Goal: Task Accomplishment & Management: Use online tool/utility

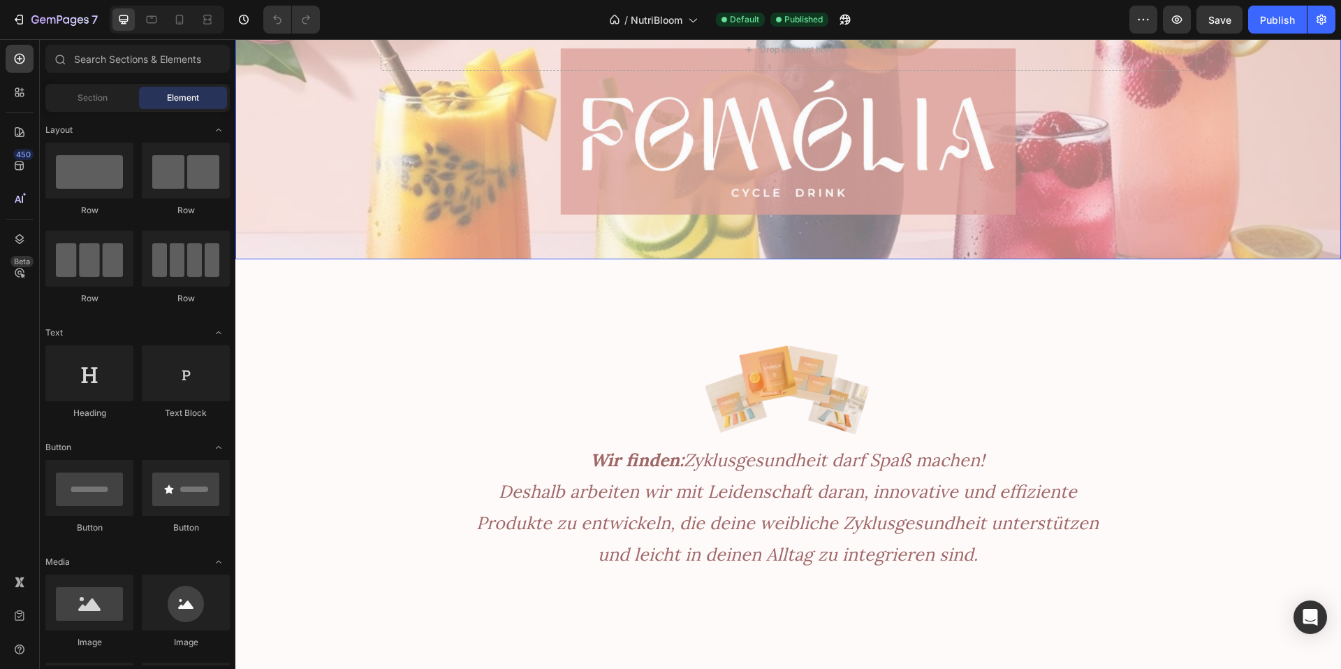
scroll to position [218, 0]
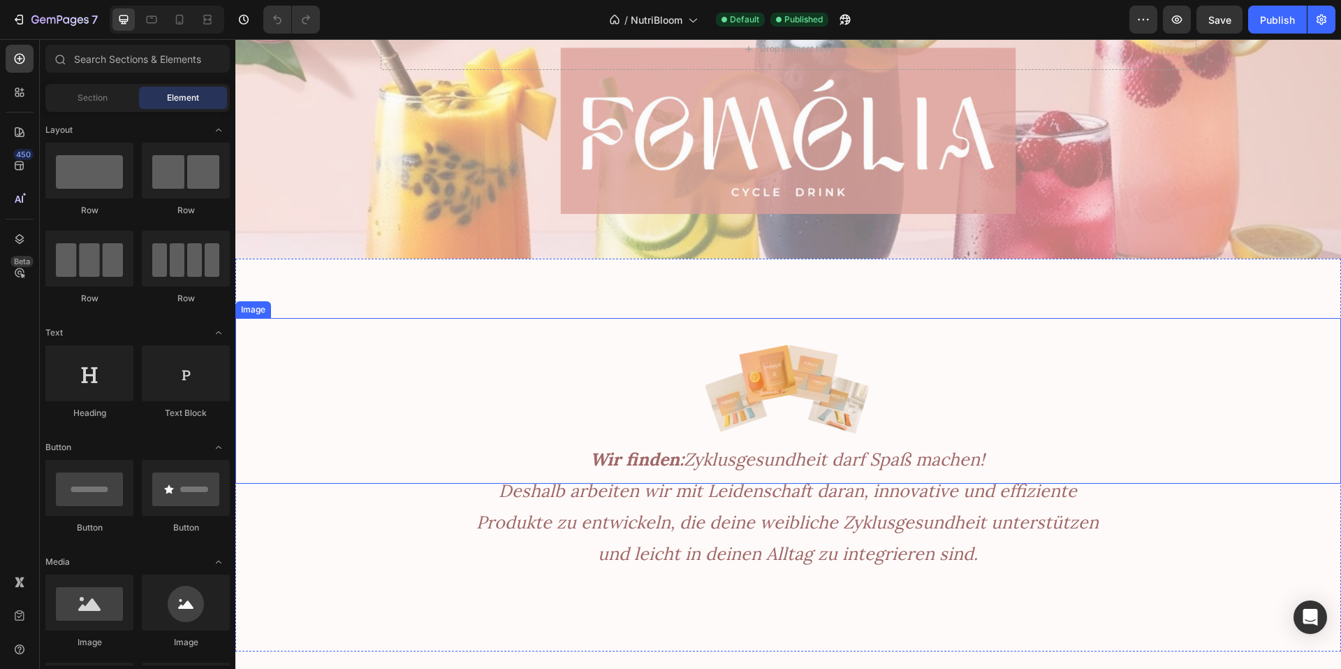
click at [308, 351] on div at bounding box center [788, 401] width 1106 height 166
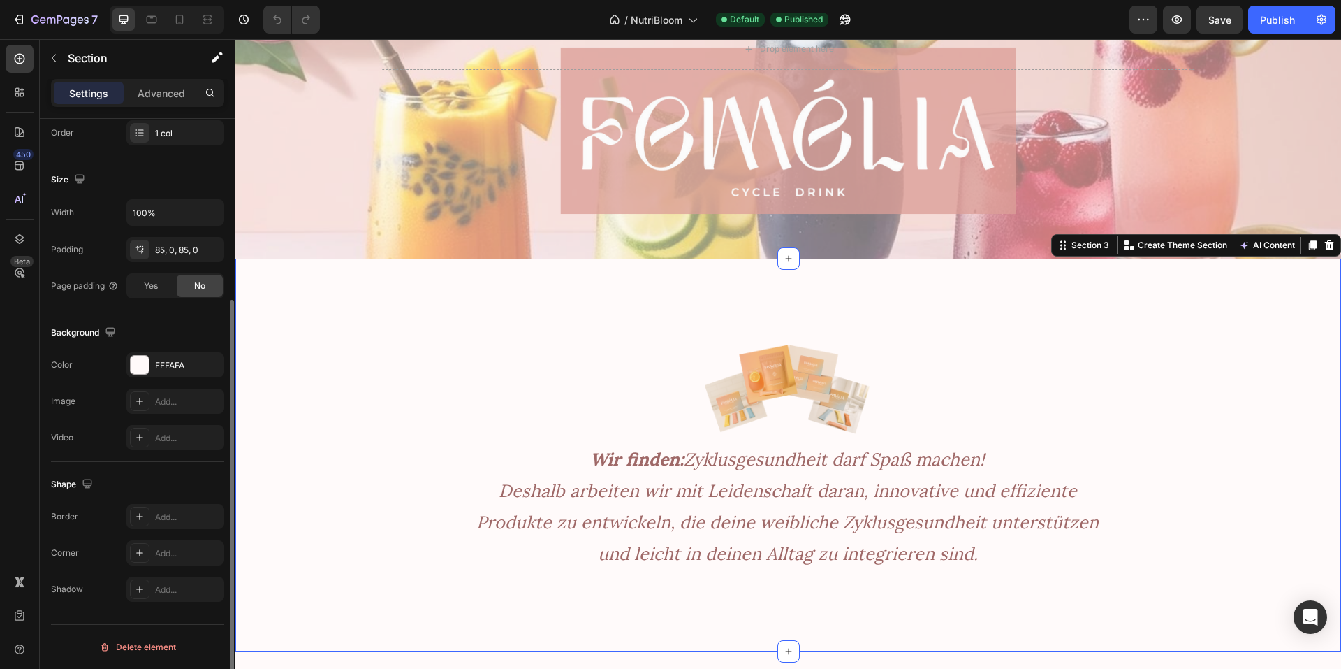
scroll to position [262, 0]
click at [175, 365] on div "FFFAFA" at bounding box center [175, 366] width 41 height 13
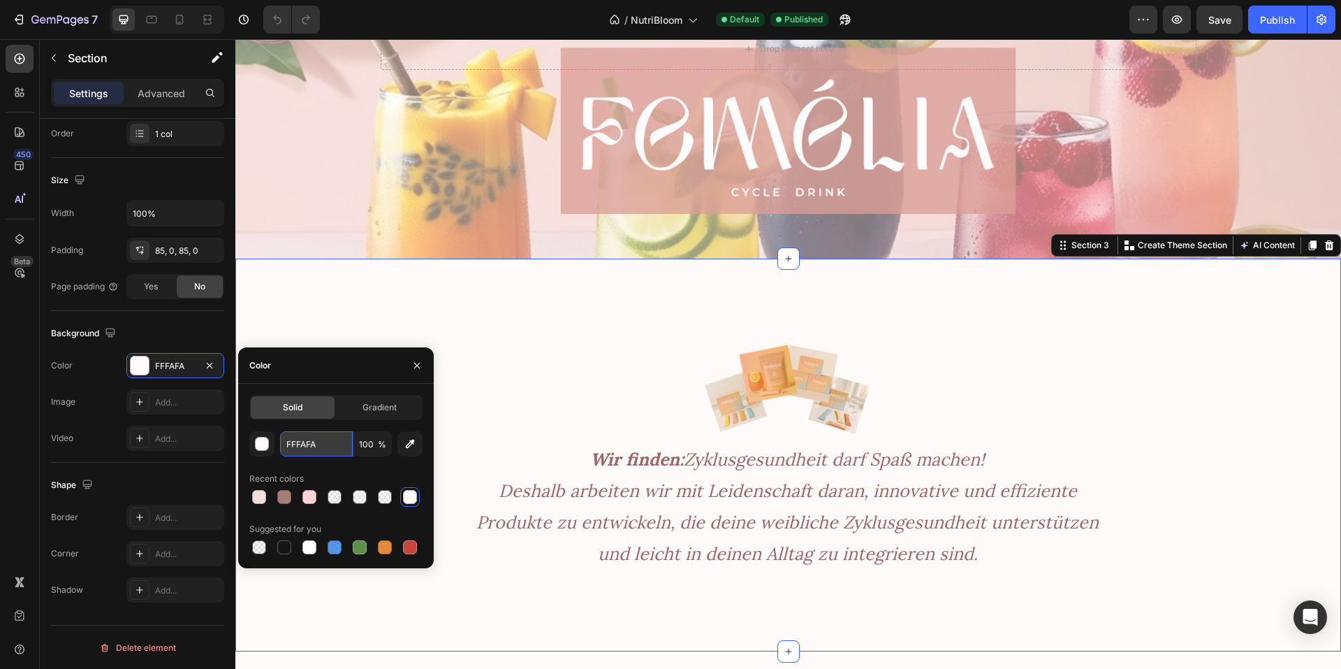
click at [292, 441] on input "FFFAFA" at bounding box center [316, 443] width 73 height 25
click at [1269, 18] on div "Publish" at bounding box center [1277, 20] width 35 height 15
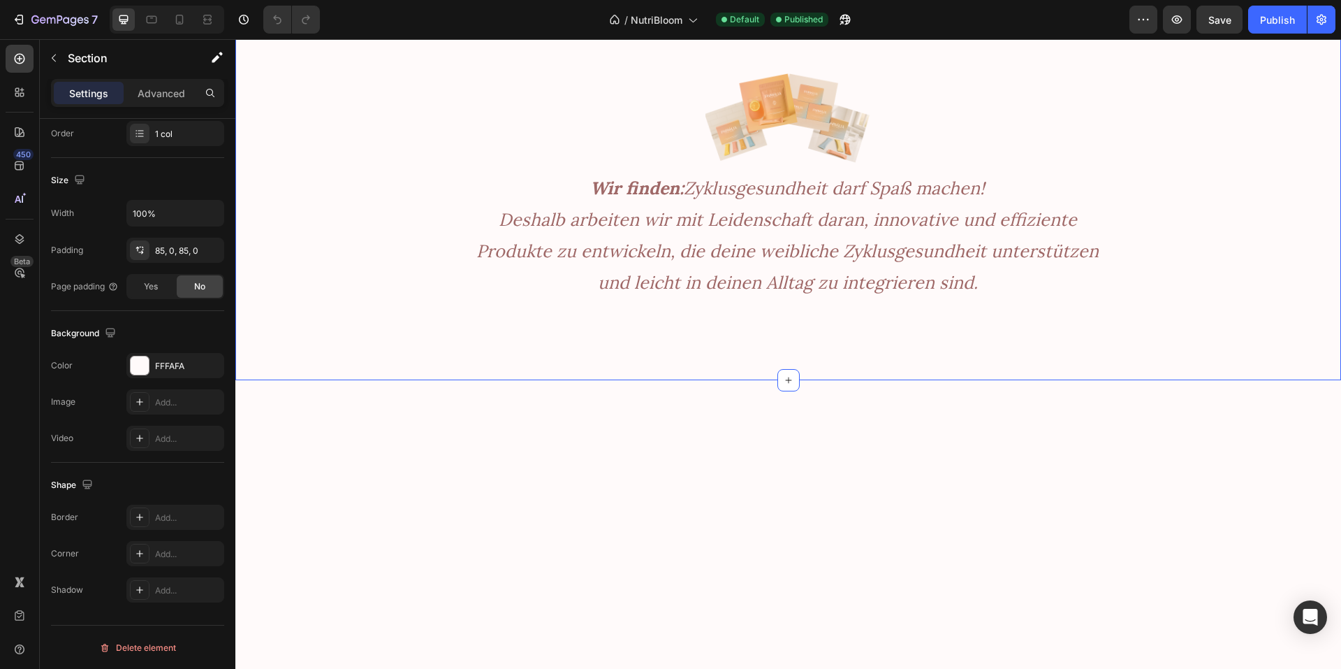
scroll to position [0, 0]
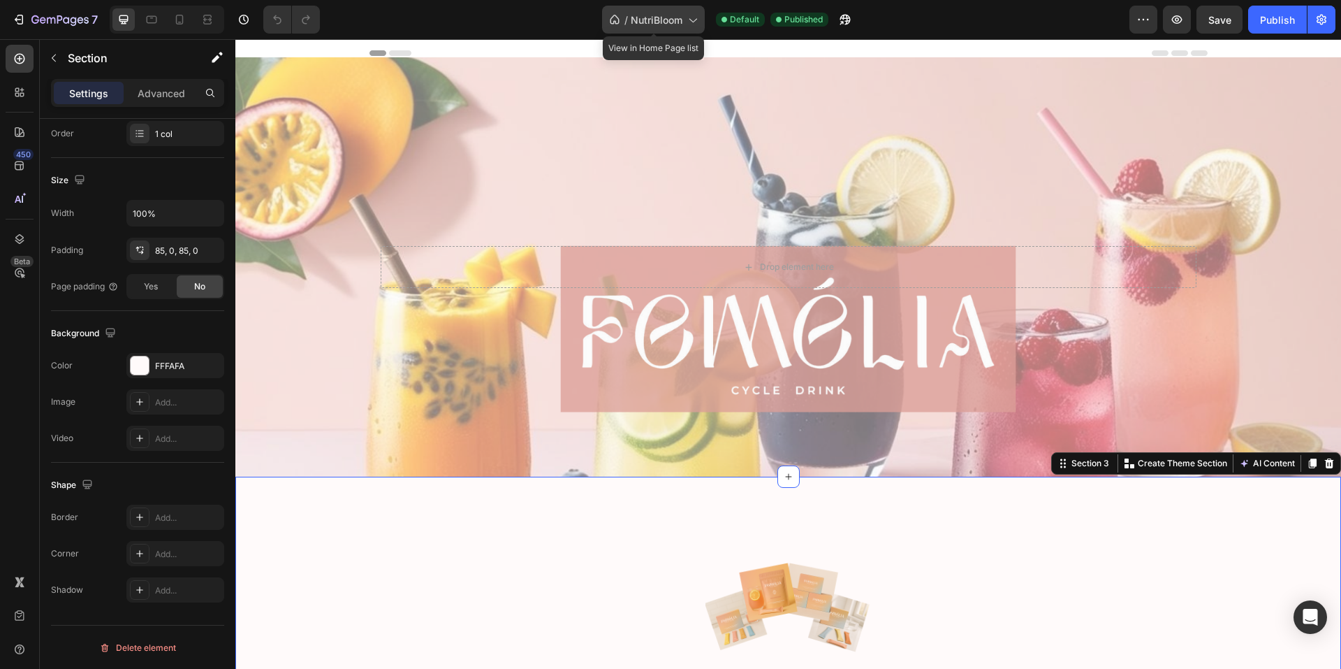
click at [673, 25] on span "NutriBloom" at bounding box center [657, 20] width 52 height 15
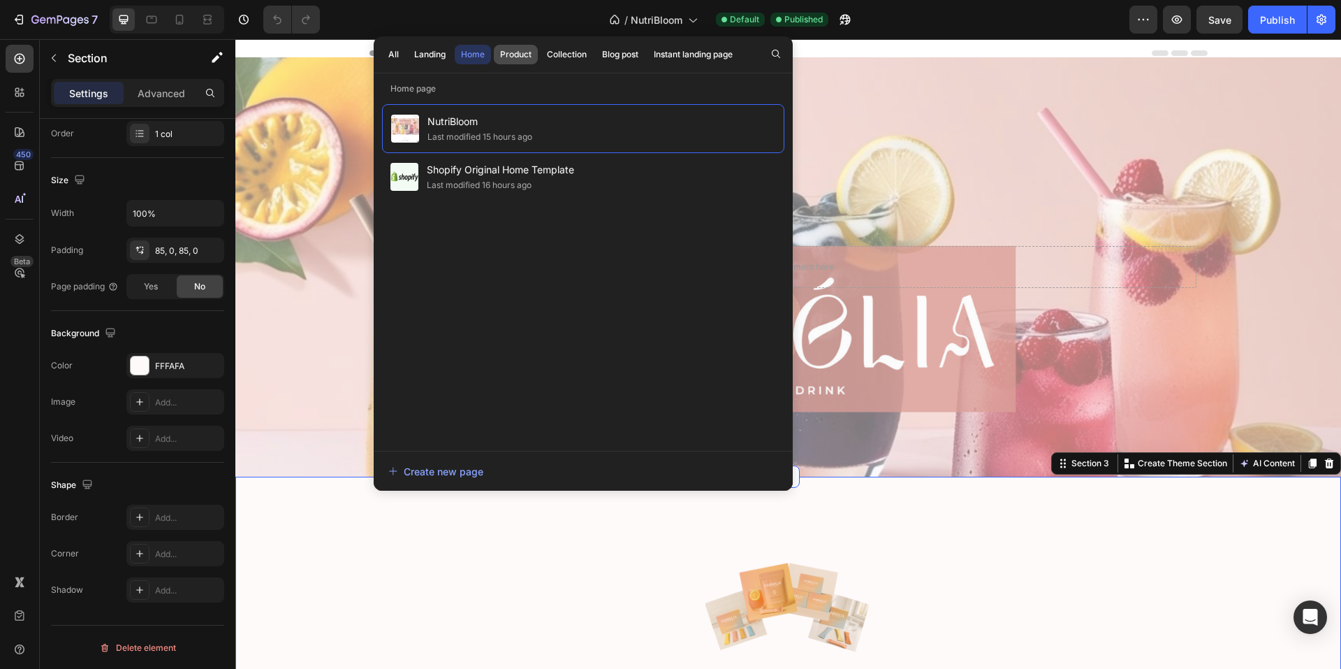
click at [541, 53] on button "Product" at bounding box center [567, 55] width 52 height 20
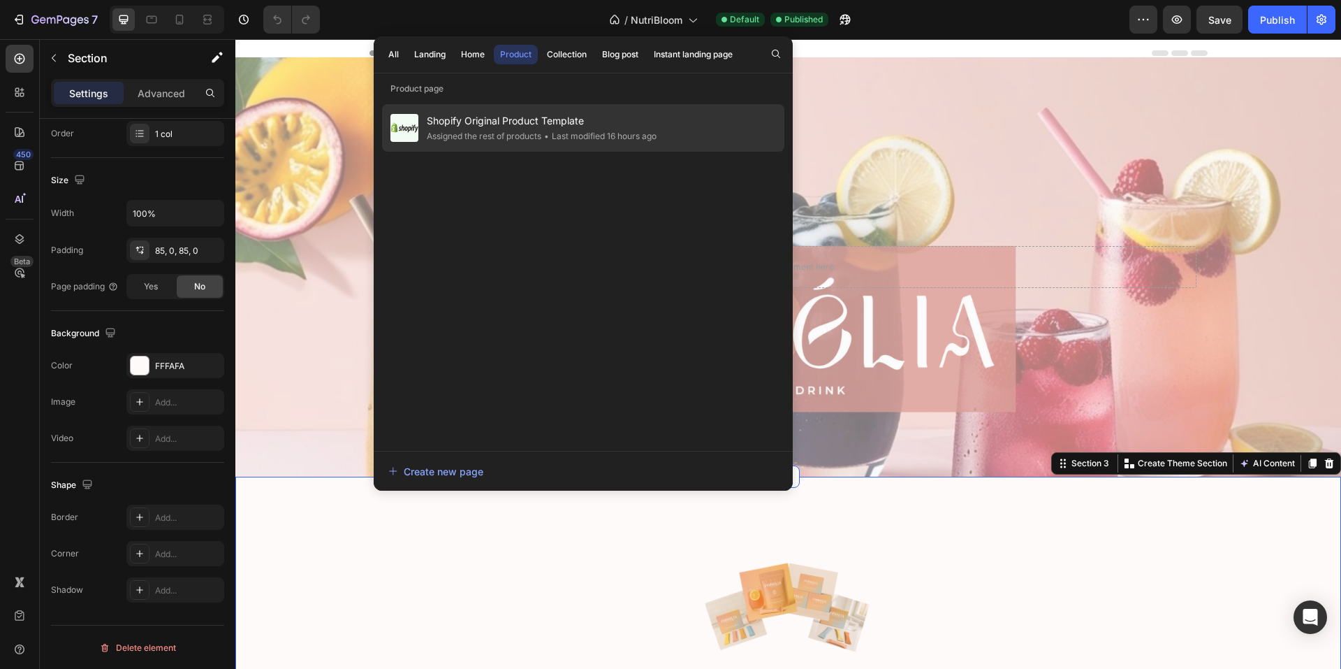
click at [553, 124] on span "Shopify Original Product Template" at bounding box center [542, 120] width 230 height 17
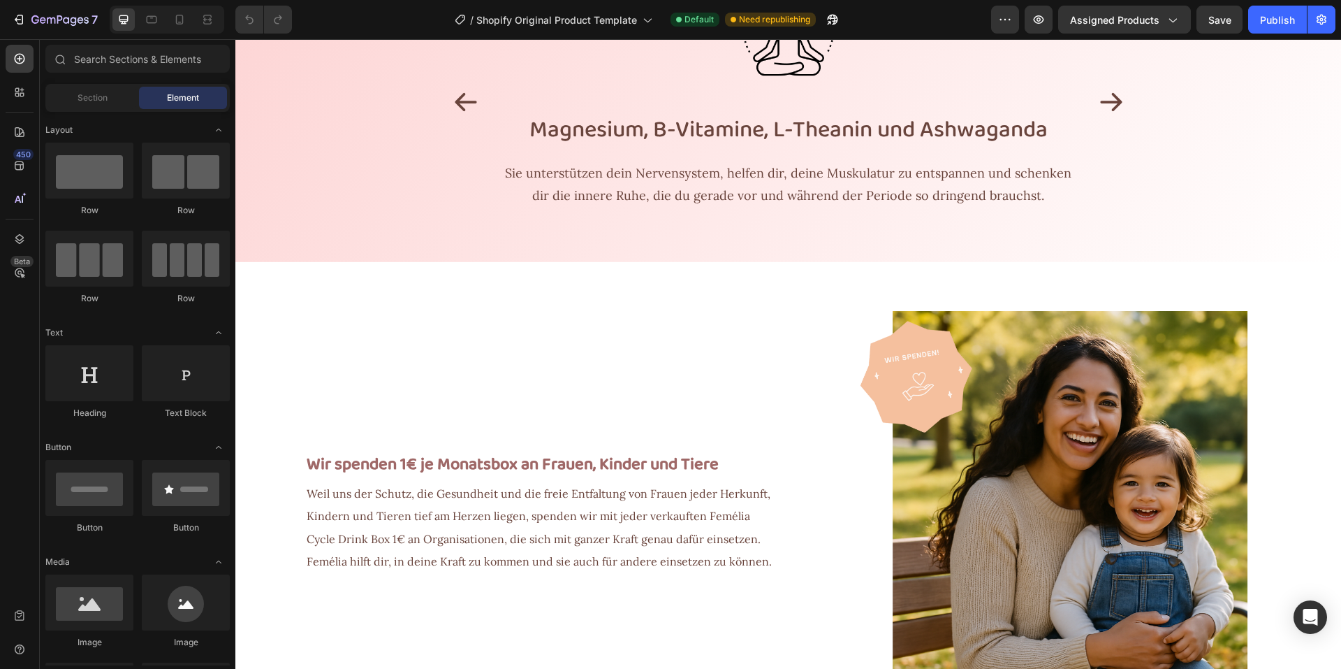
scroll to position [395, 0]
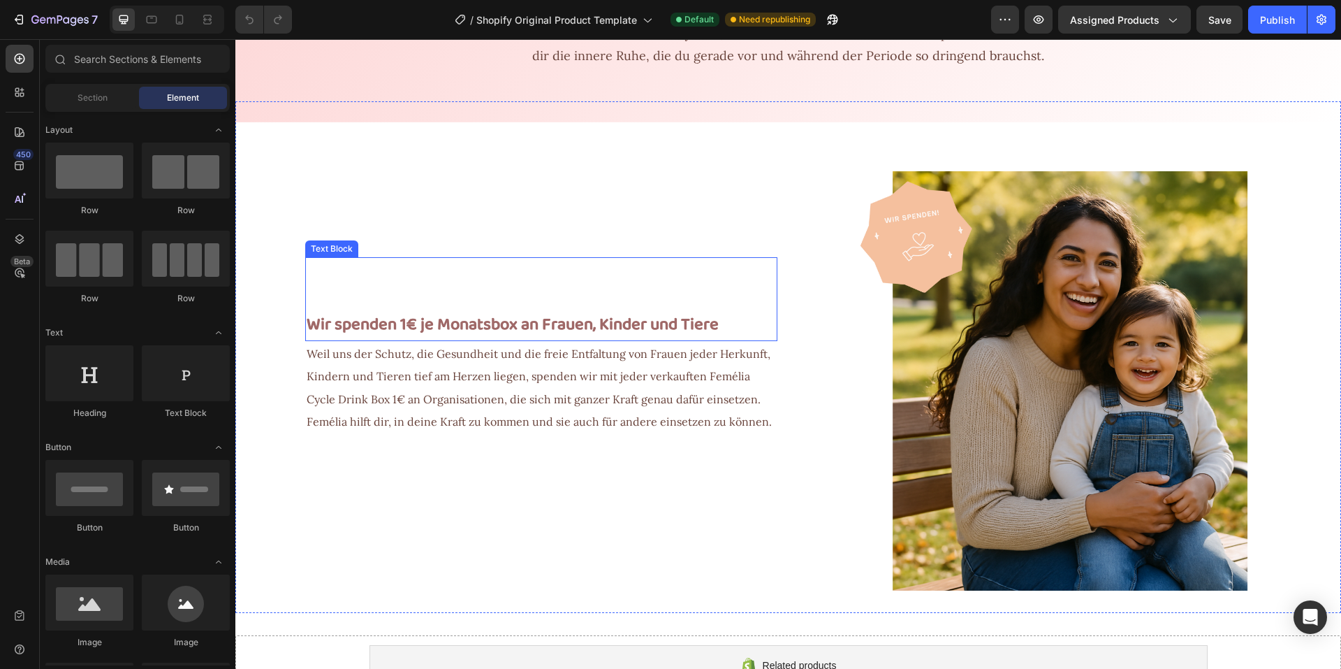
click at [406, 320] on strong "Wir spenden 1€ je Monatsbox an Frauen, Kinder und Tiere" at bounding box center [513, 324] width 412 height 27
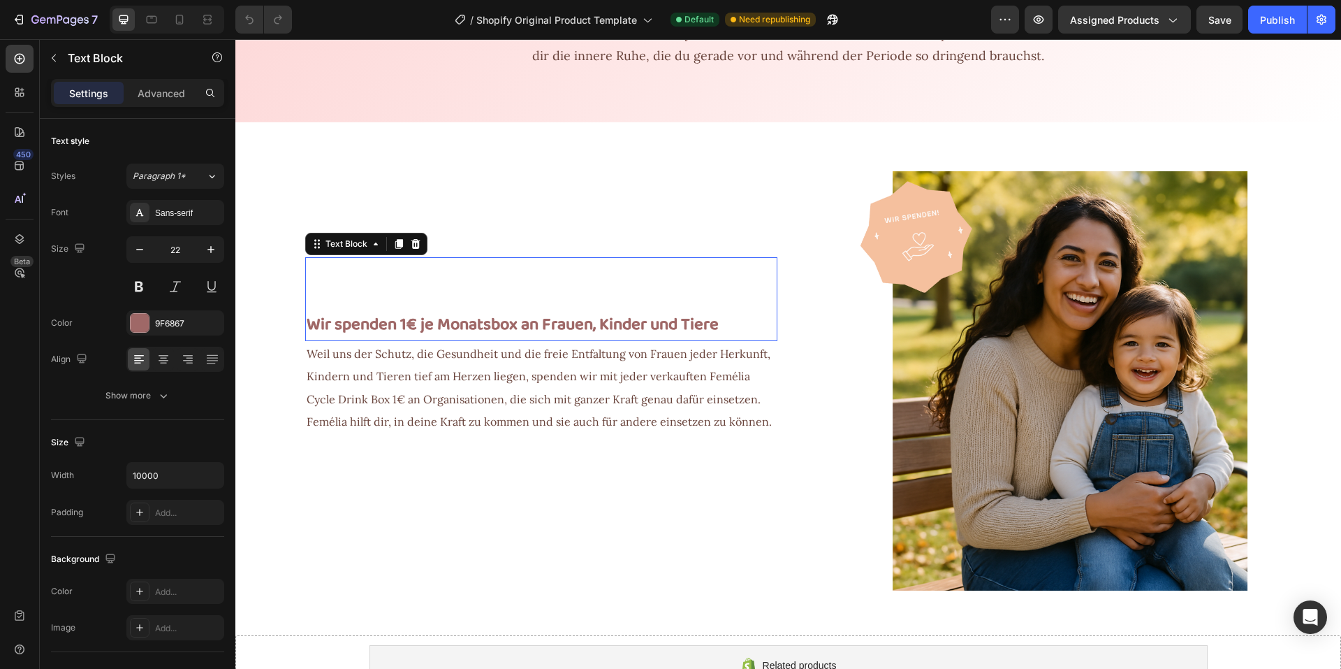
click at [406, 320] on strong "Wir spenden 1€ je Monatsbox an Frauen, Kinder und Tiere" at bounding box center [513, 324] width 412 height 27
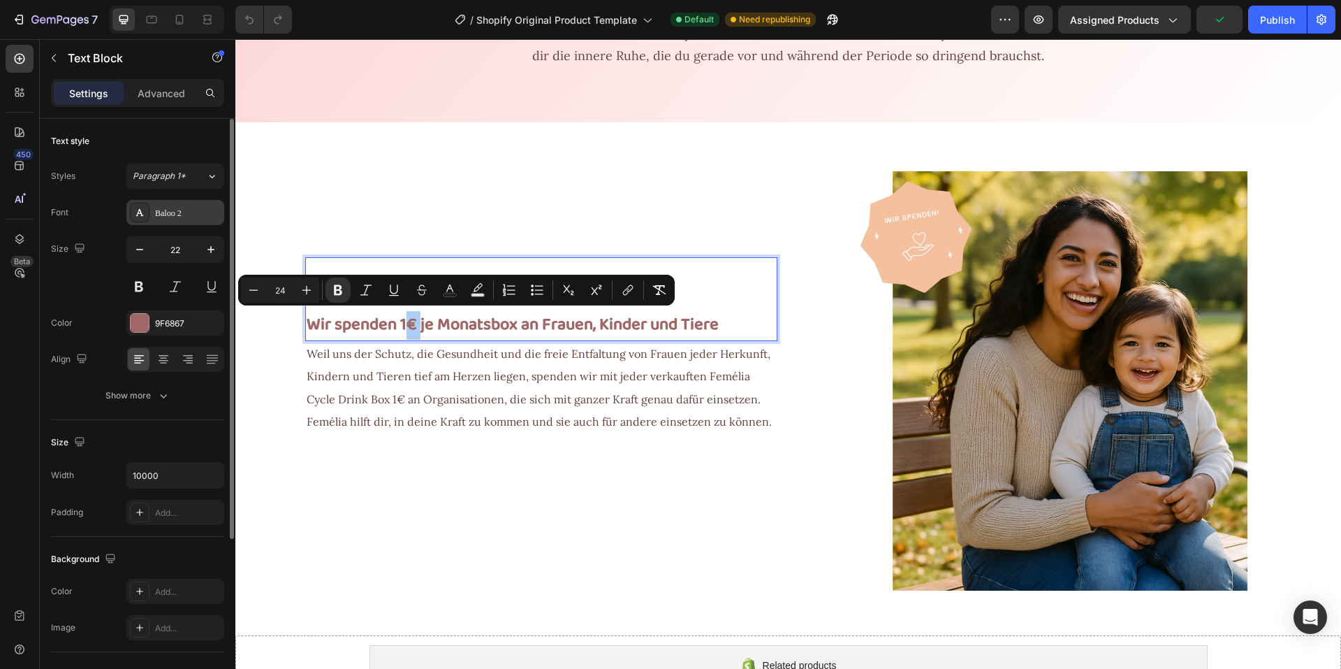
click at [184, 213] on div "Baloo 2" at bounding box center [188, 213] width 66 height 13
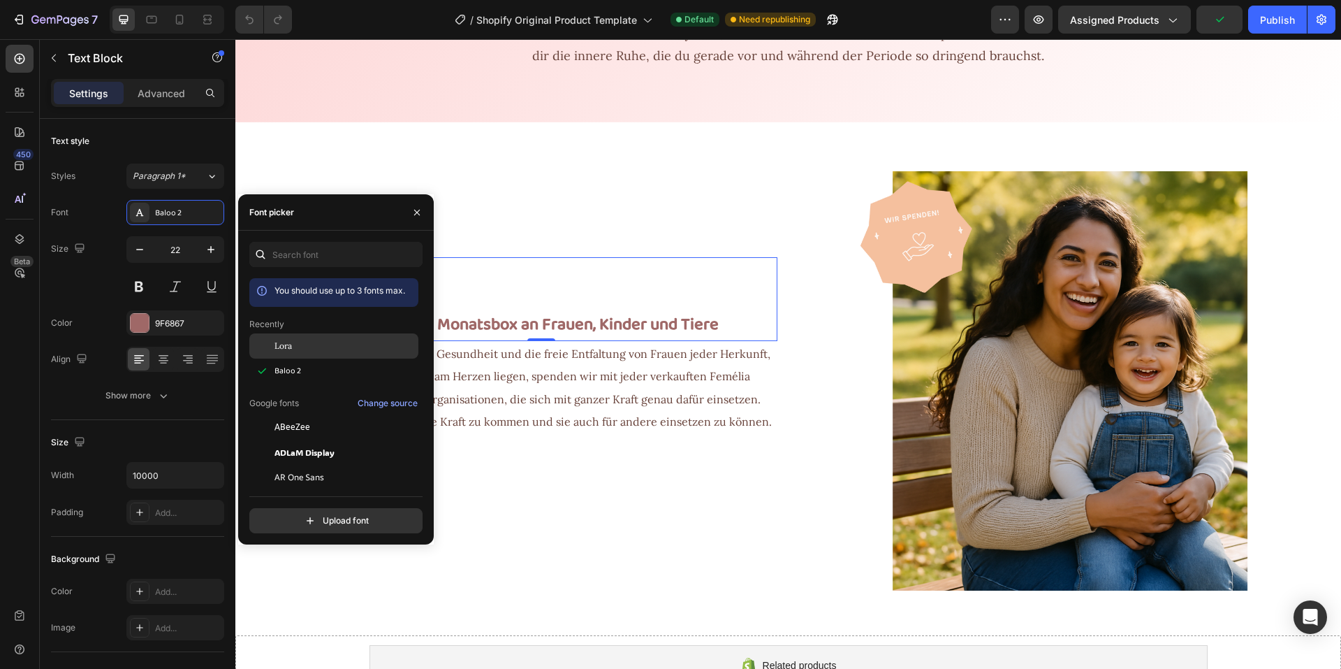
click at [298, 349] on div "Lora" at bounding box center [345, 346] width 141 height 13
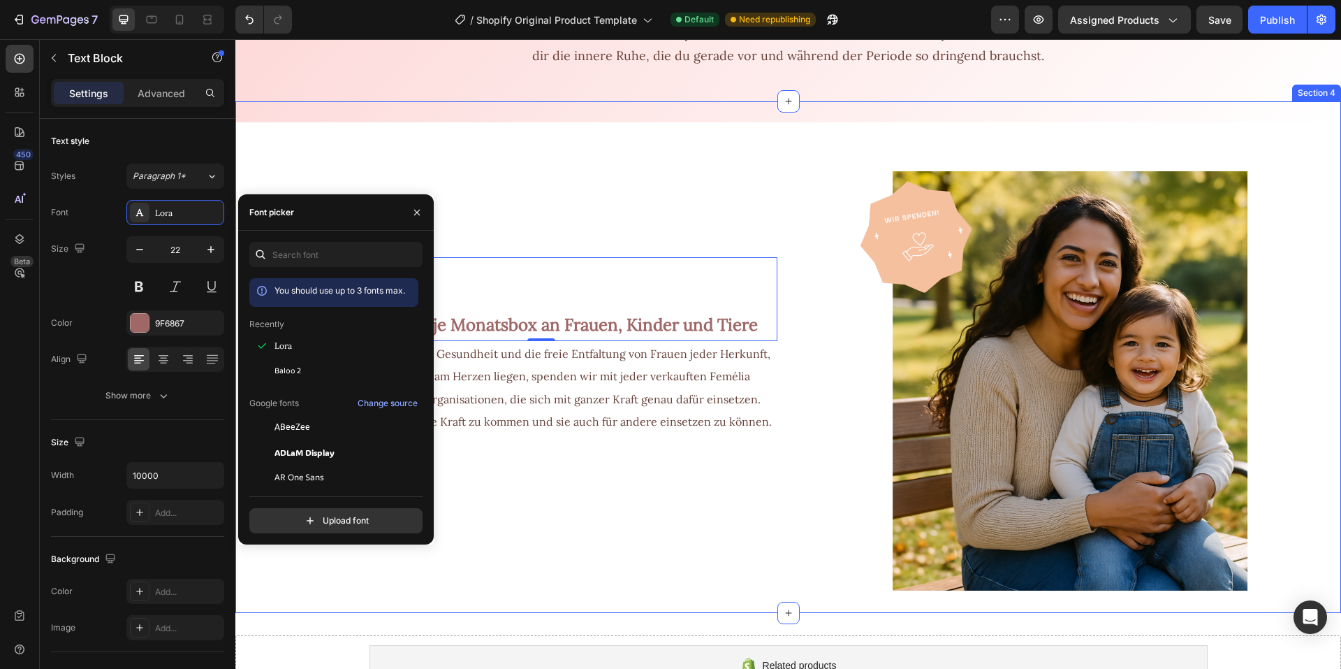
click at [524, 205] on div "Wir spenden 1€ je Monatsbox an Frauen, Kinder und Tiere Text Block 0 Weil uns d…" at bounding box center [506, 345] width 542 height 489
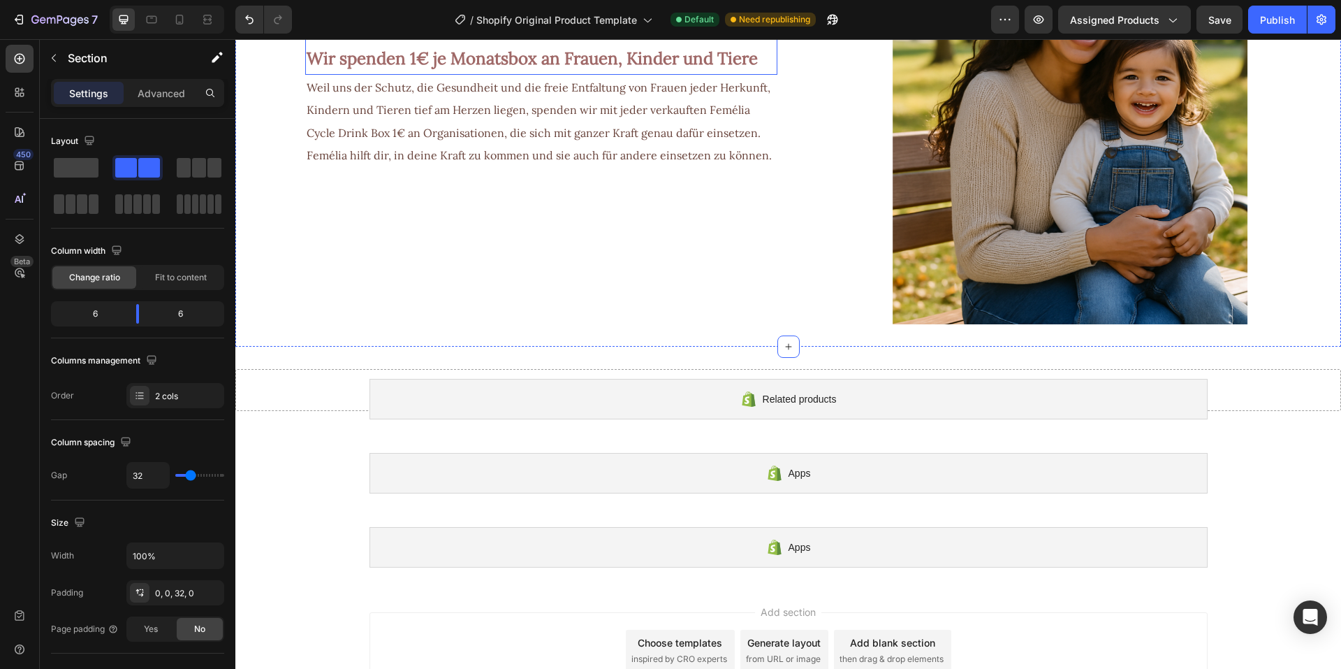
scroll to position [744, 0]
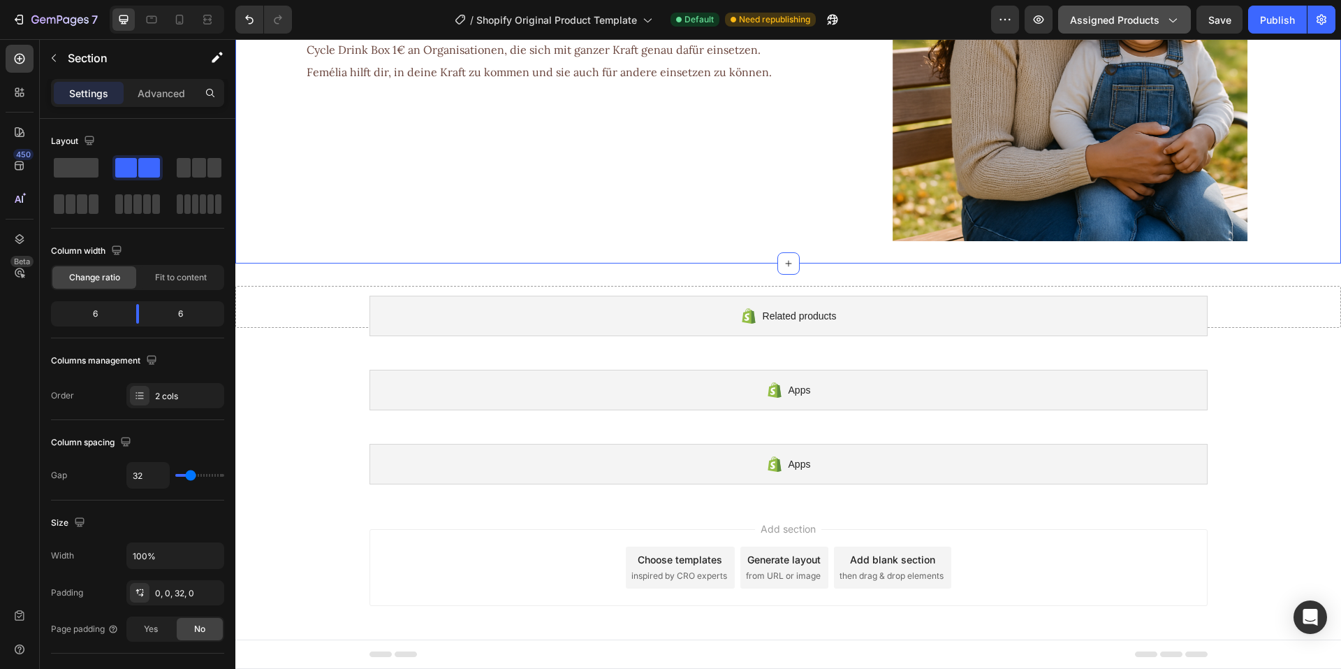
click at [1128, 17] on span "Assigned Products" at bounding box center [1114, 20] width 89 height 15
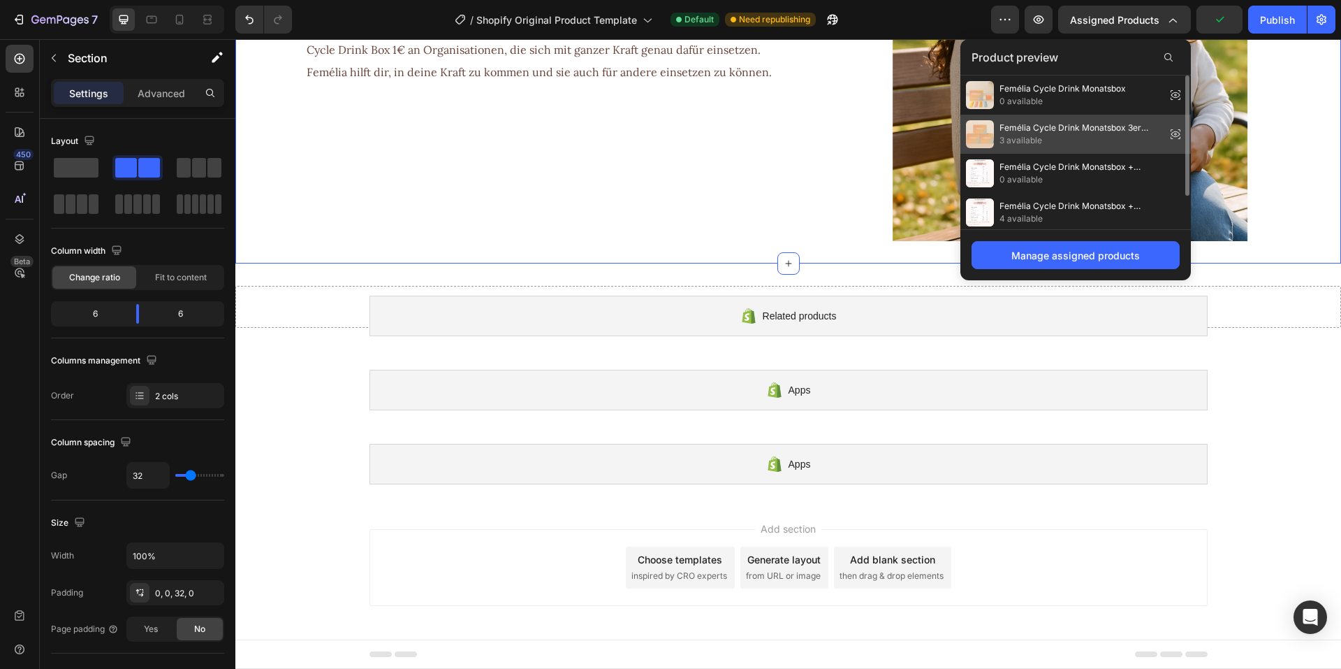
click at [1057, 129] on span "Femélia Cycle Drink Monatsbox 3er Bundle" at bounding box center [1080, 128] width 161 height 13
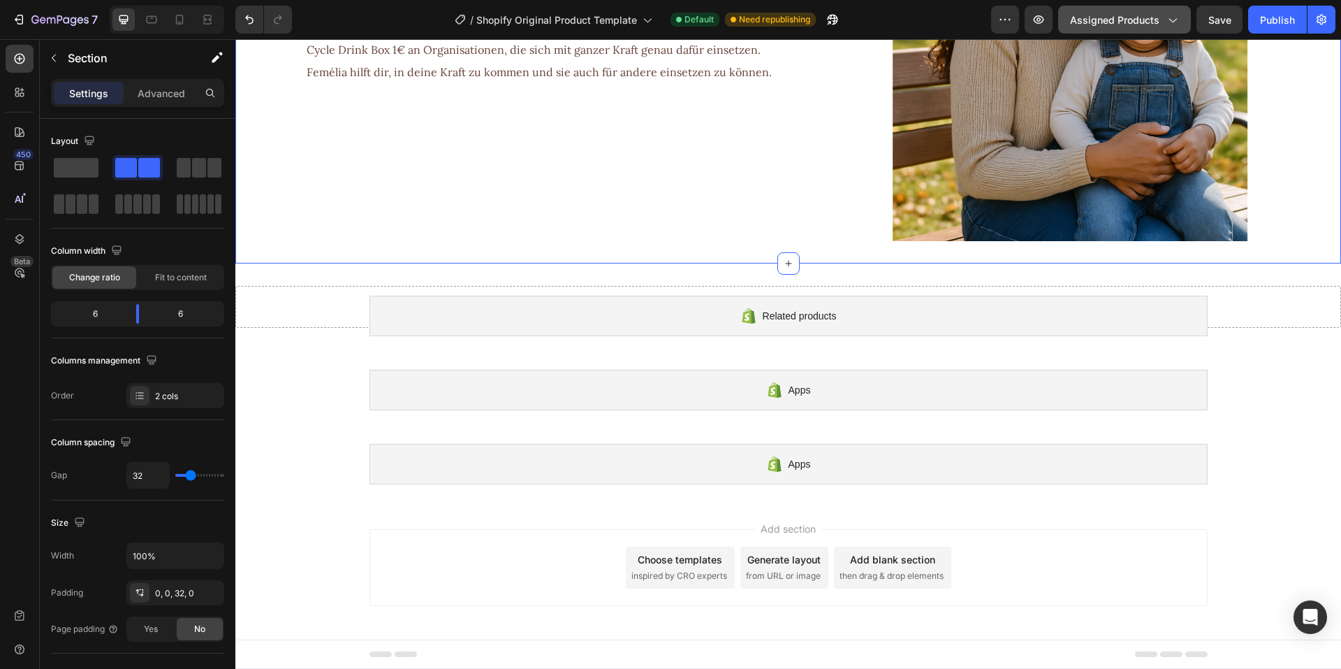
click at [1074, 16] on span "Assigned Products" at bounding box center [1114, 20] width 89 height 15
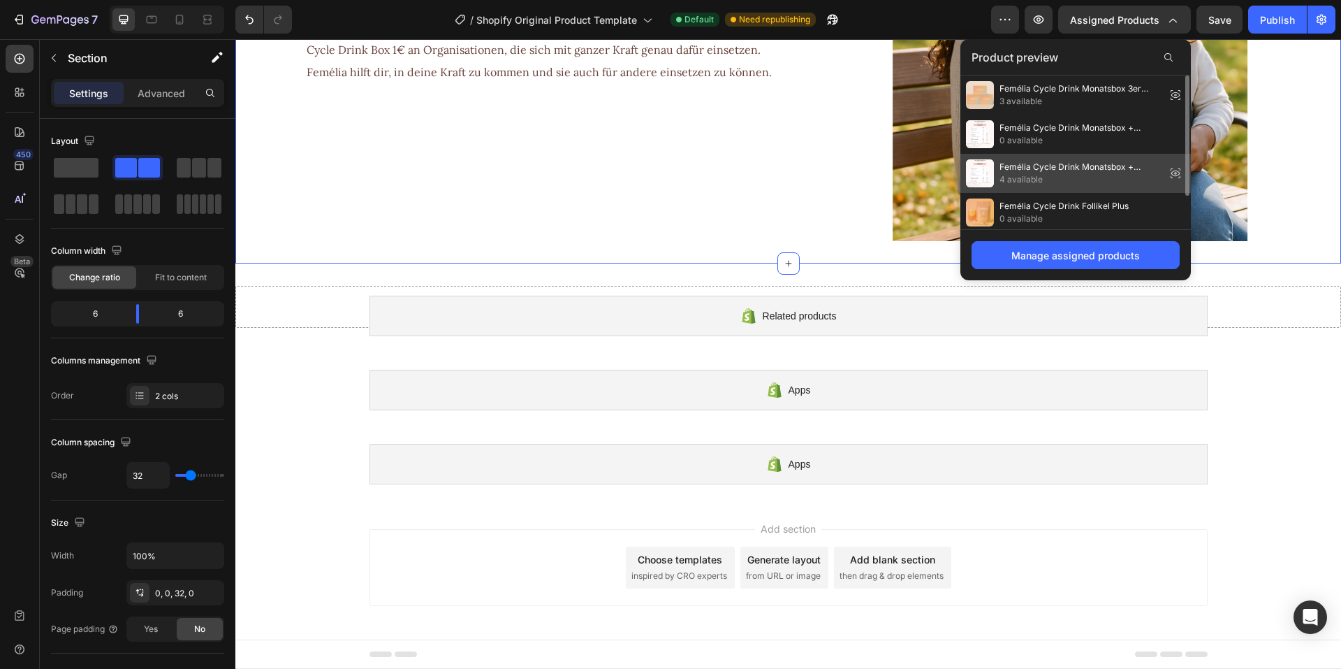
click at [1051, 175] on span "4 available" at bounding box center [1080, 179] width 161 height 13
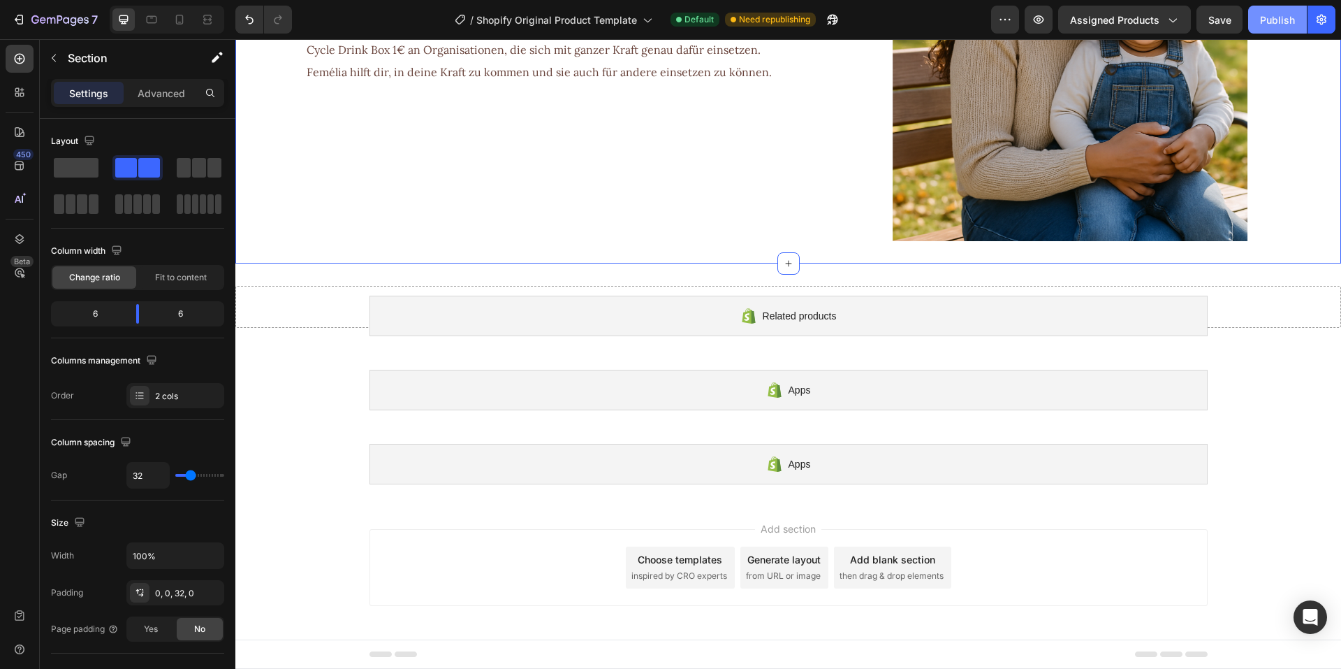
click at [1252, 20] on button "Publish" at bounding box center [1277, 20] width 59 height 28
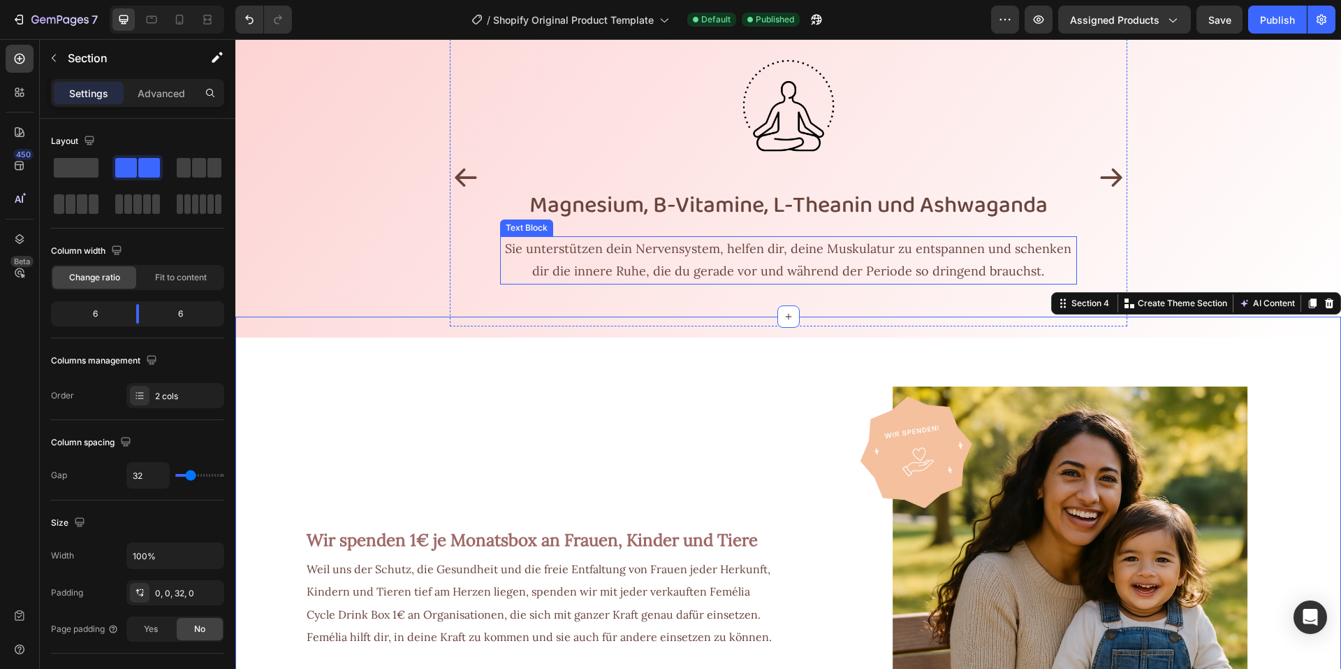
scroll to position [115, 0]
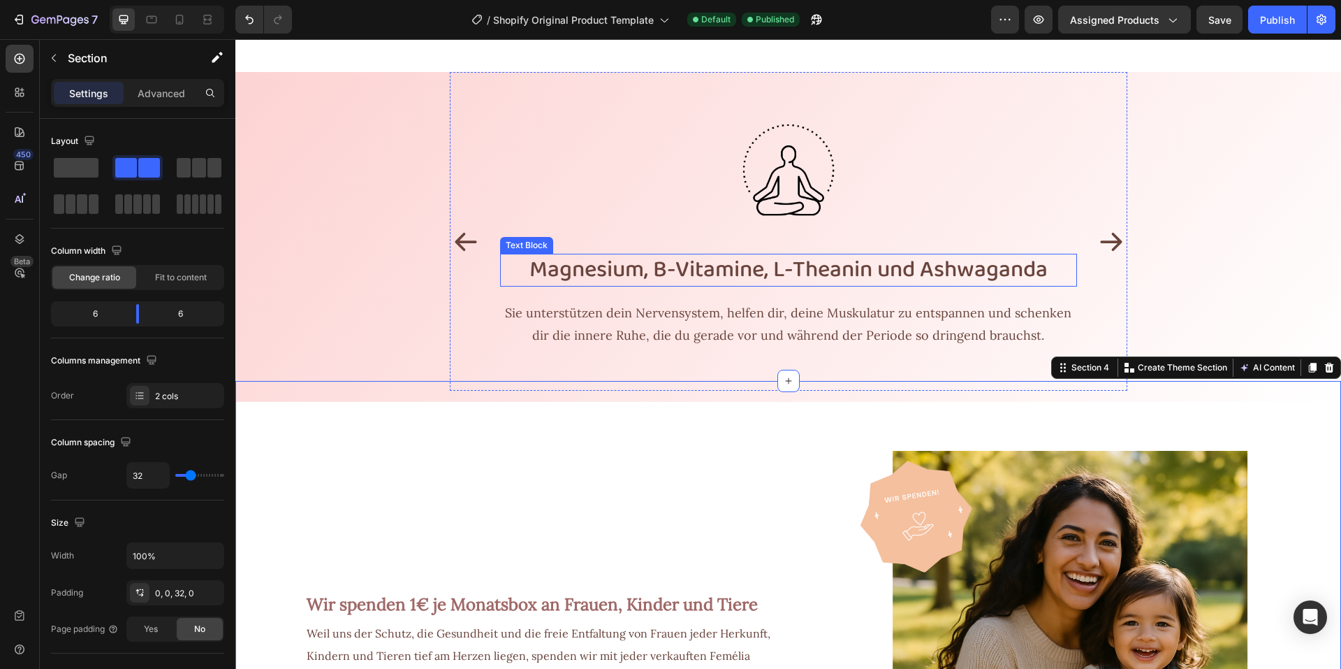
click at [659, 276] on p "Magnesium, B-Vitamine, L-Theanin und Ashwaganda" at bounding box center [789, 270] width 574 height 30
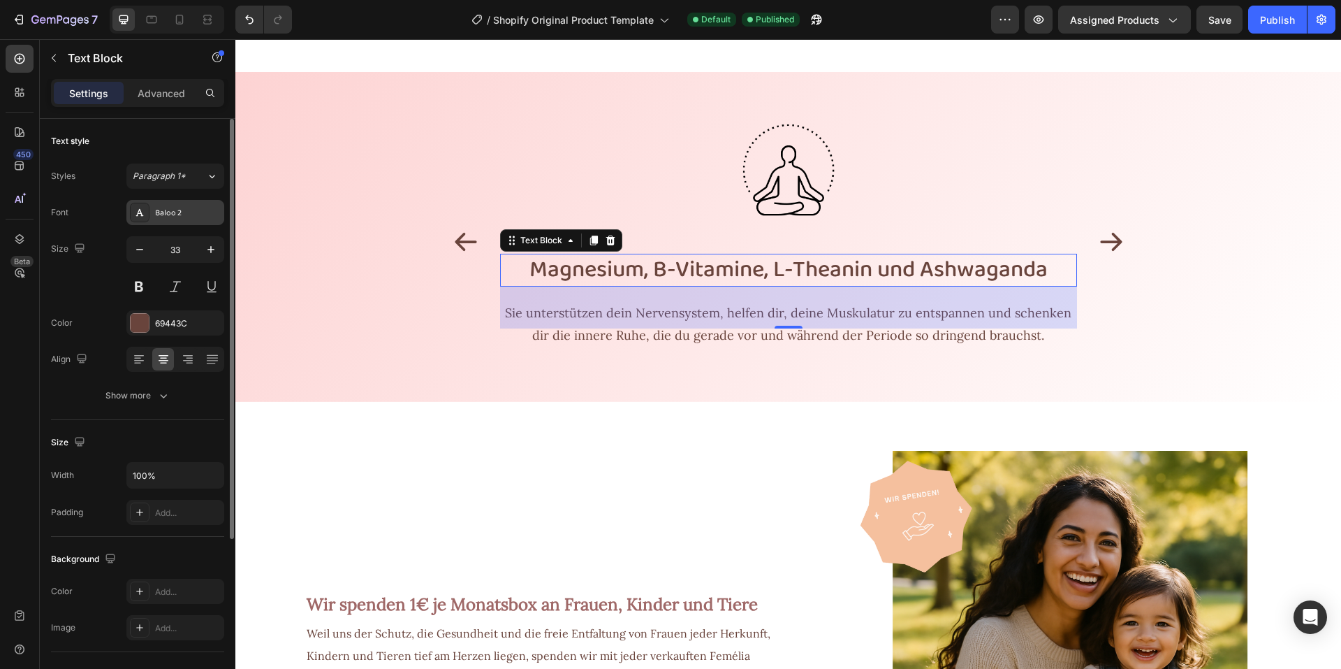
click at [189, 211] on div "Baloo 2" at bounding box center [188, 213] width 66 height 13
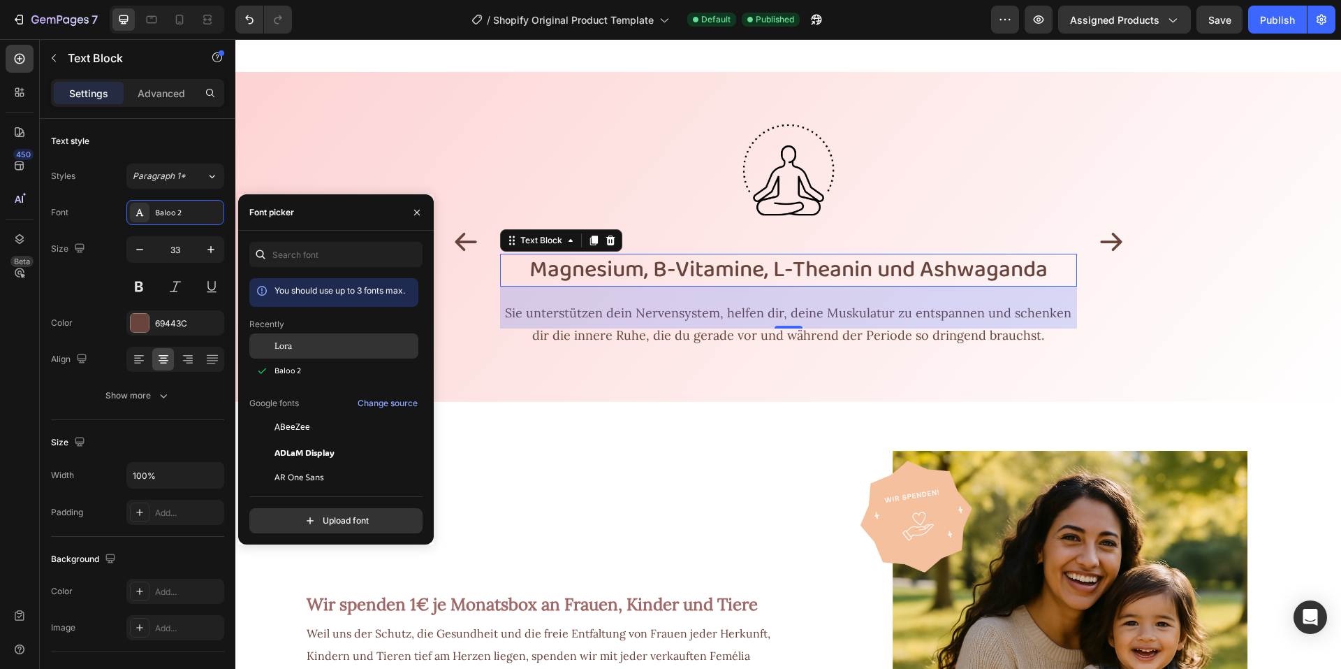
click at [297, 439] on div "Lora" at bounding box center [333, 451] width 169 height 25
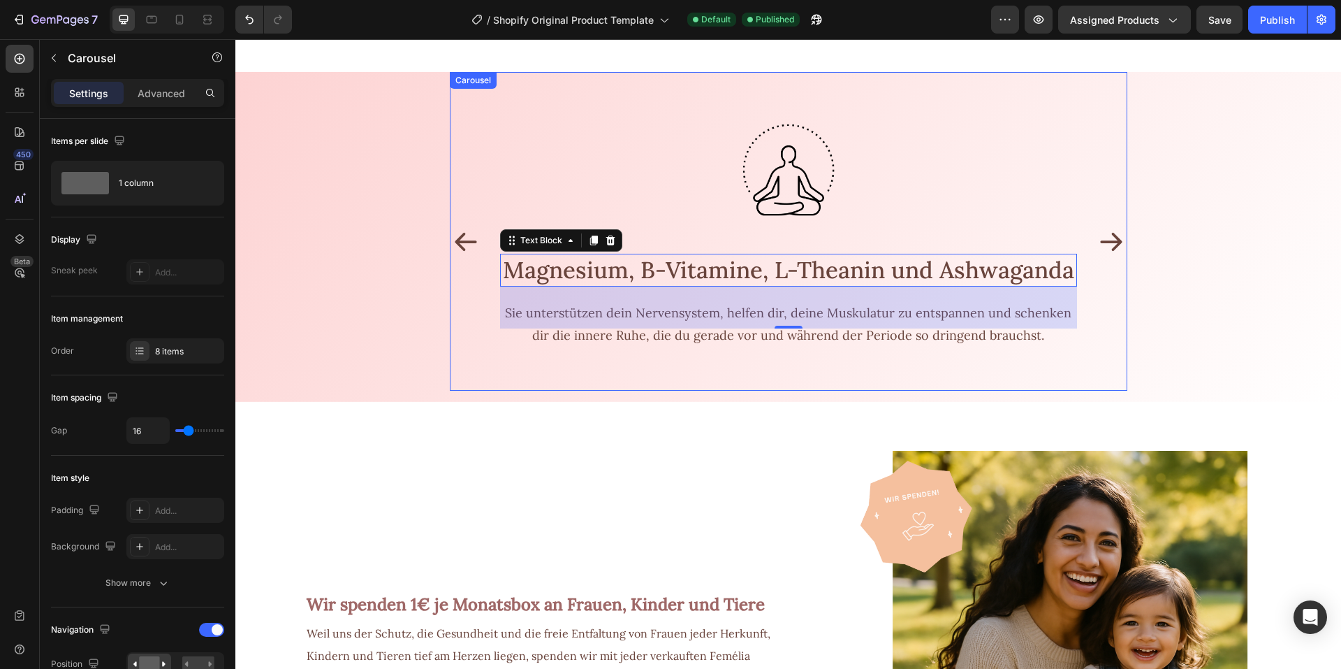
click at [456, 238] on icon "Carousel Back Arrow" at bounding box center [466, 242] width 22 height 18
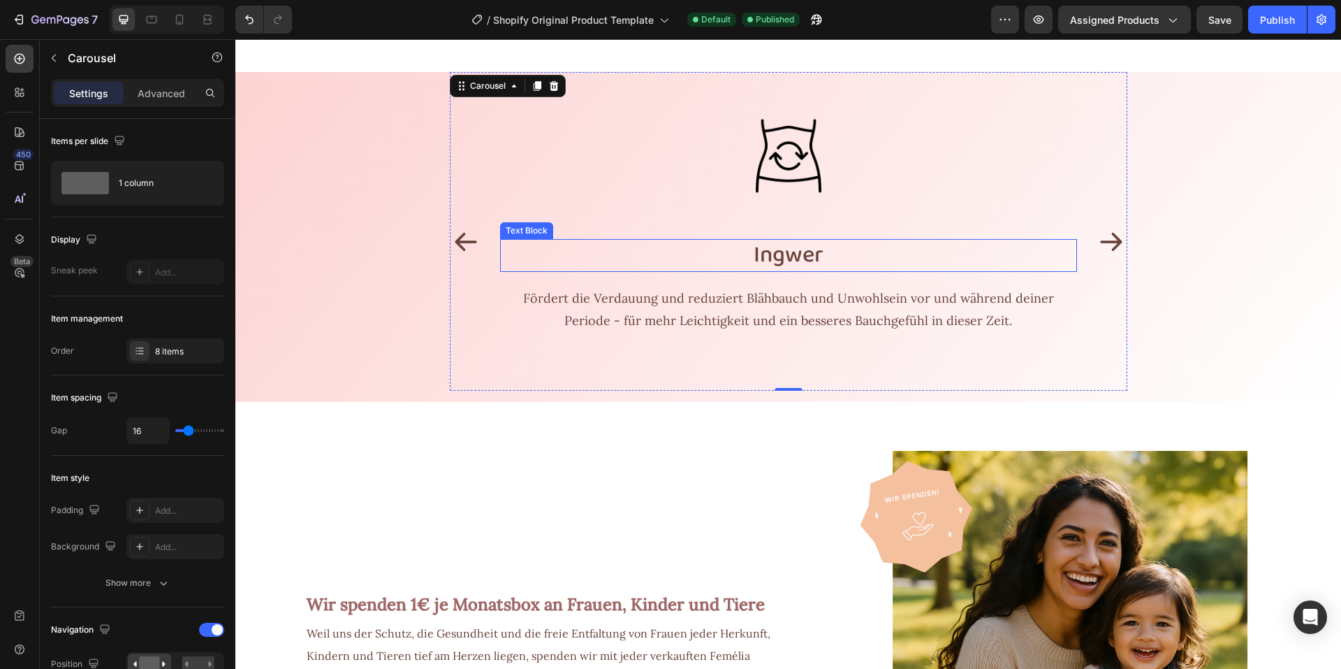
click at [772, 263] on p "Ingwer" at bounding box center [789, 255] width 574 height 30
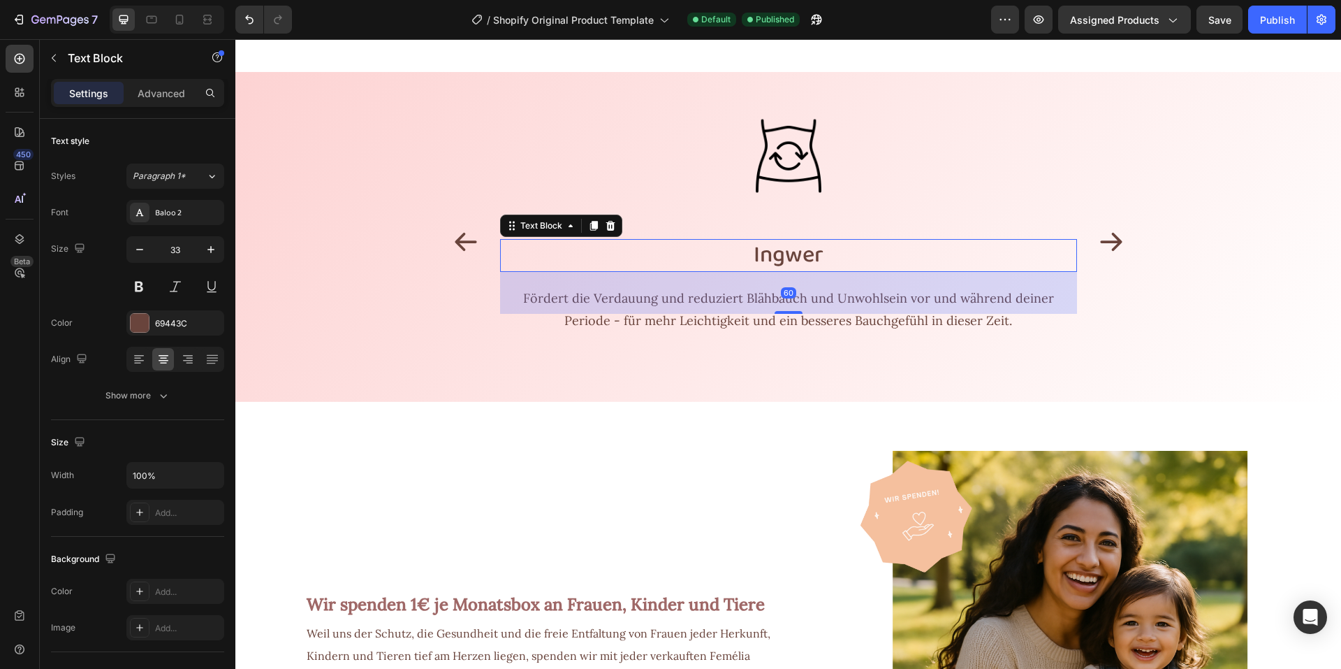
click at [772, 263] on p "Ingwer" at bounding box center [789, 255] width 574 height 30
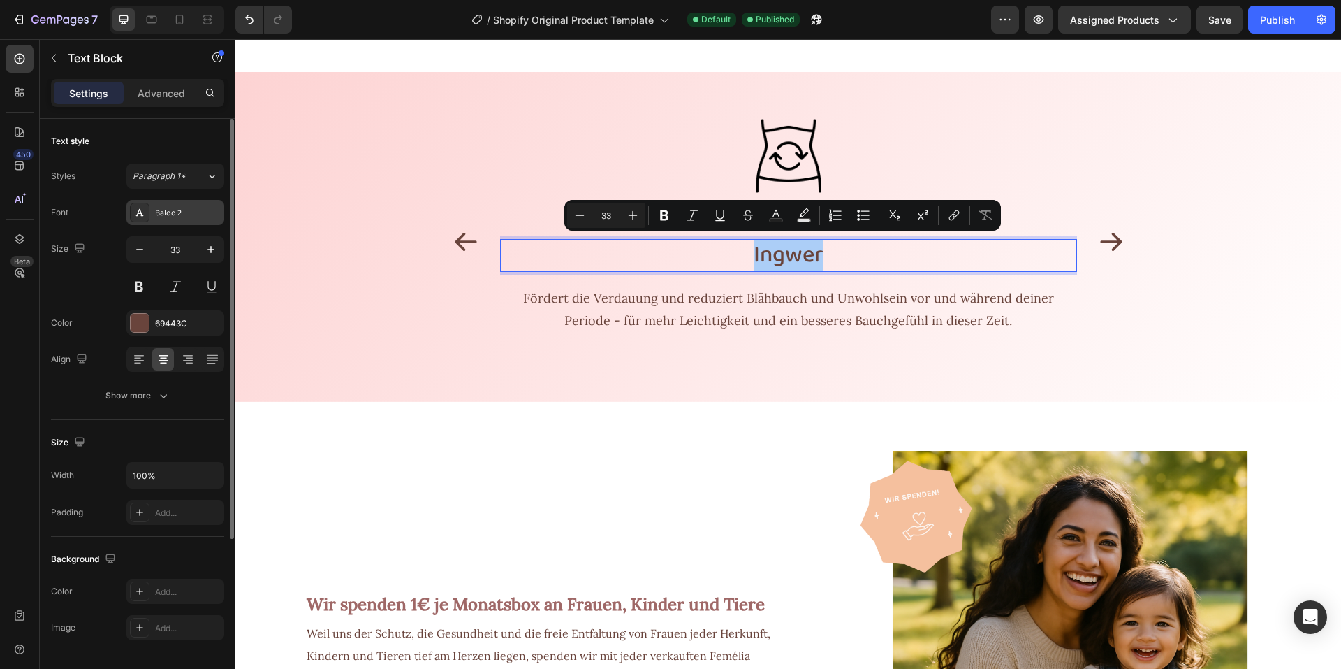
click at [181, 207] on div "Baloo 2" at bounding box center [188, 213] width 66 height 13
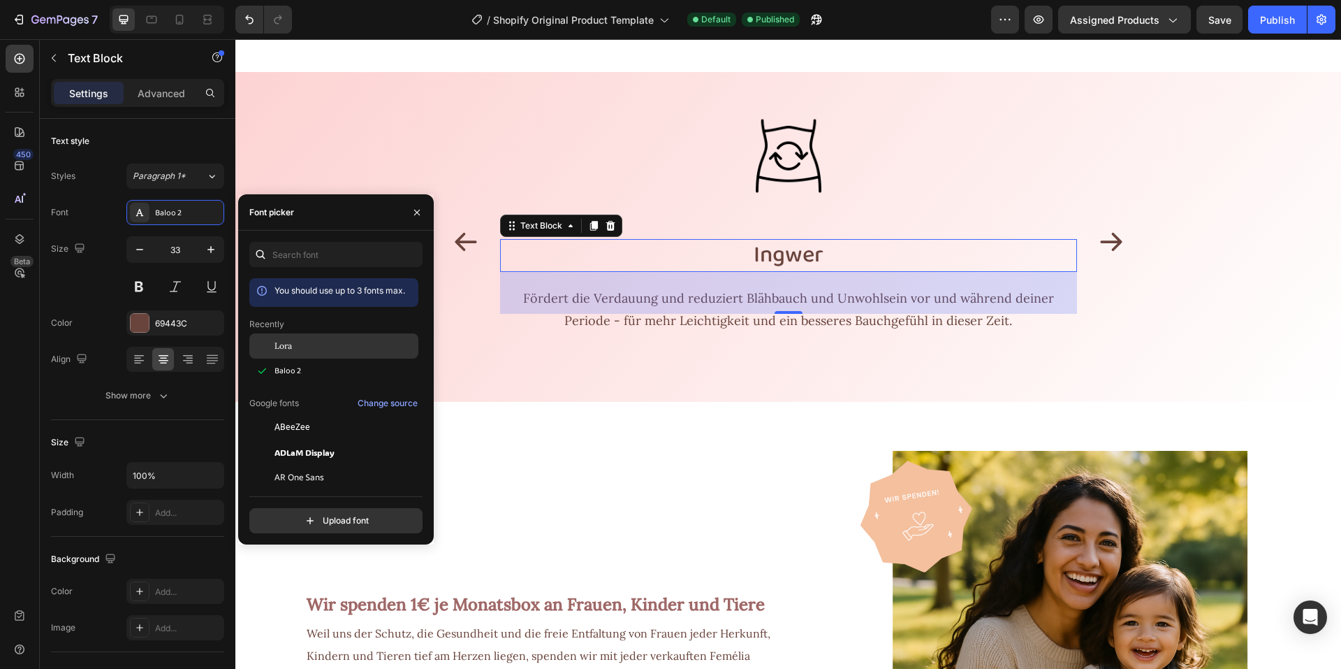
click at [287, 439] on div "Lora" at bounding box center [333, 451] width 169 height 25
click at [455, 251] on icon "Carousel Back Arrow" at bounding box center [466, 242] width 22 height 18
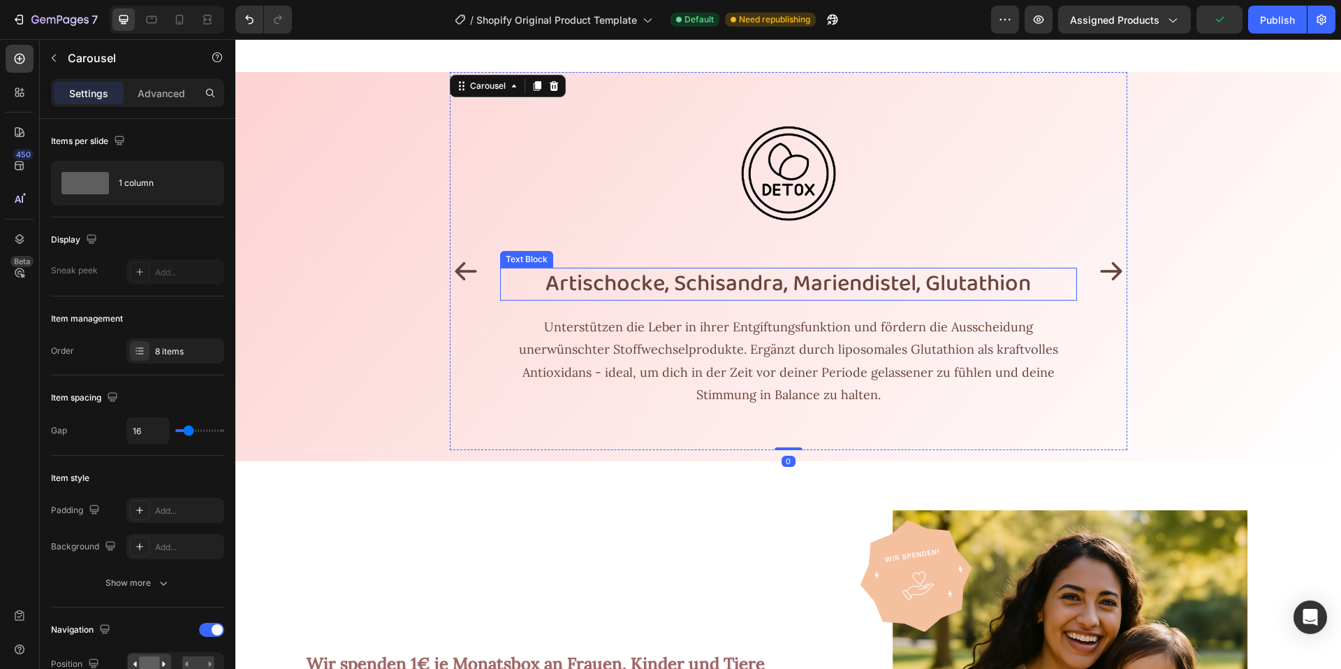
click at [556, 285] on p "Artischocke, Schisandra, Mariendistel, Glutathion" at bounding box center [789, 284] width 574 height 30
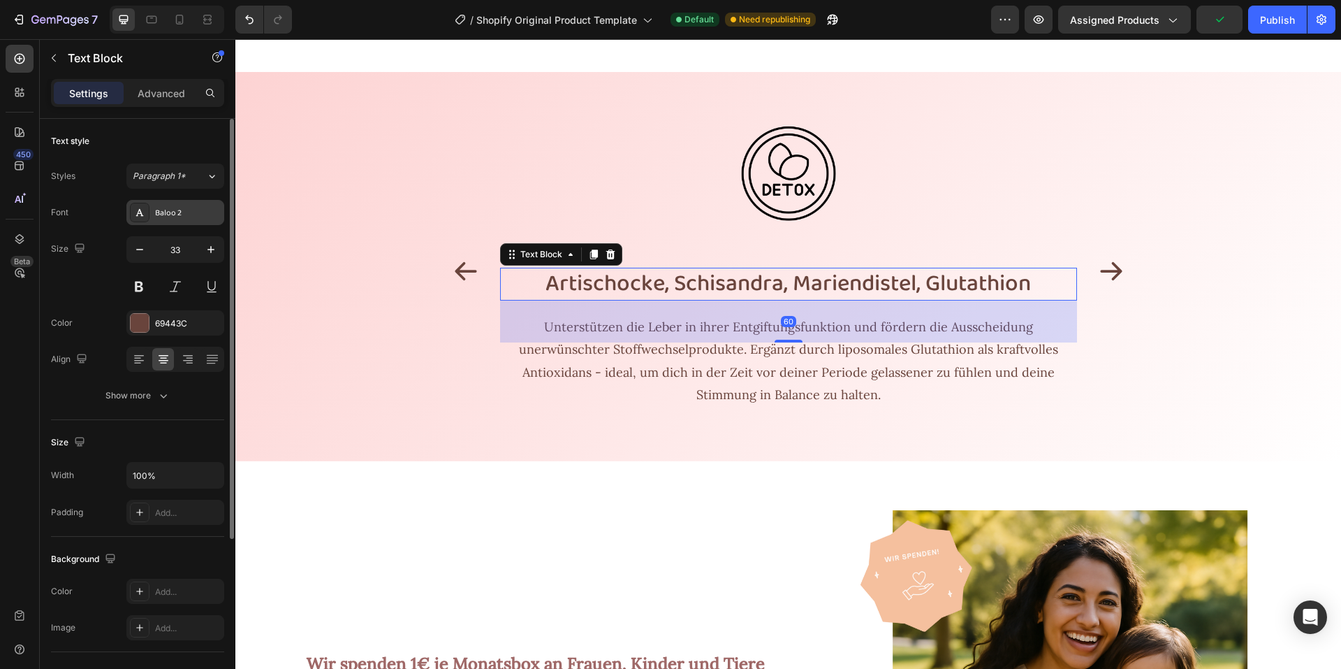
click at [181, 210] on div "Baloo 2" at bounding box center [188, 213] width 66 height 13
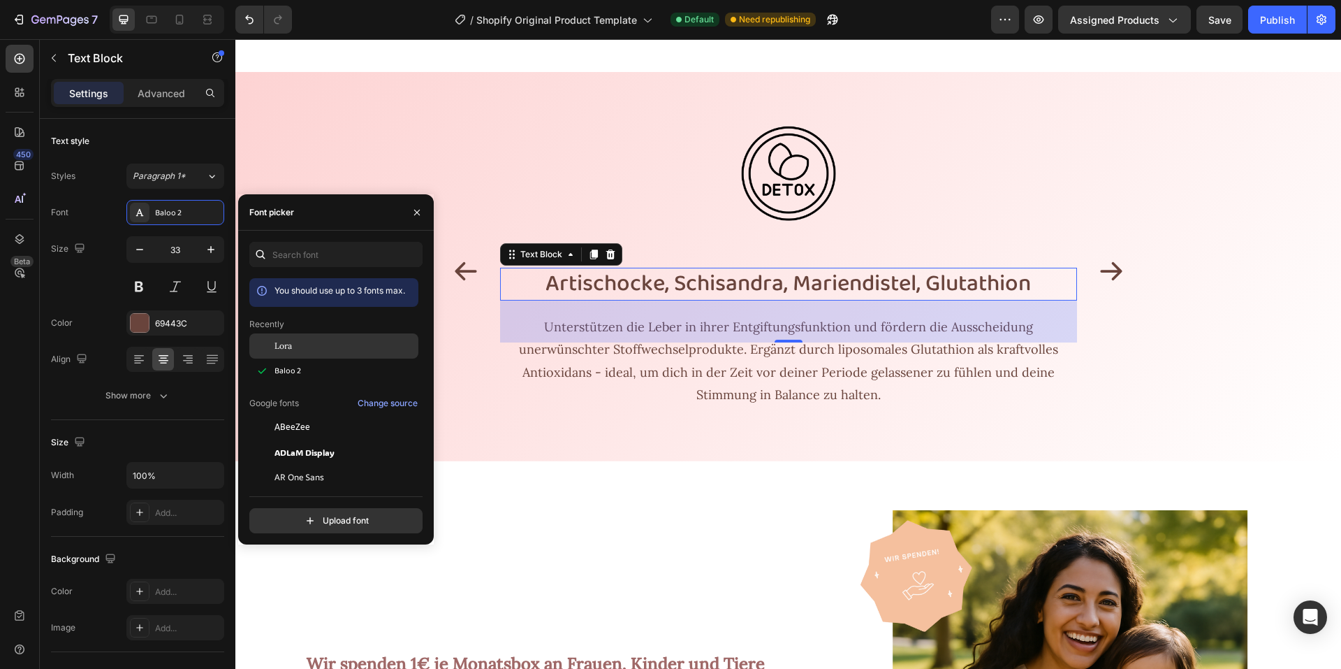
click at [281, 341] on span "Lora" at bounding box center [283, 346] width 17 height 13
click at [458, 275] on icon "Carousel Back Arrow" at bounding box center [466, 271] width 28 height 28
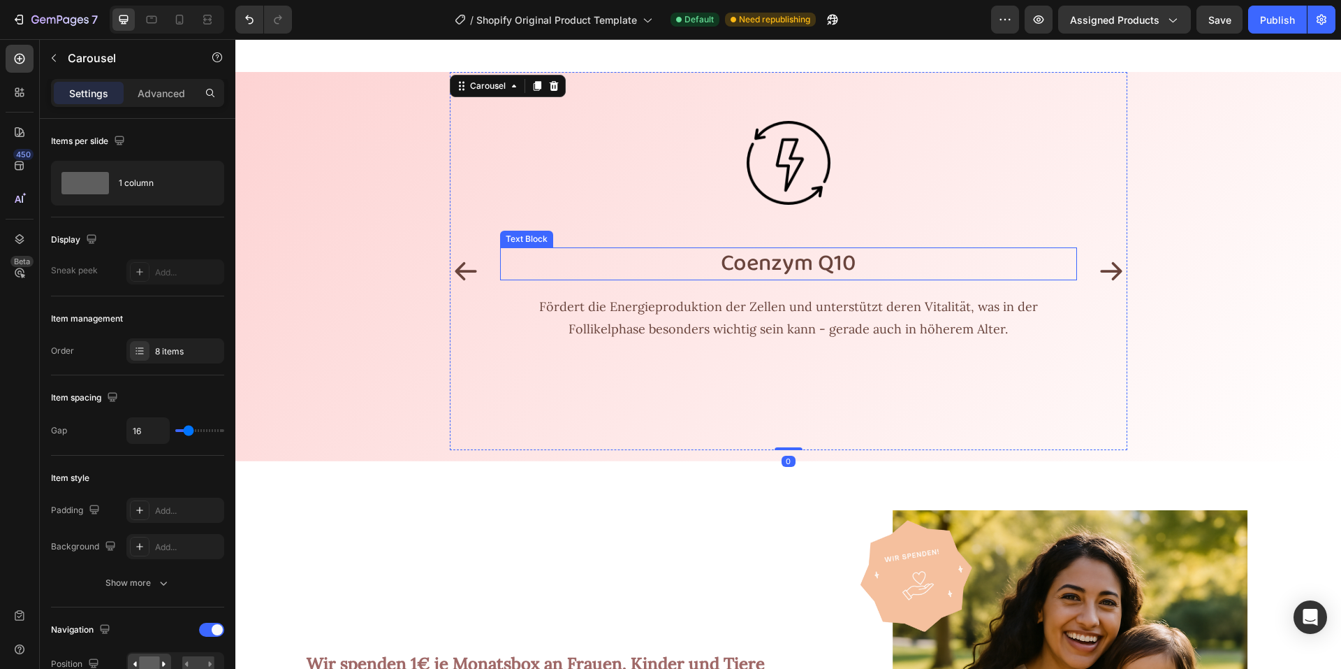
click at [730, 249] on p "Coenzym Q10" at bounding box center [789, 264] width 574 height 30
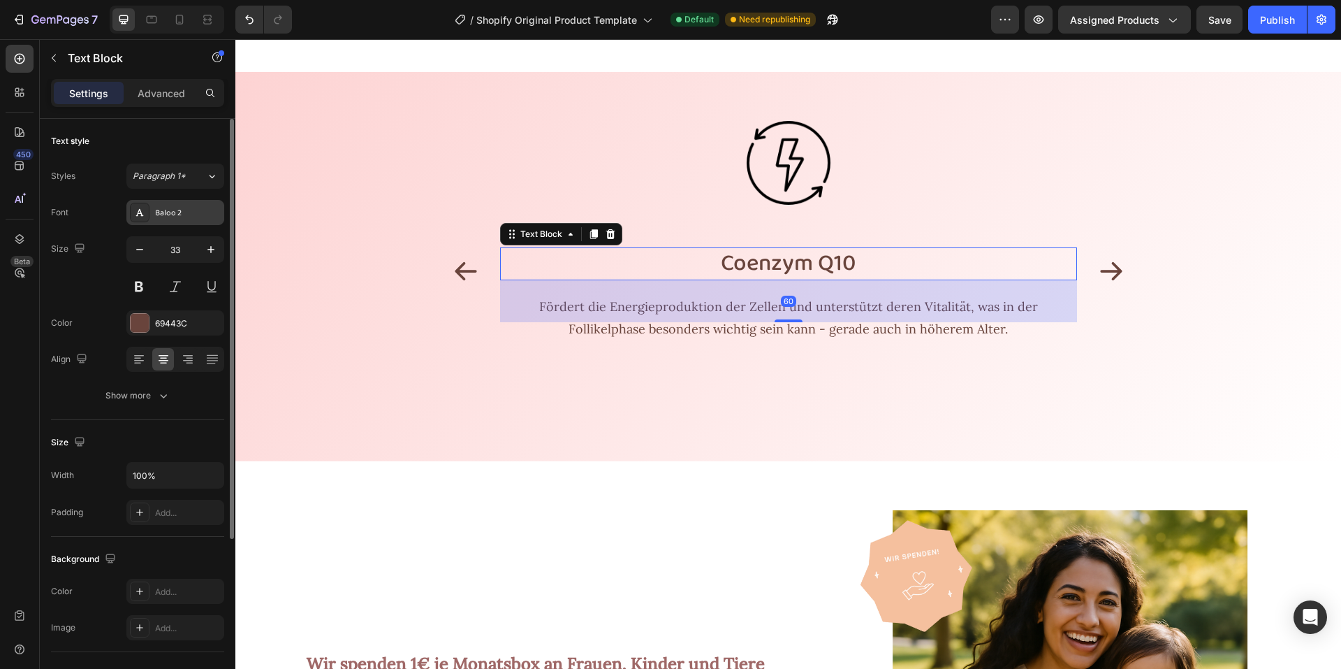
click at [180, 221] on div "Baloo 2" at bounding box center [175, 212] width 98 height 25
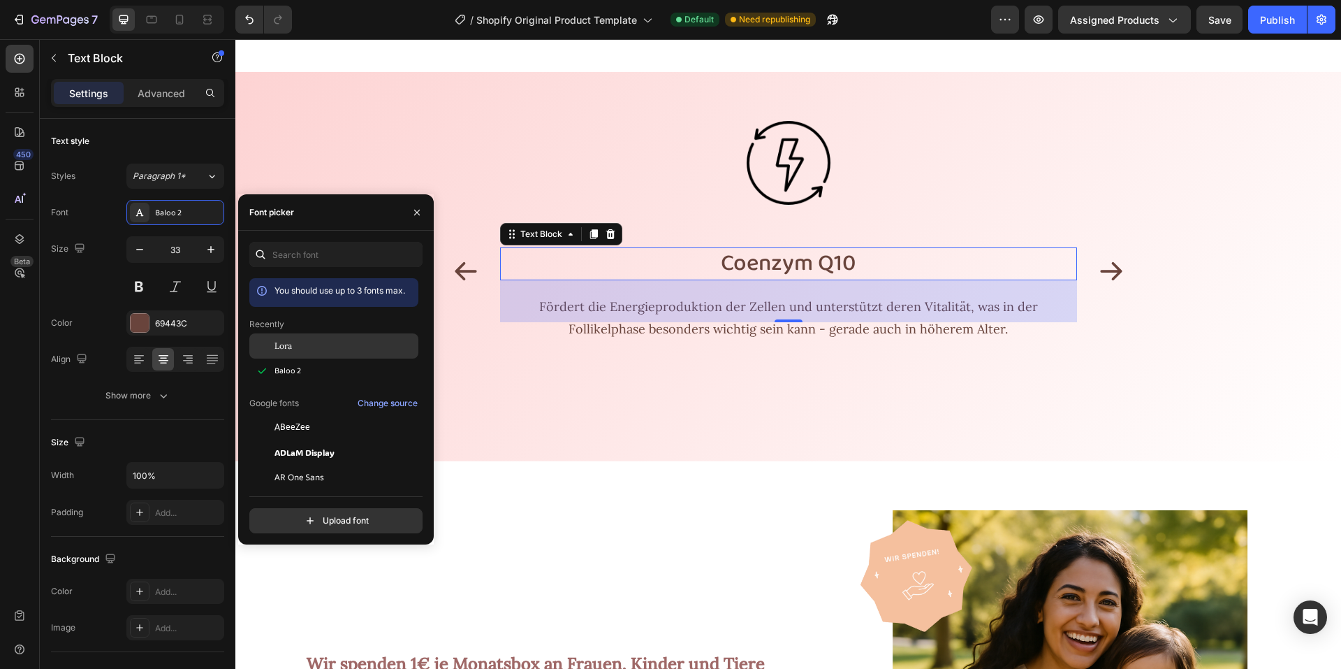
click at [291, 351] on span "Lora" at bounding box center [283, 346] width 17 height 13
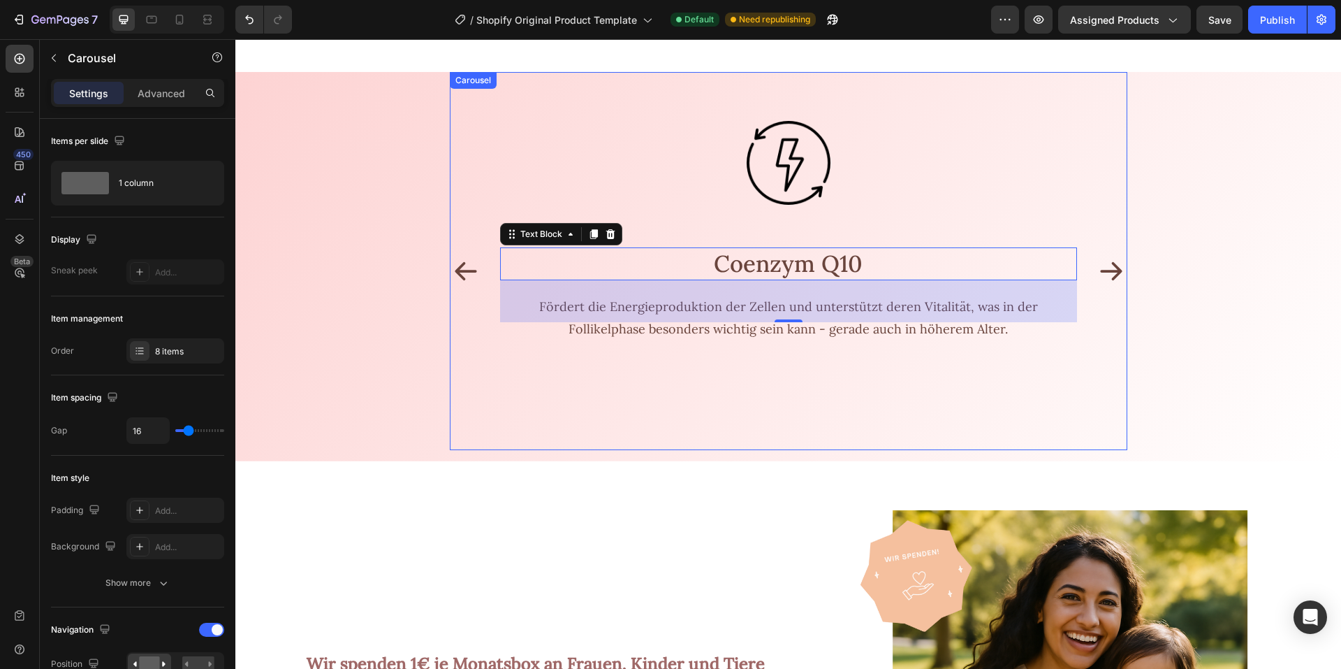
click at [465, 266] on icon "Carousel Back Arrow" at bounding box center [466, 271] width 28 height 28
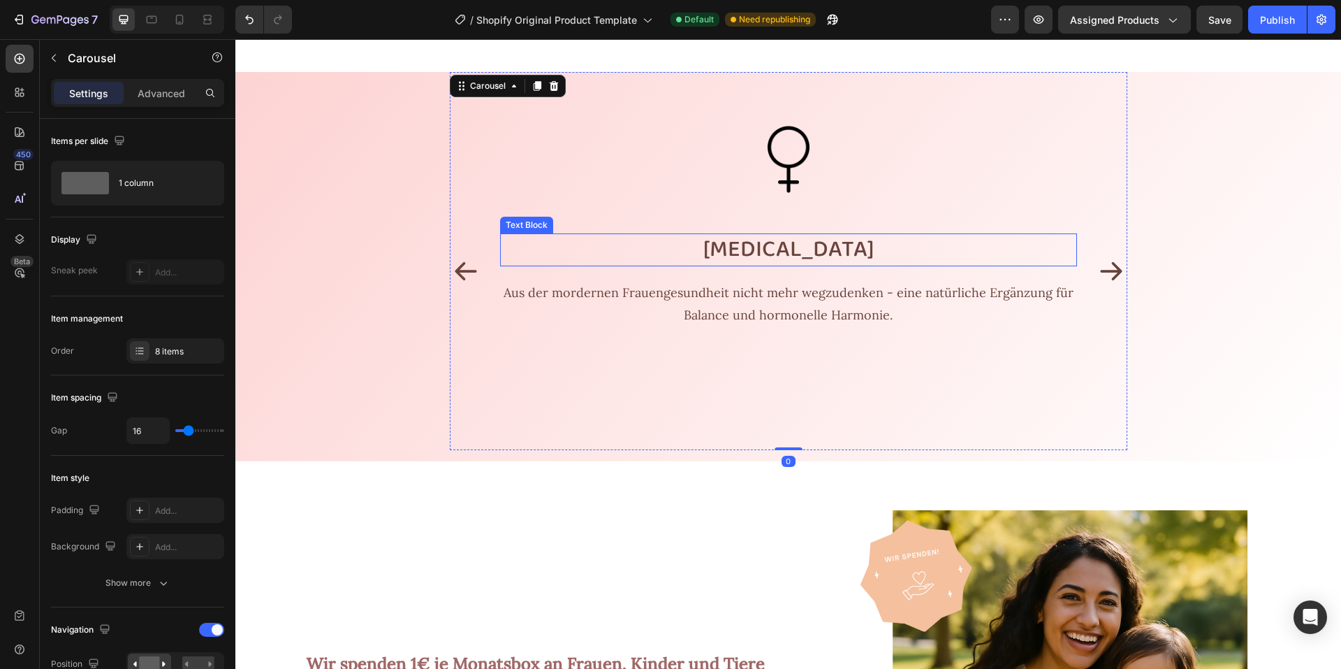
click at [734, 243] on p "Myo-Inositol" at bounding box center [789, 250] width 574 height 30
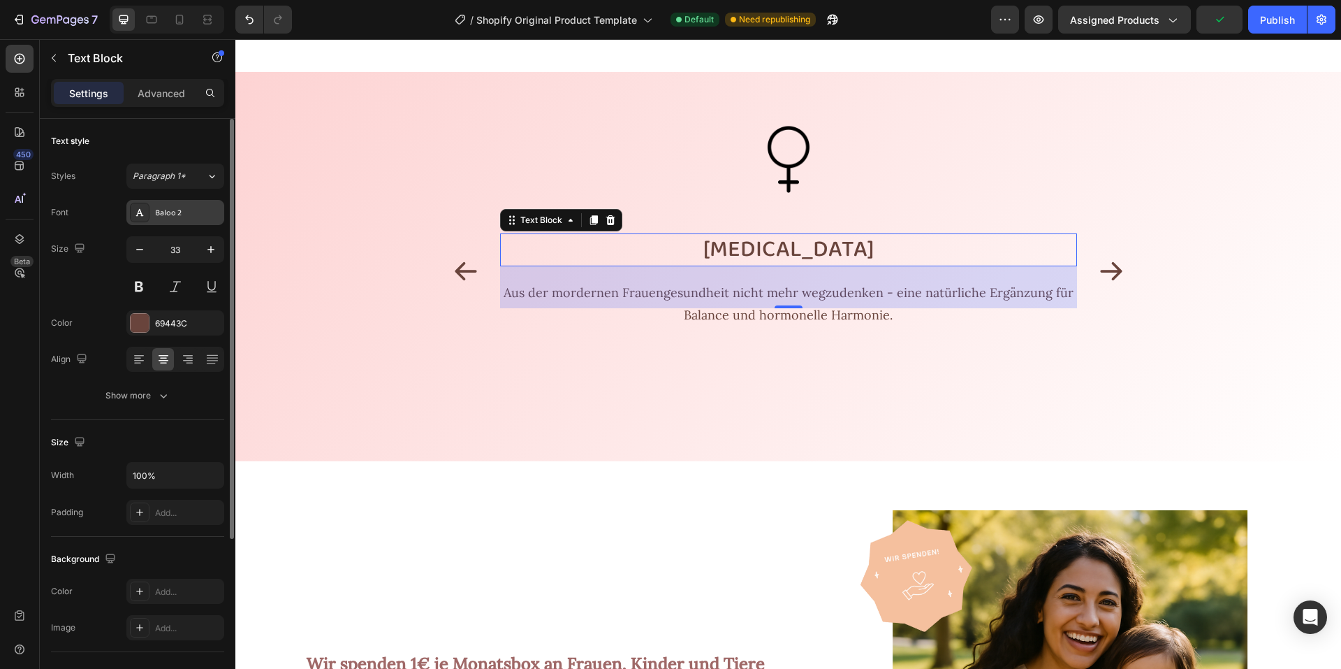
click at [182, 214] on div "Baloo 2" at bounding box center [188, 213] width 66 height 13
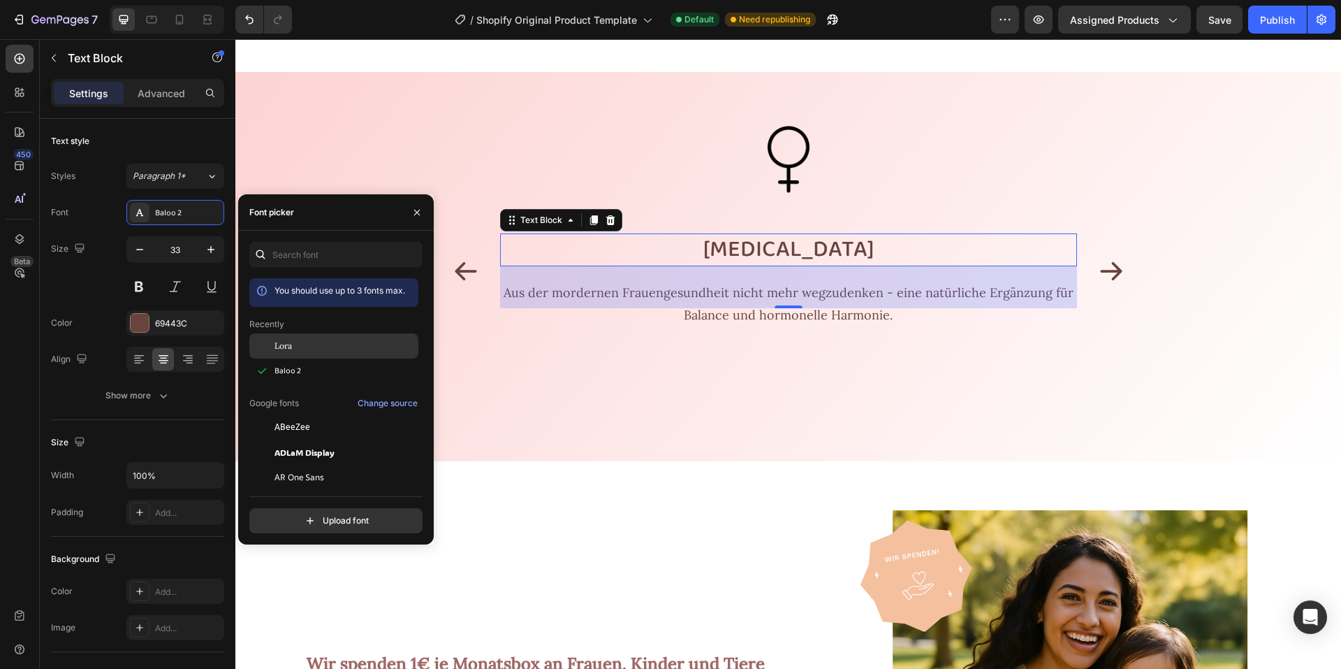
click at [293, 344] on div "Lora" at bounding box center [345, 346] width 141 height 13
click at [457, 271] on icon "Carousel Back Arrow" at bounding box center [466, 271] width 22 height 18
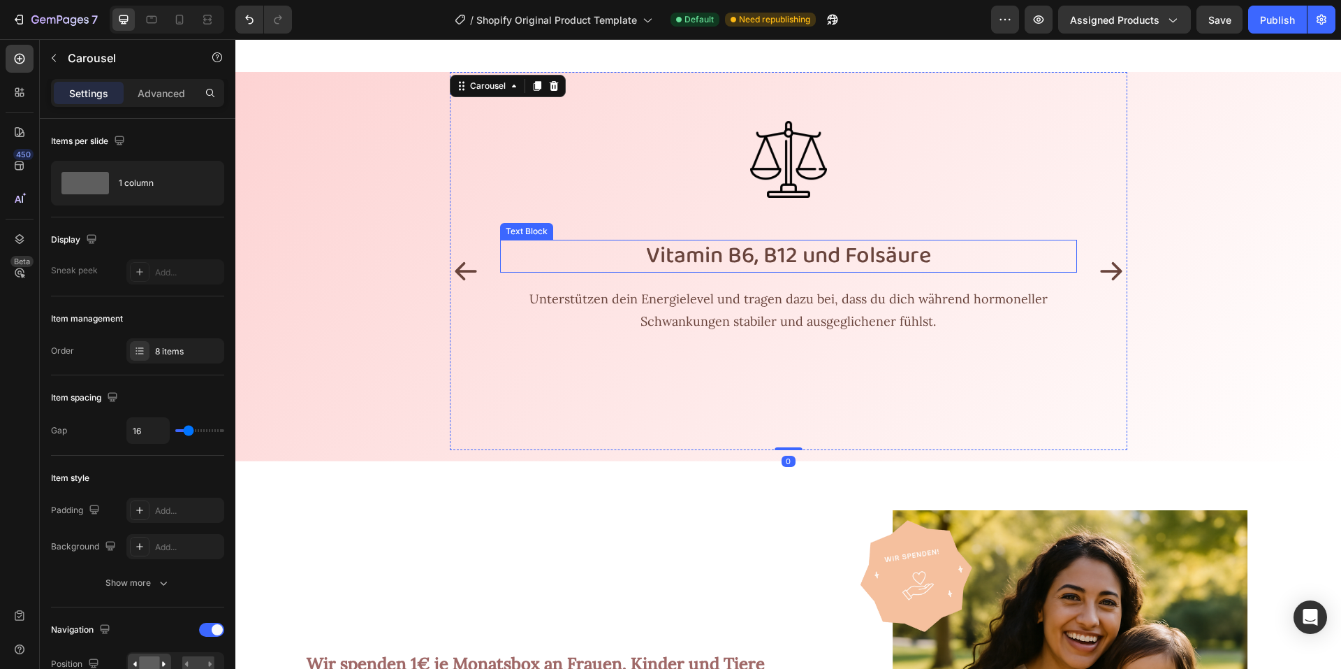
click at [666, 256] on p "Vitamin B6, B12 und Folsäure" at bounding box center [789, 256] width 574 height 30
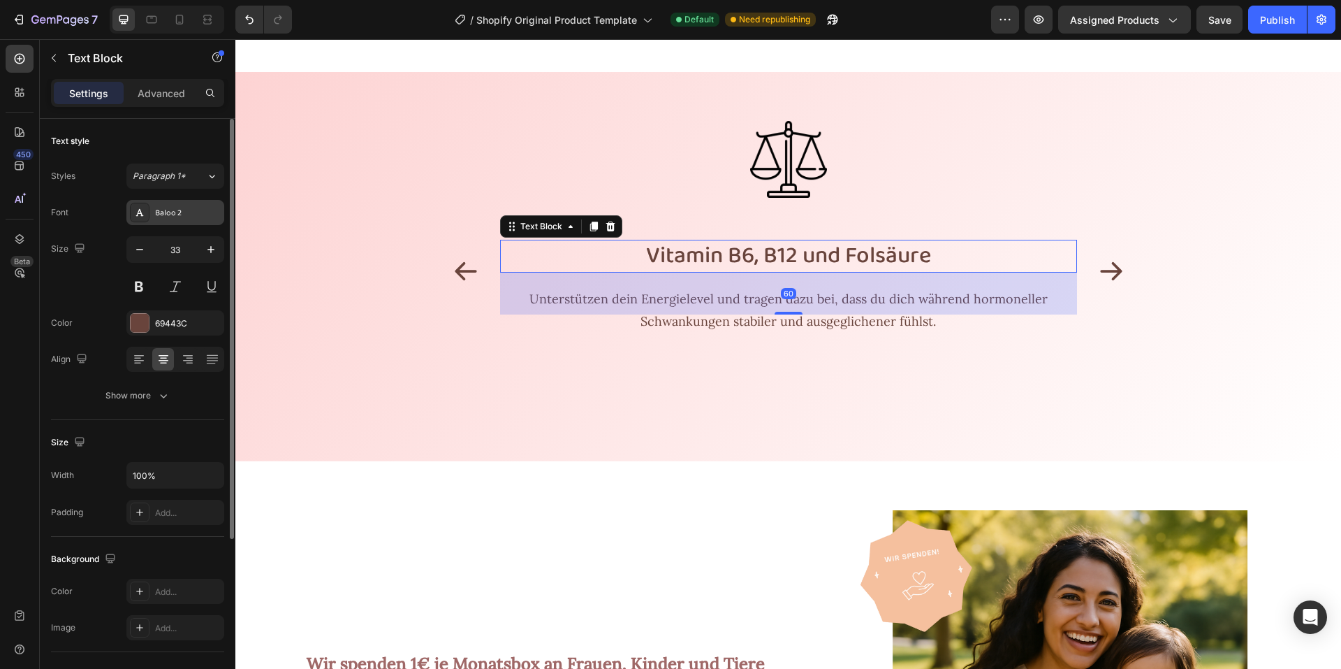
click at [168, 213] on div "Baloo 2" at bounding box center [188, 213] width 66 height 13
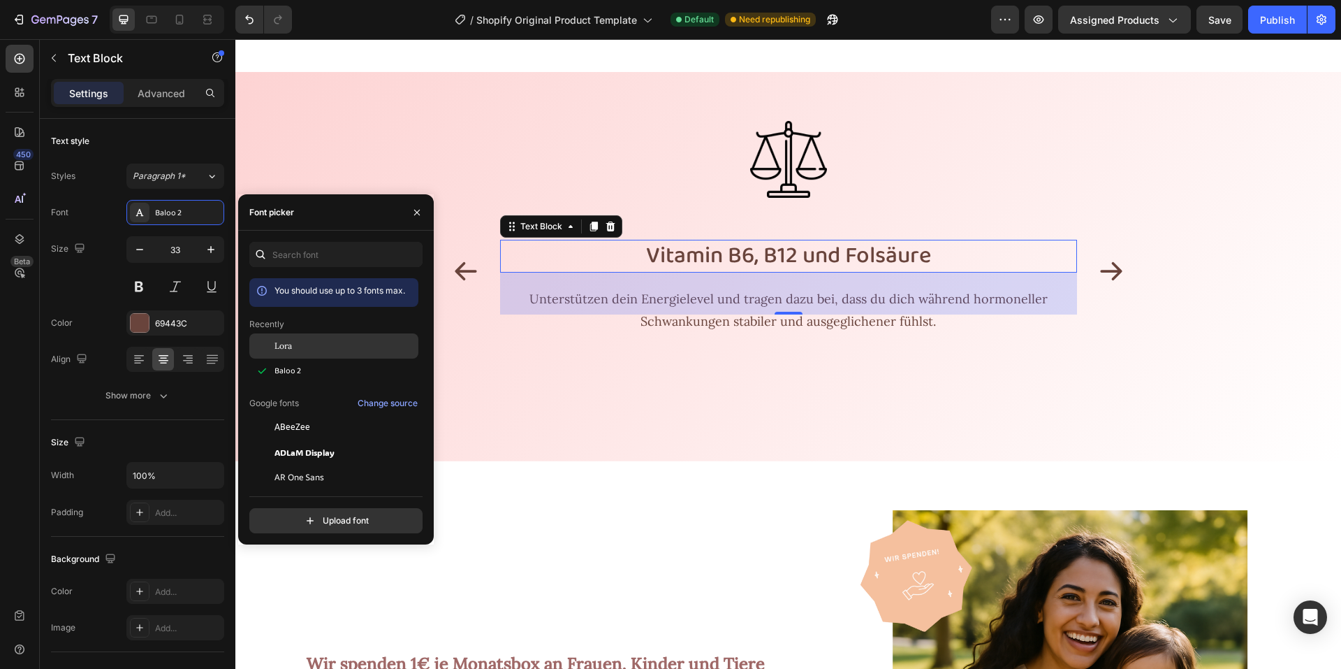
click at [279, 344] on span "Lora" at bounding box center [283, 346] width 17 height 13
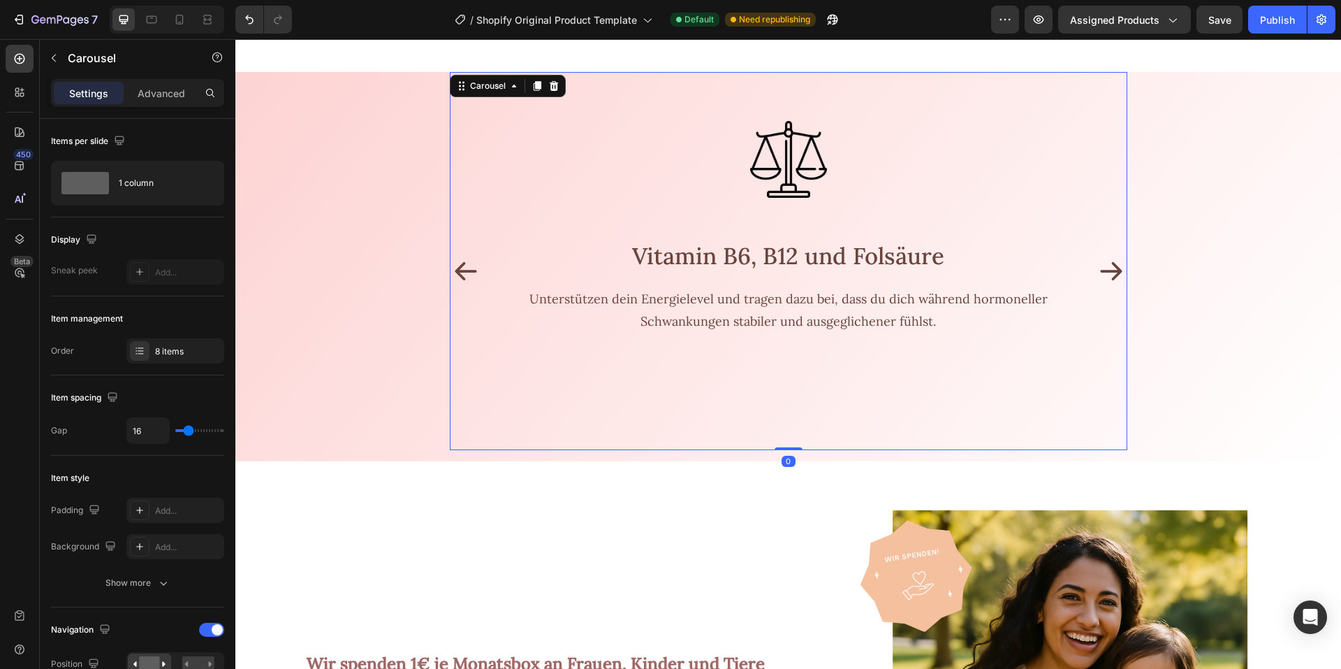
click at [452, 263] on icon "Carousel Back Arrow" at bounding box center [466, 271] width 28 height 28
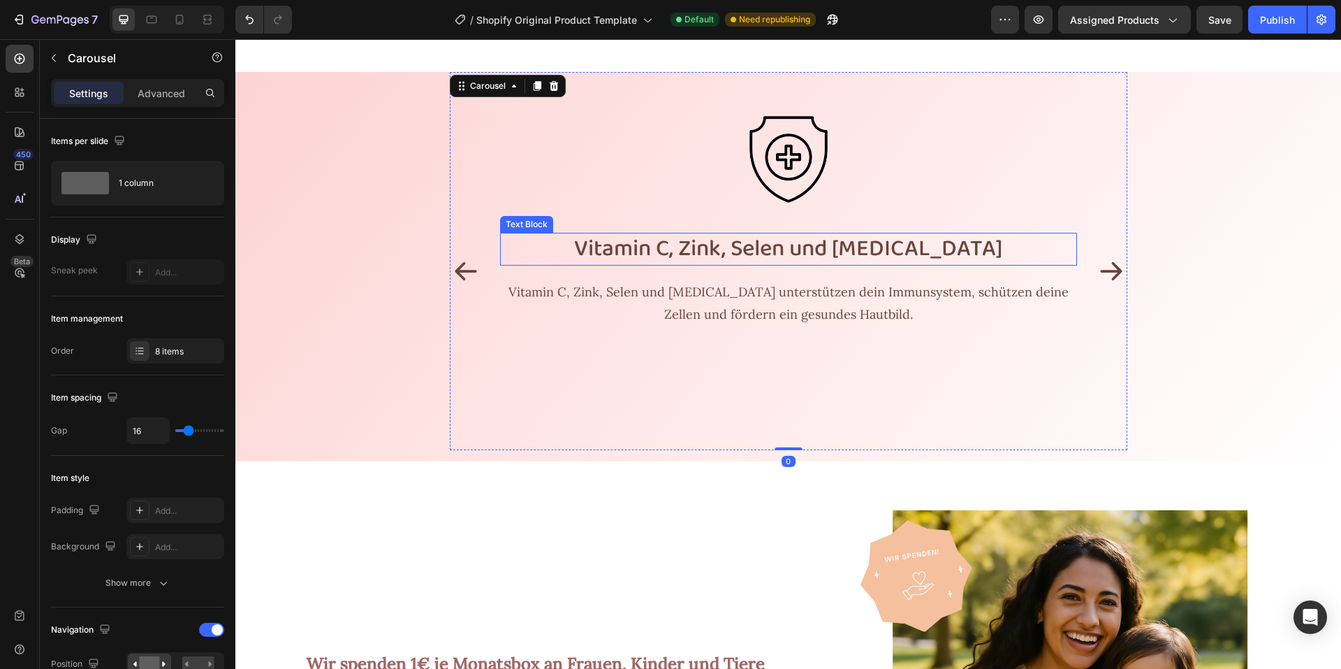
click at [594, 242] on p "Vitamin C, Zink, Selen und Vitamin D3" at bounding box center [789, 249] width 574 height 30
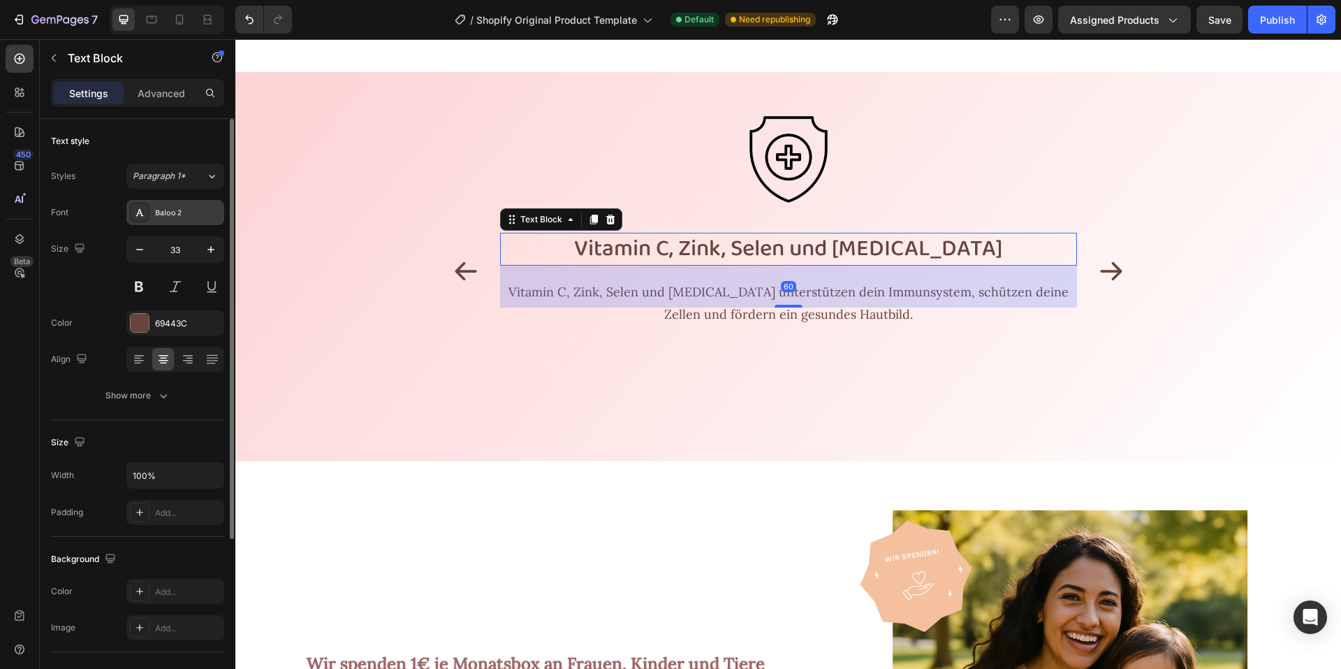
click at [177, 215] on div "Baloo 2" at bounding box center [188, 213] width 66 height 13
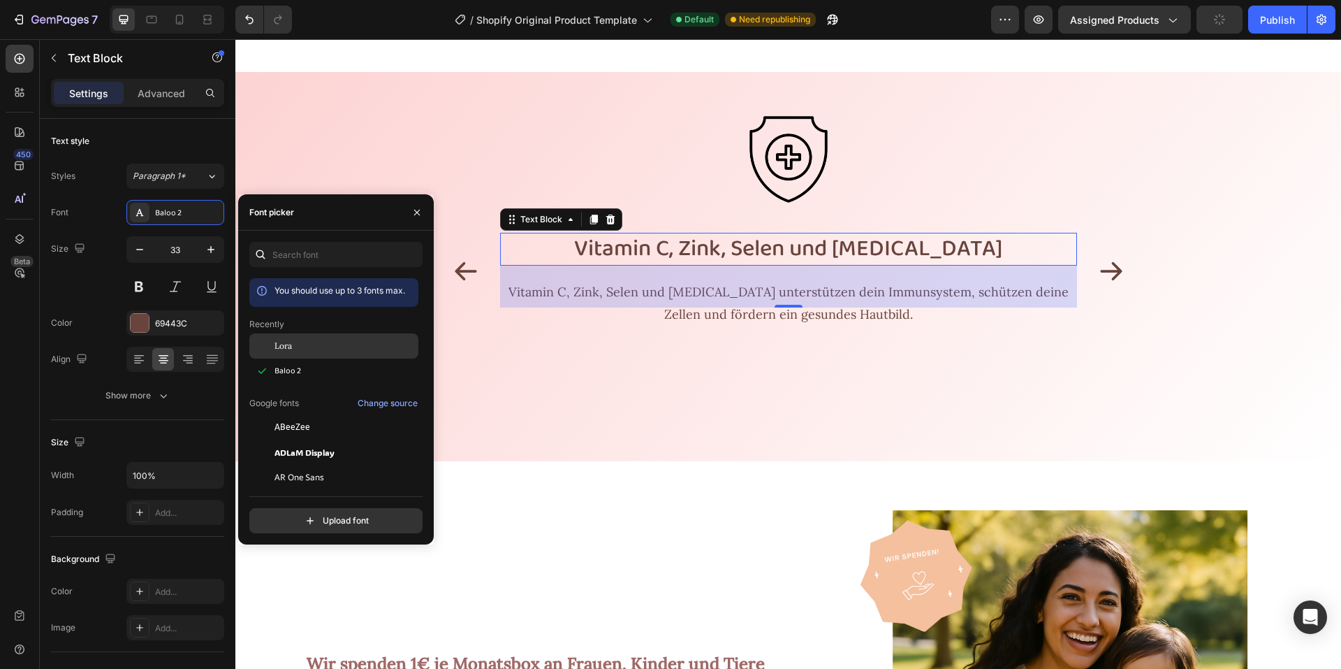
click at [281, 342] on span "Lora" at bounding box center [283, 346] width 17 height 13
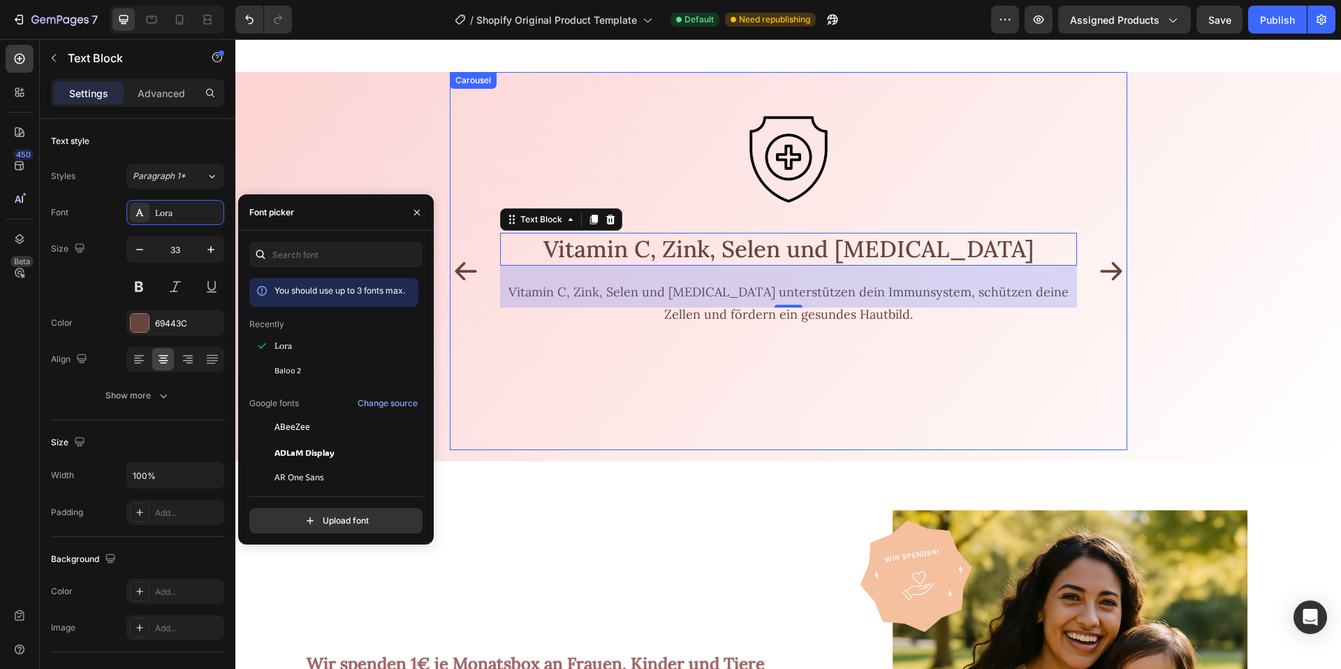
click at [456, 263] on icon "Carousel Back Arrow" at bounding box center [466, 271] width 28 height 28
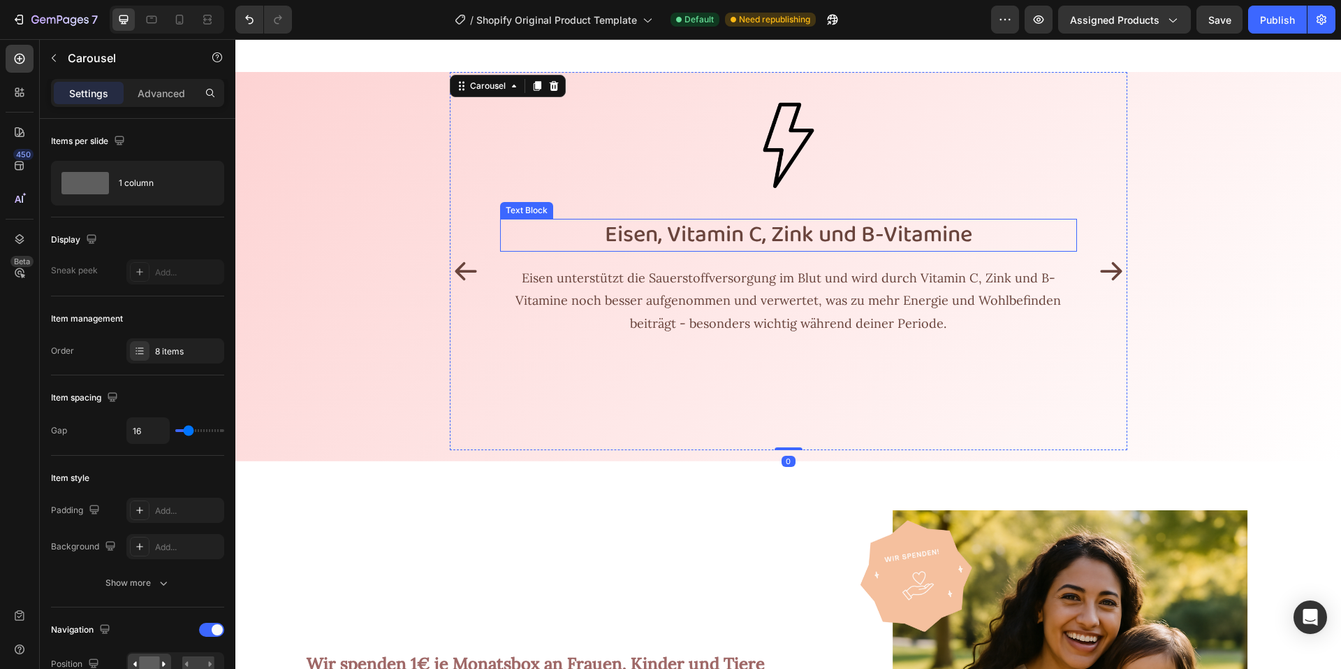
click at [581, 237] on p "Eisen, Vitamin C, Zink und B-Vitamine" at bounding box center [789, 235] width 574 height 30
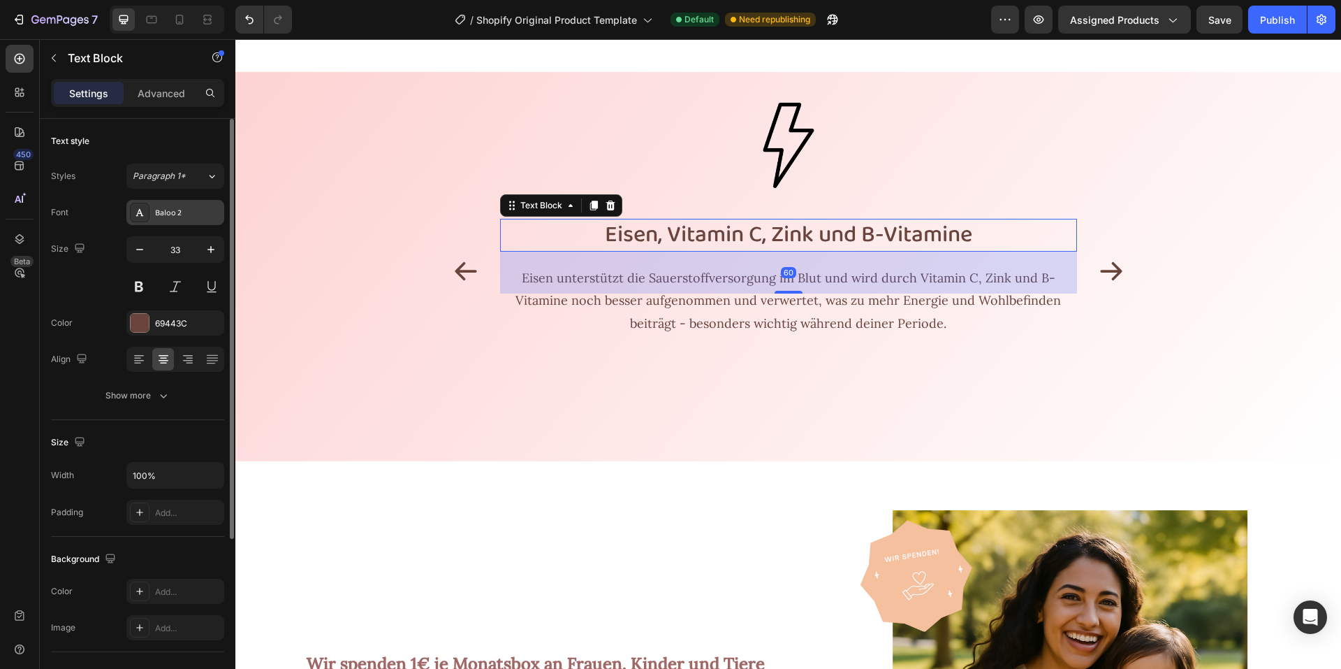
click at [184, 214] on div "Baloo 2" at bounding box center [188, 213] width 66 height 13
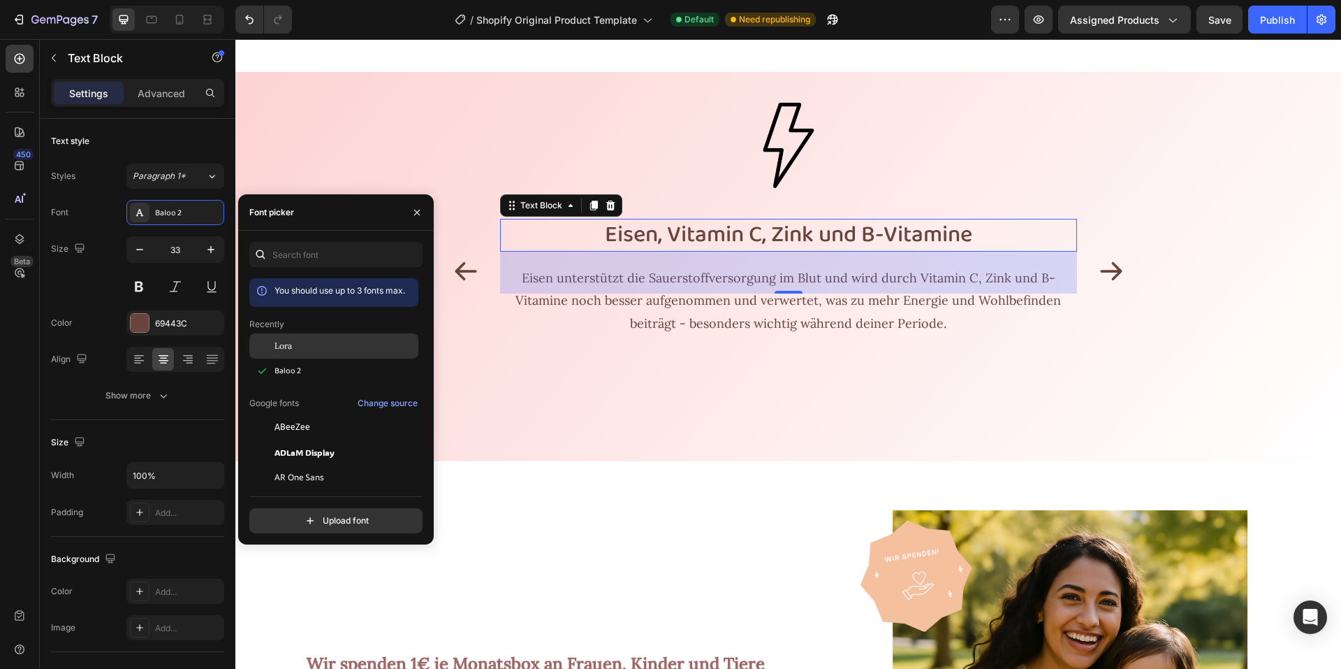
click at [274, 343] on div at bounding box center [261, 345] width 25 height 25
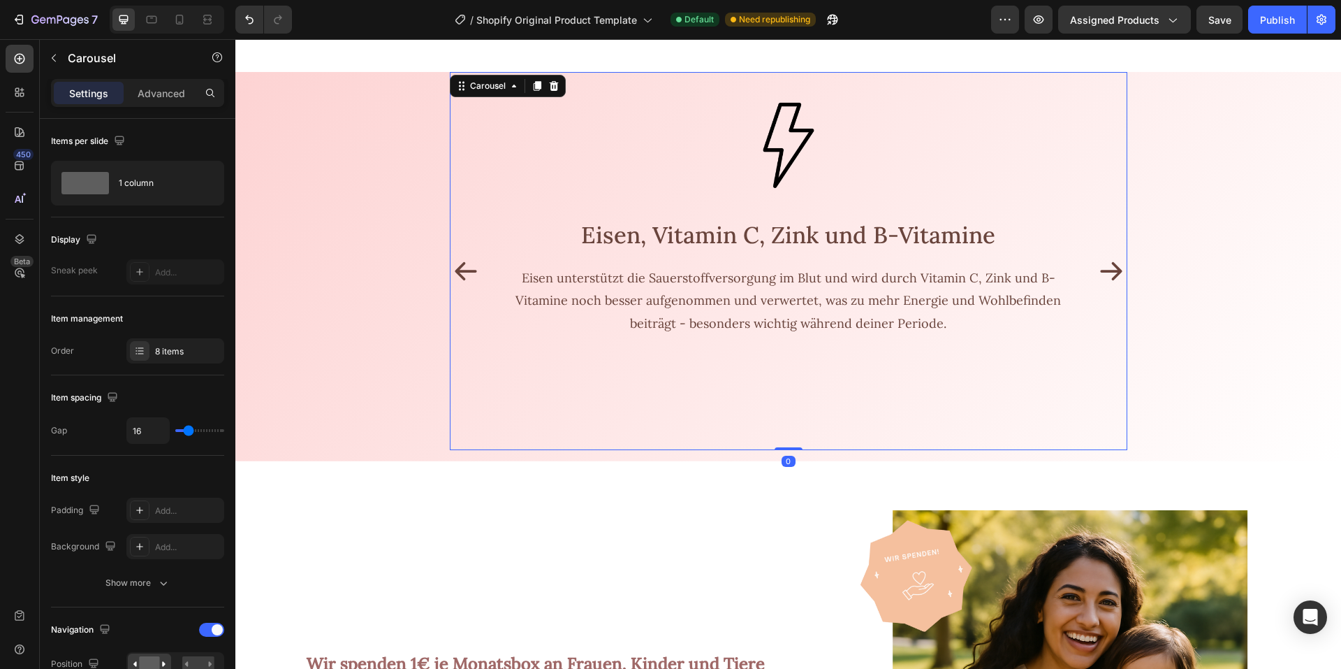
click at [465, 264] on icon "Carousel Back Arrow" at bounding box center [466, 271] width 28 height 28
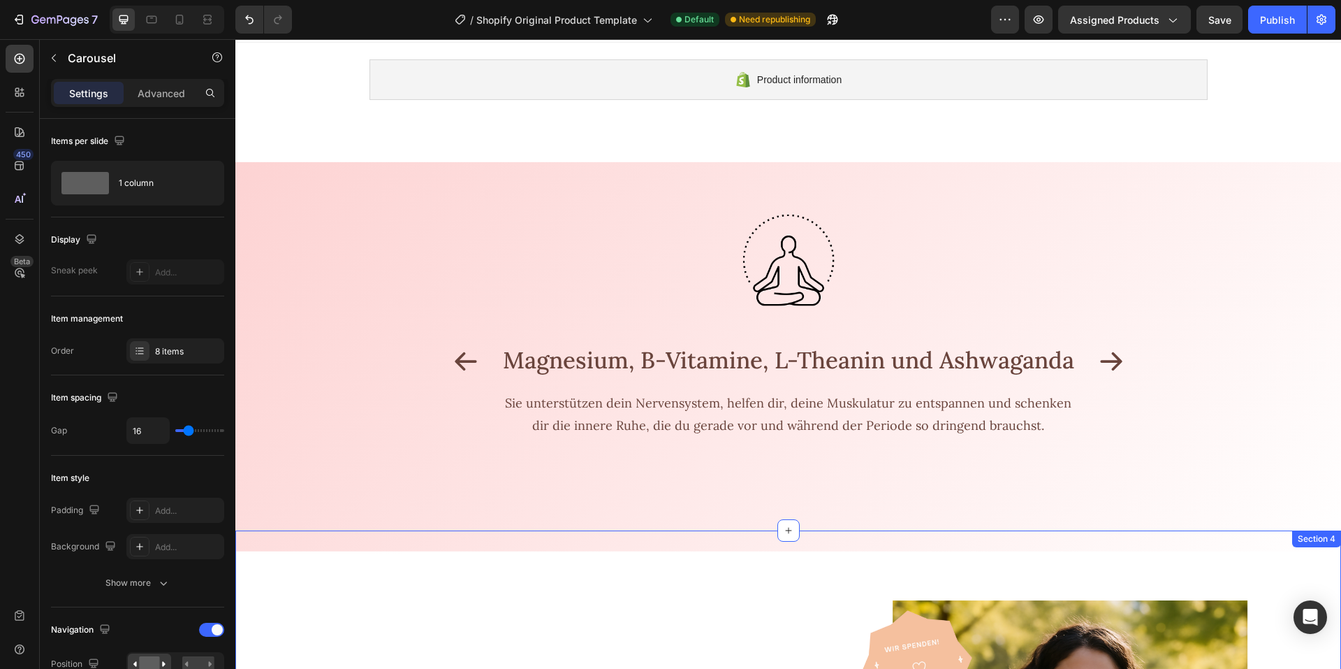
scroll to position [0, 0]
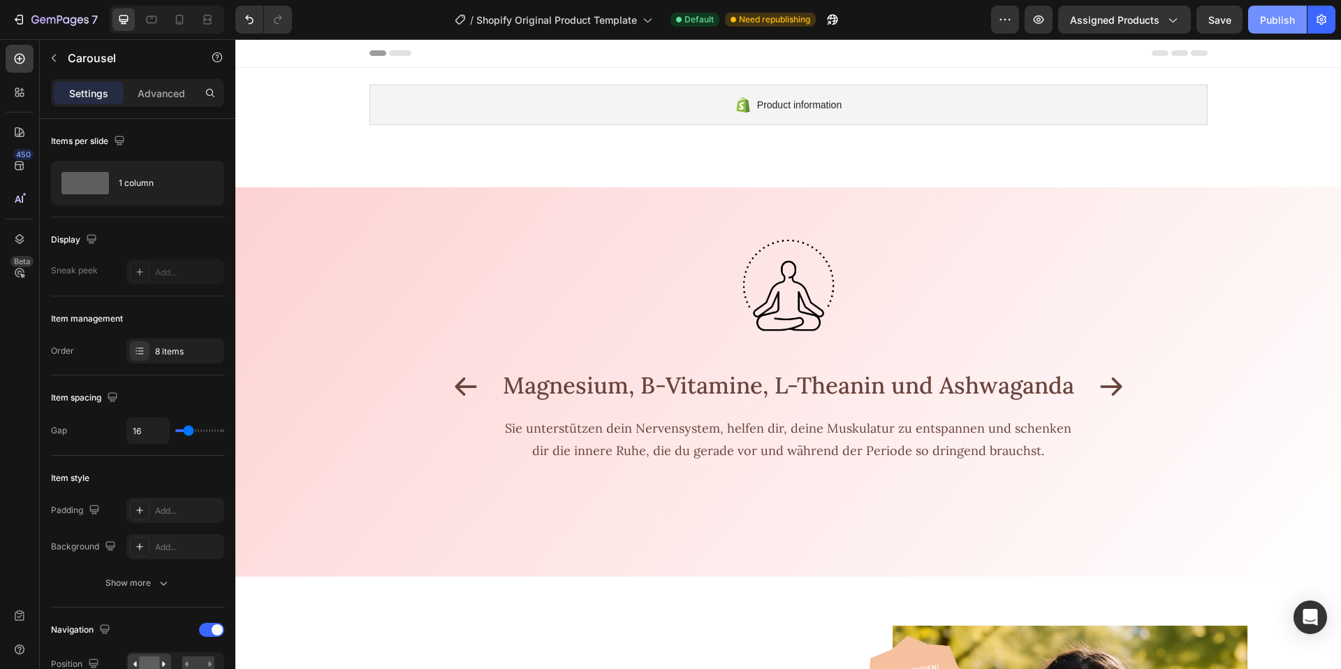
click at [1266, 26] on div "Publish" at bounding box center [1277, 20] width 35 height 15
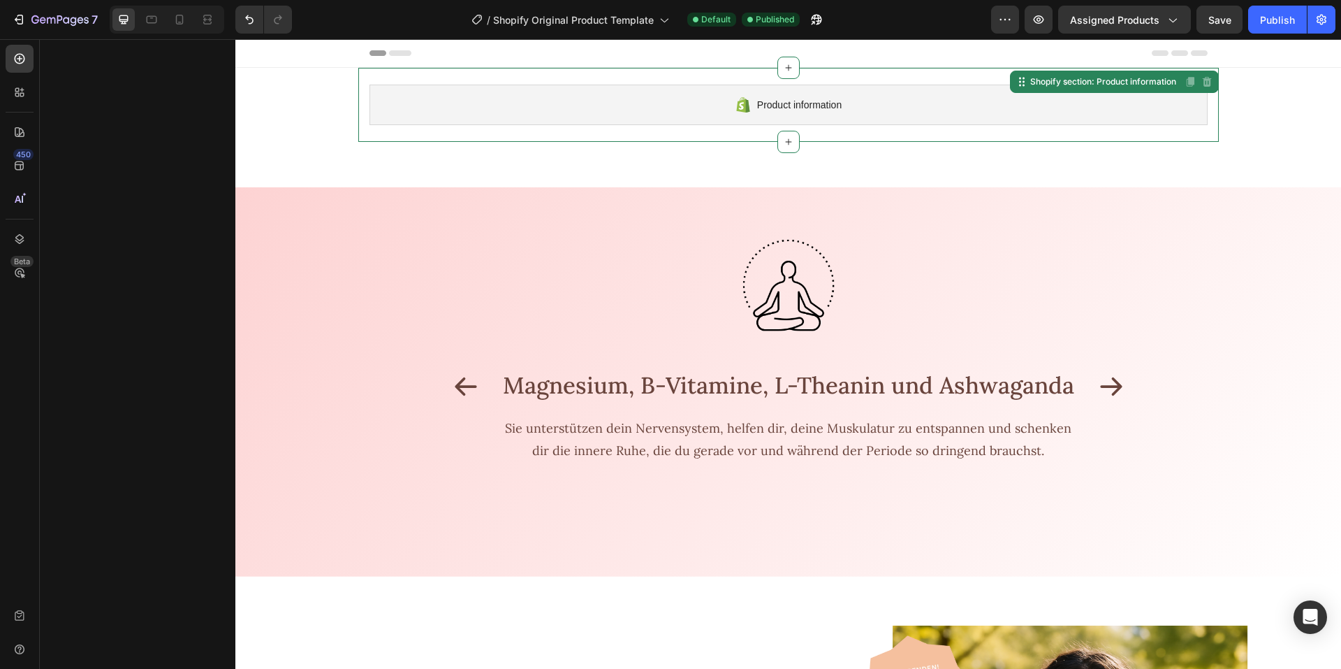
click at [590, 116] on div "Product information" at bounding box center [789, 105] width 838 height 41
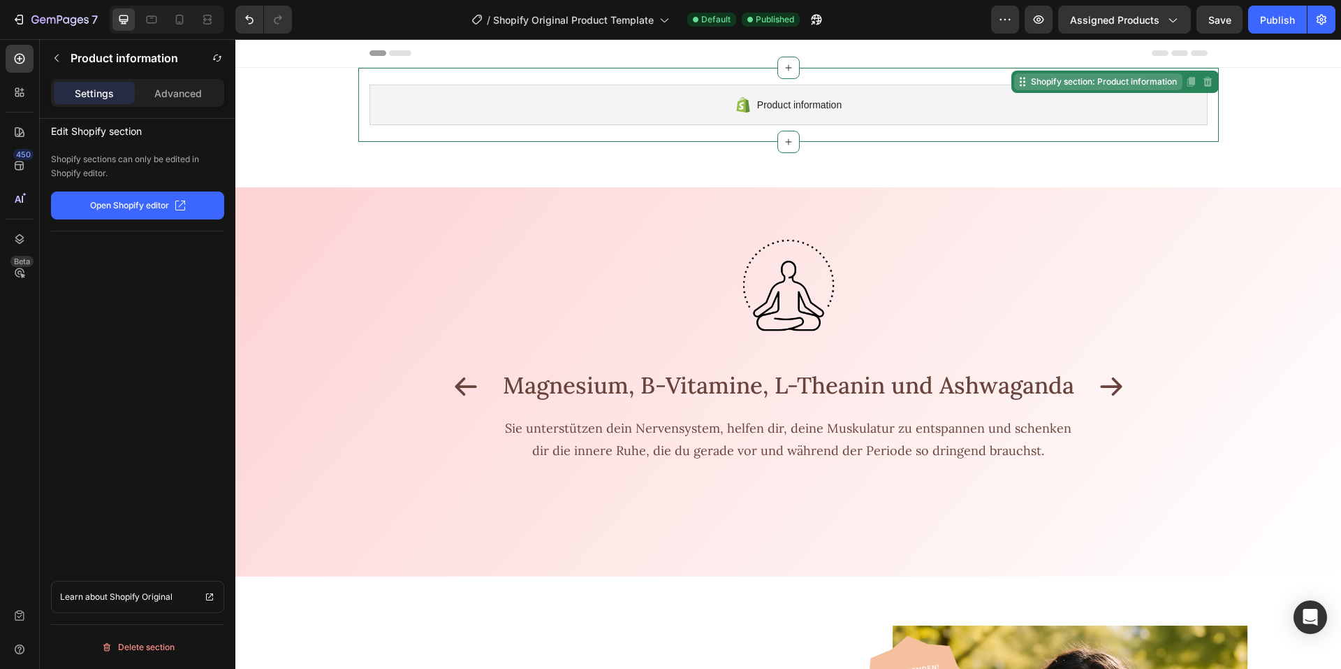
click at [1058, 88] on div "Shopify section: Product information" at bounding box center [1098, 81] width 168 height 17
click at [179, 99] on p "Advanced" at bounding box center [178, 93] width 48 height 15
click at [90, 95] on p "Settings" at bounding box center [94, 93] width 39 height 15
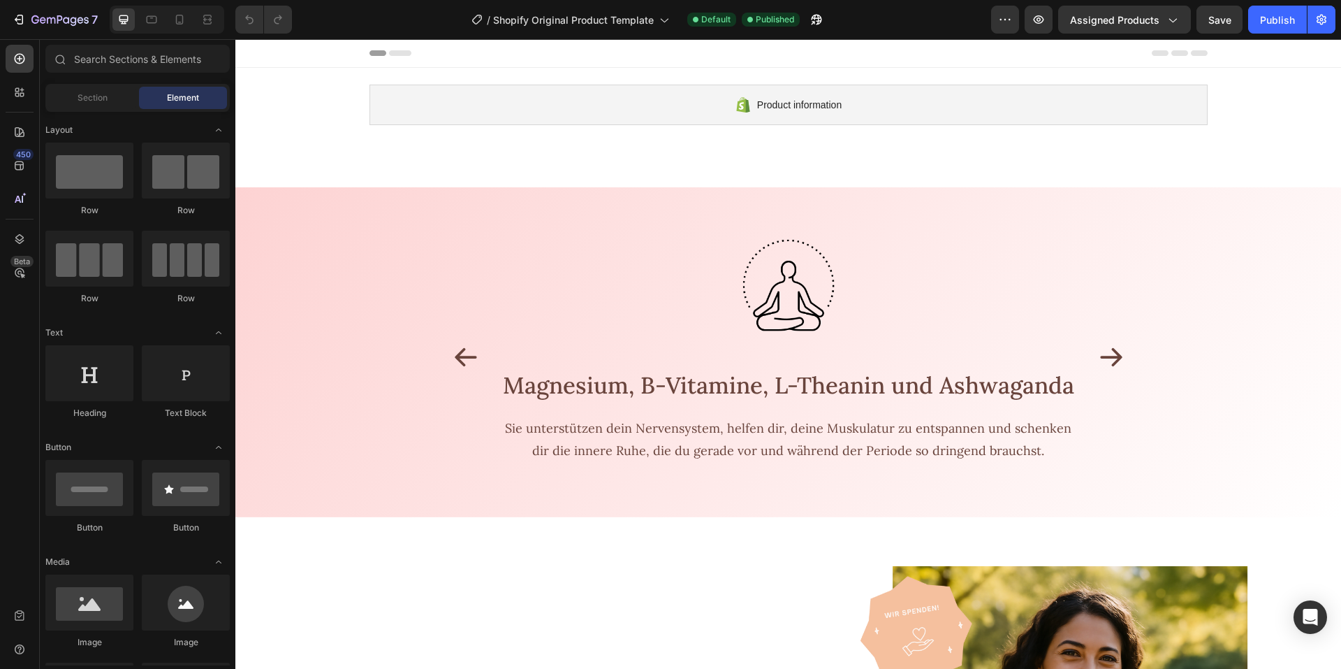
click at [551, 159] on div "Product information Shopify section: Product information Image Magnesium, B-Vit…" at bounding box center [788, 656] width 1106 height 1177
click at [448, 111] on div "Product information" at bounding box center [789, 105] width 838 height 41
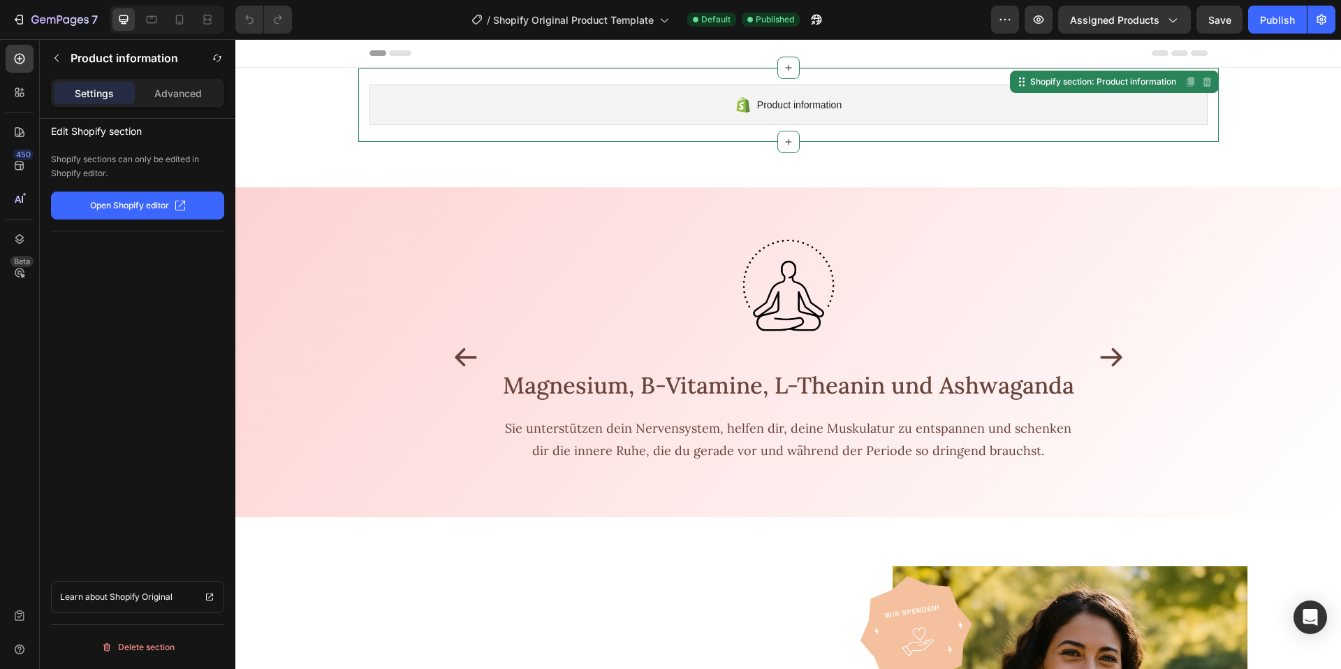
click at [326, 184] on div "Product information Shopify section: Product information Disabled. Please edit …" at bounding box center [788, 656] width 1106 height 1177
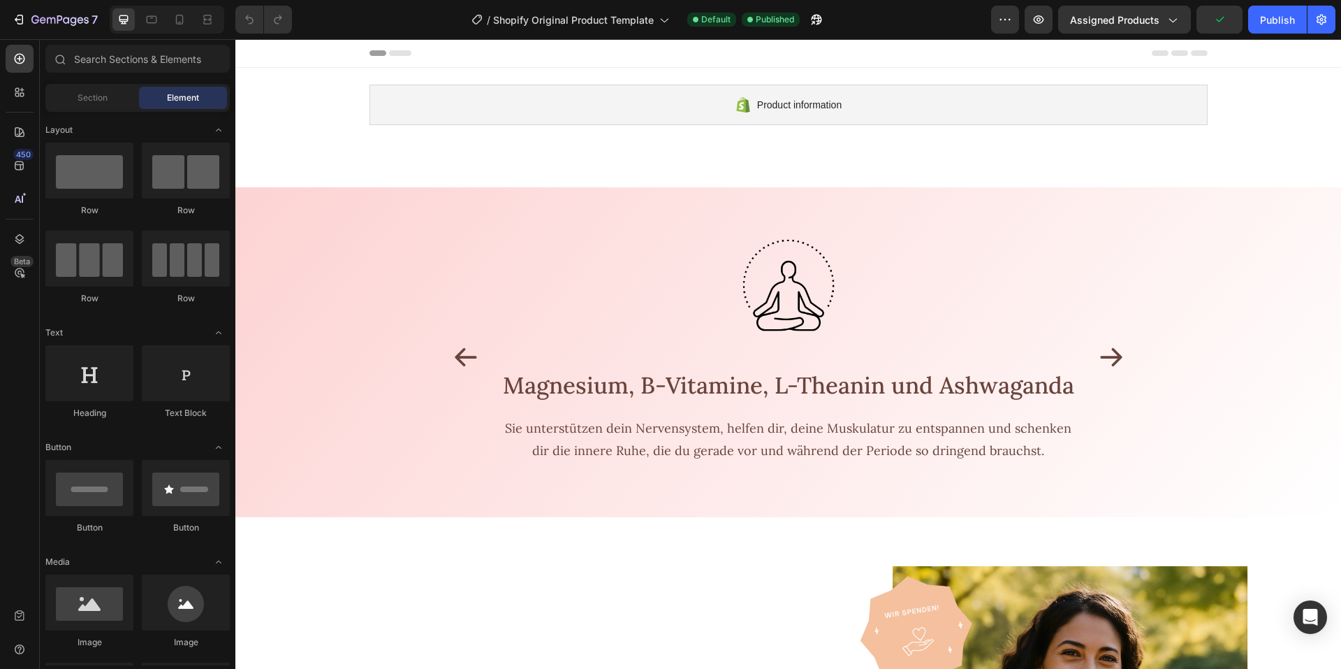
click at [416, 159] on div "Product information Shopify section: Product information Image Magnesium, B-Vit…" at bounding box center [788, 656] width 1106 height 1177
click at [22, 61] on icon at bounding box center [20, 59] width 14 height 14
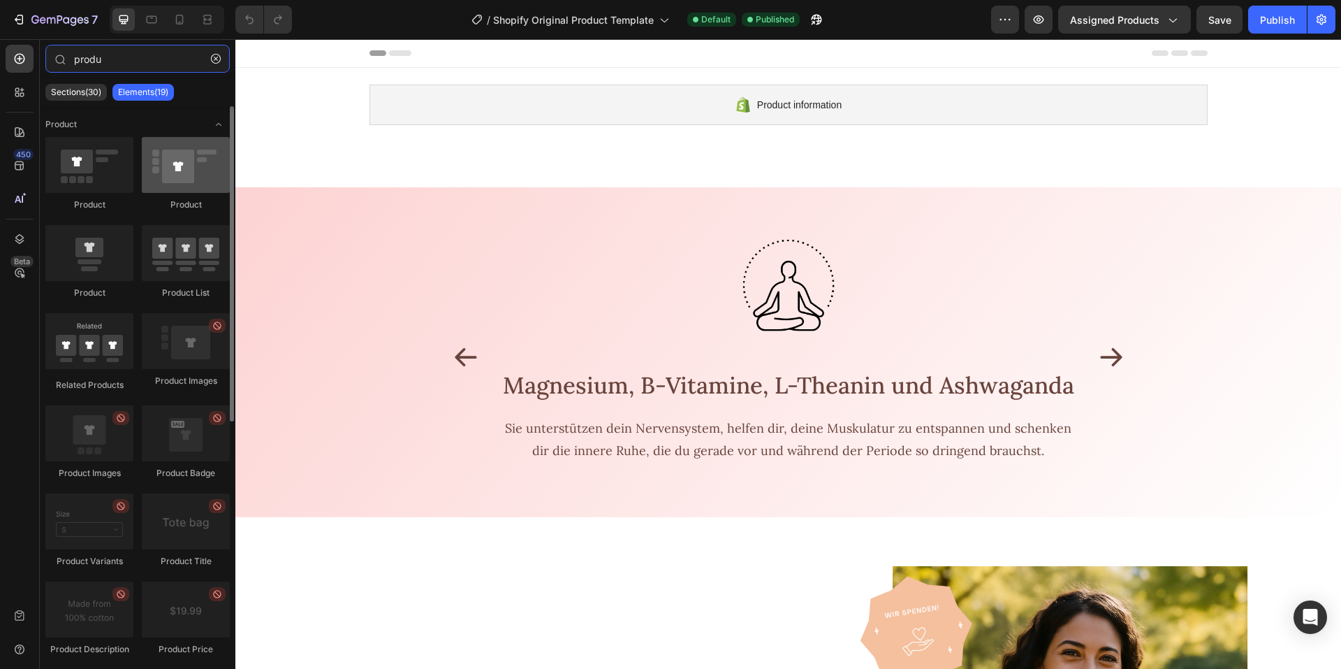
type input "produ"
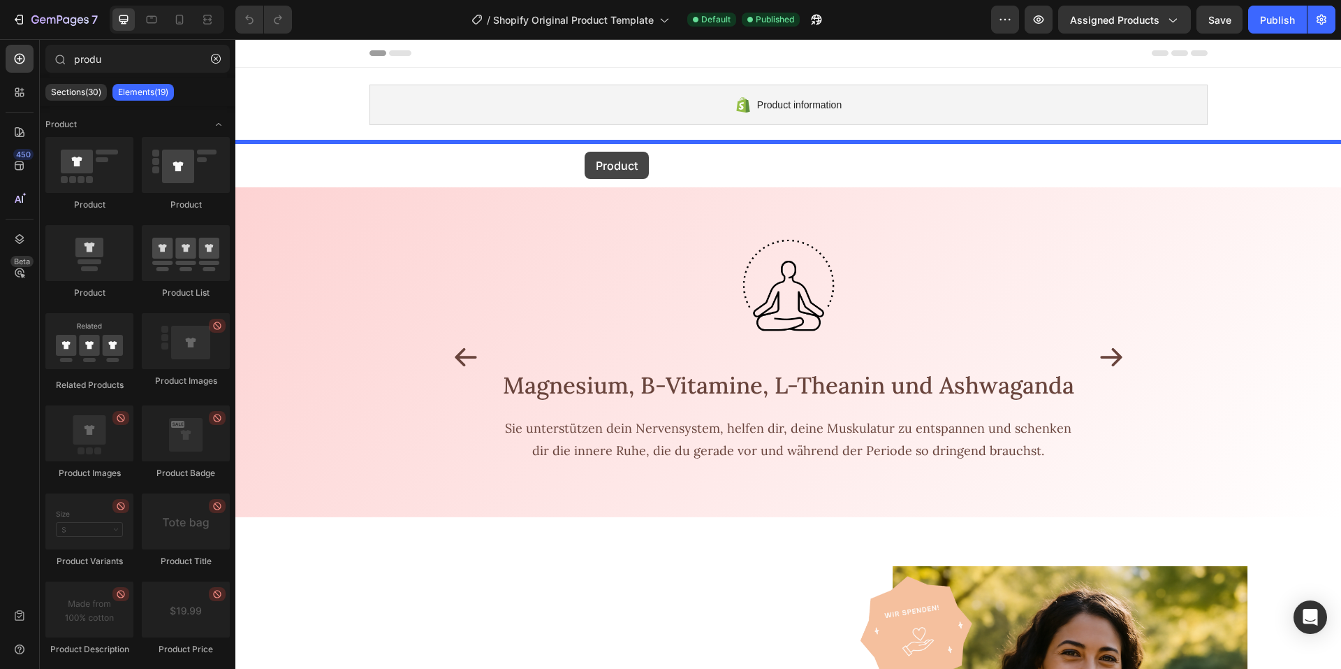
drag, startPoint x: 416, startPoint y: 200, endPoint x: 585, endPoint y: 152, distance: 175.3
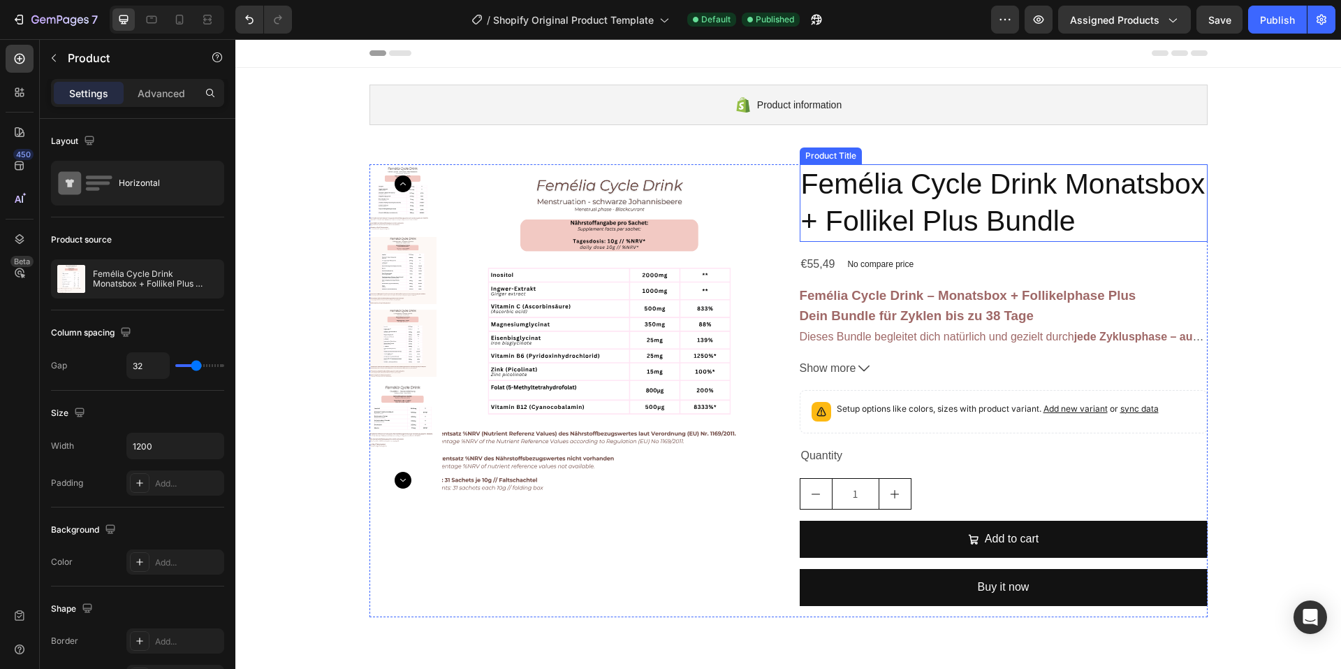
click at [859, 192] on h2 "Femélia Cycle Drink Monatsbox + Follikel Plus Bundle" at bounding box center [1004, 203] width 408 height 78
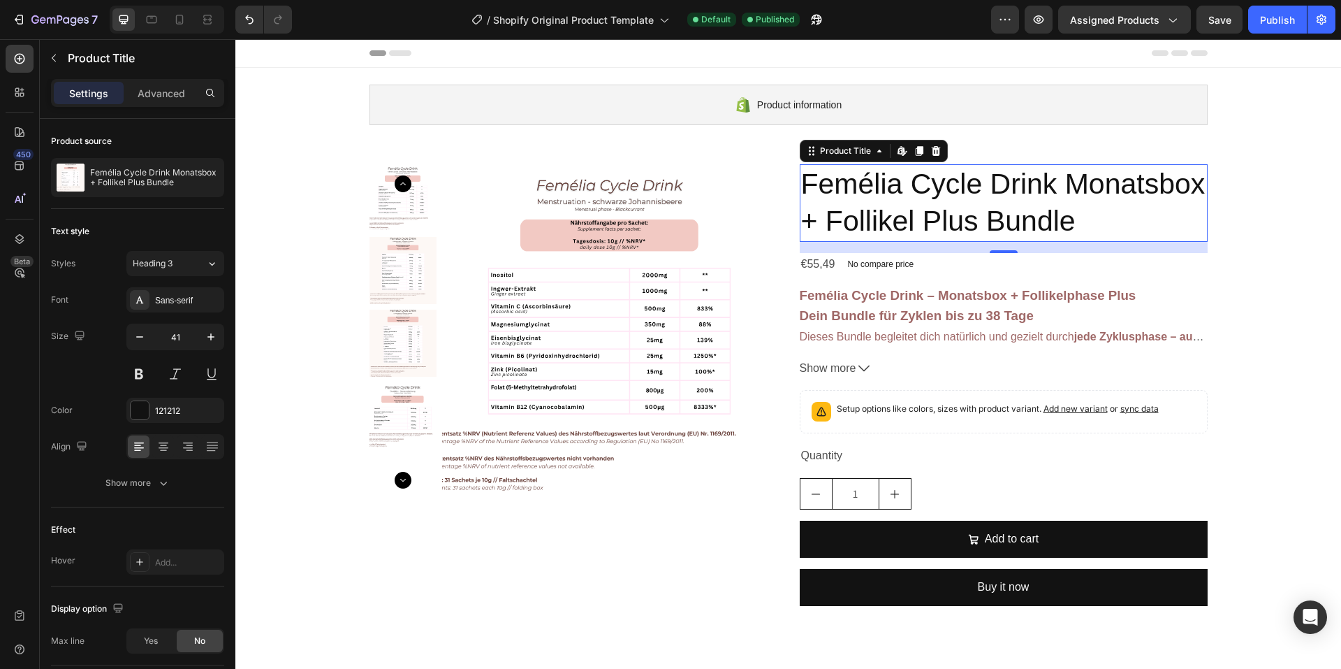
click at [859, 188] on h2 "Femélia Cycle Drink Monatsbox + Follikel Plus Bundle" at bounding box center [1004, 203] width 408 height 78
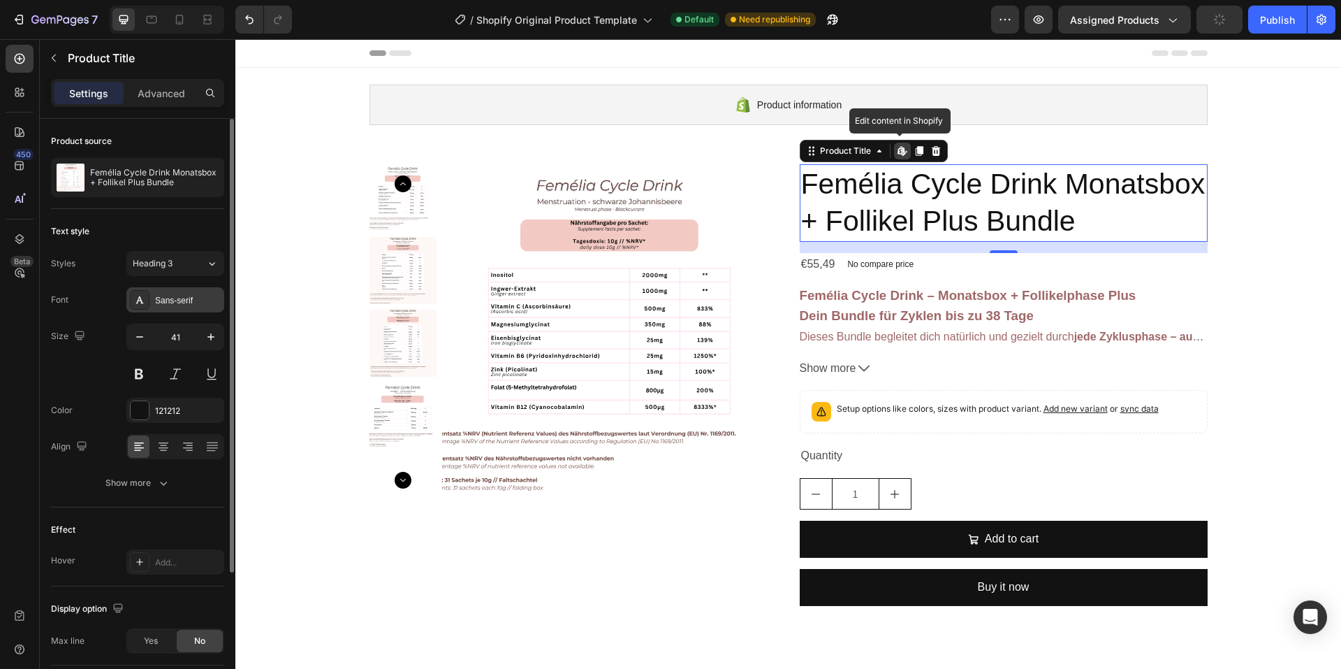
click at [170, 302] on div "Sans-serif" at bounding box center [188, 300] width 66 height 13
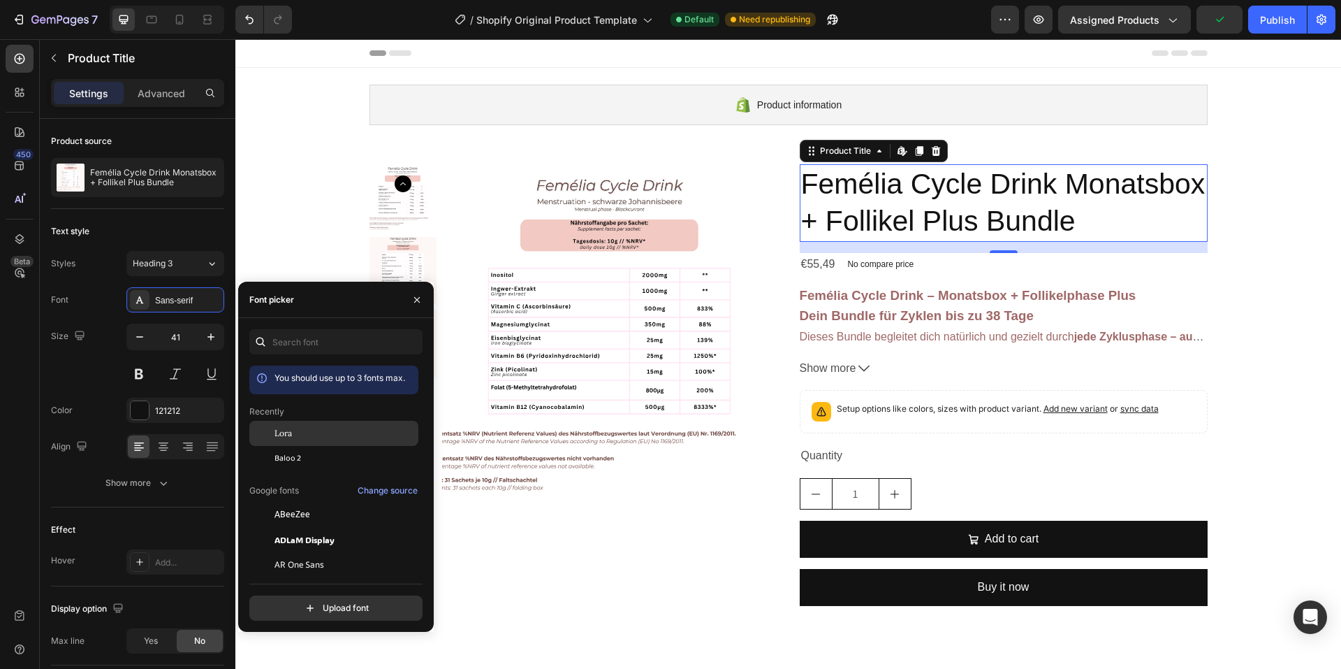
click at [292, 437] on div "Lora" at bounding box center [345, 433] width 141 height 13
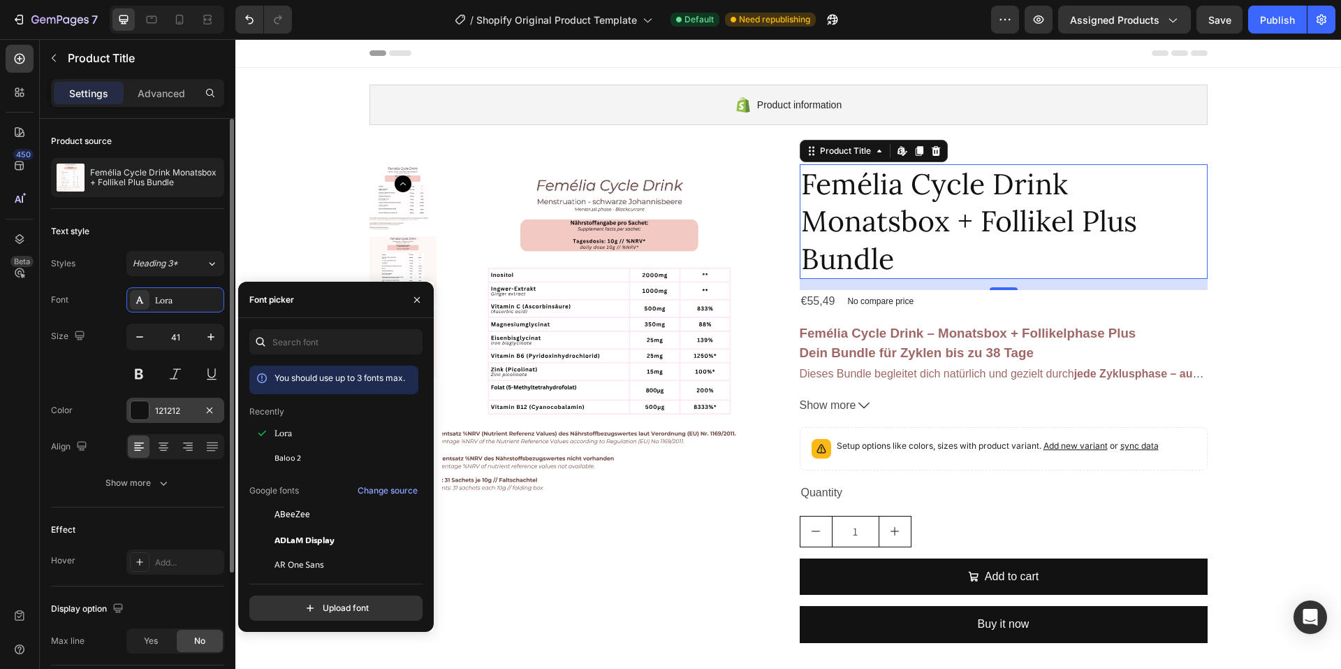
click at [182, 418] on div "121212" at bounding box center [175, 409] width 98 height 25
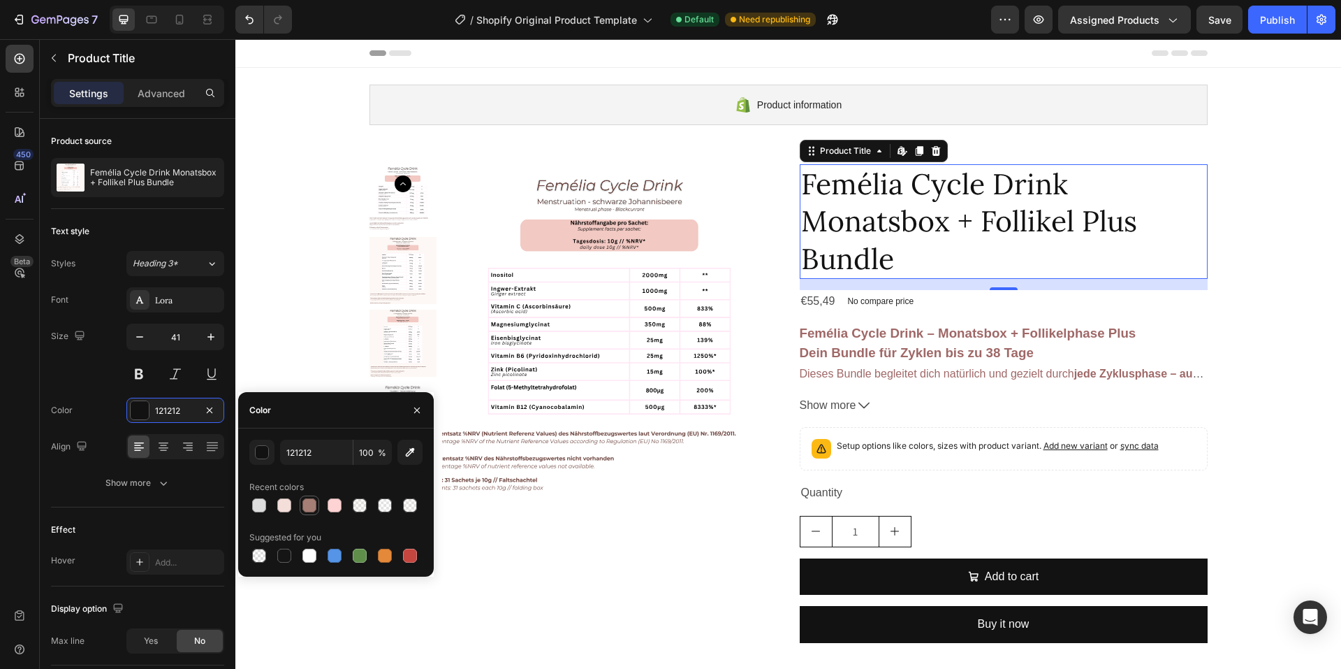
click at [305, 509] on div at bounding box center [309, 505] width 14 height 14
type input "A57E75"
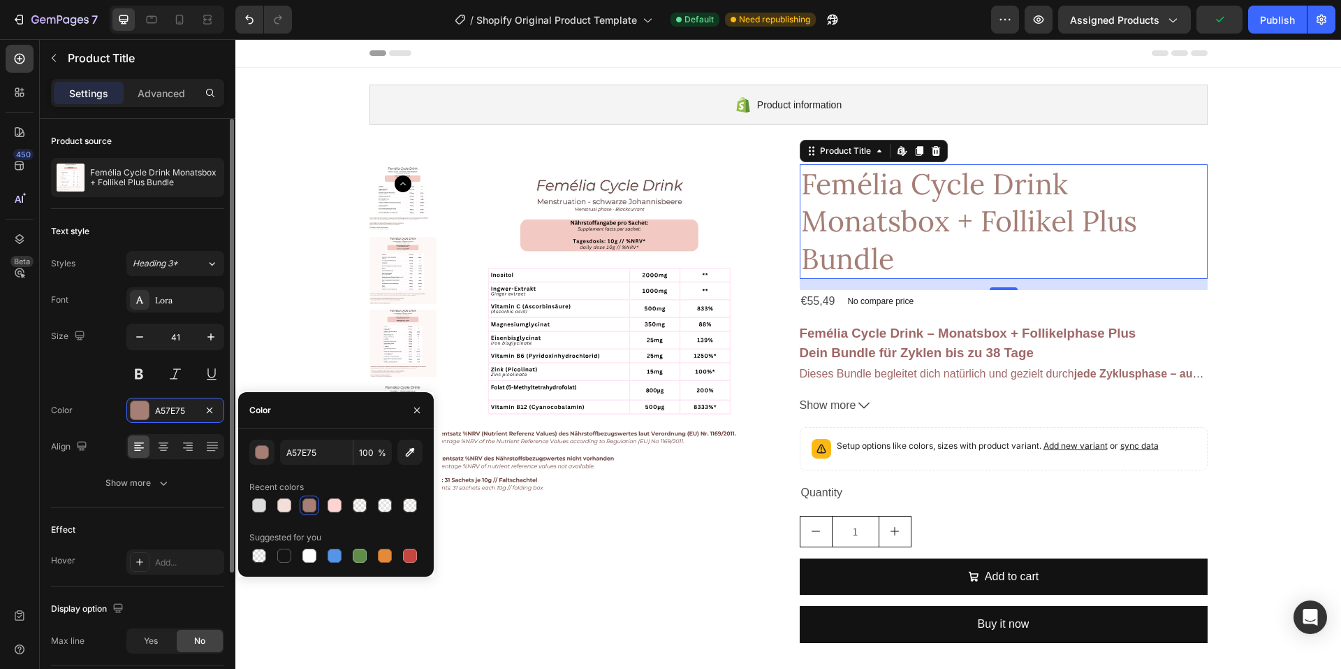
click at [139, 355] on div "41" at bounding box center [175, 354] width 98 height 63
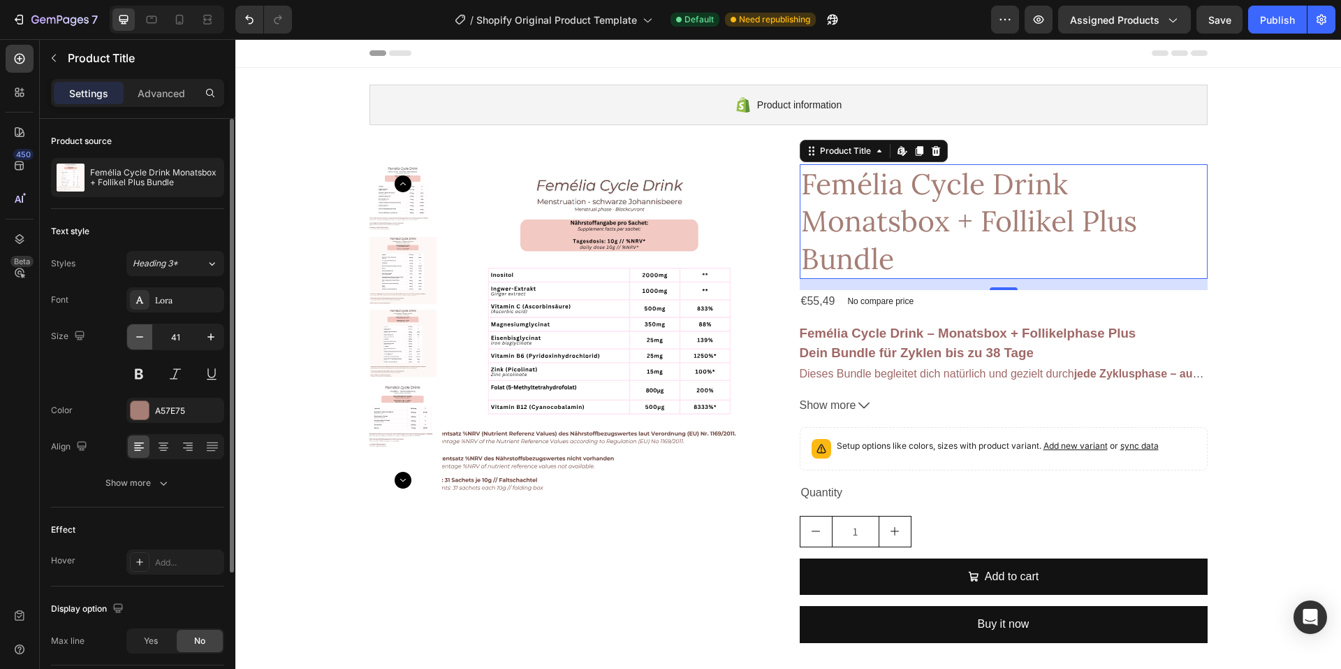
click at [139, 334] on icon "button" at bounding box center [140, 337] width 14 height 14
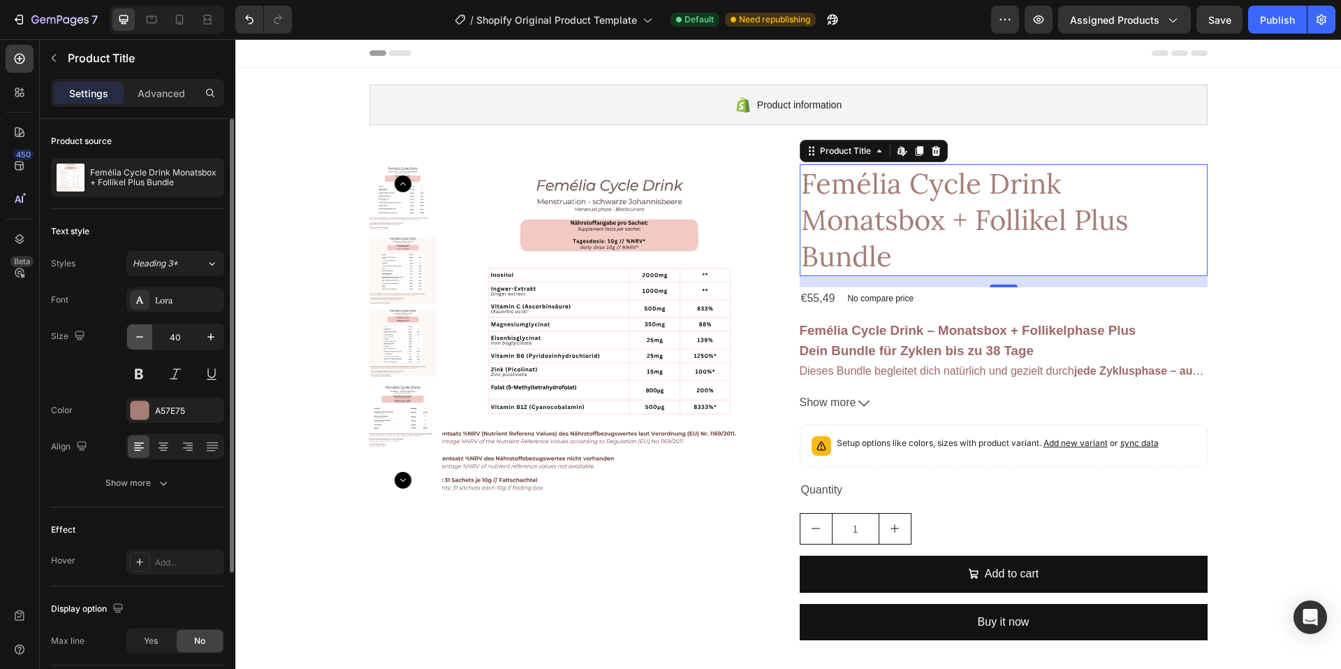
click at [139, 334] on icon "button" at bounding box center [140, 337] width 14 height 14
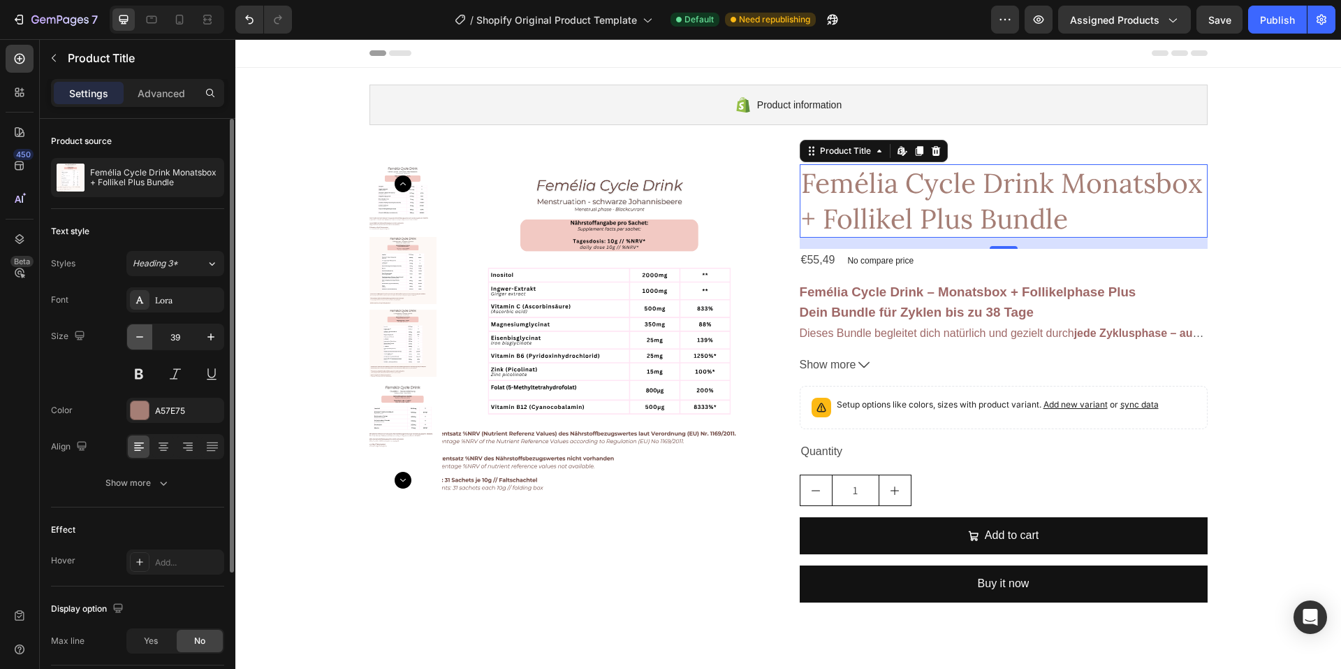
click at [139, 334] on icon "button" at bounding box center [140, 337] width 14 height 14
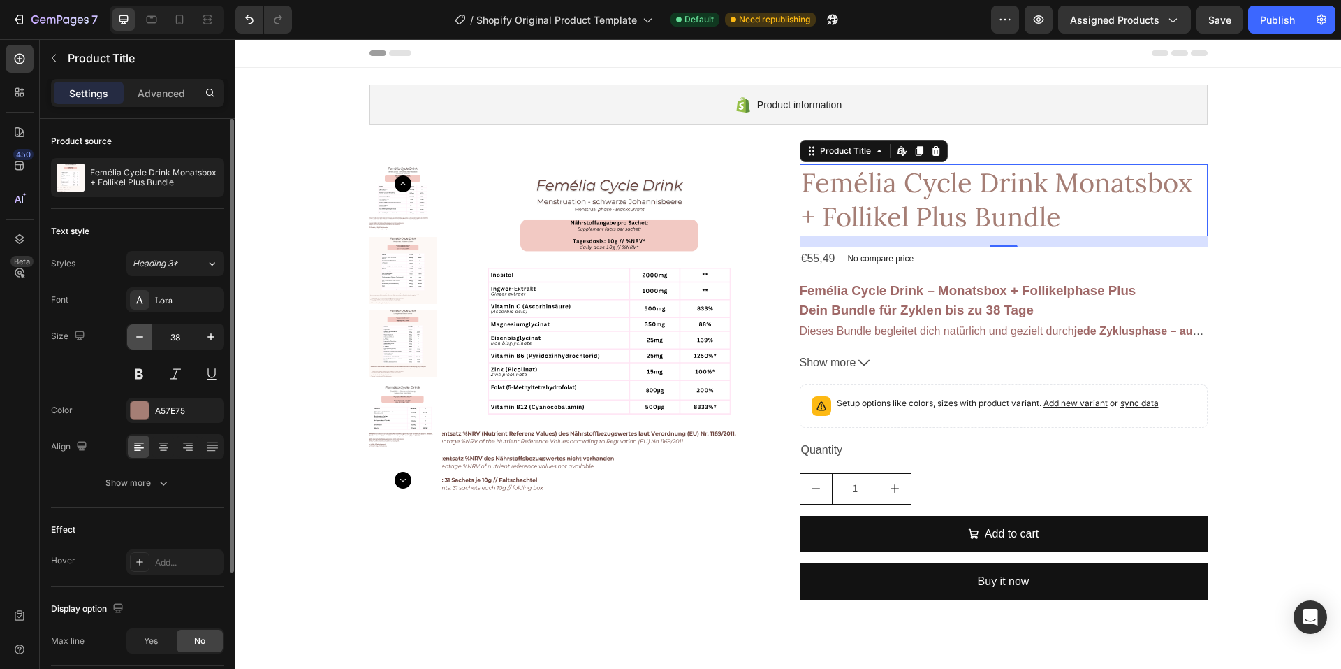
click at [139, 334] on icon "button" at bounding box center [140, 337] width 14 height 14
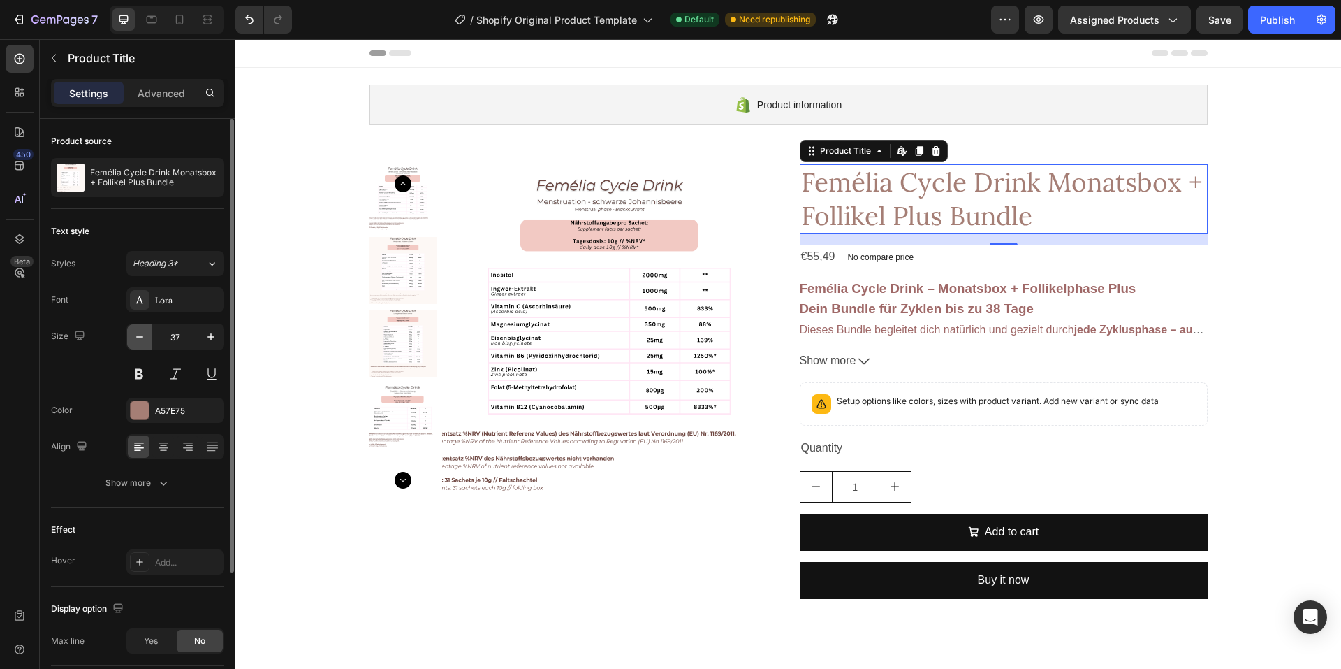
click at [139, 334] on icon "button" at bounding box center [140, 337] width 14 height 14
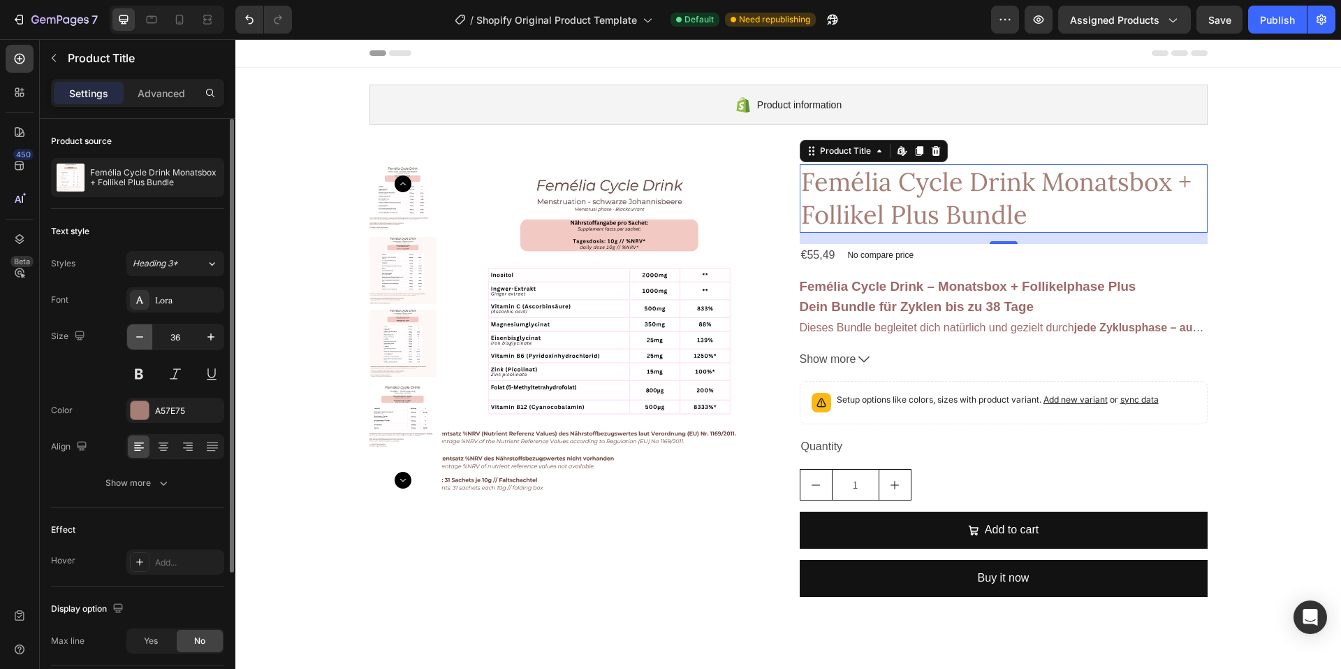
click at [139, 334] on icon "button" at bounding box center [140, 337] width 14 height 14
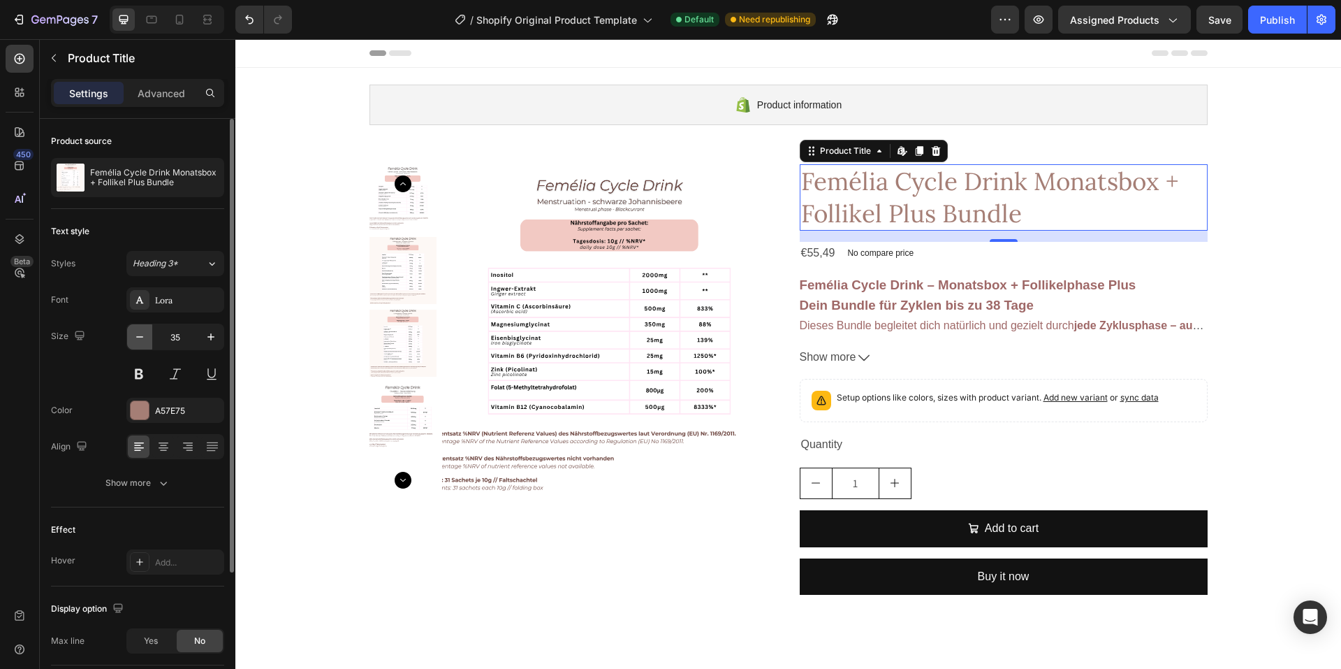
click at [139, 334] on icon "button" at bounding box center [140, 337] width 14 height 14
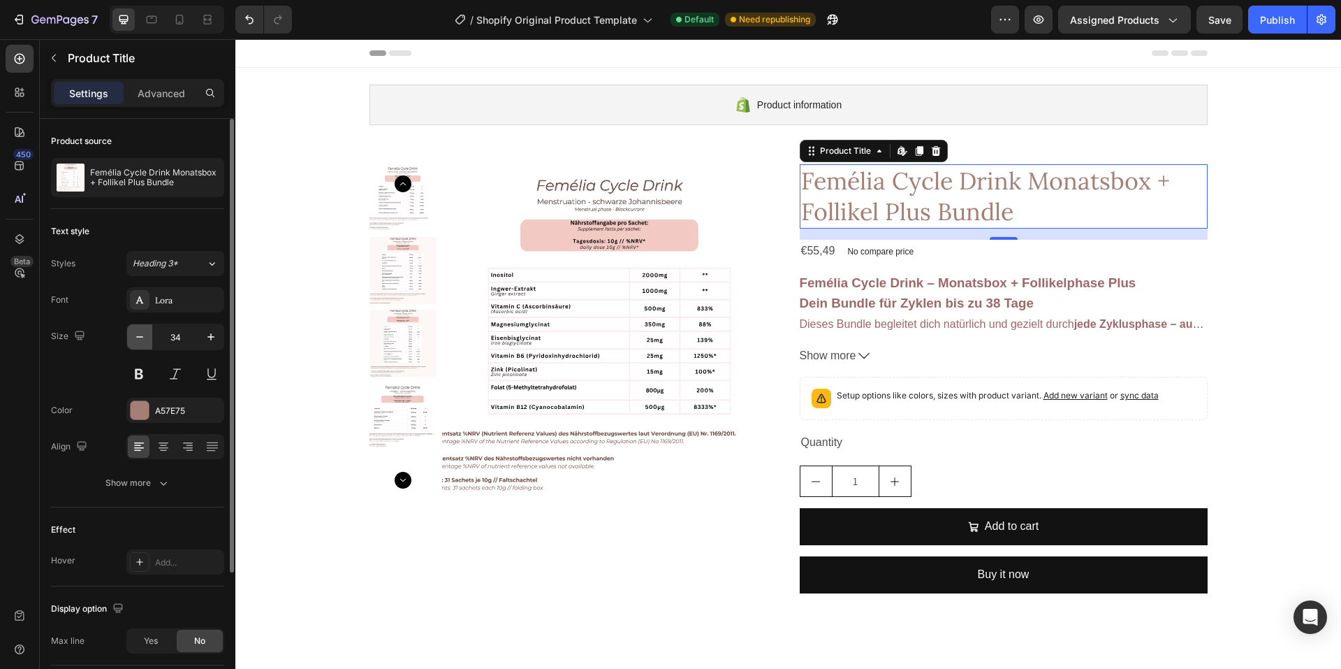
click at [139, 334] on icon "button" at bounding box center [140, 337] width 14 height 14
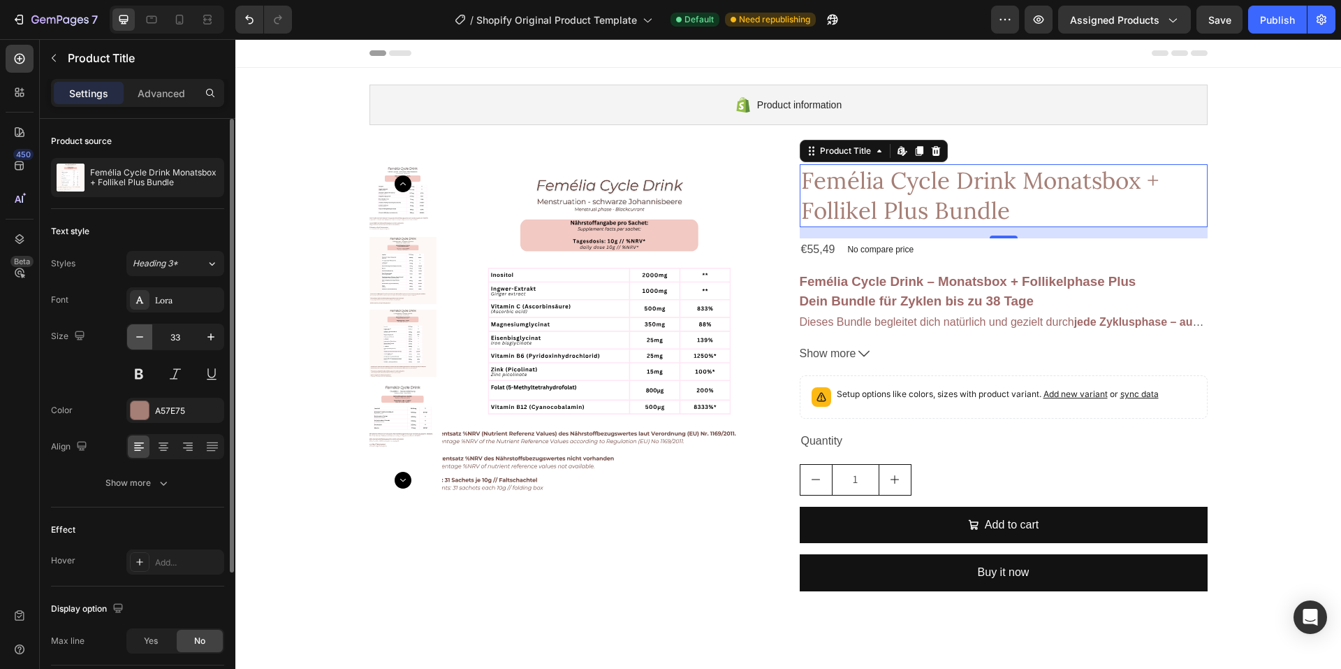
click at [139, 334] on icon "button" at bounding box center [140, 337] width 14 height 14
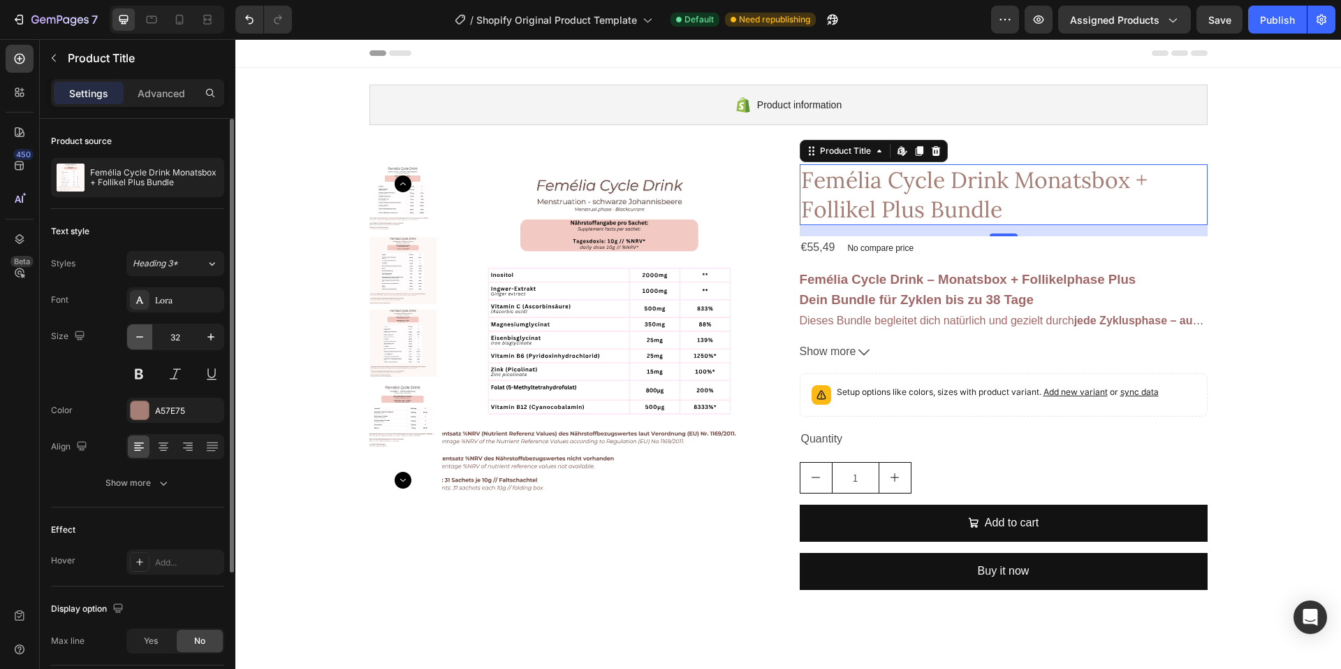
click at [139, 334] on icon "button" at bounding box center [140, 337] width 14 height 14
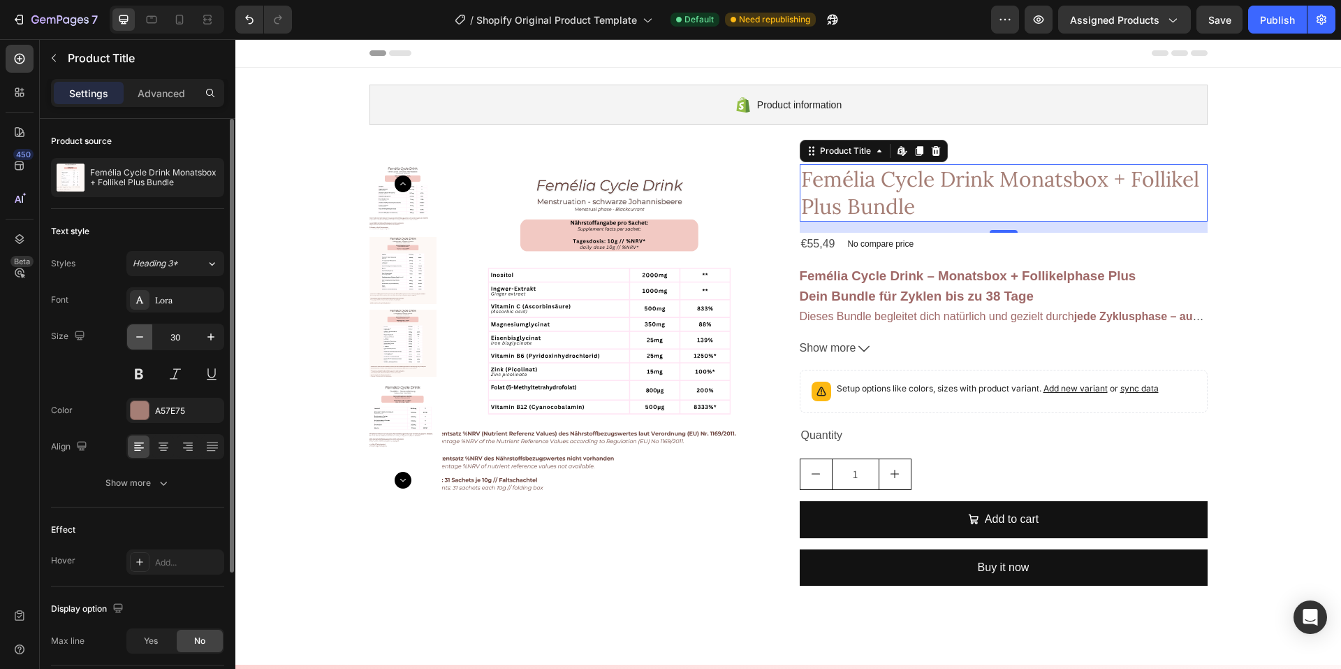
click at [139, 334] on icon "button" at bounding box center [140, 337] width 14 height 14
type input "29"
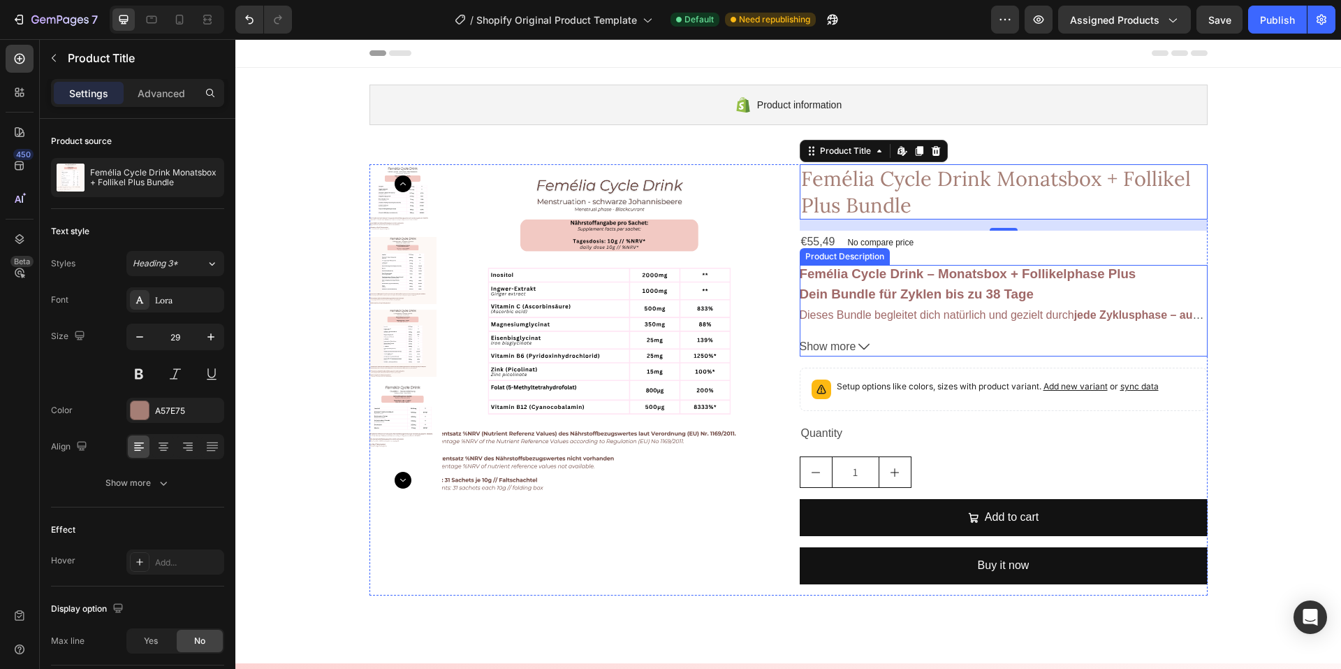
click at [873, 293] on span "Dein Bundle für Zyklen bis zu 38 Tage" at bounding box center [917, 293] width 234 height 15
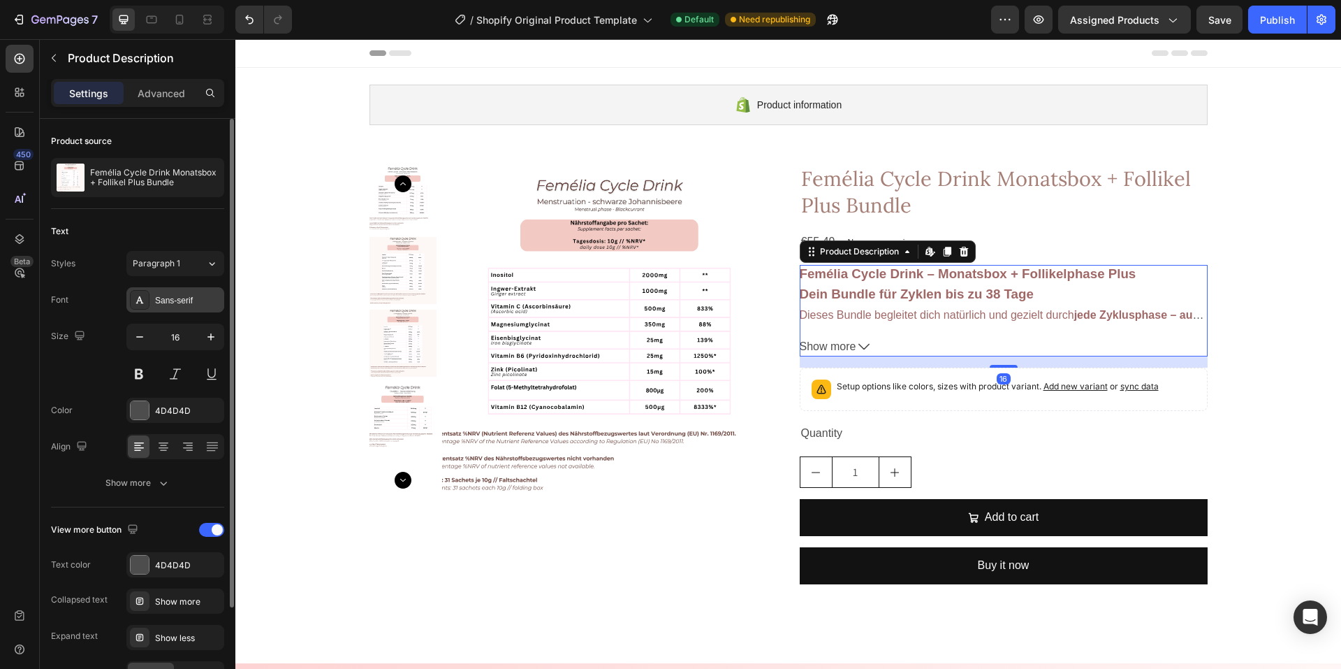
click at [168, 298] on div "Sans-serif" at bounding box center [188, 300] width 66 height 13
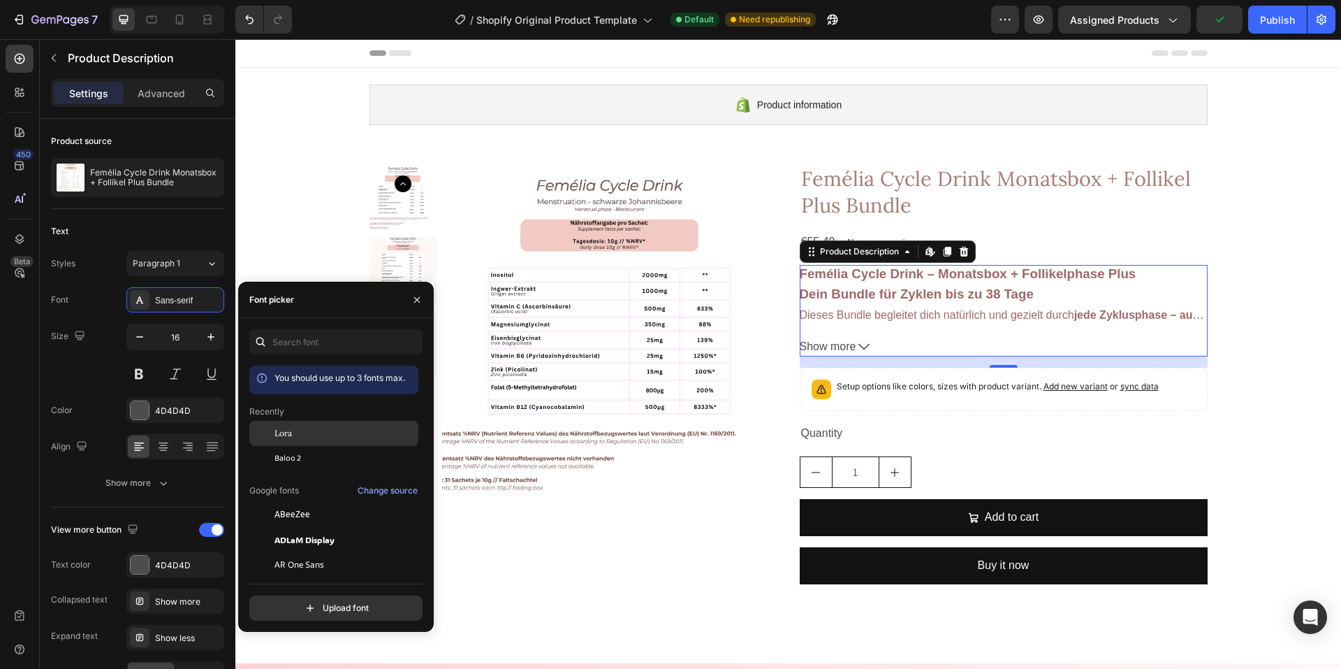
click at [285, 428] on span "Lora" at bounding box center [283, 433] width 17 height 13
click at [780, 260] on div "Product Images Femélia Cycle Drink Monatsbox + Follikel Plus Bundle Product Tit…" at bounding box center [789, 379] width 838 height 431
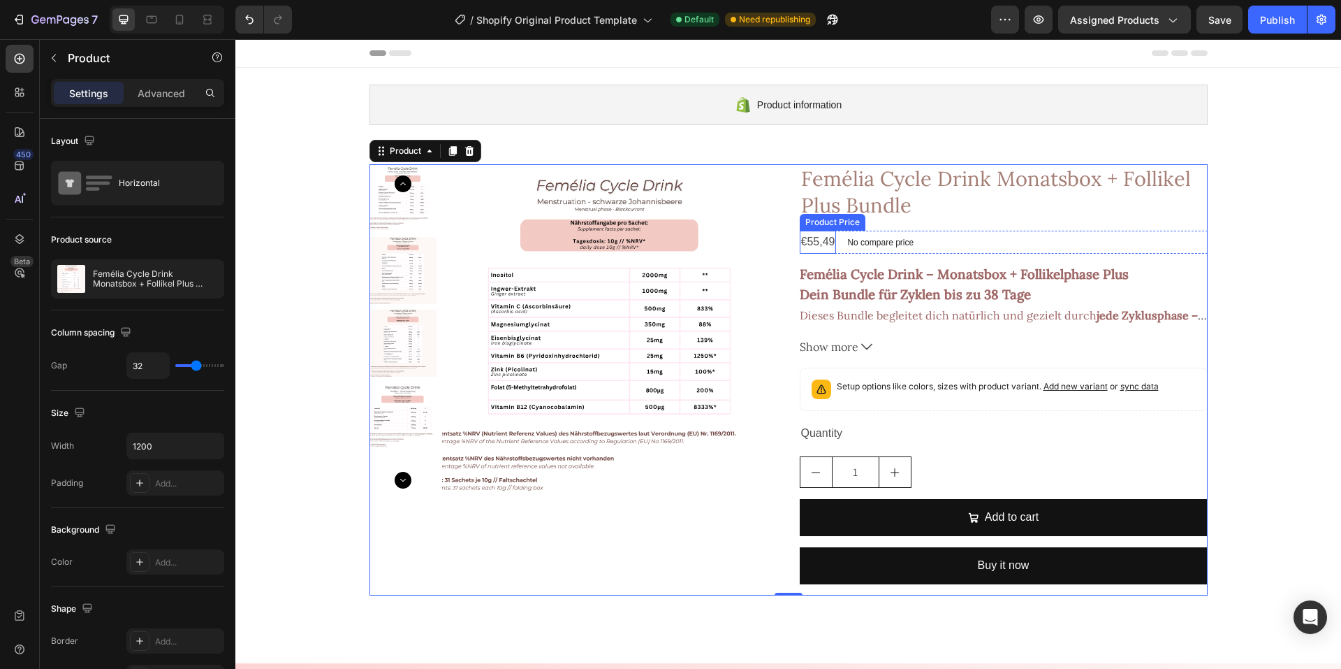
click at [818, 238] on div "€55,49" at bounding box center [818, 242] width 37 height 23
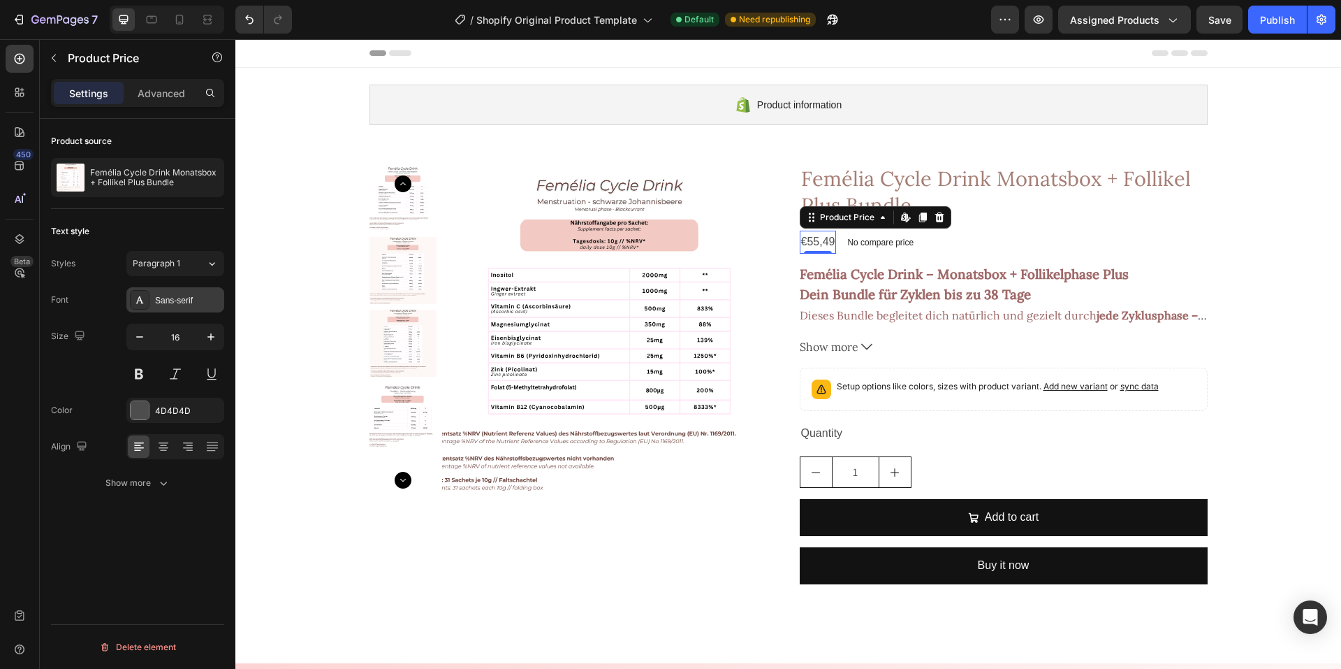
click at [176, 298] on div "Sans-serif" at bounding box center [188, 300] width 66 height 13
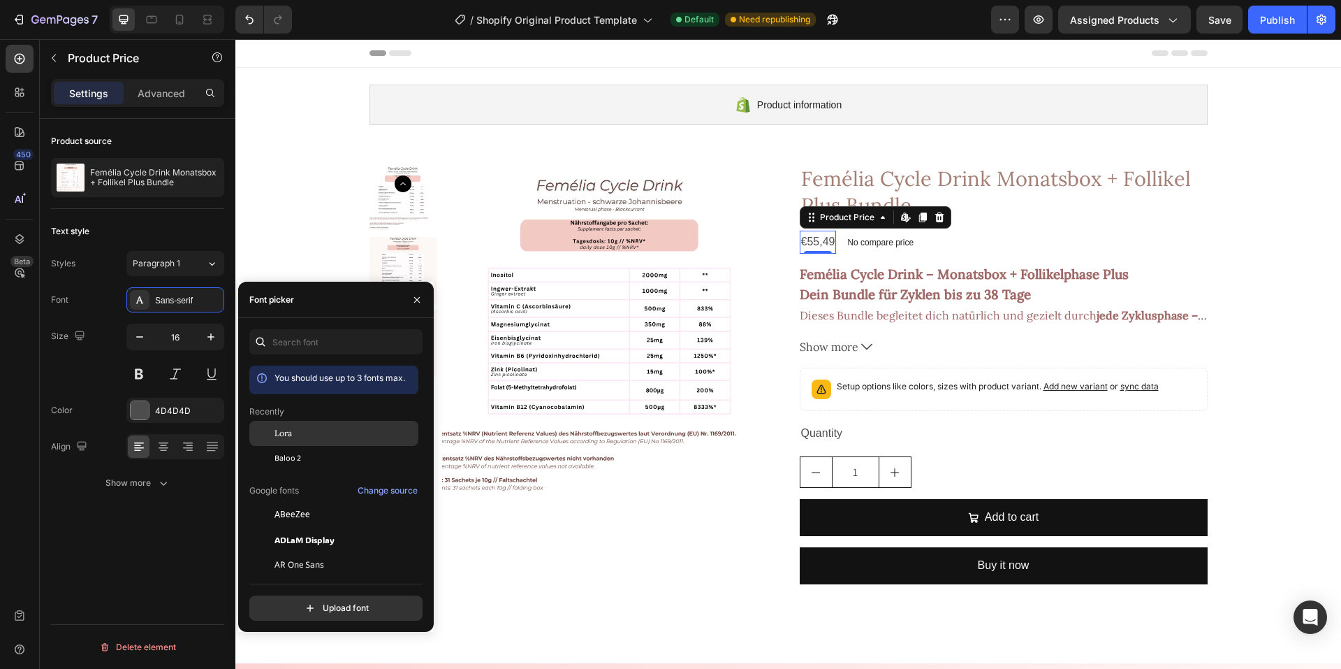
click at [282, 437] on span "Lora" at bounding box center [283, 433] width 17 height 13
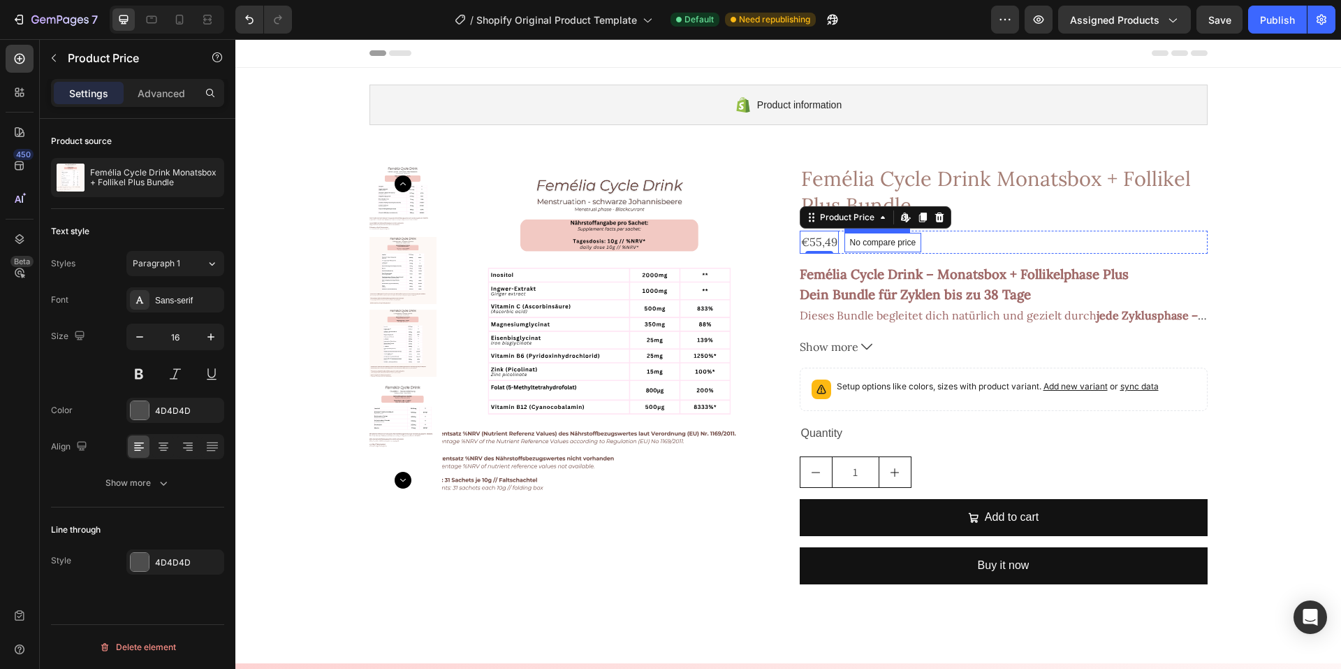
click at [871, 243] on p "No compare price" at bounding box center [883, 242] width 66 height 8
click at [191, 297] on div "Sans-serif" at bounding box center [188, 300] width 66 height 13
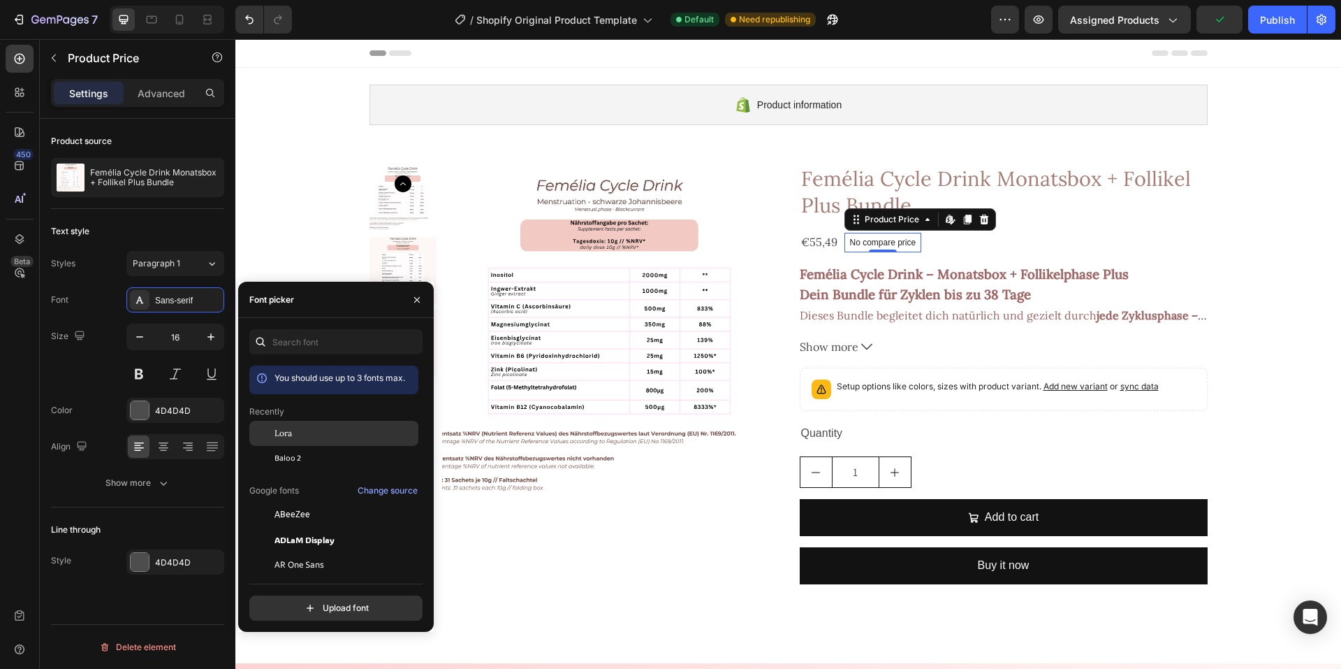
click at [280, 438] on span "Lora" at bounding box center [283, 433] width 17 height 13
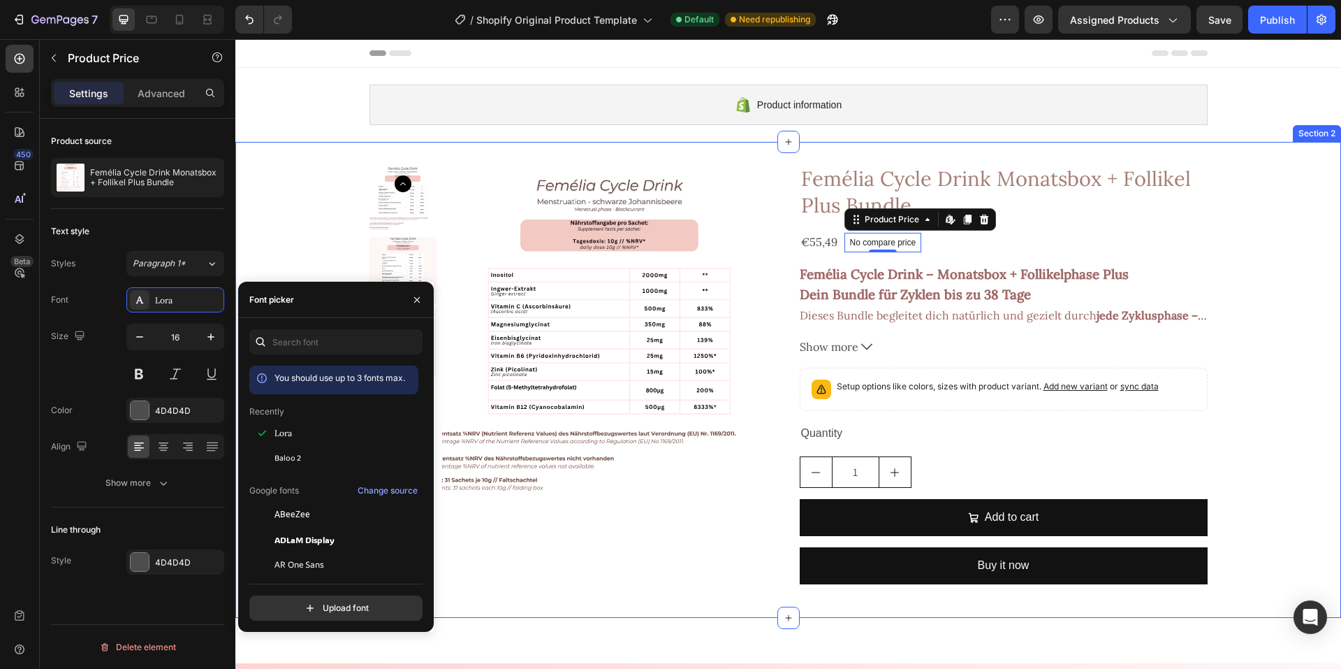
click at [1246, 219] on div "Product Images Femélia Cycle Drink Monatsbox + Follikel Plus Bundle Product Tit…" at bounding box center [788, 379] width 1106 height 431
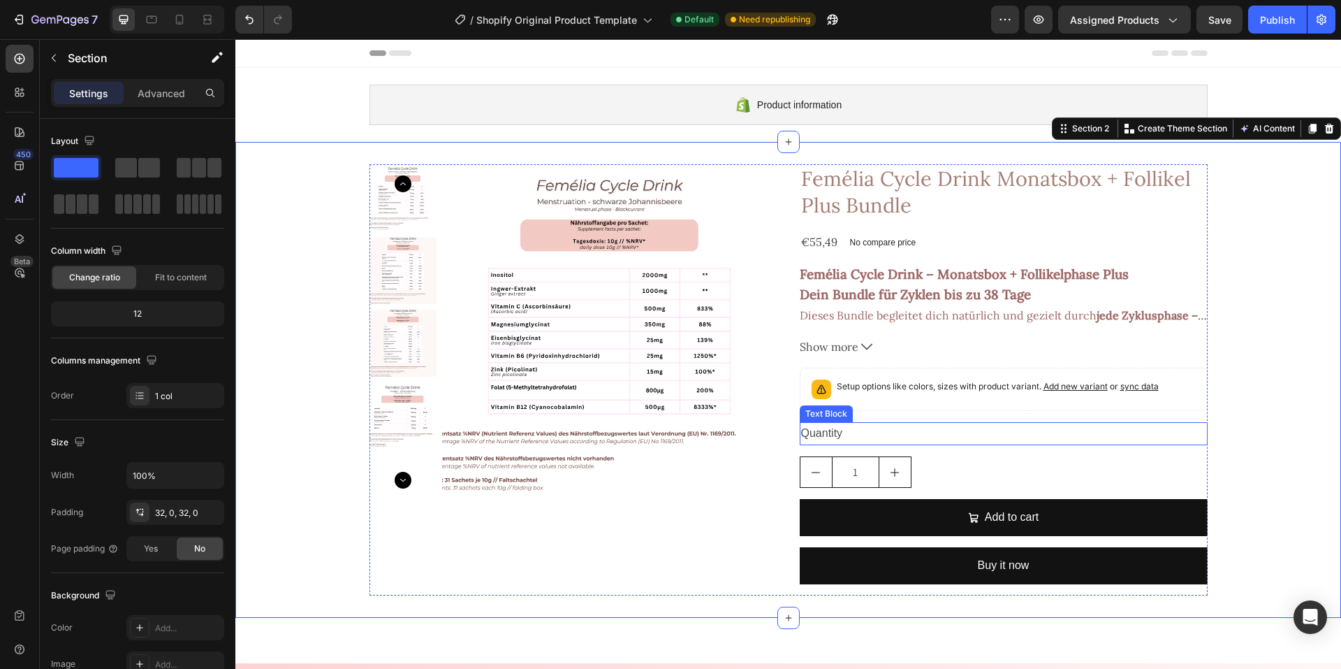
click at [849, 430] on div "Quantity" at bounding box center [1004, 433] width 408 height 23
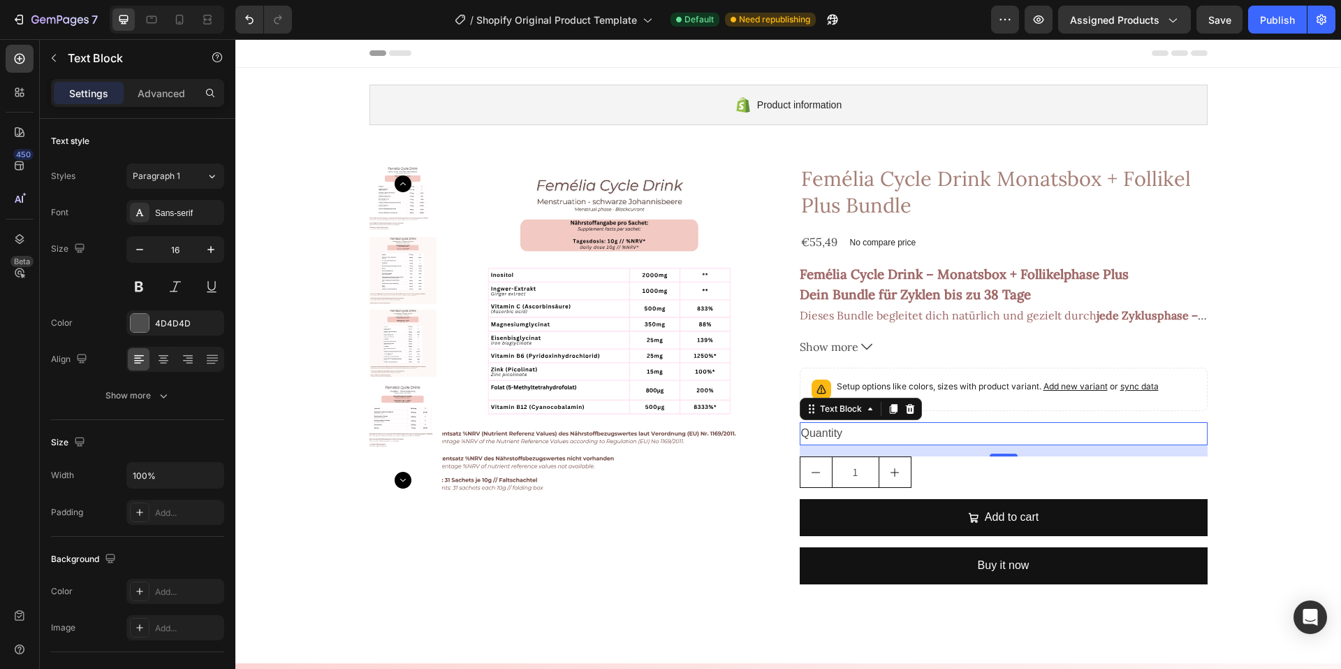
click at [824, 438] on div "Quantity" at bounding box center [1004, 433] width 408 height 23
click at [824, 438] on p "Quantity" at bounding box center [1003, 433] width 405 height 20
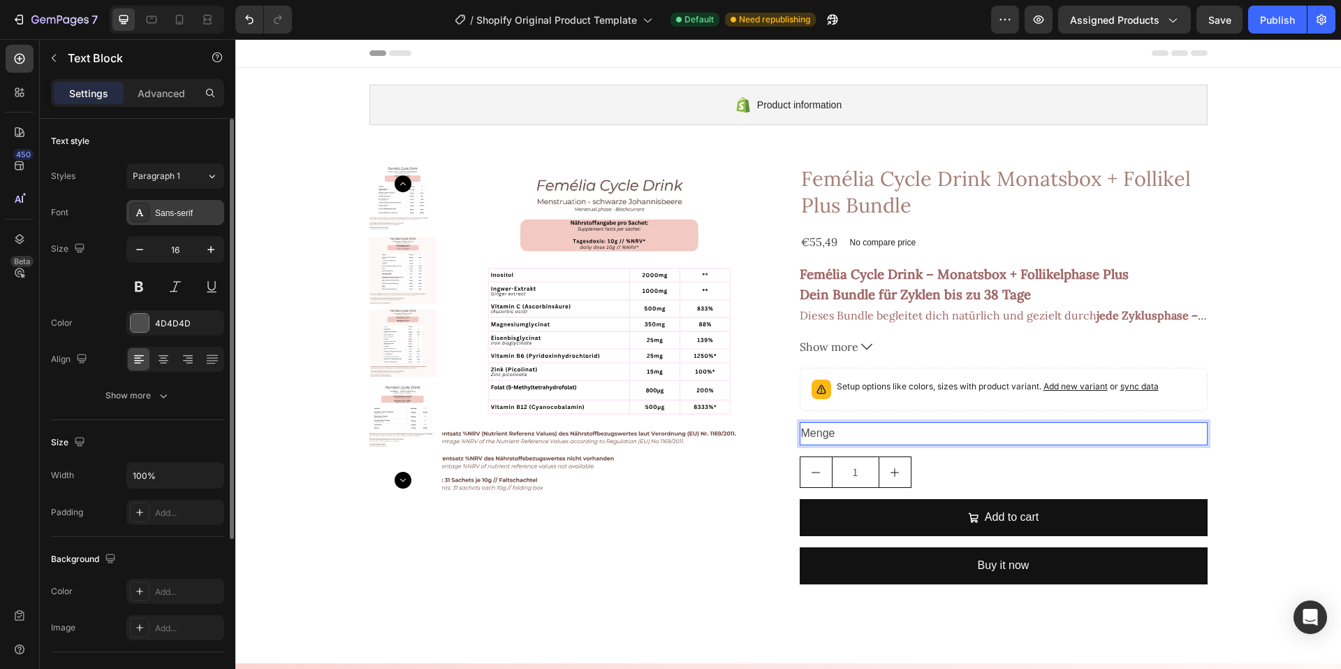
click at [165, 210] on div "Sans-serif" at bounding box center [188, 213] width 66 height 13
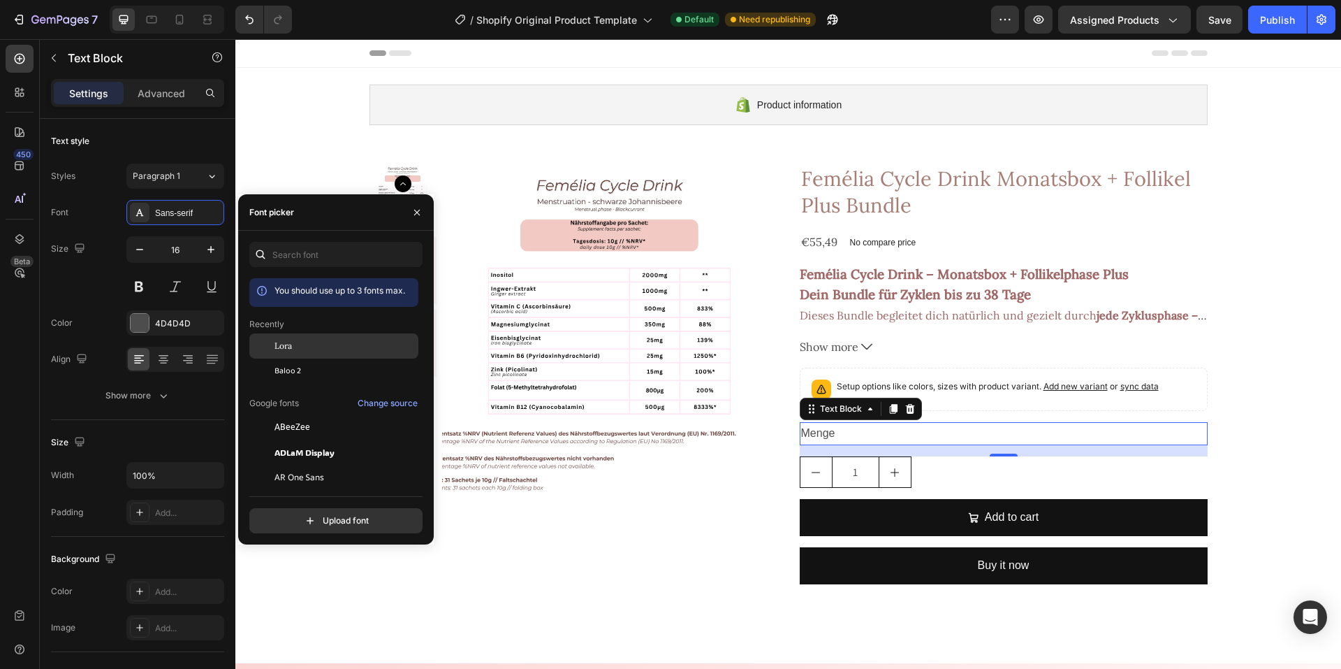
click at [273, 340] on div at bounding box center [261, 345] width 25 height 25
click at [159, 433] on div "Size" at bounding box center [137, 442] width 173 height 22
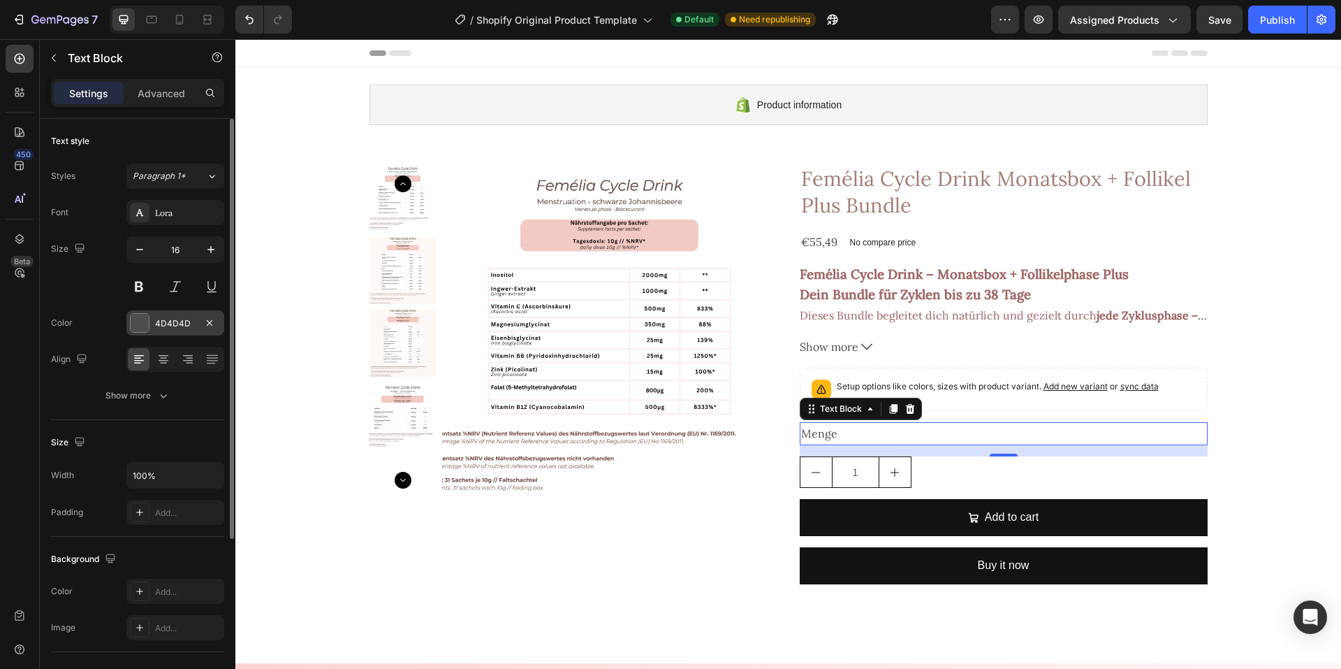
click at [176, 322] on div "4D4D4D" at bounding box center [175, 323] width 41 height 13
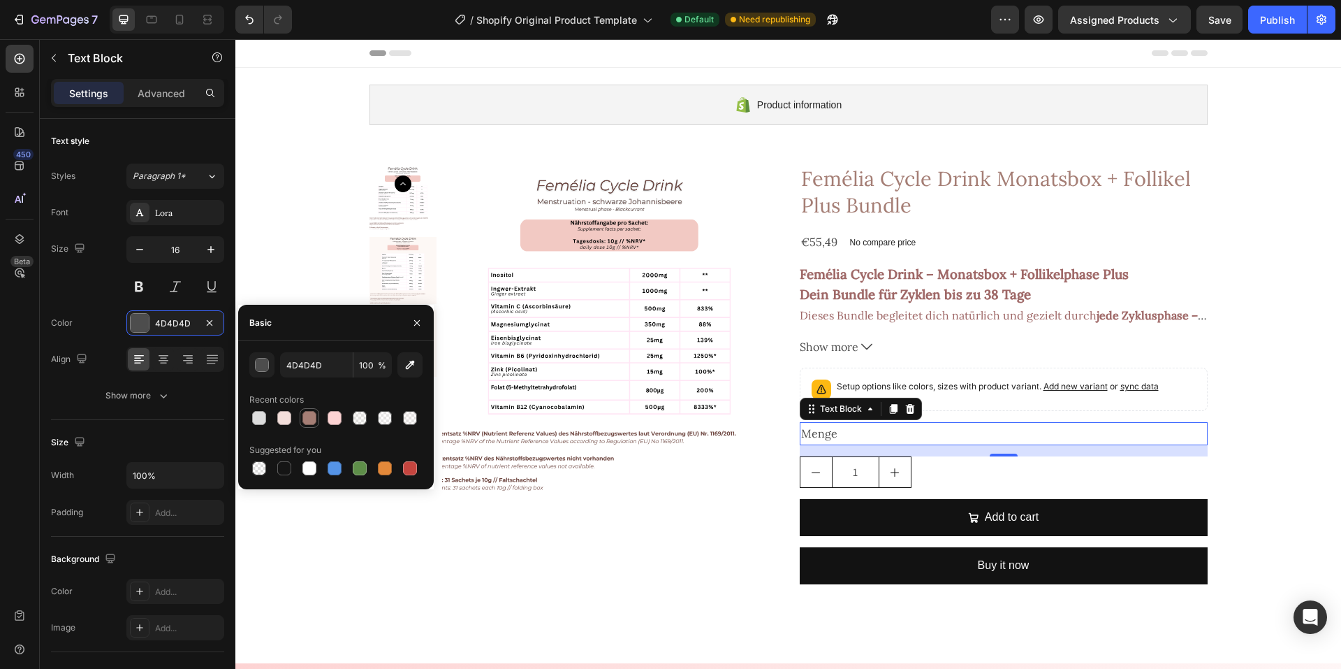
click at [307, 414] on div at bounding box center [309, 418] width 14 height 14
type input "A57E75"
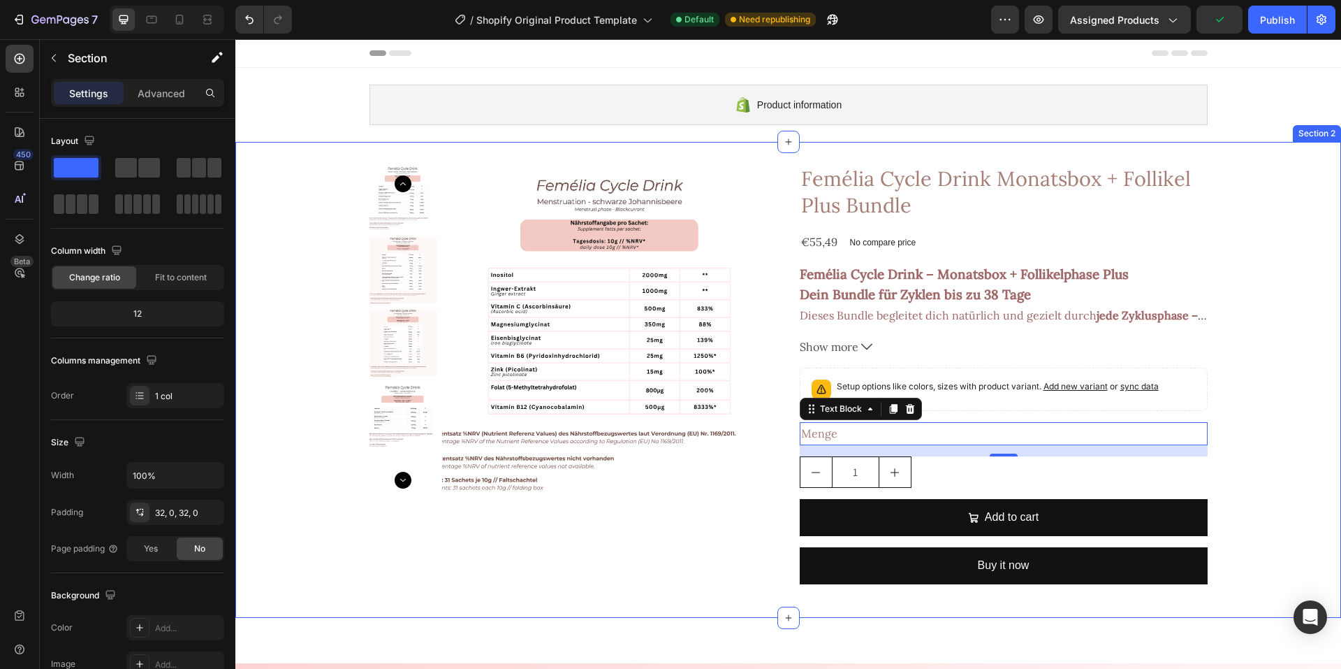
click at [1289, 342] on div "Product Images Femélia Cycle Drink Monatsbox + Follikel Plus Bundle Product Tit…" at bounding box center [788, 379] width 1106 height 431
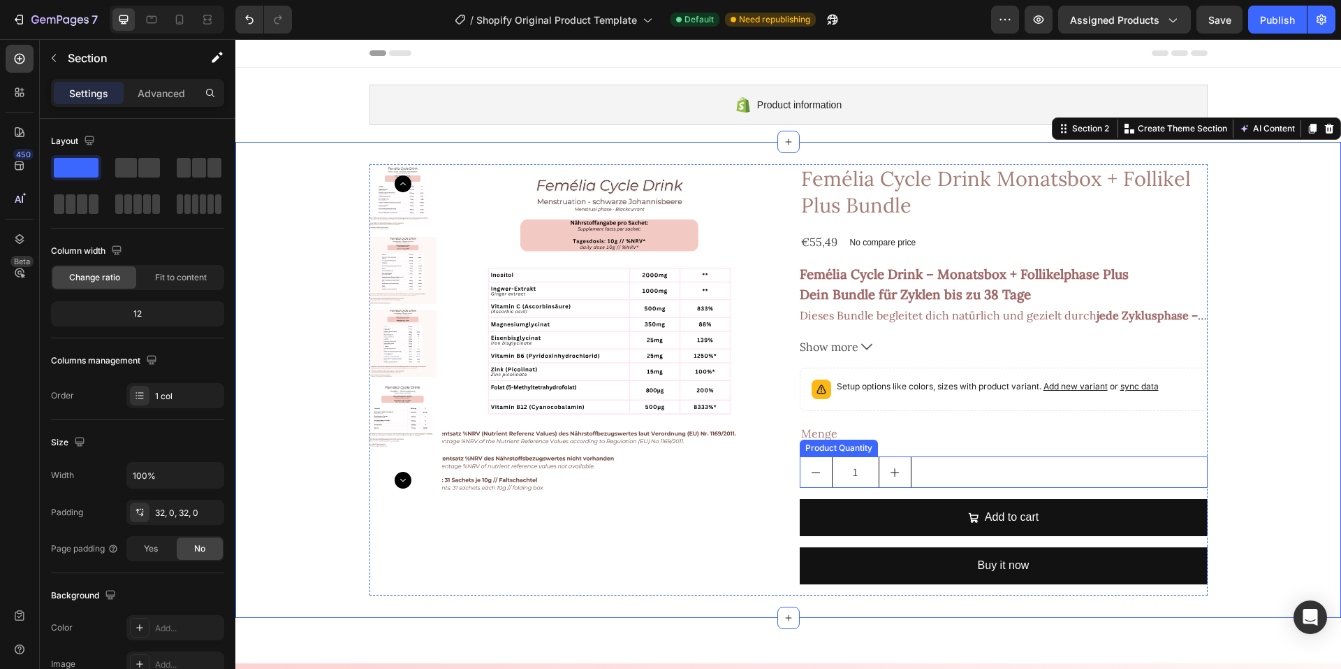
click at [928, 469] on div "1" at bounding box center [1004, 471] width 408 height 31
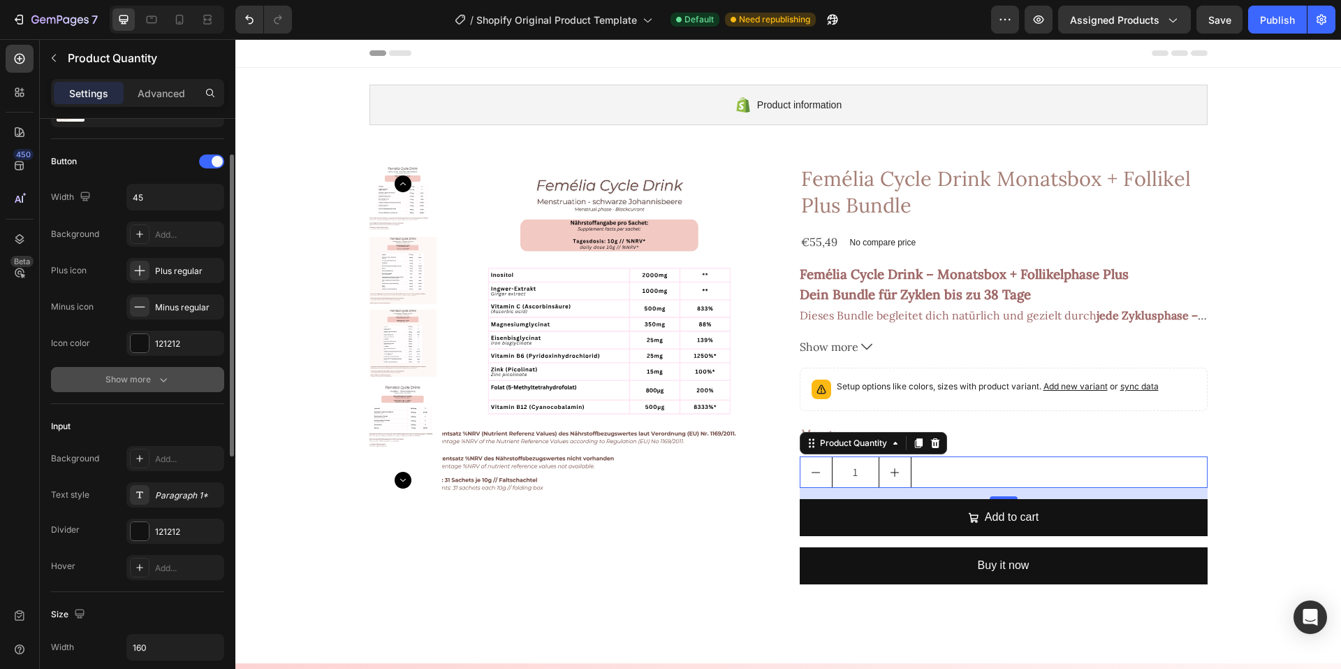
scroll to position [140, 0]
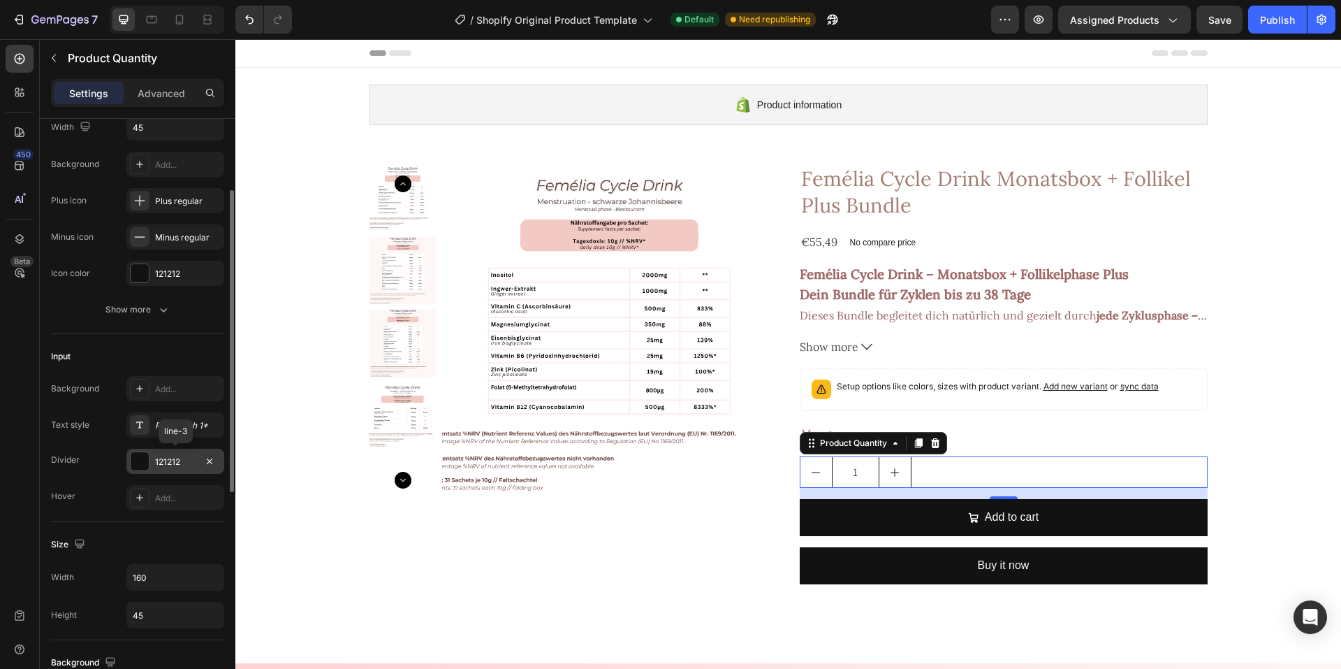
click at [189, 465] on div "121212" at bounding box center [175, 461] width 41 height 13
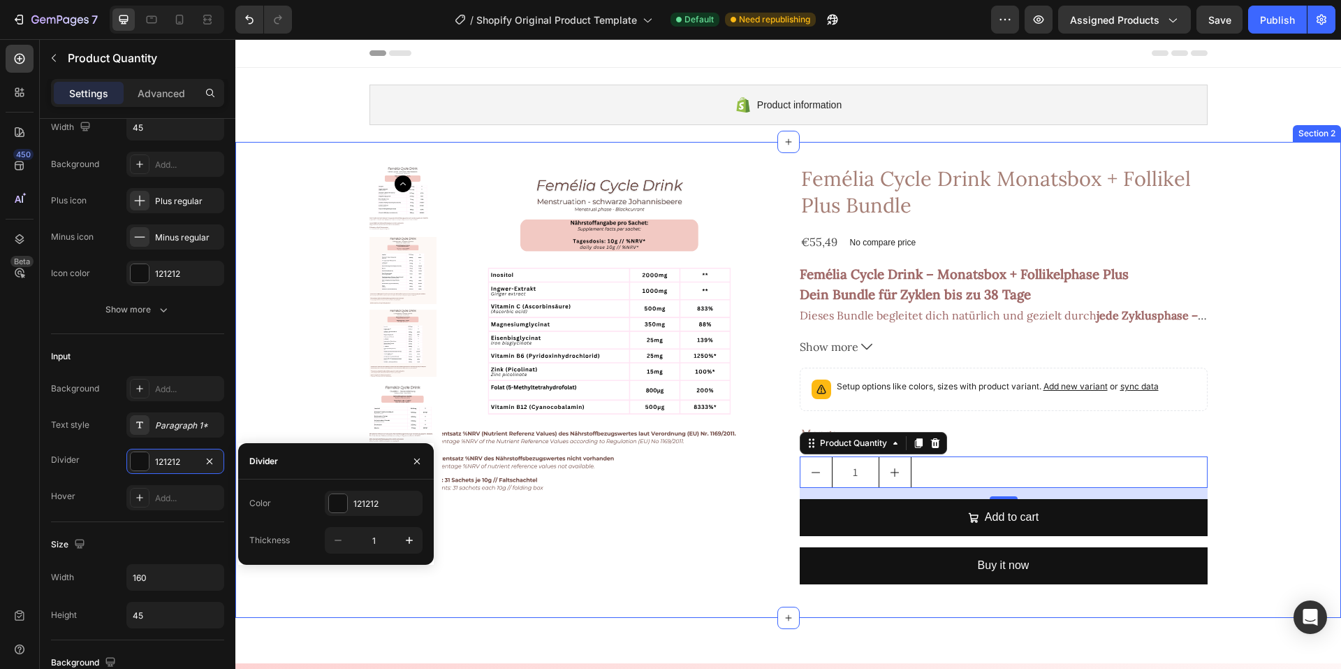
click at [270, 383] on div "Product Images Femélia Cycle Drink Monatsbox + Follikel Plus Bundle Product Tit…" at bounding box center [788, 379] width 1106 height 431
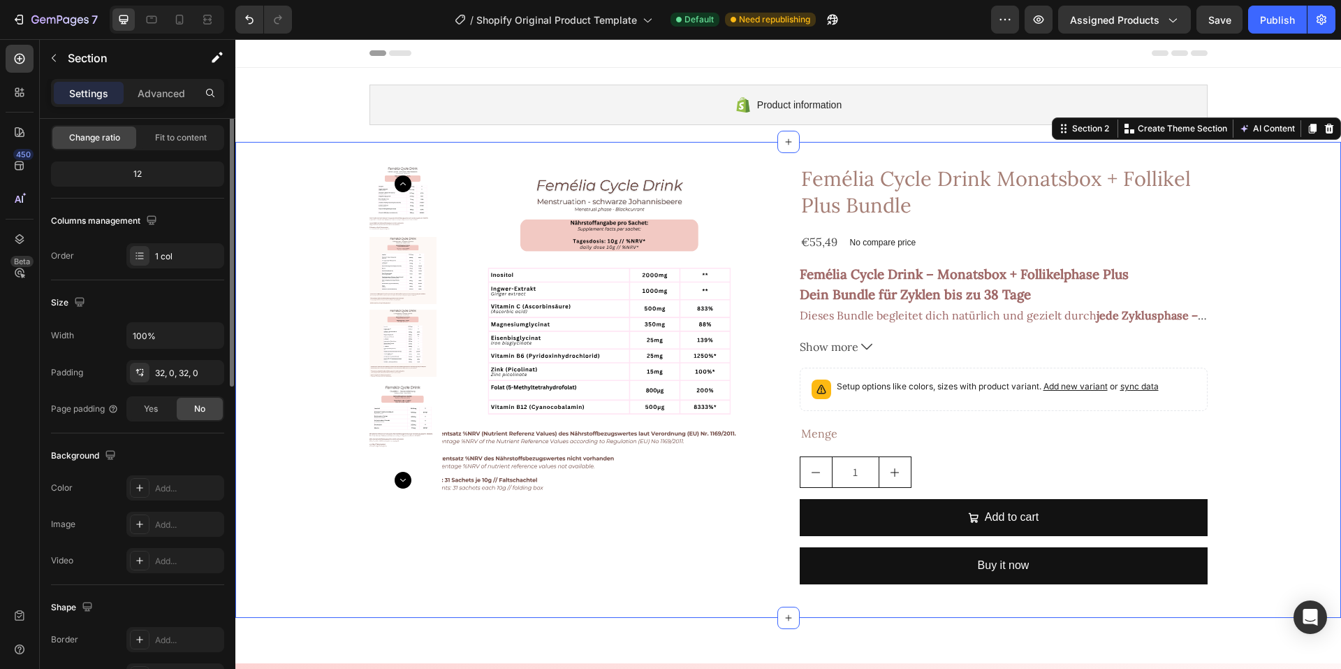
scroll to position [0, 0]
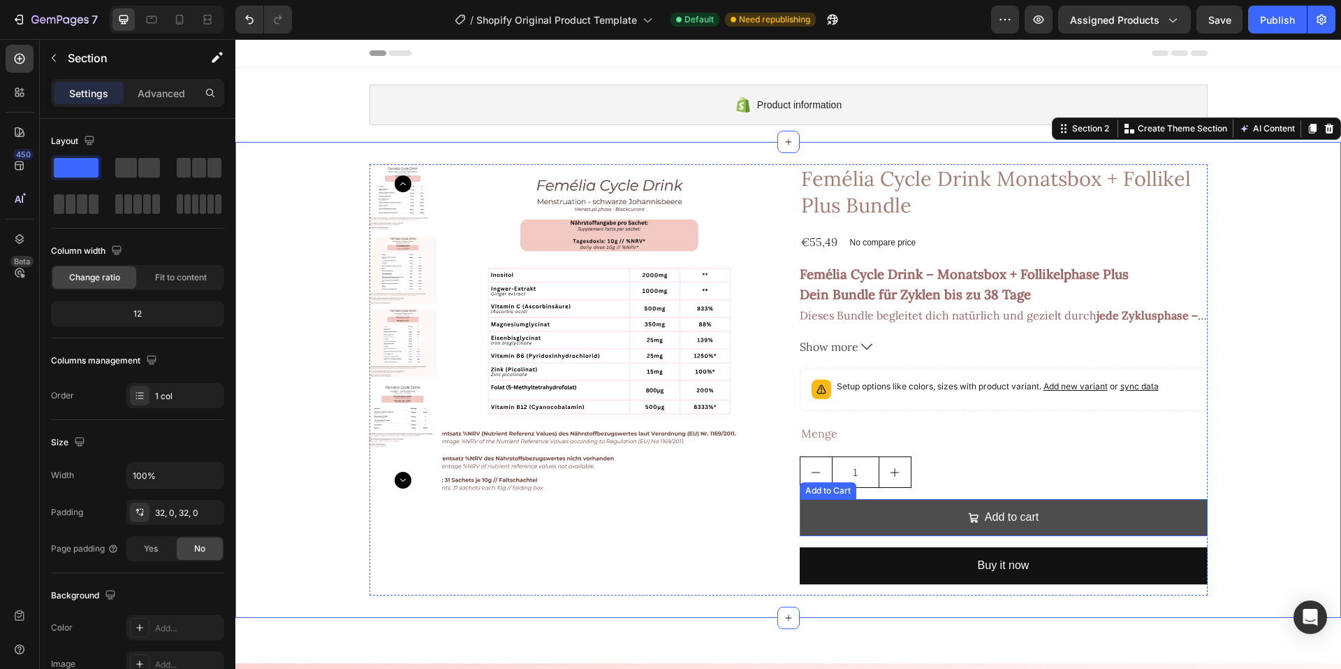
click at [837, 517] on button "Add to cart" at bounding box center [1004, 517] width 408 height 37
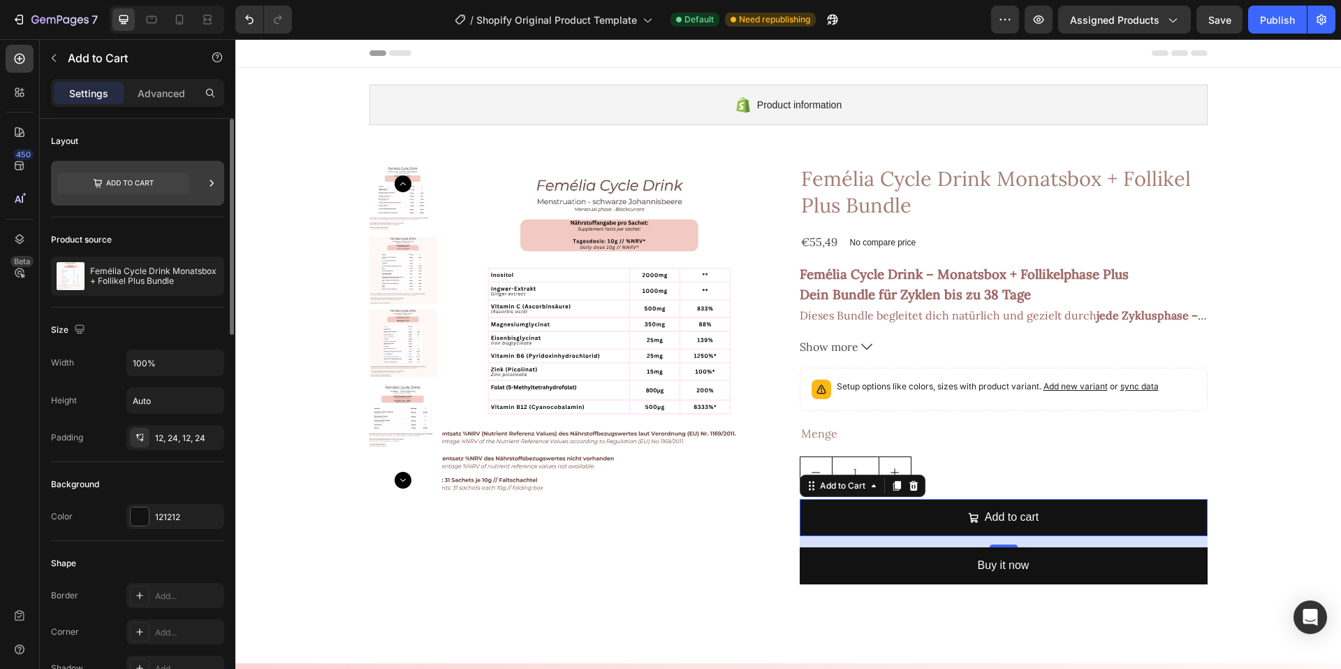
click at [214, 191] on div at bounding box center [212, 183] width 14 height 45
click at [158, 142] on div "Layout" at bounding box center [137, 141] width 173 height 22
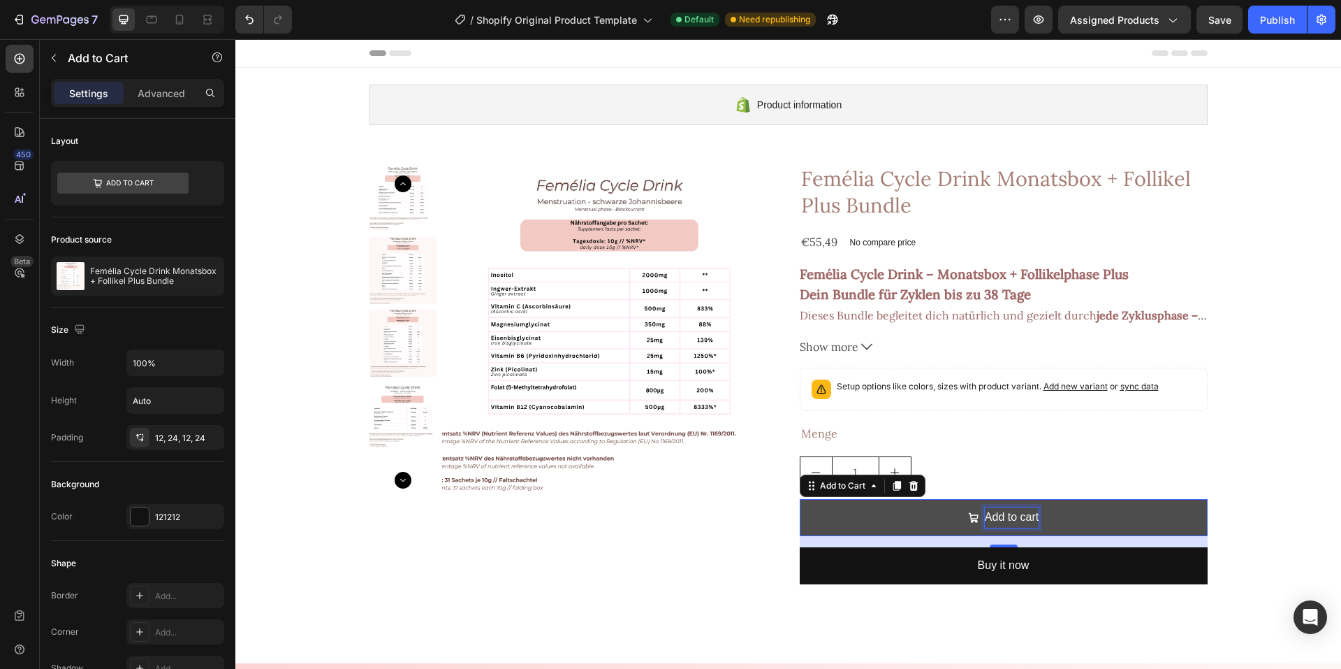
click at [997, 523] on div "Add to cart" at bounding box center [1012, 517] width 54 height 20
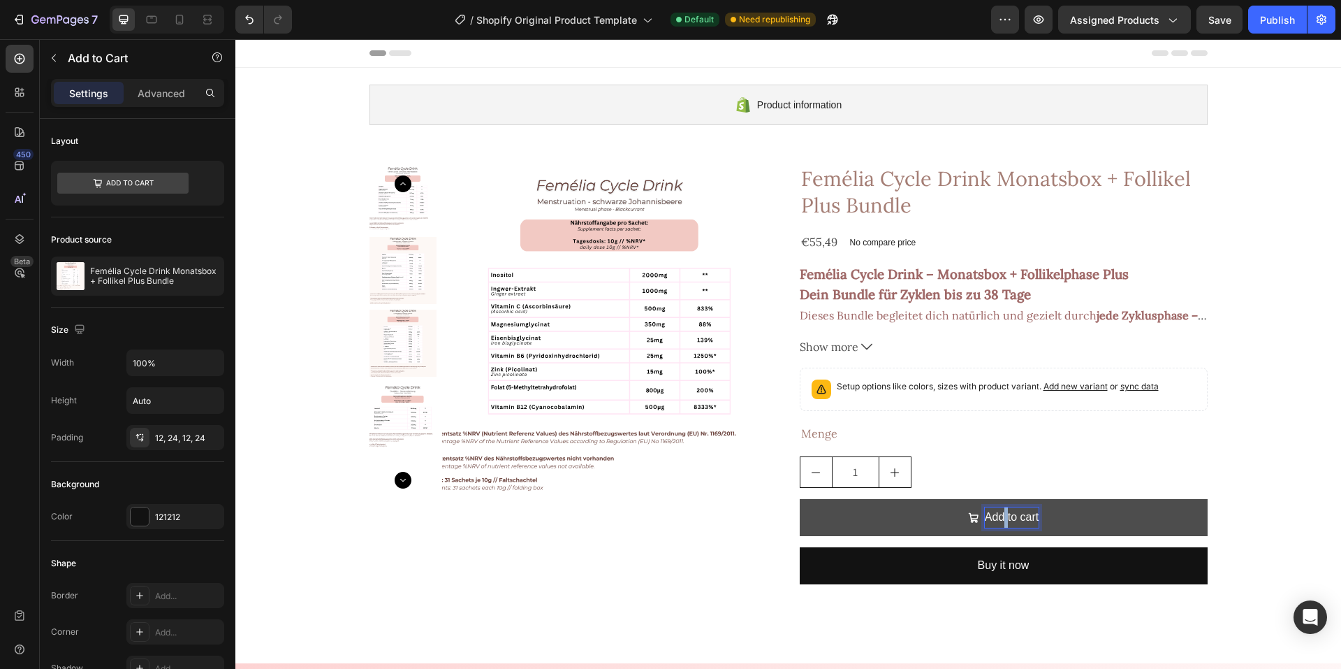
click at [997, 523] on p "Add to cart" at bounding box center [1012, 517] width 54 height 20
click at [800, 499] on button "I" at bounding box center [1004, 517] width 408 height 37
click at [800, 499] on button "In den" at bounding box center [1004, 517] width 408 height 37
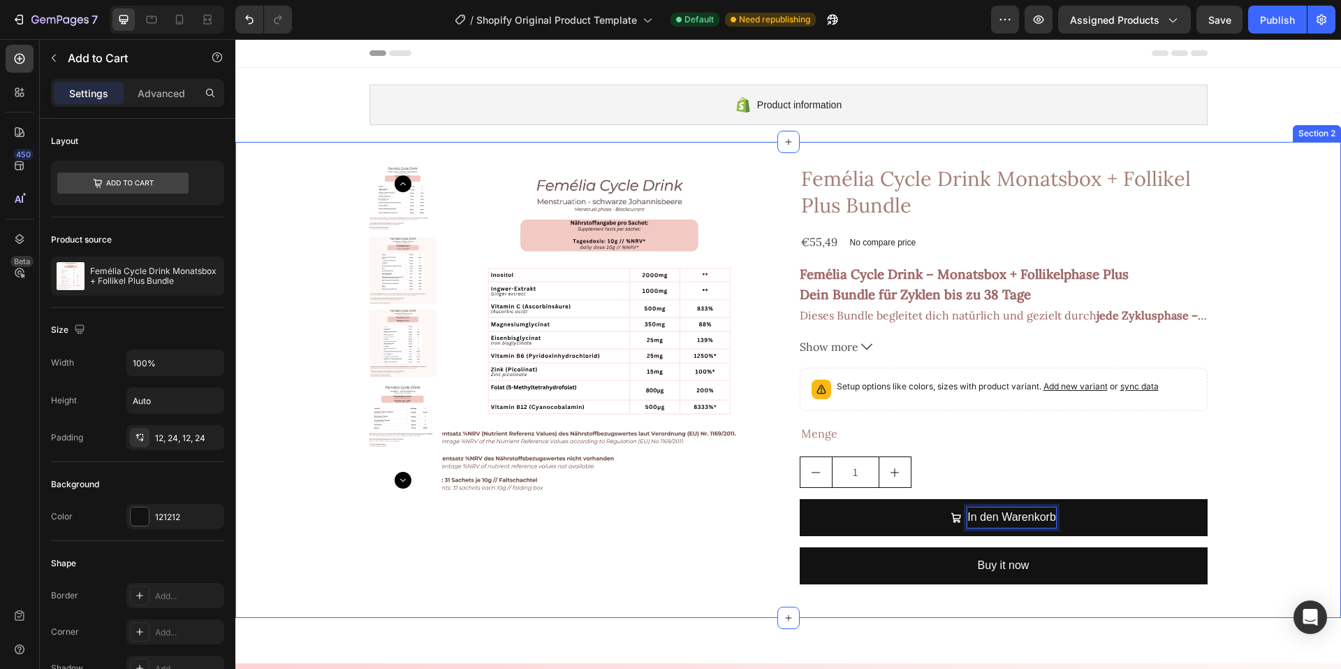
click at [1234, 454] on div "Product Images Femélia Cycle Drink Monatsbox + Follikel Plus Bundle Product Tit…" at bounding box center [788, 379] width 1106 height 431
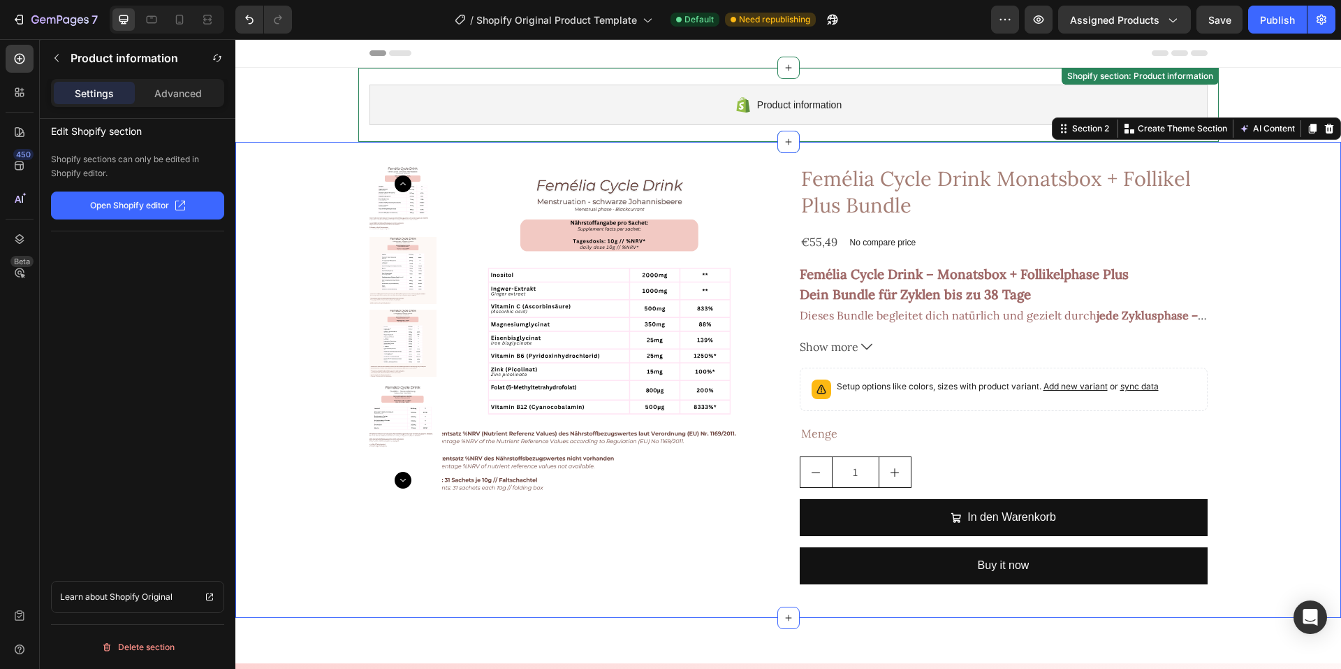
click at [809, 96] on span "Product information" at bounding box center [799, 104] width 85 height 17
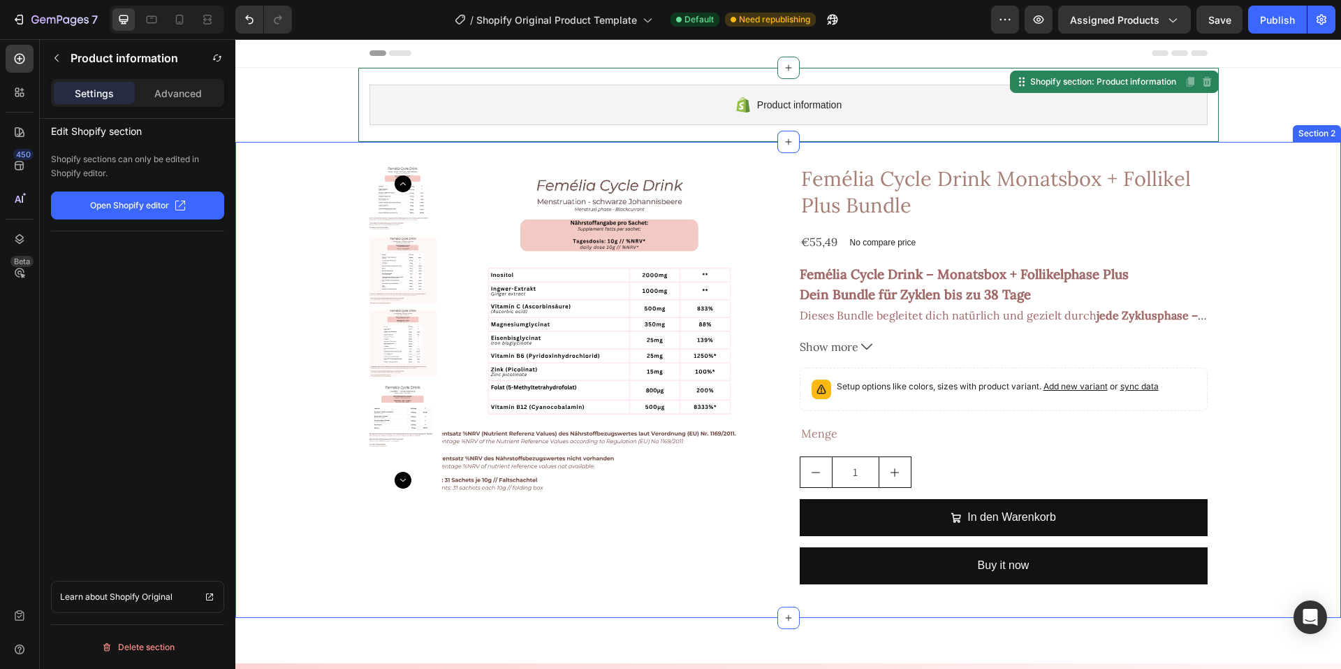
click at [1244, 286] on div "Product Images Femélia Cycle Drink Monatsbox + Follikel Plus Bundle Product Tit…" at bounding box center [788, 379] width 1106 height 431
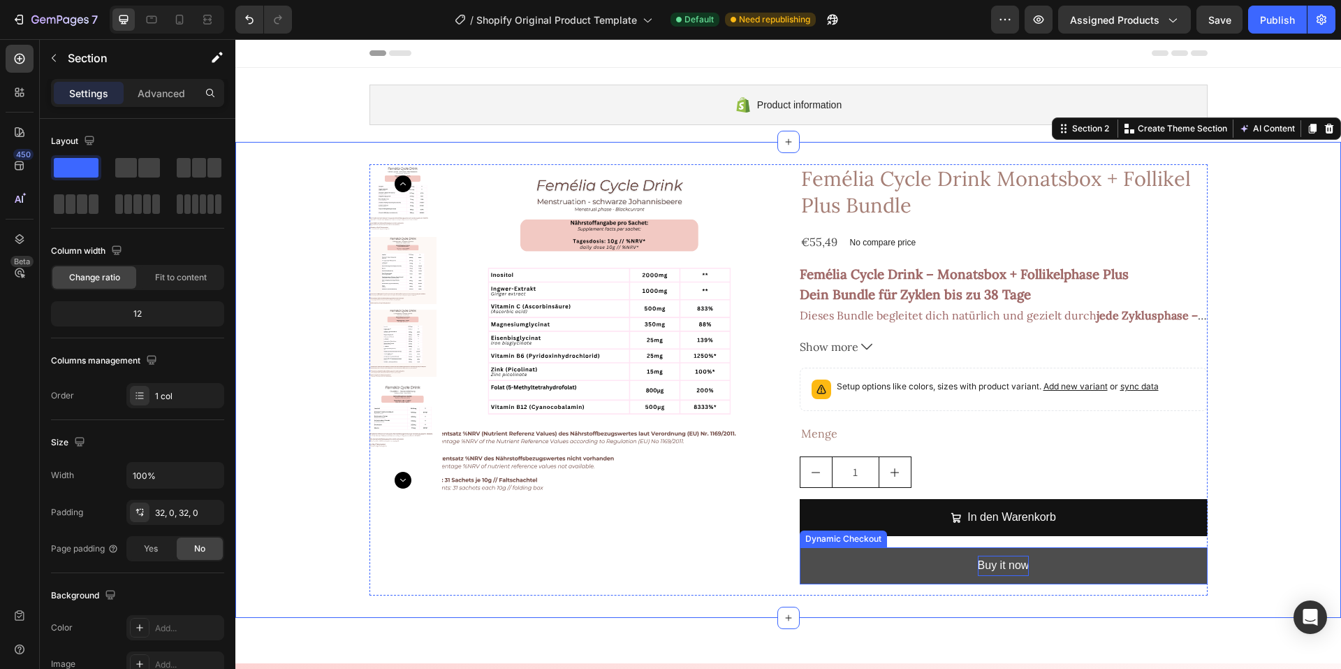
click at [980, 564] on div "Buy it now" at bounding box center [1004, 565] width 52 height 20
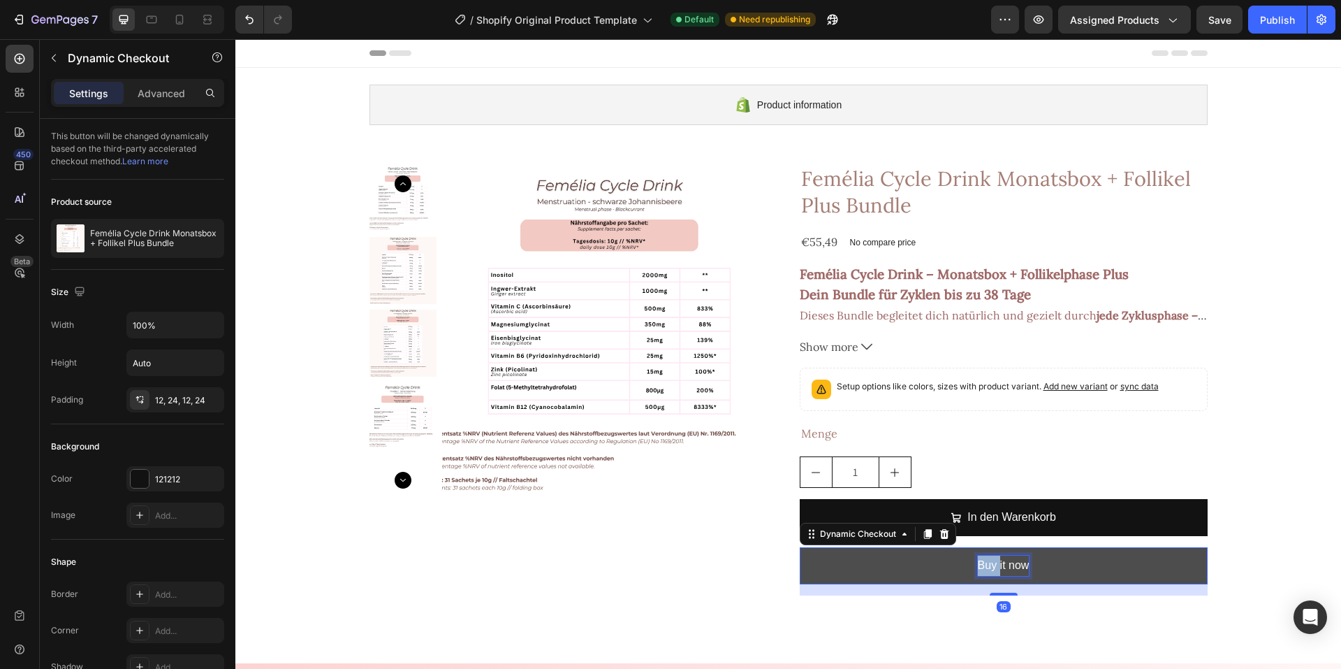
click at [980, 564] on div "Buy it now" at bounding box center [1004, 565] width 52 height 20
click at [980, 564] on p "Buy it now" at bounding box center [1004, 565] width 52 height 20
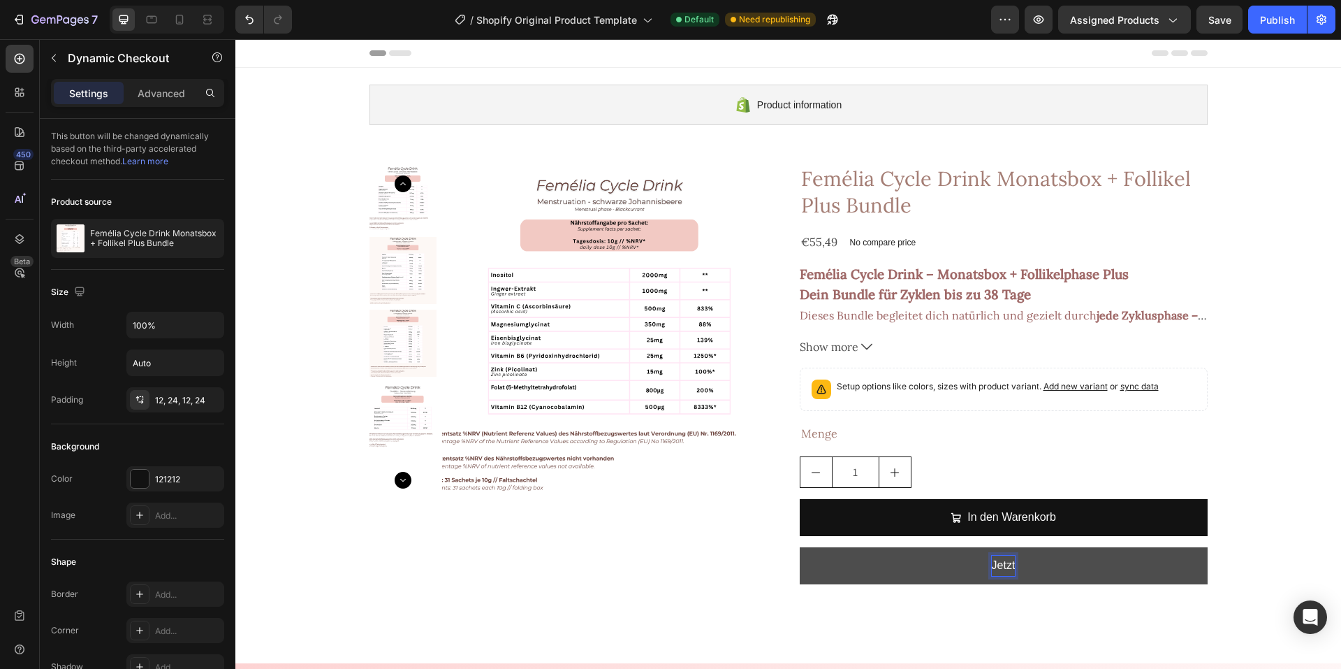
click at [800, 547] on button "Jetzt" at bounding box center [1004, 565] width 408 height 37
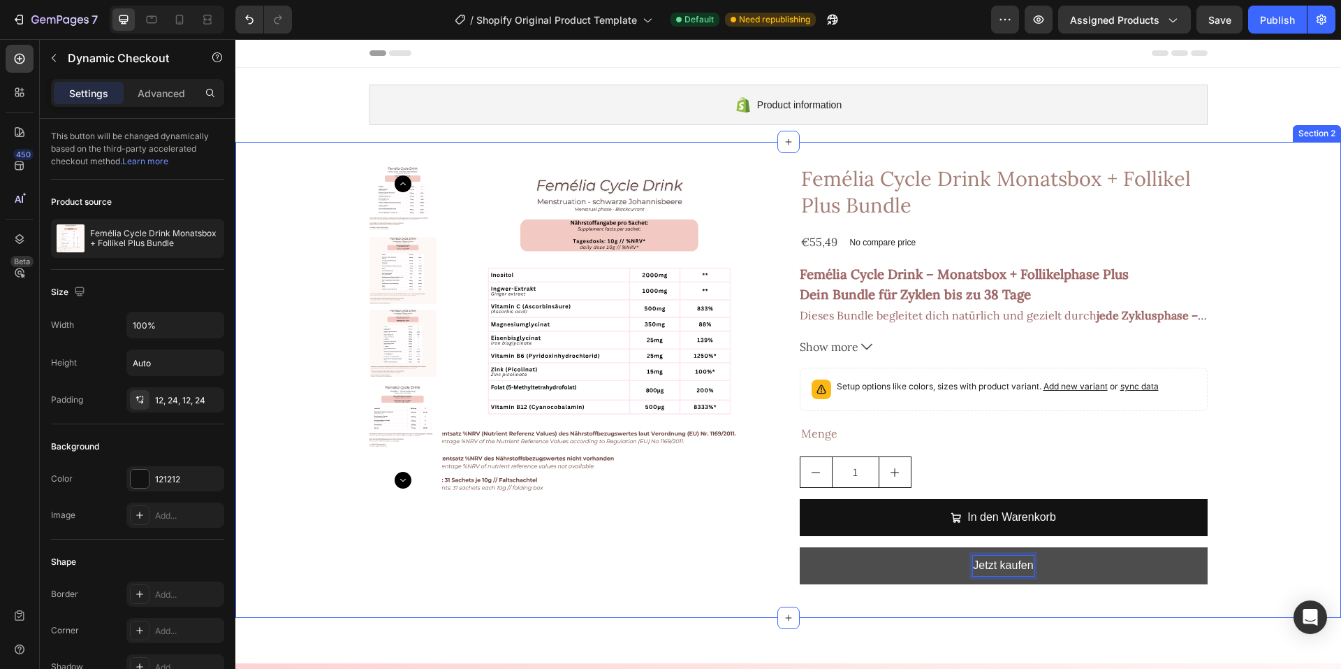
click at [1258, 476] on div "Product Images Femélia Cycle Drink Monatsbox + Follikel Plus Bundle Product Tit…" at bounding box center [788, 379] width 1106 height 431
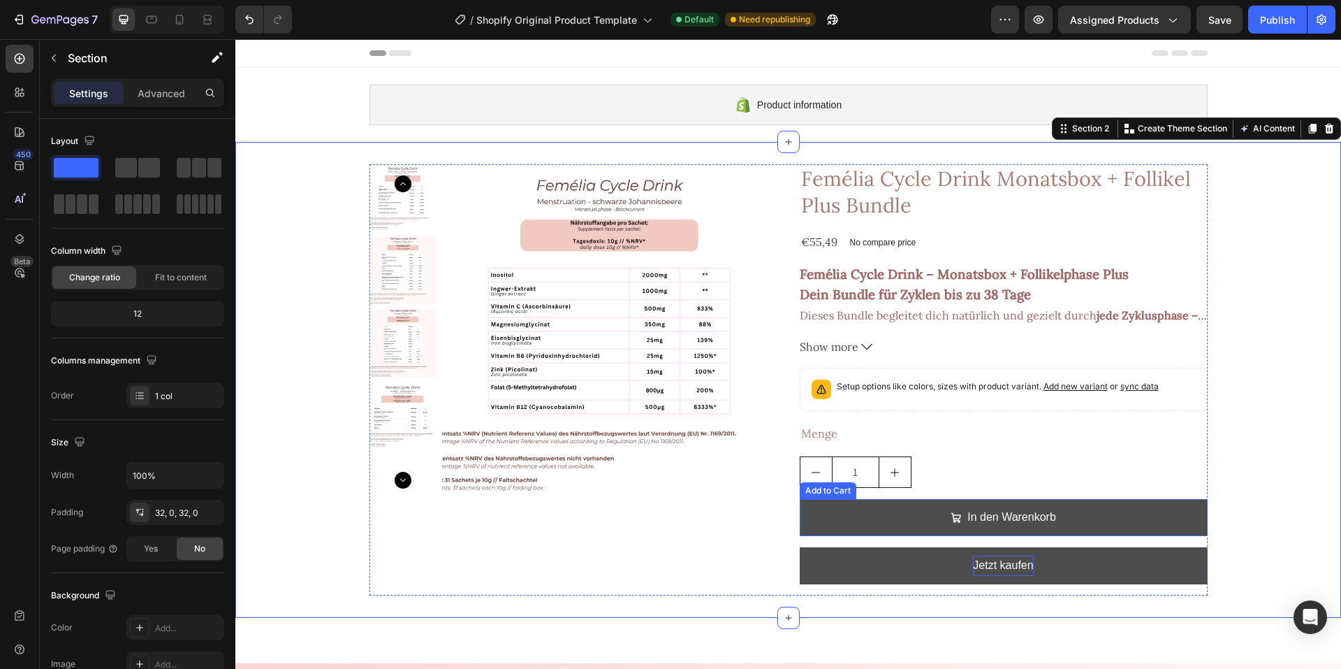
click at [832, 520] on button "In den Warenkorb" at bounding box center [1004, 517] width 408 height 37
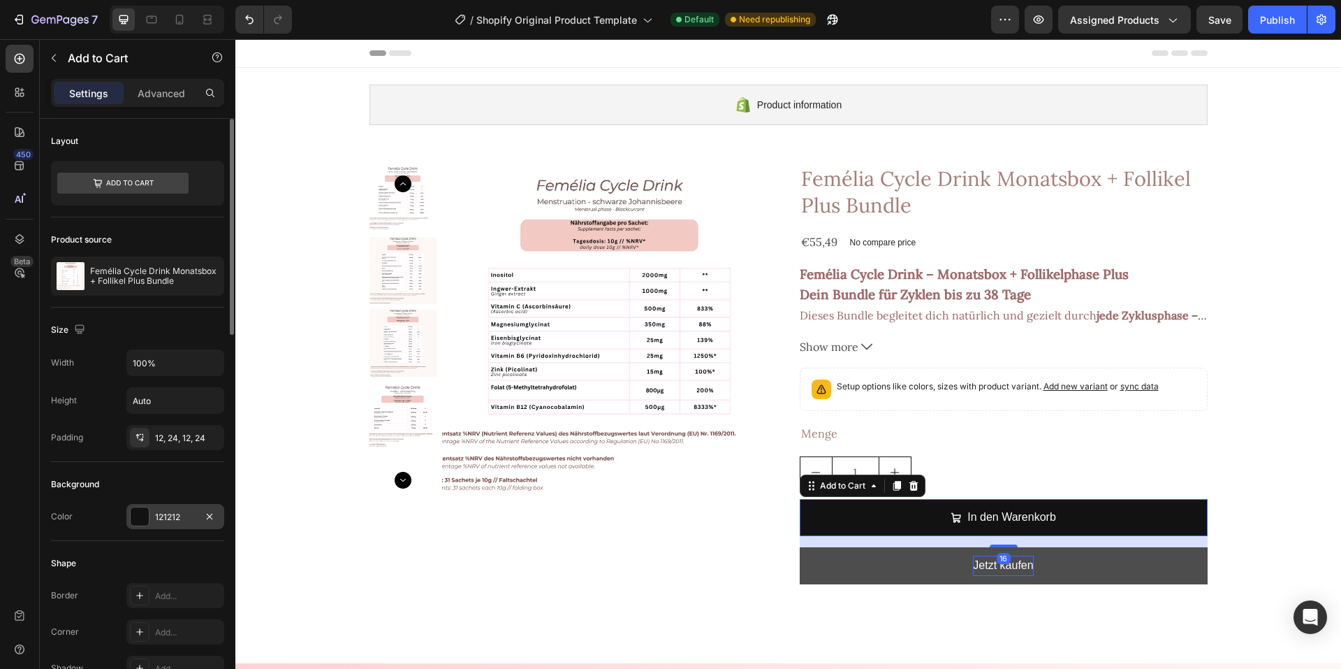
click at [169, 516] on div "121212" at bounding box center [175, 517] width 41 height 13
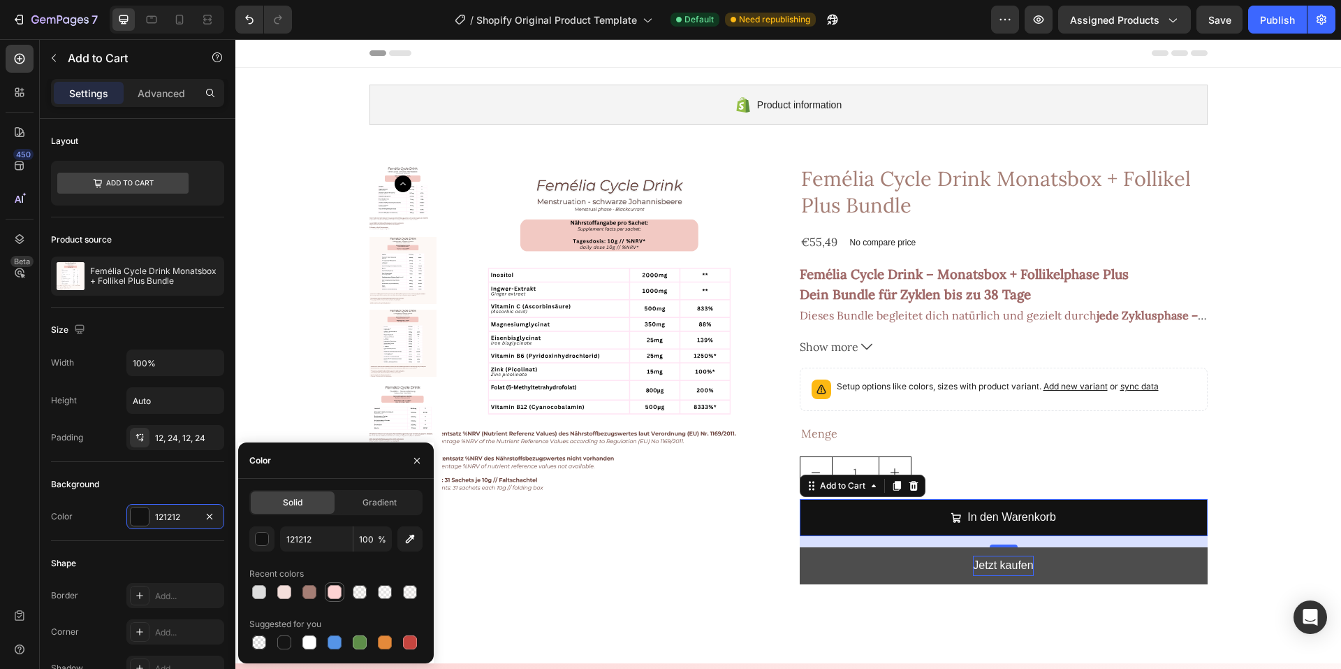
click at [330, 592] on div at bounding box center [335, 592] width 14 height 14
type input "FDD3D3"
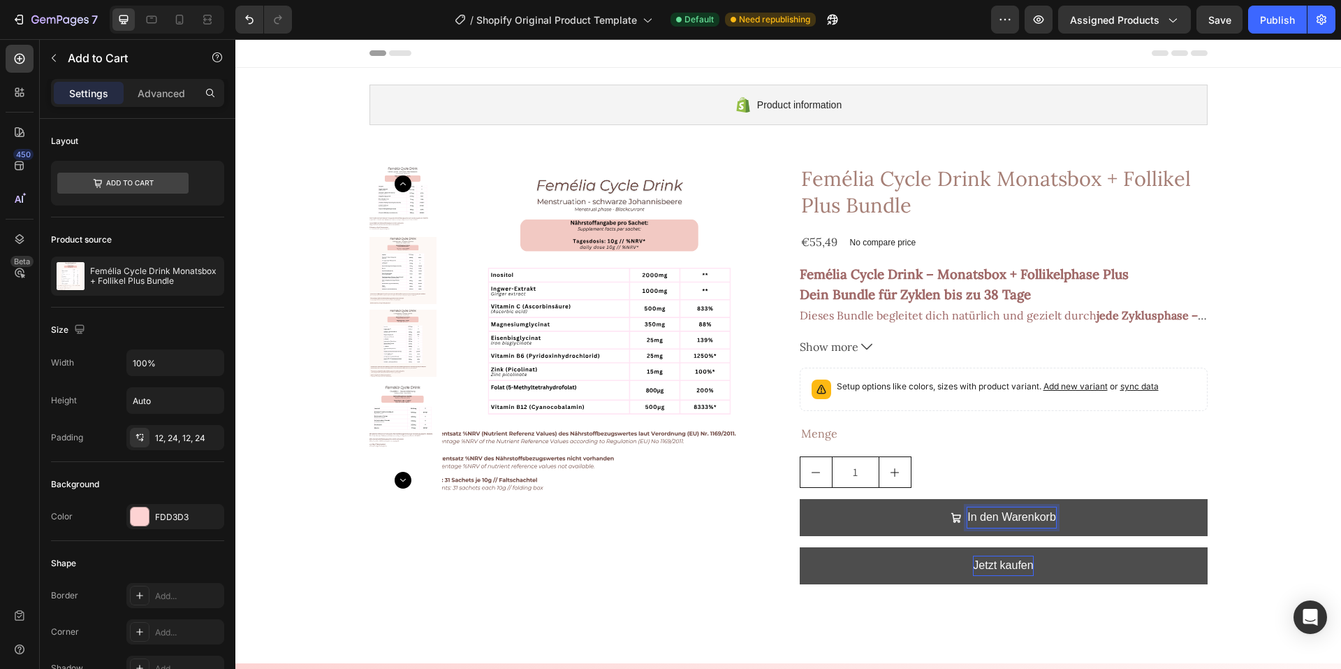
click at [975, 510] on p "In den Warenkorb" at bounding box center [1012, 517] width 89 height 20
click at [971, 525] on p "In den Warenkorb" at bounding box center [1012, 517] width 89 height 20
click at [971, 523] on p "In den Warenkorb" at bounding box center [1012, 517] width 89 height 20
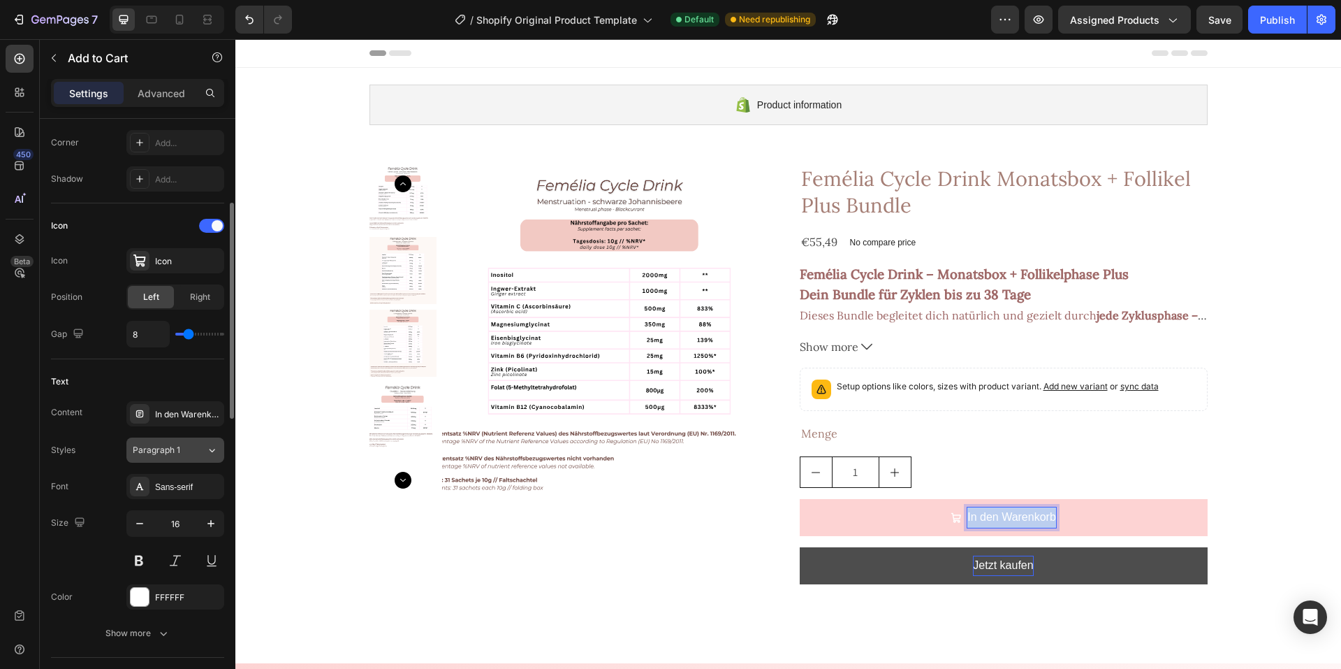
scroll to position [559, 0]
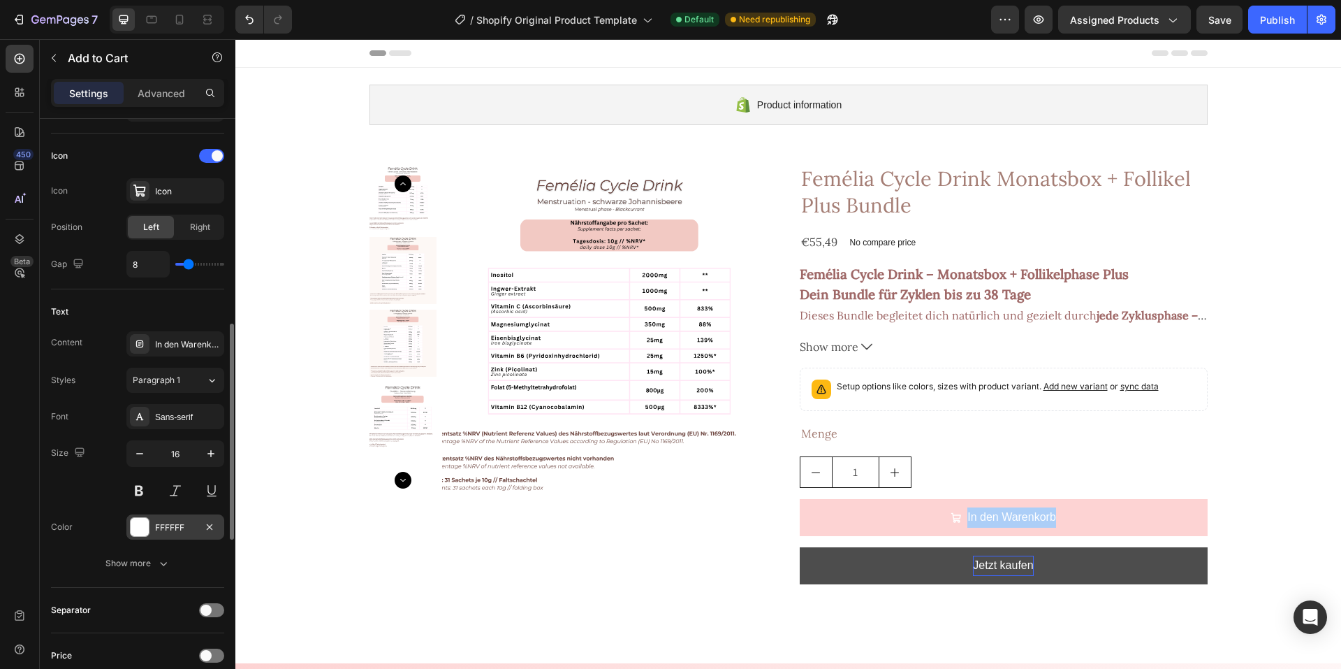
click at [180, 536] on div "FFFFFF" at bounding box center [175, 526] width 98 height 25
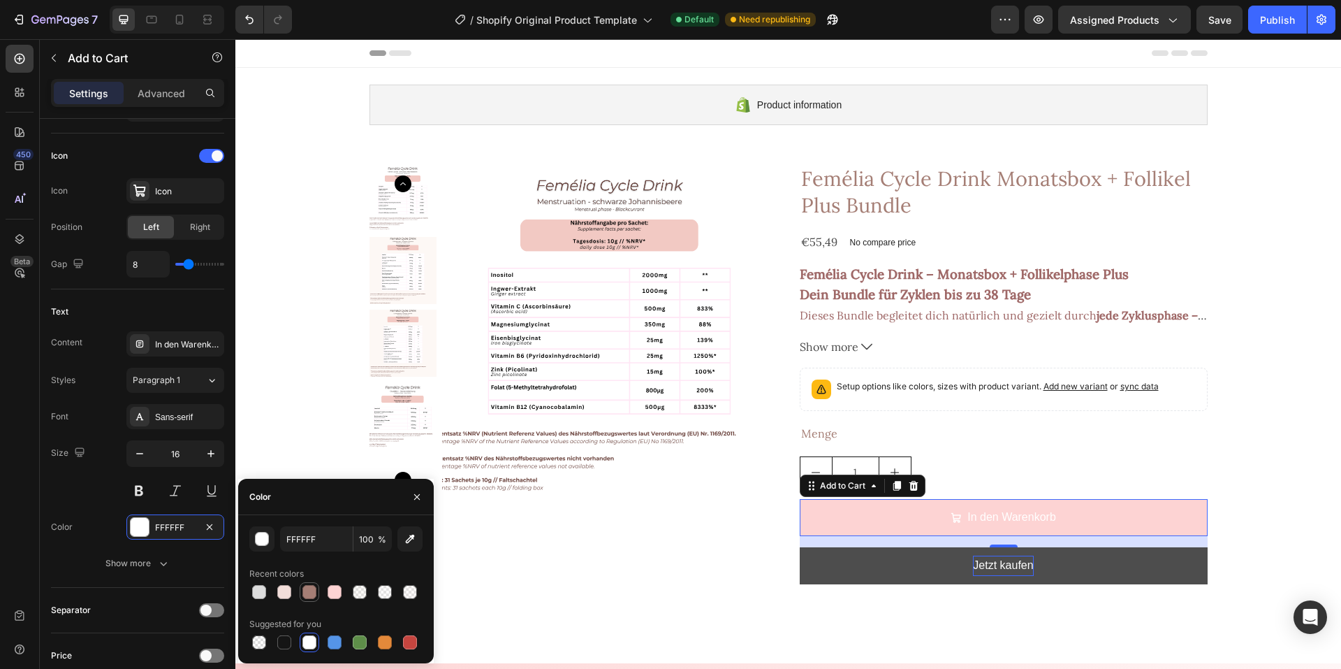
click at [306, 587] on div at bounding box center [309, 592] width 14 height 14
type input "A57E75"
click at [171, 419] on div "Sans-serif" at bounding box center [188, 417] width 66 height 13
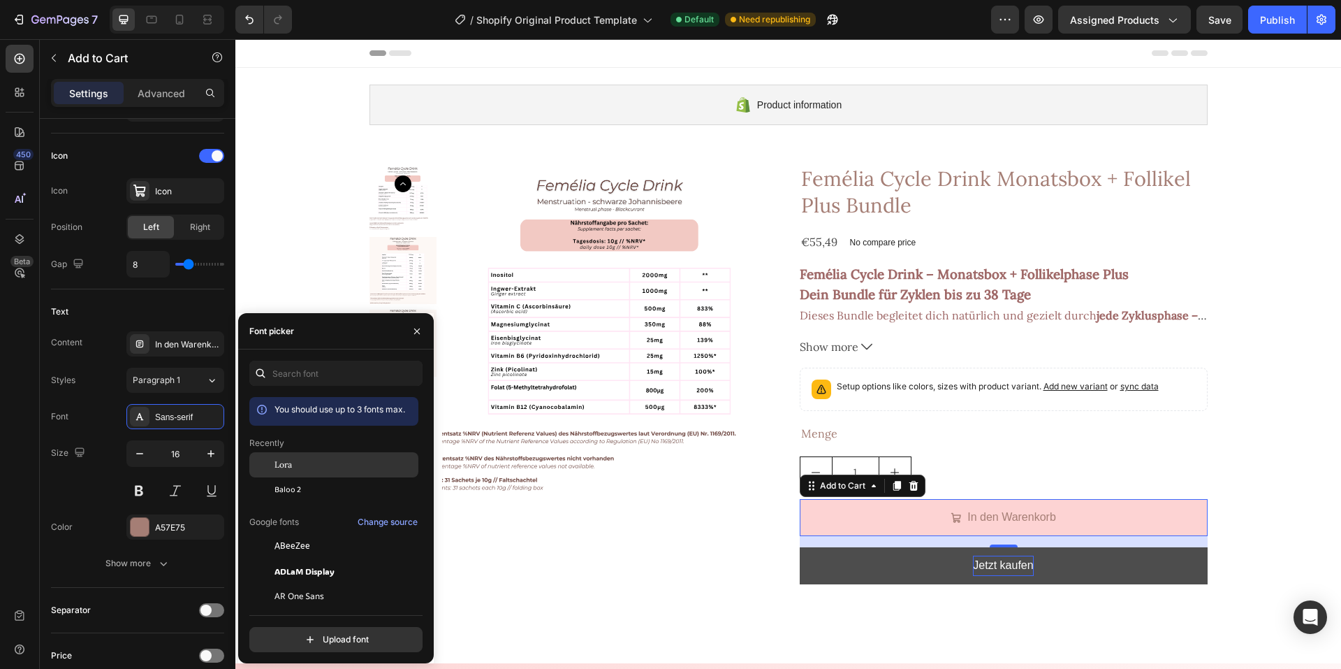
click at [288, 463] on span "Lora" at bounding box center [283, 464] width 17 height 13
click at [139, 491] on button at bounding box center [138, 490] width 25 height 25
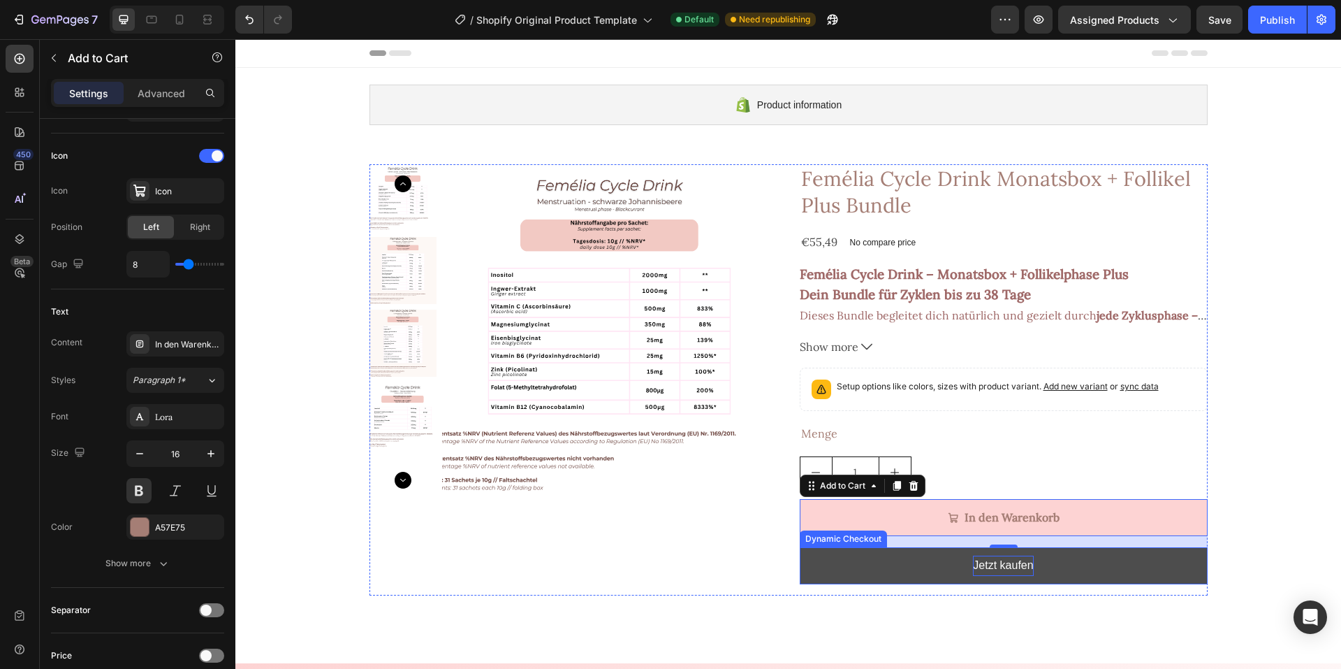
click at [867, 573] on button "Jetzt kaufen" at bounding box center [1004, 565] width 408 height 37
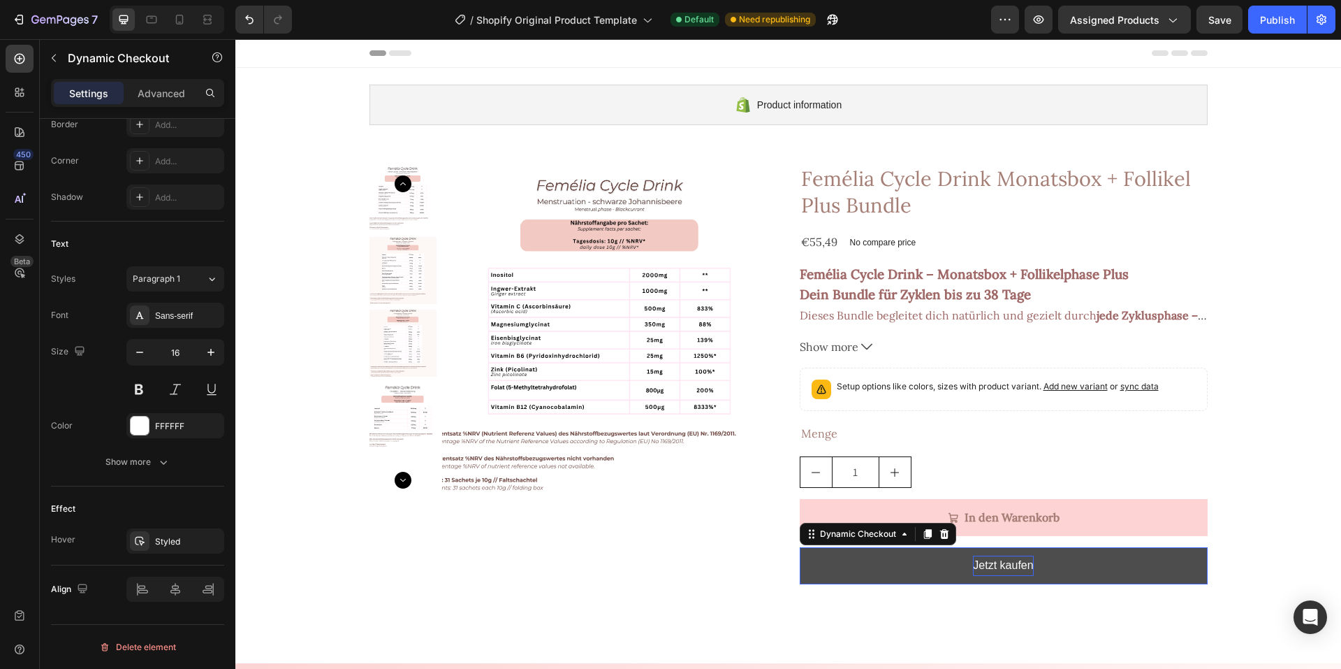
scroll to position [0, 0]
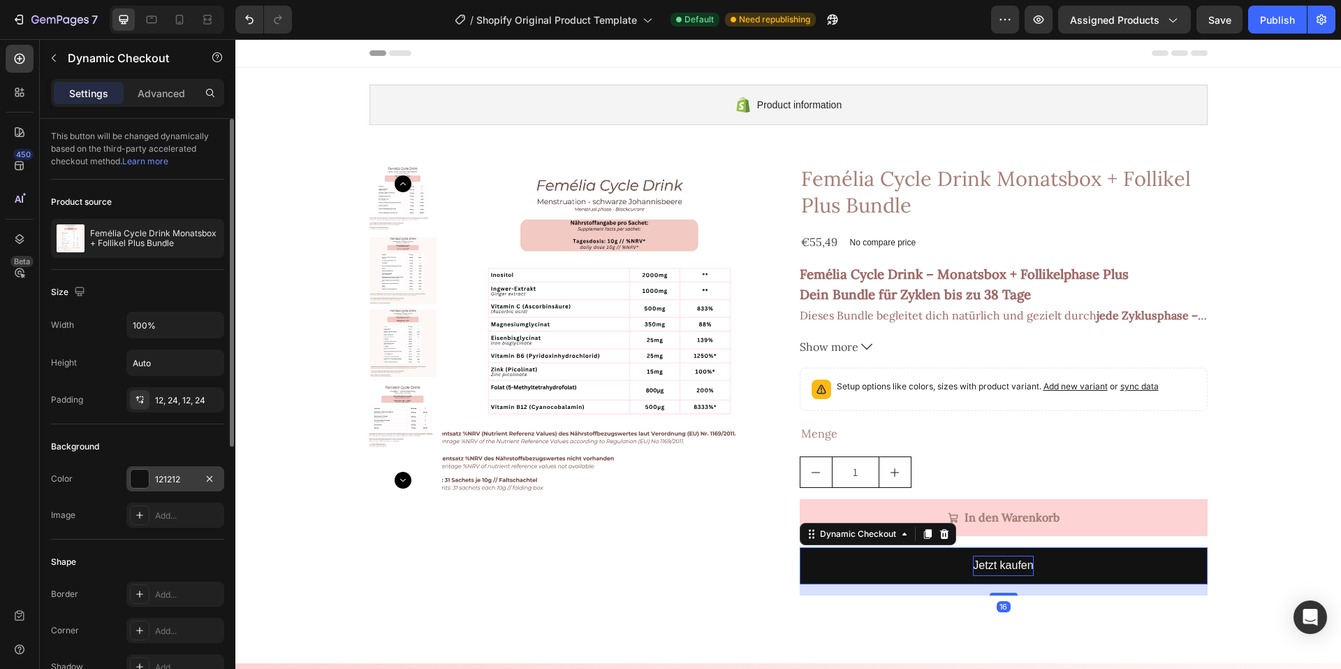
click at [184, 472] on div "121212" at bounding box center [175, 478] width 98 height 25
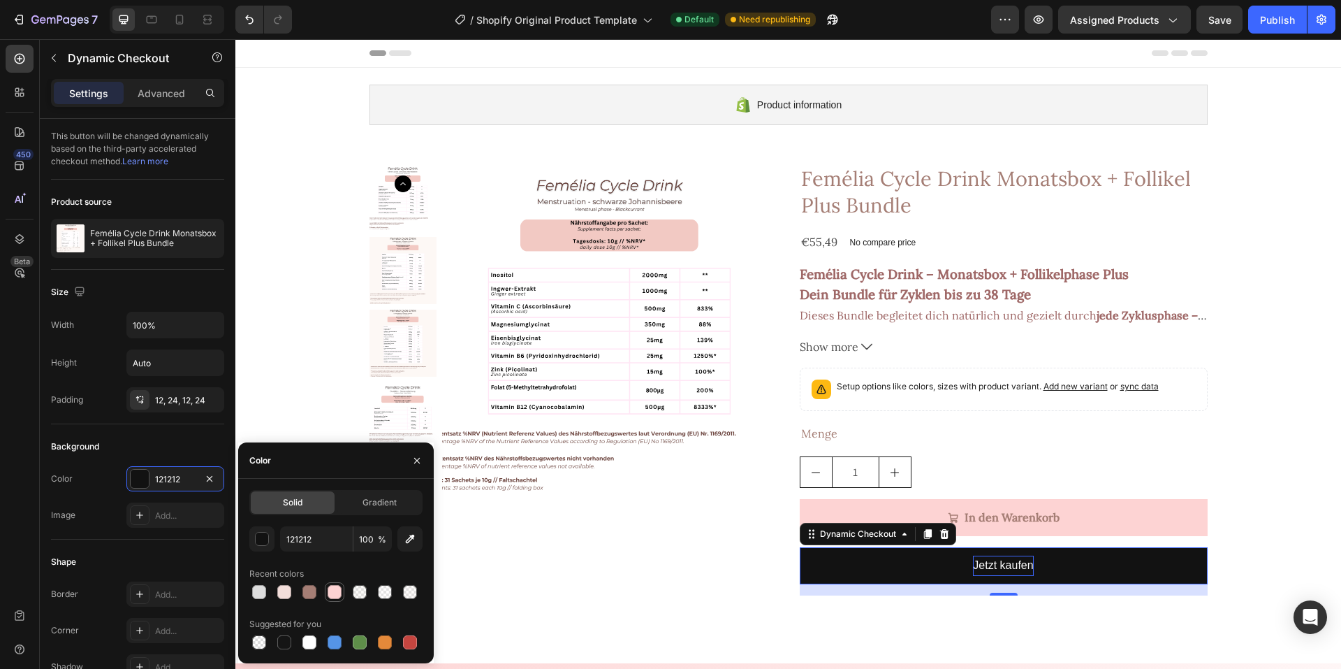
click at [326, 585] on div at bounding box center [335, 592] width 20 height 20
type input "FDD3D3"
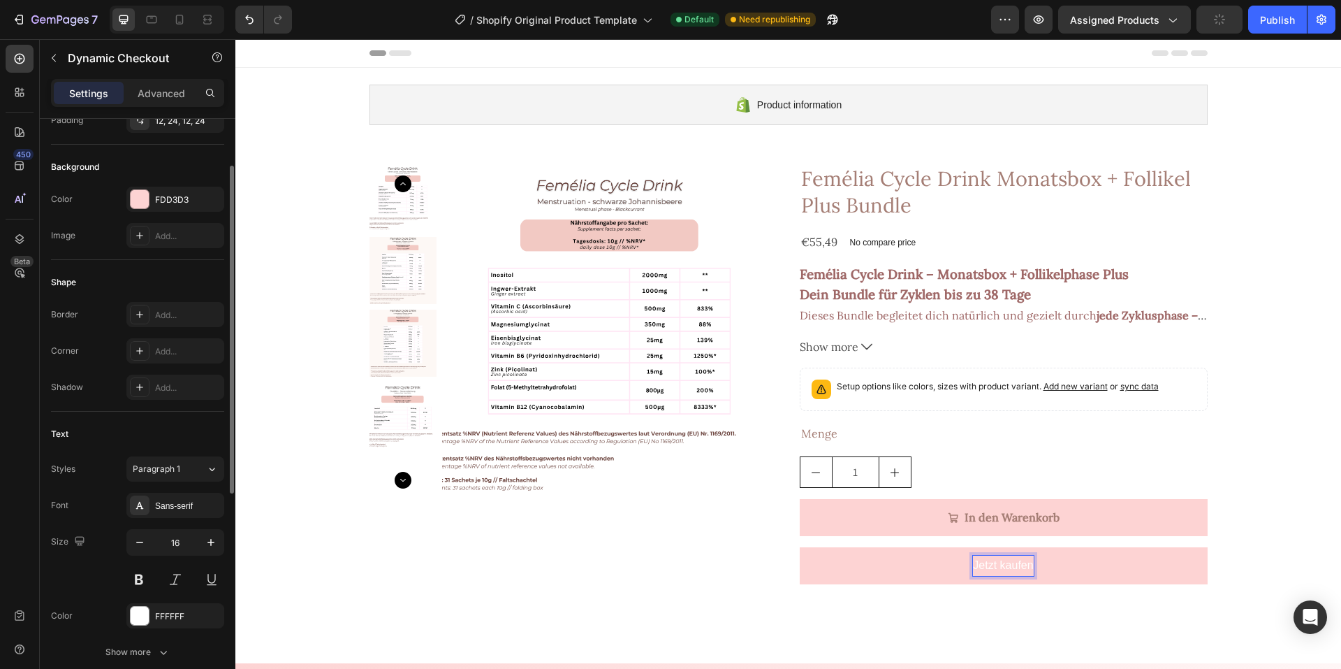
scroll to position [349, 0]
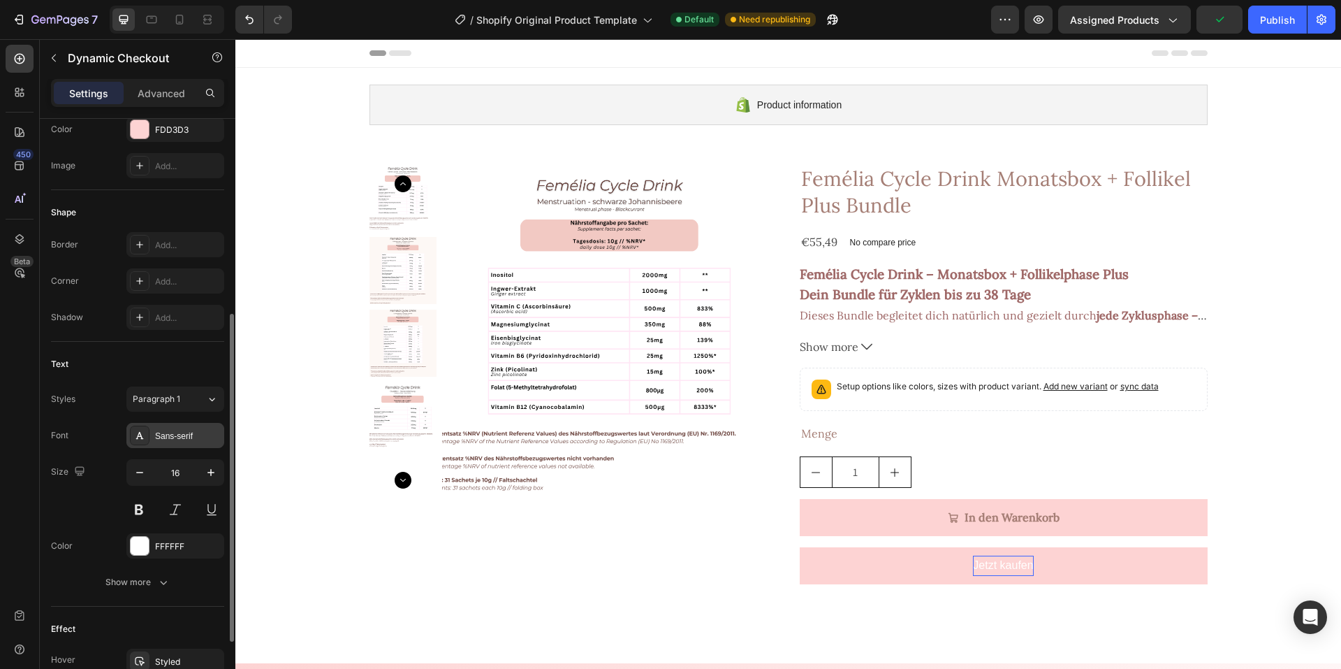
drag, startPoint x: 168, startPoint y: 446, endPoint x: 167, endPoint y: 437, distance: 9.1
click at [167, 437] on div "Sans-serif" at bounding box center [175, 435] width 98 height 25
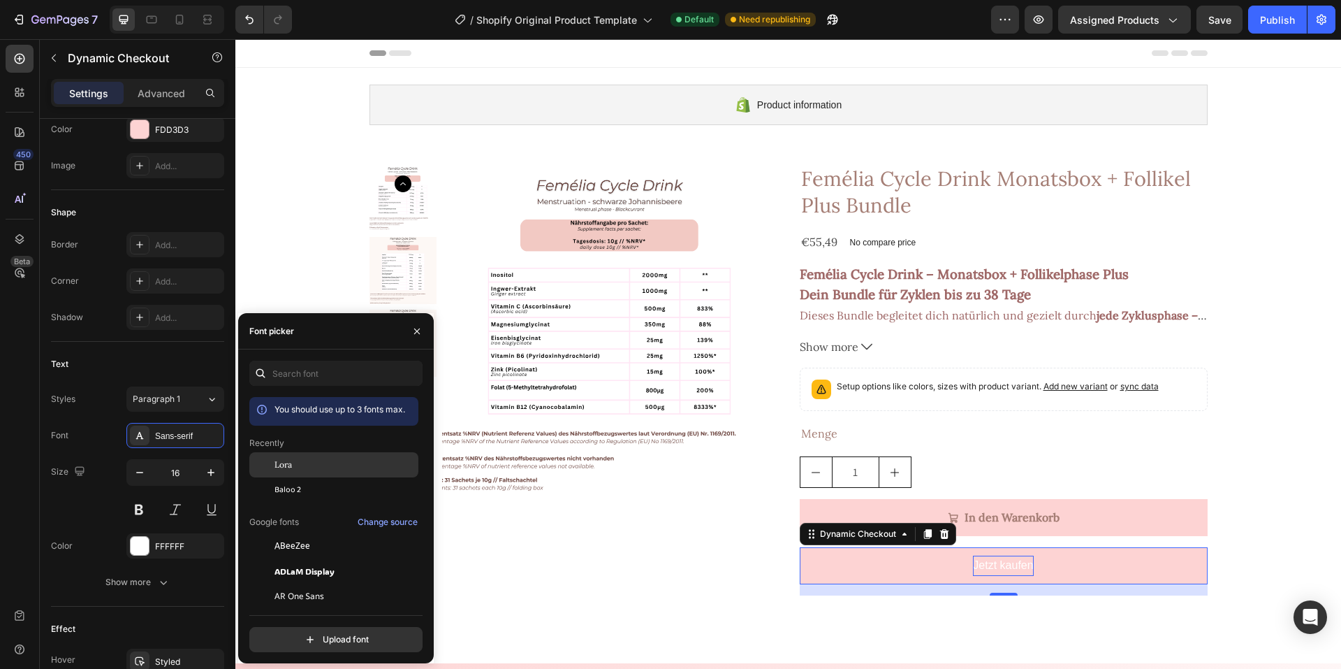
click at [281, 470] on span "Lora" at bounding box center [283, 464] width 17 height 13
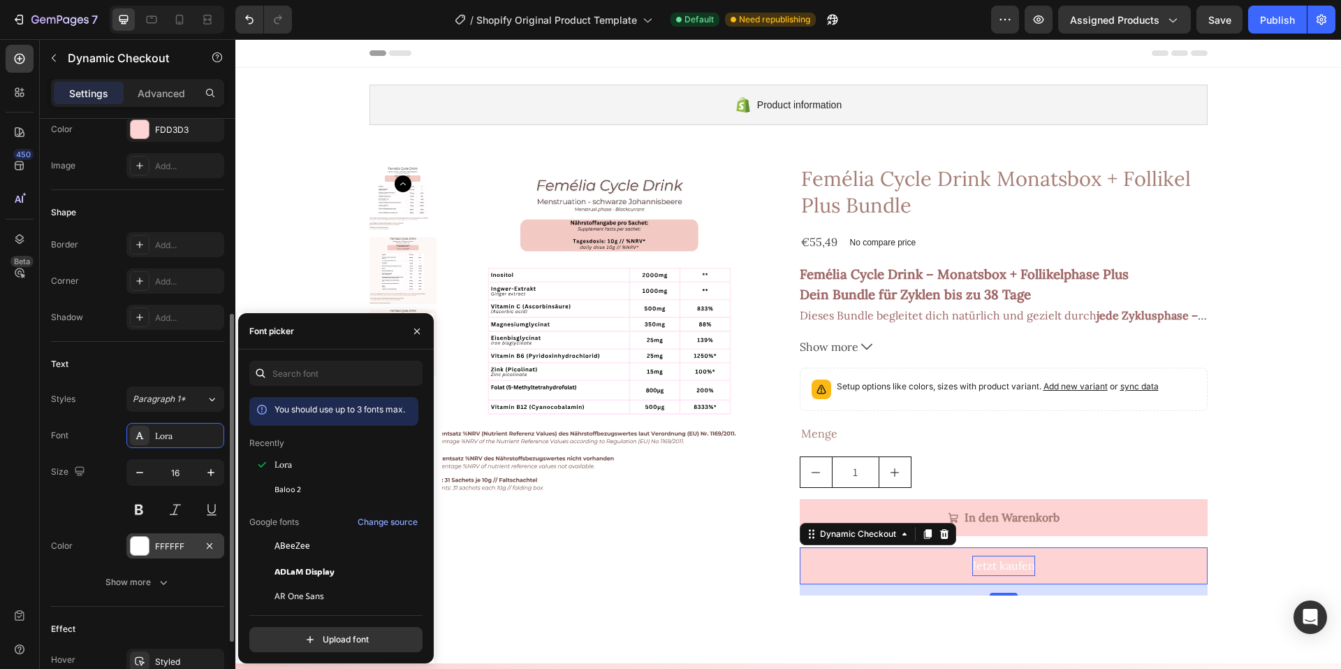
click at [183, 554] on div "FFFFFF" at bounding box center [175, 545] width 98 height 25
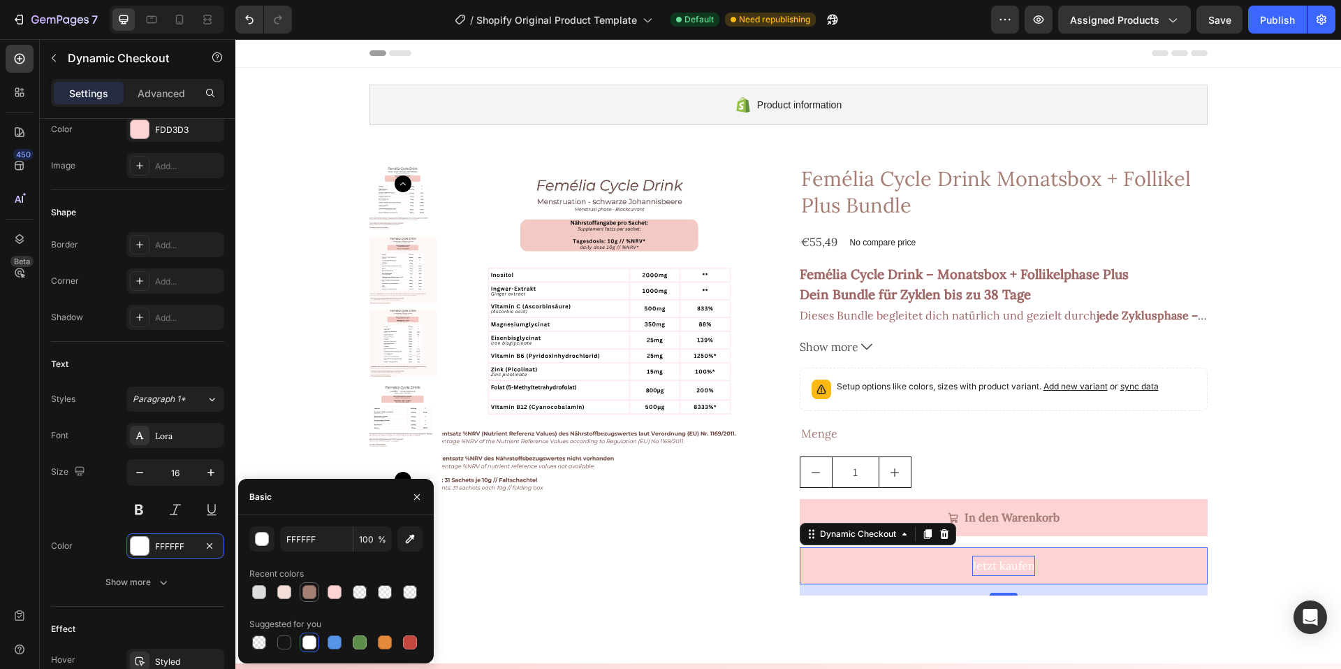
click at [310, 594] on div at bounding box center [309, 592] width 14 height 14
type input "A57E75"
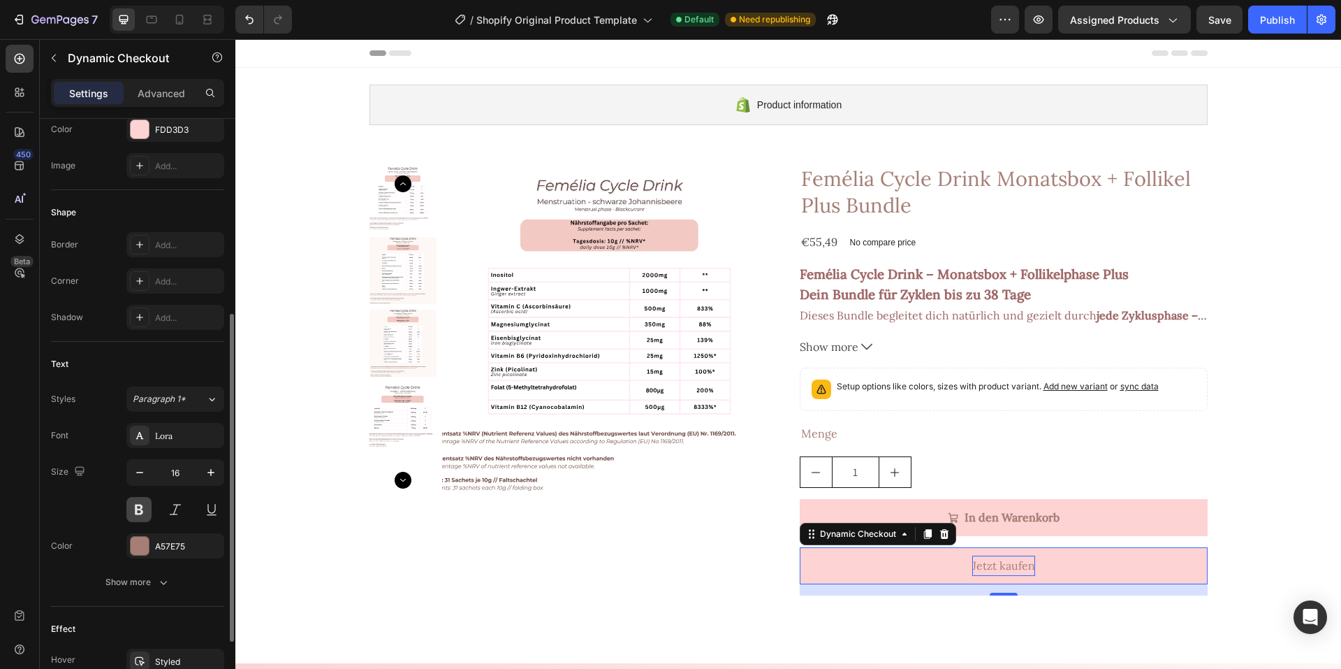
click at [142, 510] on button at bounding box center [138, 509] width 25 height 25
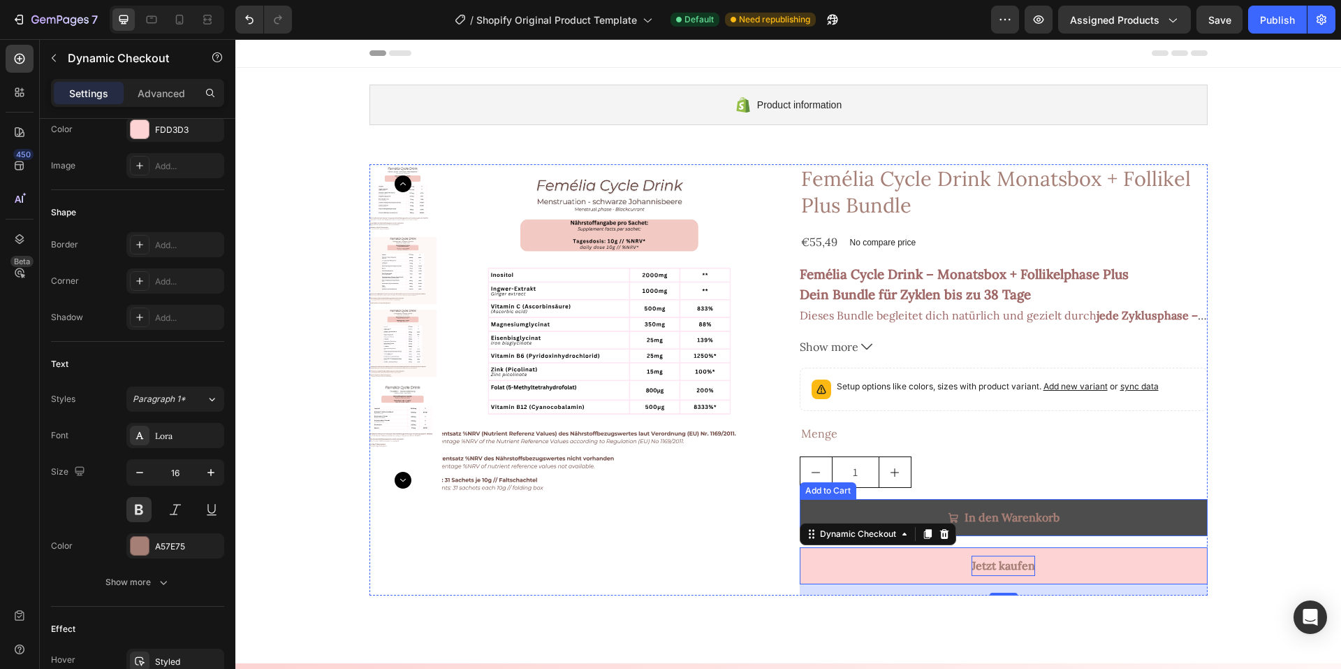
click at [1152, 524] on button "In den Warenkorb" at bounding box center [1004, 517] width 408 height 37
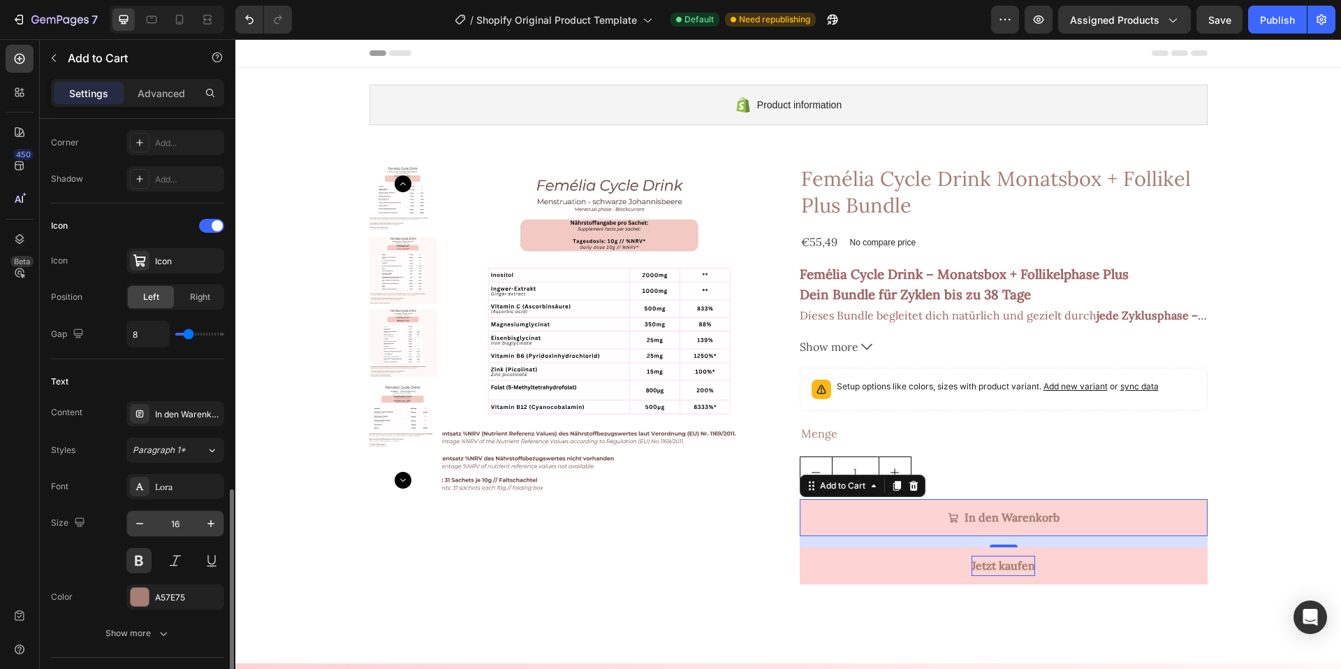
scroll to position [768, 0]
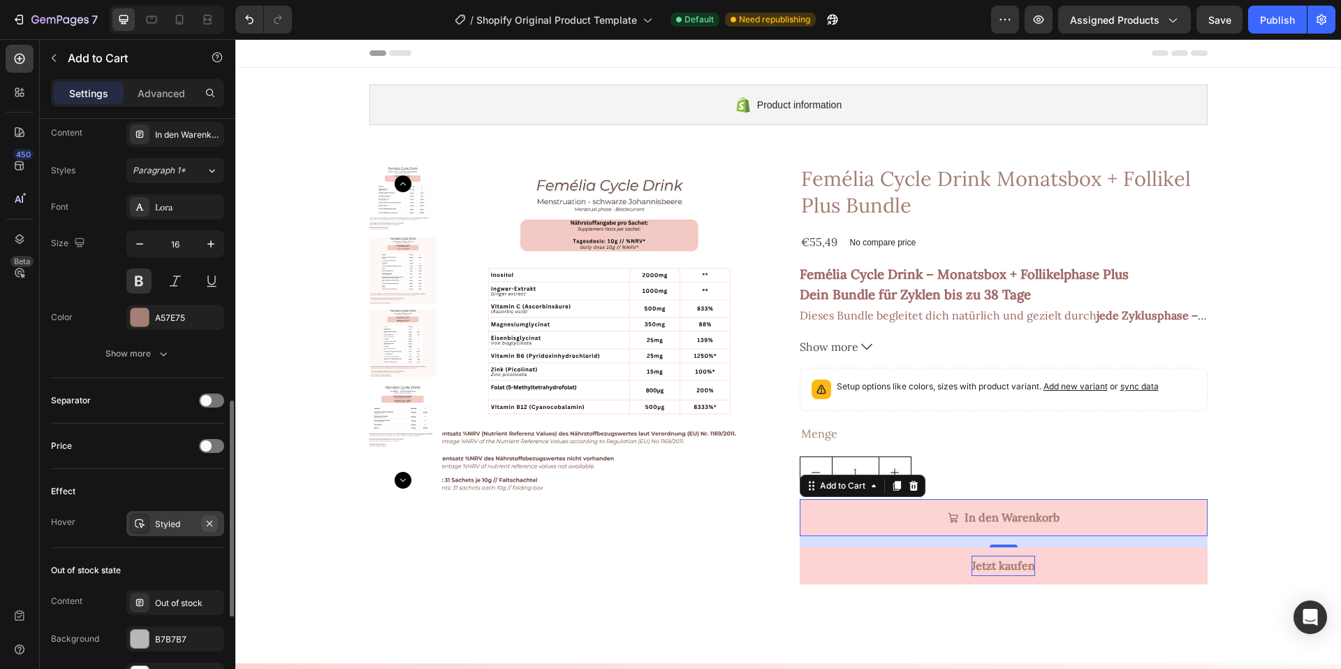
click at [207, 523] on icon "button" at bounding box center [209, 523] width 11 height 11
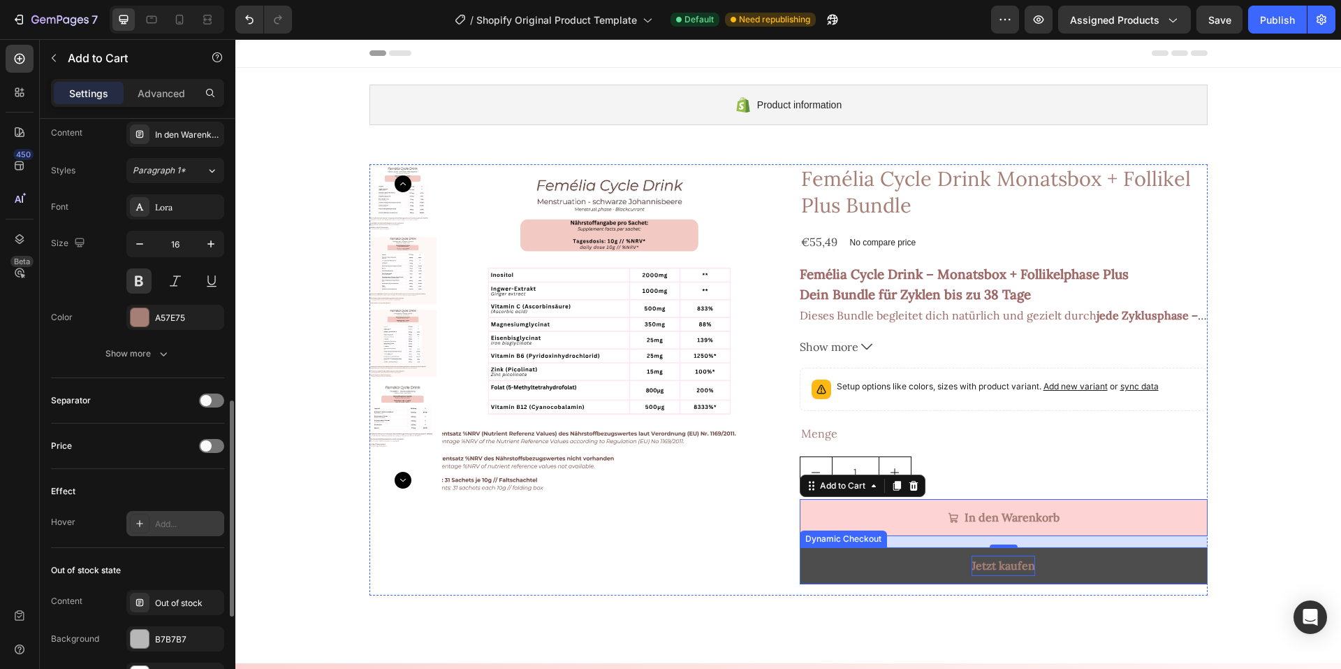
click at [815, 561] on button "Jetzt kaufen" at bounding box center [1004, 565] width 408 height 37
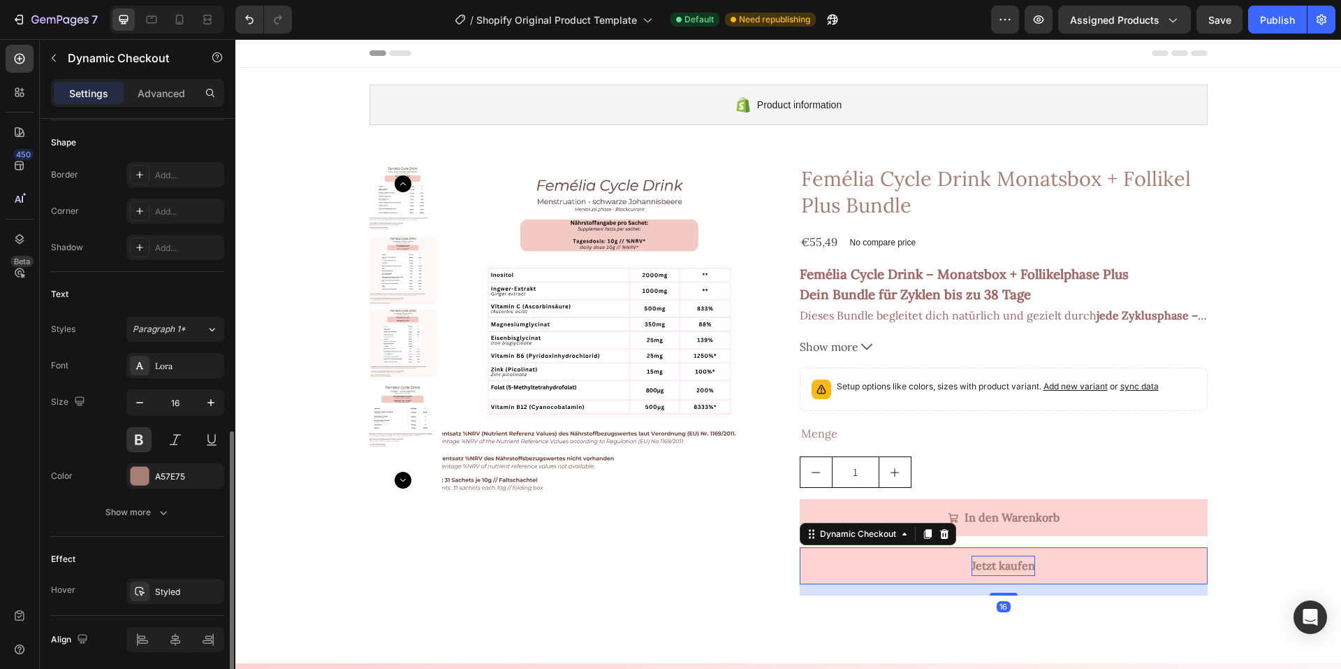
scroll to position [469, 0]
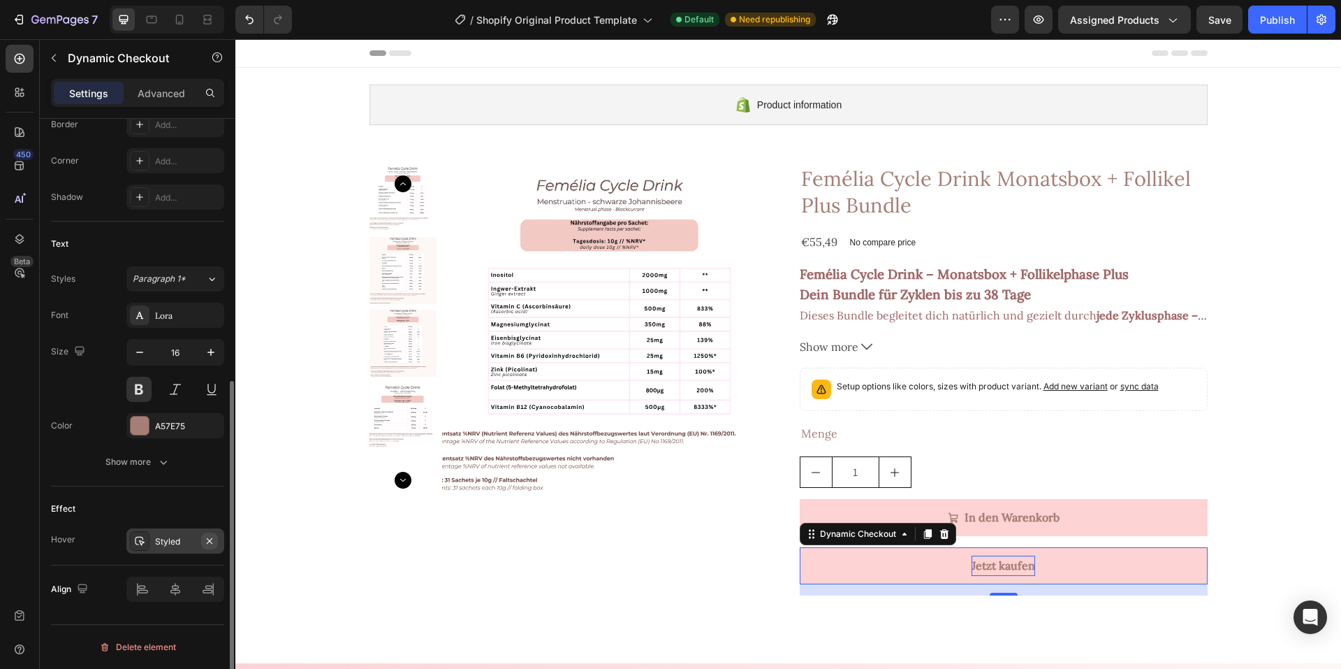
click at [212, 542] on icon "button" at bounding box center [210, 540] width 6 height 6
click at [924, 562] on button "Jetzt kaufen" at bounding box center [1004, 565] width 408 height 37
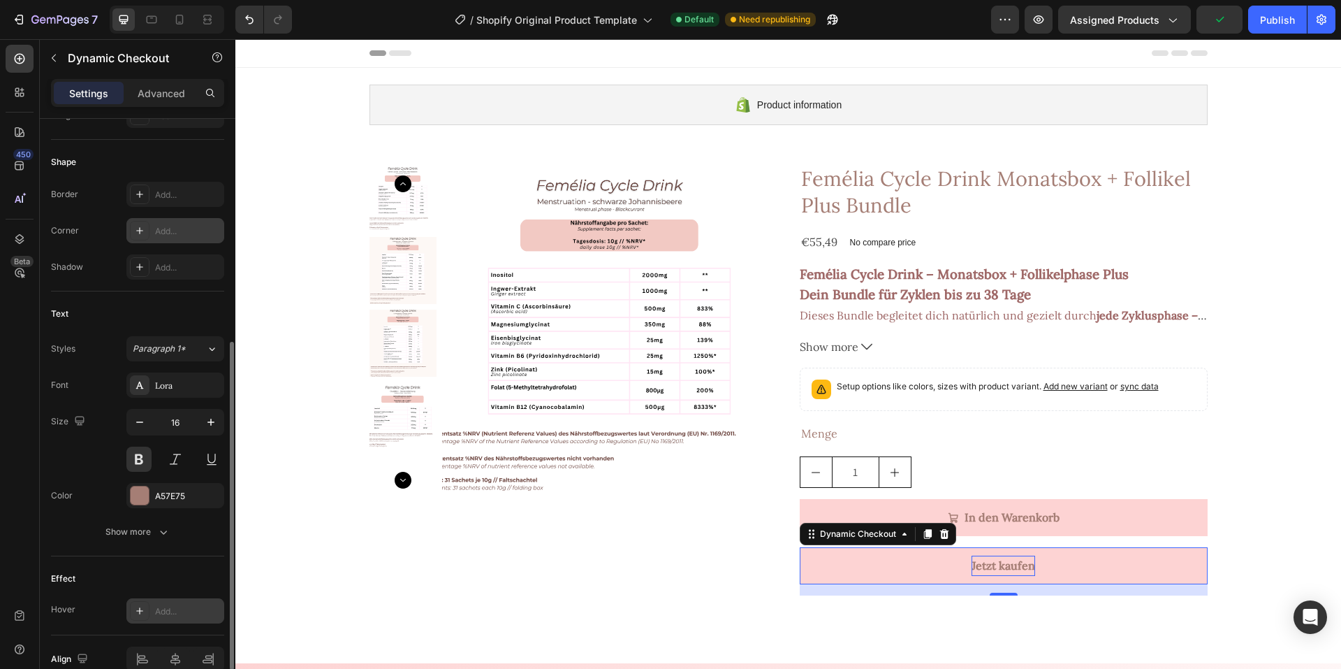
click at [177, 237] on div "Add..." at bounding box center [188, 231] width 66 height 13
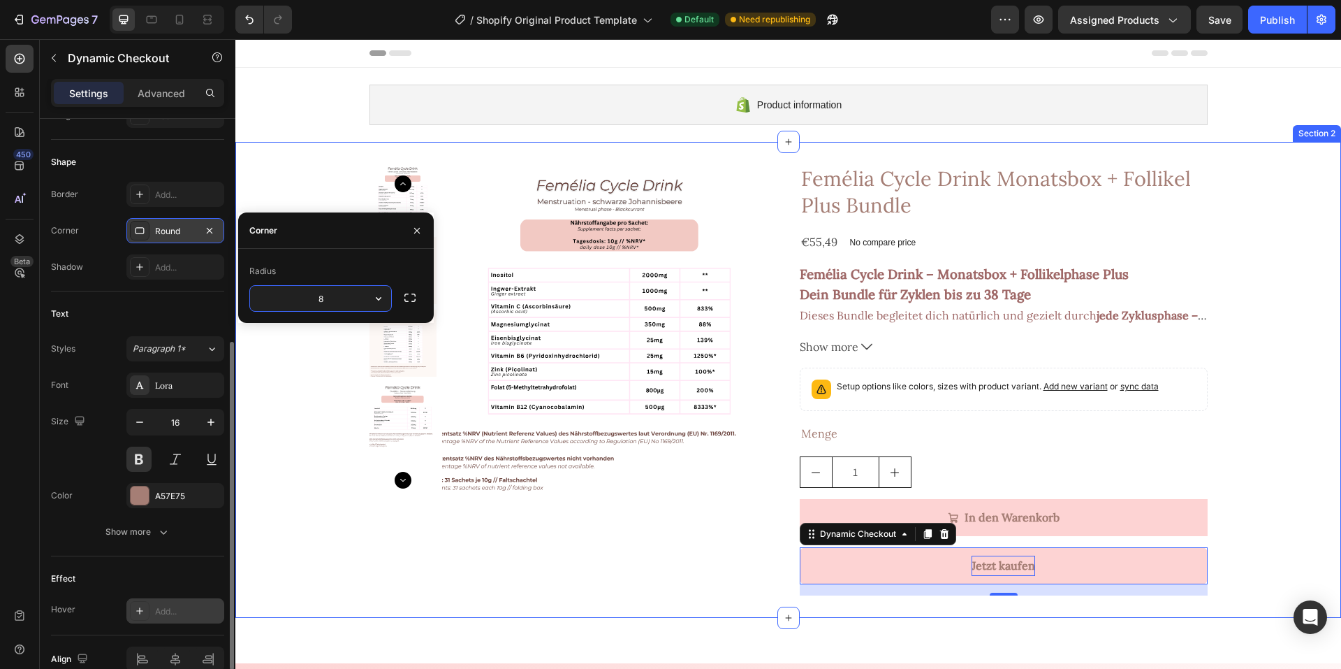
click at [276, 381] on div "Product Images Femélia Cycle Drink Monatsbox + Follikel Plus Bundle Product Tit…" at bounding box center [788, 379] width 1106 height 431
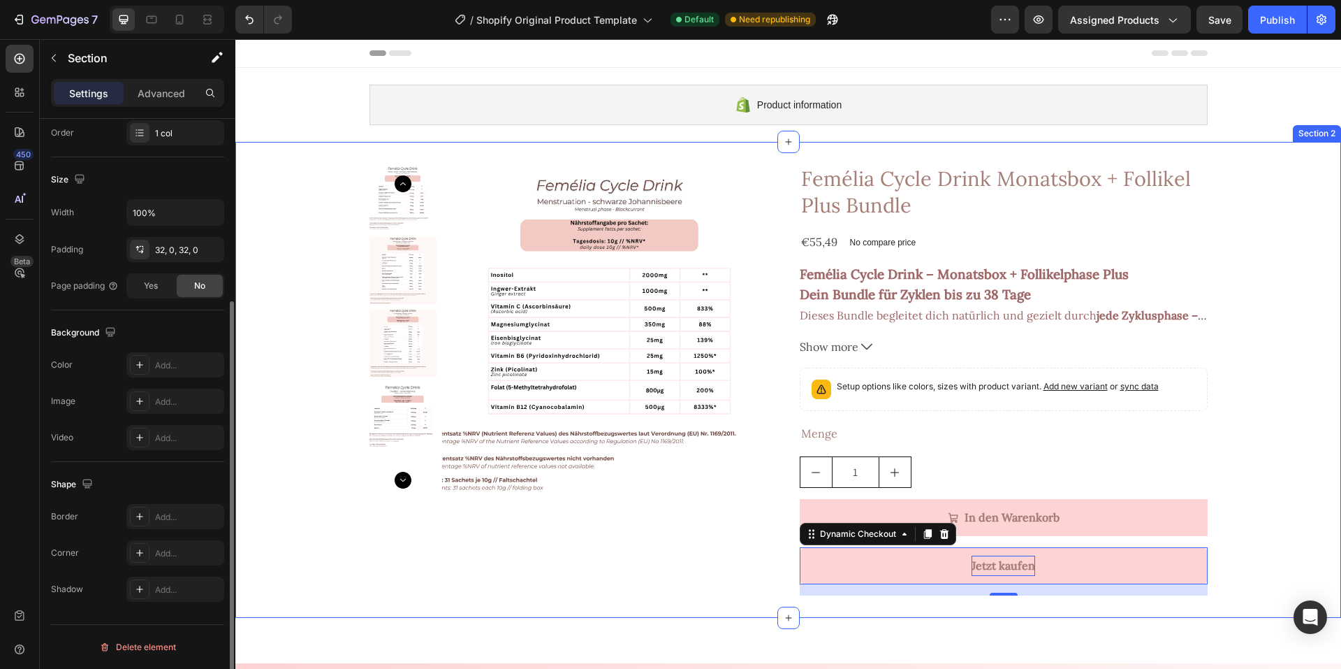
scroll to position [0, 0]
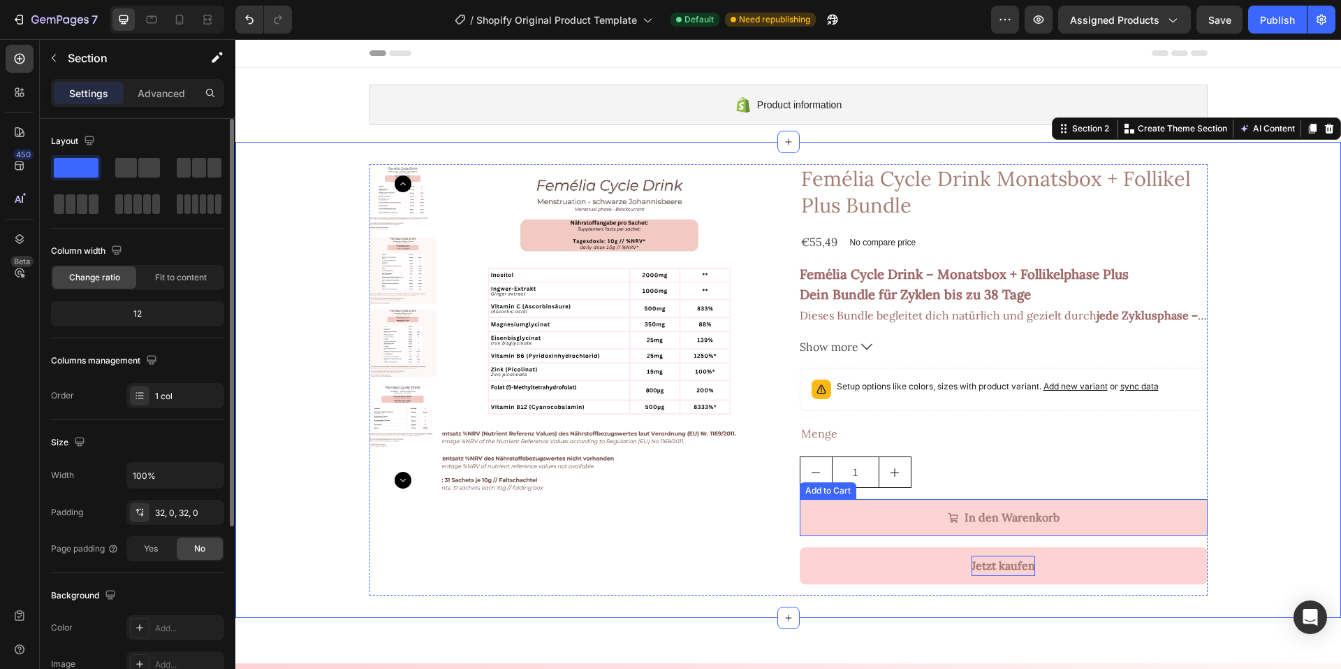
click at [827, 509] on button "In den Warenkorb" at bounding box center [1004, 517] width 408 height 37
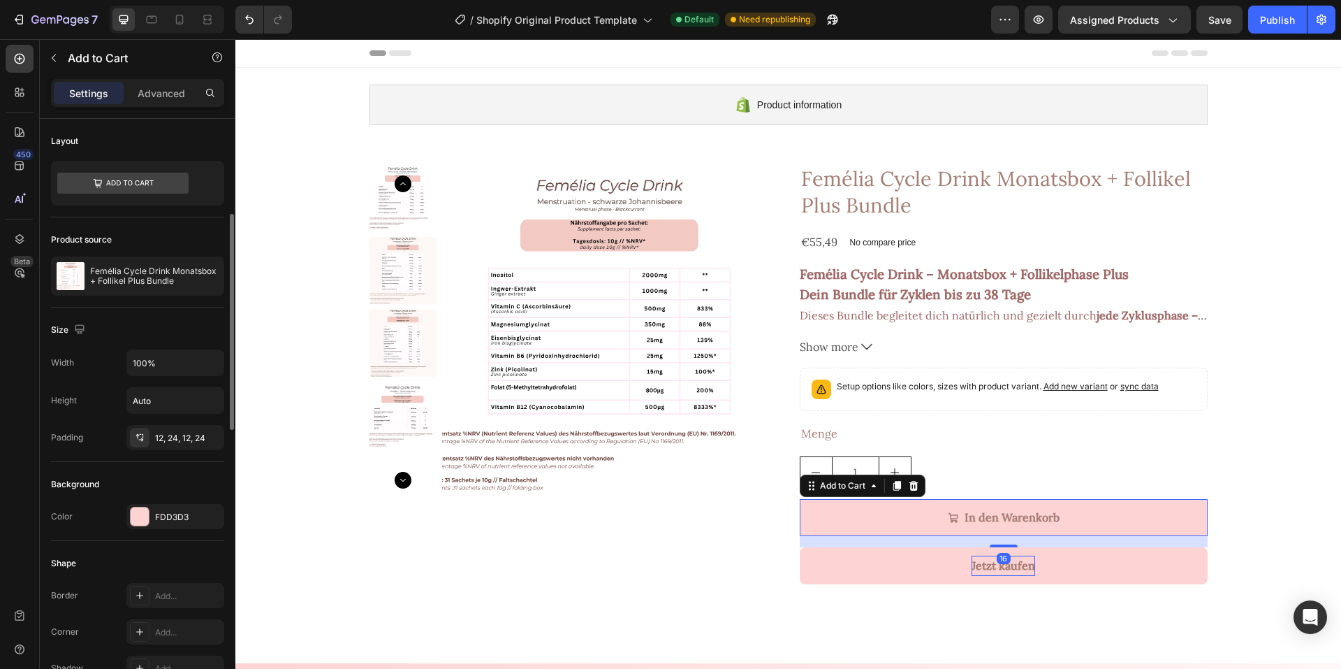
scroll to position [140, 0]
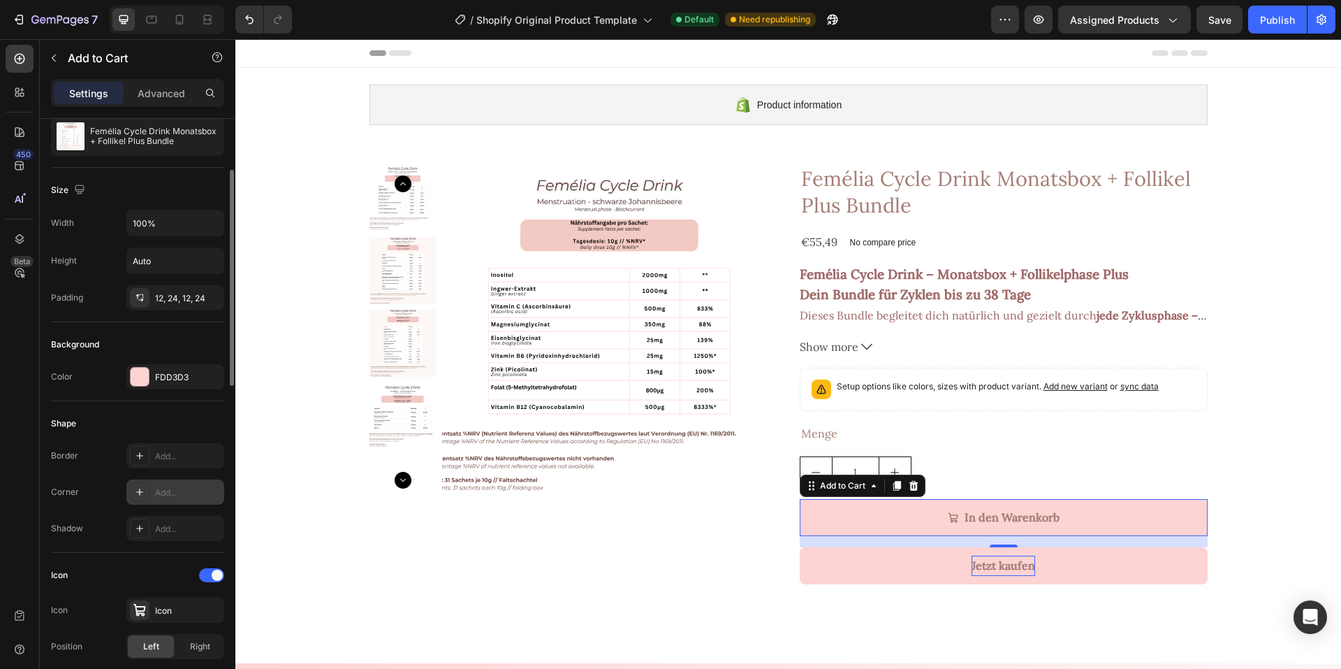
click at [180, 485] on div "Add..." at bounding box center [175, 491] width 98 height 25
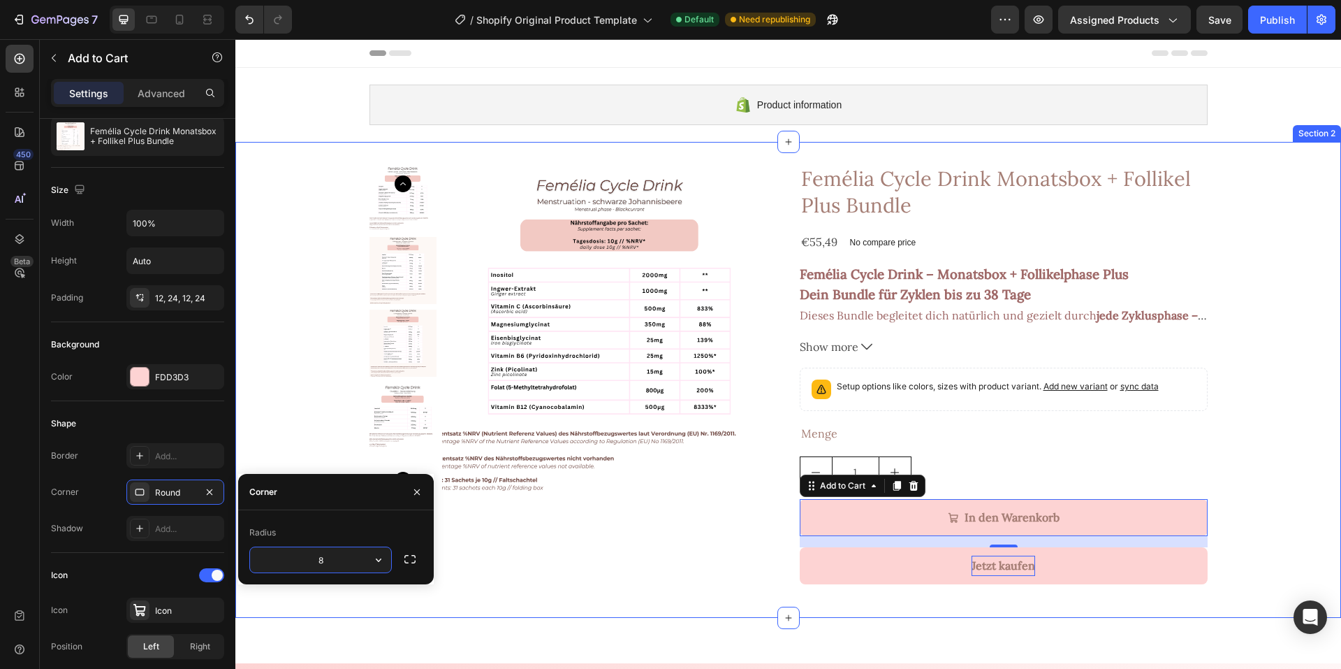
click at [272, 440] on div "Product Images Femélia Cycle Drink Monatsbox + Follikel Plus Bundle Product Tit…" at bounding box center [788, 379] width 1106 height 431
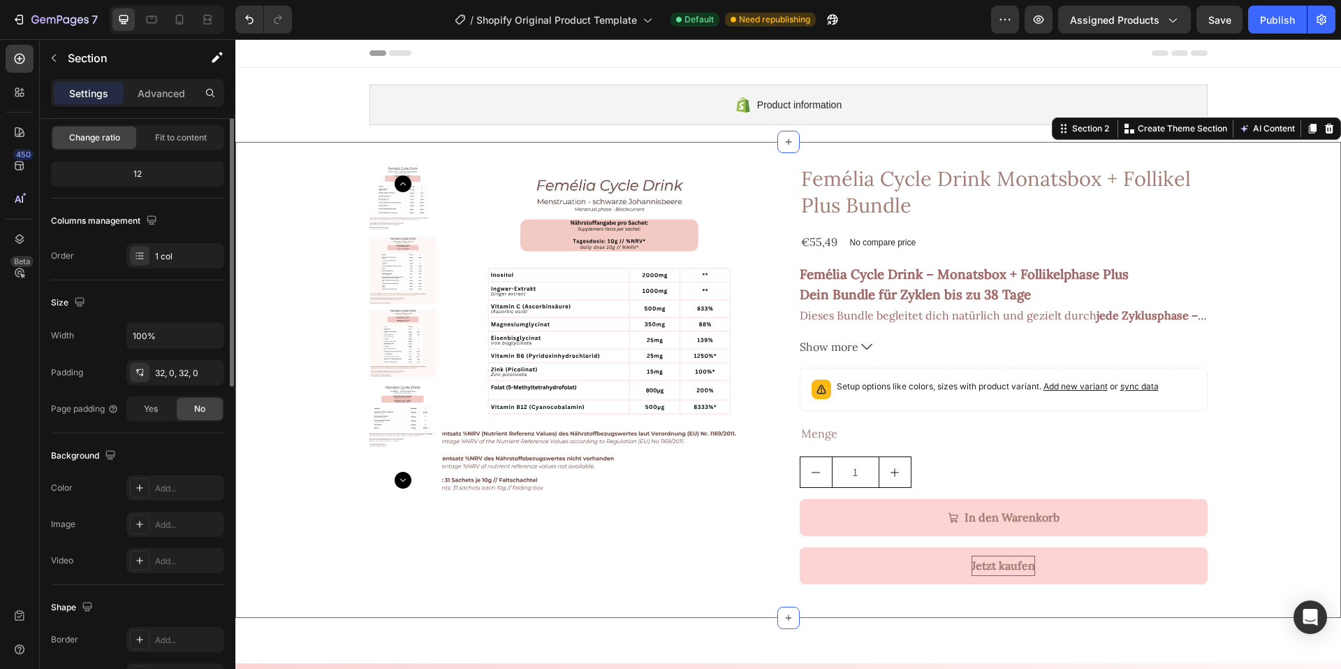
scroll to position [0, 0]
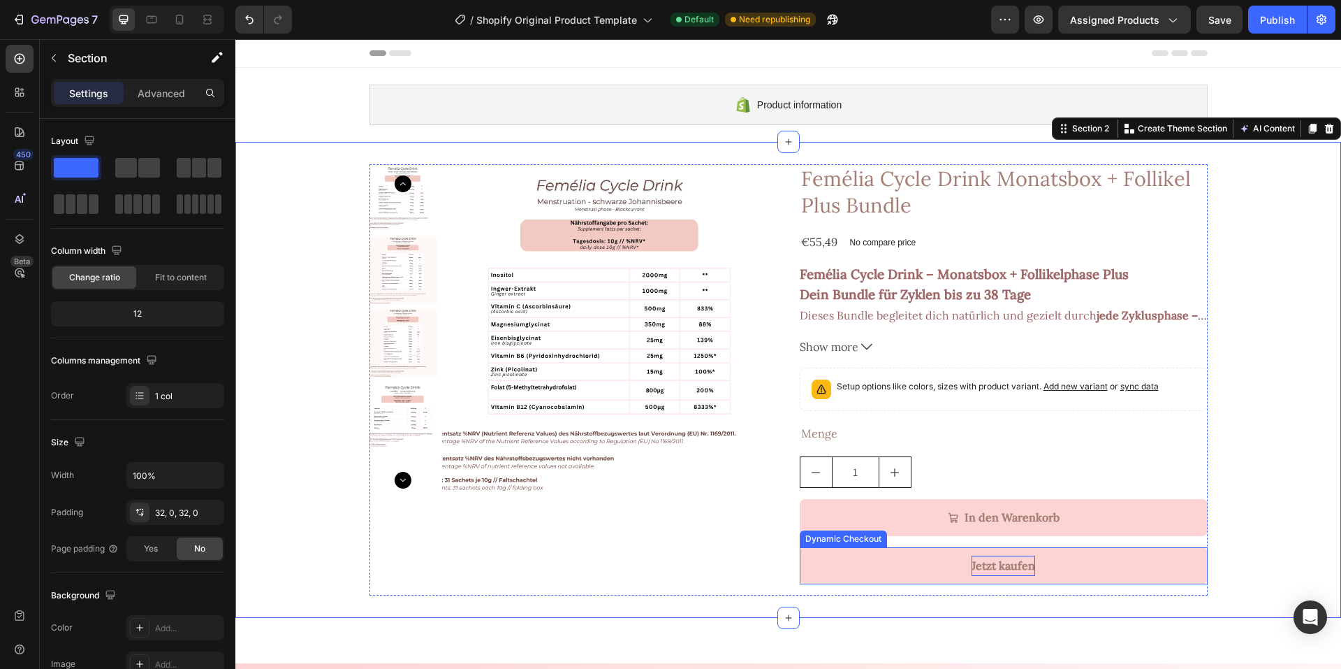
click at [815, 574] on button "Jetzt kaufen" at bounding box center [1004, 565] width 408 height 37
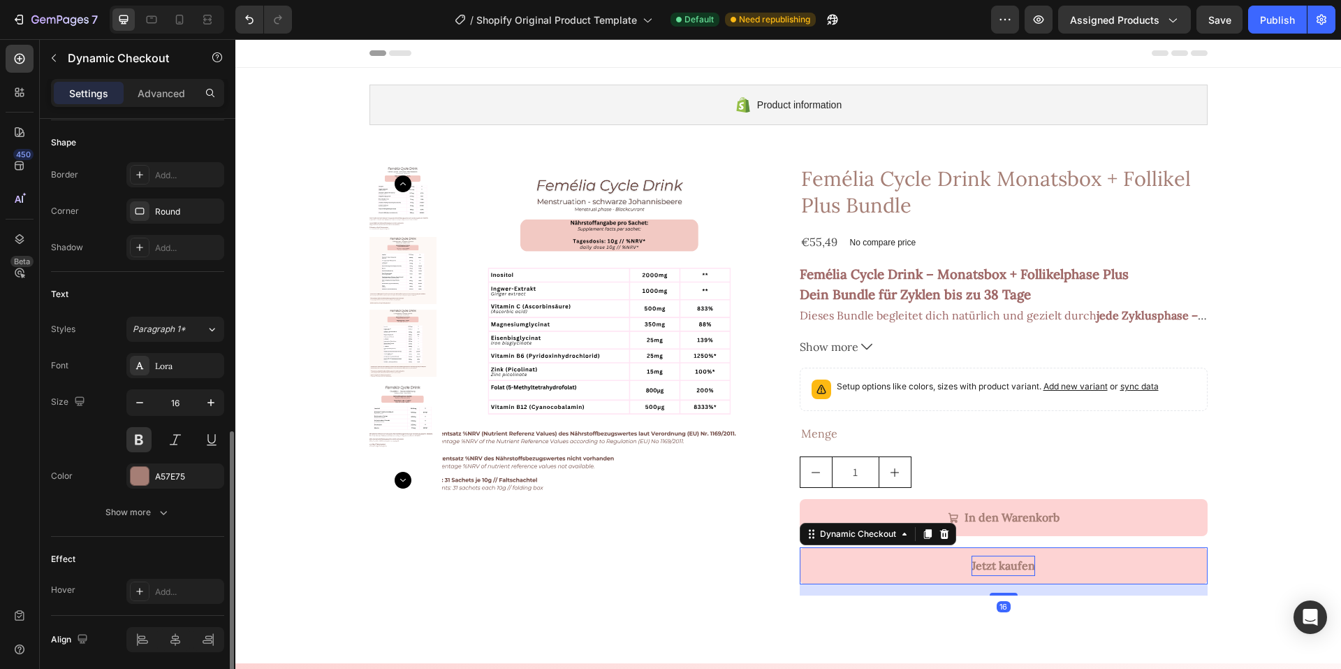
scroll to position [469, 0]
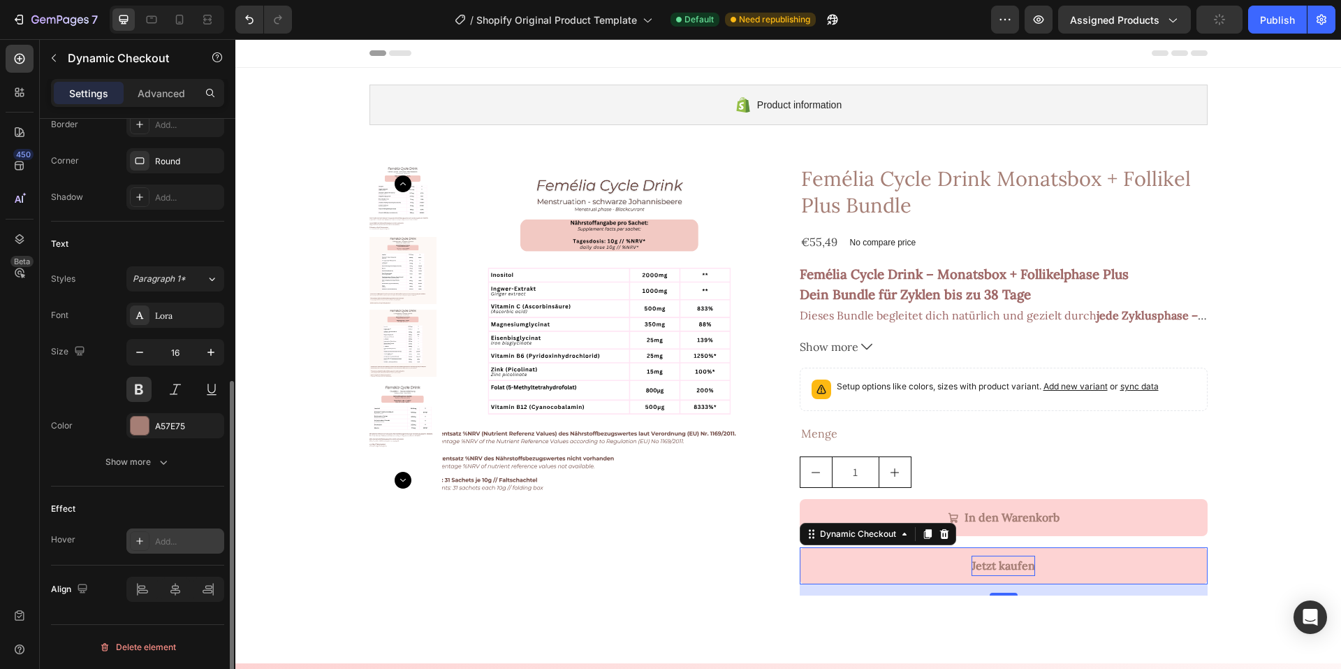
click at [180, 541] on div "Add..." at bounding box center [188, 541] width 66 height 13
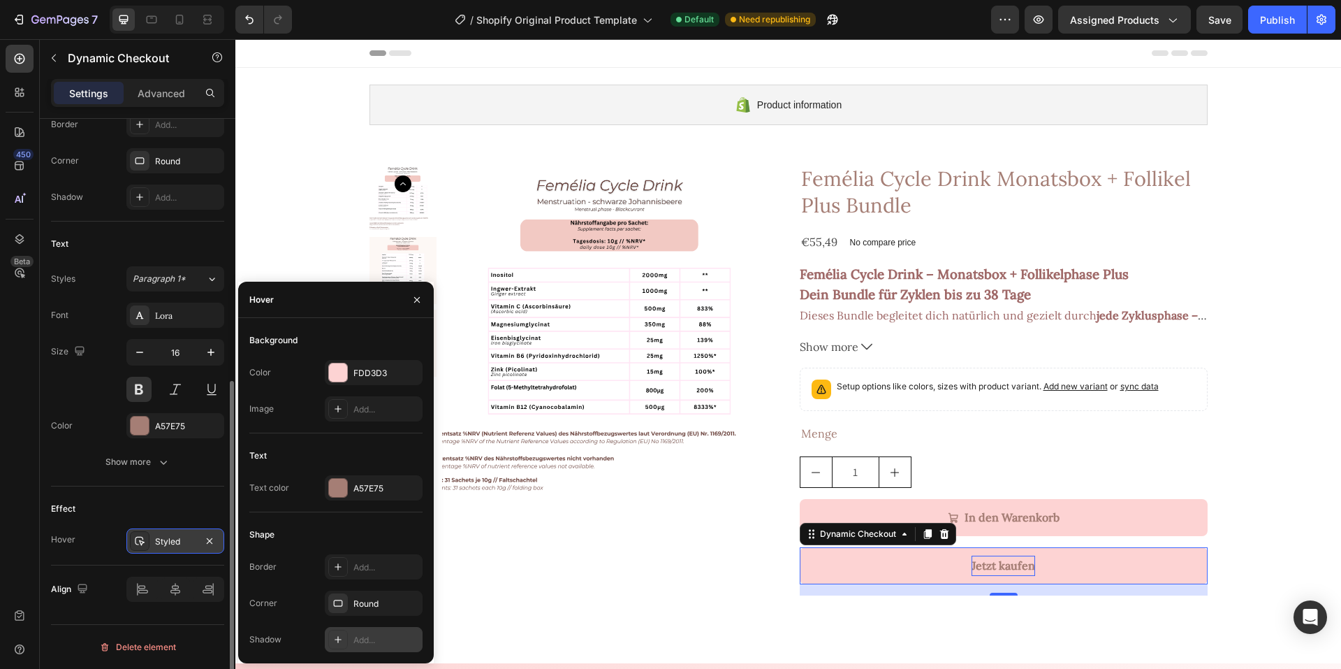
click at [332, 638] on div at bounding box center [338, 639] width 20 height 20
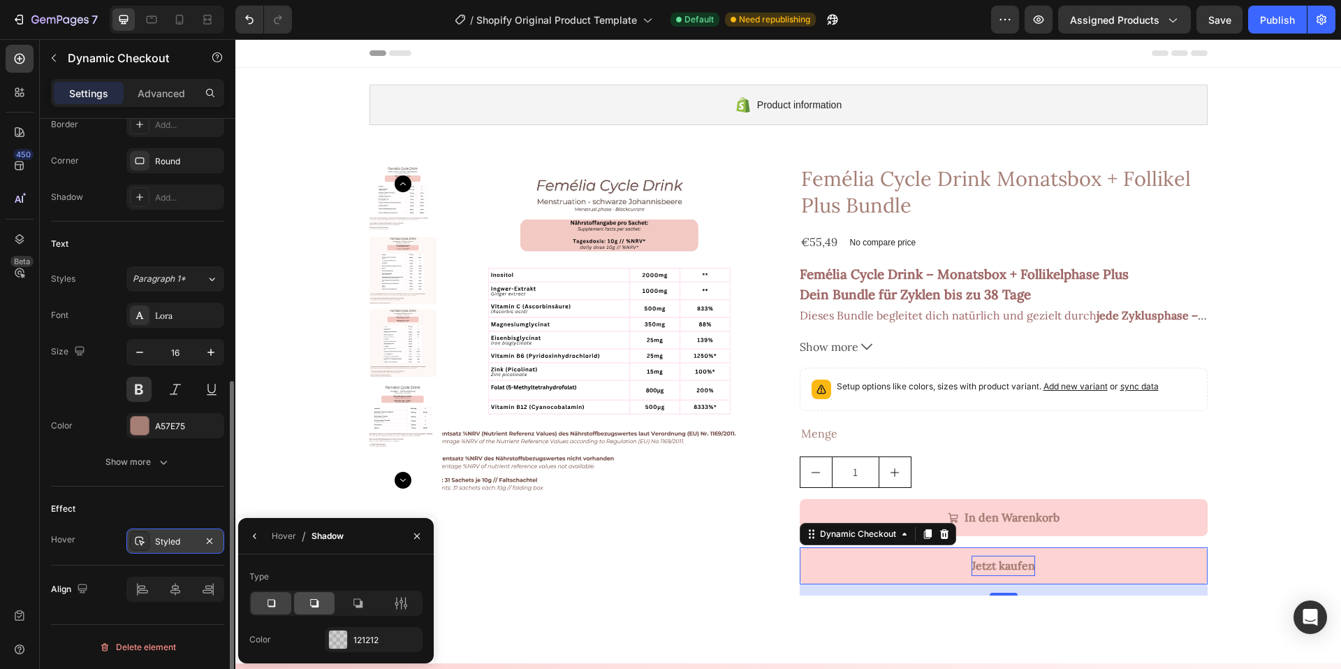
click at [320, 595] on div at bounding box center [314, 603] width 41 height 22
click at [761, 541] on div "Product Images" at bounding box center [574, 379] width 408 height 431
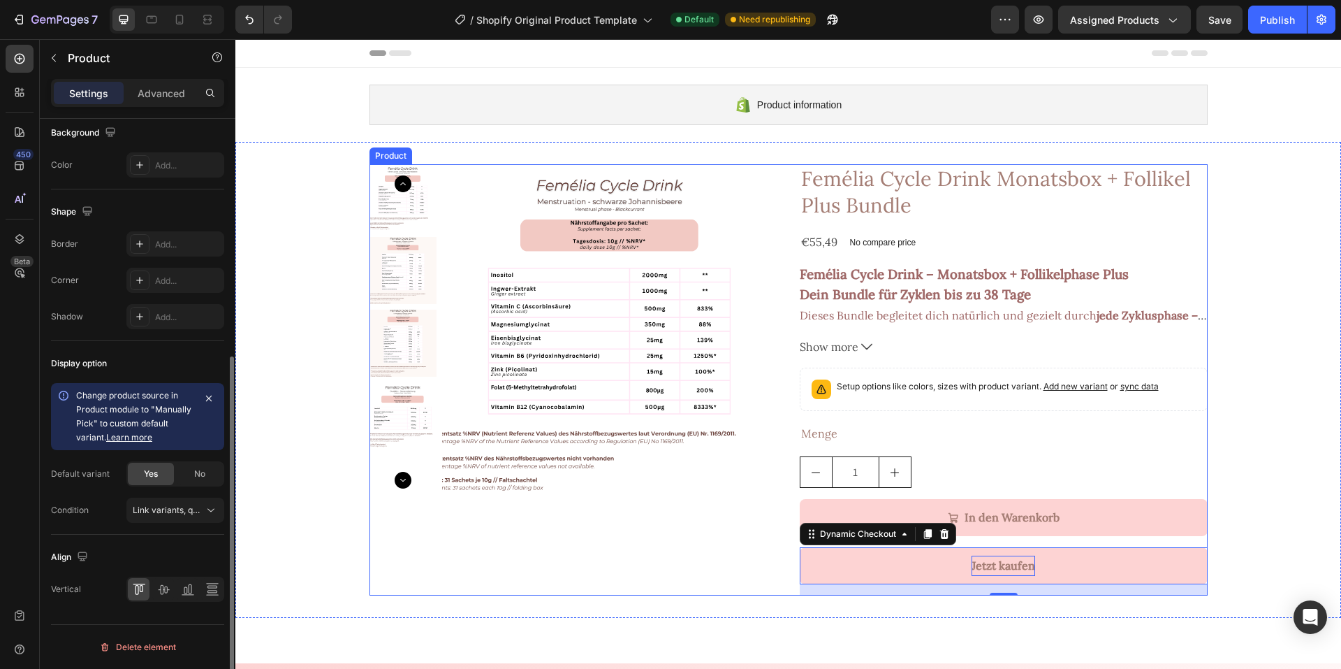
scroll to position [0, 0]
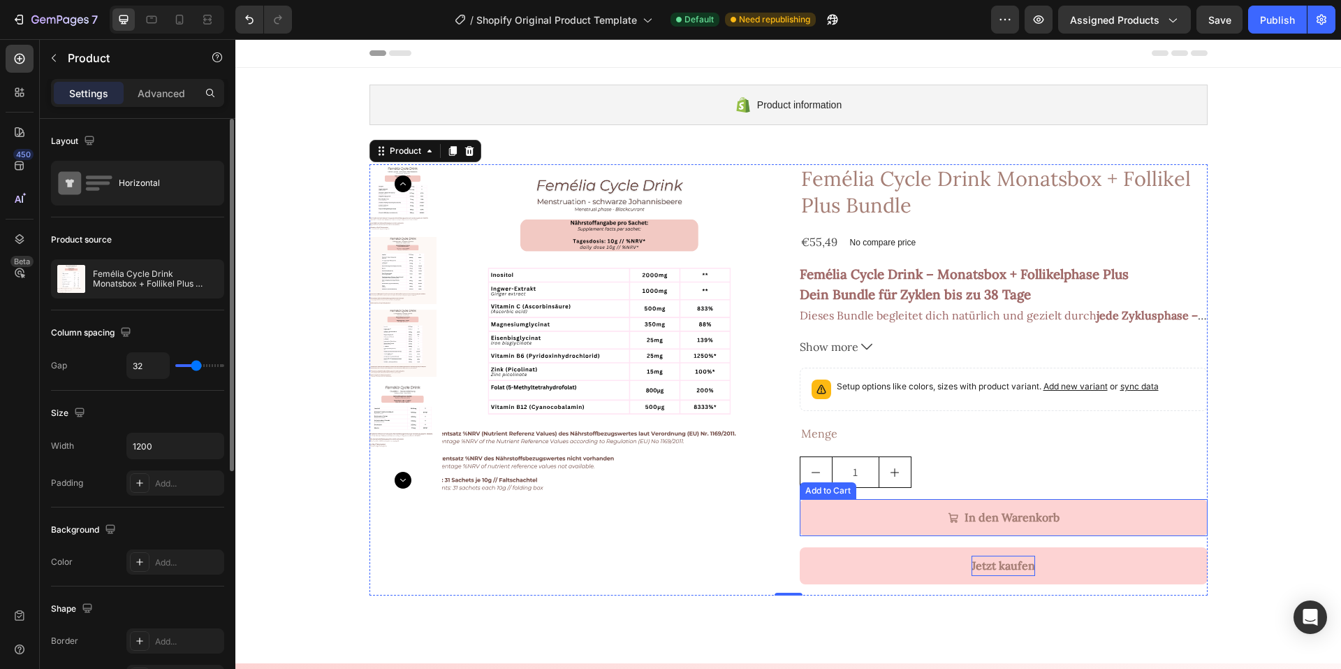
click at [820, 521] on button "In den Warenkorb" at bounding box center [1004, 517] width 408 height 37
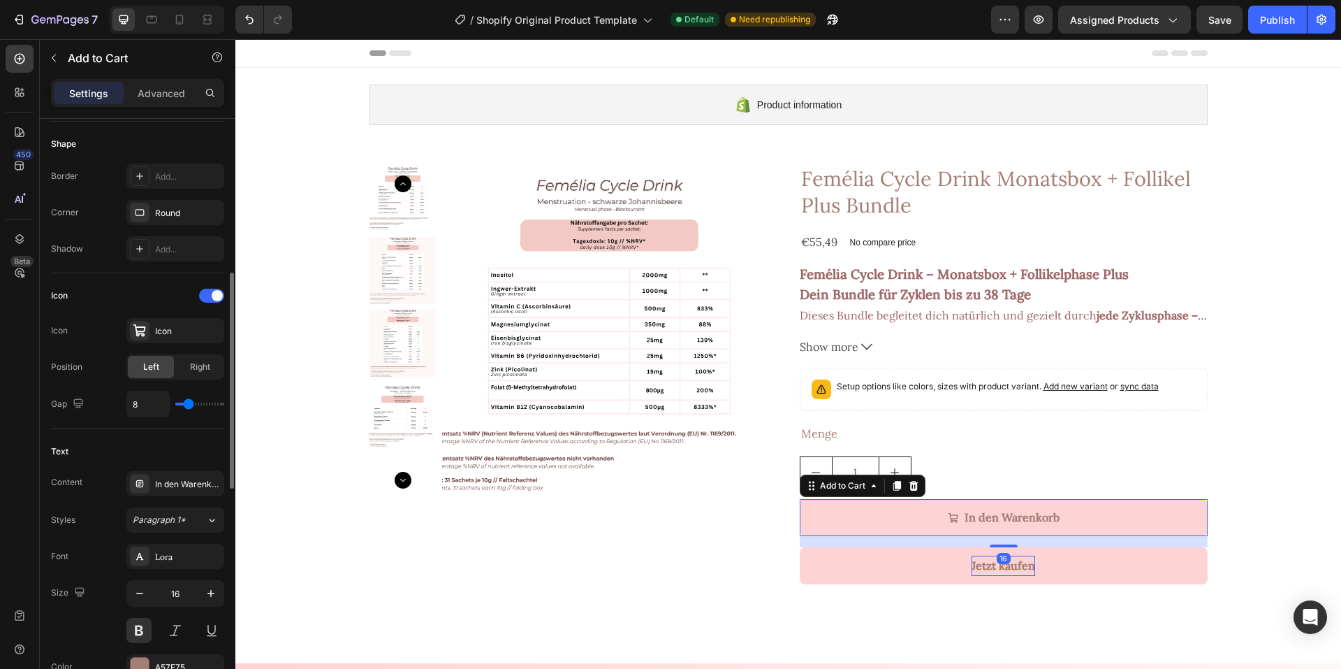
click at [194, 495] on div "Layout Product source Femélia Cycle Drink Monatsbox + Follikel Plus Bundle Size…" at bounding box center [137, 456] width 173 height 1512
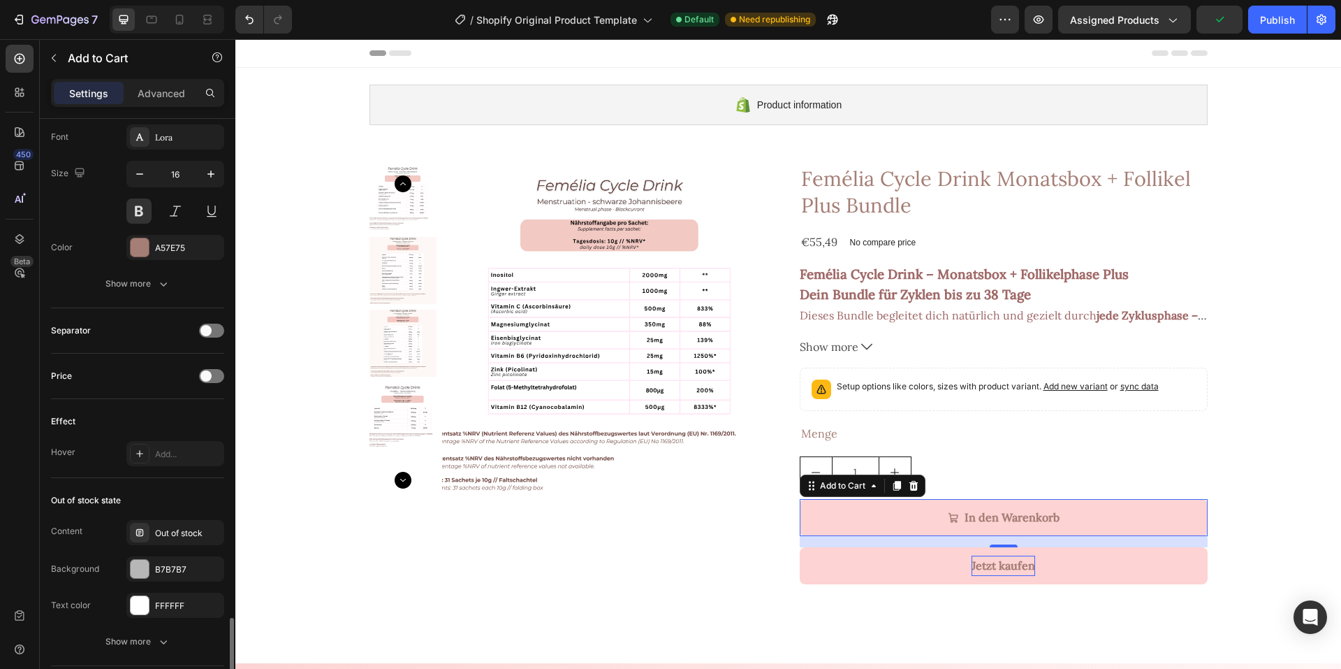
scroll to position [1018, 0]
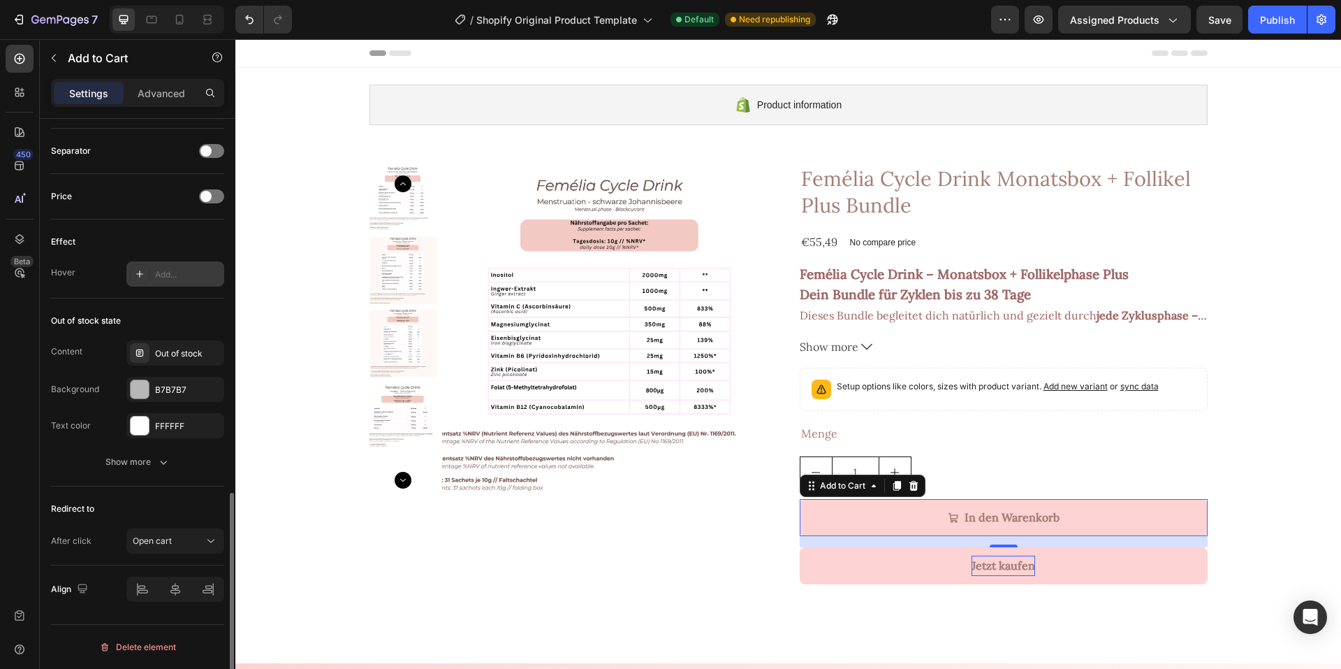
click at [178, 271] on div "Add..." at bounding box center [188, 274] width 66 height 13
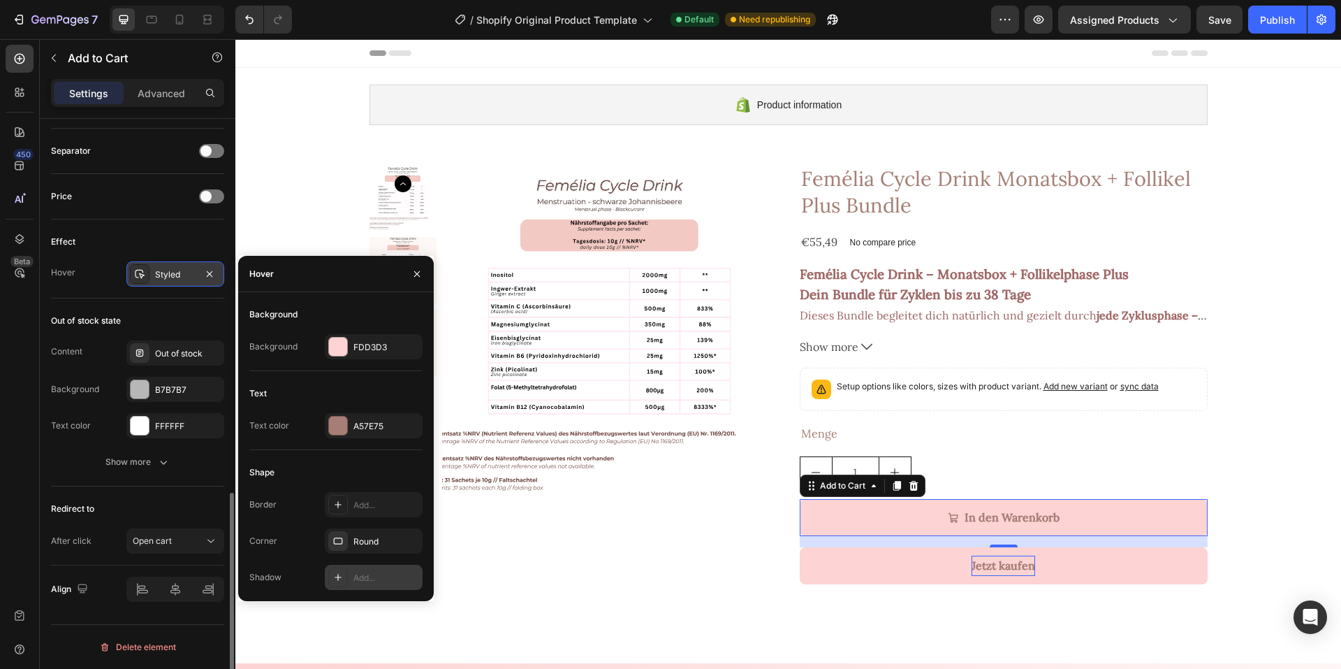
click at [365, 569] on div "Add..." at bounding box center [374, 576] width 98 height 25
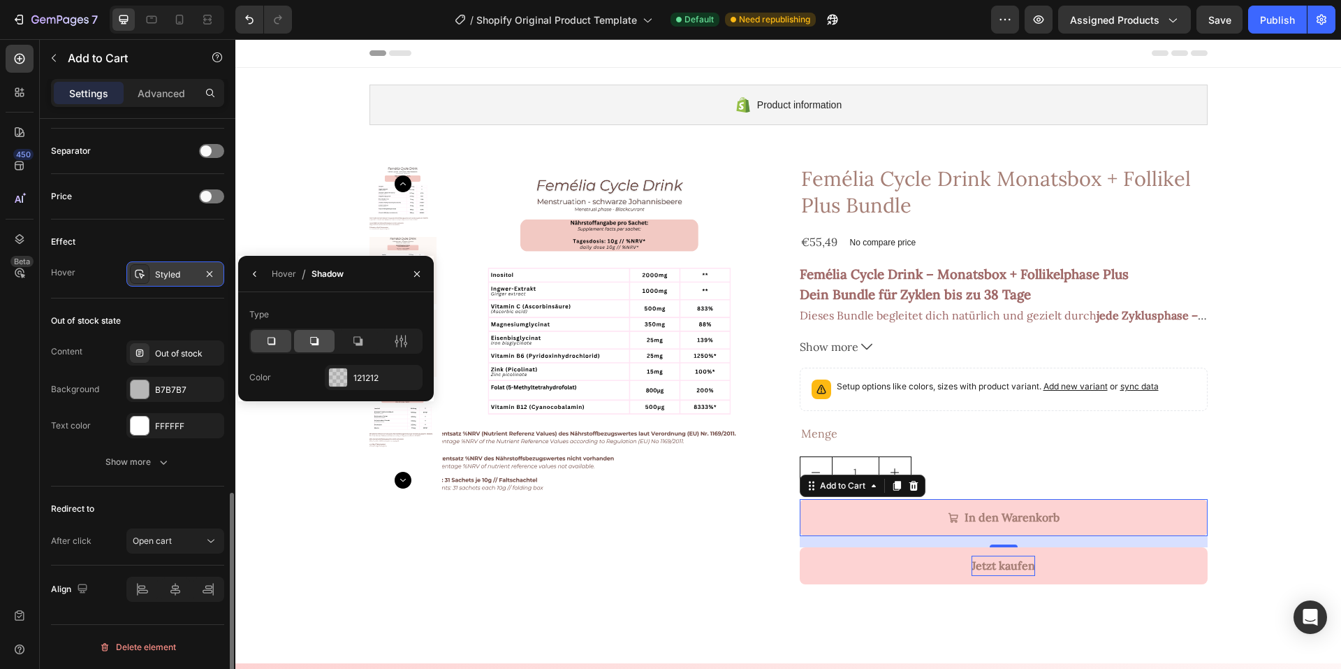
click at [311, 338] on icon at bounding box center [314, 341] width 8 height 8
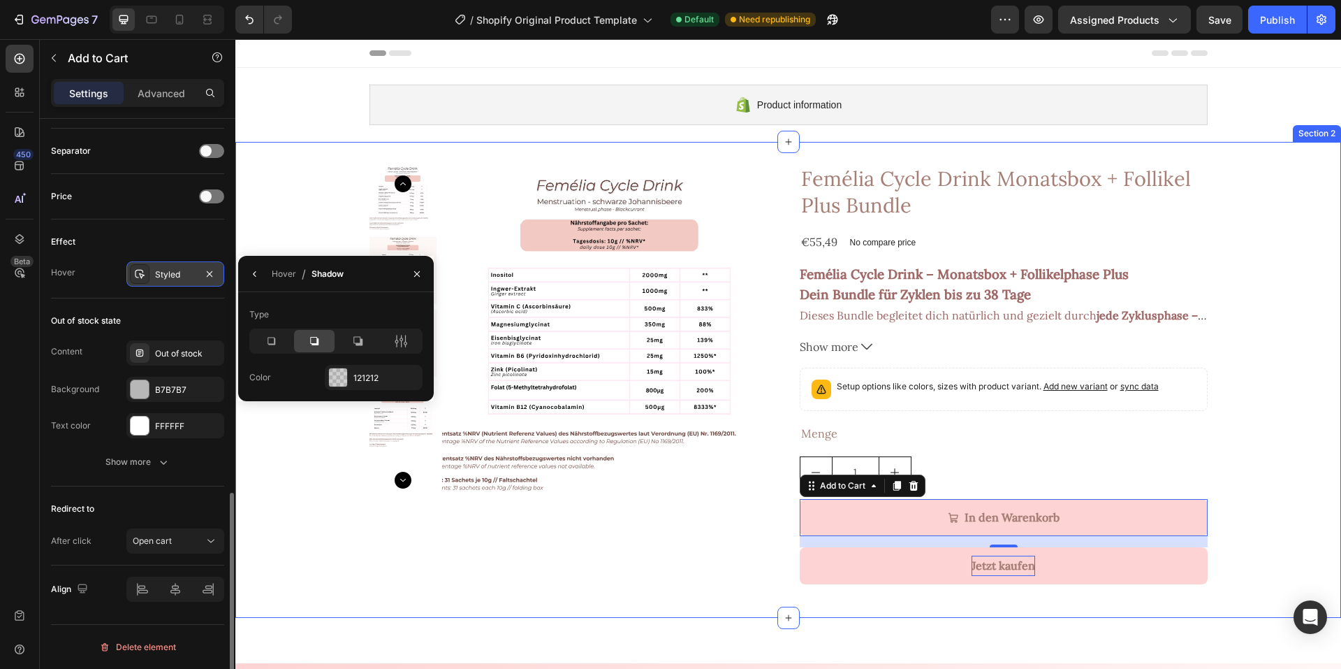
click at [309, 515] on div "Product Images Femélia Cycle Drink Monatsbox + Follikel Plus Bundle Product Tit…" at bounding box center [788, 379] width 1106 height 431
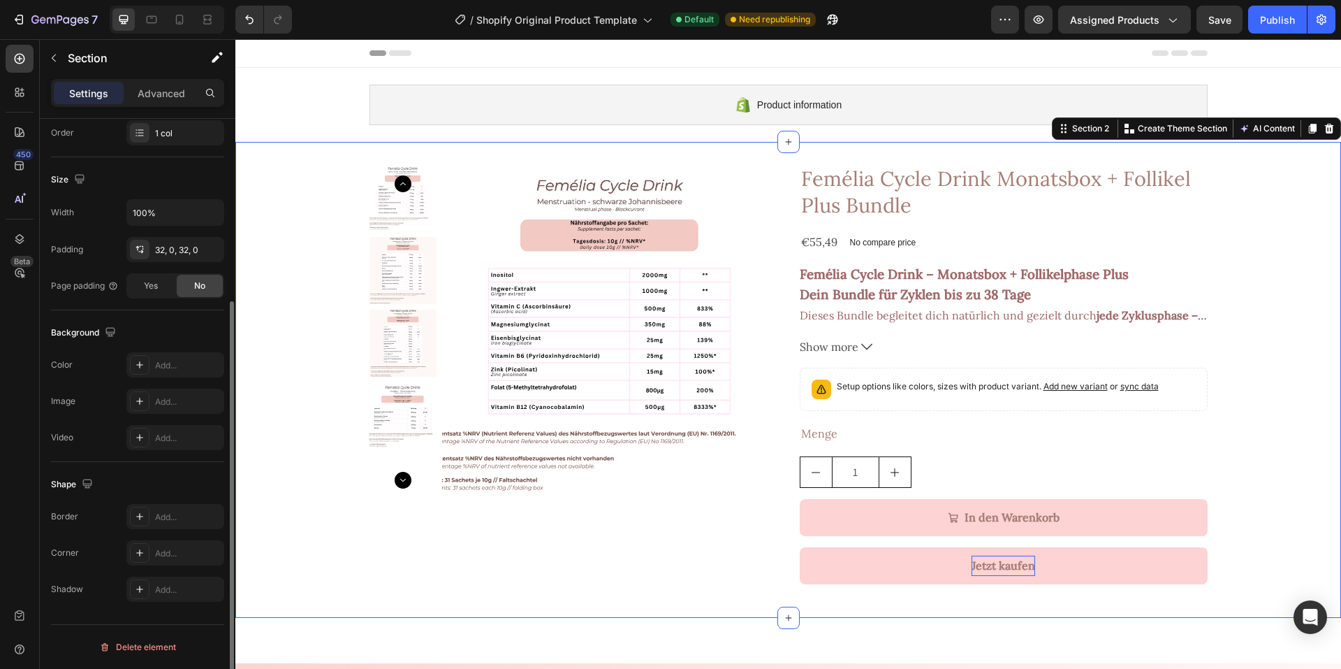
scroll to position [0, 0]
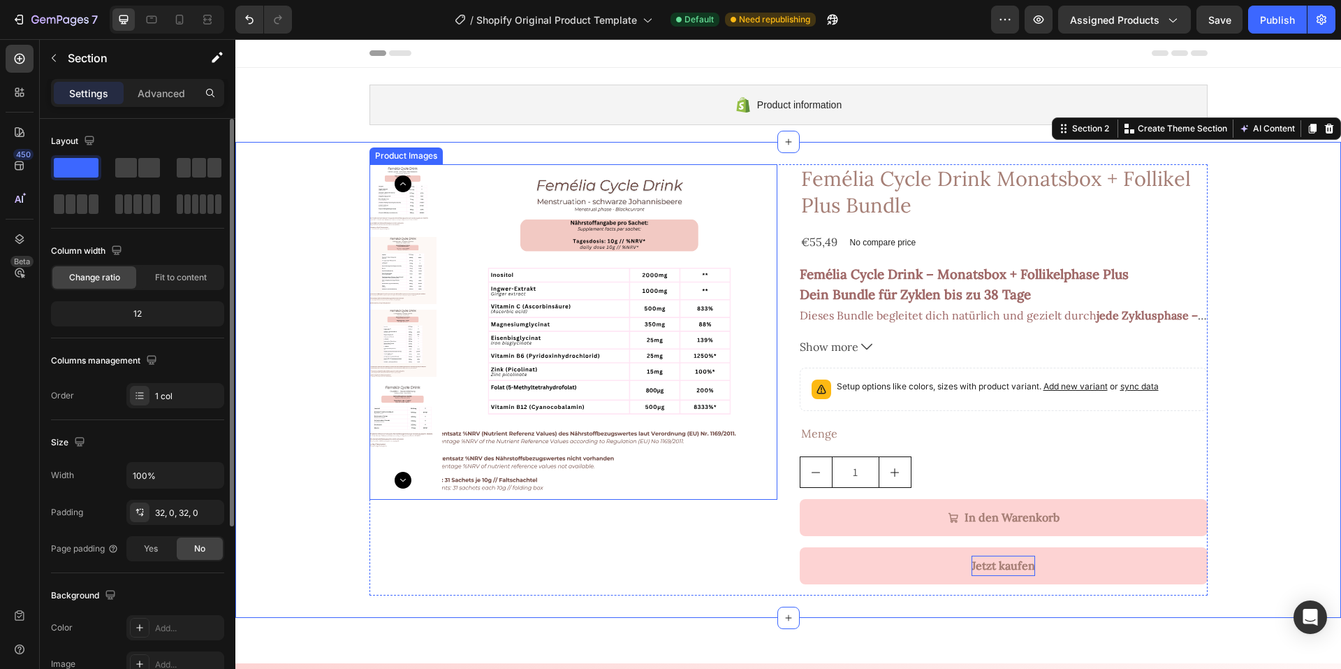
click at [483, 328] on img at bounding box center [609, 331] width 335 height 335
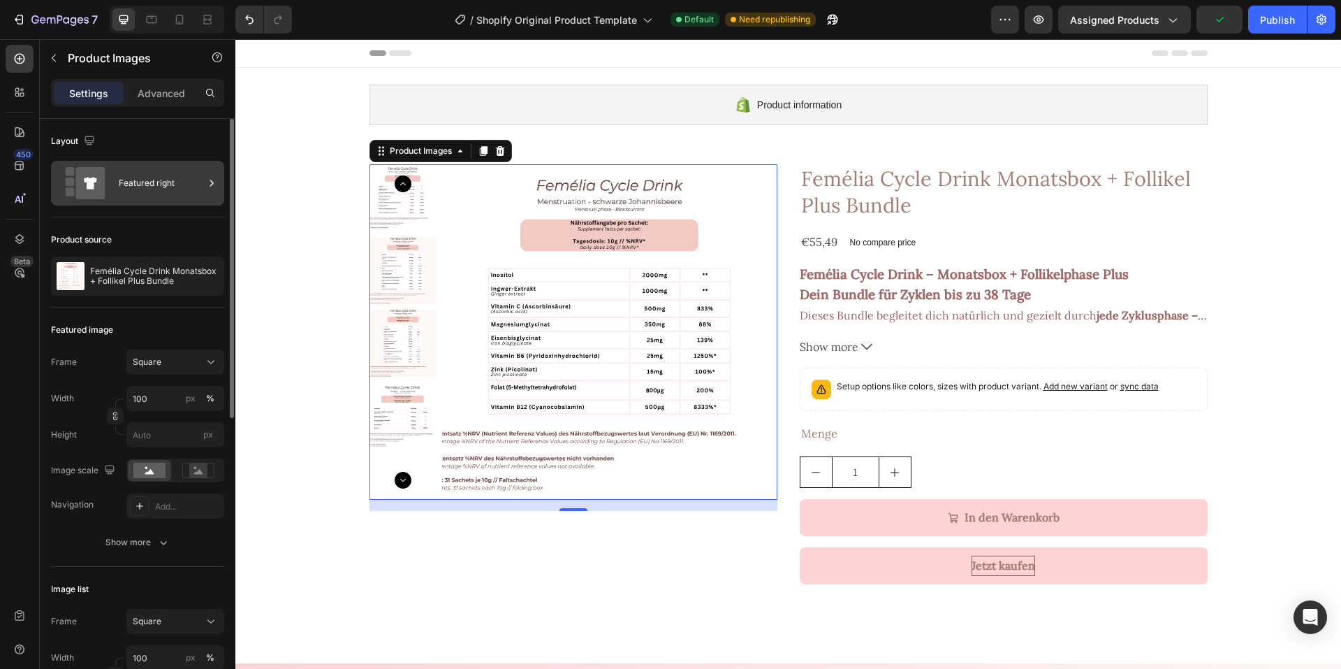
click at [138, 176] on div "Featured right" at bounding box center [161, 183] width 85 height 32
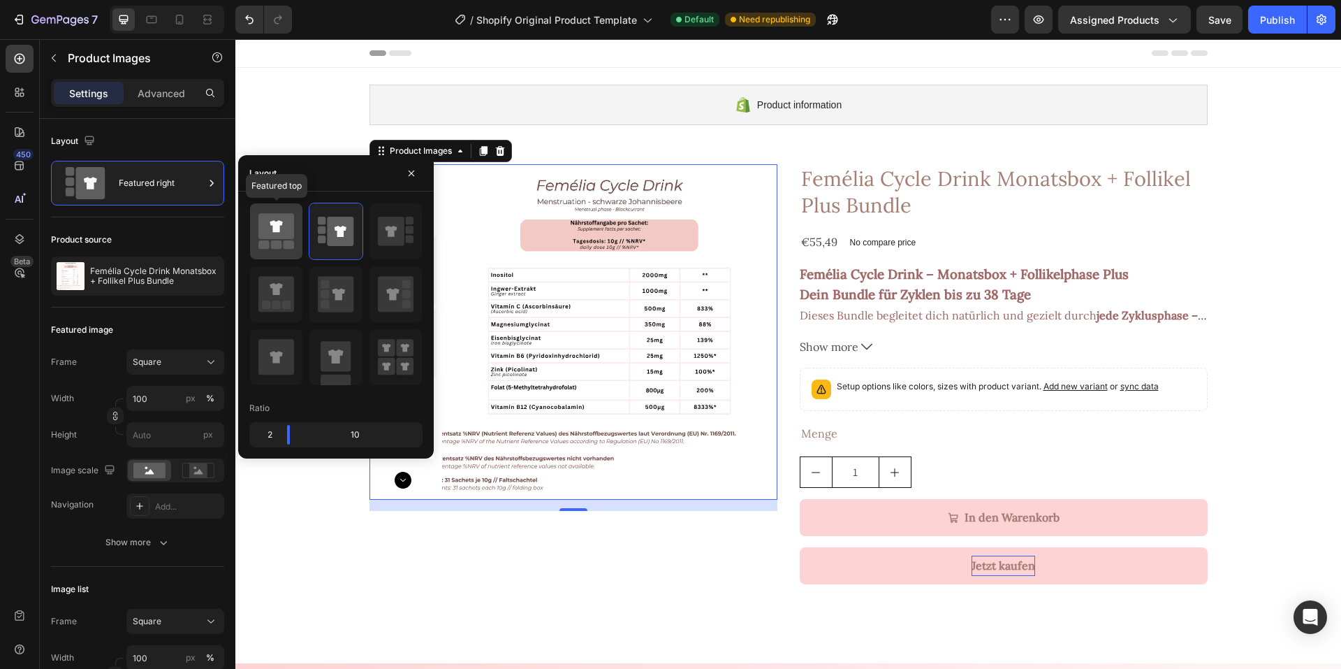
click at [268, 238] on icon at bounding box center [276, 226] width 36 height 26
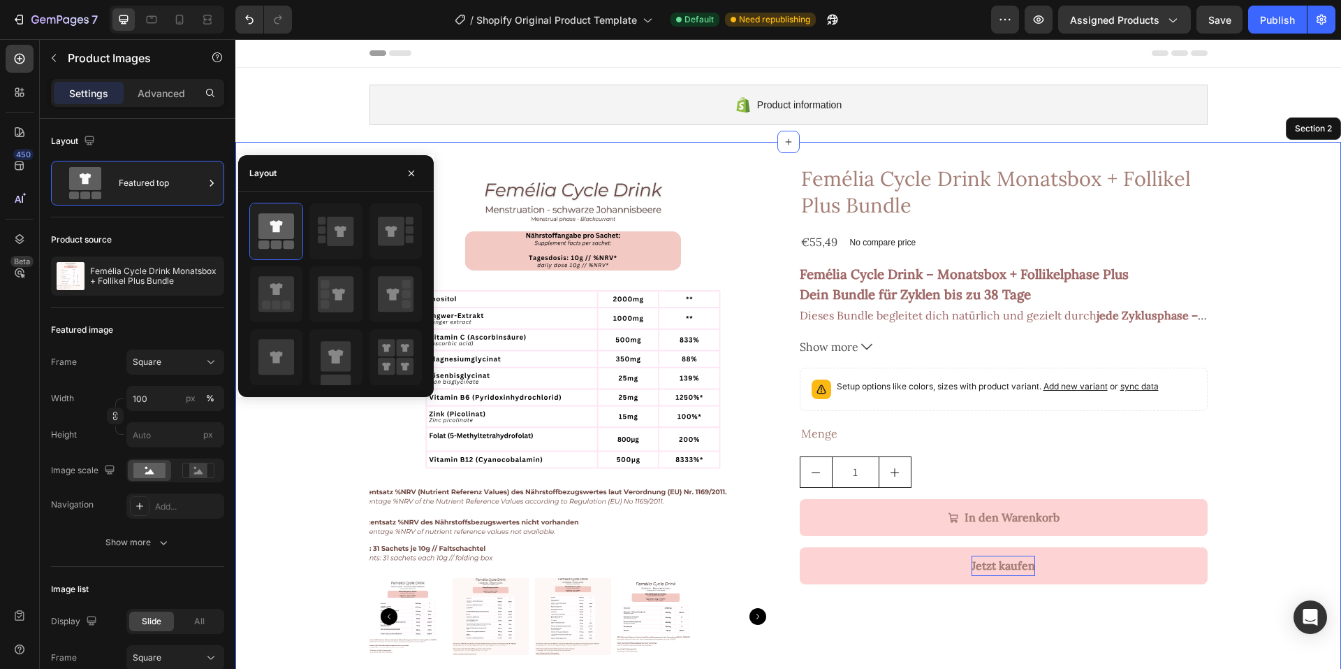
click at [328, 474] on div "Product Images 16 Femélia Cycle Drink Monatsbox + Follikel Plus Bundle Product …" at bounding box center [788, 415] width 1106 height 502
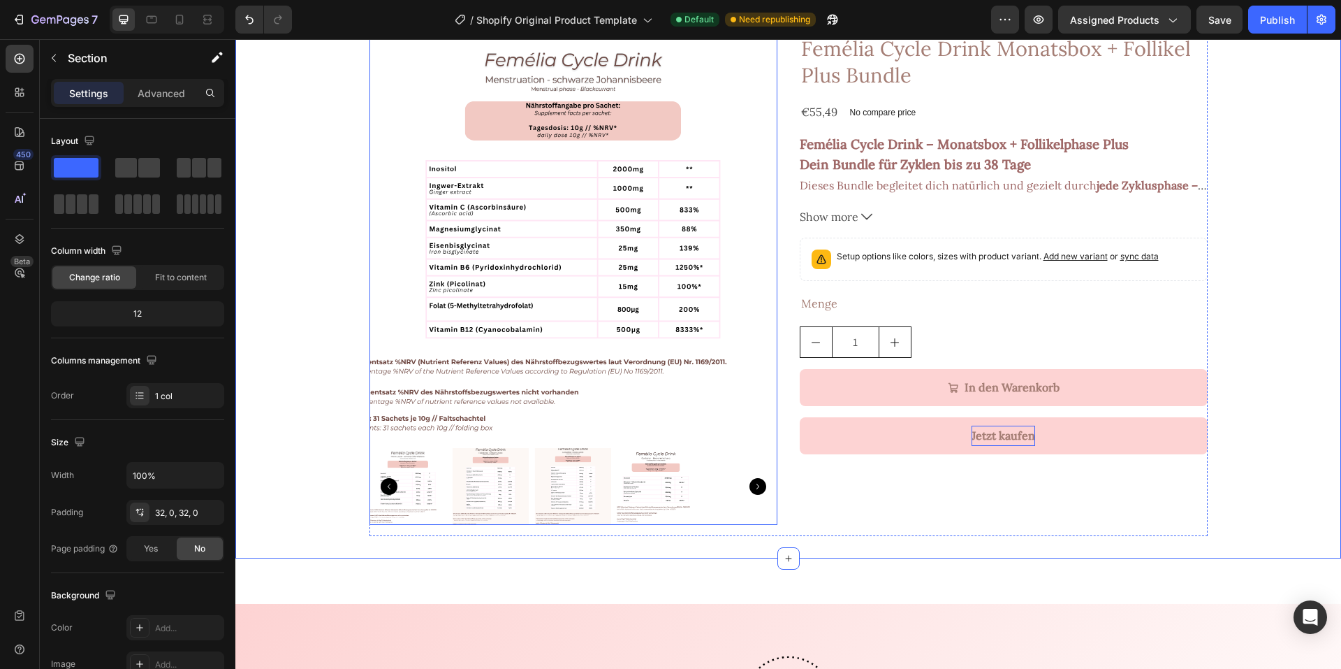
scroll to position [210, 0]
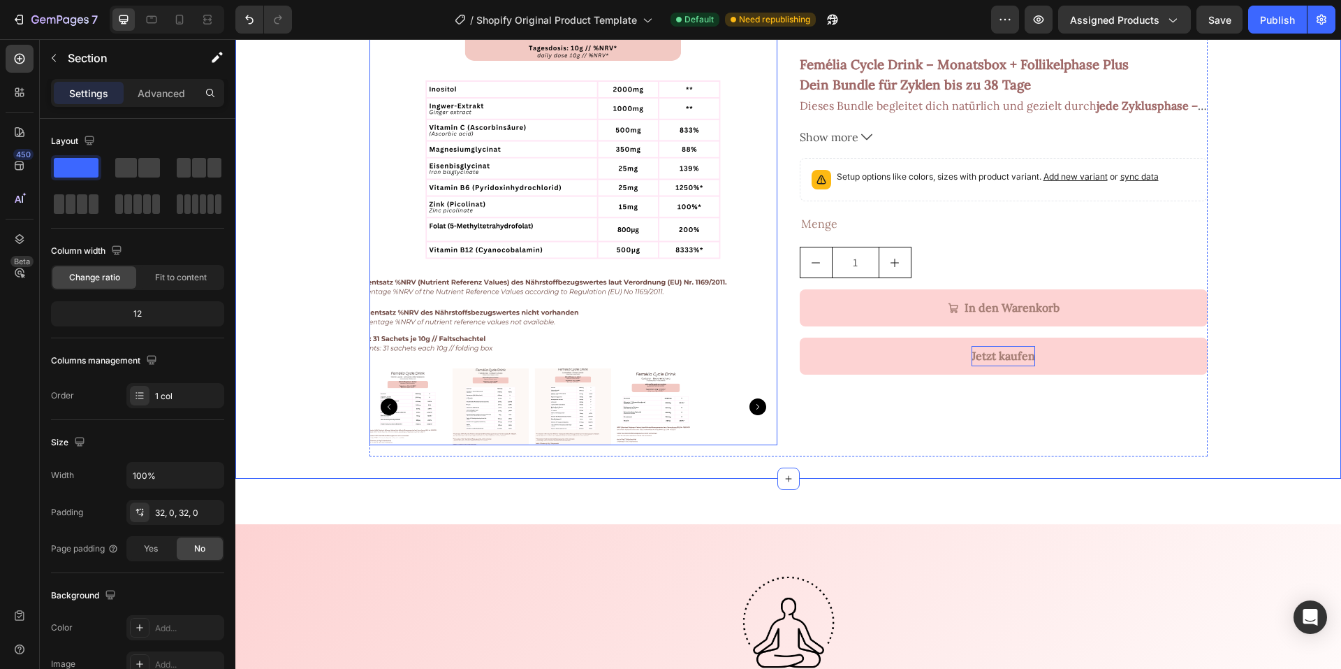
click at [732, 386] on div at bounding box center [574, 406] width 408 height 77
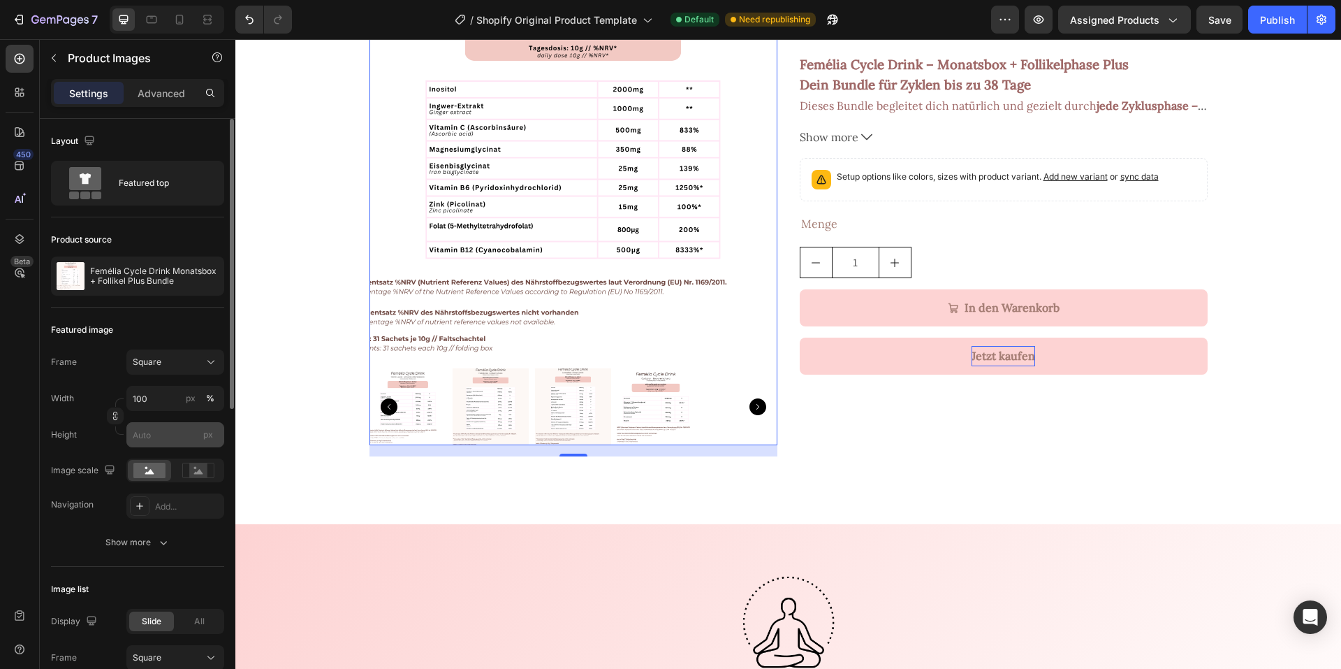
scroll to position [70, 0]
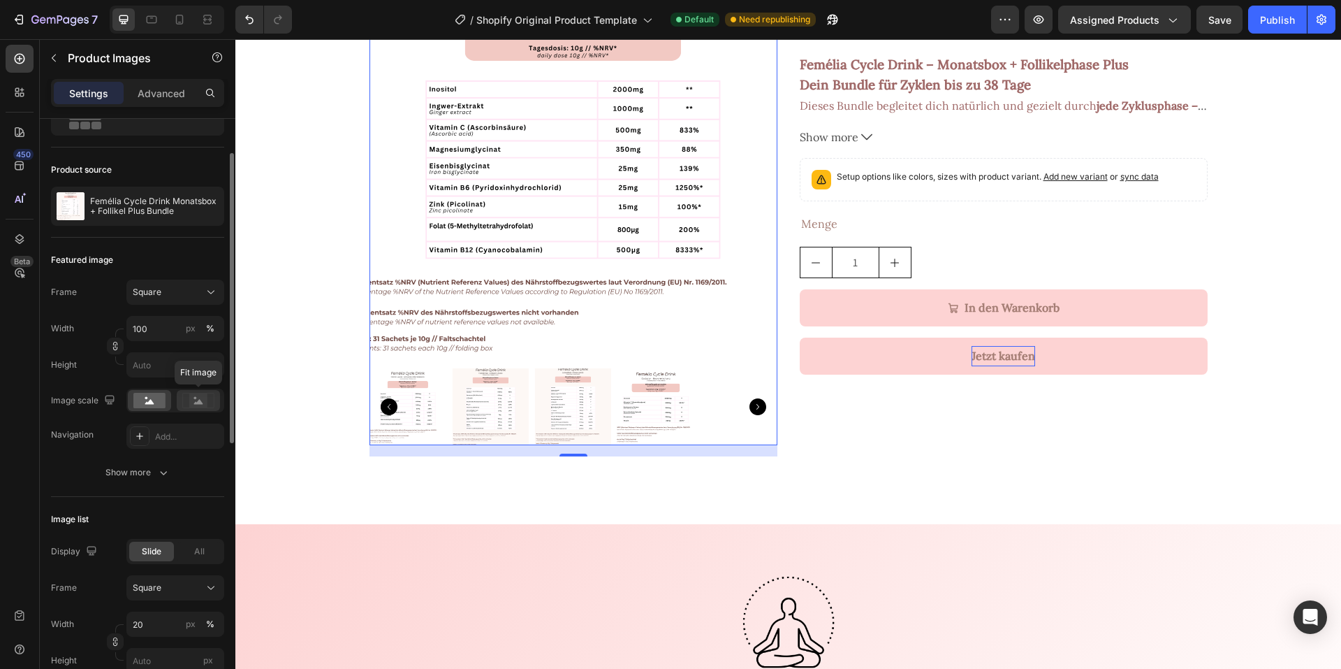
click at [192, 406] on rect at bounding box center [198, 400] width 18 height 14
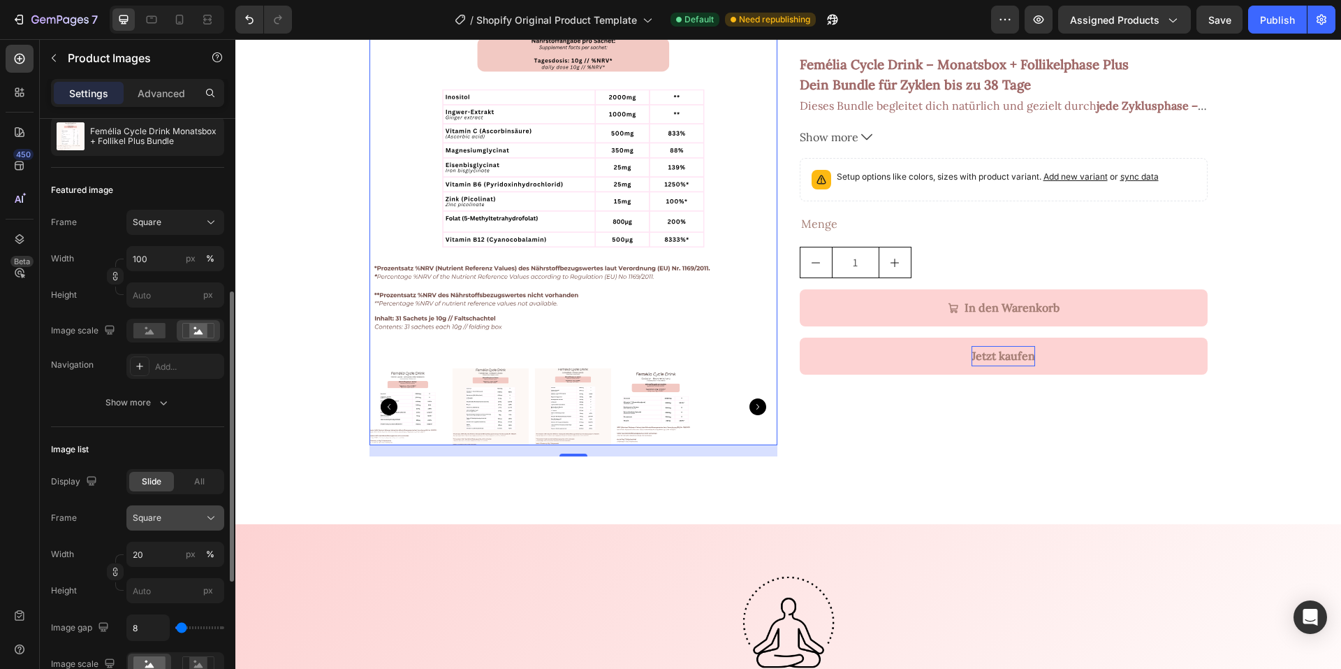
scroll to position [210, 0]
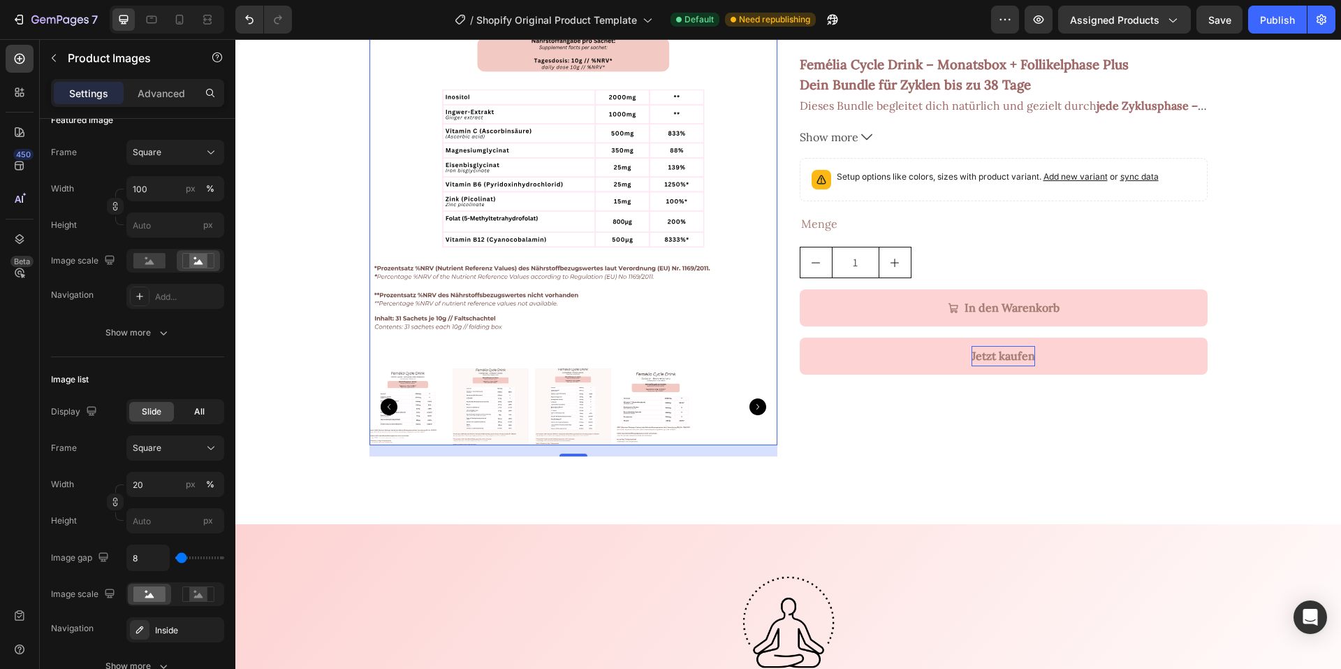
click at [193, 406] on div "All" at bounding box center [199, 412] width 45 height 20
click at [153, 412] on span "Slide" at bounding box center [152, 411] width 20 height 13
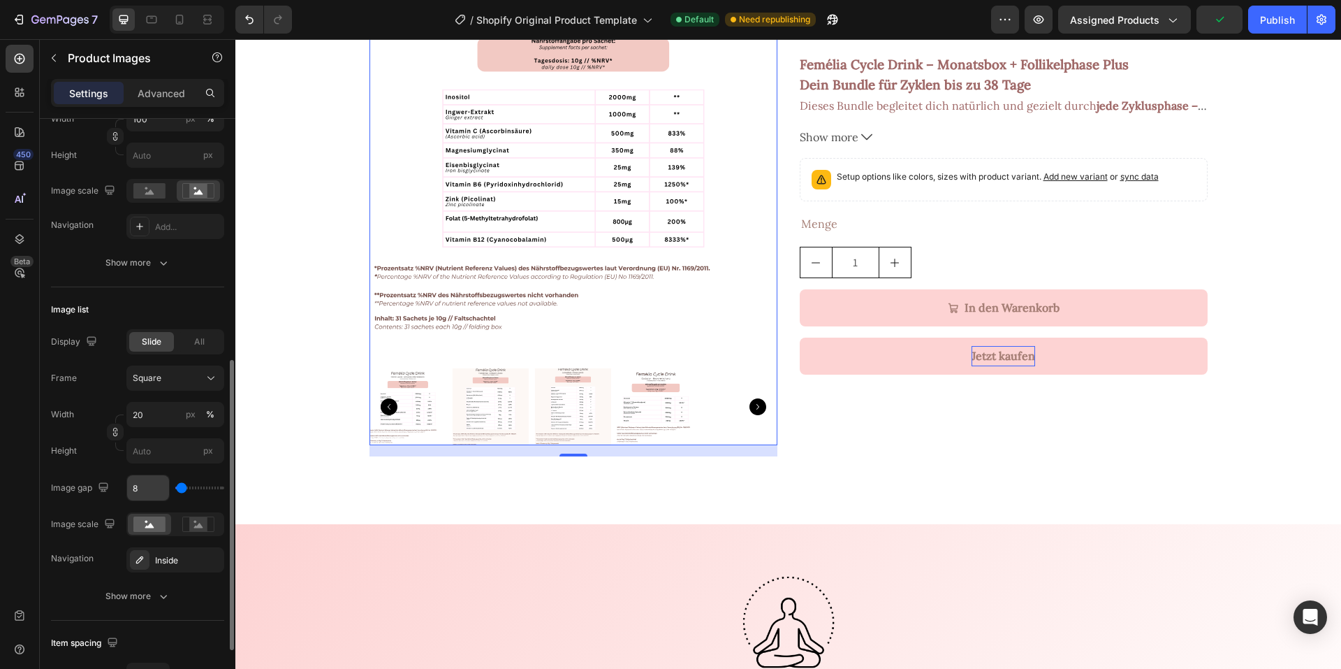
scroll to position [349, 0]
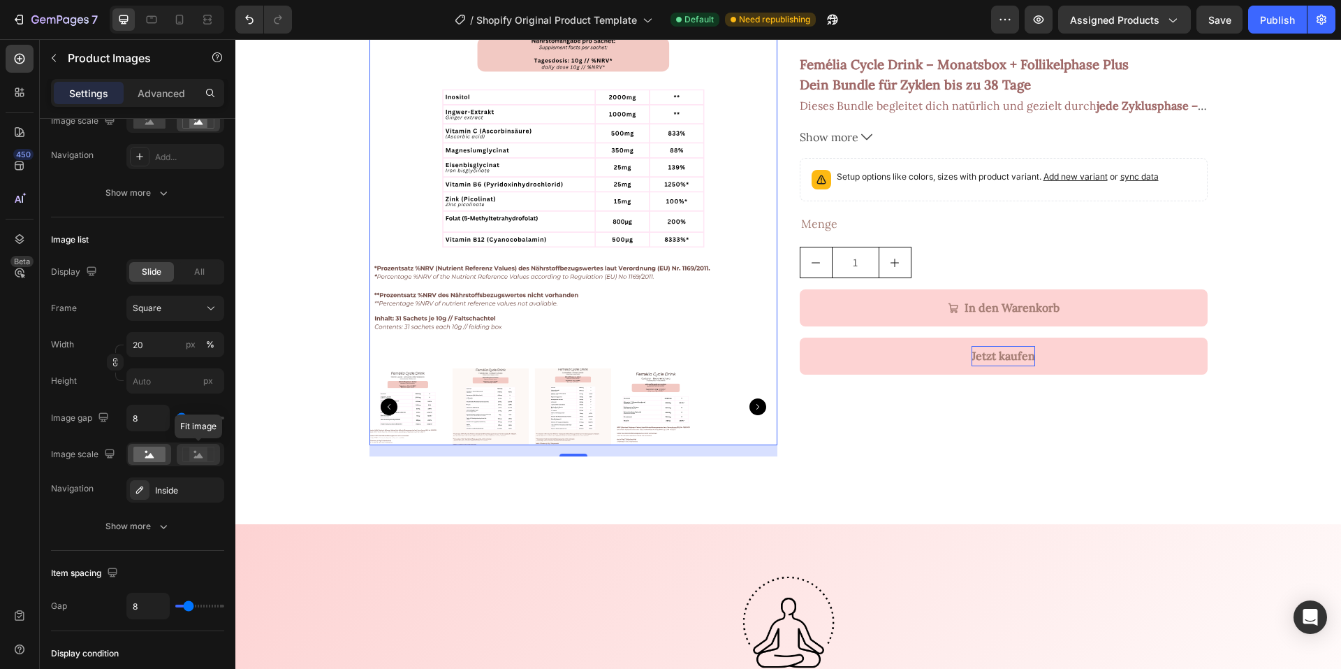
click at [191, 455] on rect at bounding box center [198, 454] width 18 height 14
click at [168, 493] on div "Inside" at bounding box center [175, 490] width 41 height 13
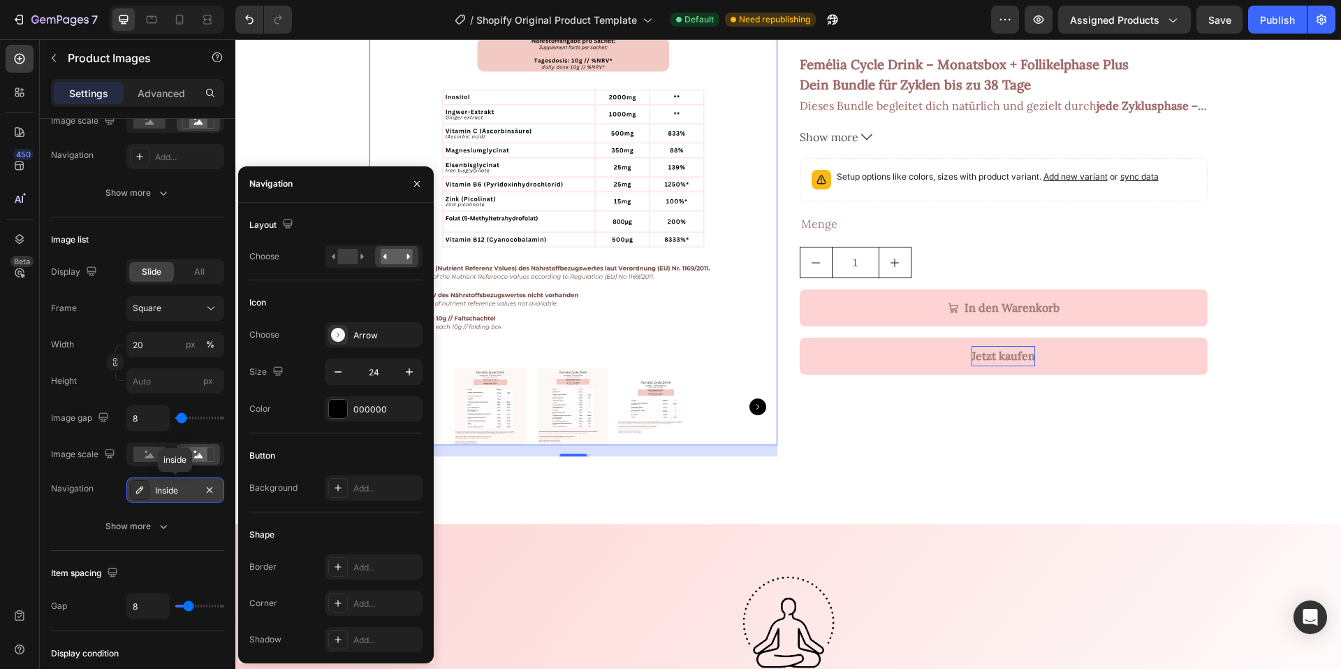
click at [168, 493] on div "Inside" at bounding box center [175, 490] width 41 height 13
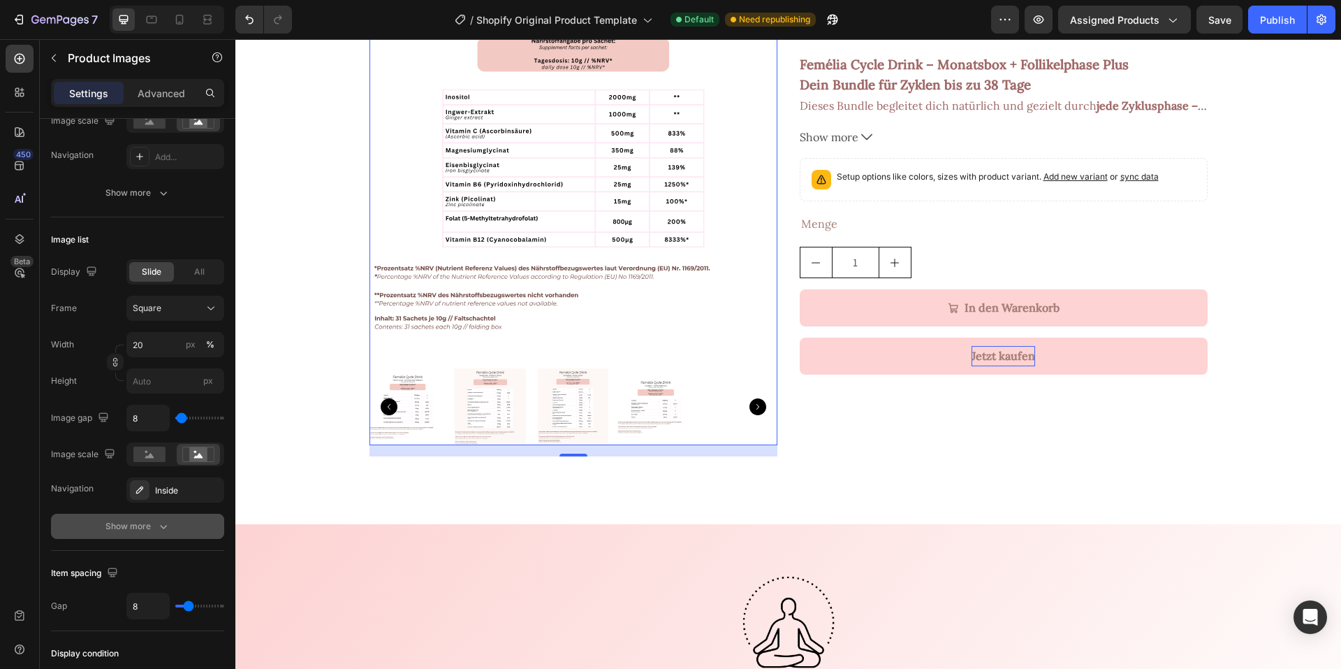
click at [143, 530] on div "Show more" at bounding box center [137, 526] width 65 height 14
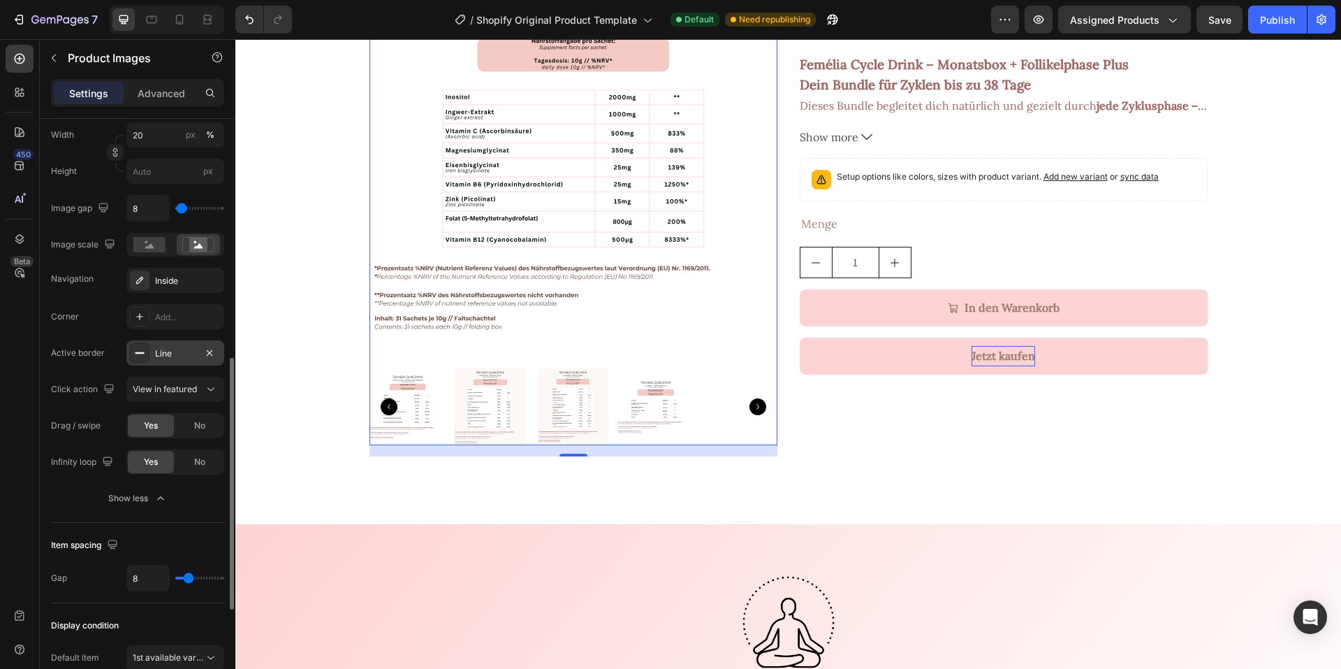
scroll to position [489, 0]
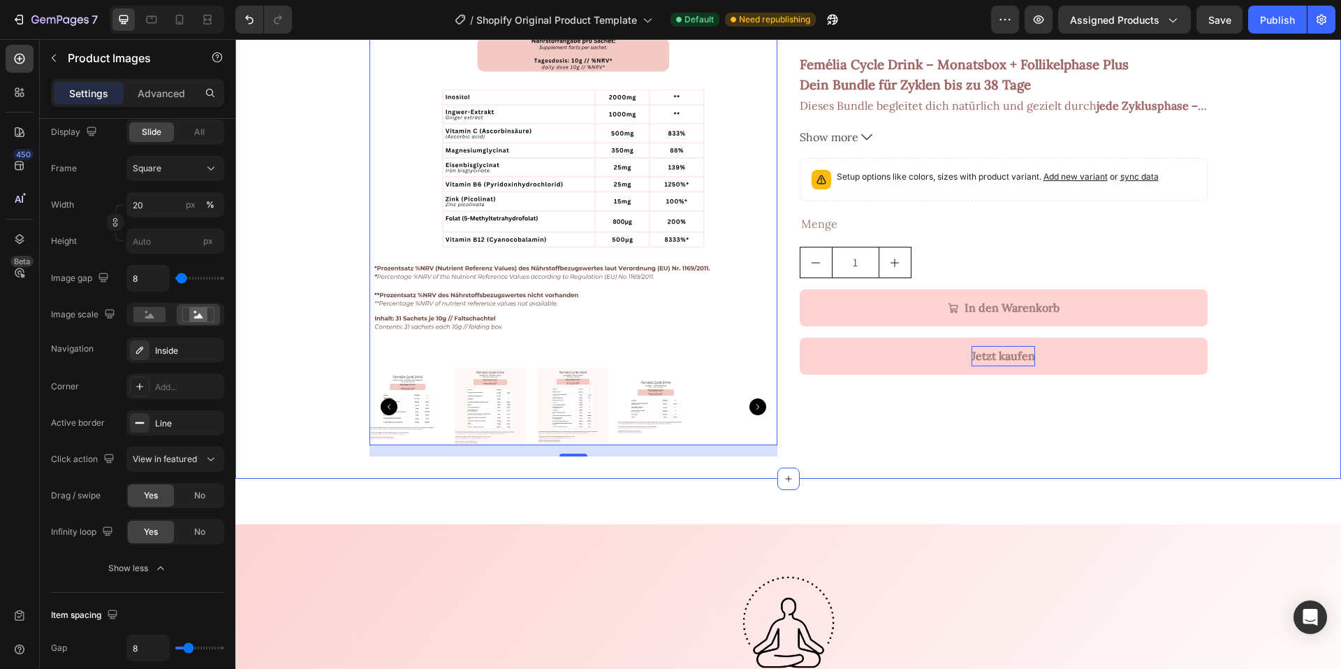
click at [261, 350] on div "Product Images 16 Femélia Cycle Drink Monatsbox + Follikel Plus Bundle Product …" at bounding box center [788, 206] width 1106 height 502
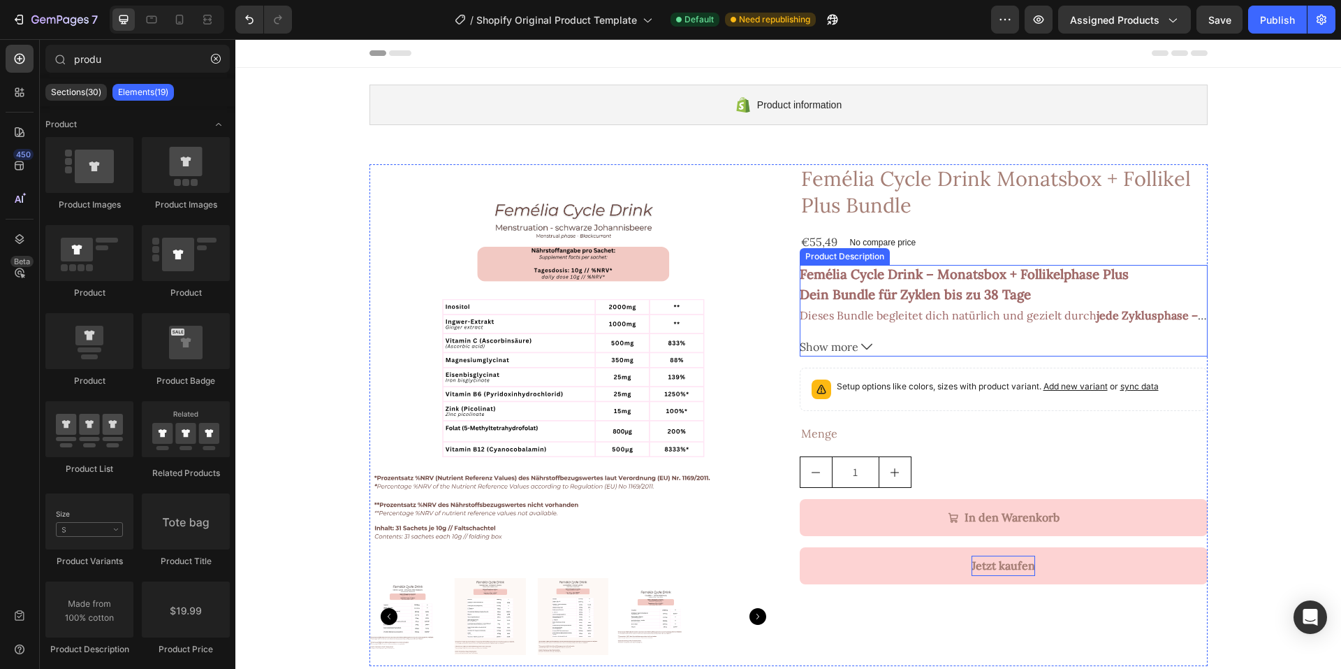
click at [853, 342] on span "Show more" at bounding box center [829, 347] width 59 height 20
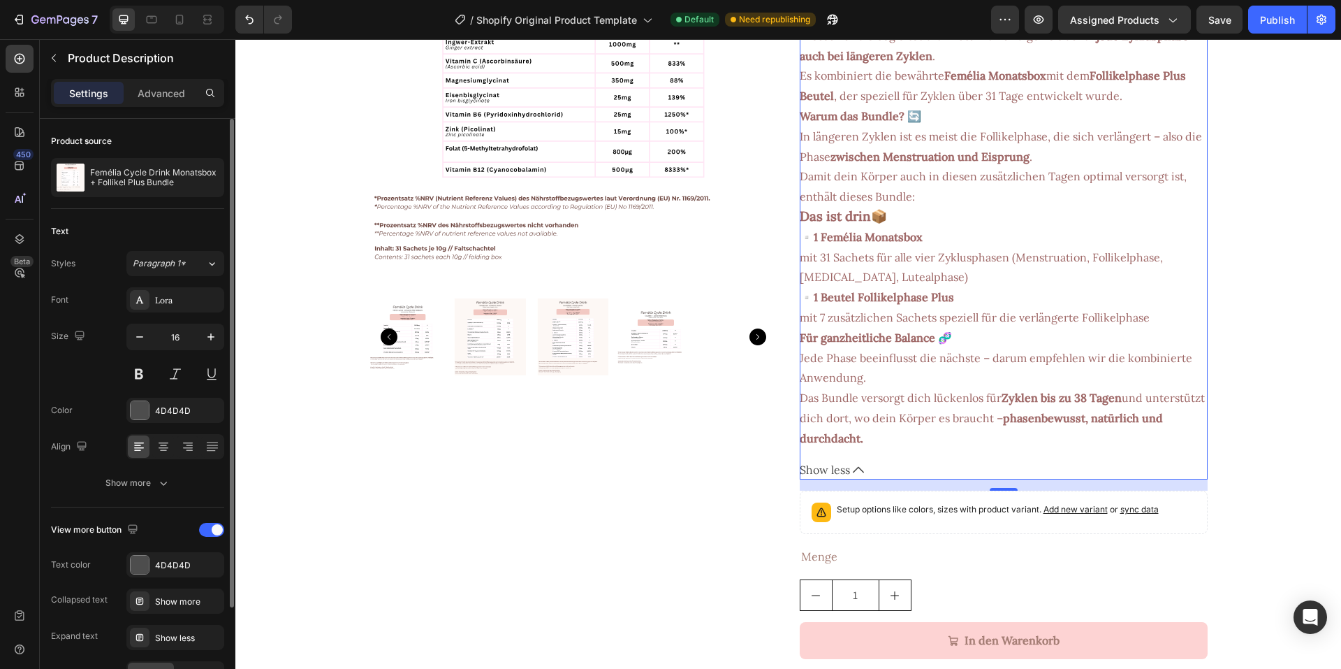
scroll to position [122, 0]
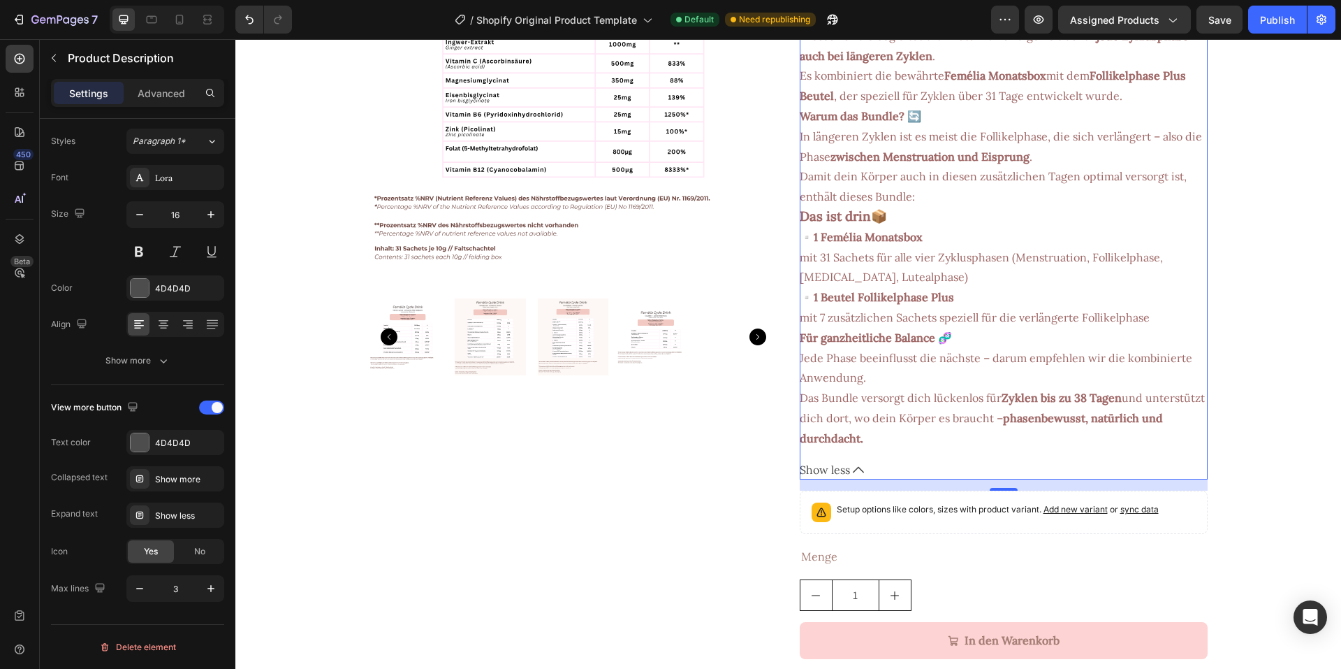
click at [831, 467] on span "Show less" at bounding box center [825, 470] width 50 height 20
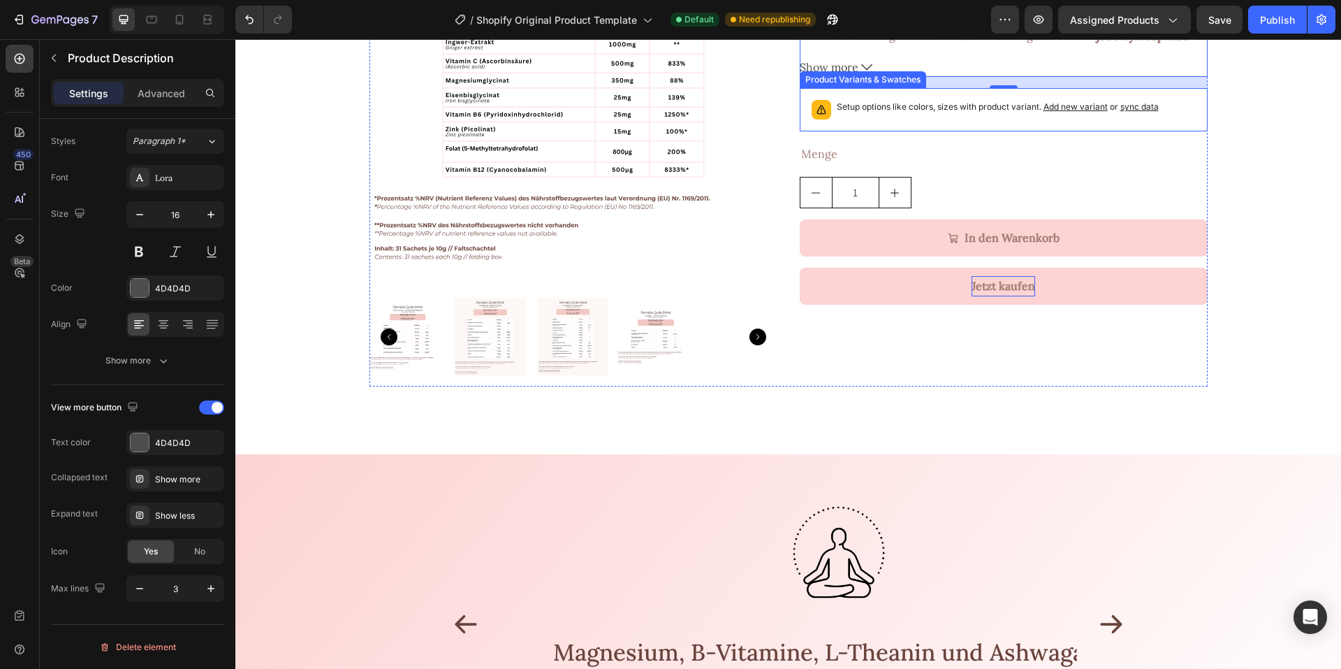
scroll to position [70, 0]
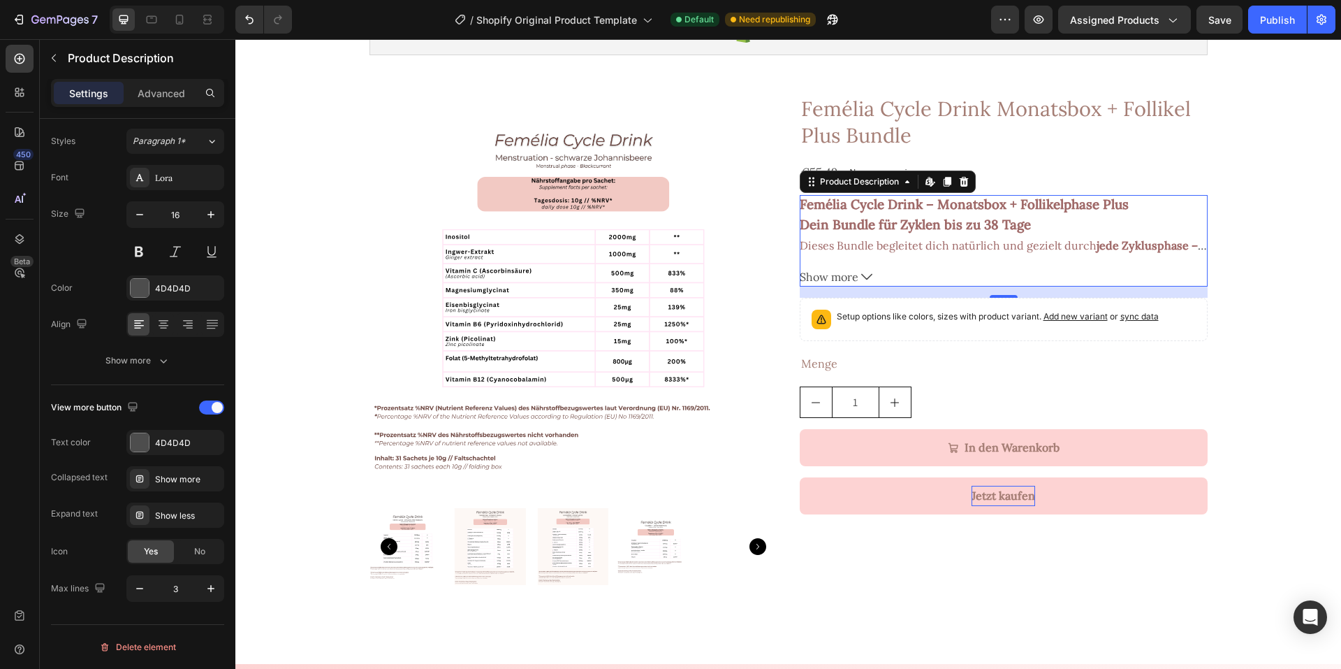
click at [816, 277] on span "Show more" at bounding box center [829, 277] width 59 height 20
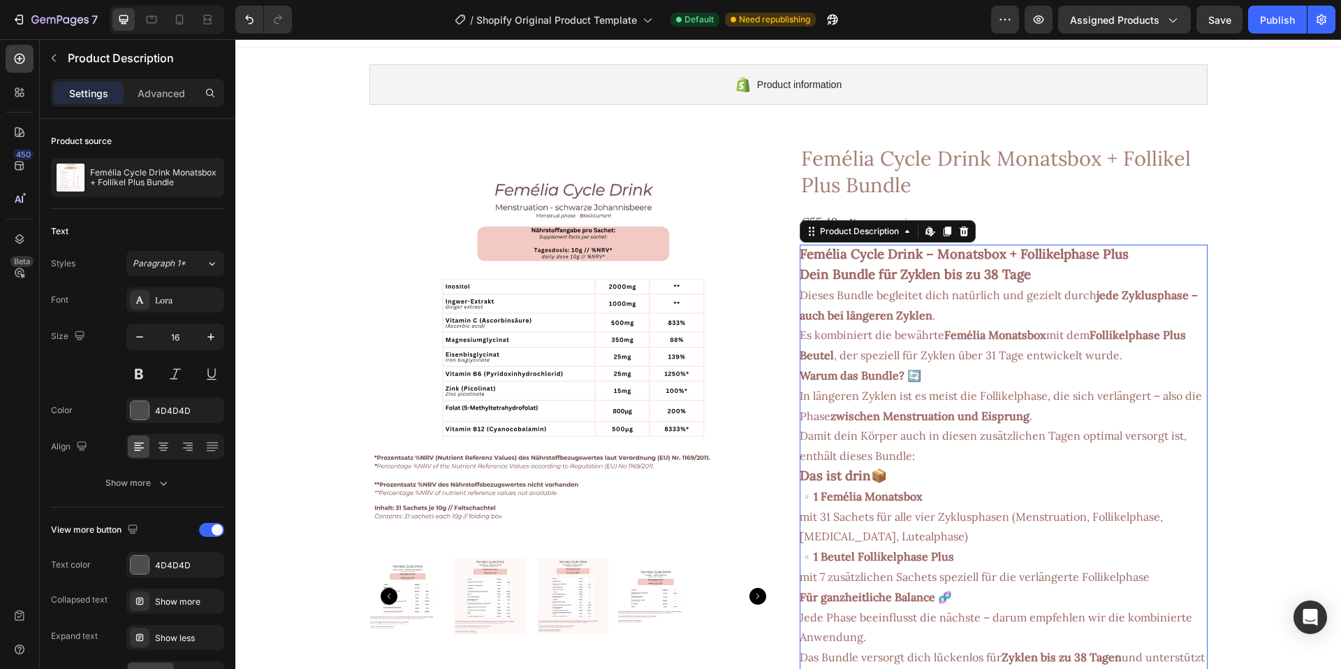
scroll to position [0, 0]
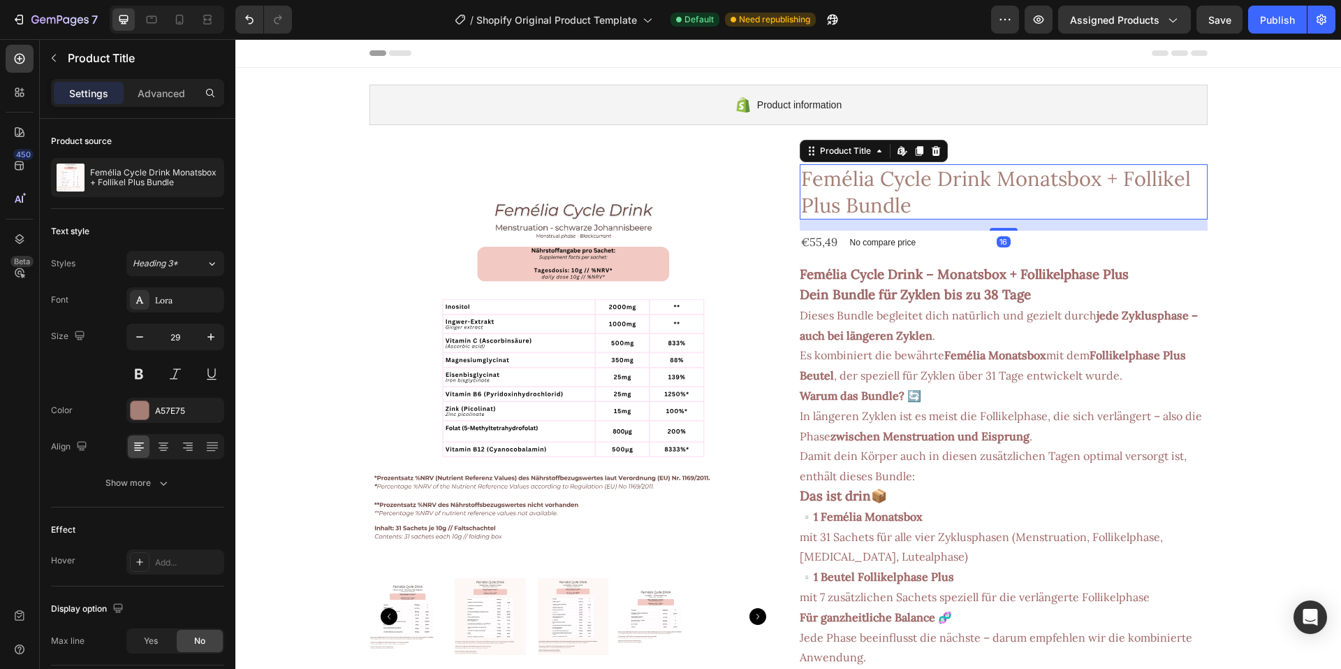
click at [854, 176] on h2 "Femélia Cycle Drink Monatsbox + Follikel Plus Bundle" at bounding box center [1004, 191] width 408 height 55
click at [131, 366] on button at bounding box center [138, 373] width 25 height 25
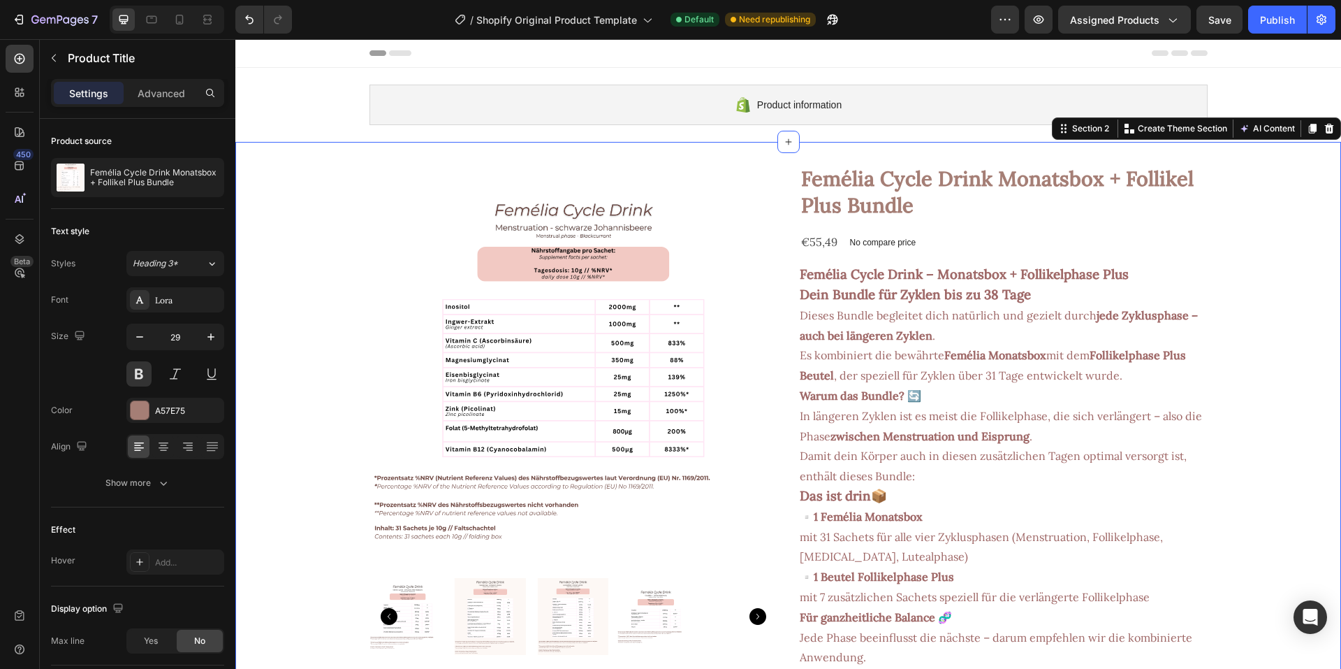
click at [1217, 267] on div "Product Images Femélia Cycle Drink Monatsbox + Follikel Plus Bundle Product Tit…" at bounding box center [788, 580] width 1106 height 833
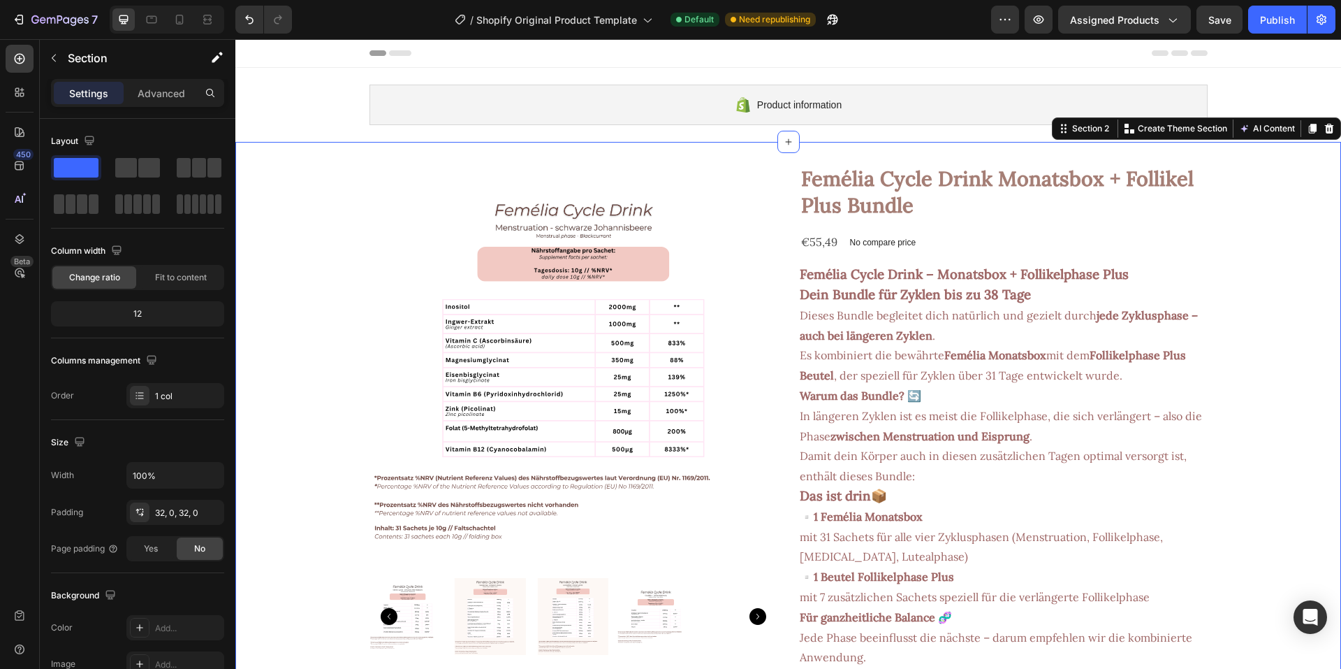
click at [271, 158] on div "Product Images Femélia Cycle Drink Monatsbox + Follikel Plus Bundle Product Tit…" at bounding box center [788, 581] width 1106 height 878
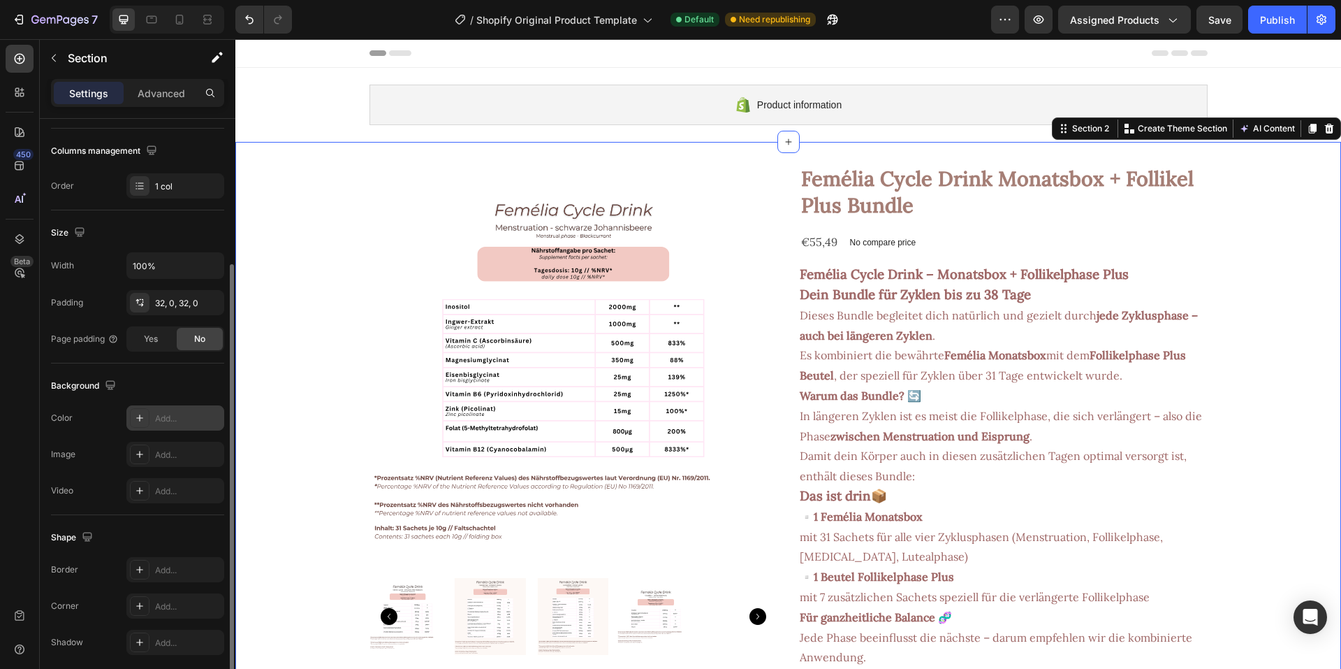
click at [168, 419] on div "Add..." at bounding box center [188, 418] width 66 height 13
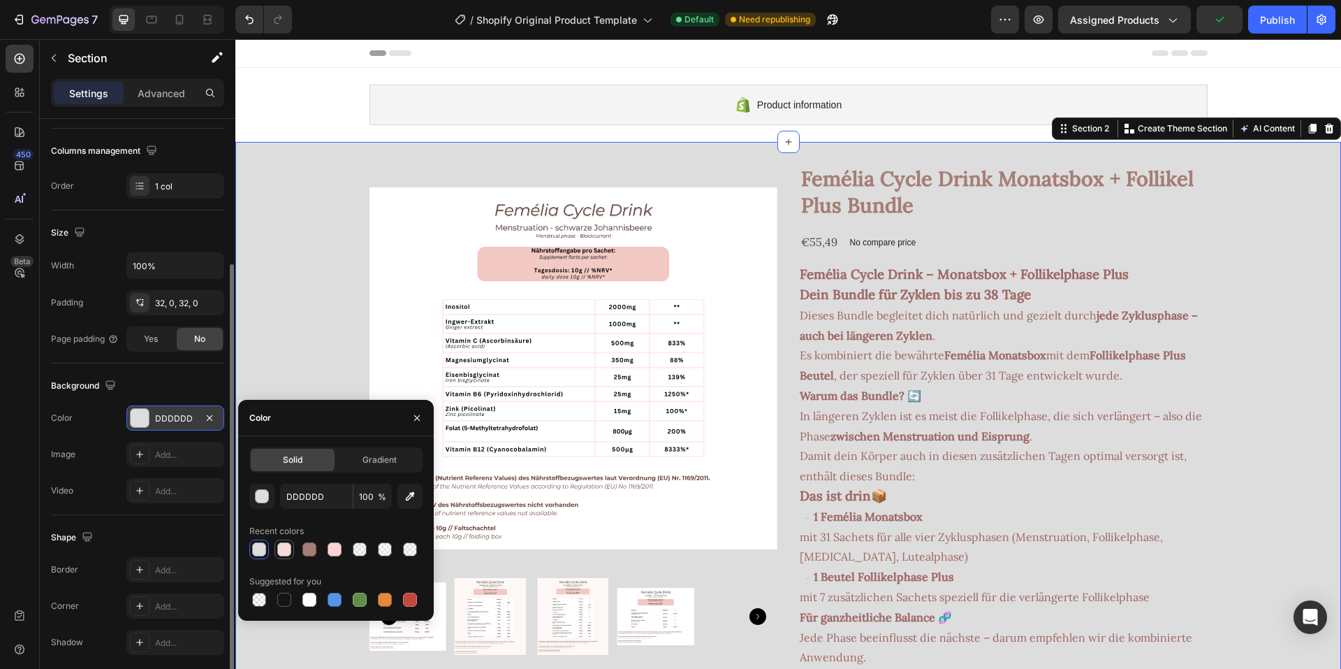
click at [289, 551] on div at bounding box center [284, 549] width 14 height 14
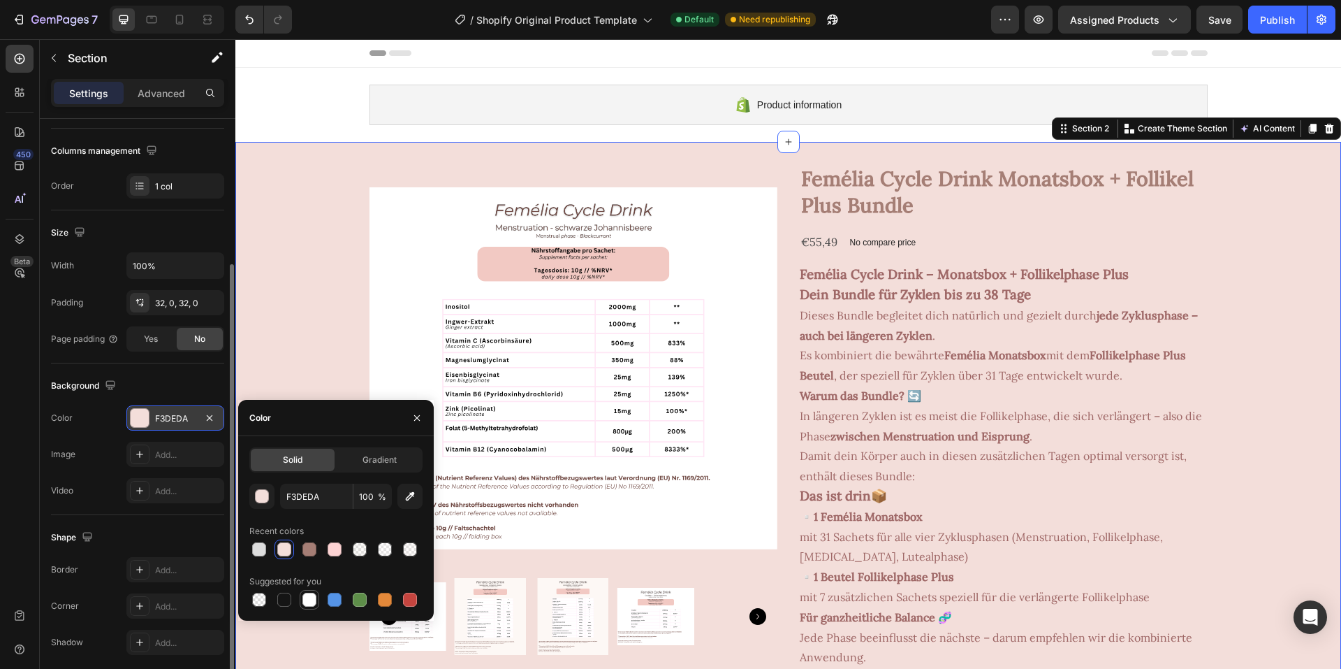
click at [305, 601] on div at bounding box center [309, 599] width 14 height 14
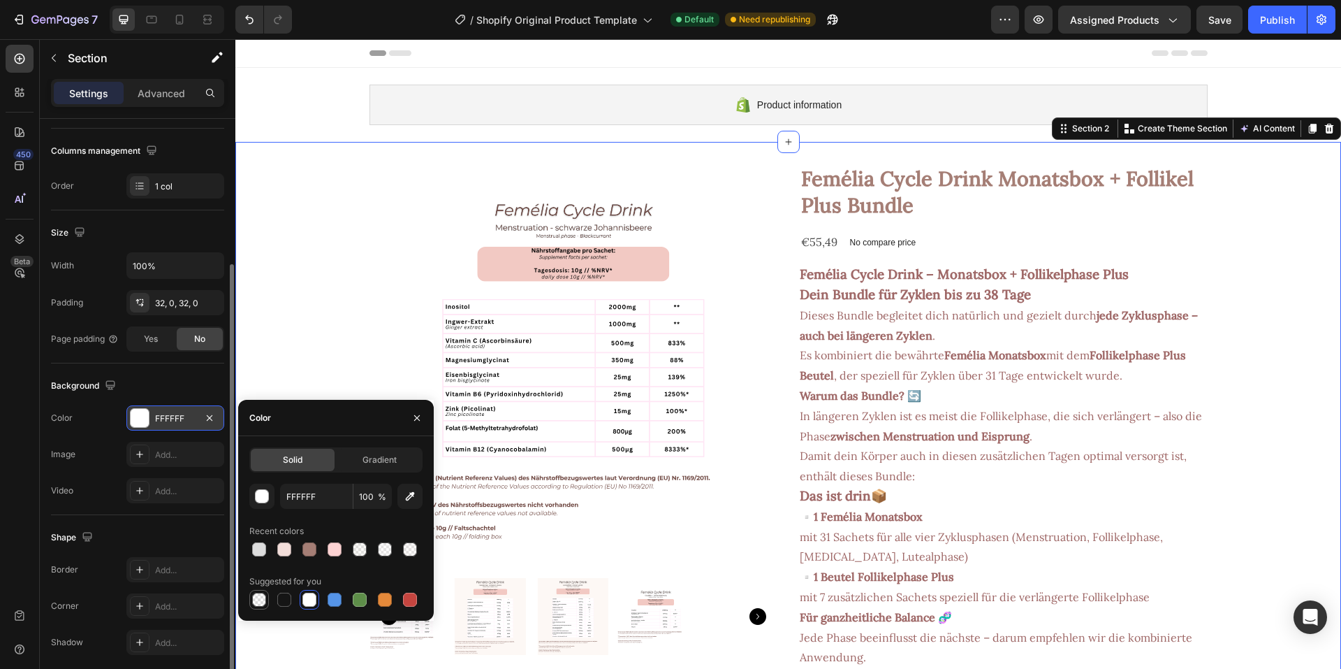
click at [263, 603] on div at bounding box center [259, 599] width 14 height 14
type input "000000"
type input "0"
click at [364, 548] on div at bounding box center [360, 549] width 14 height 14
type input "F1EBE5"
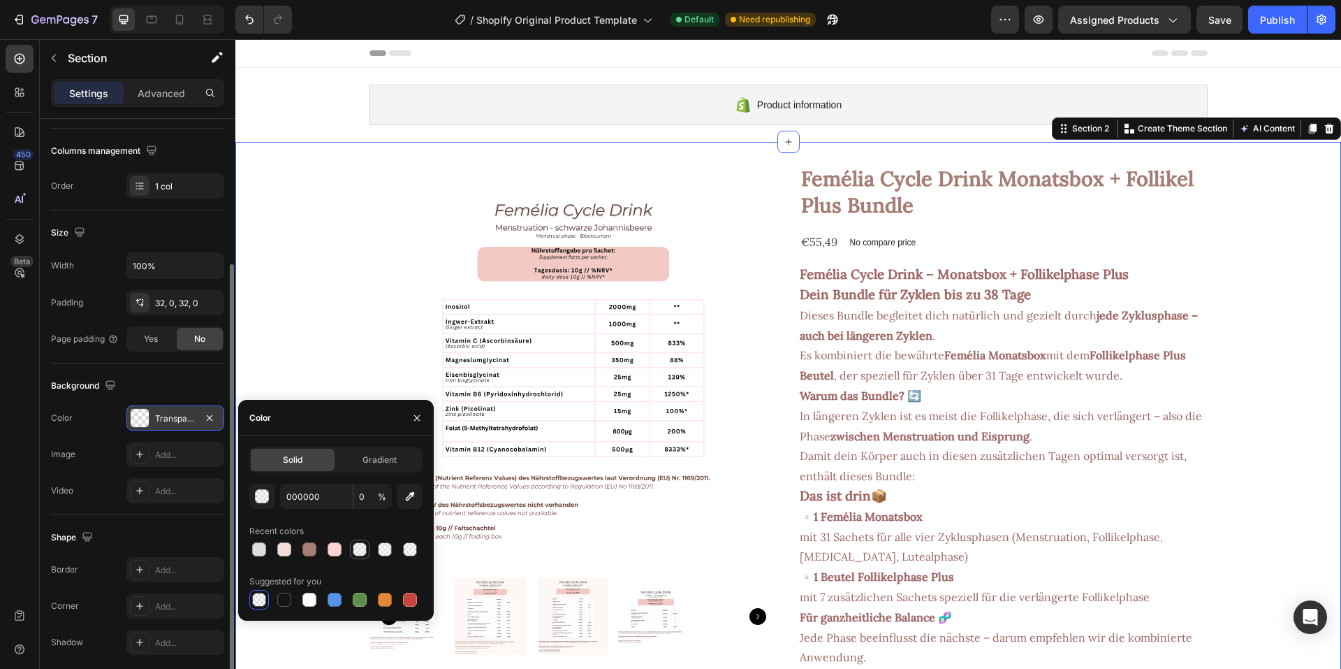
type input "25"
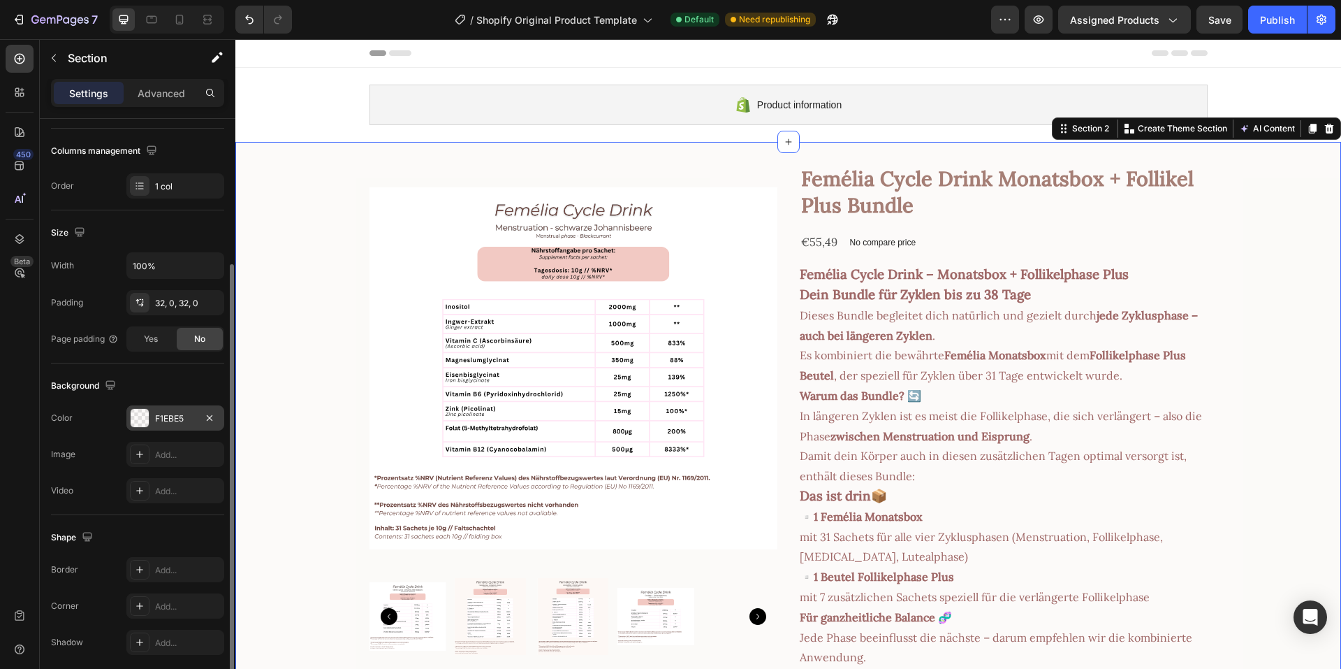
click at [319, 335] on div "Product Images Femélia Cycle Drink Monatsbox + Follikel Plus Bundle Product Tit…" at bounding box center [788, 580] width 1106 height 833
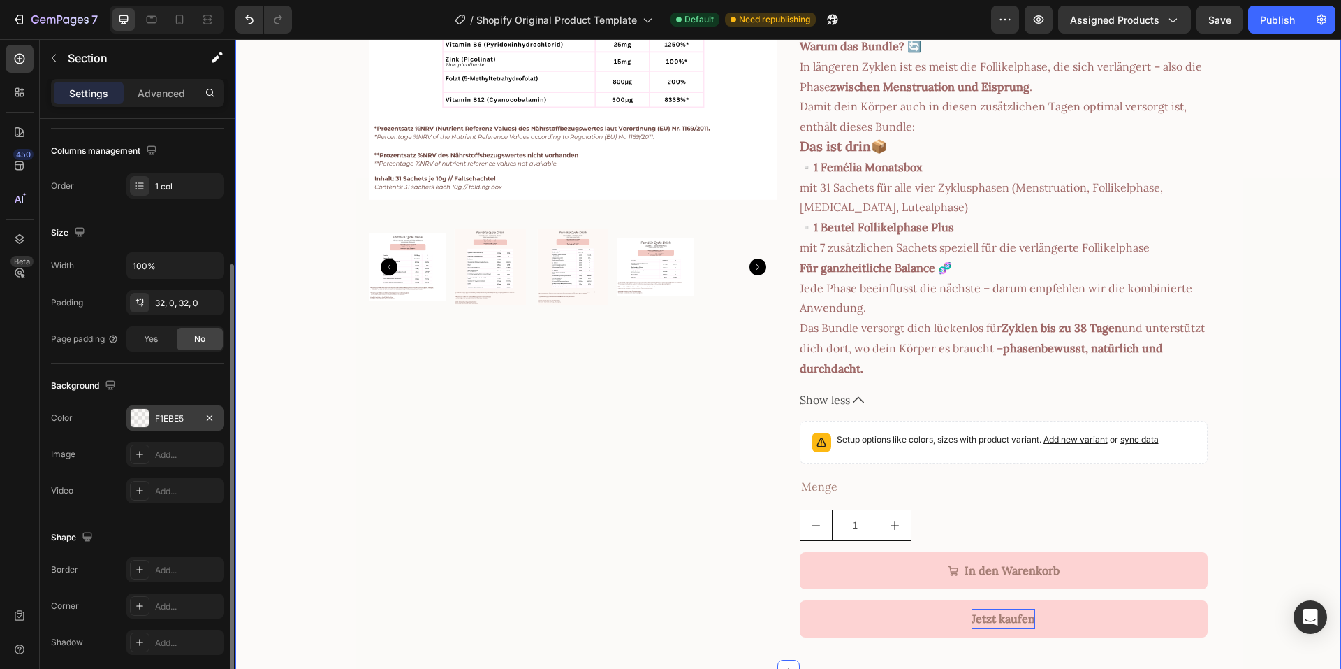
click at [1259, 367] on div "Product Images Femélia Cycle Drink Monatsbox + Follikel Plus Bundle Product Tit…" at bounding box center [788, 231] width 1106 height 833
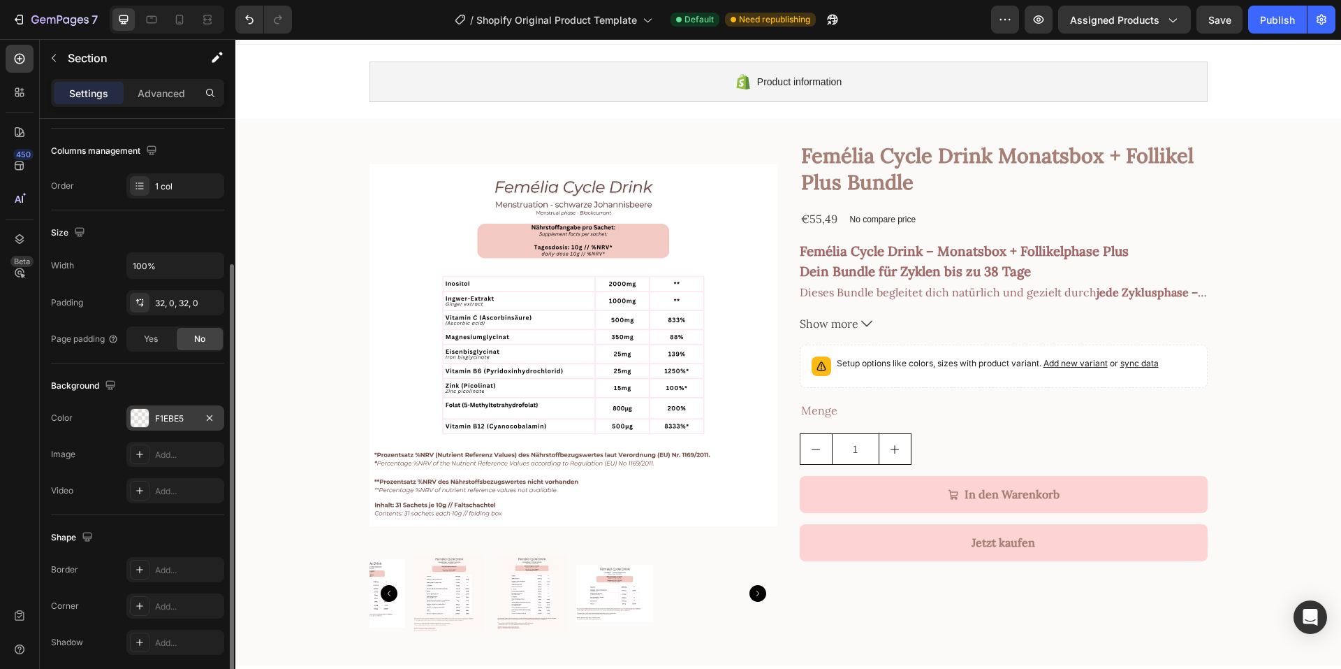
scroll to position [0, 0]
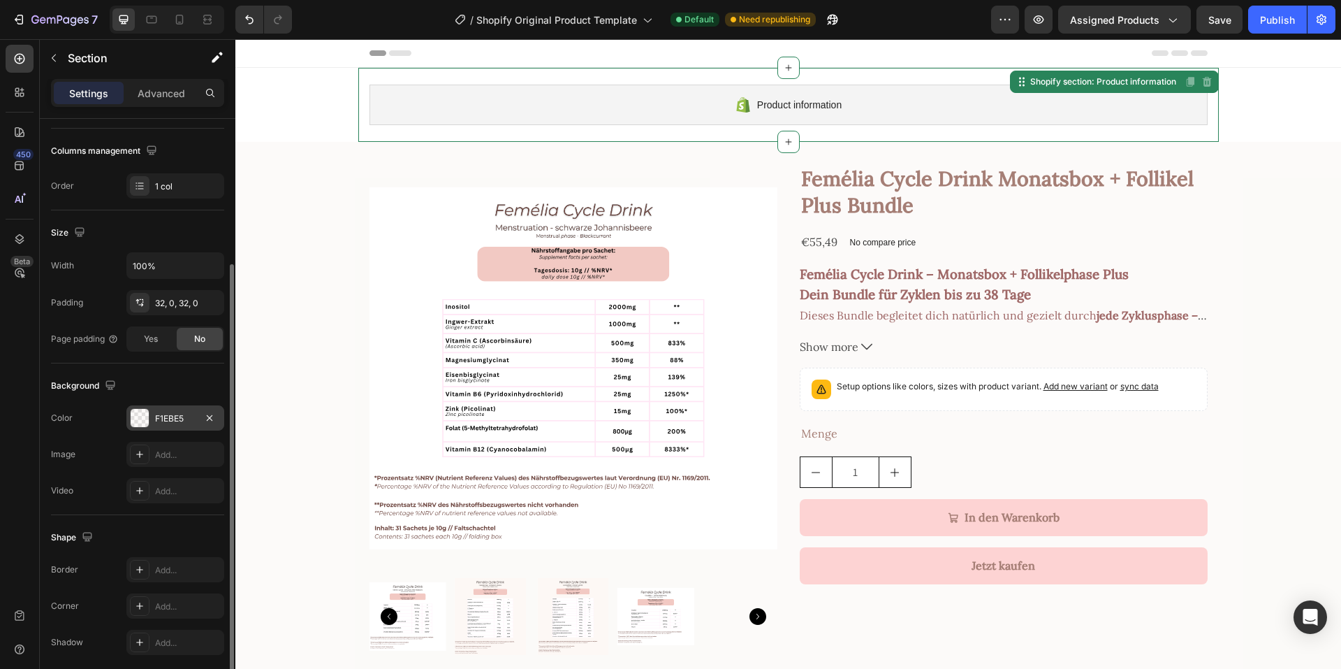
click at [654, 78] on div "Product information Shopify section: Product information Disabled. Please edit …" at bounding box center [788, 105] width 861 height 74
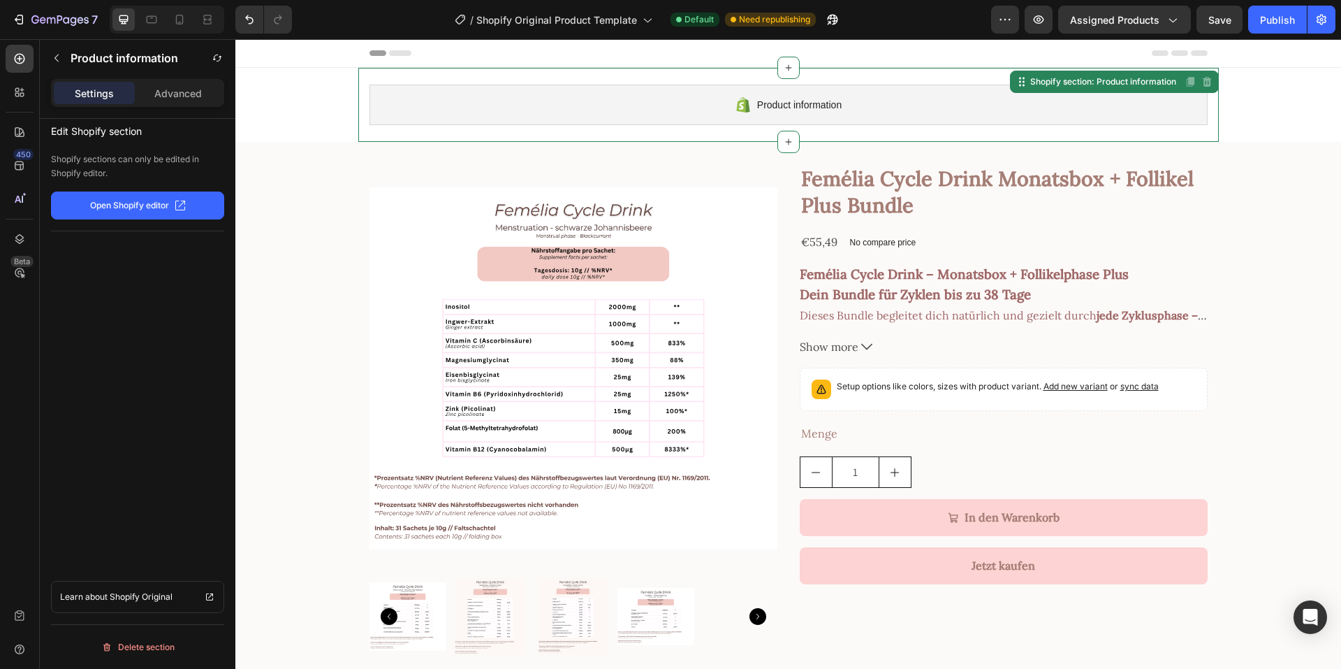
click at [129, 203] on p "Open Shopify editor" at bounding box center [129, 205] width 79 height 13
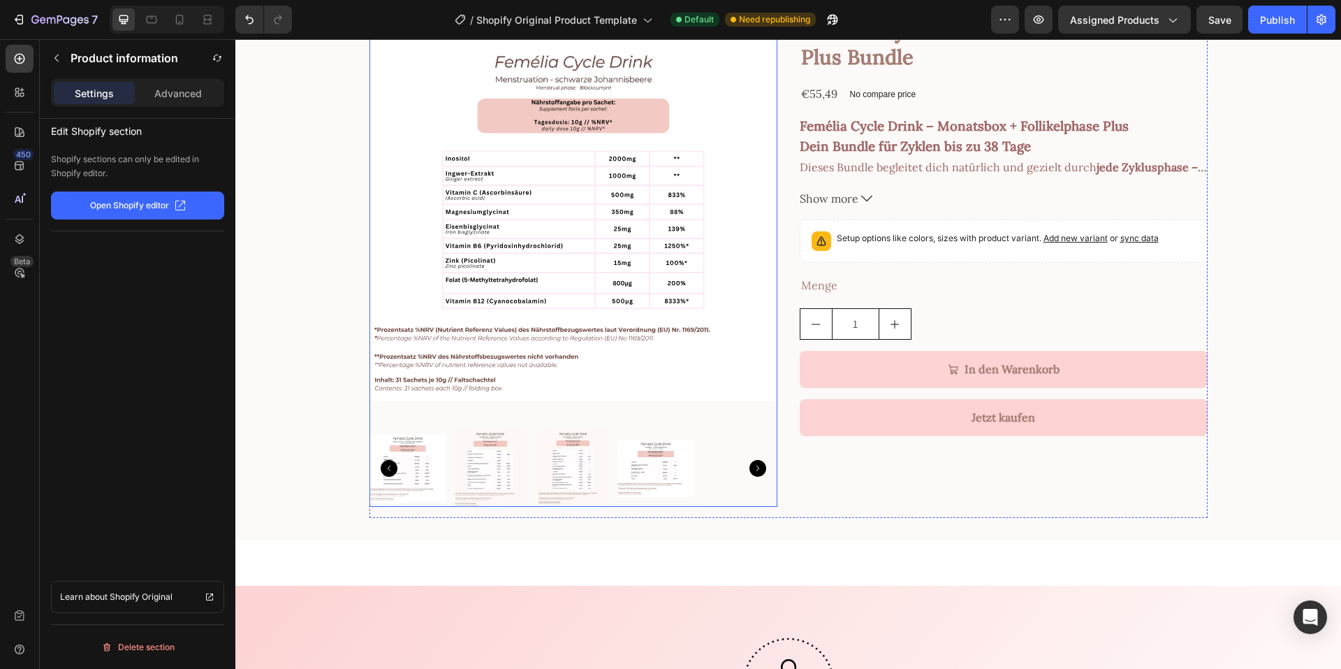
scroll to position [140, 0]
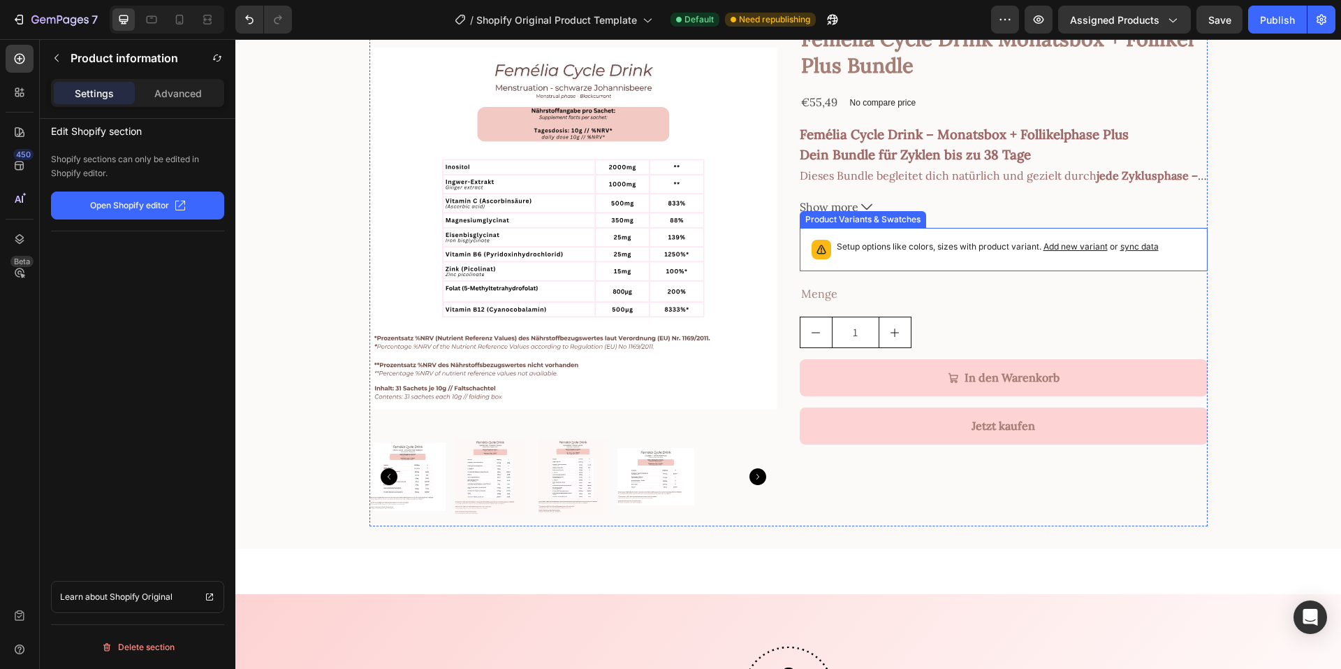
click at [968, 258] on div "Setup options like colors, sizes with product variant. Add new variant or sync …" at bounding box center [998, 250] width 322 height 20
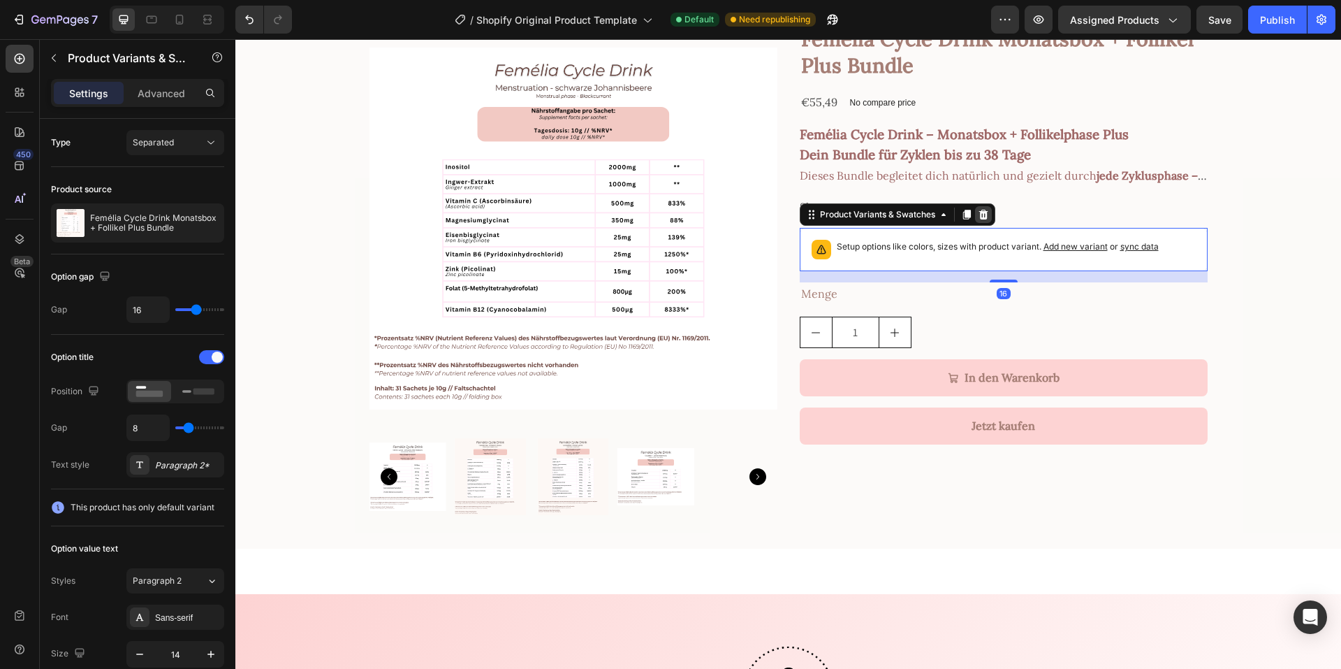
click at [979, 217] on icon at bounding box center [983, 215] width 9 height 10
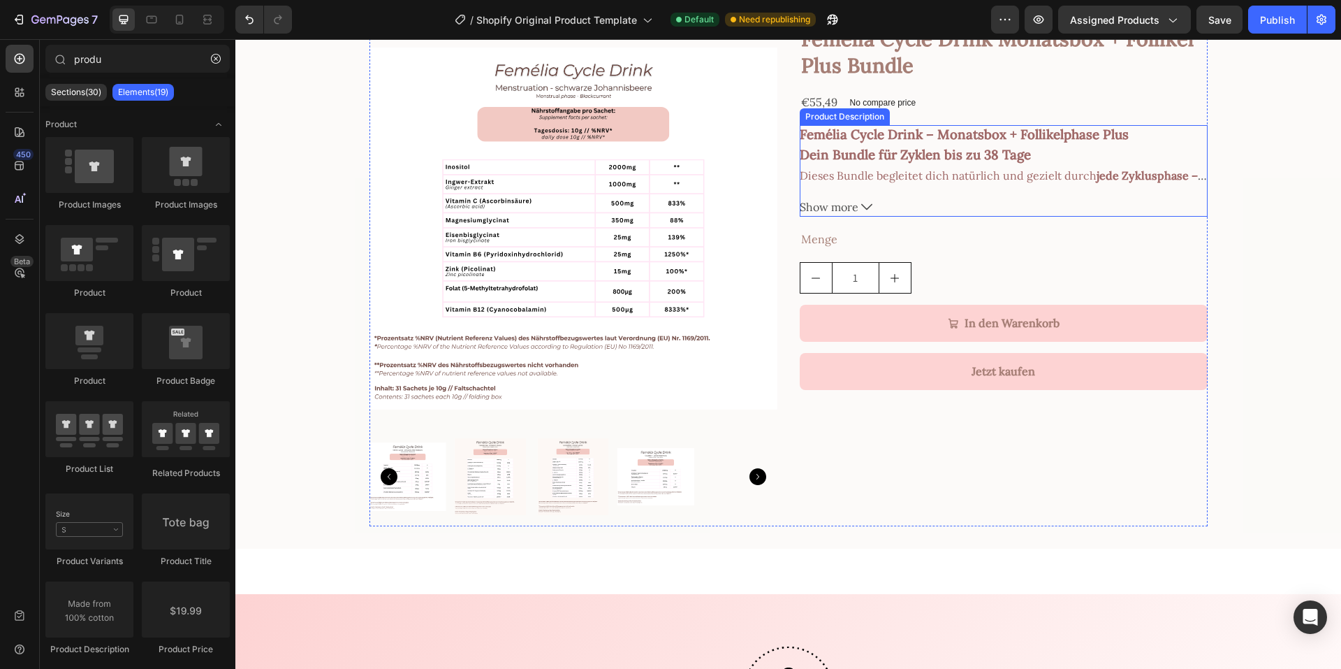
click at [893, 195] on div "Femélia Cycle Drink – Monatsbox + Follikelphase Plus Dein Bundle für Zyklen bis…" at bounding box center [1004, 171] width 408 height 92
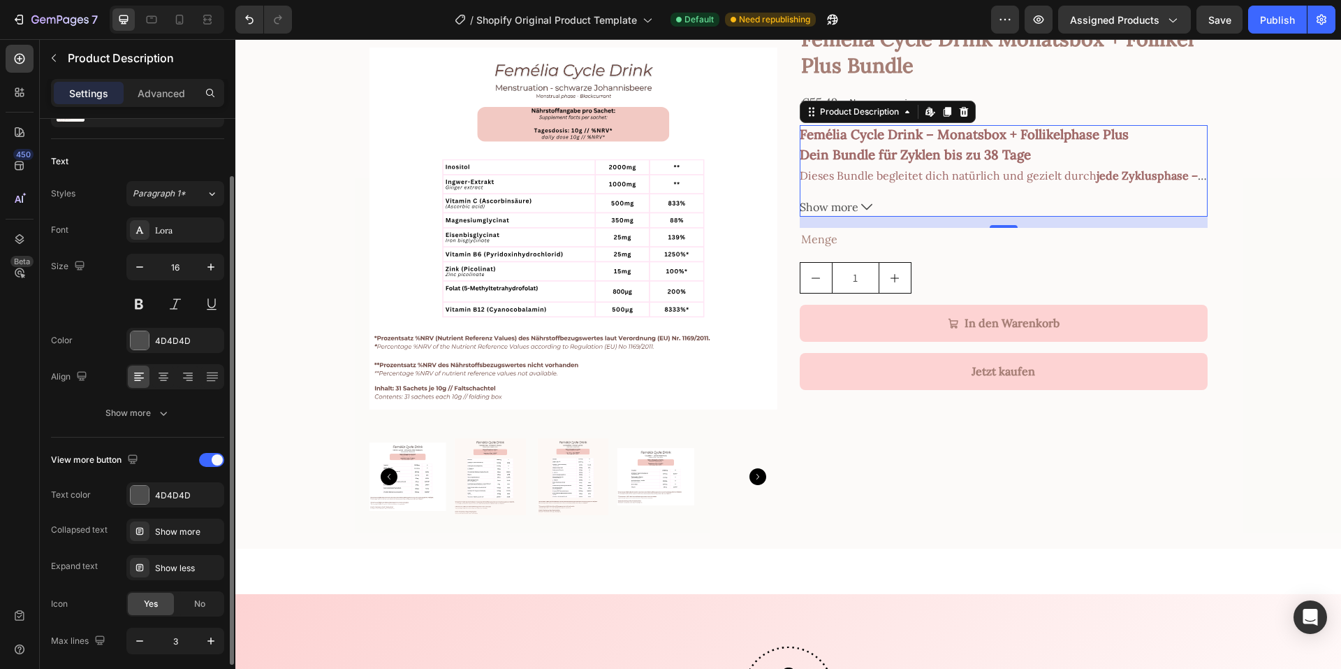
scroll to position [122, 0]
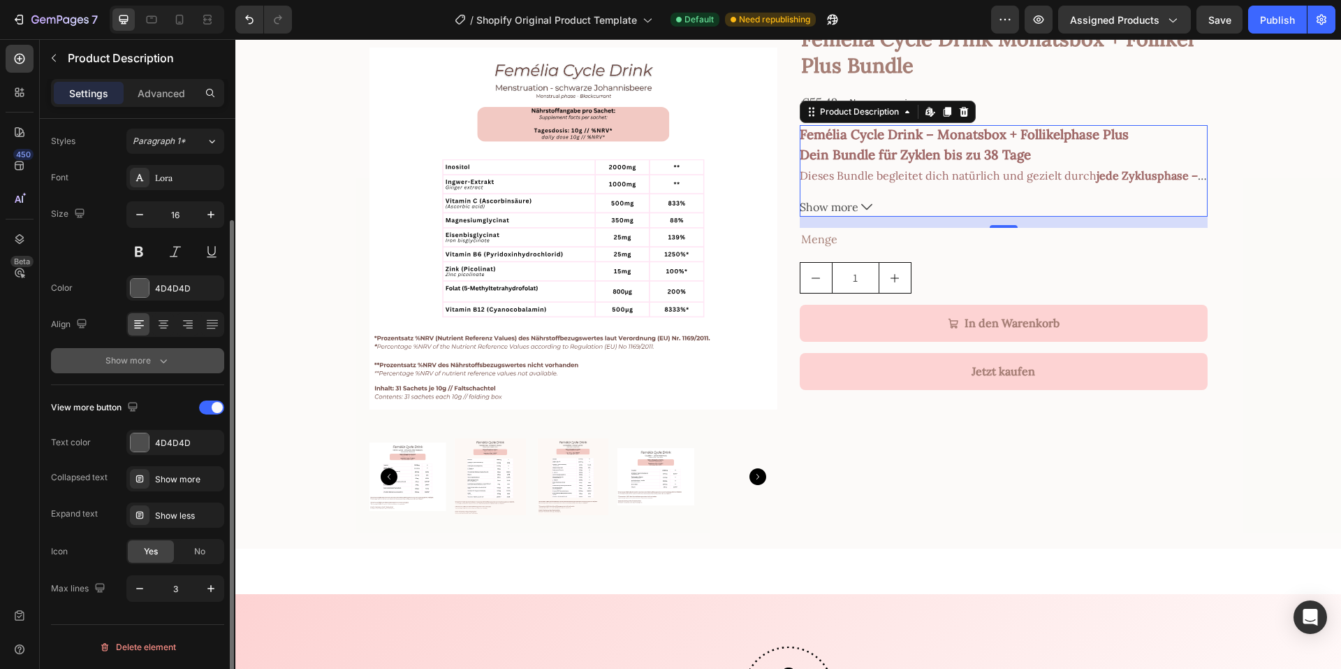
click at [126, 372] on button "Show more" at bounding box center [137, 360] width 173 height 25
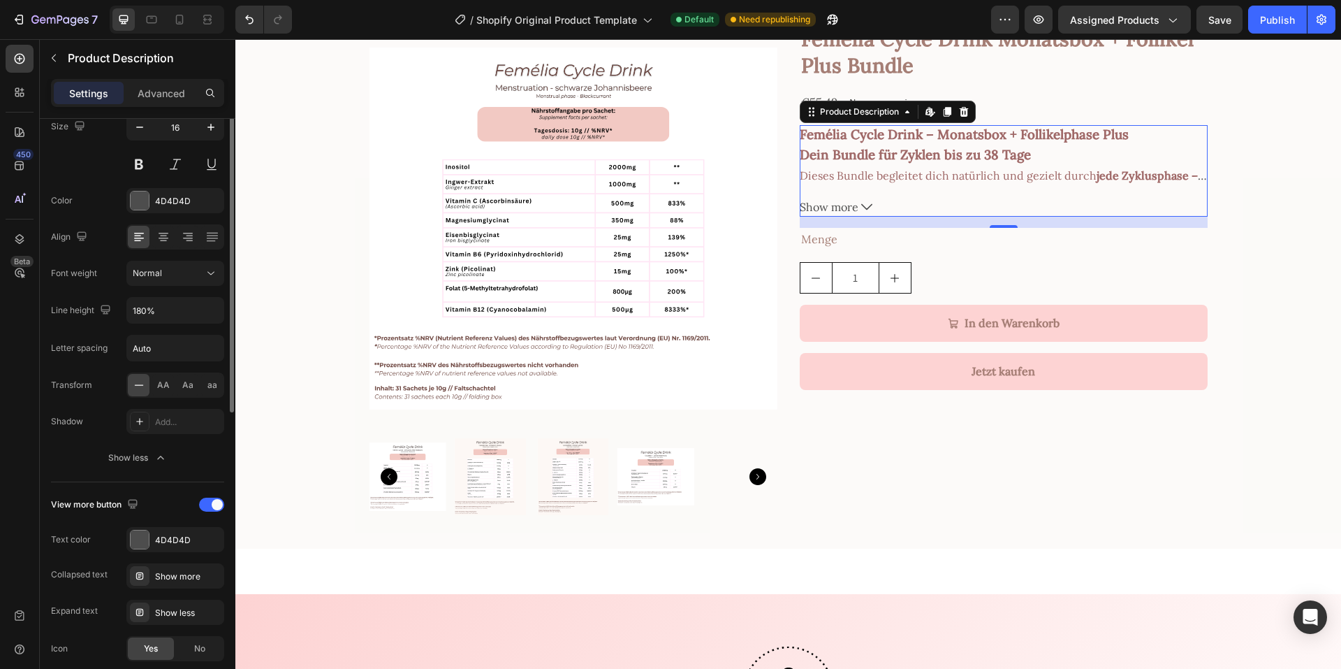
scroll to position [307, 0]
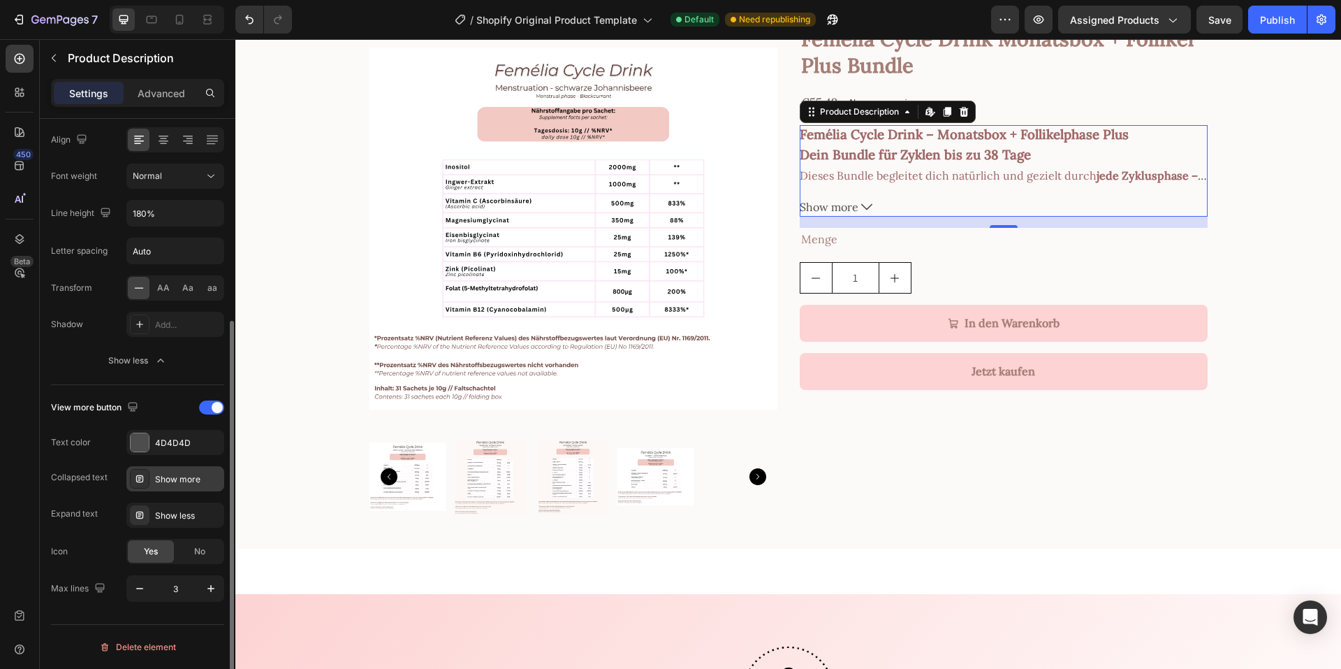
click at [162, 479] on div "Show more" at bounding box center [188, 479] width 66 height 13
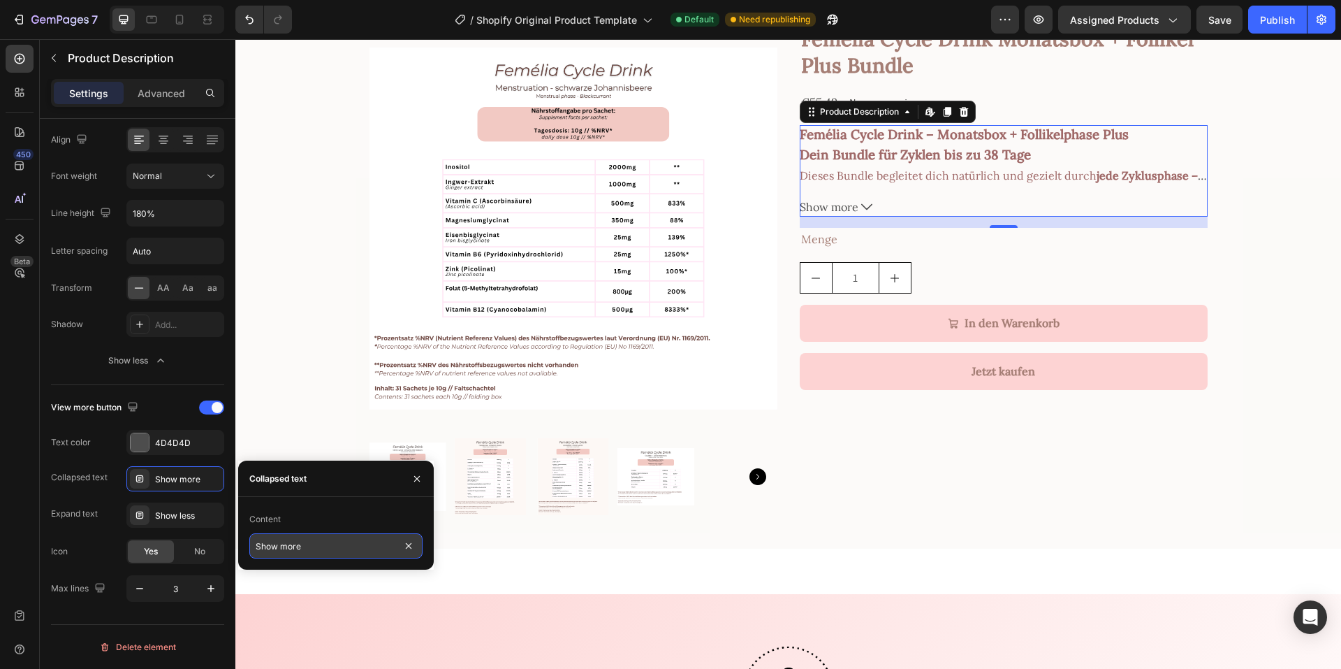
click at [290, 548] on input "Show more" at bounding box center [335, 545] width 173 height 25
type input "mehr"
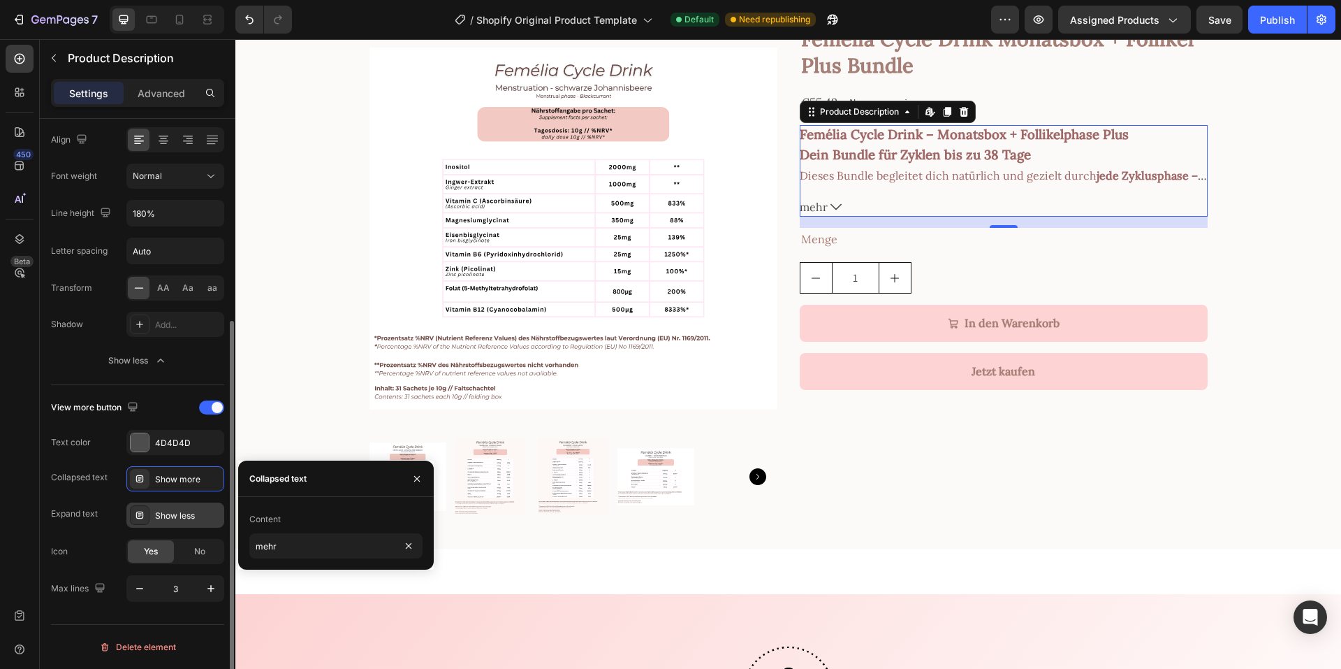
click at [189, 516] on div "Show less" at bounding box center [188, 515] width 66 height 13
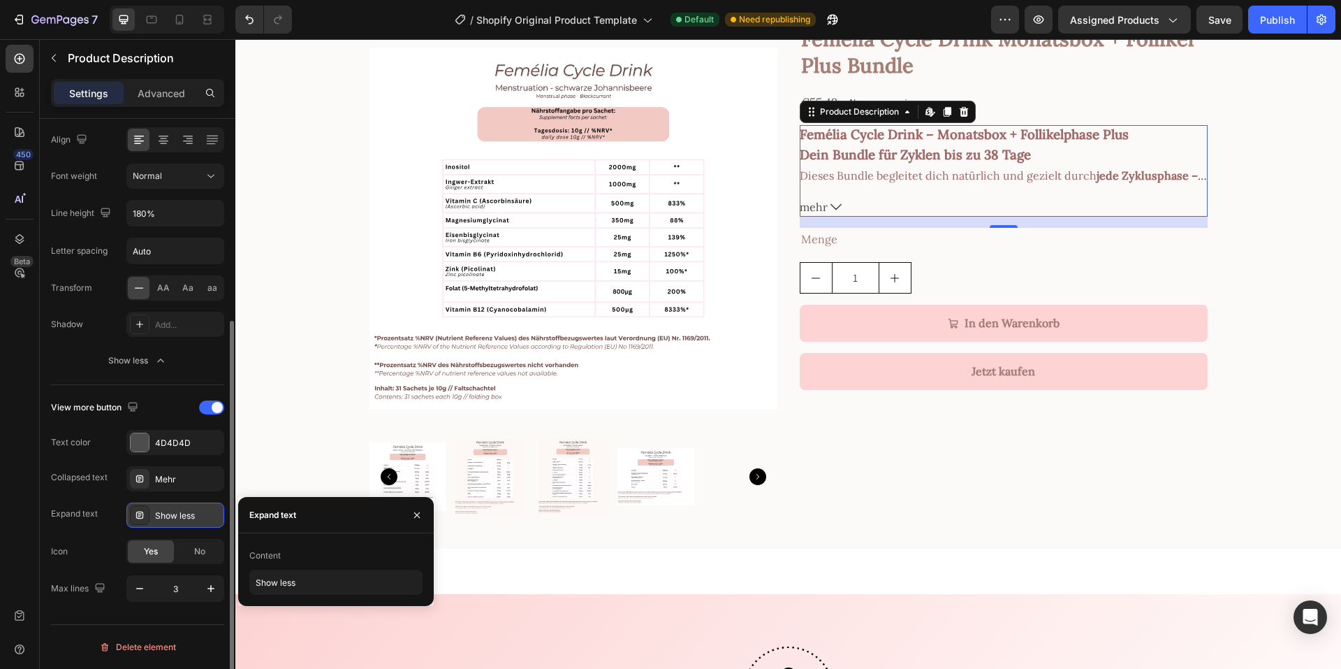
click at [189, 516] on div "Show less" at bounding box center [188, 515] width 66 height 13
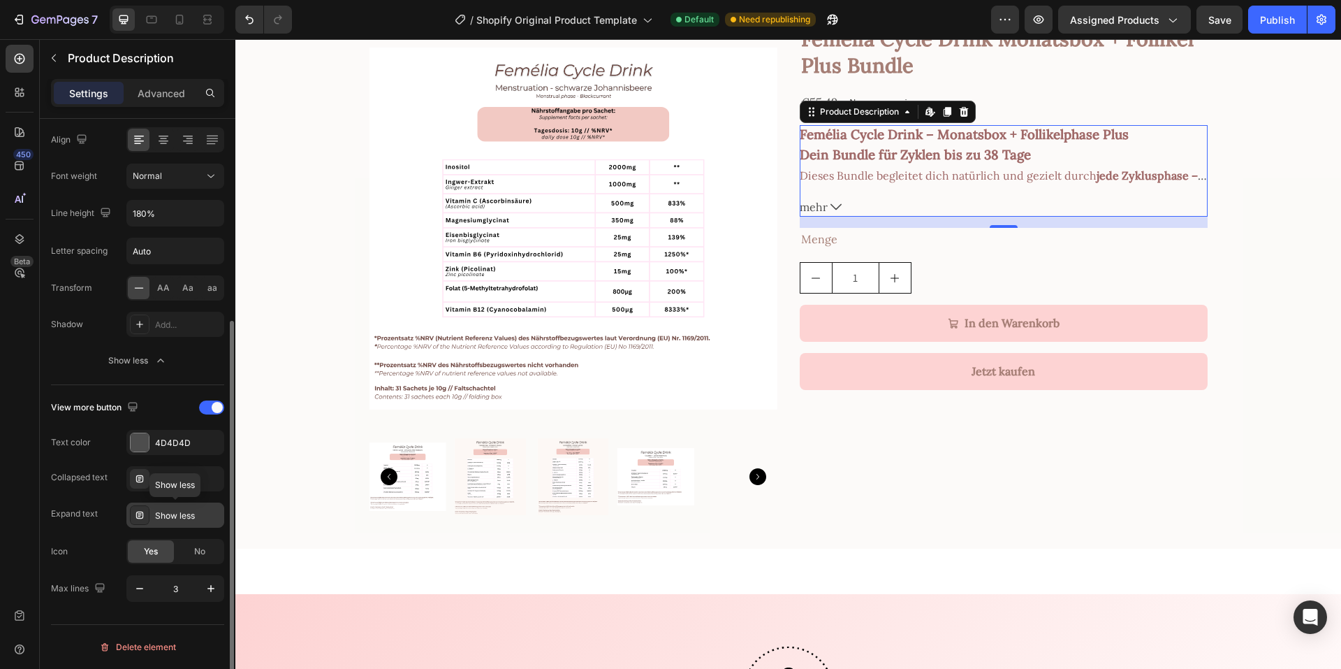
click at [174, 516] on div "Show less" at bounding box center [188, 515] width 66 height 13
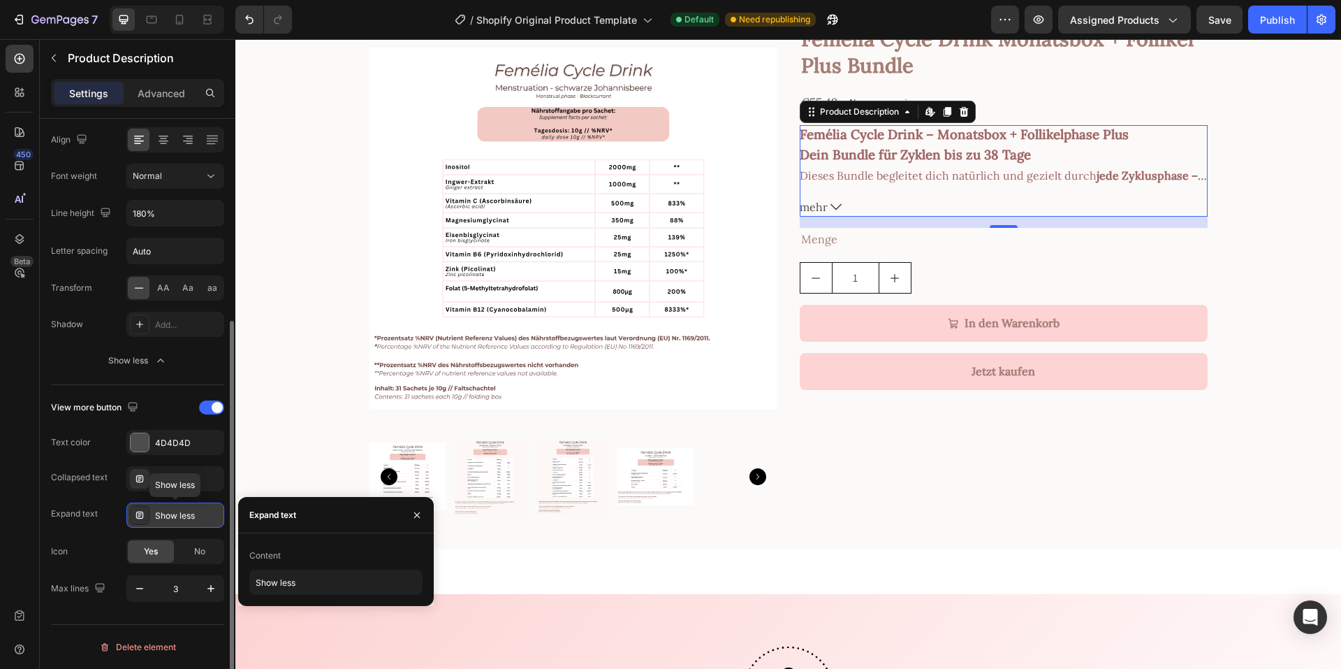
click at [174, 516] on div "Show less" at bounding box center [188, 515] width 66 height 13
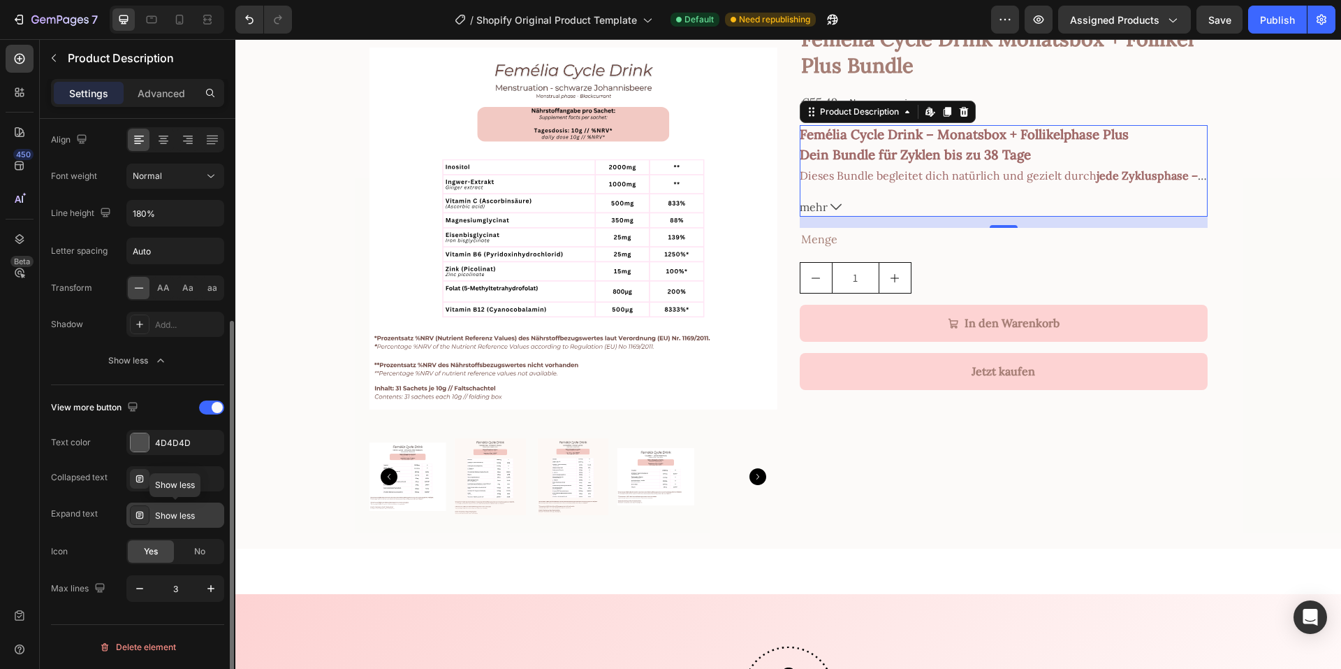
click at [174, 516] on div "Show less" at bounding box center [188, 515] width 66 height 13
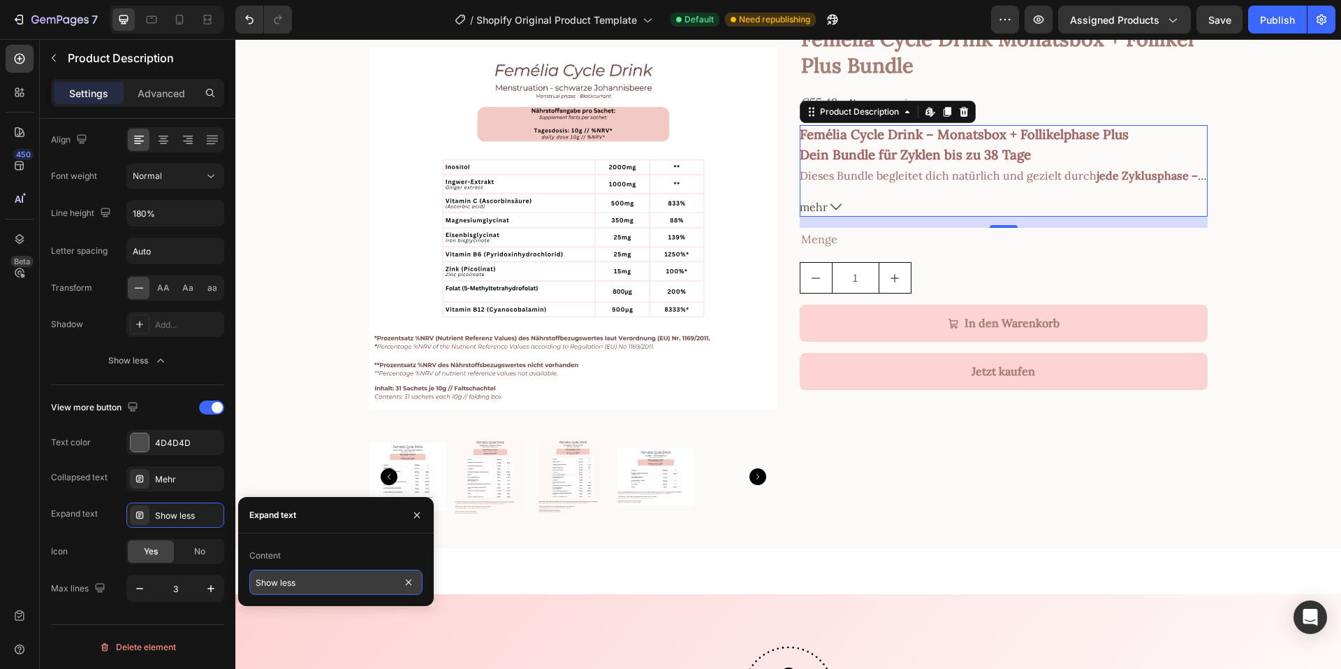
click at [265, 578] on input "Show less" at bounding box center [335, 581] width 173 height 25
type input "weniger"
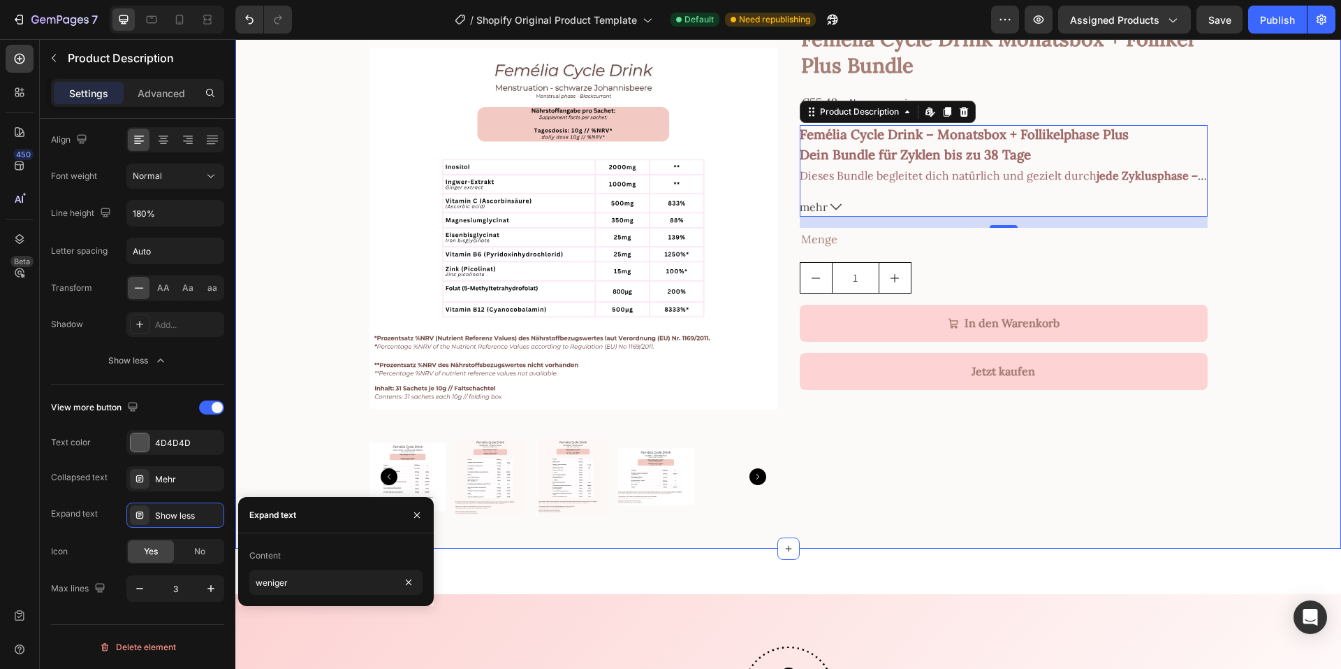
click at [1260, 229] on div "Product Images Femélia Cycle Drink Monatsbox + Follikel Plus Bundle Product Tit…" at bounding box center [788, 275] width 1106 height 502
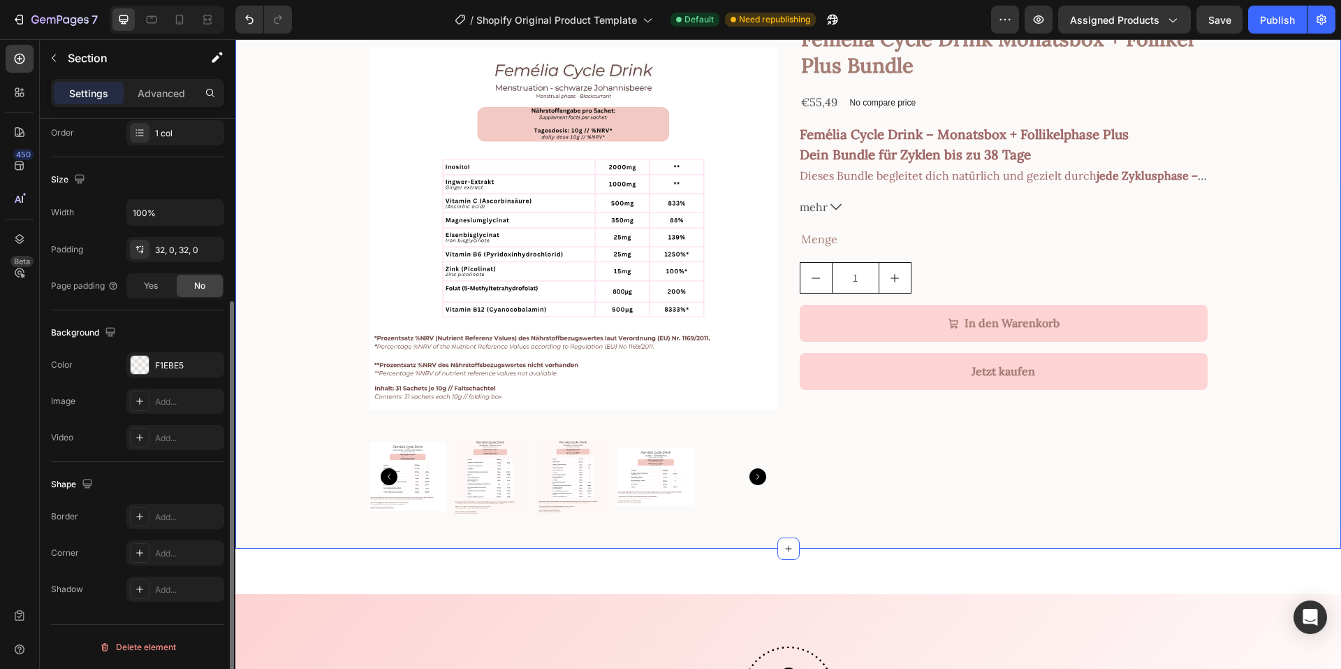
scroll to position [0, 0]
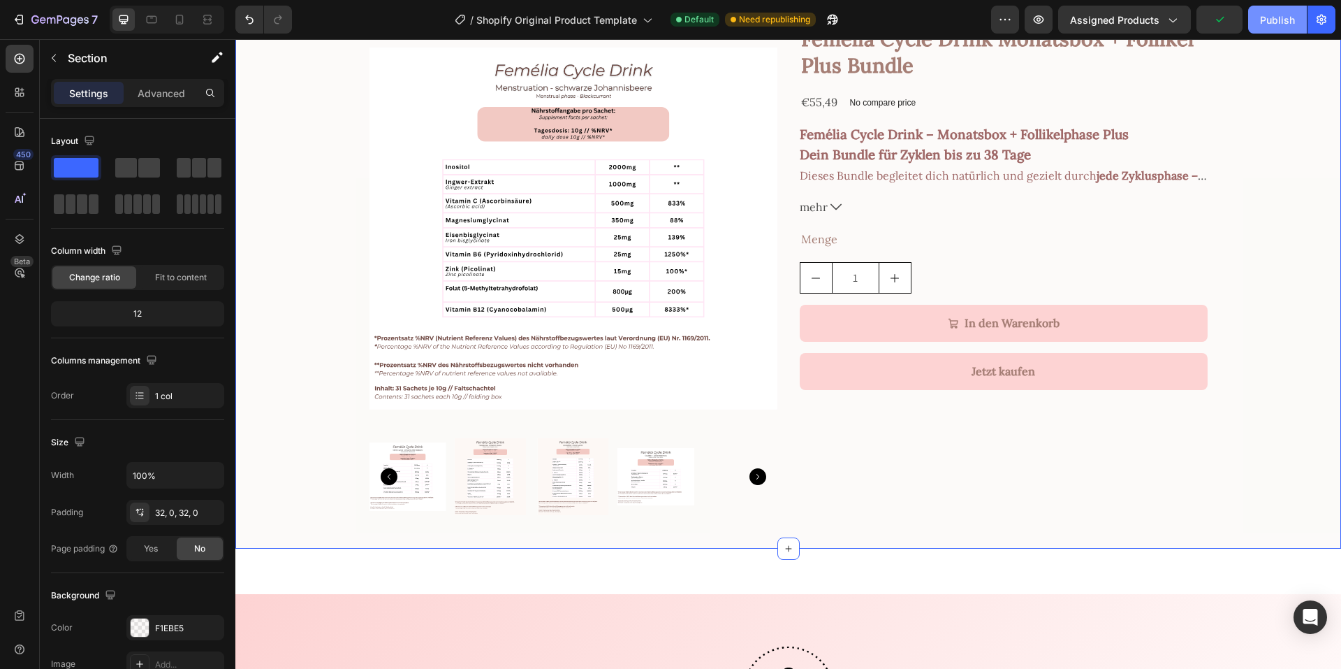
click at [1271, 24] on div "Publish" at bounding box center [1277, 20] width 35 height 15
click at [648, 448] on img at bounding box center [656, 476] width 77 height 77
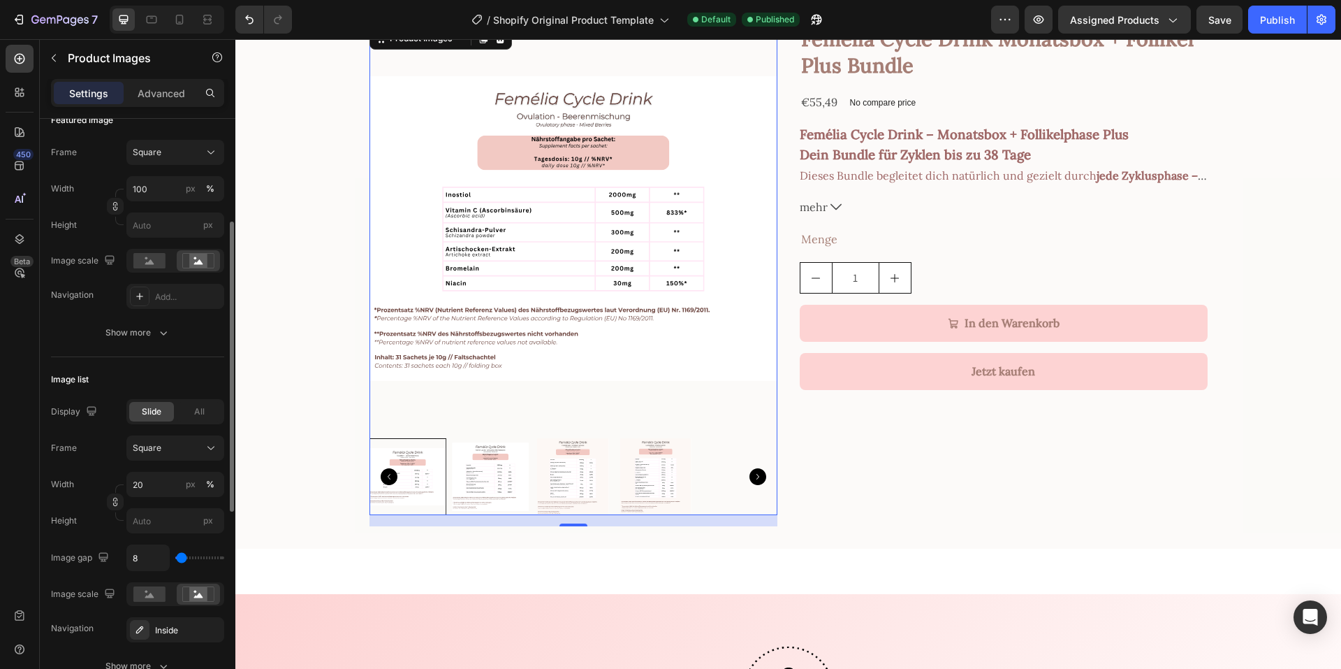
scroll to position [279, 0]
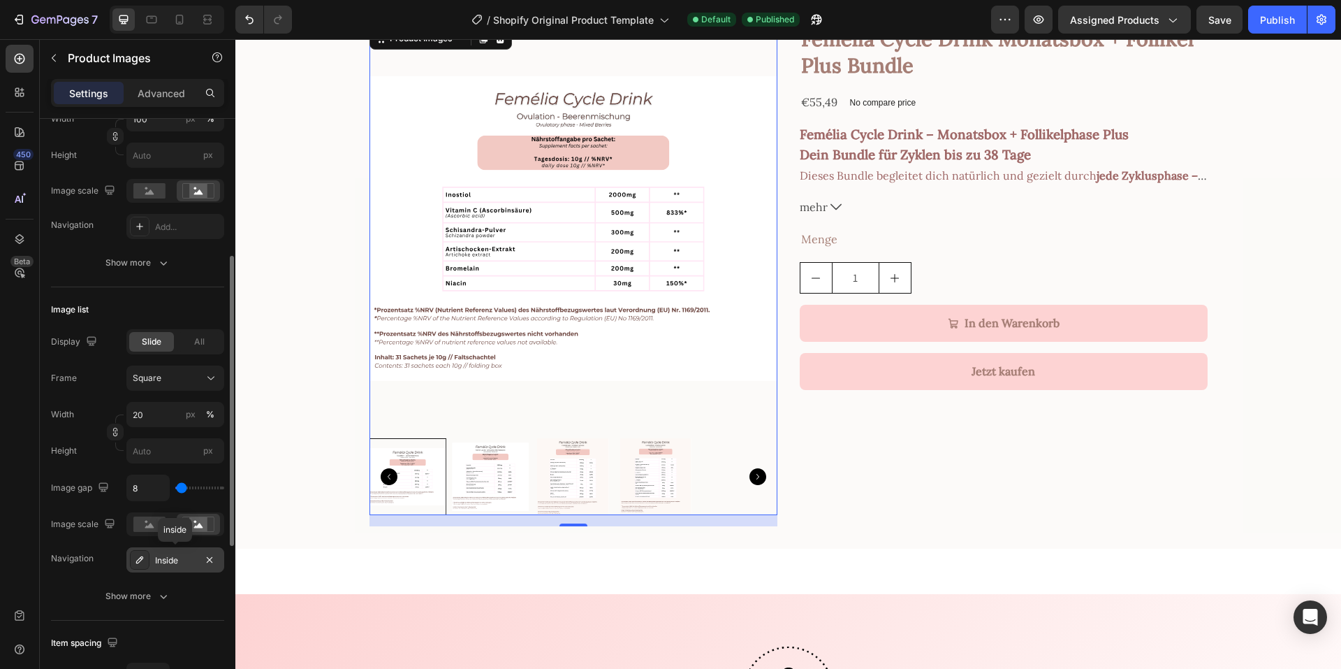
click at [177, 562] on div "Inside" at bounding box center [175, 560] width 41 height 13
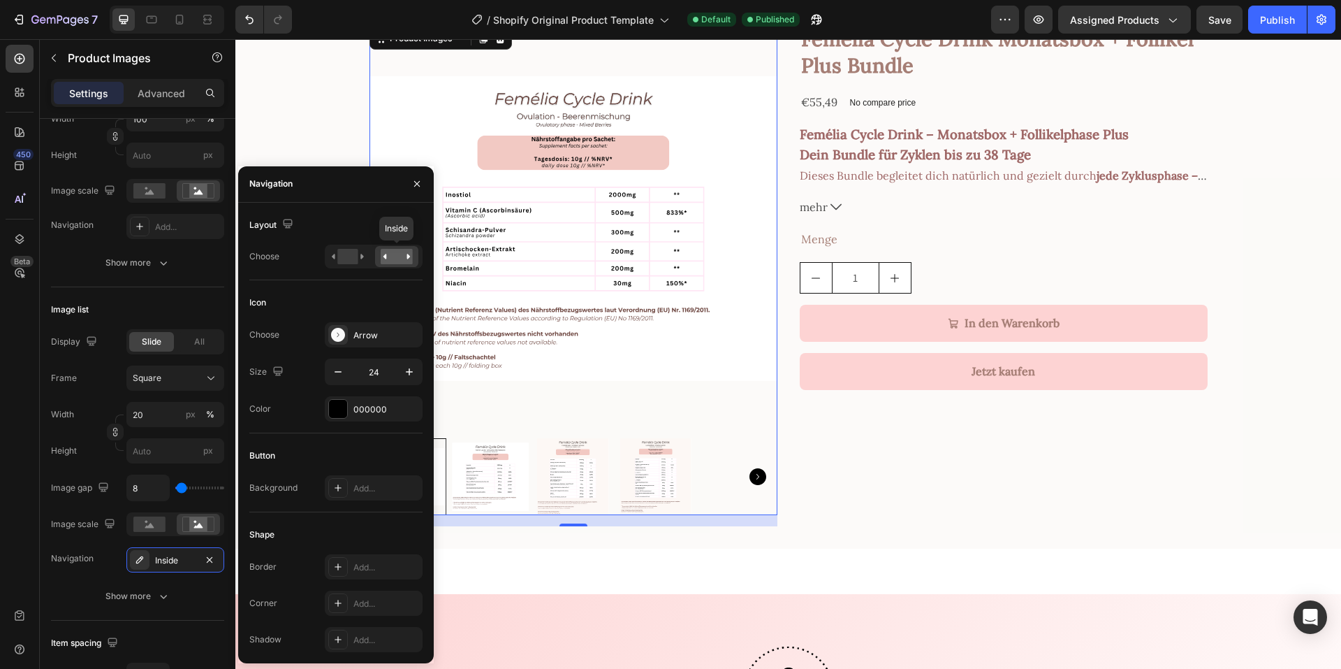
click at [391, 257] on rect at bounding box center [397, 256] width 32 height 15
click at [345, 258] on rect at bounding box center [347, 256] width 20 height 15
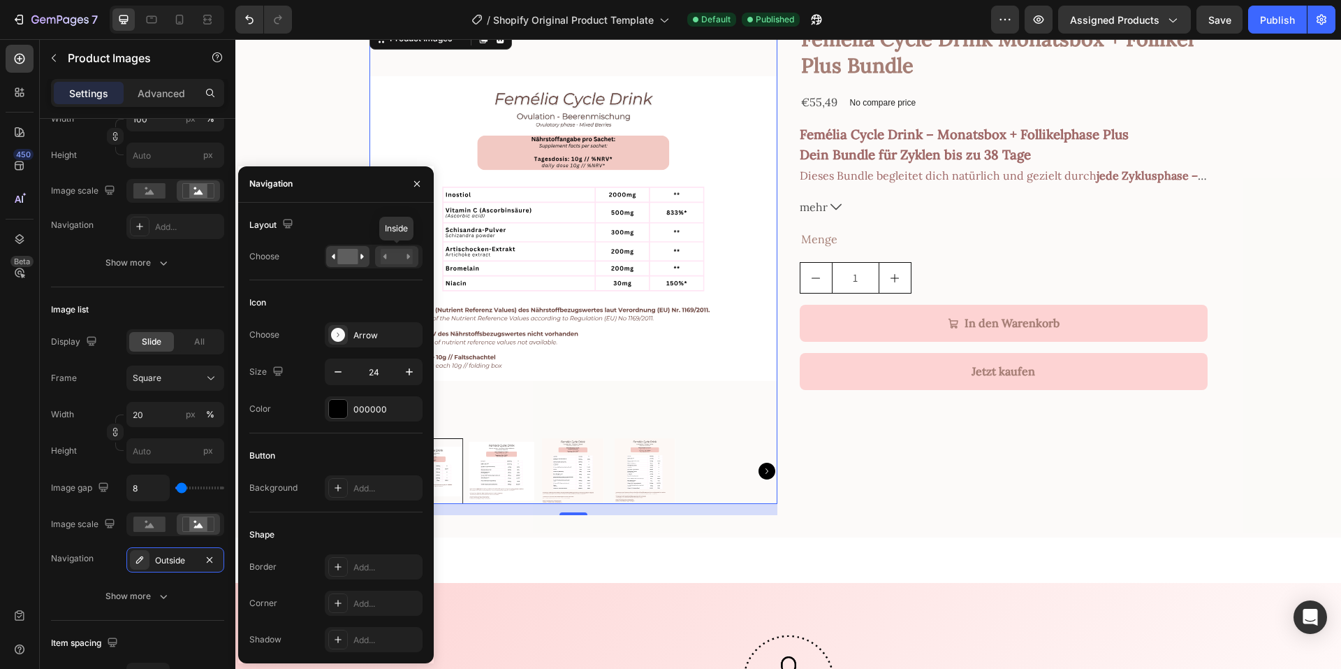
click at [394, 259] on rect at bounding box center [397, 256] width 32 height 15
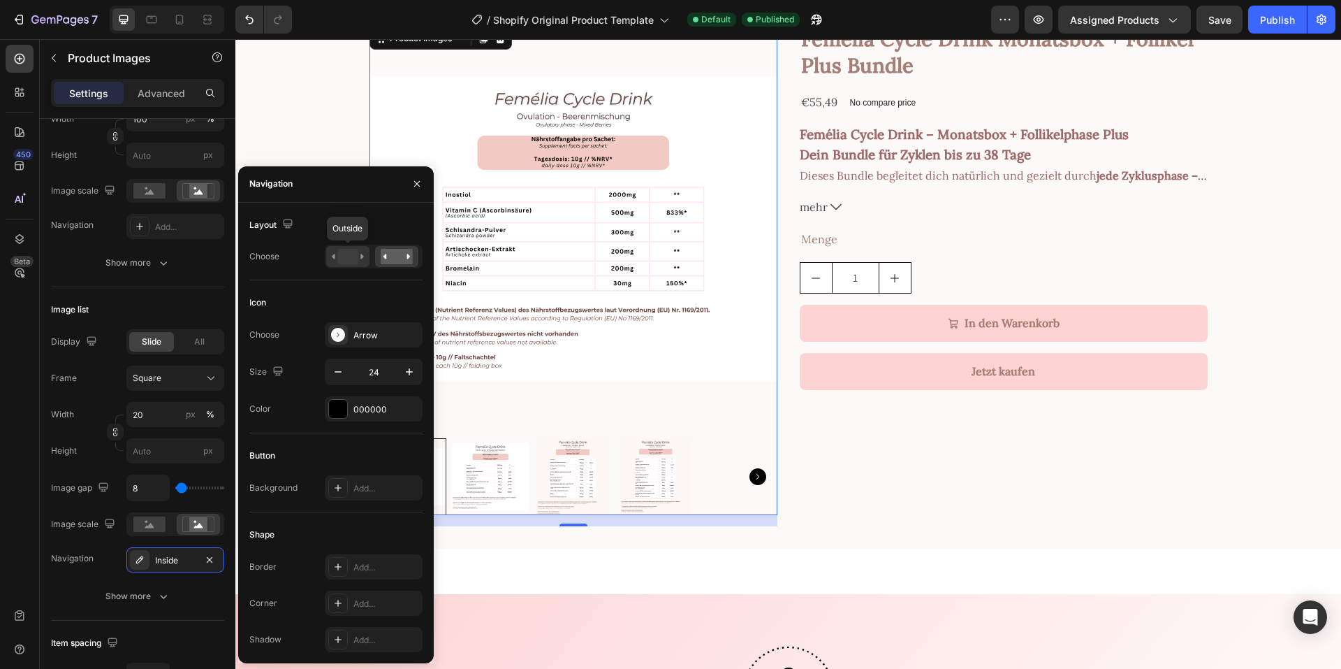
click at [355, 258] on rect at bounding box center [347, 256] width 20 height 15
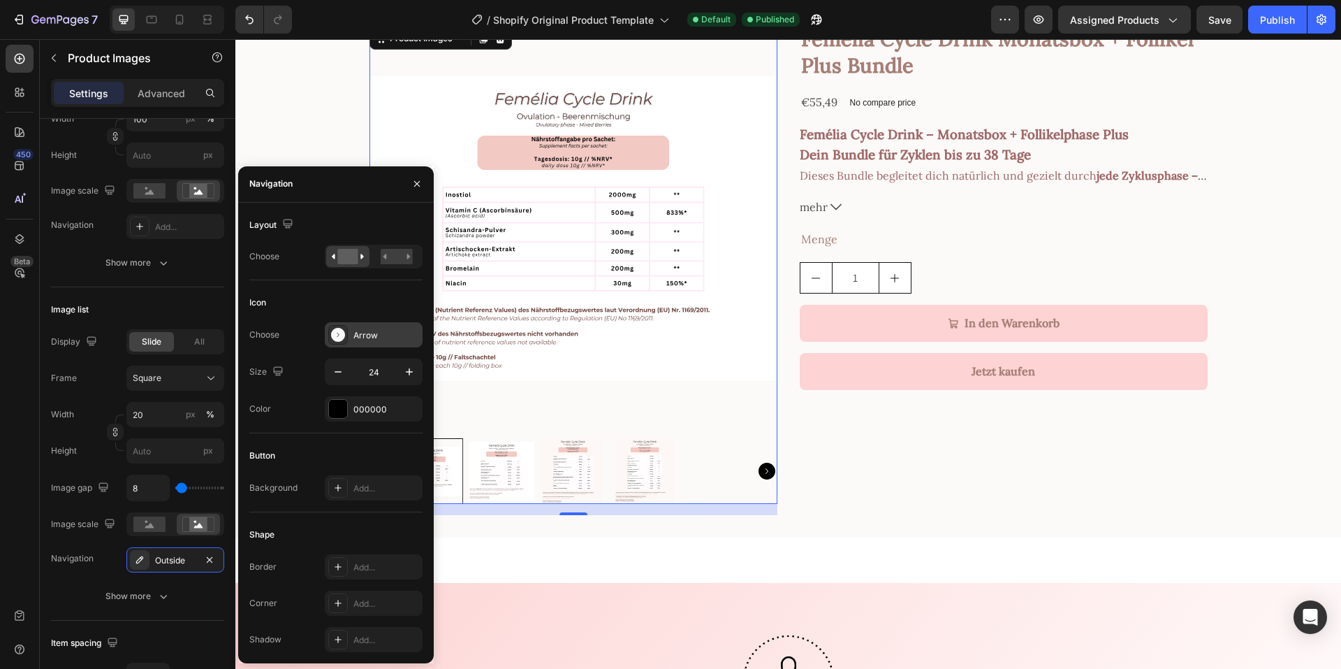
click at [370, 337] on div "Arrow" at bounding box center [386, 335] width 66 height 13
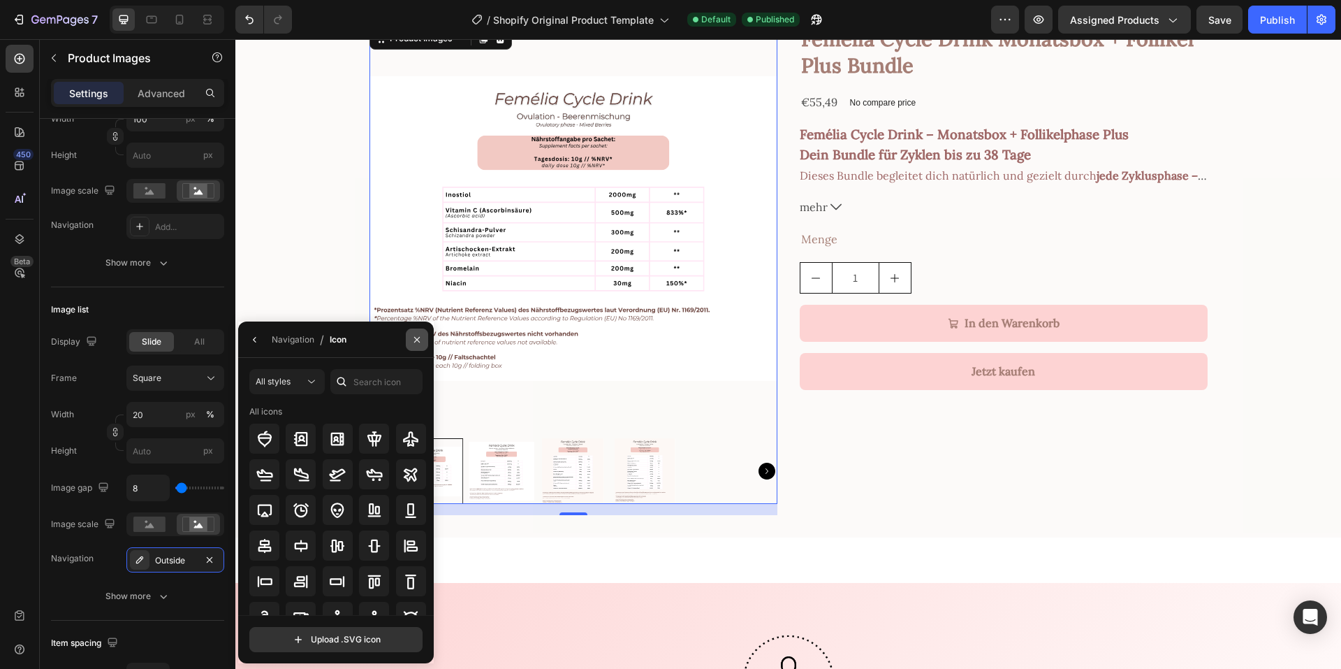
click at [421, 340] on icon "button" at bounding box center [416, 339] width 11 height 11
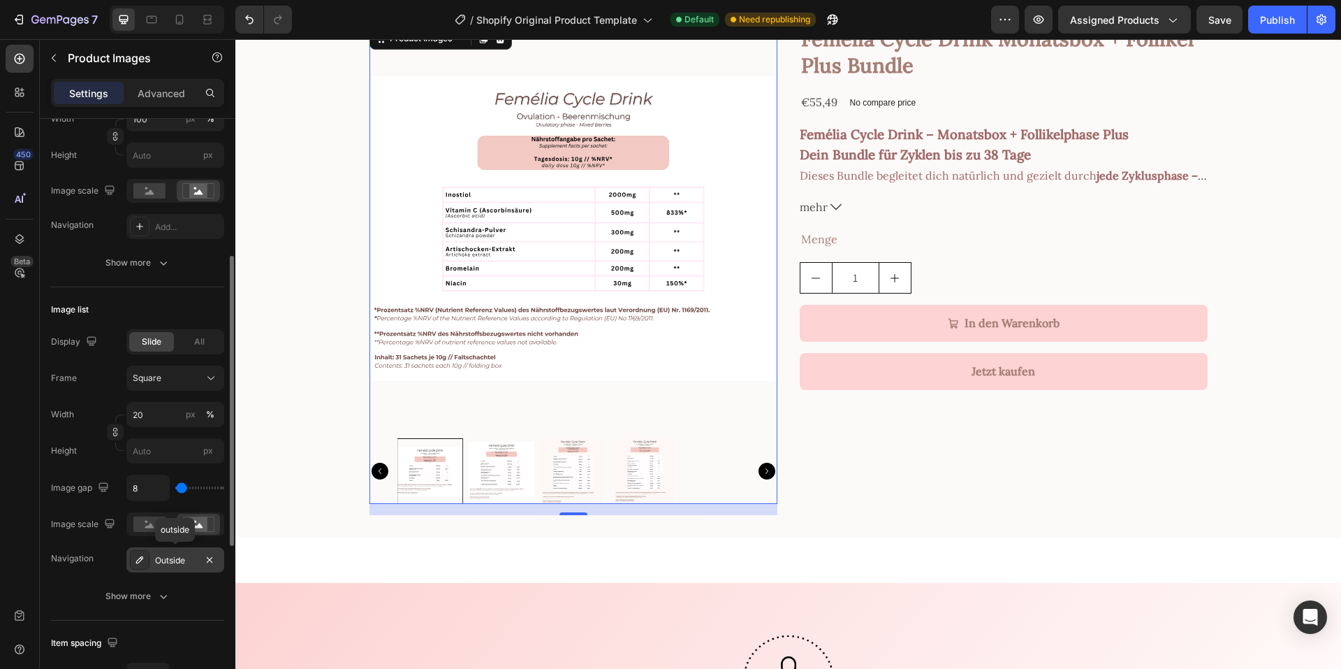
click at [137, 563] on icon at bounding box center [139, 559] width 7 height 7
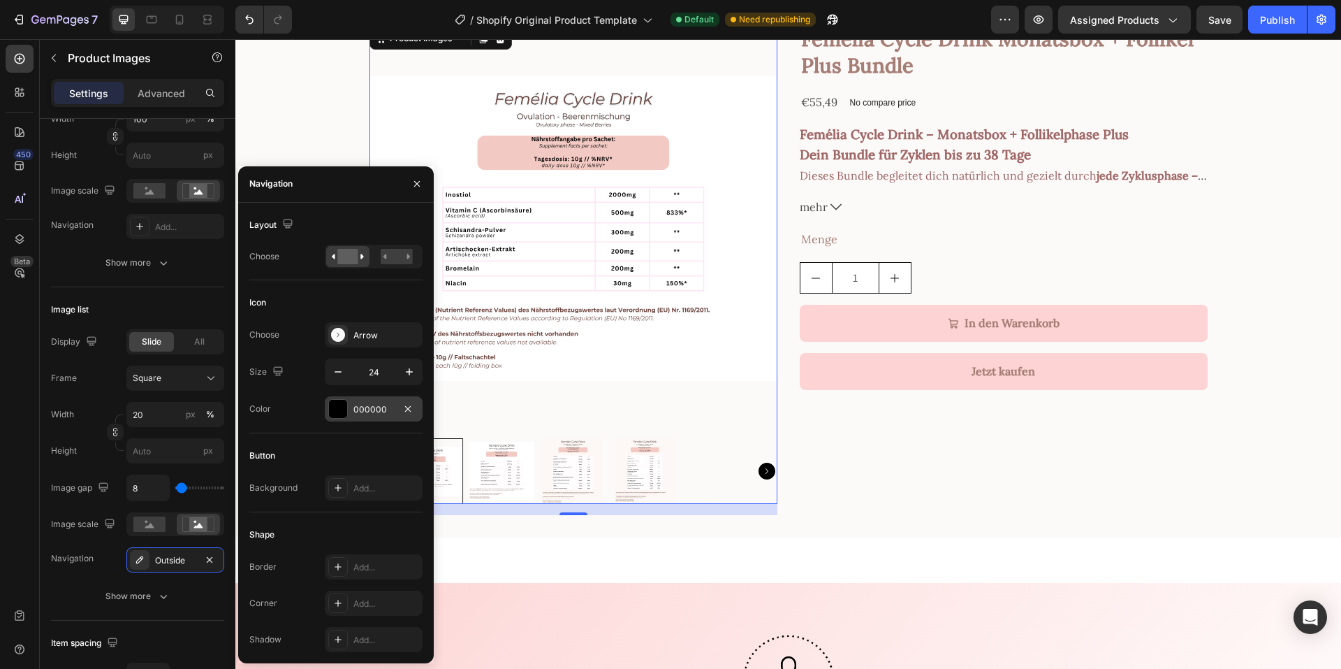
click at [394, 408] on div "000000" at bounding box center [374, 408] width 98 height 25
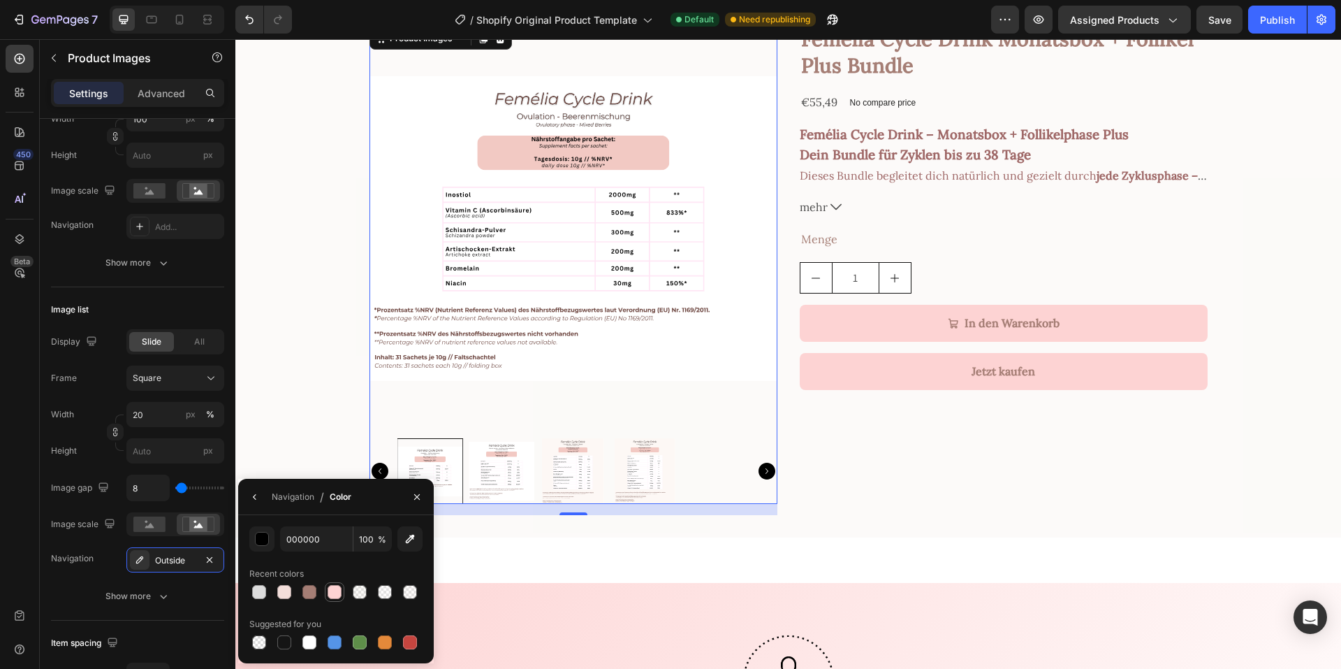
click at [334, 590] on div at bounding box center [335, 592] width 14 height 14
type input "FDD3D3"
click at [253, 502] on button "button" at bounding box center [255, 497] width 22 height 22
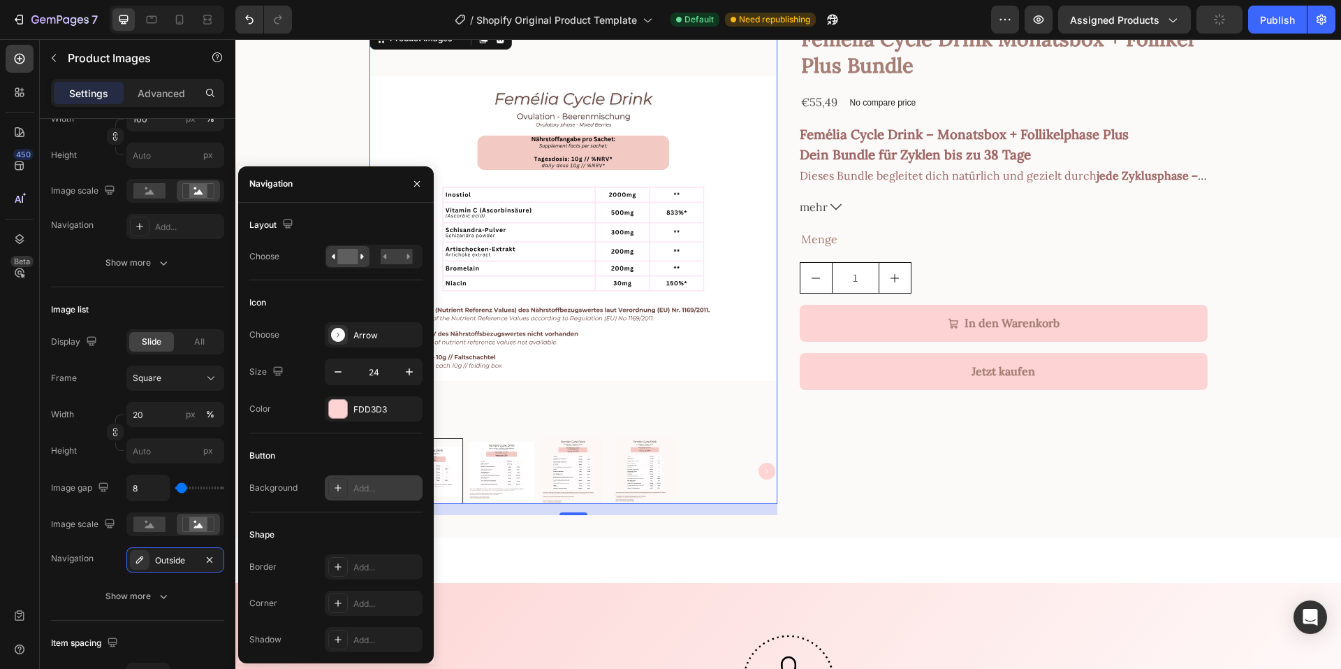
click at [363, 492] on div "Add..." at bounding box center [386, 488] width 66 height 13
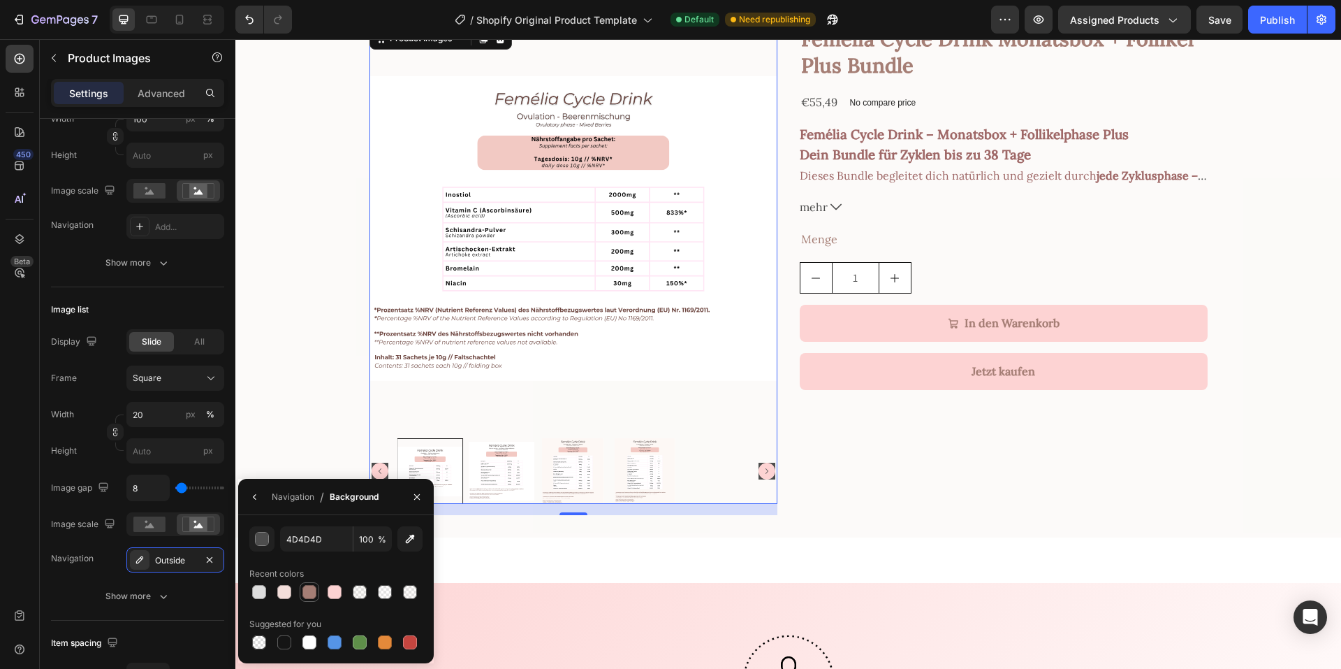
click at [311, 587] on div at bounding box center [309, 592] width 14 height 14
type input "A57E75"
click at [251, 496] on icon "button" at bounding box center [254, 496] width 11 height 11
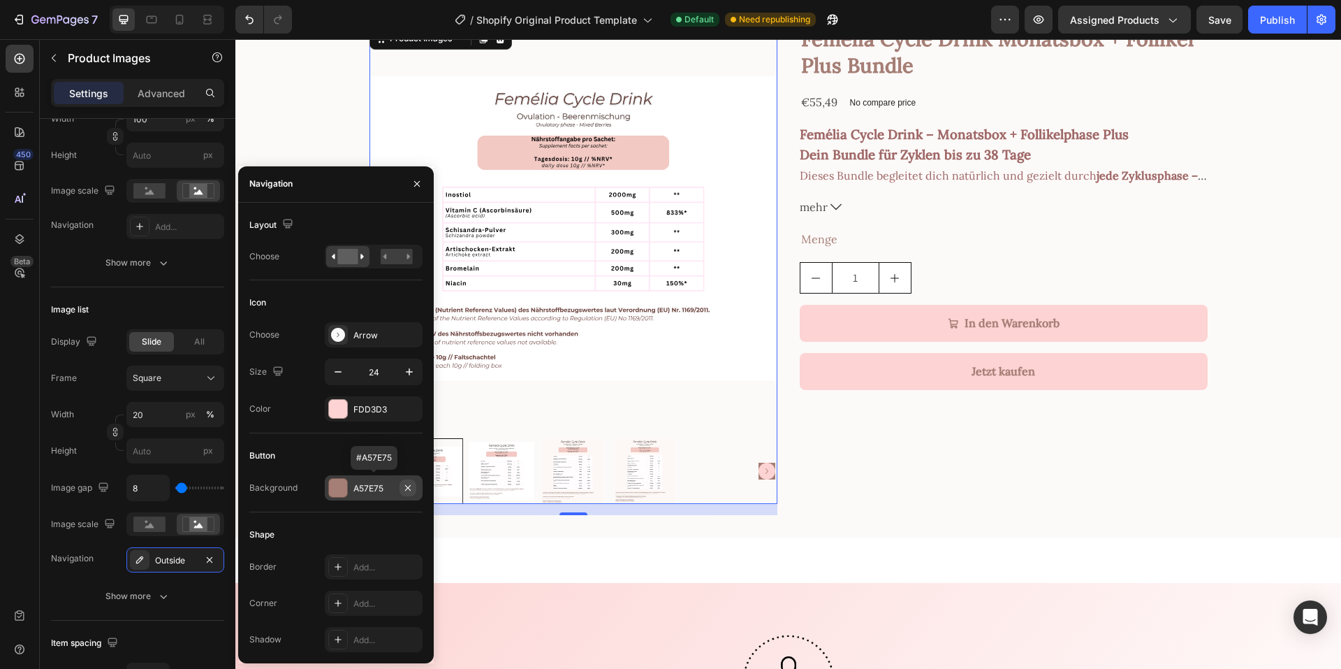
click at [411, 483] on icon "button" at bounding box center [407, 487] width 11 height 11
click at [363, 335] on div "Arrow" at bounding box center [386, 335] width 66 height 13
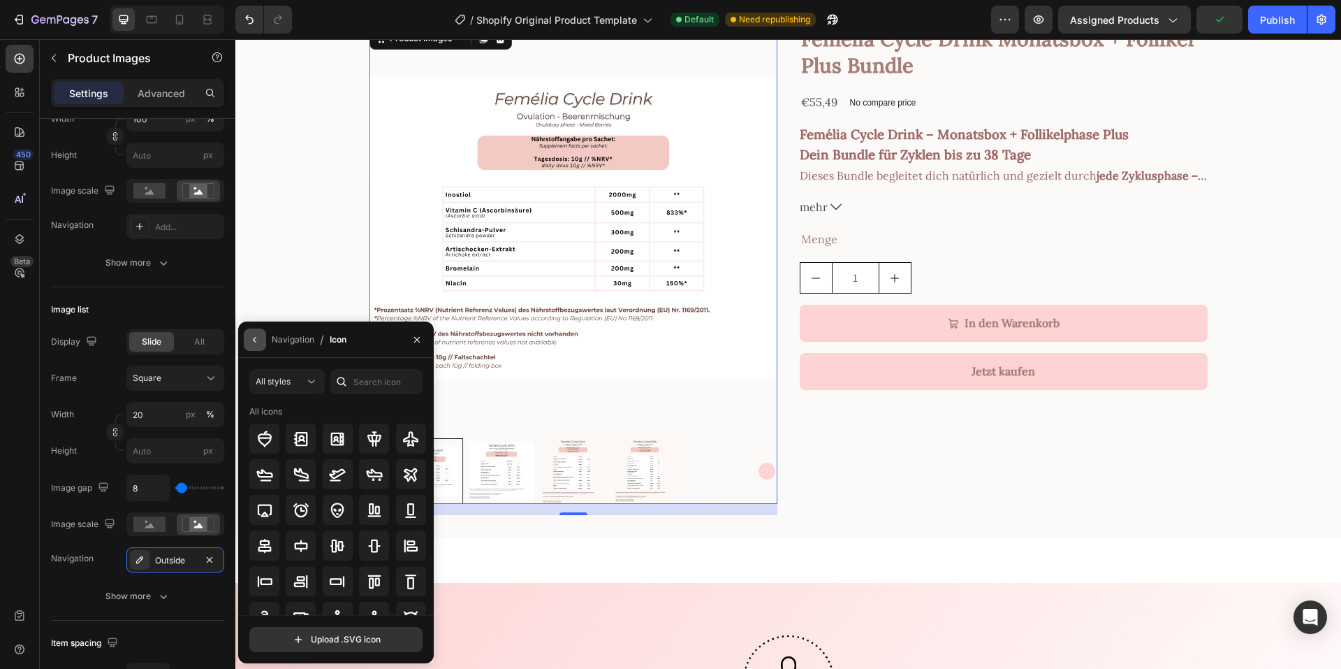
click at [260, 339] on icon "button" at bounding box center [254, 339] width 11 height 11
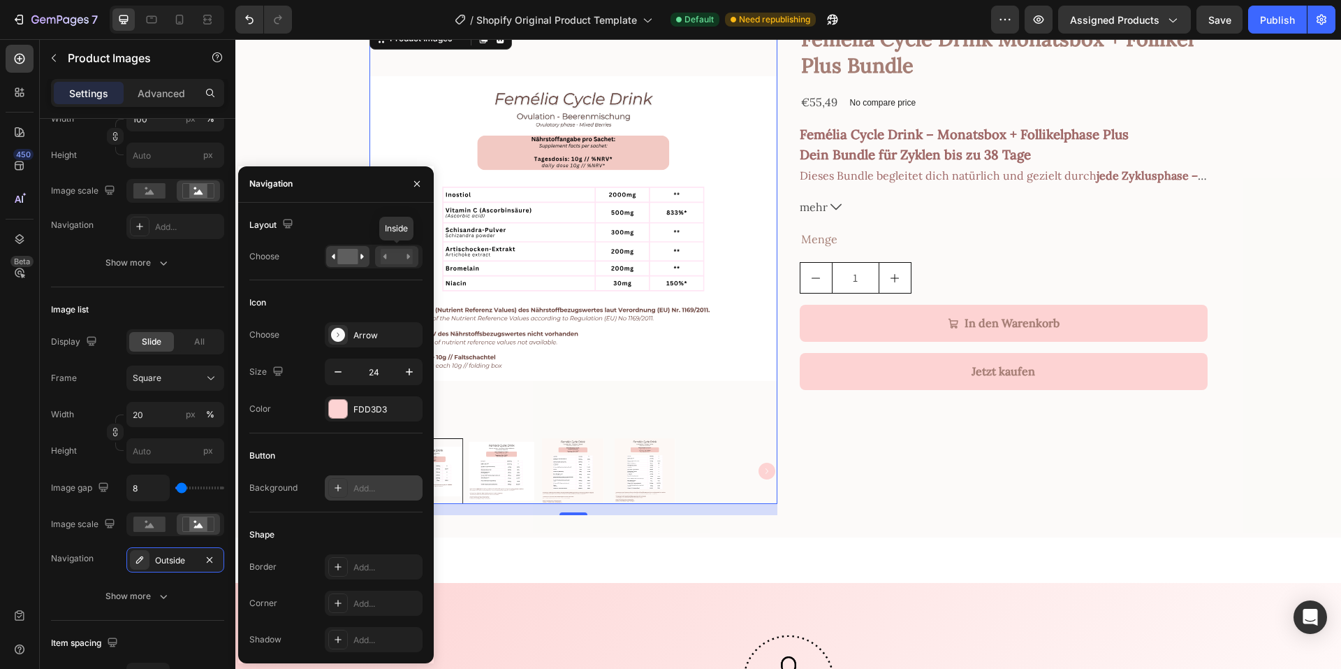
click at [400, 257] on rect at bounding box center [397, 256] width 32 height 15
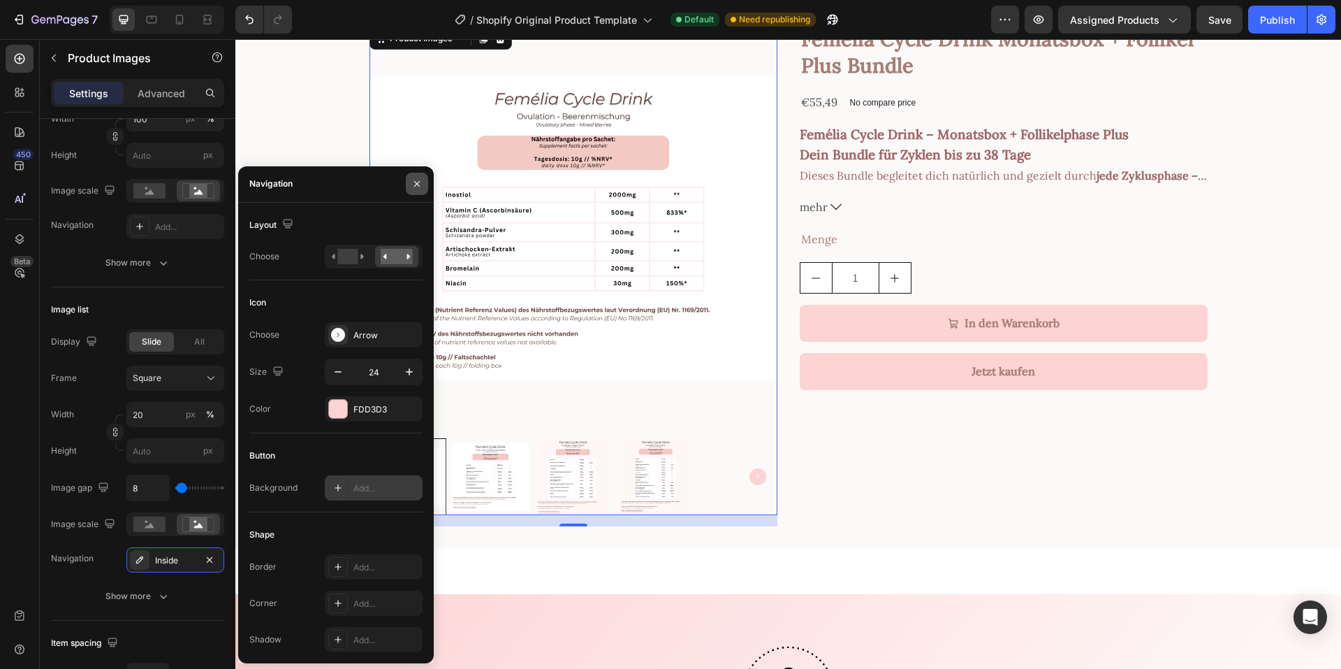
click at [420, 184] on icon "button" at bounding box center [416, 183] width 11 height 11
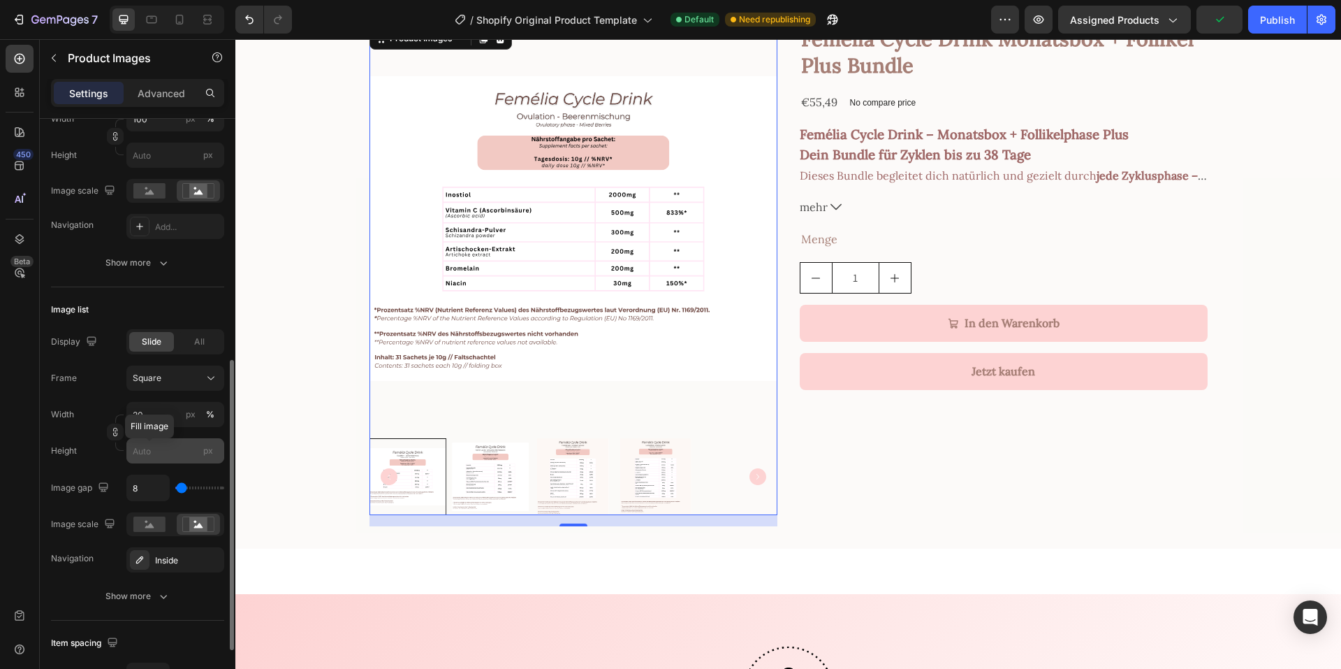
scroll to position [419, 0]
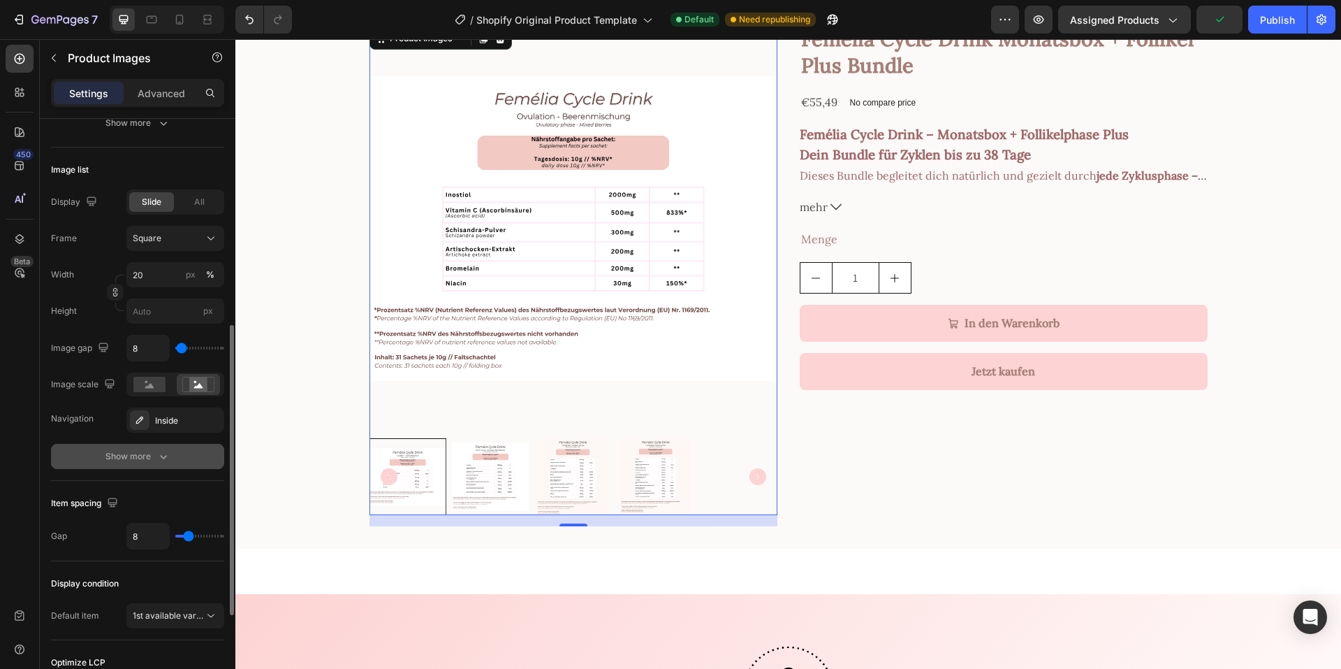
click at [153, 453] on div "Show more" at bounding box center [137, 456] width 65 height 14
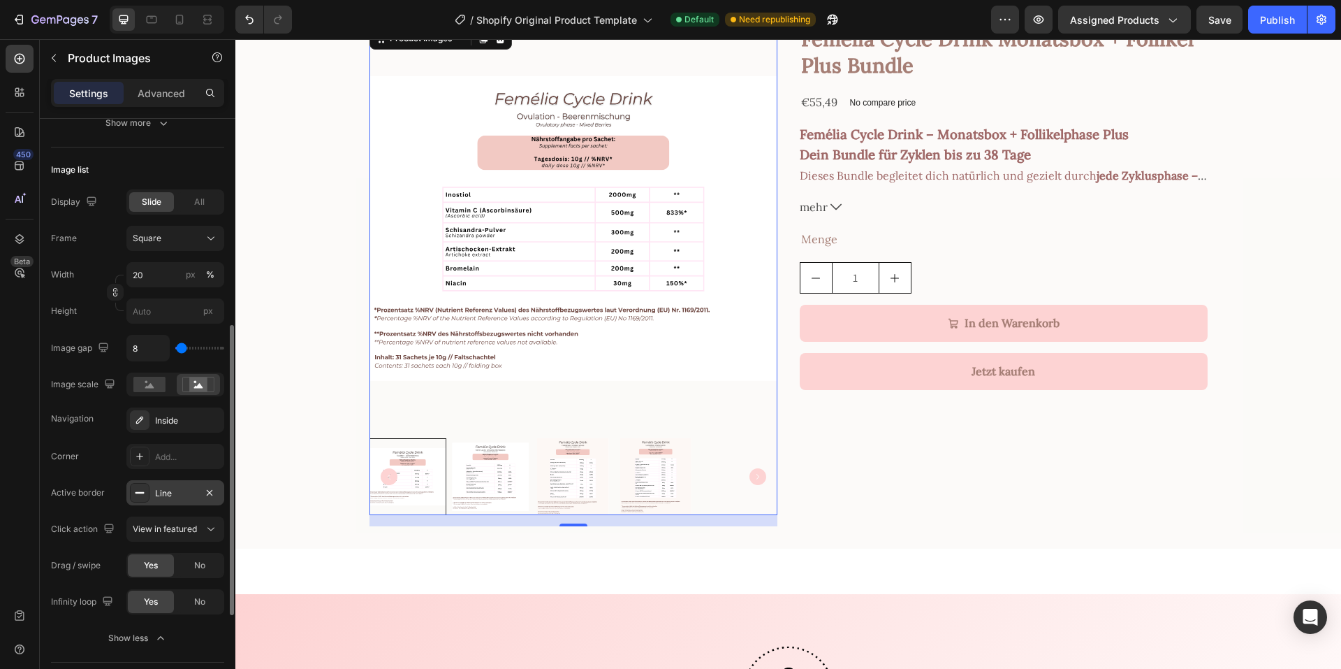
scroll to position [489, 0]
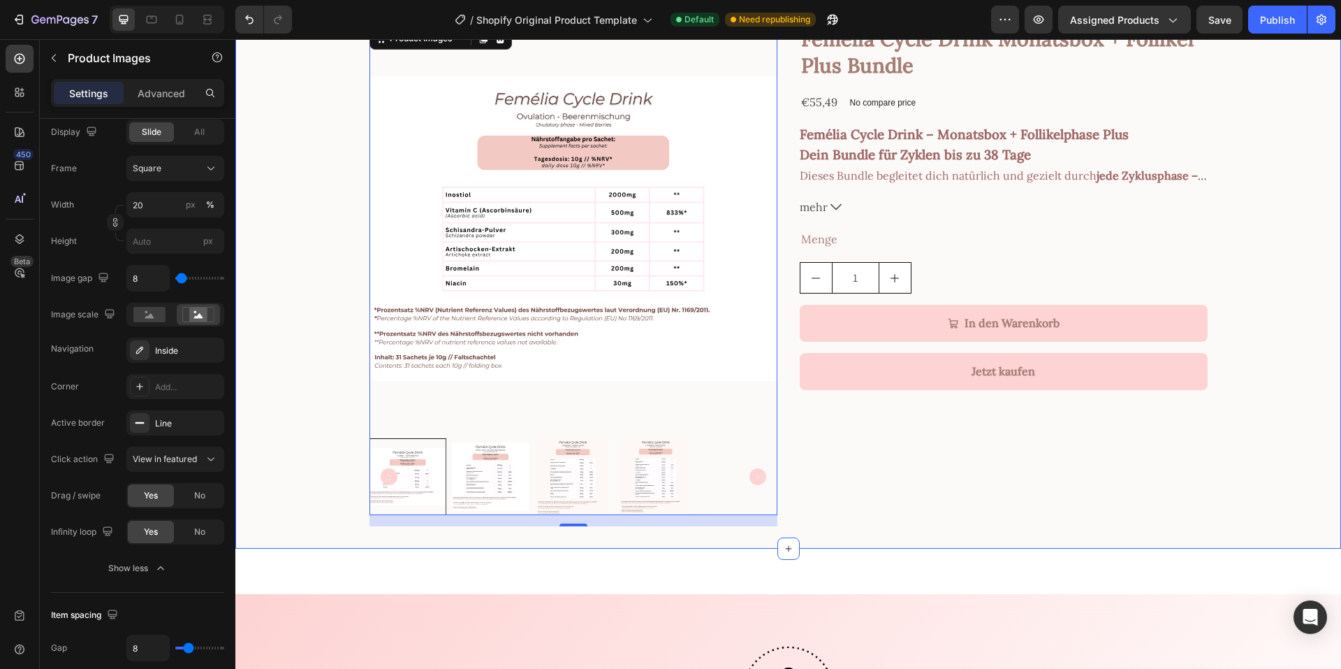
click at [291, 349] on div "Product Images 16 Femélia Cycle Drink Monatsbox + Follikel Plus Bundle Product …" at bounding box center [788, 275] width 1106 height 502
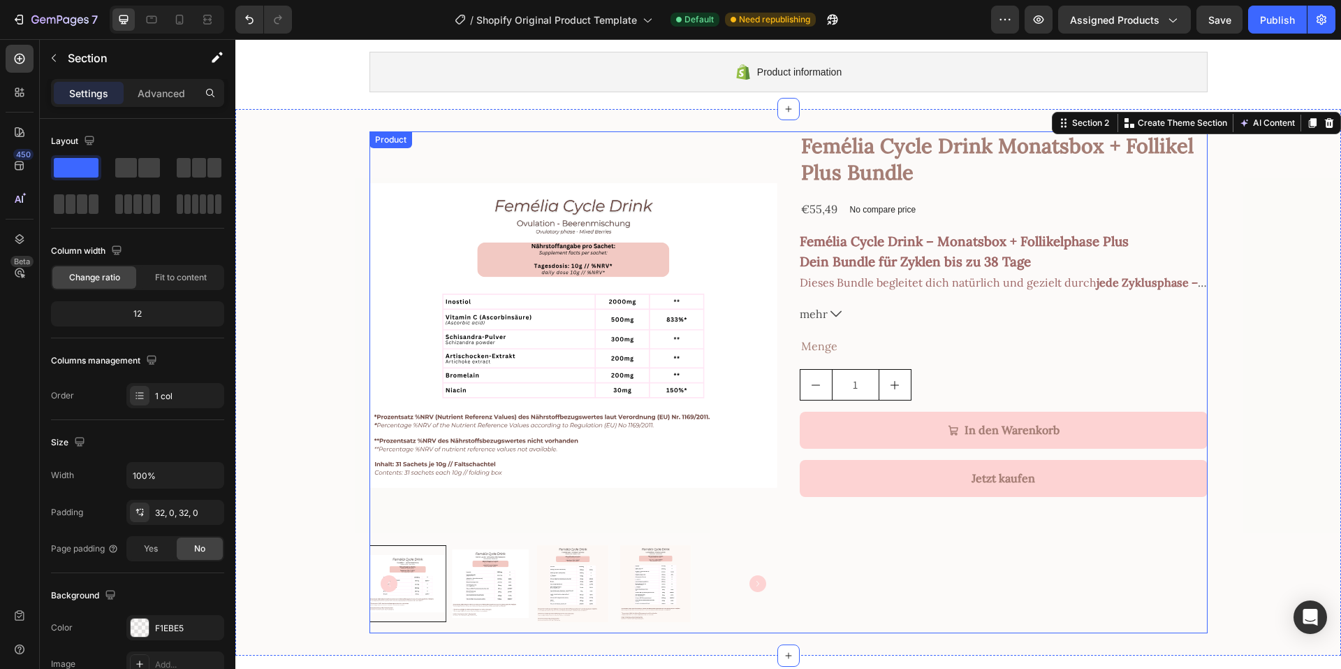
scroll to position [0, 0]
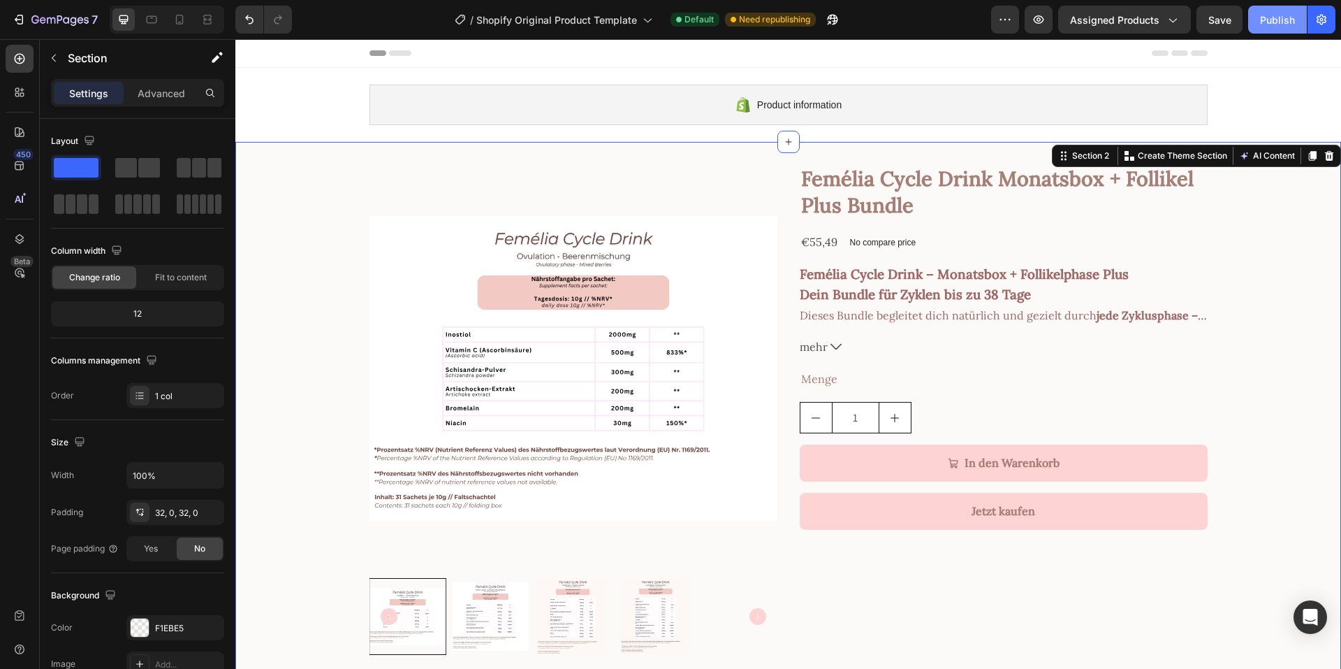
click at [1275, 26] on div "Publish" at bounding box center [1277, 20] width 35 height 15
click at [878, 242] on p "No compare price" at bounding box center [883, 242] width 66 height 8
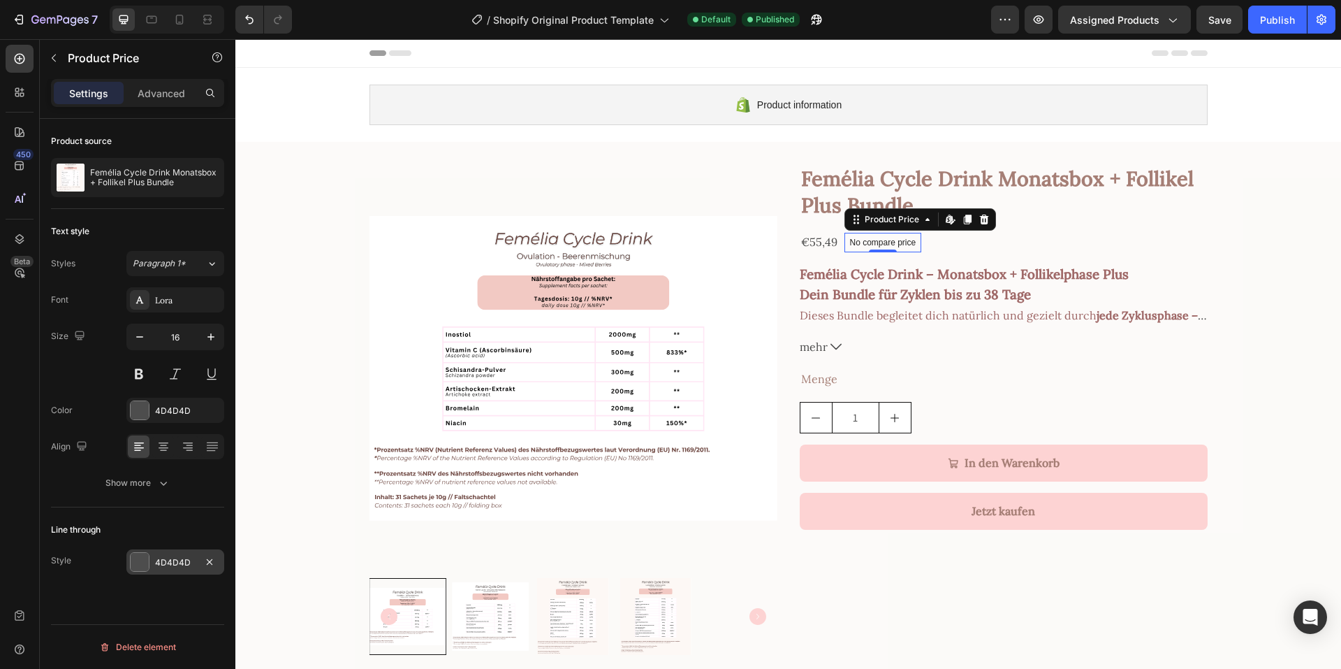
click at [175, 562] on div "4D4D4D" at bounding box center [175, 562] width 41 height 13
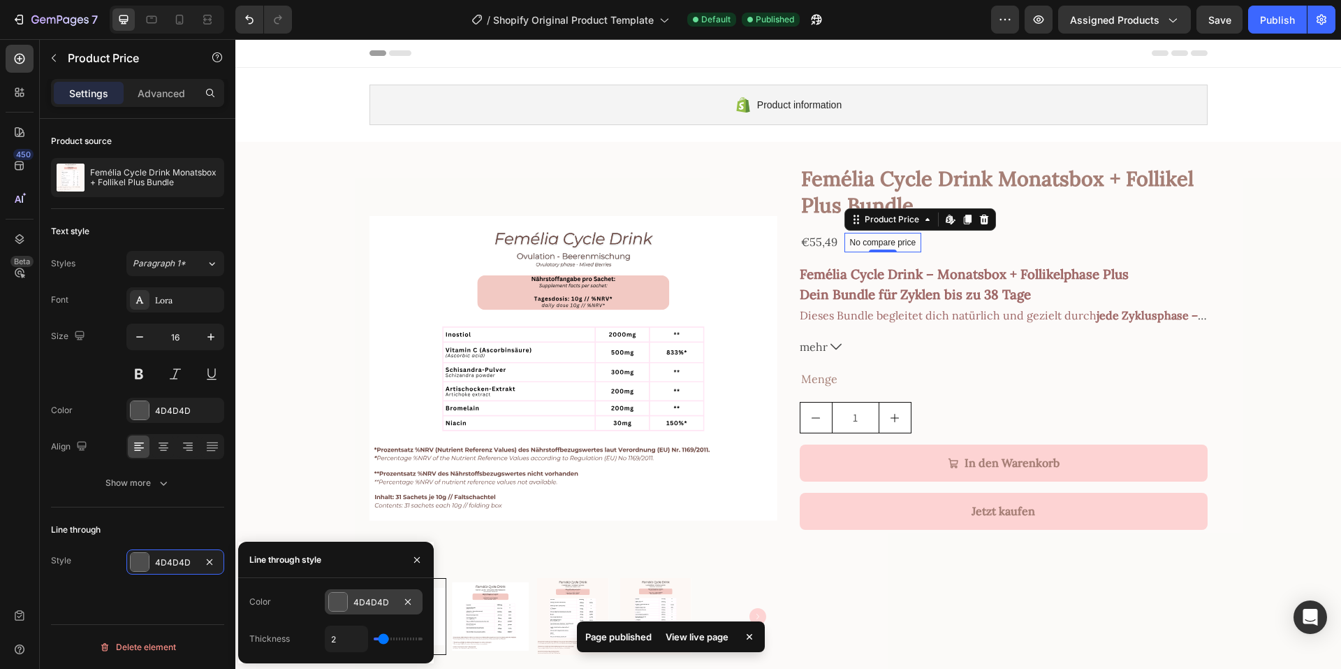
click at [360, 596] on div "4D4D4D" at bounding box center [373, 602] width 41 height 13
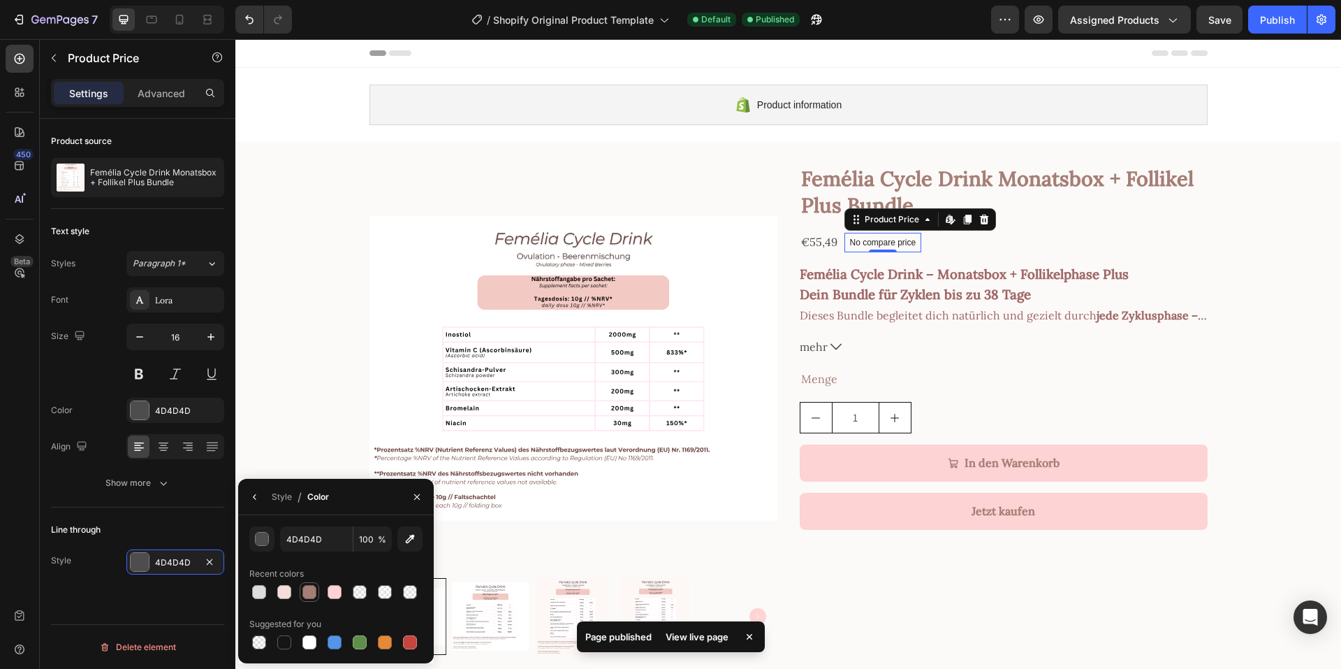
click at [308, 586] on div at bounding box center [309, 592] width 14 height 14
type input "A57E75"
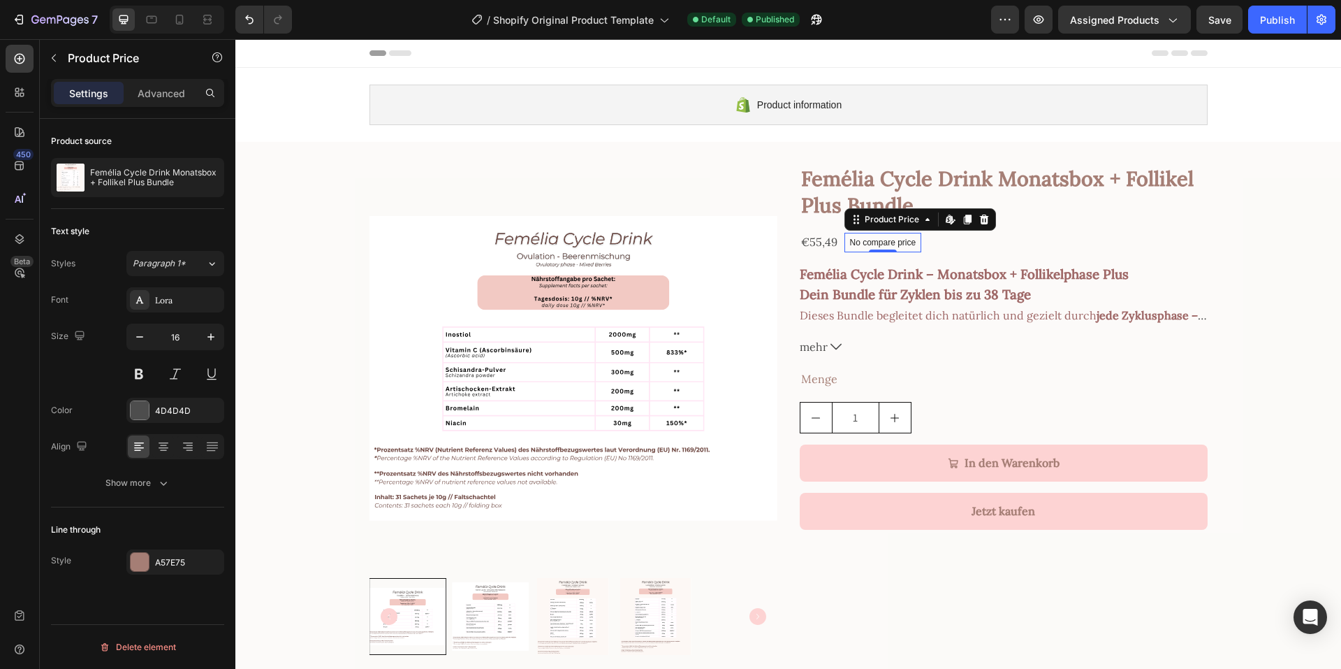
click at [54, 495] on div "Text style Styles Paragraph 1* Font Lora Size 16 Color 4D4D4D Align Show more" at bounding box center [137, 358] width 173 height 298
click at [160, 409] on div "4D4D4D" at bounding box center [175, 410] width 41 height 13
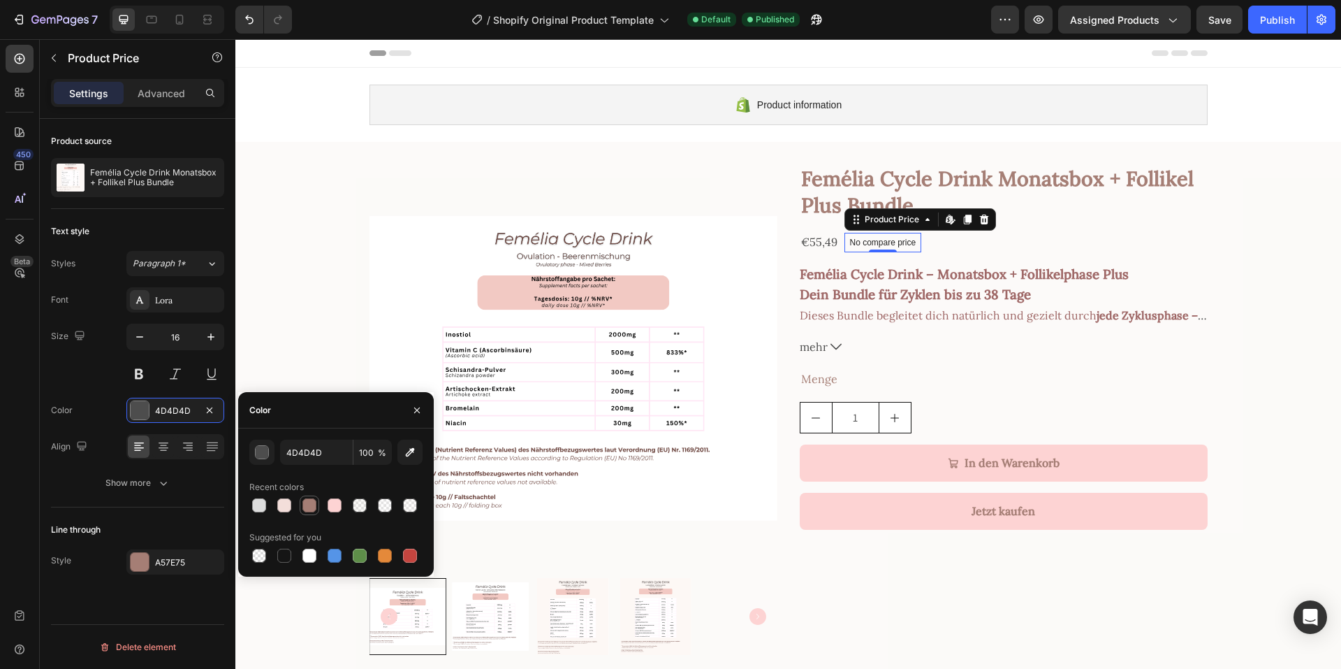
click at [314, 510] on div at bounding box center [309, 505] width 14 height 14
type input "A57E75"
click at [48, 375] on div "Product source Femélia Cycle Drink Monatsbox + Follikel Plus Bundle Text style …" at bounding box center [138, 414] width 196 height 590
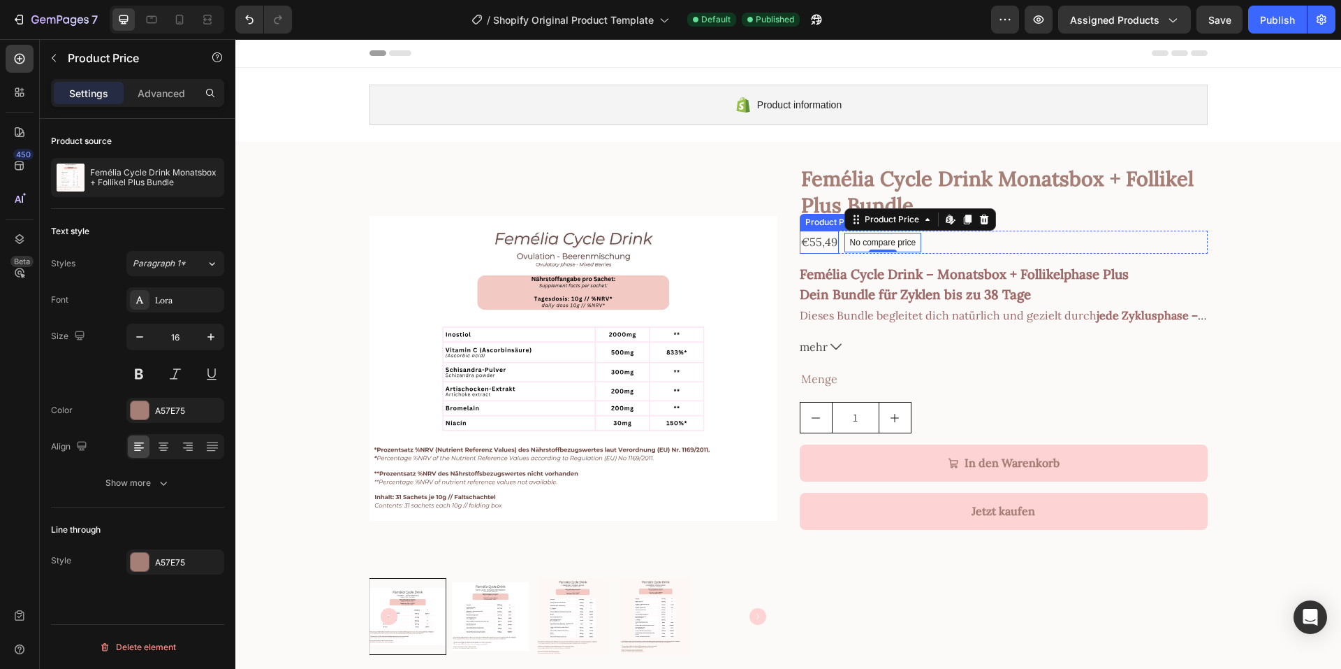
click at [800, 235] on div "€55,49" at bounding box center [819, 242] width 39 height 23
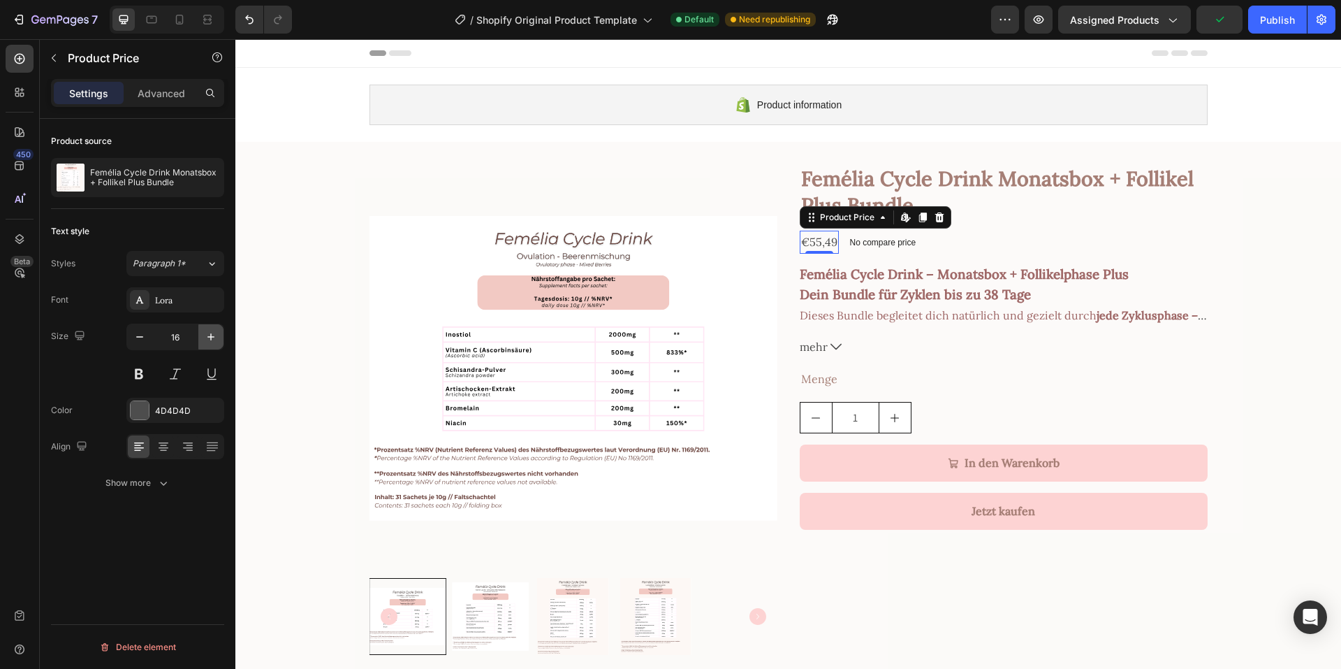
click at [208, 340] on icon "button" at bounding box center [211, 337] width 14 height 14
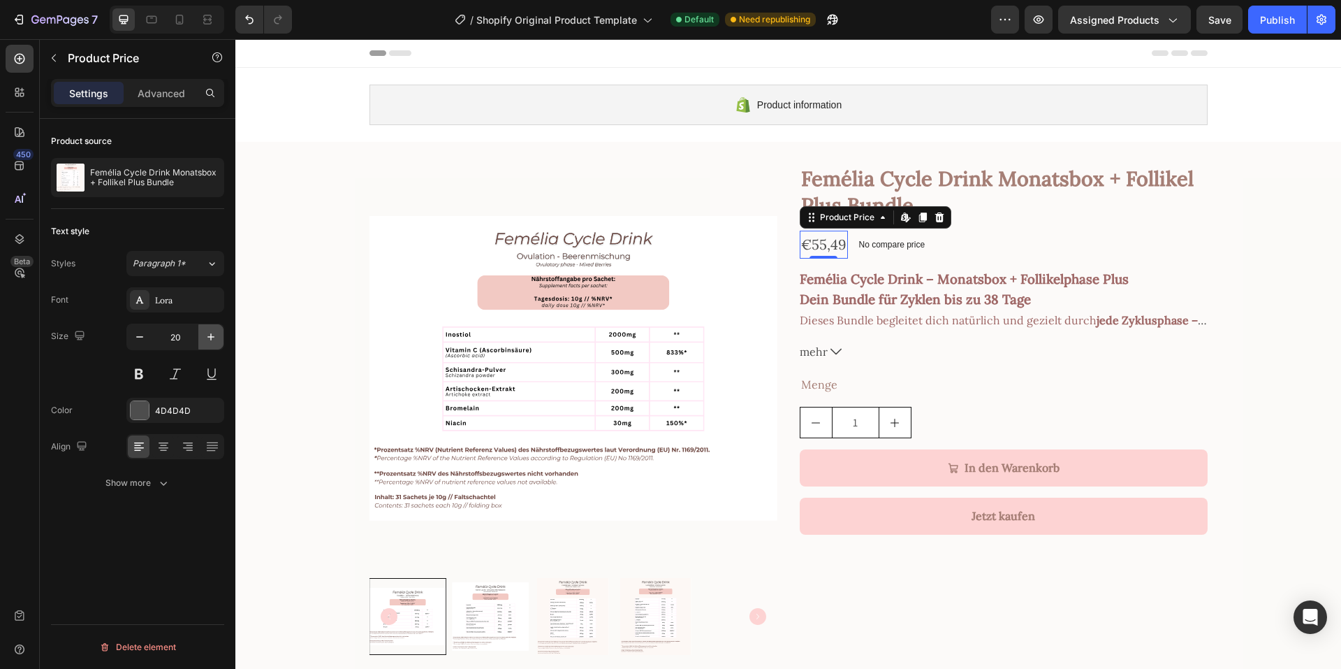
click at [208, 340] on icon "button" at bounding box center [211, 337] width 14 height 14
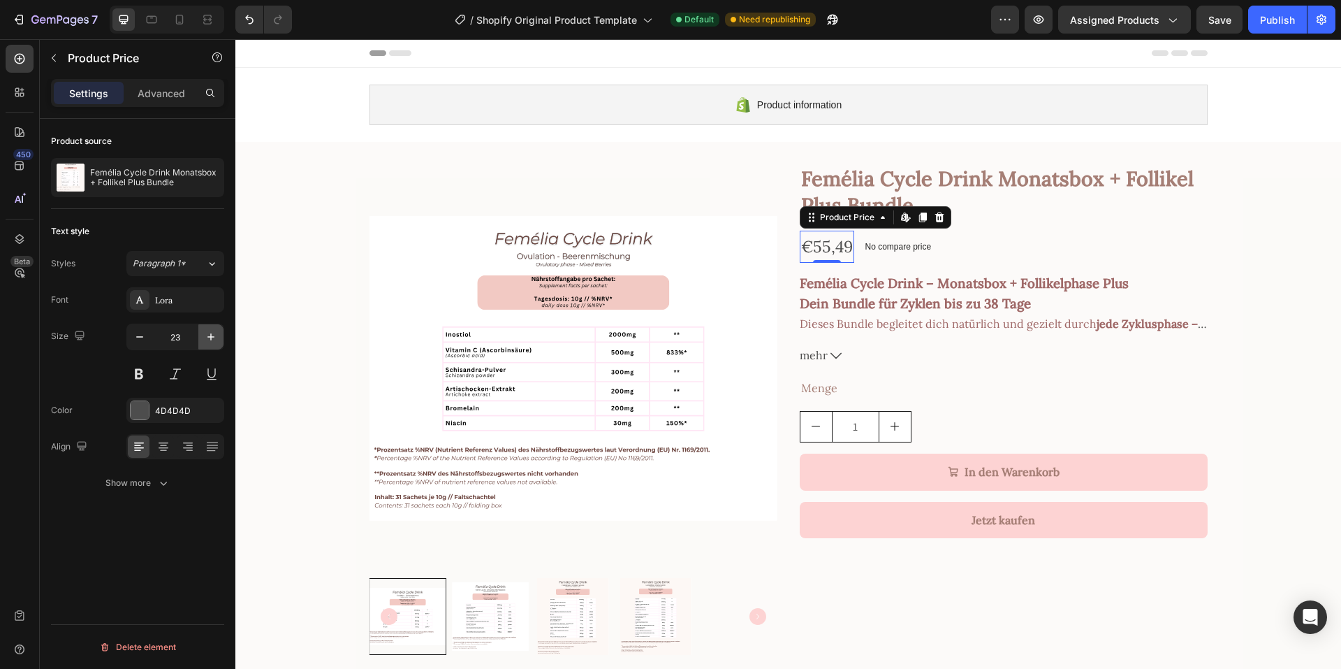
click at [208, 340] on icon "button" at bounding box center [211, 337] width 14 height 14
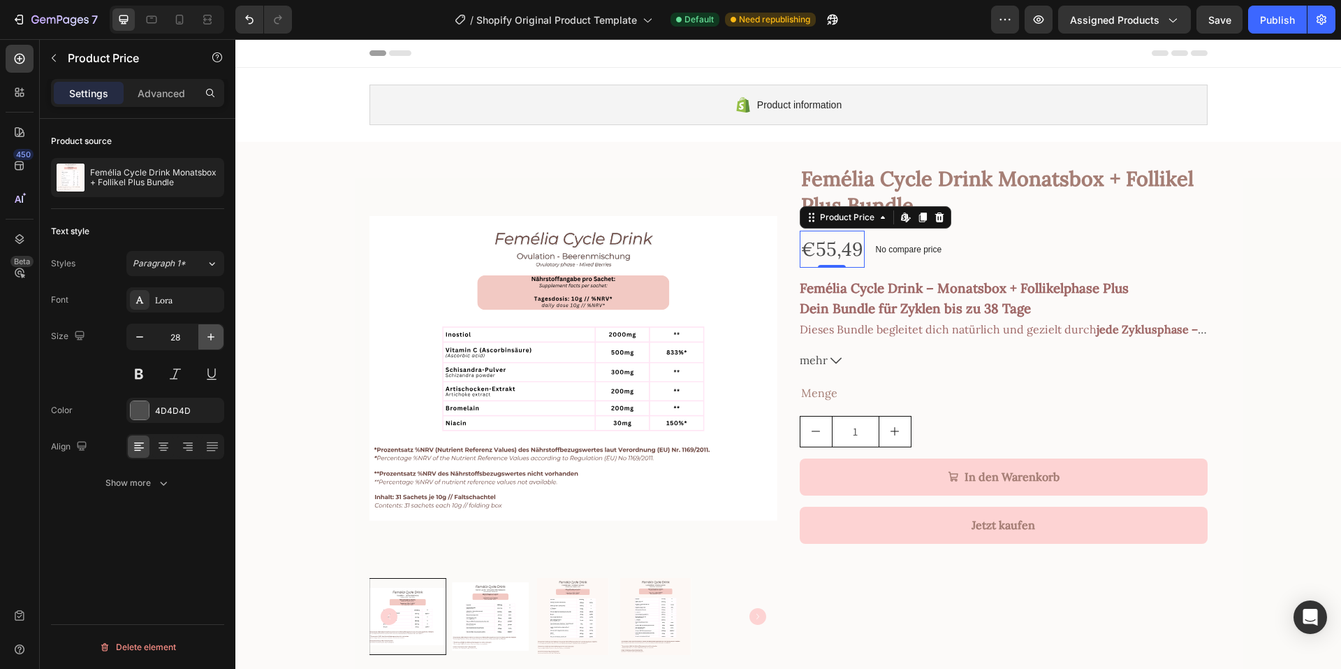
click at [208, 340] on icon "button" at bounding box center [211, 337] width 14 height 14
type input "30"
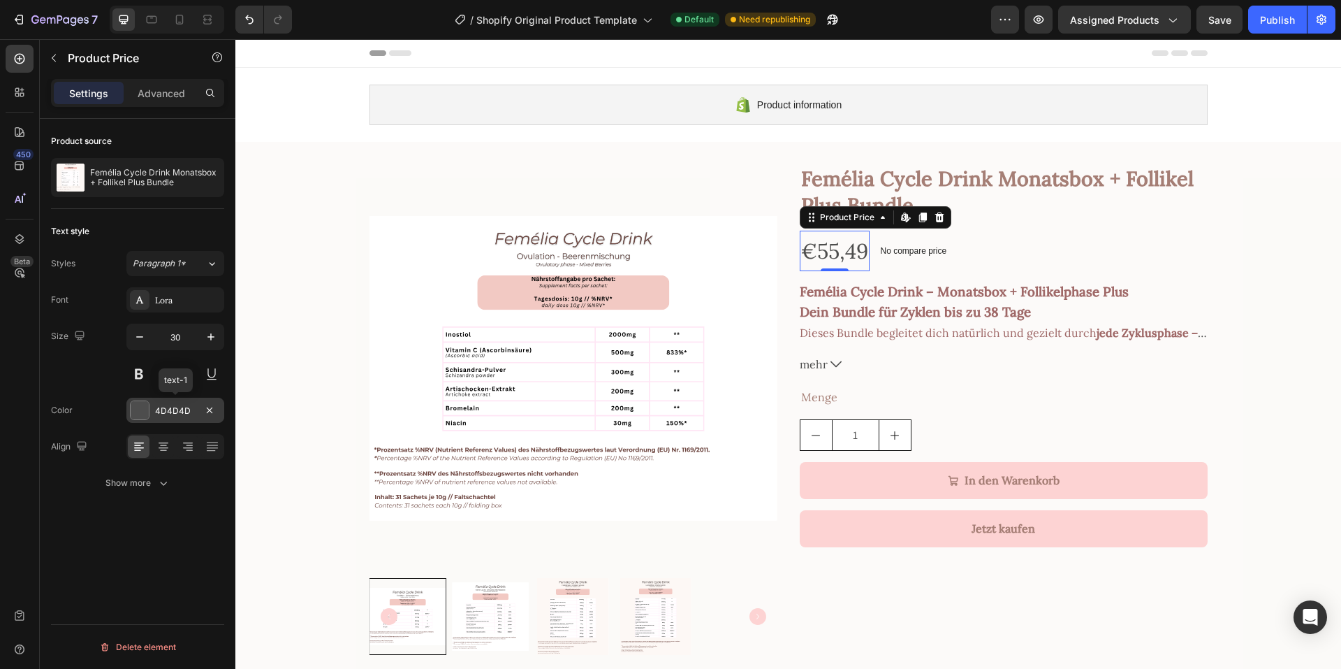
click at [162, 409] on div "4D4D4D" at bounding box center [175, 410] width 41 height 13
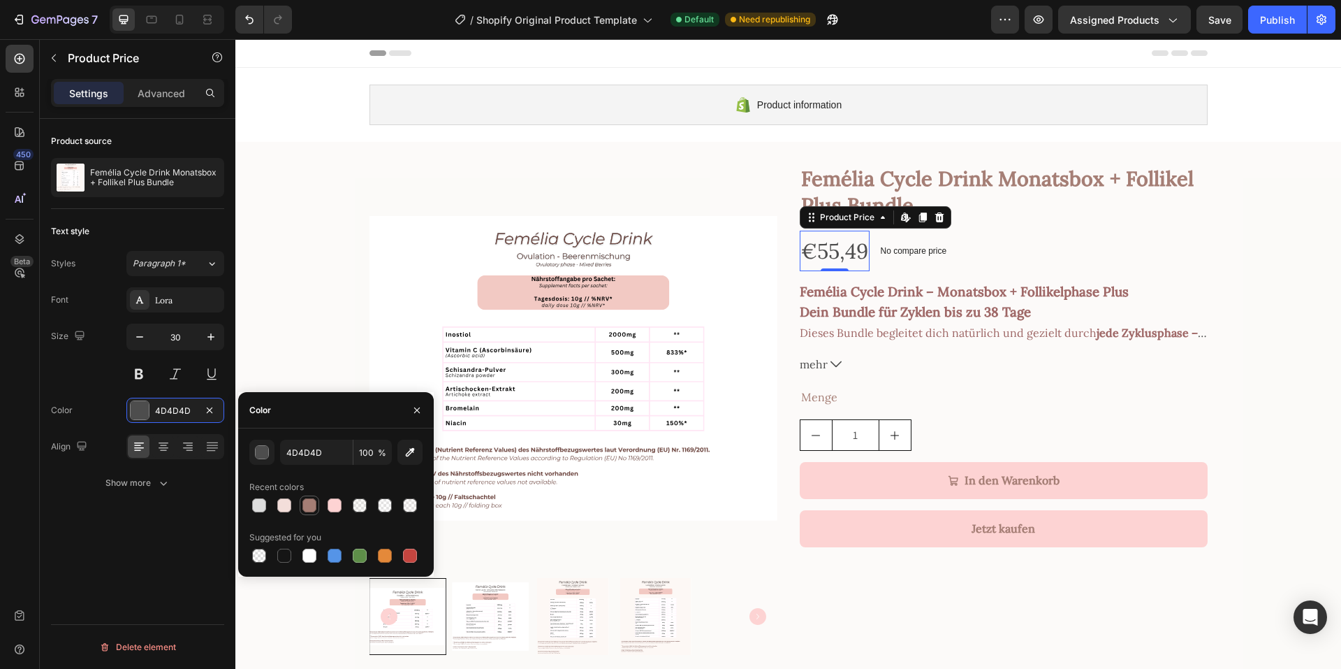
click at [314, 509] on div at bounding box center [309, 505] width 14 height 14
type input "A57E75"
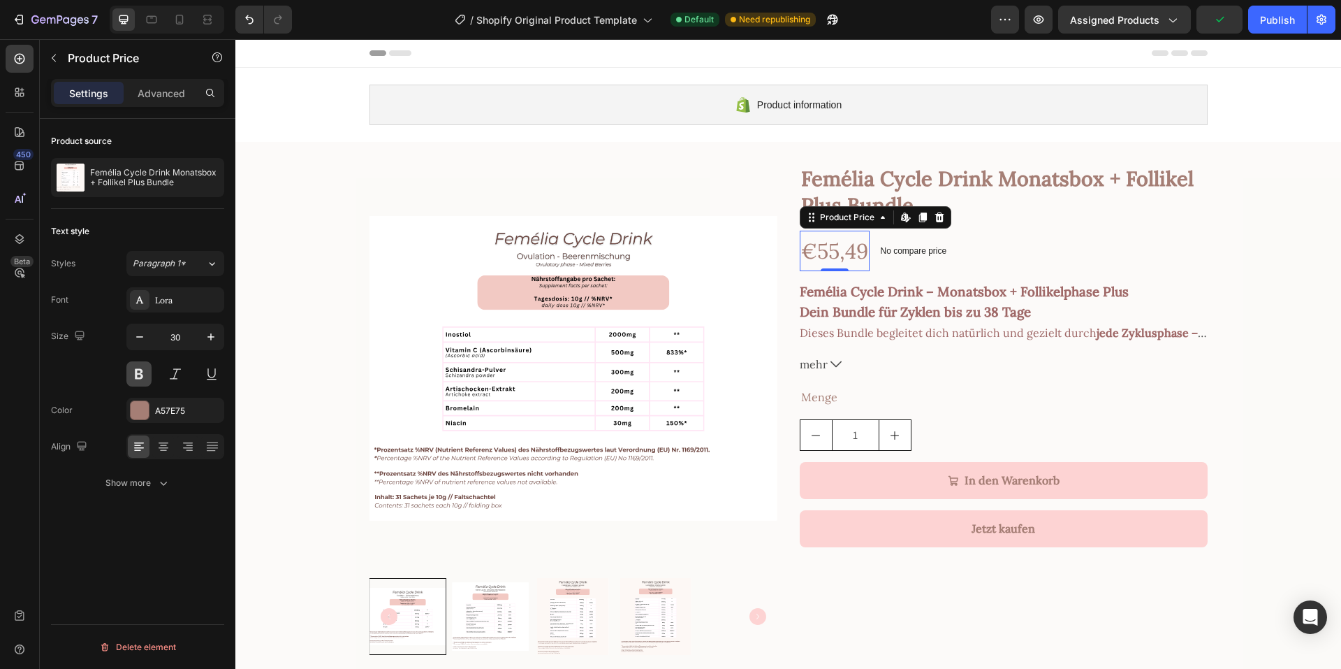
click at [140, 370] on button at bounding box center [138, 373] width 25 height 25
click at [1221, 251] on div "Product Images Femélia Cycle Drink Monatsbox + Follikel Plus Bundle Product Tit…" at bounding box center [788, 415] width 1106 height 502
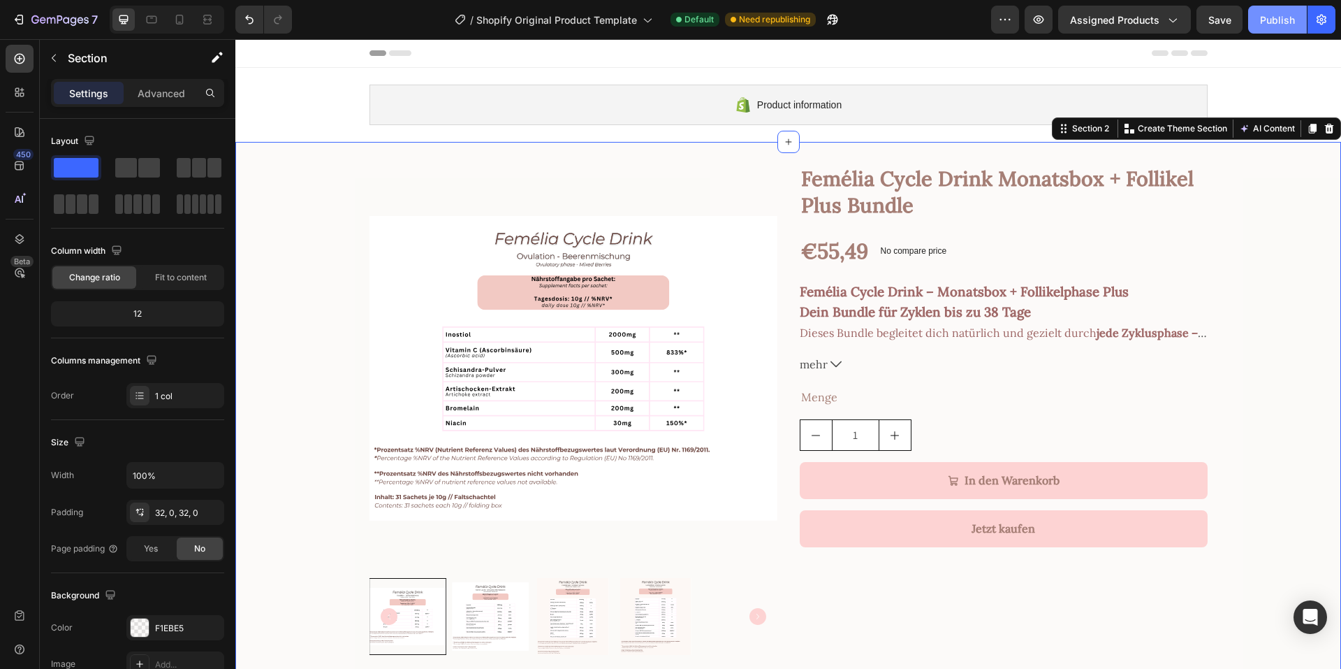
click at [1267, 24] on div "Publish" at bounding box center [1277, 20] width 35 height 15
click at [833, 367] on icon at bounding box center [836, 363] width 11 height 11
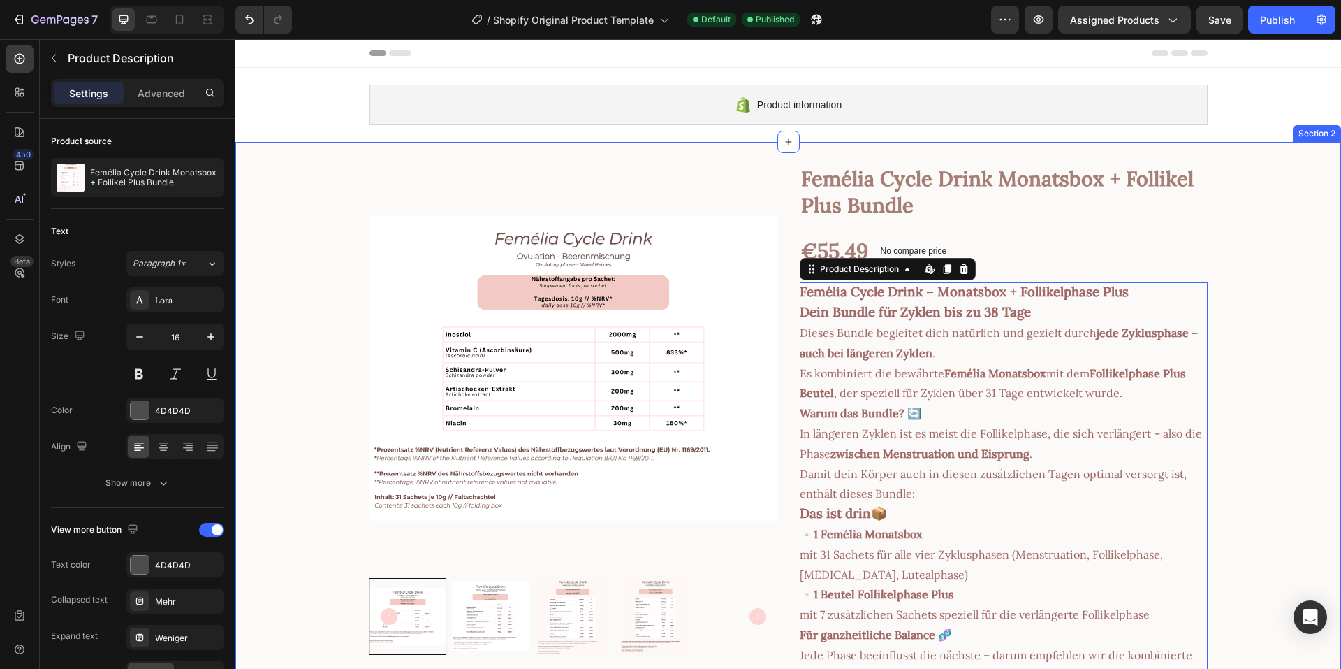
click at [1273, 349] on div "Product Images Femélia Cycle Drink Monatsbox + Follikel Plus Bundle Product Tit…" at bounding box center [788, 562] width 1106 height 796
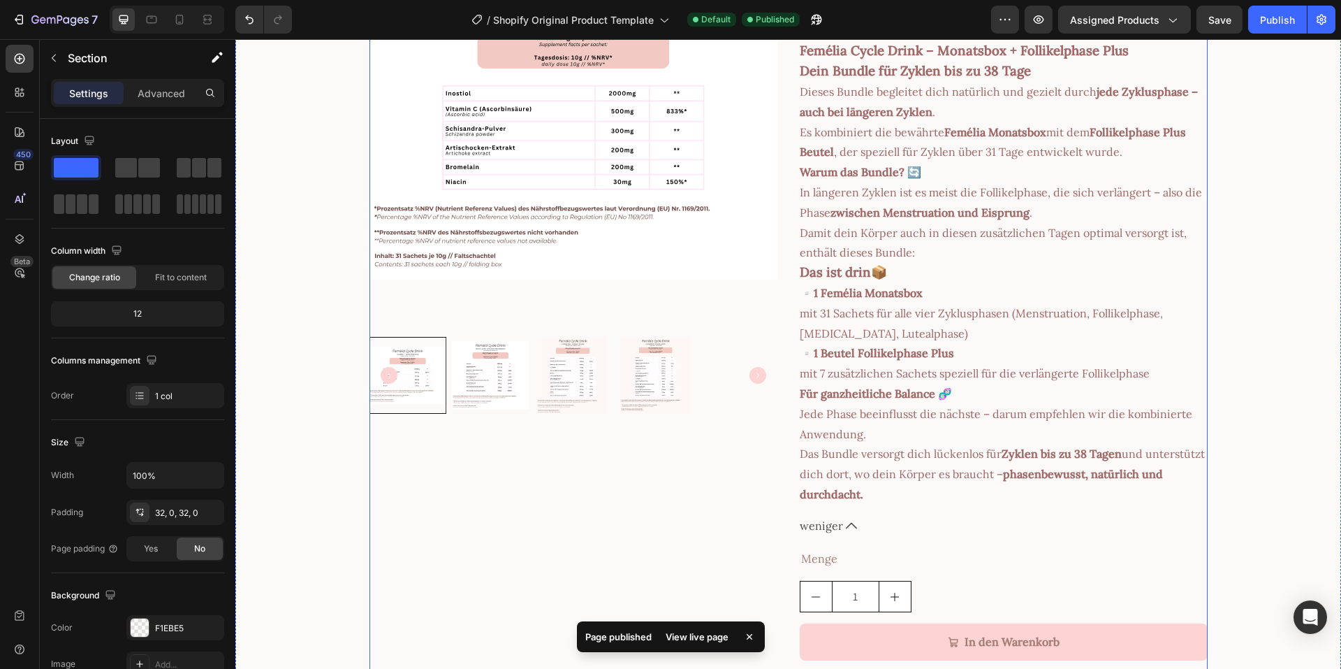
scroll to position [279, 0]
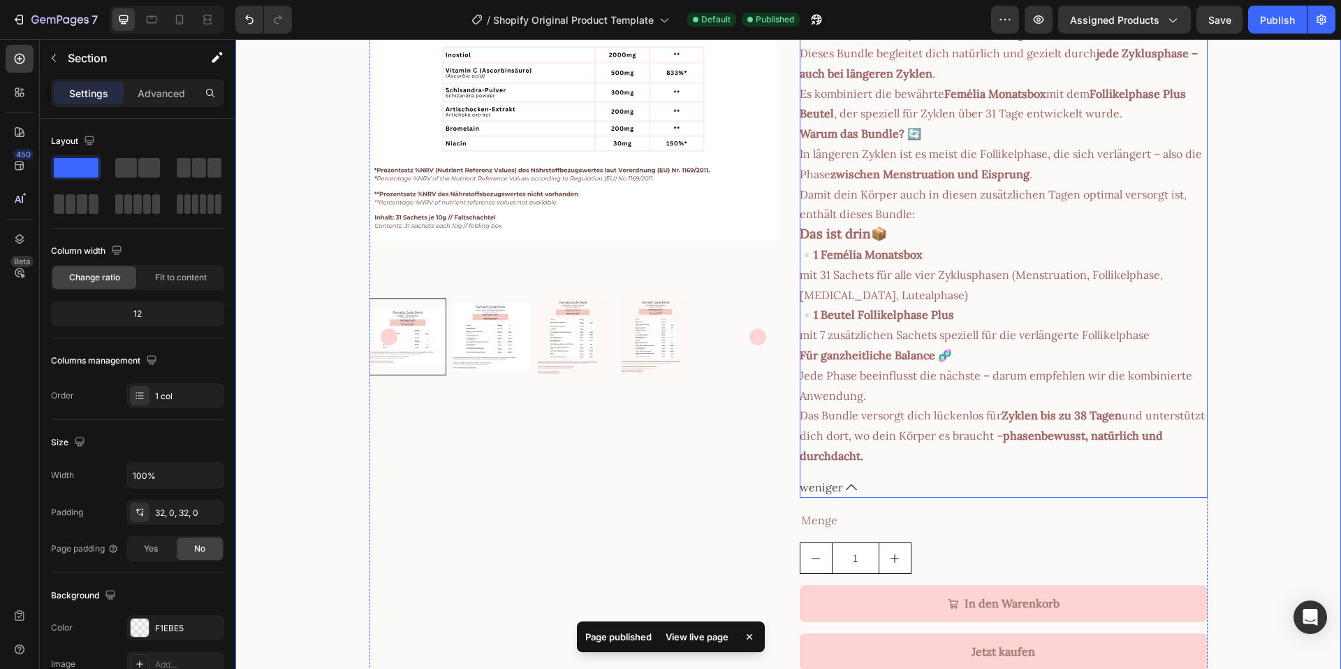
click at [846, 482] on icon at bounding box center [851, 486] width 11 height 11
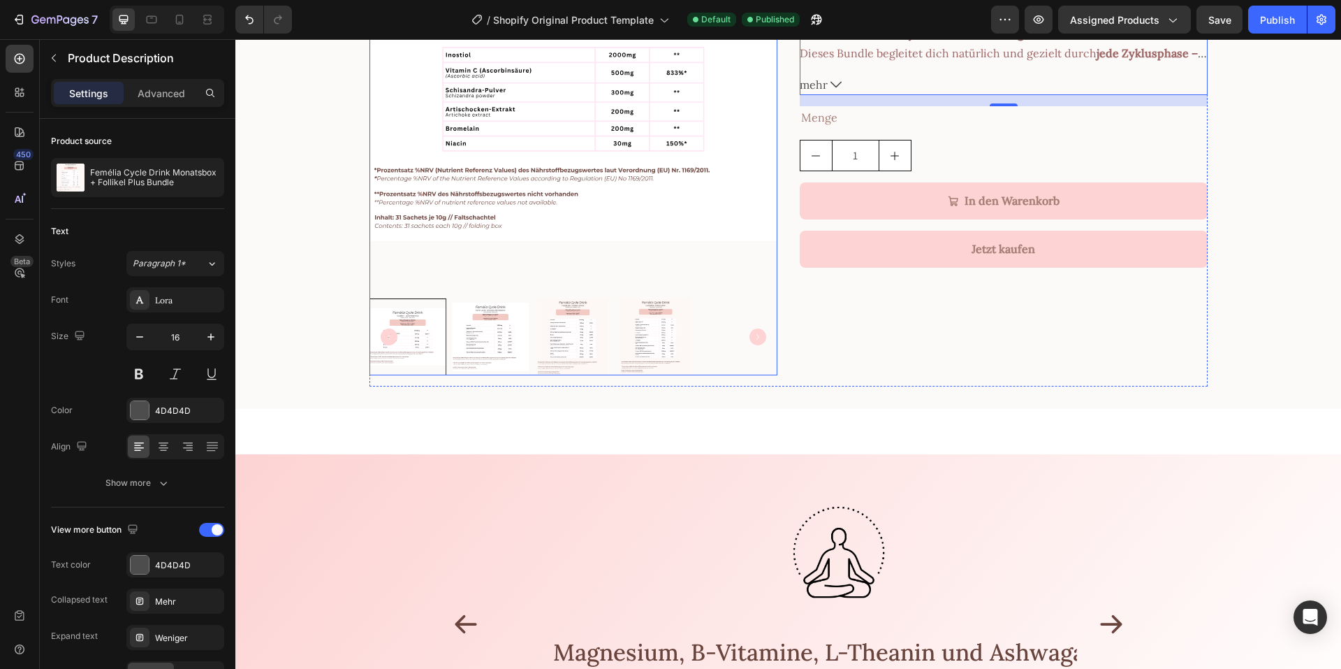
scroll to position [0, 0]
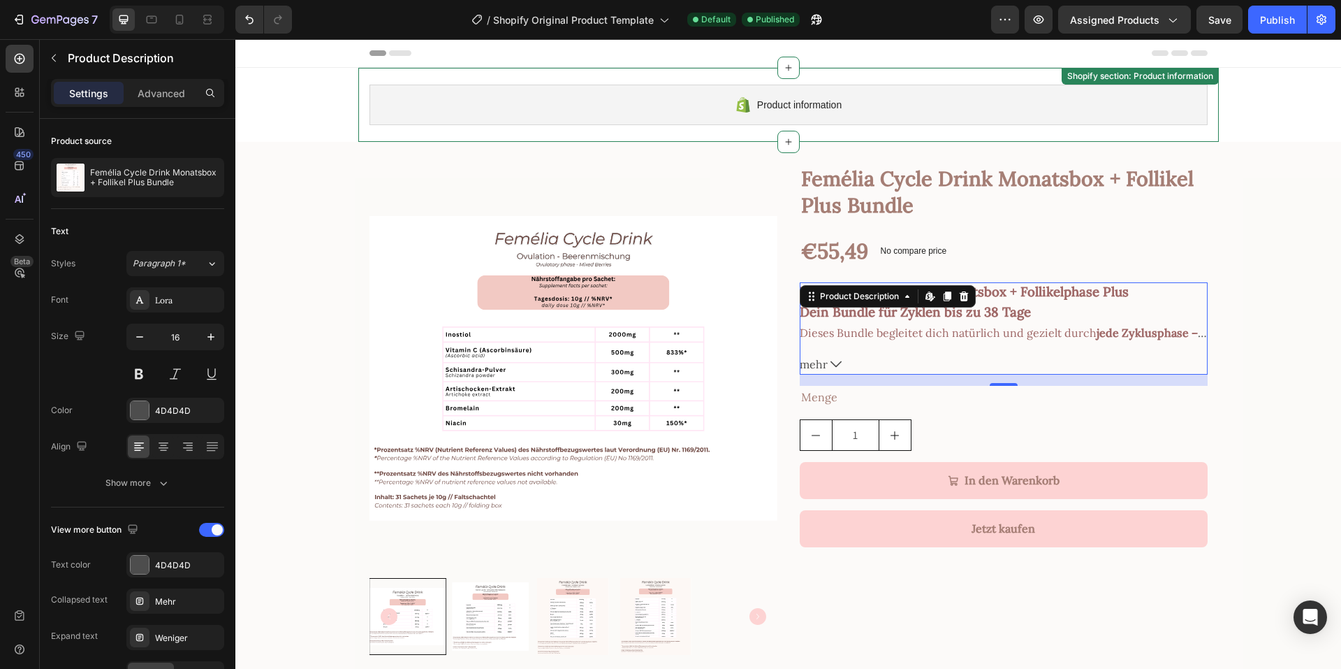
click at [979, 100] on div "Product information" at bounding box center [789, 105] width 838 height 41
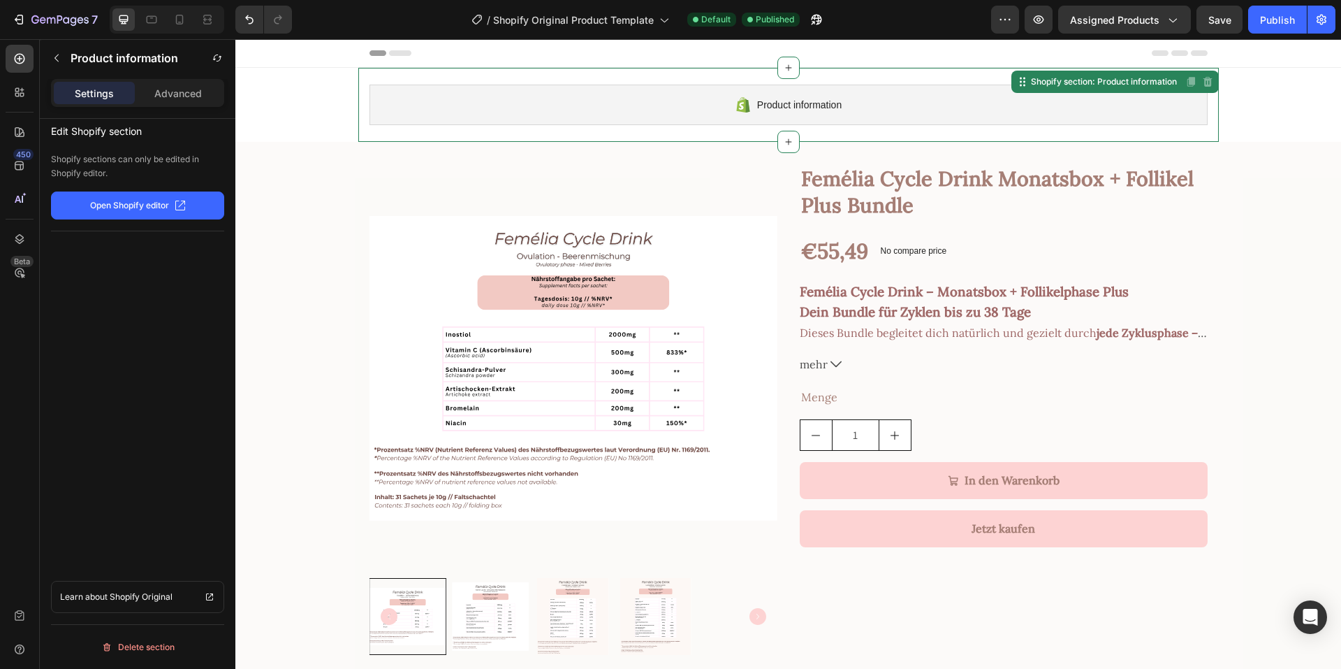
click at [565, 117] on div "Product information" at bounding box center [789, 105] width 838 height 41
click at [1042, 88] on div "Shopify section: Product information" at bounding box center [1098, 81] width 168 height 17
click at [153, 200] on p "Open Shopify editor" at bounding box center [129, 205] width 79 height 13
click at [275, 165] on div "Product Images Femélia Cycle Drink Monatsbox + Follikel Plus Bundle Product Tit…" at bounding box center [788, 415] width 1106 height 502
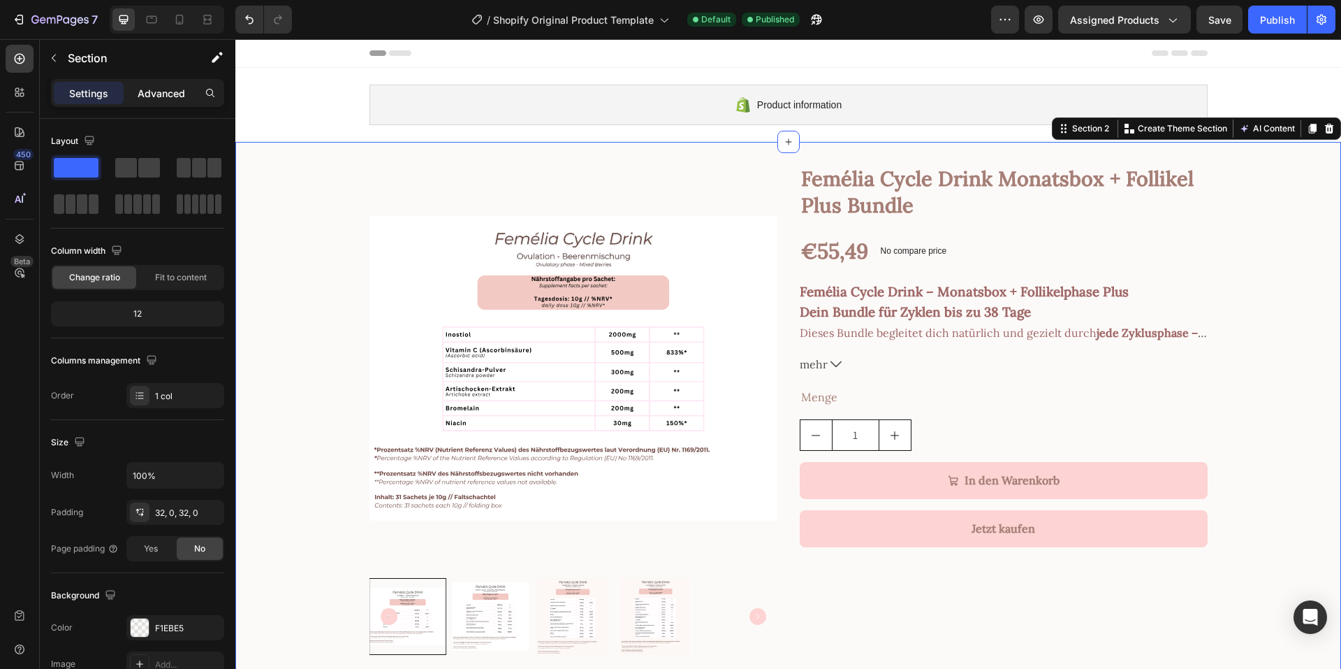
click at [159, 92] on p "Advanced" at bounding box center [162, 93] width 48 height 15
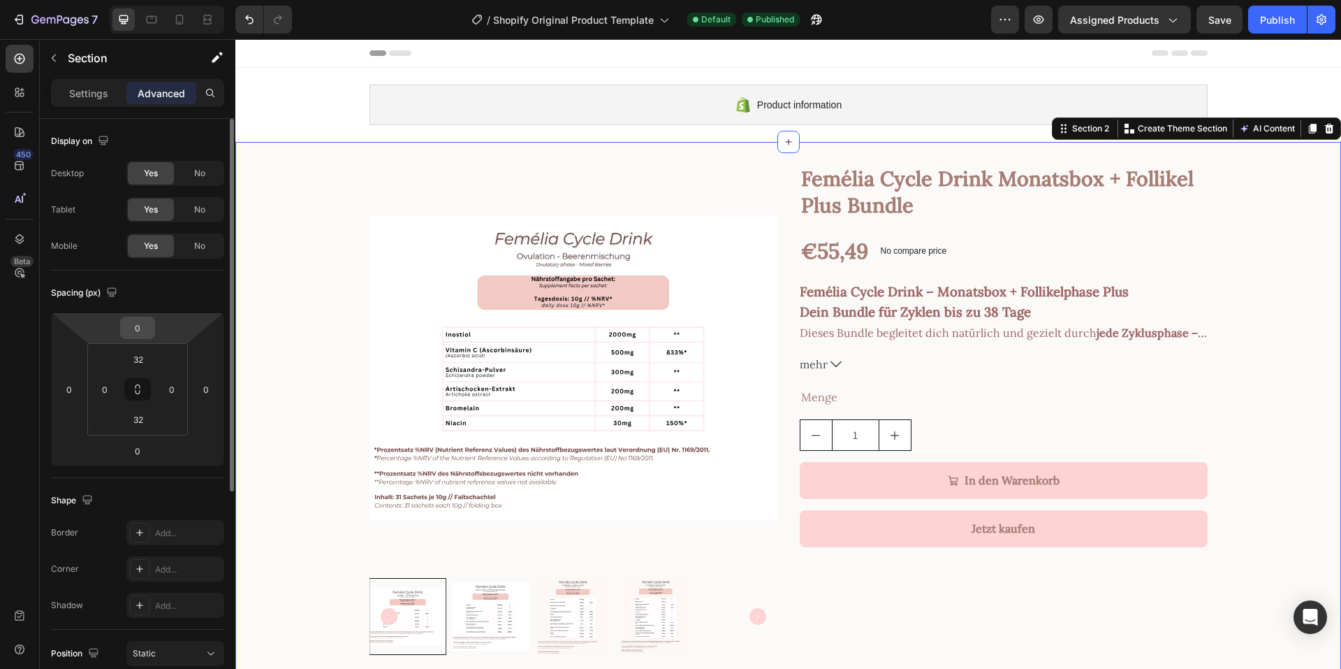
click at [151, 330] on input "0" at bounding box center [138, 327] width 28 height 21
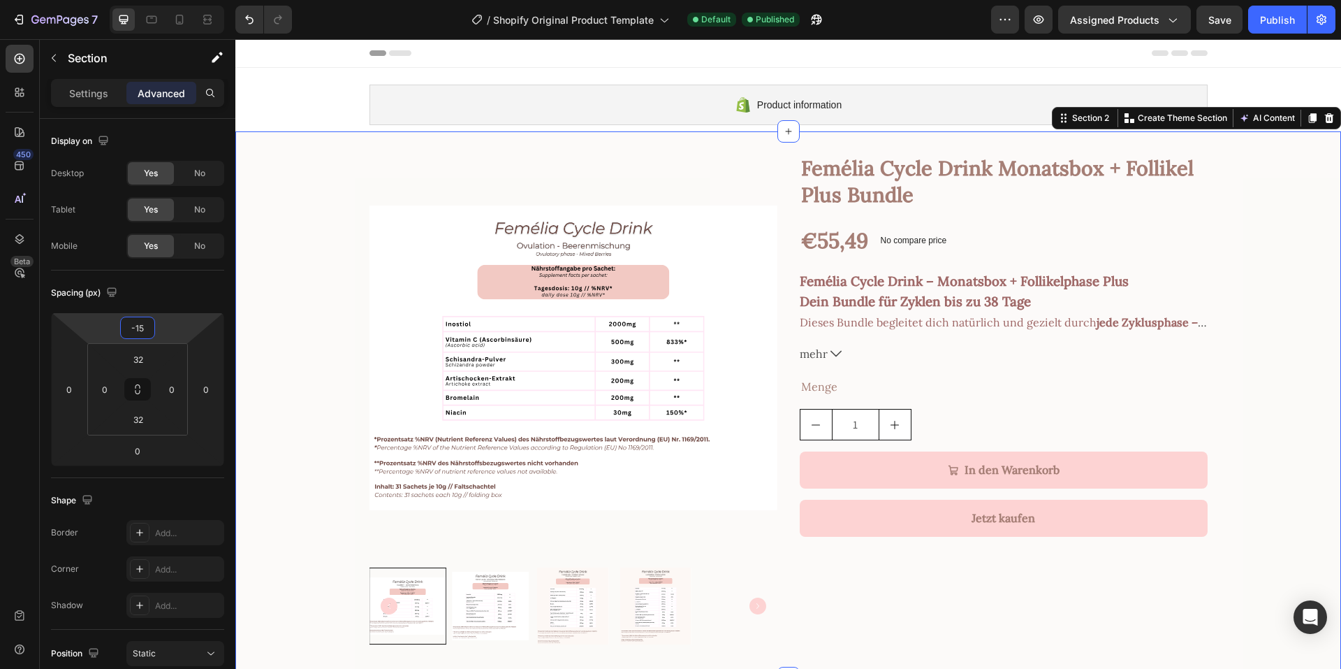
type input "-15"
click at [1266, 35] on div "7 / Shopify Original Product Template Default Published Preview Assigned Produc…" at bounding box center [670, 20] width 1341 height 40
click at [1267, 18] on div "Publish" at bounding box center [1277, 20] width 35 height 15
click at [1290, 20] on div "Publish" at bounding box center [1277, 20] width 35 height 15
click at [1037, 24] on icon "button" at bounding box center [1039, 20] width 14 height 14
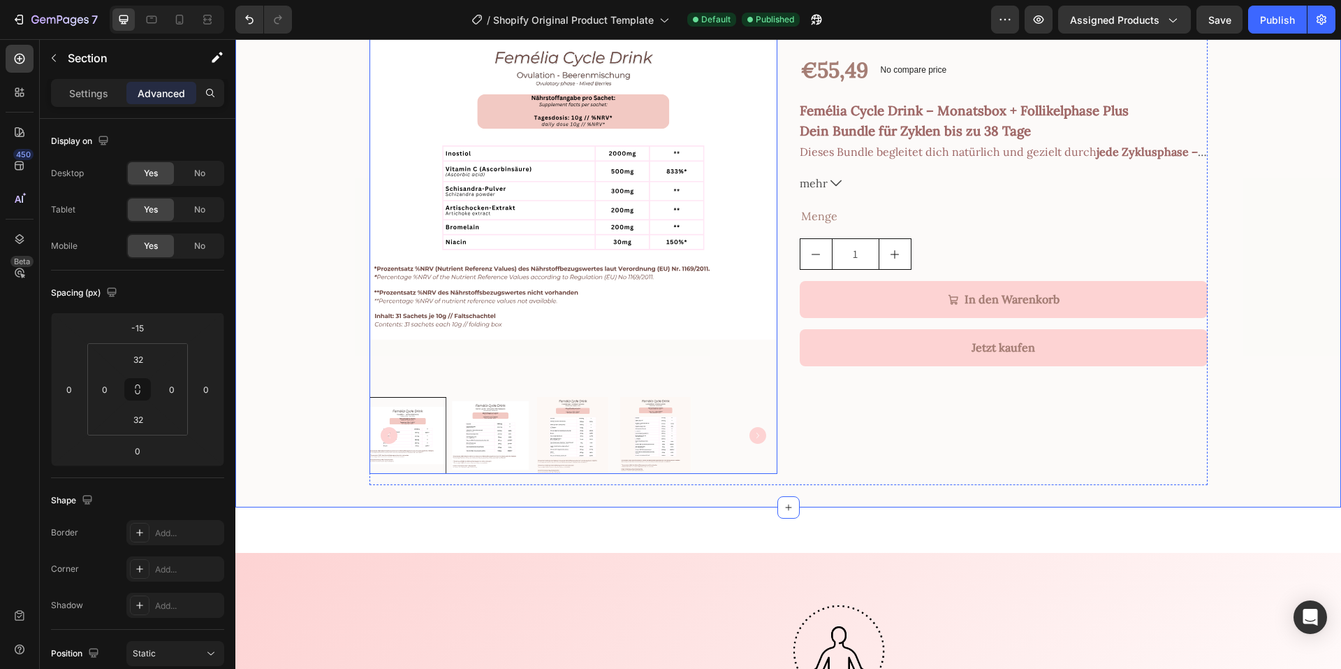
scroll to position [419, 0]
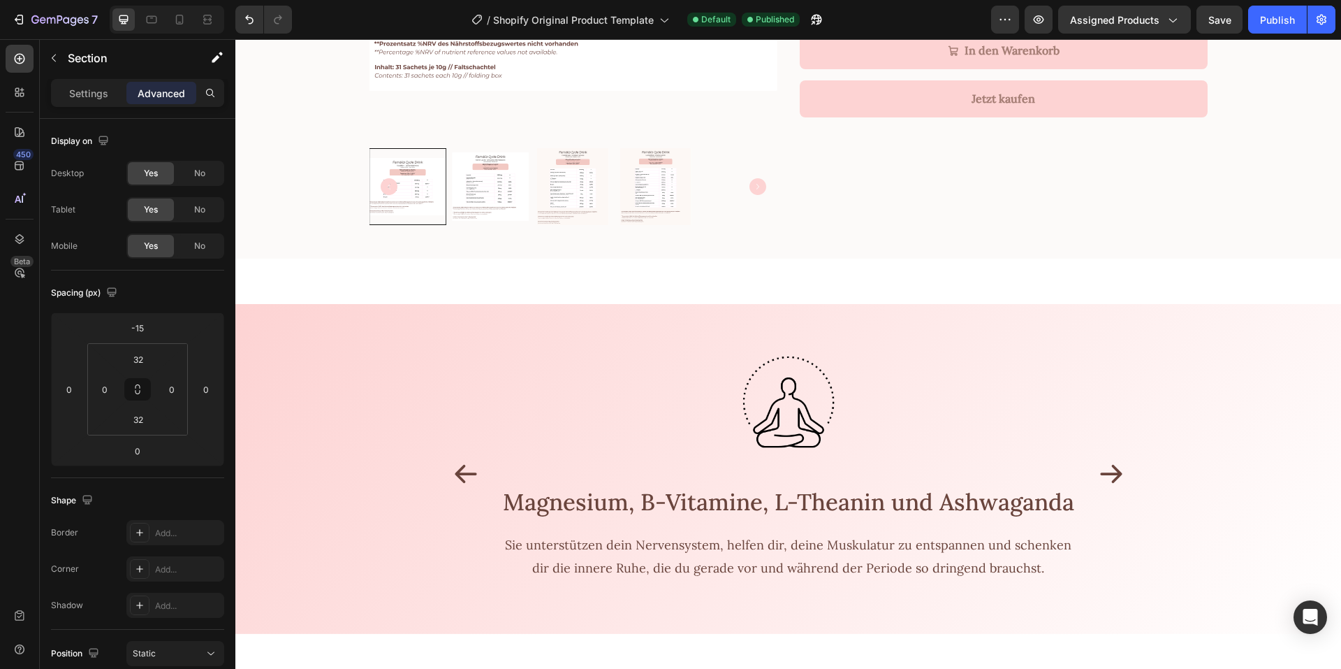
click at [356, 279] on div "Product Images Femélia Cycle Drink Monatsbox + Follikel Plus Bundle Product Tit…" at bounding box center [788, 505] width 1106 height 1713
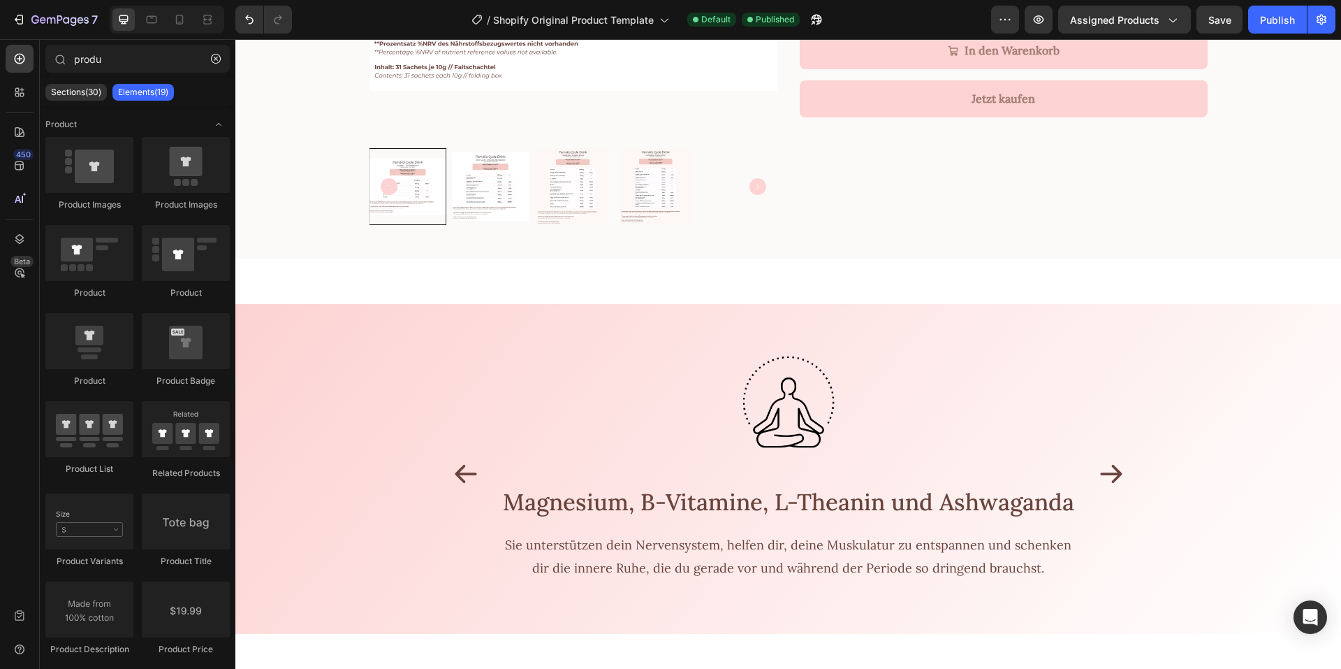
click at [356, 279] on div "Product Images Femélia Cycle Drink Monatsbox + Follikel Plus Bundle Product Tit…" at bounding box center [788, 505] width 1106 height 1713
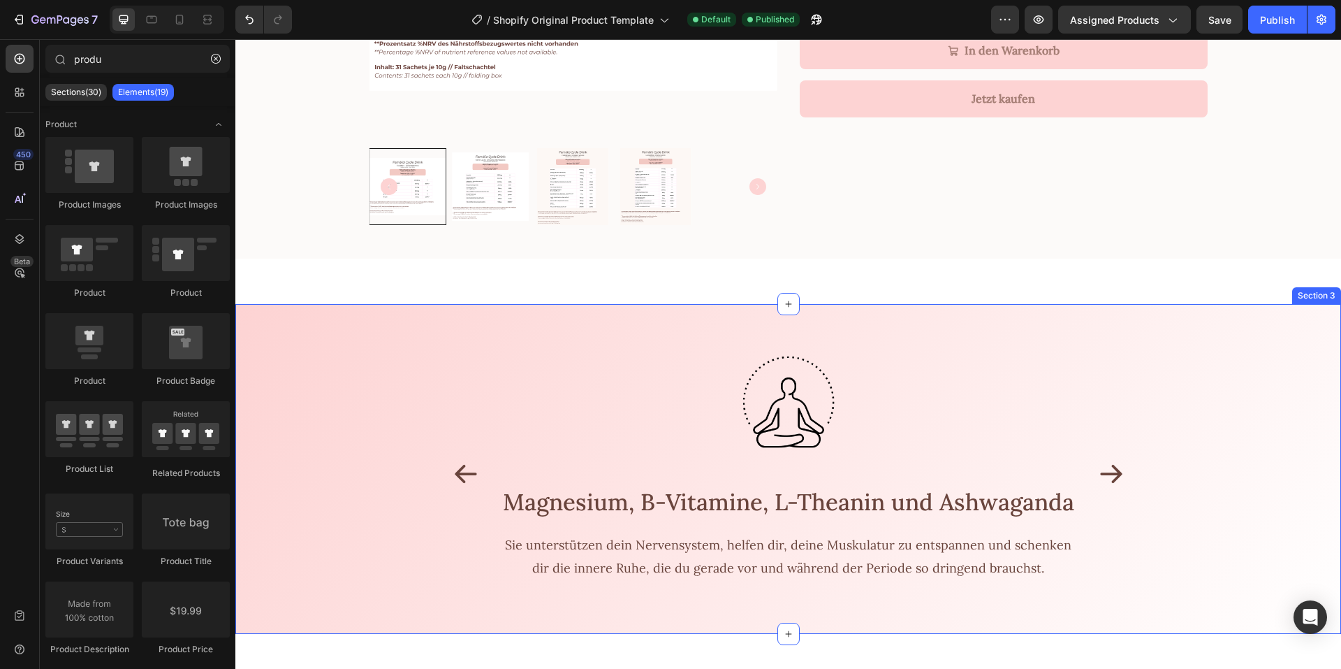
click at [330, 360] on div "Image Magnesium, B-Vitamine, L-Theanin und Ashwaganda Text Block Sie unterstütz…" at bounding box center [788, 469] width 1085 height 330
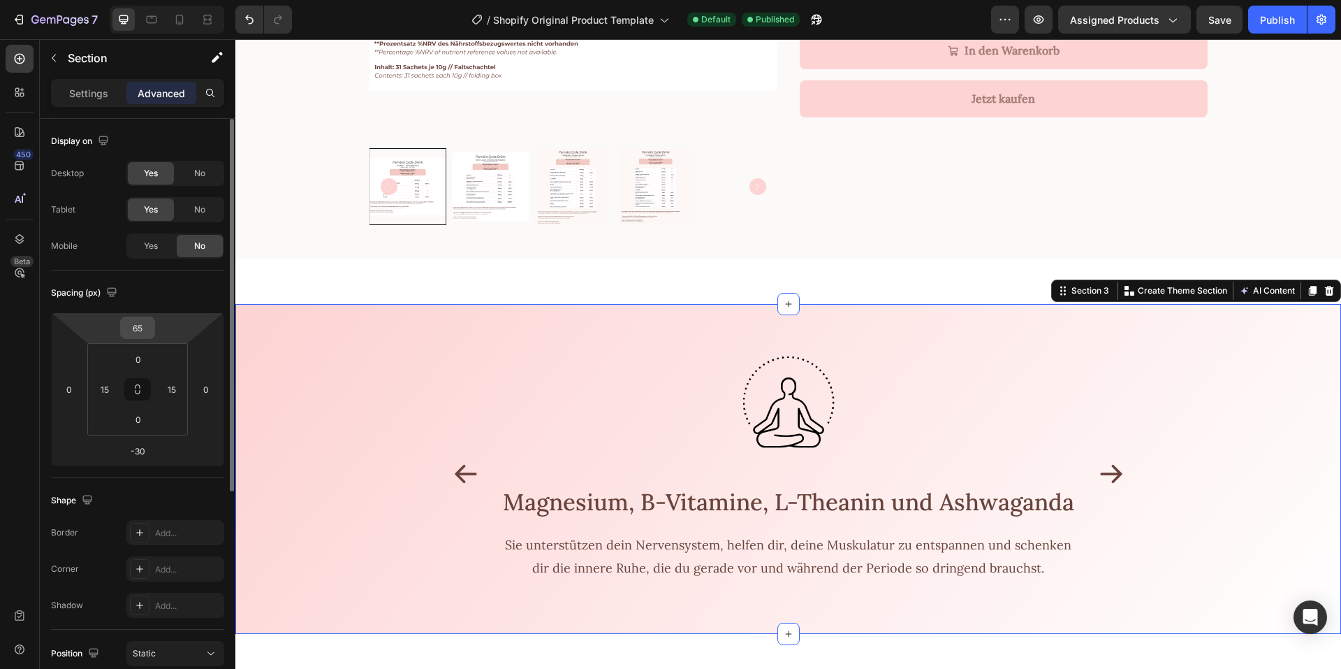
click at [124, 334] on input "65" at bounding box center [138, 327] width 28 height 21
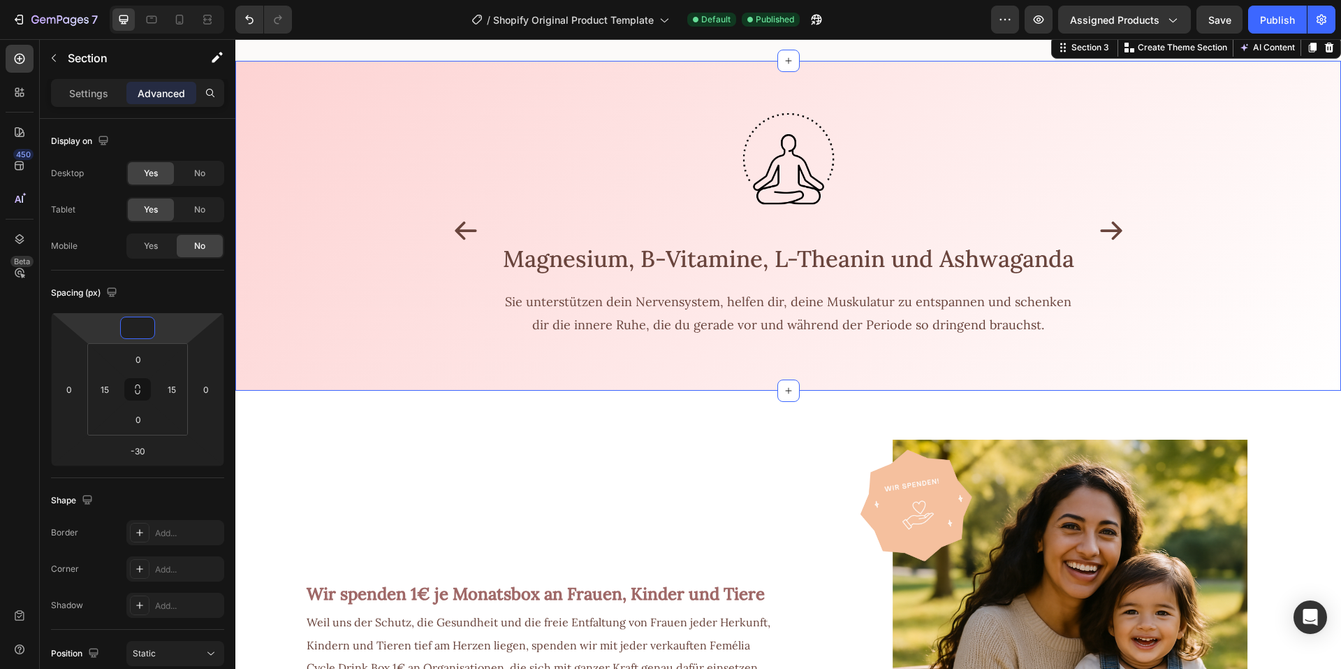
scroll to position [629, 0]
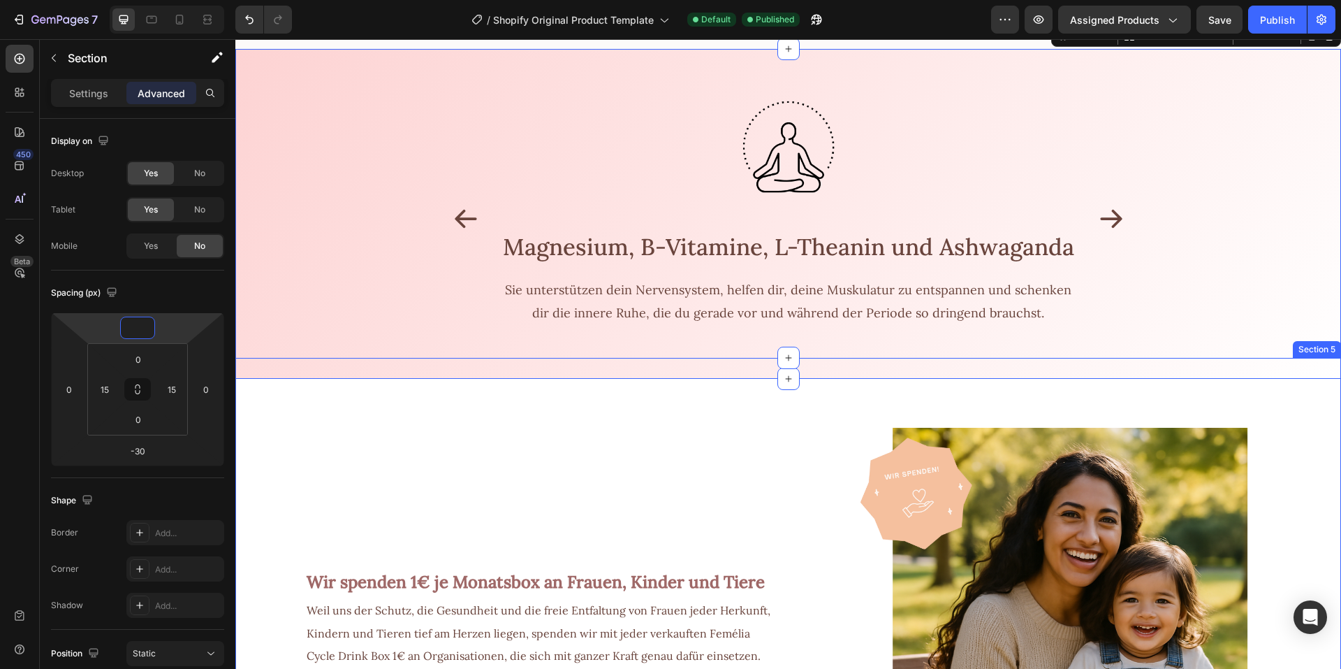
click at [301, 484] on div "Wir spenden 1€ je Monatsbox an Frauen, Kinder und Tiere Text Block Weil uns der…" at bounding box center [506, 602] width 542 height 489
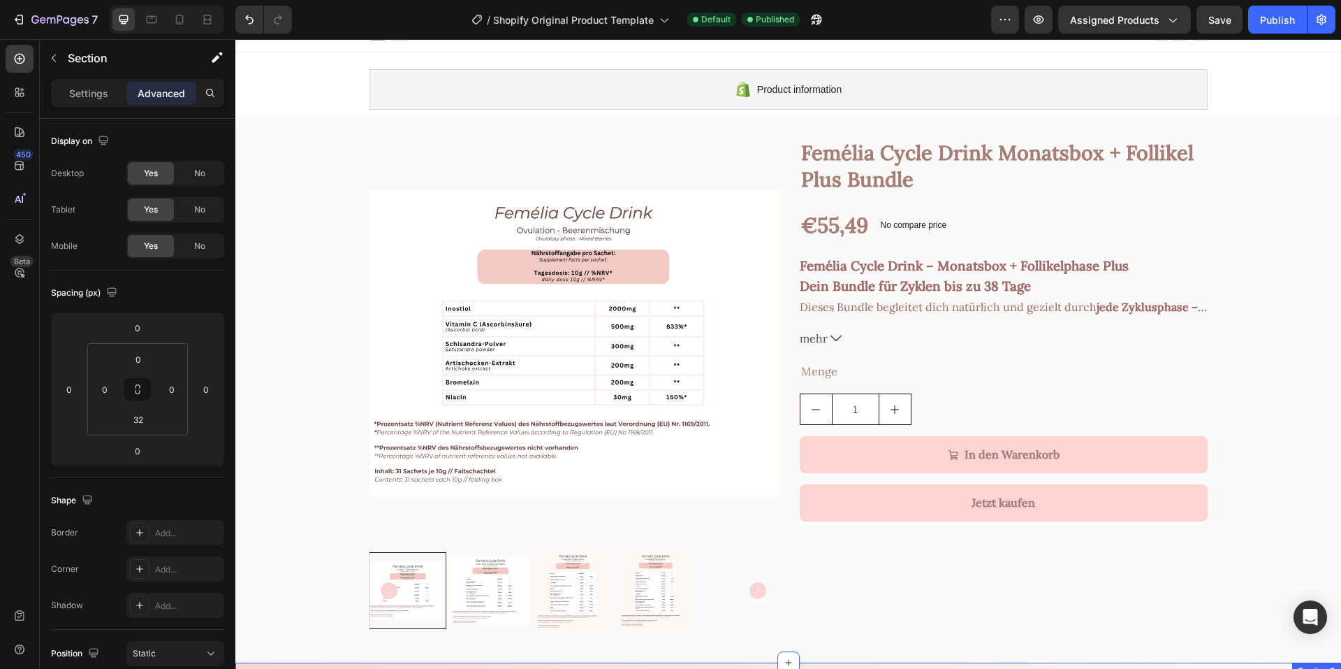
scroll to position [0, 0]
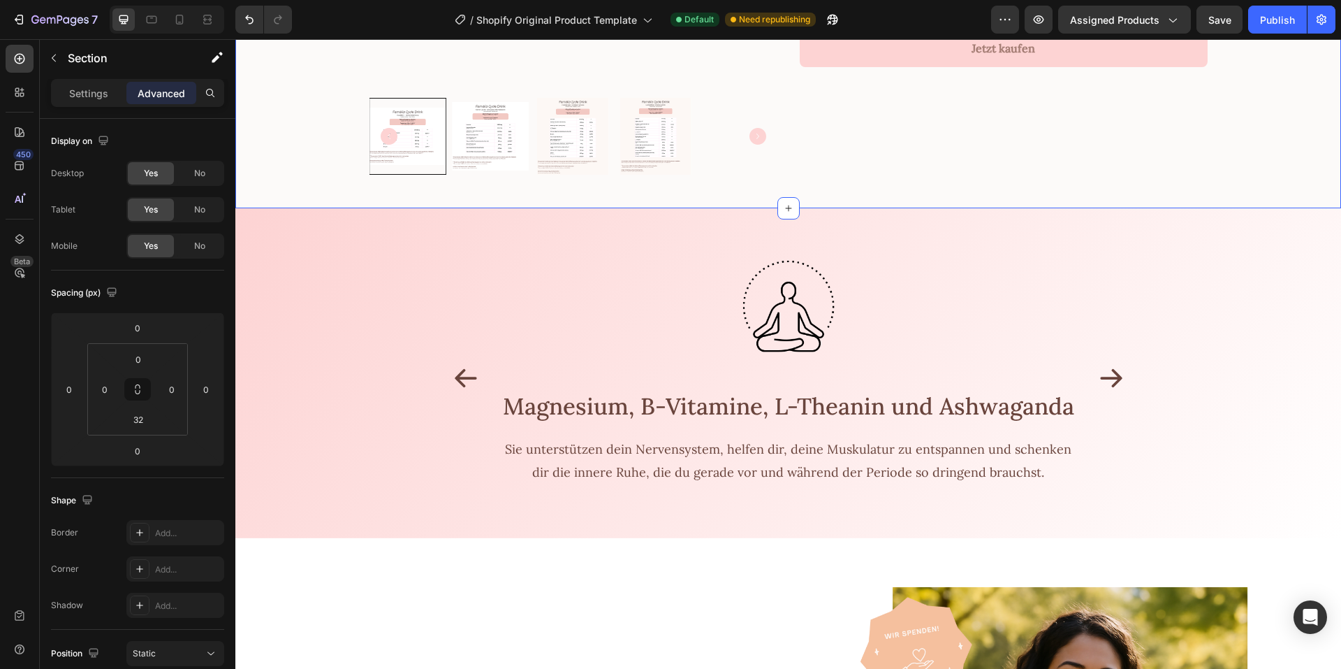
click at [291, 246] on div "Image Magnesium, B-Vitamine, L-Theanin und Ashwaganda Text Block Sie unterstütz…" at bounding box center [788, 373] width 1085 height 330
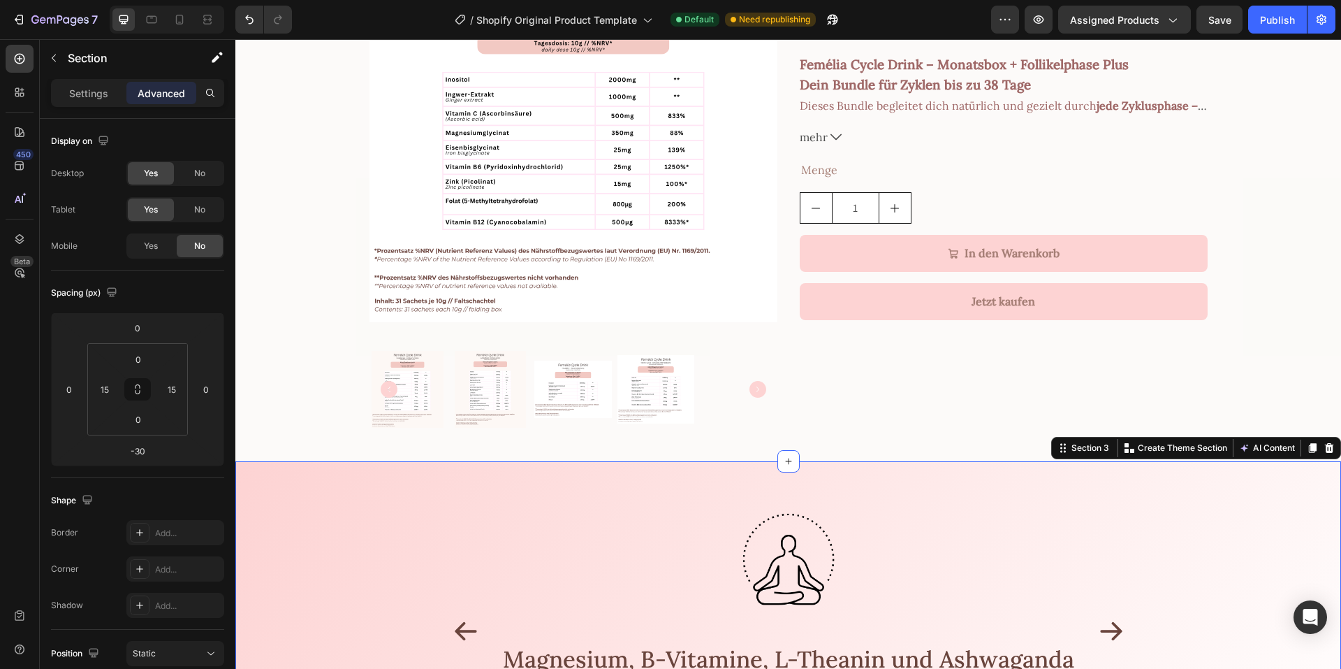
scroll to position [210, 0]
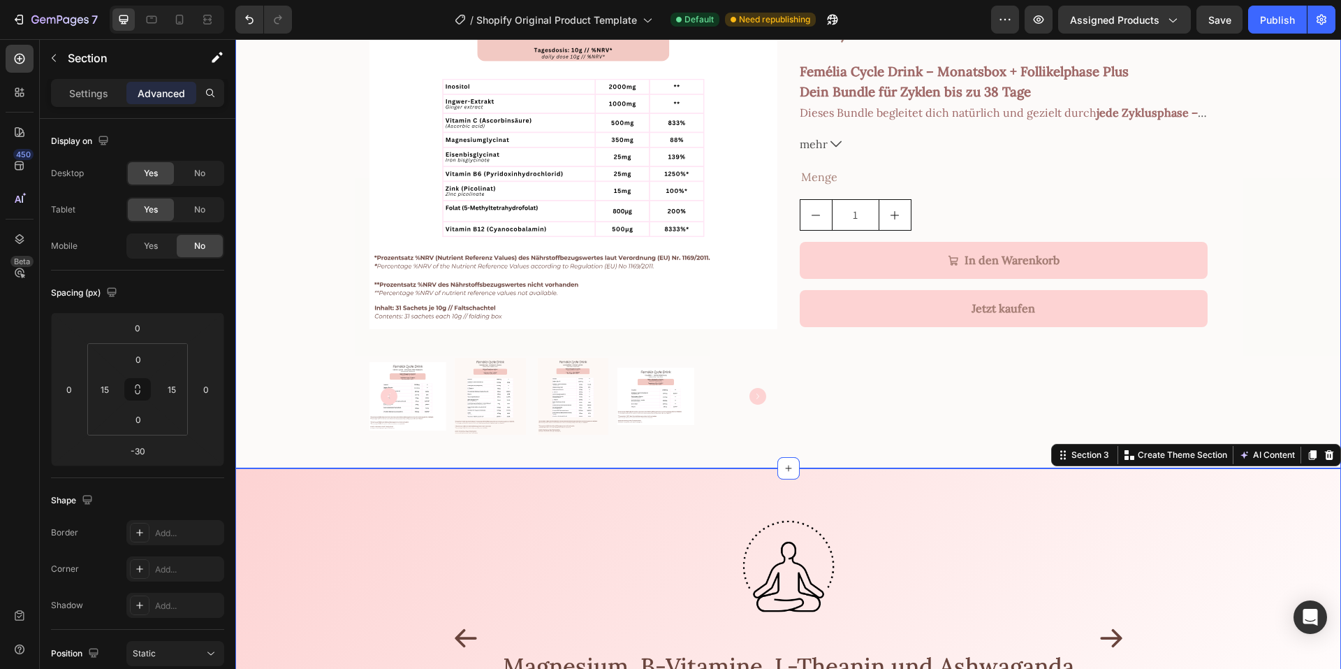
click at [243, 242] on div "Product Images Femélia Cycle Drink Monatsbox + Follikel Plus Bundle Product Tit…" at bounding box center [788, 195] width 1106 height 502
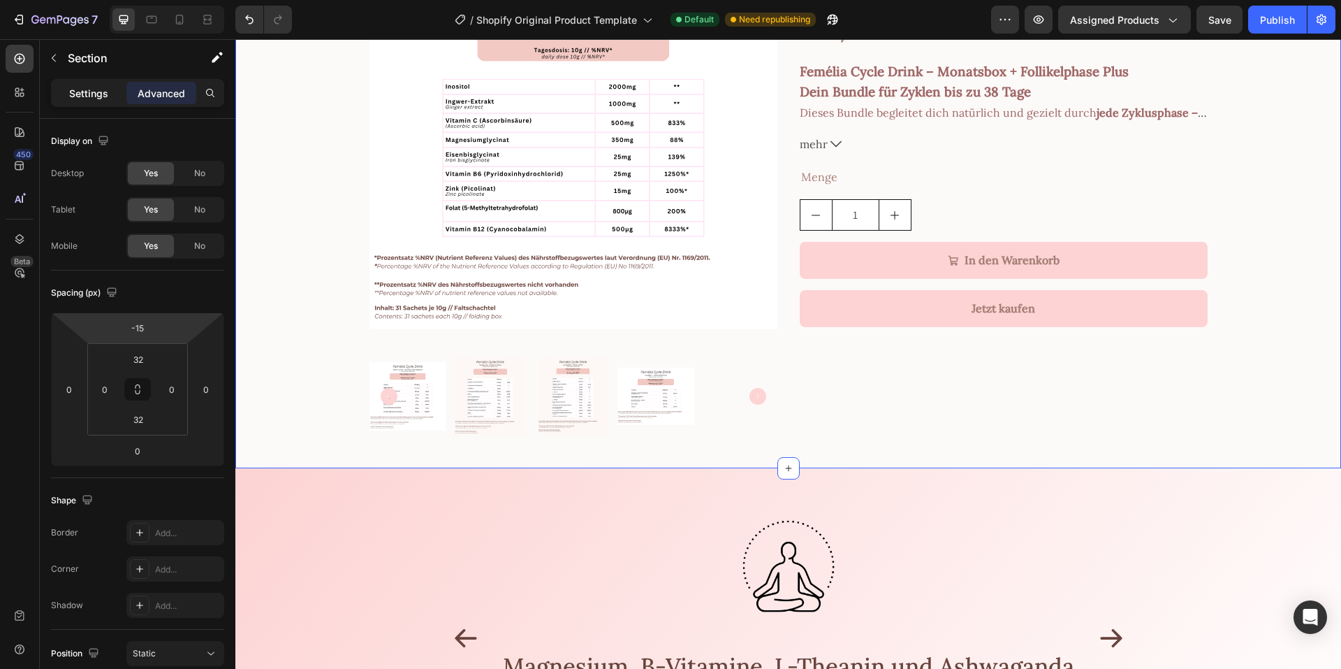
click at [86, 83] on div "Settings" at bounding box center [89, 93] width 70 height 22
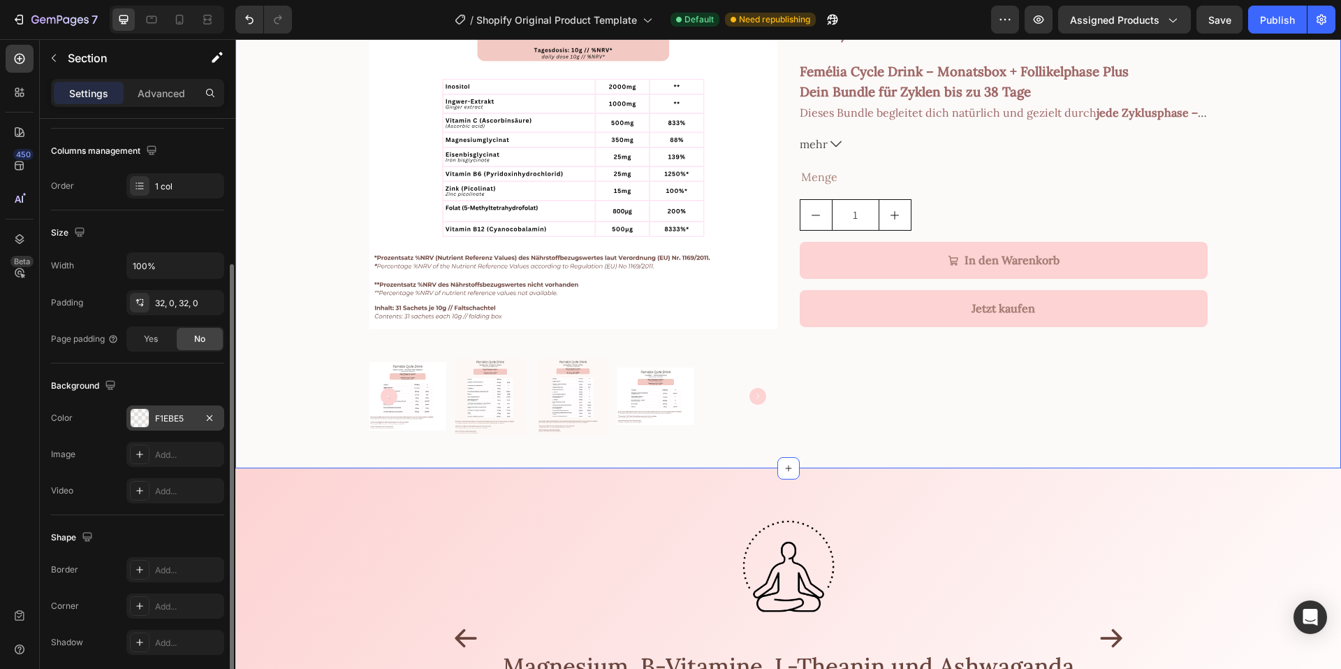
click at [163, 423] on div "F1EBE5" at bounding box center [175, 418] width 41 height 13
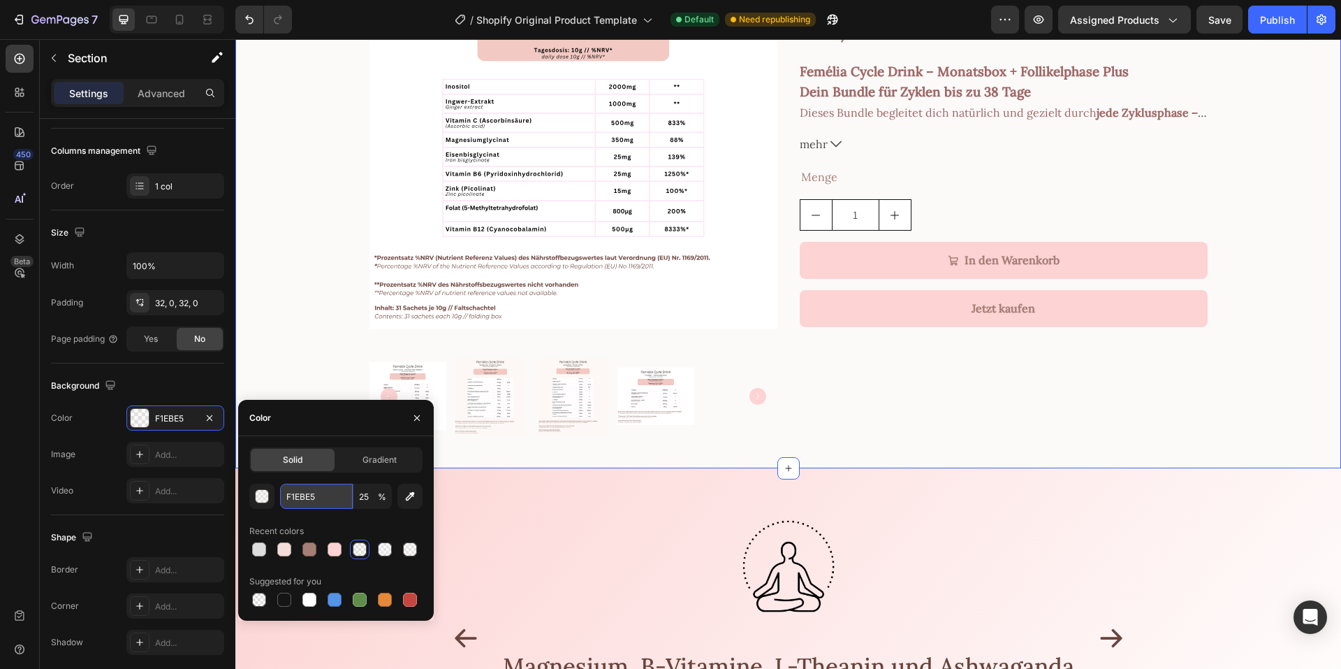
click at [289, 490] on input "F1EBE5" at bounding box center [316, 495] width 73 height 25
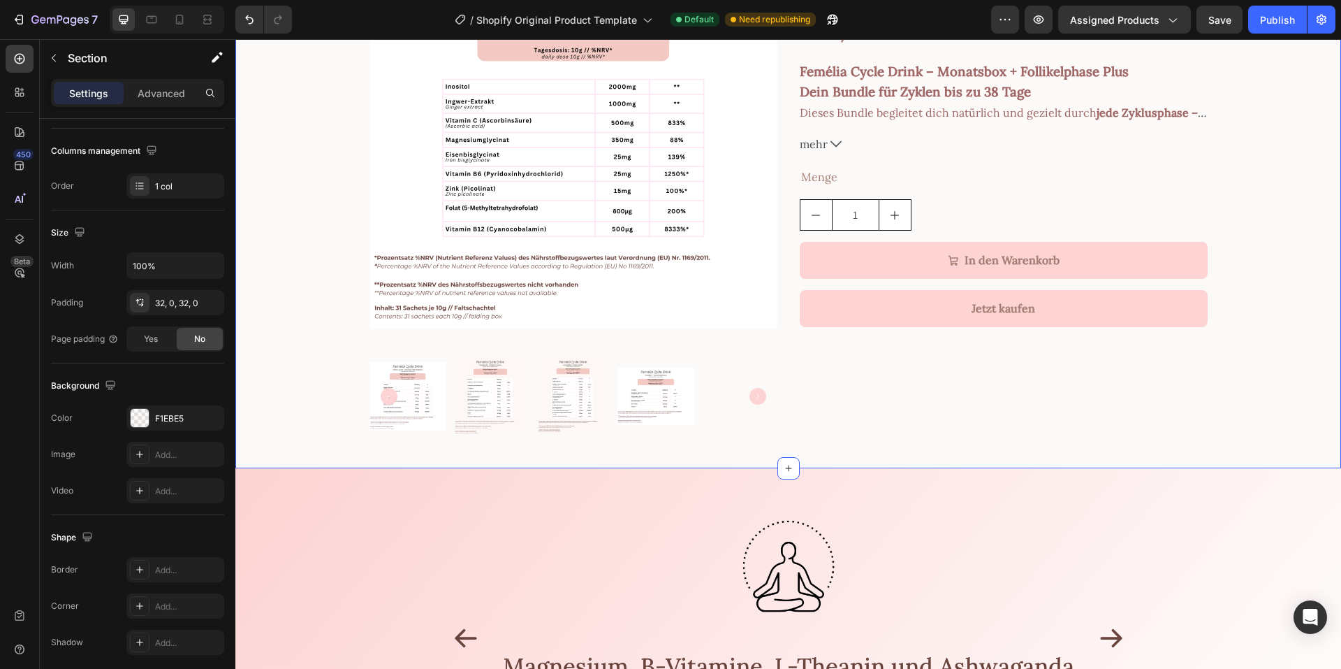
click at [280, 319] on div "Product Images Femélia Cycle Drink Monatsbox + Follikel Plus Bundle Product Tit…" at bounding box center [788, 195] width 1106 height 502
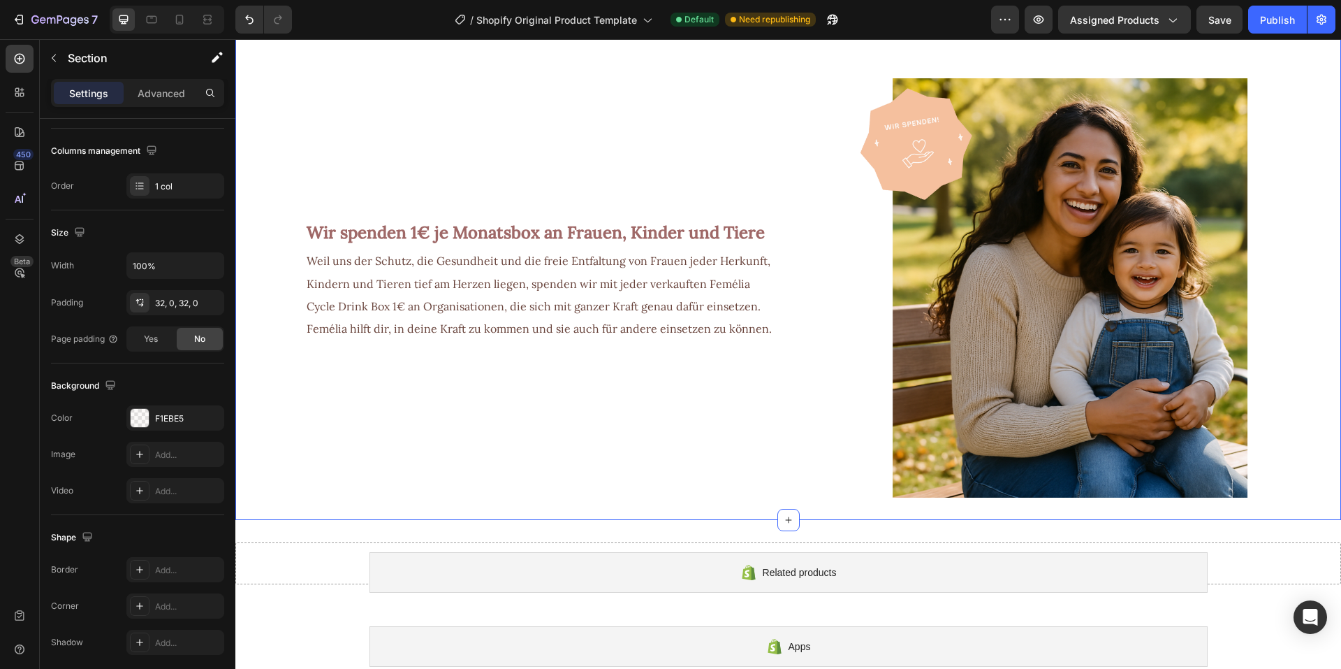
scroll to position [838, 0]
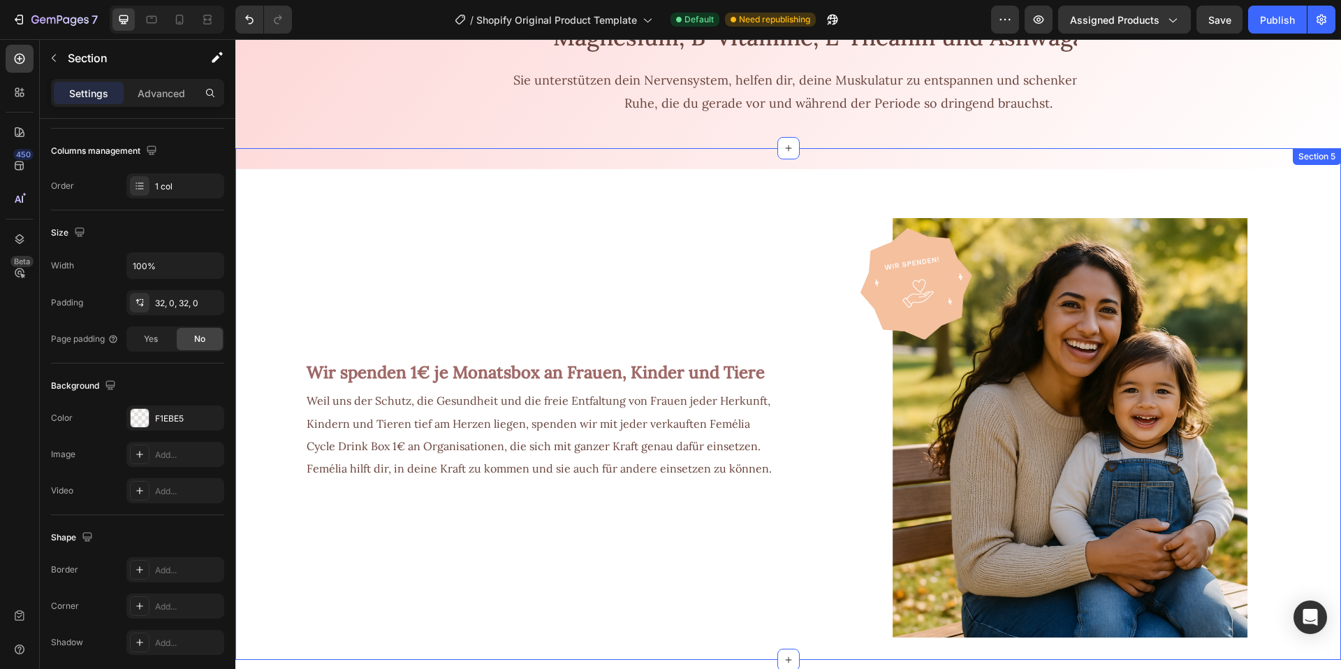
click at [273, 178] on div "Wir spenden 1€ je Monatsbox an Frauen, Kinder und Tiere Text Block Weil uns der…" at bounding box center [506, 392] width 542 height 489
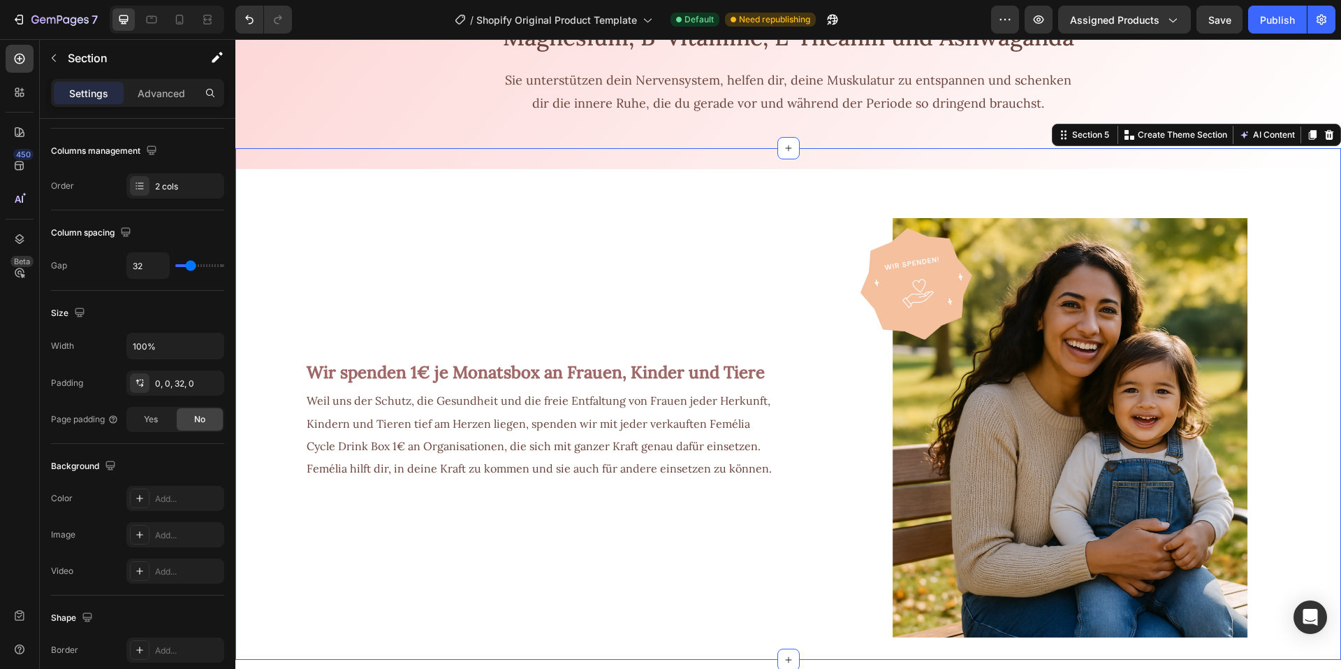
click at [272, 226] on div "Wir spenden 1€ je Monatsbox an Frauen, Kinder und Tiere Text Block Weil uns der…" at bounding box center [506, 392] width 542 height 489
click at [177, 506] on div "Add..." at bounding box center [175, 498] width 98 height 25
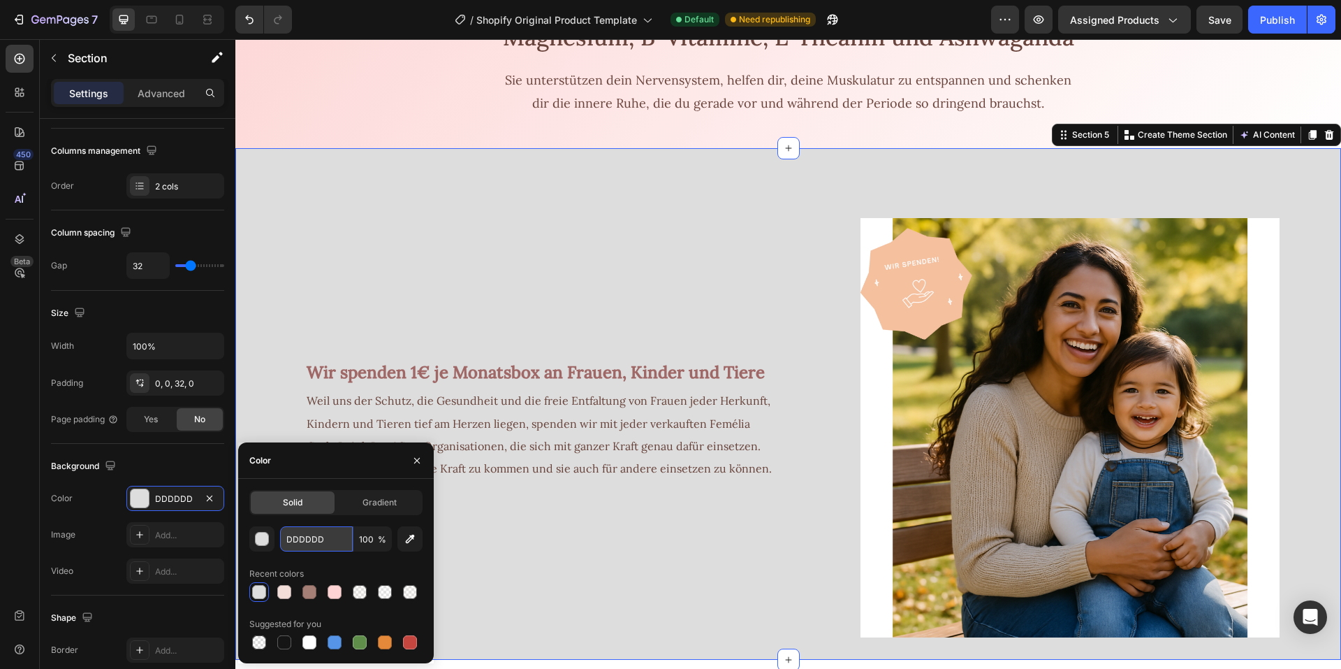
click at [289, 539] on input "DDDDDD" at bounding box center [316, 538] width 73 height 25
paste input "F1EBE5"
type input "F1EBE5"
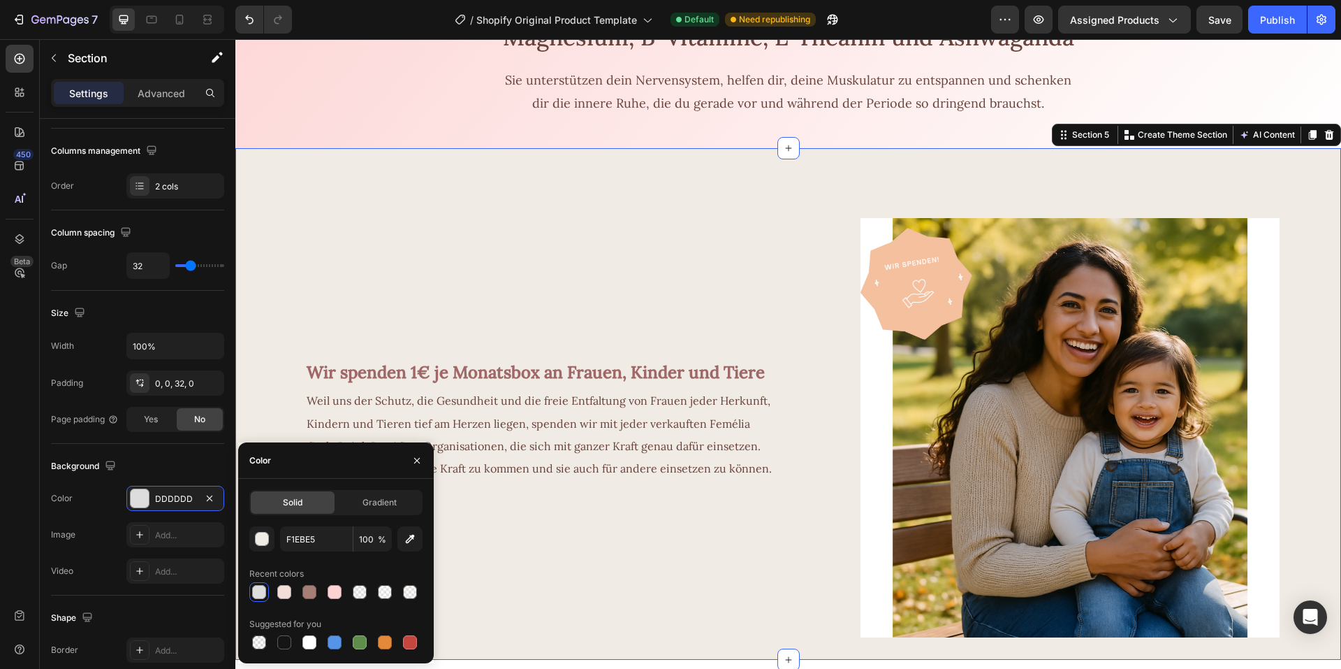
click at [372, 282] on div "Wir spenden 1€ je Monatsbox an Frauen, Kinder und Tiere Text Block Weil uns der…" at bounding box center [506, 392] width 542 height 489
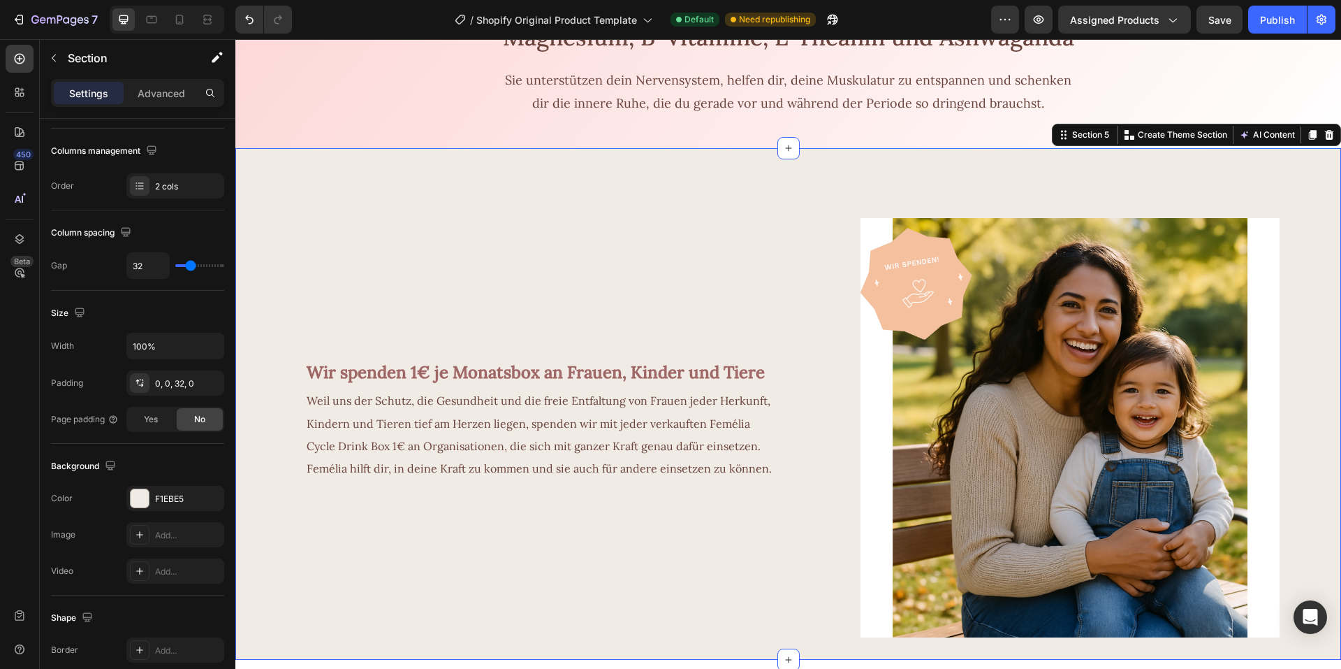
click at [312, 224] on div "Wir spenden 1€ je Monatsbox an Frauen, Kinder und Tiere Text Block Weil uns der…" at bounding box center [506, 392] width 542 height 489
click at [305, 115] on div "Image Magnesium, B-Vitamine, L-Theanin und Ashwaganda Text Block Sie unterstütz…" at bounding box center [788, 4] width 1085 height 330
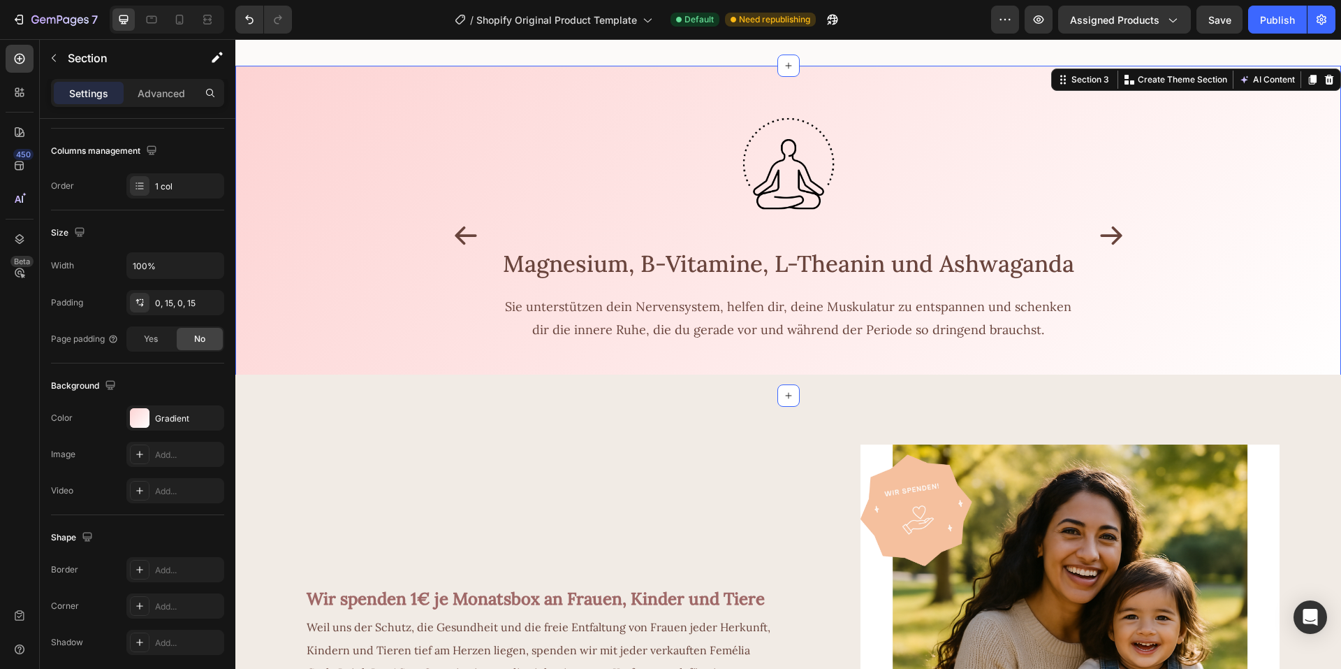
scroll to position [768, 0]
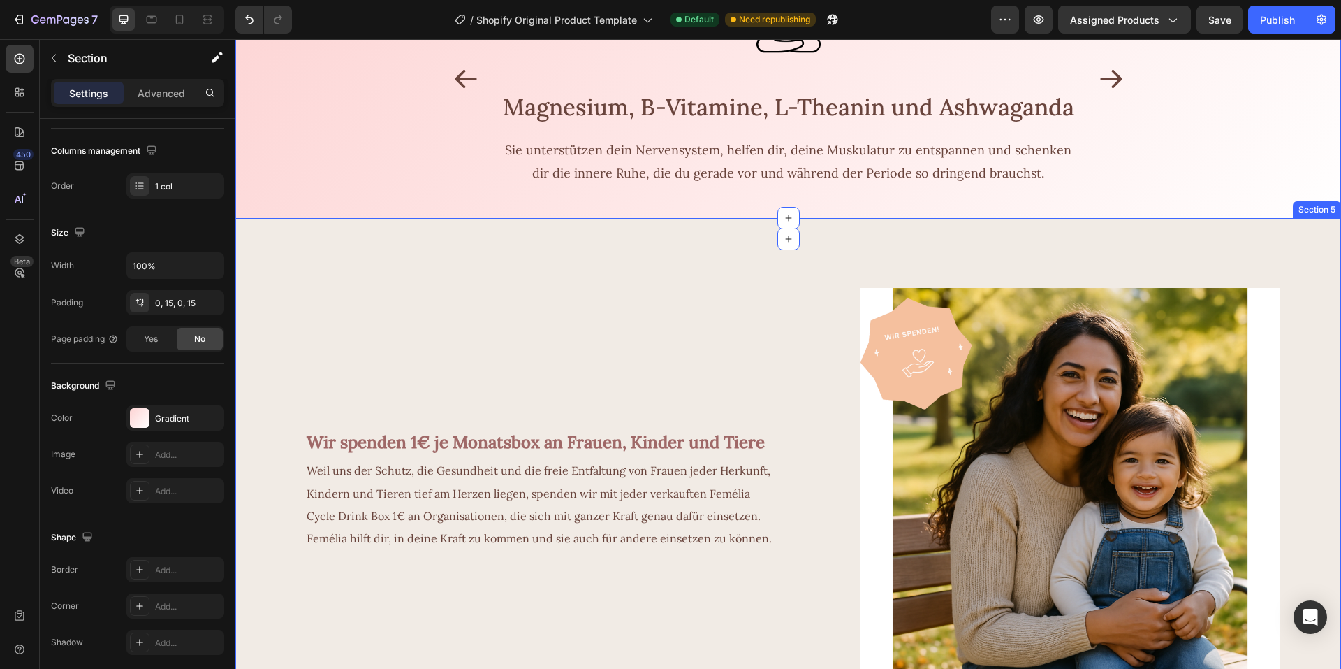
click at [277, 299] on div "Wir spenden 1€ je Monatsbox an Frauen, Kinder und Tiere Text Block Weil uns der…" at bounding box center [506, 462] width 542 height 489
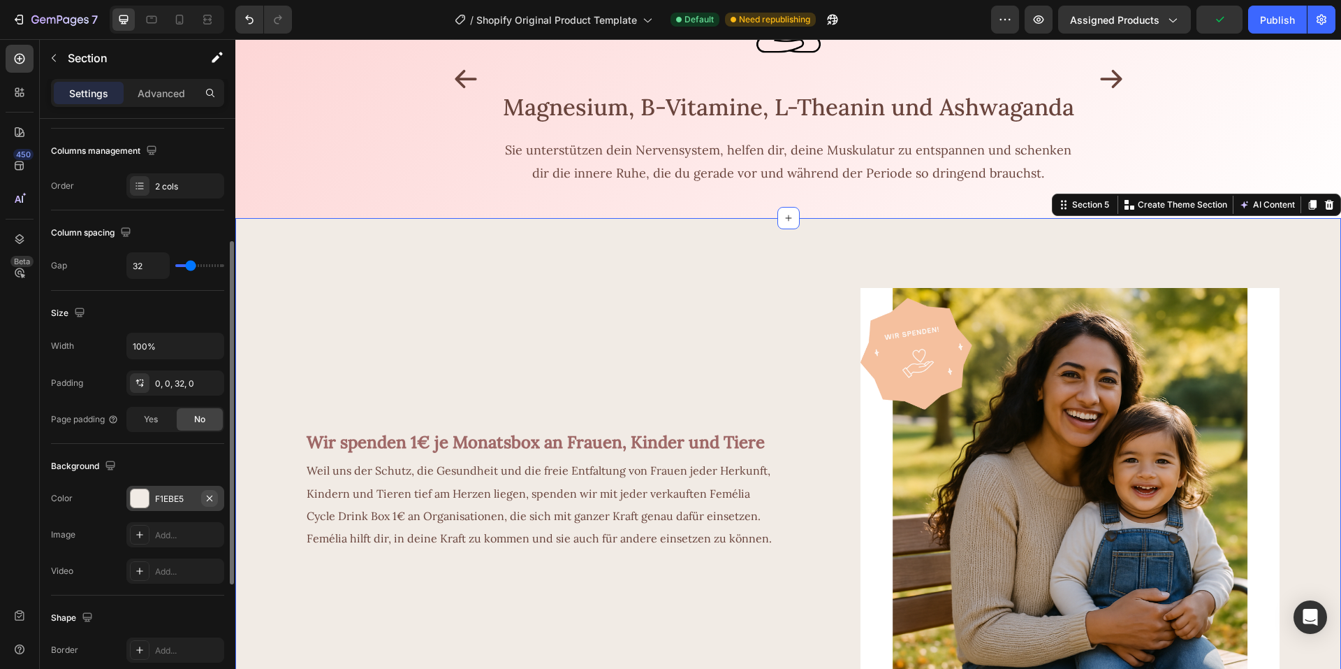
click at [208, 499] on icon "button" at bounding box center [210, 498] width 6 height 6
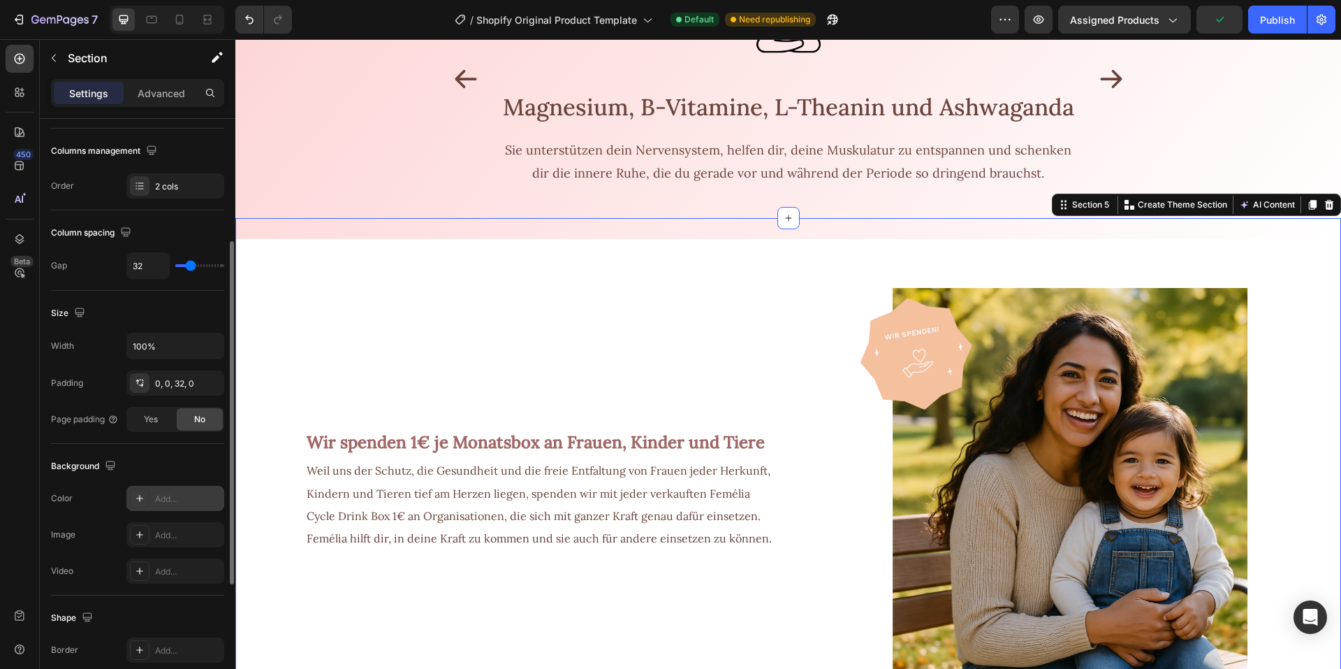
click at [181, 497] on div "Add..." at bounding box center [188, 498] width 66 height 13
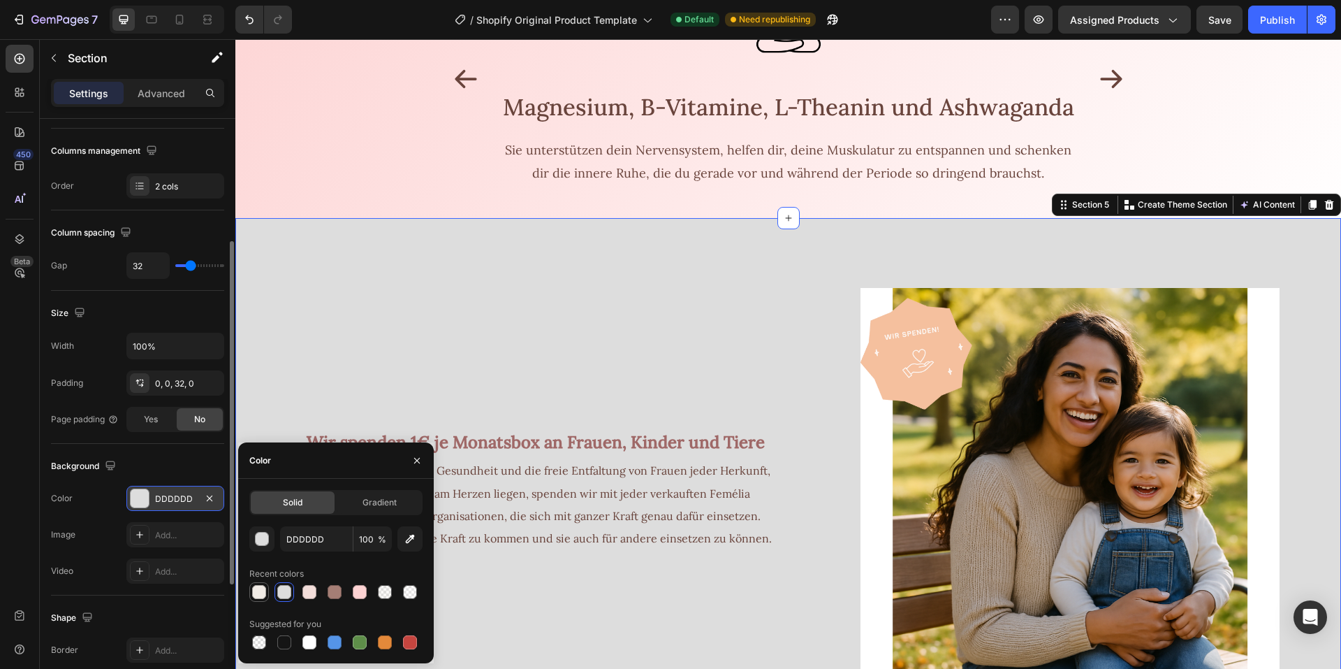
click at [258, 590] on div at bounding box center [259, 592] width 14 height 14
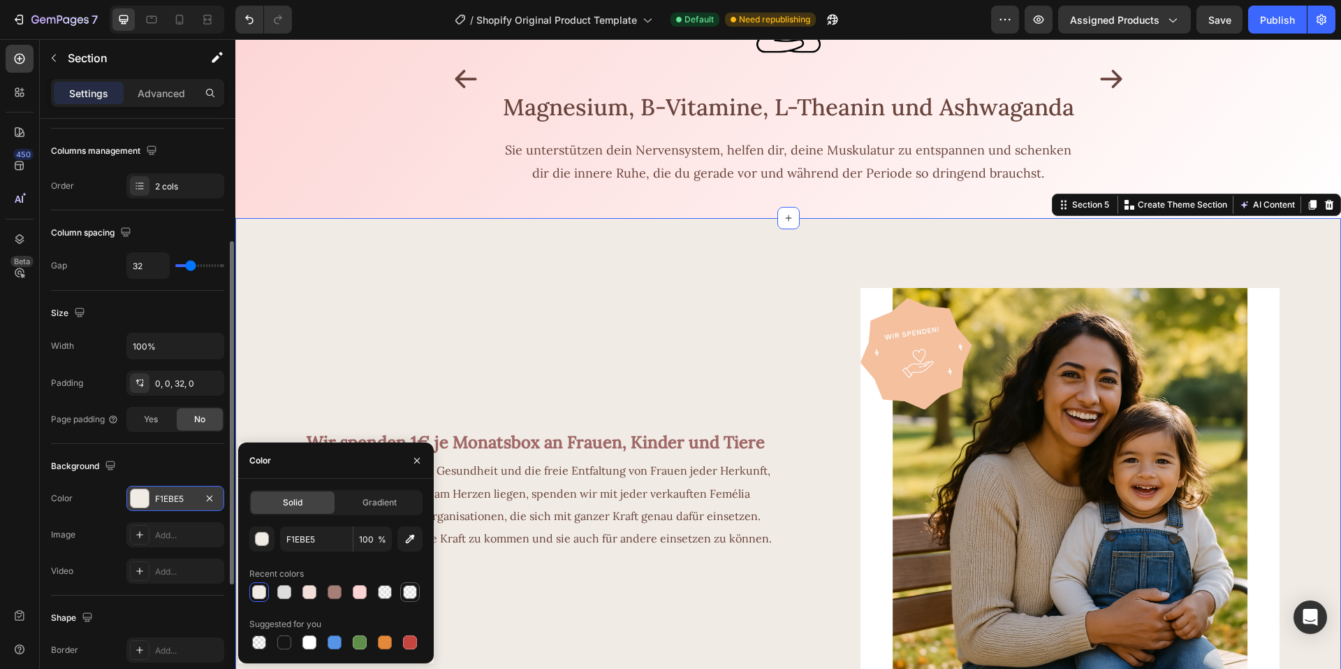
click at [407, 591] on div at bounding box center [410, 592] width 14 height 14
type input "FFFAFA"
type input "25"
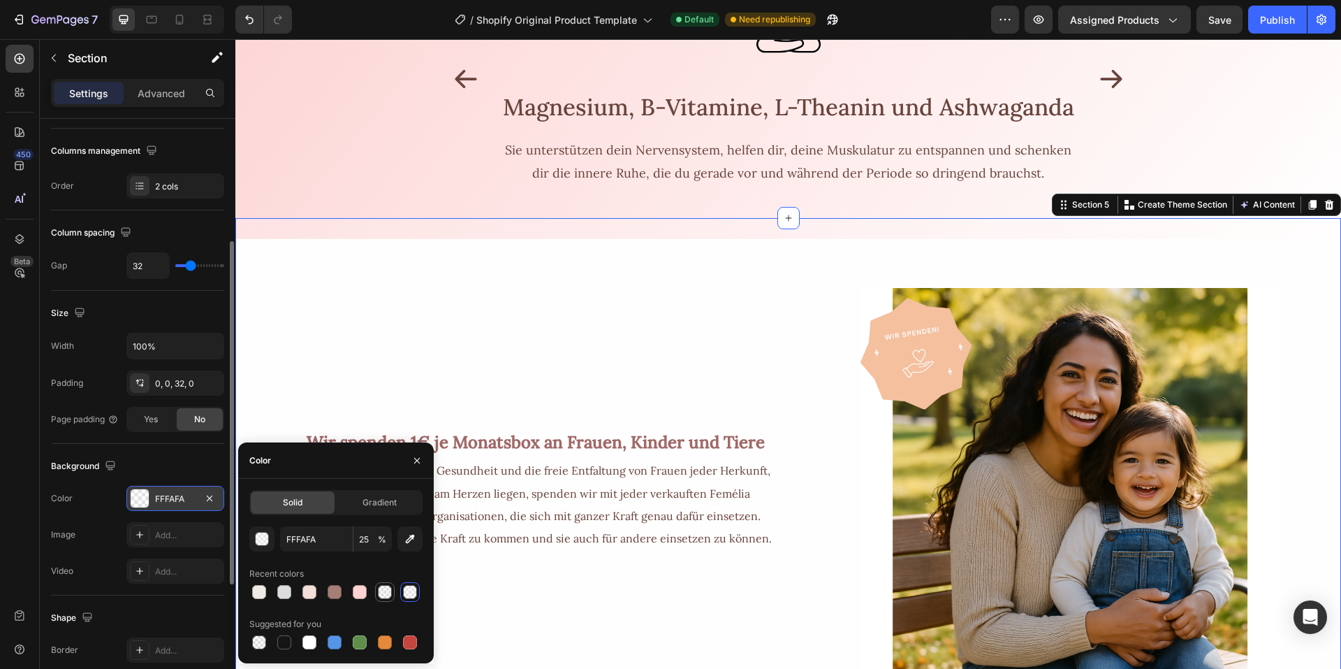
click at [384, 591] on div at bounding box center [385, 592] width 14 height 14
type input "F1EBE5"
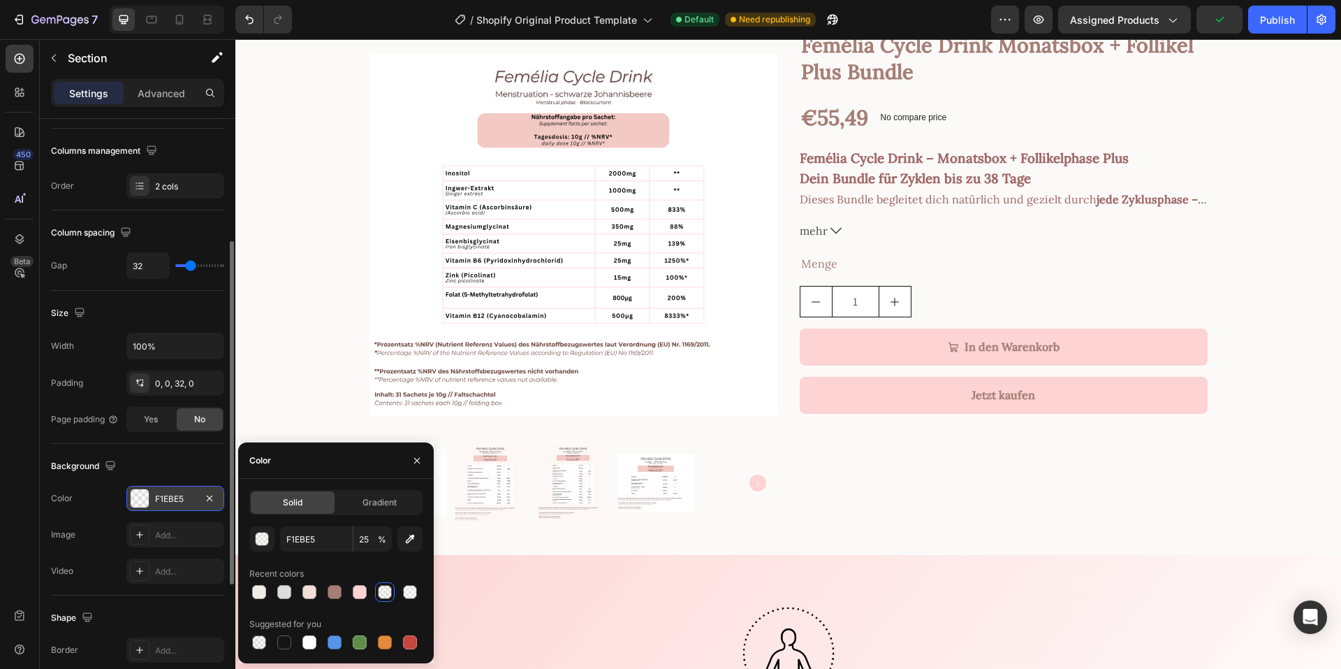
scroll to position [279, 0]
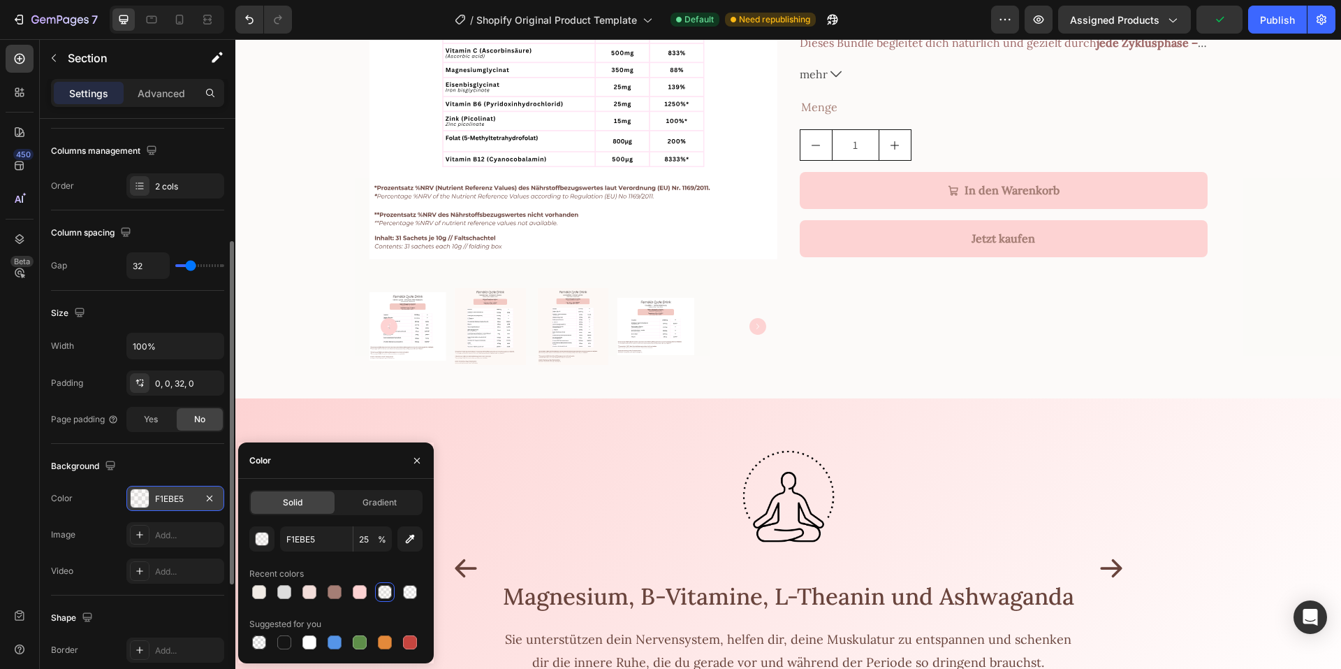
click at [271, 264] on div "Product Images Femélia Cycle Drink Monatsbox + Follikel Plus Bundle Product Tit…" at bounding box center [788, 125] width 1106 height 502
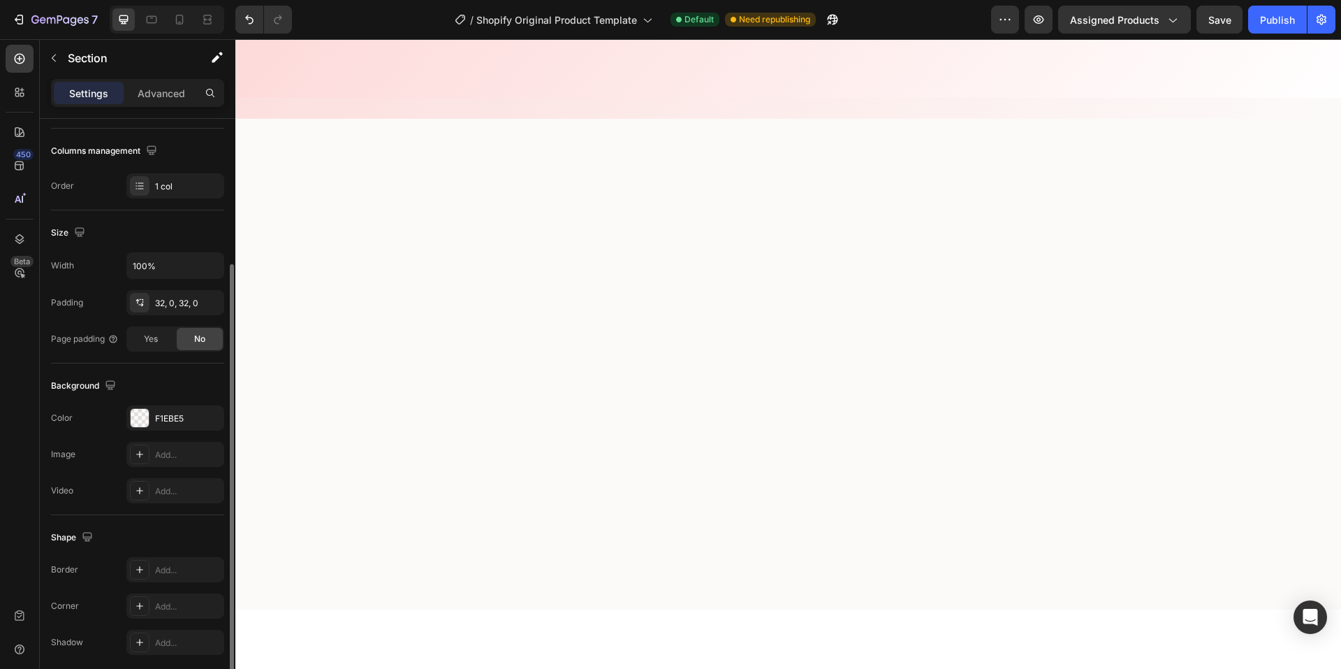
scroll to position [0, 0]
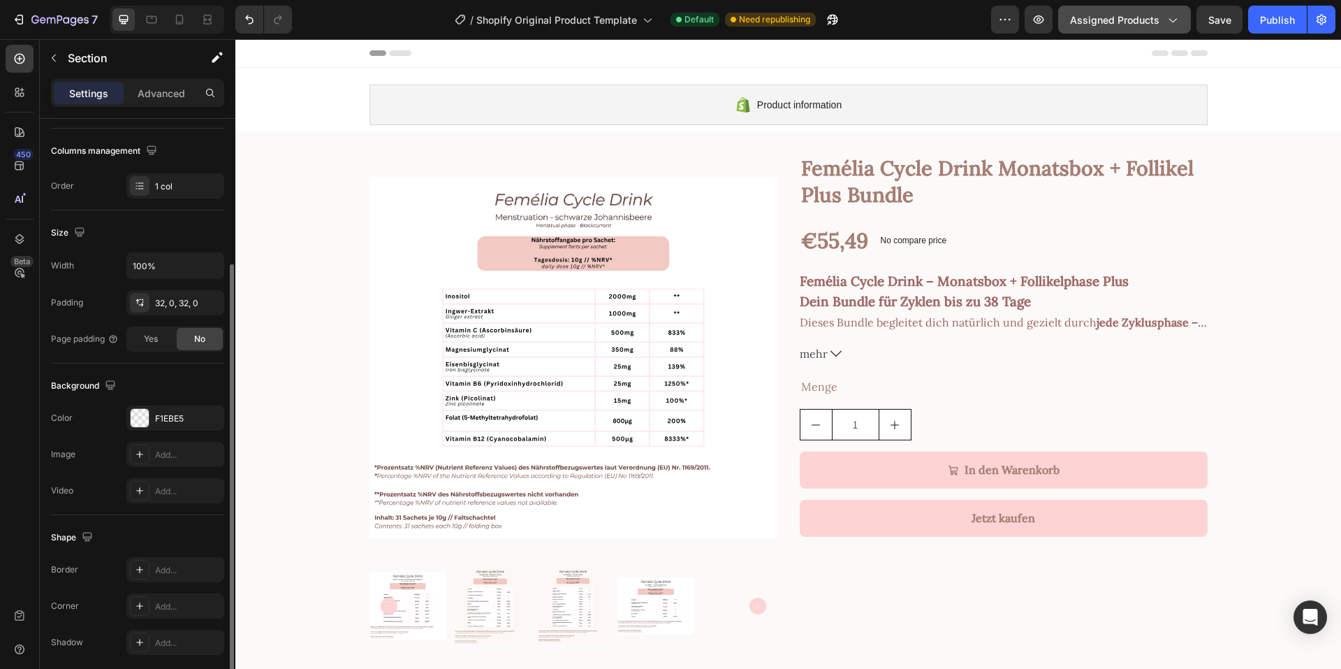
click at [1156, 17] on span "Assigned Products" at bounding box center [1114, 20] width 89 height 15
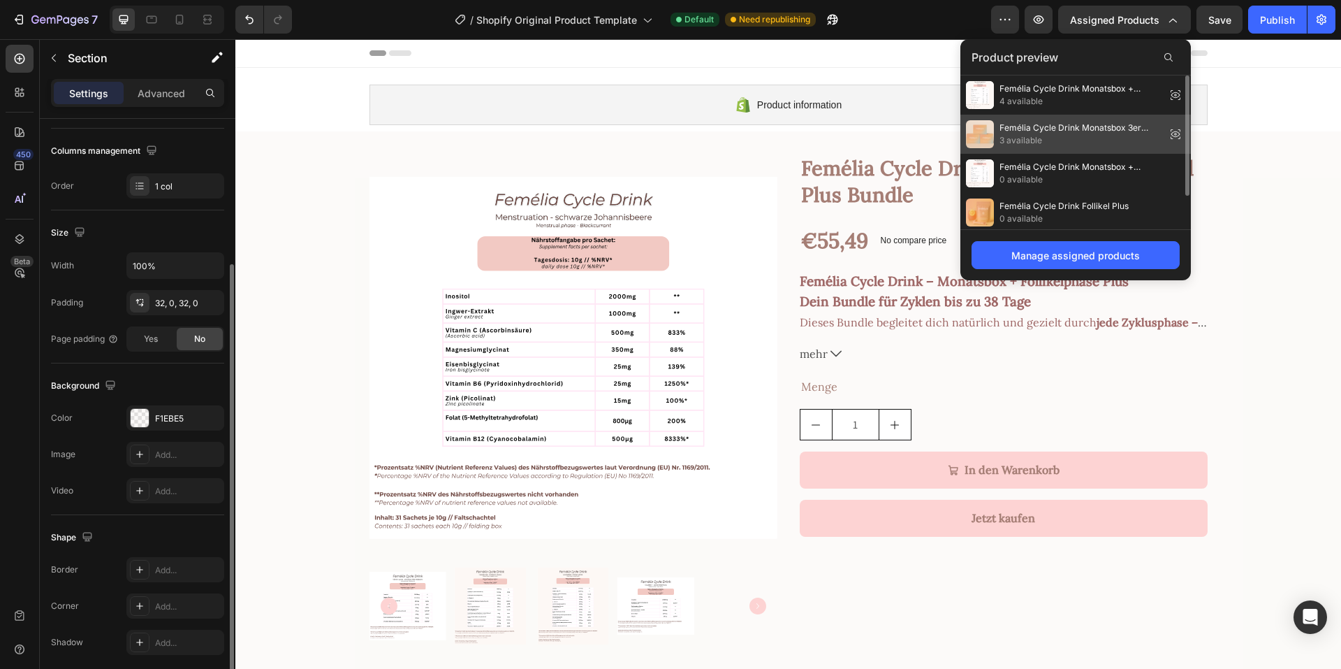
click at [1106, 140] on span "3 available" at bounding box center [1080, 140] width 161 height 13
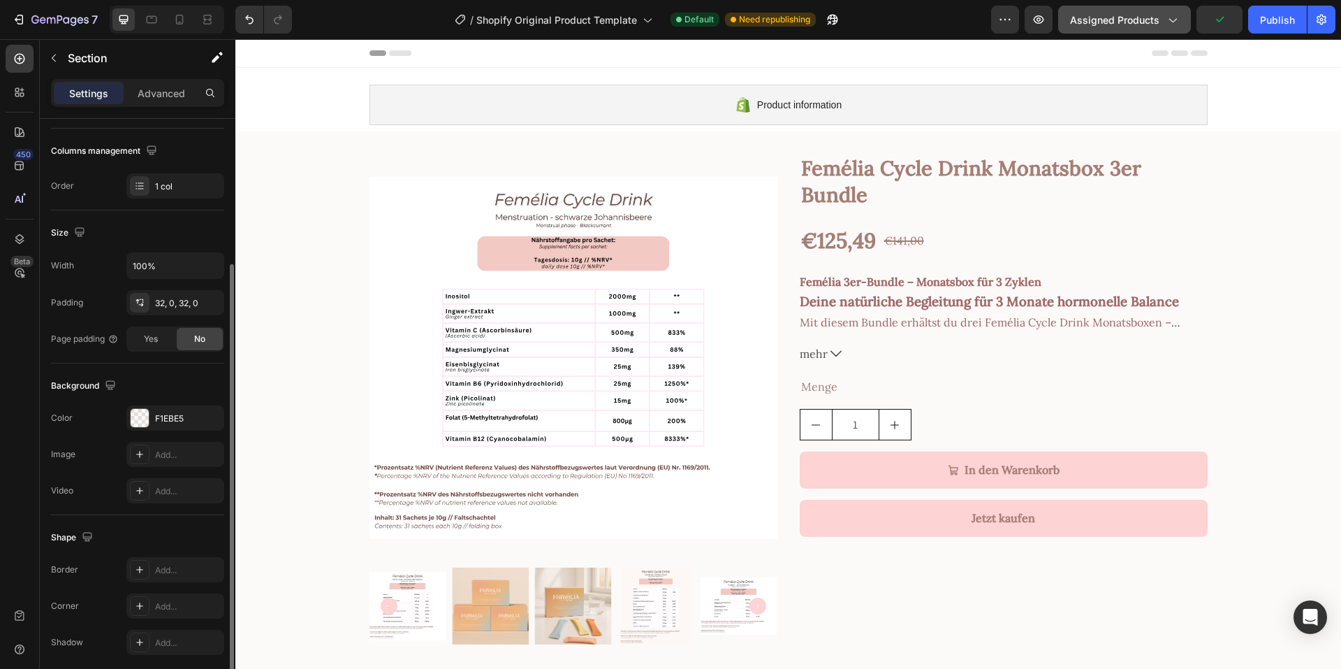
click at [1105, 26] on span "Assigned Products" at bounding box center [1114, 20] width 89 height 15
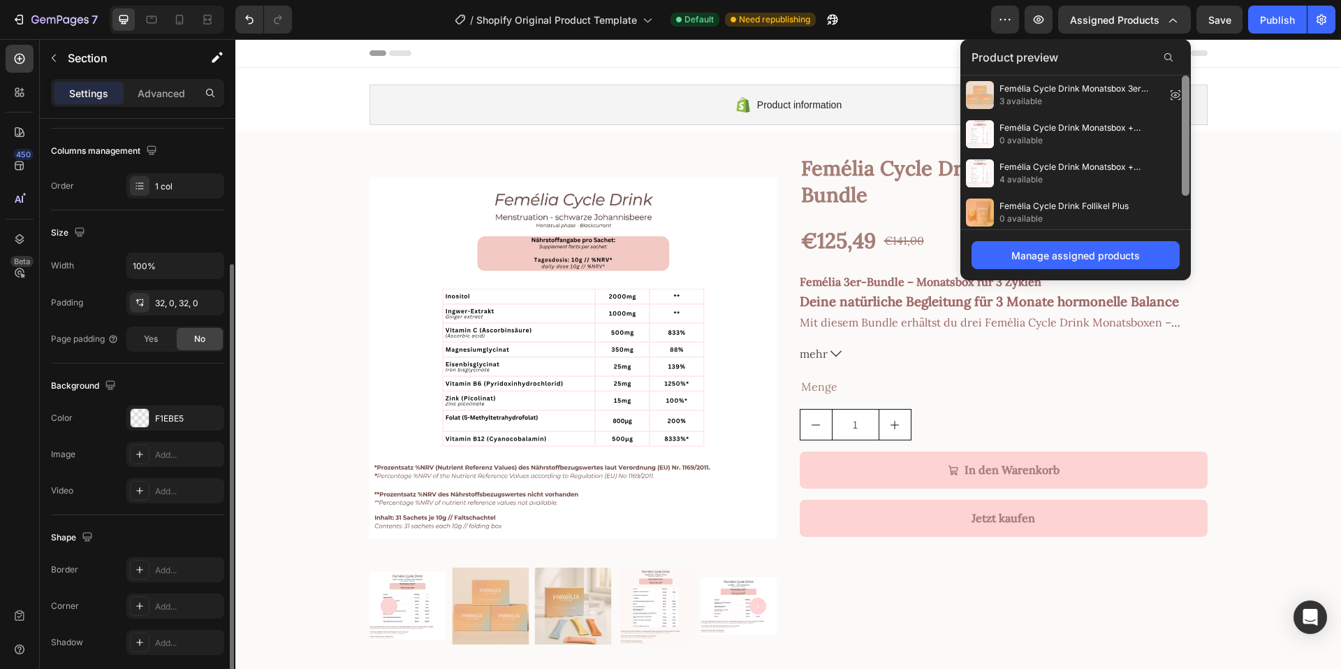
scroll to position [42, 0]
click at [1181, 175] on div at bounding box center [1186, 152] width 10 height 154
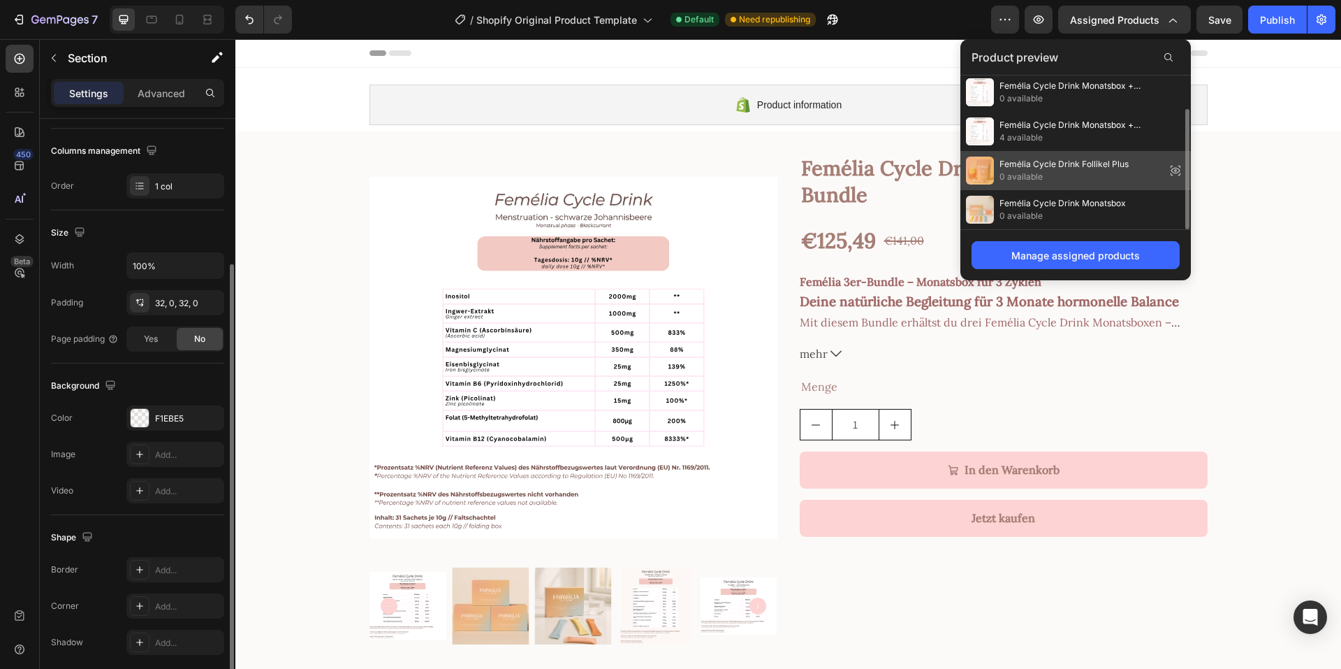
scroll to position [0, 0]
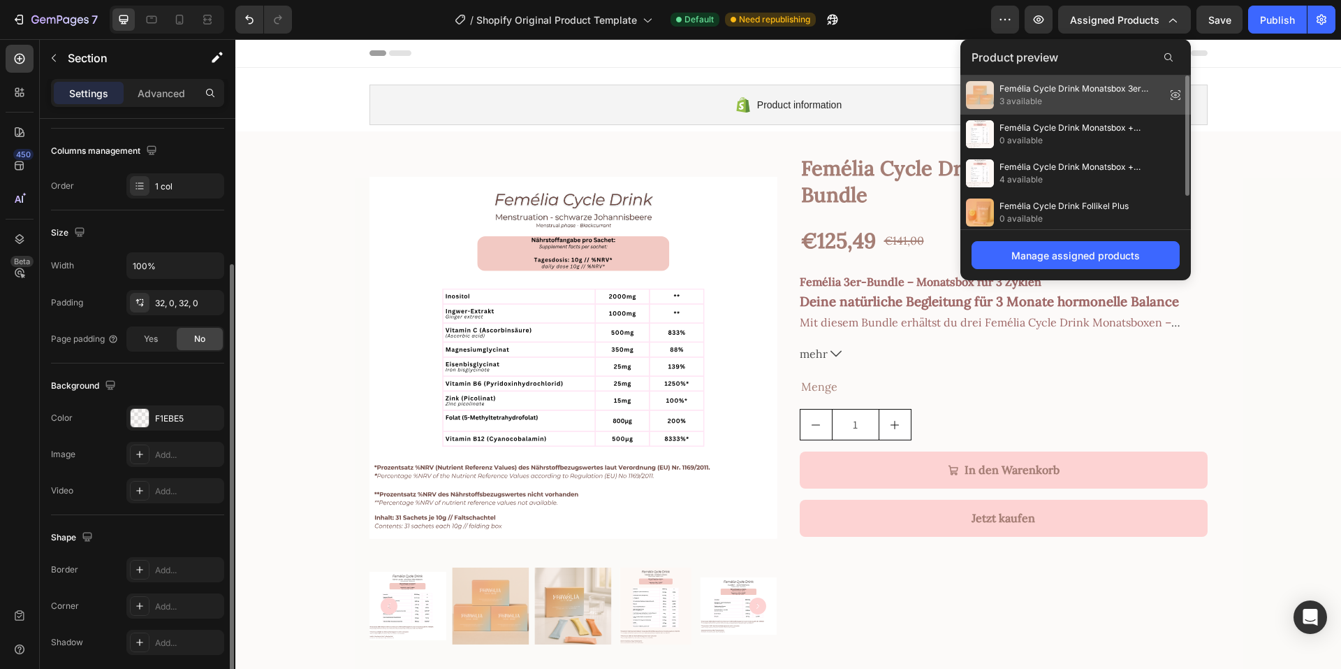
click at [1077, 93] on span "Femélia Cycle Drink Monatsbox 3er Bundle" at bounding box center [1080, 88] width 161 height 13
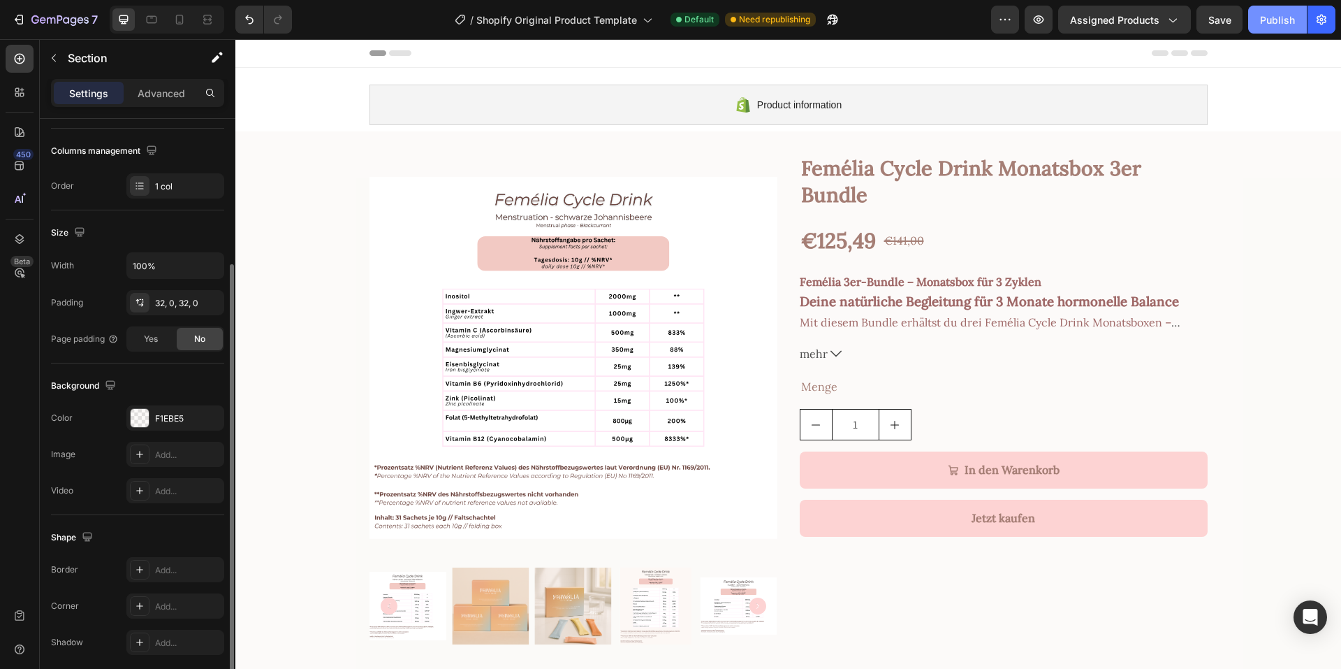
click at [1260, 29] on button "Publish" at bounding box center [1277, 20] width 59 height 28
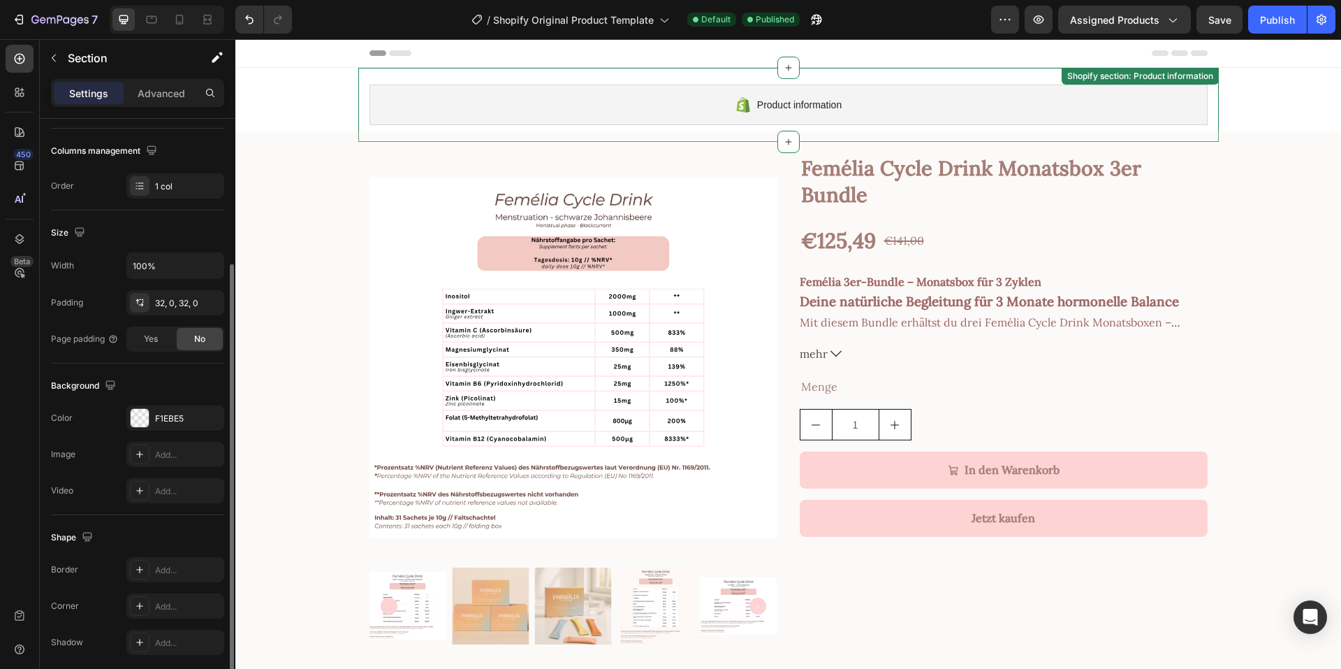
click at [1080, 81] on div "Shopify section: Product information" at bounding box center [1141, 76] width 152 height 13
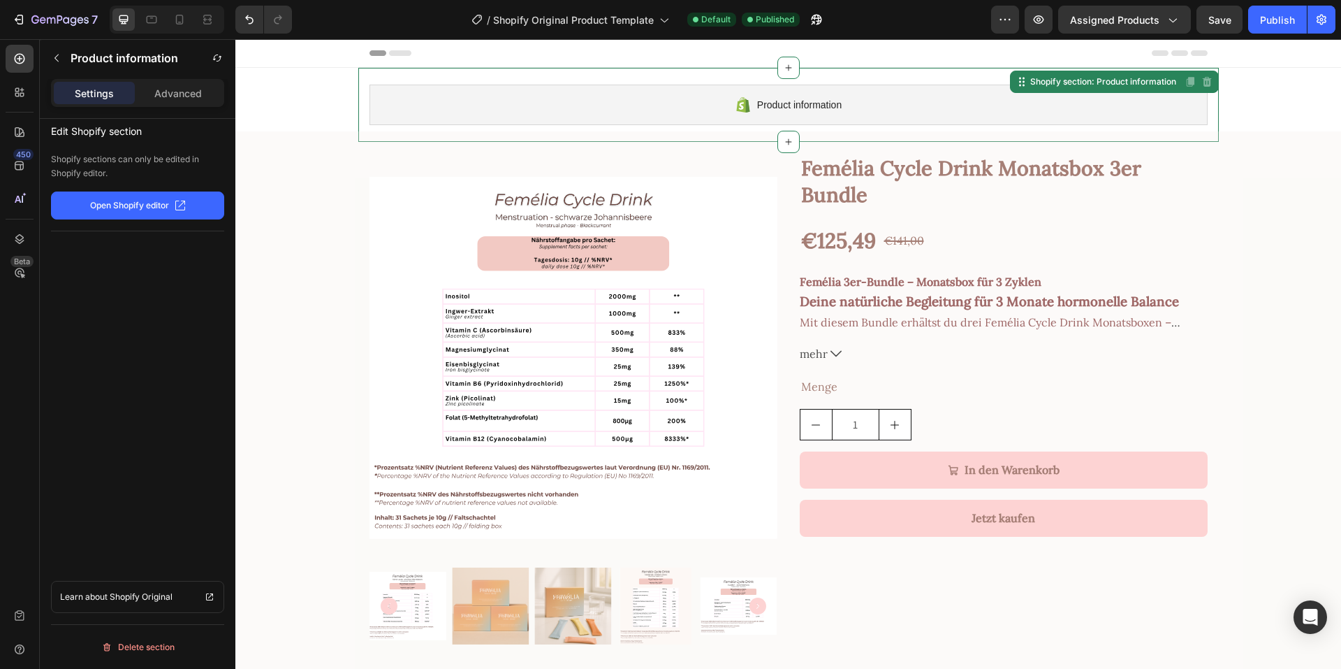
click at [119, 200] on p "Open Shopify editor" at bounding box center [129, 205] width 79 height 13
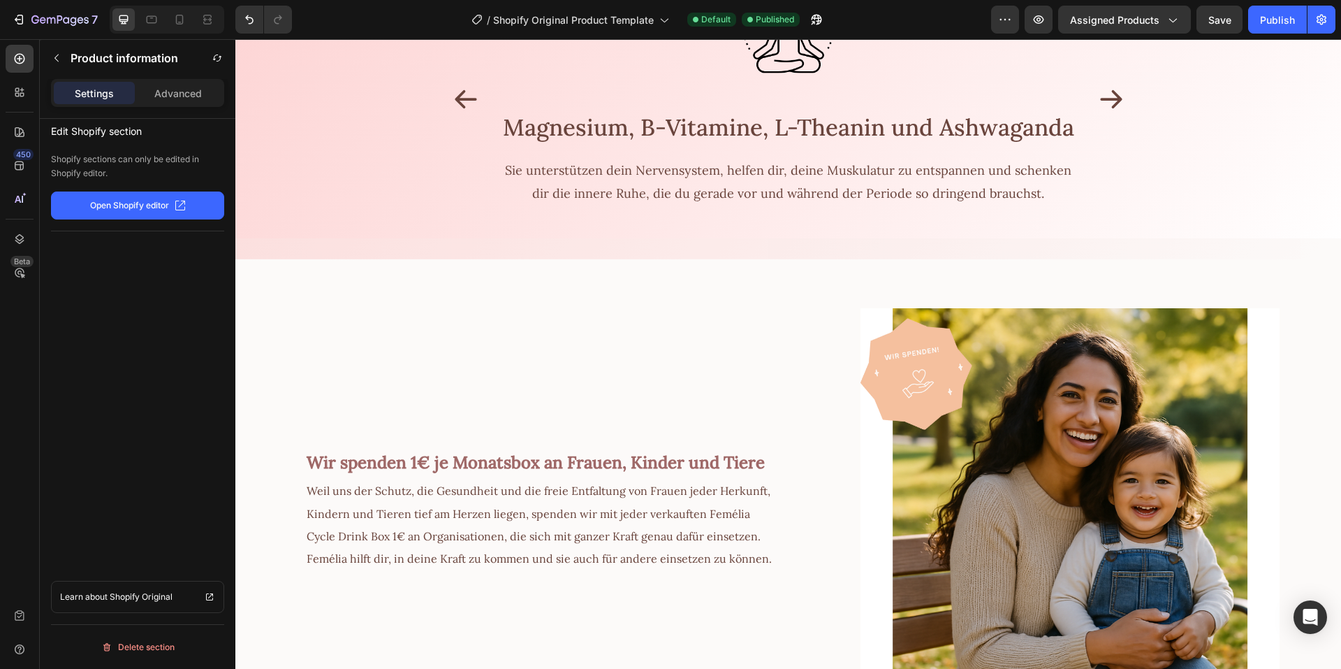
scroll to position [768, 0]
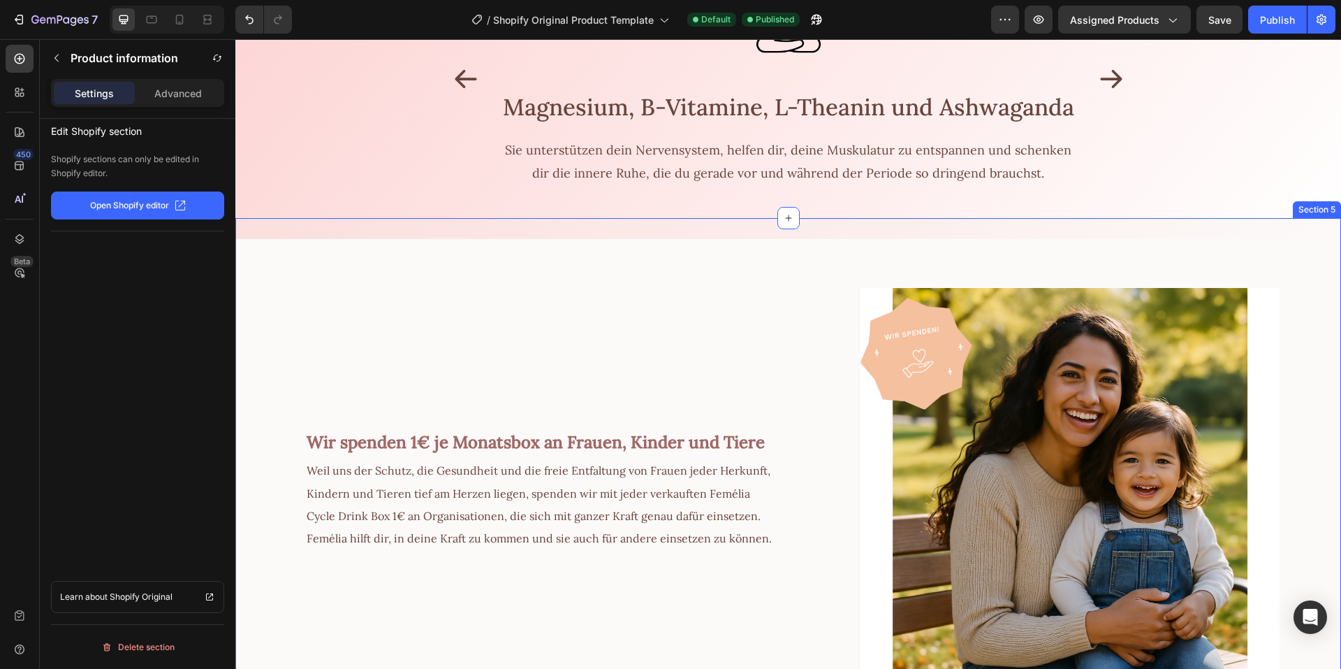
click at [316, 314] on div "Wir spenden 1€ je Monatsbox an Frauen, Kinder und Tiere Text Block Weil uns der…" at bounding box center [506, 462] width 542 height 489
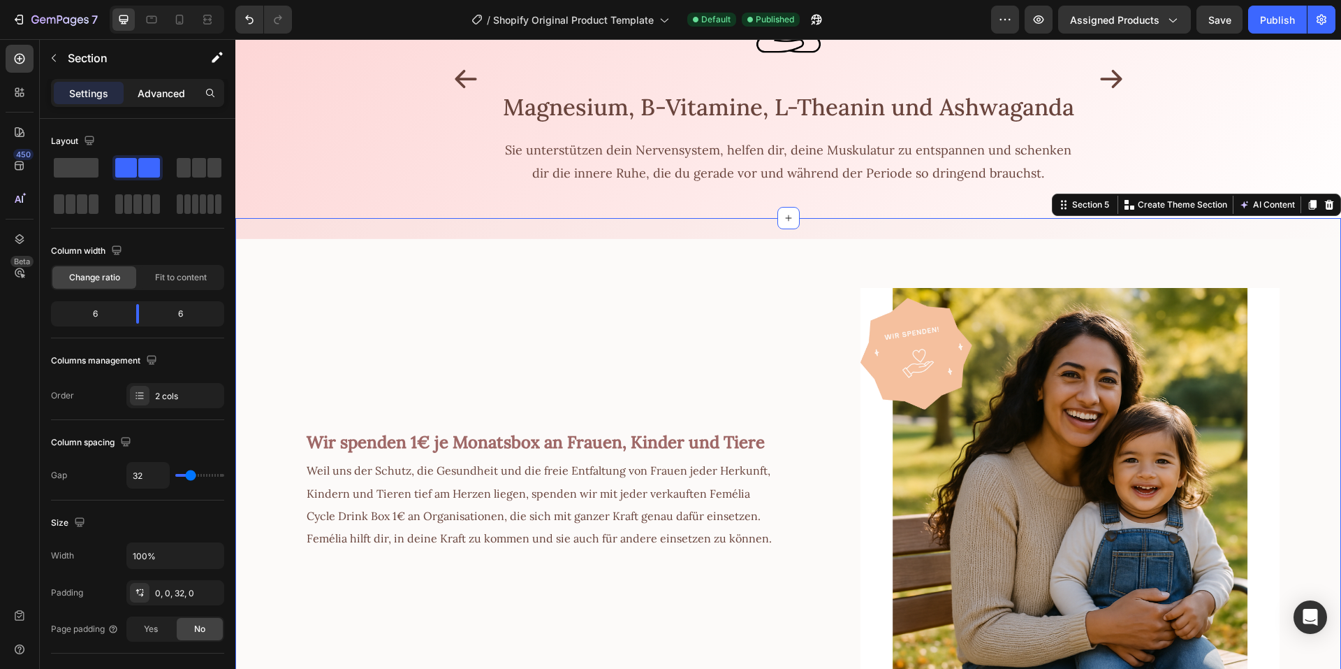
click at [145, 98] on p "Advanced" at bounding box center [162, 93] width 48 height 15
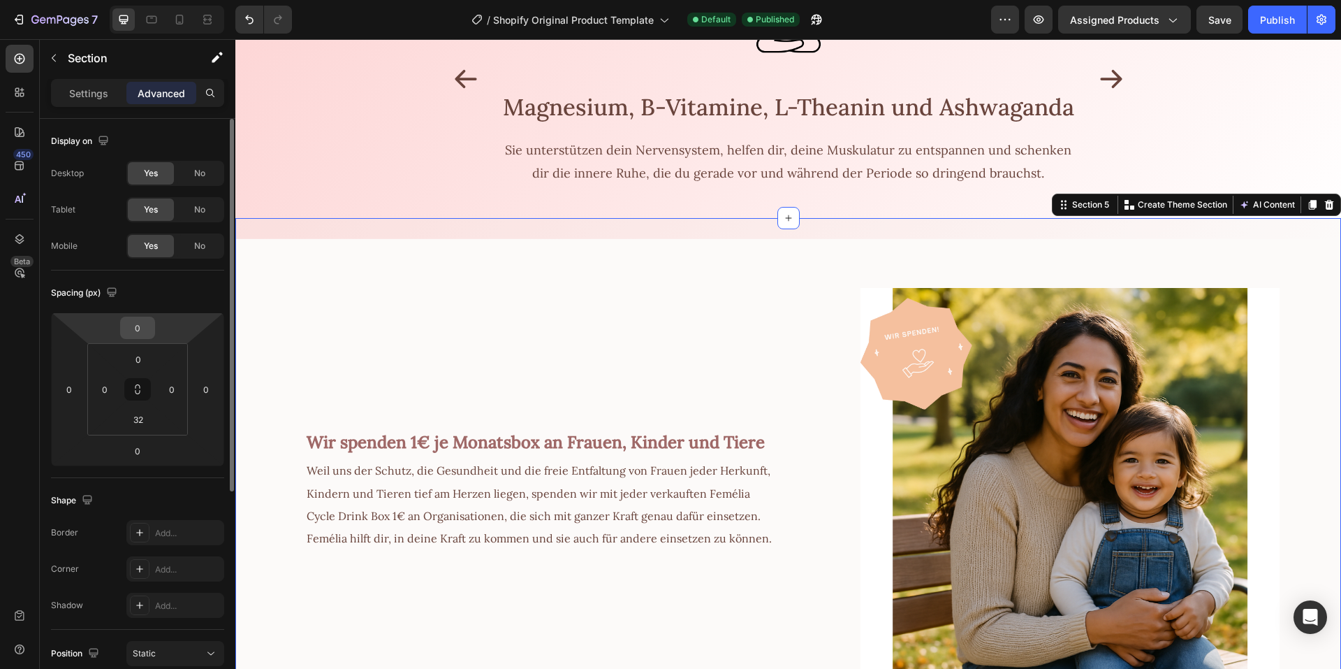
click at [131, 331] on input "0" at bounding box center [138, 327] width 28 height 21
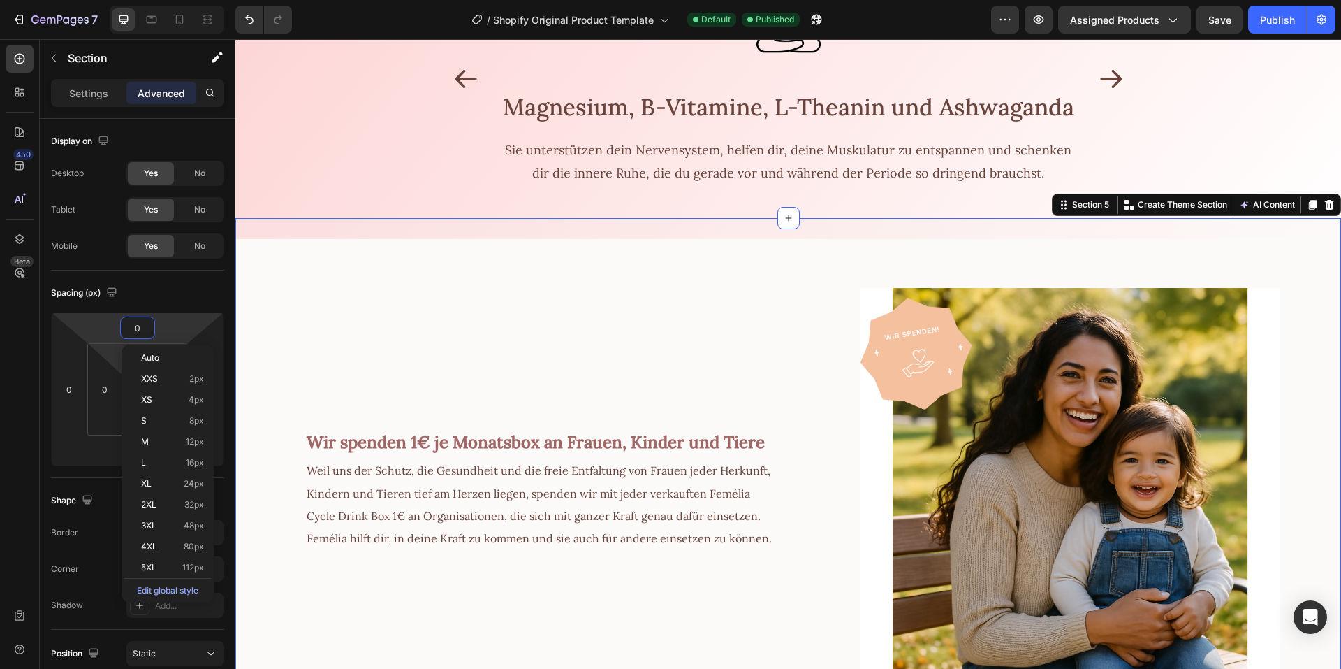
click at [118, 0] on html "7 / Shopify Original Product Template Default Published Preview Assigned Produc…" at bounding box center [670, 0] width 1341 height 0
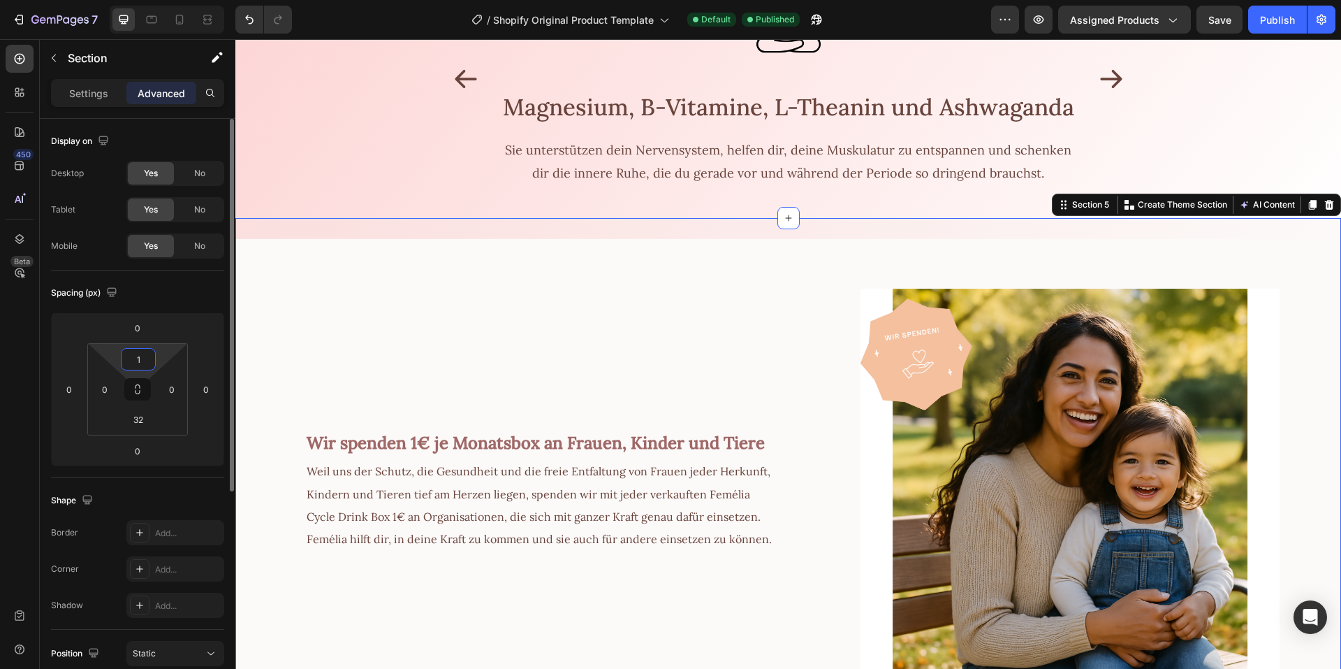
type input "10"
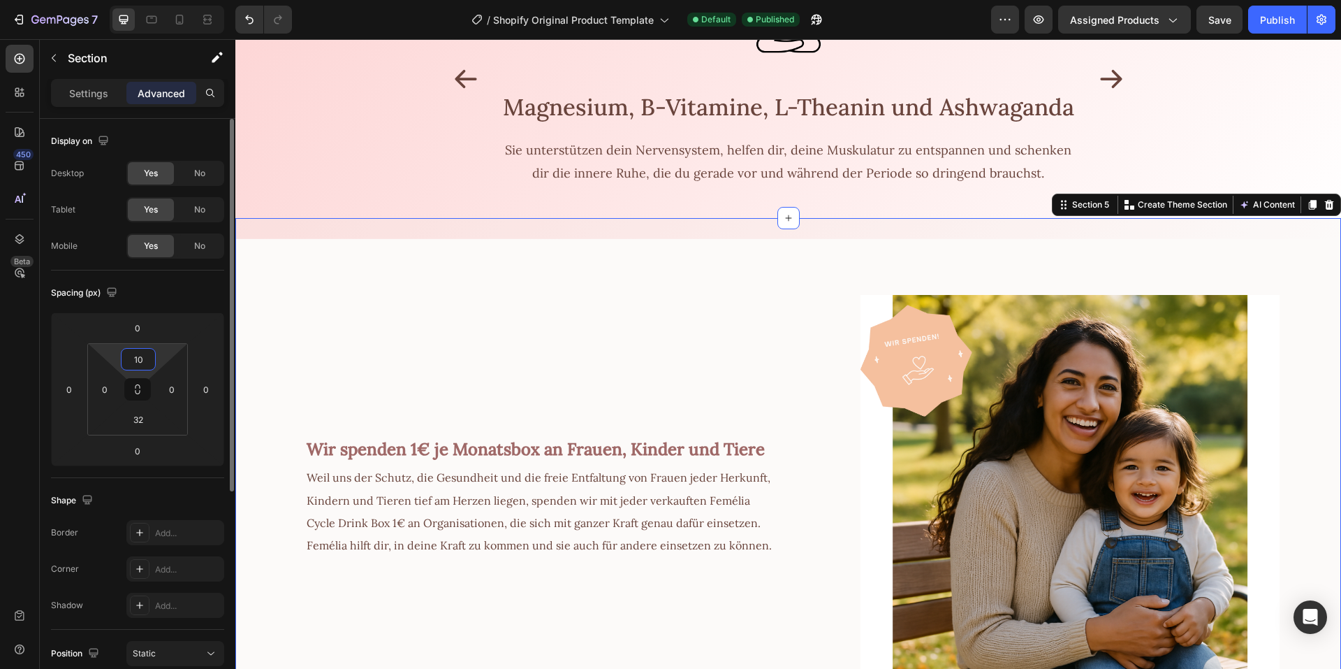
click at [124, 357] on input "10" at bounding box center [138, 359] width 28 height 21
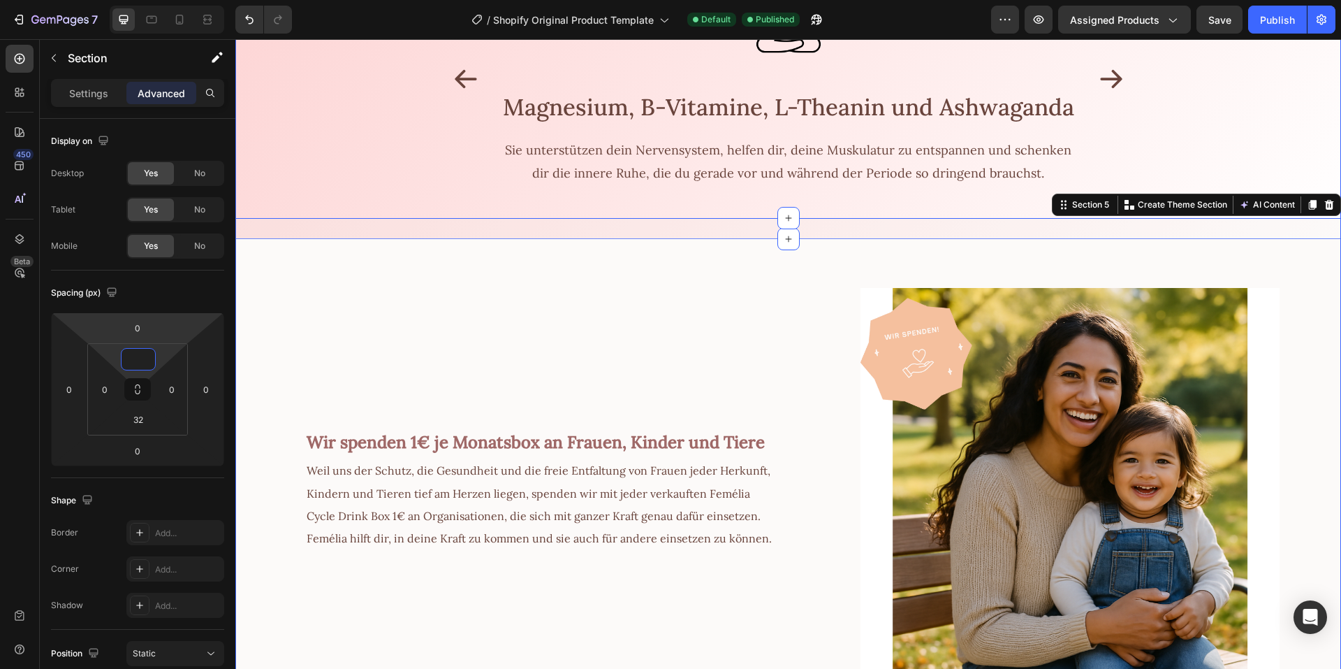
click at [295, 169] on div "Image Magnesium, B-Vitamine, L-Theanin und Ashwaganda Text Block Sie unterstütz…" at bounding box center [788, 74] width 1085 height 330
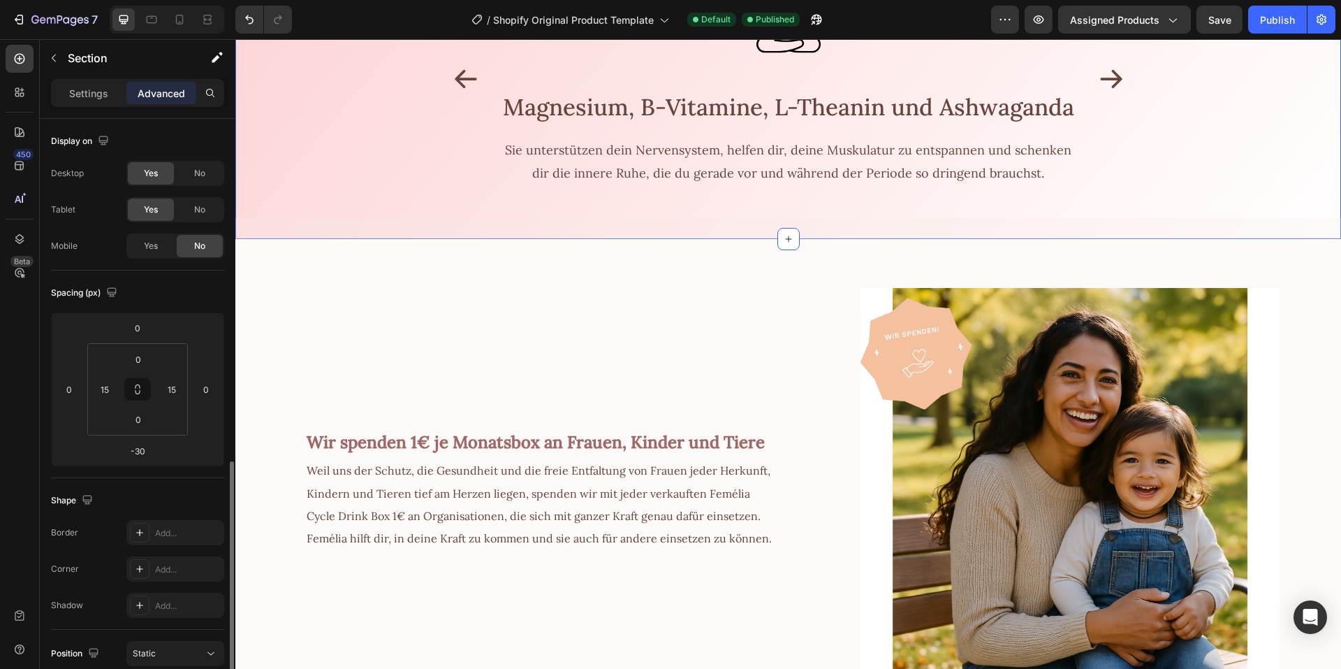
scroll to position [210, 0]
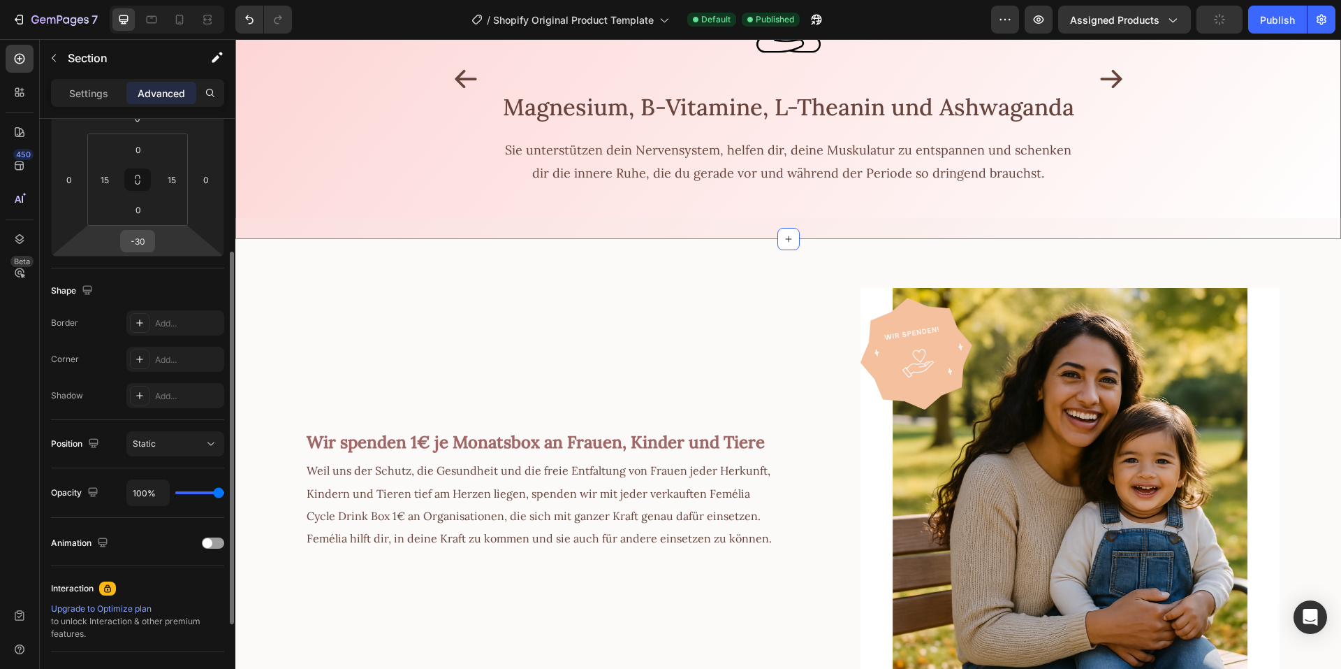
click at [131, 240] on input "-30" at bounding box center [138, 241] width 28 height 21
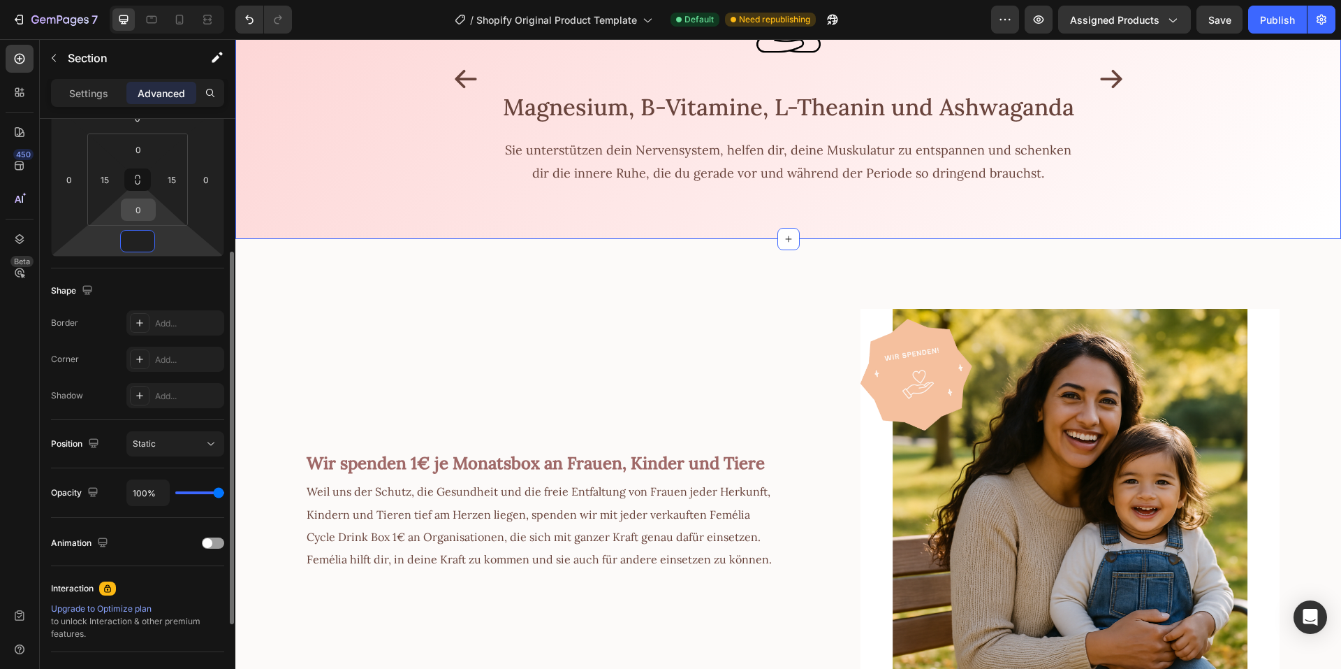
scroll to position [140, 0]
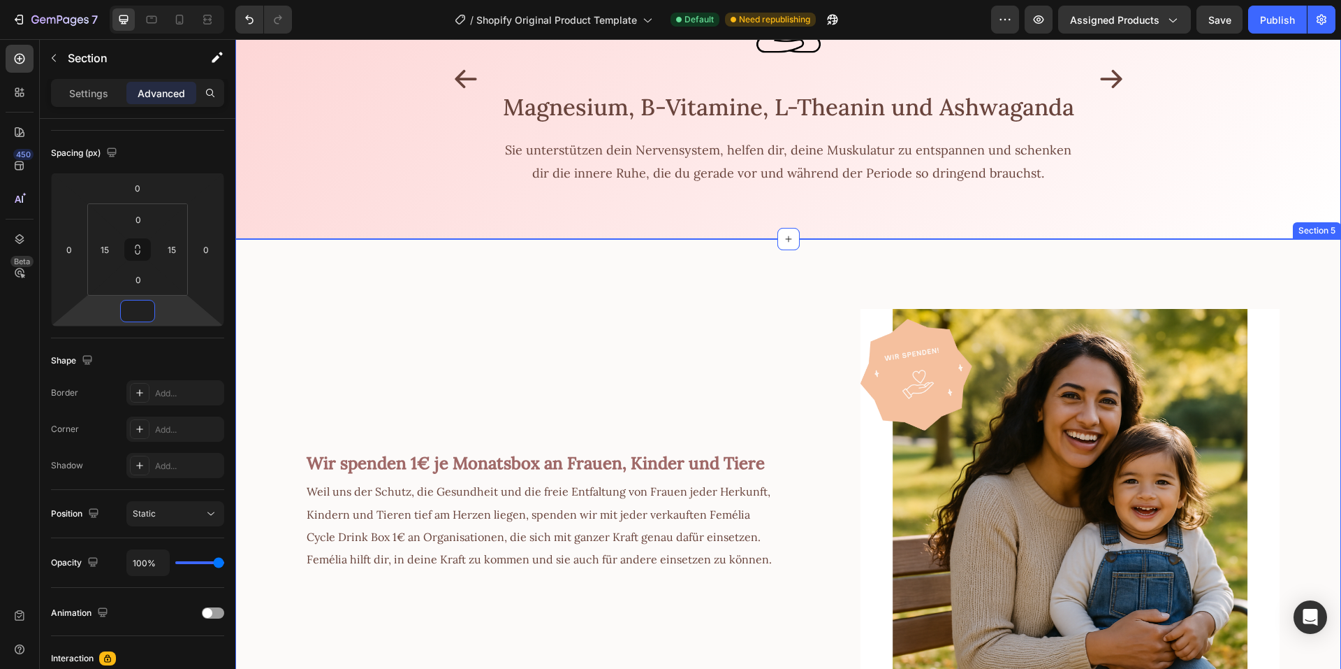
click at [287, 293] on div "Wir spenden 1€ je Monatsbox an Frauen, Kinder und Tiere Text Block Weil uns der…" at bounding box center [506, 483] width 542 height 489
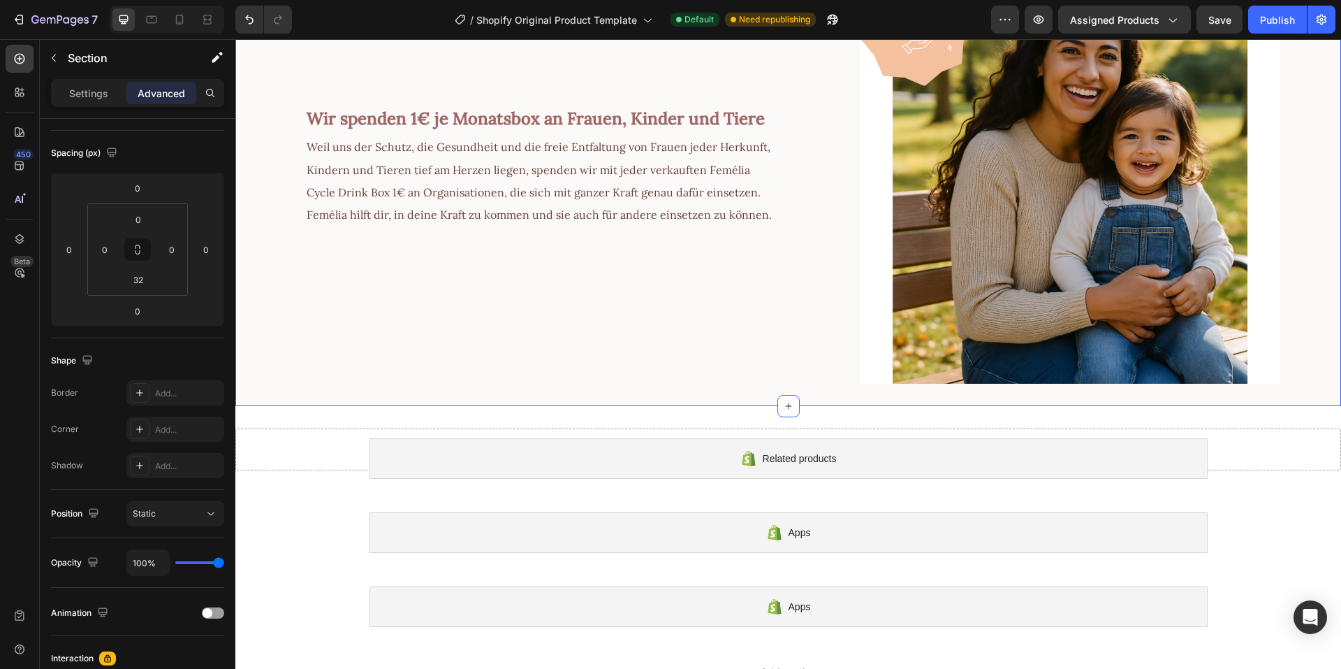
scroll to position [1118, 0]
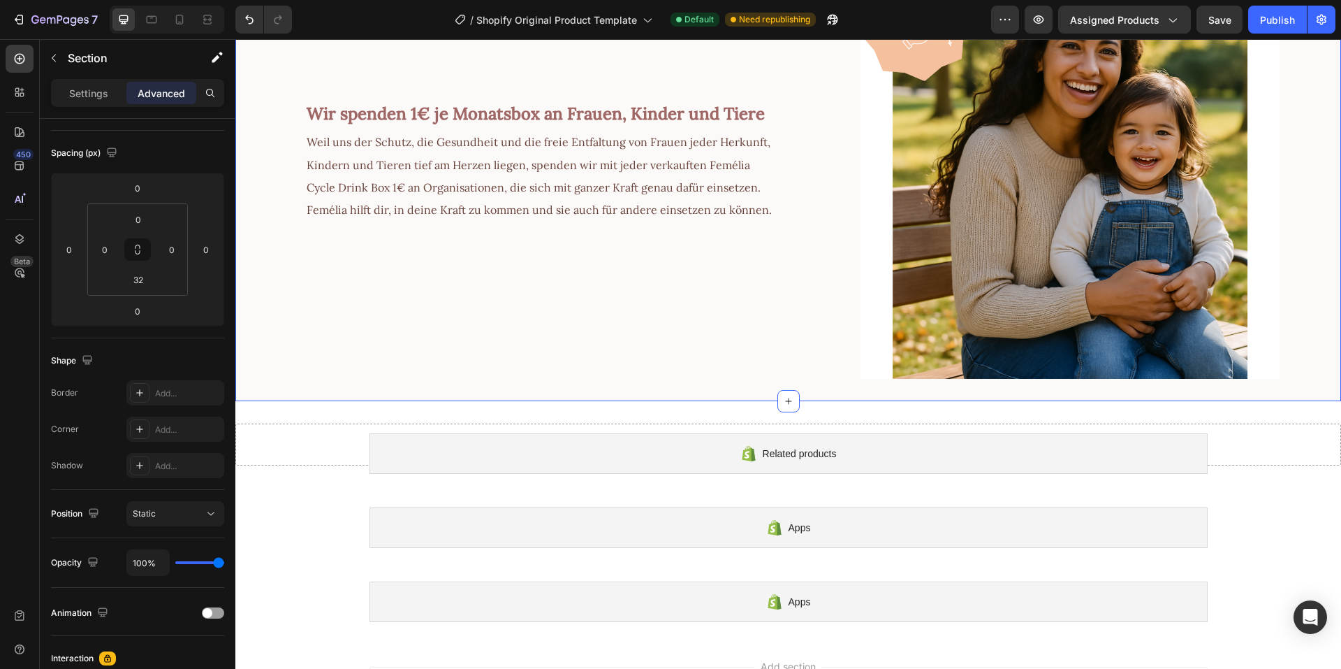
click at [295, 310] on div "Wir spenden 1€ je Monatsbox an Frauen, Kinder und Tiere Text Block Weil uns der…" at bounding box center [506, 134] width 542 height 489
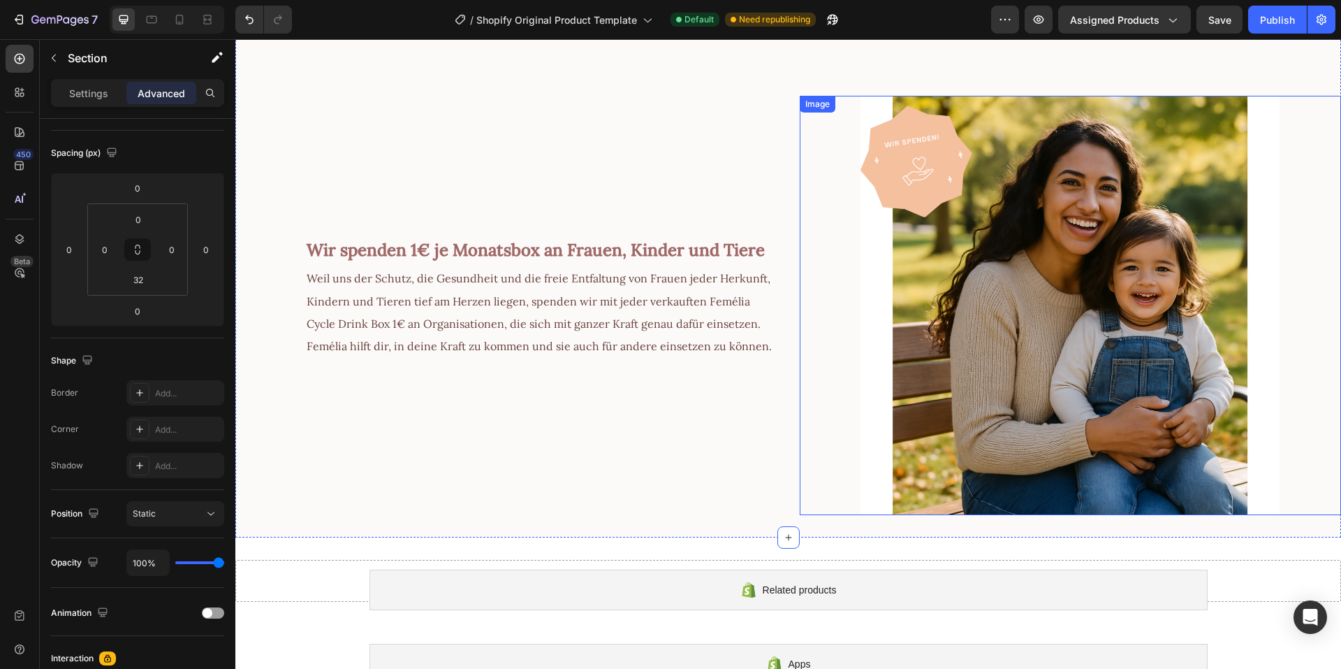
scroll to position [978, 0]
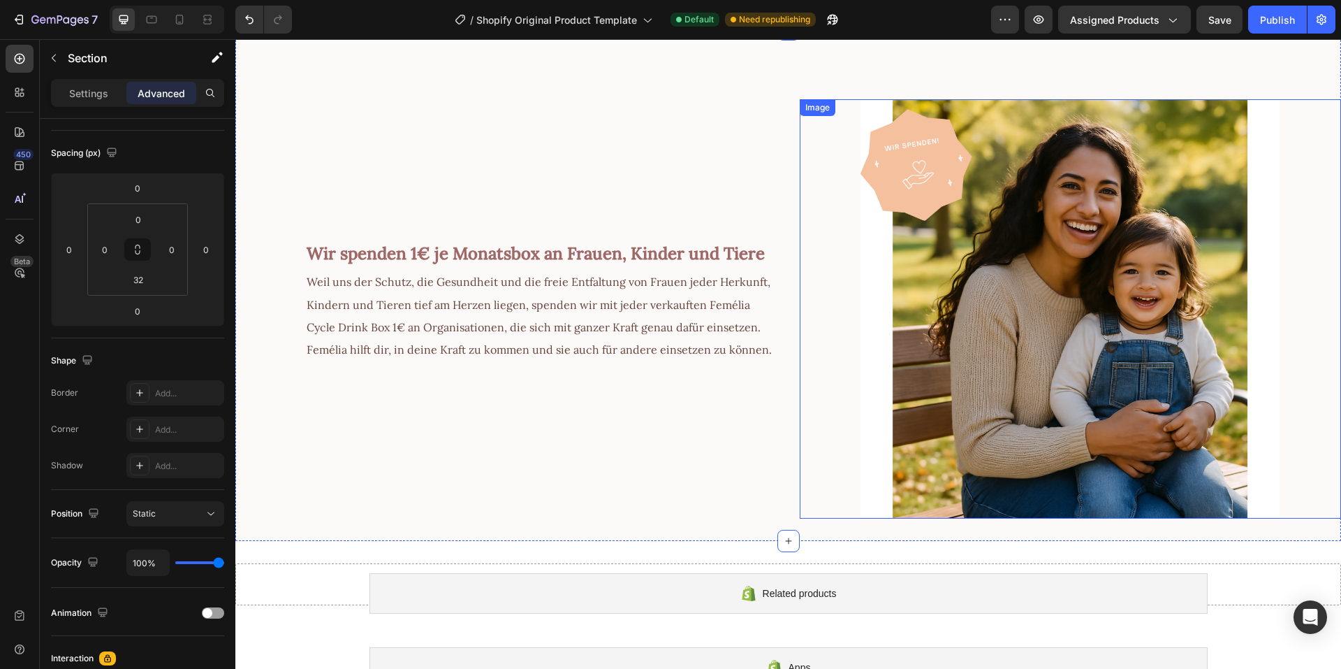
click at [906, 235] on img at bounding box center [1070, 308] width 419 height 419
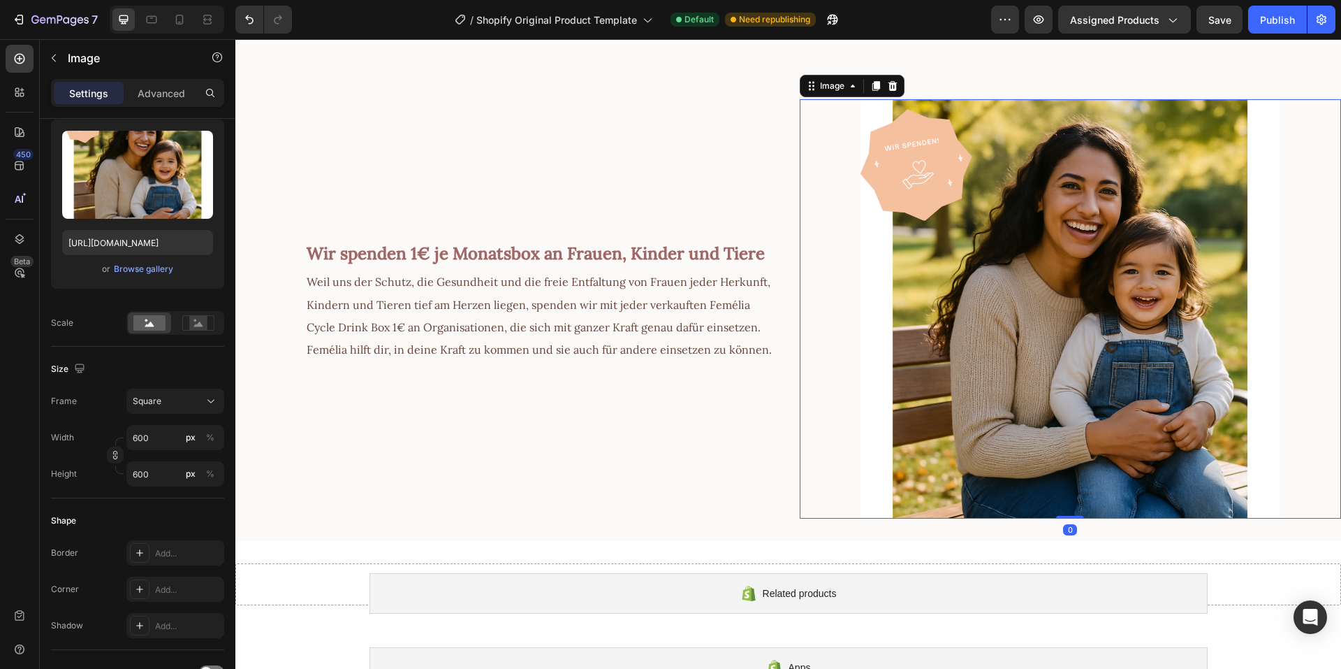
scroll to position [0, 0]
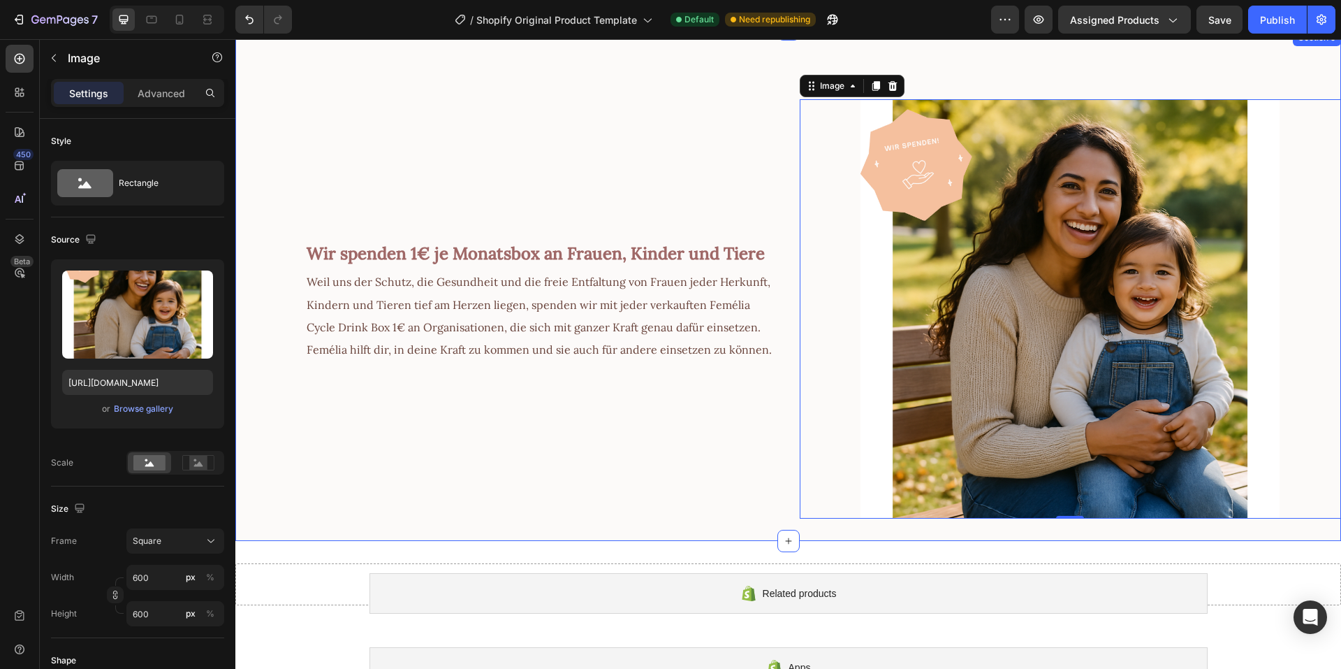
click at [319, 151] on div "Wir spenden 1€ je Monatsbox an Frauen, Kinder und Tiere Text Block Weil uns der…" at bounding box center [506, 273] width 542 height 489
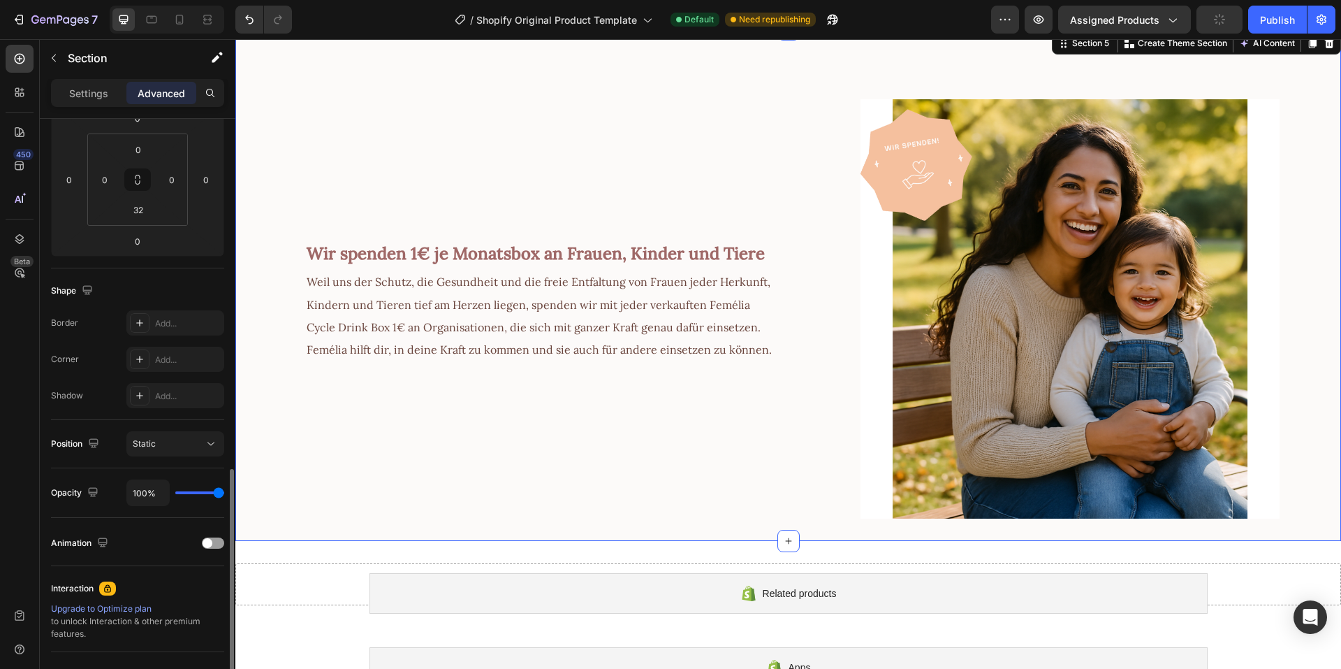
scroll to position [342, 0]
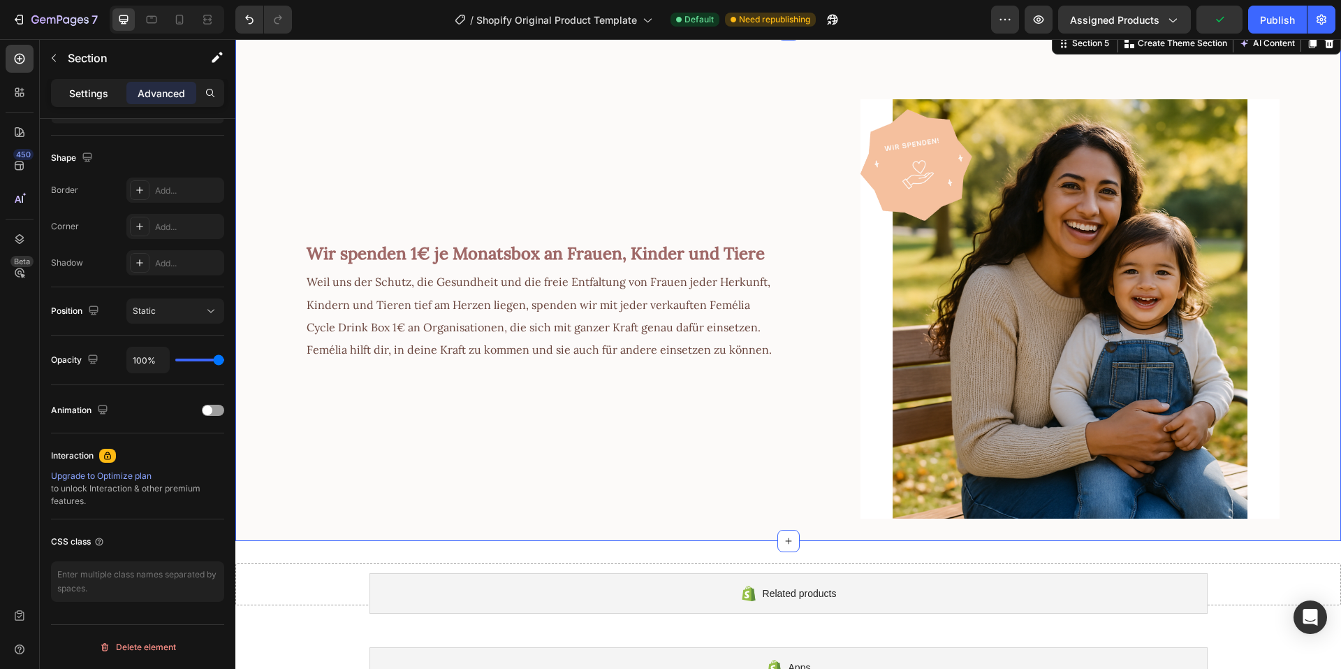
click at [98, 93] on p "Settings" at bounding box center [88, 93] width 39 height 15
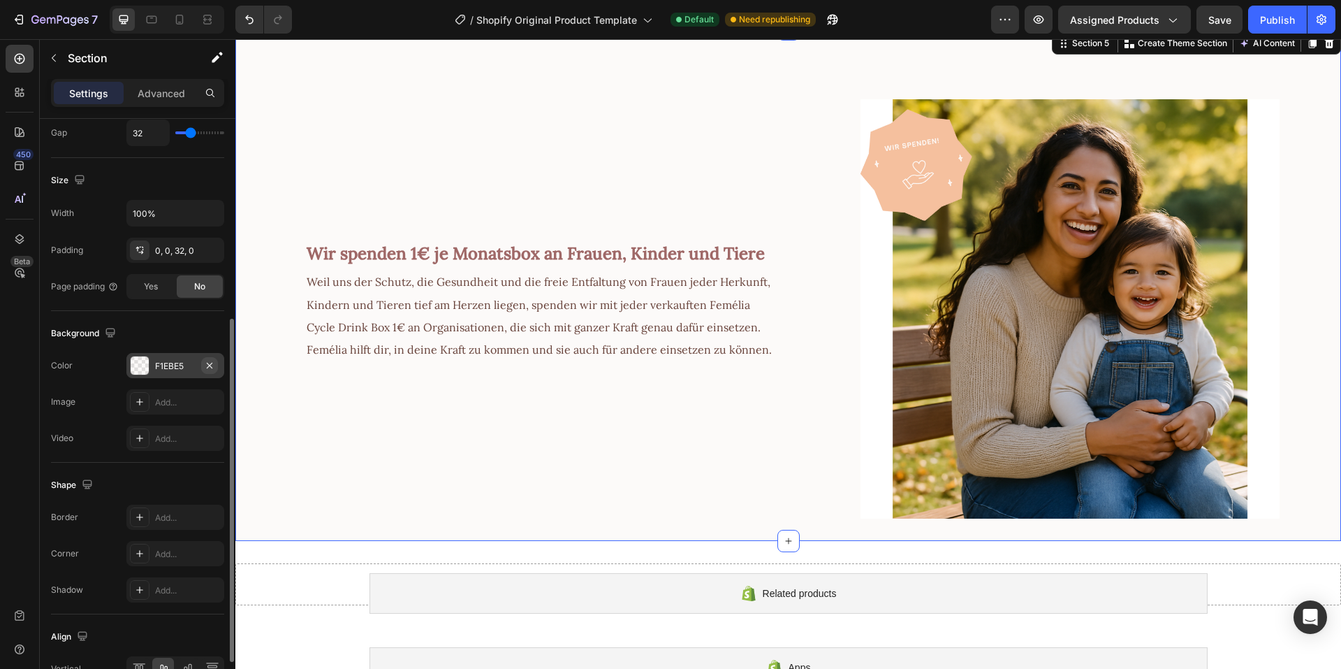
click at [210, 365] on icon "button" at bounding box center [210, 365] width 6 height 6
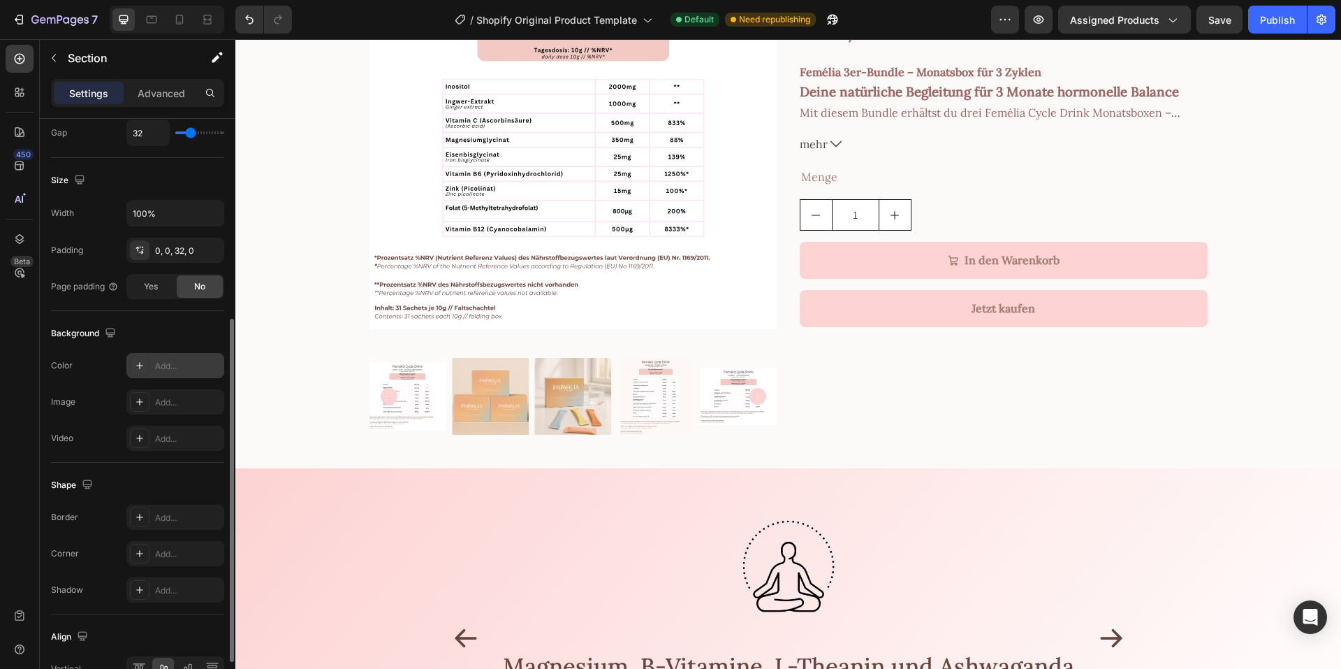
scroll to position [70, 0]
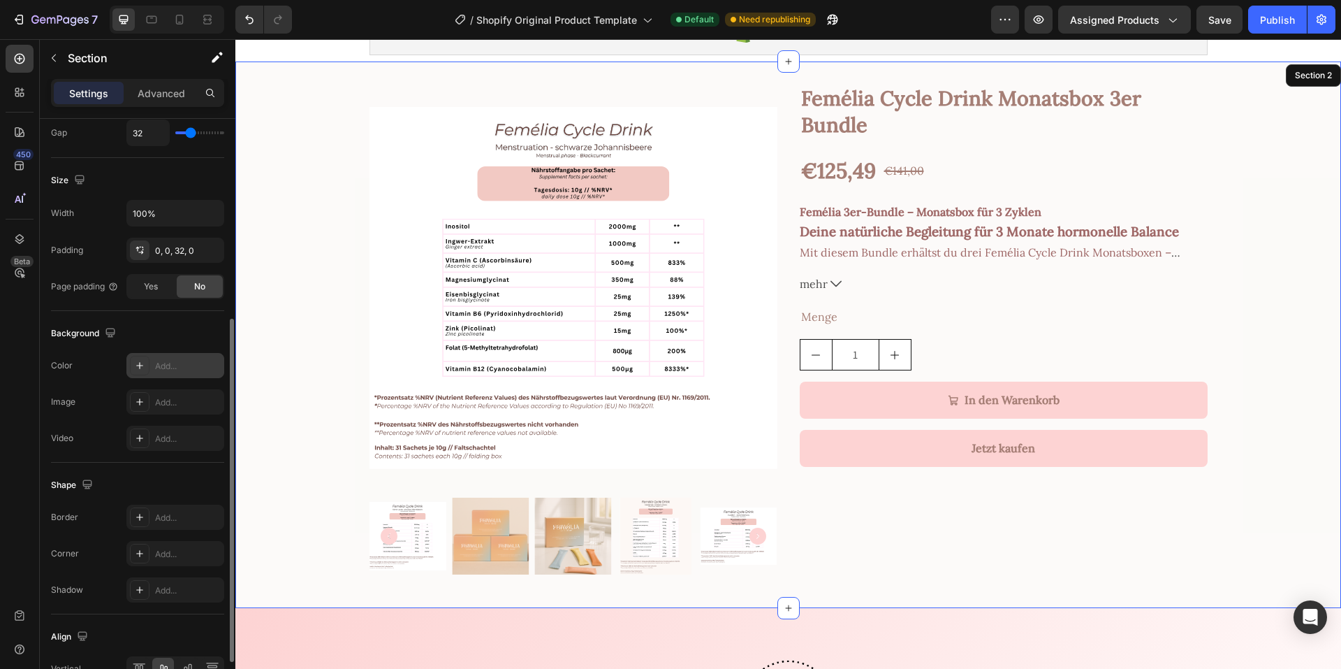
click at [285, 184] on div "Product Images Femélia Cycle Drink Monatsbox 3er Bundle Product Title €125,49 P…" at bounding box center [788, 335] width 1106 height 502
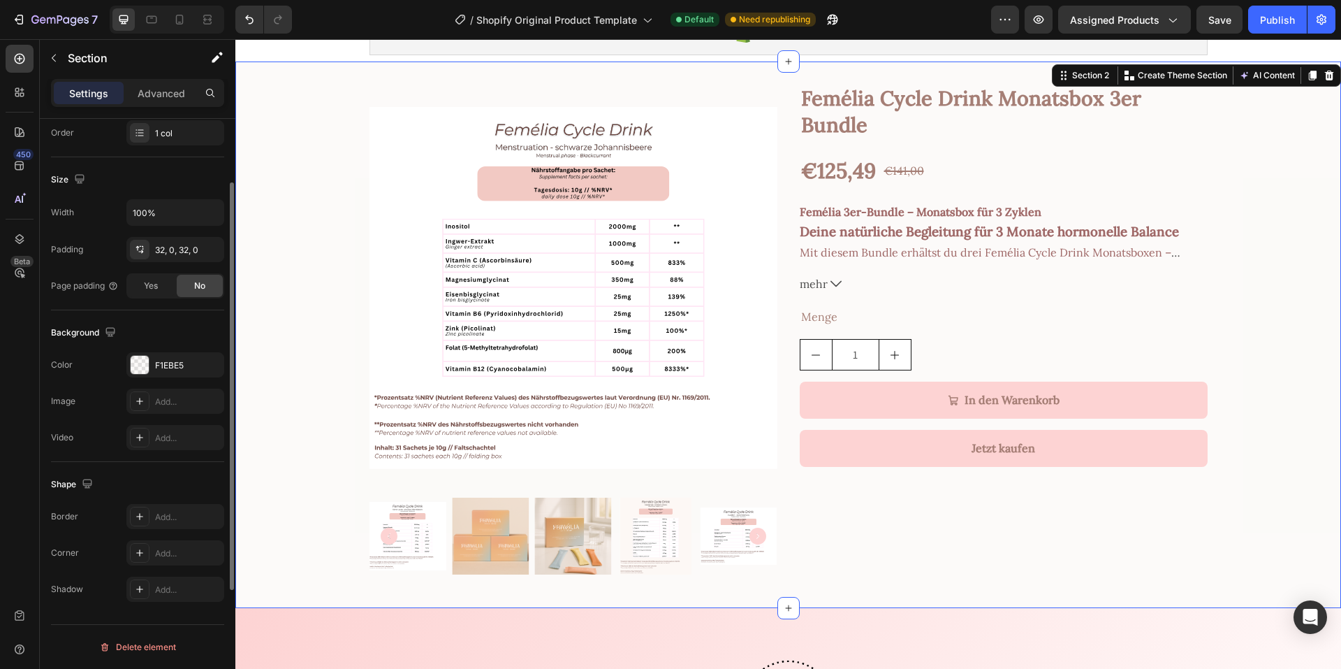
scroll to position [193, 0]
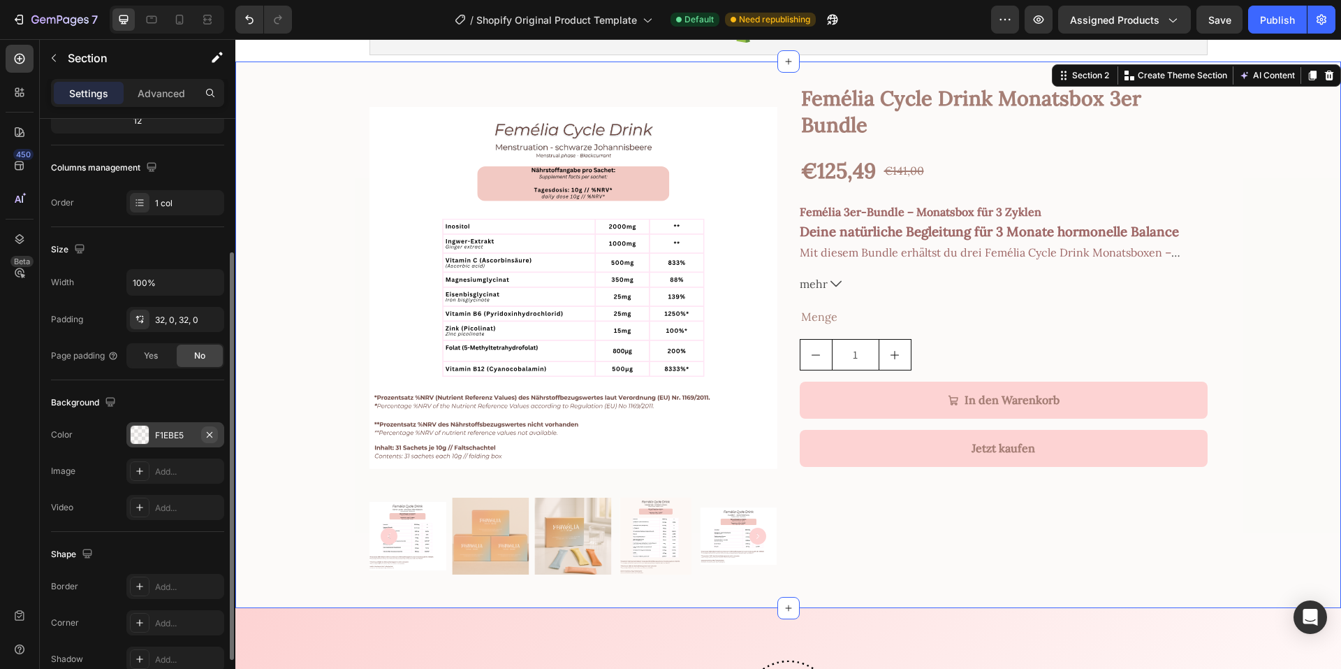
click at [210, 435] on icon "button" at bounding box center [210, 434] width 6 height 6
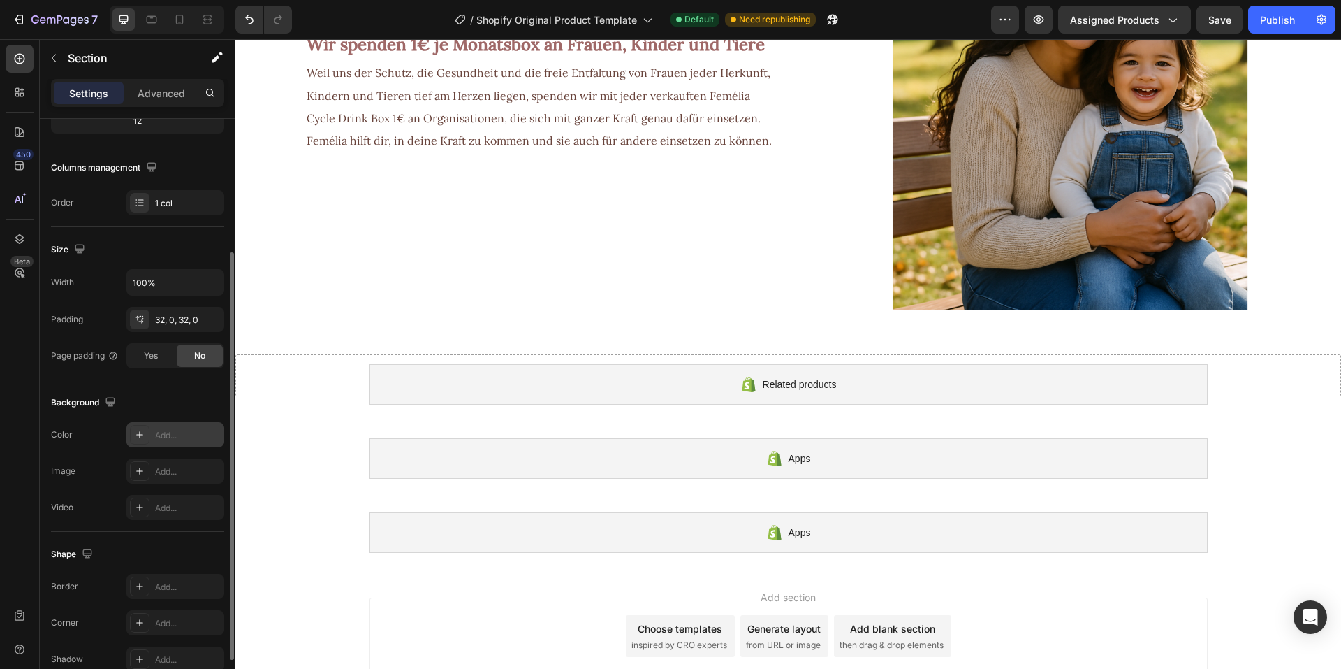
scroll to position [1188, 0]
click at [1262, 20] on div "Publish" at bounding box center [1277, 20] width 35 height 15
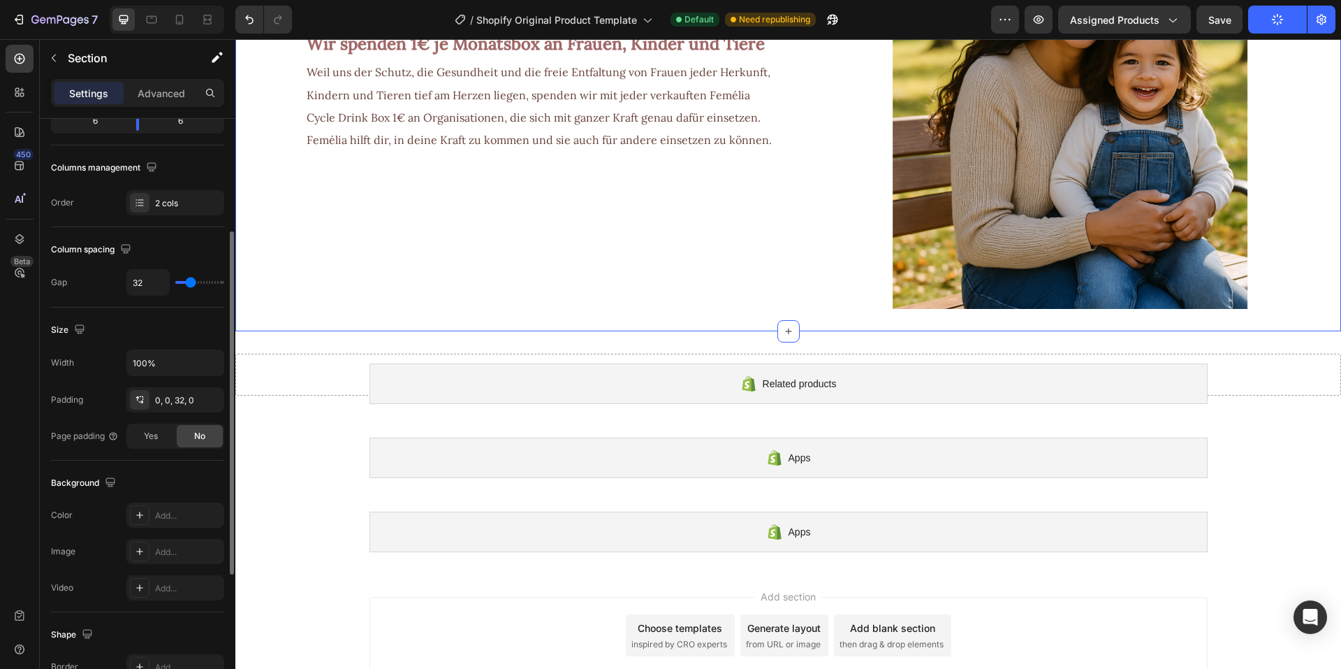
click at [591, 295] on div "Wir spenden 1€ je Monatsbox an Frauen, Kinder und Tiere Text Block Weil uns der…" at bounding box center [506, 64] width 542 height 489
click at [778, 327] on div at bounding box center [789, 331] width 22 height 22
click at [669, 308] on div "Wir spenden 1€ je Monatsbox an Frauen, Kinder und Tiere Text Block Weil uns der…" at bounding box center [506, 64] width 542 height 489
click at [502, 233] on div "Wir spenden 1€ je Monatsbox an Frauen, Kinder und Tiere Text Block Weil uns der…" at bounding box center [506, 64] width 542 height 489
click at [24, 59] on icon at bounding box center [20, 59] width 10 height 10
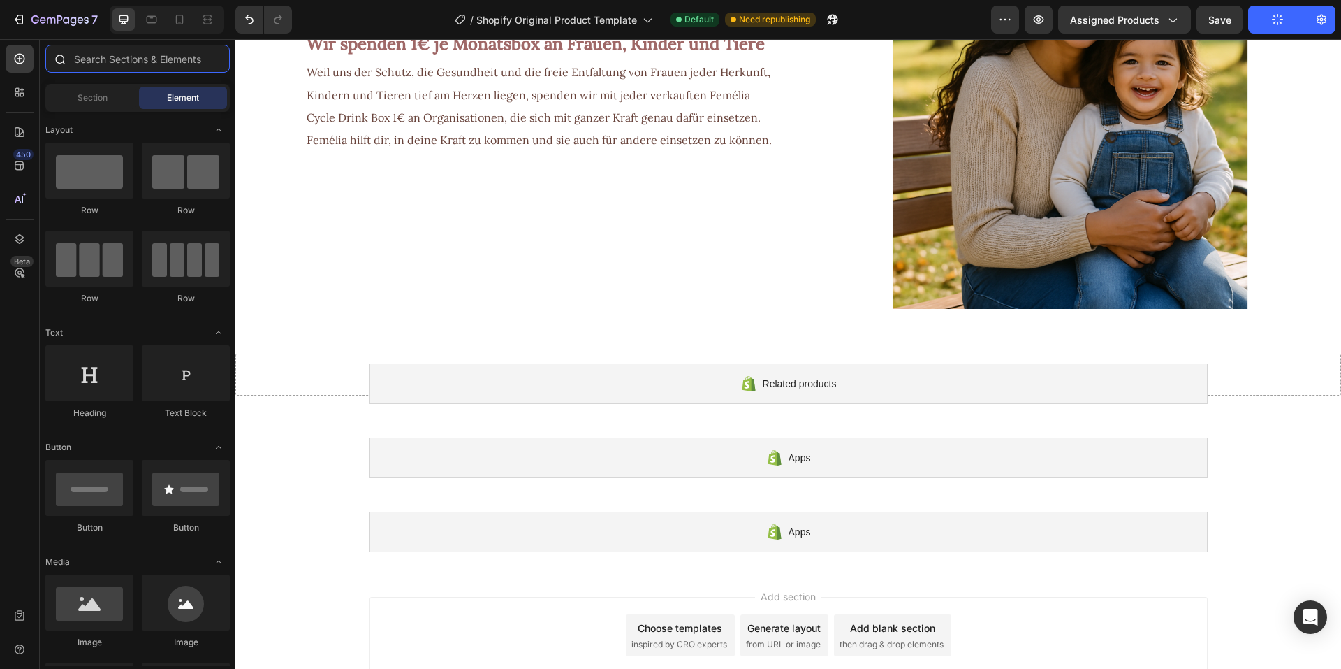
click at [92, 64] on input "text" at bounding box center [137, 59] width 184 height 28
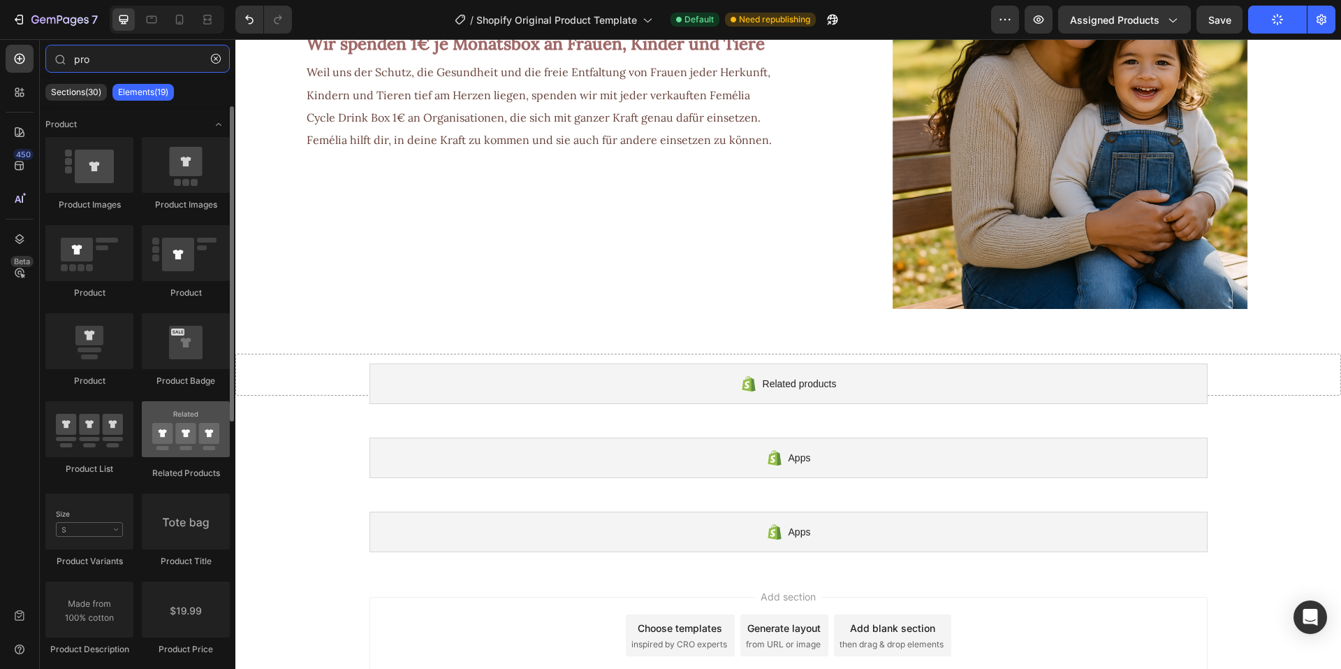
type input "pro"
click at [165, 445] on div at bounding box center [186, 429] width 88 height 56
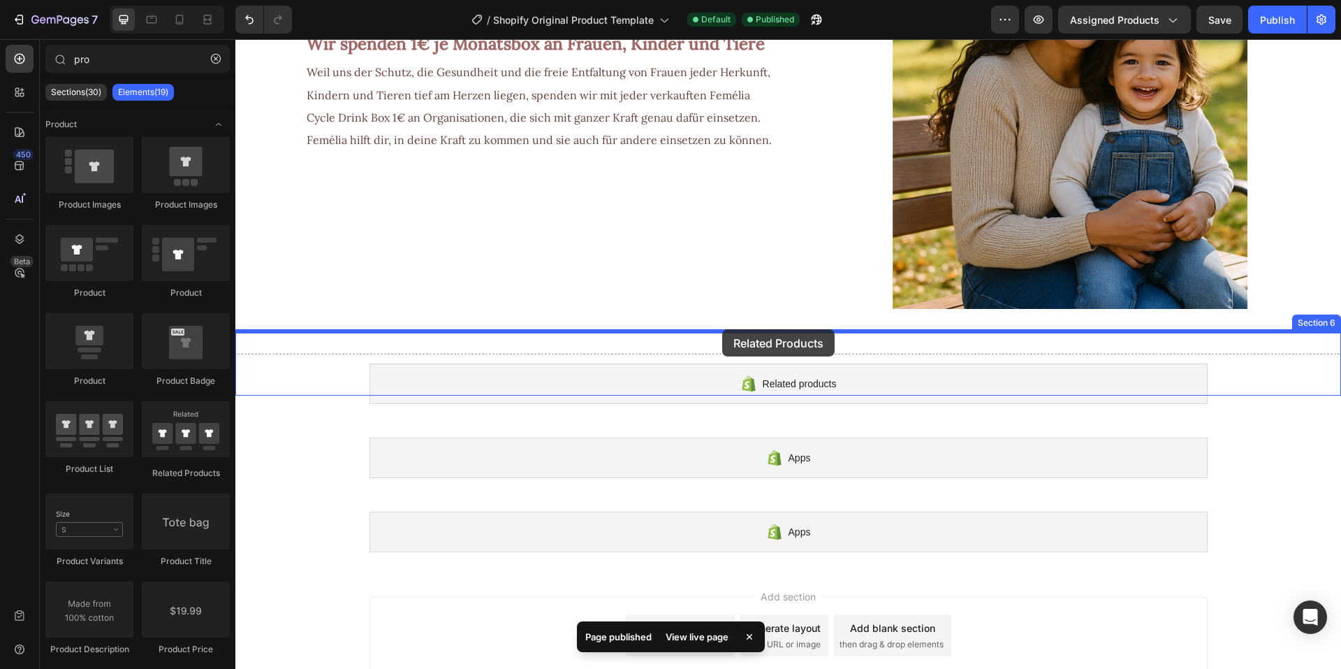
drag, startPoint x: 400, startPoint y: 484, endPoint x: 722, endPoint y: 329, distance: 357.4
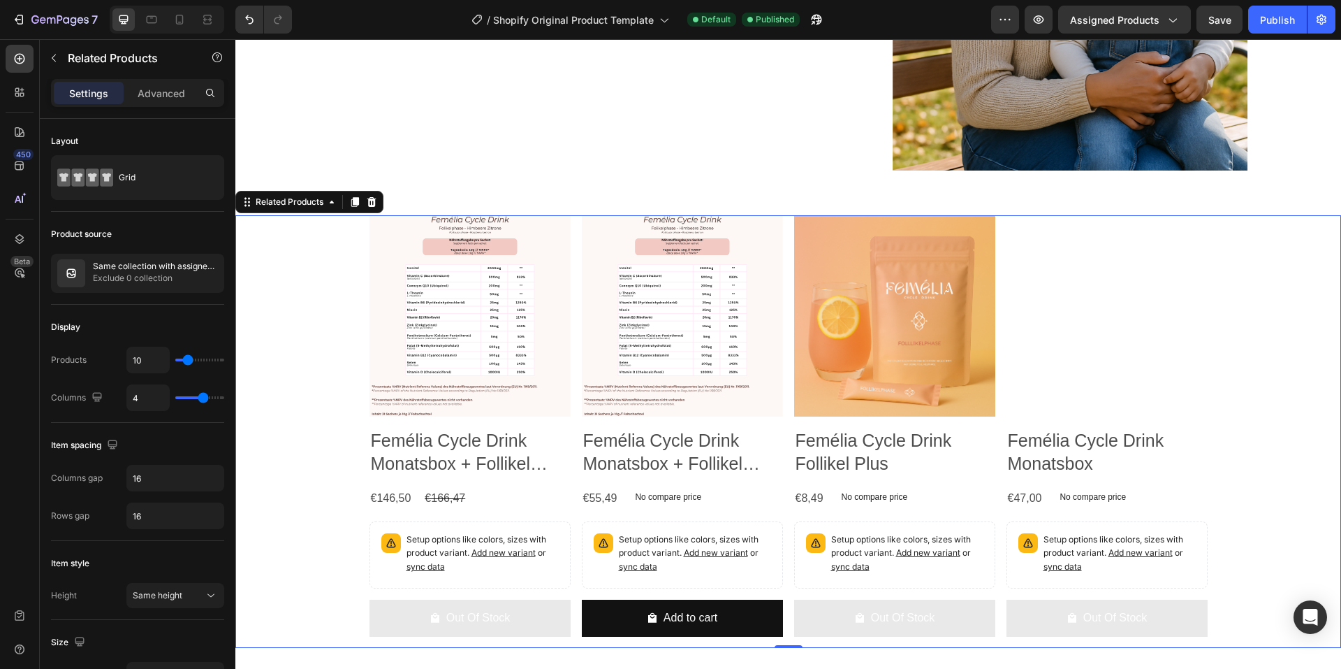
scroll to position [1327, 0]
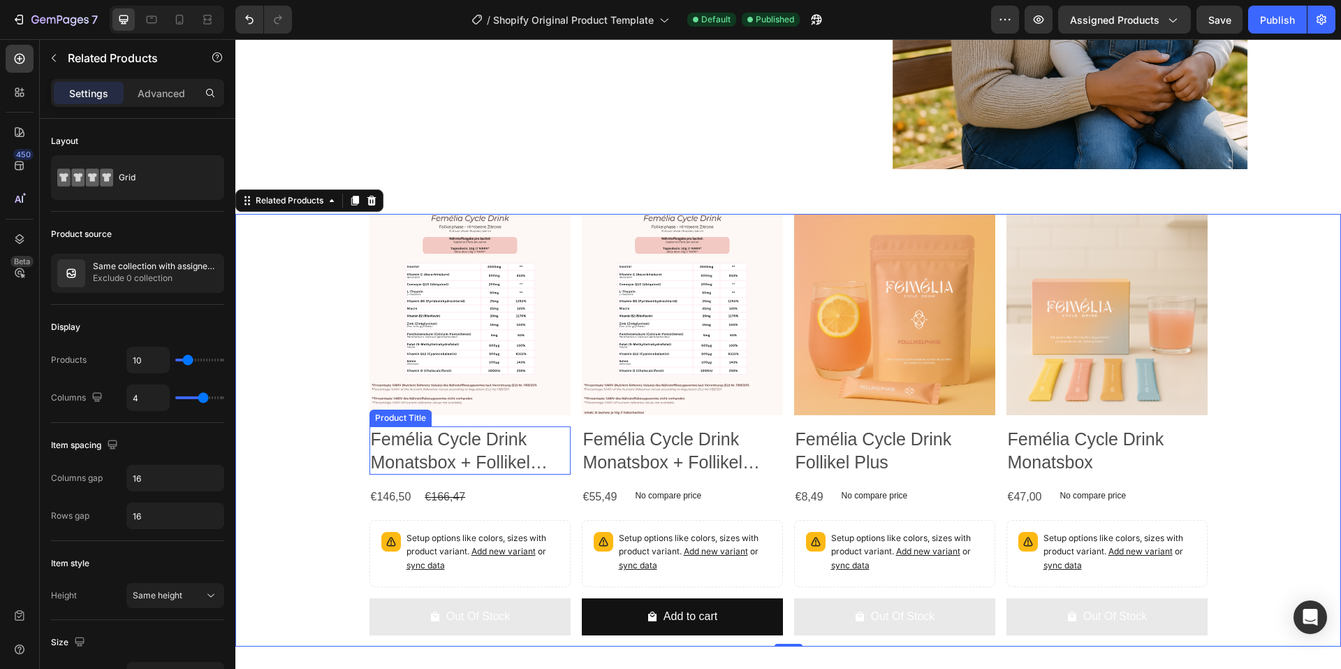
click at [386, 454] on h2 "Femélia Cycle Drink Monatsbox + Follikel Plus 3er Bundle" at bounding box center [470, 450] width 201 height 48
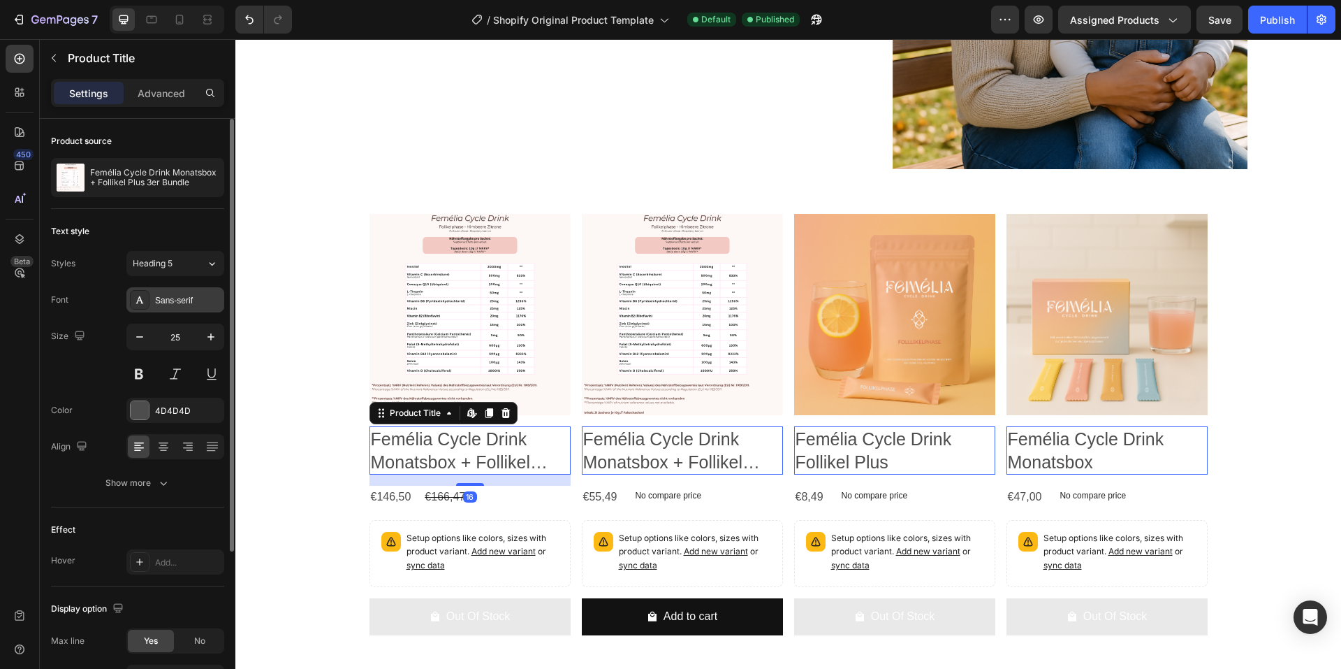
click at [170, 307] on div "Sans-serif" at bounding box center [175, 299] width 98 height 25
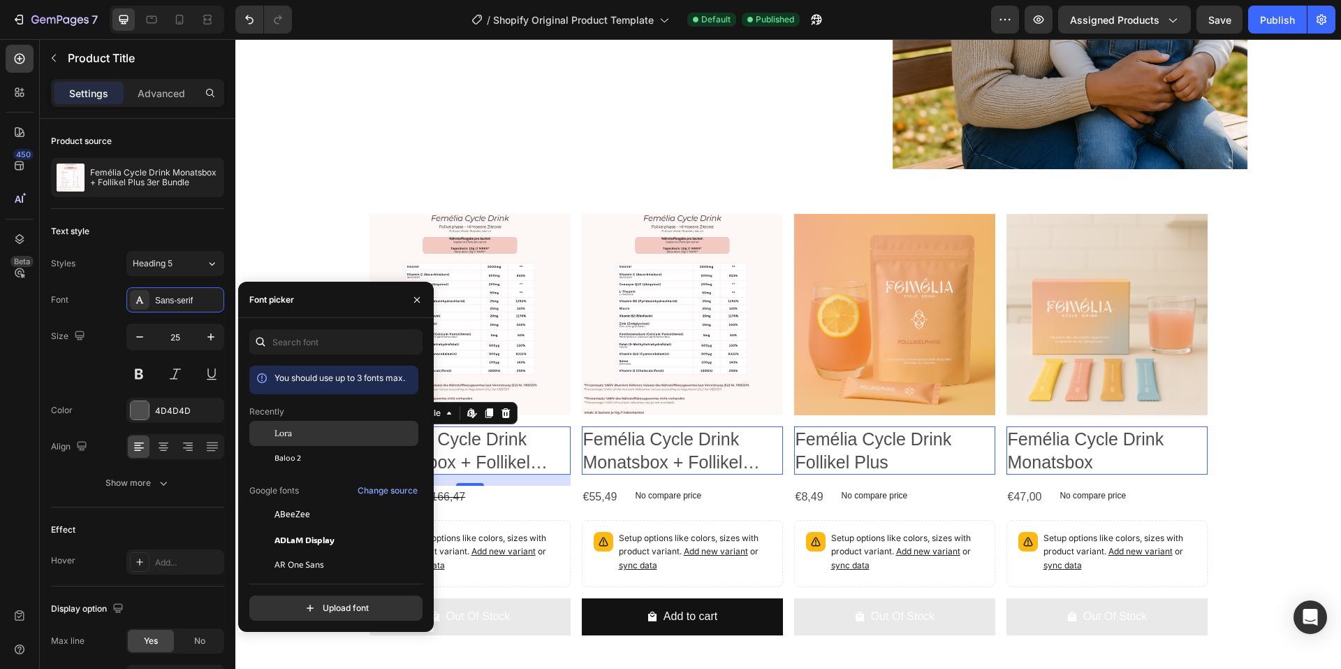
click at [280, 427] on span "Lora" at bounding box center [283, 433] width 17 height 13
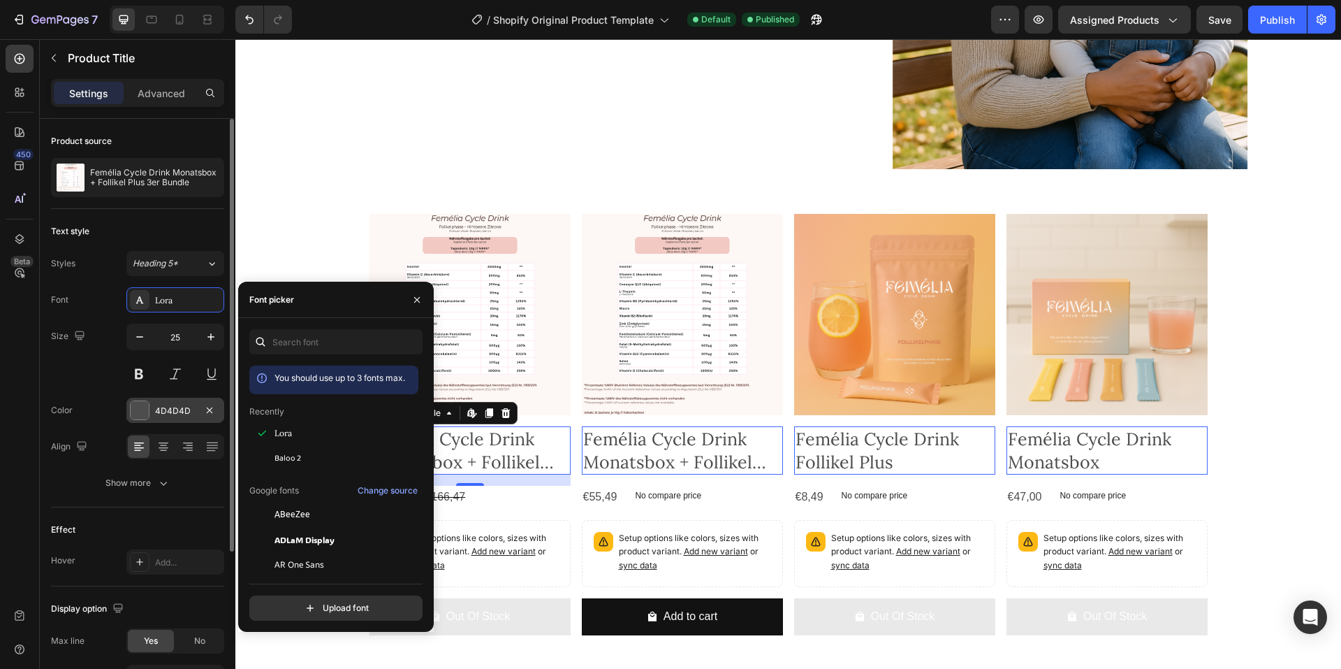
click at [168, 402] on div "4D4D4D" at bounding box center [175, 409] width 98 height 25
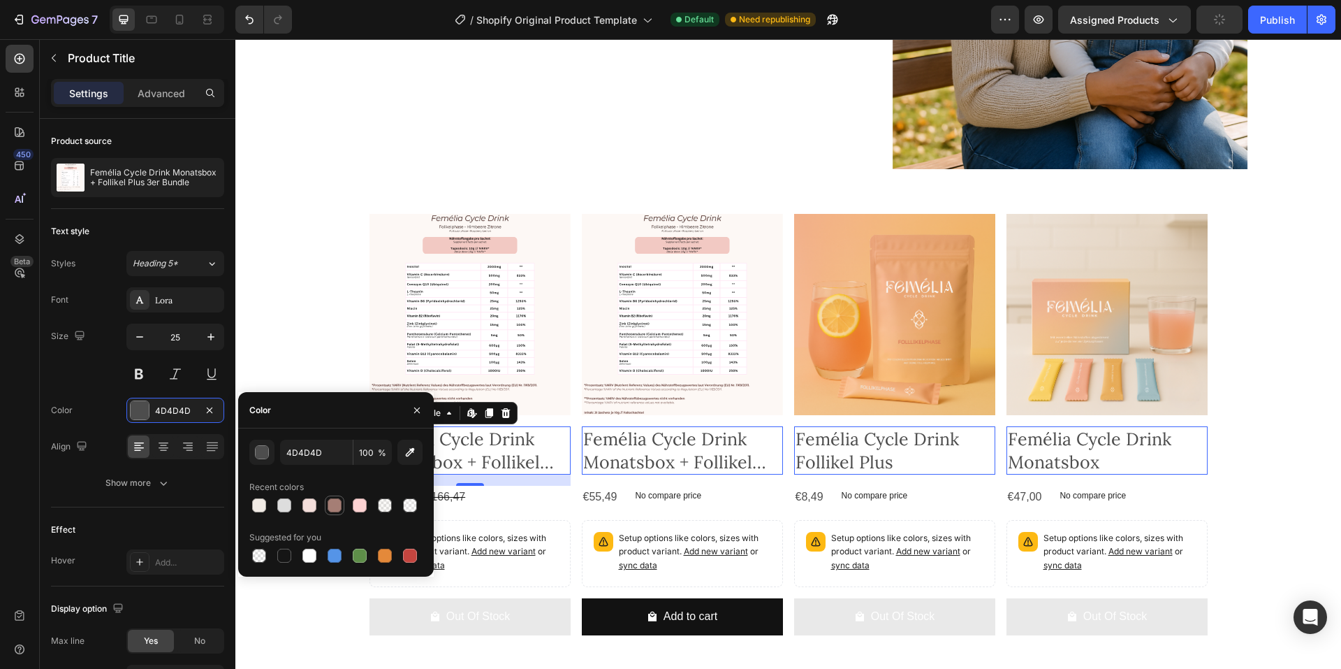
click at [333, 502] on div at bounding box center [335, 505] width 14 height 14
type input "A57E75"
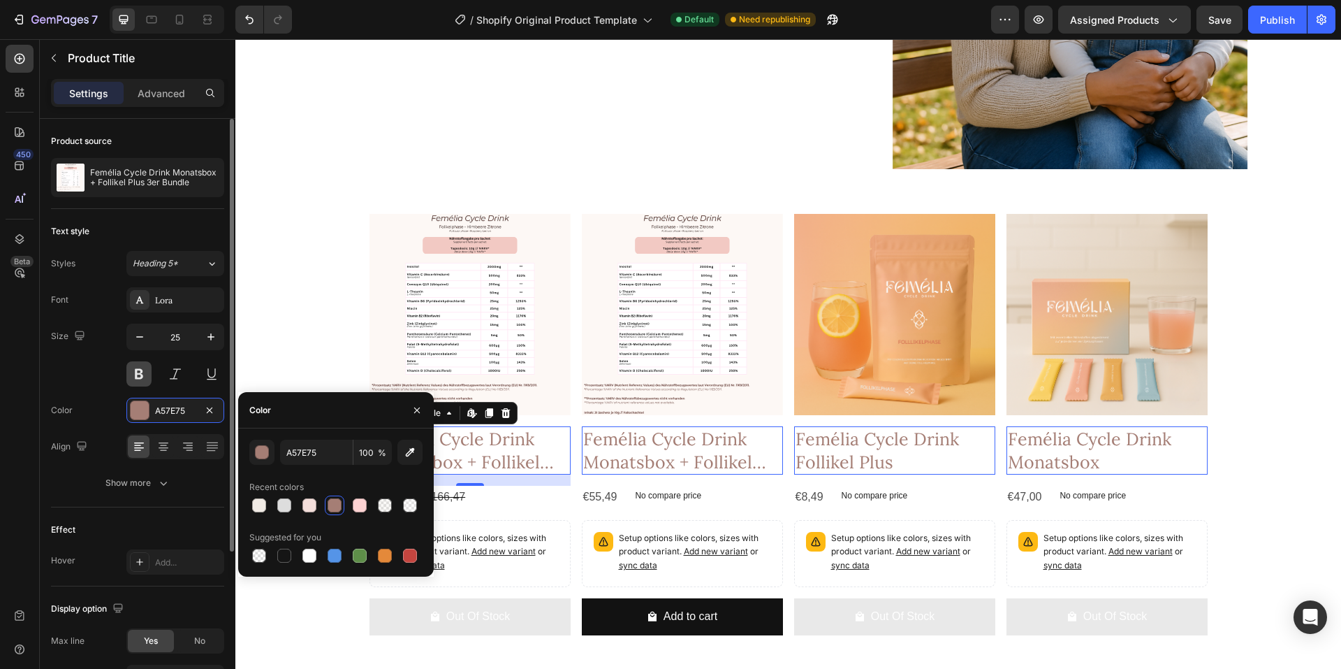
click at [135, 375] on button at bounding box center [138, 373] width 25 height 25
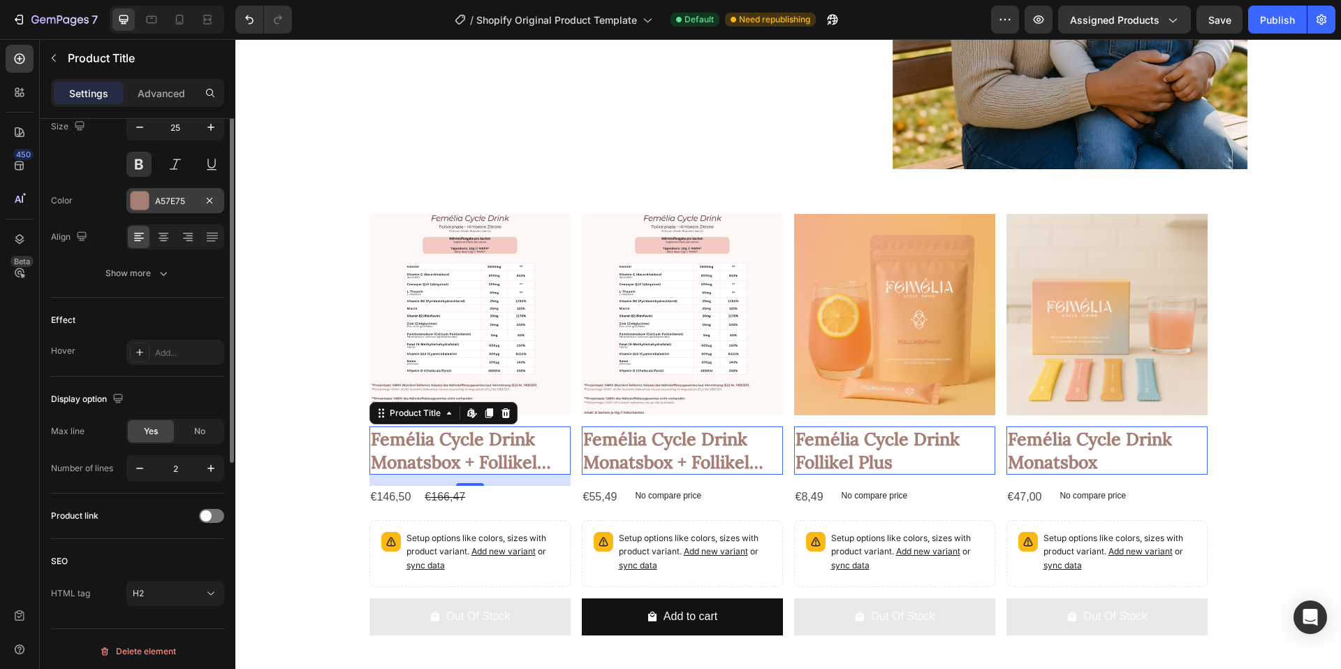
scroll to position [70, 0]
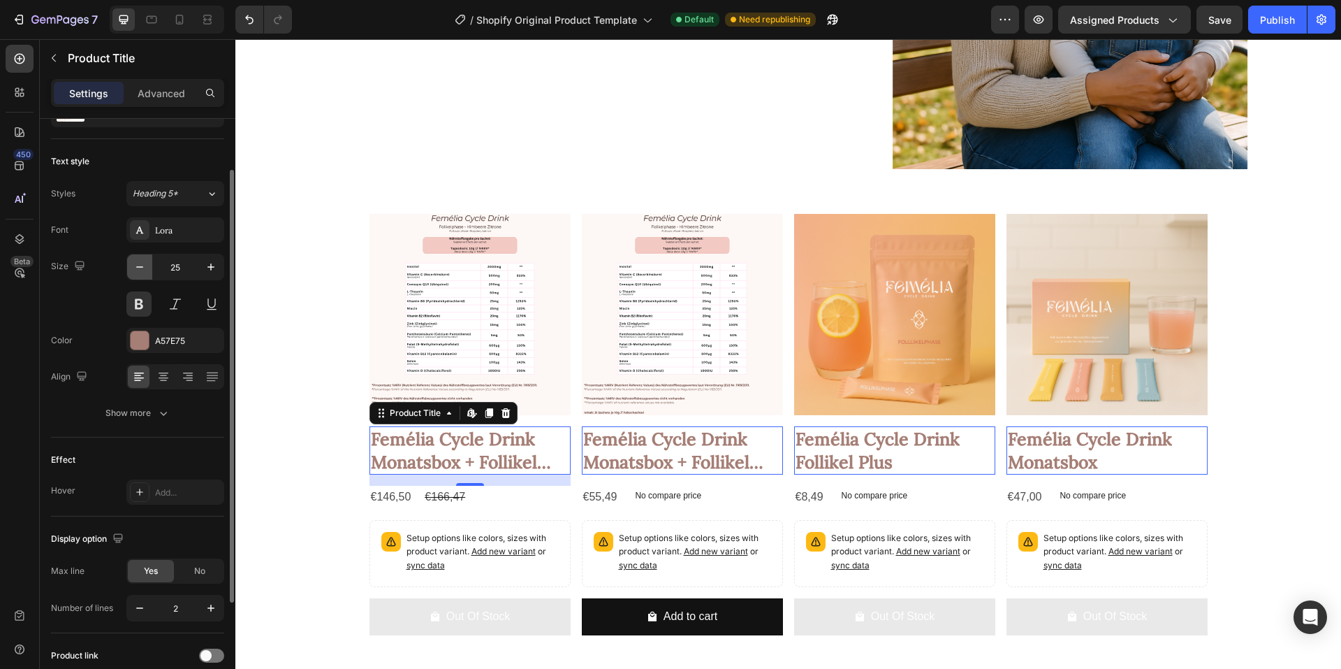
click at [140, 268] on icon "button" at bounding box center [140, 267] width 14 height 14
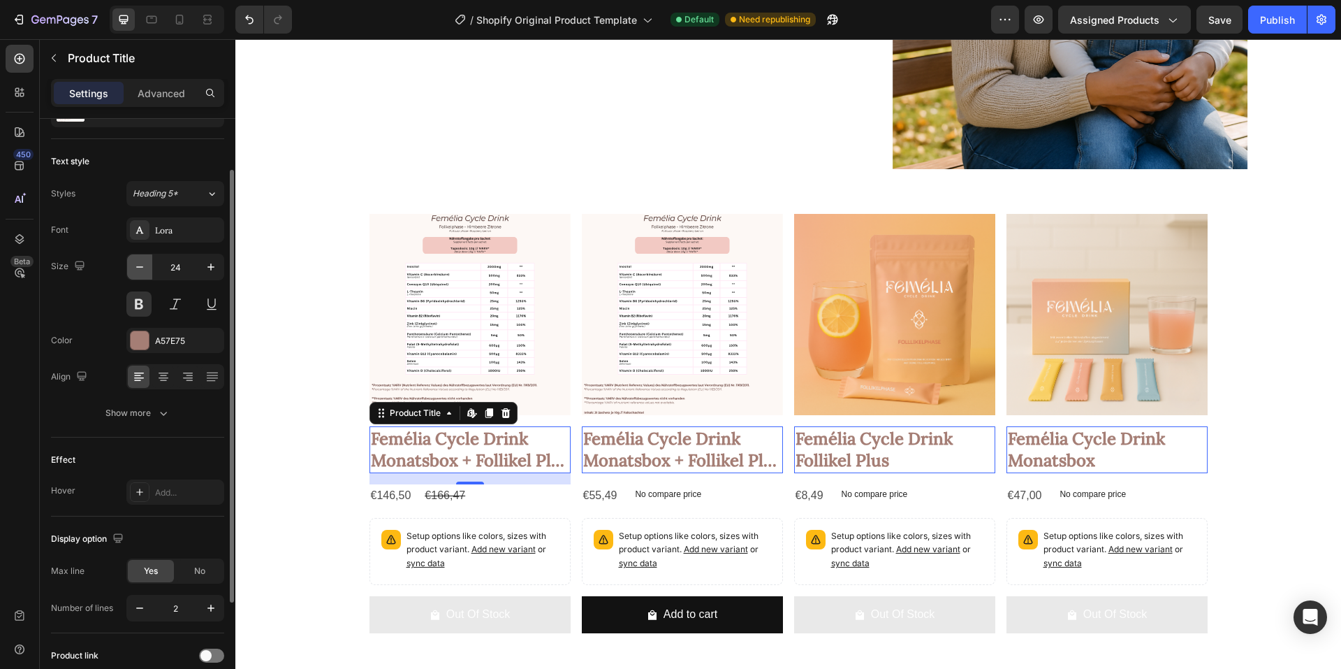
click at [140, 268] on icon "button" at bounding box center [140, 267] width 14 height 14
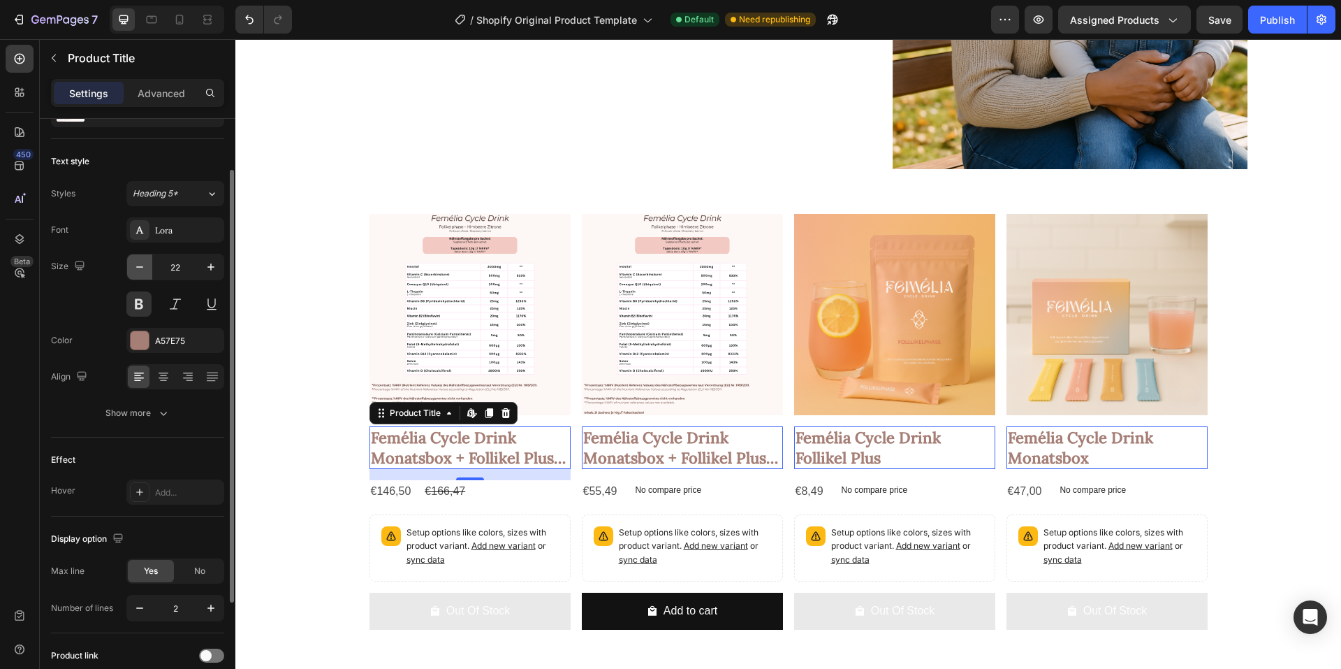
click at [140, 268] on icon "button" at bounding box center [140, 267] width 14 height 14
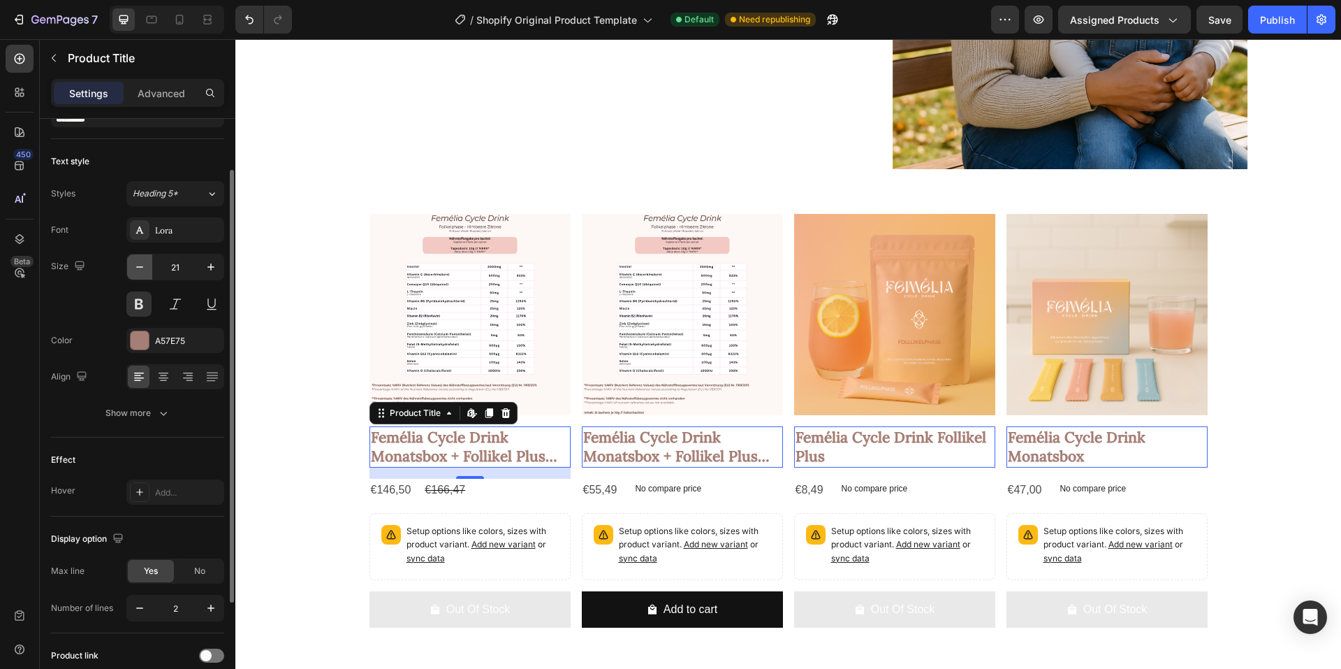
click at [140, 268] on icon "button" at bounding box center [140, 267] width 14 height 14
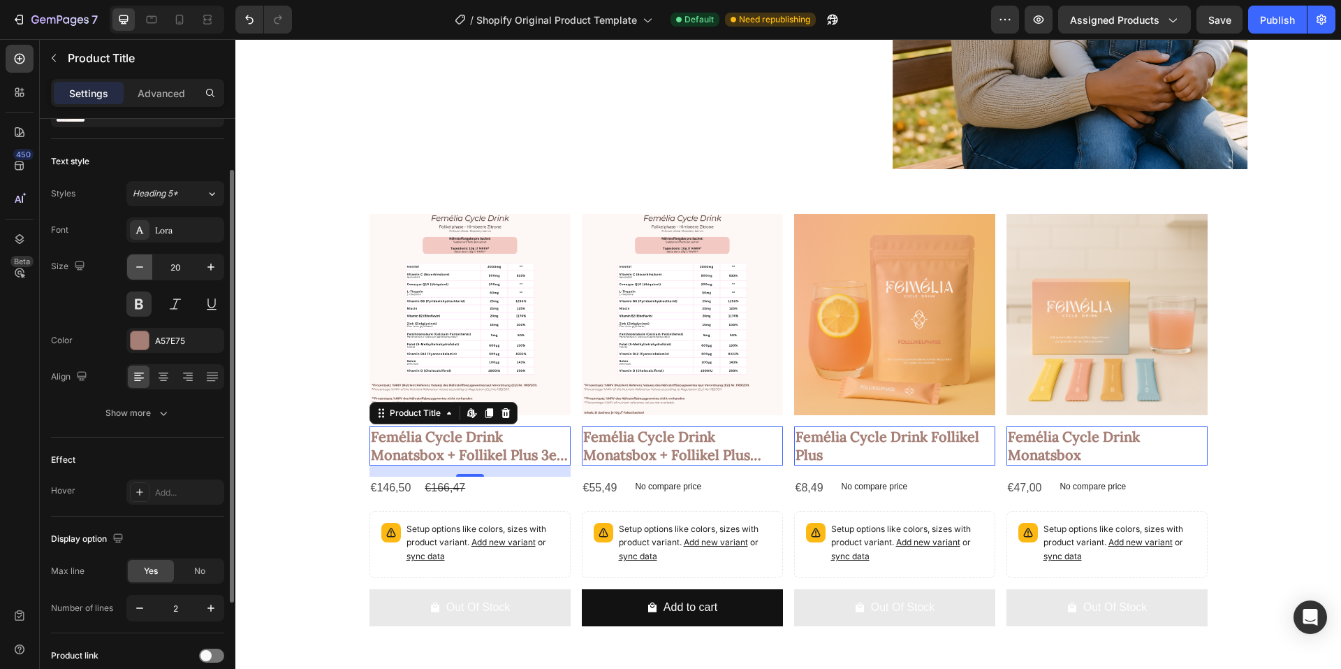
click at [140, 268] on icon "button" at bounding box center [140, 267] width 14 height 14
type input "19"
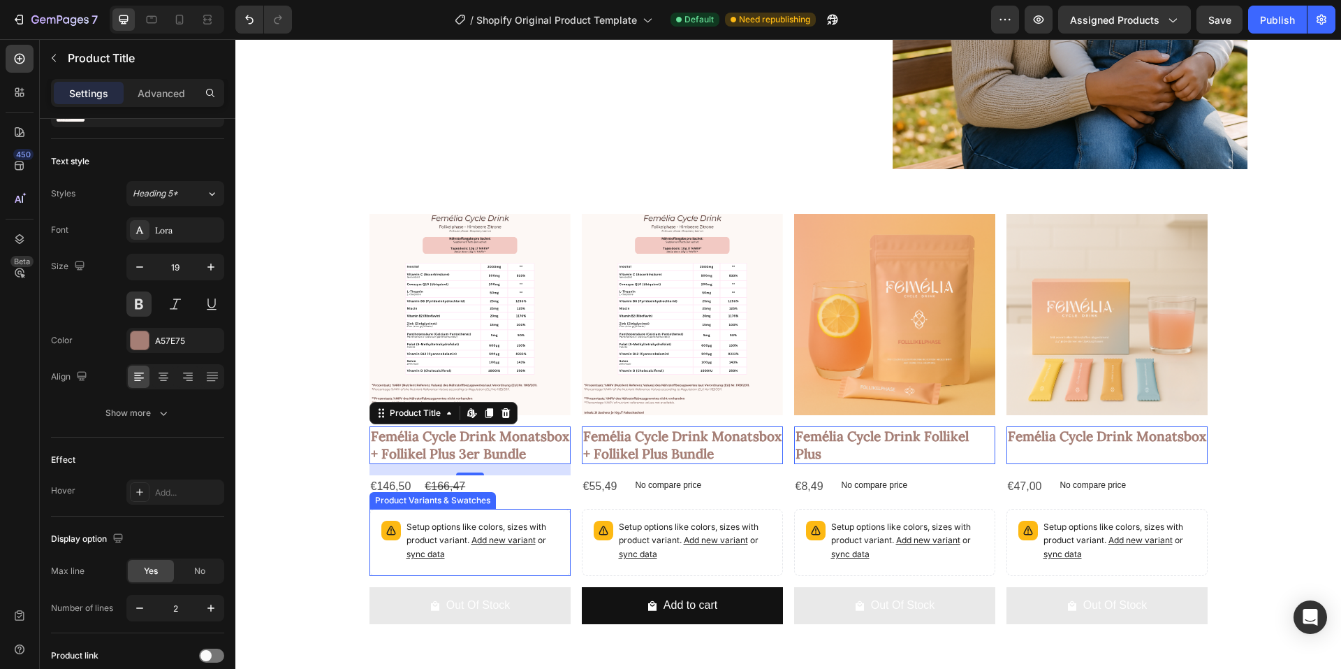
click at [432, 537] on p "Setup options like colors, sizes with product variant. Add new variant or sync …" at bounding box center [483, 540] width 152 height 41
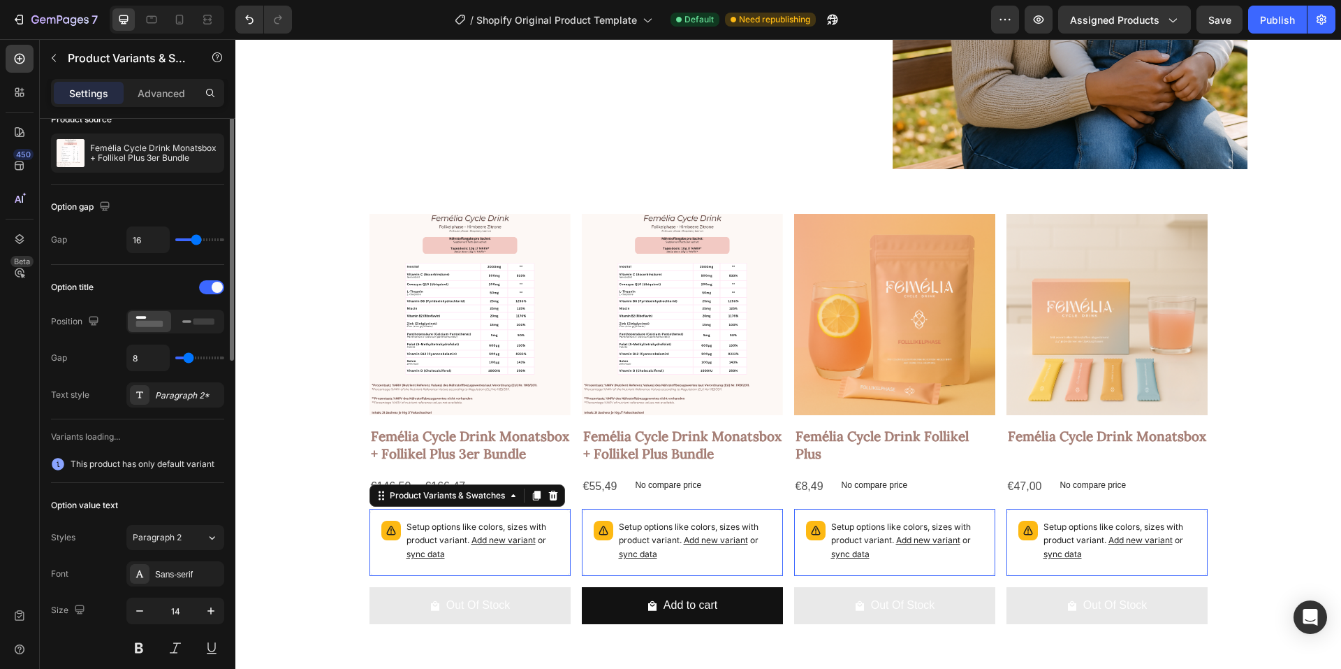
scroll to position [0, 0]
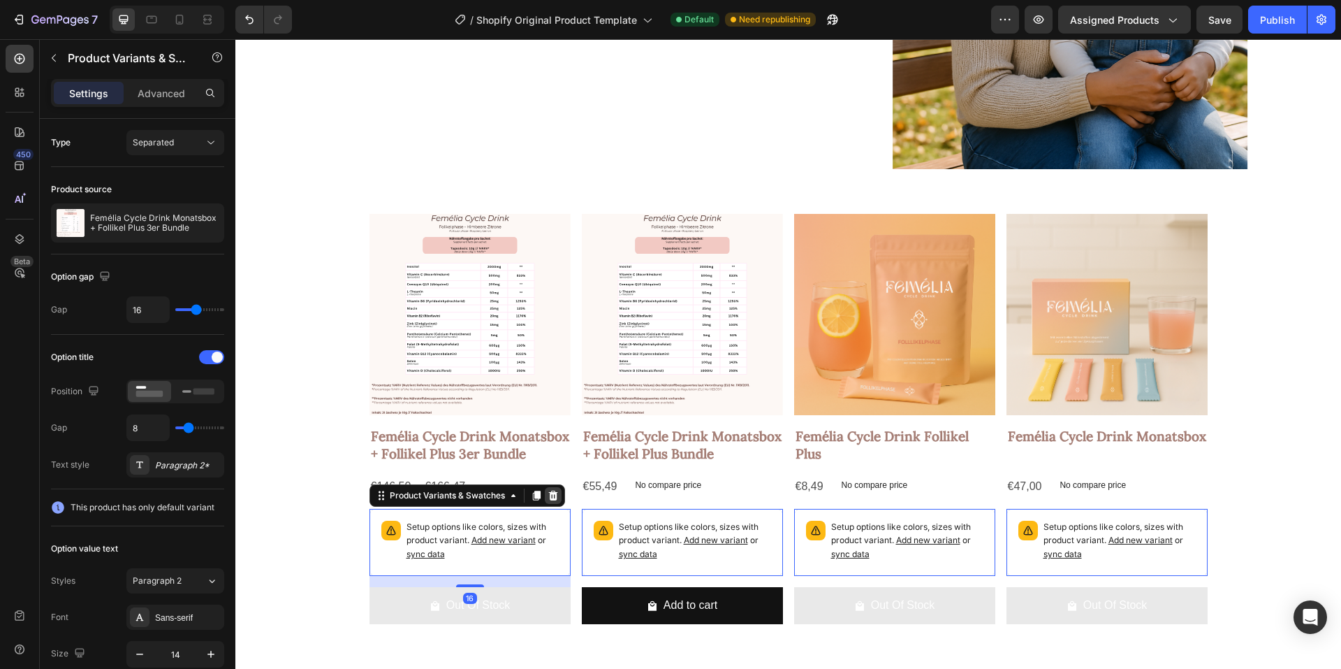
click at [549, 496] on icon at bounding box center [553, 495] width 11 height 11
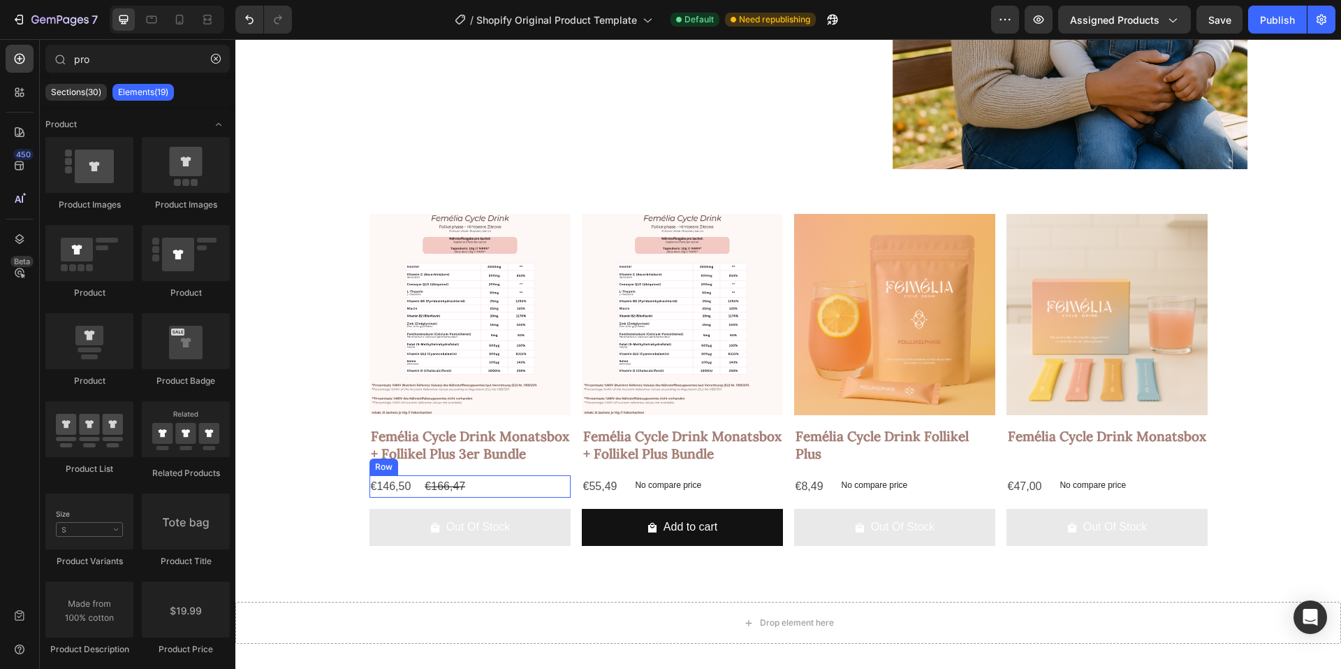
click at [479, 481] on div "€146,50 Product Price Product Price €166,47 Product Price Product Price Row" at bounding box center [470, 486] width 201 height 23
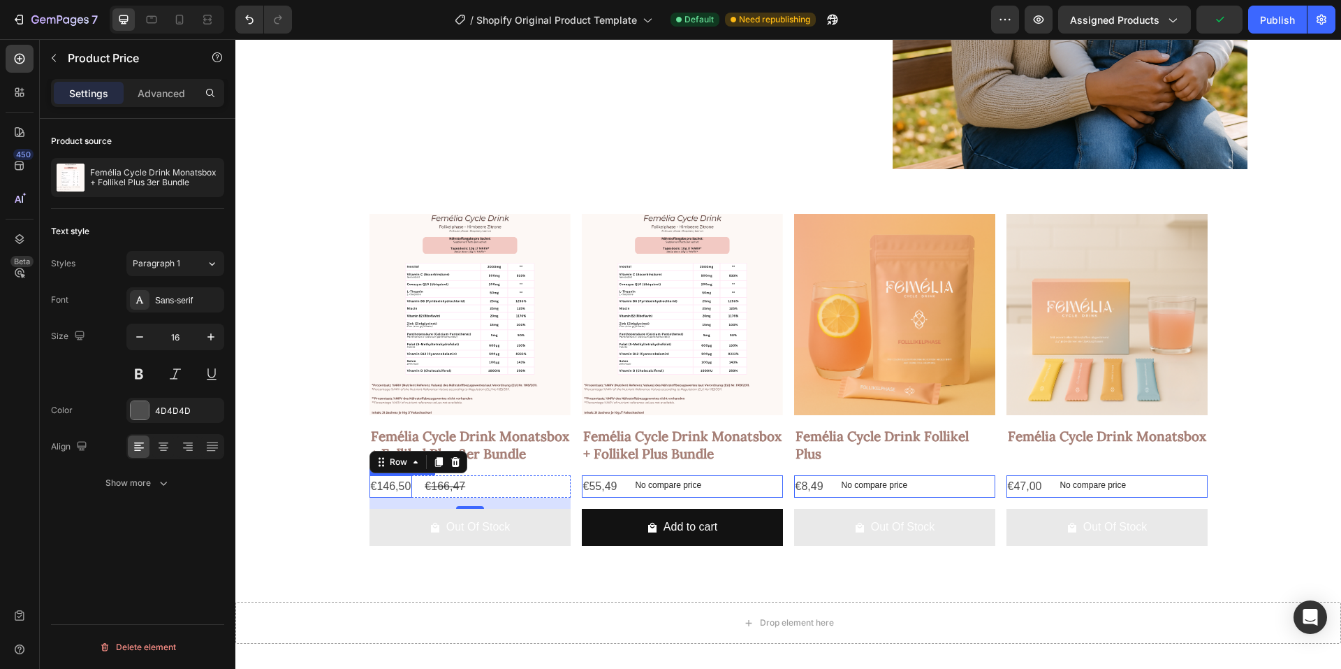
click at [401, 482] on div "€146,50" at bounding box center [391, 486] width 43 height 23
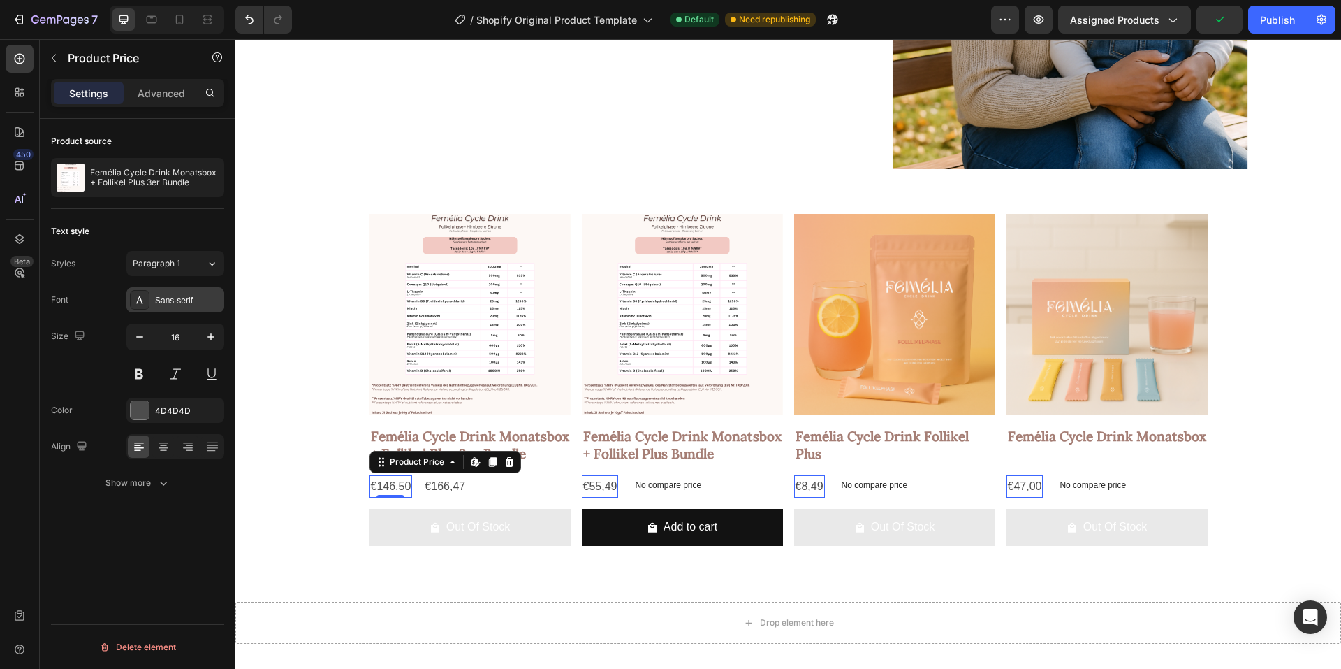
click at [163, 306] on div "Sans-serif" at bounding box center [188, 300] width 66 height 13
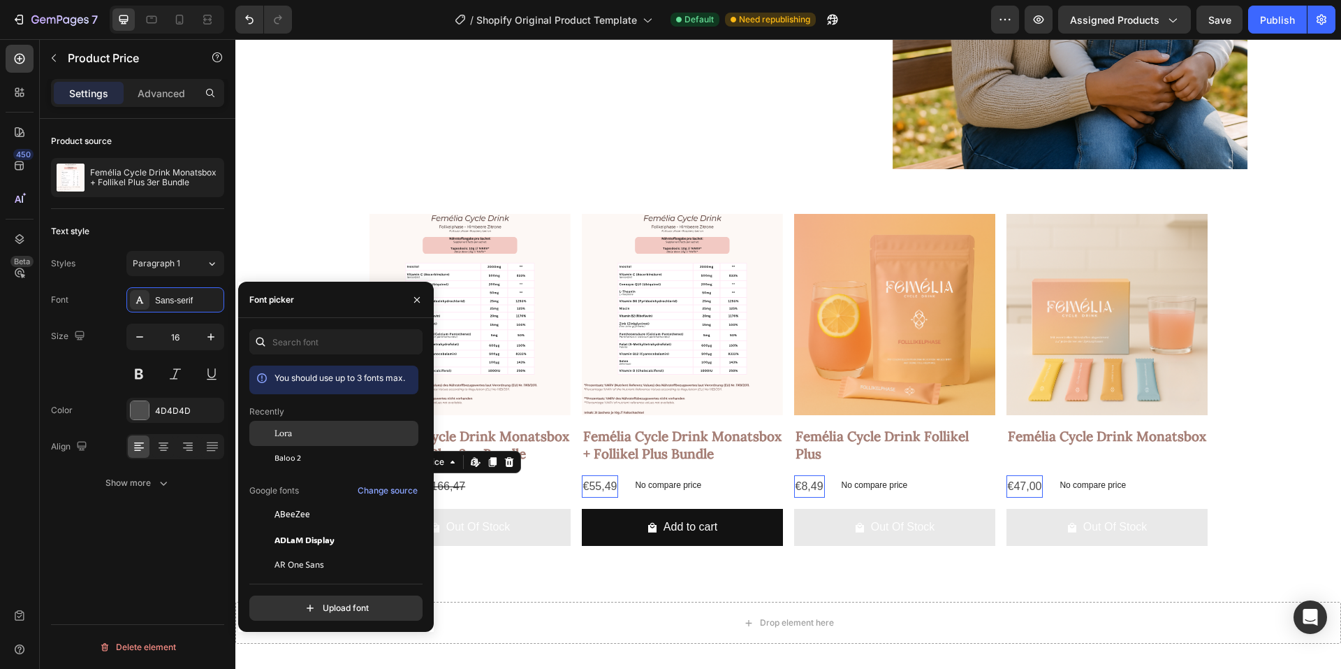
click at [293, 438] on div "Lora" at bounding box center [345, 433] width 141 height 13
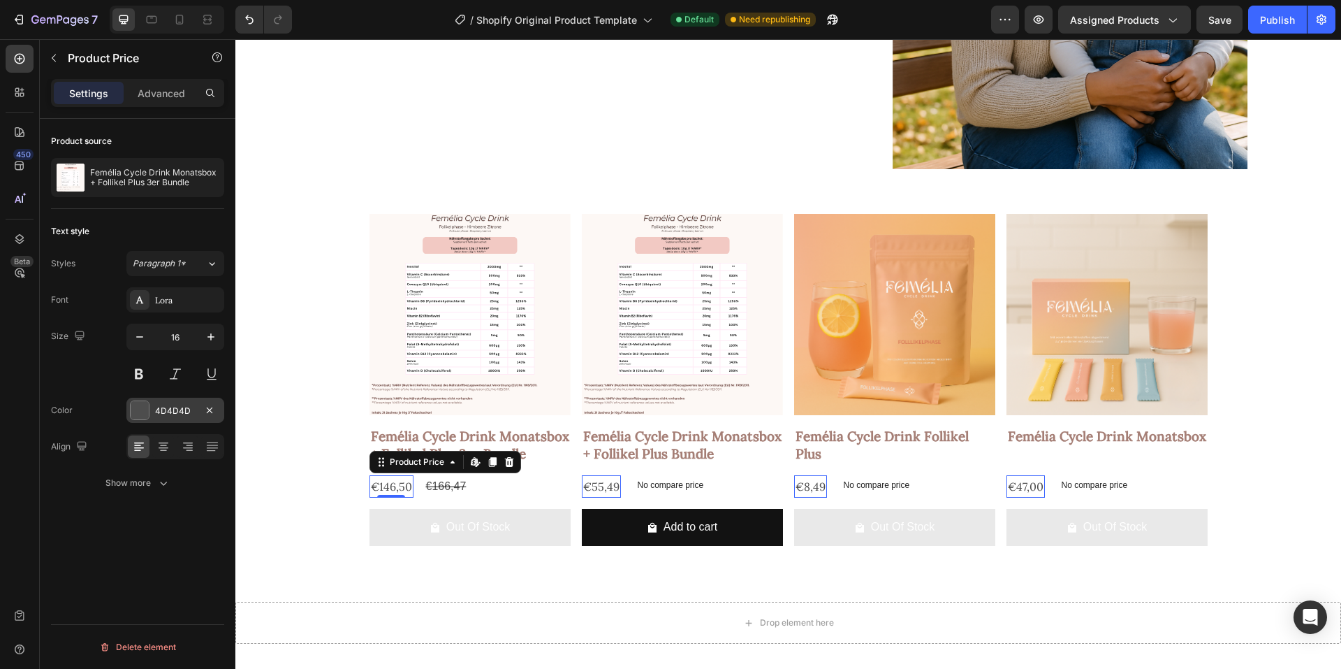
click at [179, 410] on div "4D4D4D" at bounding box center [175, 410] width 41 height 13
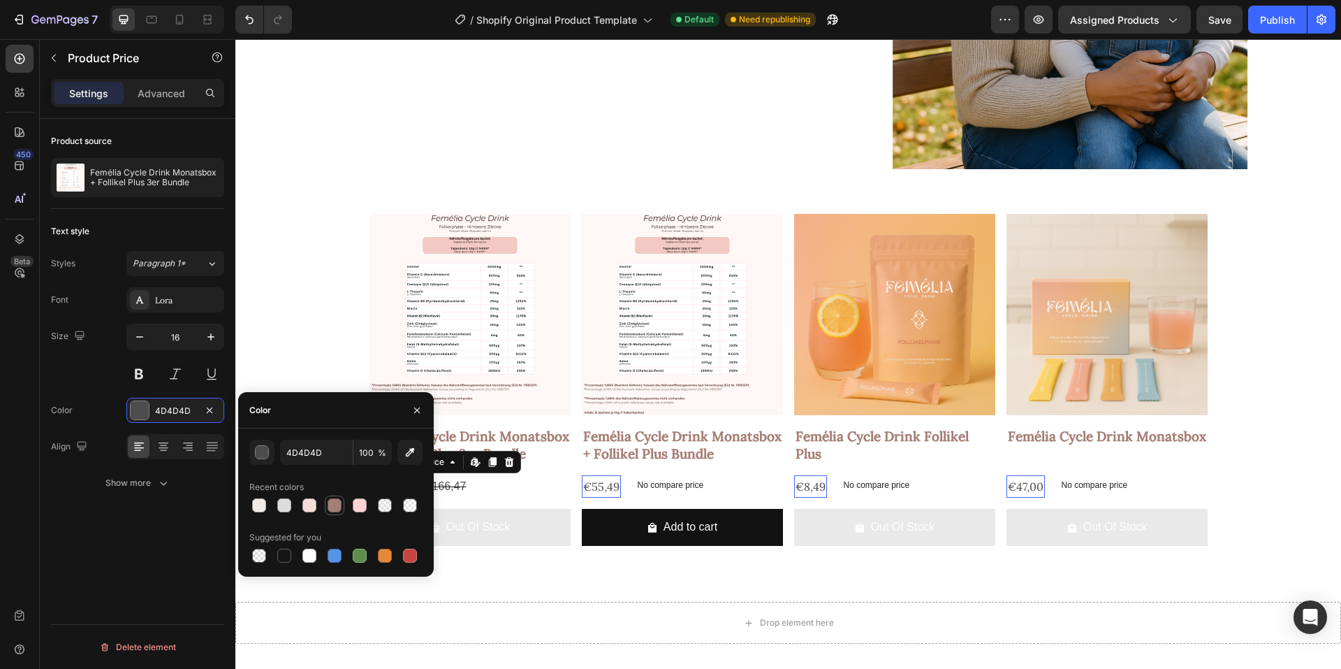
click at [336, 507] on div at bounding box center [335, 505] width 14 height 14
type input "A57E75"
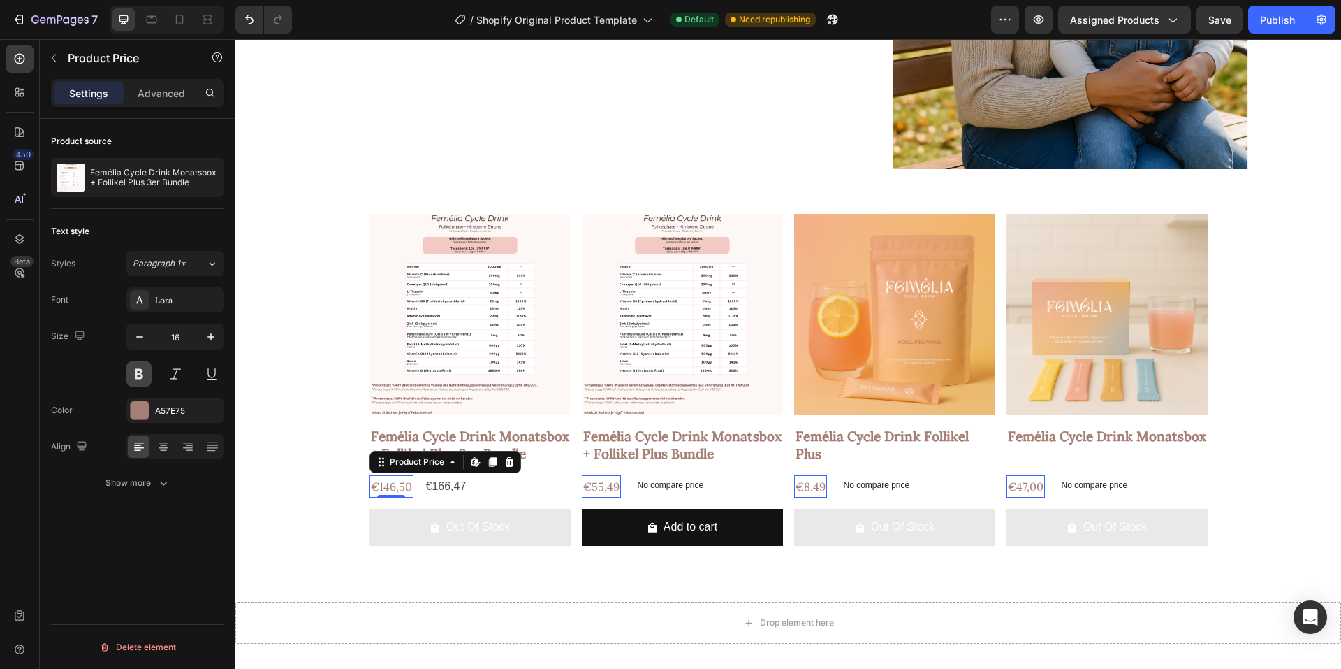
click at [137, 374] on button at bounding box center [138, 373] width 25 height 25
click at [205, 340] on icon "button" at bounding box center [211, 337] width 14 height 14
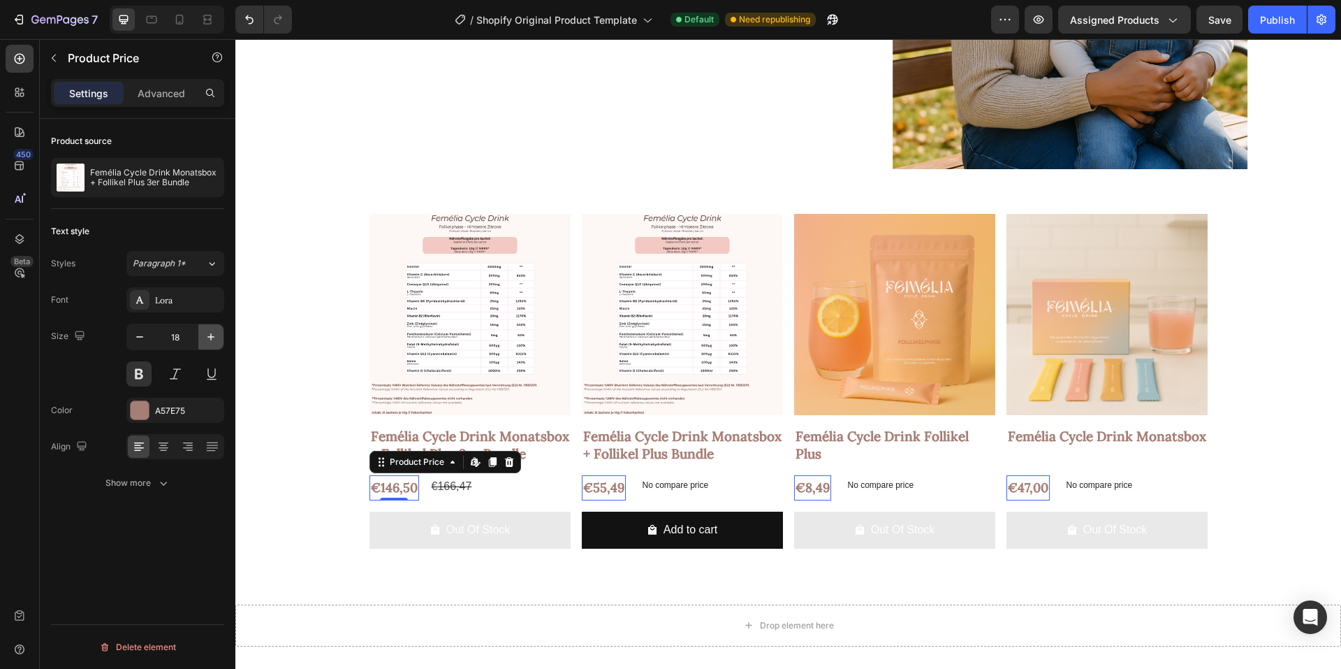
click at [205, 340] on icon "button" at bounding box center [211, 337] width 14 height 14
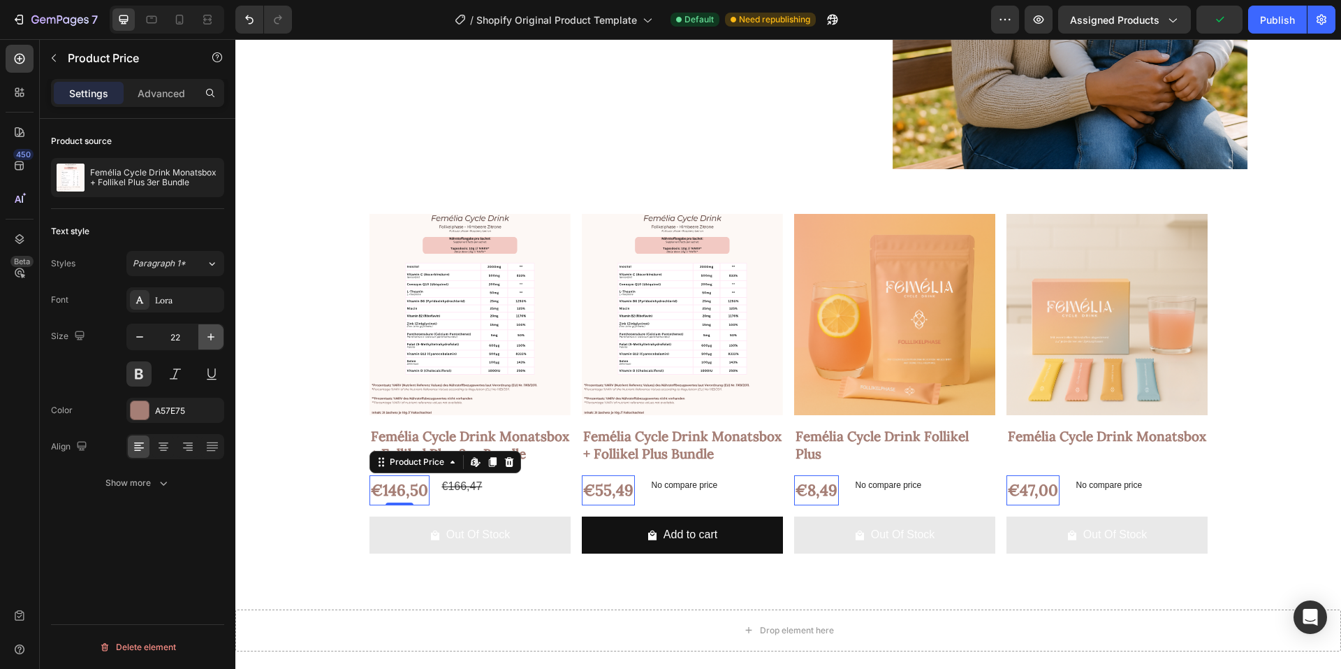
click at [205, 340] on icon "button" at bounding box center [211, 337] width 14 height 14
type input "25"
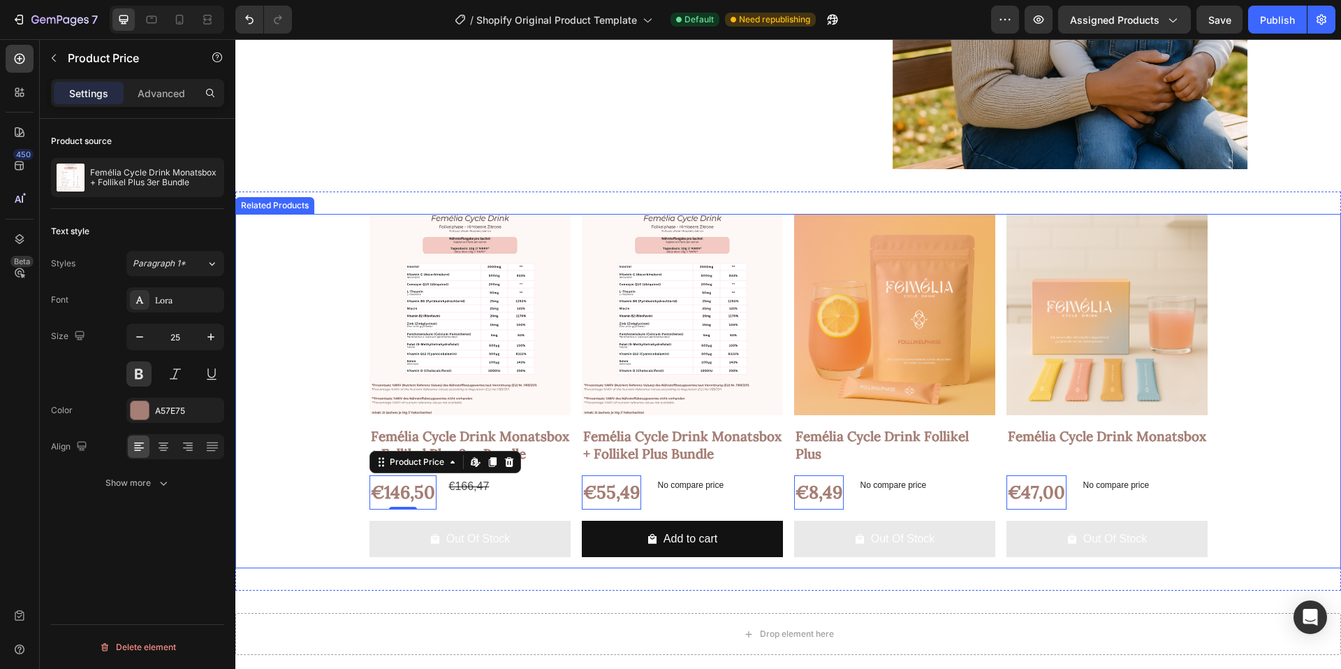
click at [287, 392] on div "Product Images Femélia Cycle Drink Monatsbox + Follikel Plus 3er Bundle Product…" at bounding box center [788, 391] width 1106 height 354
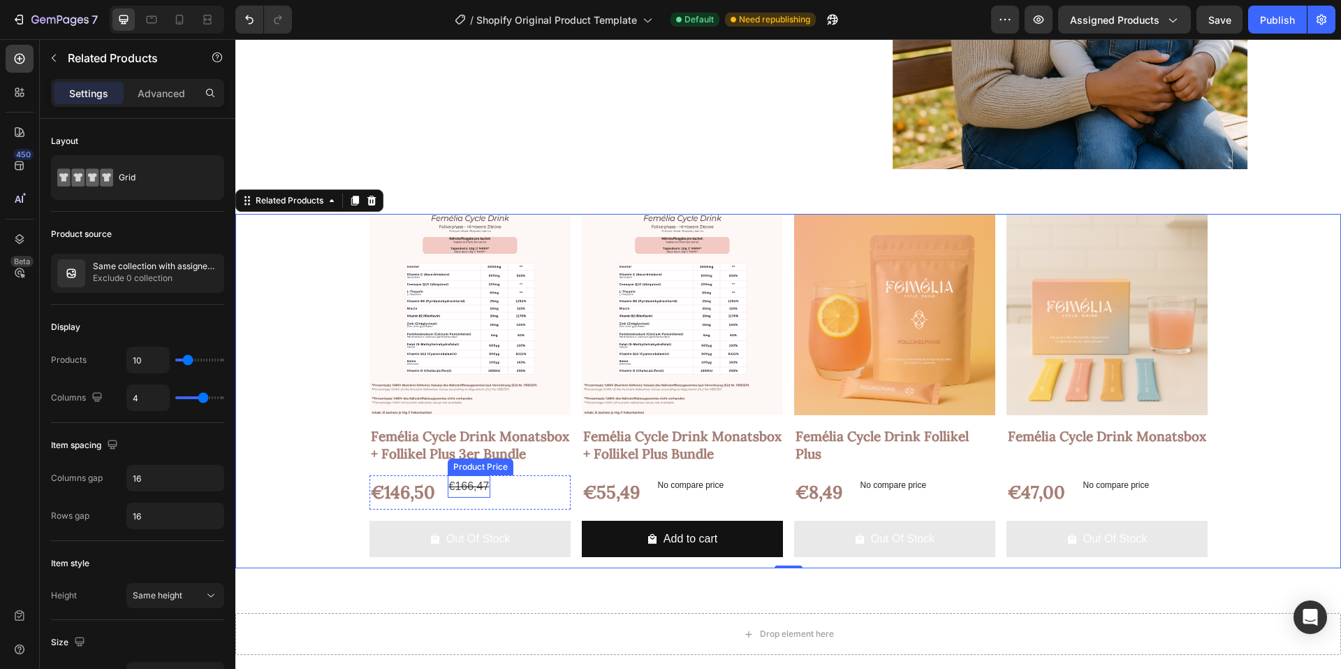
click at [467, 483] on div "€166,47" at bounding box center [469, 486] width 43 height 23
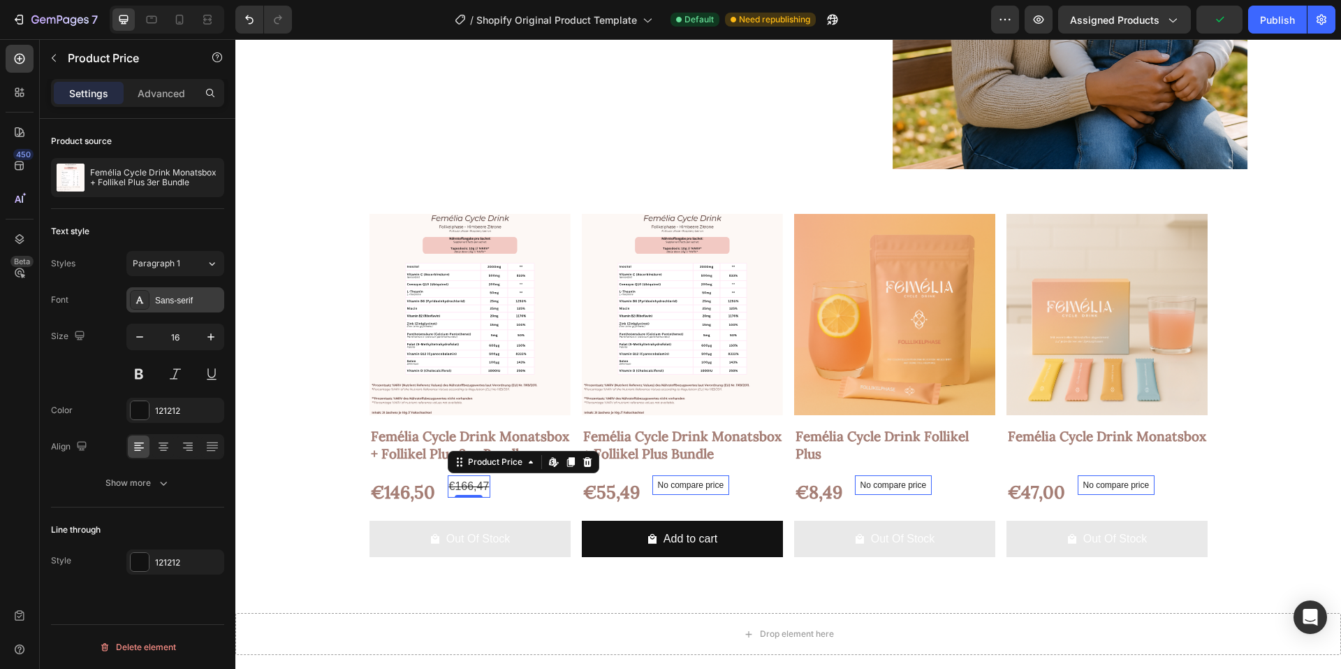
click at [168, 303] on div "Sans-serif" at bounding box center [188, 300] width 66 height 13
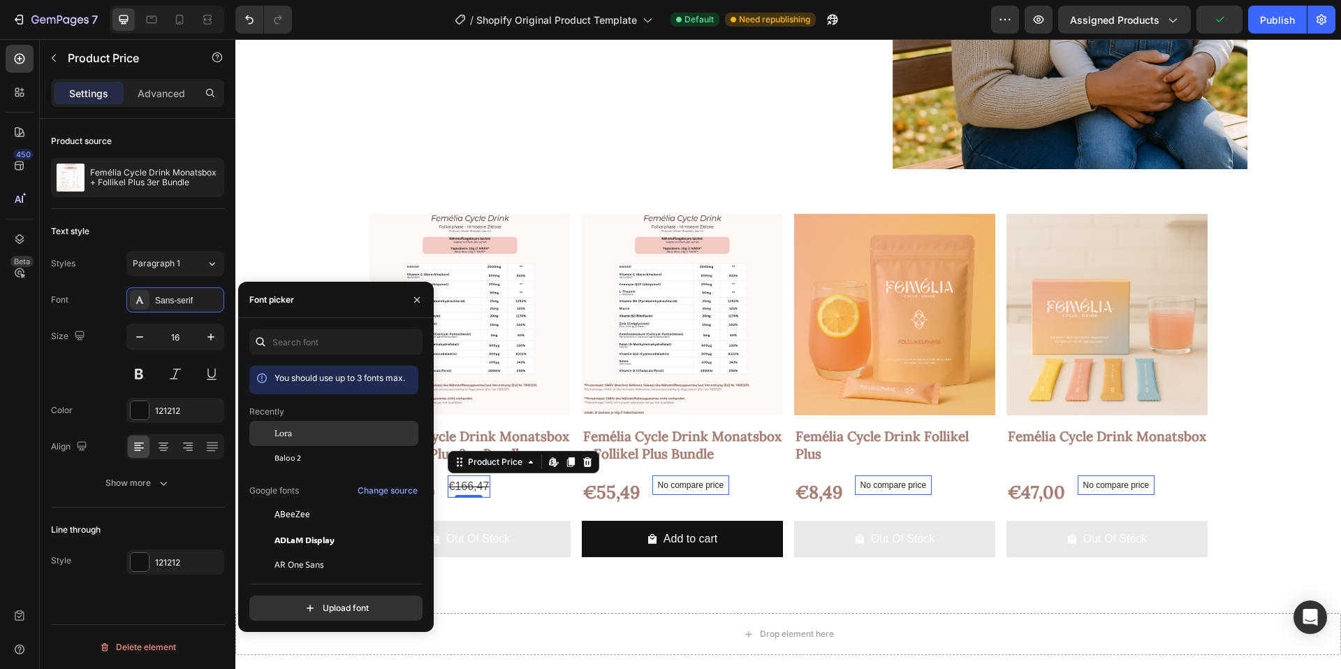
click at [300, 428] on div "Lora" at bounding box center [345, 433] width 141 height 13
click at [183, 415] on div "121212" at bounding box center [175, 410] width 41 height 13
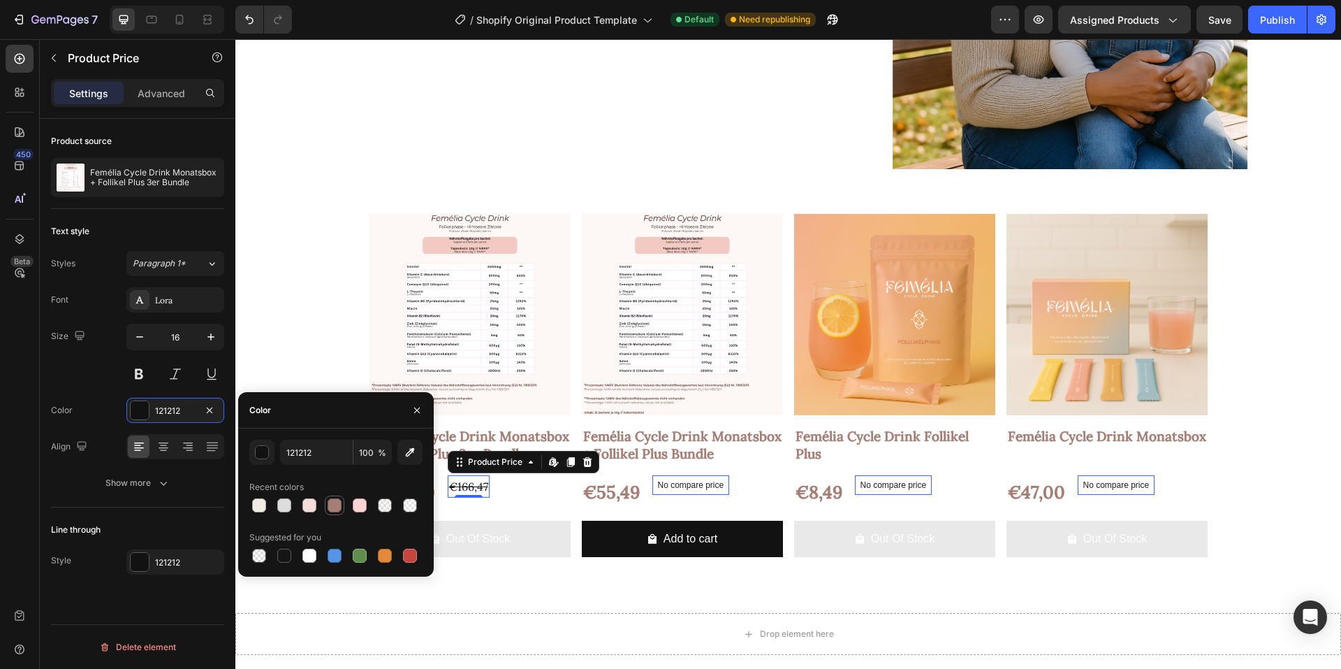
click at [333, 508] on div at bounding box center [335, 505] width 14 height 14
type input "A57E75"
click at [75, 382] on div "Size 16" at bounding box center [137, 354] width 173 height 63
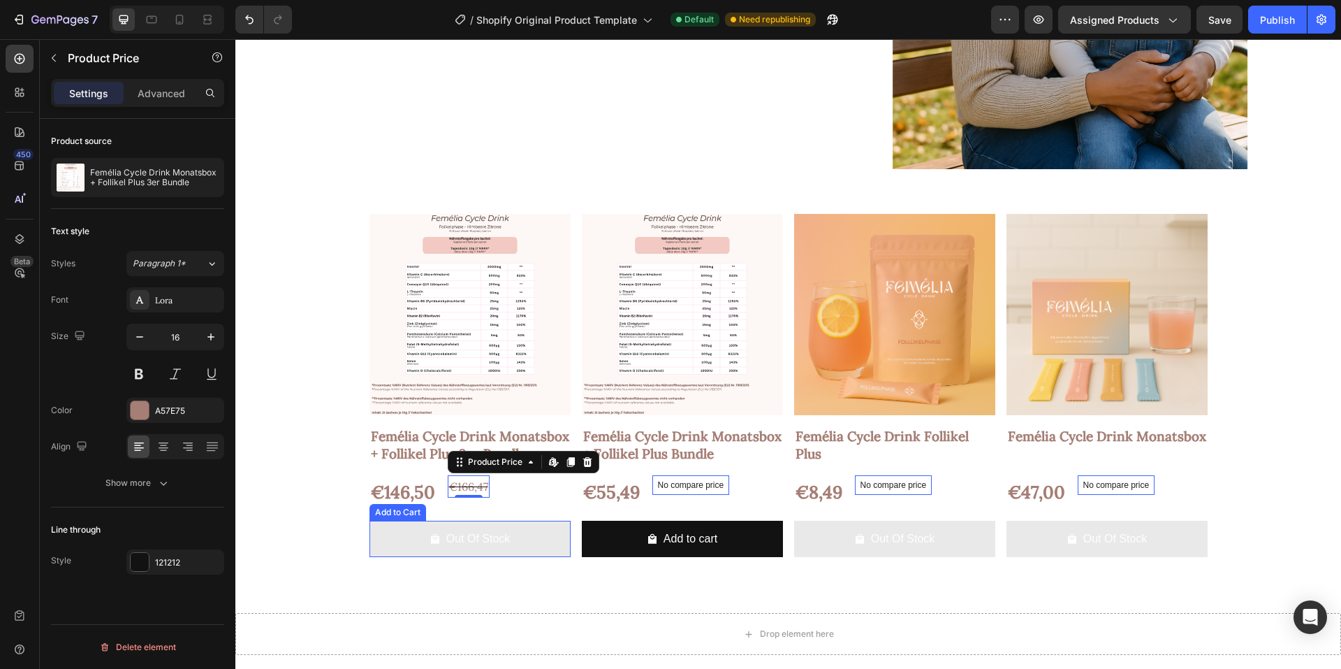
click at [393, 543] on button "Out Of Stock" at bounding box center [470, 538] width 201 height 37
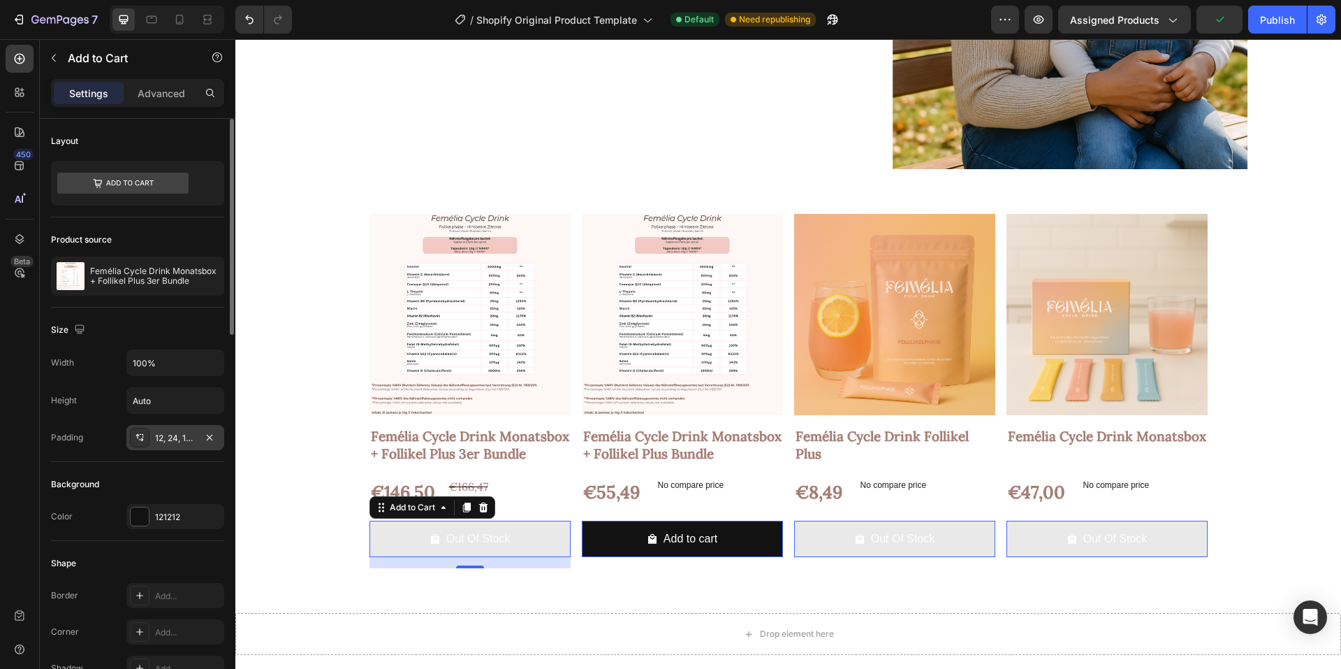
scroll to position [70, 0]
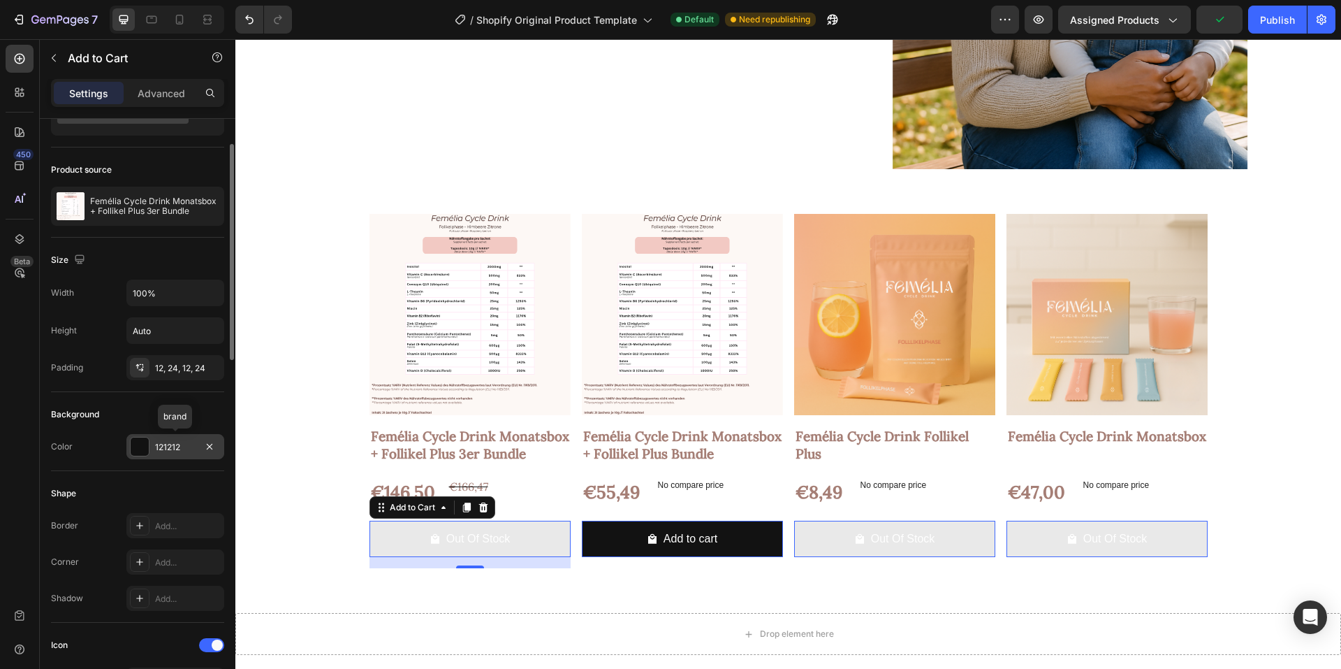
click at [175, 454] on div "121212" at bounding box center [175, 446] width 98 height 25
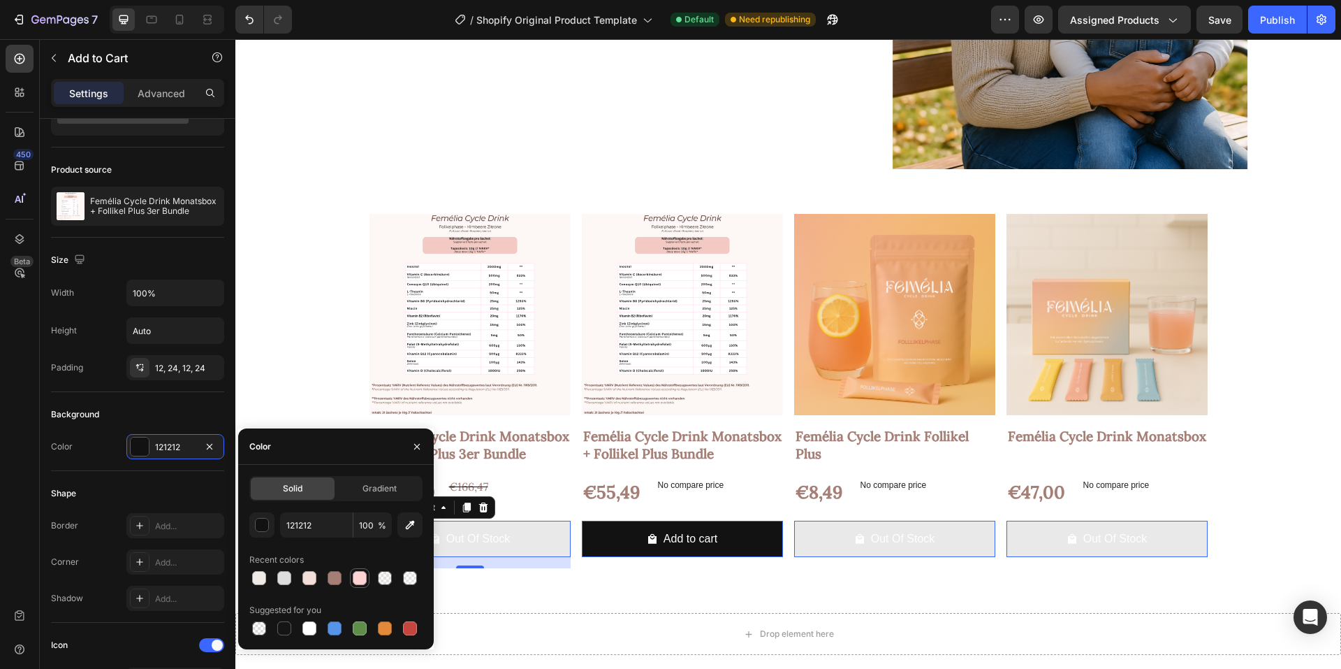
click at [353, 578] on div at bounding box center [360, 578] width 14 height 14
type input "FDD3D3"
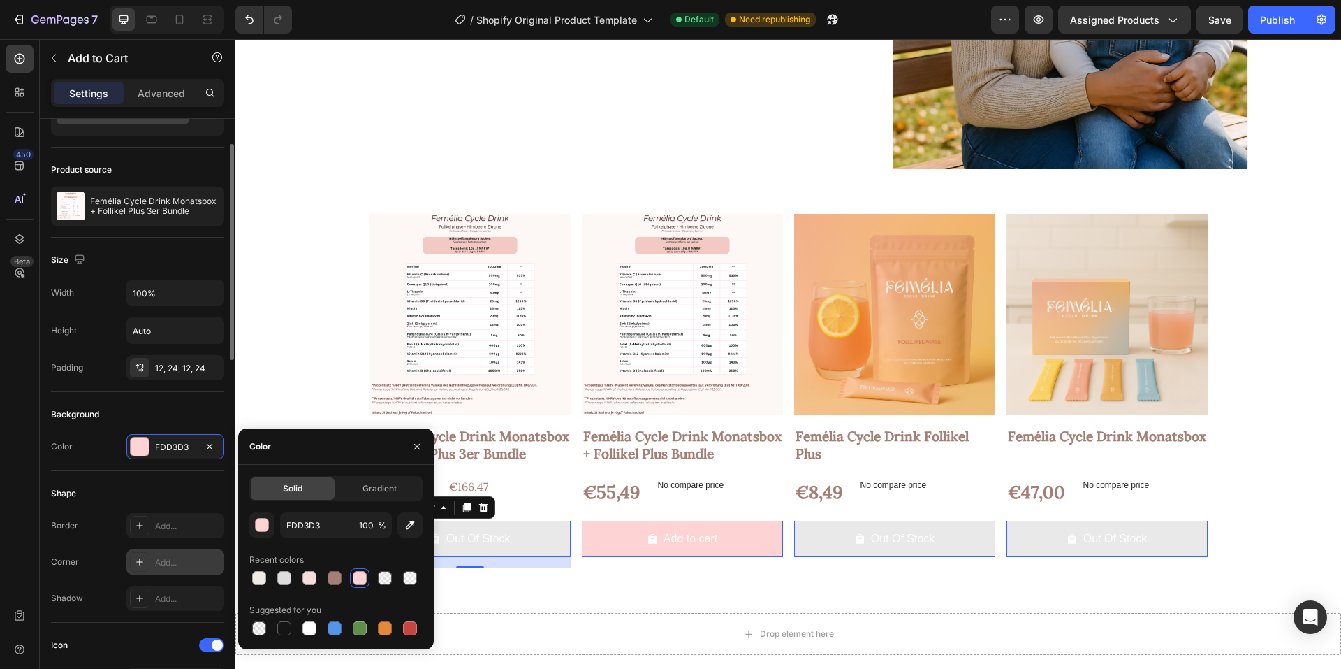
click at [178, 565] on div "Add..." at bounding box center [188, 562] width 66 height 13
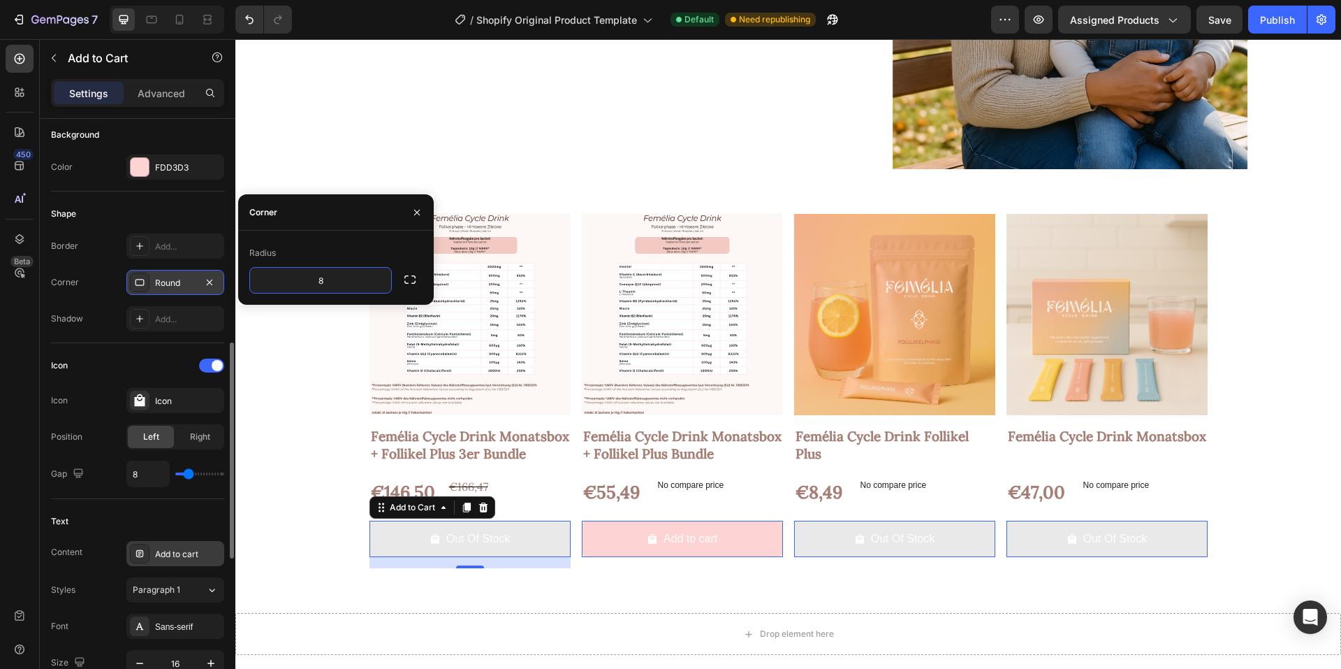
scroll to position [419, 0]
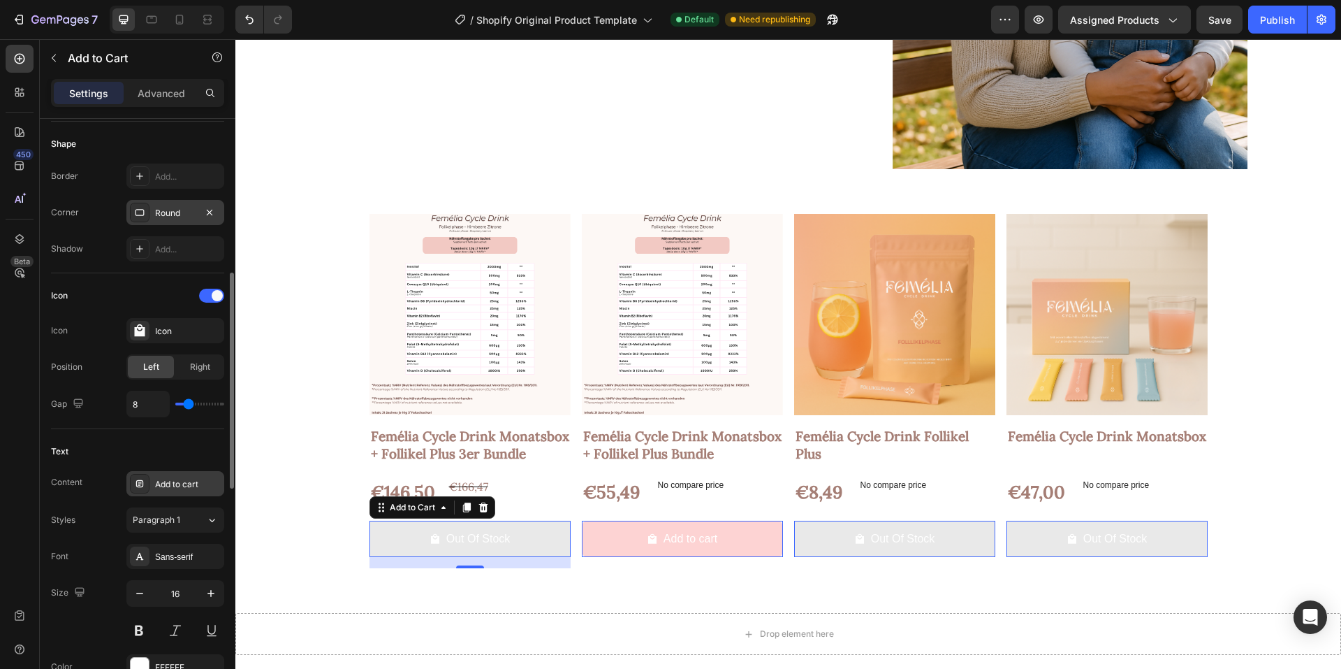
click at [176, 489] on div "Add to cart" at bounding box center [188, 484] width 66 height 13
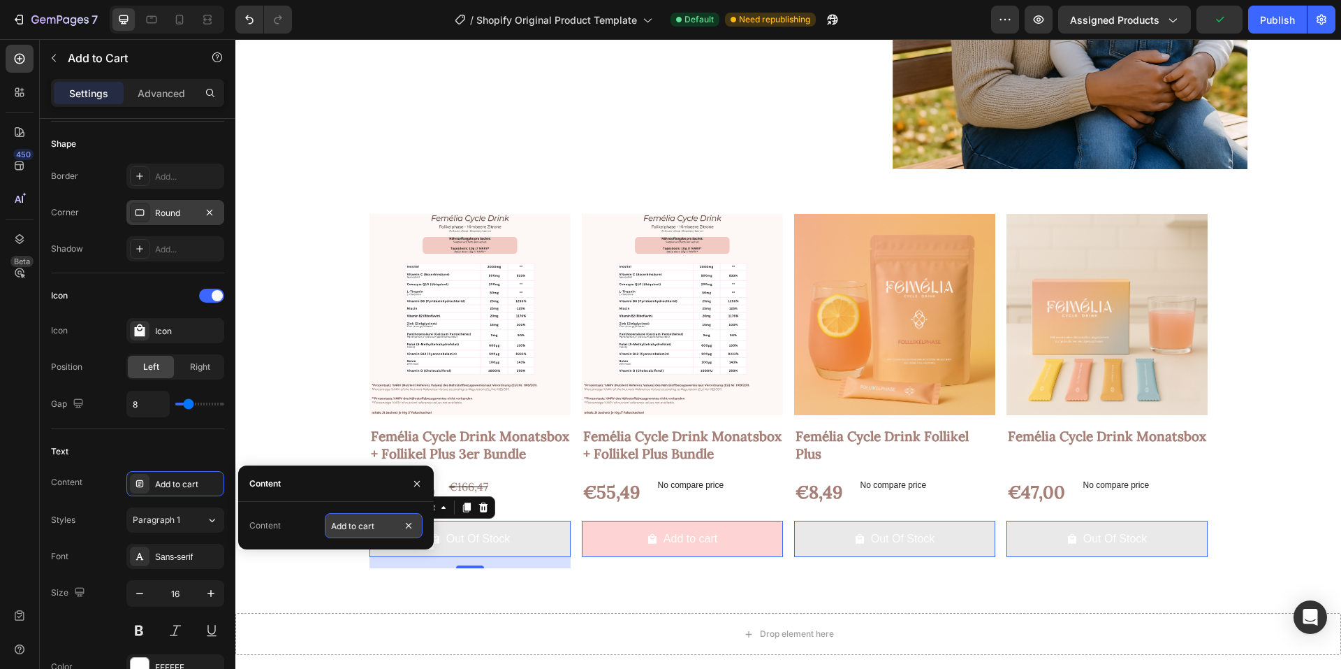
click at [339, 525] on input "Add to cart" at bounding box center [374, 525] width 98 height 25
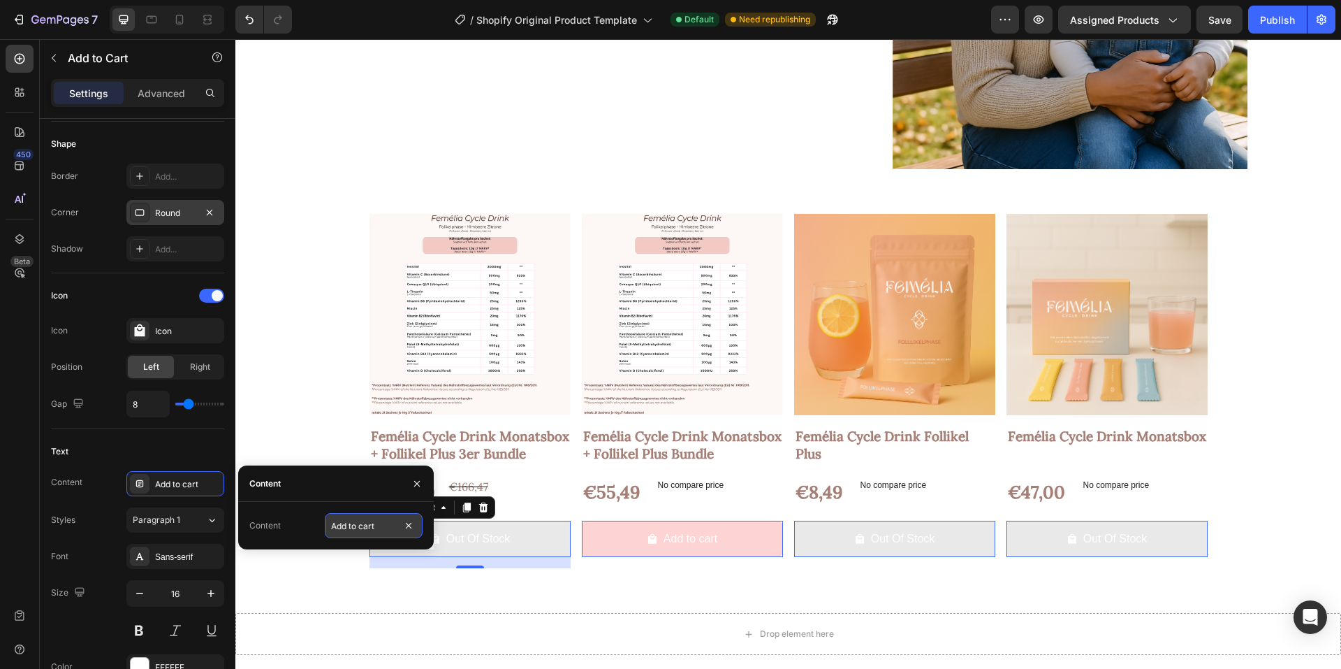
click at [339, 525] on input "Add to cart" at bounding box center [374, 525] width 98 height 25
type input "In den Warenkorb"
click at [164, 560] on div "Sans-serif" at bounding box center [188, 556] width 66 height 13
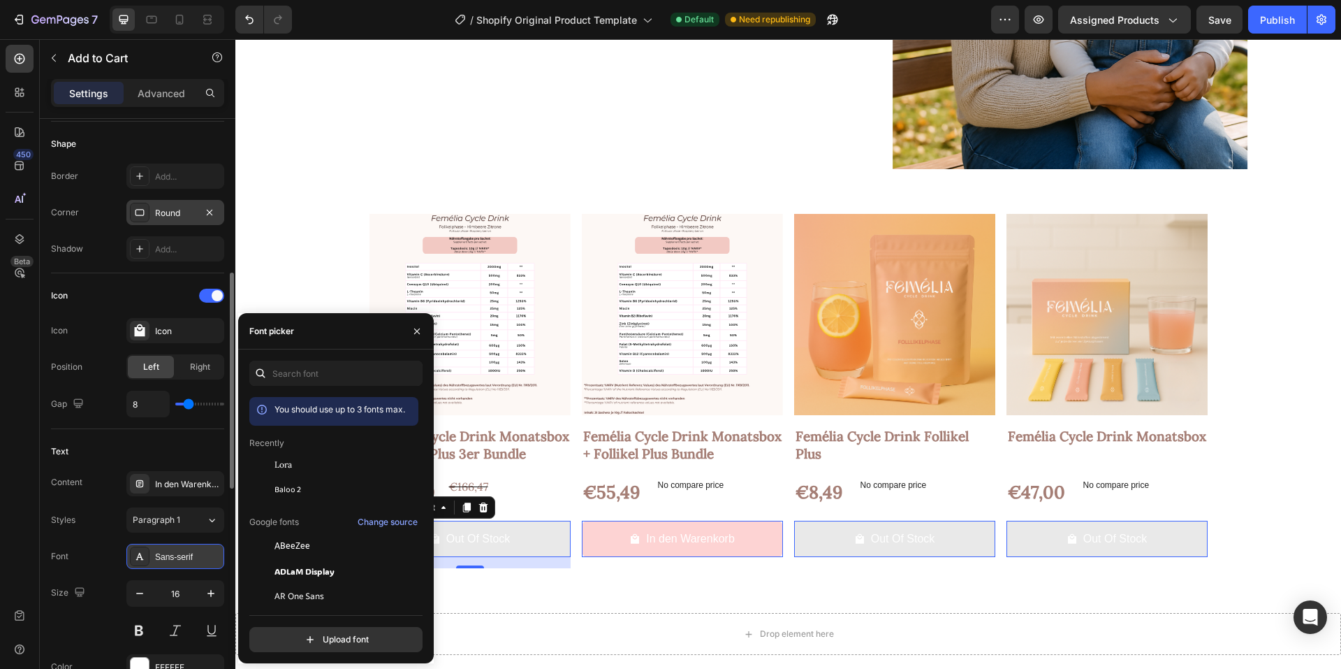
scroll to position [0, 0]
click at [283, 469] on span "Lora" at bounding box center [283, 464] width 17 height 13
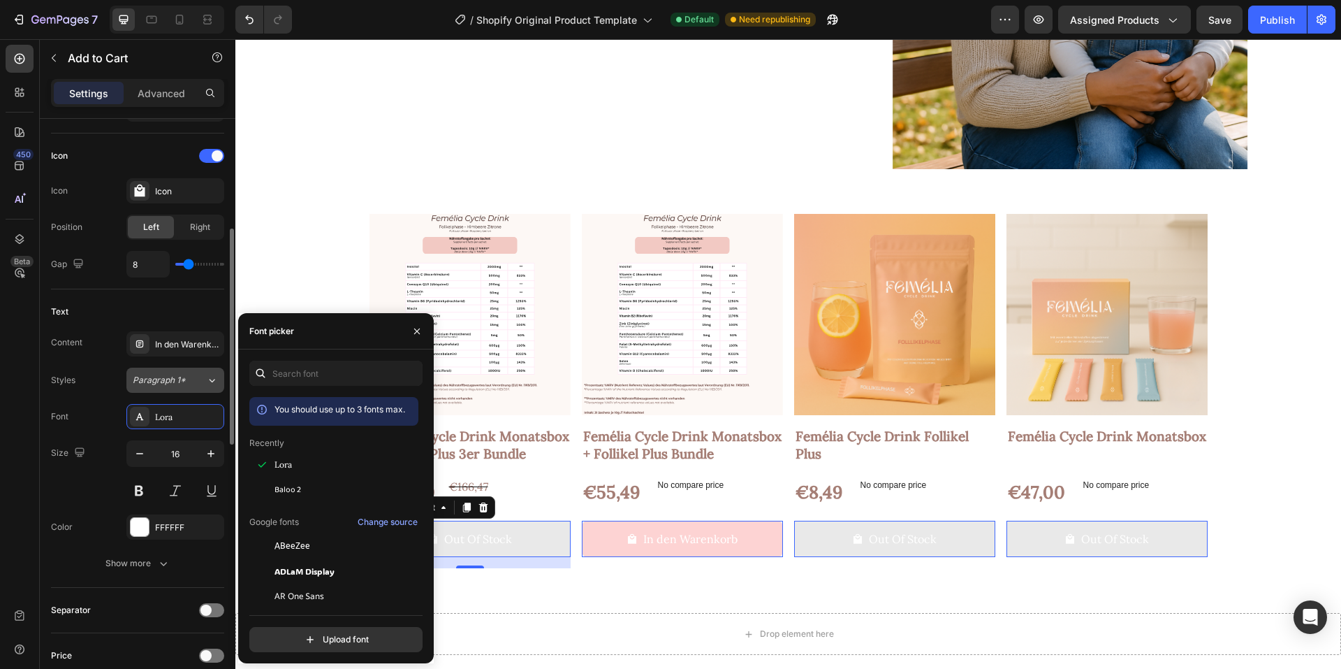
scroll to position [629, 0]
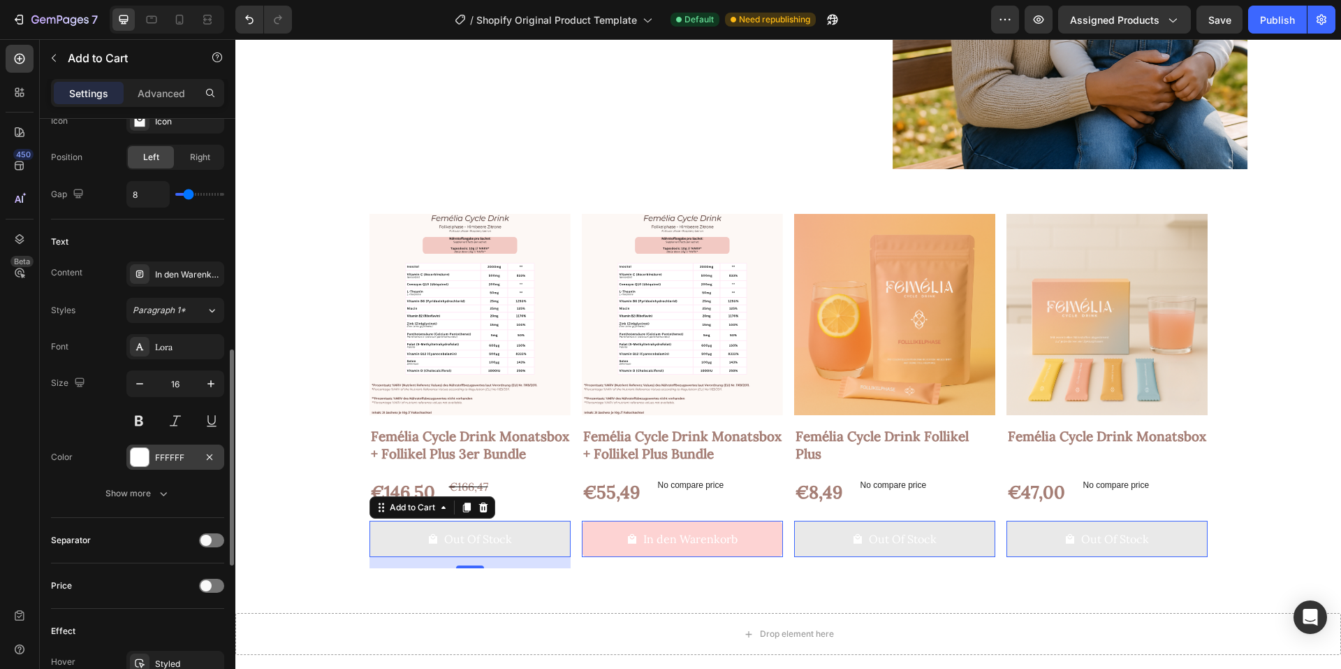
click at [171, 460] on div "FFFFFF" at bounding box center [175, 457] width 41 height 13
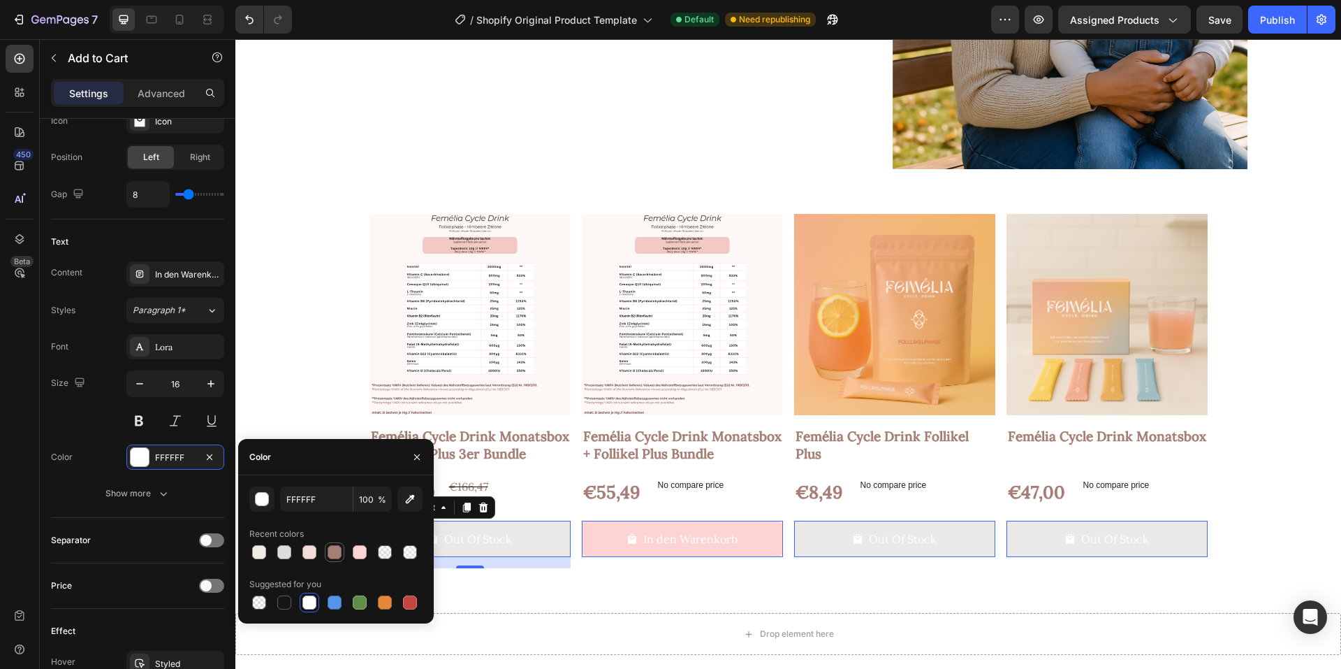
click at [332, 548] on div at bounding box center [335, 552] width 14 height 14
type input "A57E75"
click at [138, 414] on button at bounding box center [138, 420] width 25 height 25
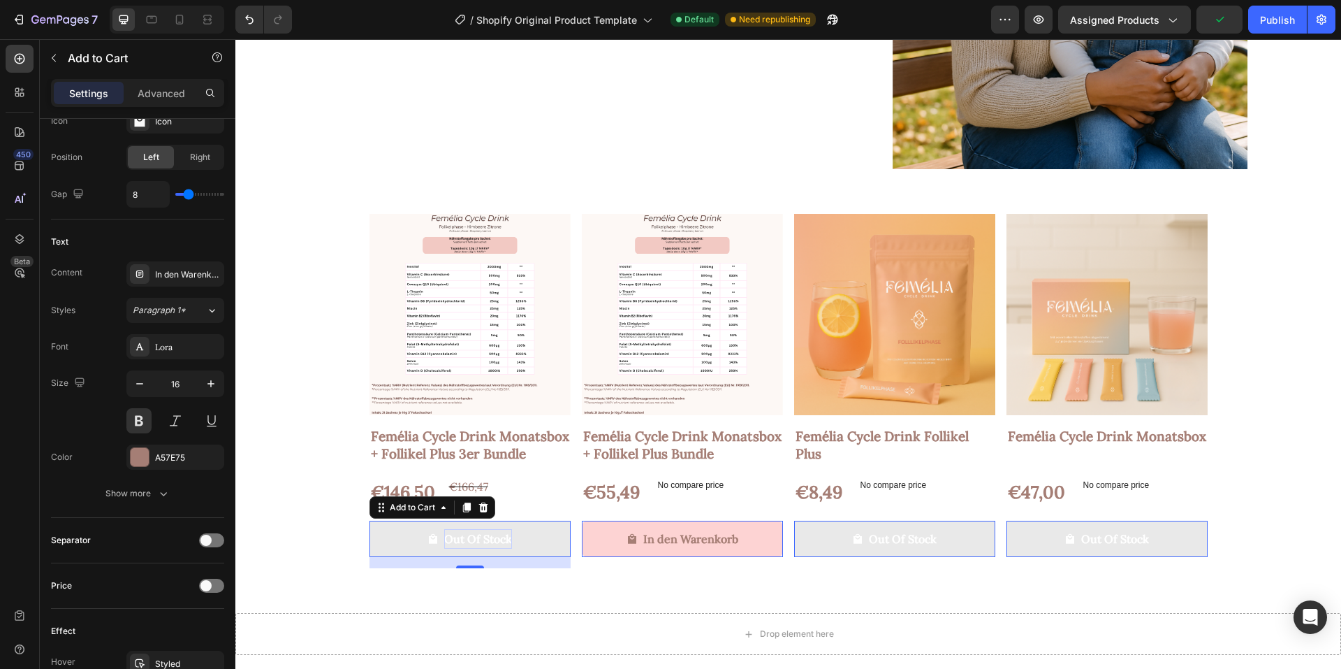
click at [452, 543] on div "Out Of Stock" at bounding box center [478, 539] width 68 height 20
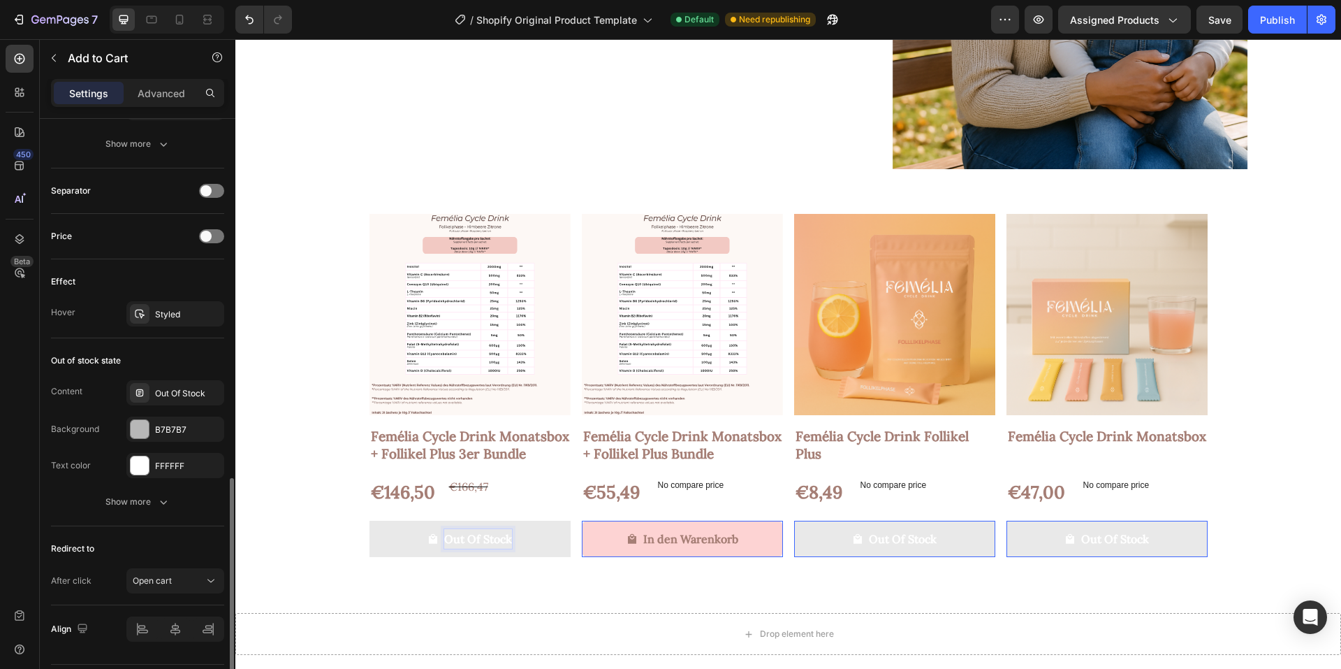
scroll to position [1018, 0]
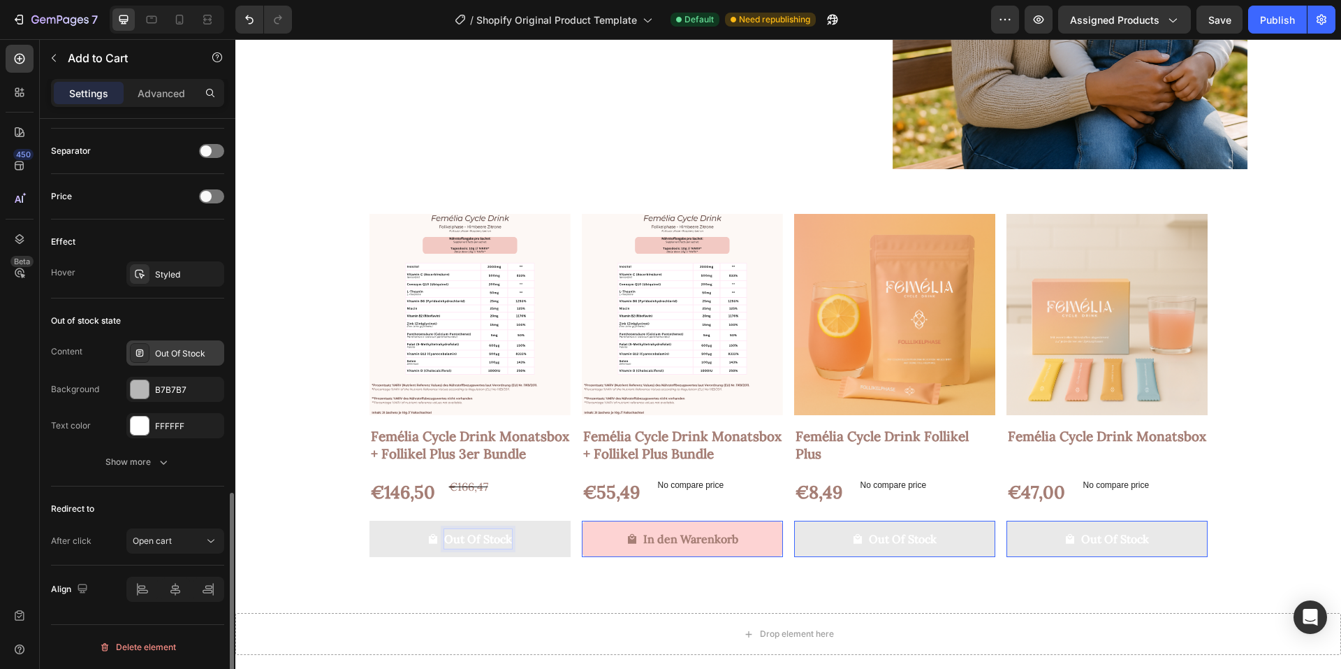
click at [175, 353] on div "Out Of Stock" at bounding box center [188, 353] width 66 height 13
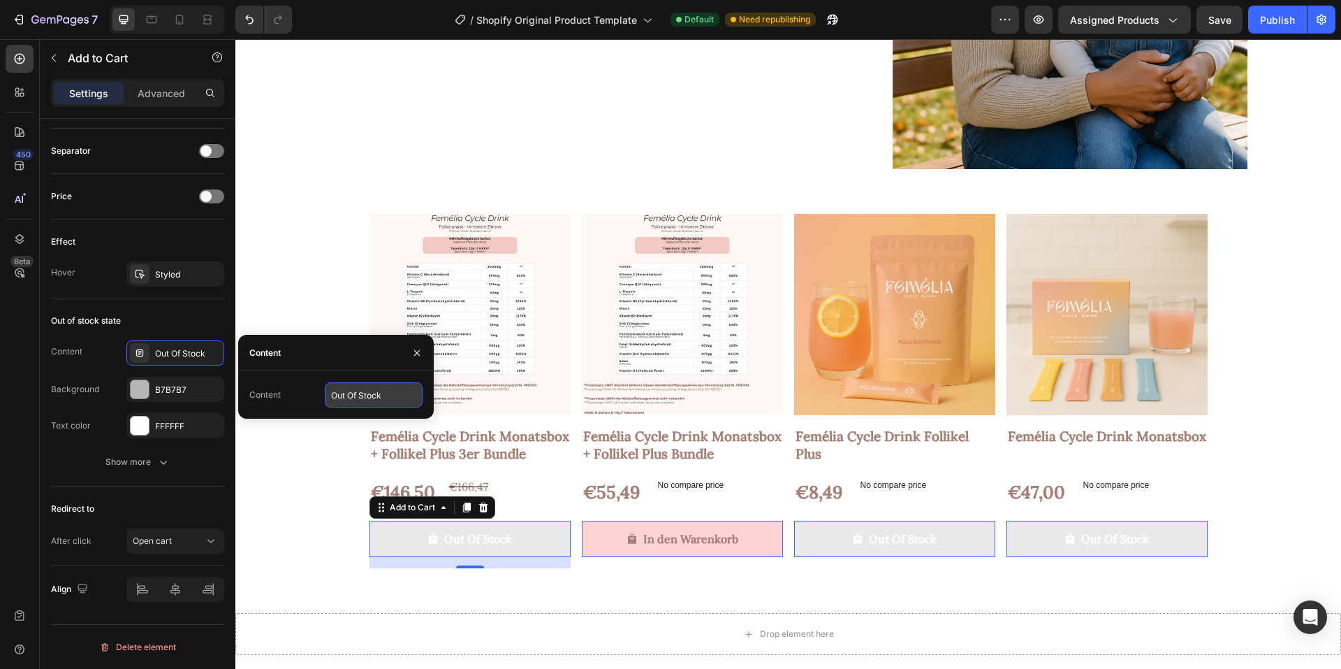
click at [358, 397] on input "Out Of Stock" at bounding box center [374, 394] width 98 height 25
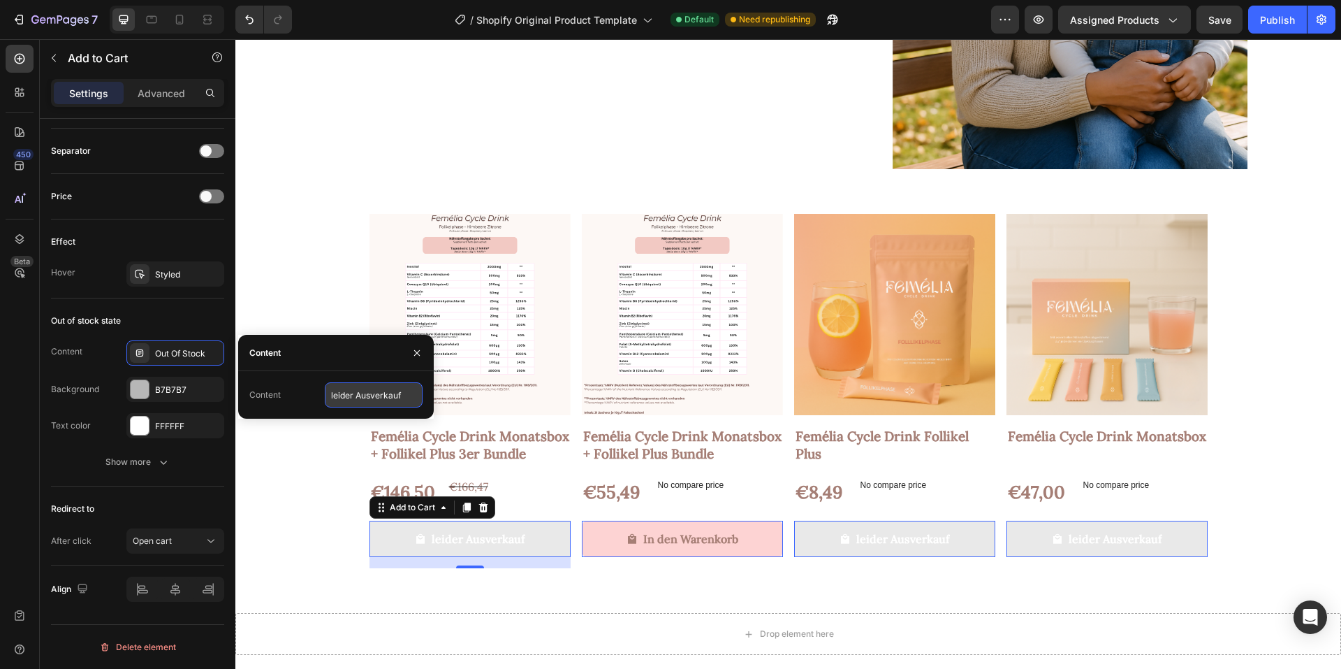
type input "leider Ausverkauft"
click at [176, 389] on div "B7B7B7" at bounding box center [175, 390] width 41 height 13
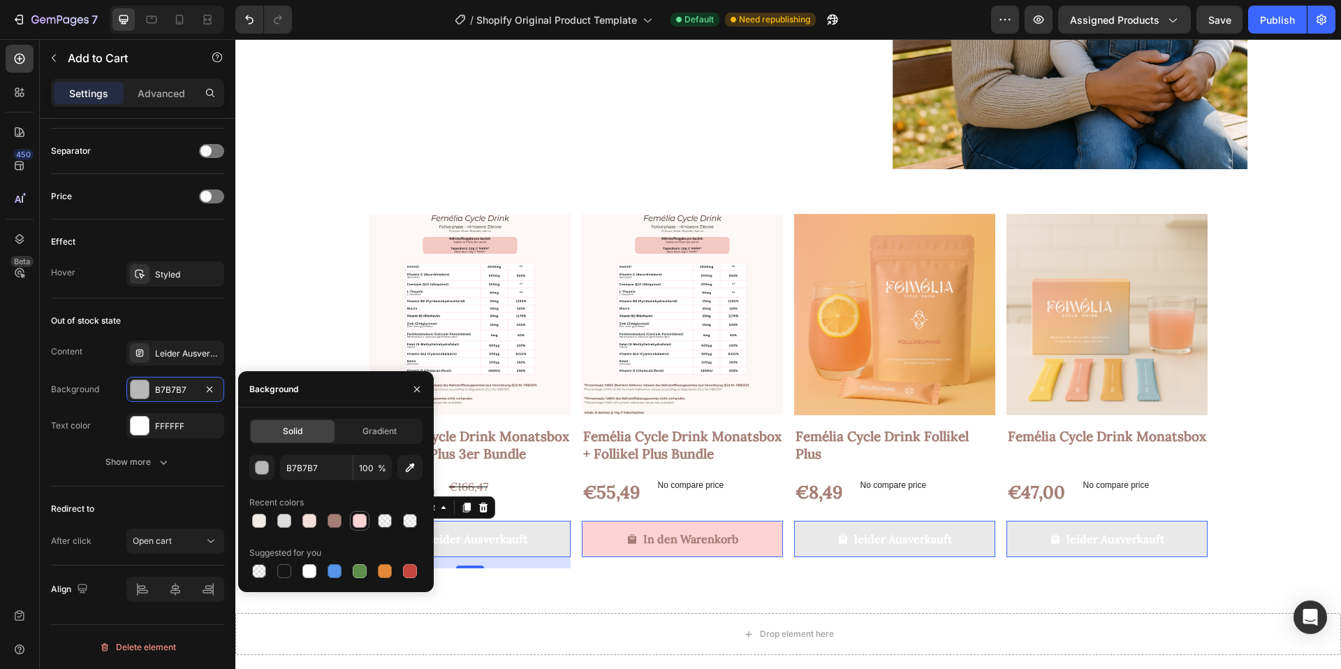
click at [356, 519] on div at bounding box center [360, 520] width 14 height 14
type input "FDD3D3"
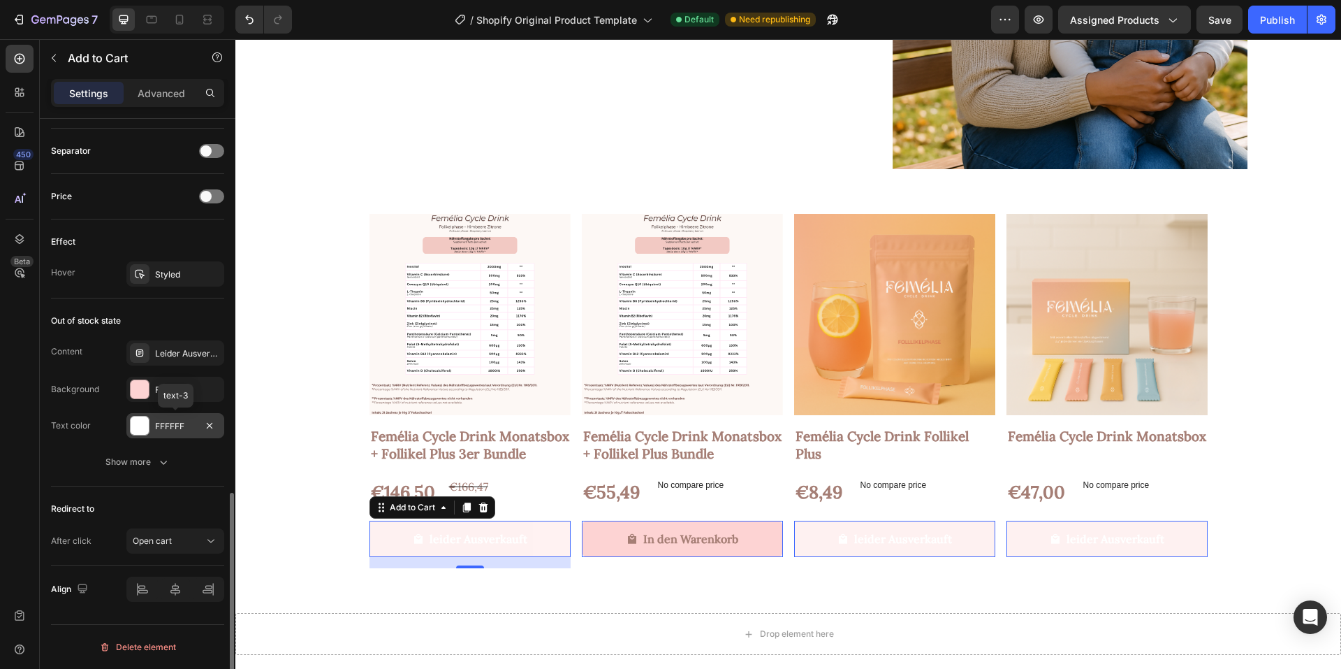
click at [168, 425] on div "FFFFFF" at bounding box center [175, 426] width 41 height 13
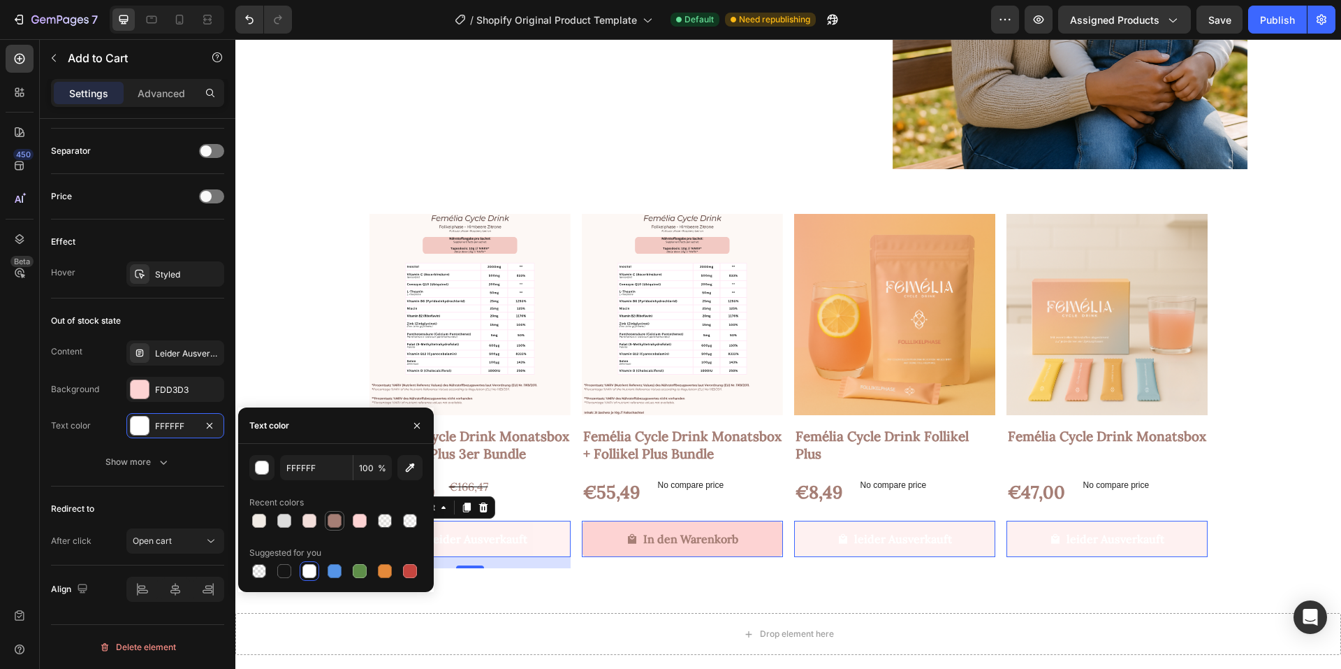
click at [327, 523] on div at bounding box center [334, 520] width 17 height 17
type input "A57E75"
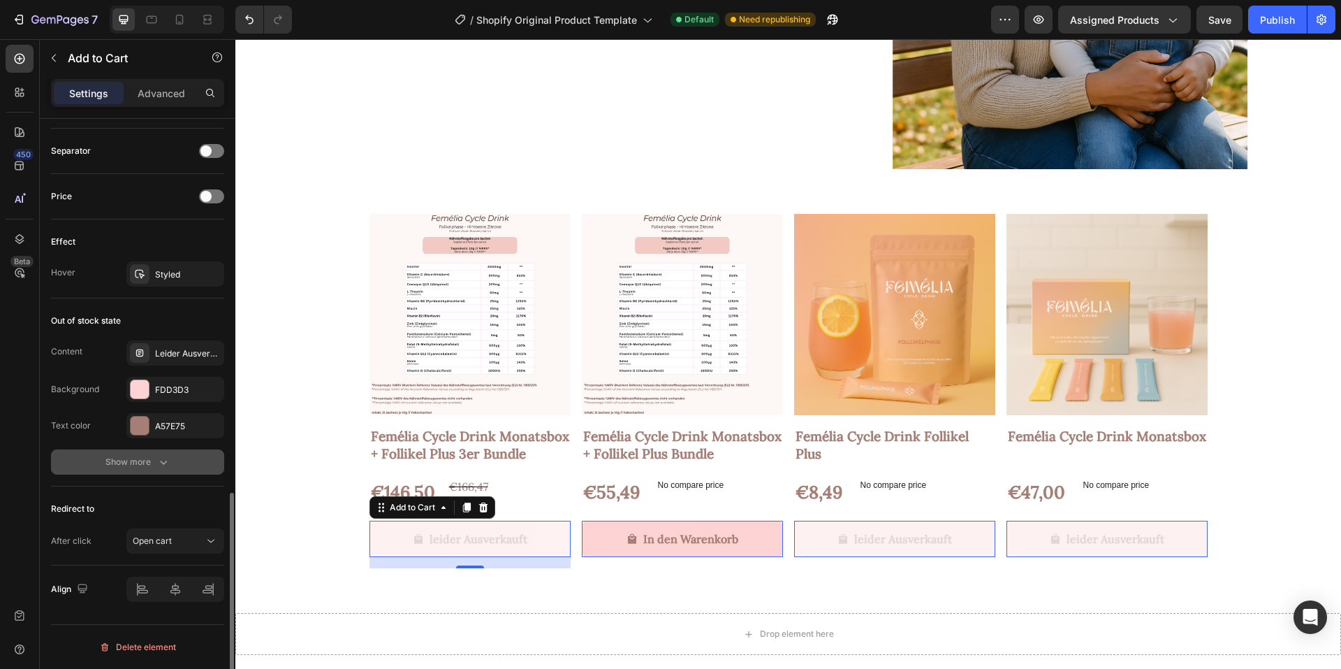
click at [121, 464] on div "Show more" at bounding box center [137, 462] width 65 height 14
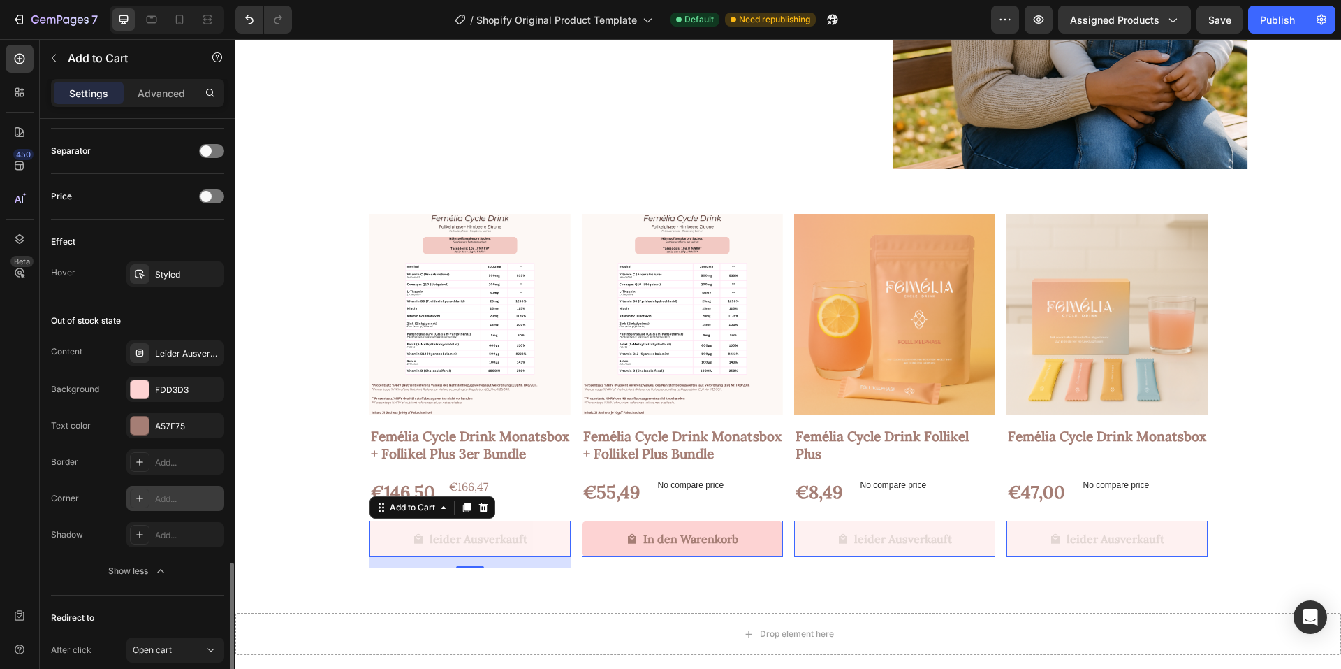
scroll to position [1088, 0]
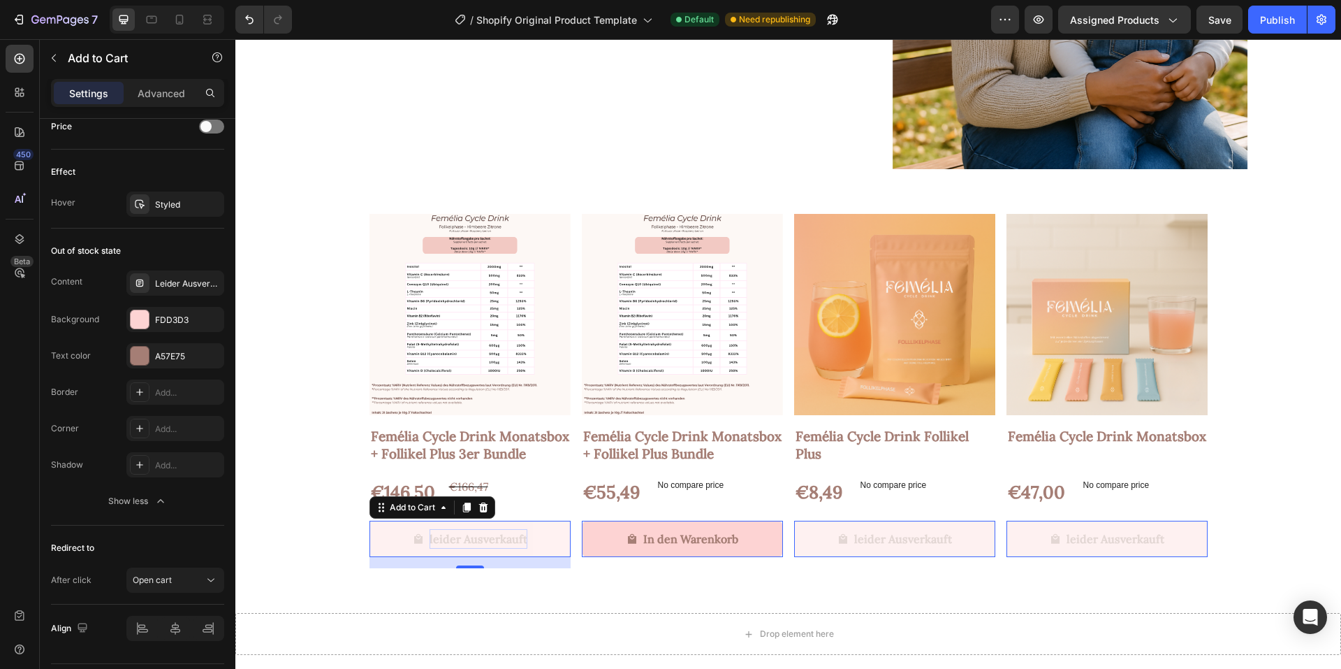
click at [437, 536] on div "leider Ausverkauft" at bounding box center [479, 539] width 98 height 20
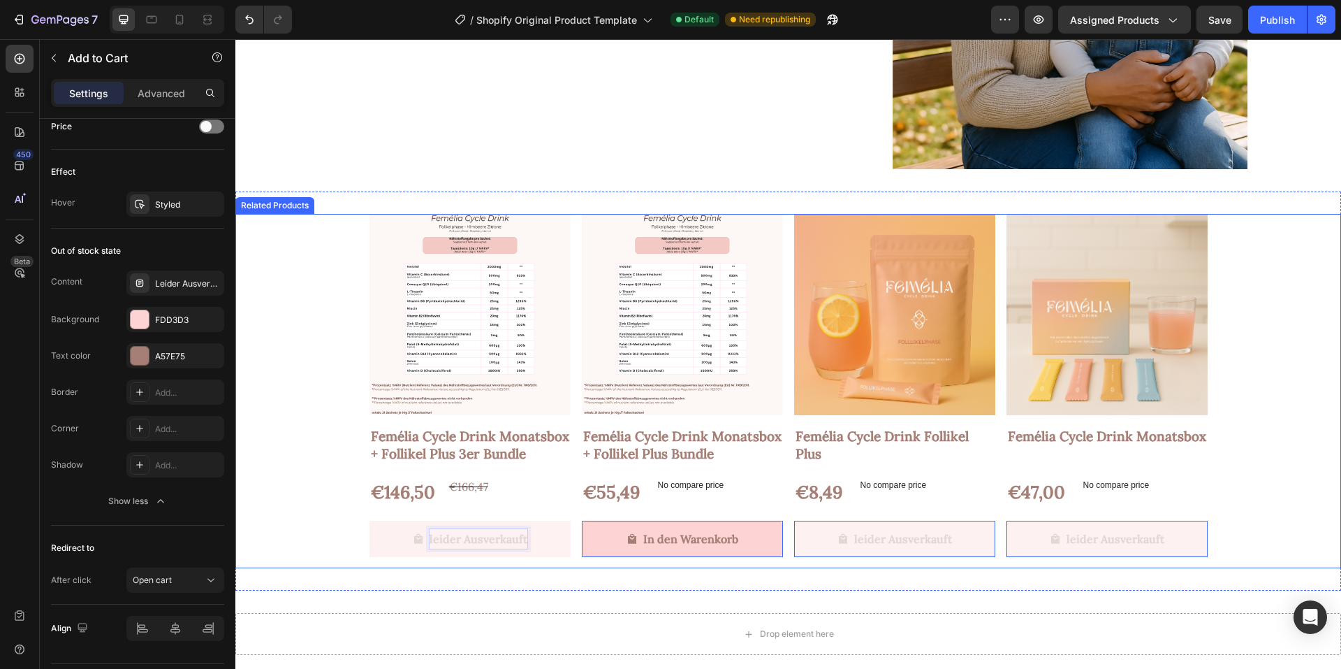
click at [286, 471] on div "Product Images Femélia Cycle Drink Monatsbox + Follikel Plus 3er Bundle Product…" at bounding box center [788, 391] width 1106 height 354
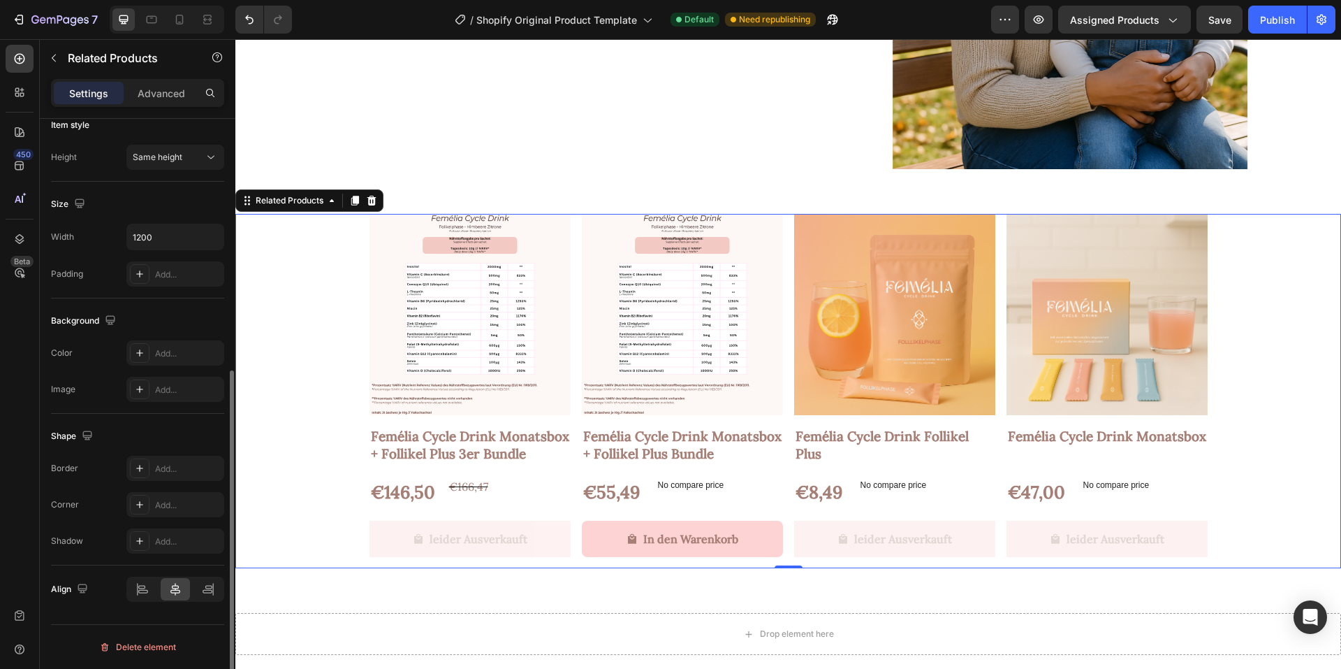
scroll to position [0, 0]
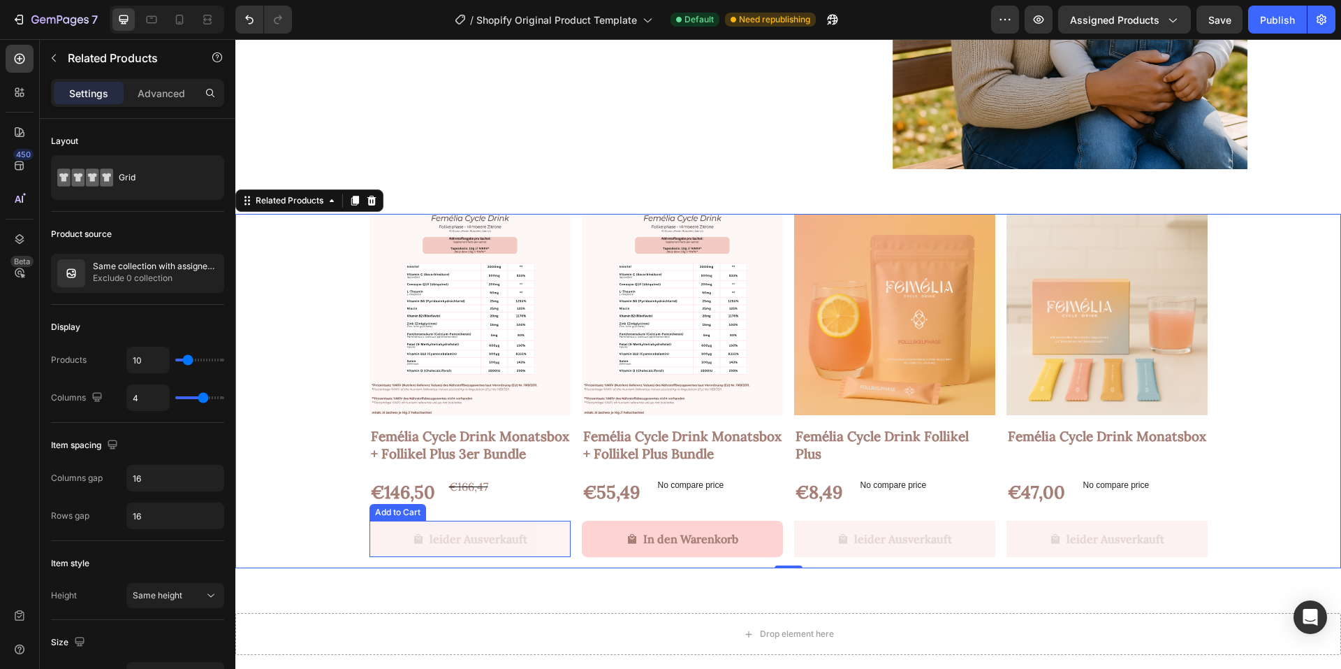
click at [375, 544] on button "leider Ausverkauft" at bounding box center [470, 538] width 201 height 37
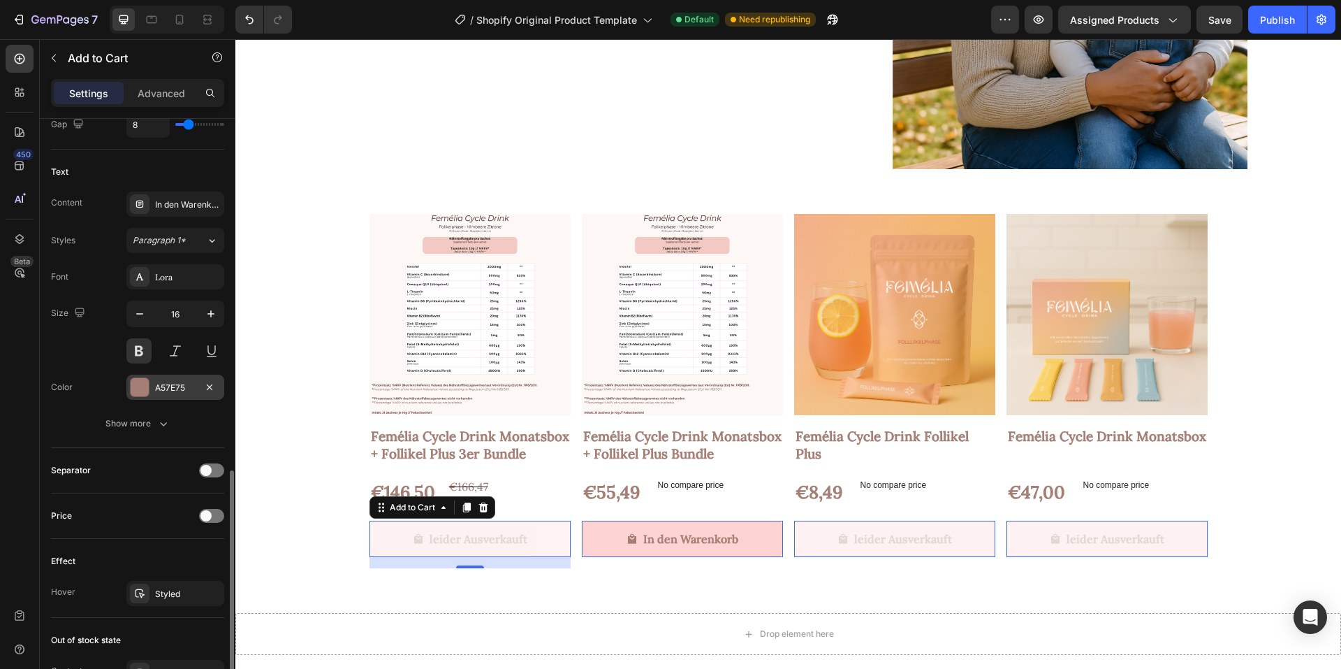
scroll to position [768, 0]
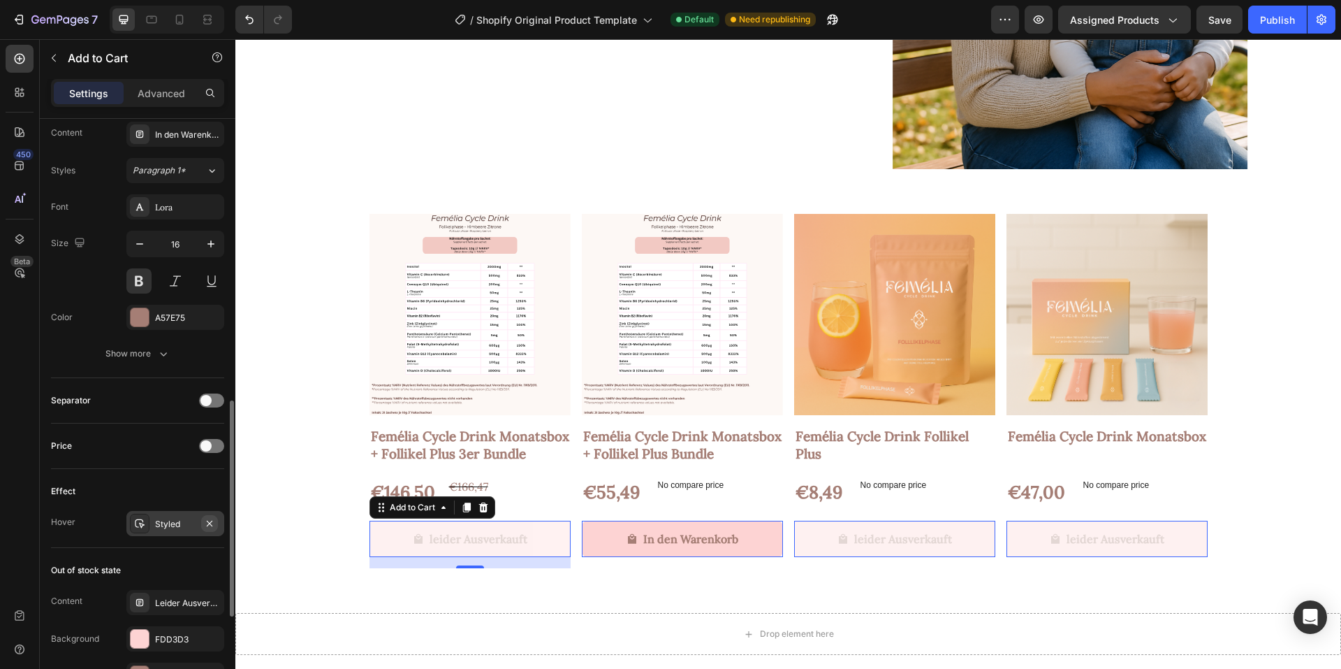
click at [212, 520] on icon "button" at bounding box center [210, 523] width 6 height 6
click at [168, 521] on div "Add..." at bounding box center [188, 524] width 66 height 13
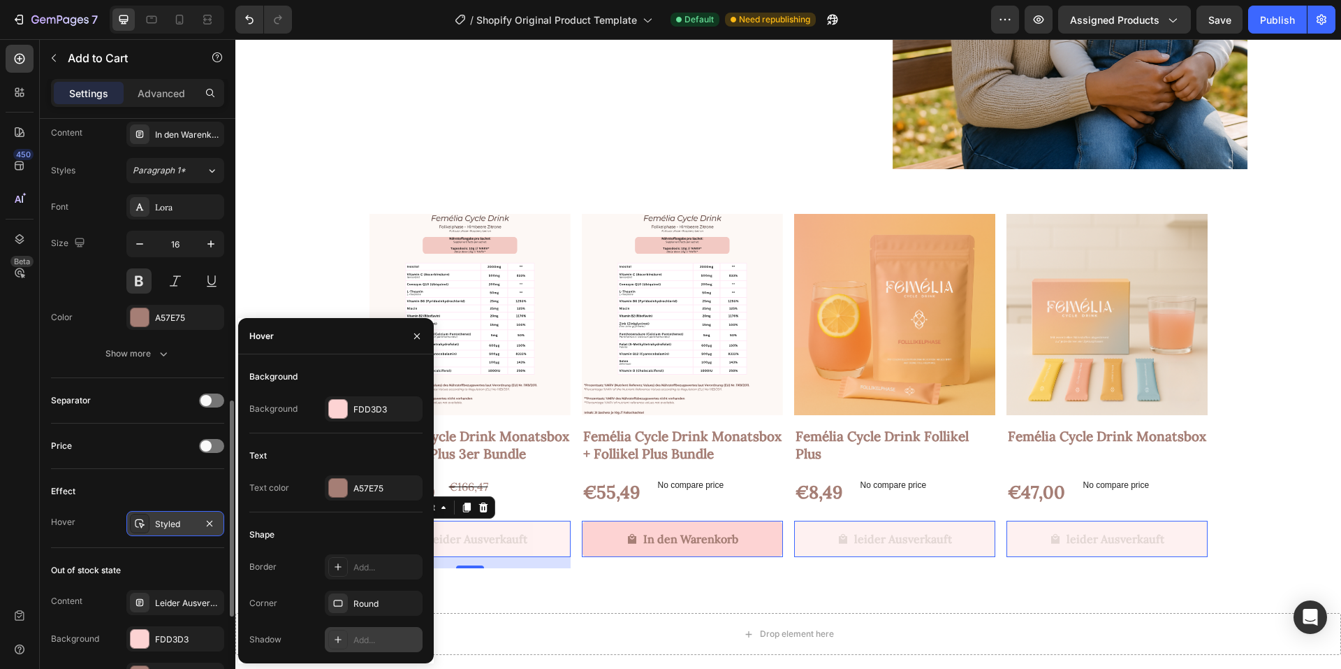
click at [356, 646] on div "Add..." at bounding box center [374, 639] width 98 height 25
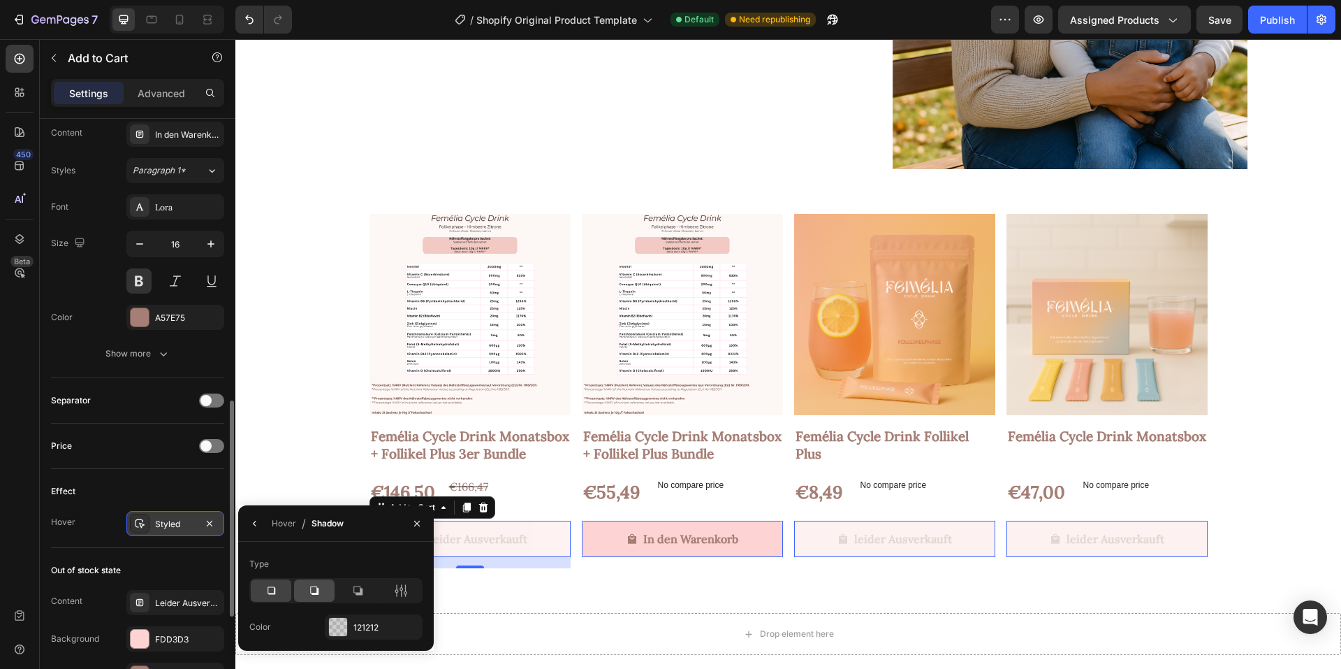
click at [318, 588] on icon at bounding box center [314, 590] width 8 height 8
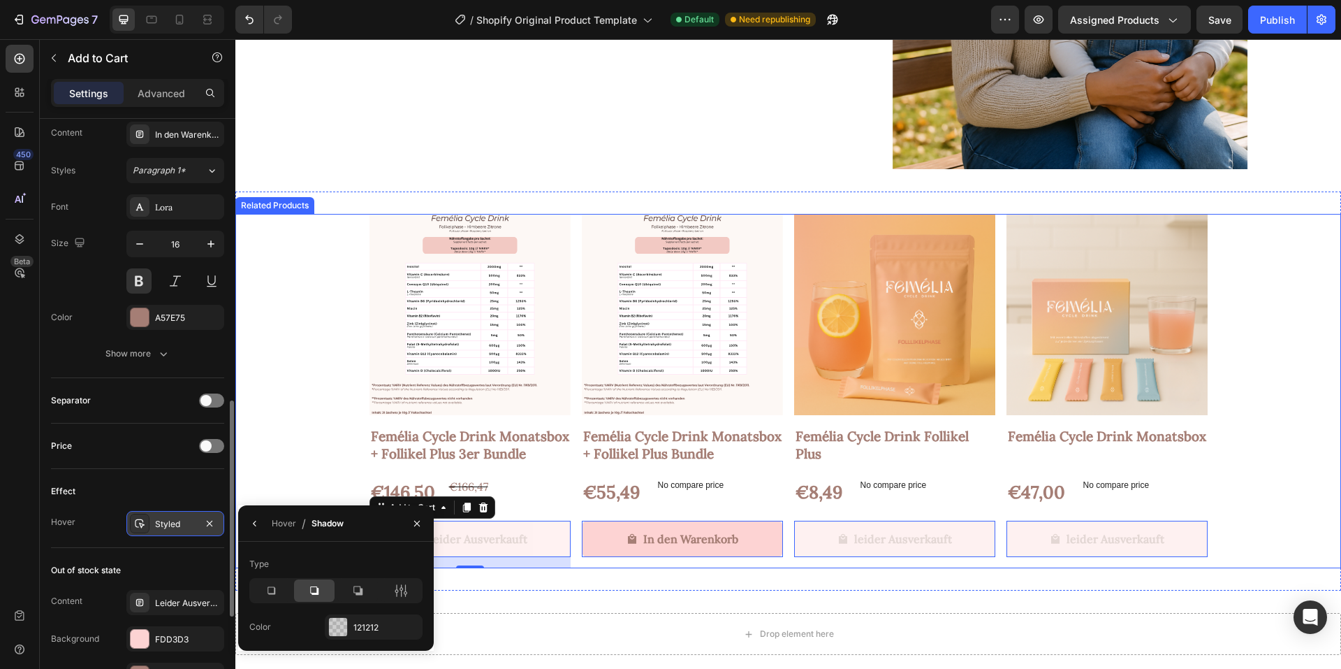
click at [310, 402] on div "Product Images Femélia Cycle Drink Monatsbox + Follikel Plus 3er Bundle Product…" at bounding box center [788, 391] width 1106 height 354
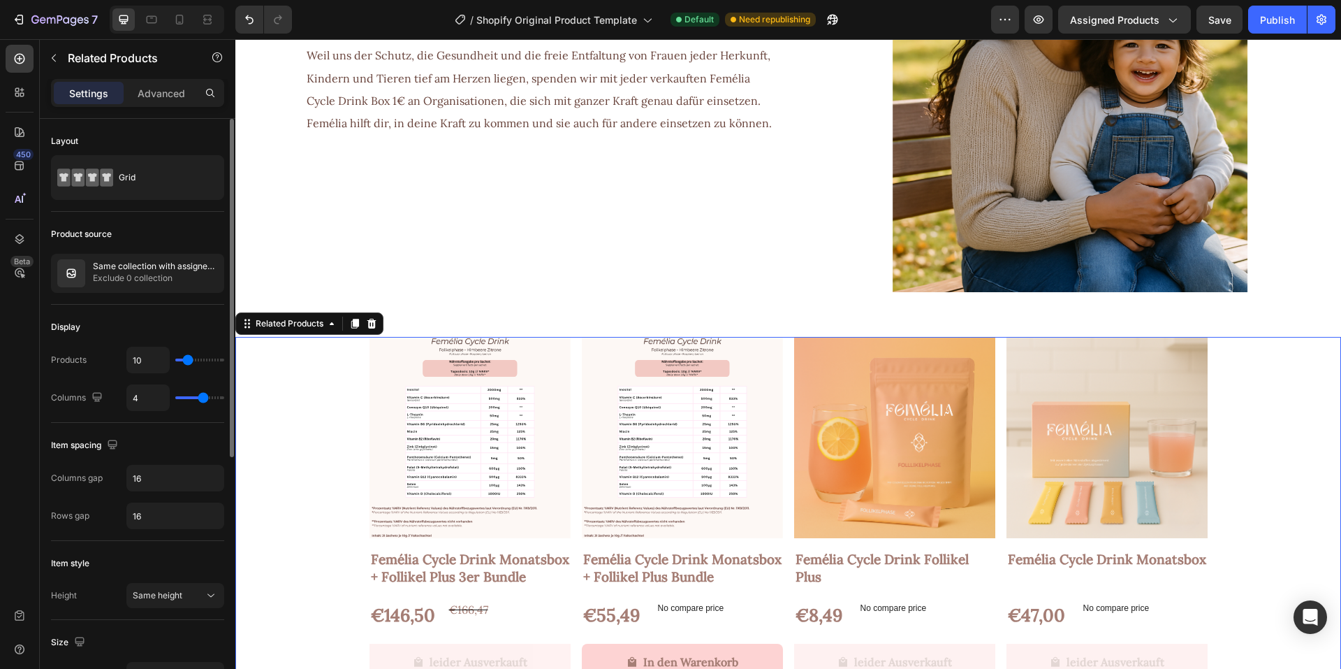
scroll to position [1188, 0]
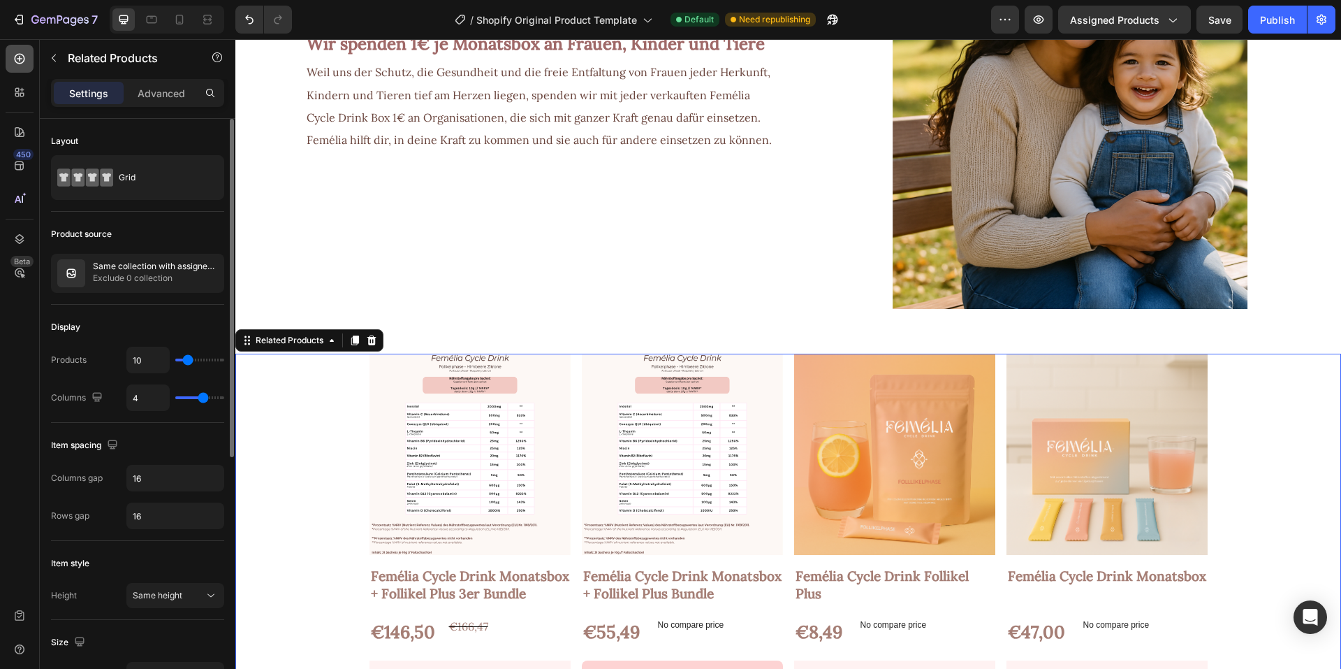
click at [17, 66] on div at bounding box center [20, 59] width 28 height 28
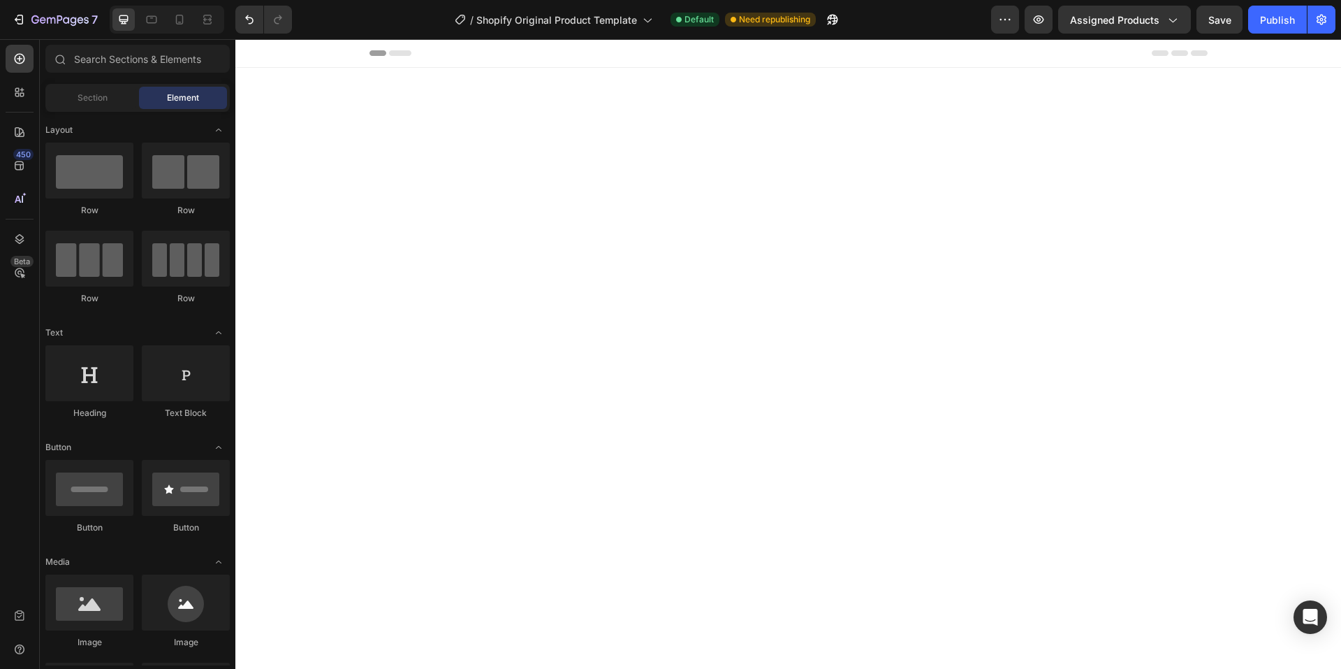
scroll to position [1188, 0]
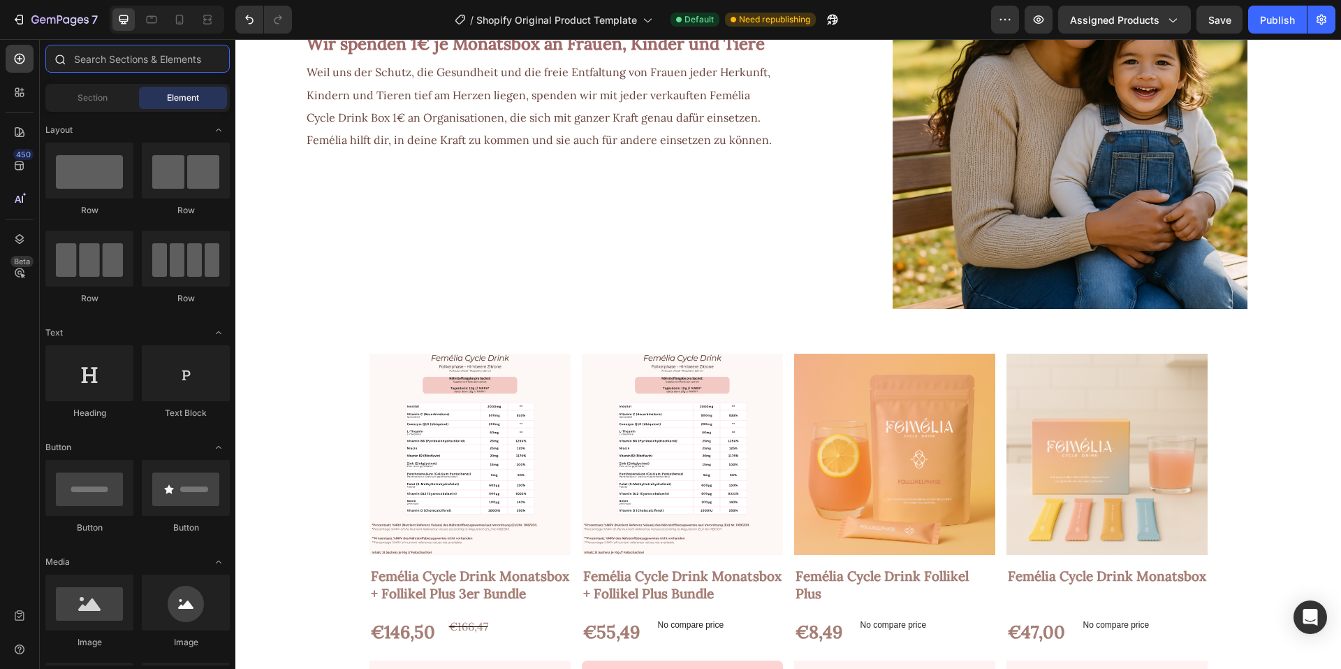
click at [92, 68] on input "text" at bounding box center [137, 59] width 184 height 28
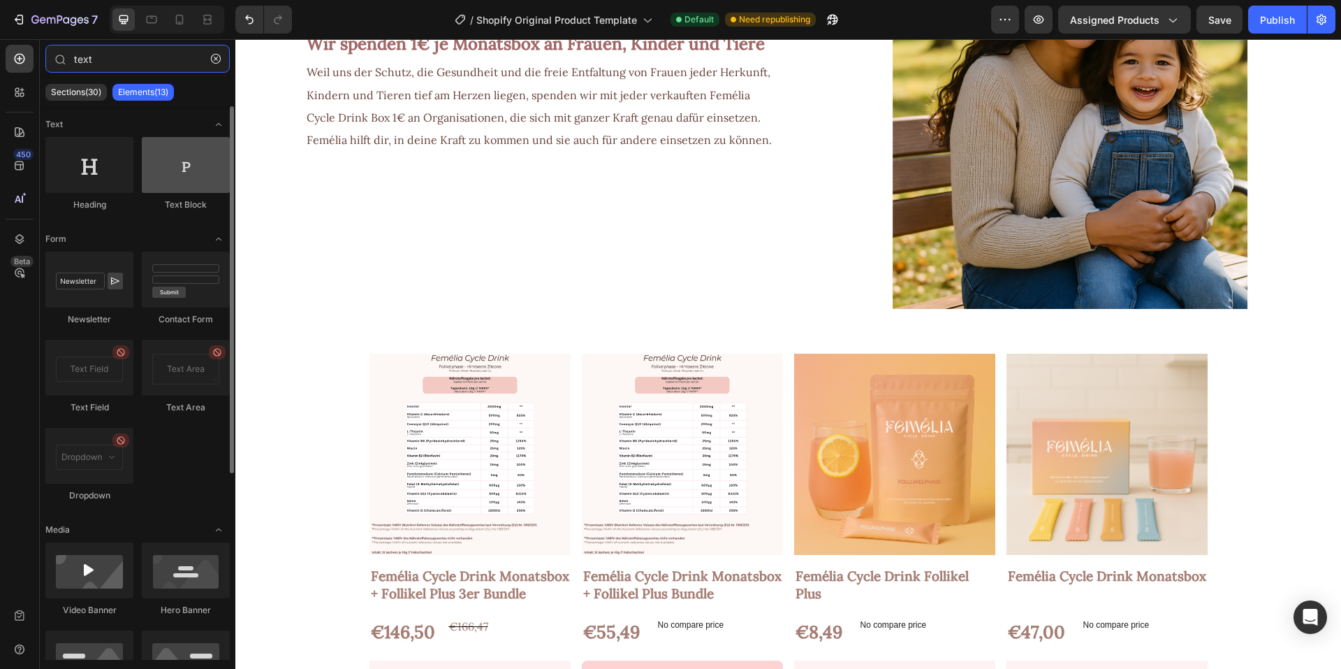
type input "text"
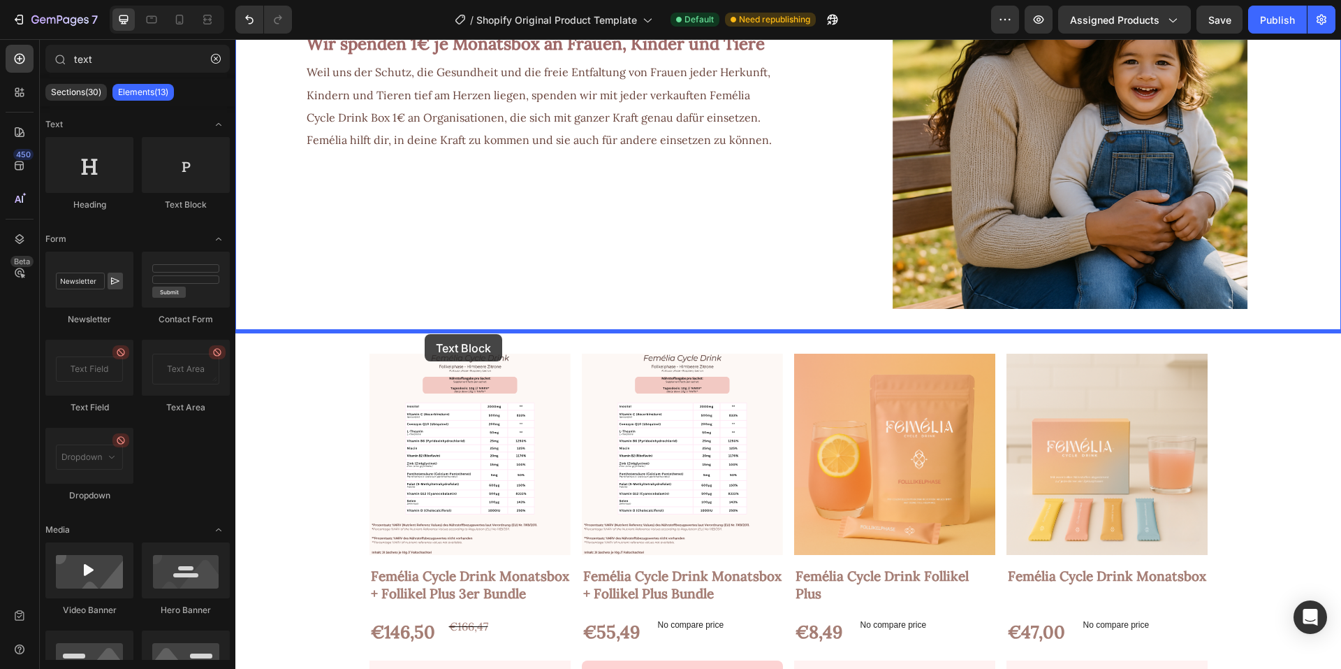
drag, startPoint x: 402, startPoint y: 209, endPoint x: 425, endPoint y: 334, distance: 127.2
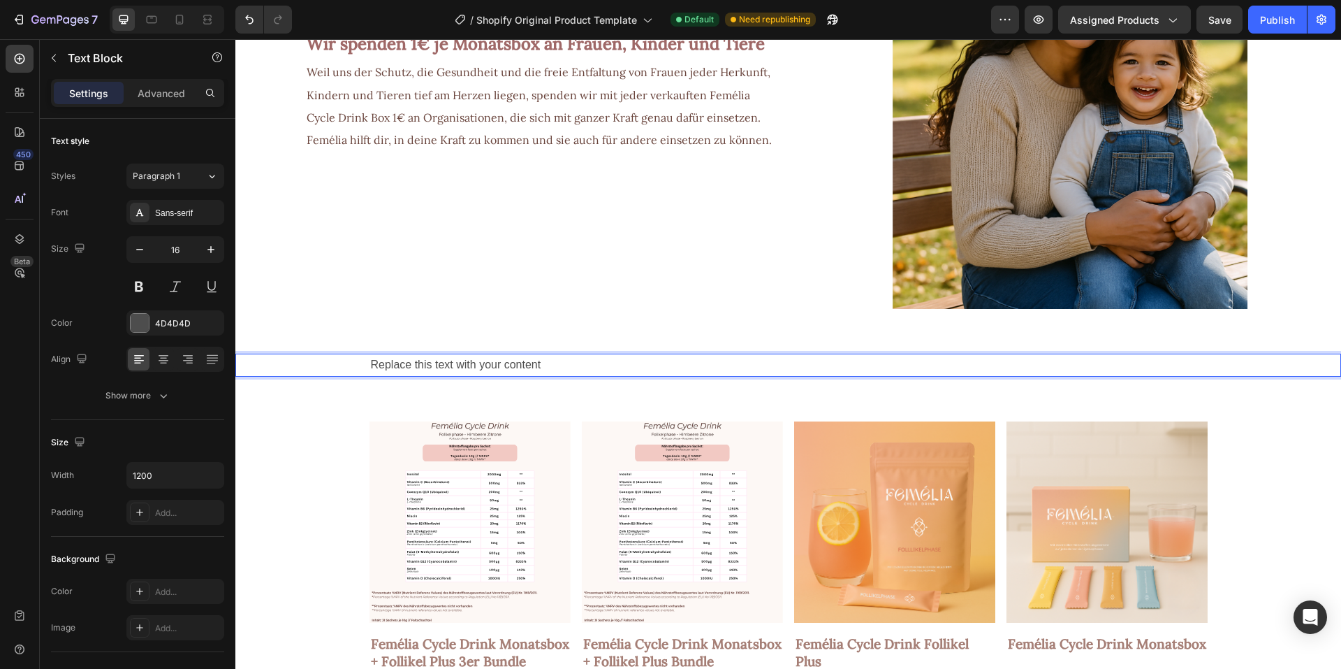
click at [411, 372] on div "Replace this text with your content" at bounding box center [789, 364] width 838 height 23
click at [411, 372] on p "Replace this text with your content" at bounding box center [788, 365] width 835 height 20
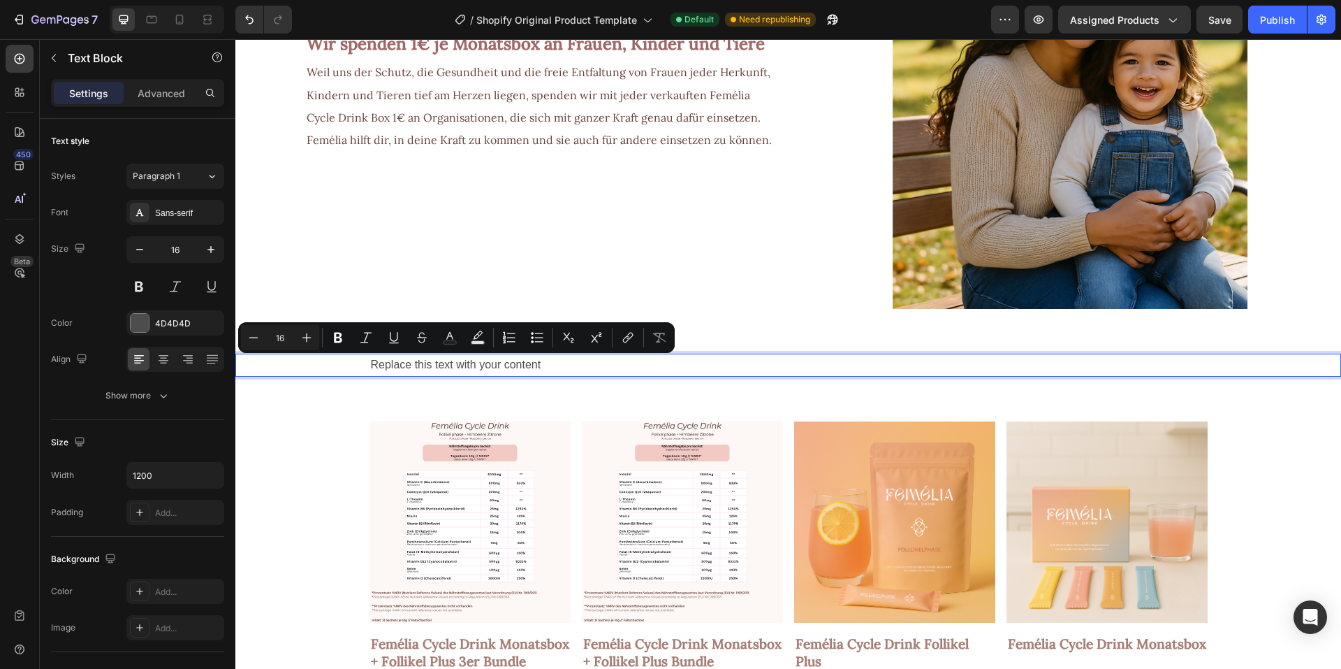
click at [400, 364] on p "Replace this text with your content" at bounding box center [788, 365] width 835 height 20
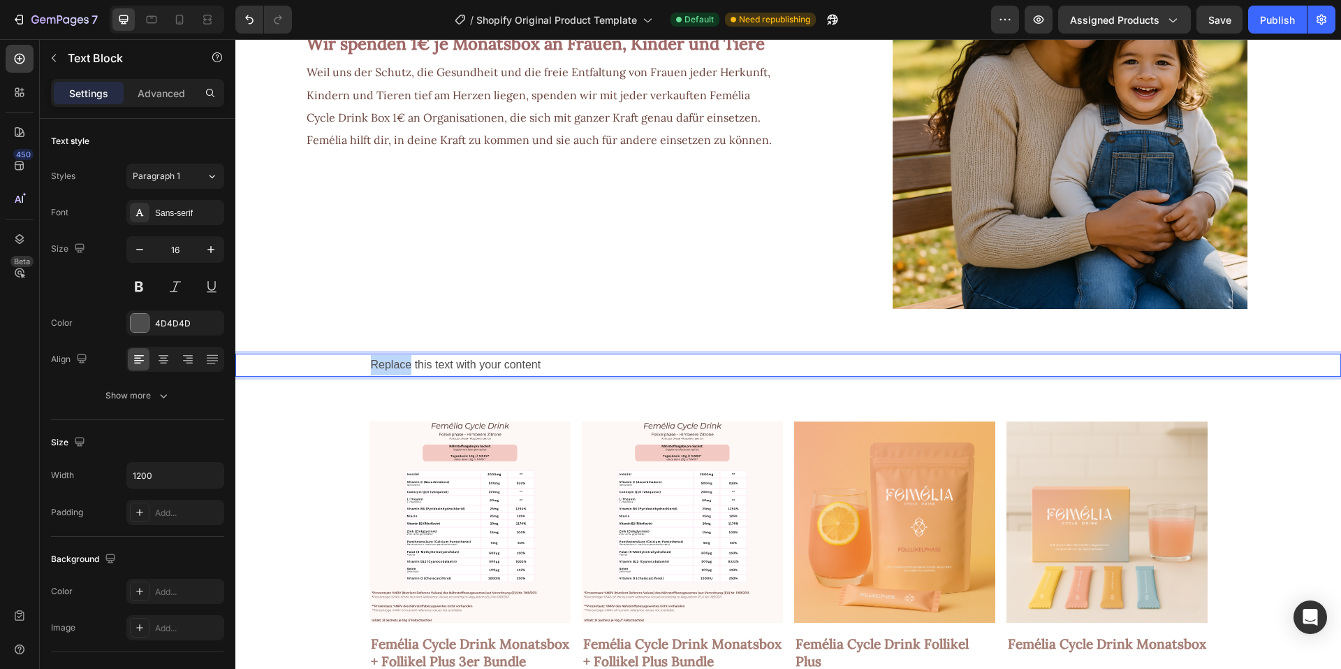
click at [400, 364] on p "Replace this text with your content" at bounding box center [788, 365] width 835 height 20
click at [172, 324] on div "4D4D4D" at bounding box center [175, 323] width 41 height 13
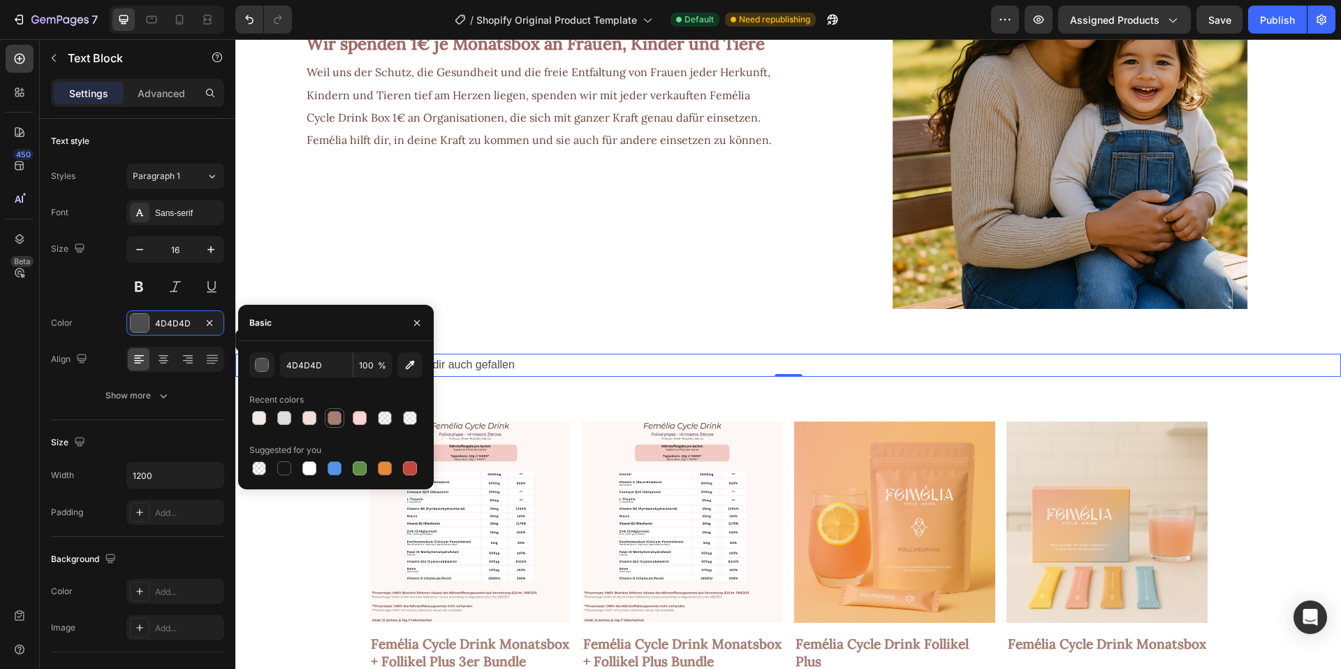
click at [337, 423] on div at bounding box center [335, 418] width 14 height 14
type input "A57E75"
click at [211, 256] on icon "button" at bounding box center [211, 249] width 14 height 14
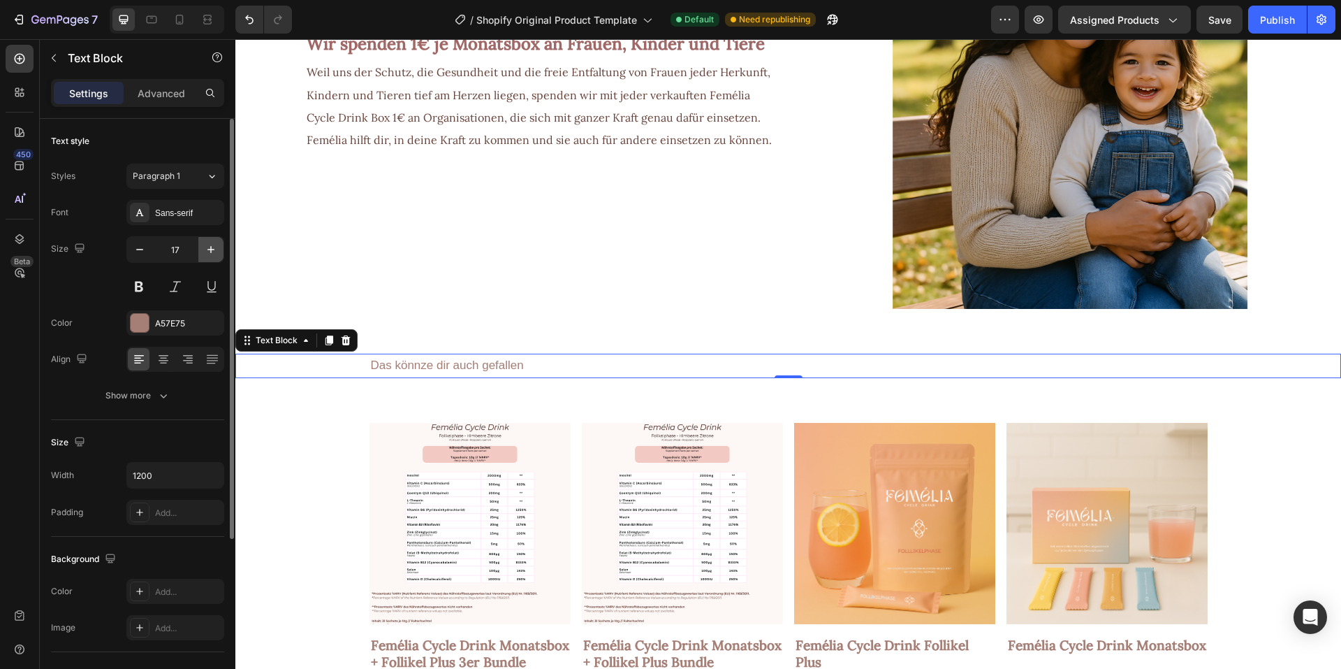
click at [211, 256] on icon "button" at bounding box center [211, 249] width 14 height 14
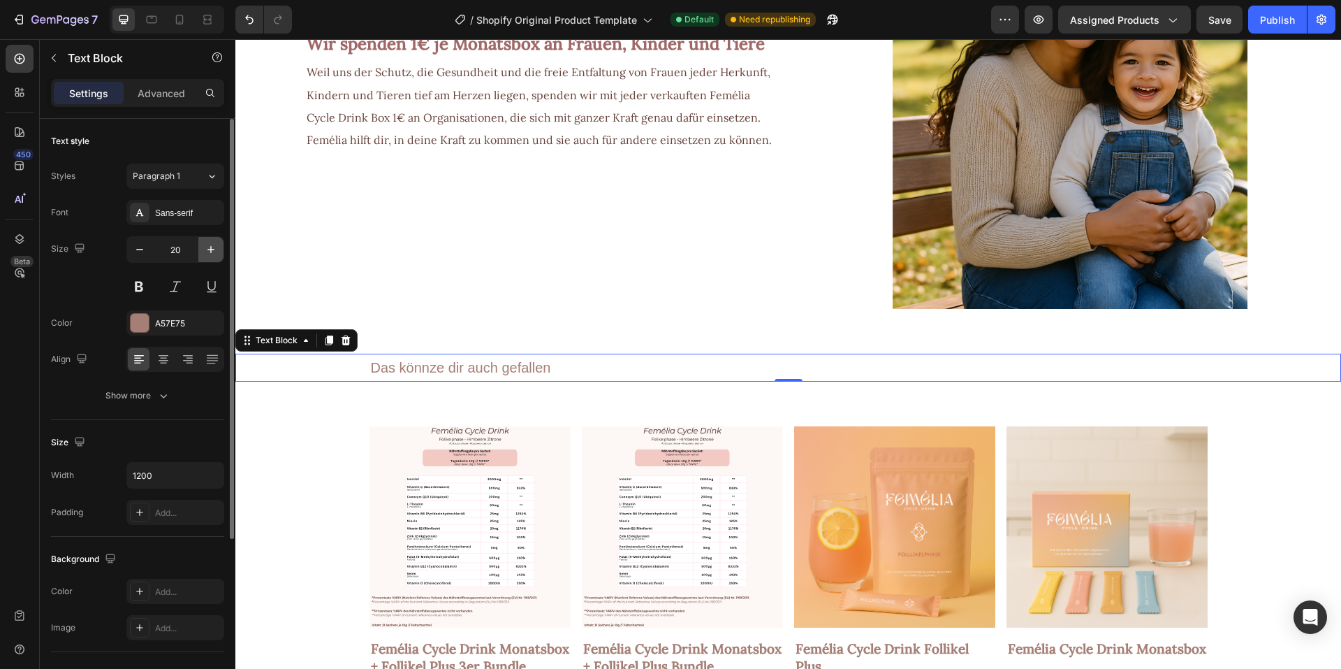
click at [211, 256] on icon "button" at bounding box center [211, 249] width 14 height 14
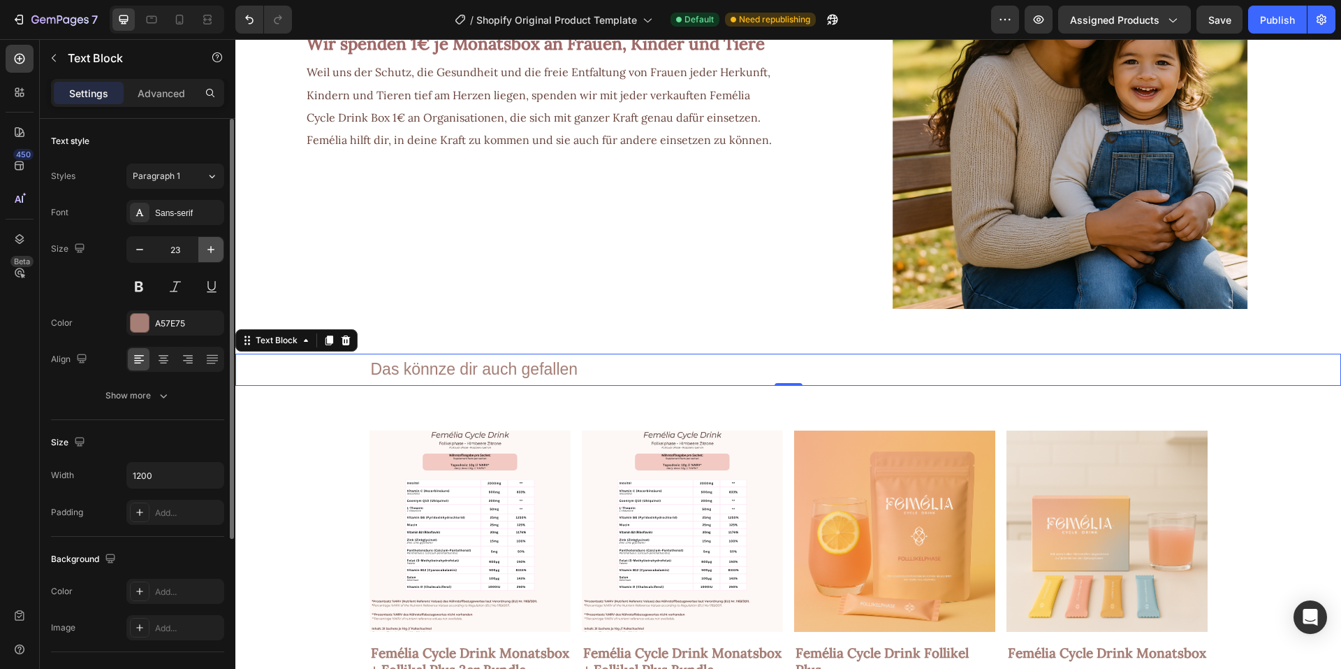
click at [211, 256] on icon "button" at bounding box center [211, 249] width 14 height 14
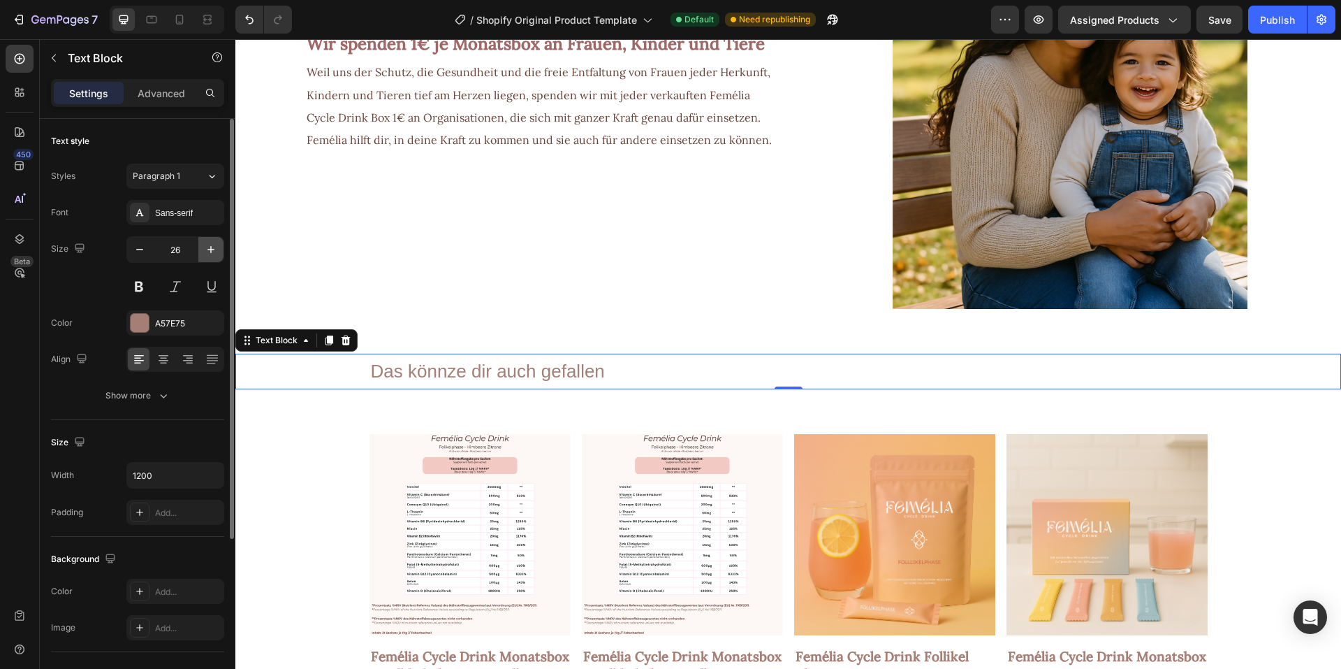
click at [211, 256] on icon "button" at bounding box center [211, 249] width 14 height 14
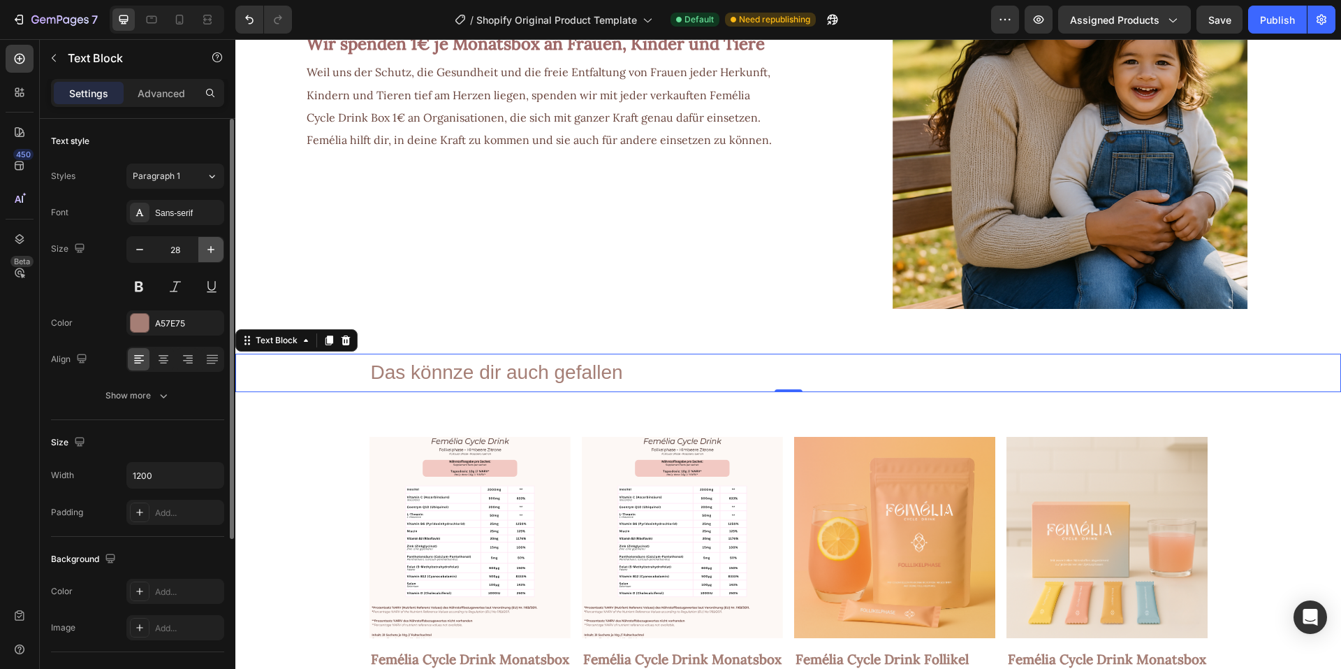
click at [211, 256] on icon "button" at bounding box center [211, 249] width 14 height 14
type input "29"
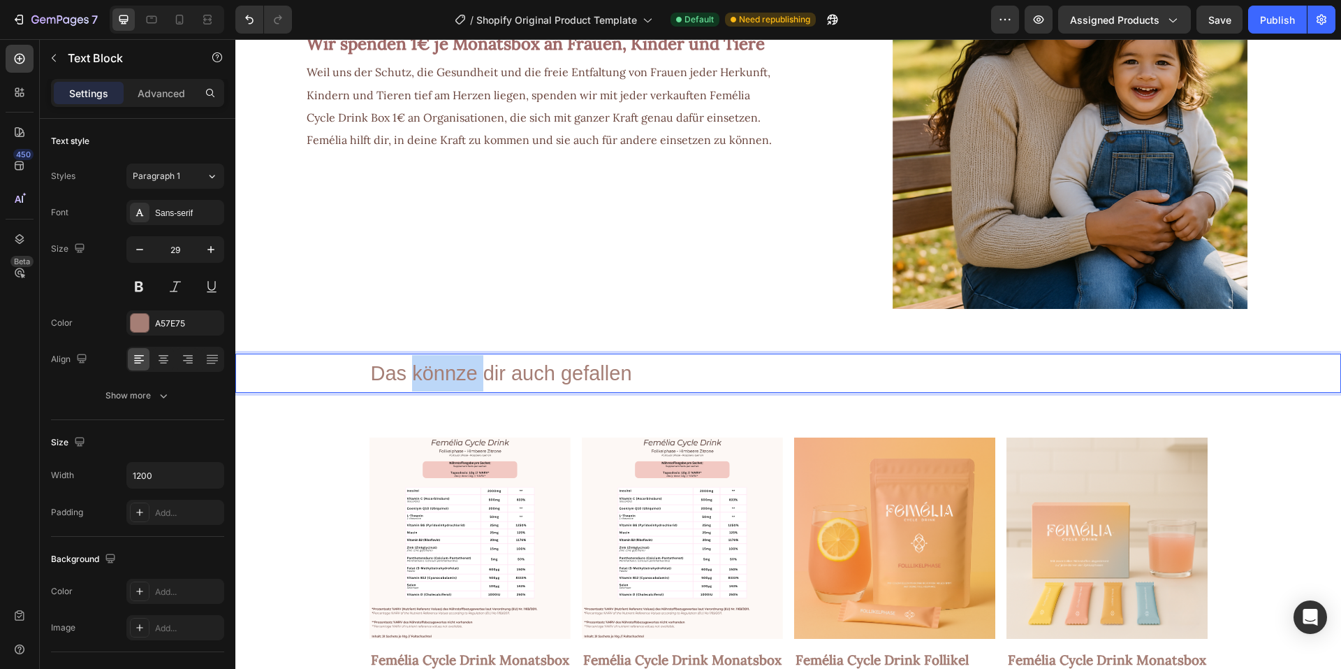
click at [462, 375] on p "Das könnze dir auch gefallen" at bounding box center [788, 373] width 835 height 36
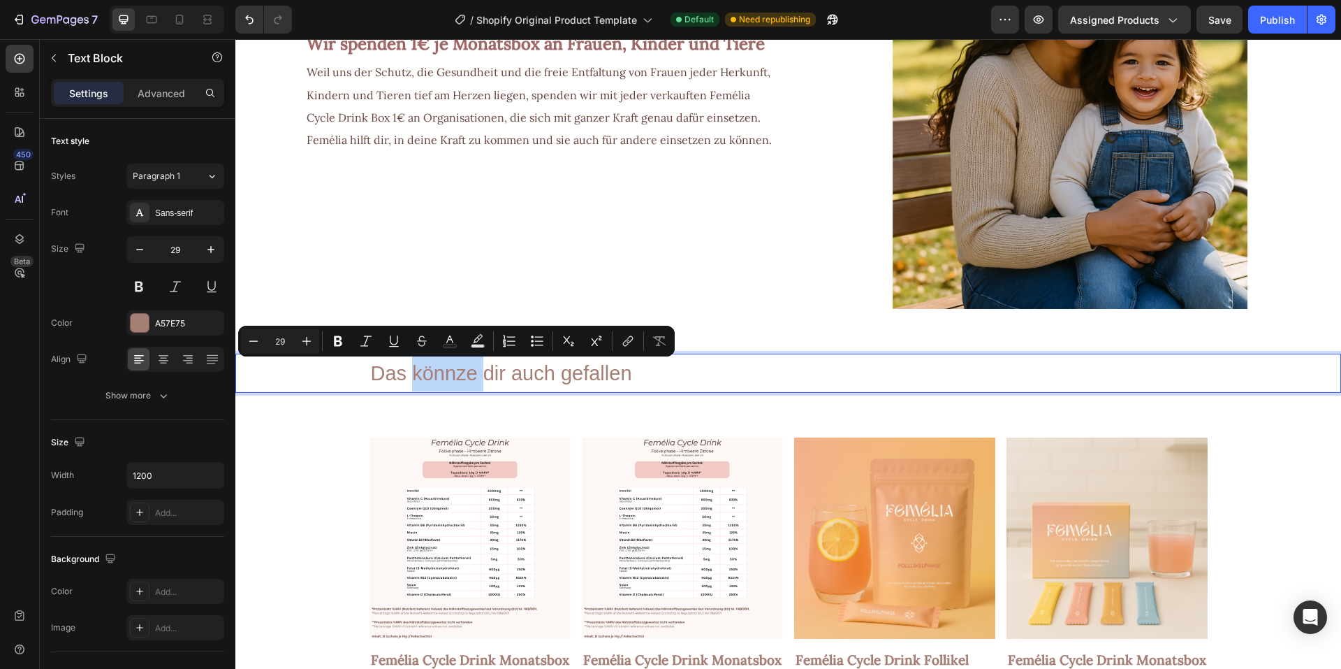
click at [462, 375] on p "Das könnze dir auch gefallen" at bounding box center [788, 373] width 835 height 36
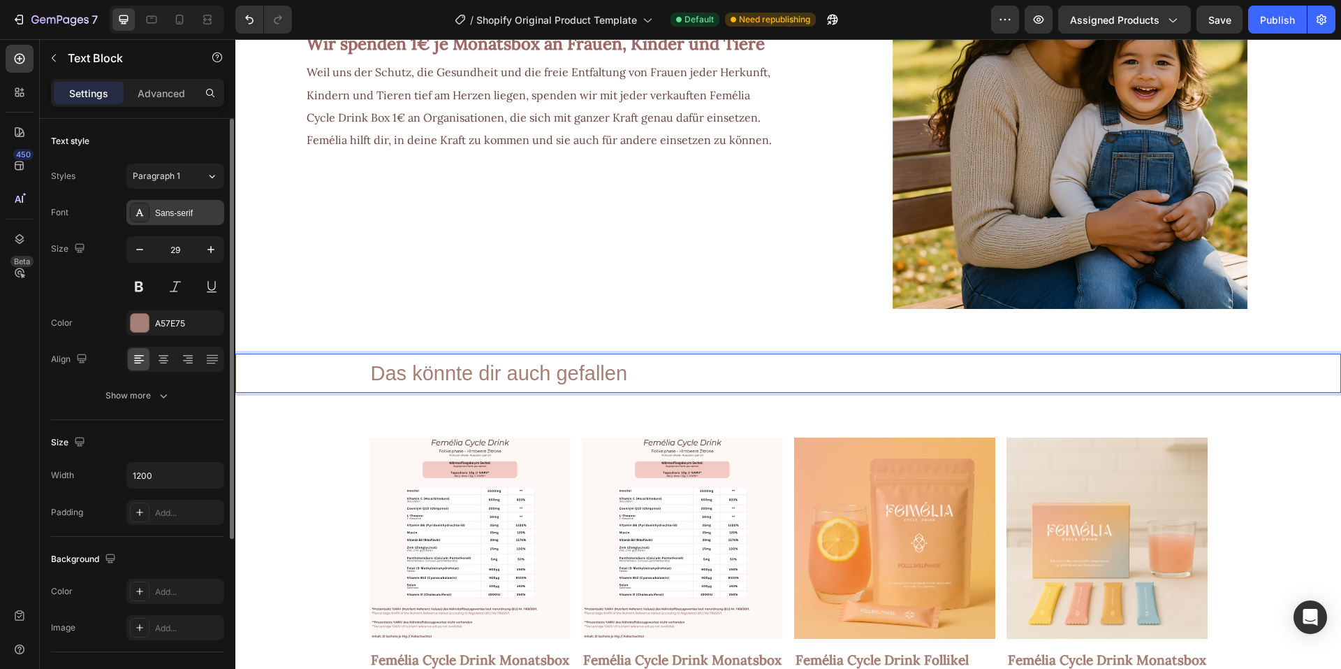
click at [169, 211] on div "Sans-serif" at bounding box center [188, 213] width 66 height 13
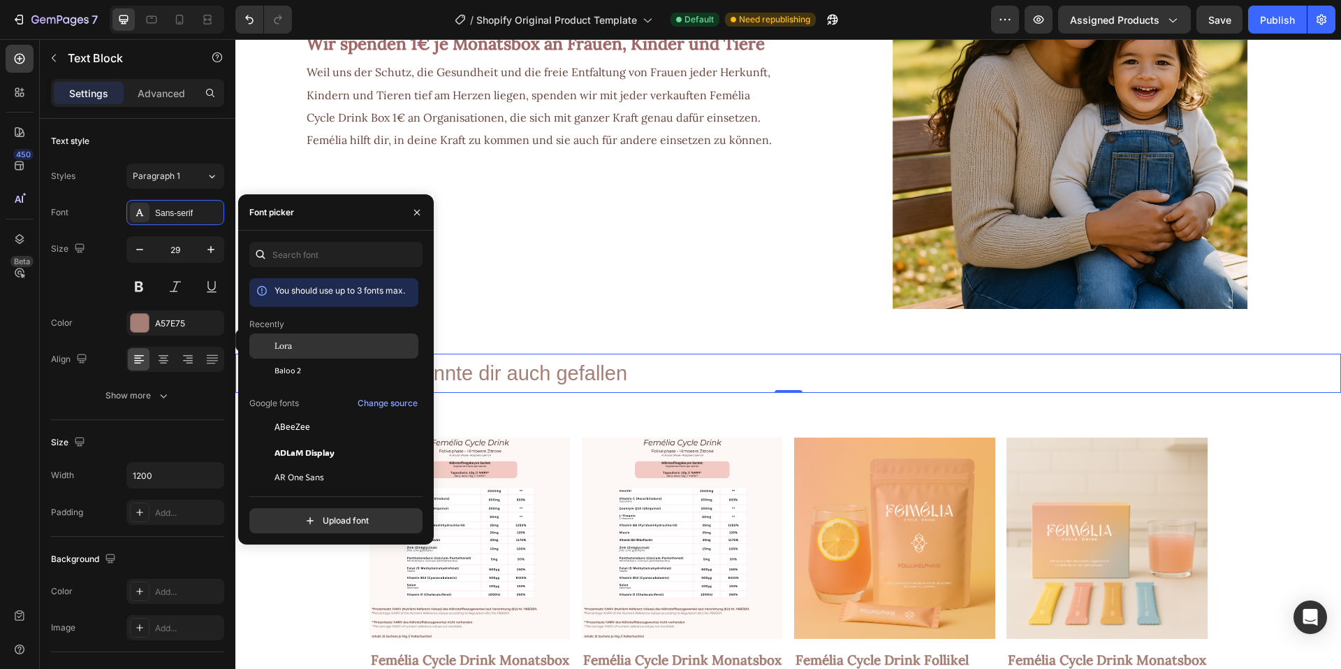
click at [282, 344] on span "Lora" at bounding box center [283, 346] width 17 height 13
click at [136, 275] on button at bounding box center [138, 286] width 25 height 25
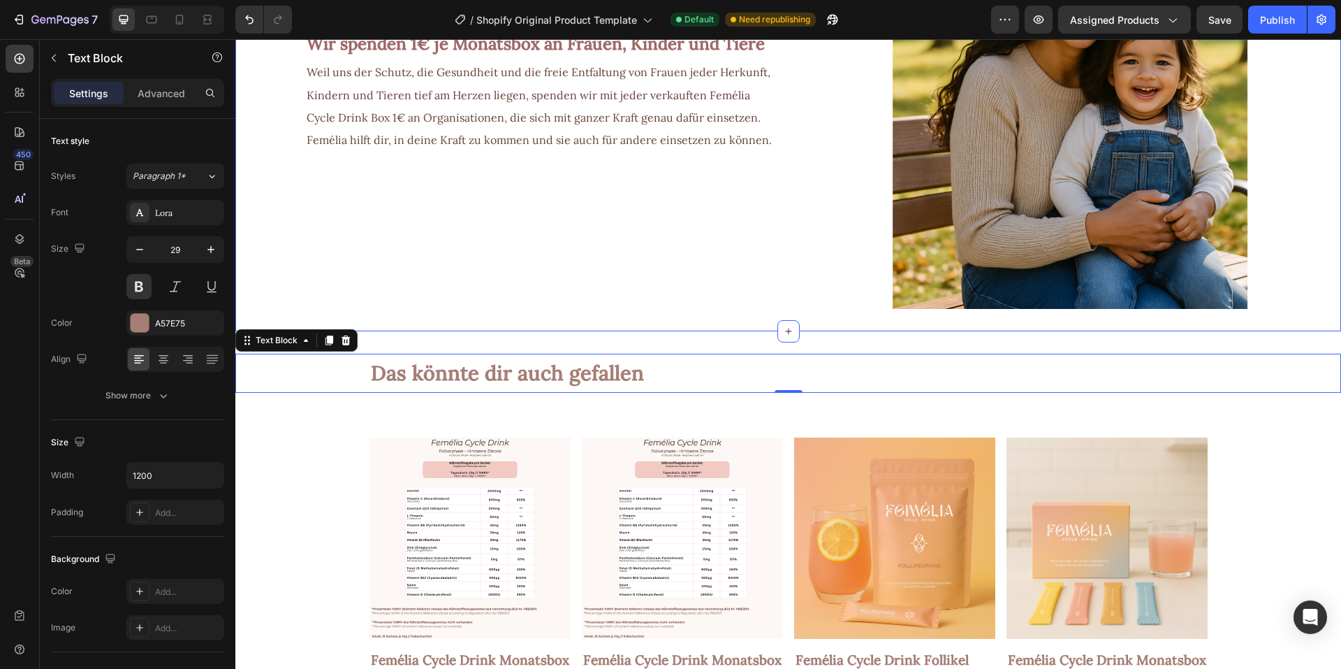
click at [329, 278] on div "Wir spenden 1€ je Monatsbox an Frauen, Kinder und Tiere Text Block Weil uns der…" at bounding box center [506, 64] width 542 height 489
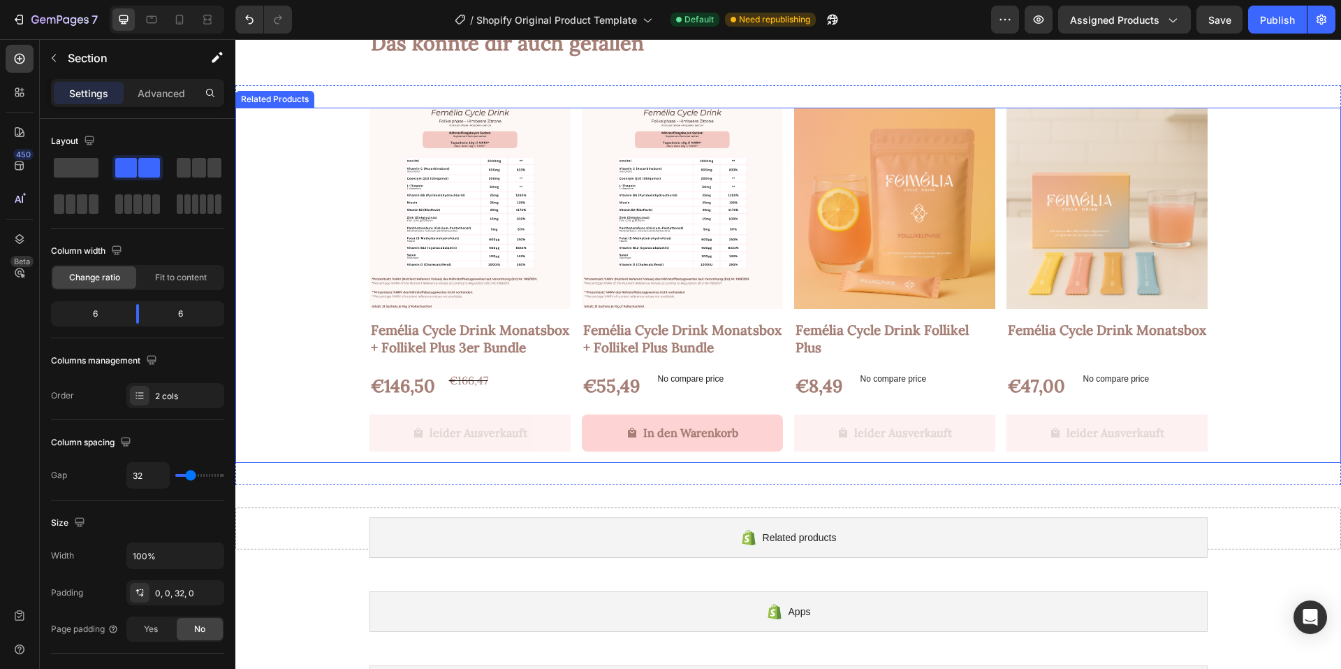
scroll to position [1537, 0]
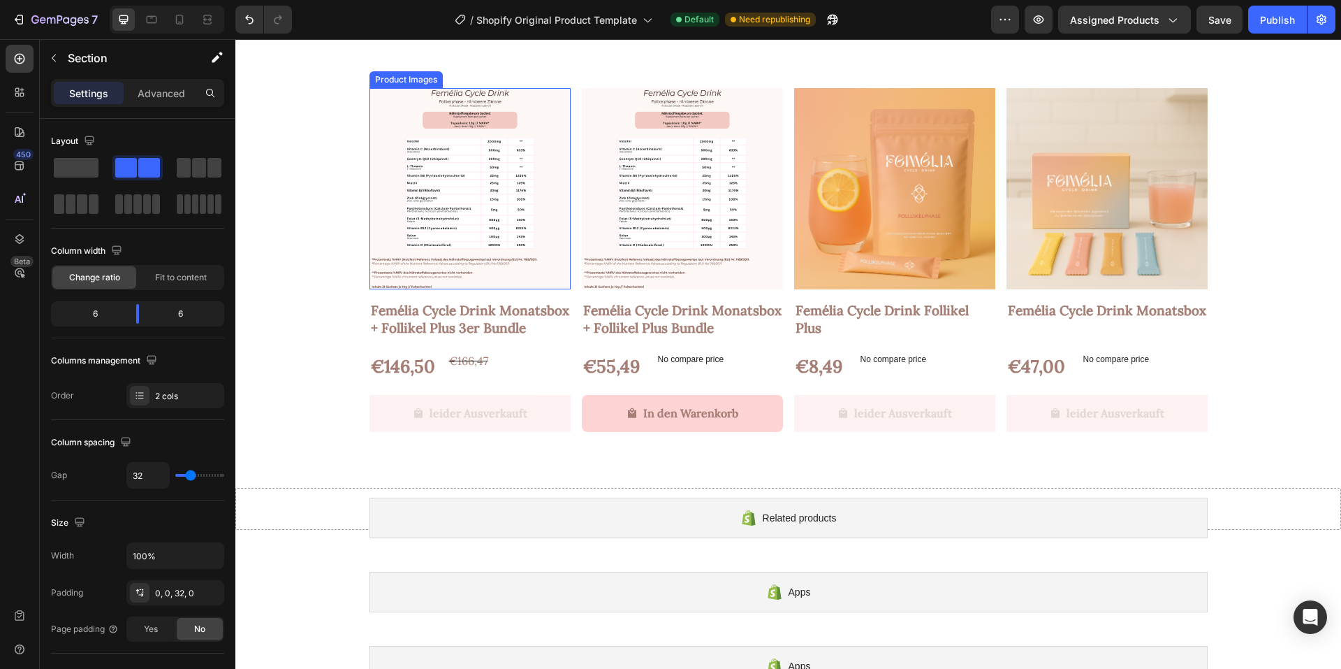
click at [420, 233] on img at bounding box center [470, 188] width 201 height 201
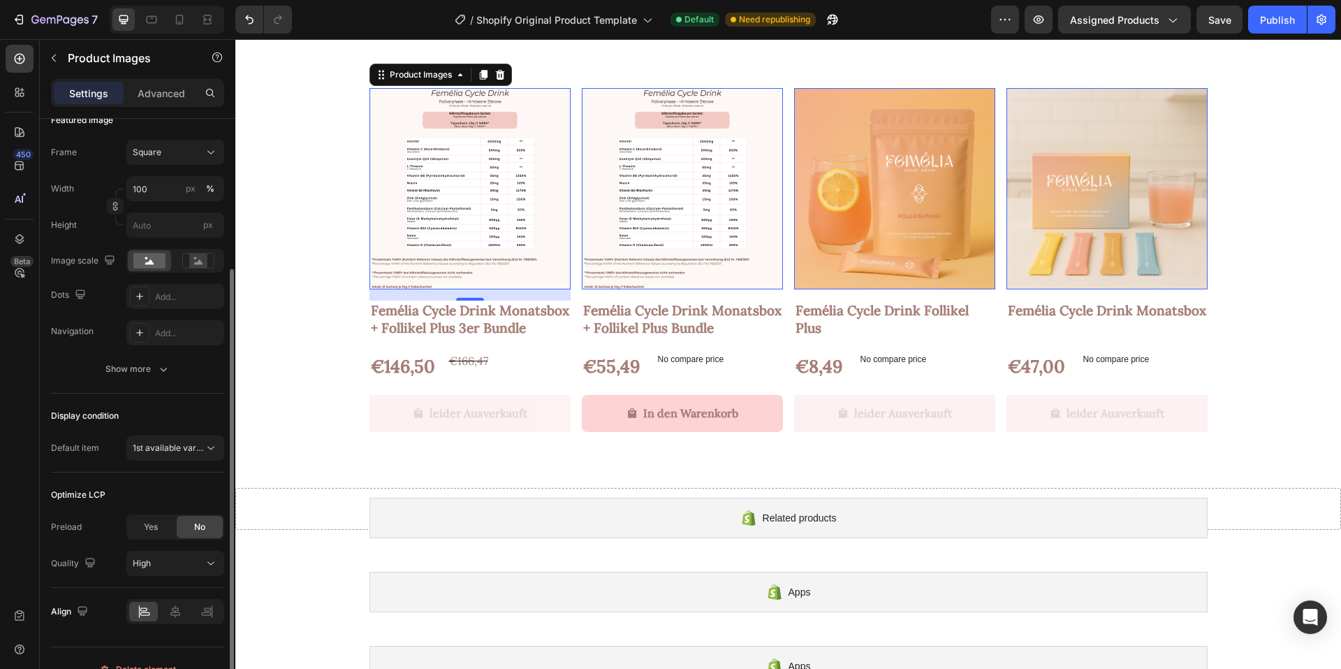
scroll to position [232, 0]
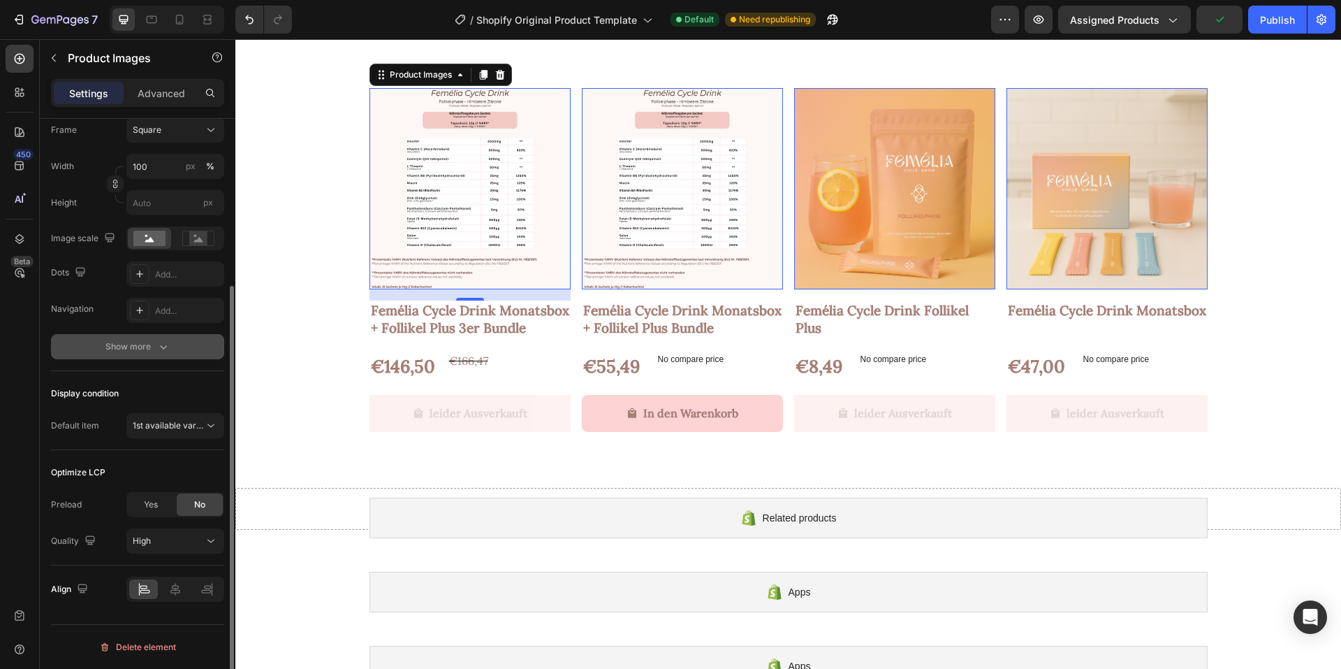
click at [122, 344] on div "Show more" at bounding box center [137, 347] width 65 height 14
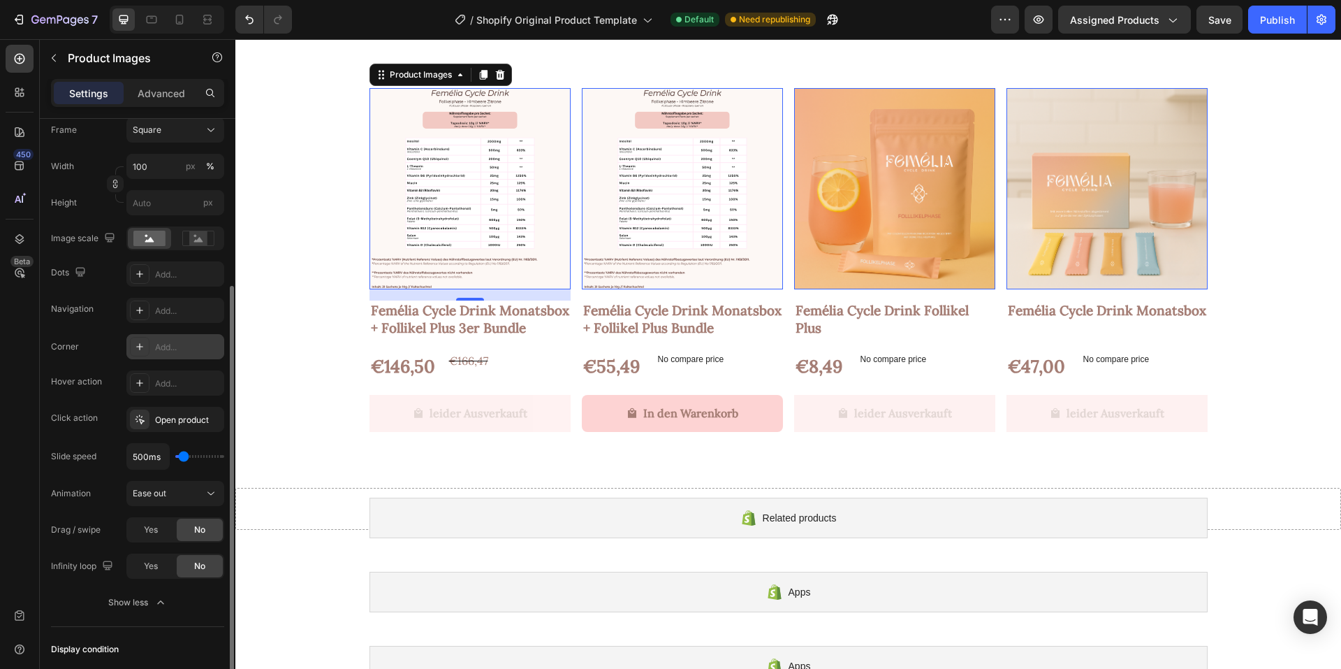
click at [166, 349] on div "Add..." at bounding box center [188, 347] width 66 height 13
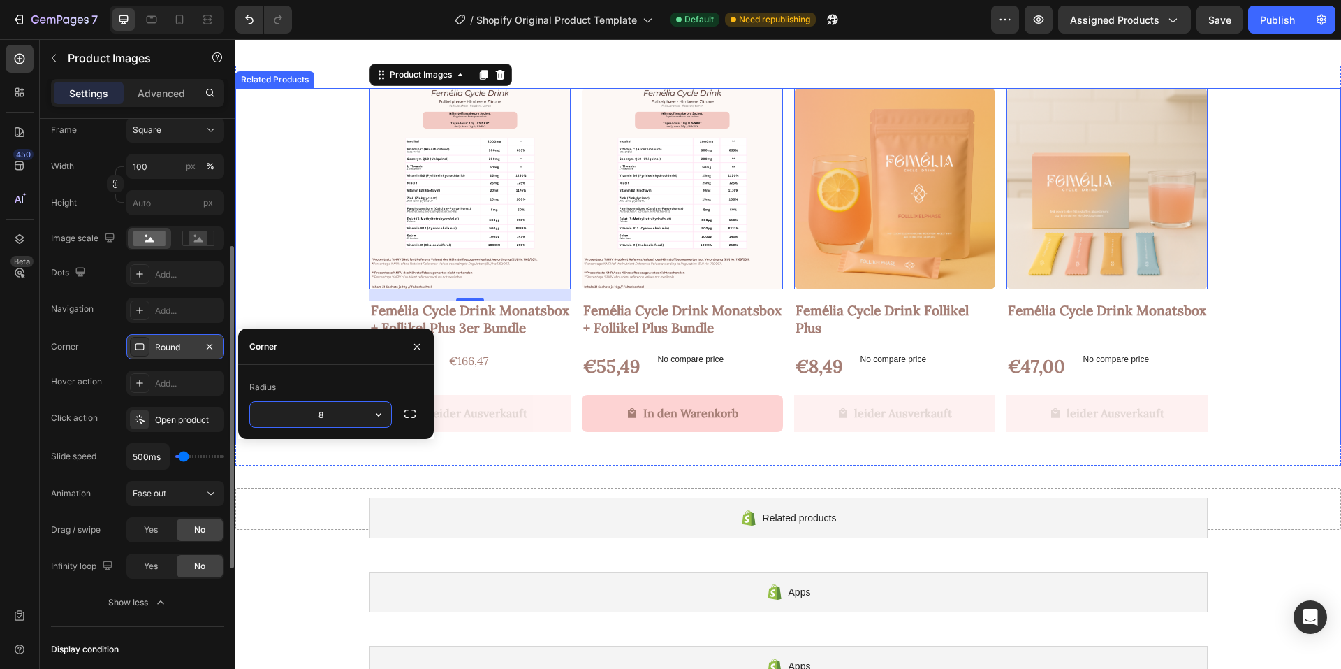
click at [262, 292] on div "Product Images 16 Femélia Cycle Drink Monatsbox + Follikel Plus 3er Bundle Prod…" at bounding box center [788, 265] width 1106 height 354
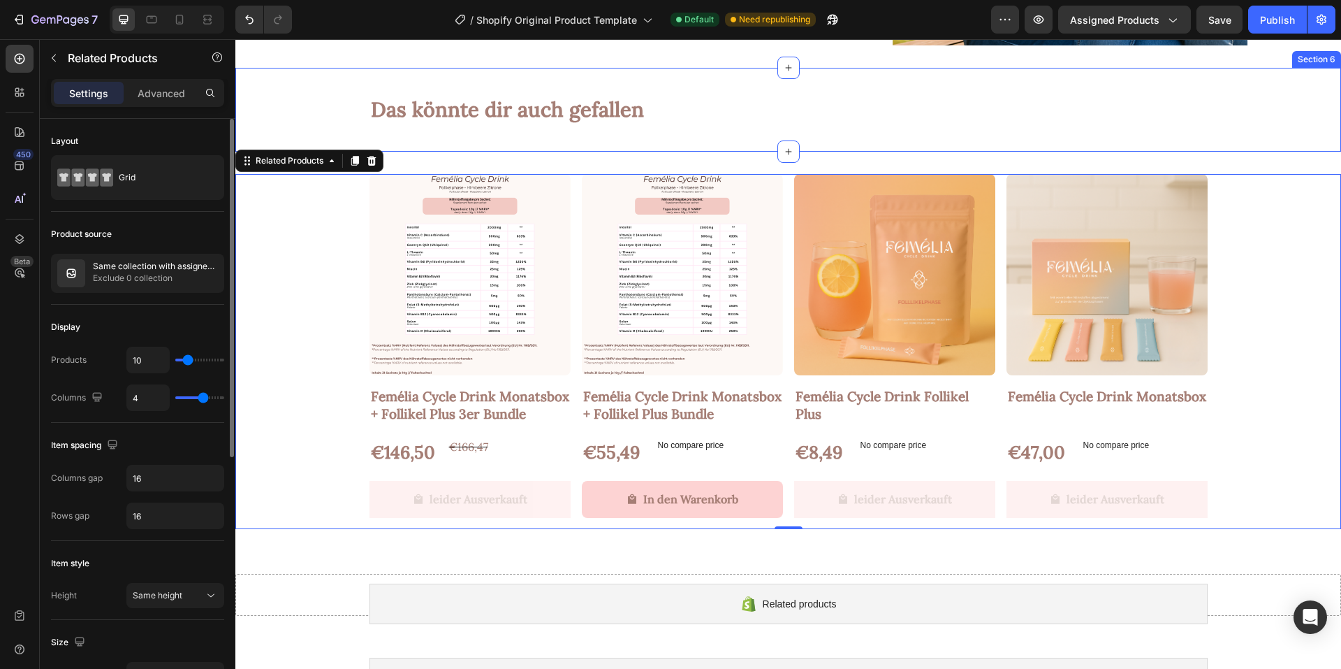
scroll to position [1467, 0]
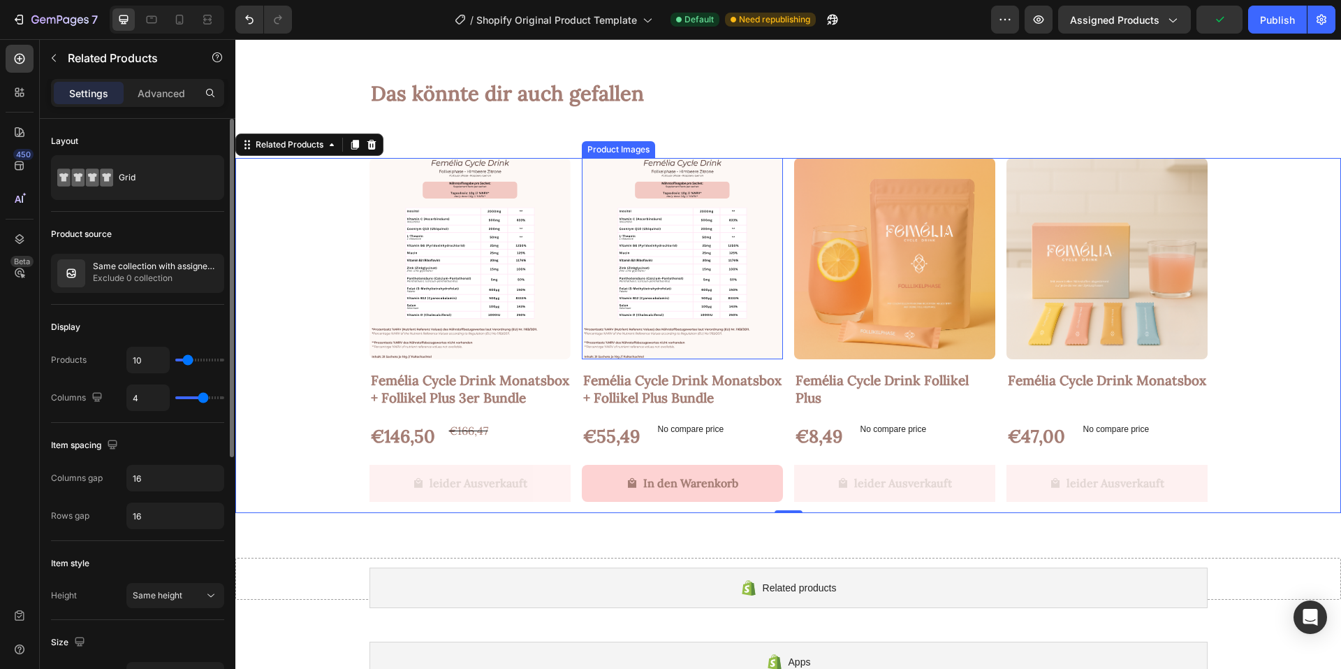
click at [625, 314] on img at bounding box center [682, 258] width 201 height 201
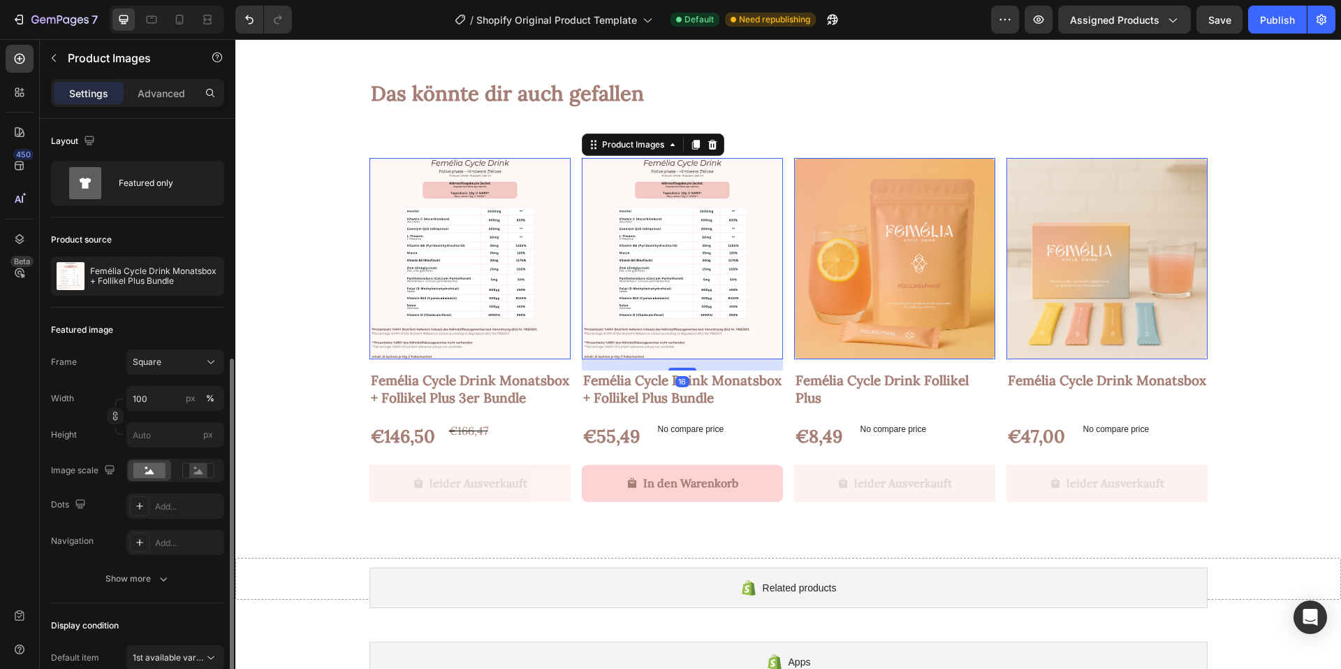
scroll to position [140, 0]
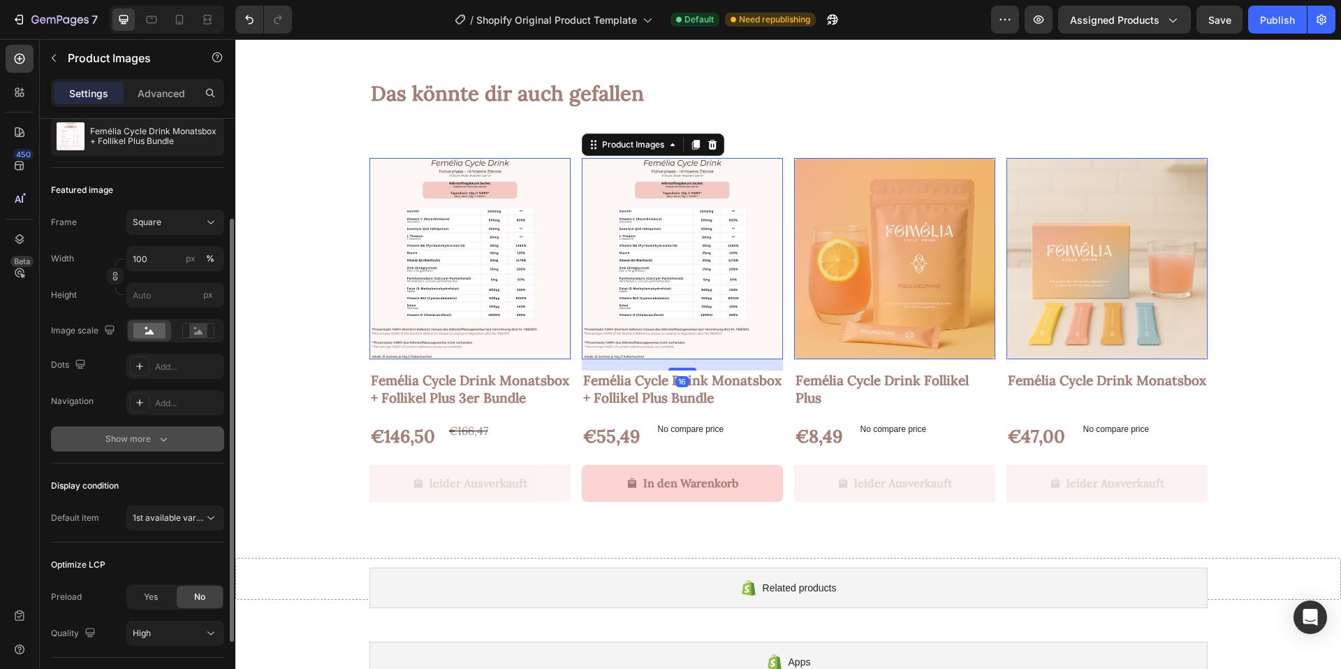
click at [138, 439] on div "Show more" at bounding box center [137, 439] width 65 height 14
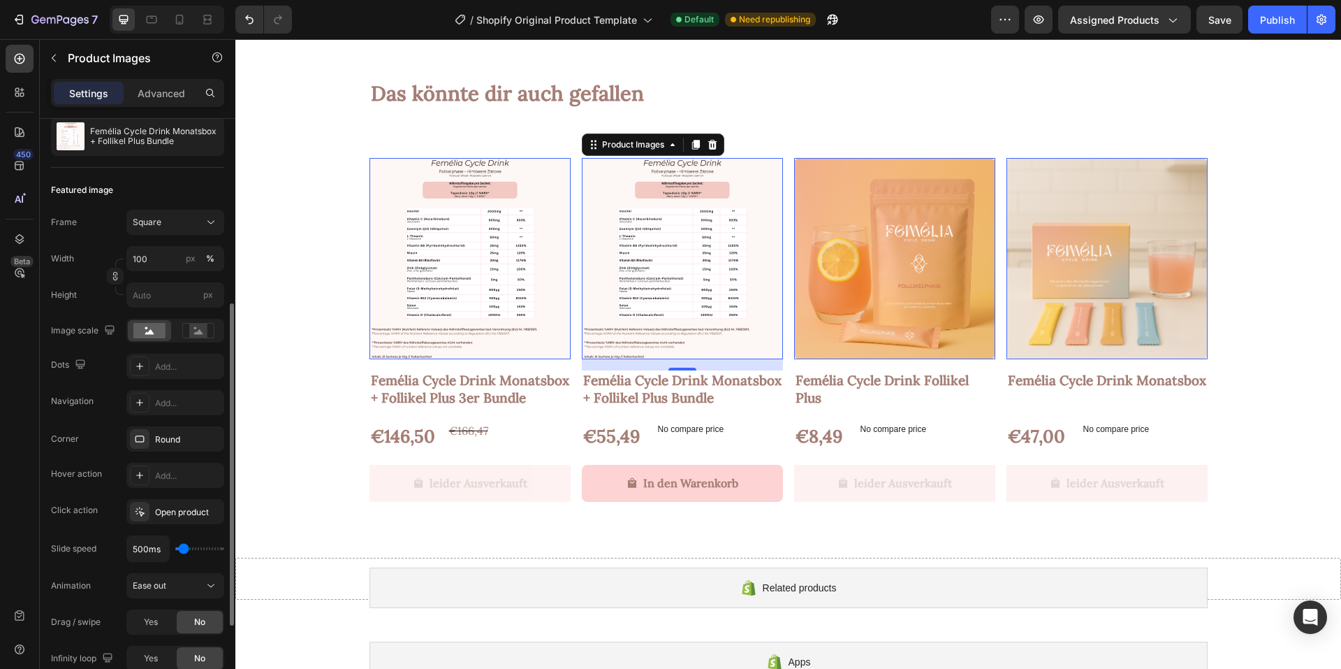
scroll to position [210, 0]
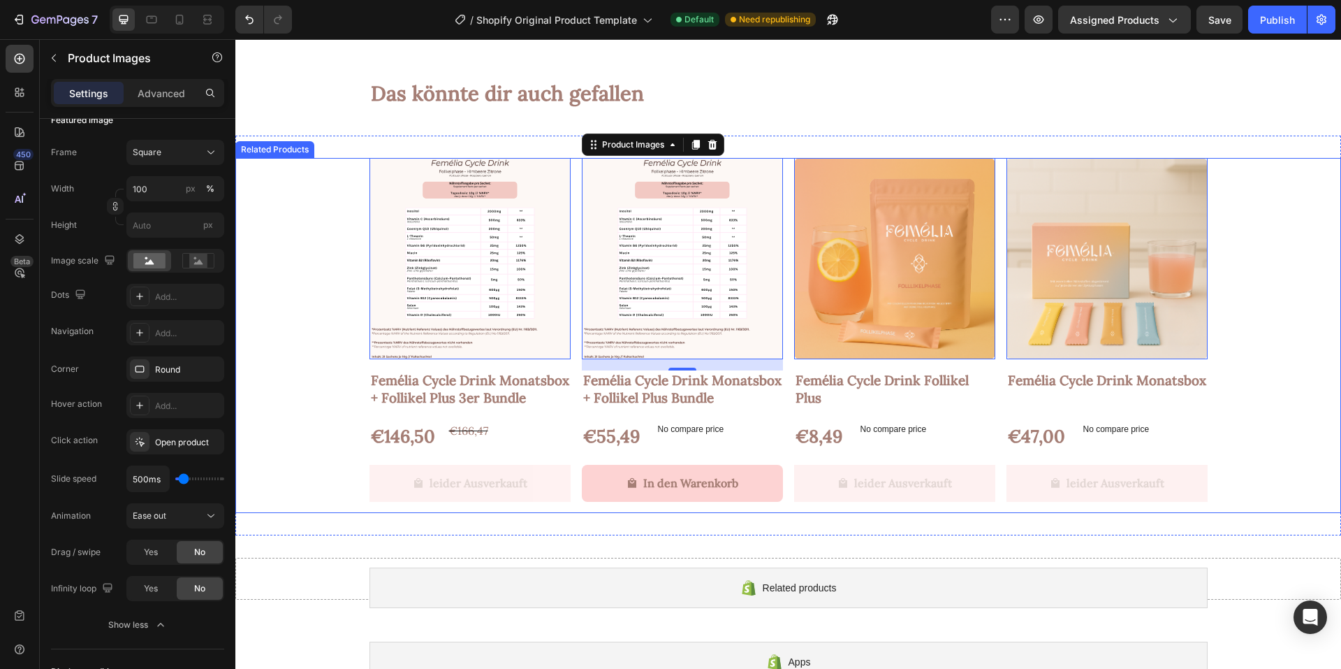
click at [295, 300] on div "Product Images 0 Femélia Cycle Drink Monatsbox + Follikel Plus 3er Bundle Produ…" at bounding box center [788, 335] width 1106 height 354
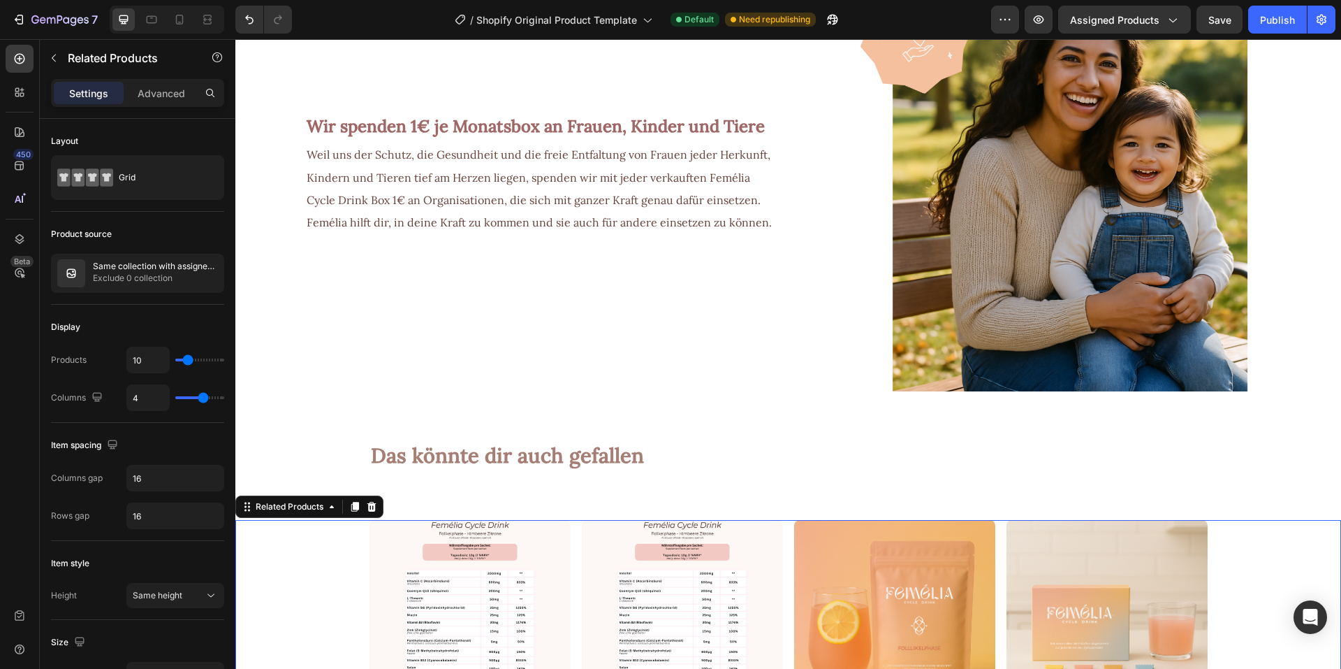
scroll to position [1048, 0]
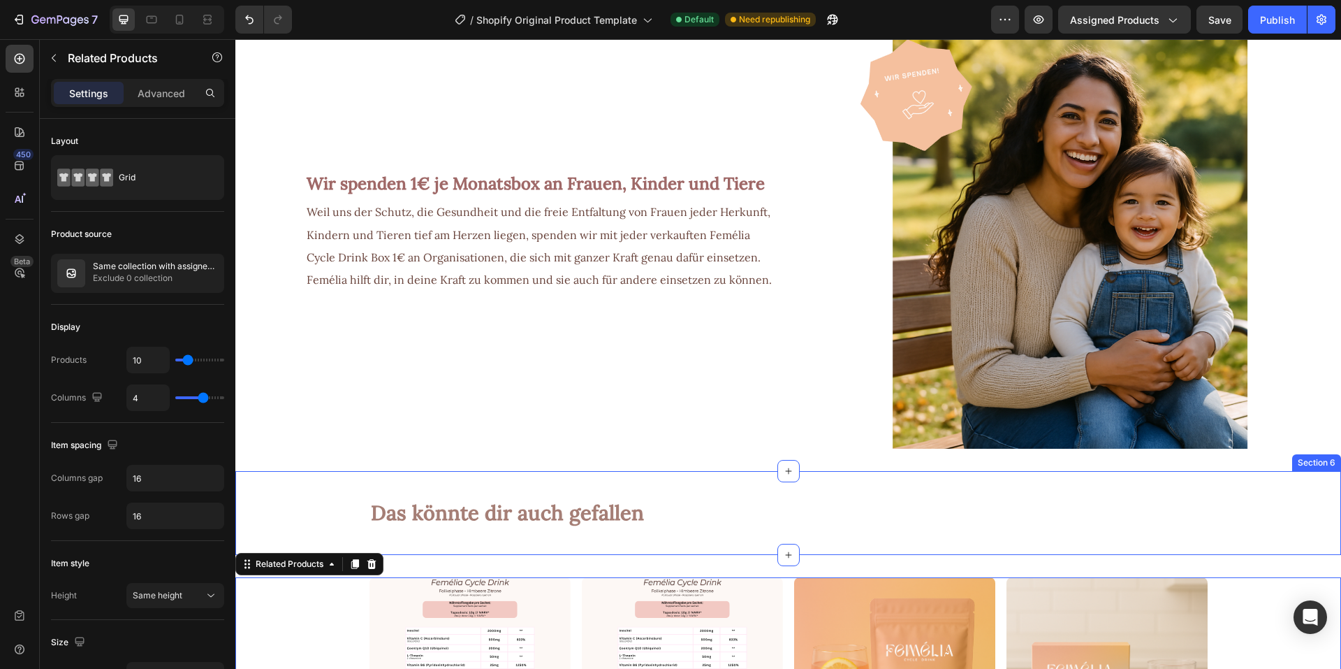
click at [423, 553] on div "Das könnte dir auch gefallen Text Block Section 6" at bounding box center [788, 513] width 1106 height 84
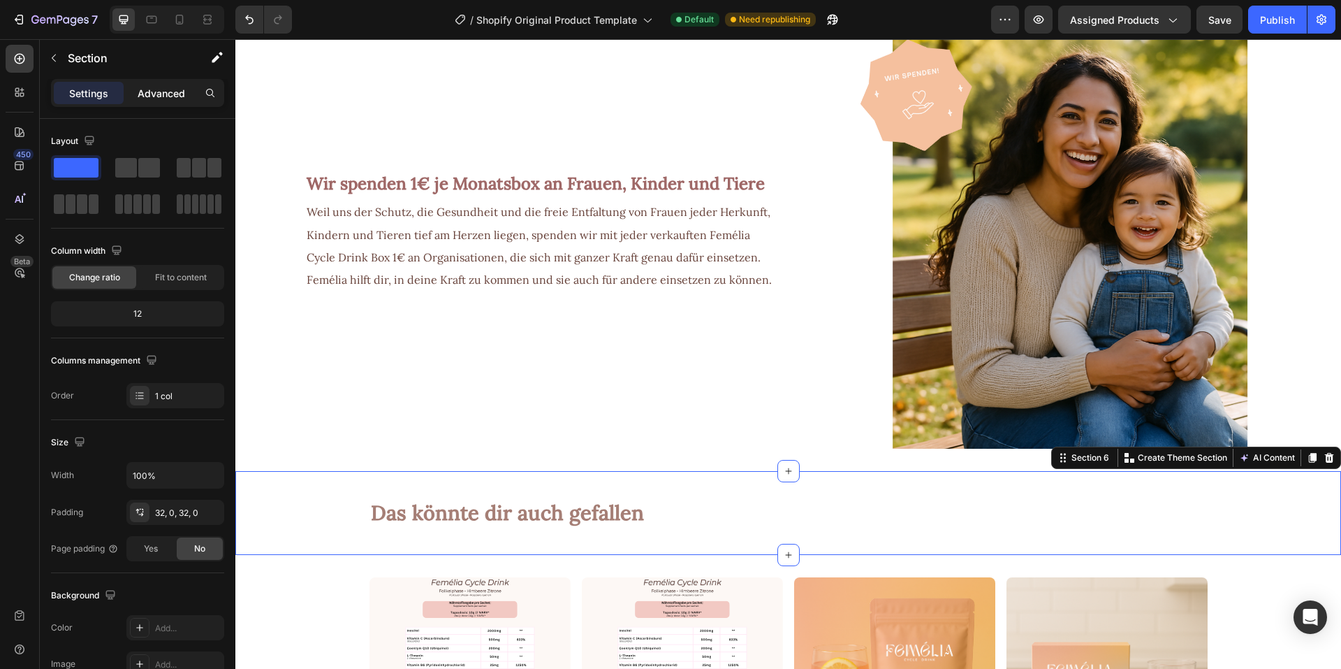
click at [161, 87] on p "Advanced" at bounding box center [162, 93] width 48 height 15
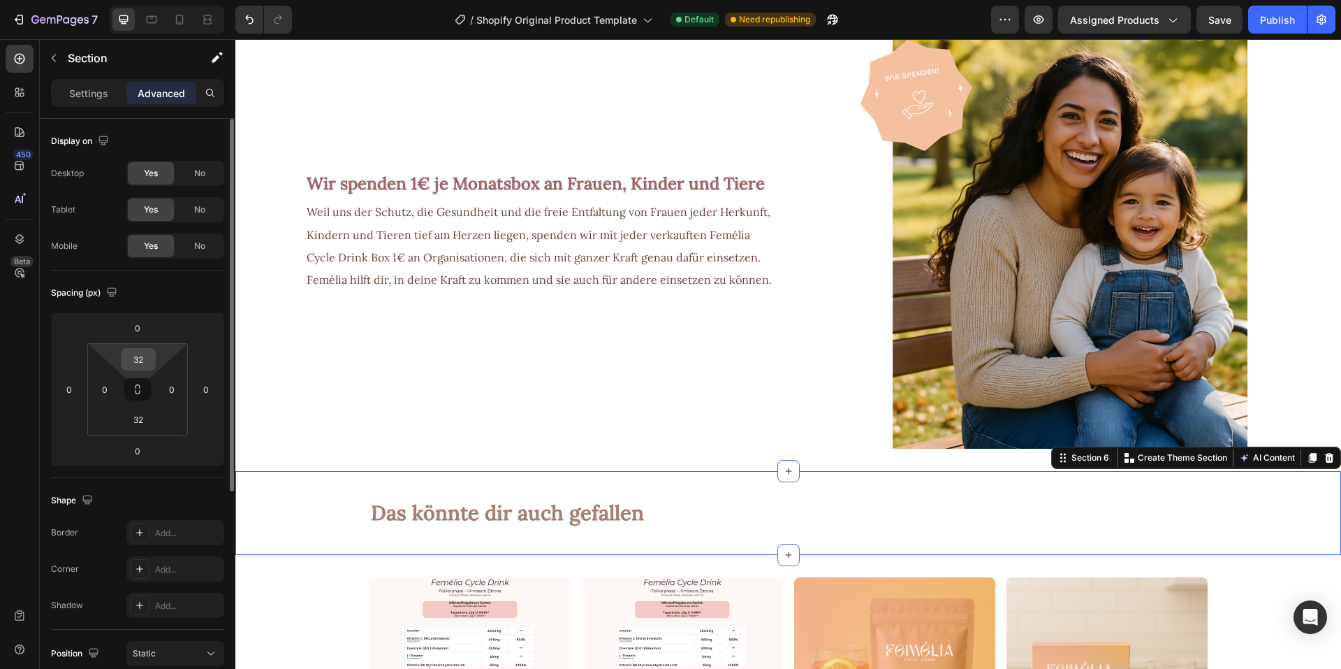
click at [147, 358] on input "32" at bounding box center [138, 359] width 28 height 21
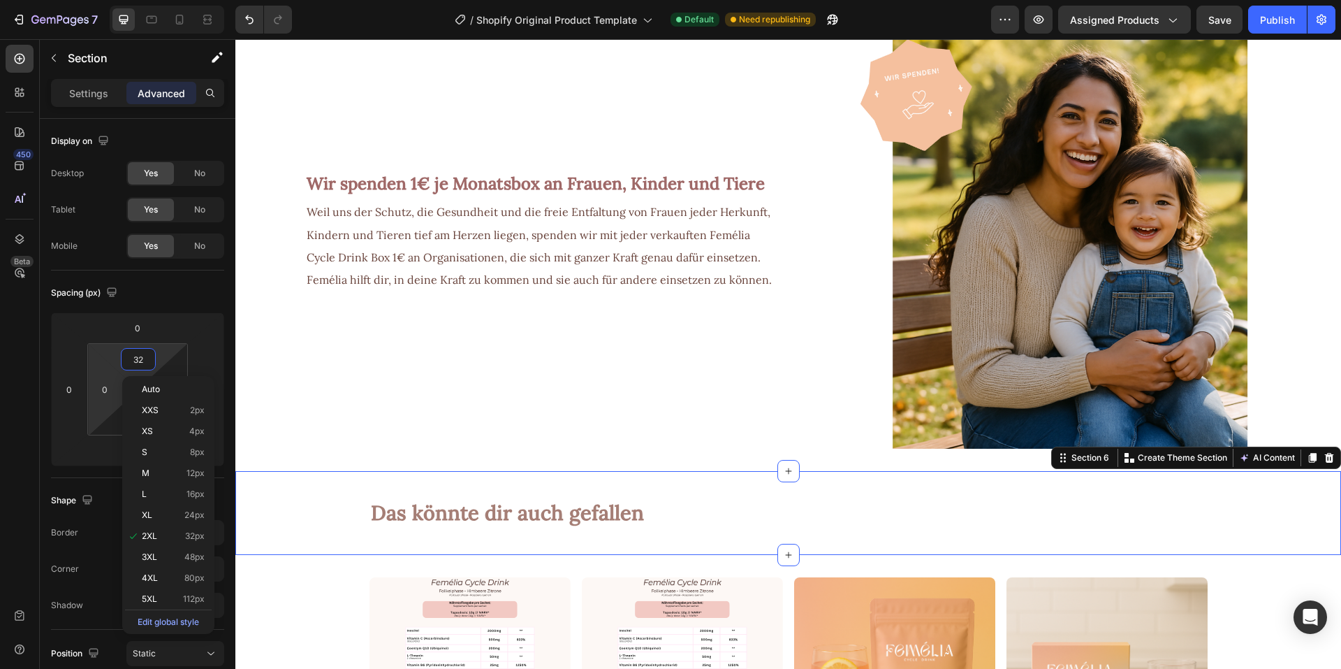
click at [105, 0] on html "7 / Shopify Original Product Template Default Need republishing Preview Assigne…" at bounding box center [670, 0] width 1341 height 0
type input "2"
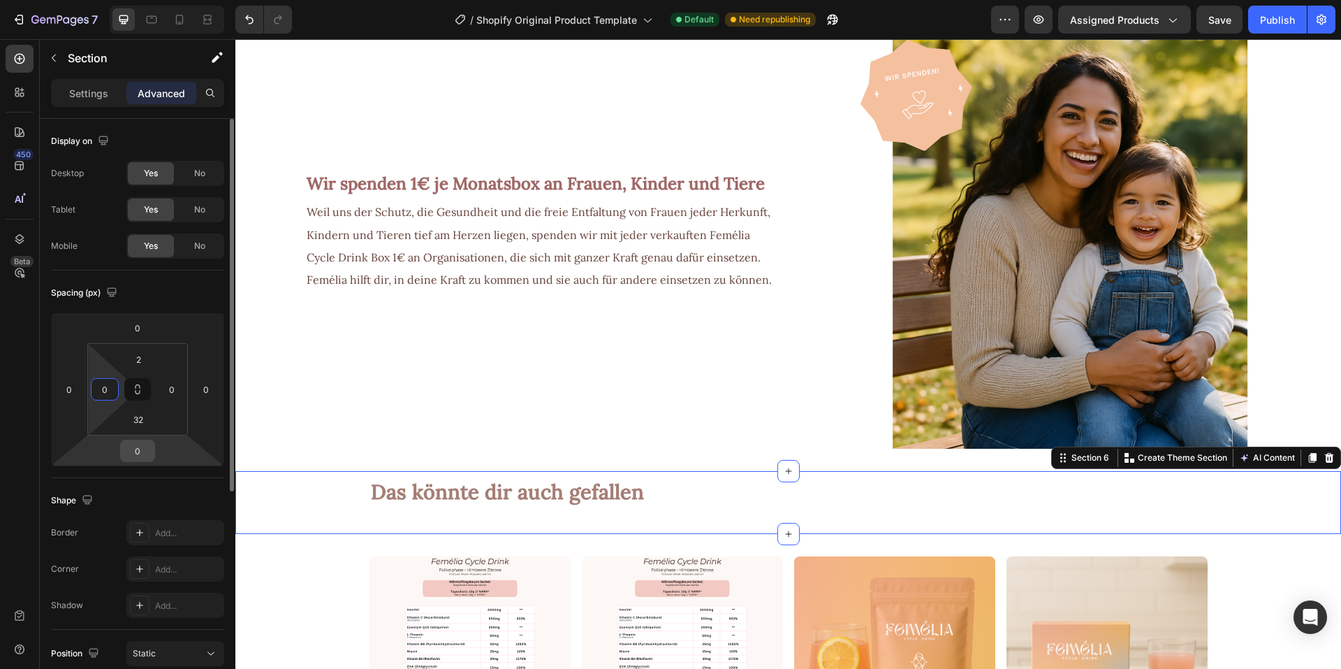
click at [147, 451] on input "0" at bounding box center [138, 450] width 28 height 21
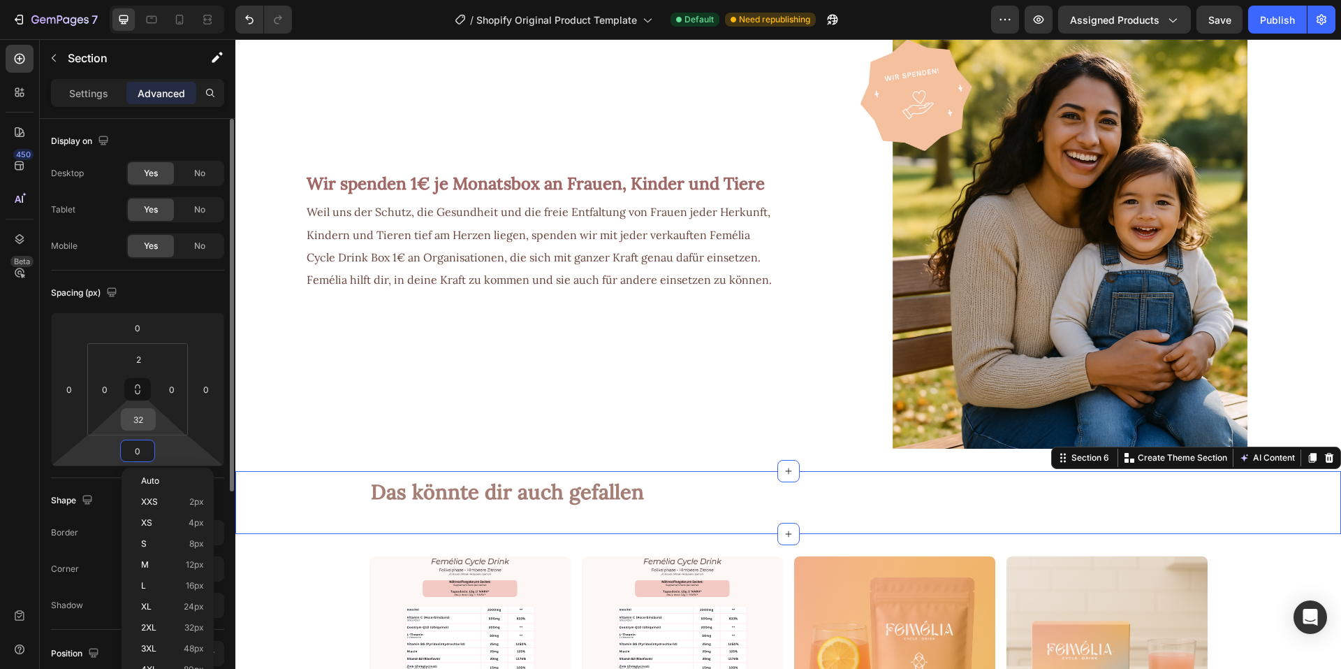
click at [138, 424] on input "32" at bounding box center [138, 419] width 28 height 21
type input "2"
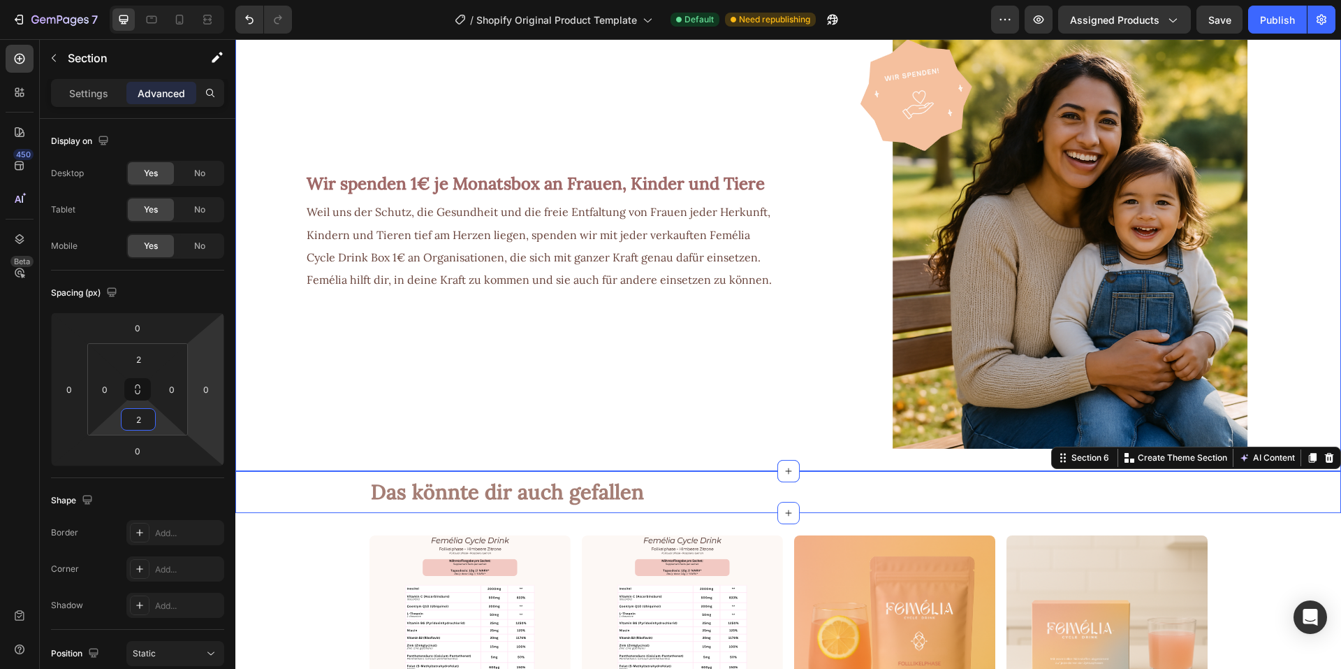
click at [297, 407] on div "Wir spenden 1€ je Monatsbox an Frauen, Kinder und Tiere Text Block Weil uns der…" at bounding box center [506, 203] width 542 height 489
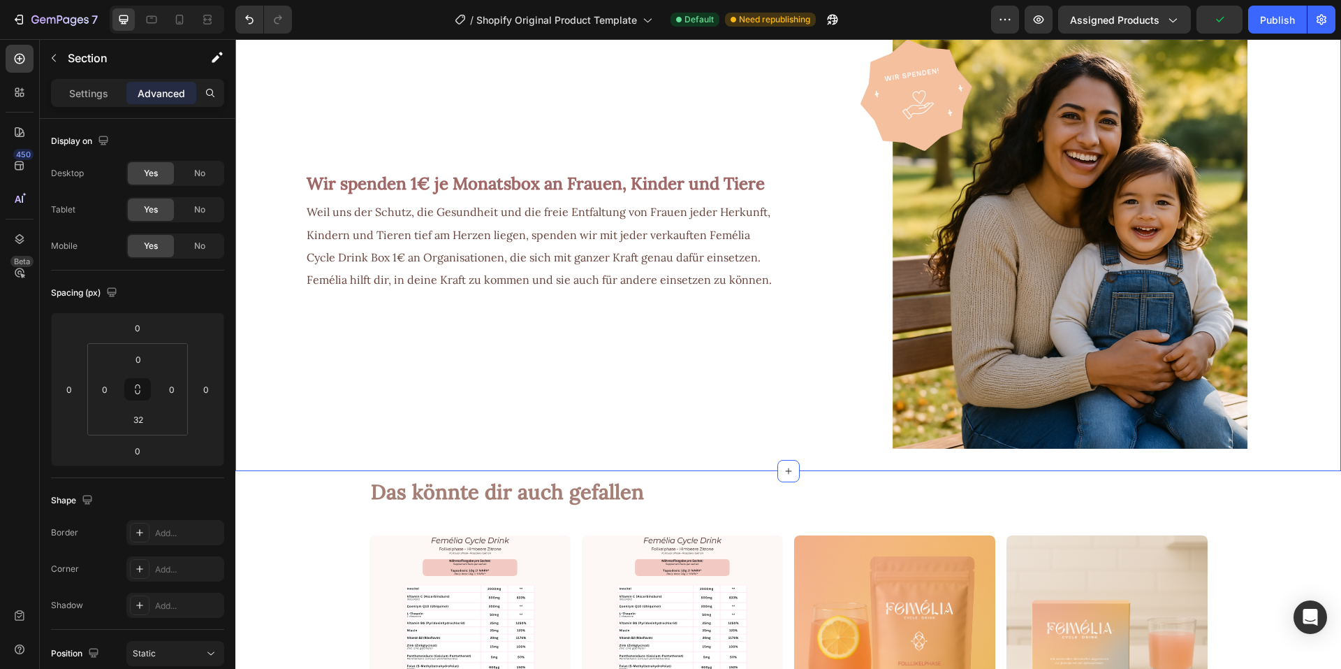
click at [276, 327] on div "Wir spenden 1€ je Monatsbox an Frauen, Kinder und Tiere Text Block Weil uns der…" at bounding box center [506, 203] width 542 height 489
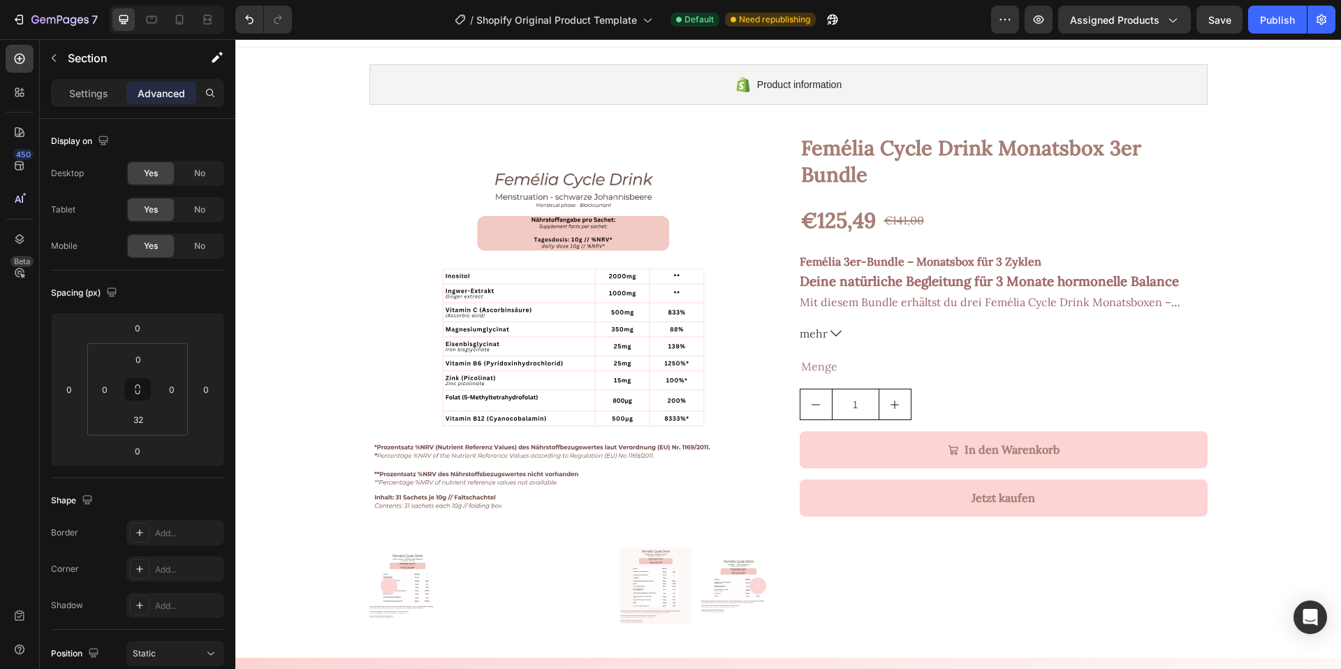
scroll to position [0, 0]
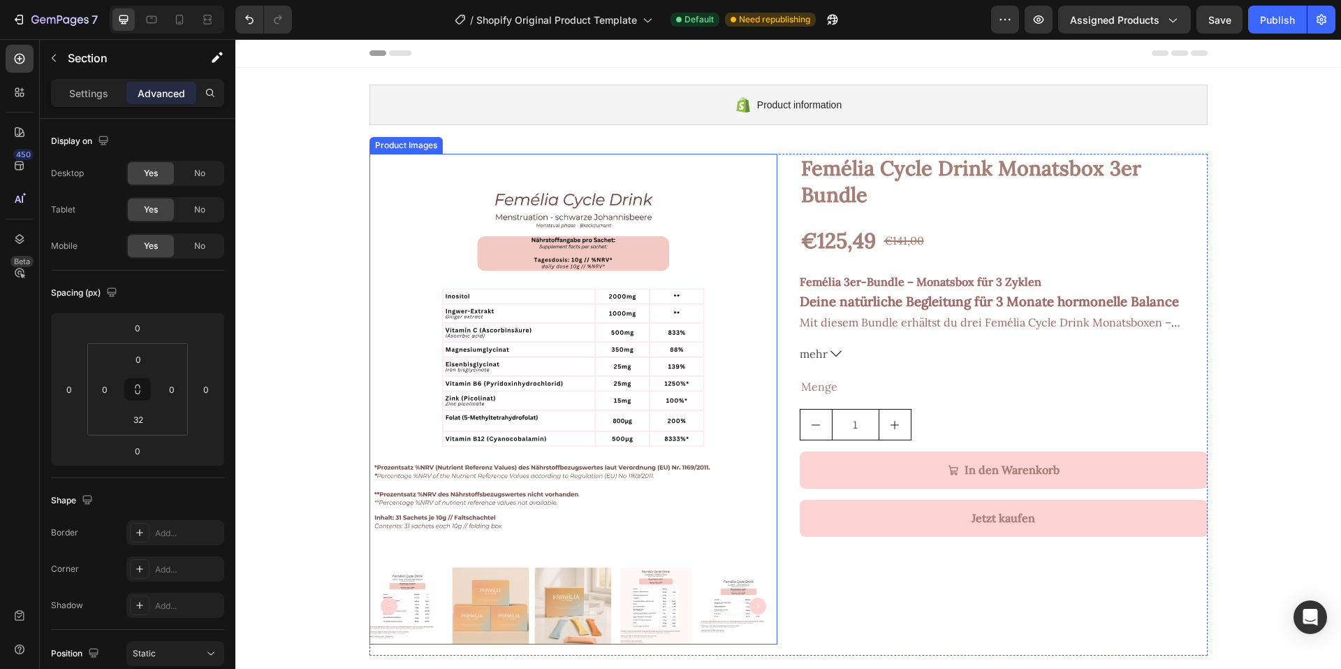
click at [641, 598] on img at bounding box center [656, 605] width 77 height 77
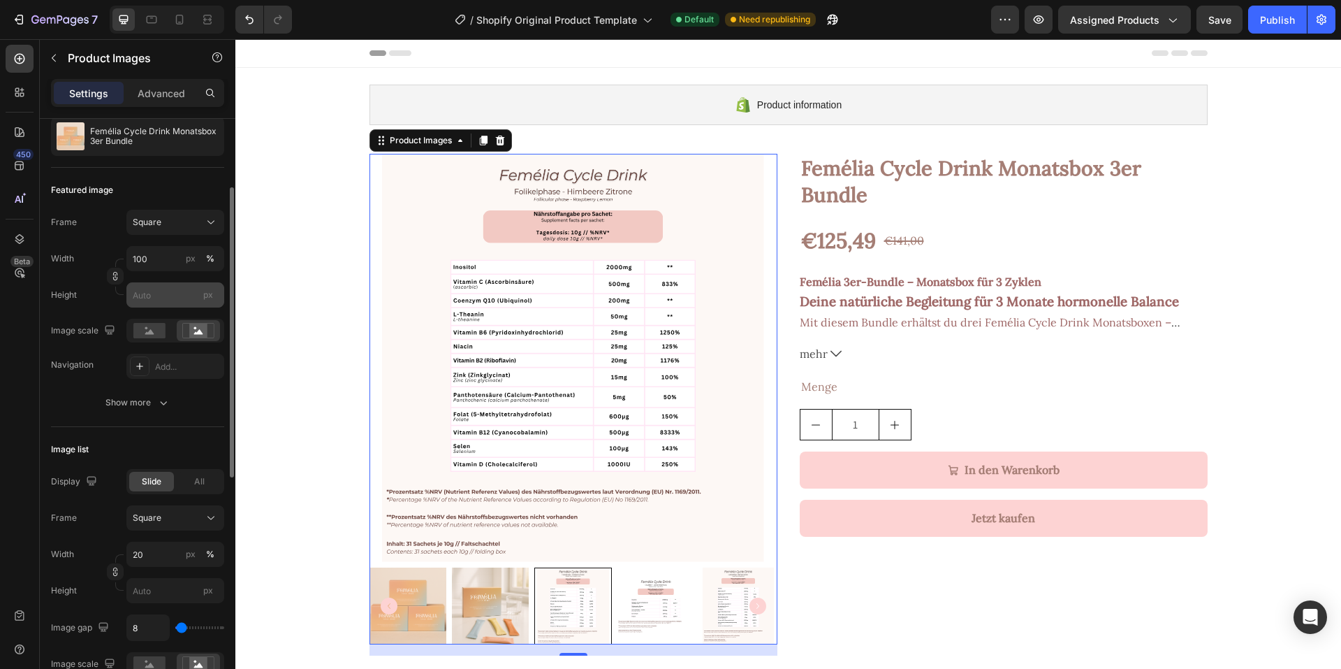
scroll to position [210, 0]
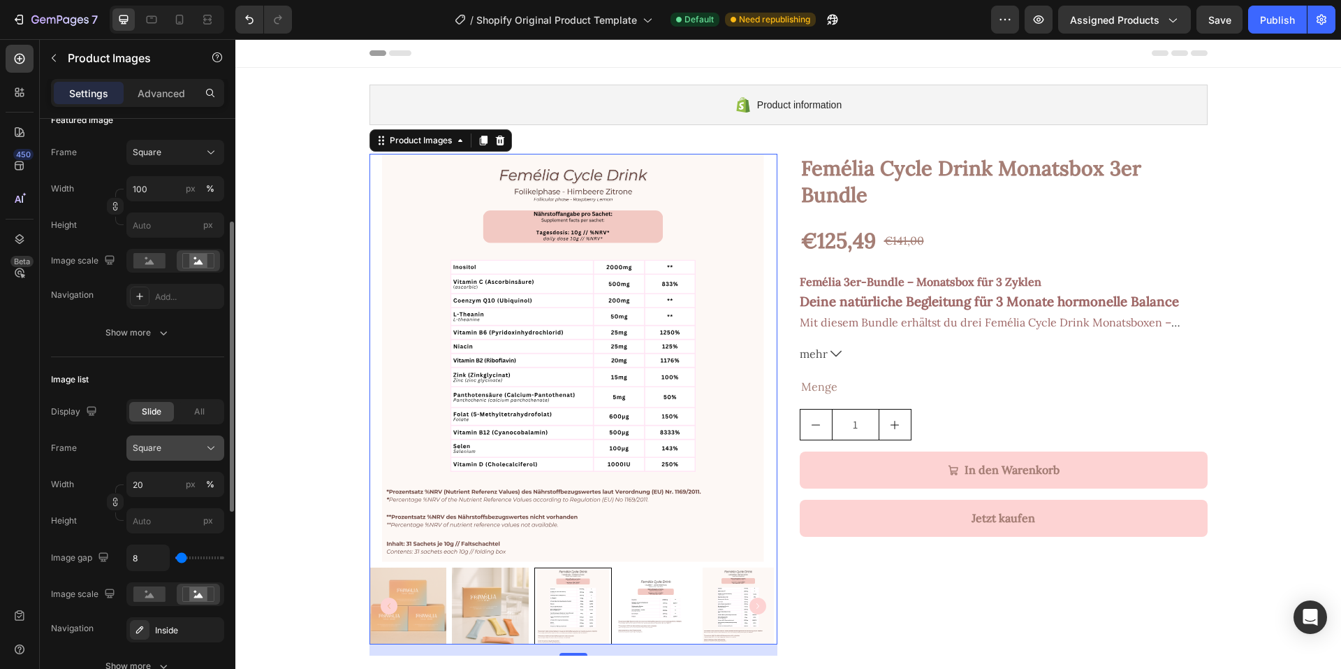
click at [165, 455] on div "Square" at bounding box center [175, 448] width 85 height 14
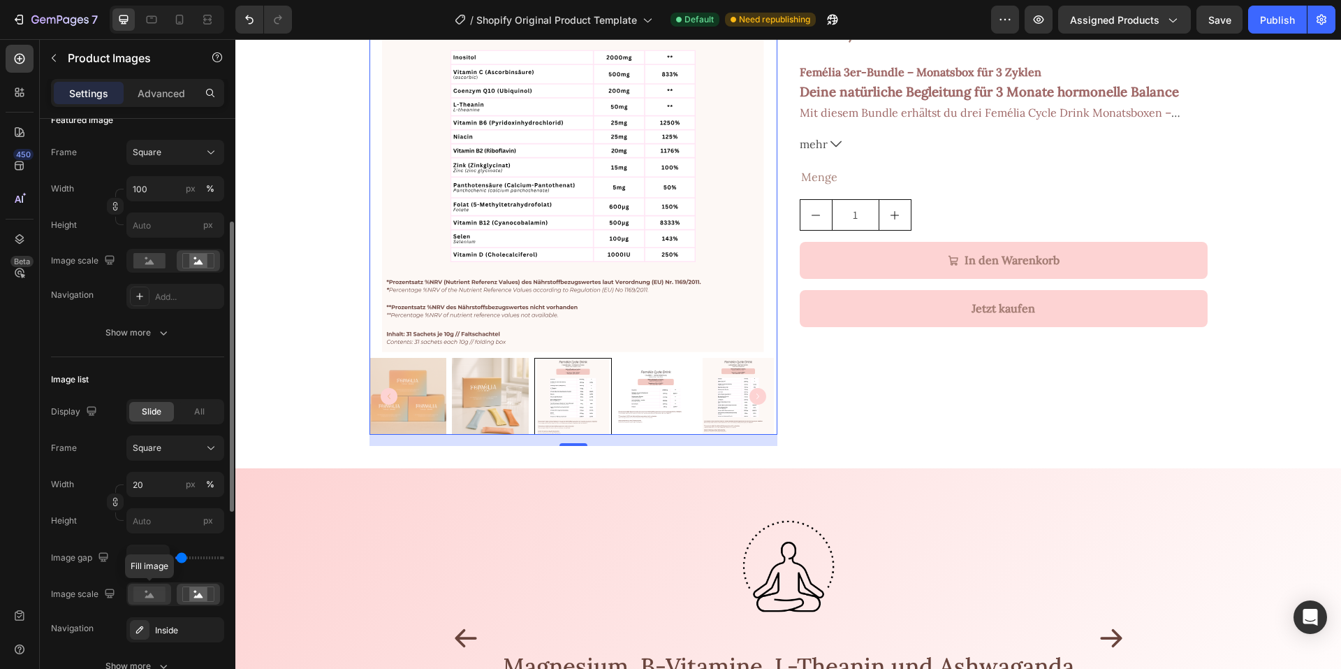
click at [155, 594] on rect at bounding box center [149, 593] width 32 height 15
click at [198, 594] on rect at bounding box center [198, 594] width 18 height 14
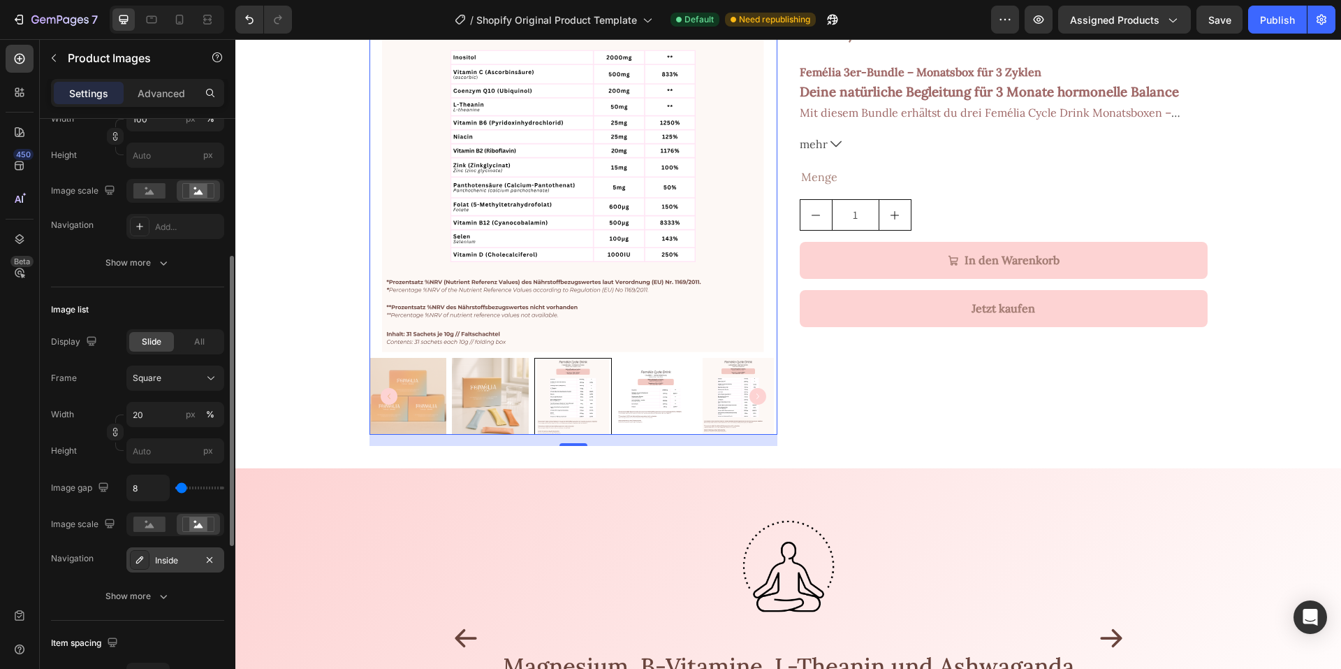
click at [170, 567] on div "Inside" at bounding box center [175, 559] width 98 height 25
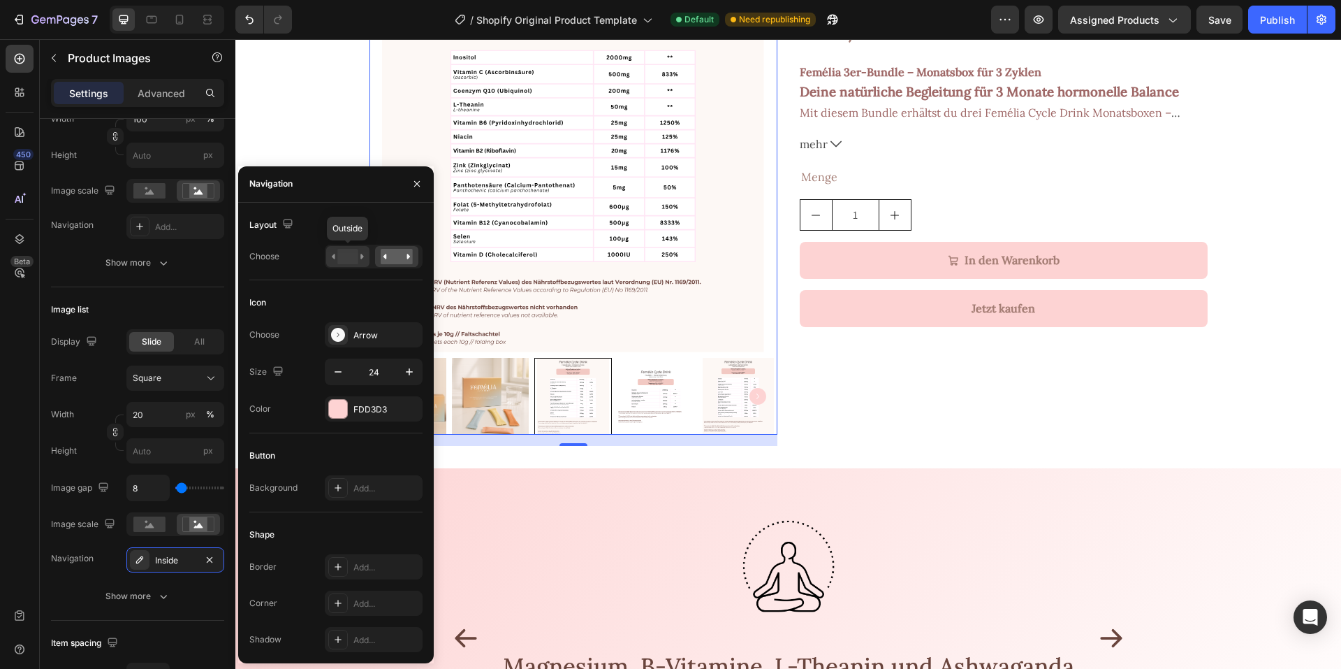
click at [347, 251] on rect at bounding box center [347, 256] width 20 height 15
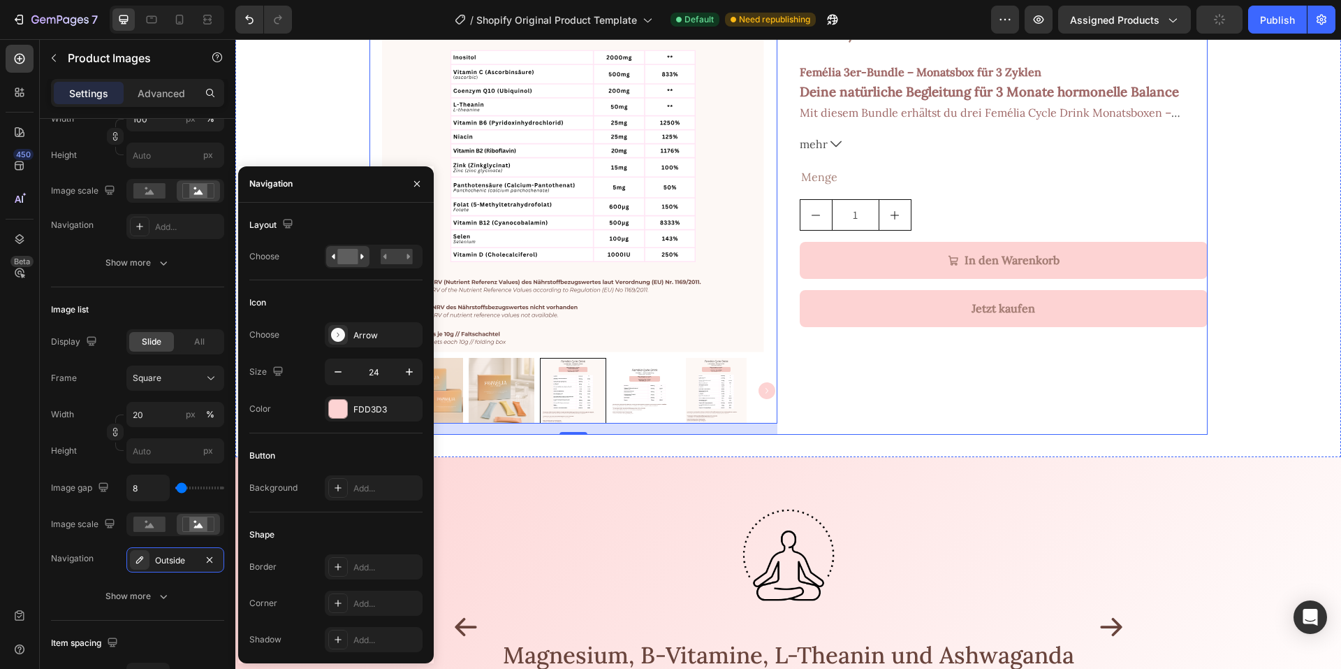
click at [850, 370] on div "Femélia Cycle Drink Monatsbox 3er Bundle Product Title €125,49 Product Price Pr…" at bounding box center [1004, 189] width 408 height 490
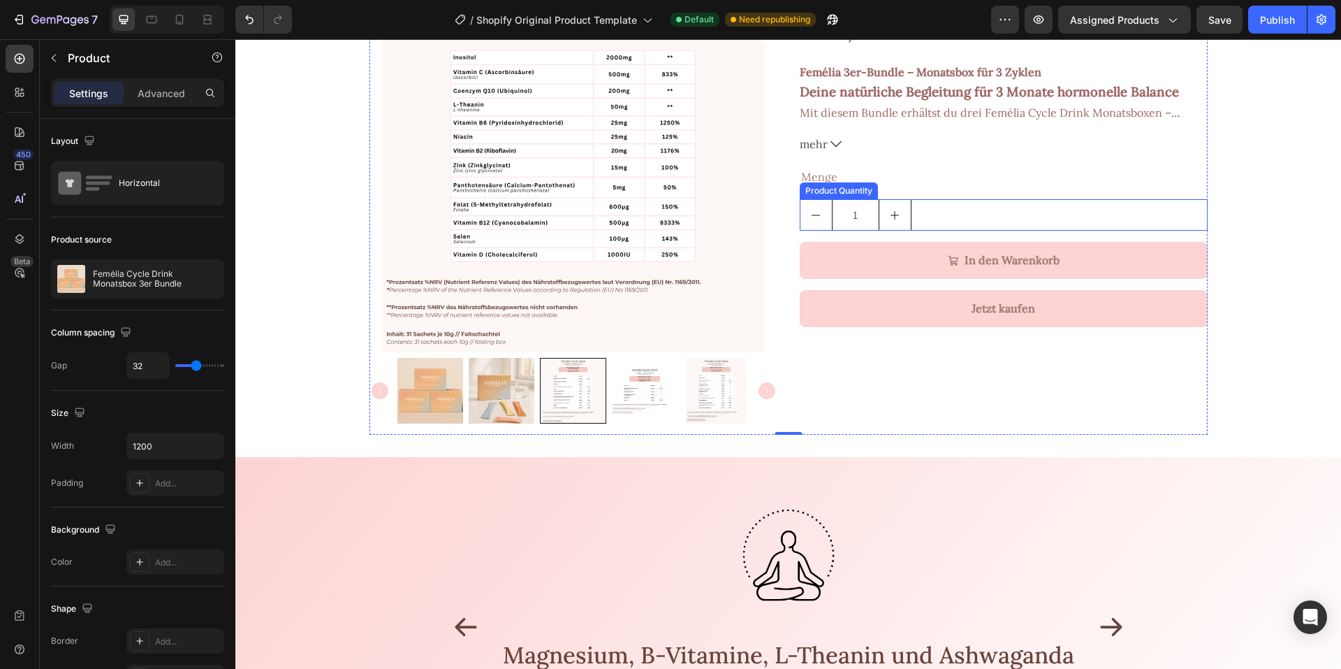
scroll to position [70, 0]
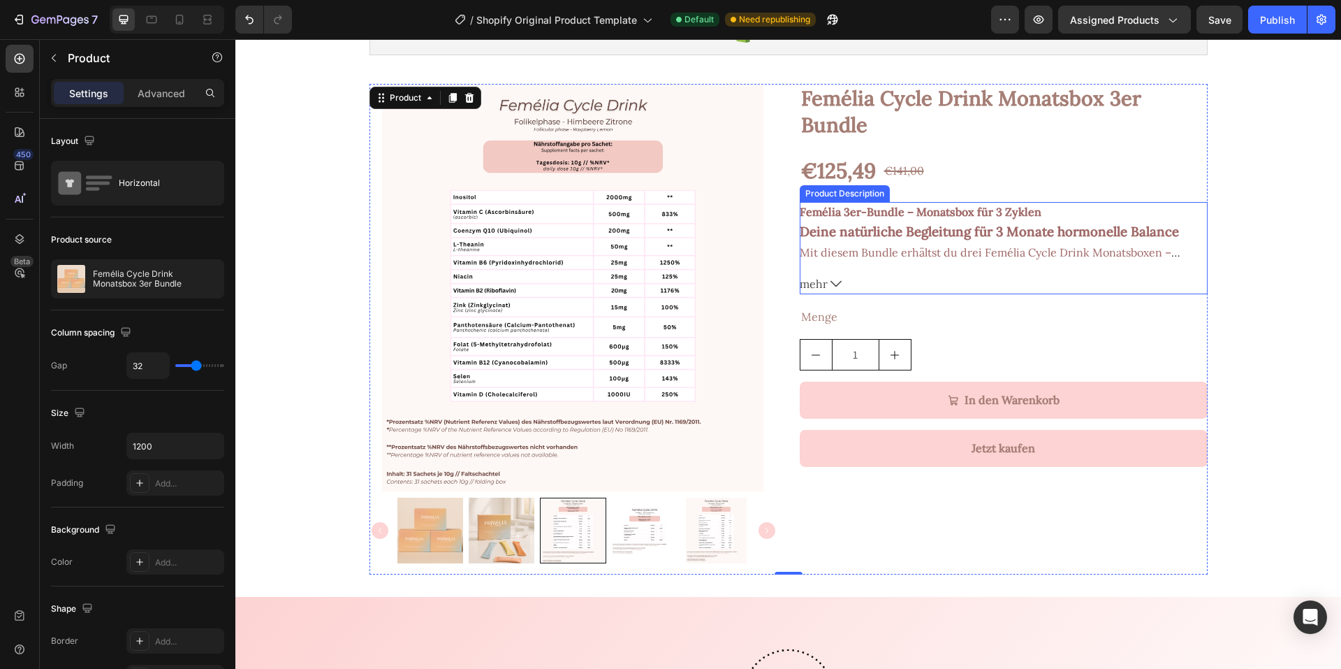
click at [869, 279] on button "mehr" at bounding box center [1004, 284] width 408 height 20
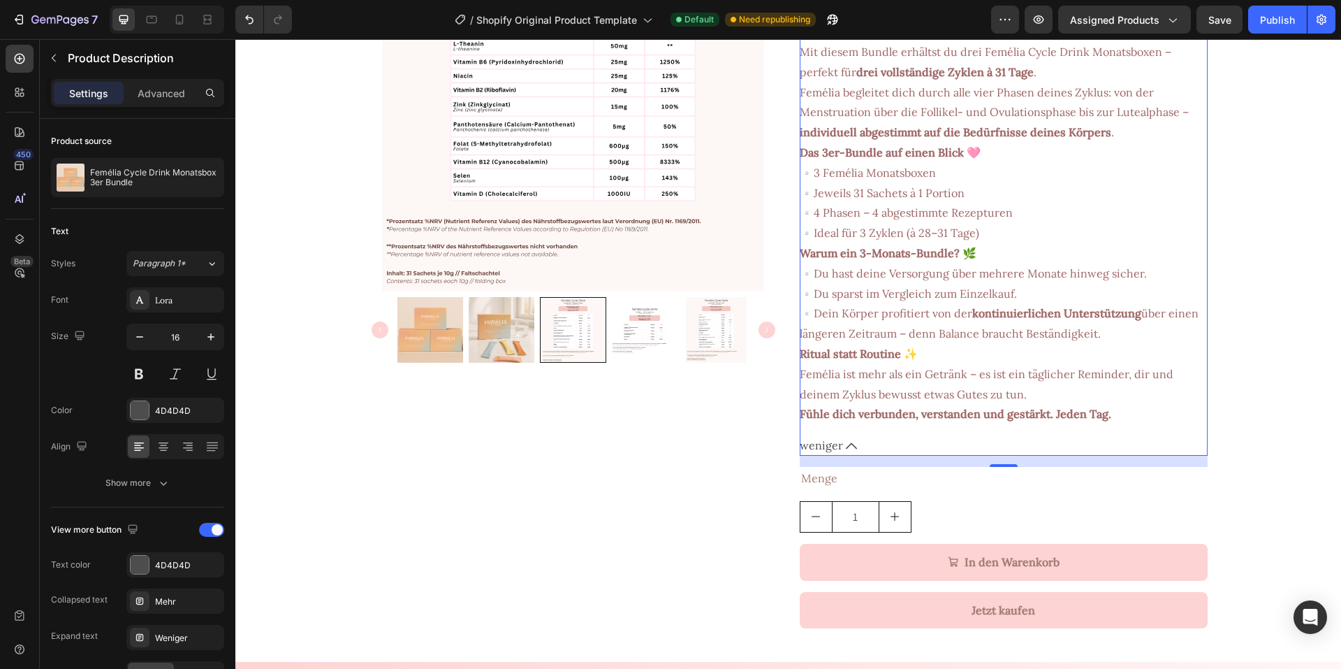
scroll to position [349, 0]
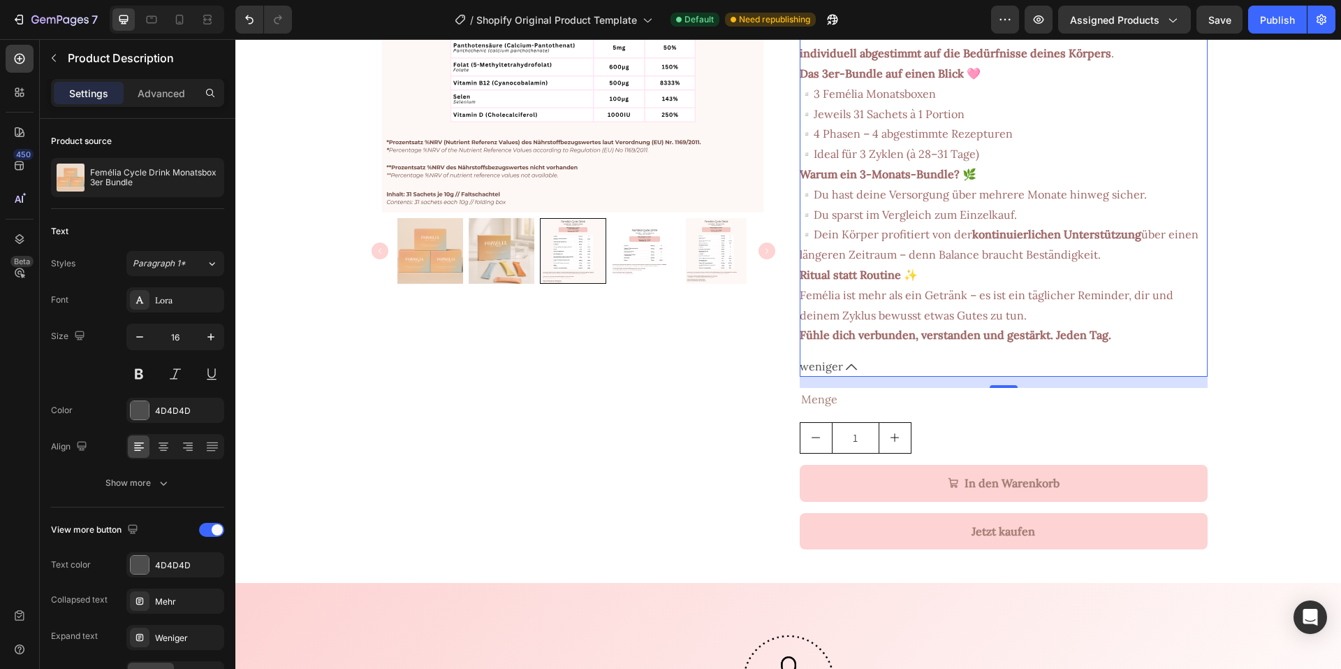
click at [847, 365] on icon at bounding box center [851, 366] width 11 height 11
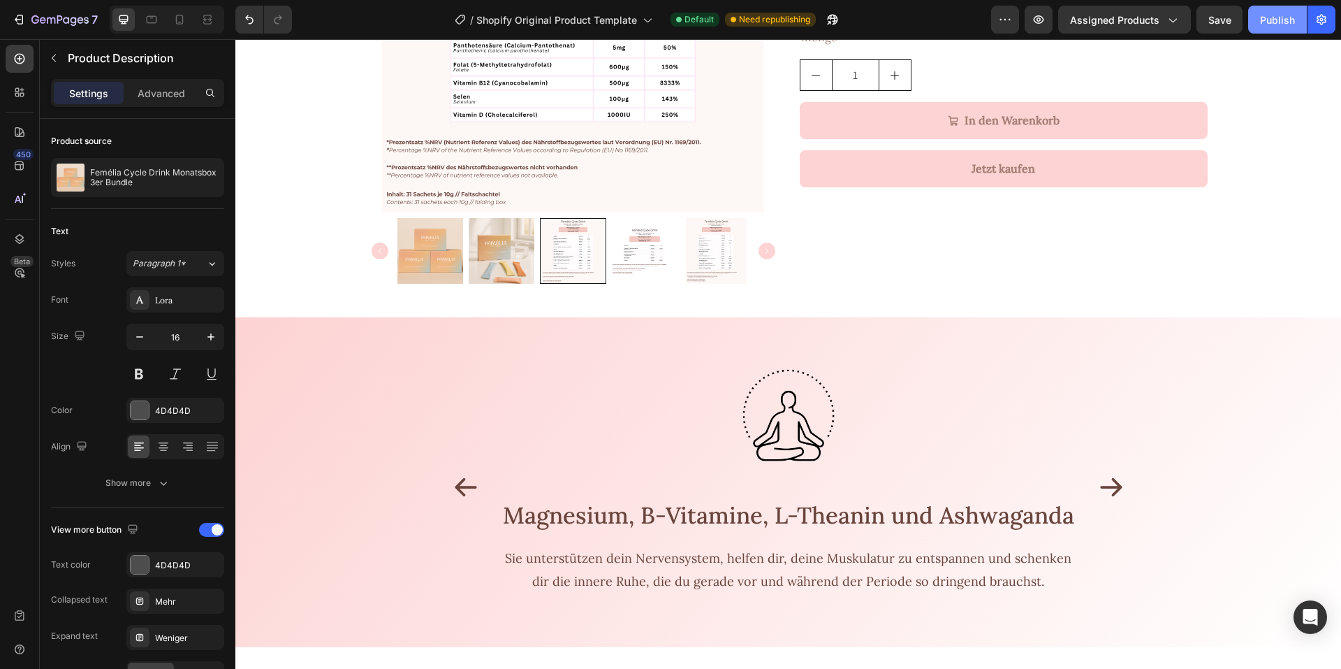
click at [1271, 18] on div "Publish" at bounding box center [1277, 20] width 35 height 15
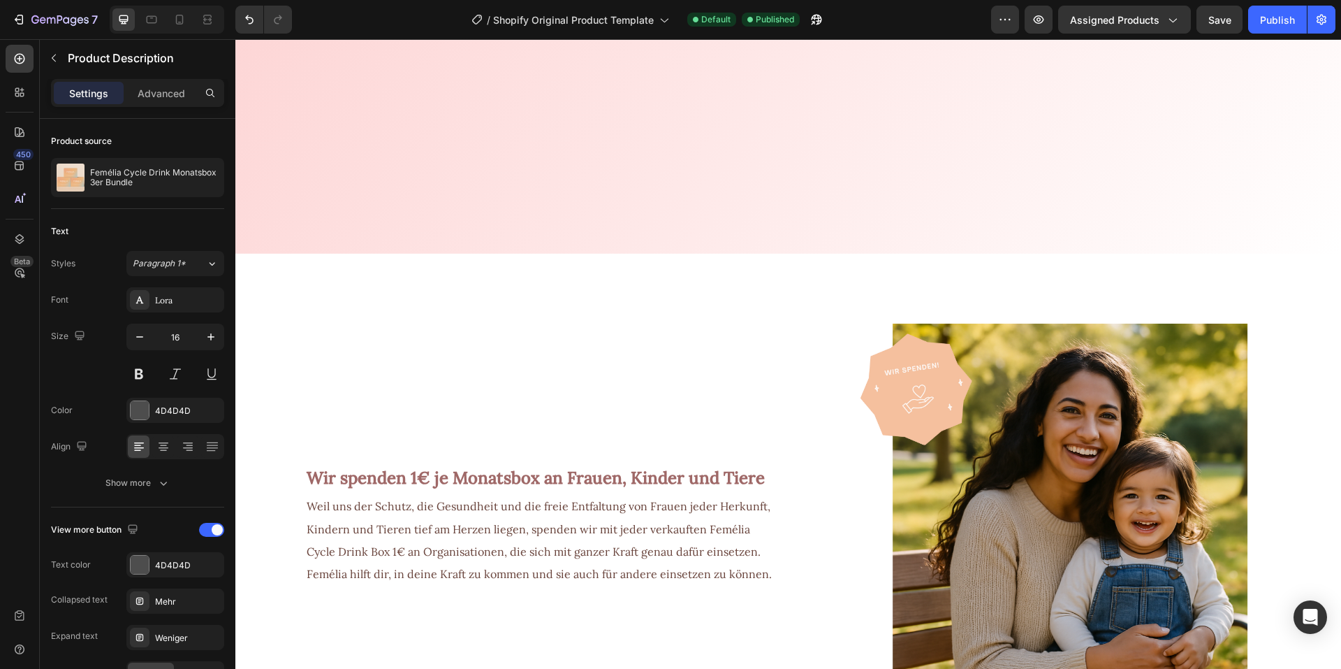
scroll to position [1342, 0]
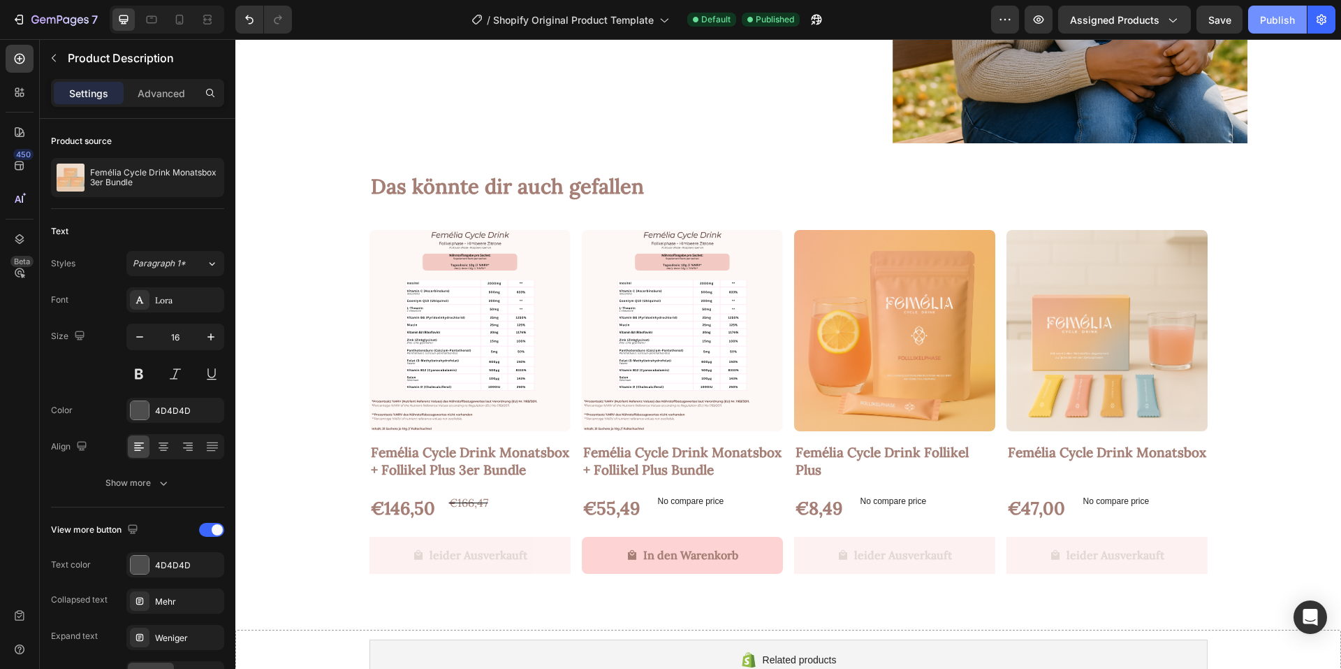
click at [1271, 24] on div "Publish" at bounding box center [1277, 20] width 35 height 15
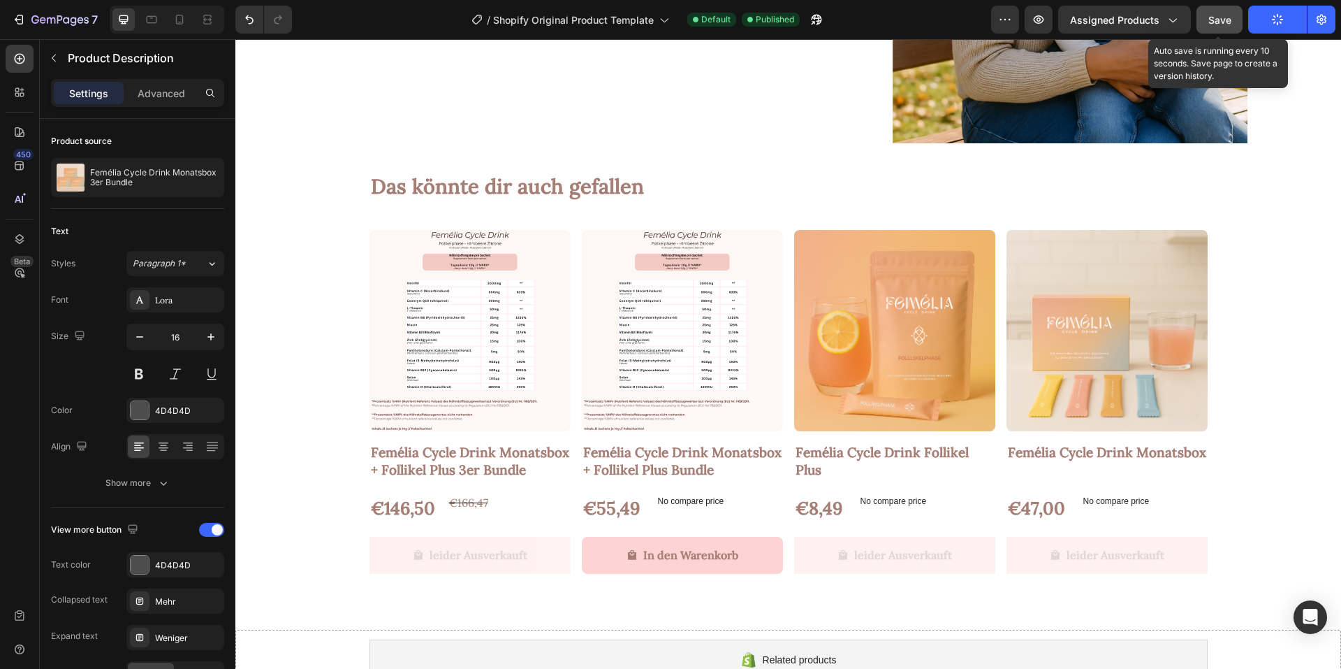
click at [1206, 22] on button "Save" at bounding box center [1220, 20] width 46 height 28
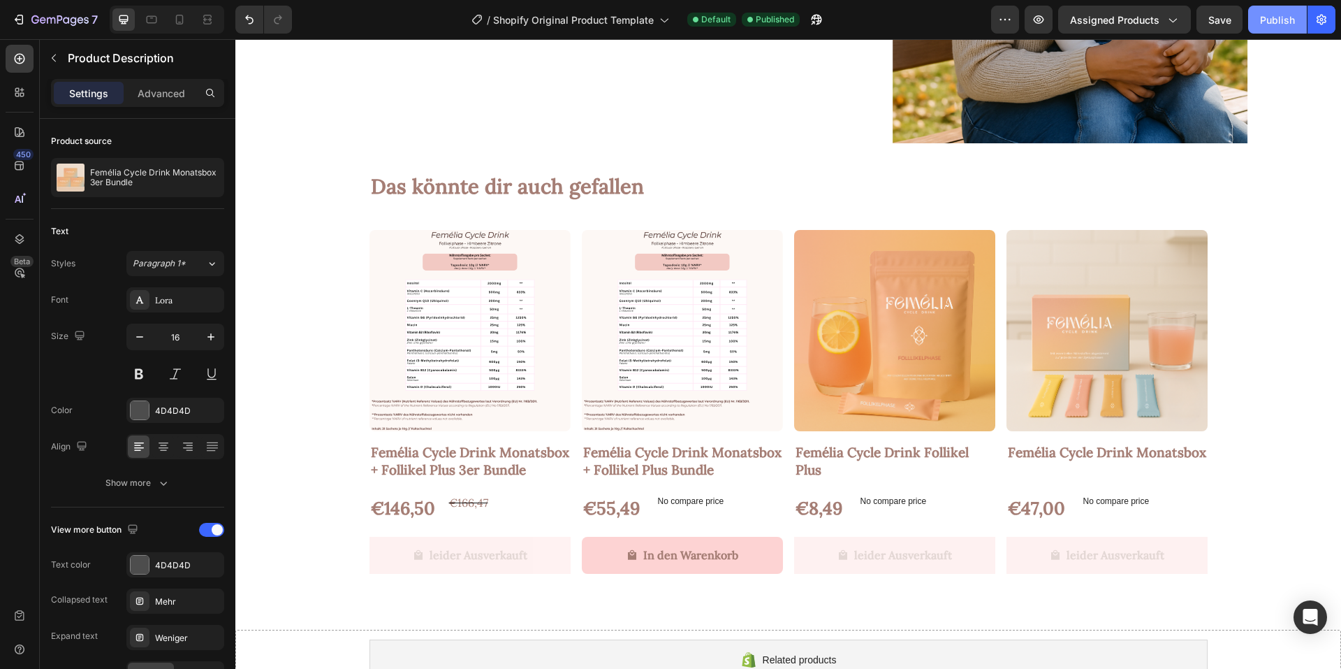
click at [1268, 13] on div "Publish" at bounding box center [1277, 20] width 35 height 15
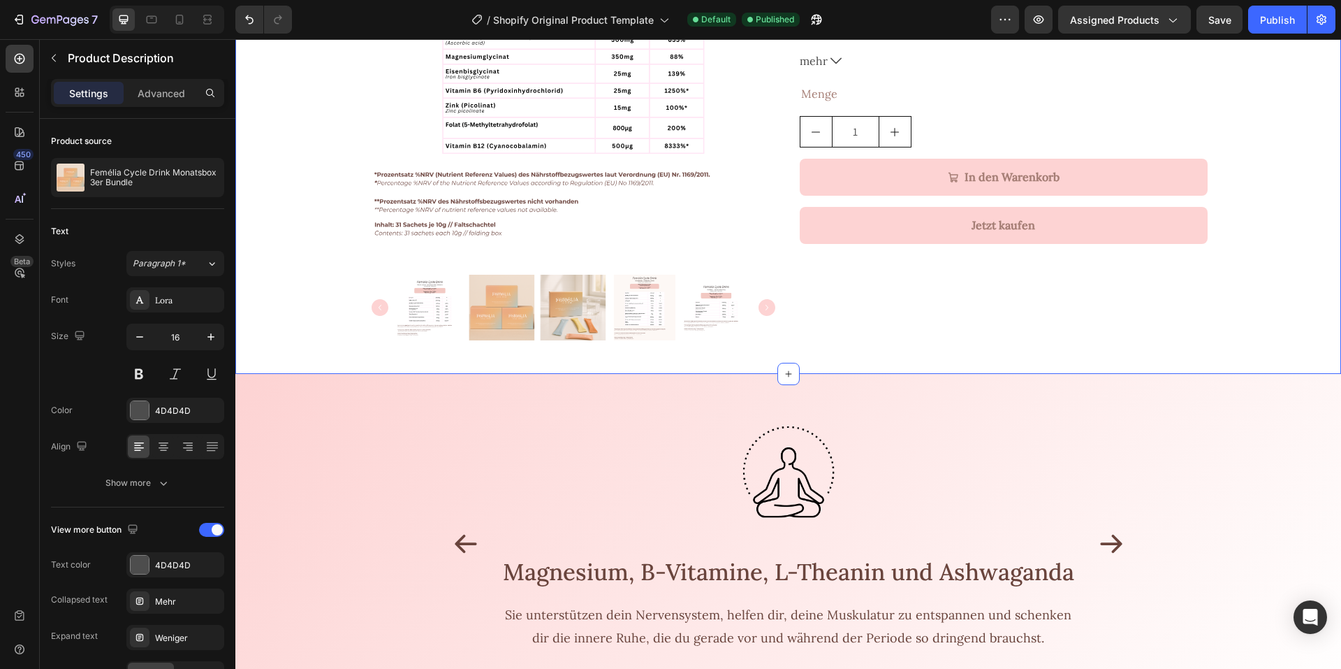
scroll to position [349, 0]
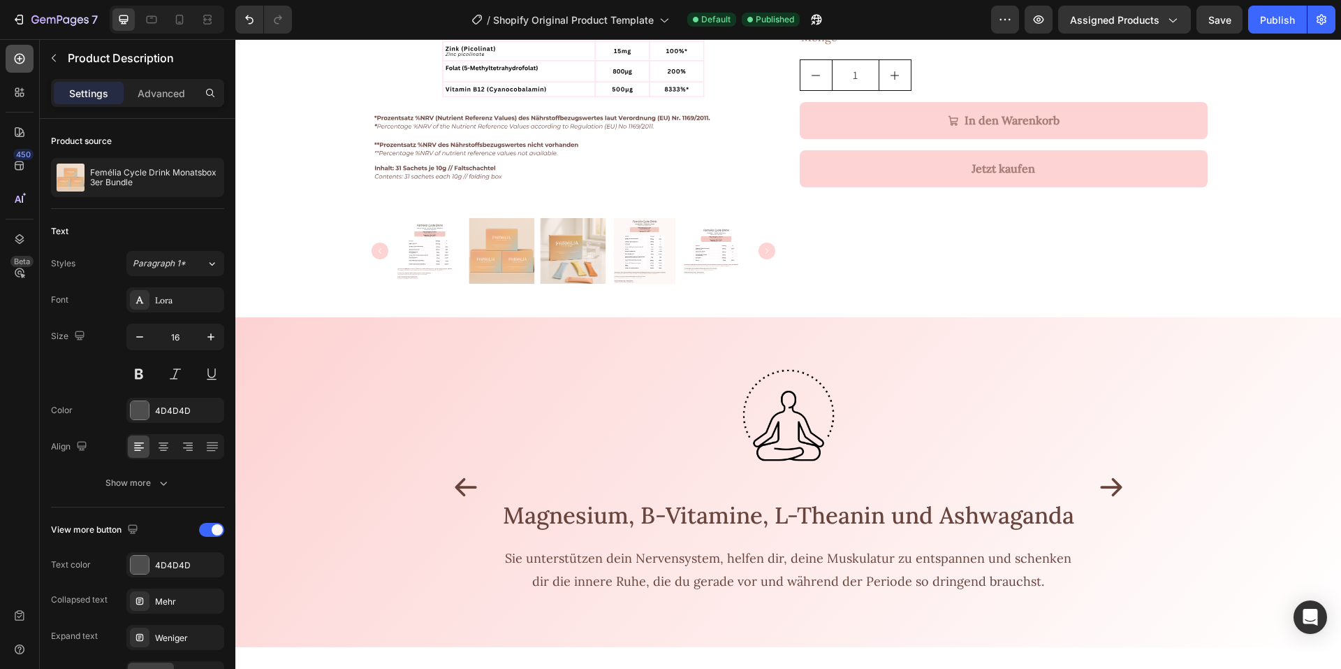
click at [18, 64] on icon at bounding box center [20, 59] width 14 height 14
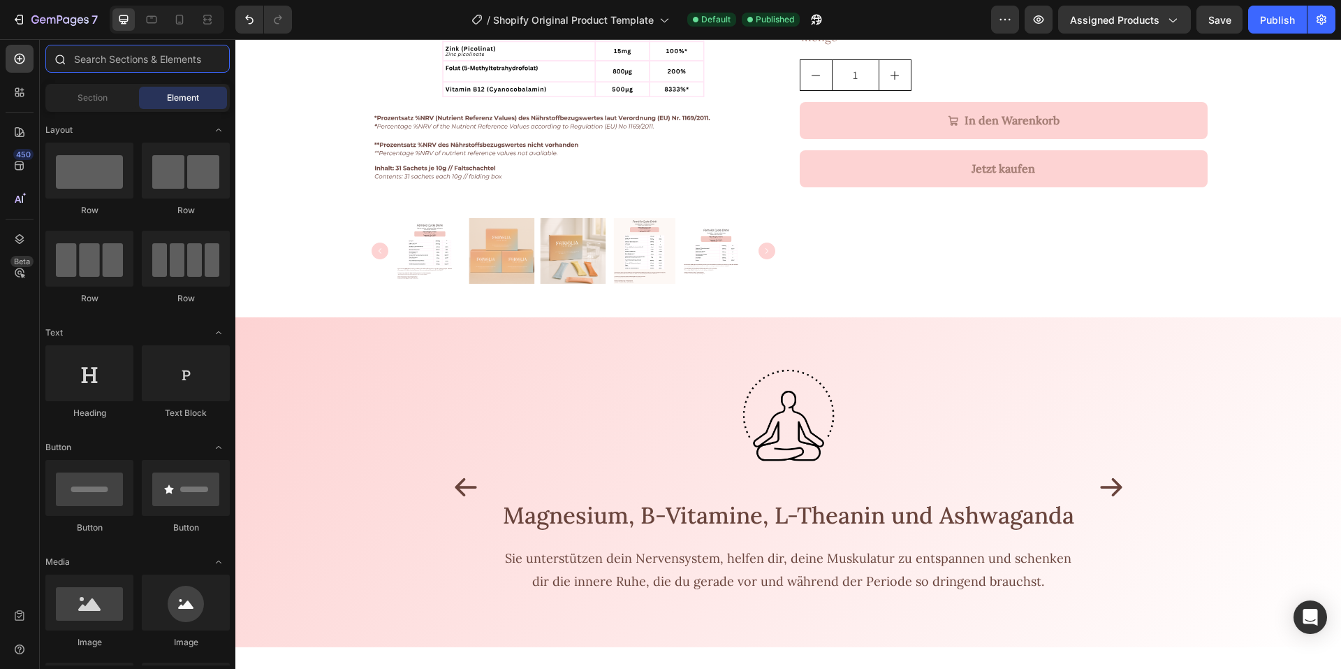
click at [95, 59] on input "text" at bounding box center [137, 59] width 184 height 28
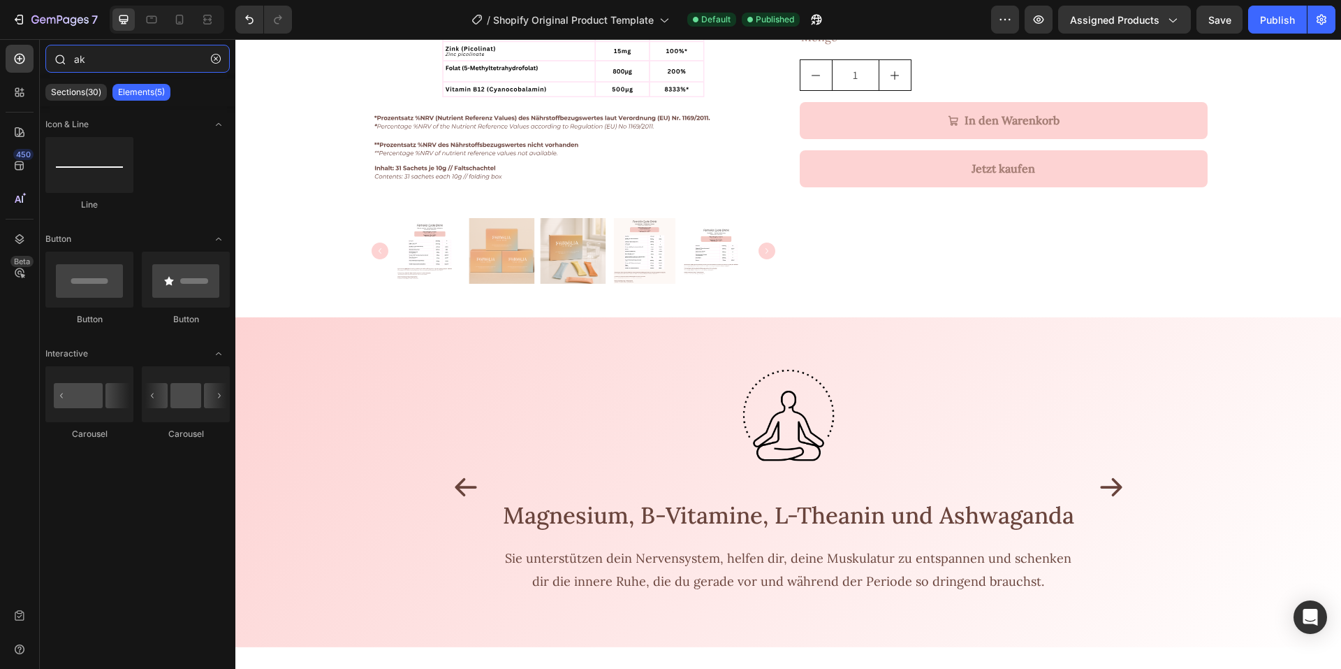
type input "a"
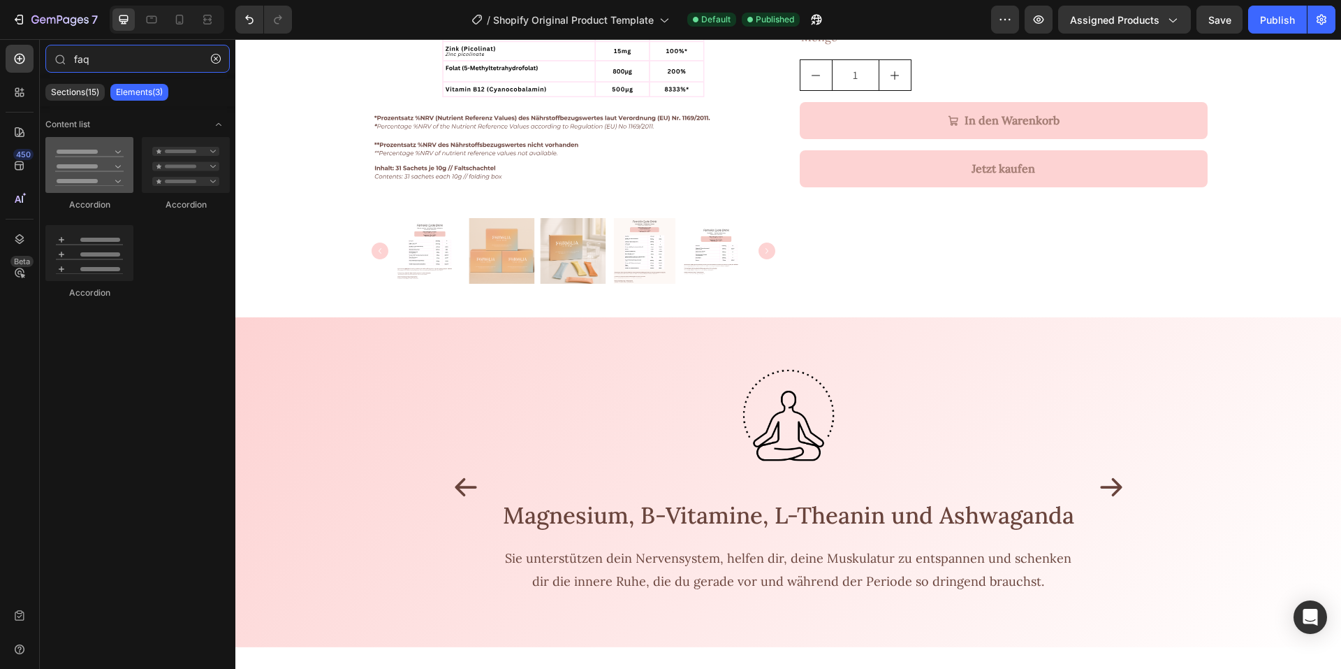
type input "faq"
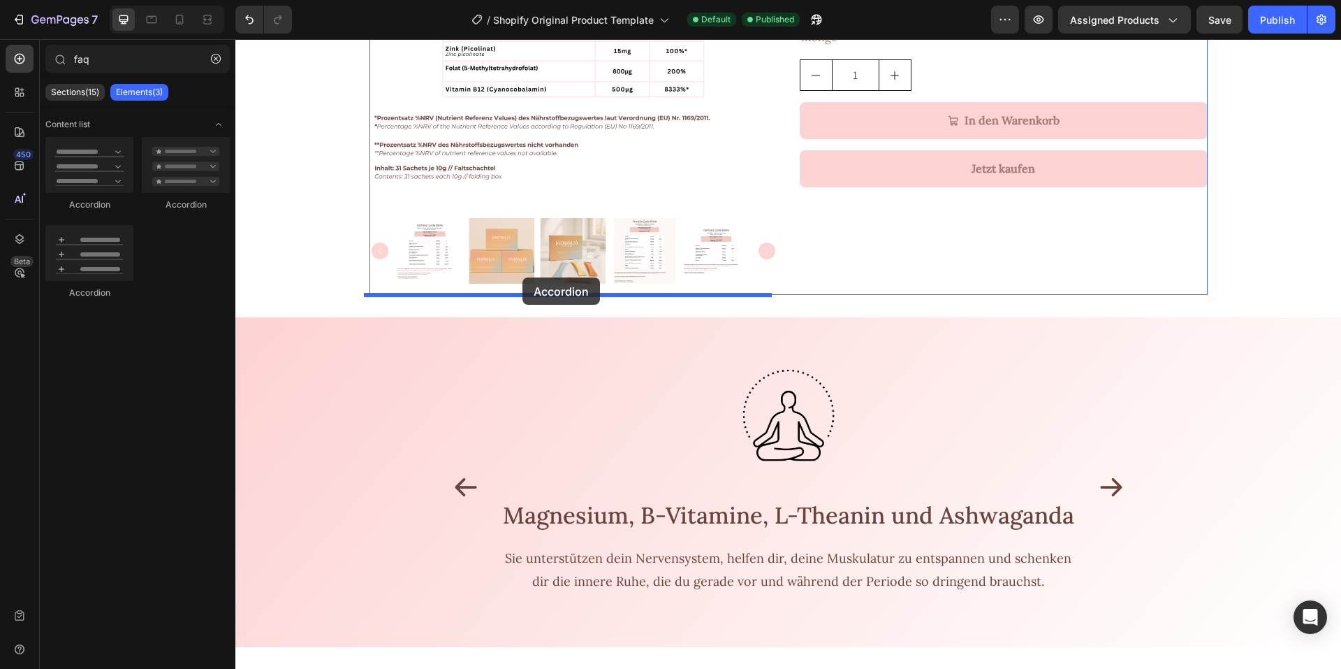
drag, startPoint x: 316, startPoint y: 213, endPoint x: 523, endPoint y: 278, distance: 216.1
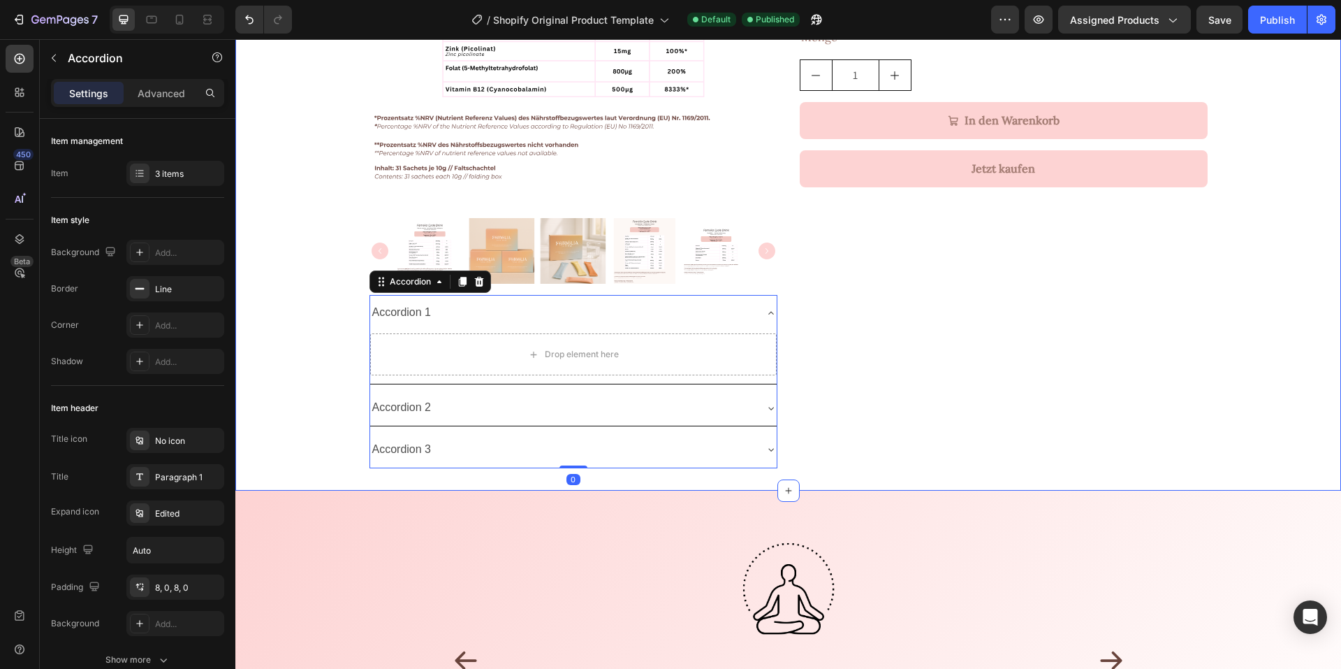
click at [317, 321] on div "Product Images Accordion 1 Drop element here Accordion 2 Accordion 3 Accordion …" at bounding box center [788, 136] width 1106 height 664
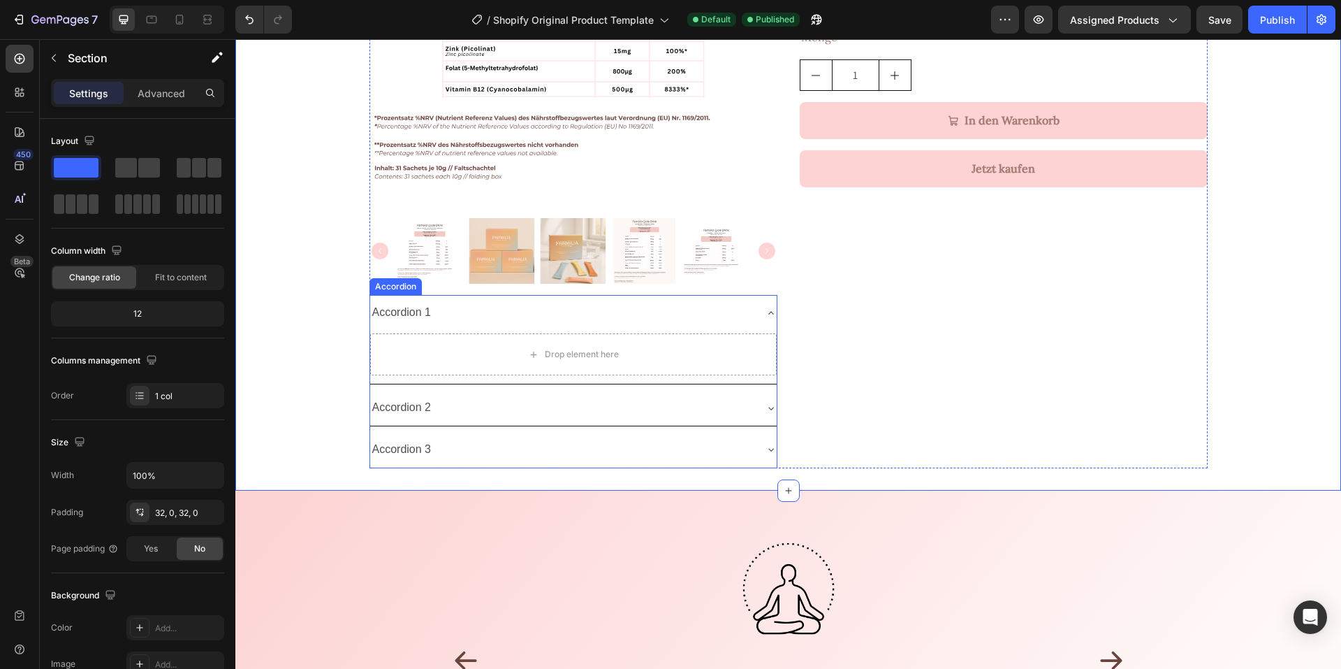
click at [446, 312] on div "Accordion 1" at bounding box center [562, 312] width 384 height 24
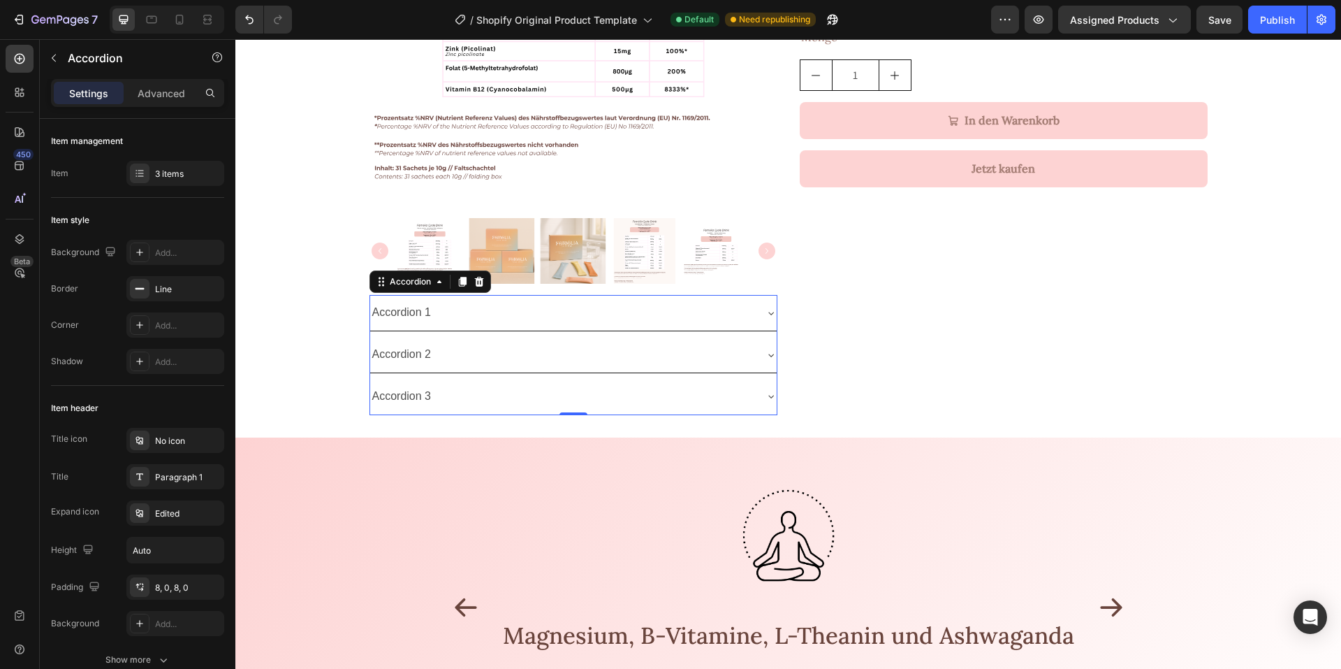
click at [465, 317] on div "Accordion 1" at bounding box center [562, 312] width 384 height 24
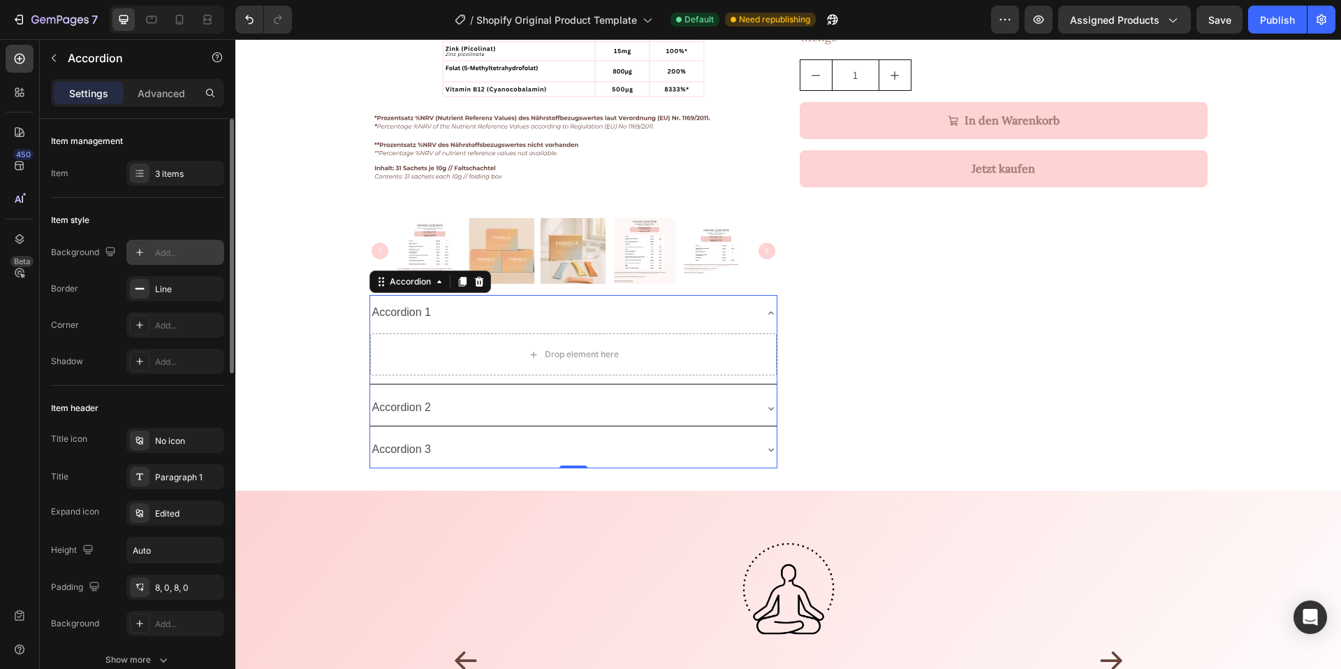
click at [163, 255] on div "Add..." at bounding box center [188, 253] width 66 height 13
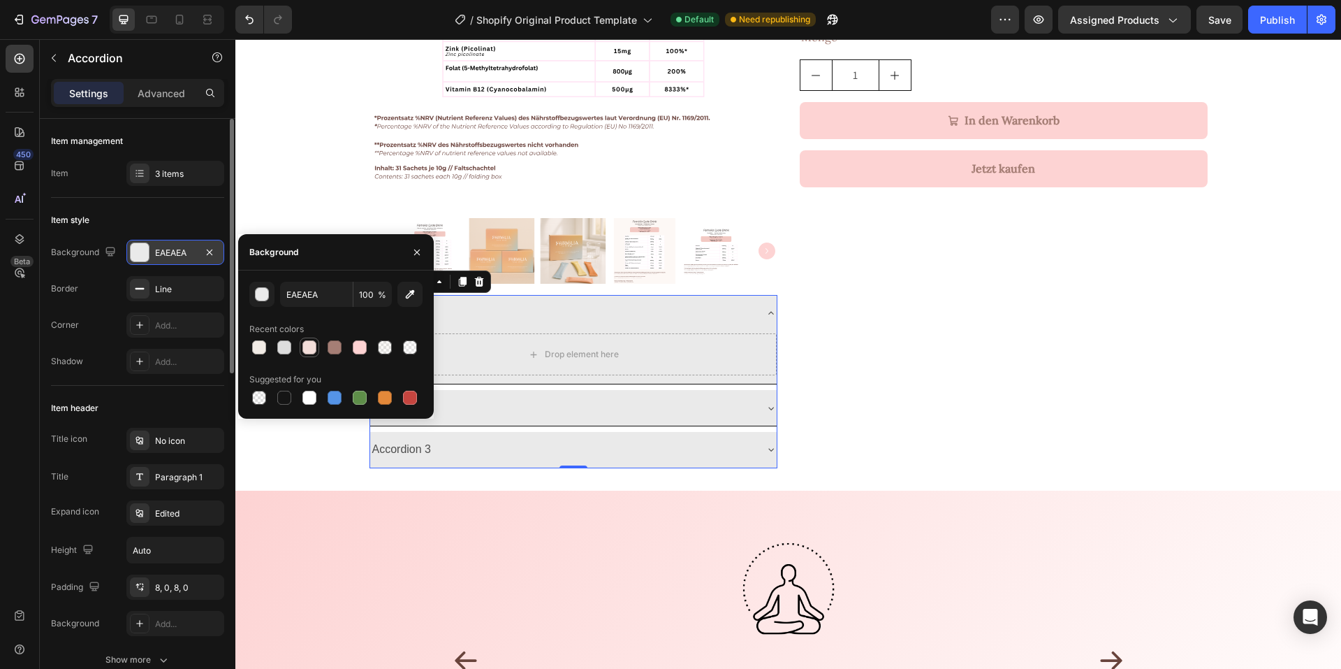
click at [310, 351] on div at bounding box center [309, 347] width 14 height 14
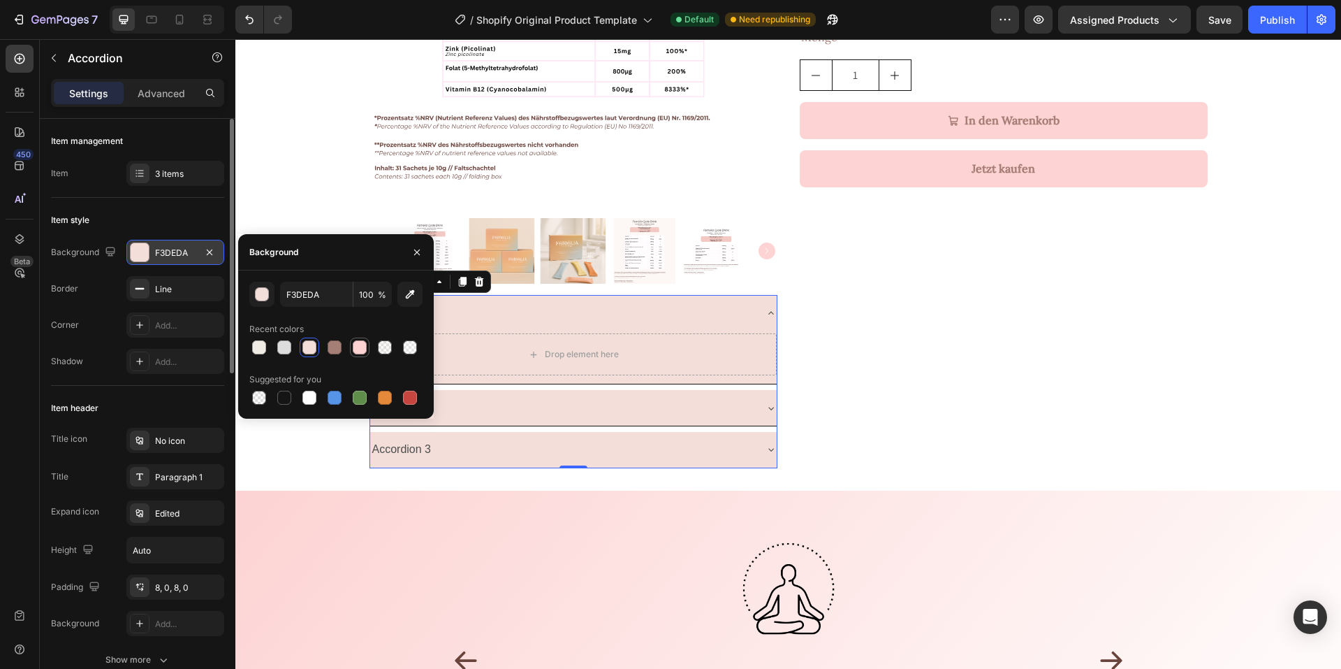
click at [360, 349] on div at bounding box center [360, 347] width 14 height 14
type input "FDD3D3"
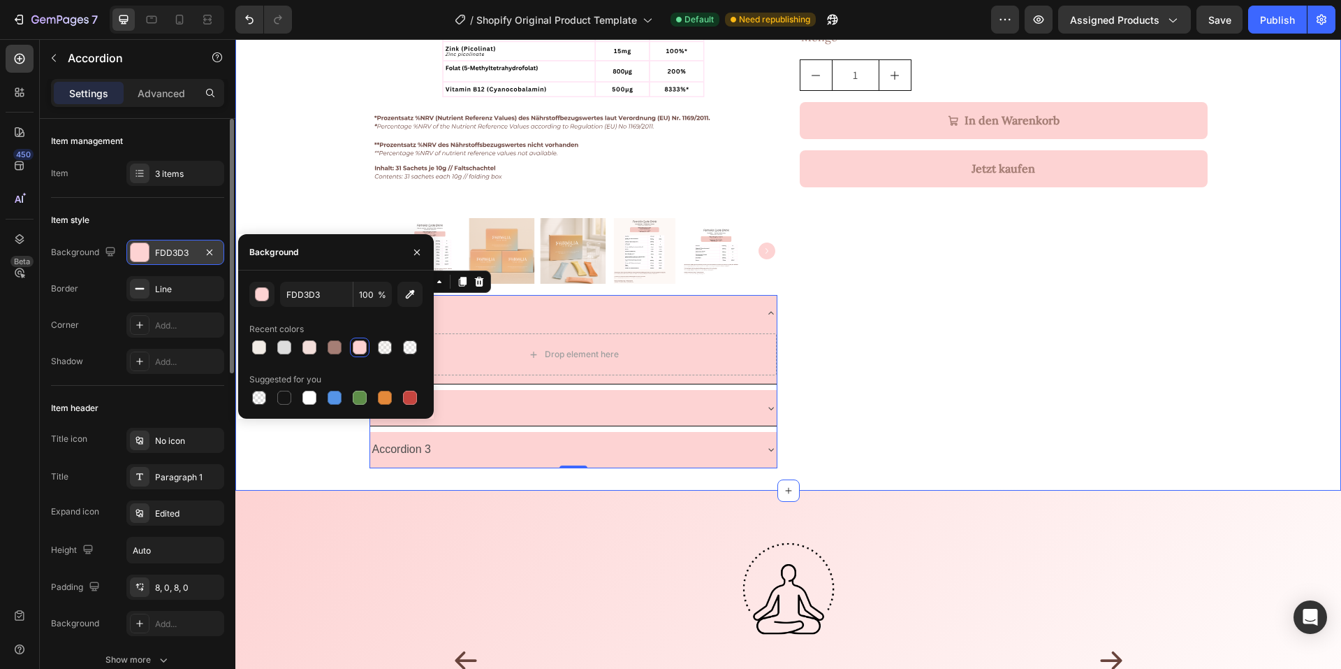
click at [289, 203] on div "Product Images Accordion 1 Drop element here Accordion 2 Accordion 3 Accordion …" at bounding box center [788, 136] width 1106 height 664
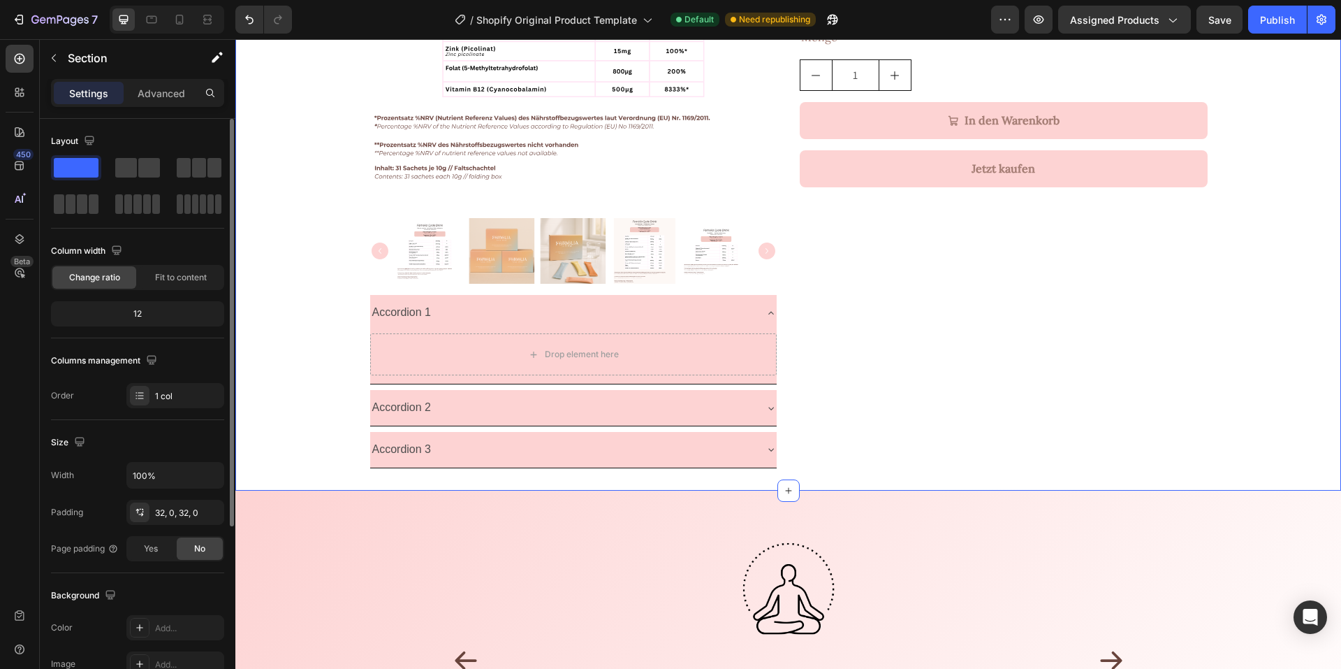
click at [360, 313] on div "Product Images Accordion 1 Drop element here Accordion 2 Accordion 3 Accordion …" at bounding box center [788, 136] width 1106 height 664
click at [479, 316] on div "Accordion 1" at bounding box center [562, 312] width 384 height 24
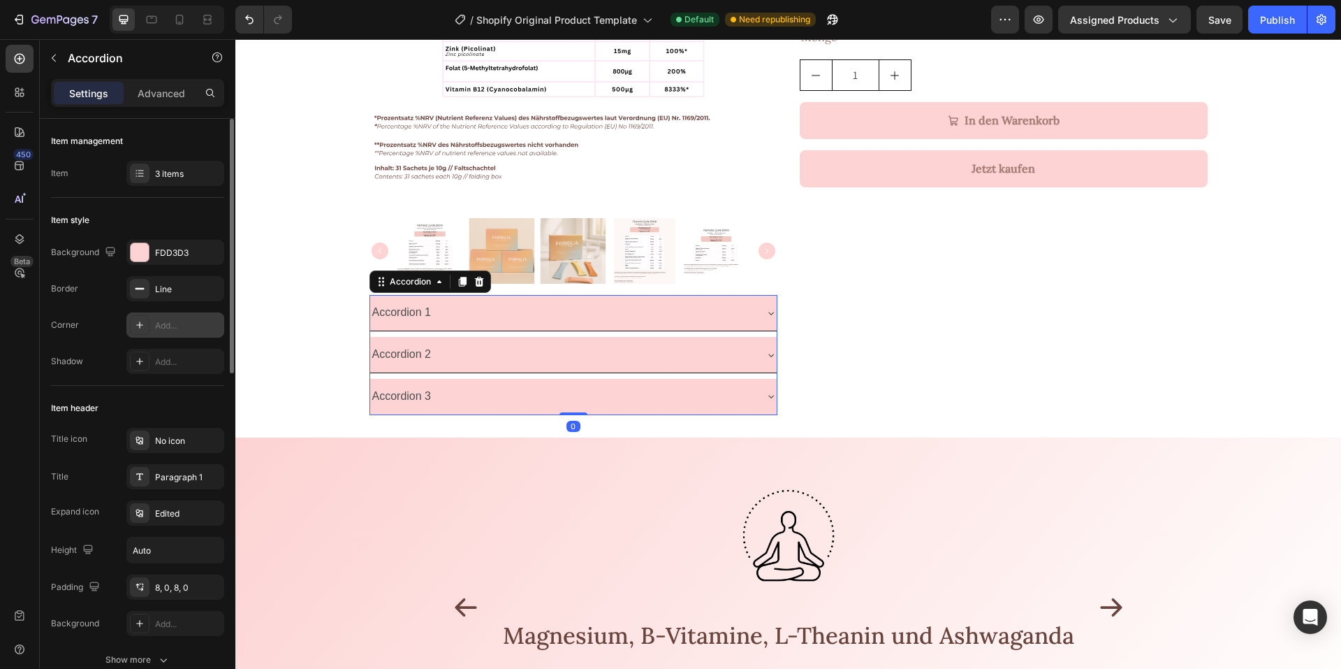
click at [185, 319] on div "Add..." at bounding box center [188, 325] width 66 height 13
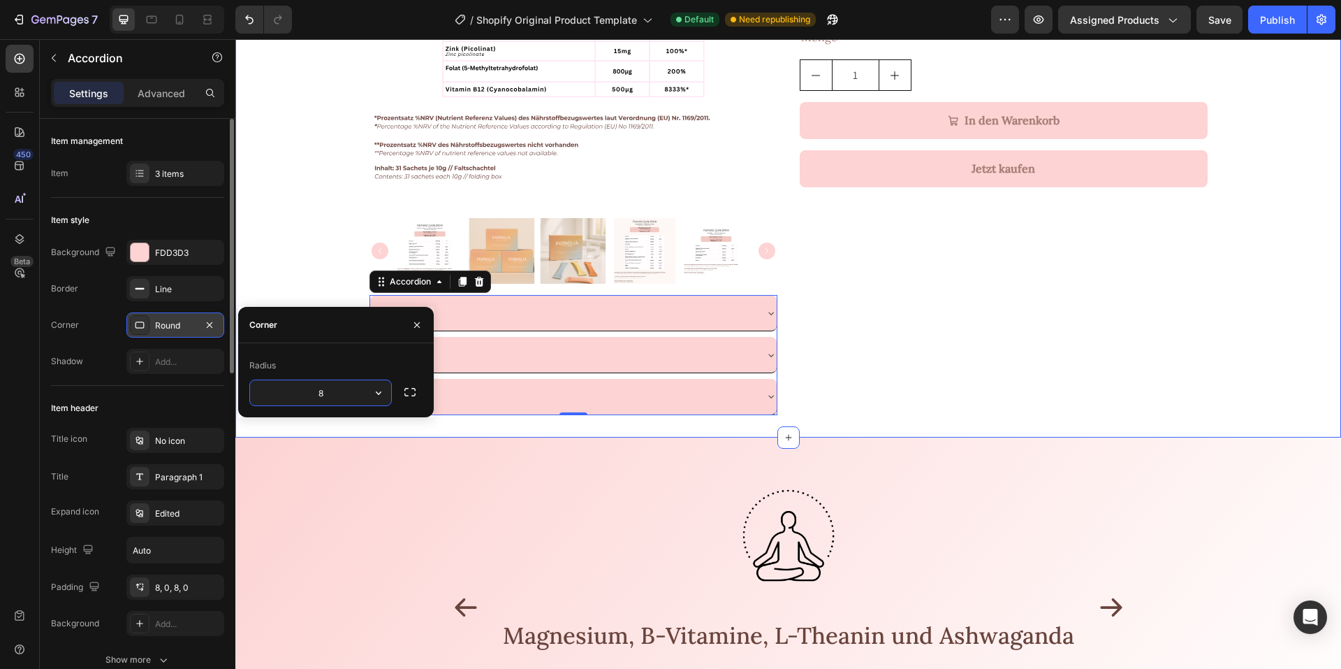
click at [279, 280] on div "Product Images Accordion 1 Accordion 2 Accordion 3 Accordion 0 Femélia Cycle Dr…" at bounding box center [788, 109] width 1106 height 611
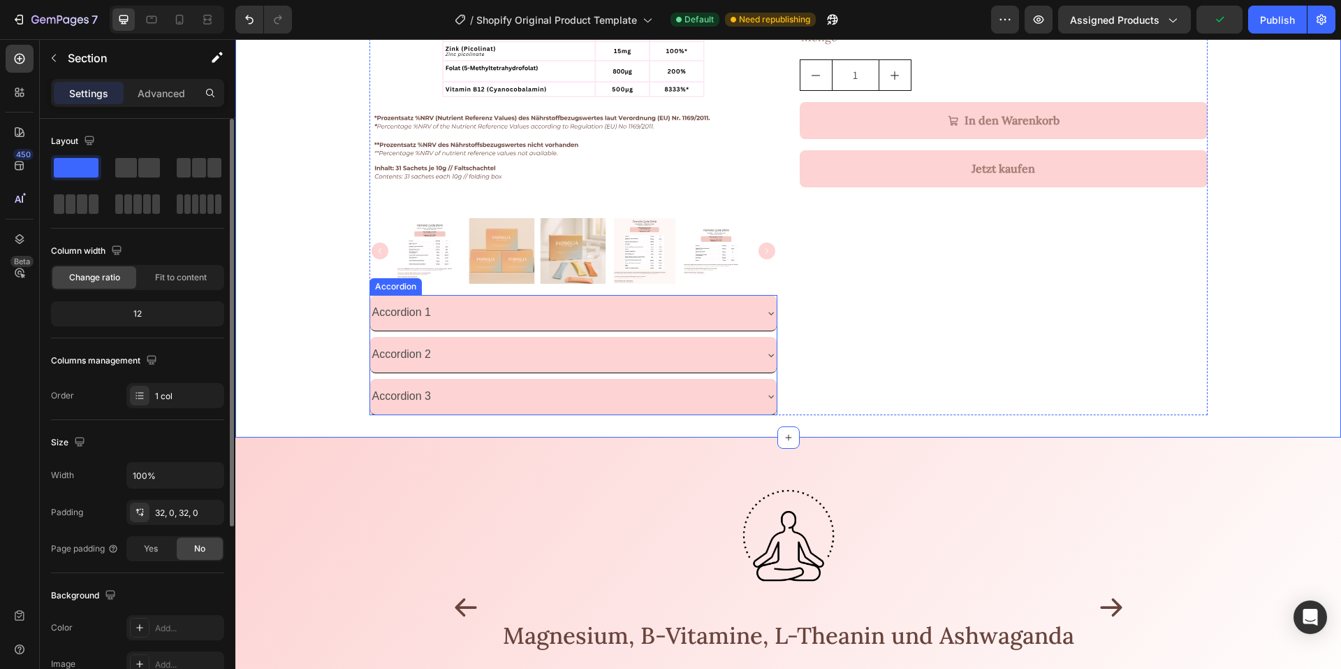
click at [506, 321] on div "Accordion 1" at bounding box center [562, 312] width 384 height 24
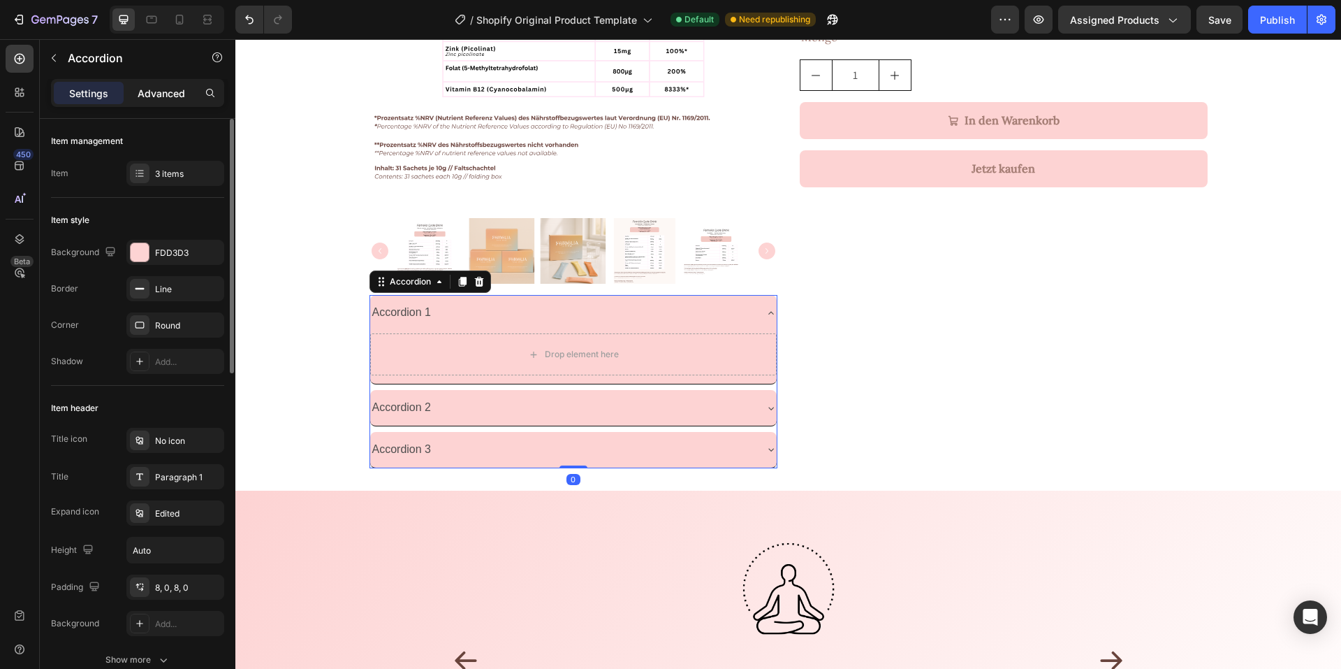
click at [161, 95] on p "Advanced" at bounding box center [162, 93] width 48 height 15
type input "100%"
type input "100"
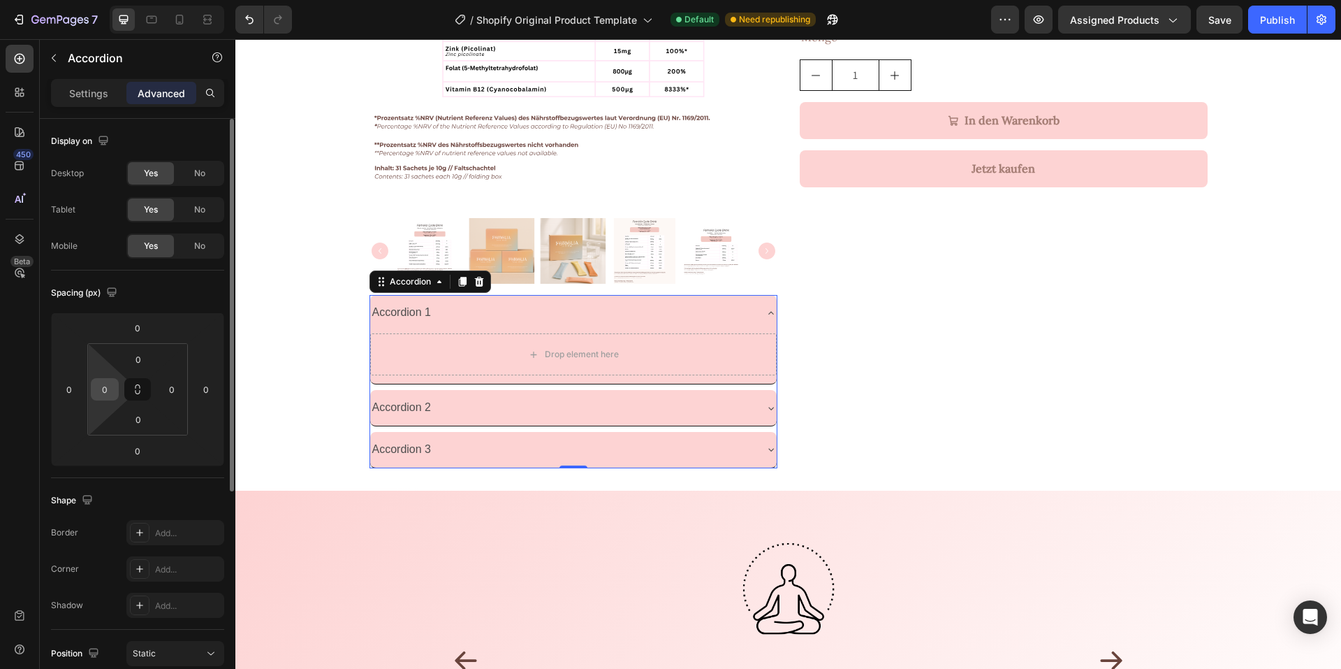
click at [97, 385] on input "0" at bounding box center [104, 389] width 21 height 21
type input "25"
click at [177, 393] on input "0" at bounding box center [171, 389] width 21 height 21
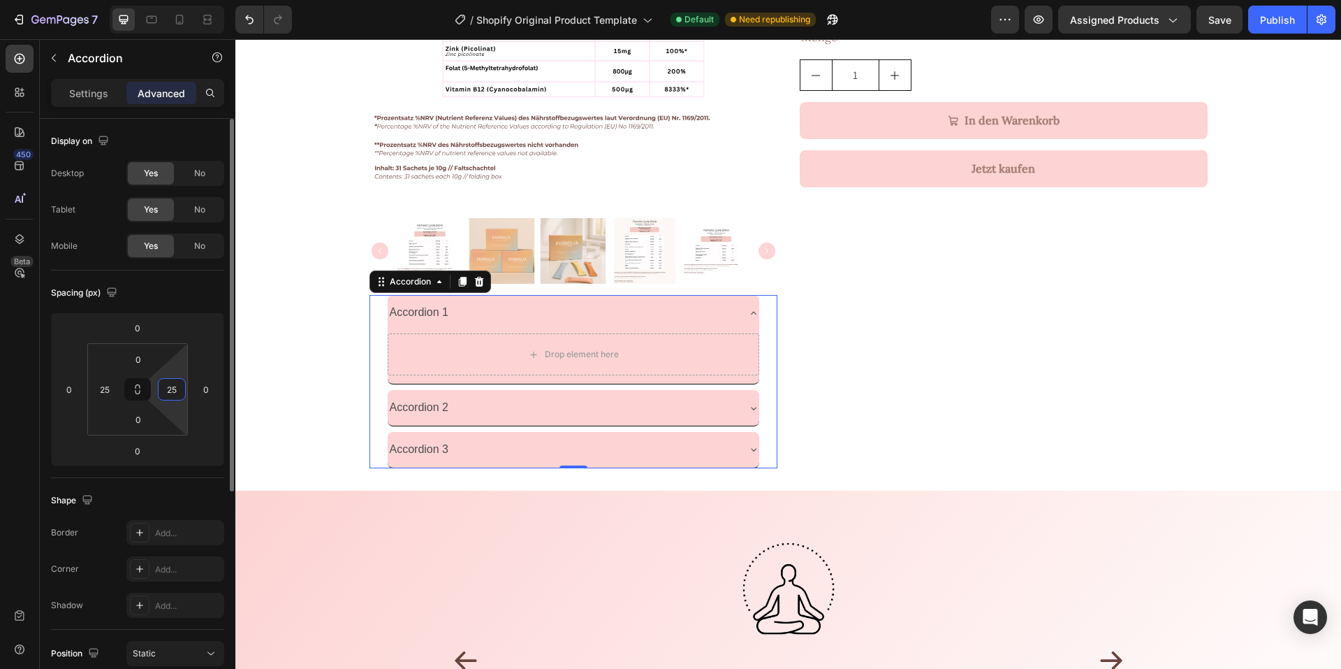
click at [177, 393] on input "25" at bounding box center [171, 389] width 21 height 21
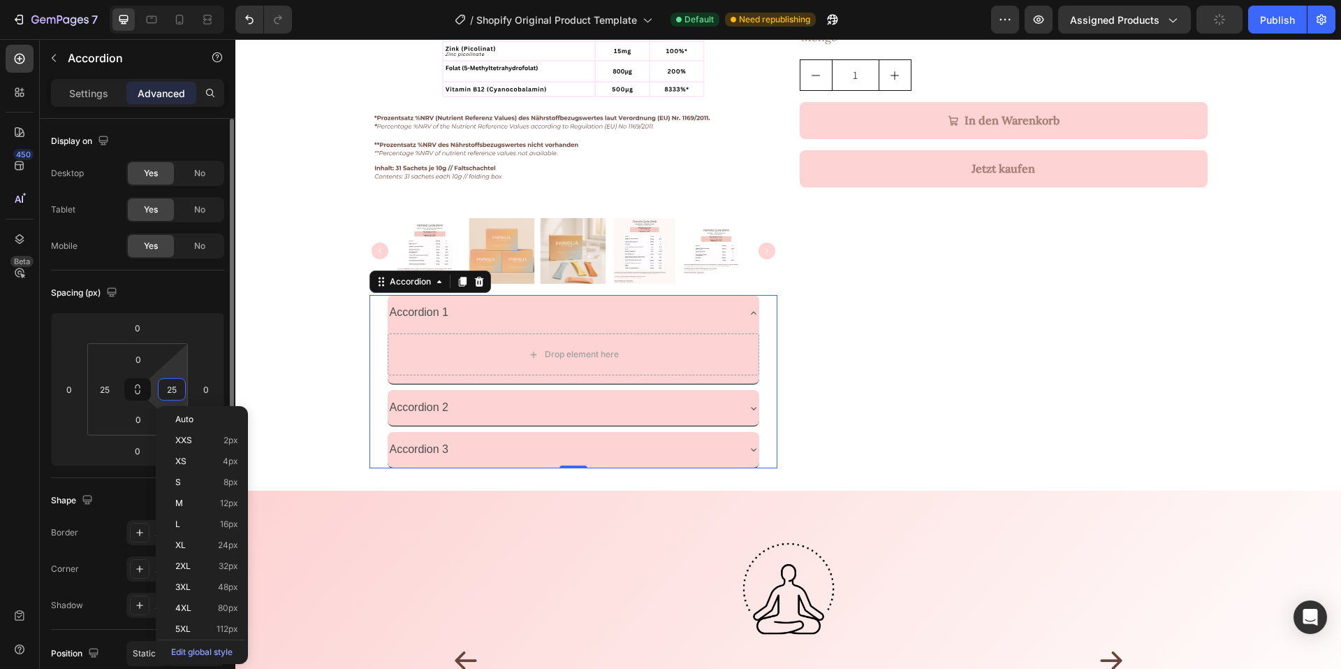
type input "2"
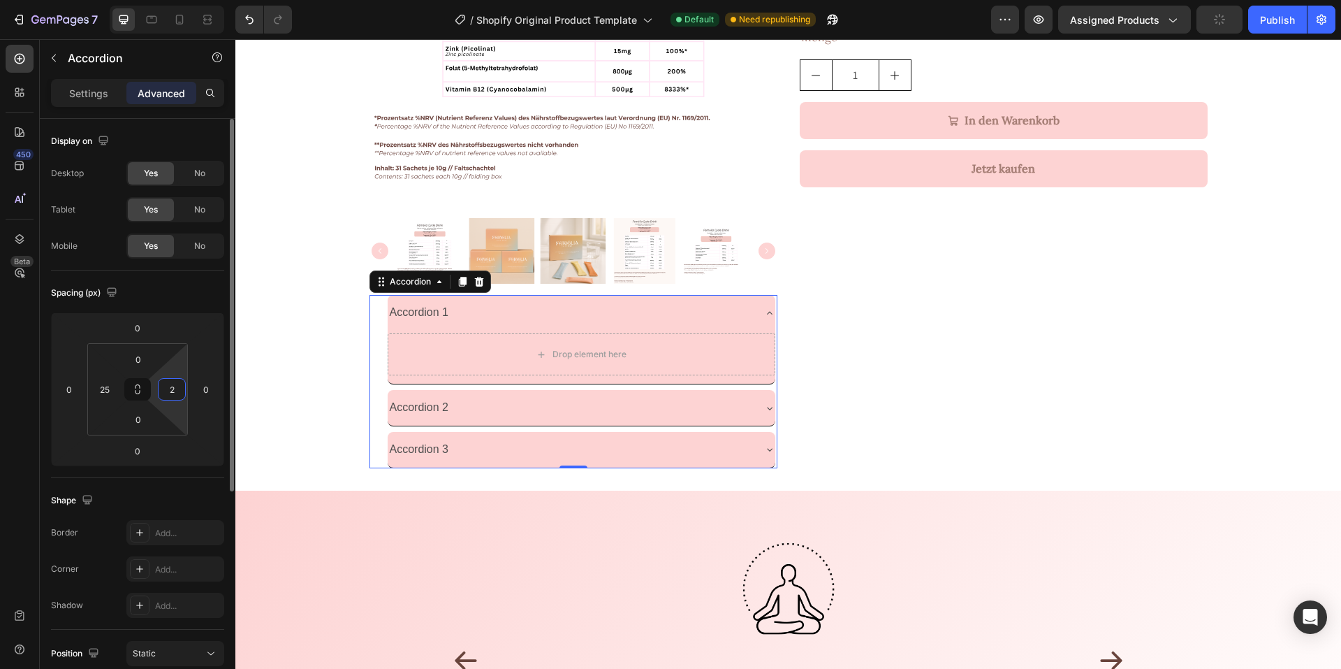
click at [177, 393] on input "2" at bounding box center [171, 389] width 21 height 21
click at [764, 312] on icon at bounding box center [769, 312] width 11 height 11
type input "0"
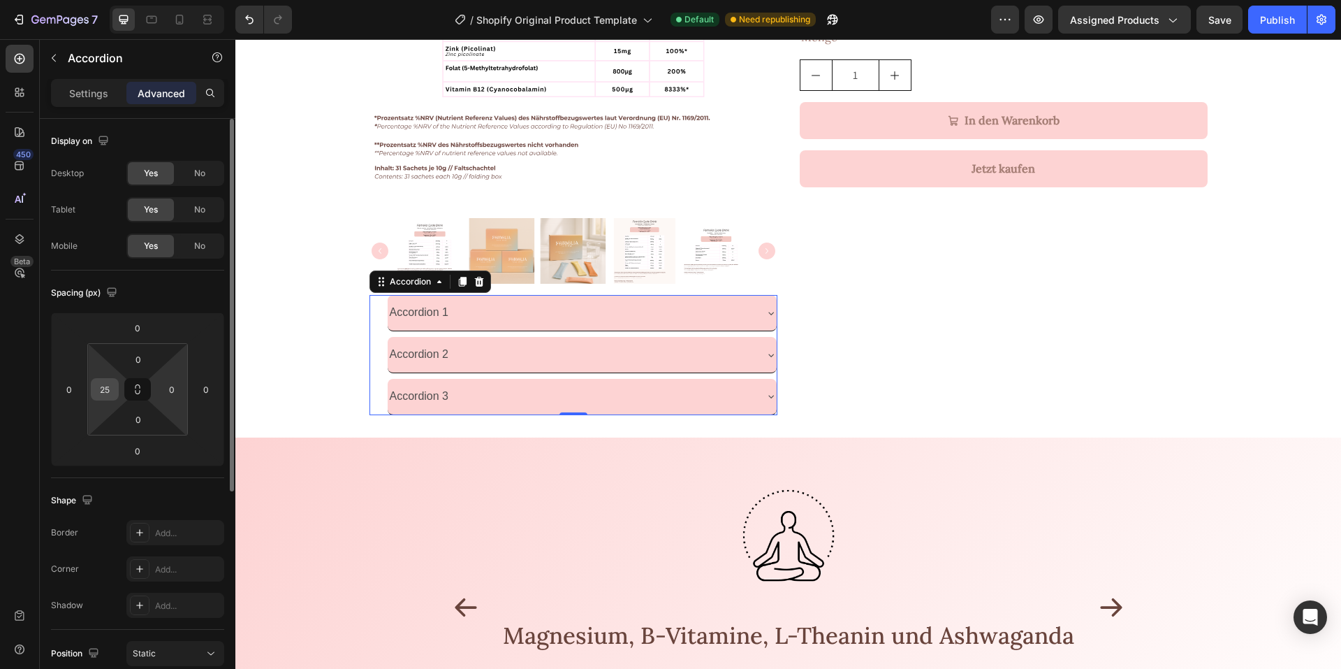
click at [104, 393] on input "25" at bounding box center [104, 389] width 21 height 21
click at [92, 96] on p "Settings" at bounding box center [88, 93] width 39 height 15
type input "8"
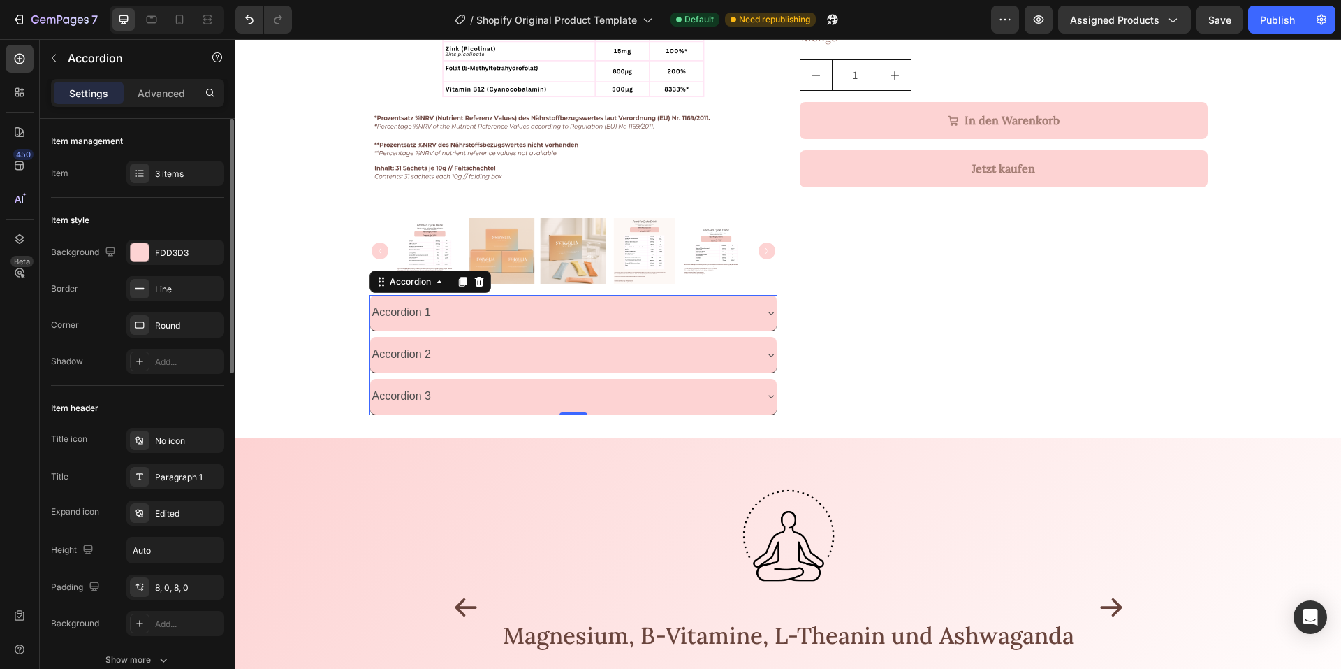
scroll to position [140, 0]
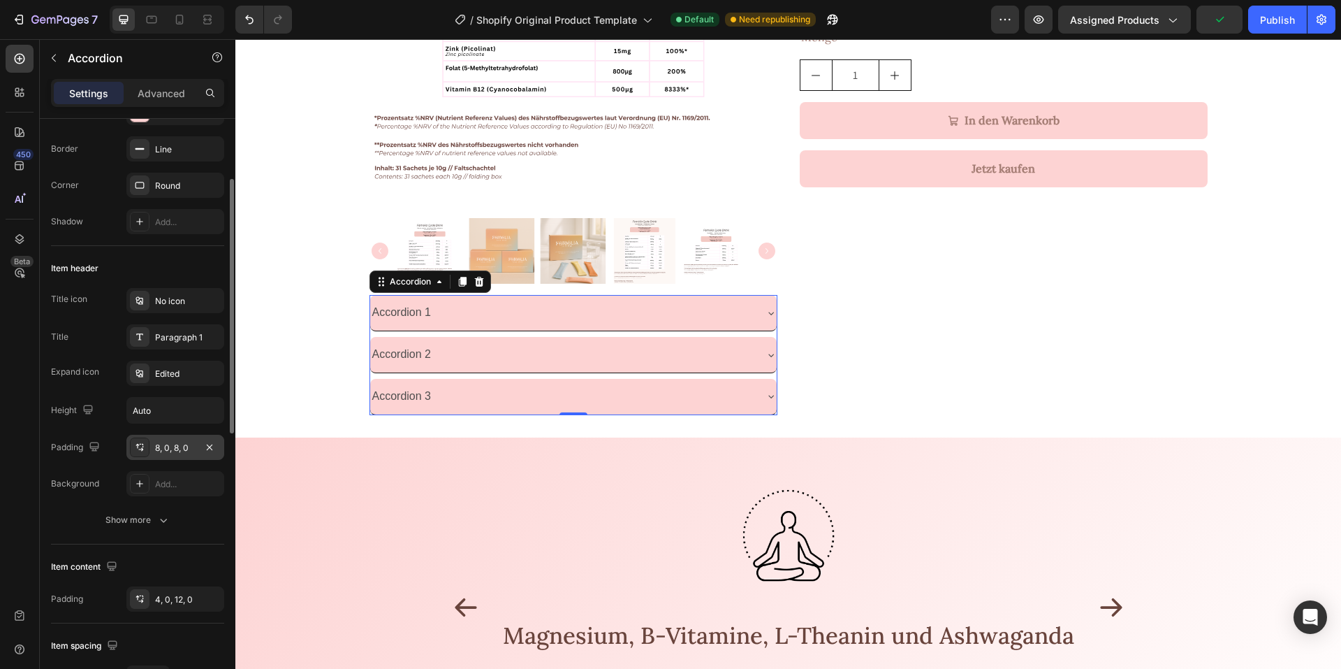
click at [179, 453] on div "8, 0, 8, 0" at bounding box center [175, 447] width 41 height 13
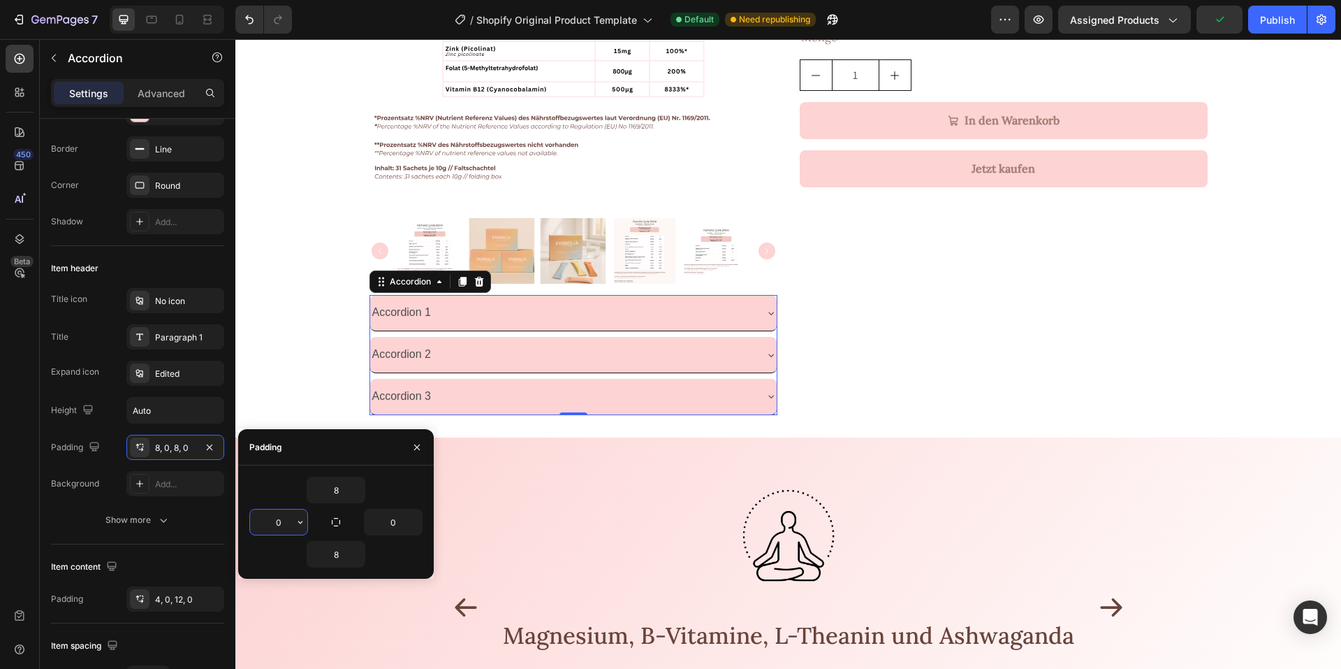
click at [284, 523] on input "0" at bounding box center [278, 521] width 57 height 25
click at [270, 523] on input "25" at bounding box center [278, 521] width 57 height 25
type input "10"
click at [393, 518] on input "0" at bounding box center [393, 521] width 57 height 25
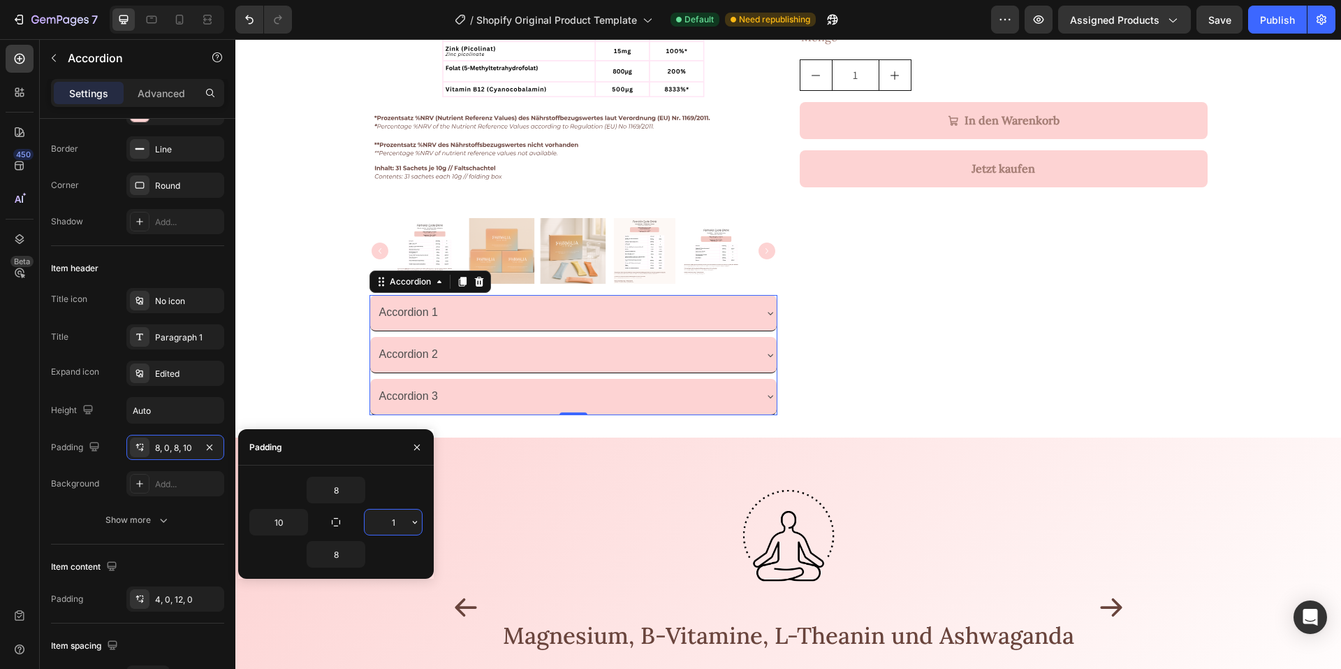
type input "10"
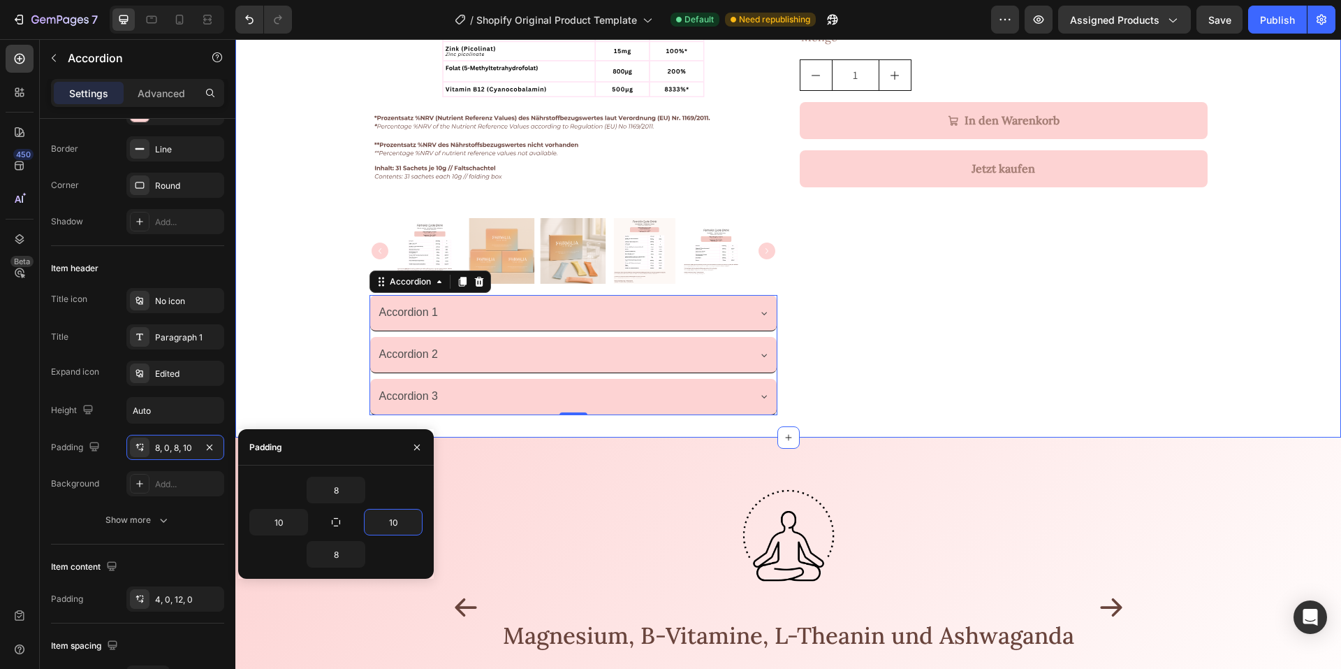
click at [277, 349] on div "Product Images Accordion 1 Accordion 2 Accordion 3 Accordion 0 Femélia Cycle Dr…" at bounding box center [788, 109] width 1106 height 611
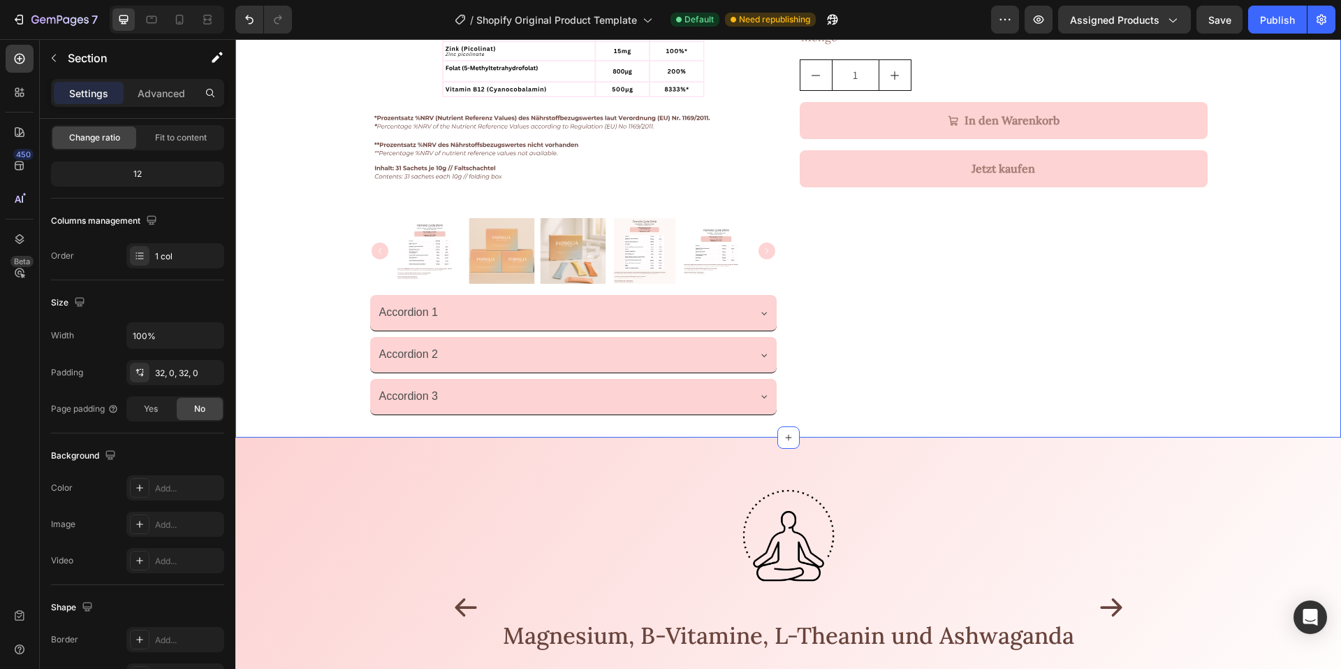
scroll to position [0, 0]
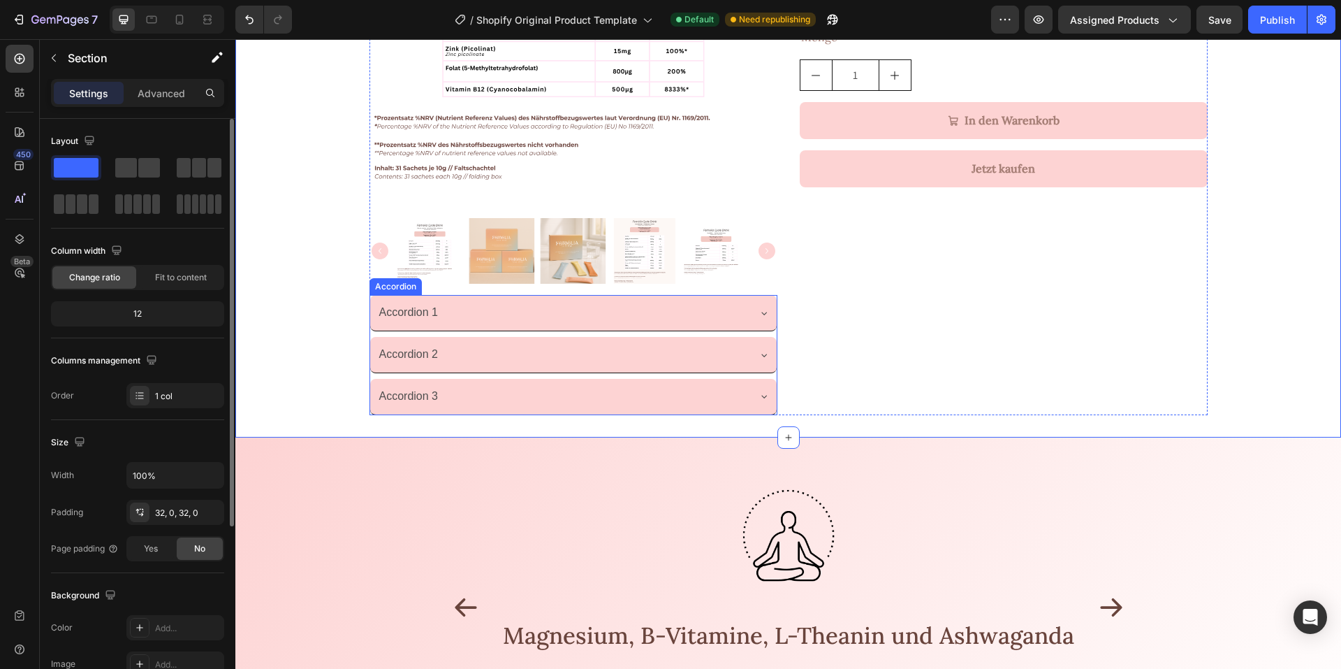
click at [431, 323] on div "Accordion 1" at bounding box center [409, 312] width 64 height 24
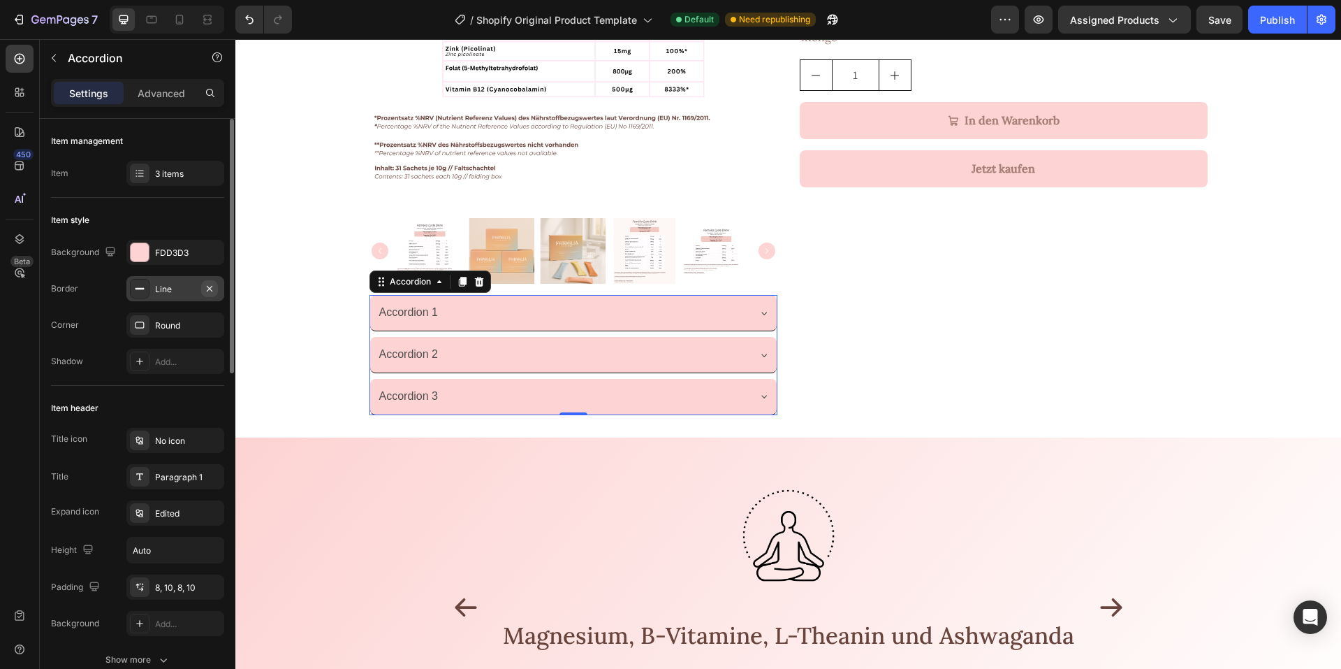
click at [210, 286] on icon "button" at bounding box center [209, 288] width 11 height 11
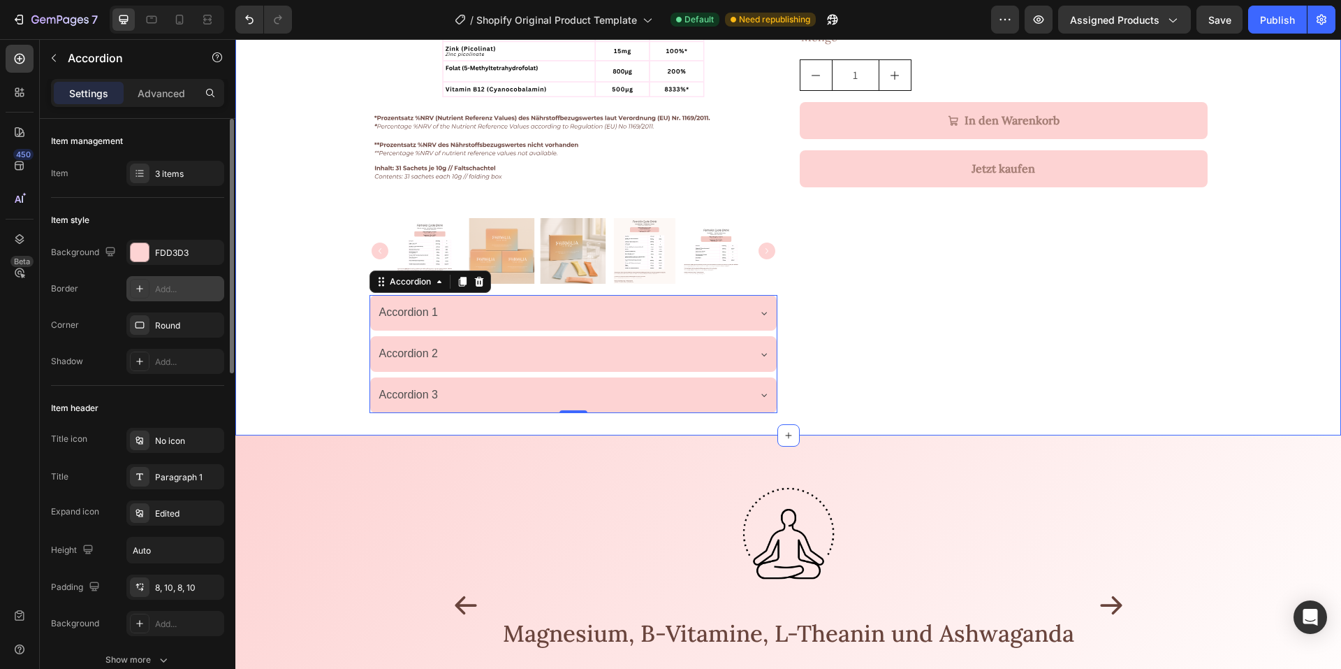
click at [290, 315] on div "Product Images Accordion 1 Accordion 2 Accordion 3 Accordion 0 Femélia Cycle Dr…" at bounding box center [788, 108] width 1106 height 608
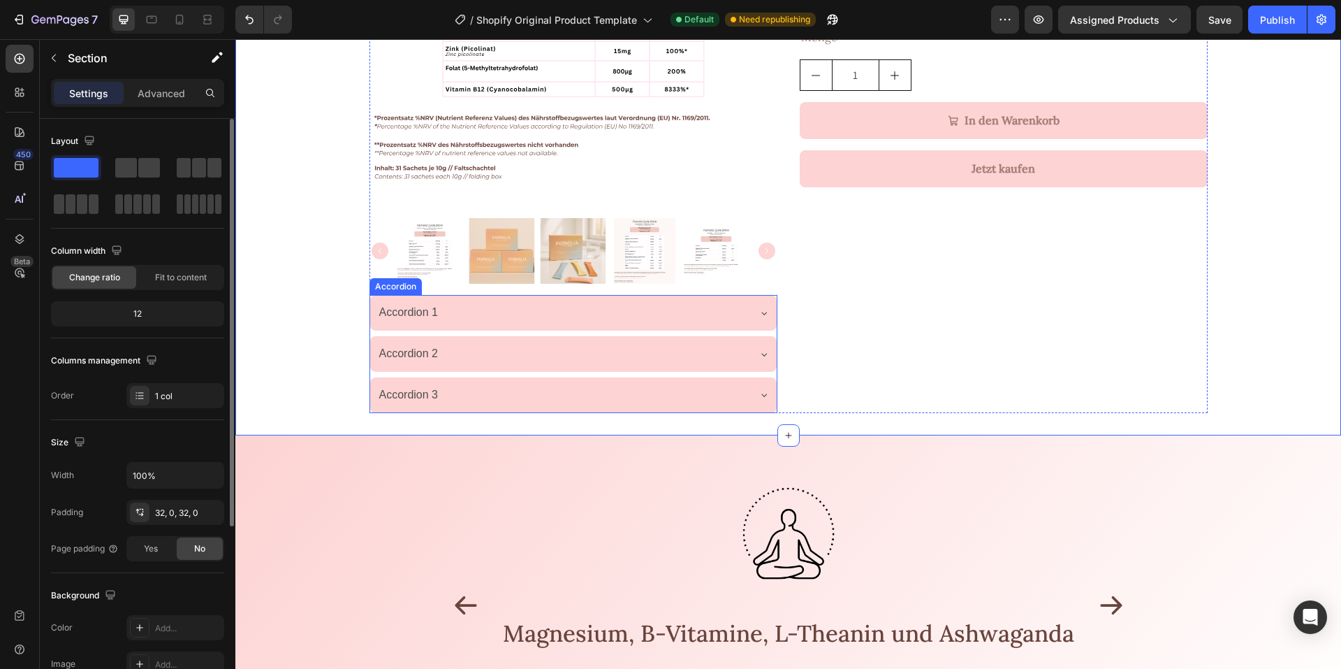
click at [492, 390] on div "Accordion 3" at bounding box center [562, 395] width 370 height 24
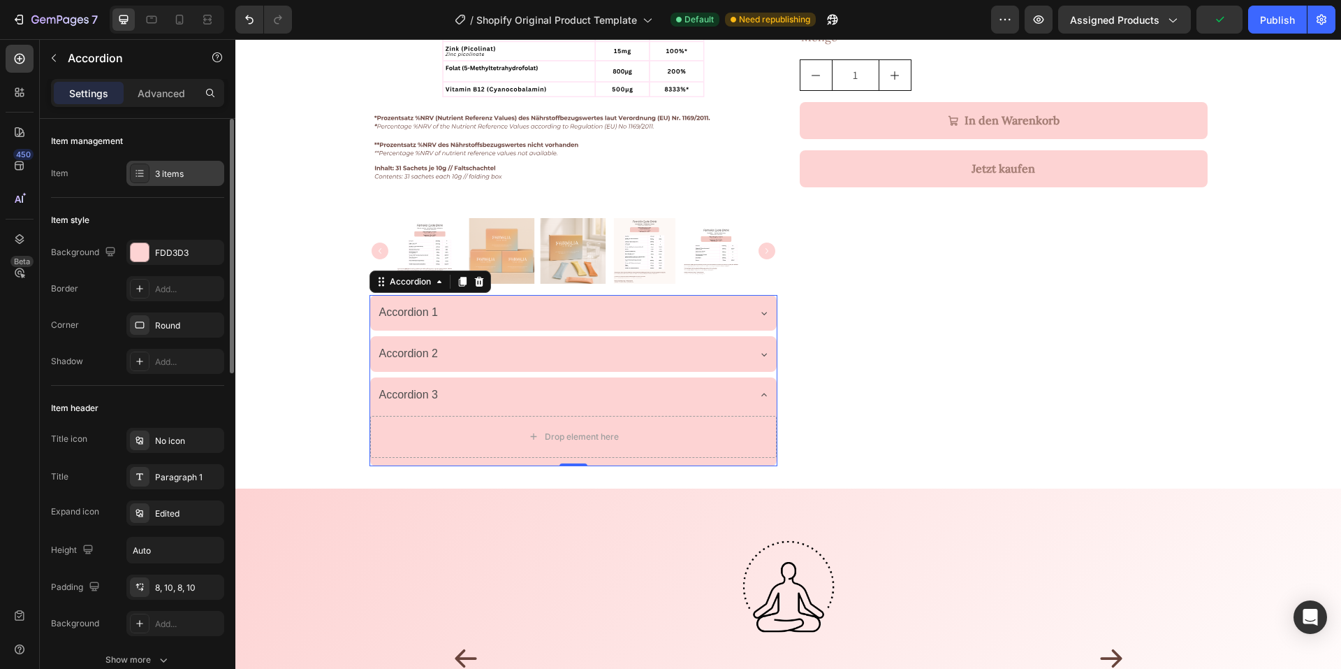
click at [158, 165] on div "3 items" at bounding box center [175, 173] width 98 height 25
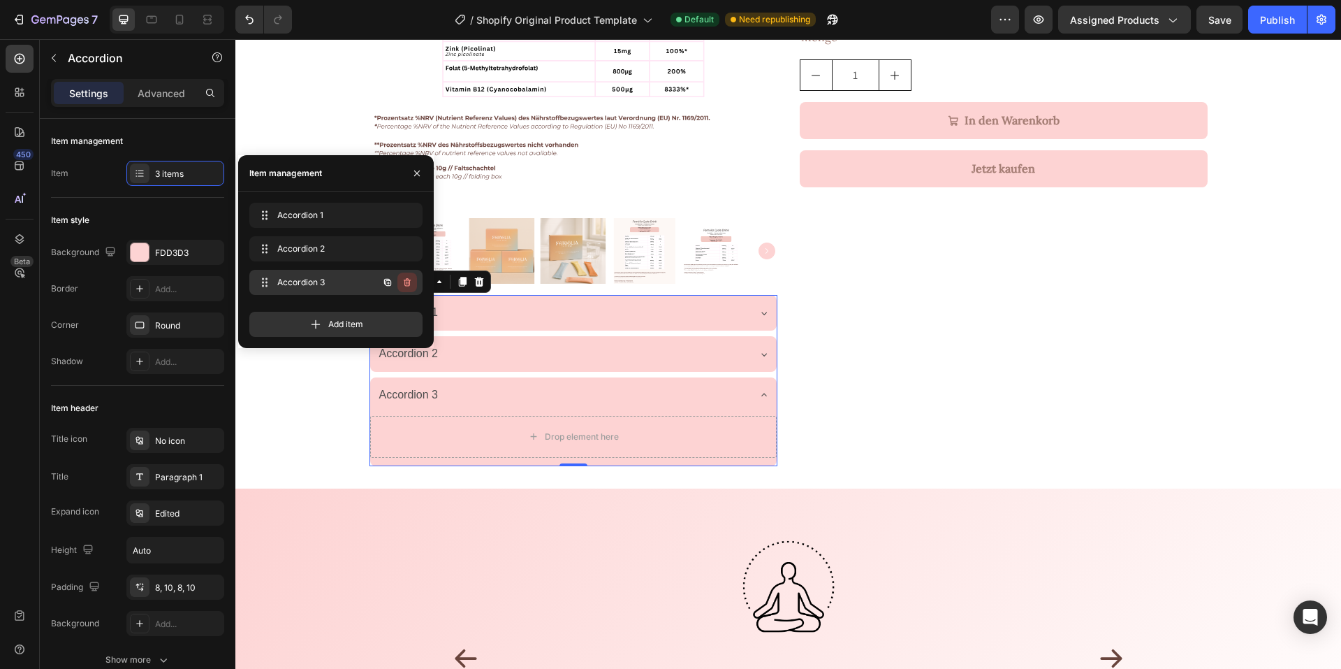
click at [409, 284] on icon "button" at bounding box center [407, 282] width 11 height 11
click at [408, 285] on div "Delete" at bounding box center [398, 282] width 26 height 13
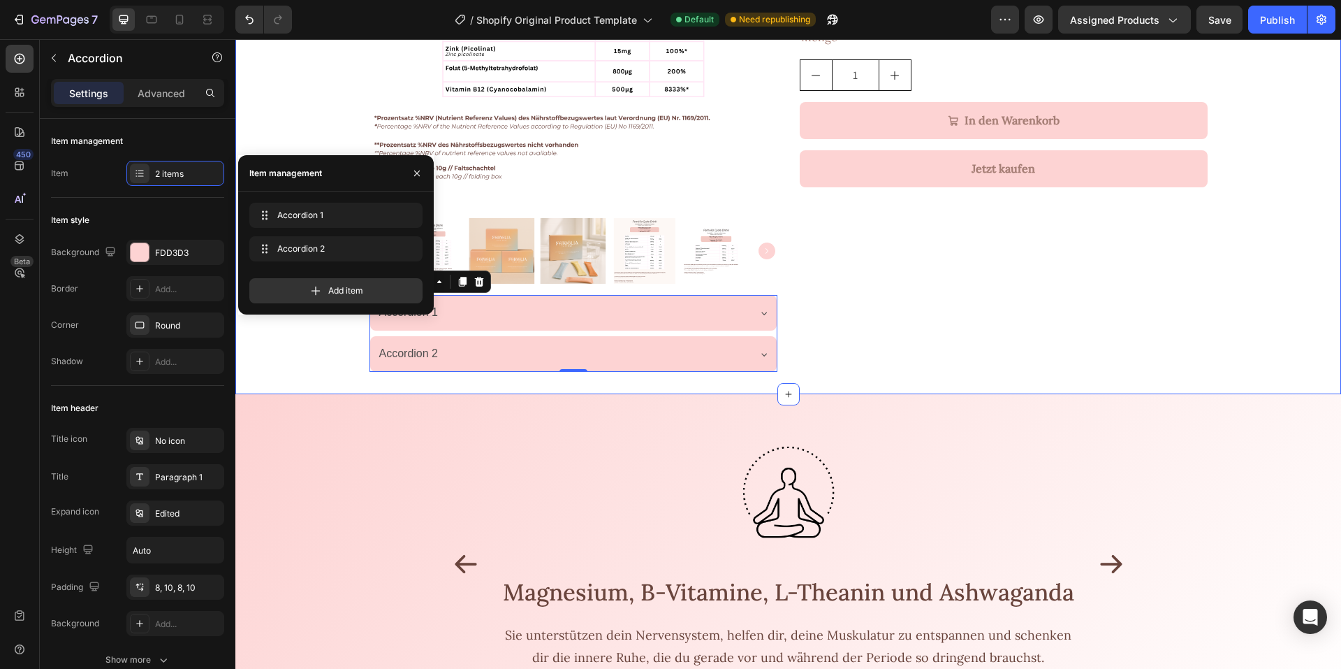
click at [284, 380] on div "Product Images Accordion 1 Accordion 2 Accordion 0 Femélia Cycle Drink Monatsbo…" at bounding box center [788, 88] width 1106 height 612
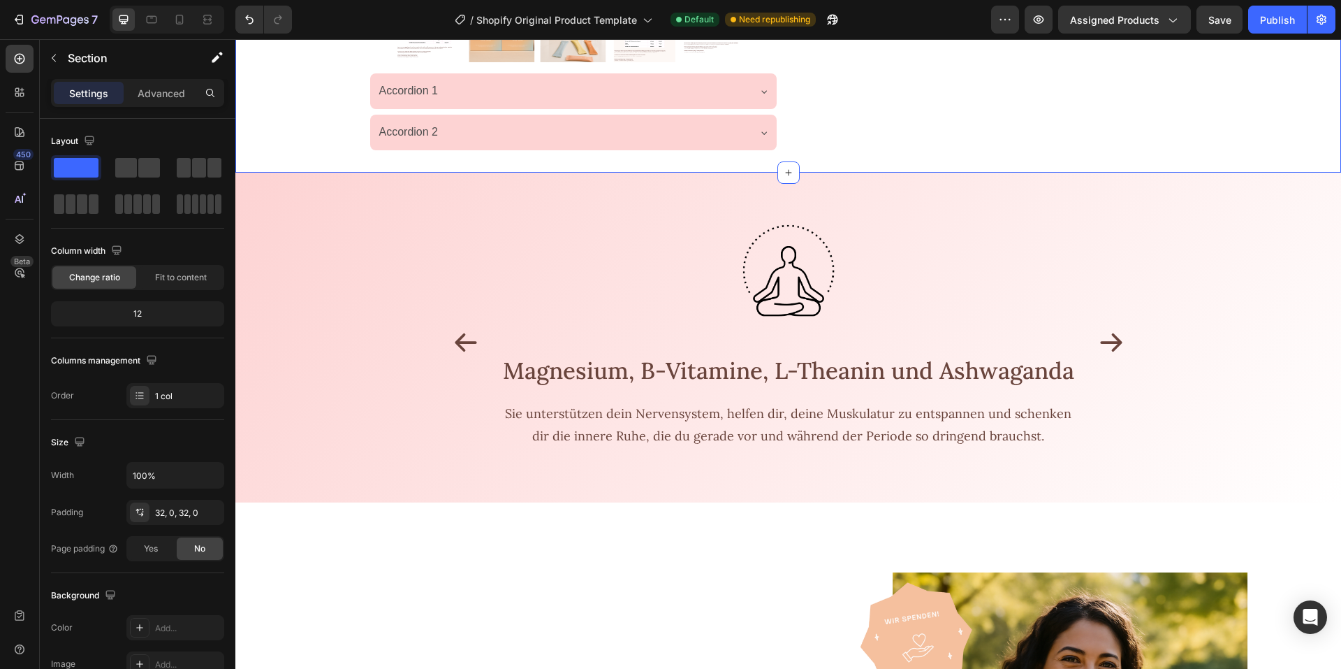
scroll to position [349, 0]
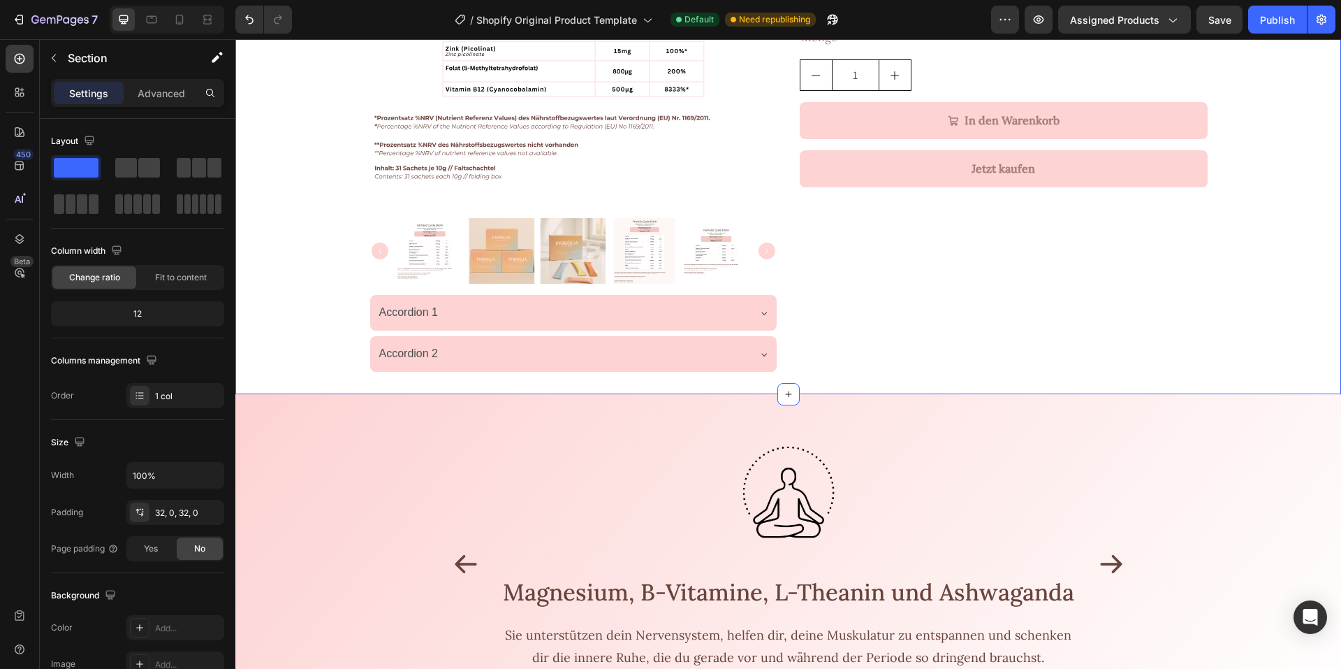
click at [293, 299] on div "Product Images Accordion 1 Accordion 2 Accordion Femélia Cycle Drink Monatsbox …" at bounding box center [788, 87] width 1106 height 567
click at [162, 101] on div "Advanced" at bounding box center [161, 93] width 70 height 22
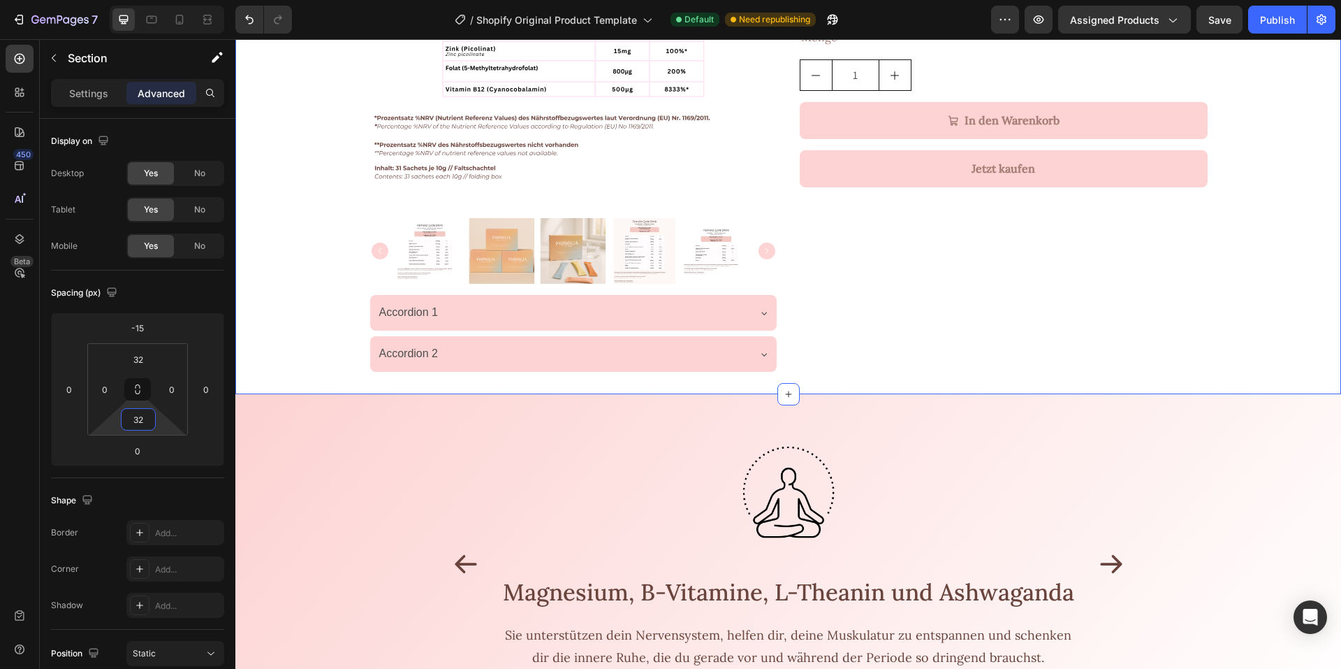
click at [148, 423] on input "32" at bounding box center [138, 419] width 28 height 21
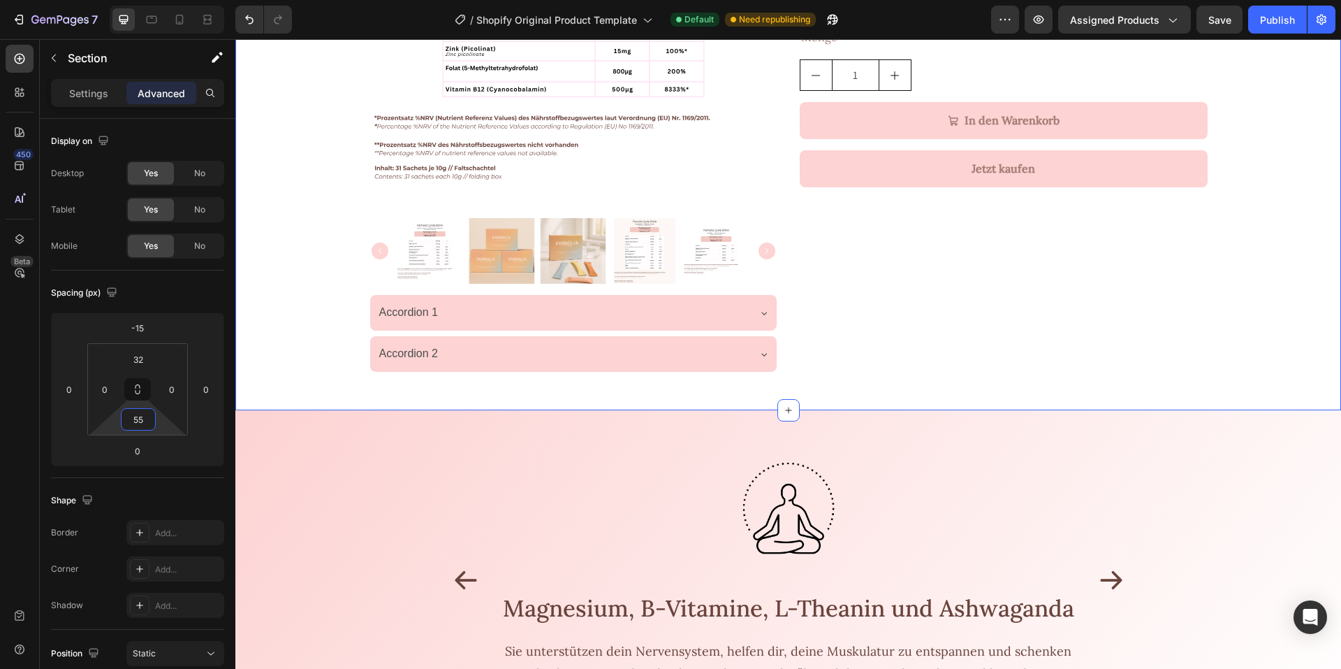
type input "55"
click at [268, 302] on div "Product Images Accordion 1 Accordion 2 Accordion Femélia Cycle Drink Monatsbox …" at bounding box center [788, 87] width 1106 height 567
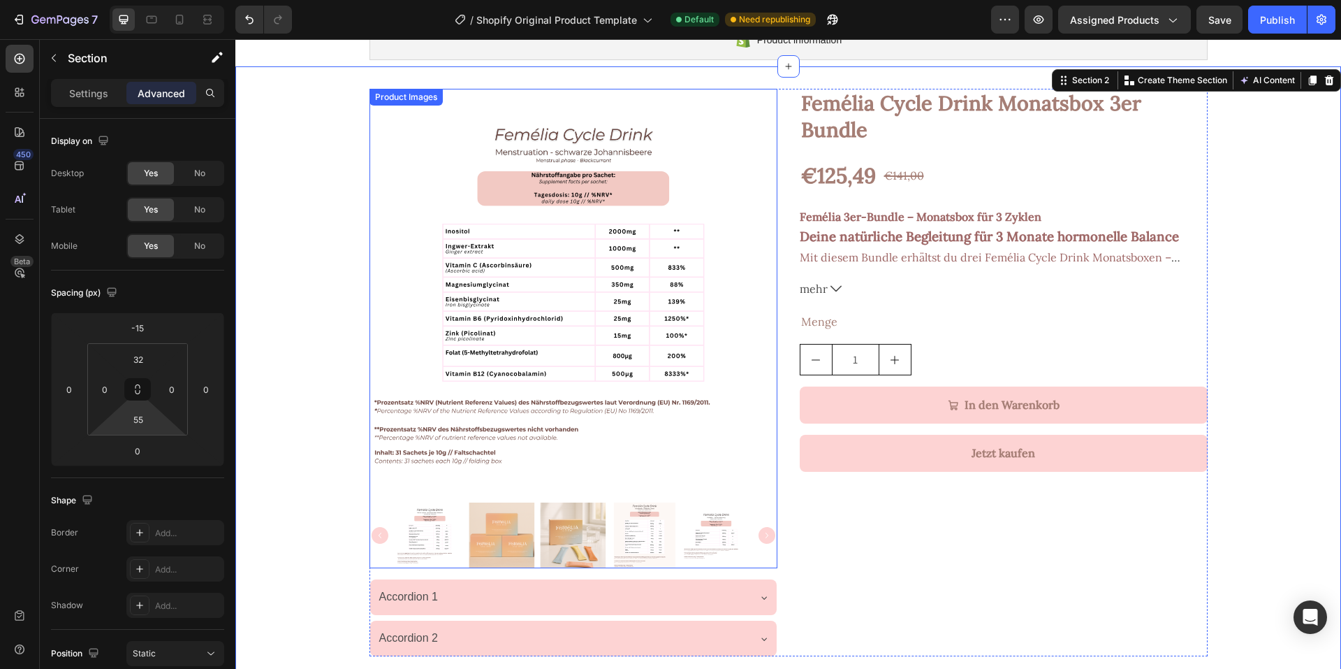
scroll to position [0, 0]
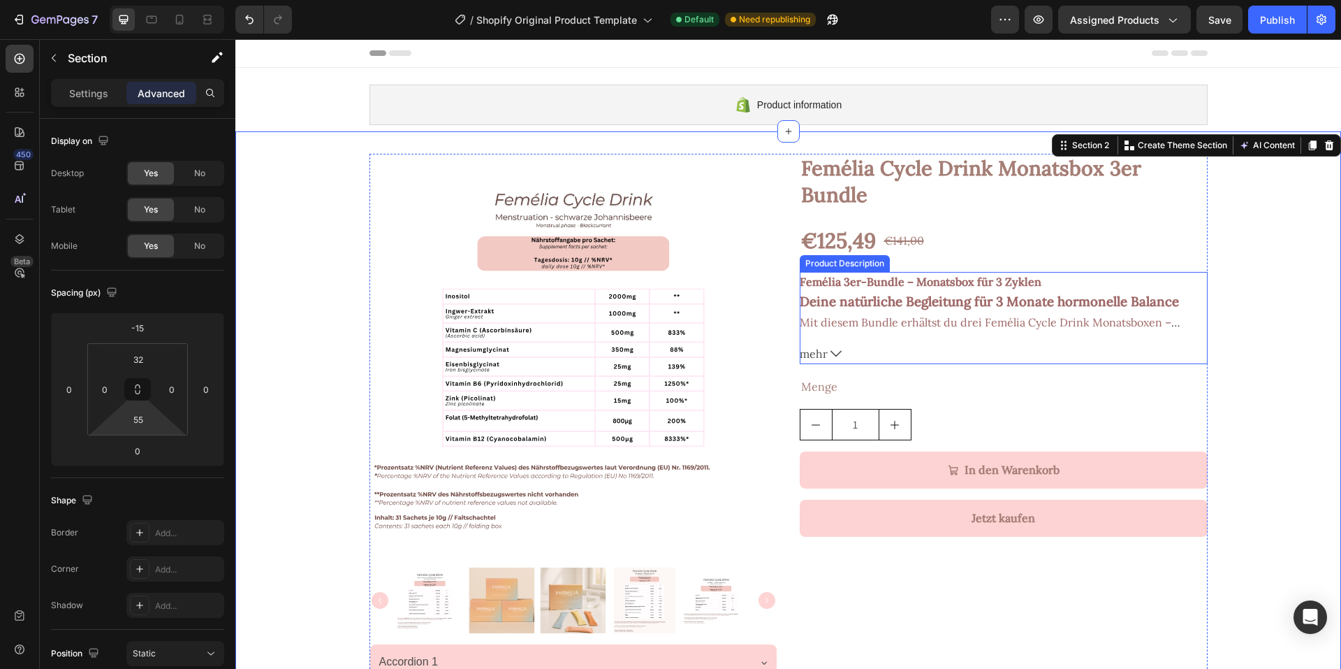
click at [835, 360] on button "mehr" at bounding box center [1004, 354] width 408 height 20
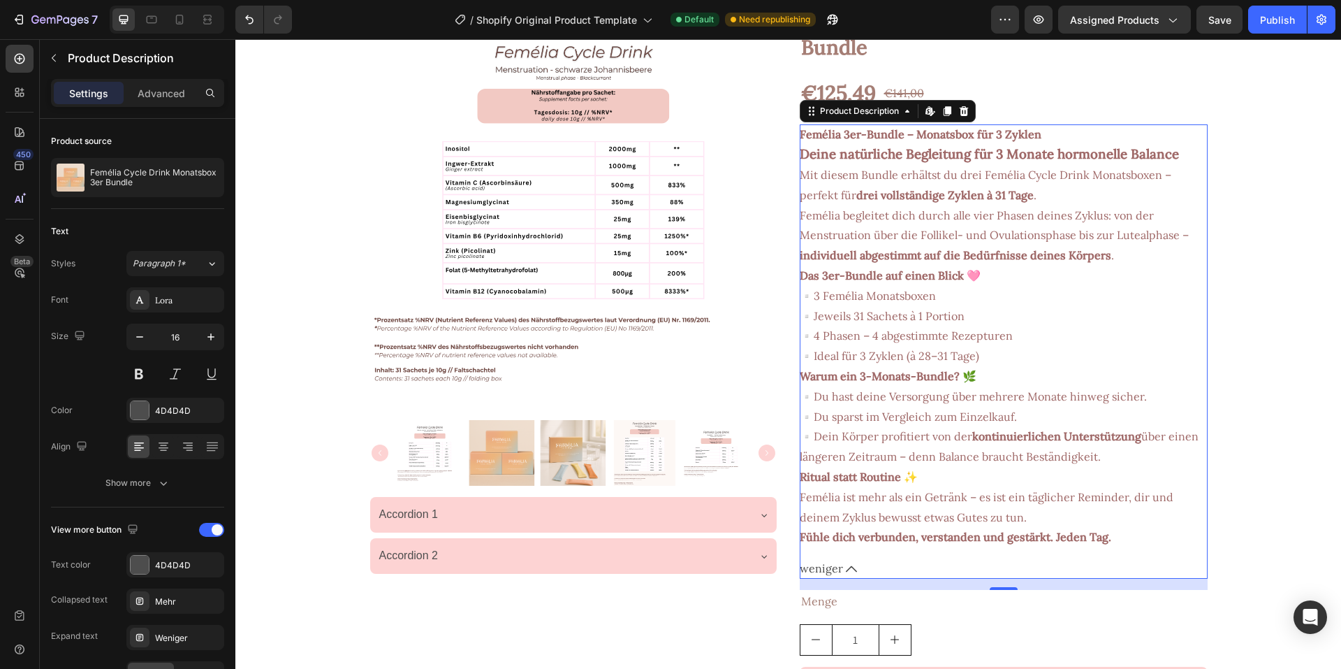
scroll to position [70, 0]
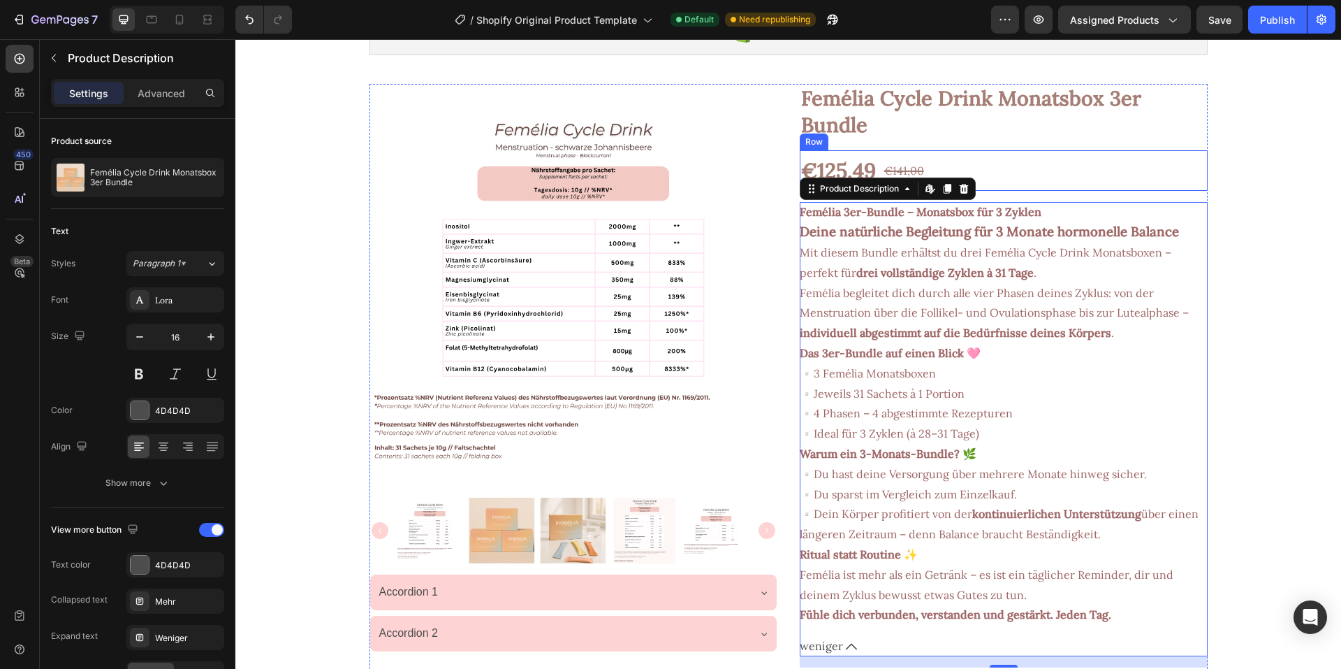
click at [1046, 170] on div "€125,49 Product Price Product Price €141,00 Product Price Product Price Row" at bounding box center [1004, 170] width 408 height 41
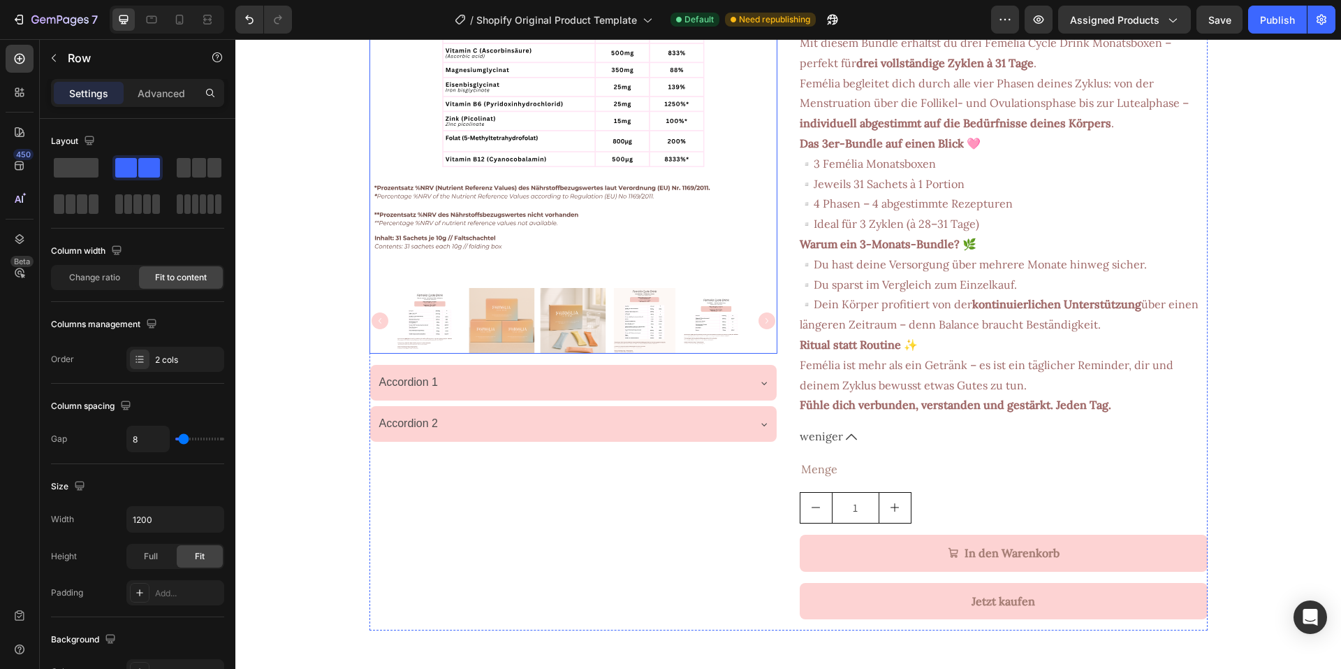
scroll to position [0, 0]
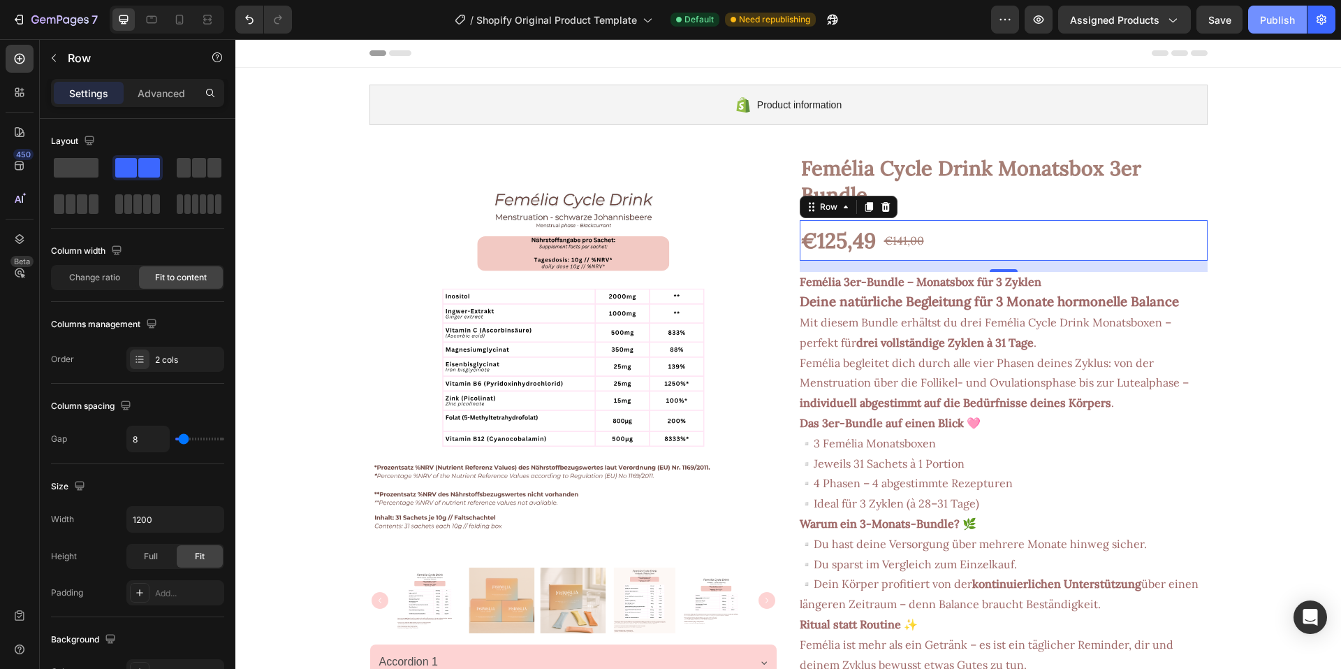
click at [1267, 16] on div "Publish" at bounding box center [1277, 20] width 35 height 15
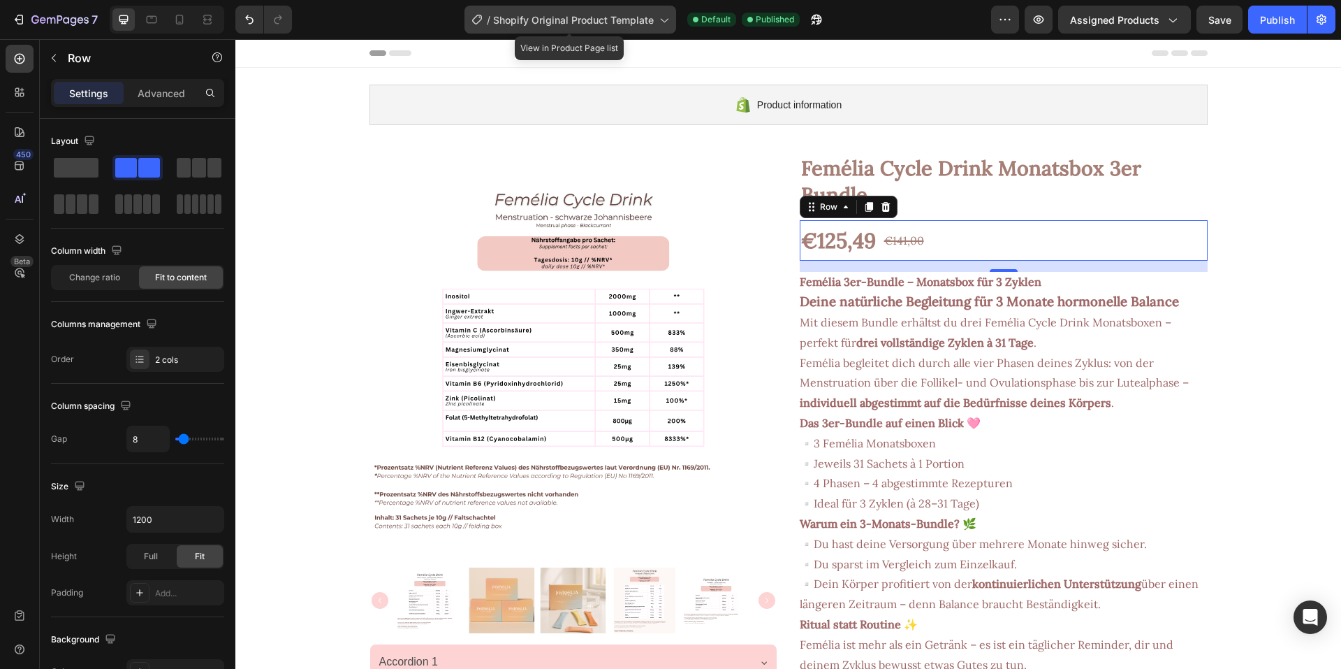
click at [603, 13] on span "Shopify Original Product Template" at bounding box center [573, 20] width 161 height 15
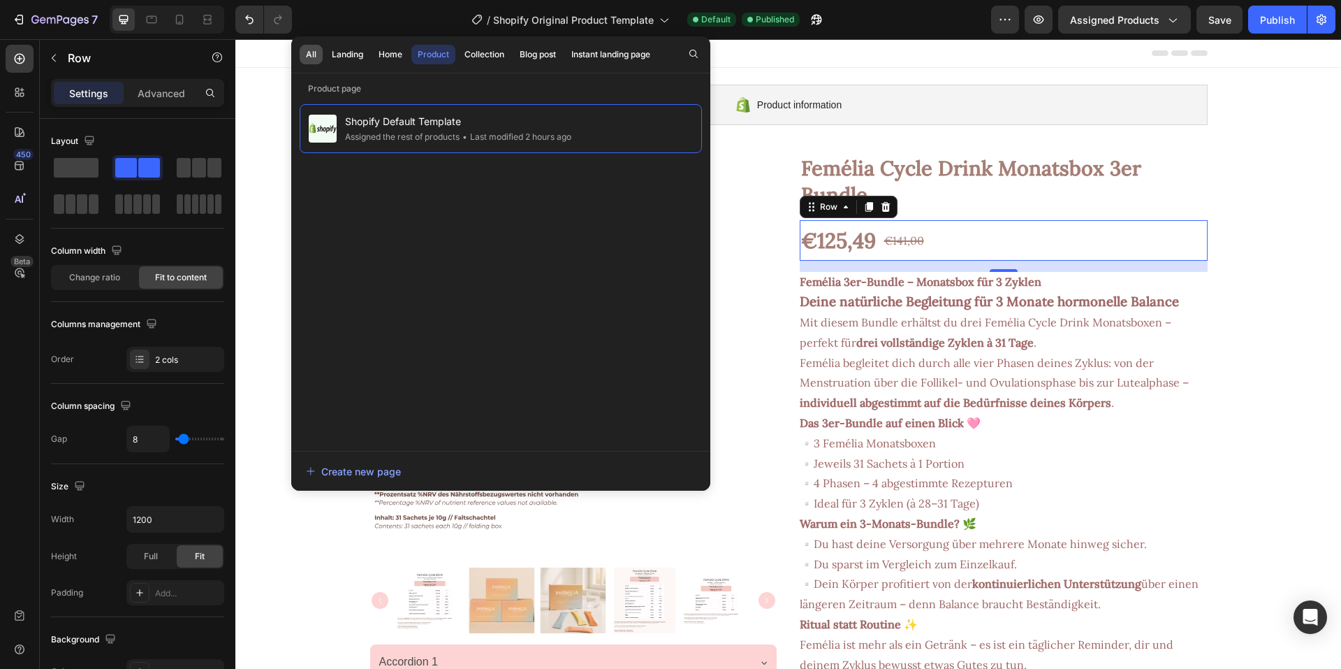
click at [326, 52] on button "All" at bounding box center [348, 55] width 44 height 20
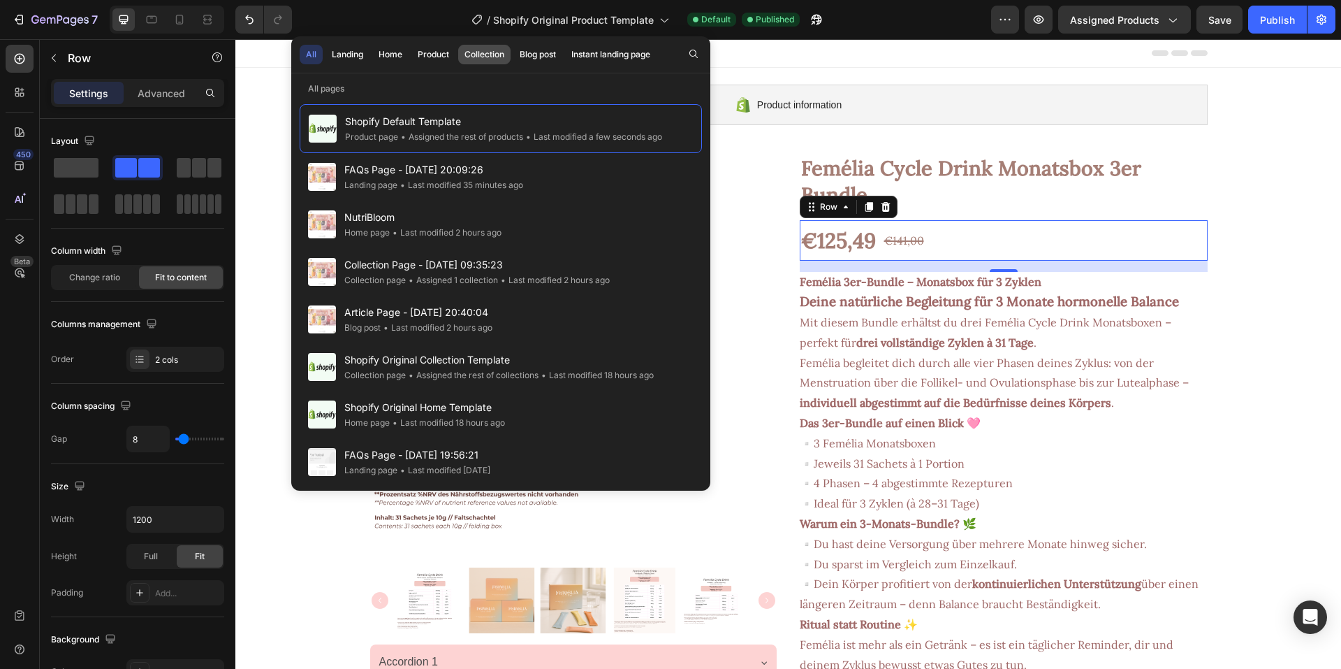
click at [478, 57] on div "Collection" at bounding box center [485, 54] width 40 height 13
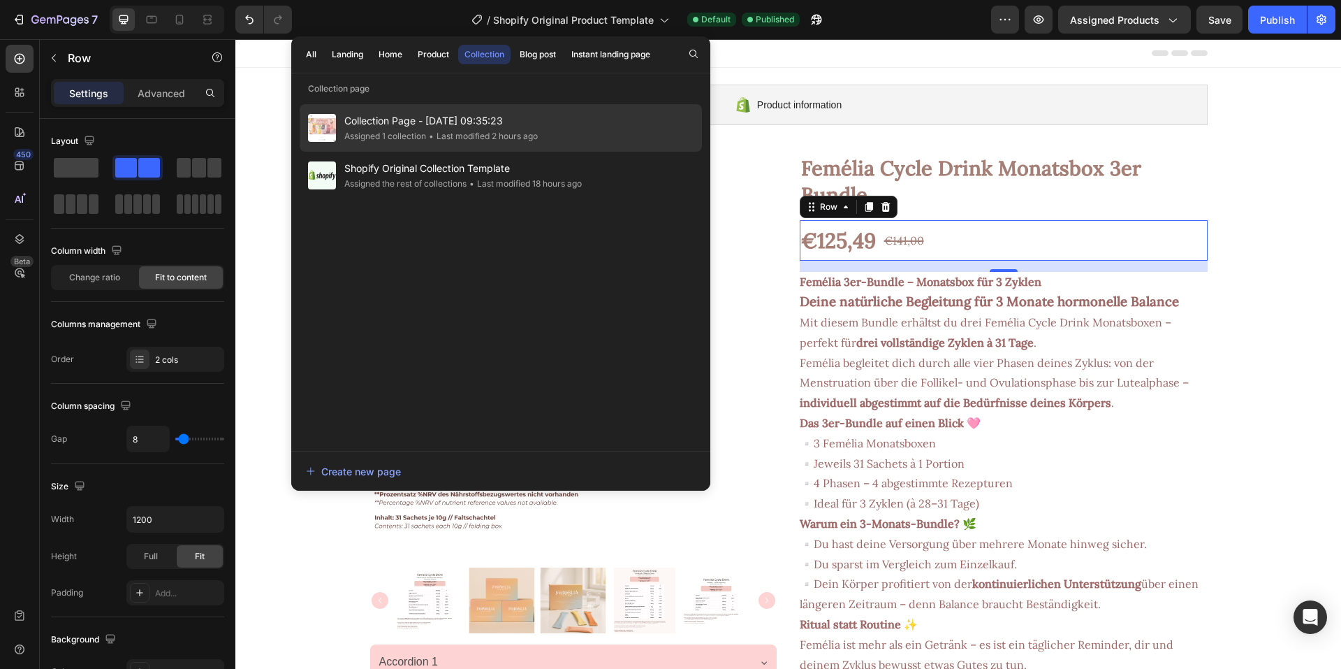
click at [414, 127] on span "Collection Page - [DATE] 09:35:23" at bounding box center [441, 120] width 194 height 17
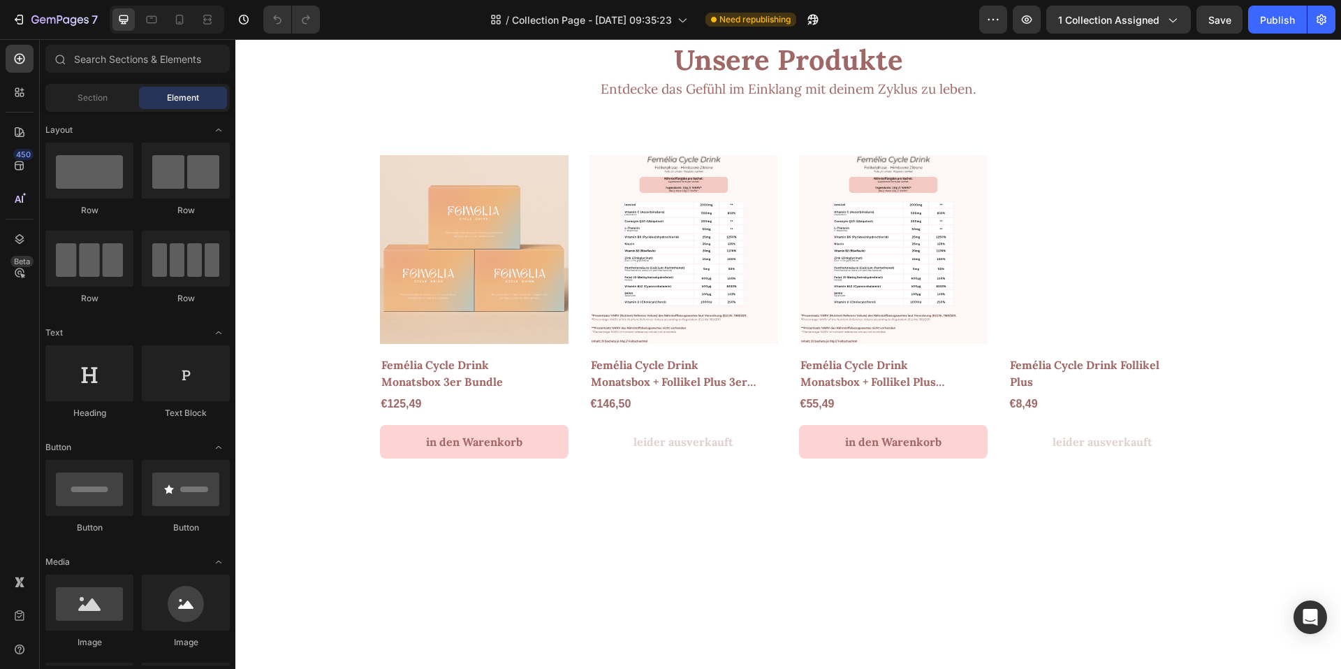
scroll to position [210, 0]
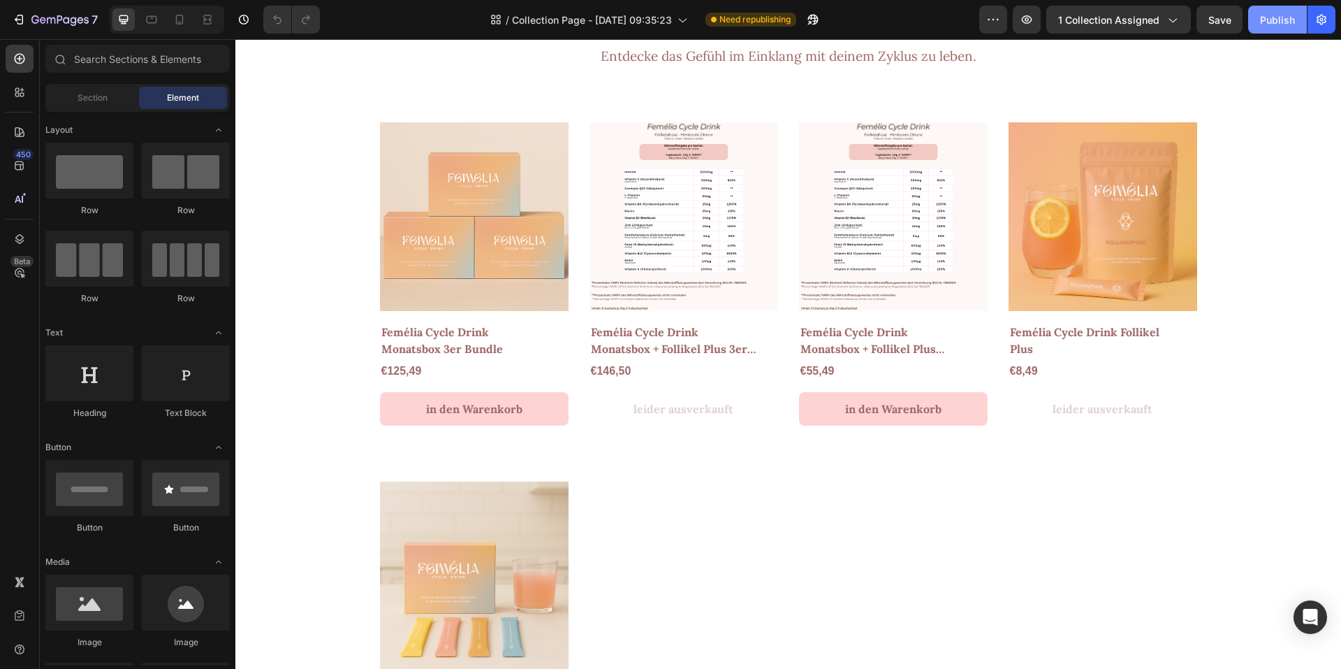
click at [1271, 15] on div "Publish" at bounding box center [1277, 20] width 35 height 15
click at [705, 47] on h2 "Unsere Produkte" at bounding box center [788, 27] width 817 height 39
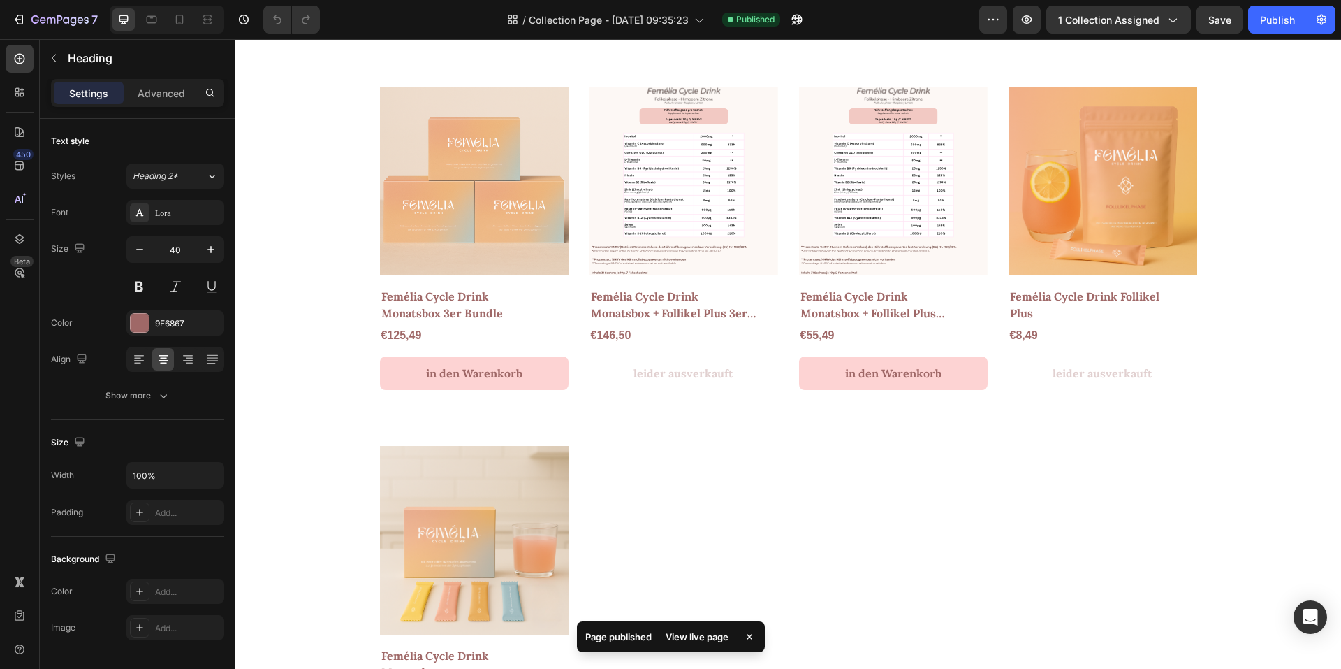
scroll to position [699, 0]
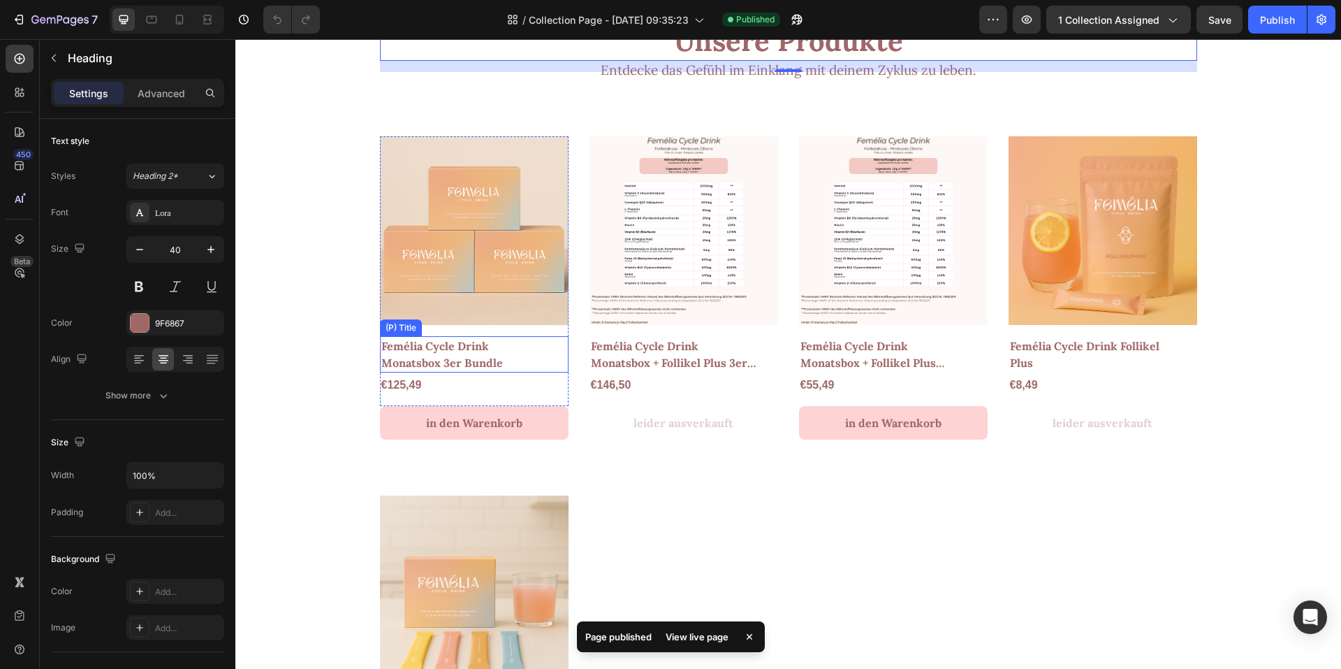
click at [399, 351] on h2 "Femélia Cycle Drink Monatsbox 3er Bundle" at bounding box center [464, 354] width 168 height 36
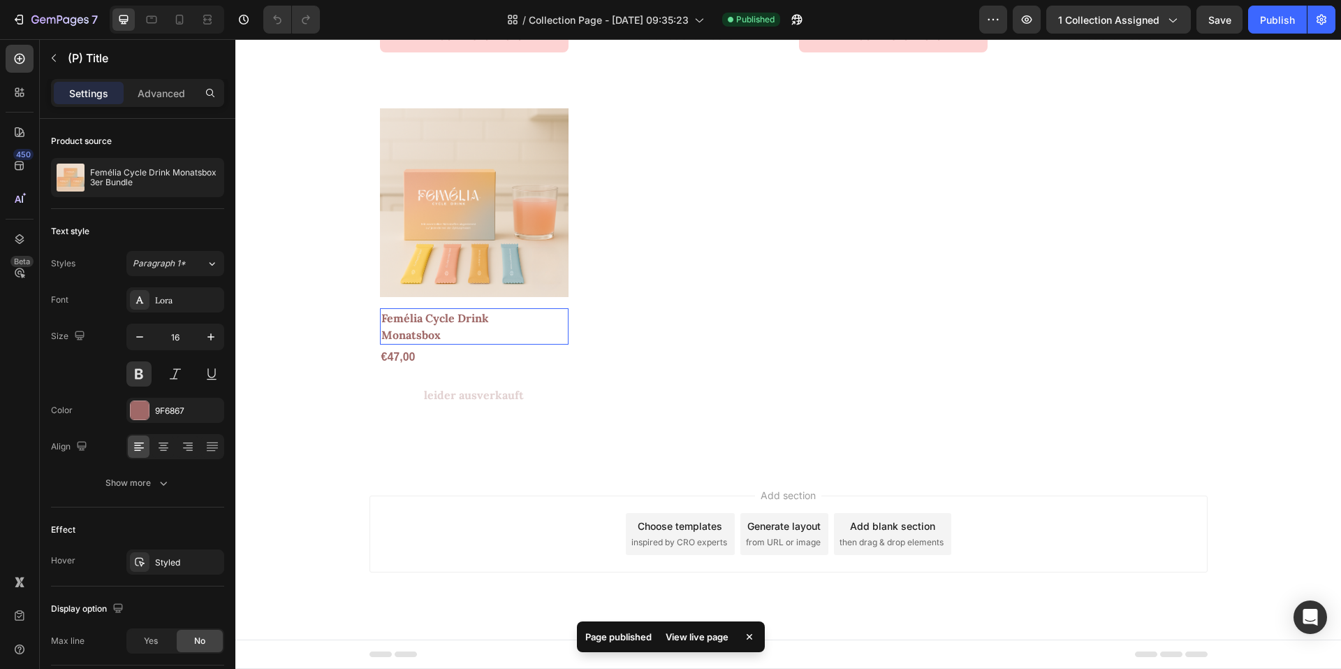
scroll to position [419, 0]
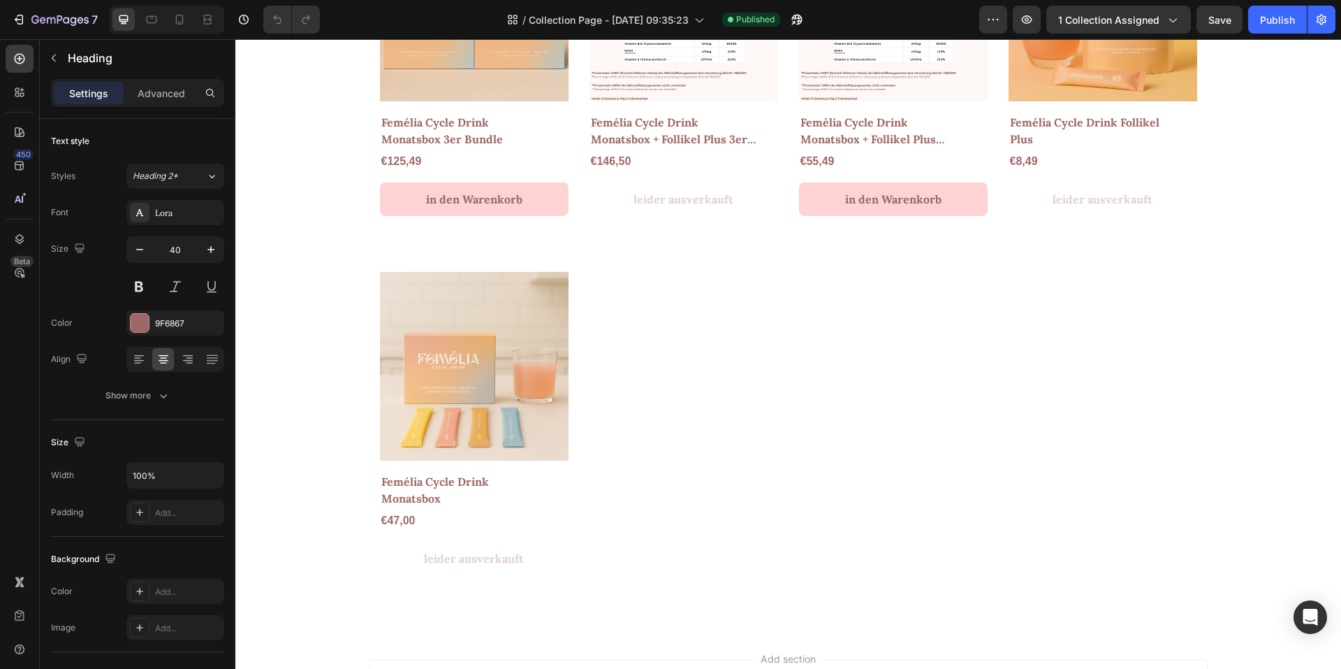
click at [321, 340] on div "Row Image Section 1 Blaubeere-Zitrone während der Menstruation Text block Himbe…" at bounding box center [788, 136] width 1106 height 989
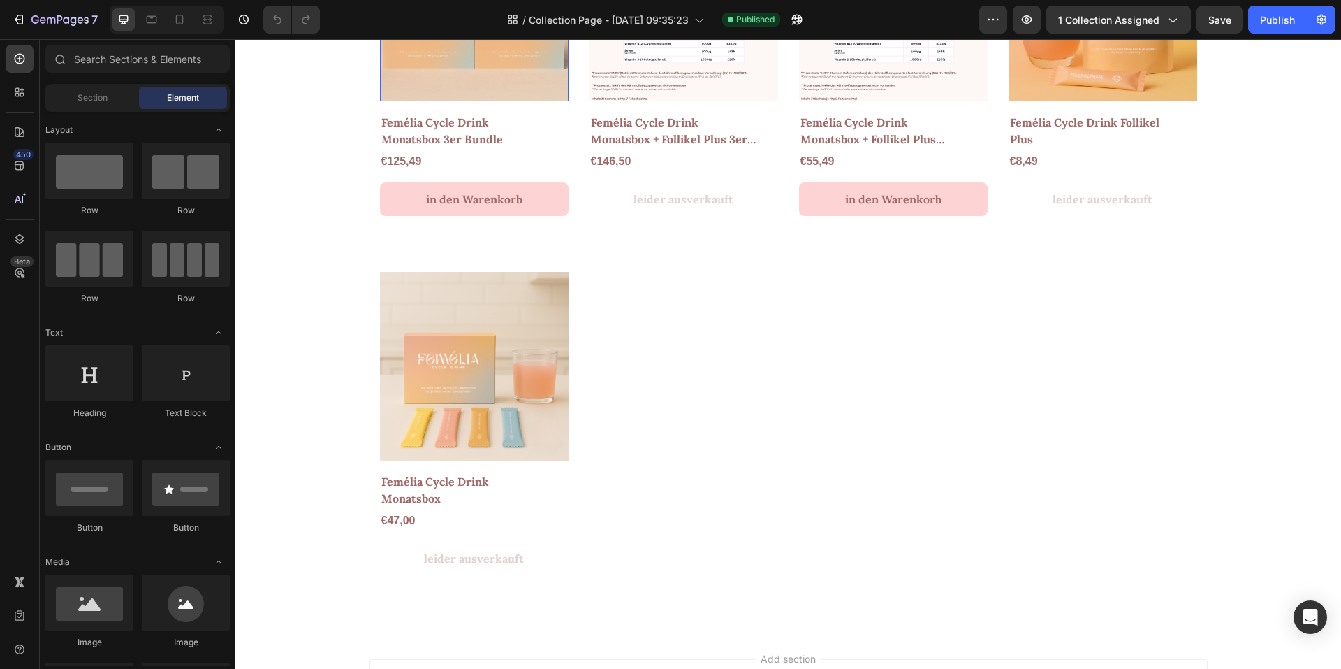
click at [446, 101] on img at bounding box center [474, 7] width 189 height 189
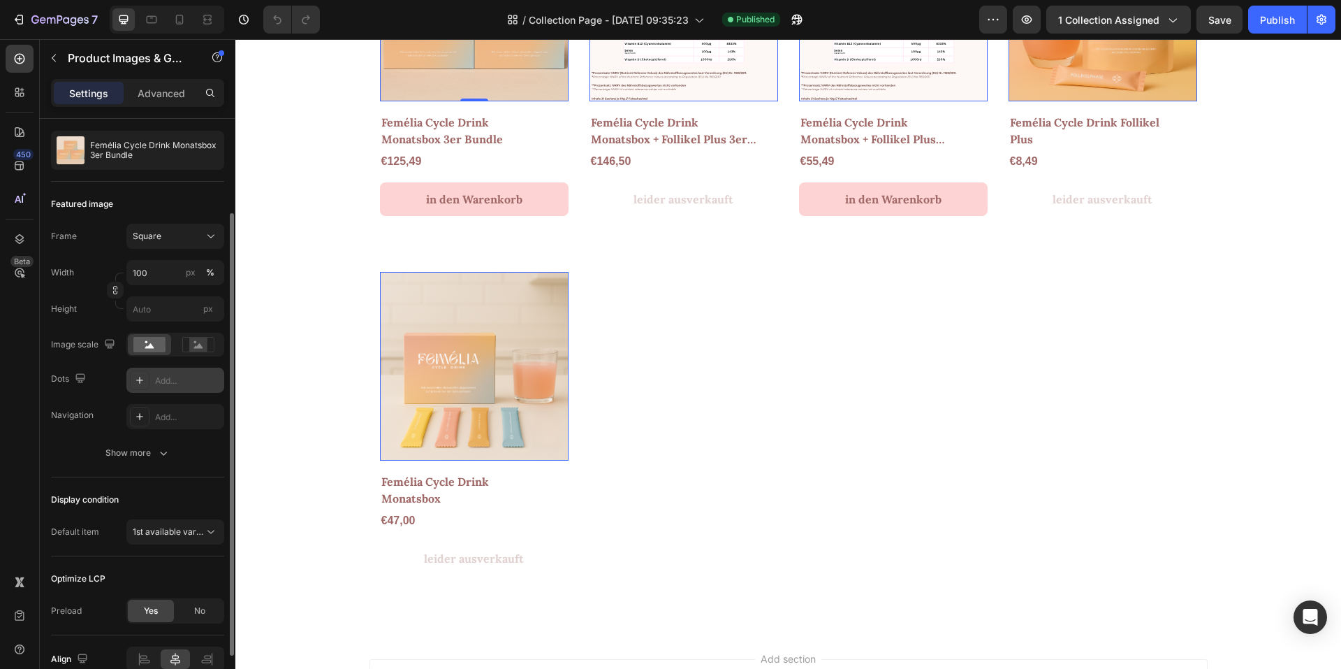
scroll to position [0, 0]
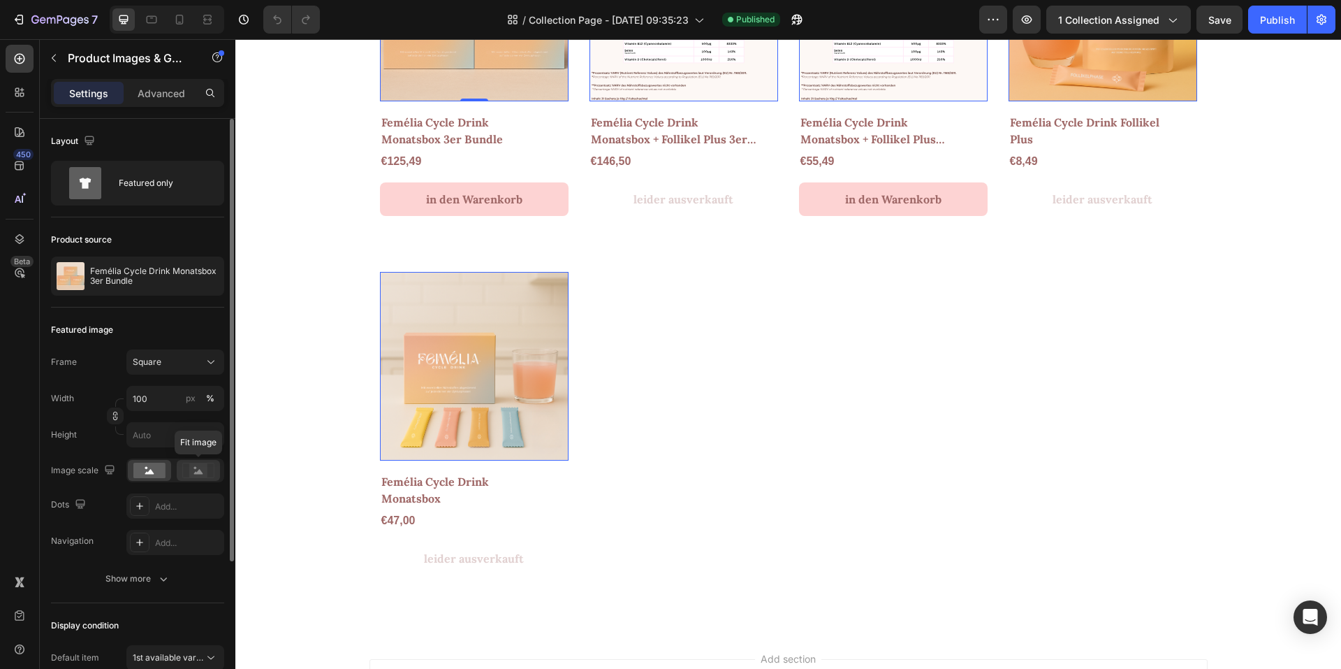
click at [194, 470] on rect at bounding box center [198, 470] width 18 height 14
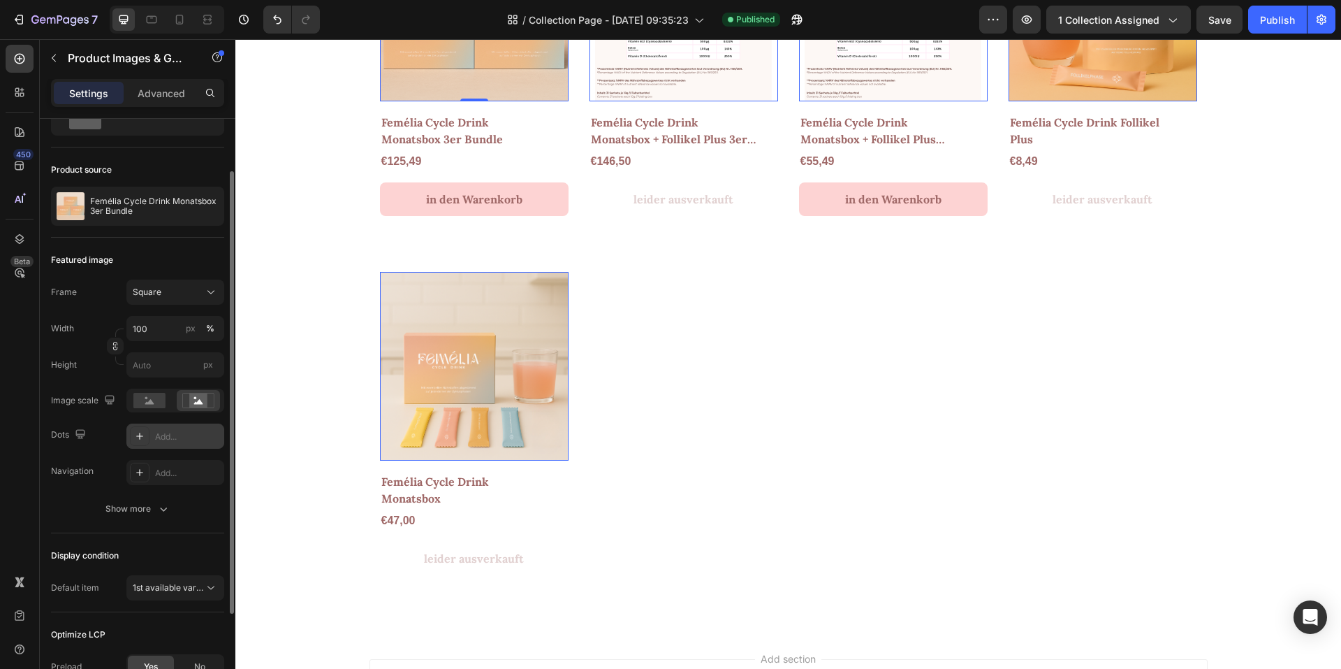
scroll to position [140, 0]
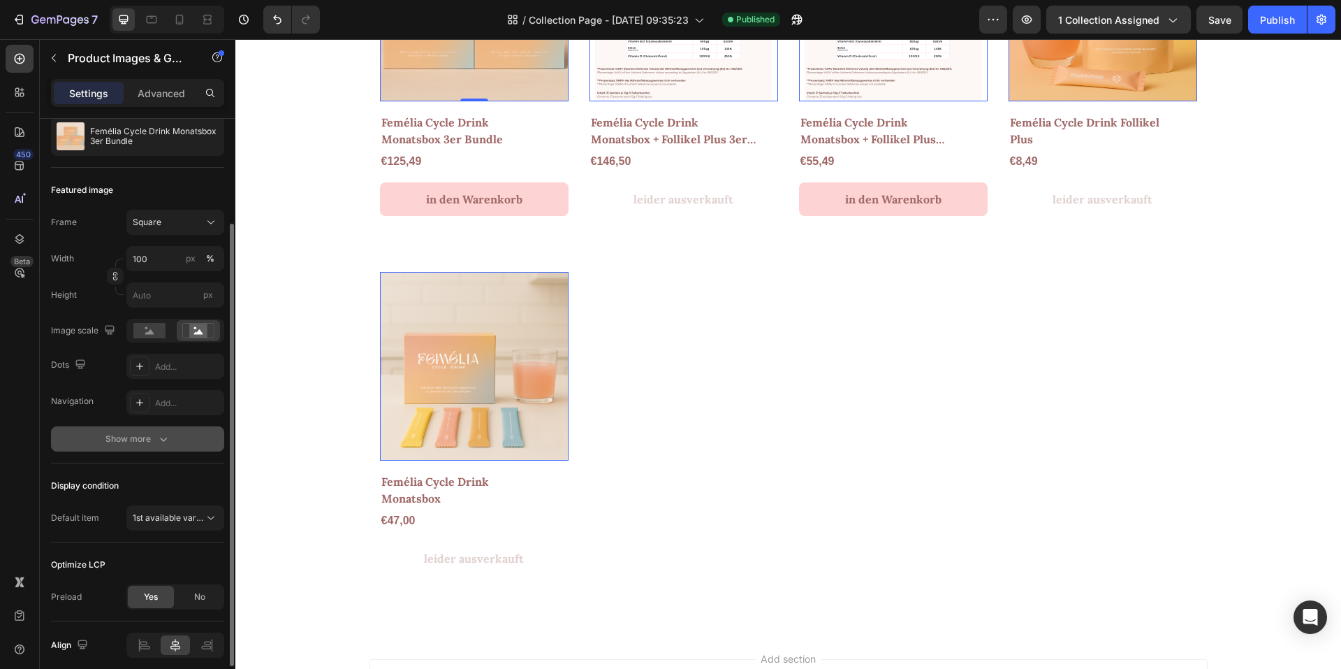
click at [133, 439] on div "Show more" at bounding box center [137, 439] width 65 height 14
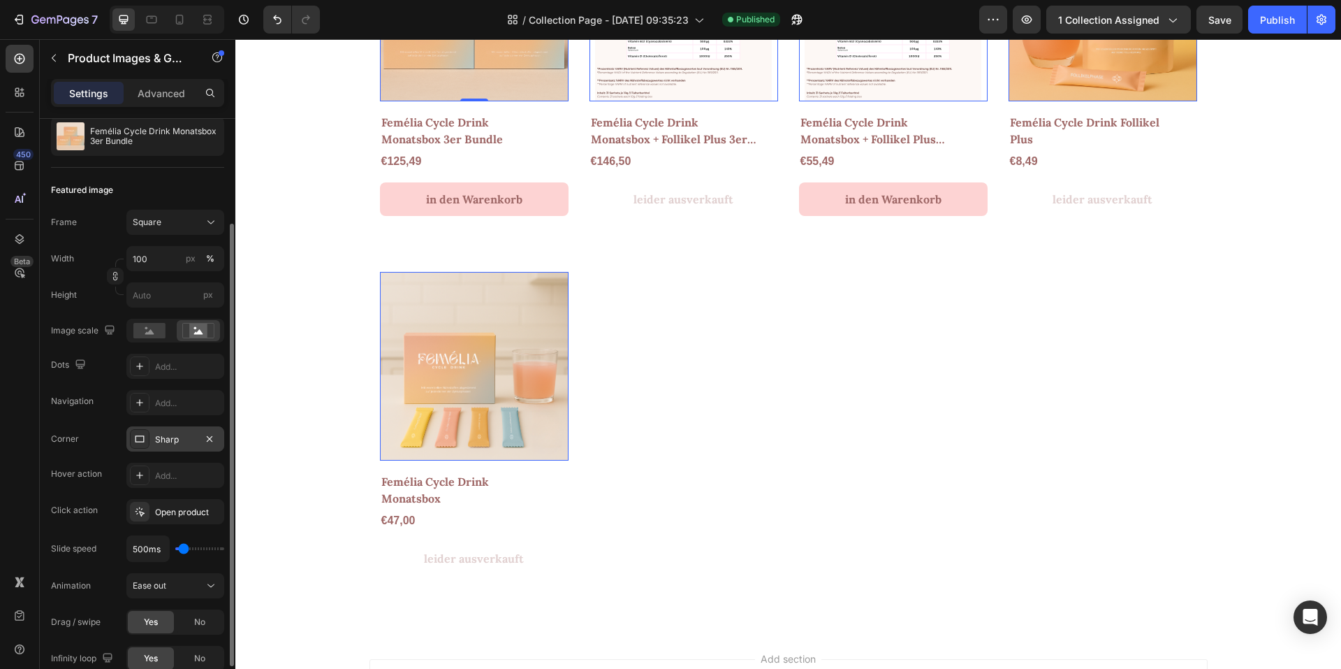
click at [200, 436] on div "Sharp" at bounding box center [175, 438] width 98 height 25
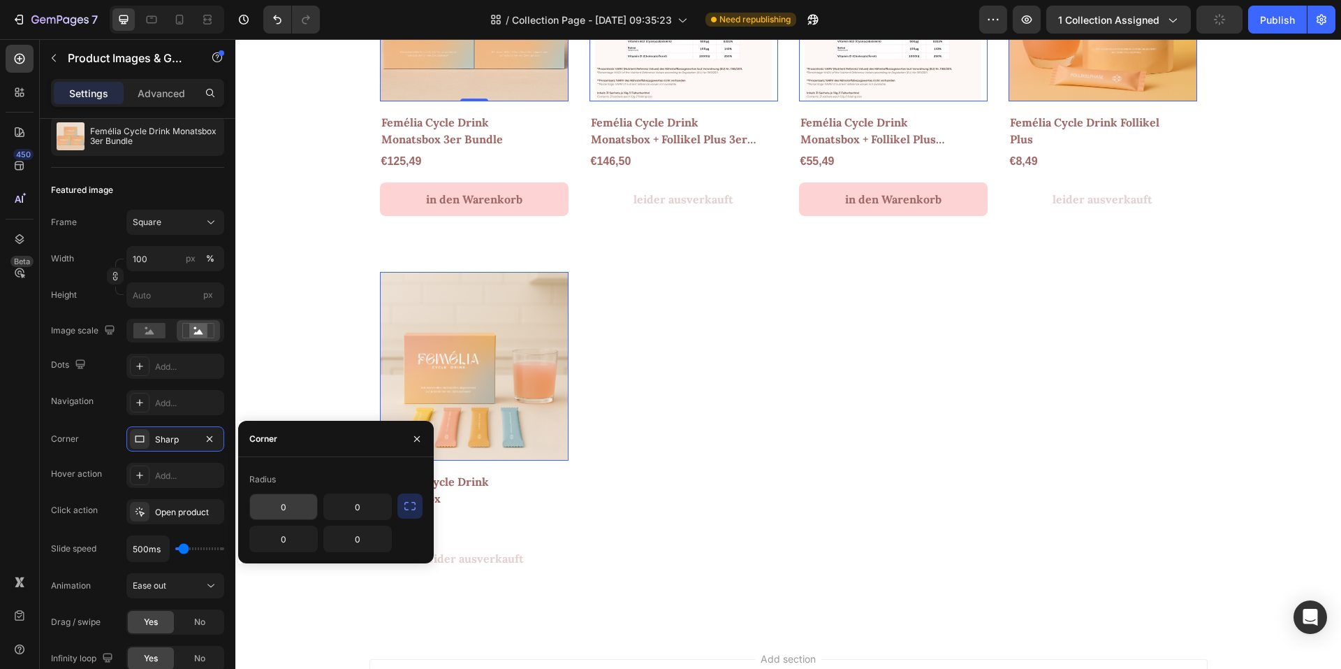
click at [293, 511] on input "0" at bounding box center [283, 506] width 67 height 25
type input "8"
click at [337, 510] on input "0" at bounding box center [357, 506] width 67 height 25
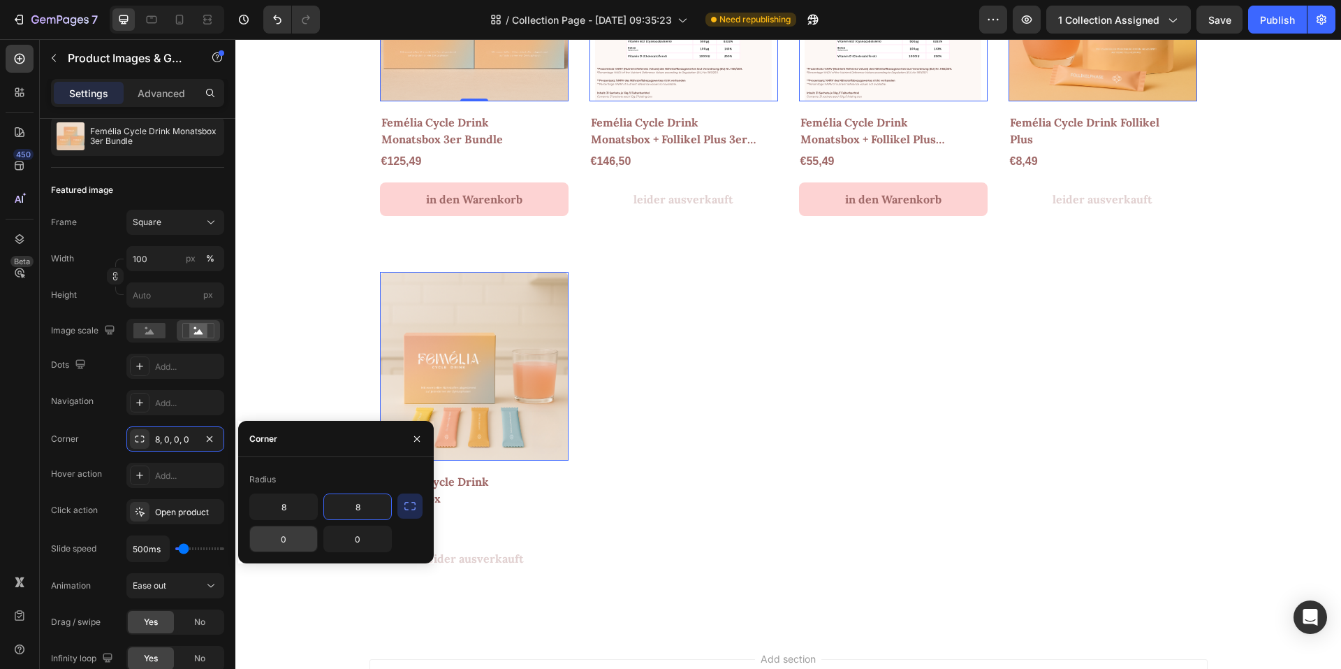
type input "8"
click at [307, 535] on input "0" at bounding box center [283, 538] width 67 height 25
type input "8"
click at [332, 532] on input "0" at bounding box center [357, 538] width 67 height 25
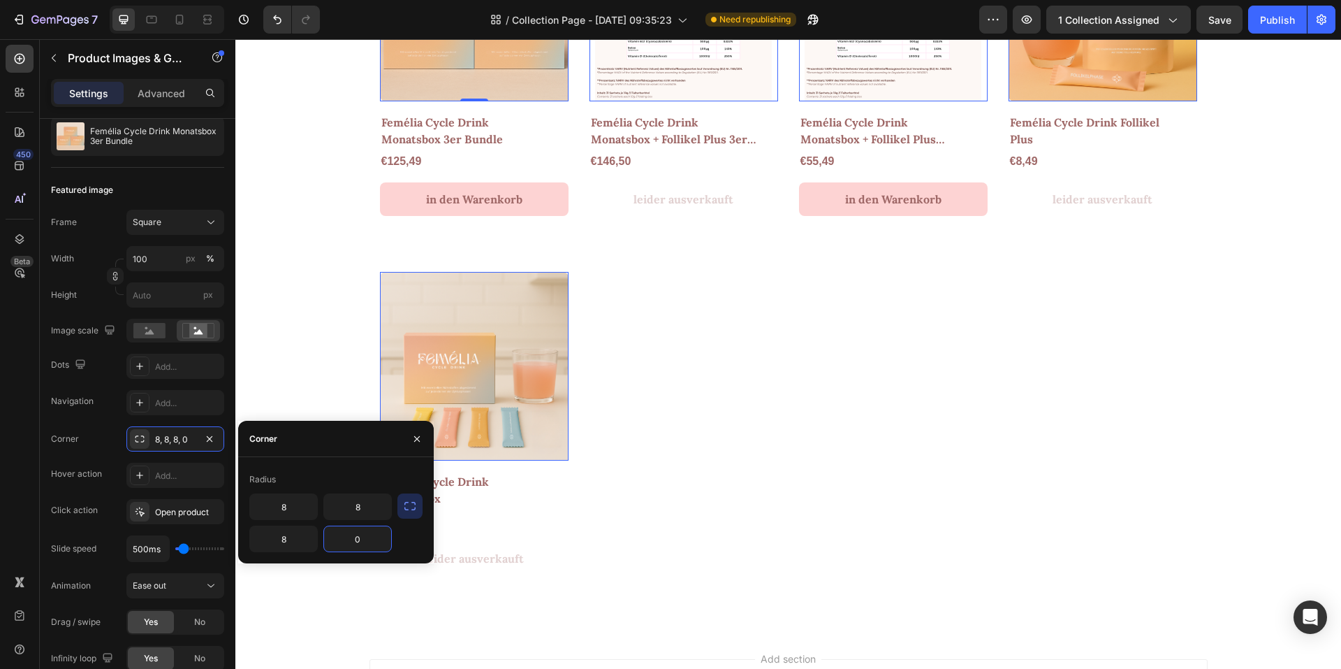
click at [332, 532] on input "0" at bounding box center [357, 538] width 67 height 25
type input "8"
click at [293, 390] on div "Row Image Section 1 Blaubeere-Zitrone während der Menstruation Text block Himbe…" at bounding box center [788, 136] width 1106 height 989
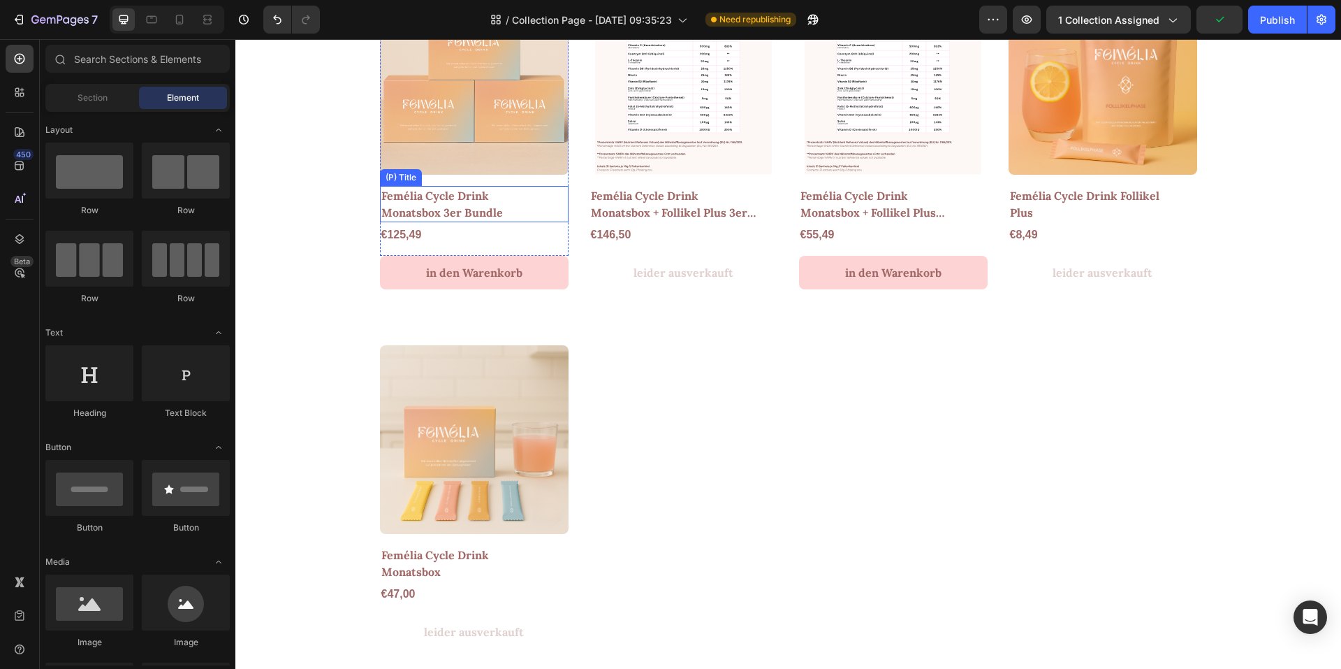
scroll to position [838, 0]
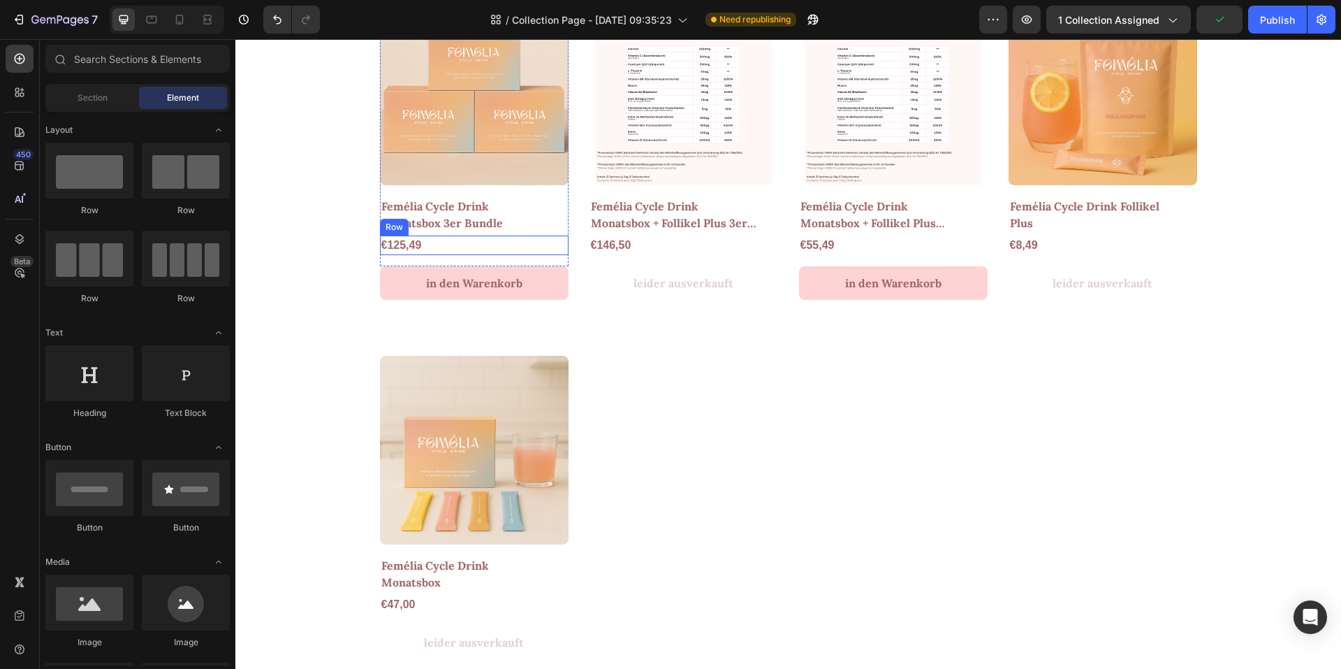
click at [435, 247] on div "€125,49 (P) Price (P) Price Row" at bounding box center [474, 245] width 189 height 20
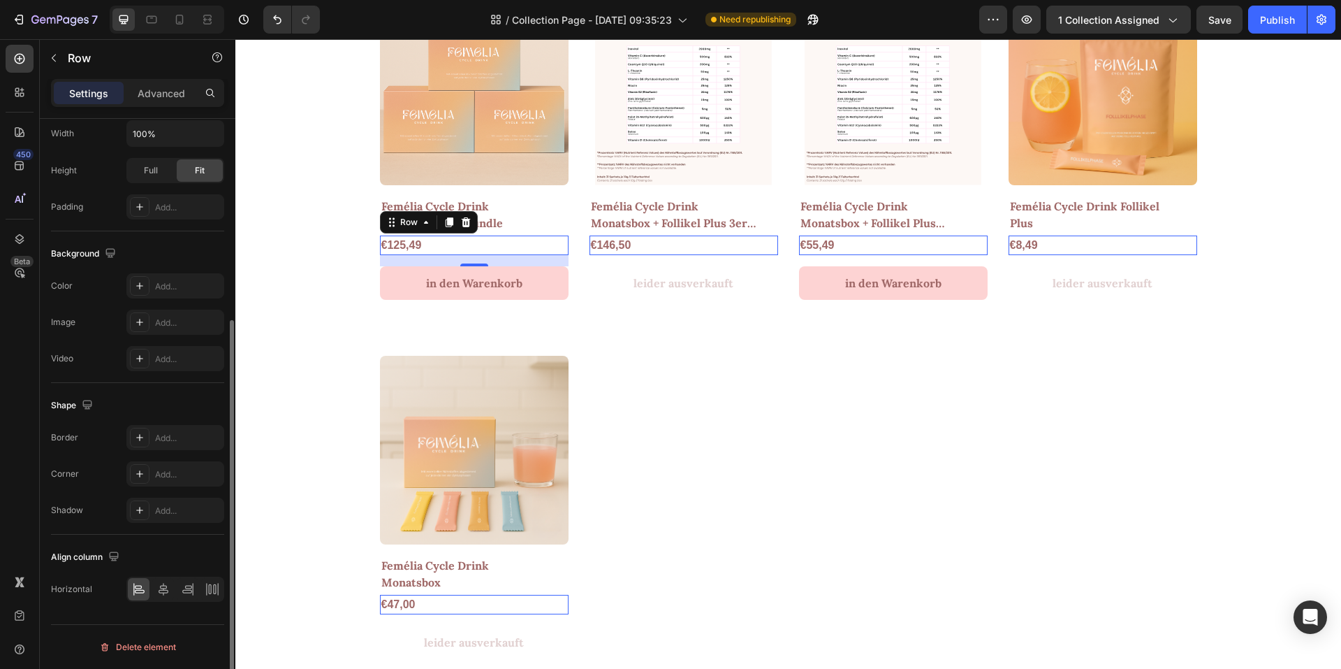
scroll to position [0, 0]
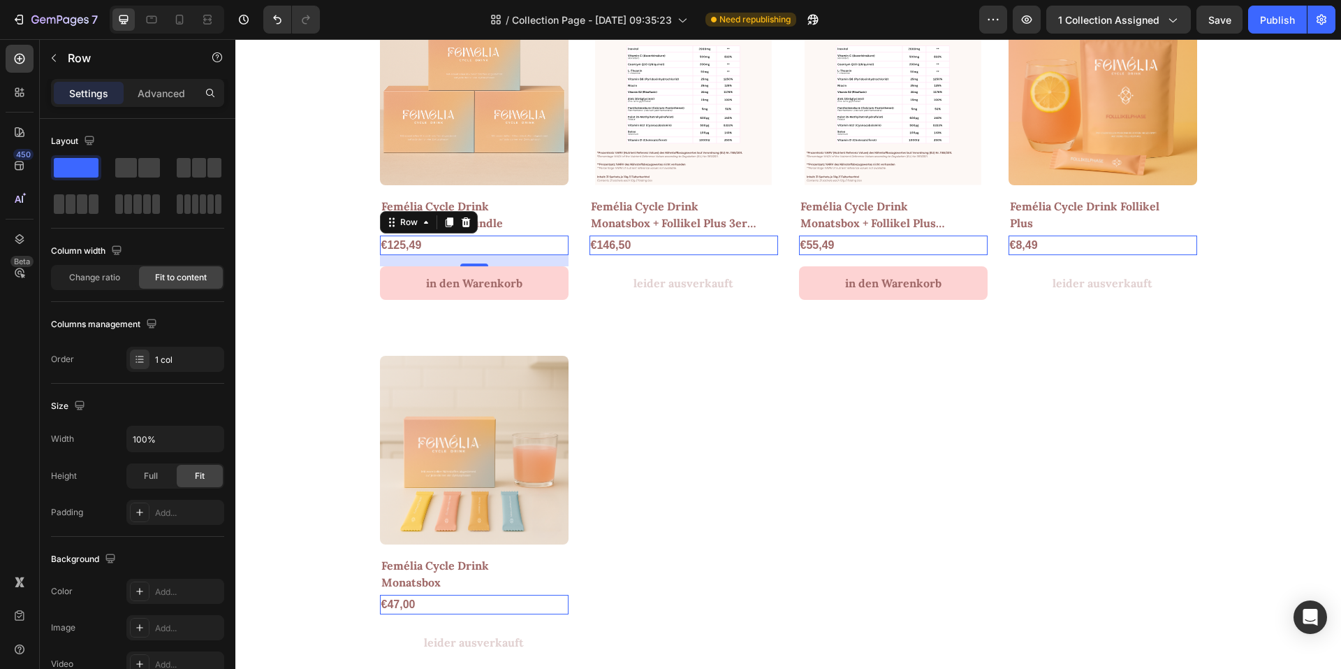
click at [514, 240] on div "€125,49 (P) Price (P) Price Row 16" at bounding box center [474, 245] width 189 height 20
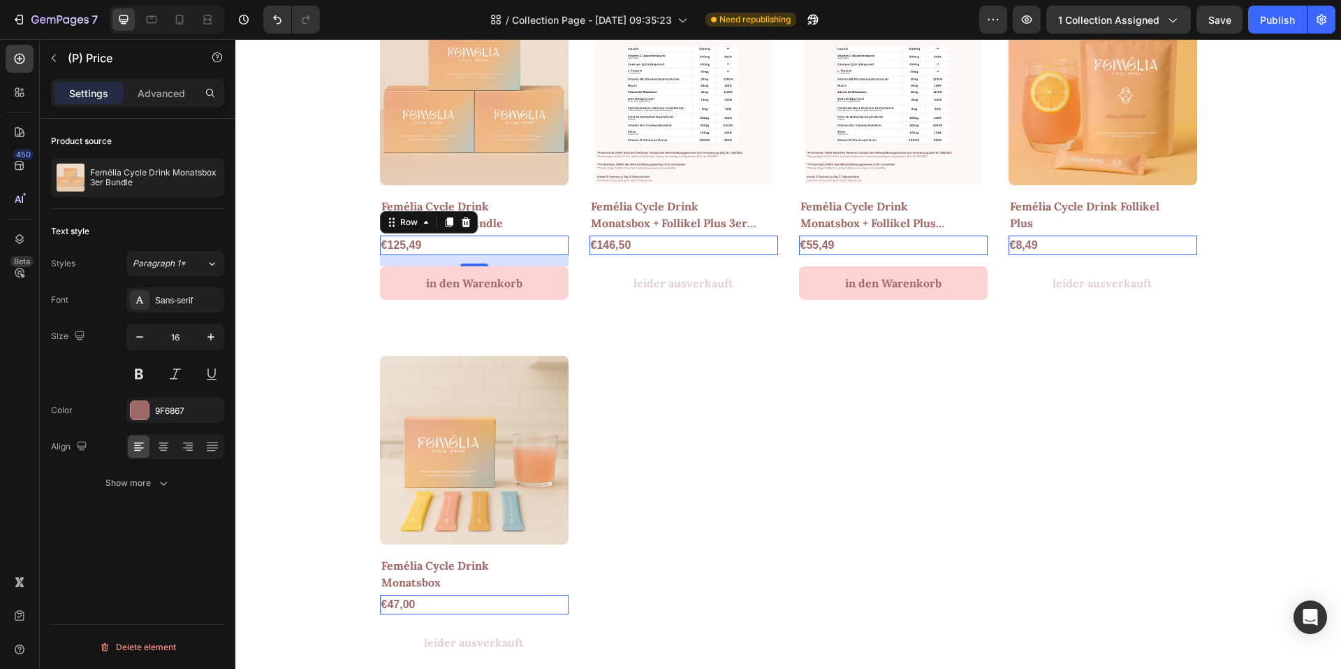
click at [402, 240] on div "€125,49" at bounding box center [401, 245] width 43 height 20
click at [209, 340] on icon "button" at bounding box center [211, 337] width 14 height 14
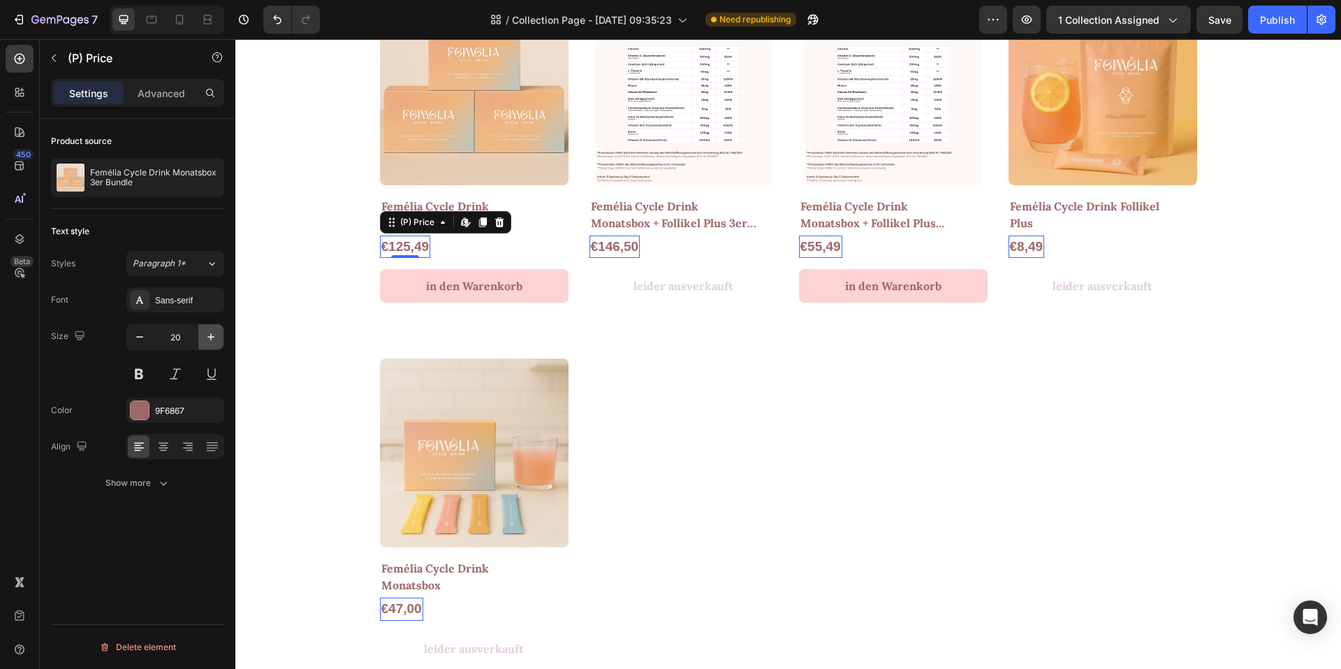
click at [209, 340] on icon "button" at bounding box center [211, 337] width 14 height 14
type input "22"
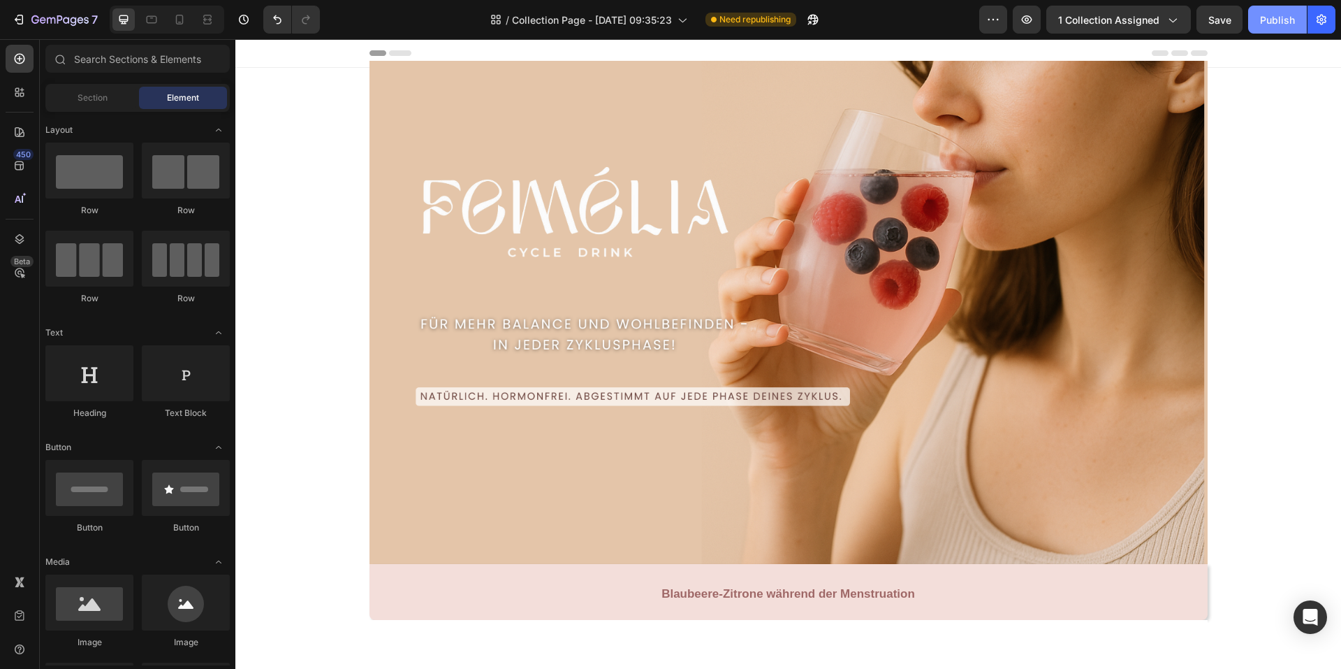
click at [1268, 30] on button "Publish" at bounding box center [1277, 20] width 59 height 28
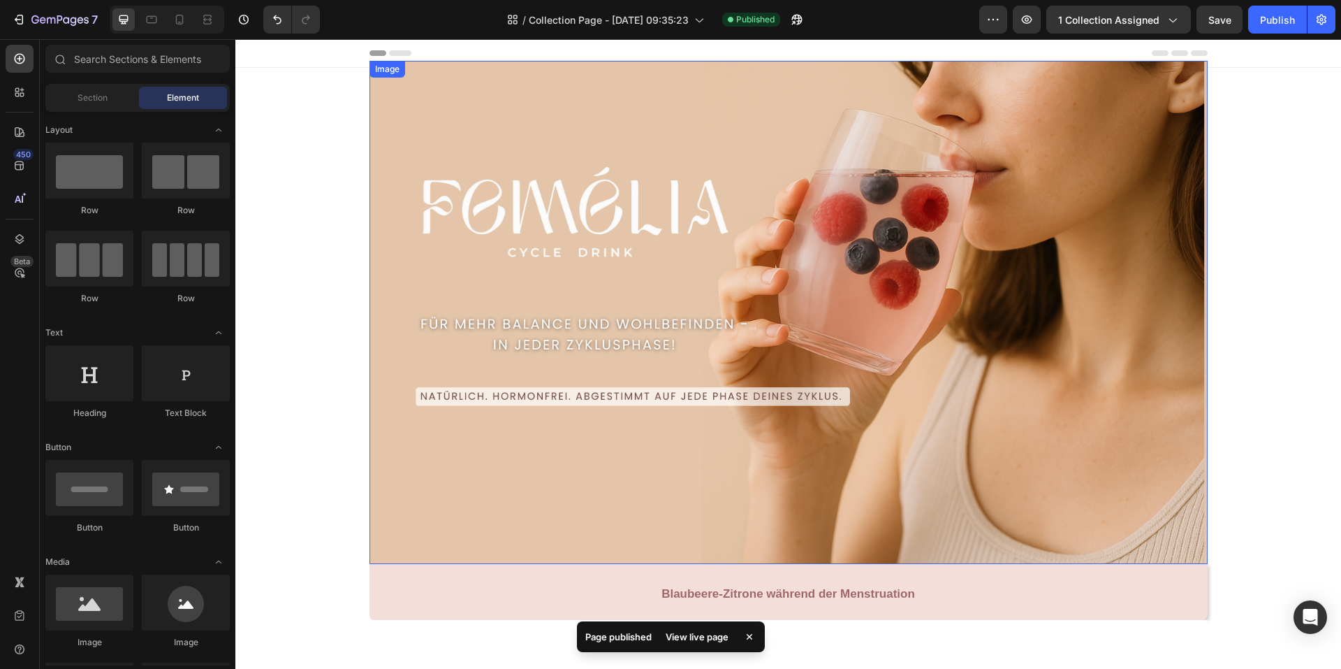
click at [414, 168] on img at bounding box center [789, 312] width 838 height 503
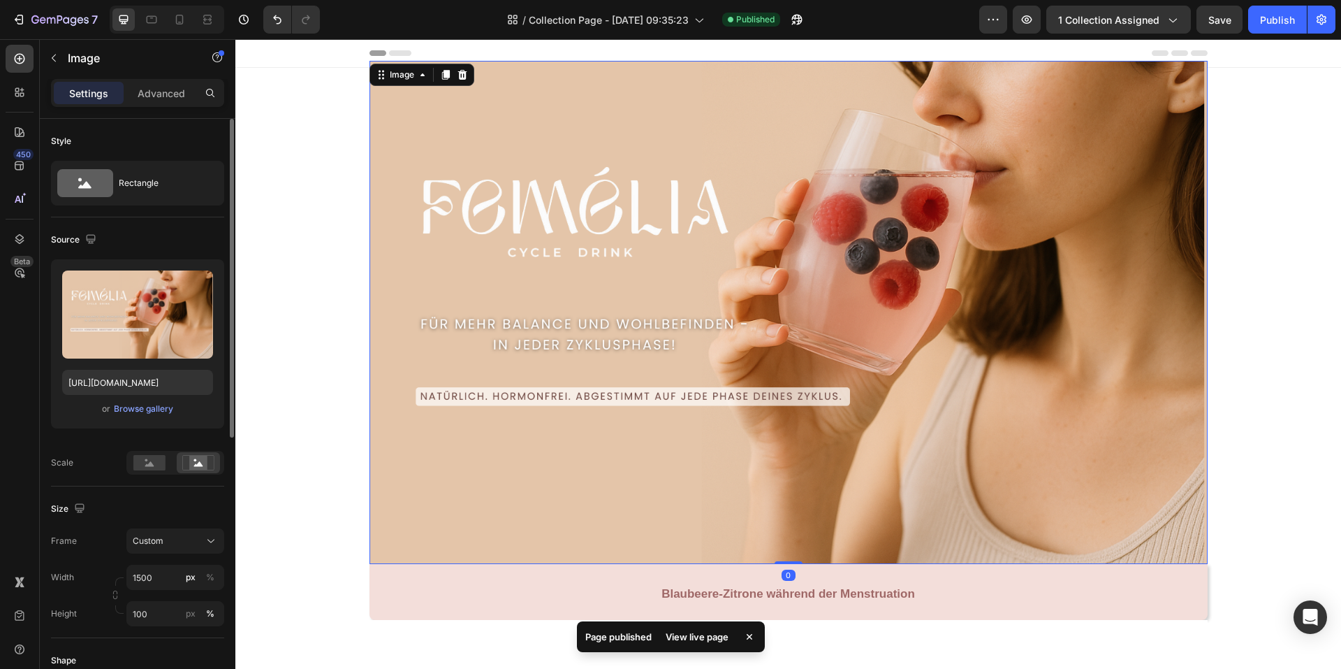
scroll to position [140, 0]
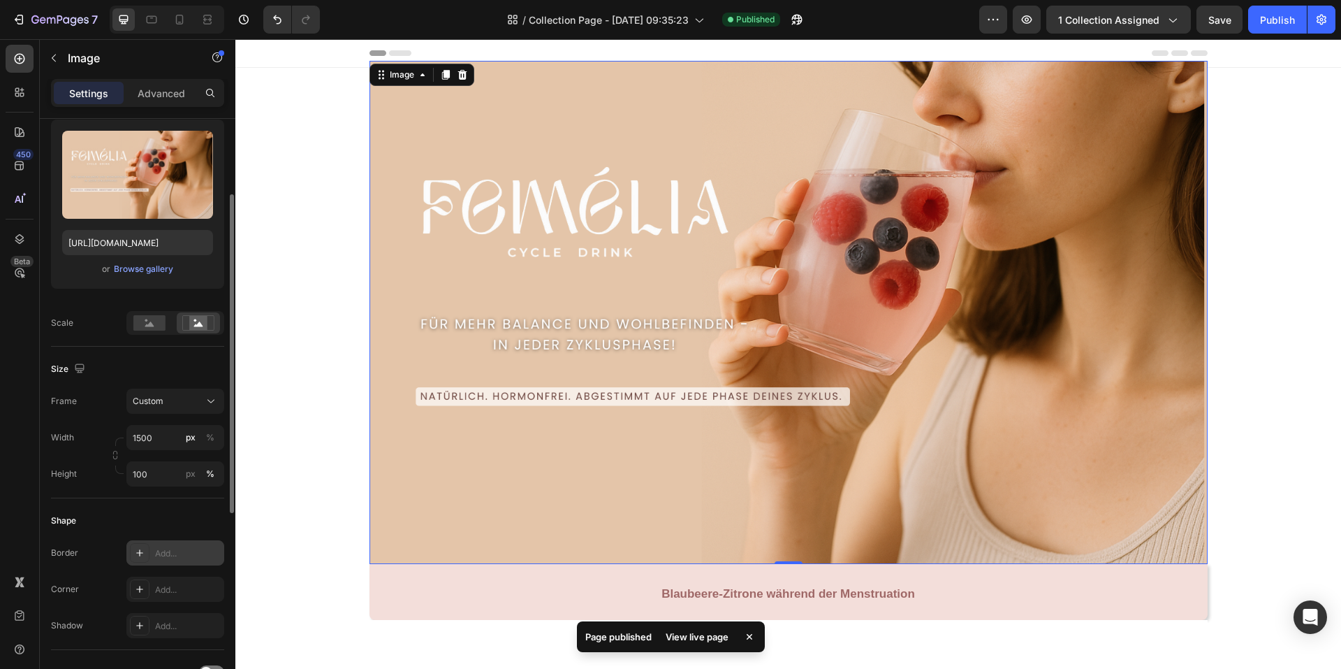
click at [163, 555] on div "Add..." at bounding box center [188, 553] width 66 height 13
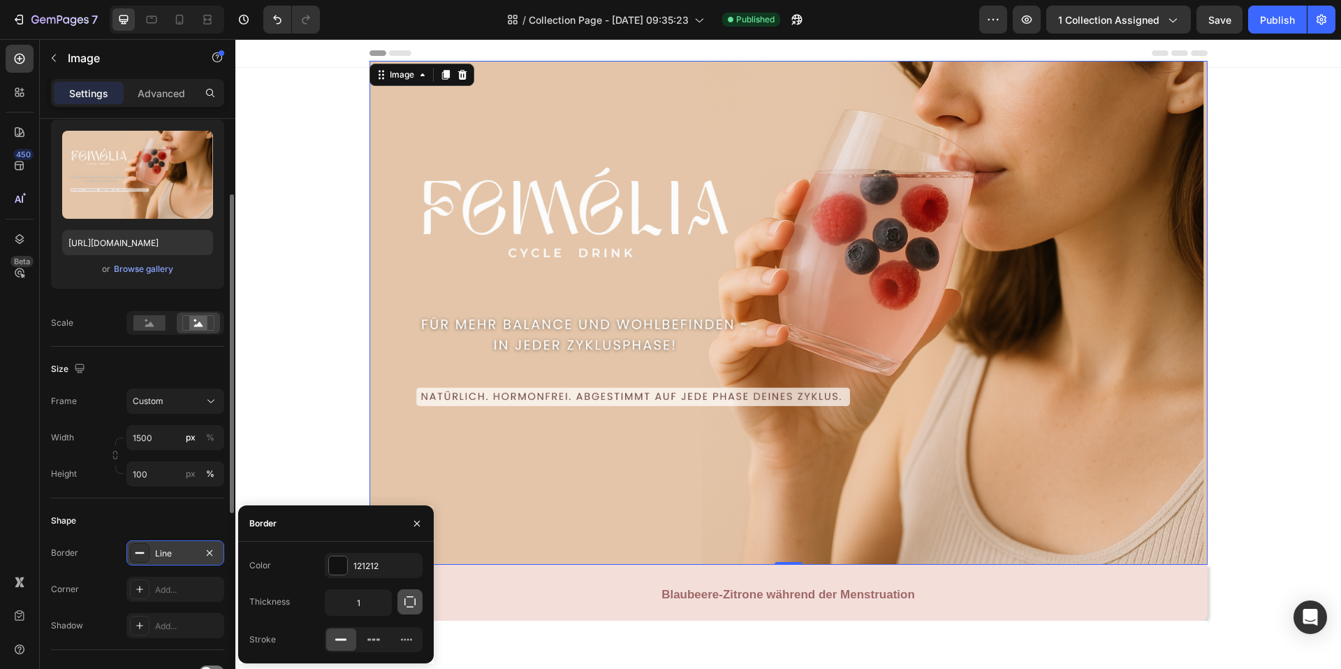
click at [415, 611] on button "button" at bounding box center [409, 601] width 25 height 25
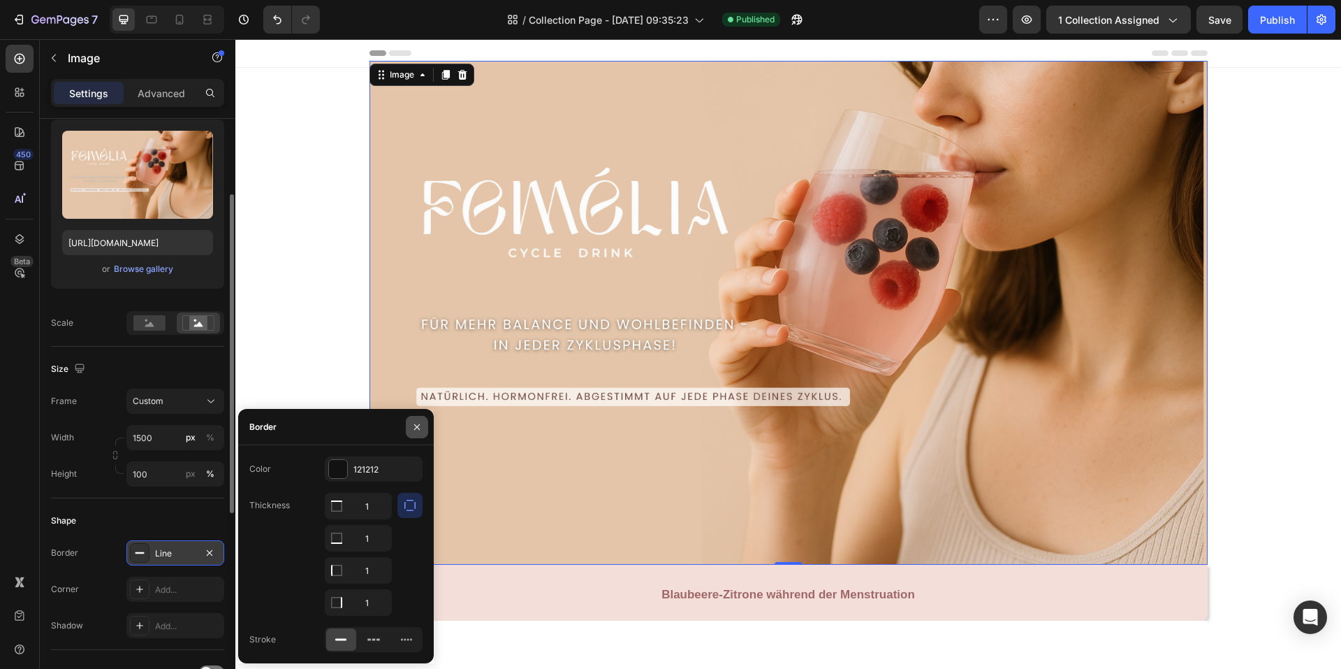
click at [413, 436] on button "button" at bounding box center [417, 427] width 22 height 22
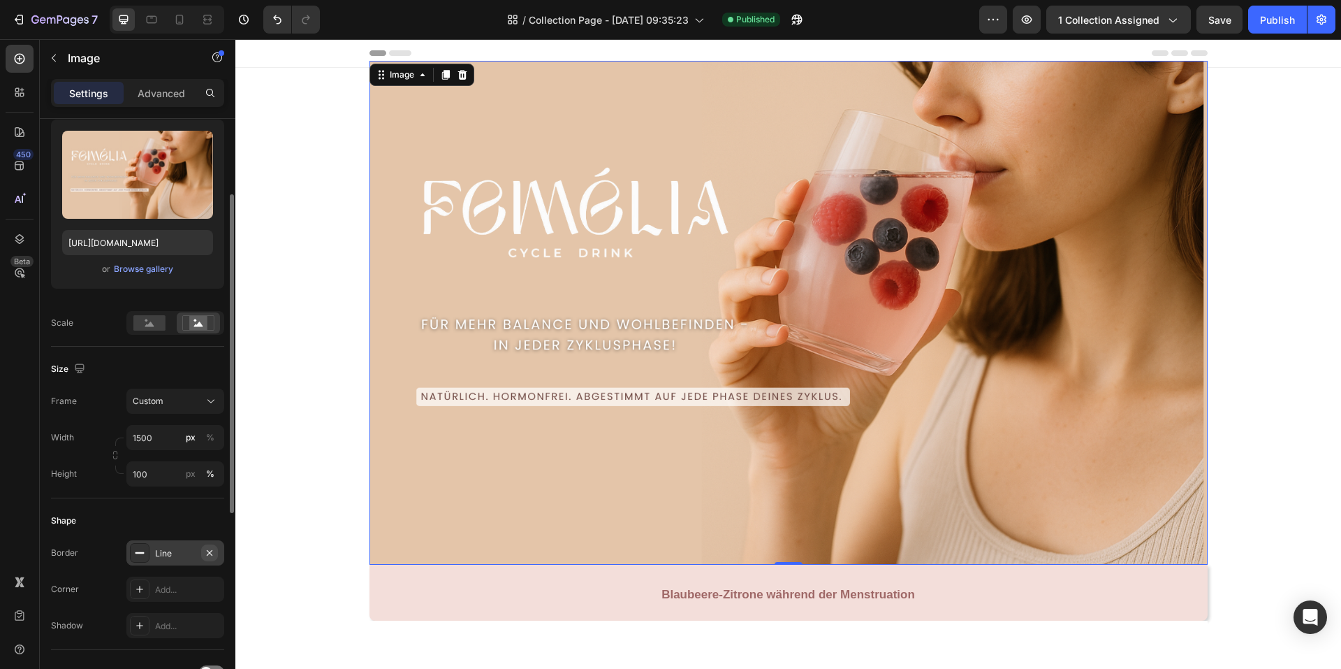
click at [212, 552] on icon "button" at bounding box center [209, 552] width 11 height 11
click at [187, 585] on div "Add..." at bounding box center [188, 589] width 66 height 13
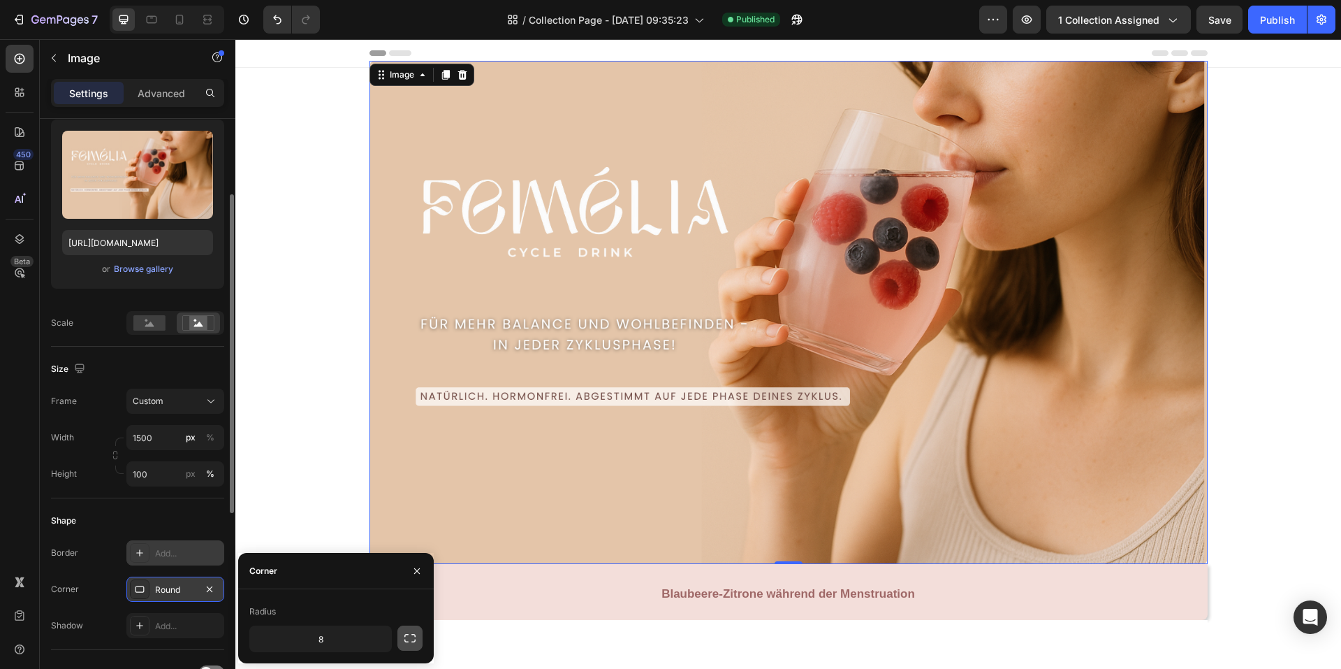
click at [411, 641] on icon "button" at bounding box center [410, 638] width 14 height 14
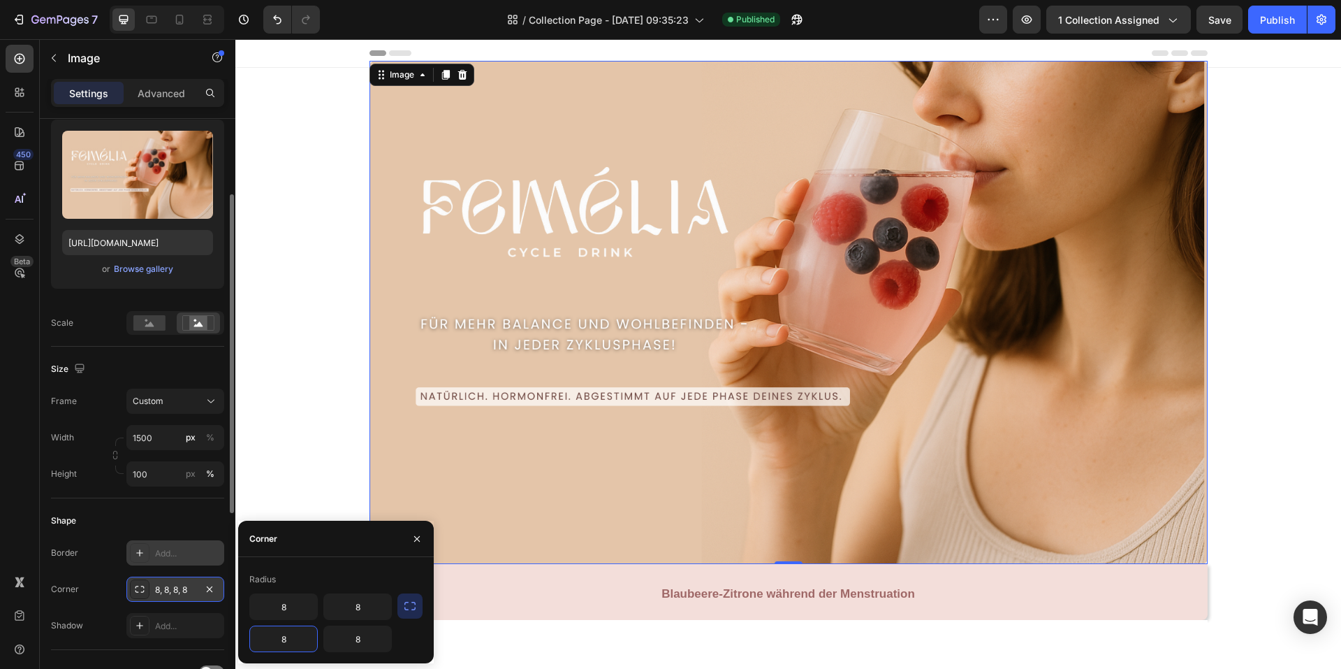
click at [301, 641] on input "8" at bounding box center [283, 638] width 67 height 25
type input "0"
click at [374, 642] on input "8" at bounding box center [357, 638] width 67 height 25
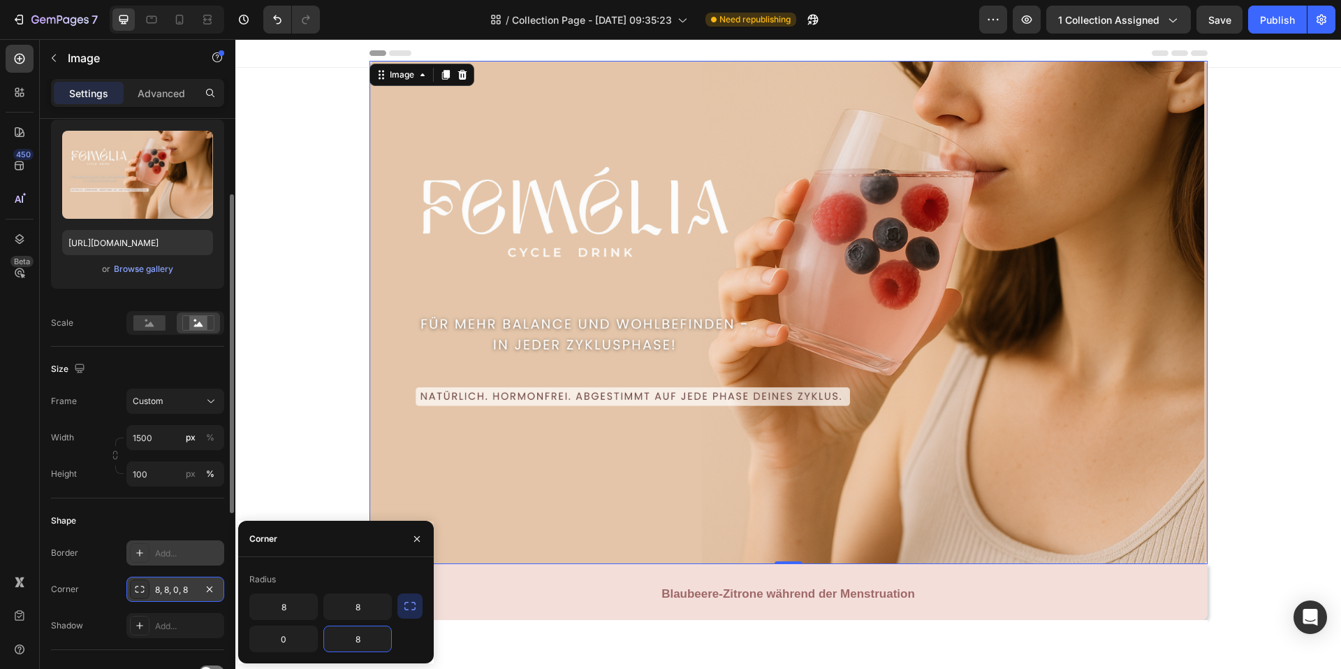
type input "0"
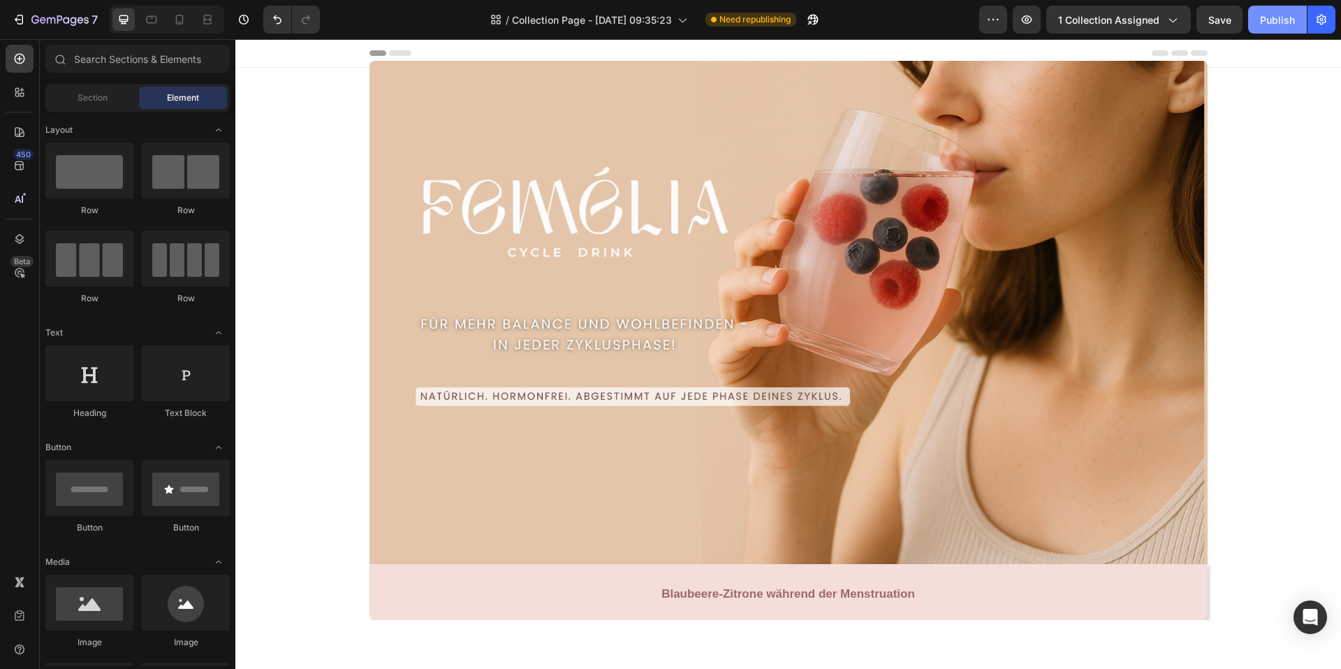
click at [1269, 10] on button "Publish" at bounding box center [1277, 20] width 59 height 28
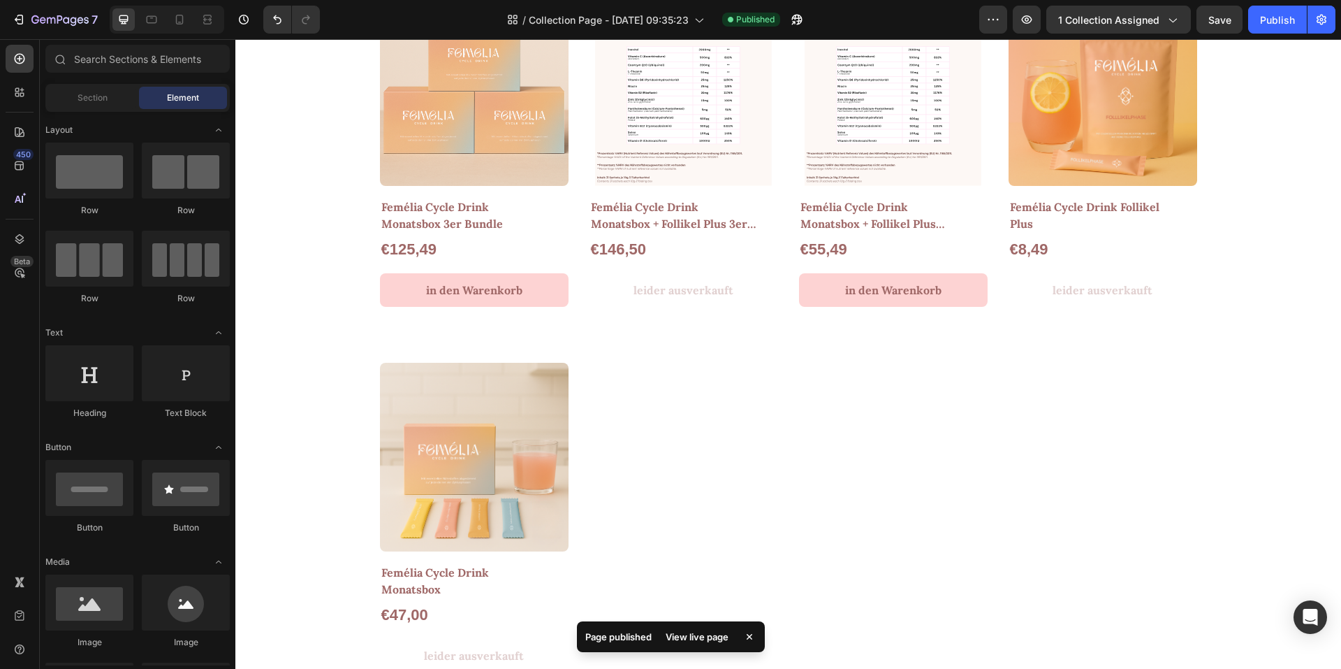
scroll to position [838, 0]
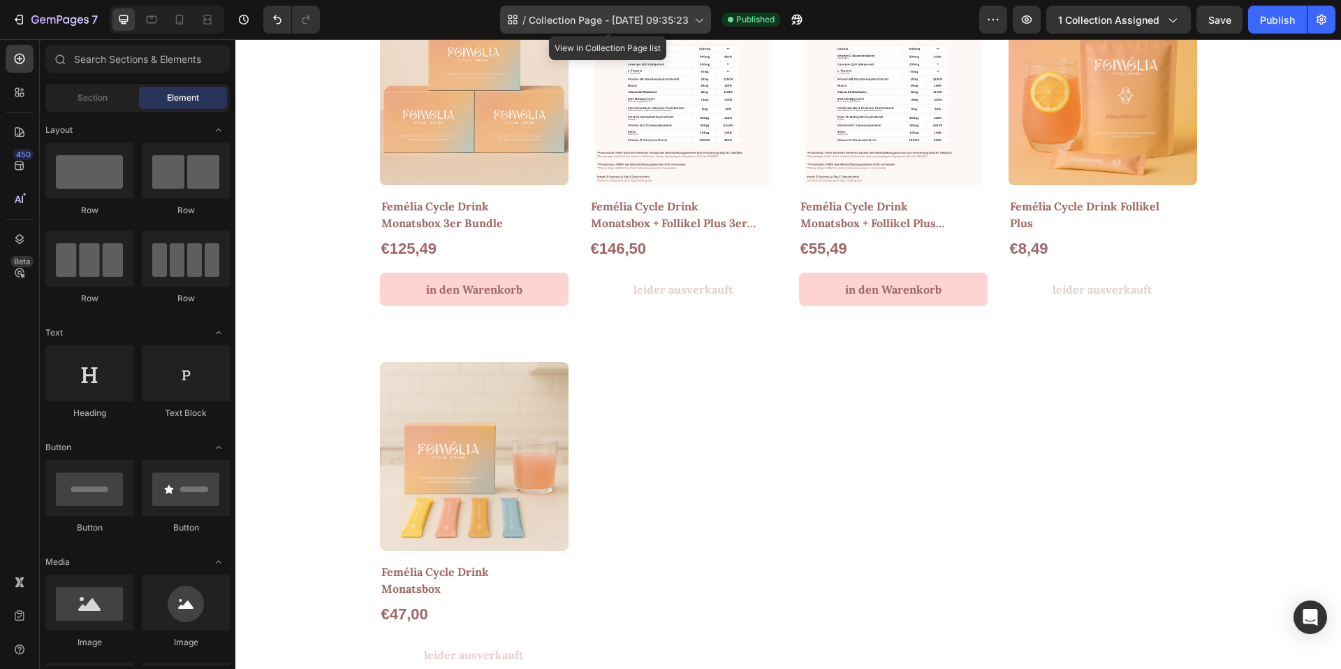
click at [685, 20] on span "Collection Page - May 28, 09:35:23" at bounding box center [609, 20] width 160 height 15
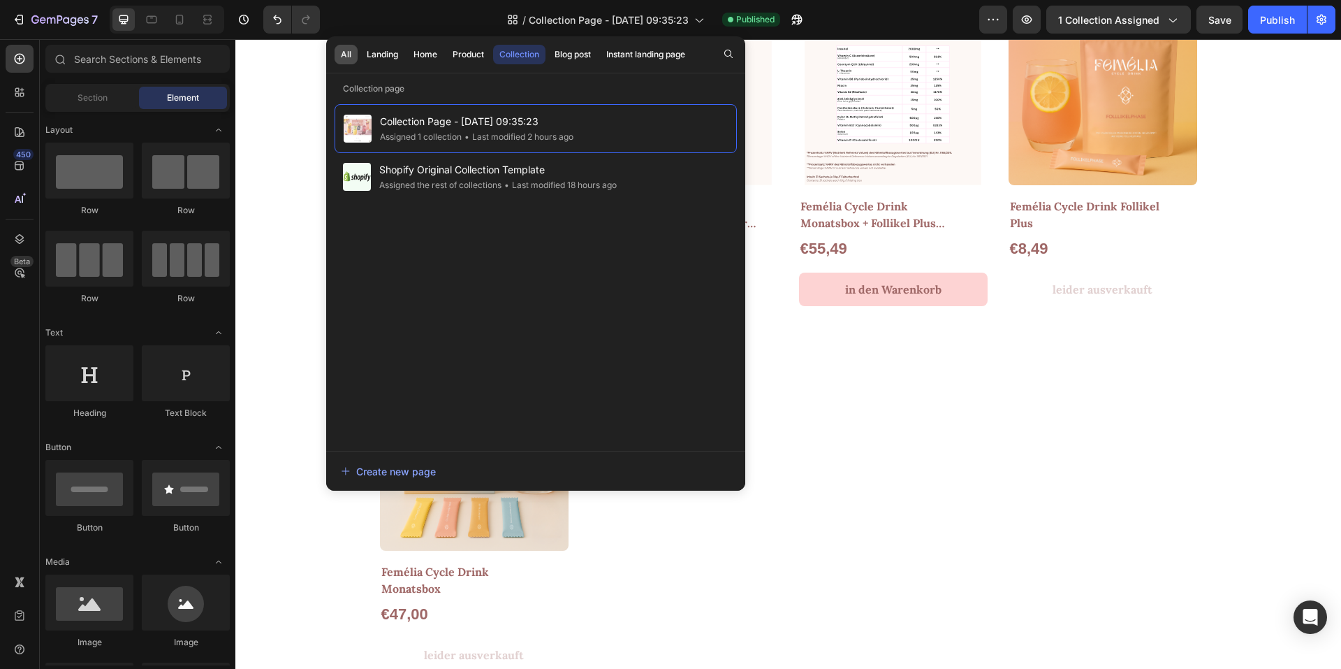
click at [349, 53] on div "All" at bounding box center [346, 54] width 10 height 13
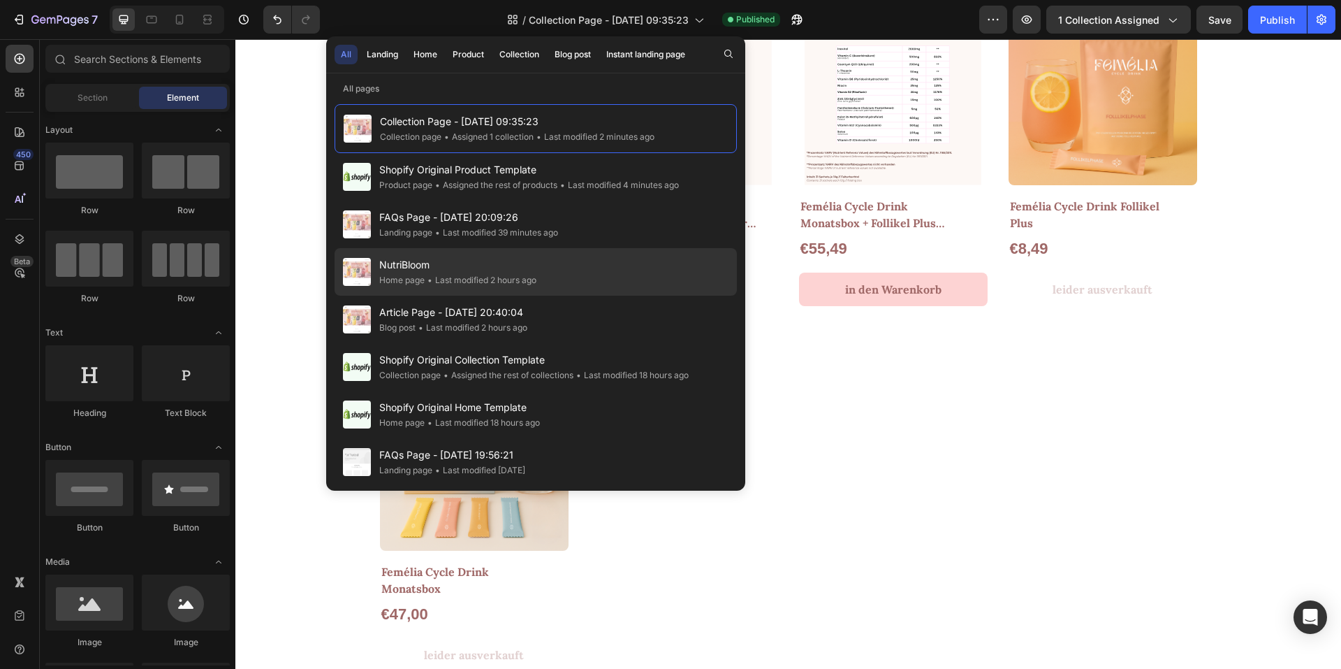
click at [442, 268] on span "NutriBloom" at bounding box center [457, 264] width 157 height 17
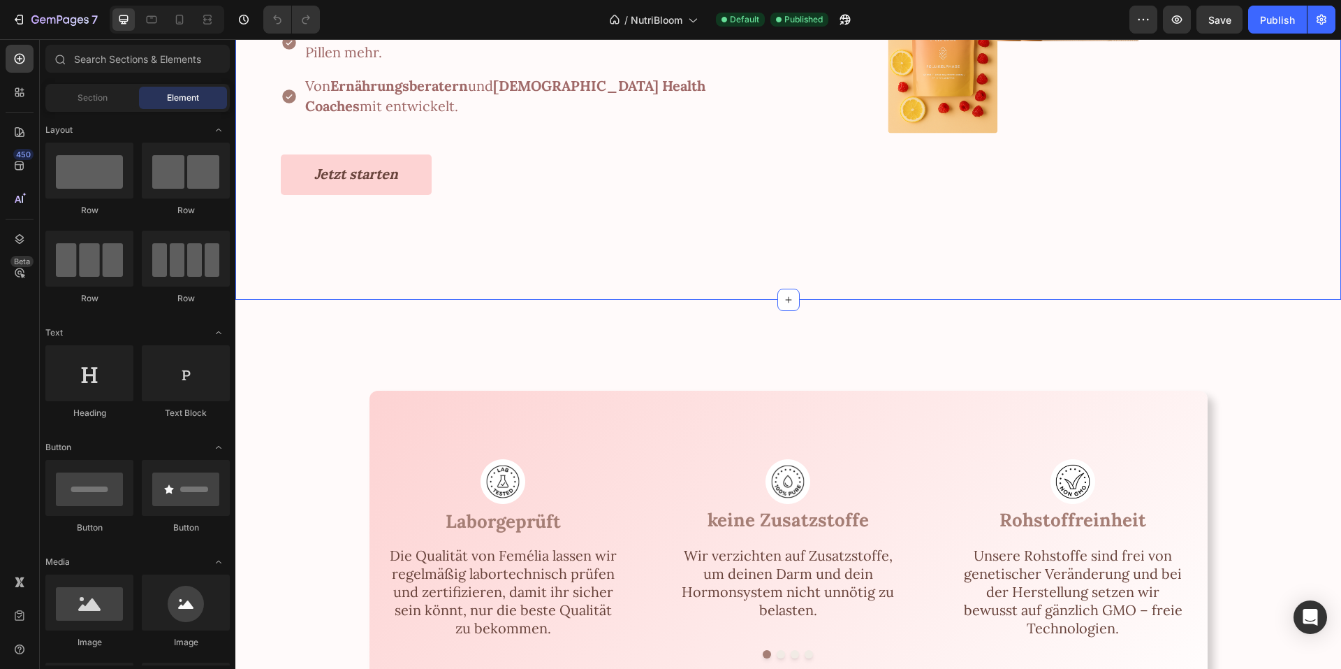
scroll to position [2445, 0]
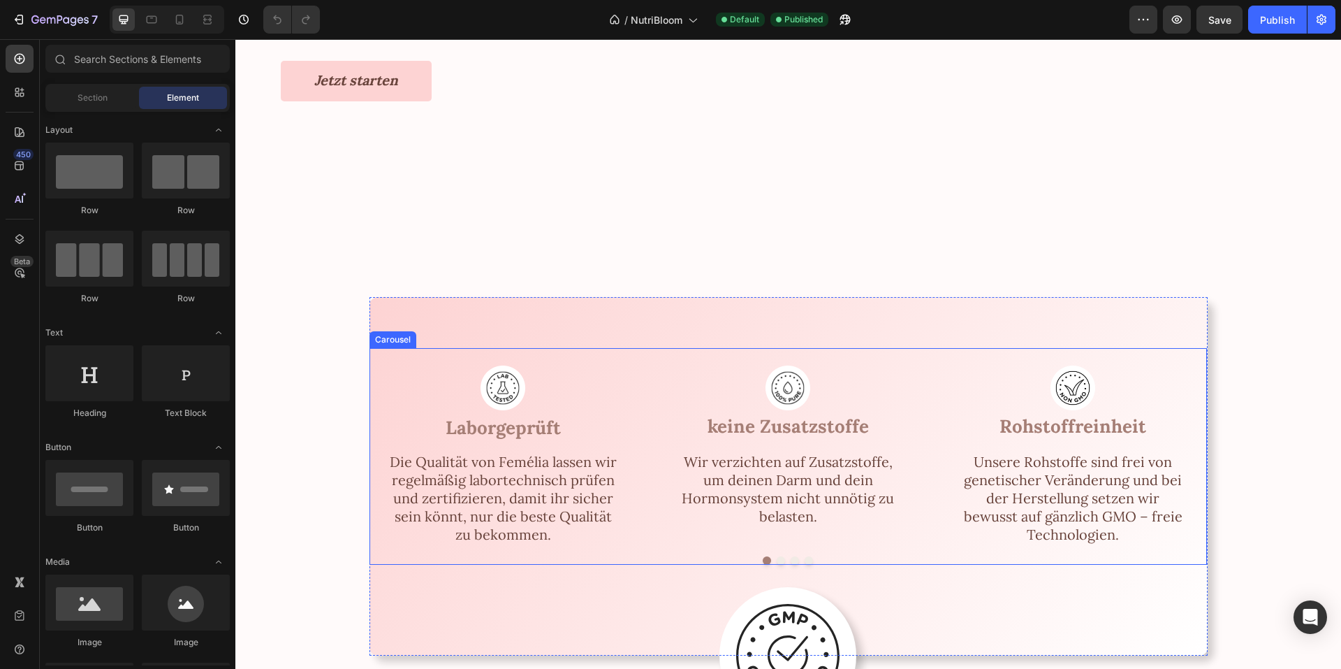
click at [625, 372] on div "Image Laborgeprüft Text Block Die Qualität von Femélia lassen wir regelmäßig la…" at bounding box center [788, 447] width 803 height 198
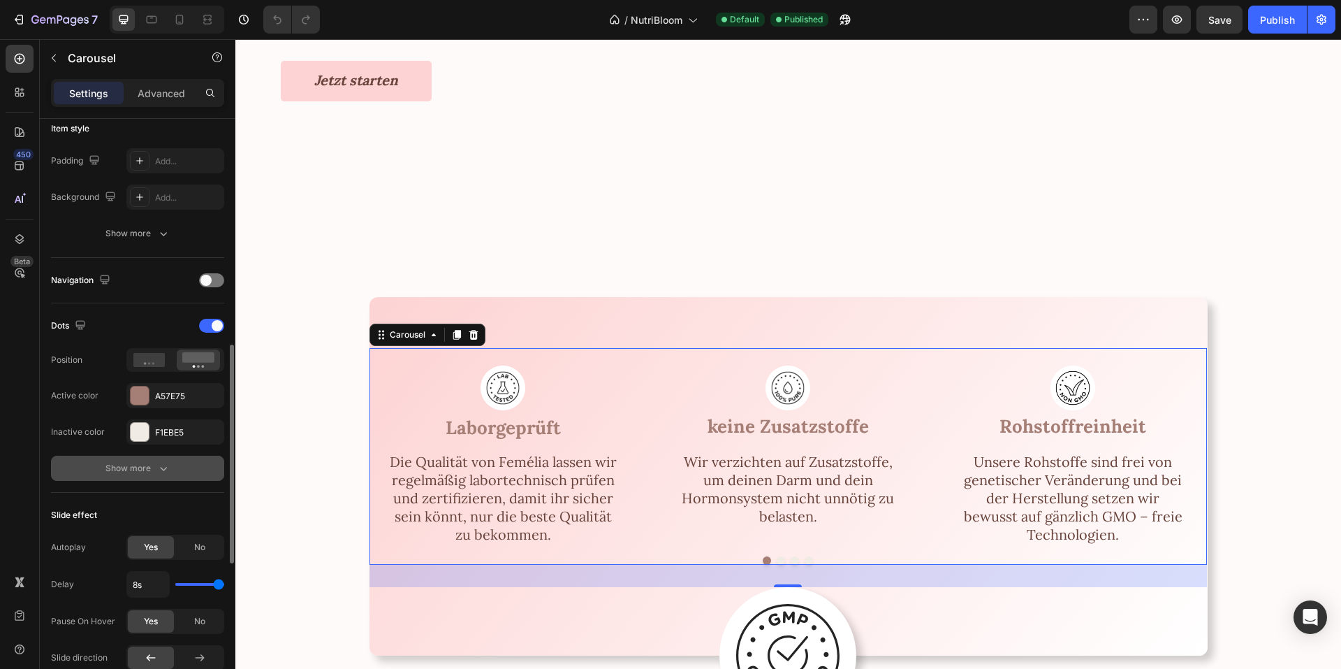
scroll to position [419, 0]
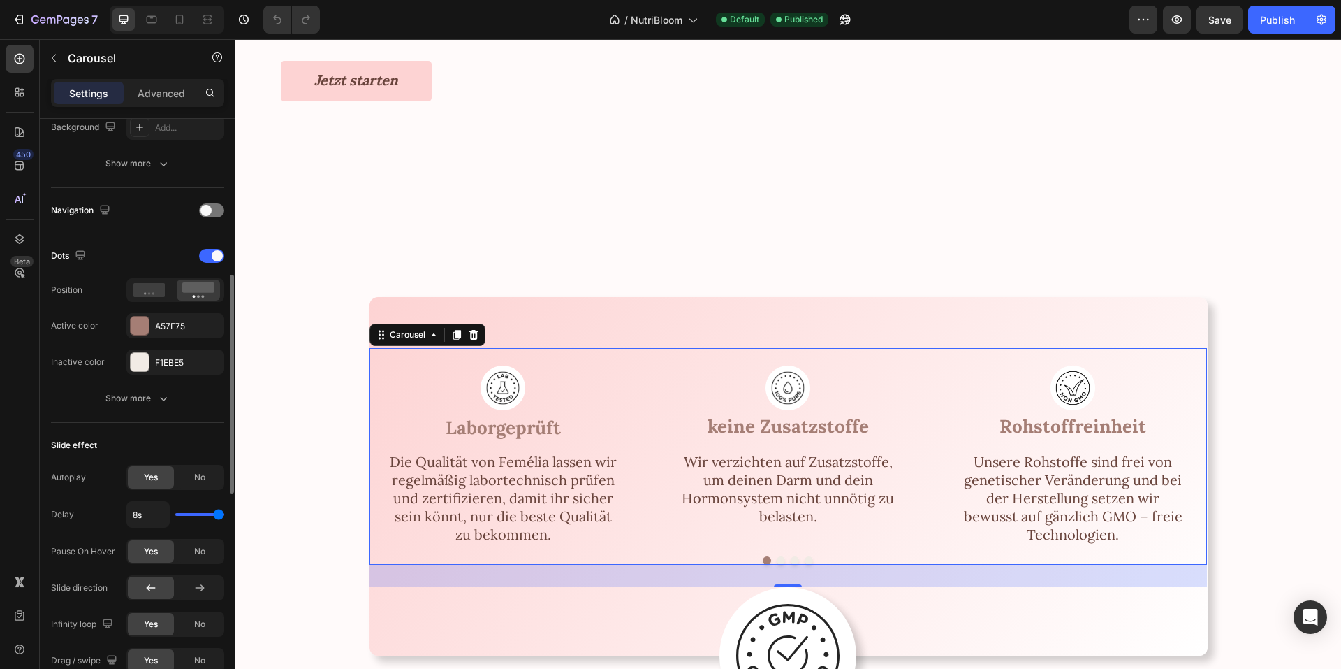
click at [156, 479] on span "Yes" at bounding box center [151, 477] width 14 height 13
drag, startPoint x: 141, startPoint y: 514, endPoint x: 127, endPoint y: 516, distance: 14.0
click at [128, 516] on input "8s" at bounding box center [148, 514] width 42 height 25
click at [165, 442] on div "Slide effect" at bounding box center [137, 445] width 173 height 22
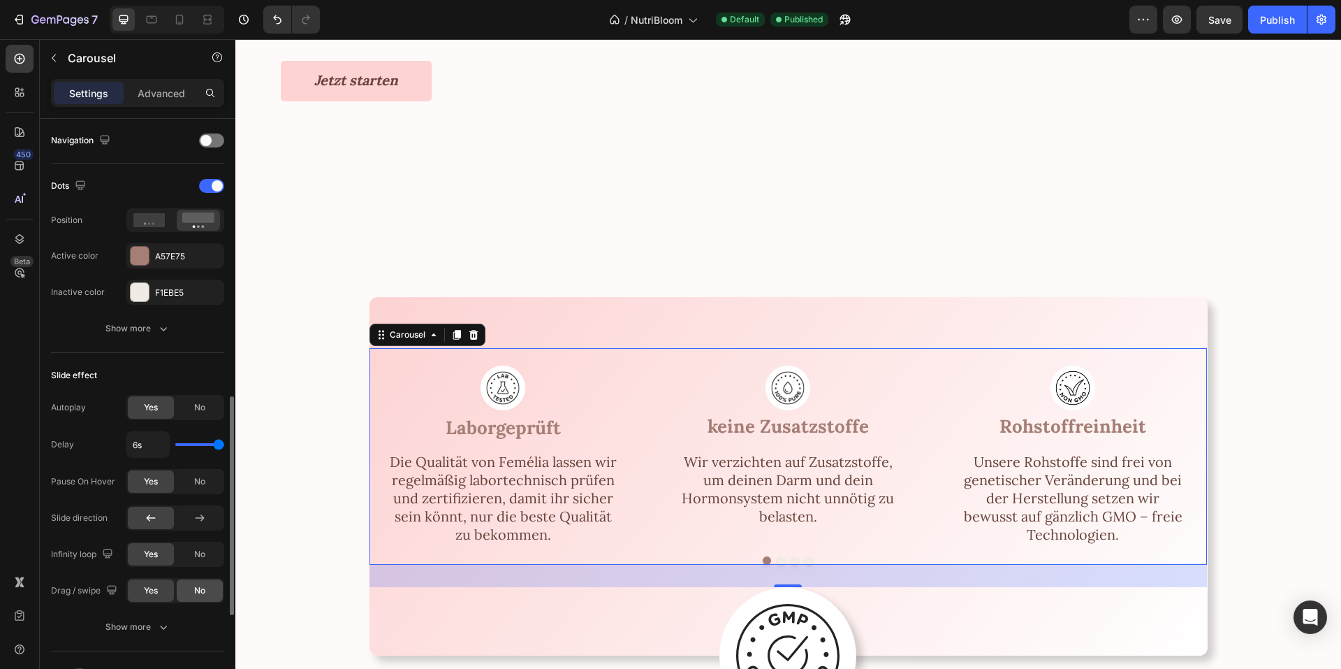
scroll to position [559, 0]
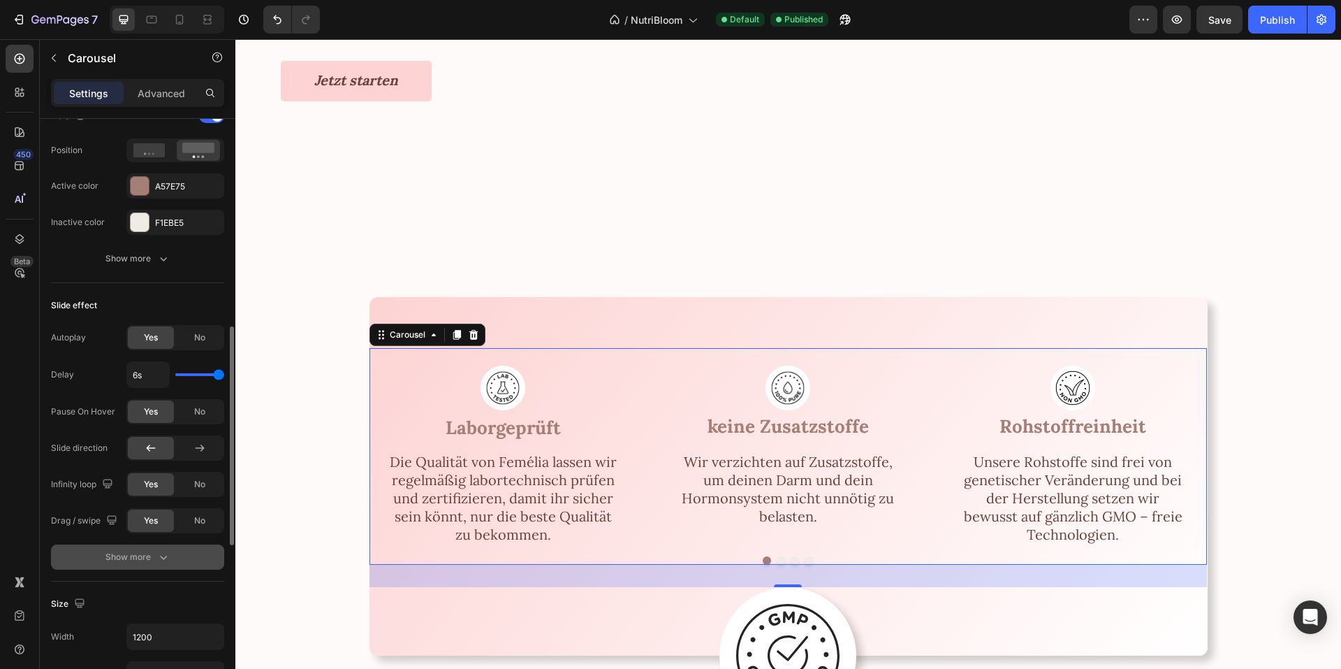
click at [156, 553] on icon "button" at bounding box center [163, 557] width 14 height 14
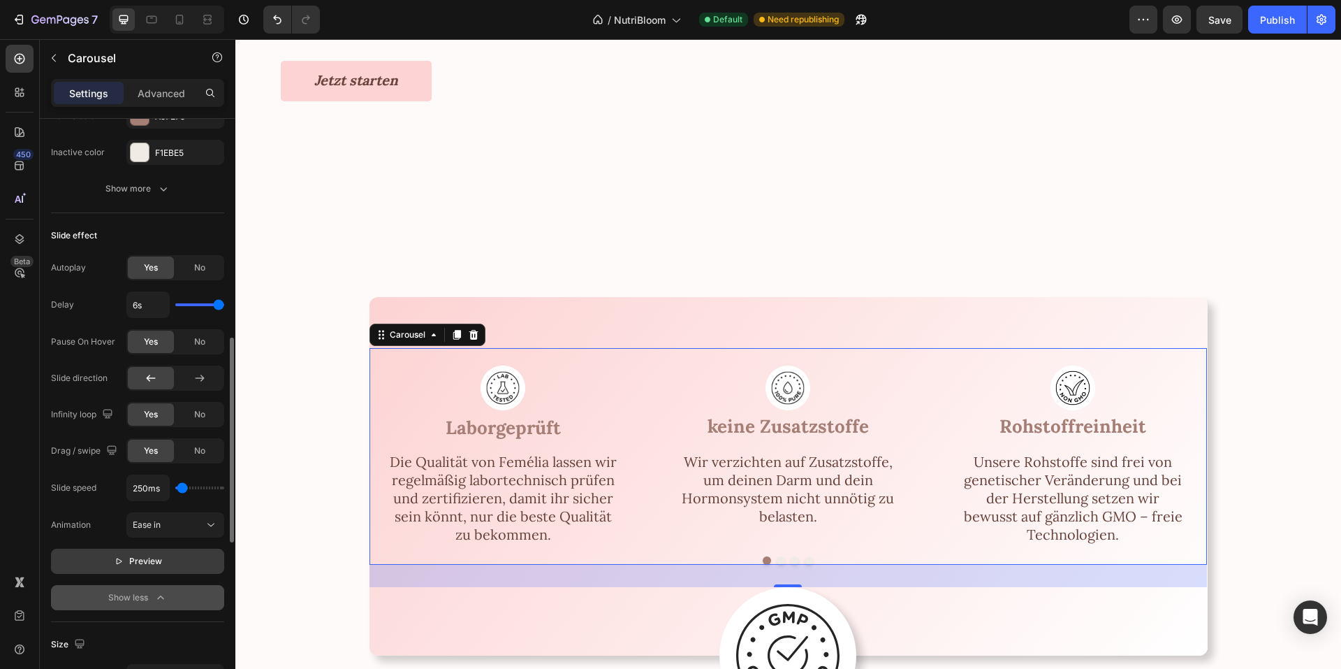
click at [122, 559] on icon "button" at bounding box center [119, 561] width 10 height 10
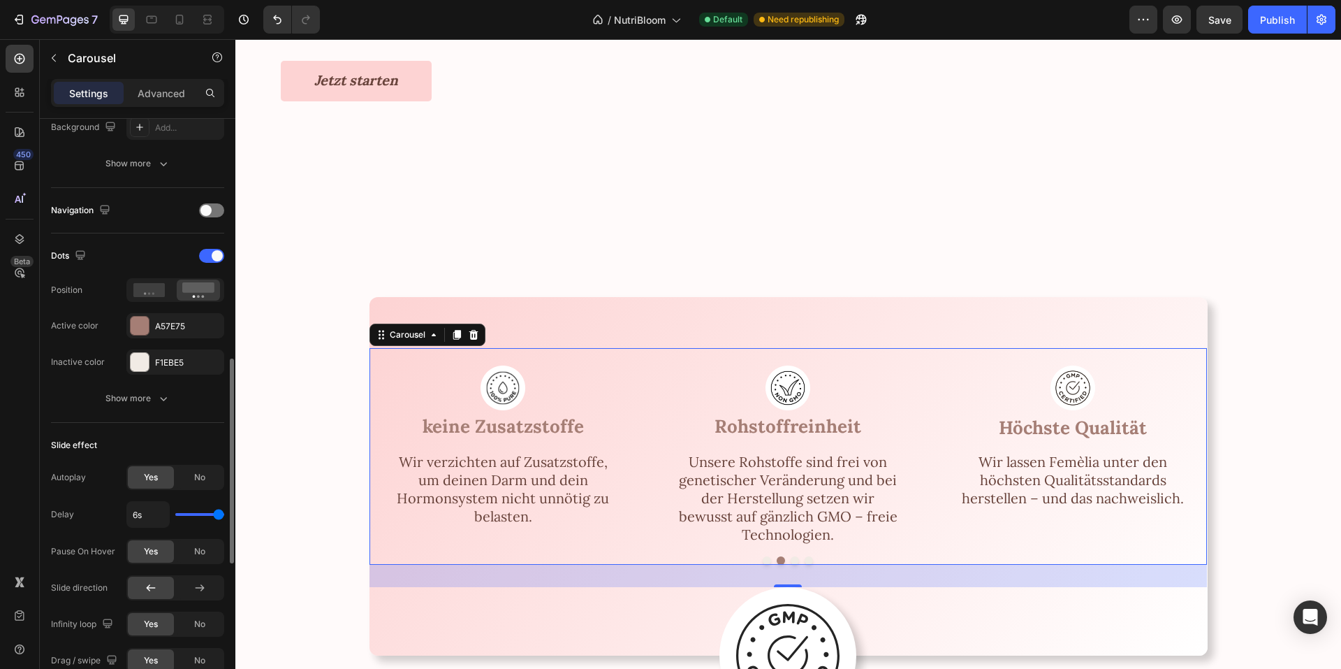
scroll to position [559, 0]
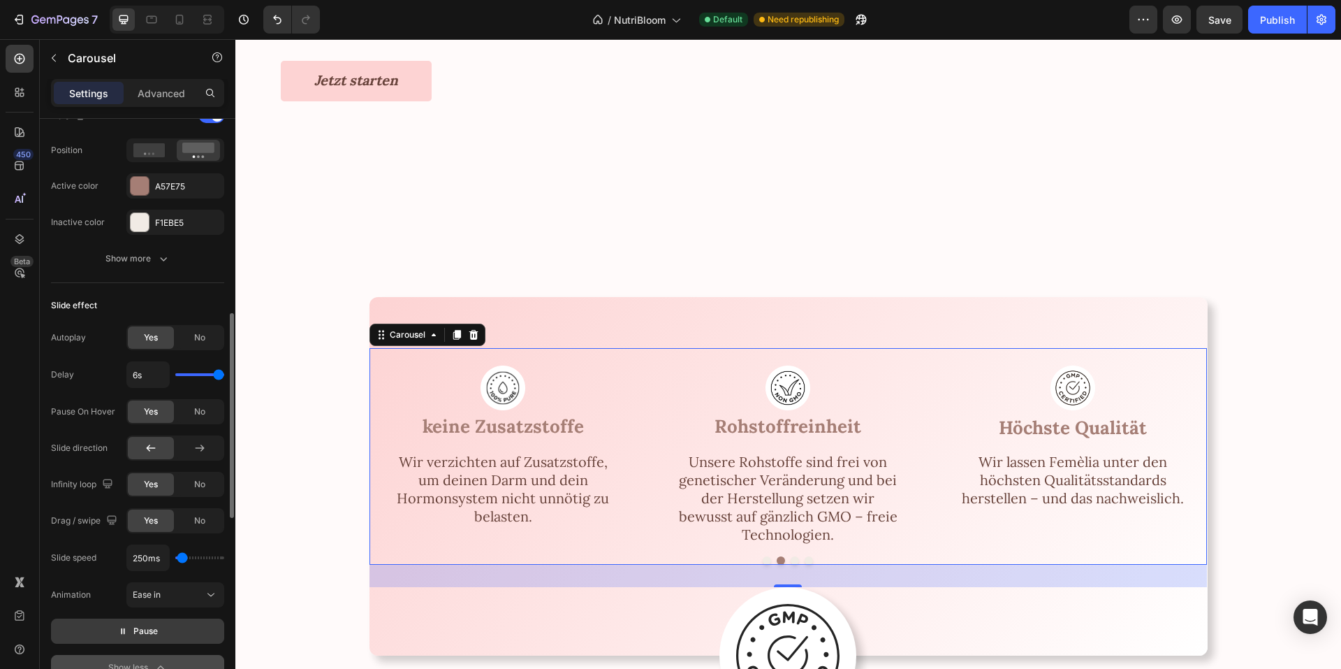
click at [182, 399] on div "Autoplay Yes No Delay 6s Pause On Hover Yes No Slide direction Infinity loop Ye…" at bounding box center [137, 429] width 173 height 208
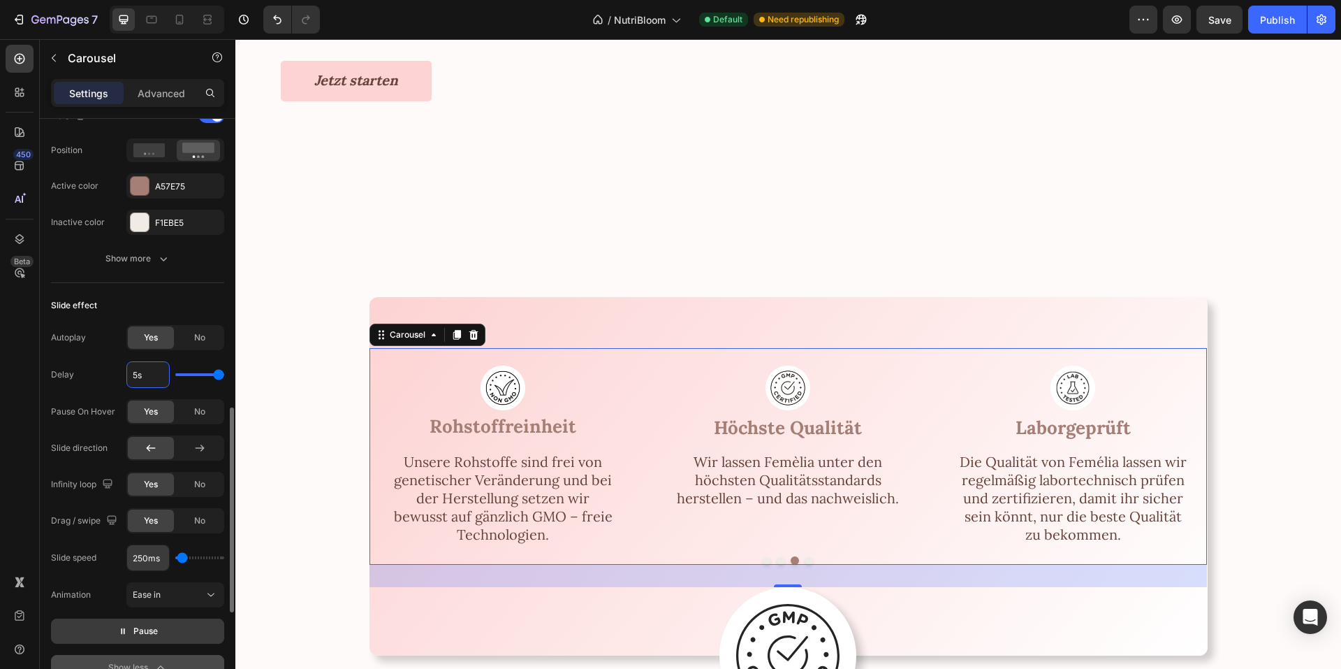
scroll to position [629, 0]
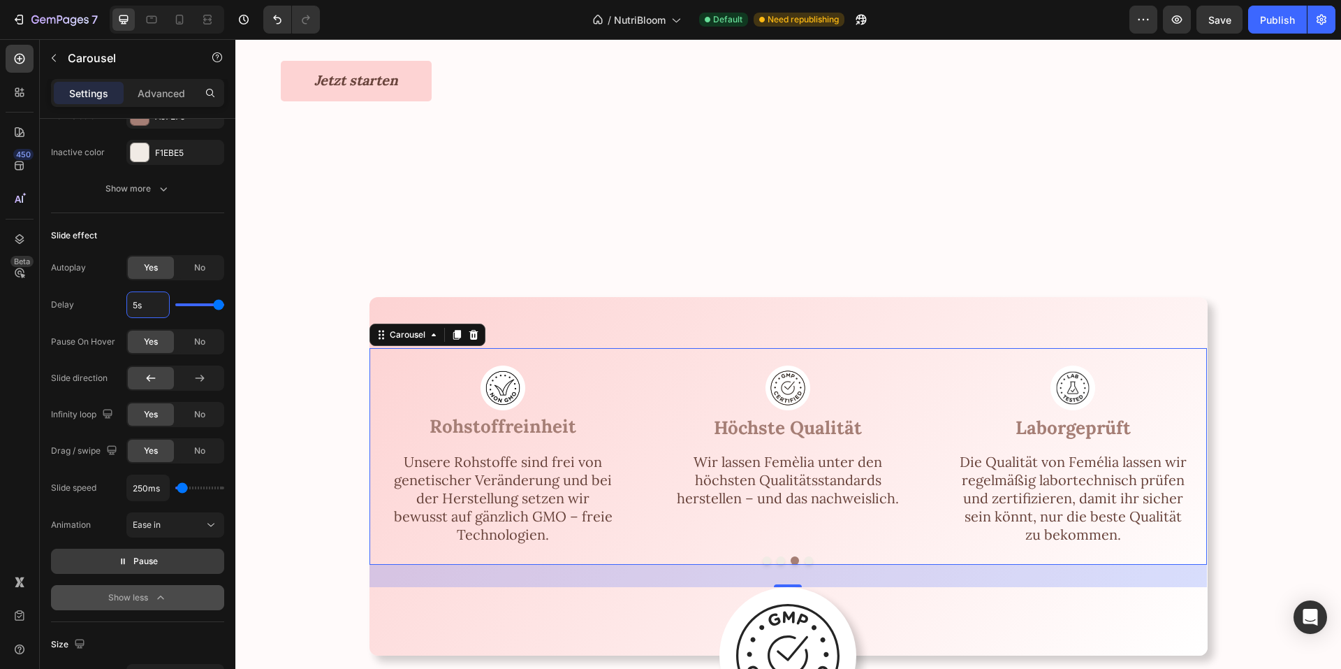
type input "5s"
click at [140, 556] on span "Pause" at bounding box center [145, 561] width 24 height 14
click at [141, 557] on span "Preview" at bounding box center [145, 561] width 33 height 14
click at [198, 415] on span "No" at bounding box center [199, 414] width 11 height 13
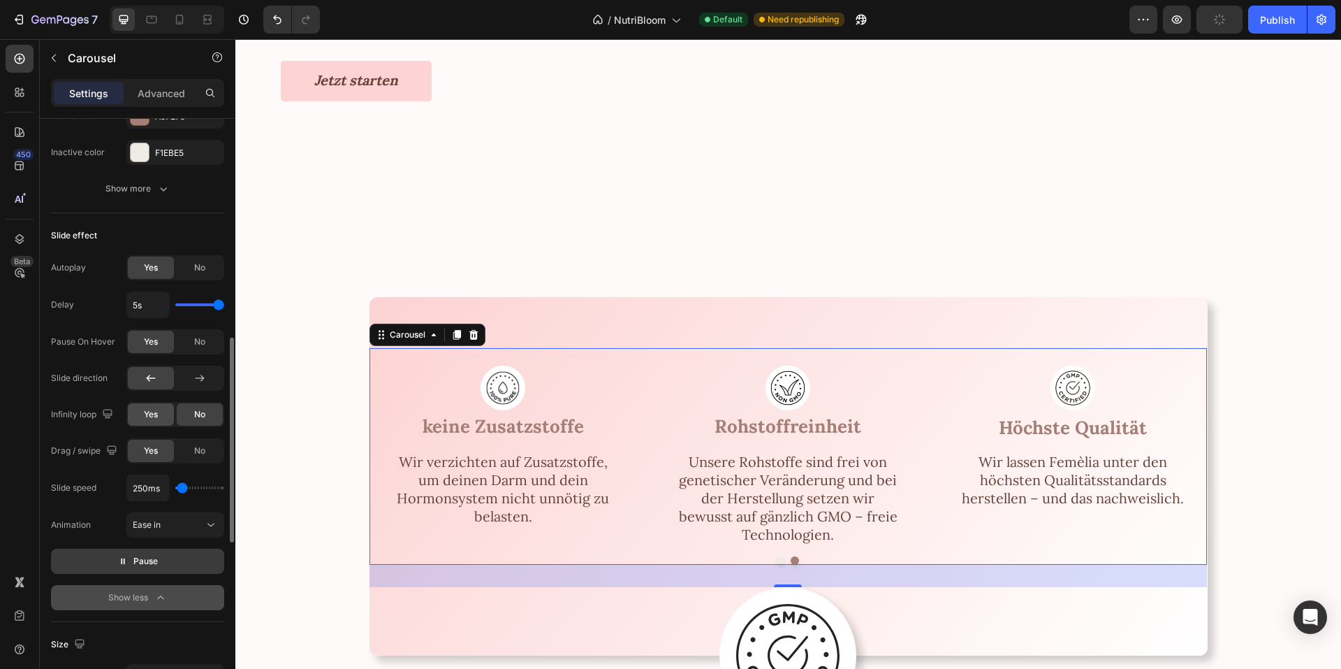
click at [147, 418] on span "Yes" at bounding box center [151, 414] width 14 height 13
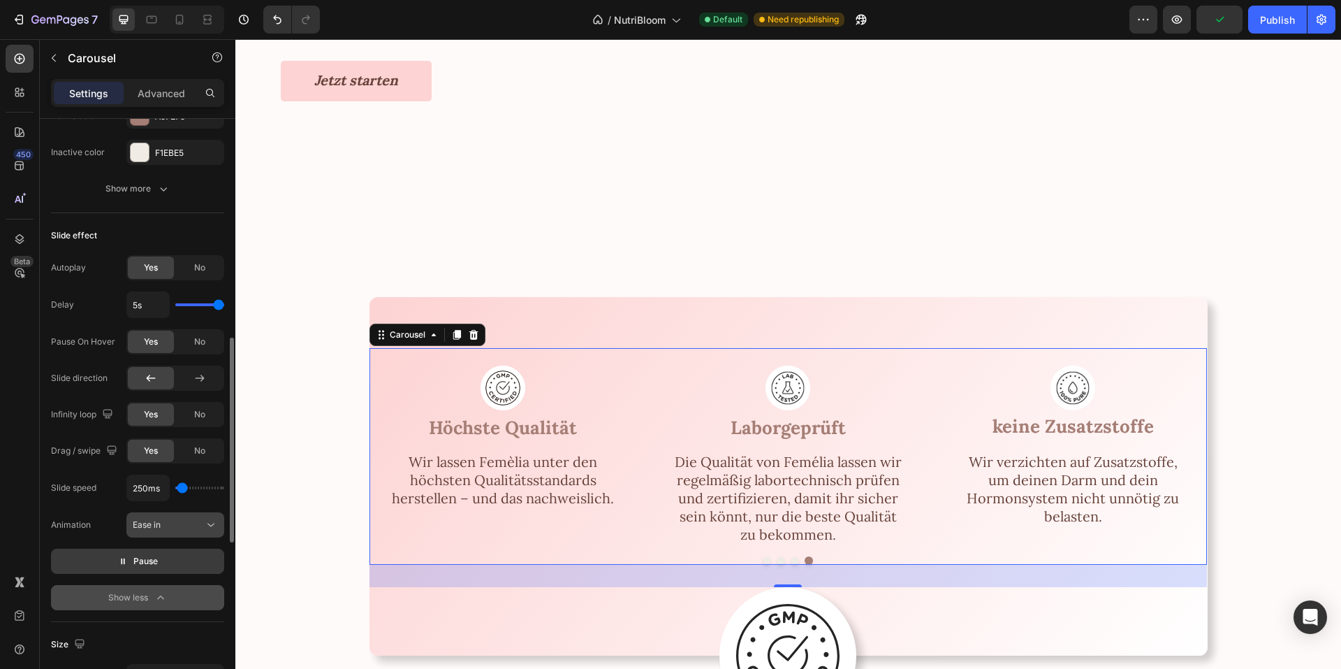
click at [177, 532] on button "Ease in" at bounding box center [175, 524] width 98 height 25
click at [179, 525] on div "Ease in" at bounding box center [168, 524] width 71 height 13
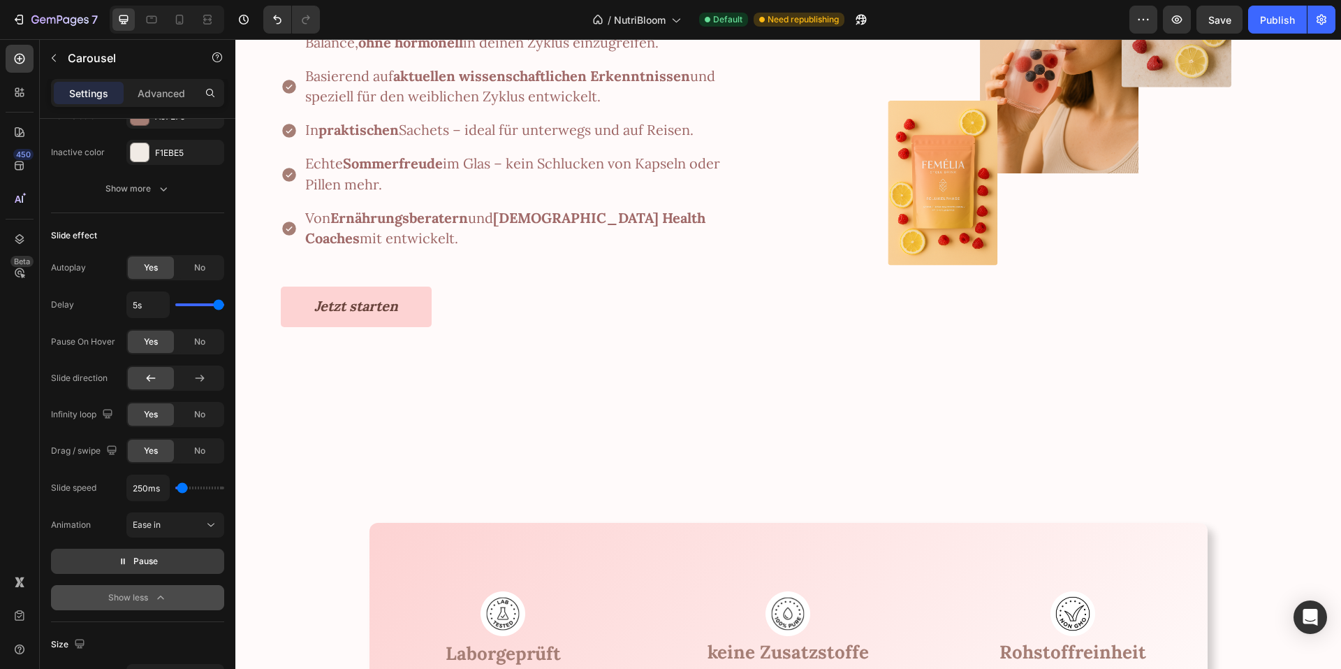
scroll to position [2045, 0]
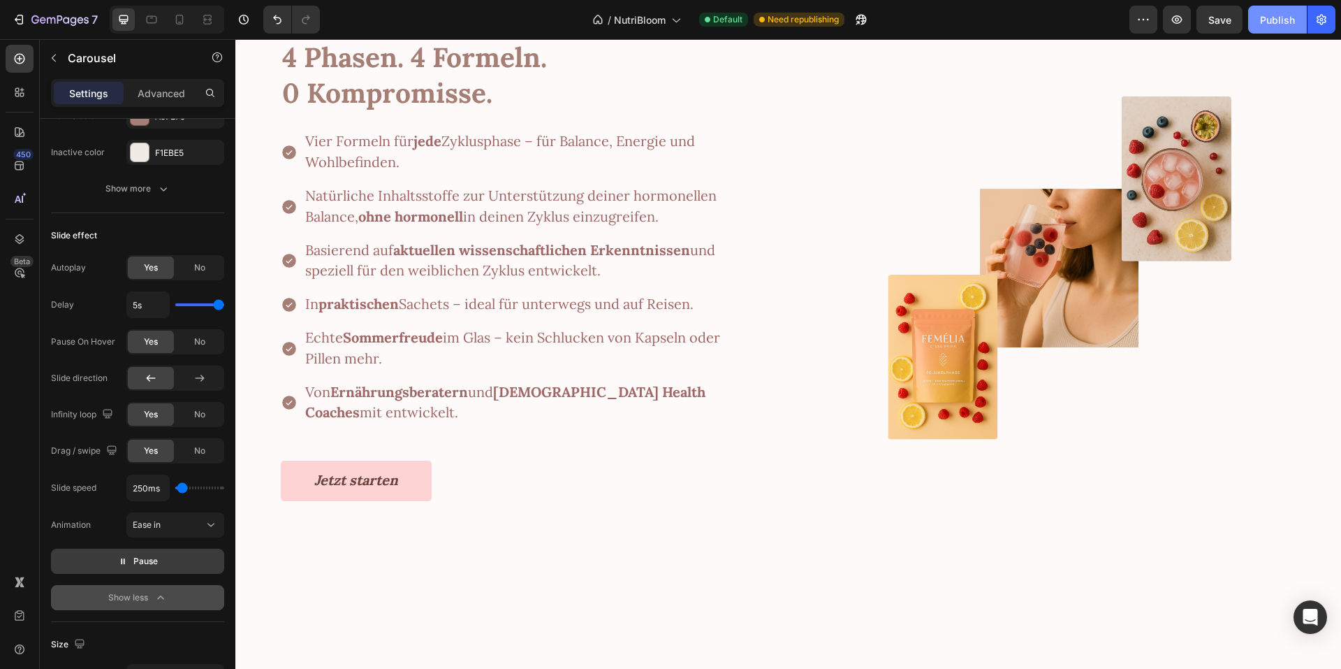
click at [1265, 19] on div "Publish" at bounding box center [1277, 20] width 35 height 15
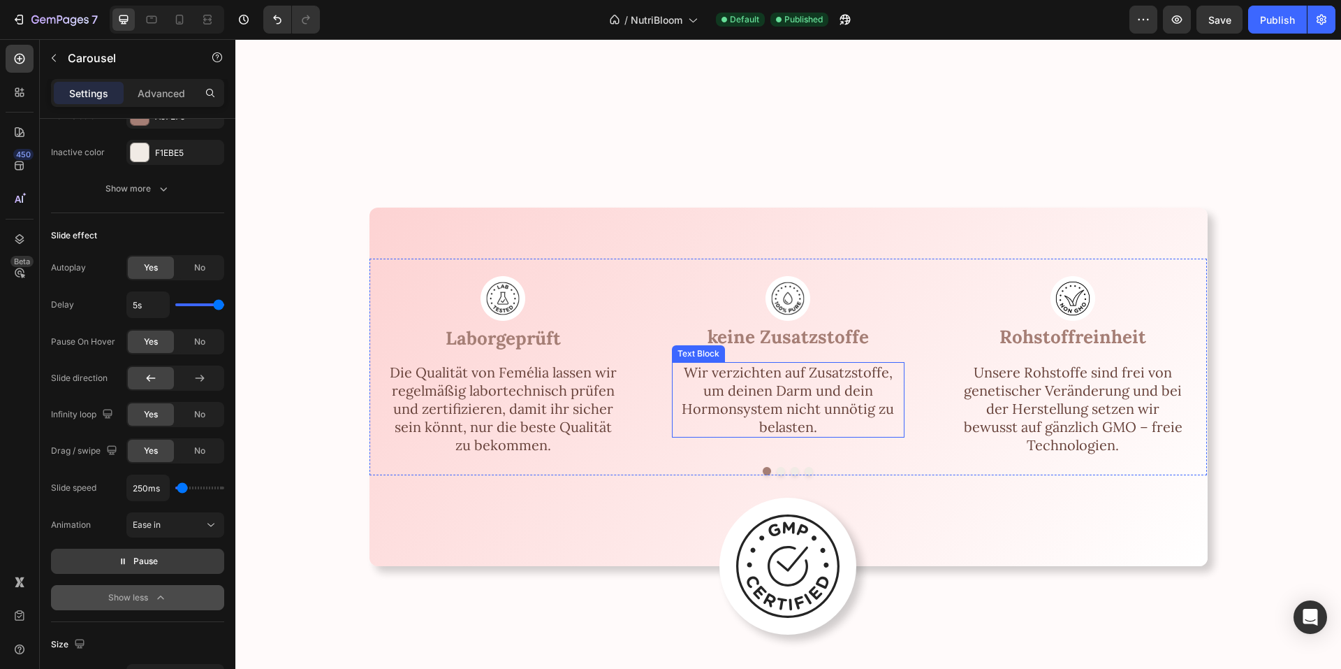
scroll to position [2604, 0]
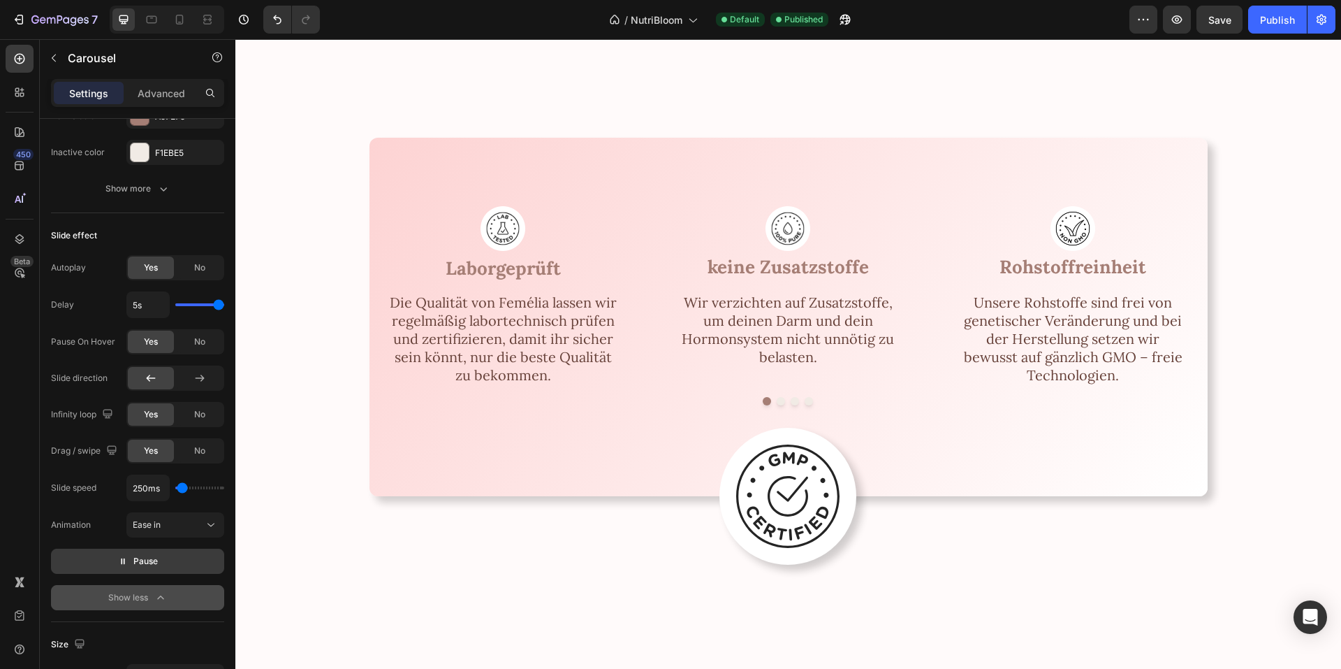
click at [828, 397] on div "Image Laborgeprüft Text Block Die Qualität von Femélia lassen wir regelmäßig la…" at bounding box center [789, 297] width 838 height 217
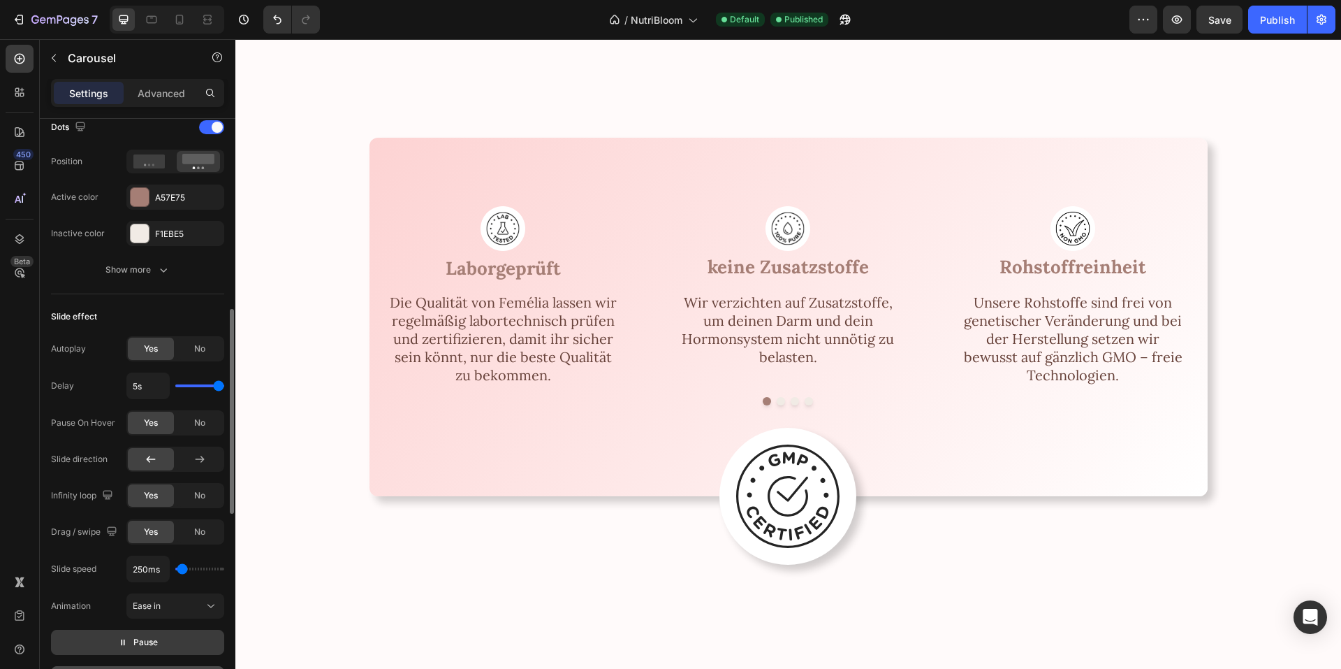
scroll to position [478, 0]
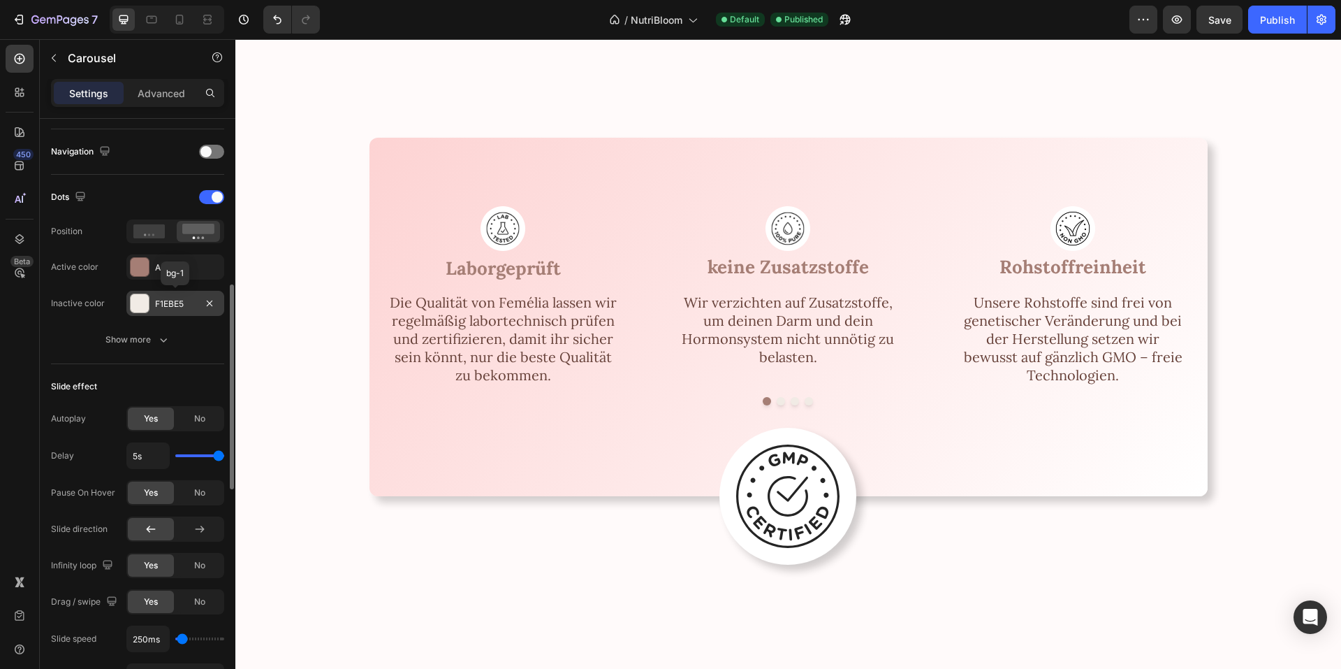
click at [183, 307] on div "F1EBE5" at bounding box center [175, 304] width 41 height 13
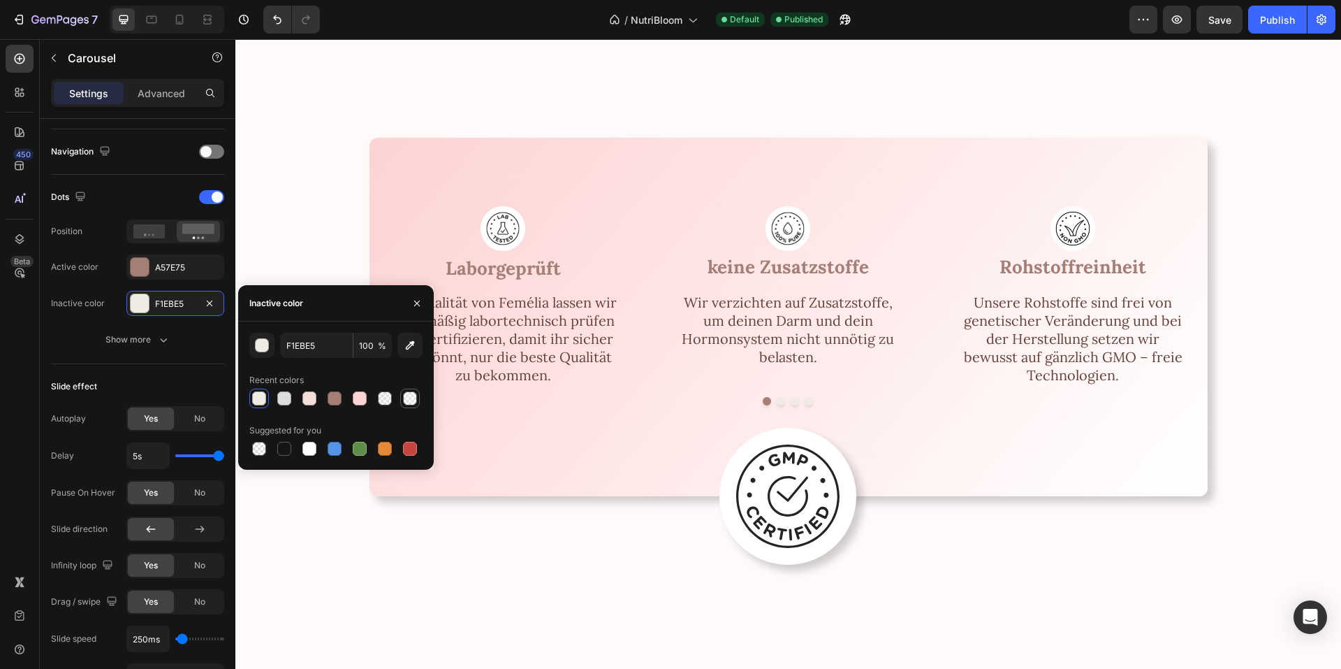
click at [412, 401] on div at bounding box center [410, 398] width 14 height 14
type input "FFFAFA"
type input "25"
click at [312, 451] on div at bounding box center [309, 448] width 14 height 14
type input "FFFFFF"
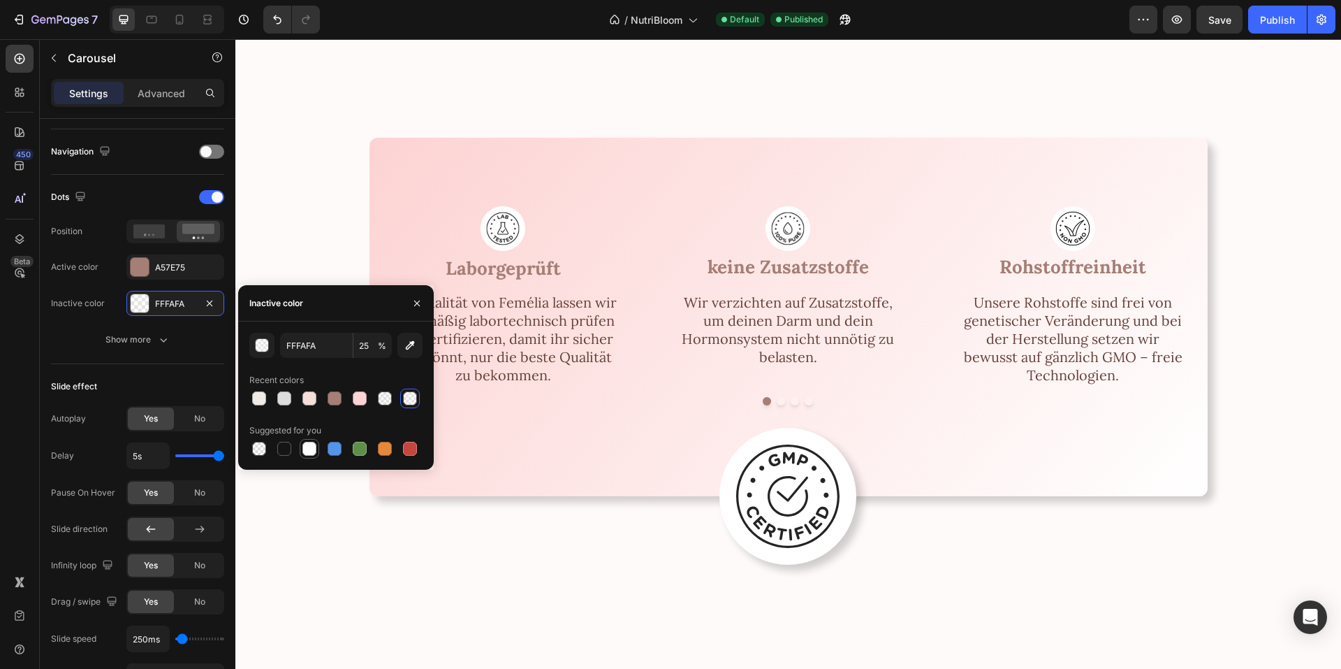
type input "100"
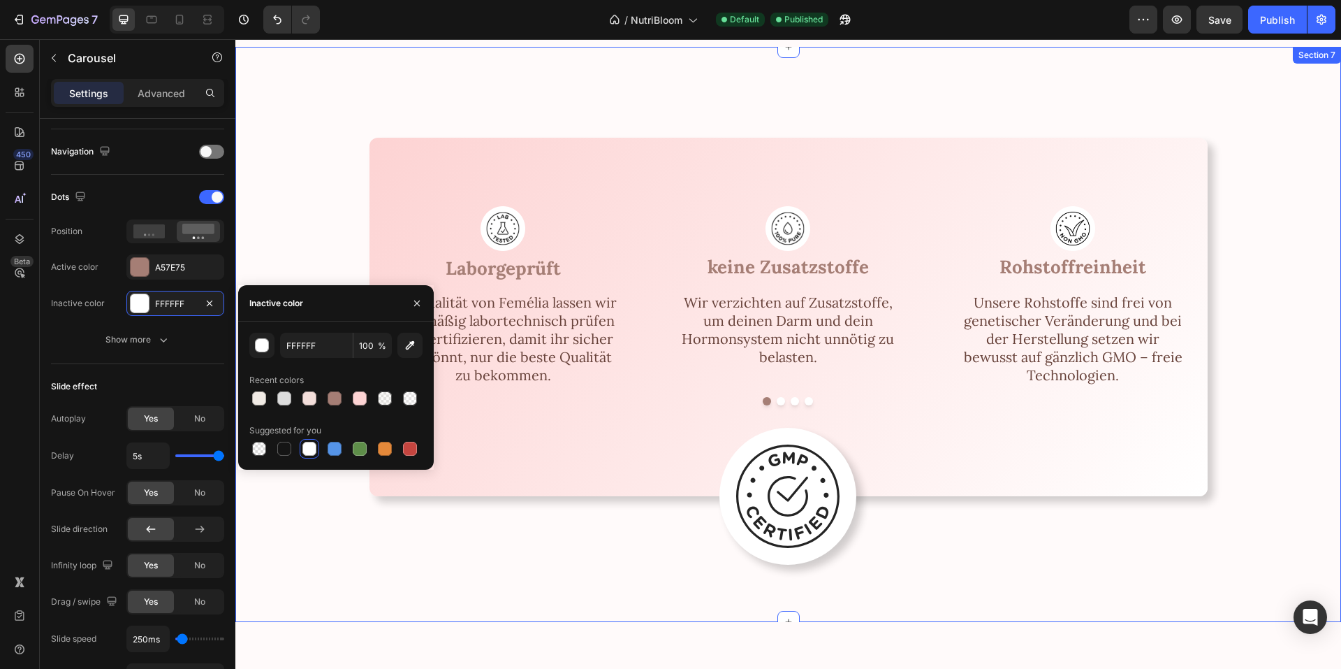
click at [312, 266] on div "Image Laborgeprüft Text Block Die Qualität von Femélia lassen wir regelmäßig la…" at bounding box center [788, 317] width 1022 height 359
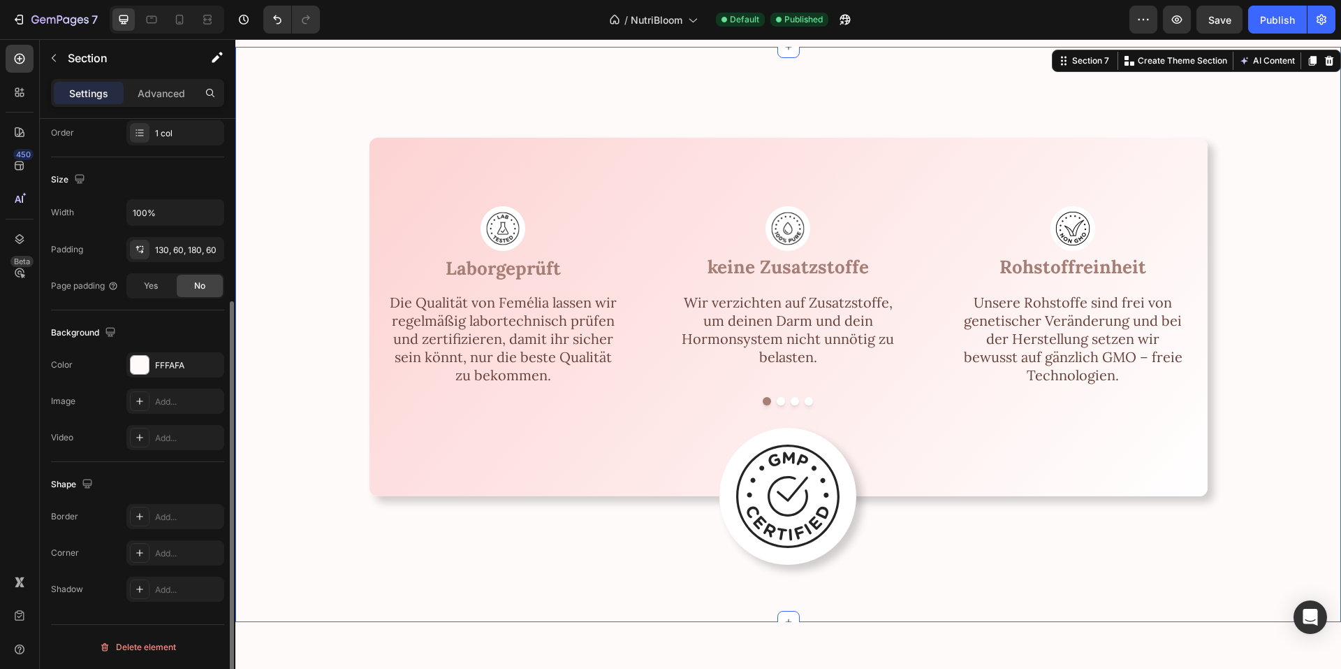
scroll to position [0, 0]
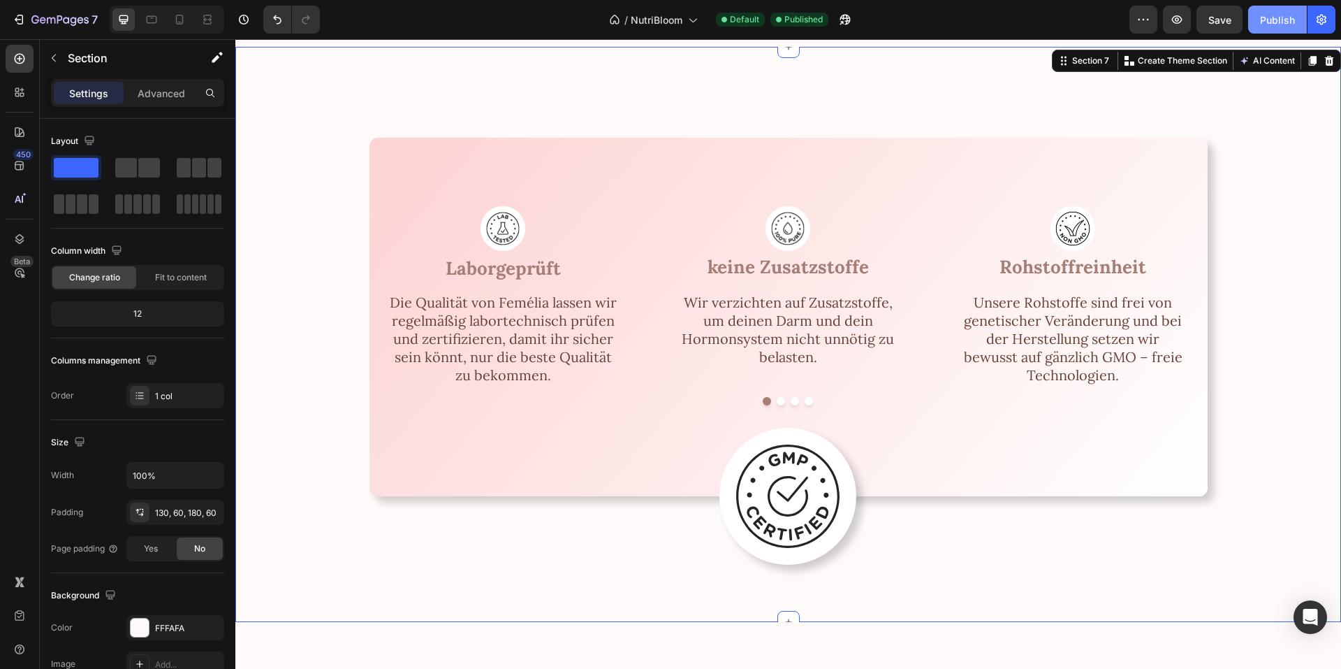
click at [1264, 15] on div "Publish" at bounding box center [1277, 20] width 35 height 15
click at [681, 22] on span "NutriBloom" at bounding box center [657, 20] width 52 height 15
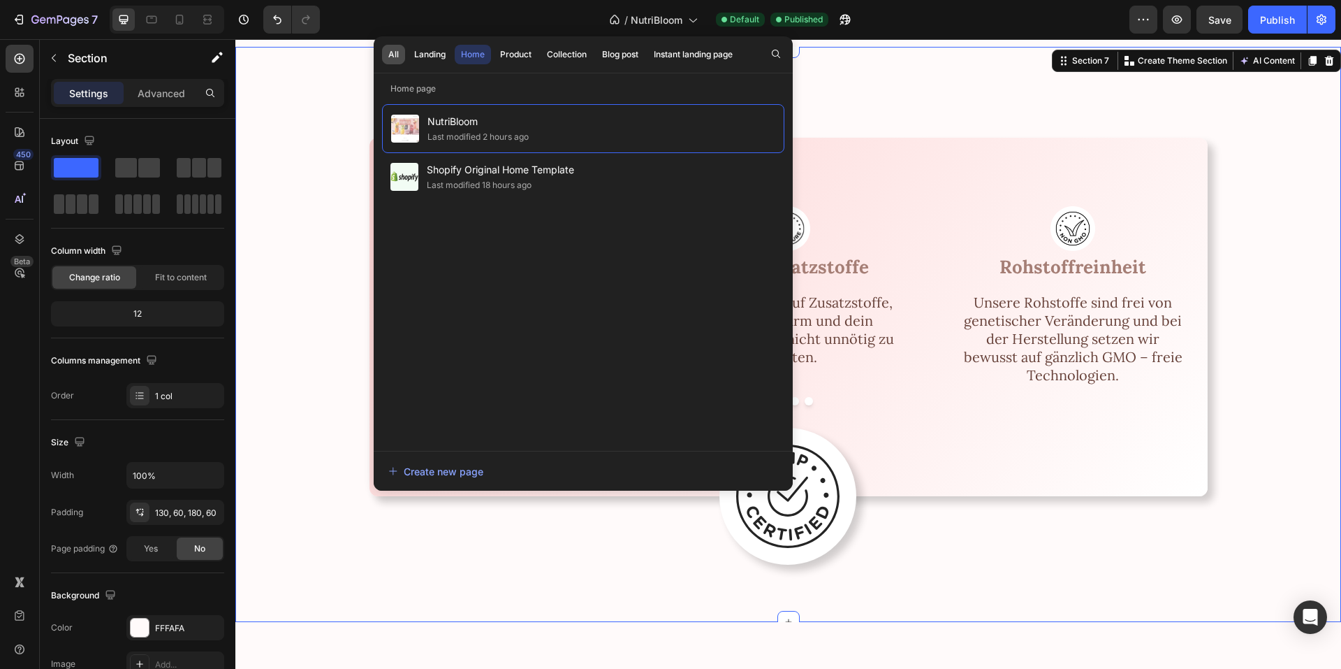
click at [408, 50] on button "All" at bounding box center [430, 55] width 44 height 20
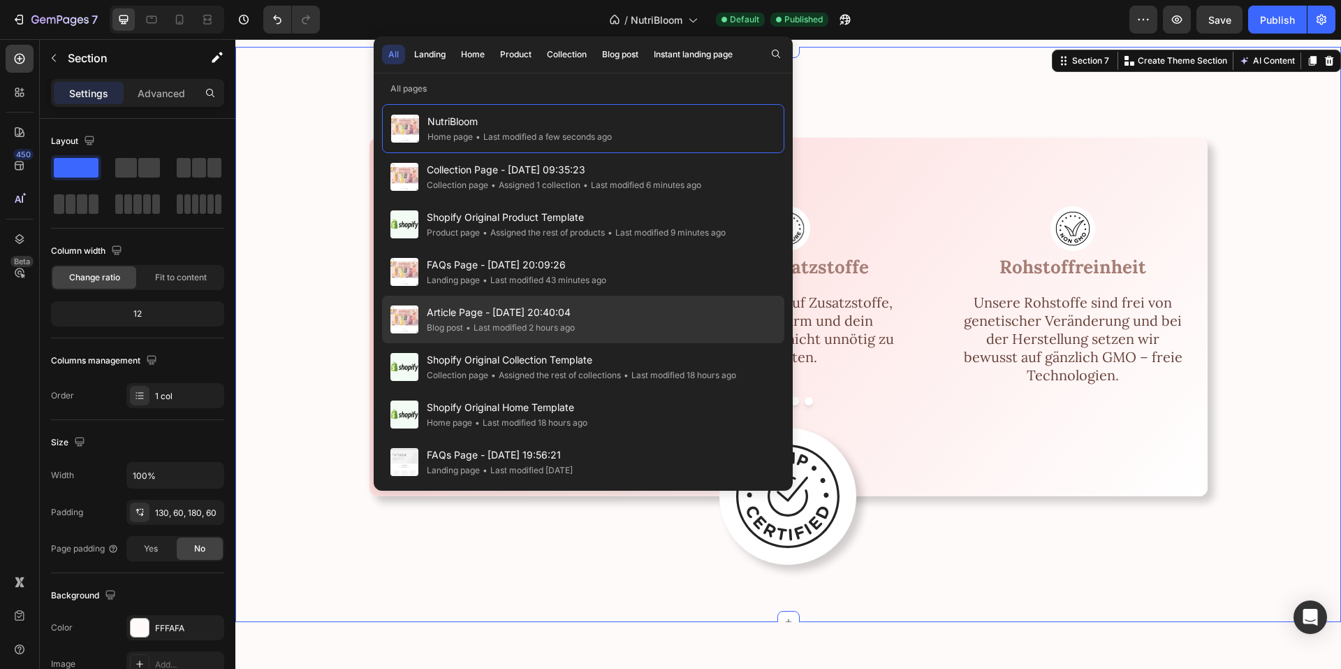
click at [502, 305] on span "Article Page - [DATE] 20:40:04" at bounding box center [501, 312] width 148 height 17
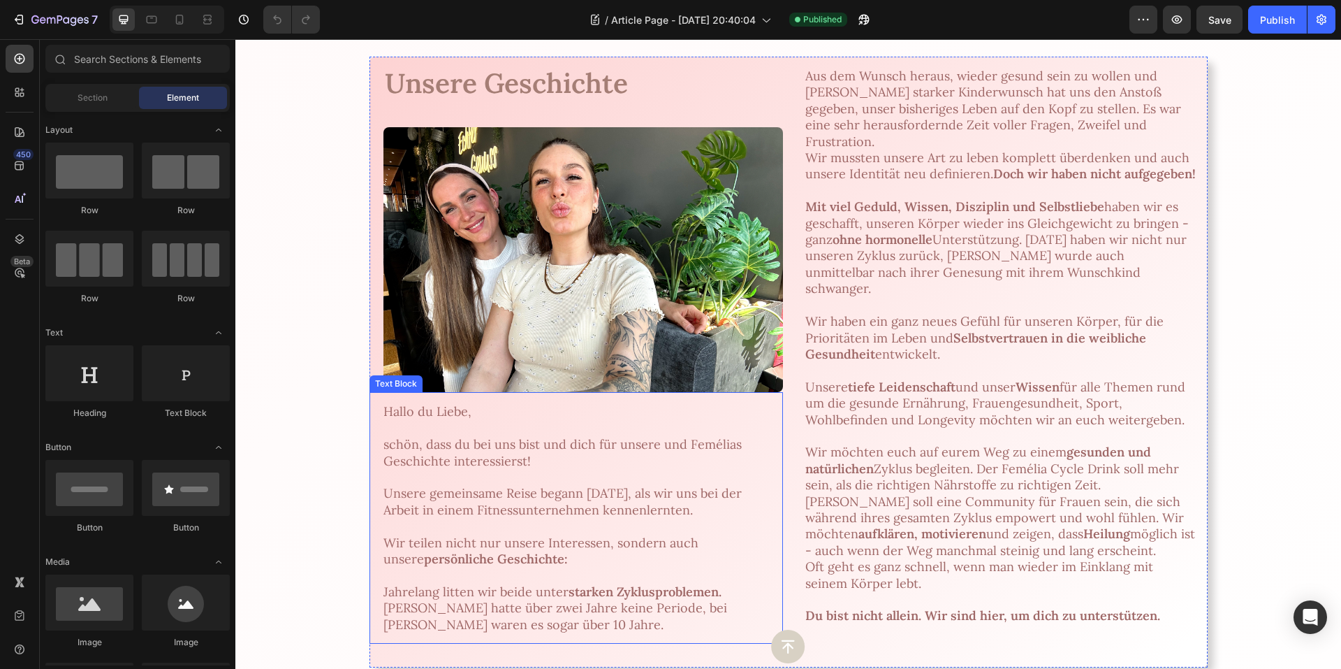
scroll to position [70, 0]
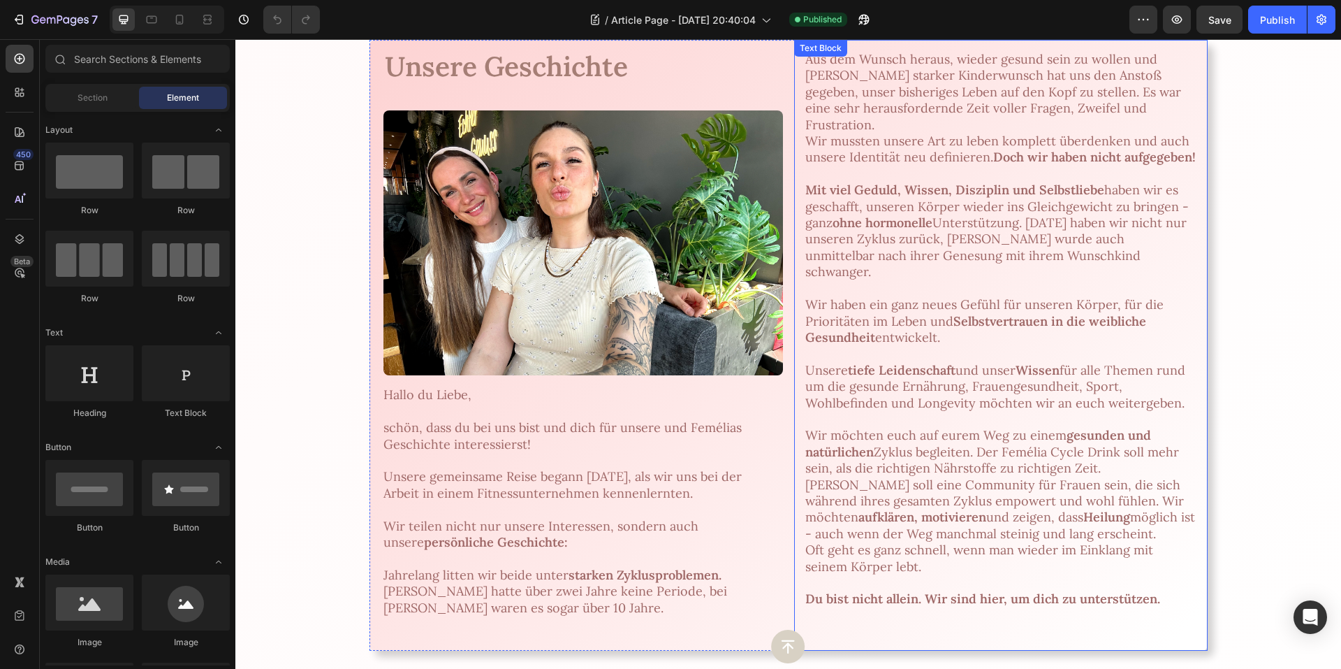
click at [865, 374] on p "Unsere tiefe Leidenschaft und unser Wissen für alle Themen rund um die gesunde …" at bounding box center [1000, 484] width 391 height 245
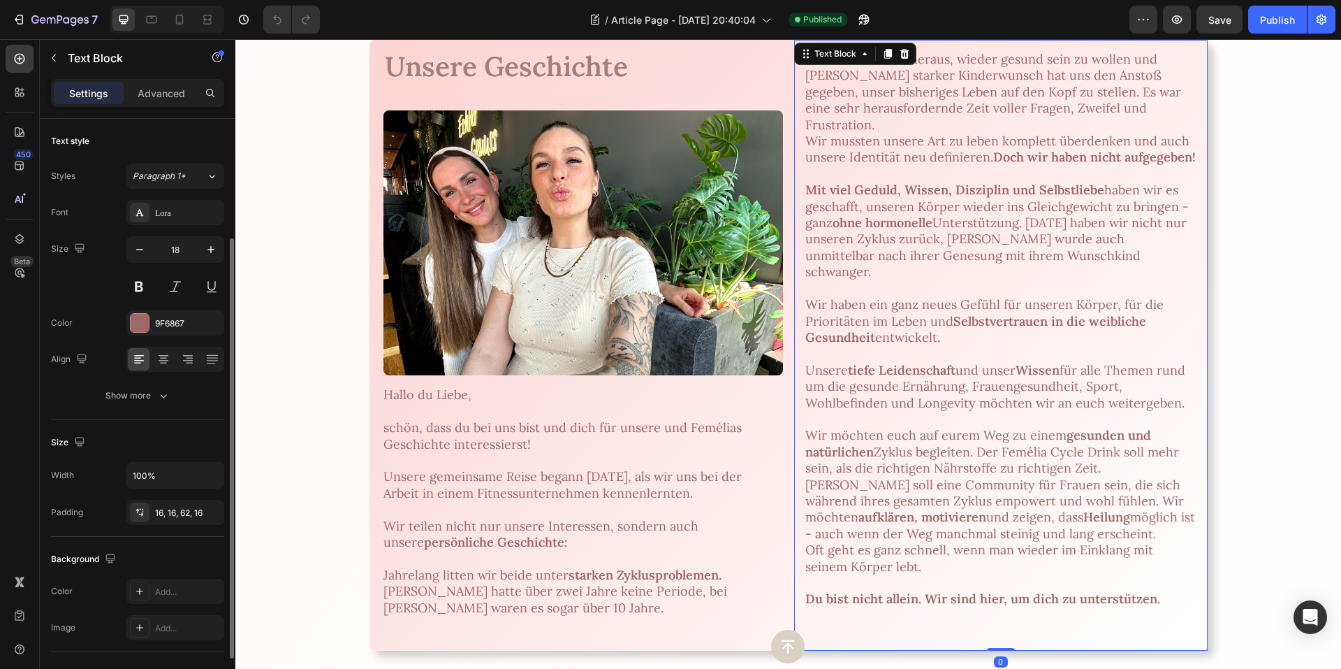
scroll to position [238, 0]
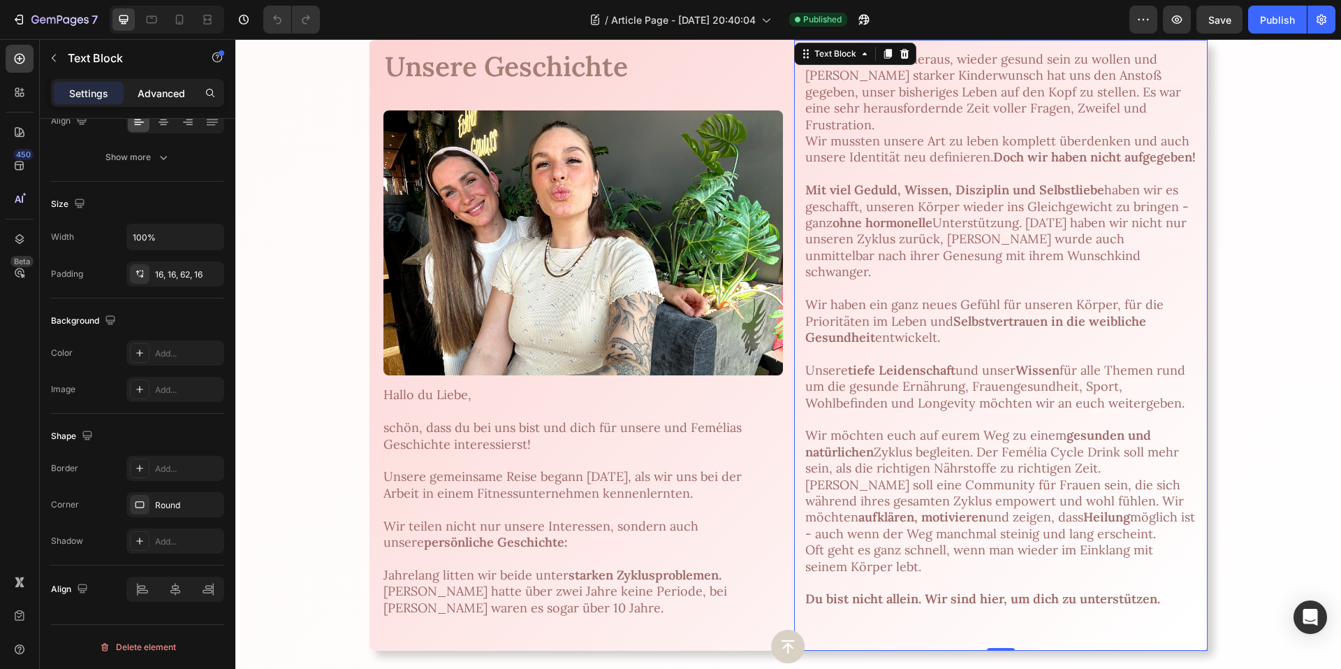
click at [166, 89] on p "Advanced" at bounding box center [162, 93] width 48 height 15
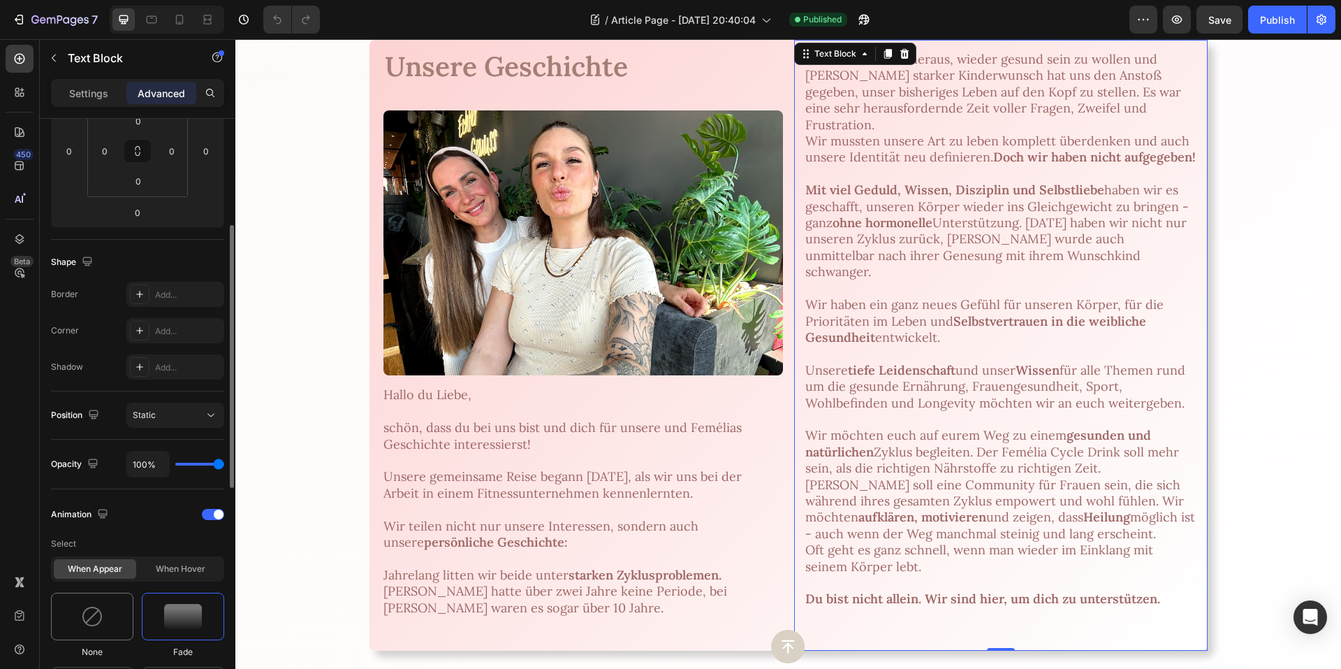
scroll to position [448, 0]
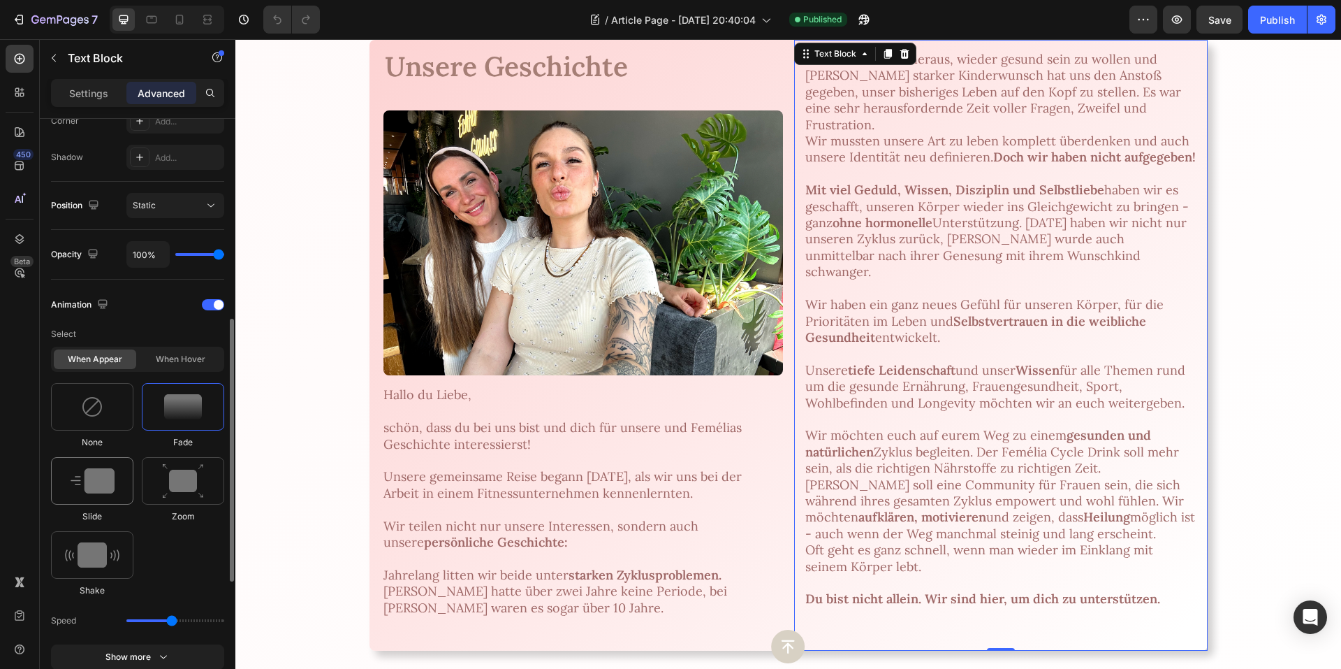
click at [103, 495] on div at bounding box center [92, 481] width 82 height 48
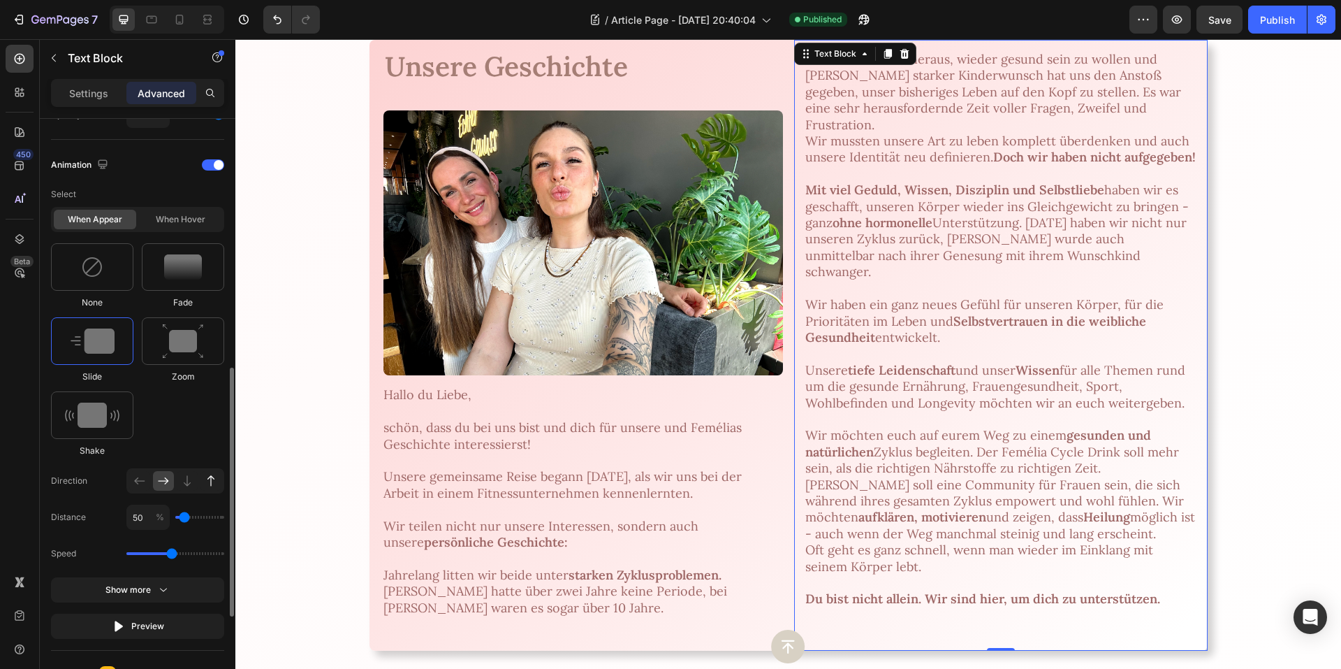
click at [207, 481] on icon at bounding box center [211, 481] width 14 height 14
type input "100"
click at [136, 518] on input "100" at bounding box center [147, 516] width 43 height 25
type input "1"
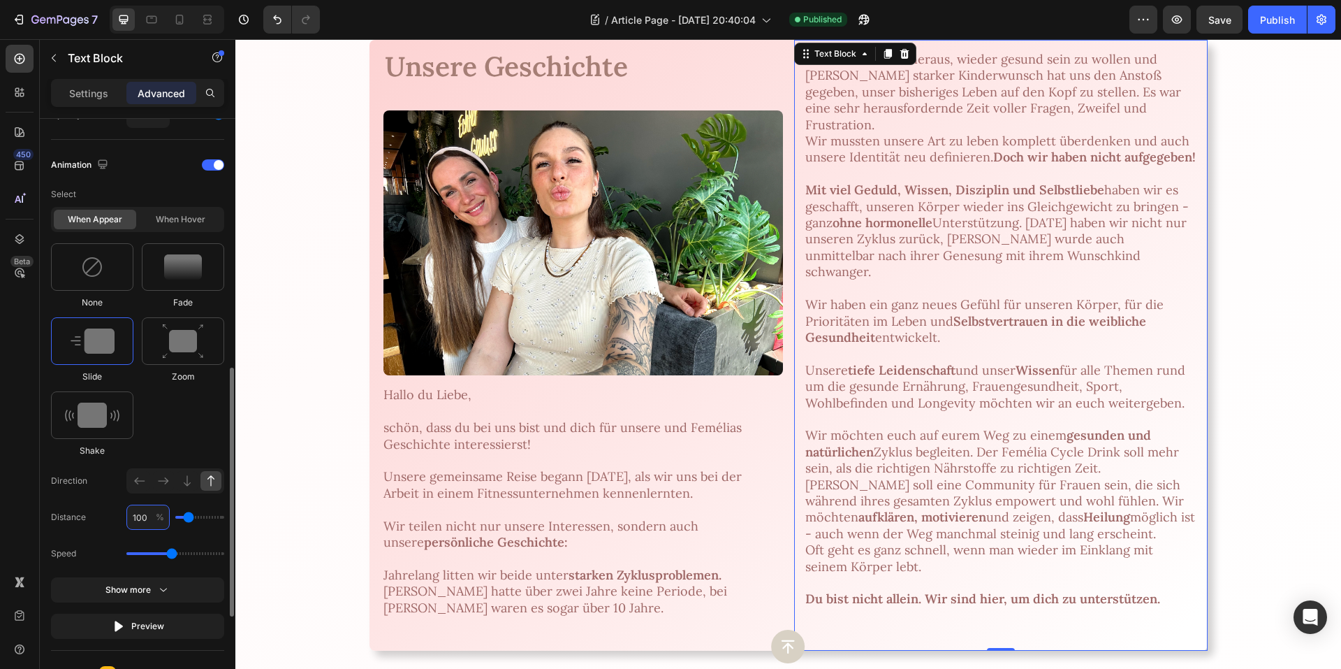
type input "0"
type input "10"
type input "0"
click at [151, 625] on div "Preview" at bounding box center [138, 626] width 52 height 14
type input "5"
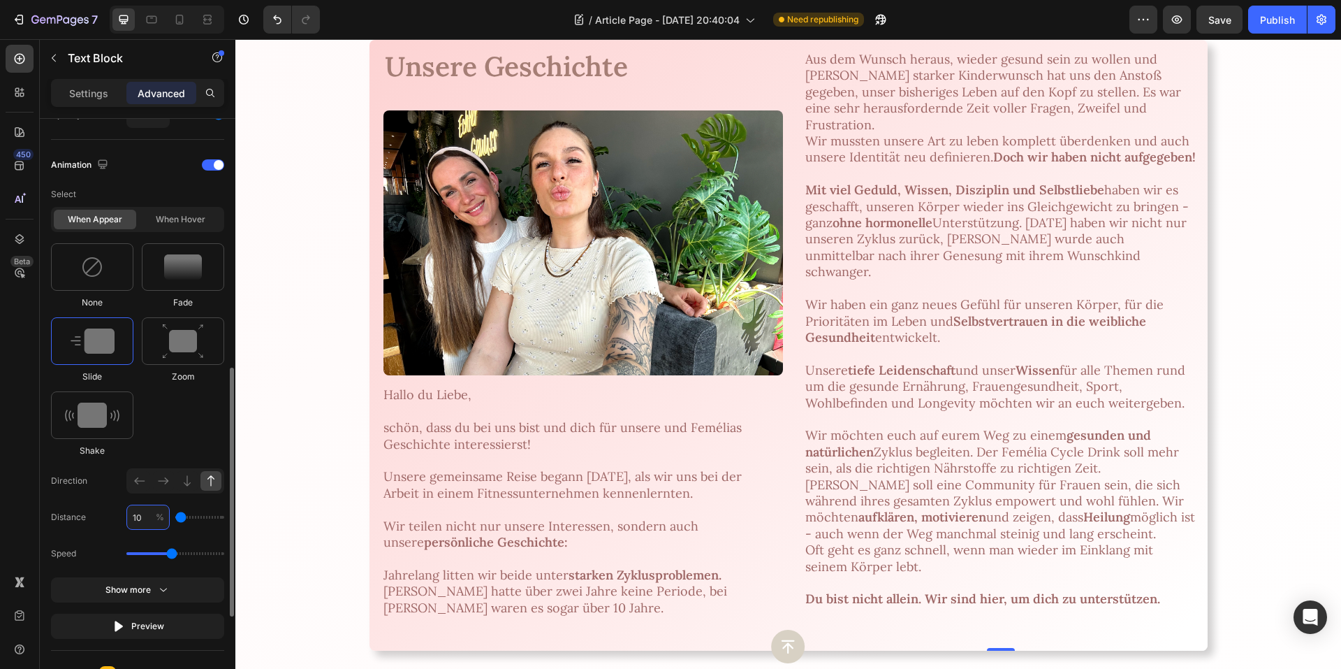
type input "0"
type input "5"
click at [147, 624] on div "Preview" at bounding box center [138, 626] width 52 height 14
click at [414, 566] on p "Jahrelang litten wir beide unter starken Zyklusproblemen. Jenny hatte über zwei…" at bounding box center [578, 583] width 388 height 66
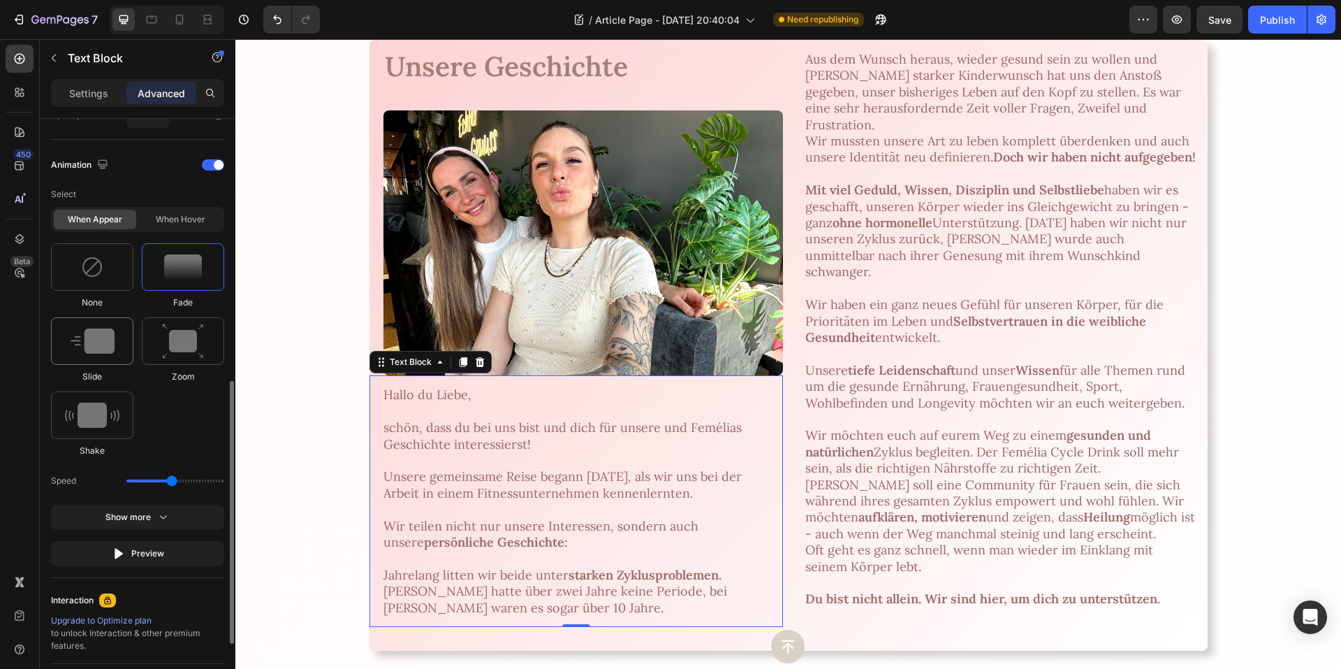
click at [109, 339] on img at bounding box center [93, 340] width 44 height 25
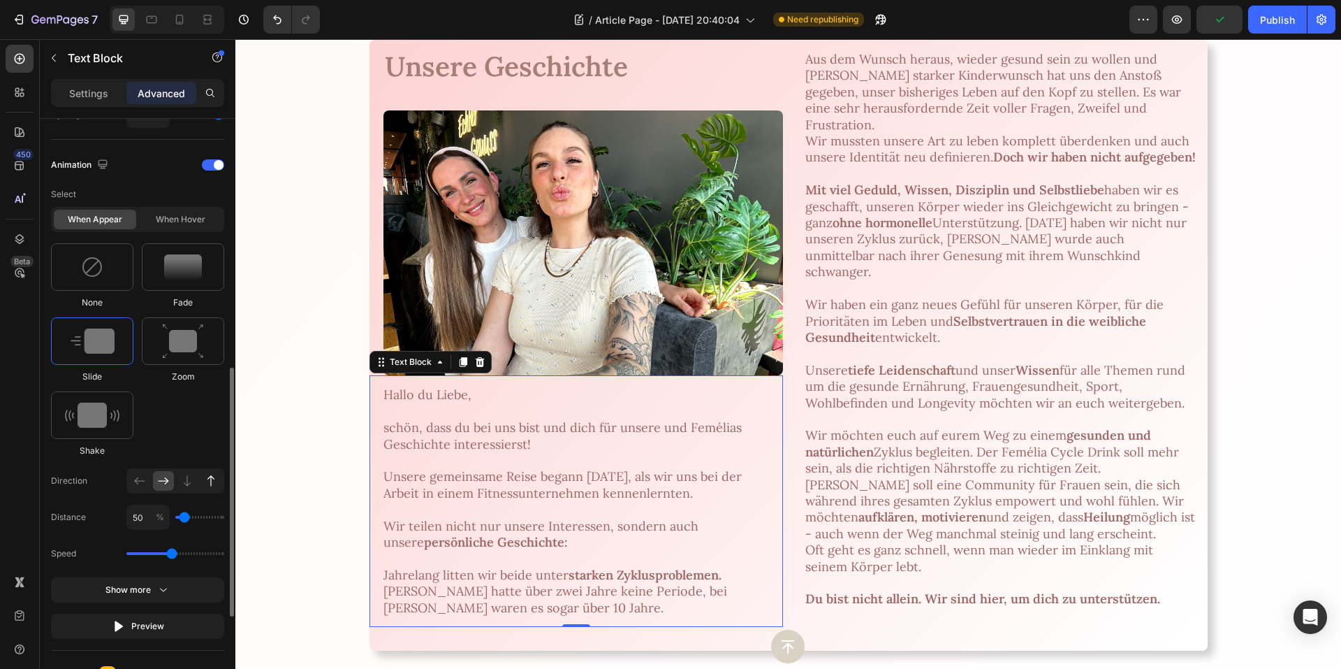
click at [208, 484] on icon at bounding box center [211, 481] width 14 height 14
type input "100"
click at [130, 513] on input "100" at bounding box center [147, 516] width 43 height 25
type input "5"
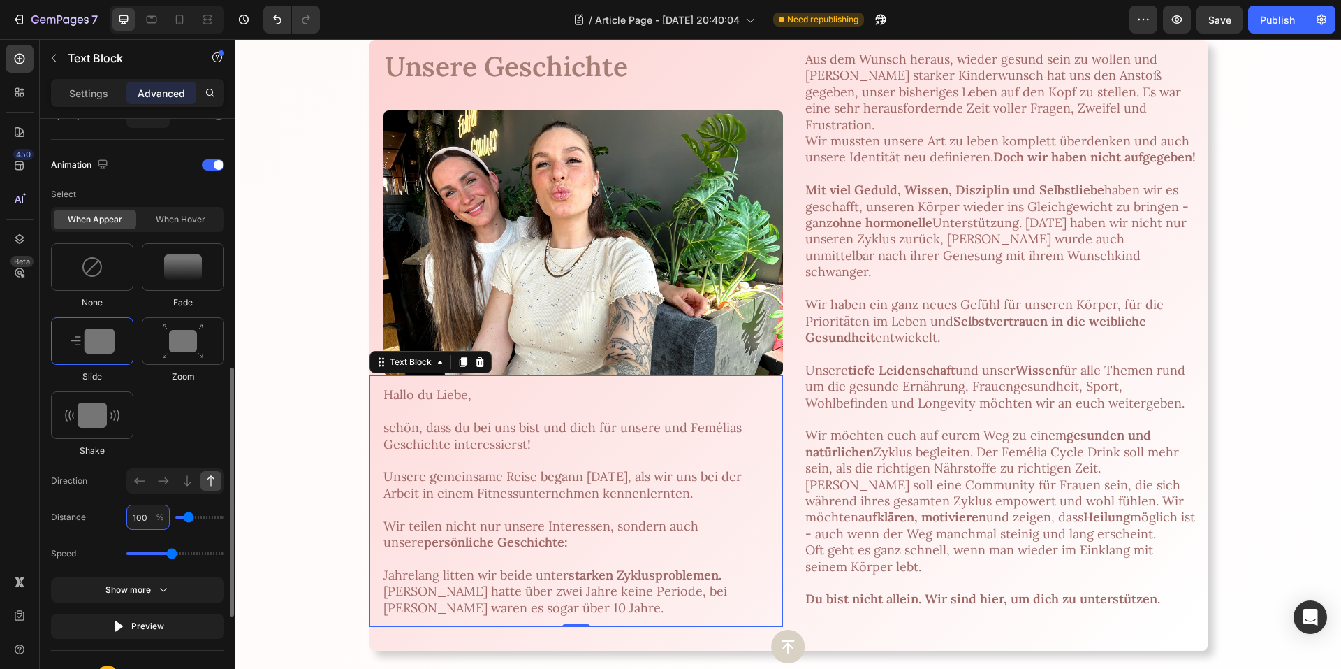
type input "0"
type input "5"
click at [126, 625] on div "Preview" at bounding box center [138, 626] width 52 height 14
click at [133, 593] on div "Show more" at bounding box center [137, 590] width 65 height 14
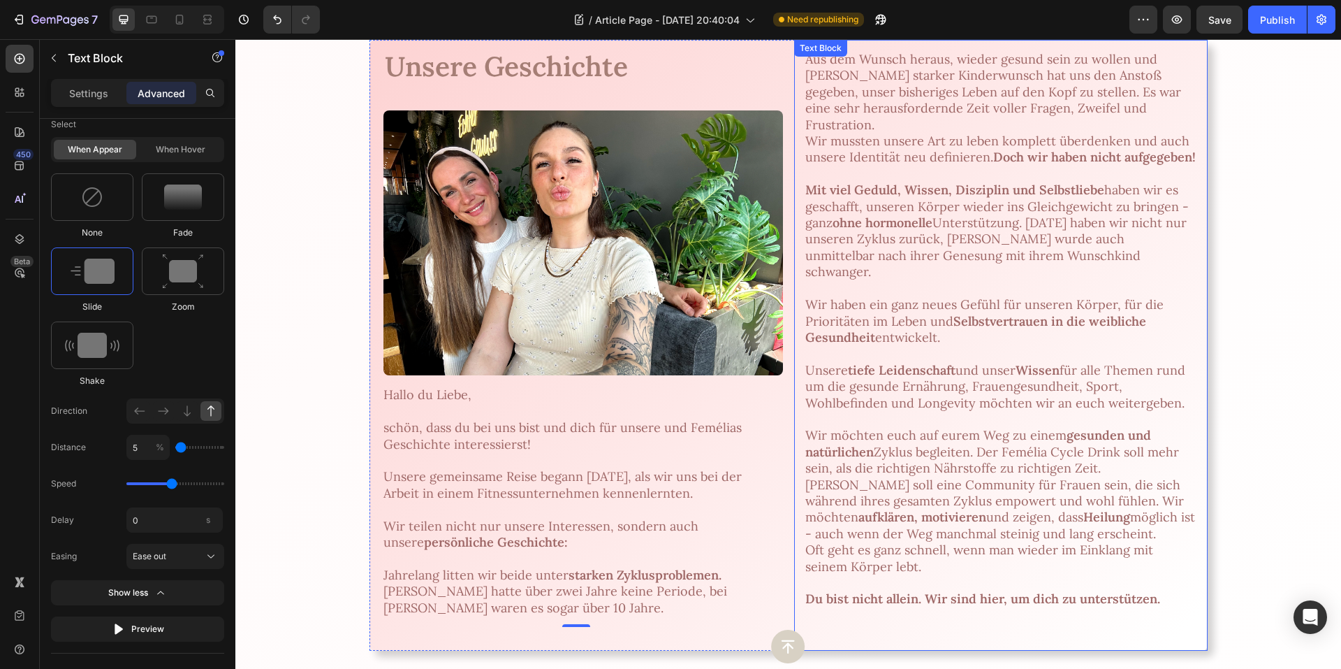
click at [833, 314] on strong "Selbstvertrauen in die weibliche Gesundheit" at bounding box center [975, 329] width 341 height 32
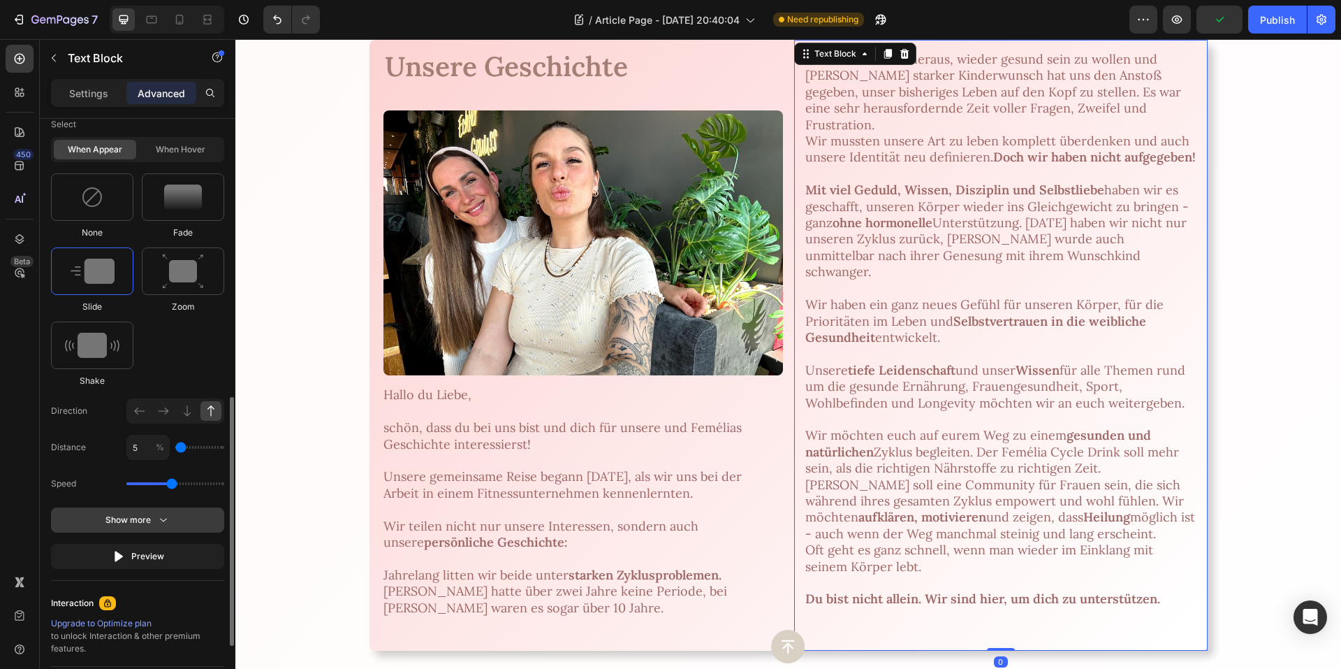
click at [144, 524] on div "Show more" at bounding box center [137, 520] width 65 height 14
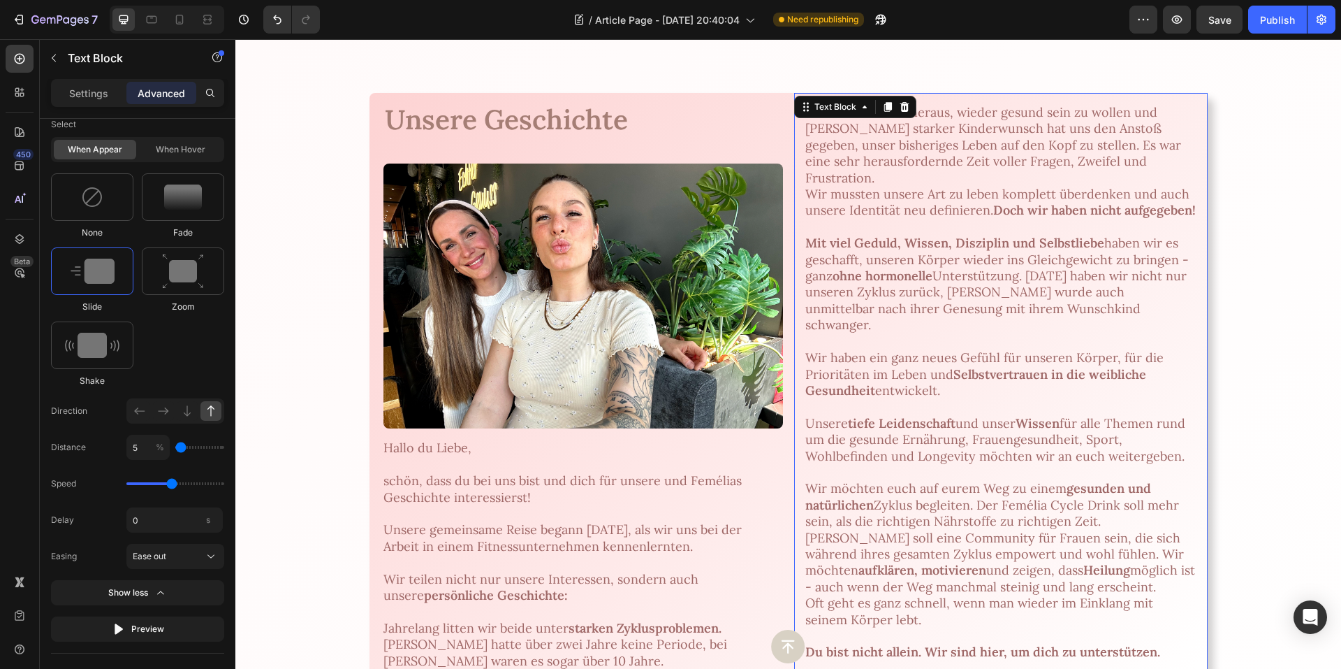
scroll to position [0, 0]
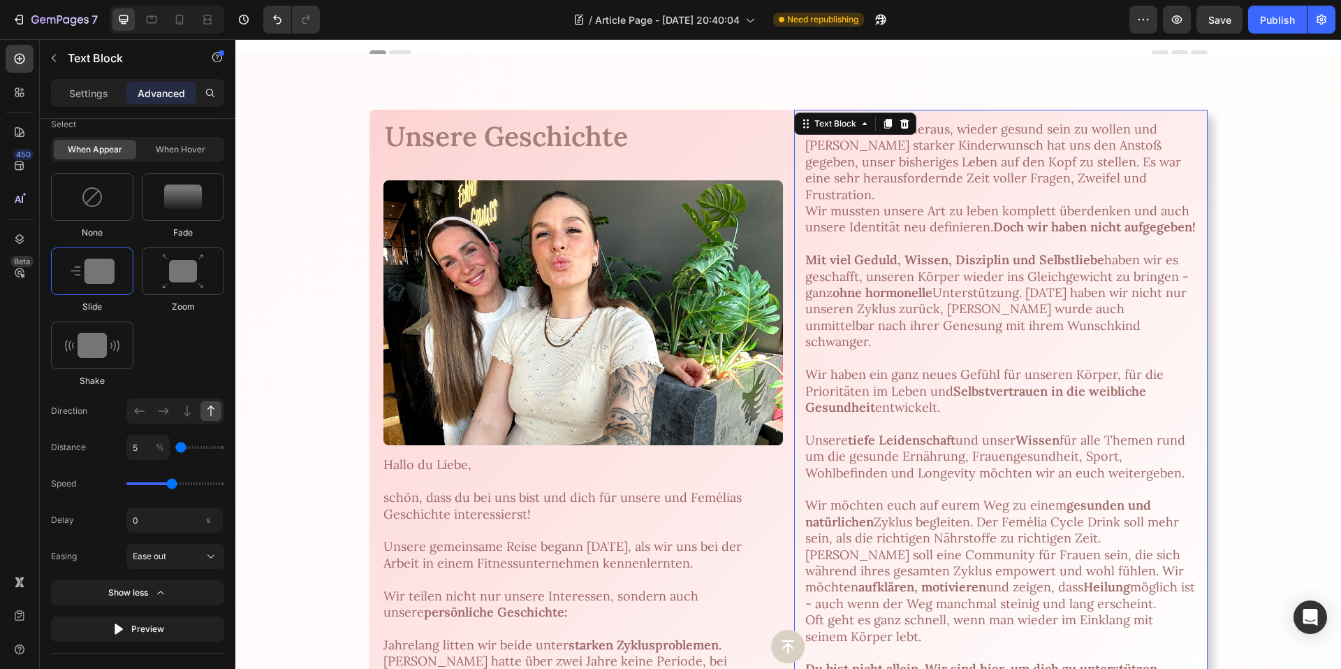
click at [1182, 277] on p "Mit viel Geduld, Wissen, Disziplin und Selbstliebe haben wir es geschafft, unse…" at bounding box center [1000, 300] width 391 height 98
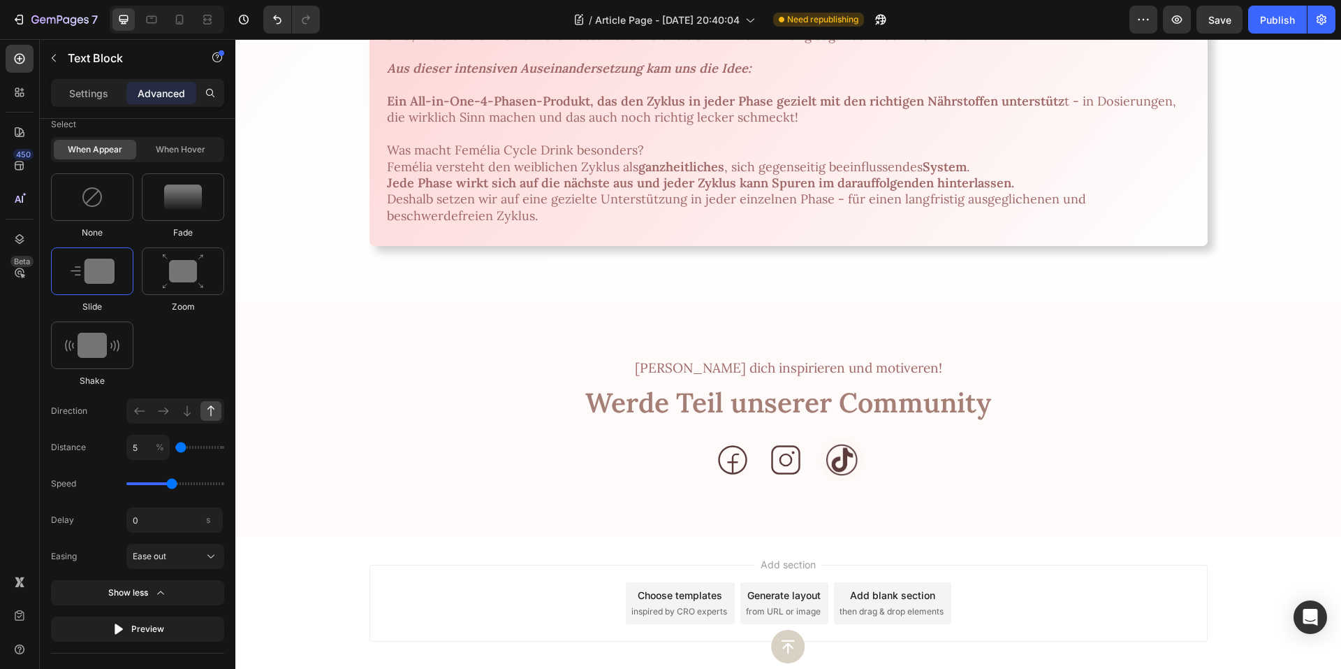
scroll to position [908, 0]
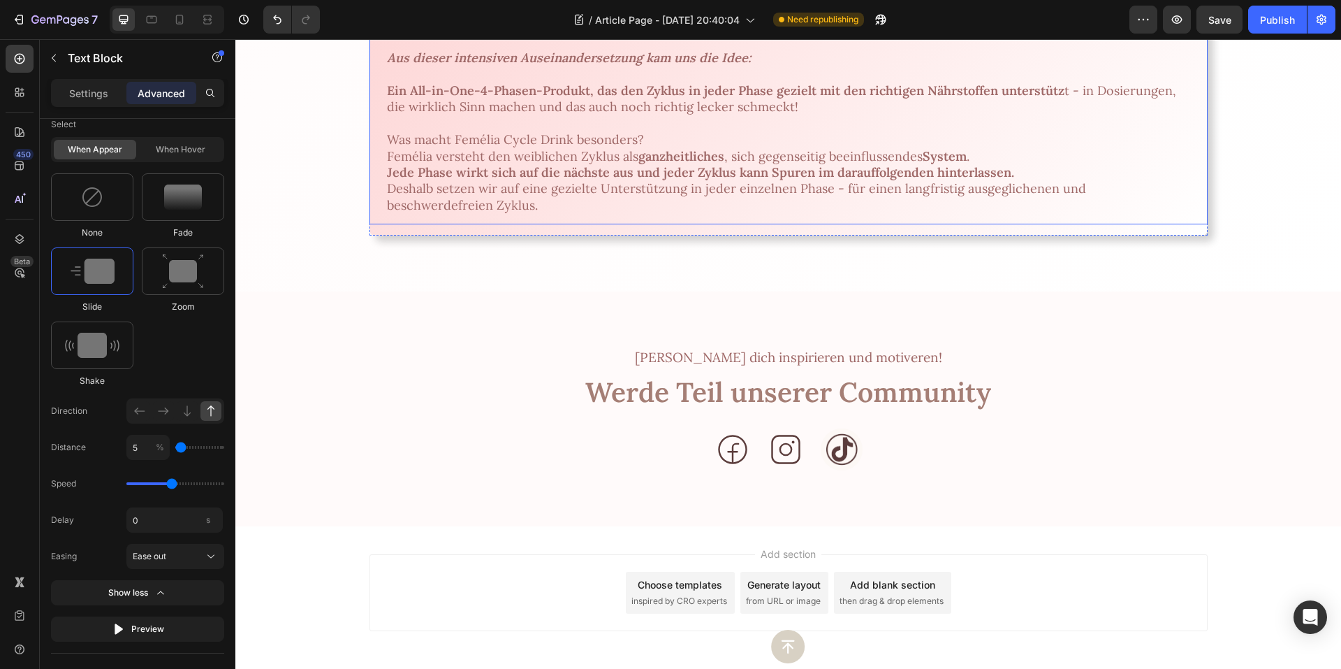
click at [1072, 180] on p "Ein All-in-One-4-Phasen-Produkt, das den Zyklus in jeder Phase gezielt mit den …" at bounding box center [788, 131] width 803 height 98
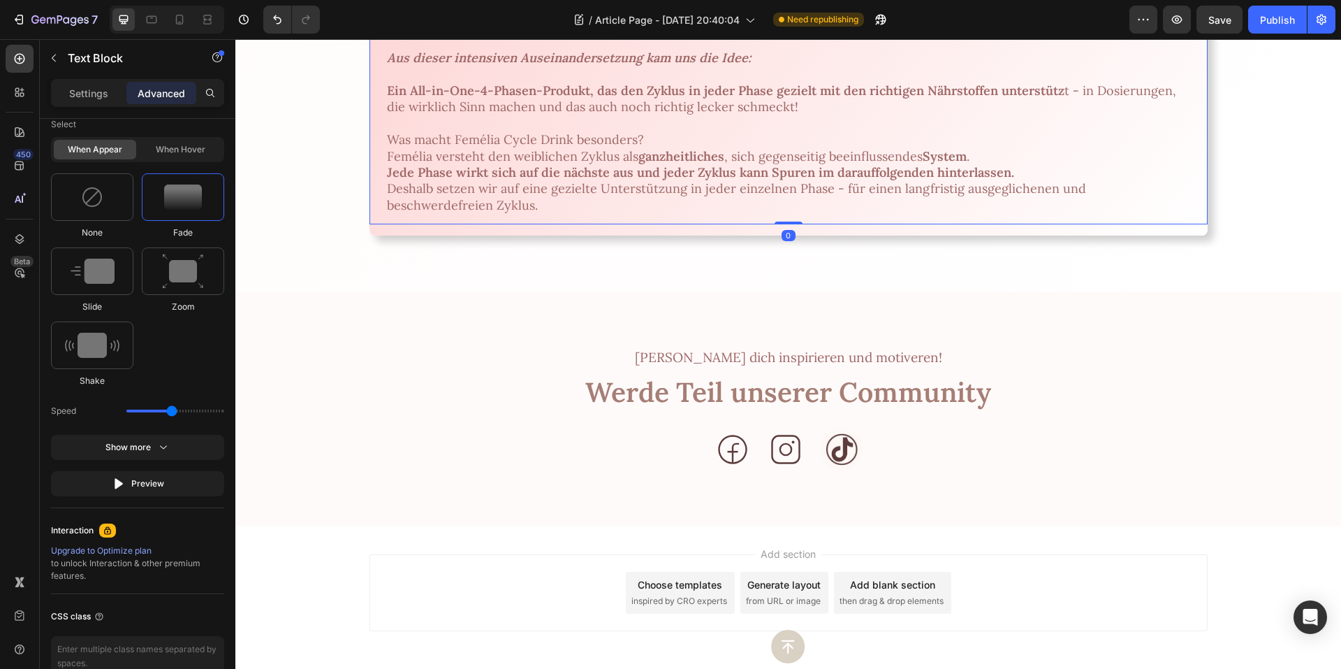
click at [1070, 180] on p "Ein All-in-One-4-Phasen-Produkt, das den Zyklus in jeder Phase gezielt mit den …" at bounding box center [788, 131] width 803 height 98
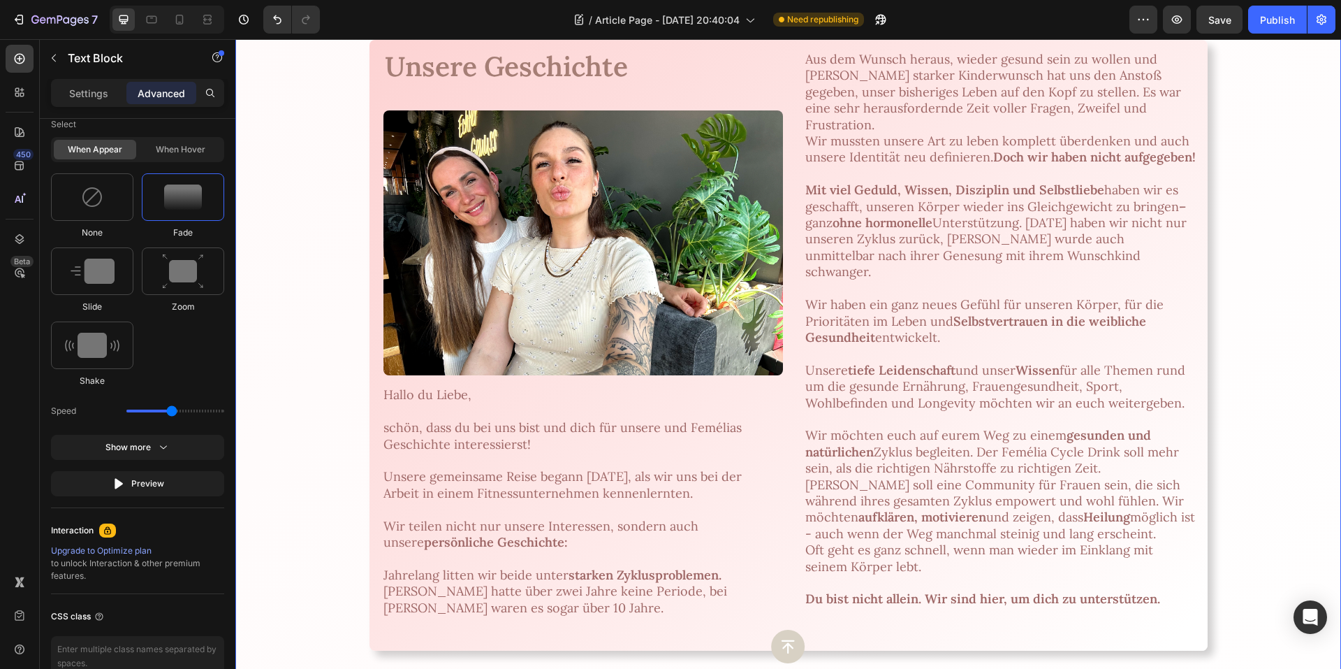
scroll to position [0, 0]
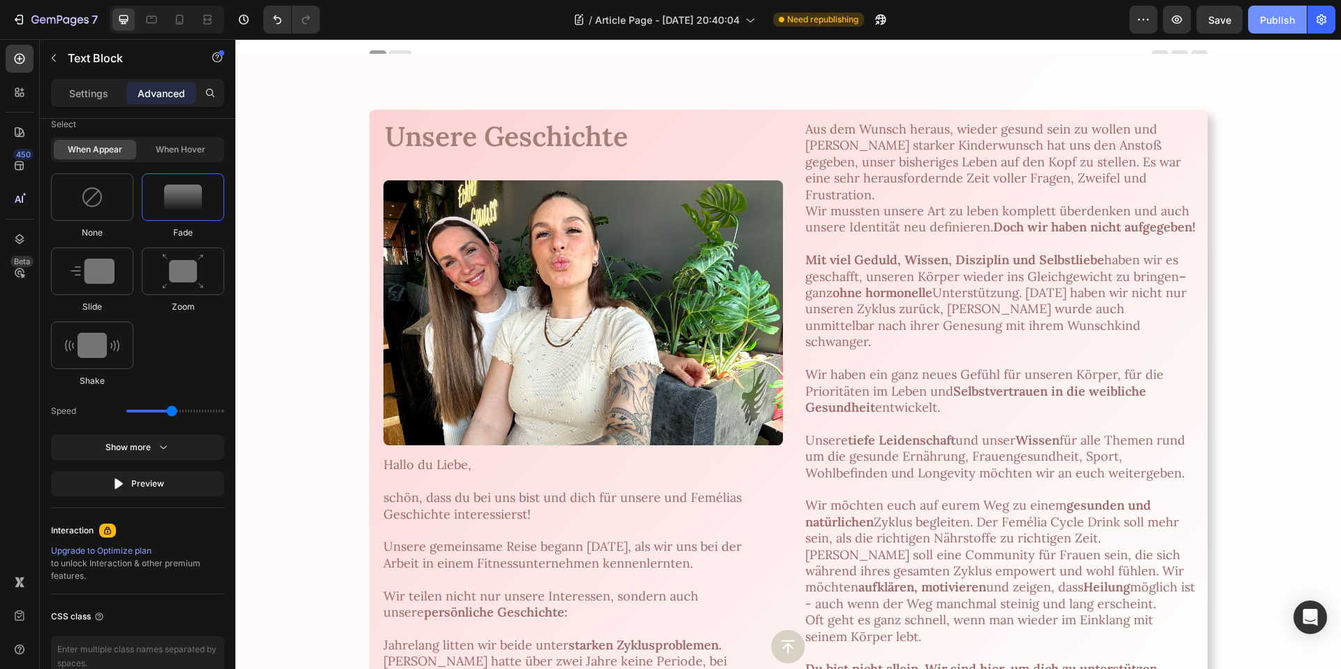
click at [1271, 19] on div "Publish" at bounding box center [1277, 20] width 35 height 15
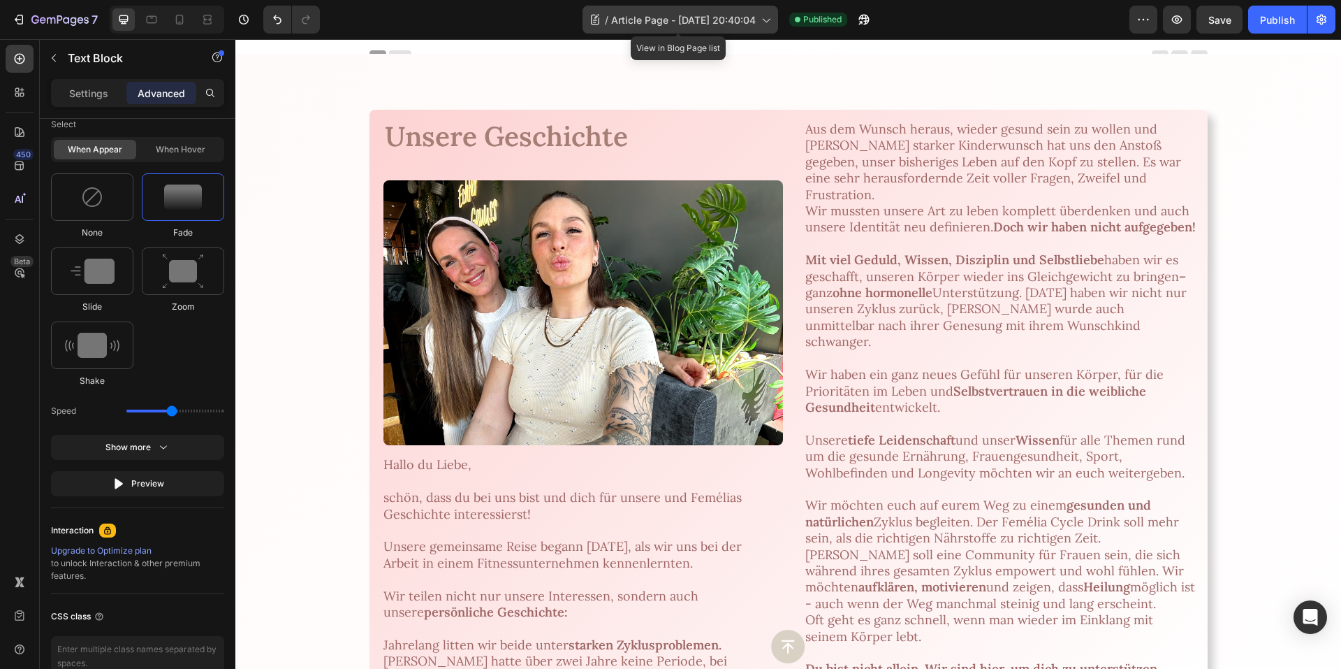
click at [701, 24] on span "Article Page - Apr 3, 20:40:04" at bounding box center [683, 20] width 145 height 15
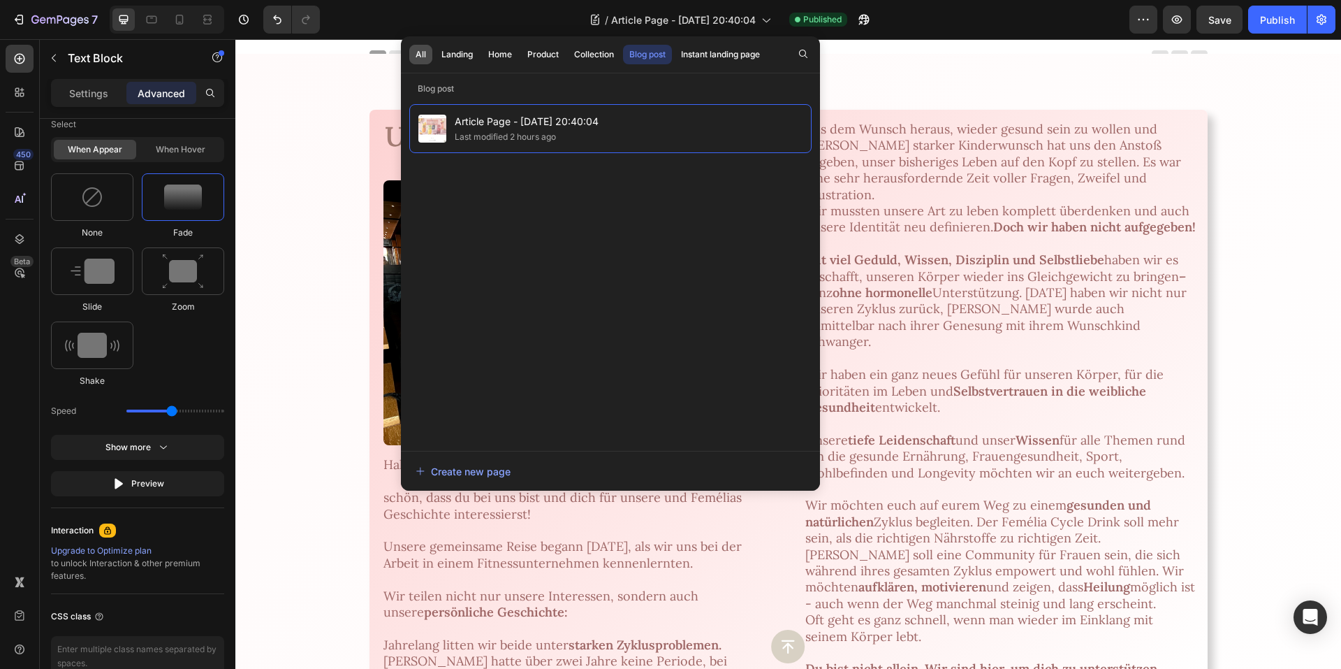
click at [417, 60] on div "All" at bounding box center [421, 54] width 10 height 13
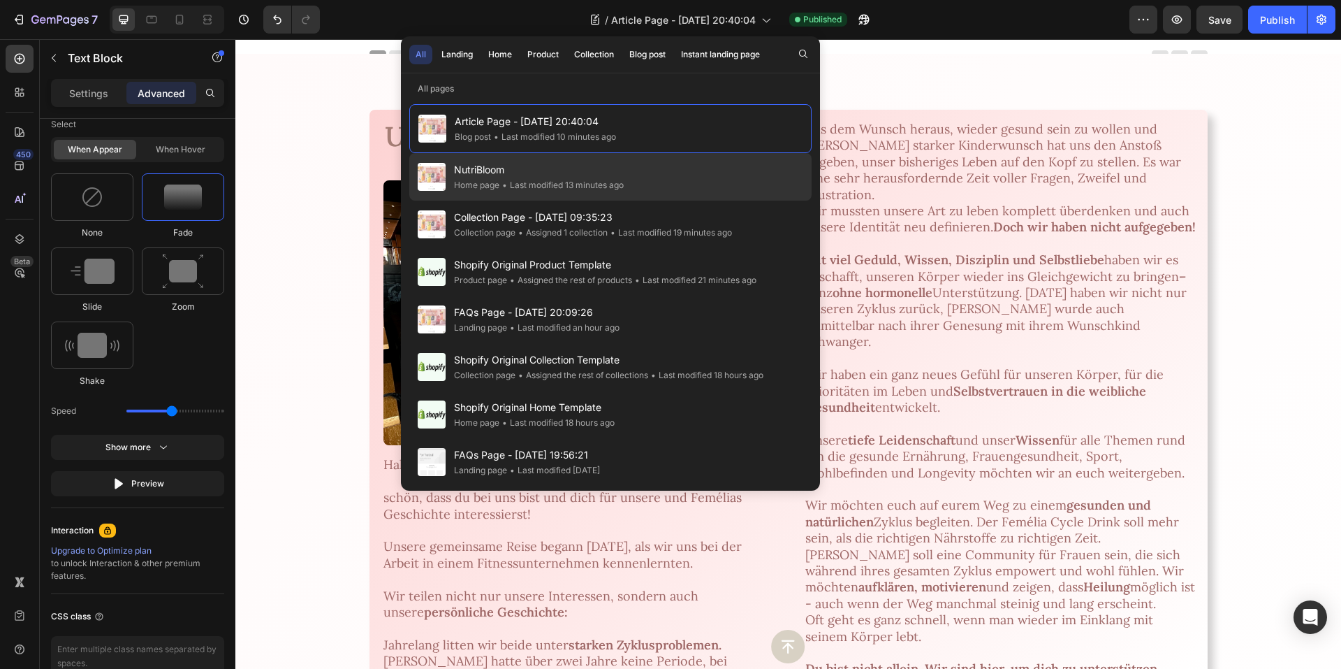
click at [504, 168] on span "NutriBloom" at bounding box center [539, 169] width 170 height 17
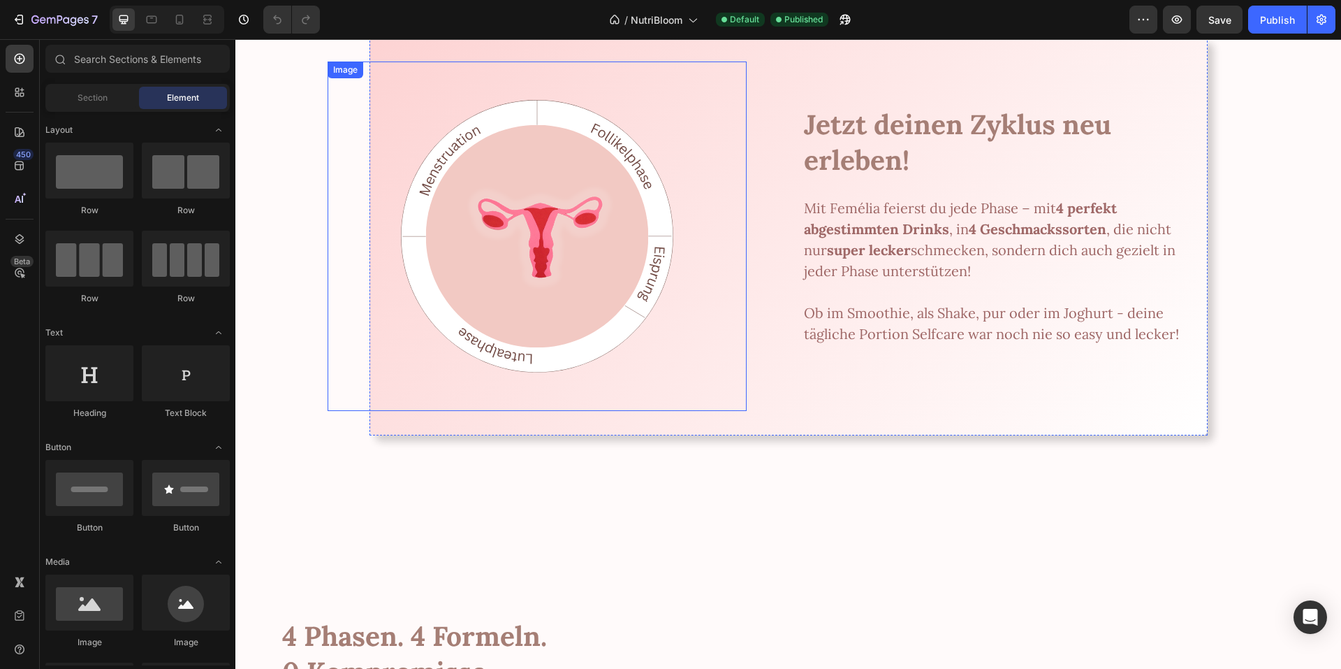
scroll to position [1327, 0]
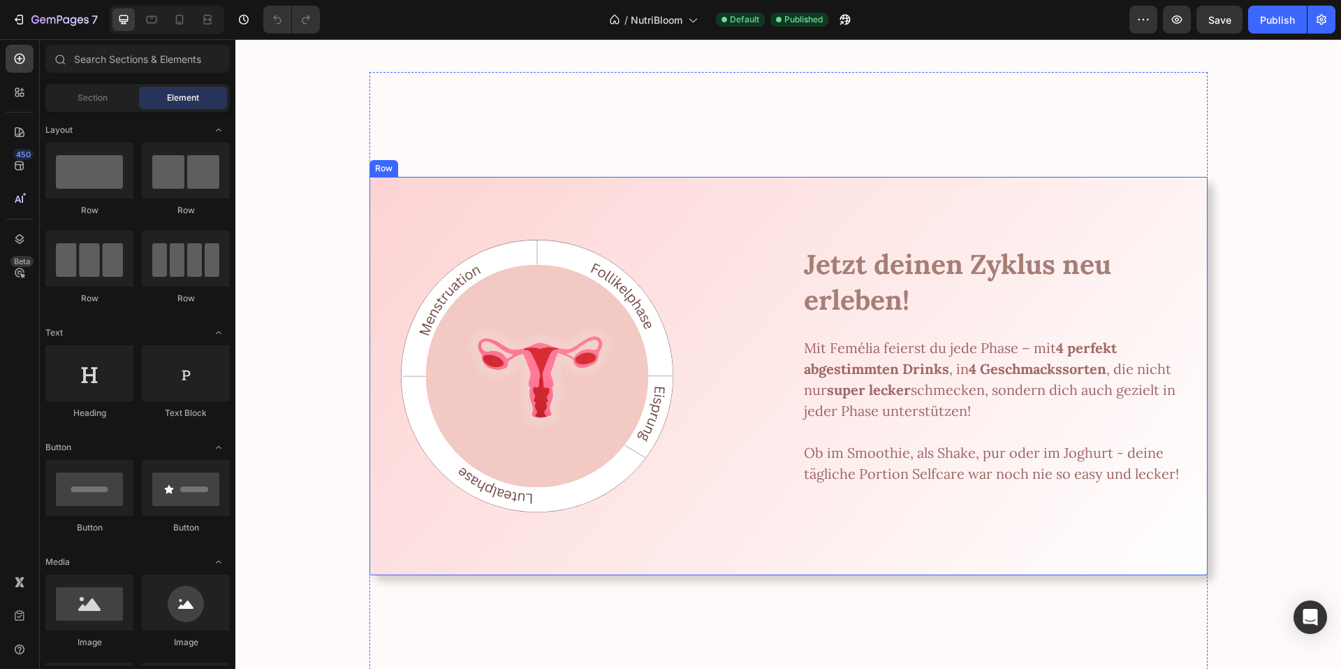
click at [676, 194] on div "Image Jetzt deinen Zyklus neu erleben! Heading Image Mit Femélia feierst du jed…" at bounding box center [789, 376] width 838 height 398
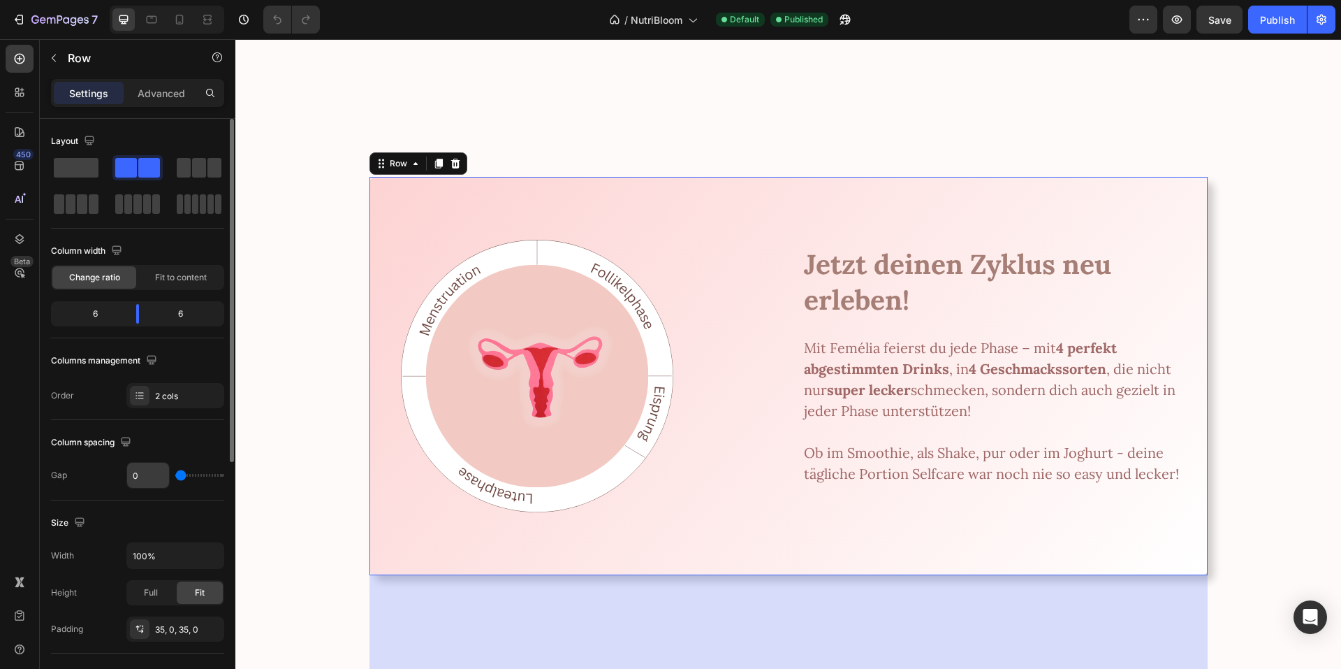
scroll to position [70, 0]
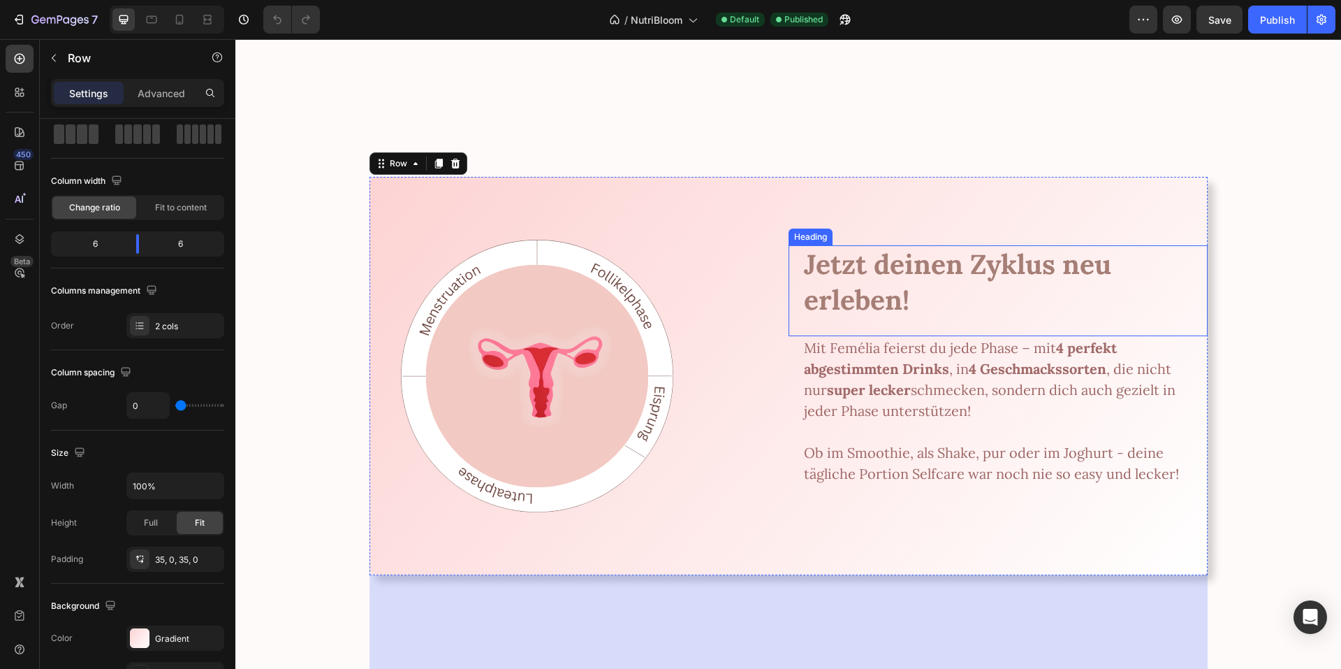
click at [789, 305] on div "Jetzt deinen Zyklus neu erleben! Heading" at bounding box center [998, 290] width 419 height 91
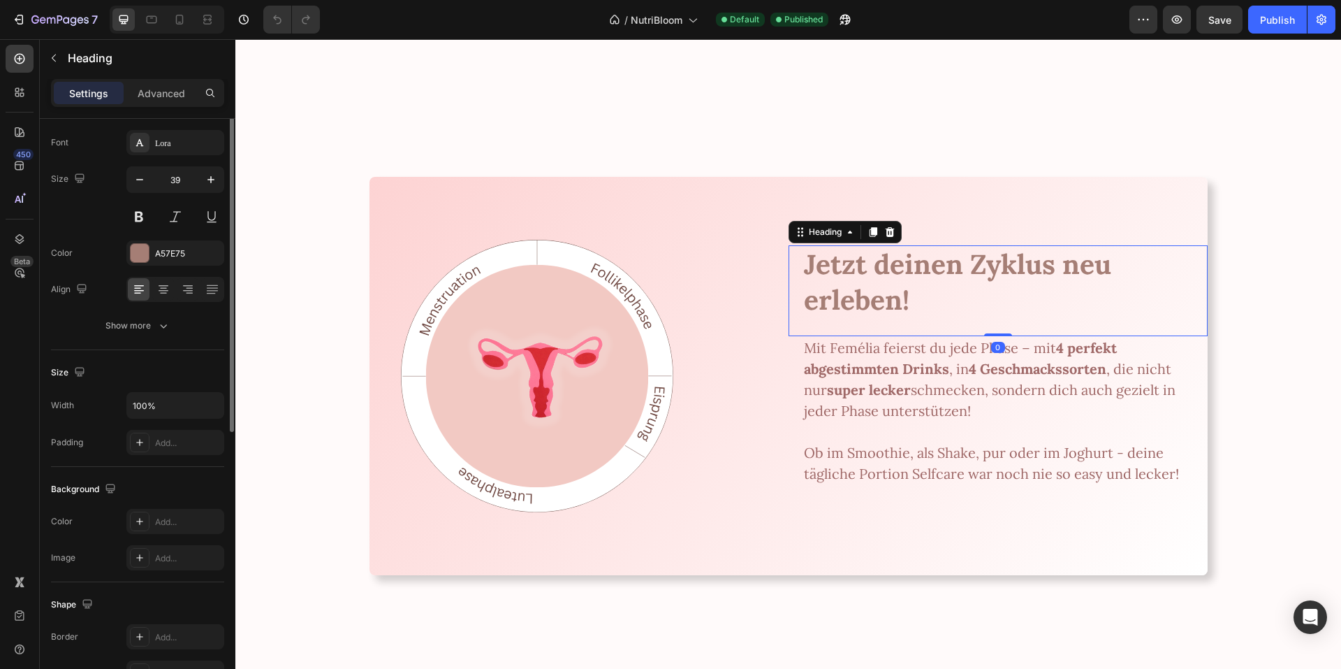
scroll to position [0, 0]
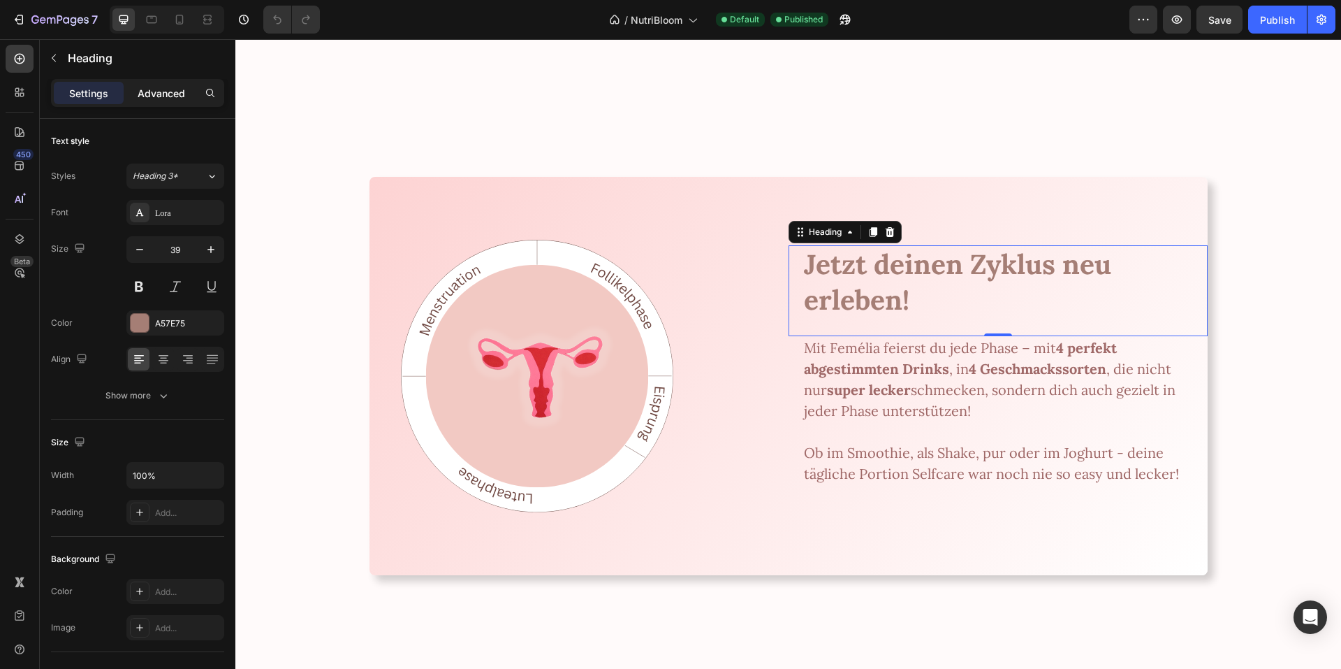
click at [155, 94] on p "Advanced" at bounding box center [162, 93] width 48 height 15
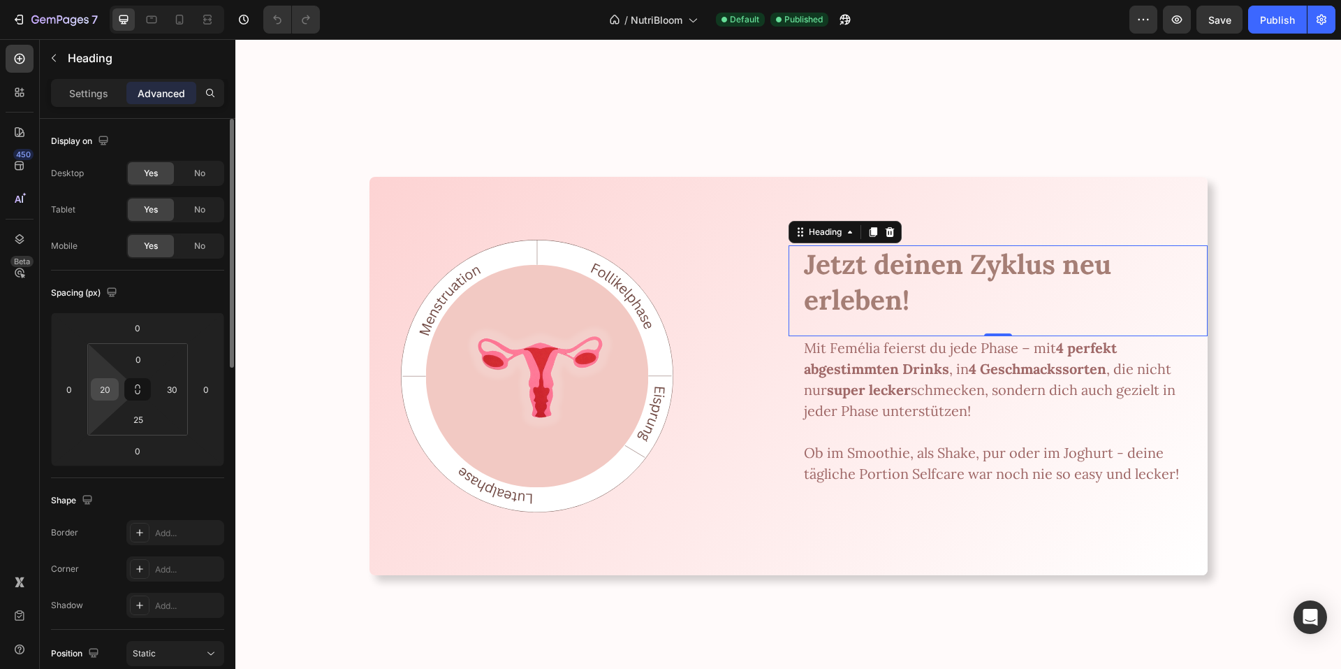
click at [92, 388] on div "20" at bounding box center [105, 389] width 28 height 22
click at [96, 388] on input "20" at bounding box center [104, 389] width 21 height 21
type input "0"
click at [804, 407] on p "Mit Femélia feierst du jede Phase – mit 4 perfekt abgestimmten Drinks , in 4 Ge…" at bounding box center [994, 379] width 381 height 84
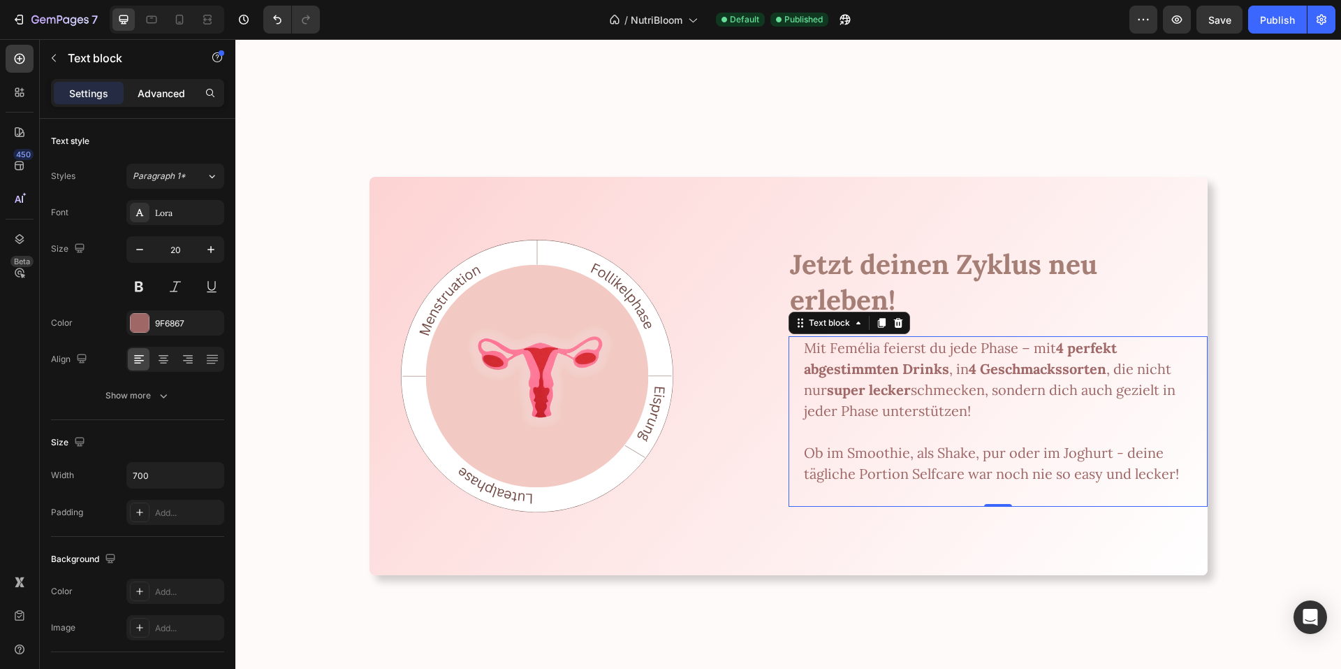
click at [164, 93] on p "Advanced" at bounding box center [162, 93] width 48 height 15
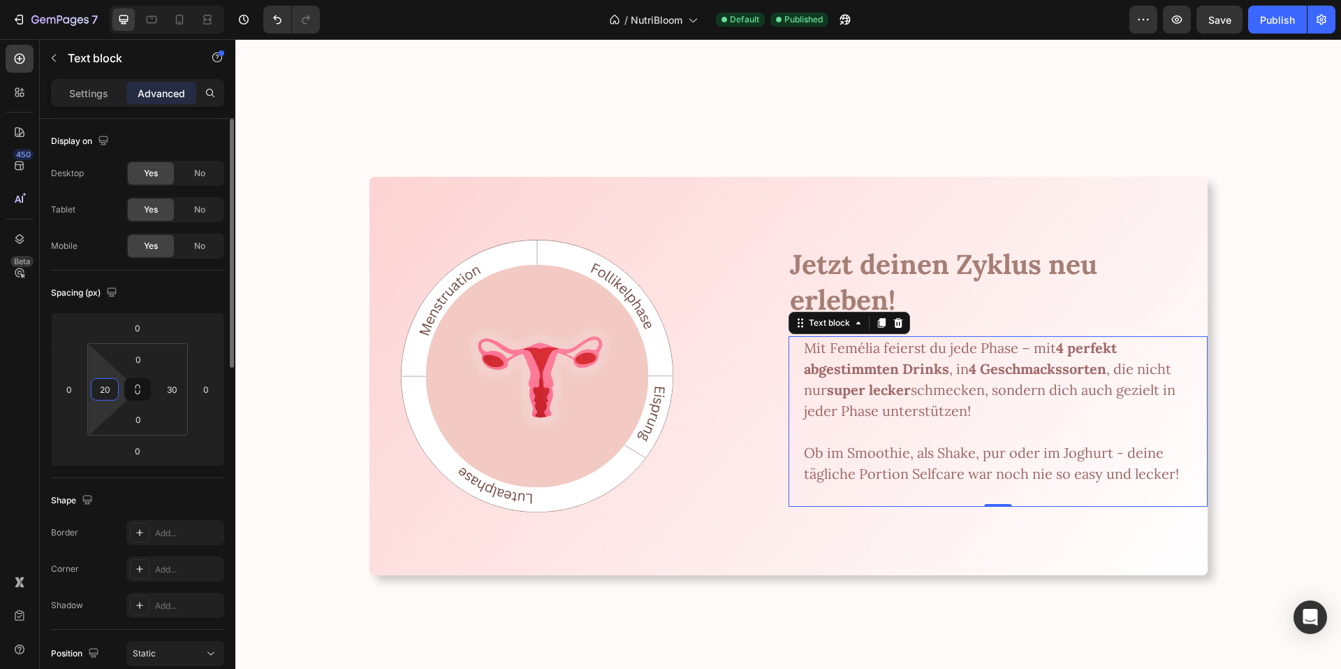
click at [98, 386] on input "20" at bounding box center [104, 389] width 21 height 21
type input "0"
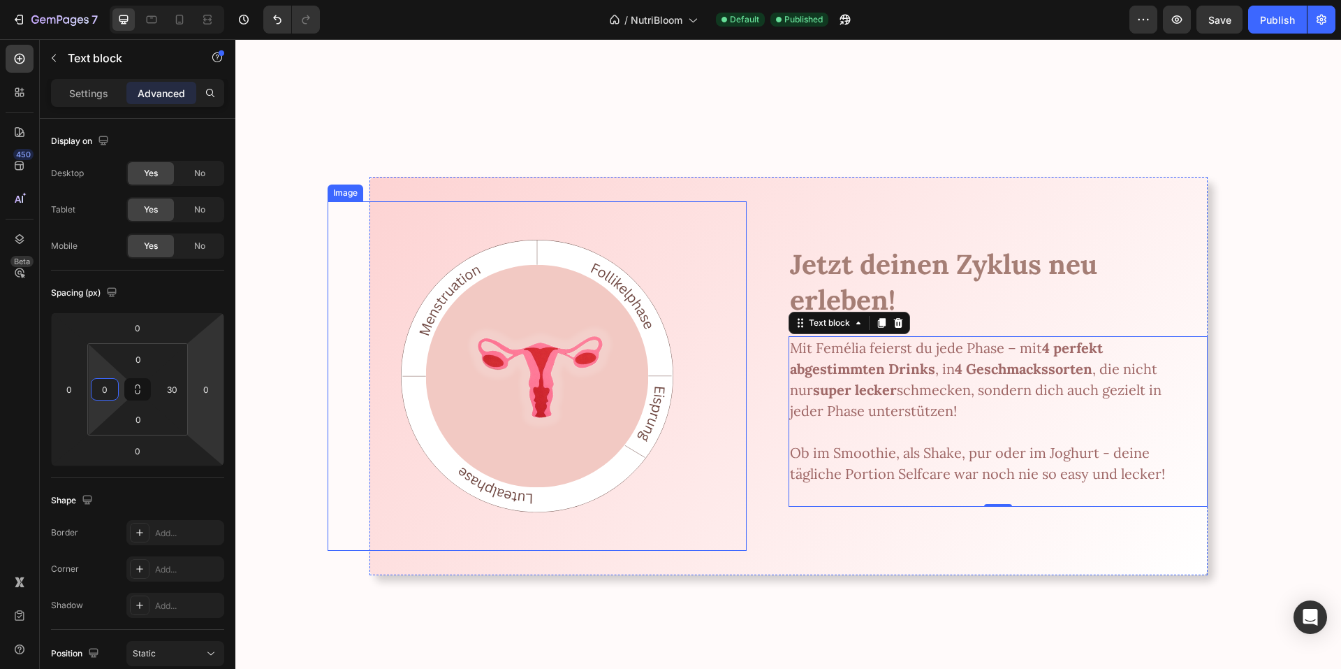
click at [346, 365] on div at bounding box center [537, 375] width 419 height 349
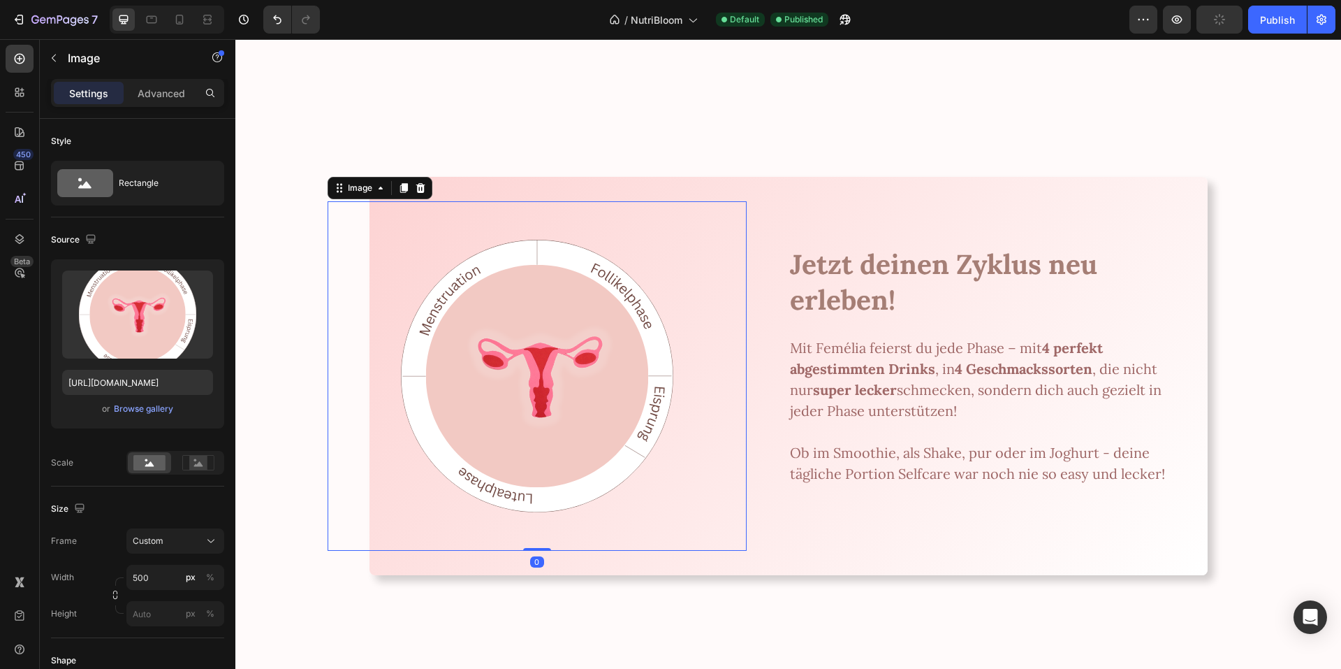
click at [652, 385] on img at bounding box center [537, 375] width 349 height 349
click at [156, 94] on p "Advanced" at bounding box center [162, 93] width 48 height 15
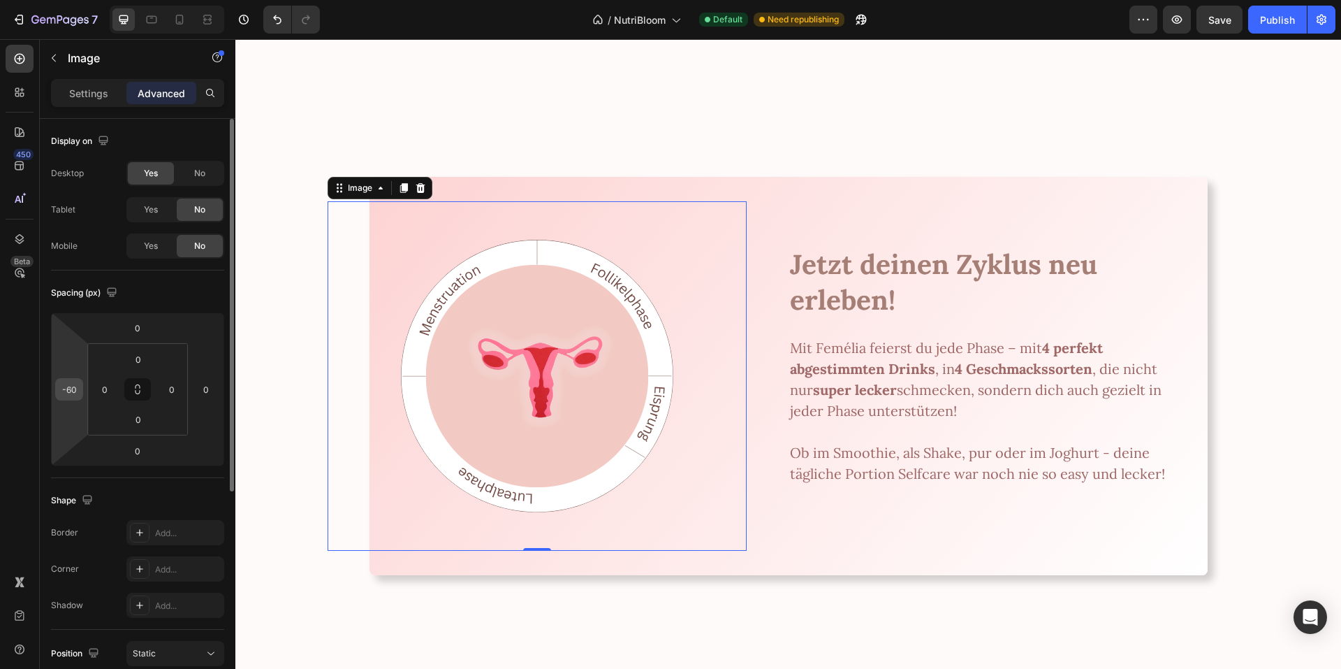
click at [80, 393] on div "-60" at bounding box center [69, 389] width 28 height 22
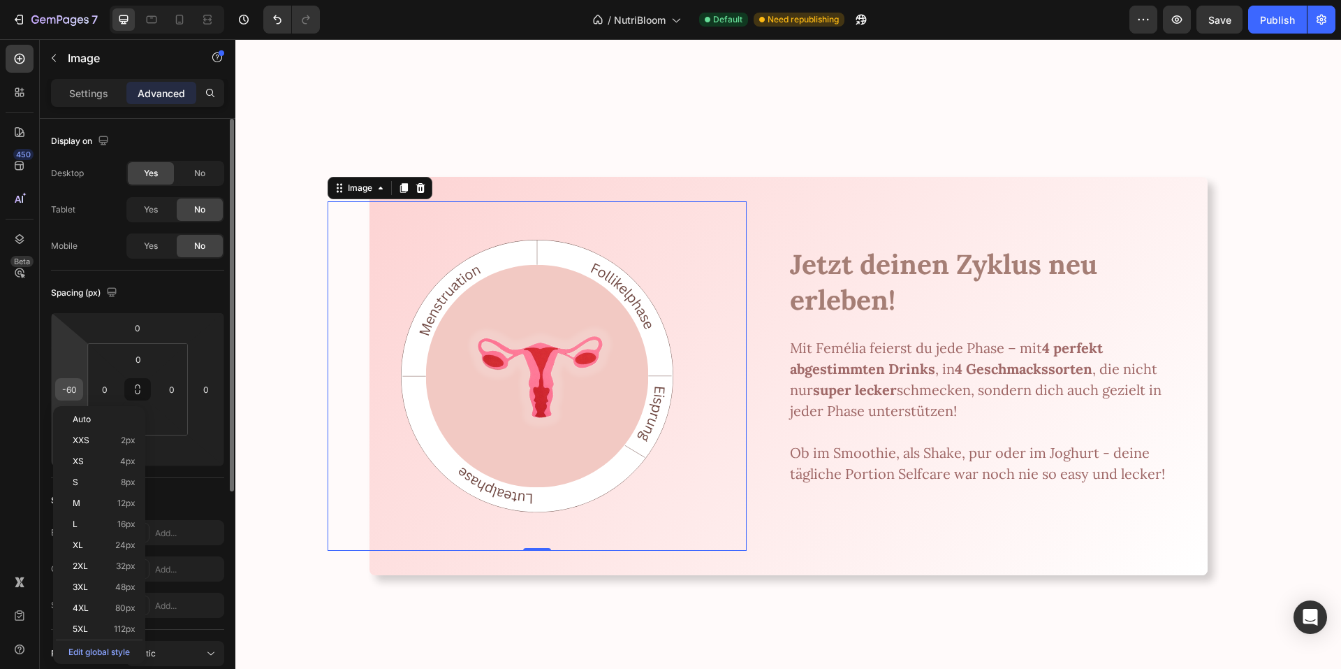
click at [78, 393] on input "-60" at bounding box center [69, 389] width 21 height 21
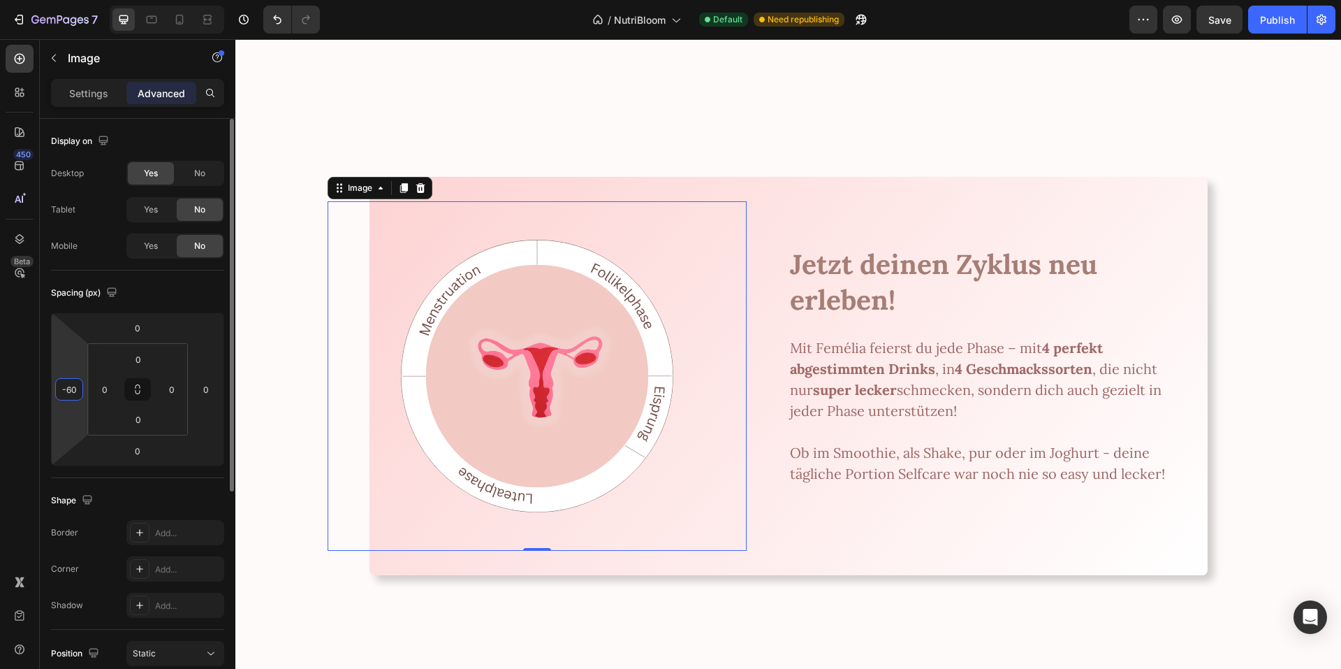
click at [78, 393] on input "-60" at bounding box center [69, 389] width 21 height 21
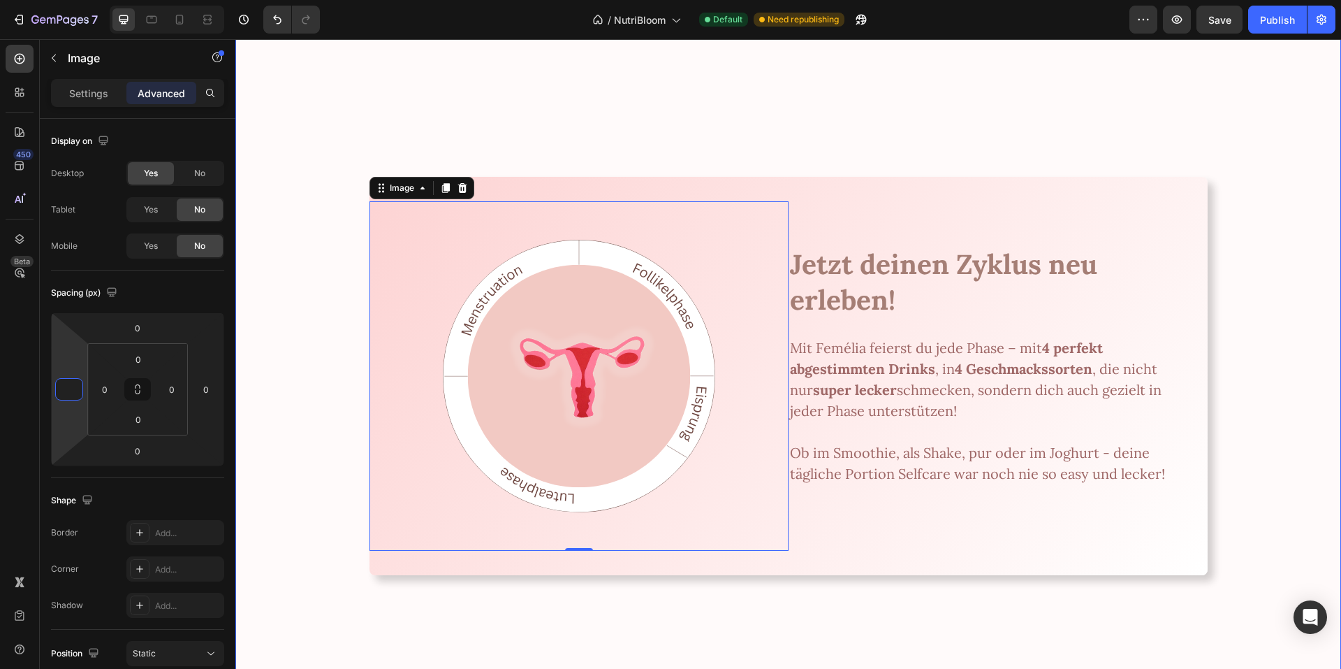
click at [249, 349] on div "Image Image Zyklusgesundheit, die nach [PERSON_NAME] schmeckt. Heading Schluss …" at bounding box center [788, 109] width 1106 height 1139
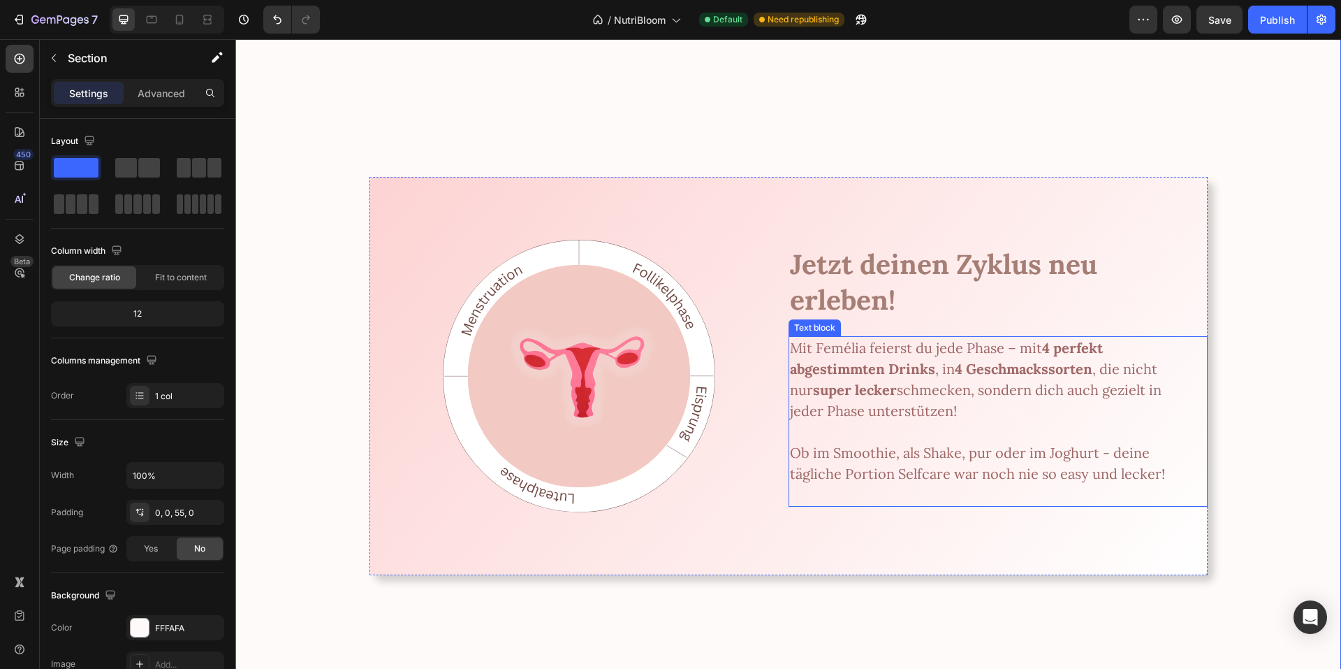
click at [998, 356] on p "Mit Femélia feierst du jede Phase – mit 4 perfekt abgestimmten Drinks , in 4 Ge…" at bounding box center [987, 379] width 395 height 84
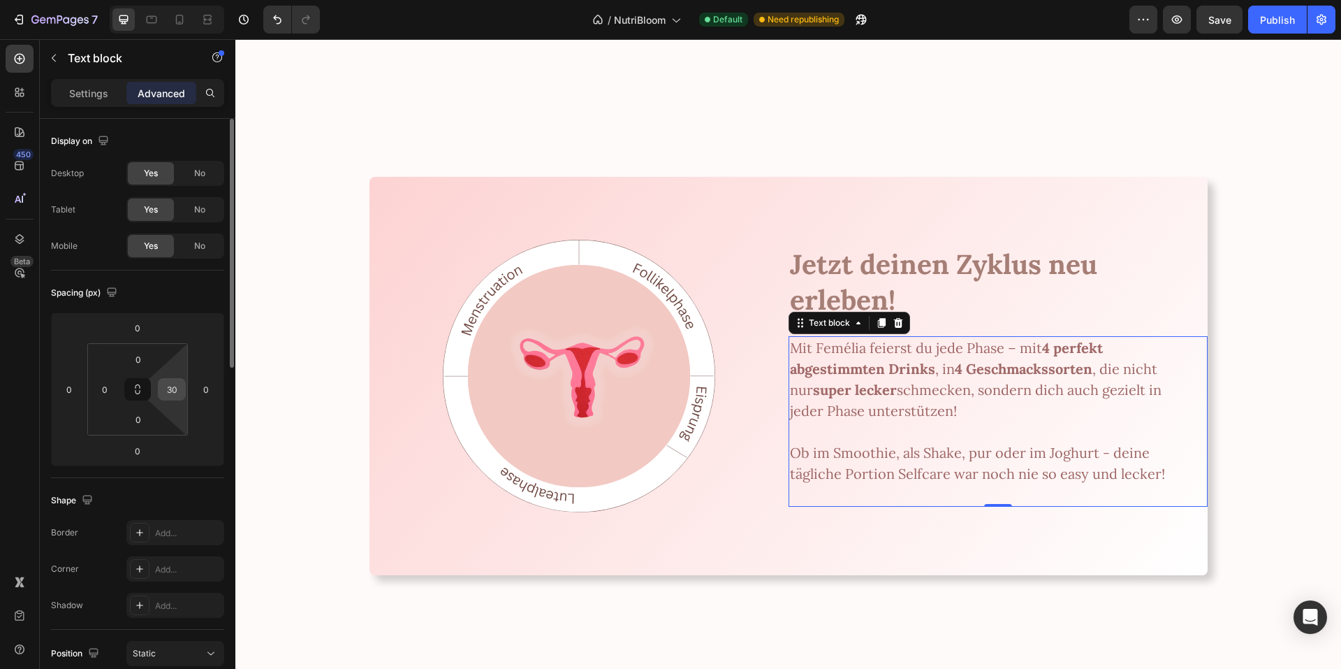
click at [168, 393] on input "30" at bounding box center [171, 389] width 21 height 21
click at [168, 393] on input "45" at bounding box center [171, 389] width 21 height 21
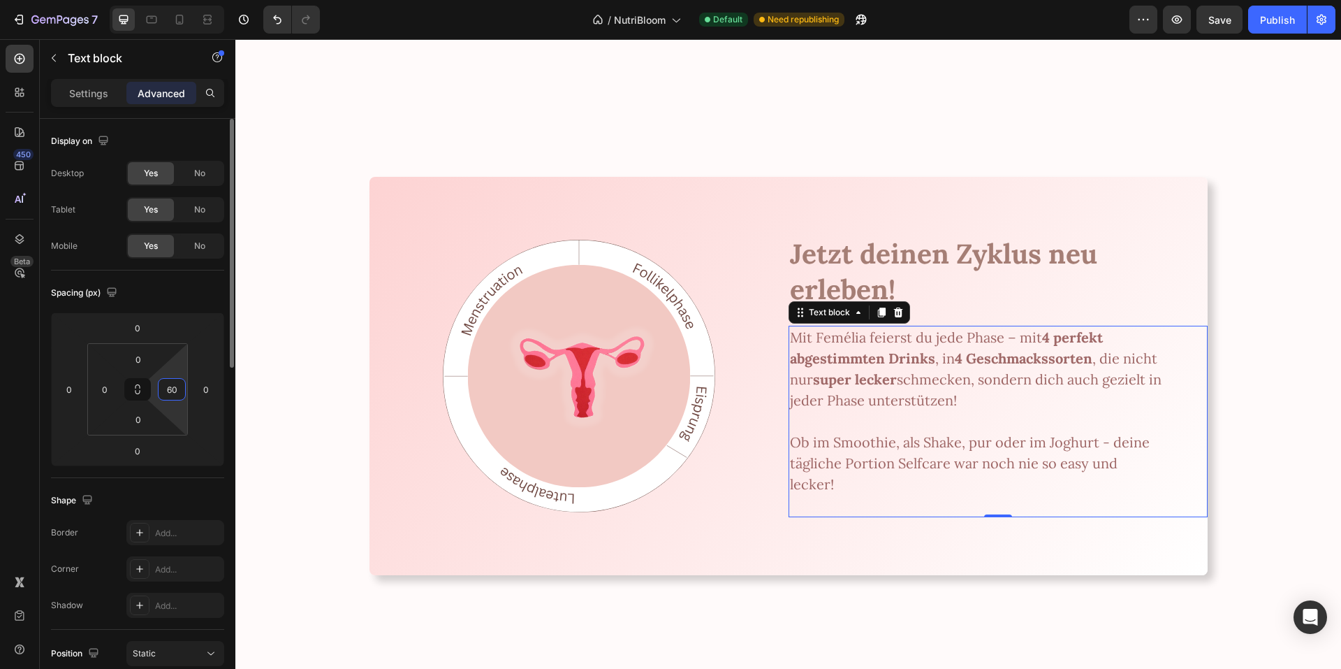
click at [163, 390] on input "60" at bounding box center [171, 389] width 21 height 21
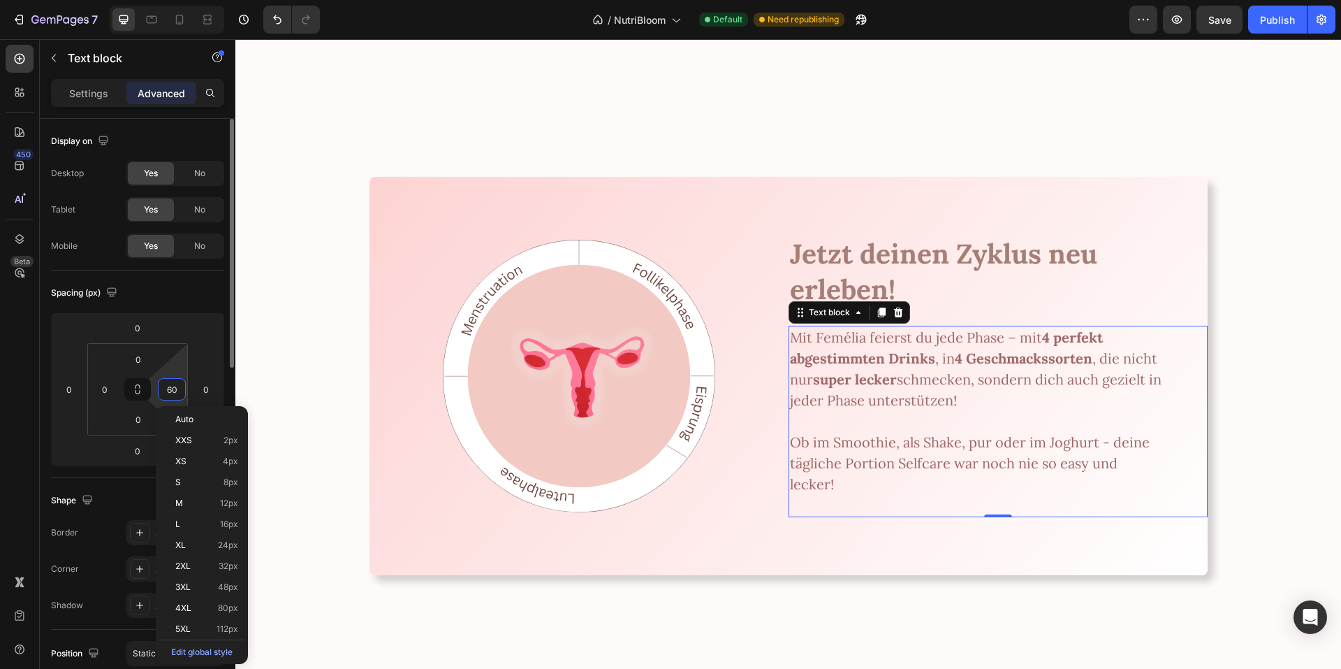
click at [163, 390] on input "60" at bounding box center [171, 389] width 21 height 21
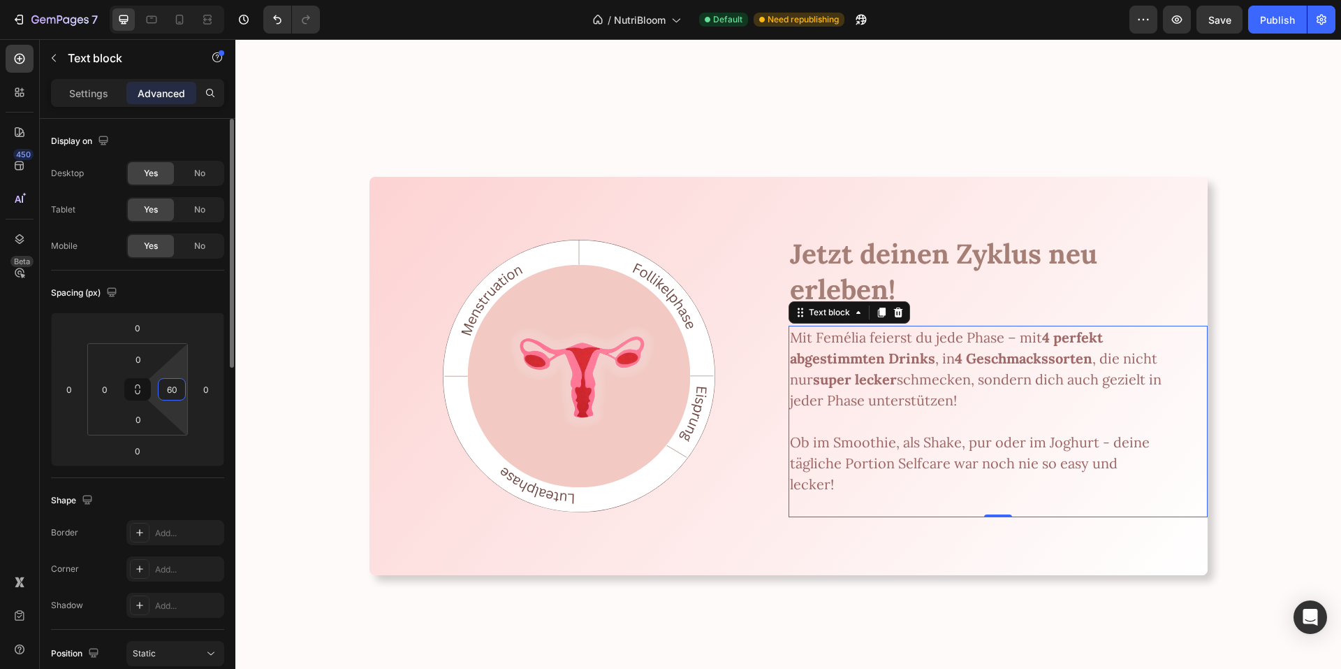
click at [163, 390] on input "60" at bounding box center [171, 389] width 21 height 21
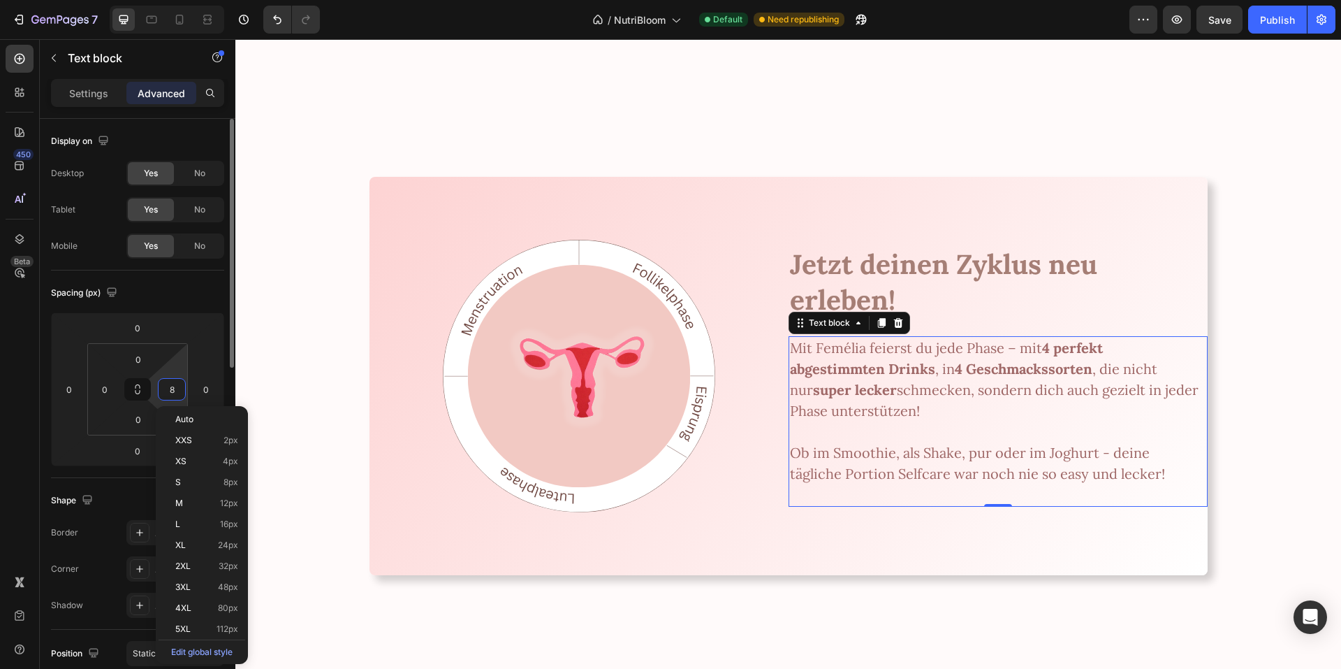
type input "80"
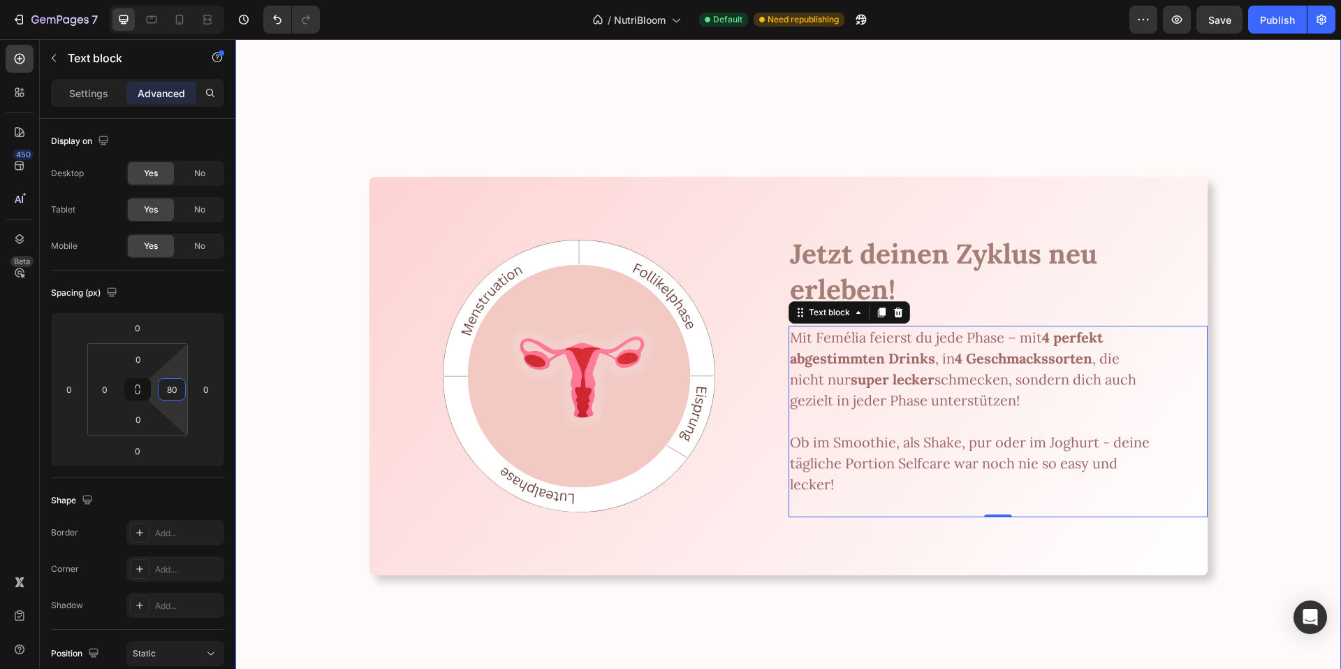
click at [291, 340] on div "Image Image Zyklusgesundheit, die nach [PERSON_NAME] schmeckt. Heading Schluss …" at bounding box center [788, 109] width 1106 height 1139
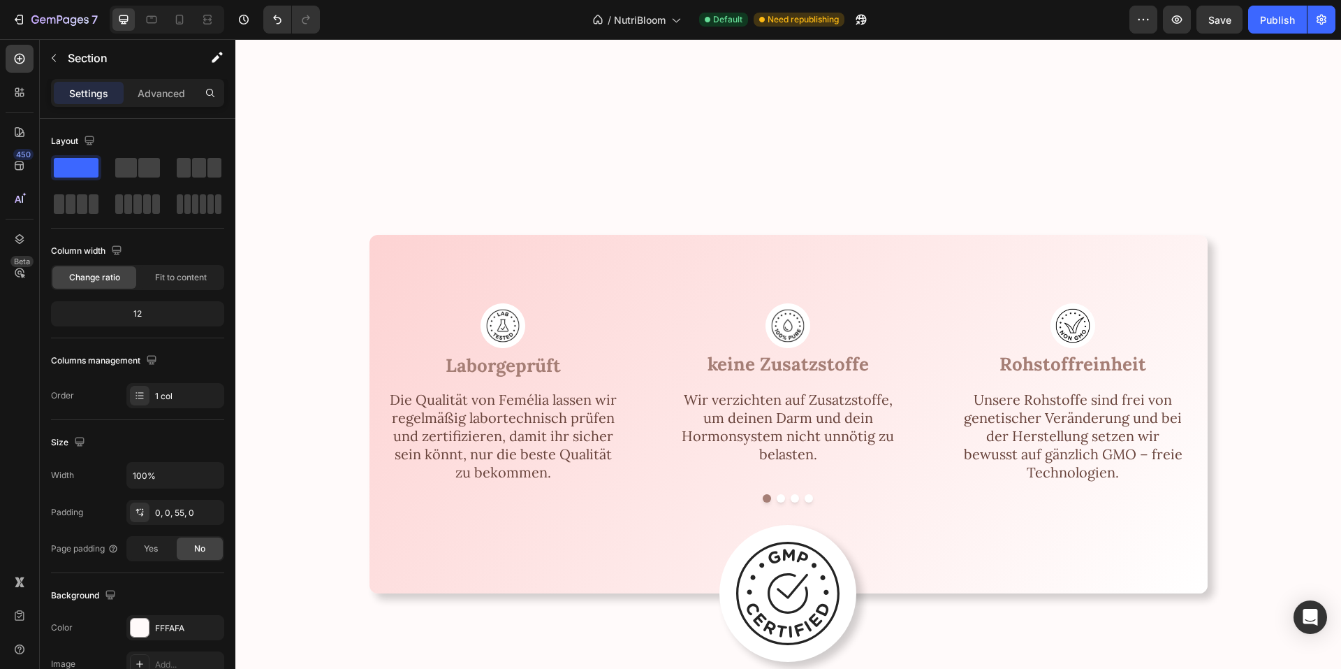
scroll to position [2515, 0]
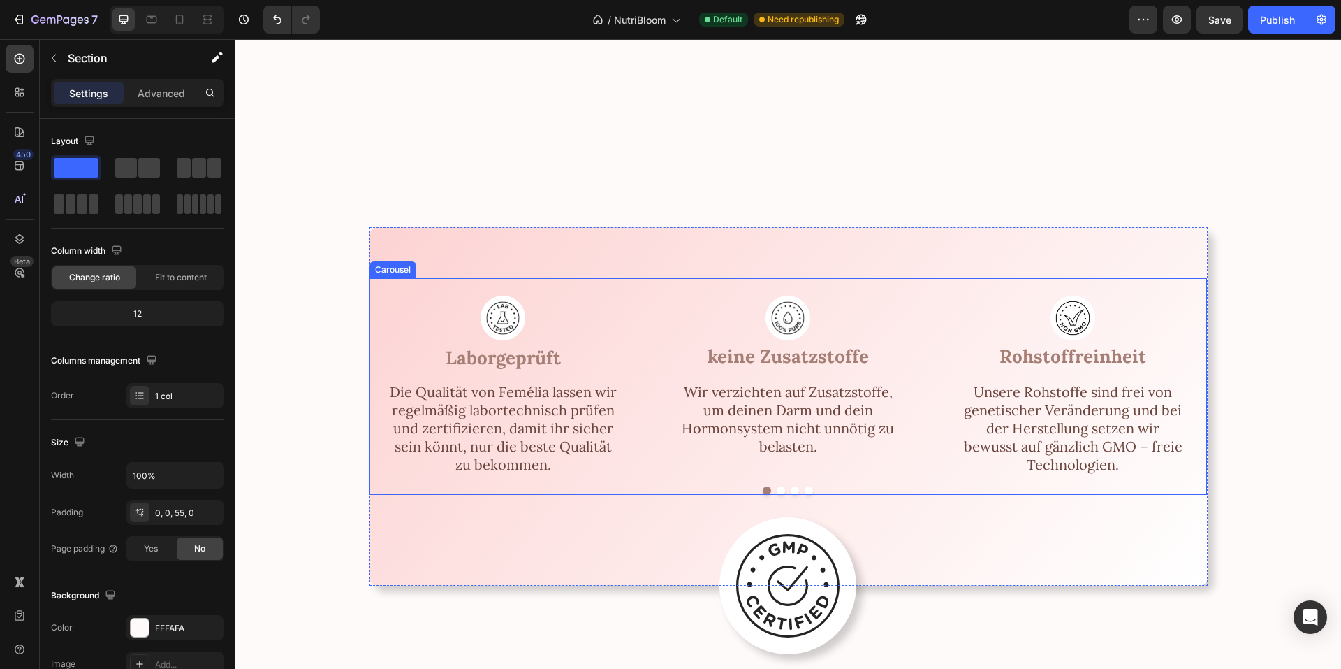
click at [378, 311] on div "Image Laborgeprüft Text Block Die Qualität von Femélia lassen wir regelmäßig la…" at bounding box center [789, 386] width 838 height 217
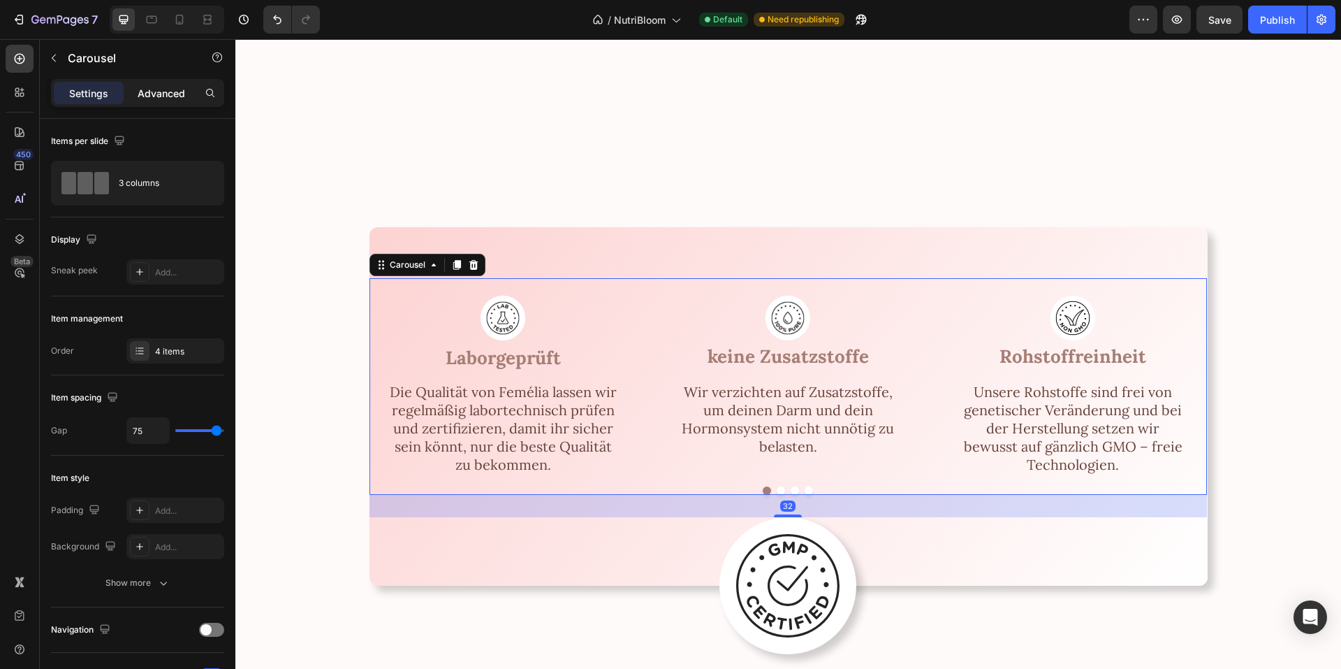
click at [161, 103] on div "Advanced" at bounding box center [161, 93] width 70 height 22
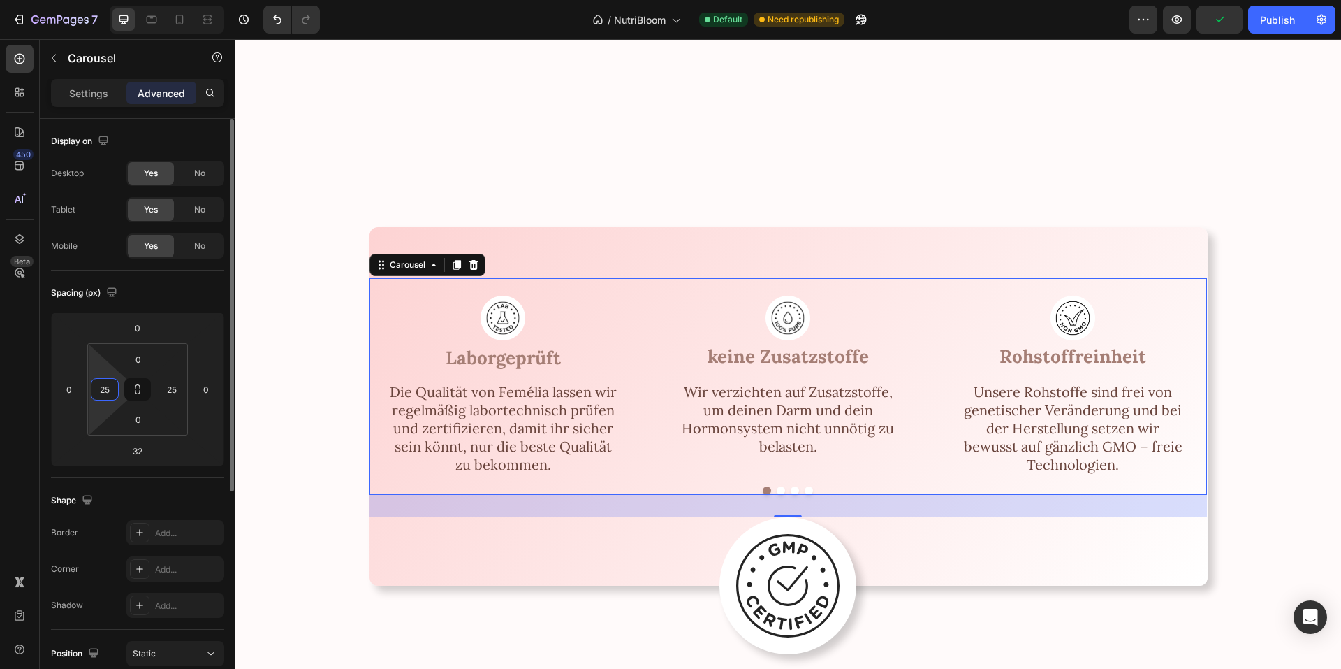
click at [94, 393] on input "25" at bounding box center [104, 389] width 21 height 21
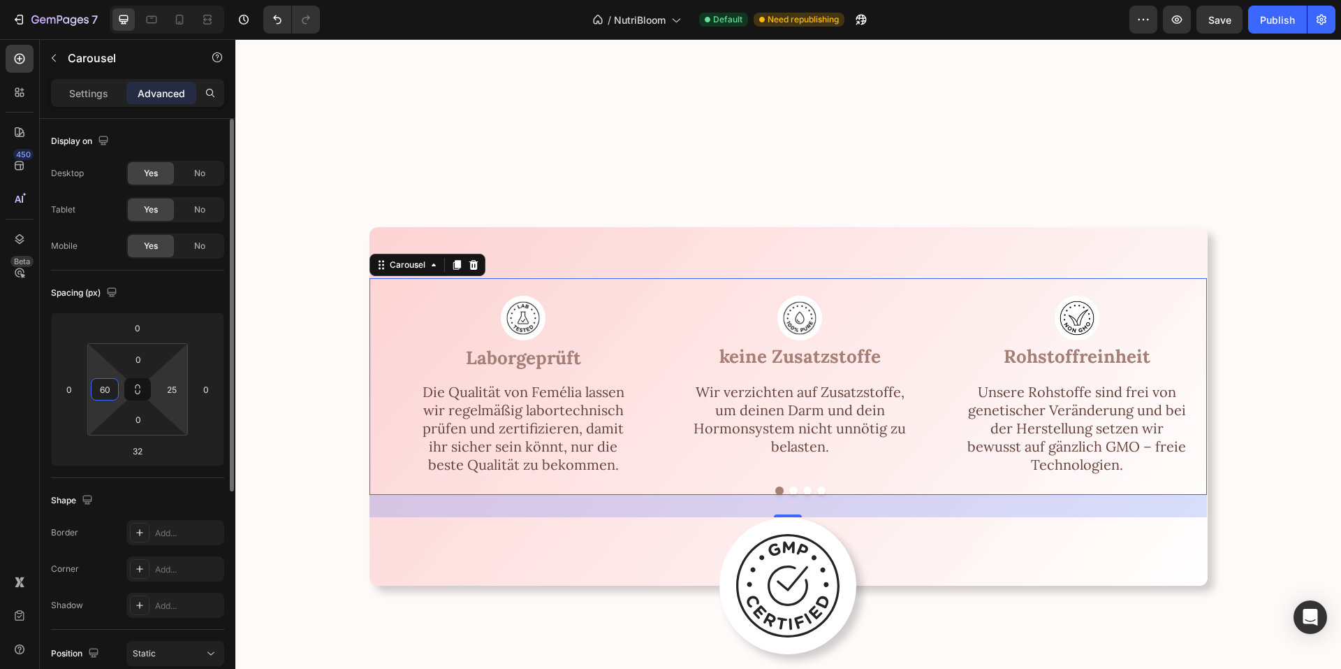
type input "60"
click at [157, 0] on html "7 Version history / NutriBloom Default Need republishing Preview Save Publish 4…" at bounding box center [670, 0] width 1341 height 0
click at [161, 389] on div "25" at bounding box center [172, 389] width 28 height 22
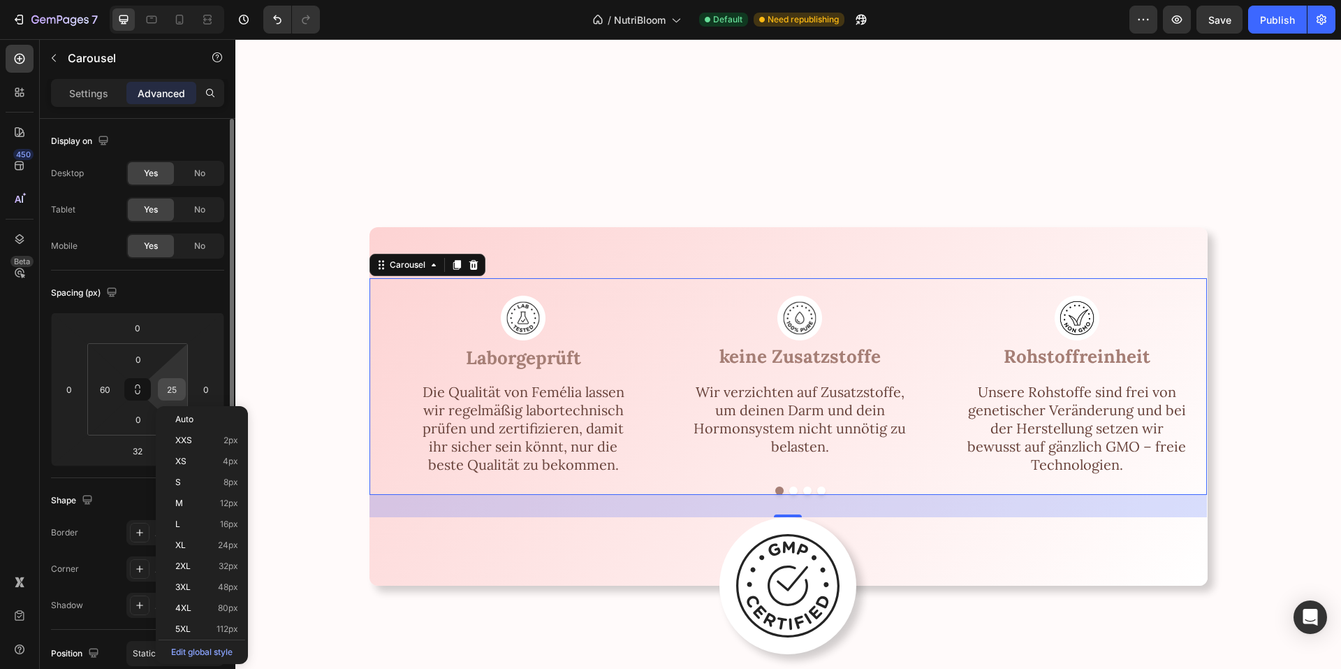
click at [164, 389] on input "25" at bounding box center [171, 389] width 21 height 21
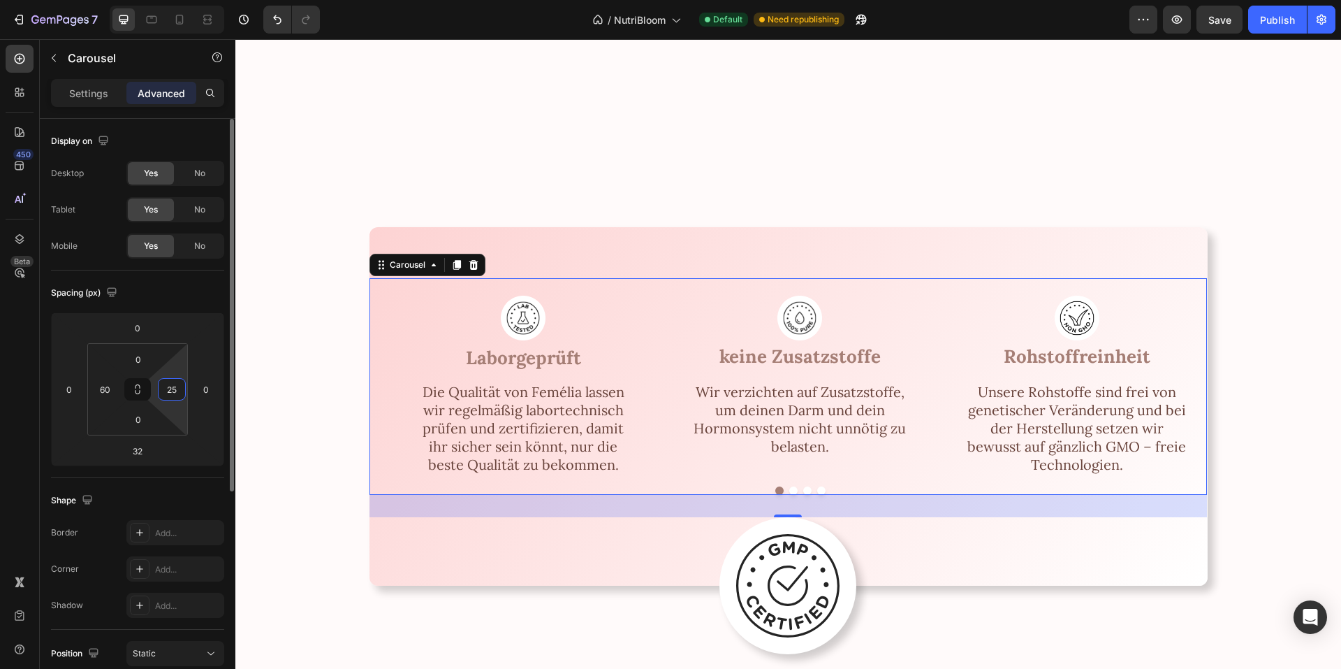
click at [164, 389] on input "25" at bounding box center [171, 389] width 21 height 21
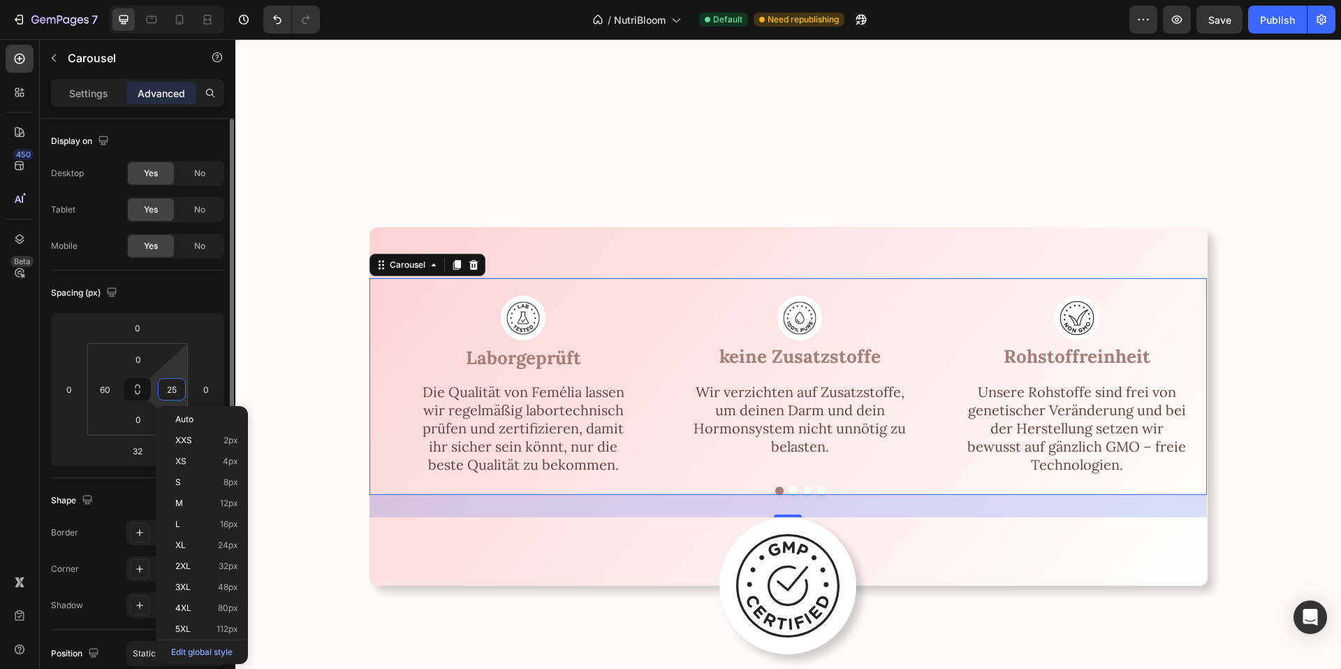
click at [165, 389] on input "25" at bounding box center [171, 389] width 21 height 21
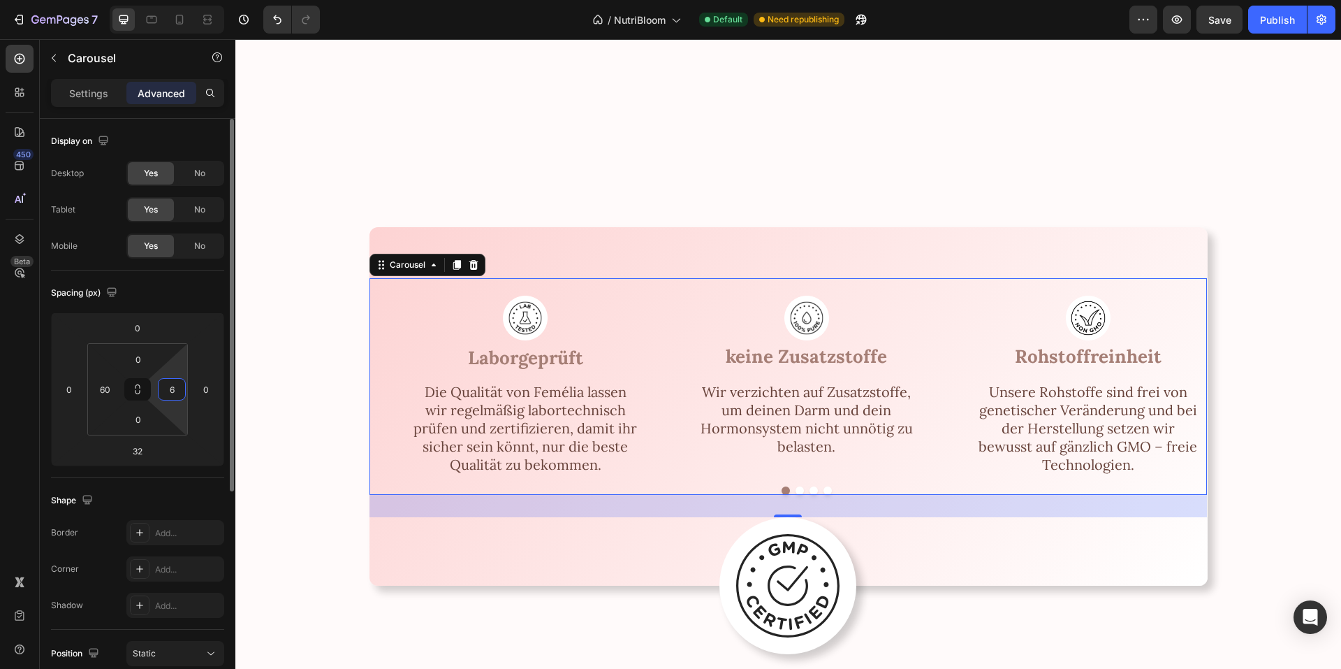
type input "60"
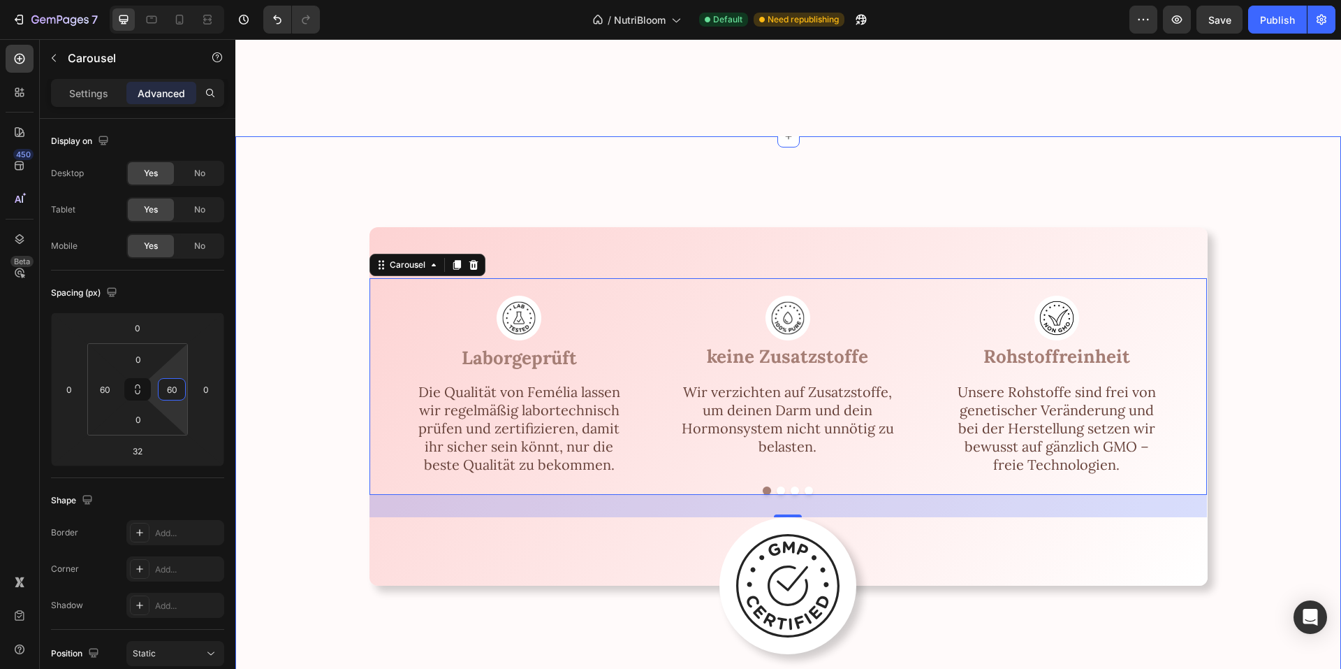
click at [270, 389] on div "Image Laborgeprüft Text Block Die Qualität von Femélia lassen wir regelmäßig la…" at bounding box center [788, 424] width 1106 height 576
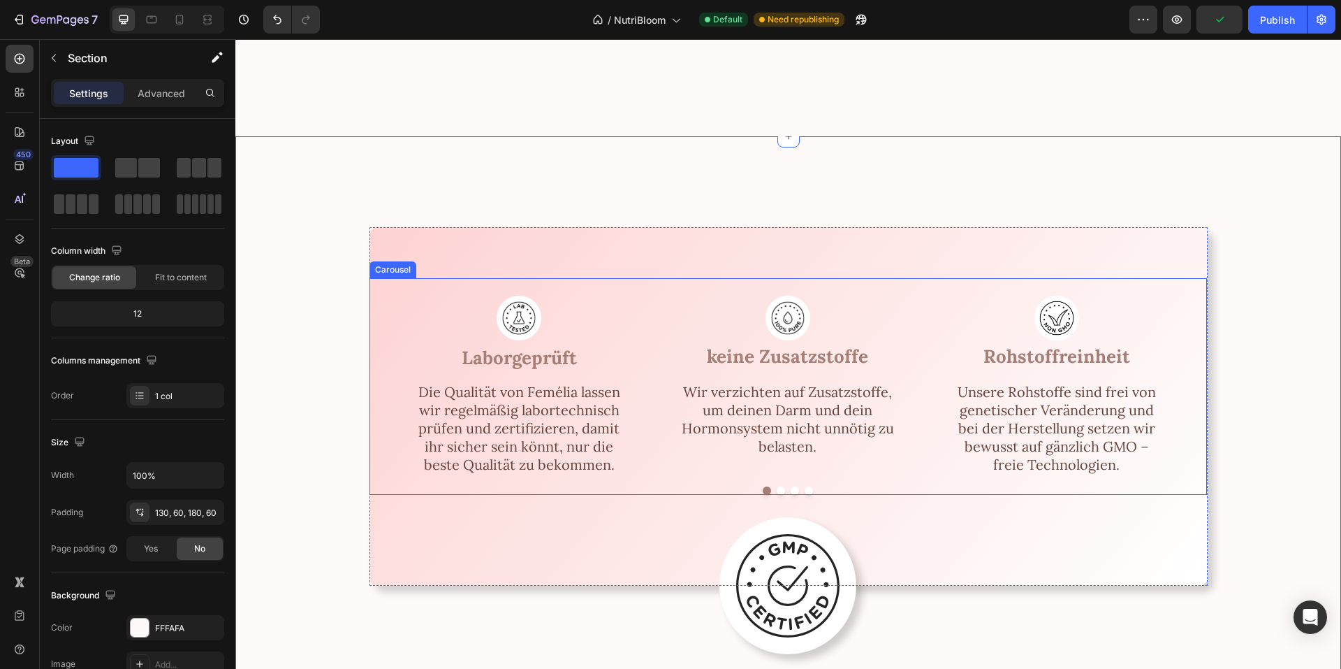
click at [778, 489] on button "Dot" at bounding box center [781, 490] width 8 height 8
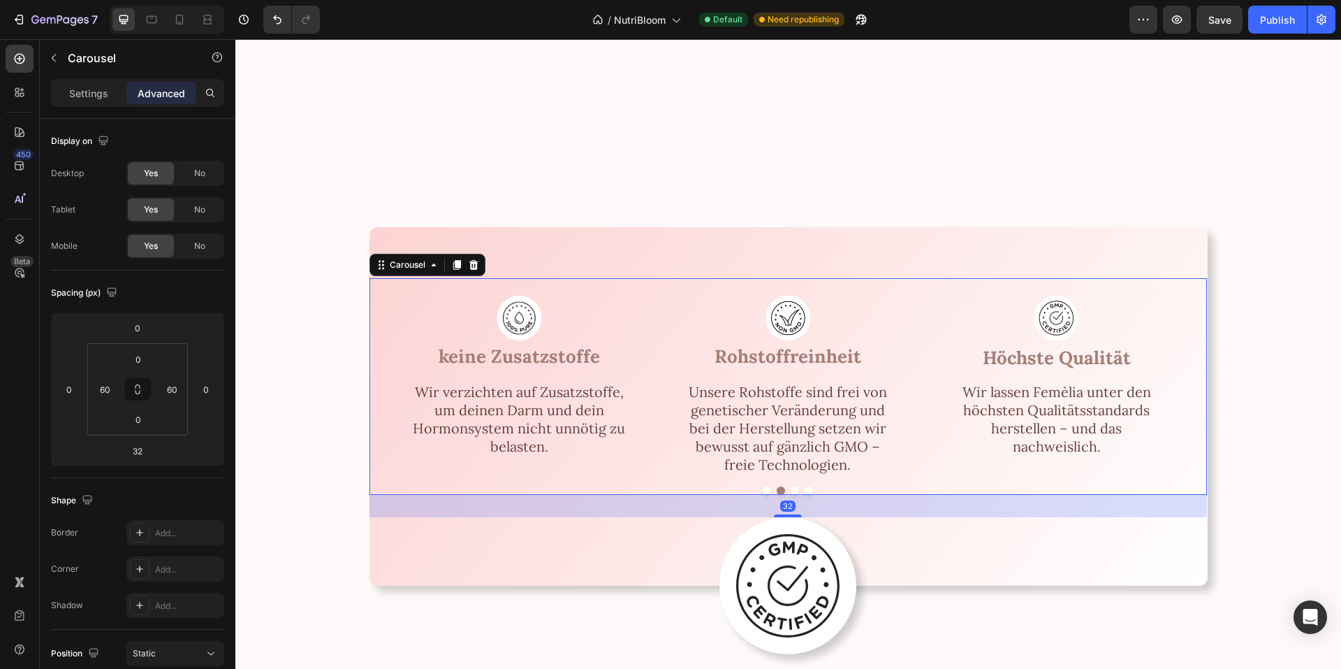
click at [791, 490] on button "Dot" at bounding box center [795, 490] width 8 height 8
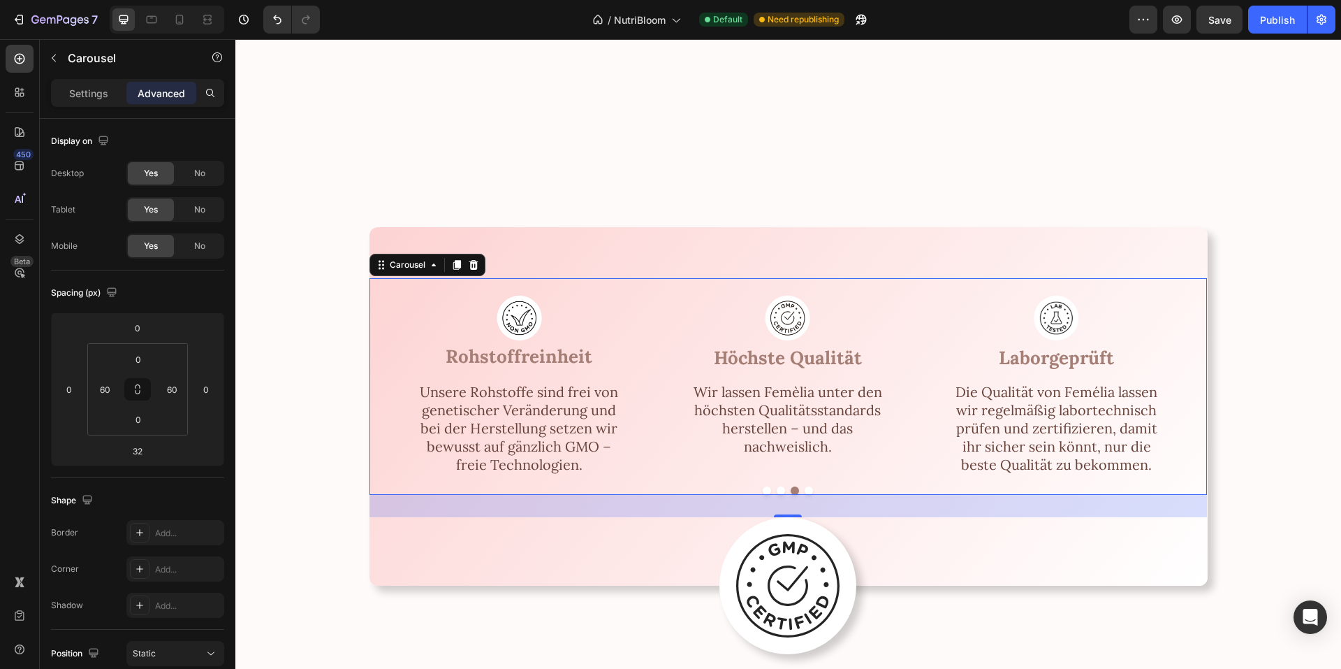
click at [805, 489] on button "Dot" at bounding box center [809, 490] width 8 height 8
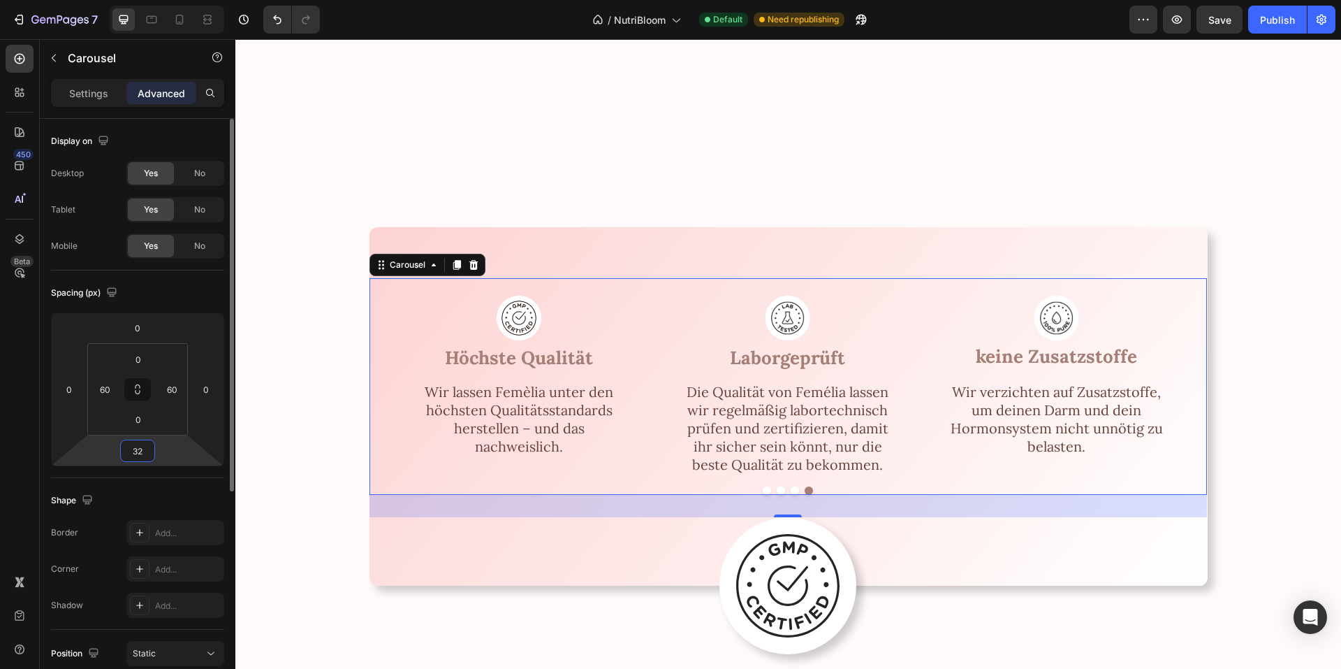
click at [150, 453] on input "32" at bounding box center [138, 450] width 28 height 21
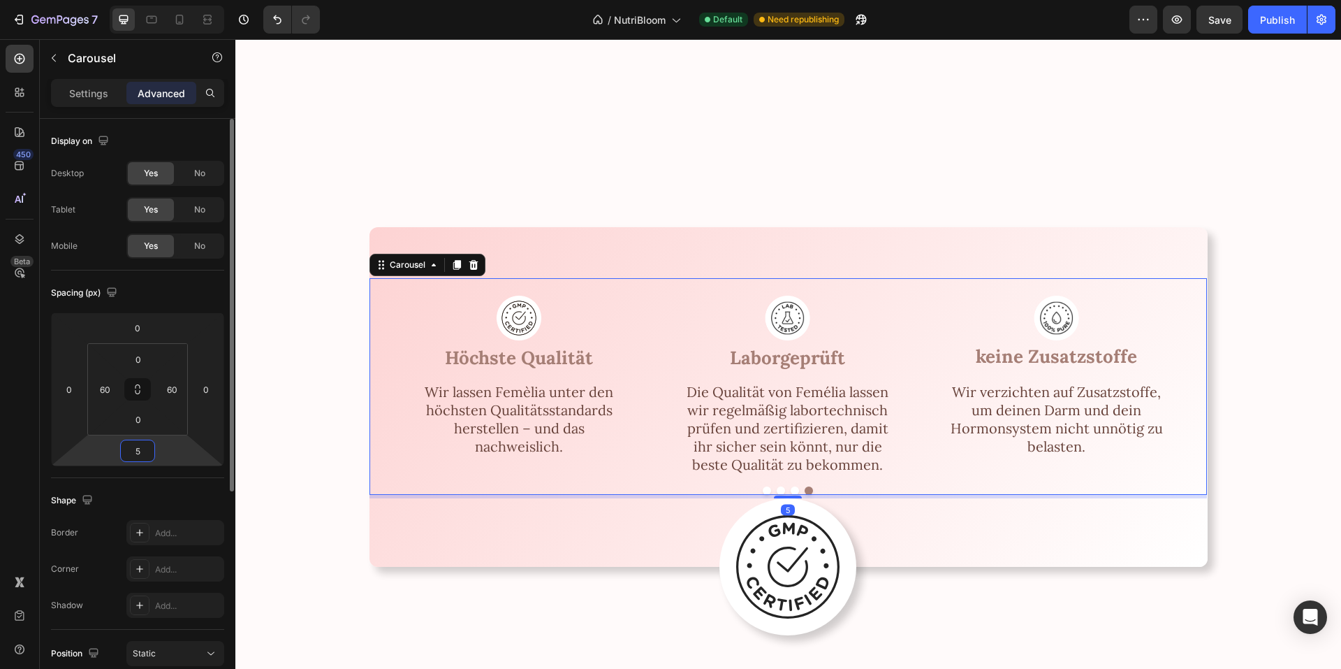
type input "50"
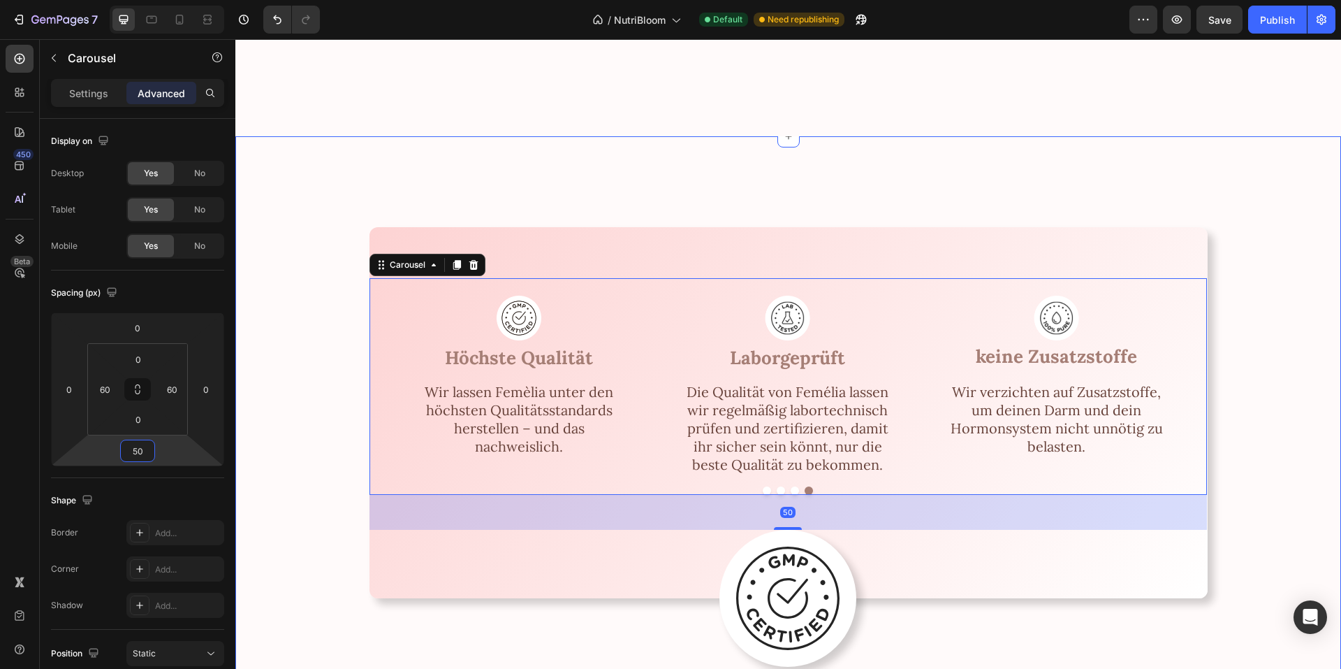
click at [291, 418] on div "Image Laborgeprüft Text Block Die Qualität von Femélia lassen wir regelmäßig la…" at bounding box center [788, 413] width 1022 height 372
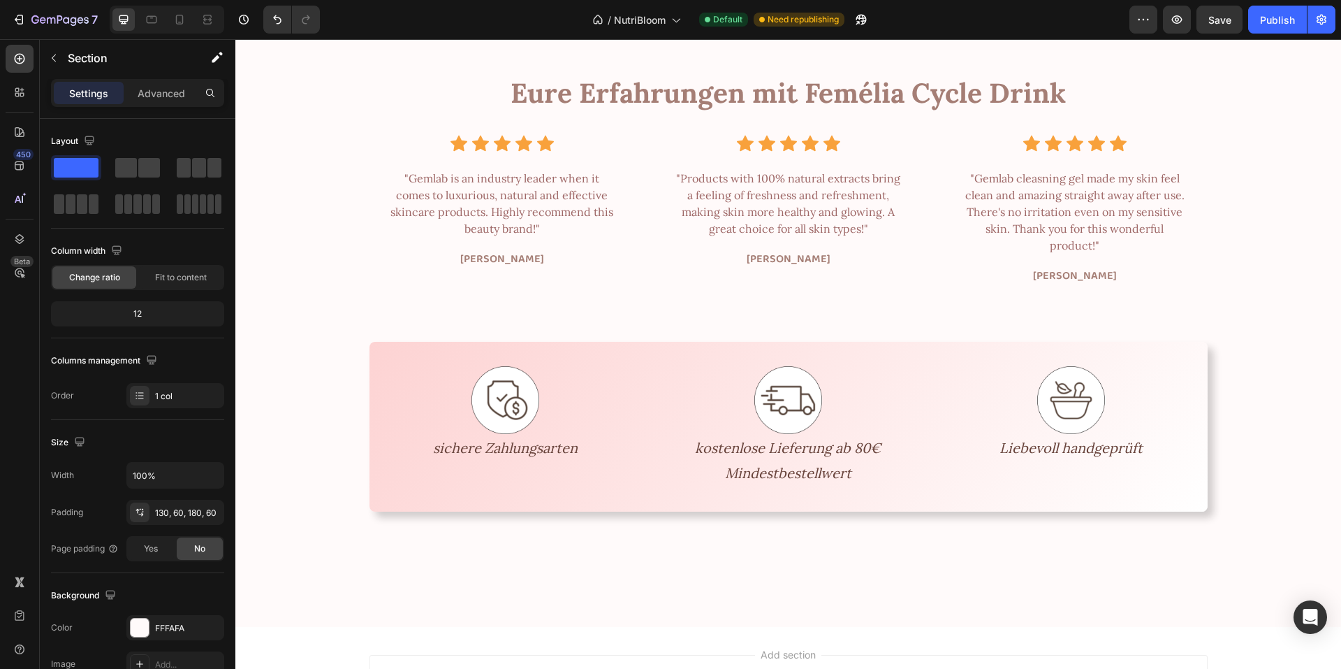
scroll to position [3842, 0]
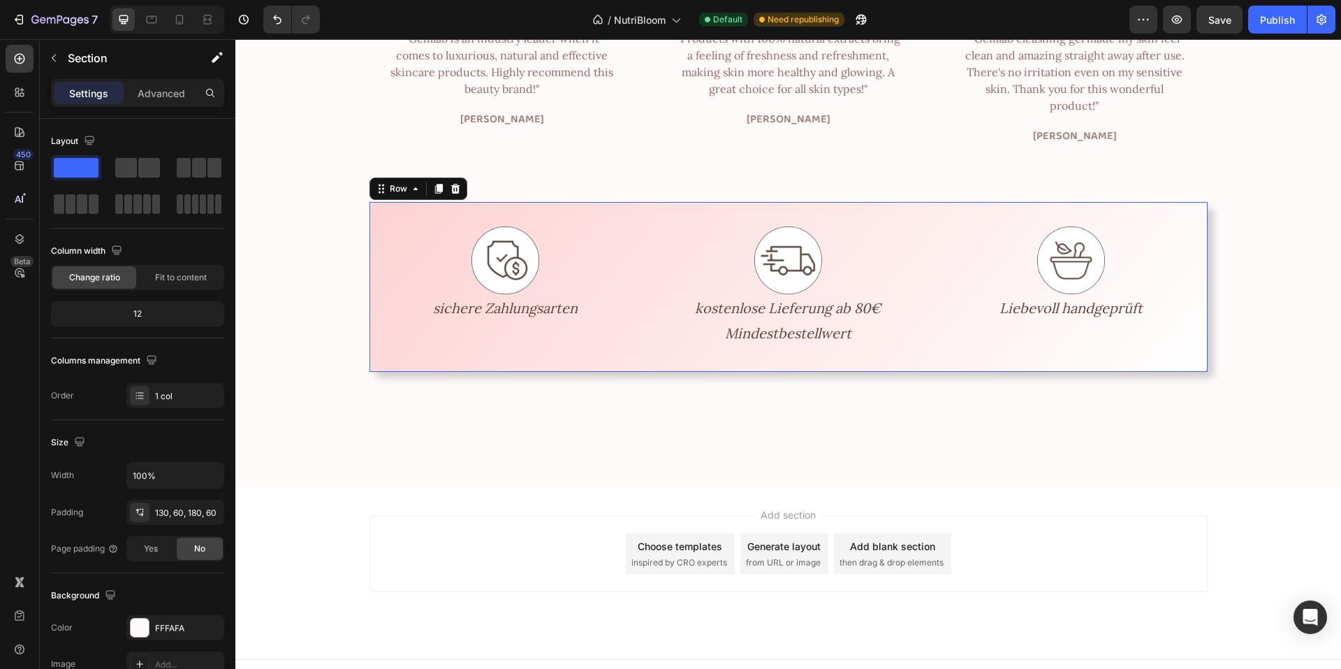
click at [416, 202] on div "Image sichere Zahlungsarten Text Block Image kostenlose Lieferung ab 80€ Mindes…" at bounding box center [789, 287] width 838 height 170
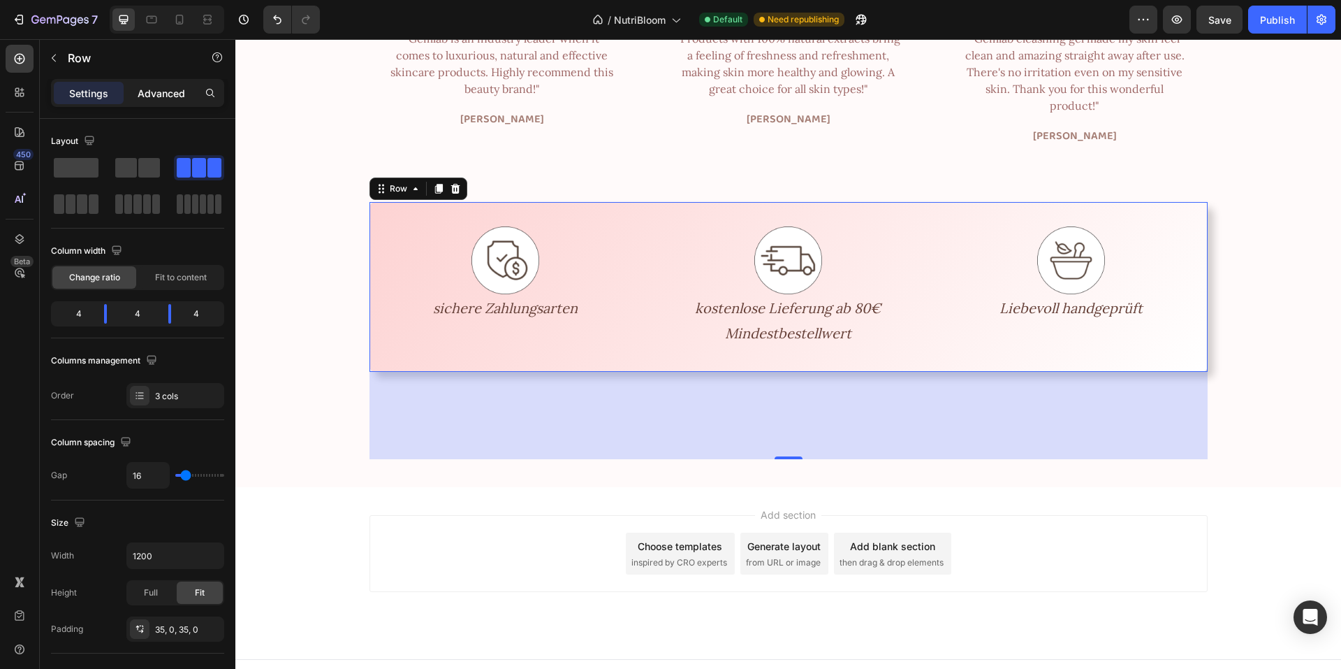
click at [166, 98] on p "Advanced" at bounding box center [162, 93] width 48 height 15
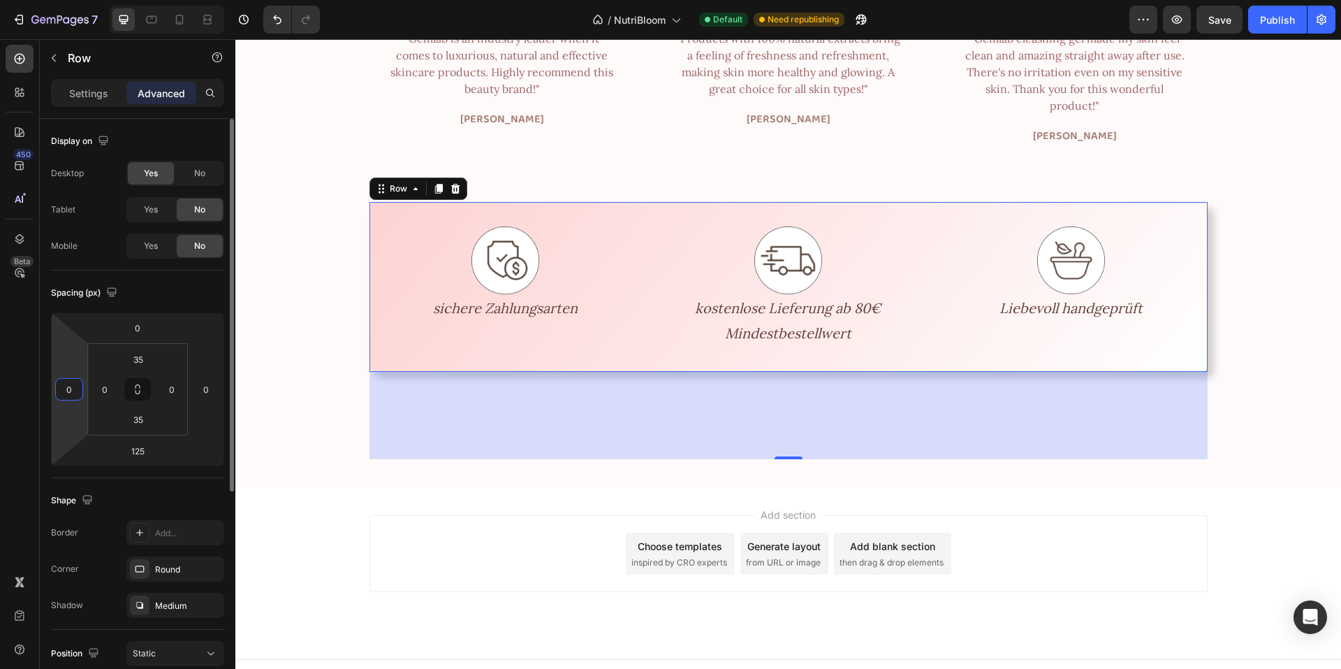
click at [78, 390] on input "0" at bounding box center [69, 389] width 21 height 21
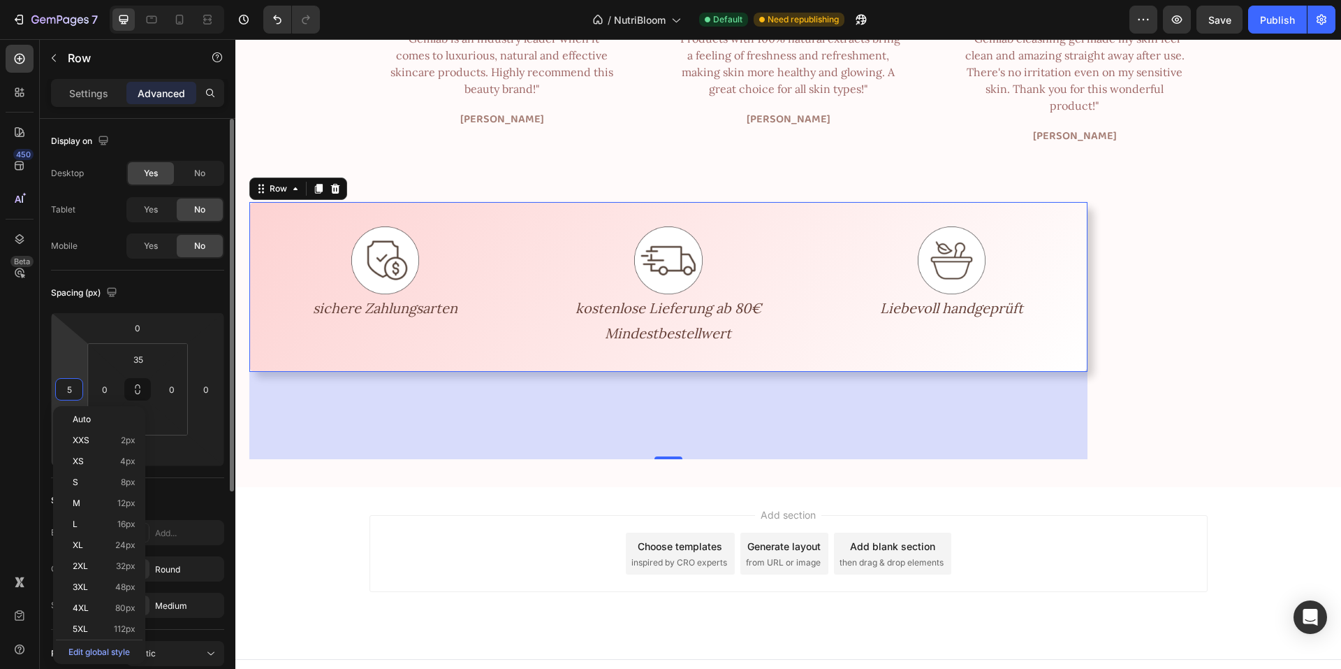
type input "55"
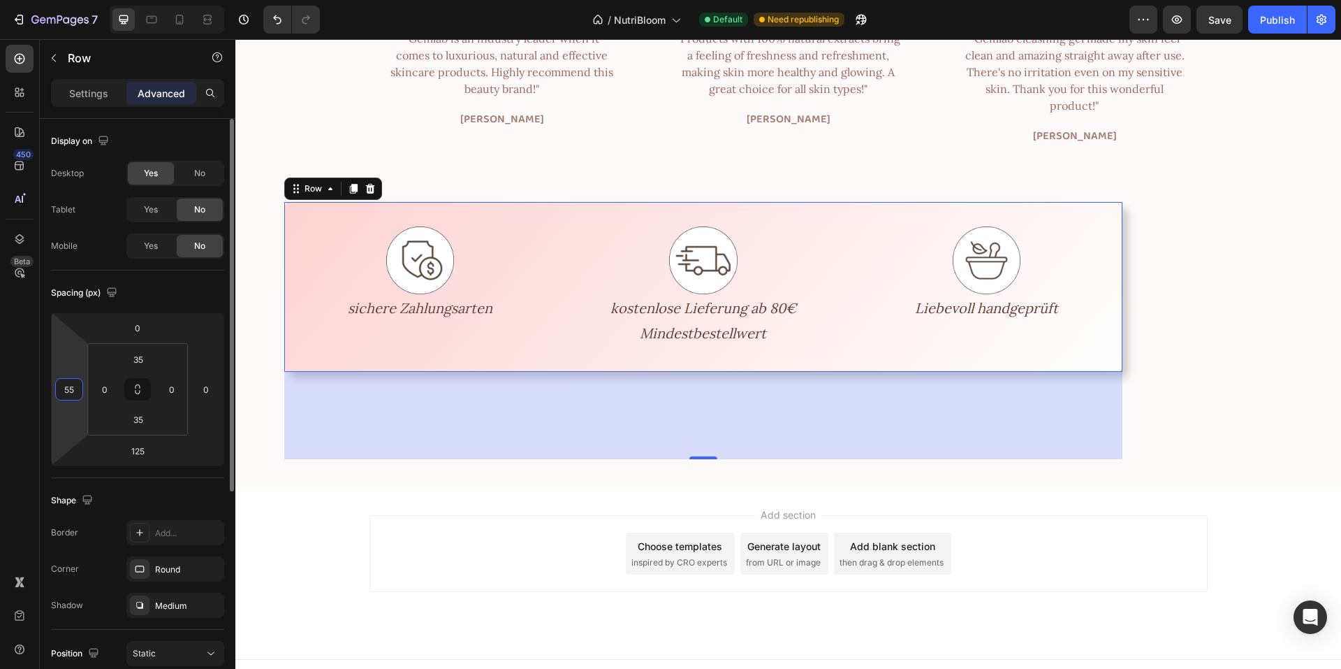
click at [78, 390] on input "55" at bounding box center [69, 389] width 21 height 21
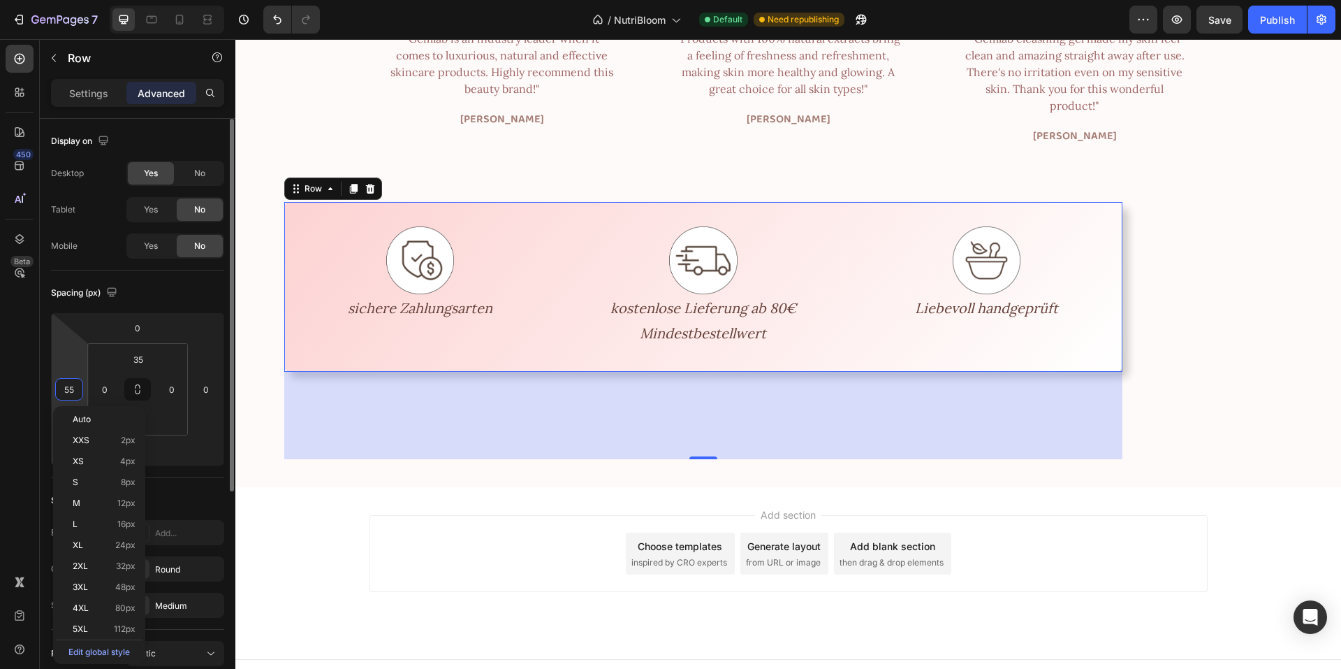
click at [78, 390] on input "55" at bounding box center [69, 389] width 21 height 21
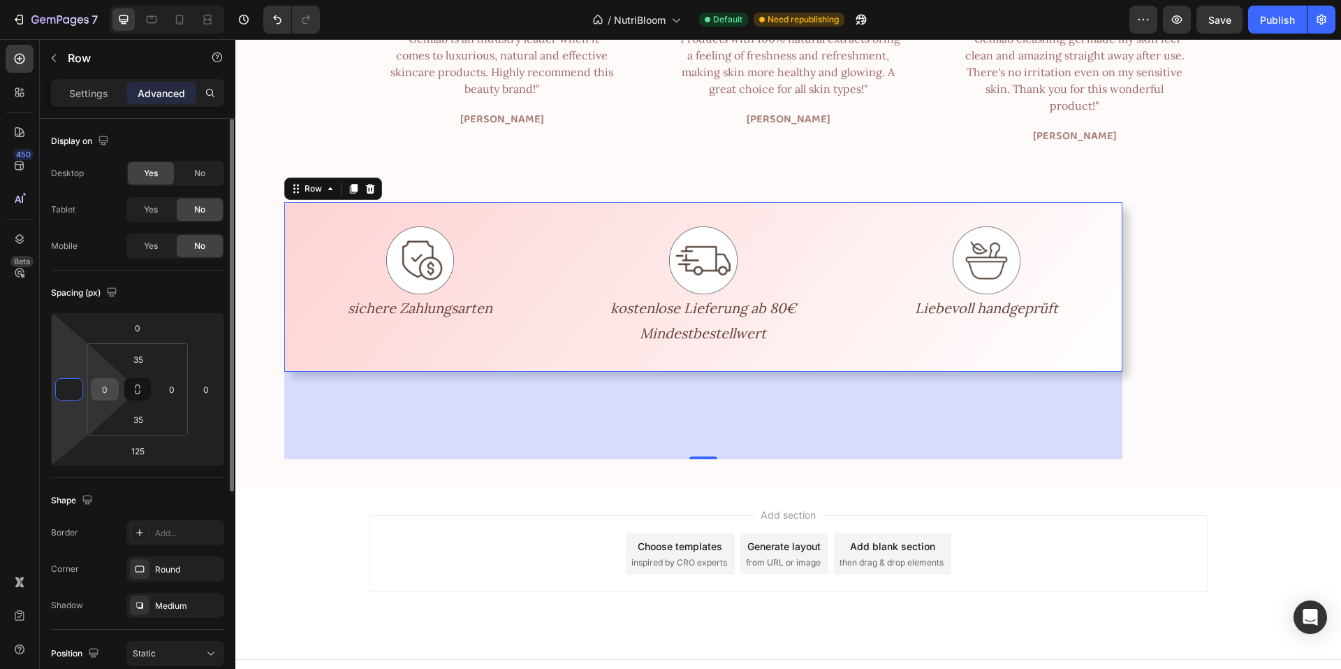
click at [99, 389] on input "0" at bounding box center [104, 389] width 21 height 21
type input "0"
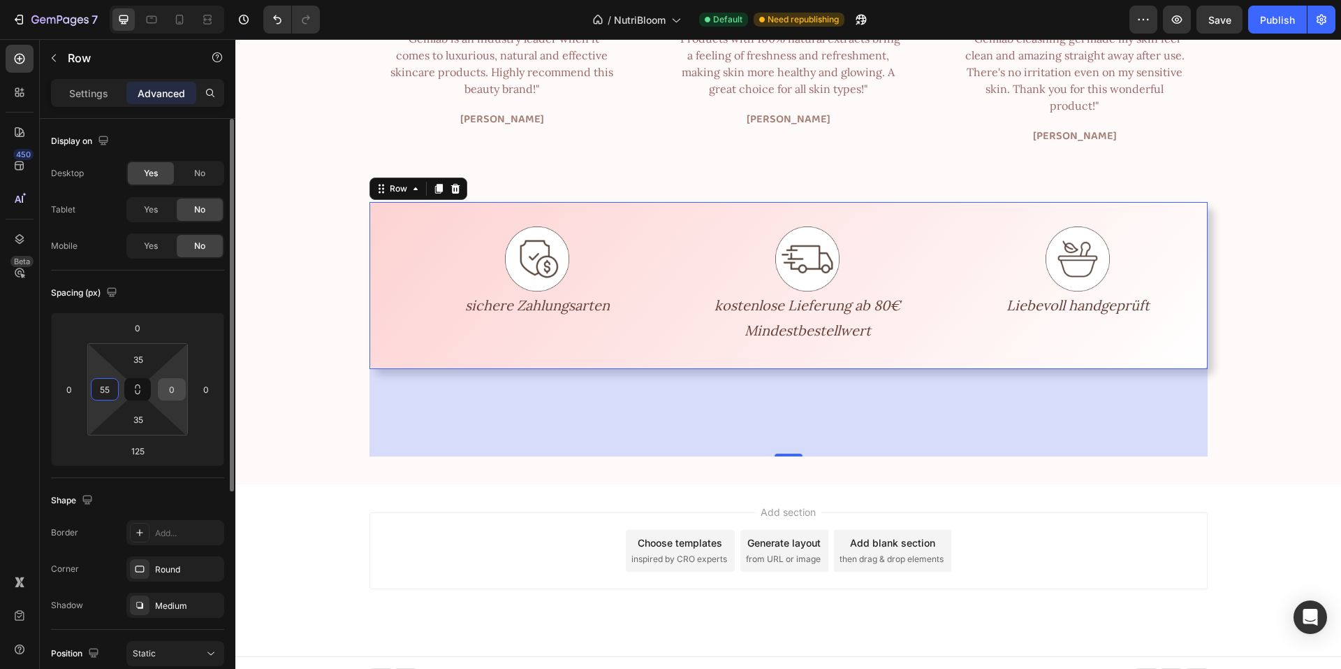
type input "55"
click at [162, 388] on input "0" at bounding box center [171, 389] width 21 height 21
type input "55"
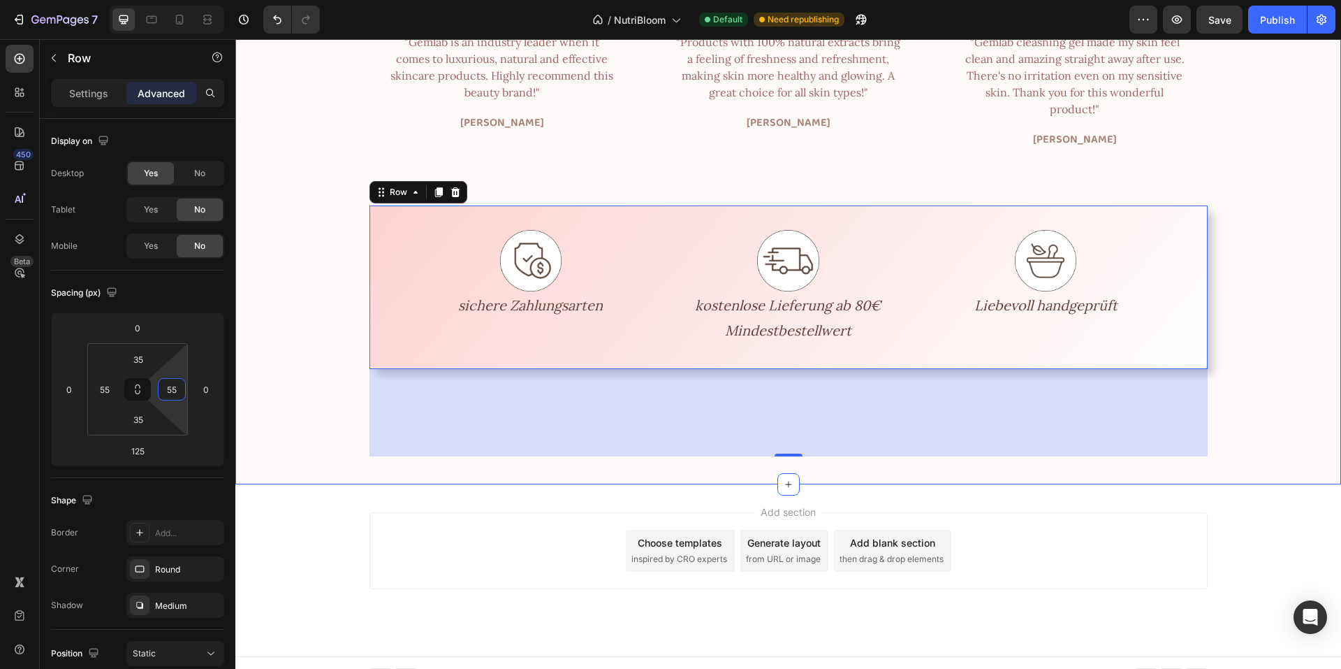
click at [274, 340] on div "Eure Erfahrungen mit Femélia Cycle Drink Heading Icon Icon Icon Icon Icon Icon …" at bounding box center [788, 192] width 1085 height 527
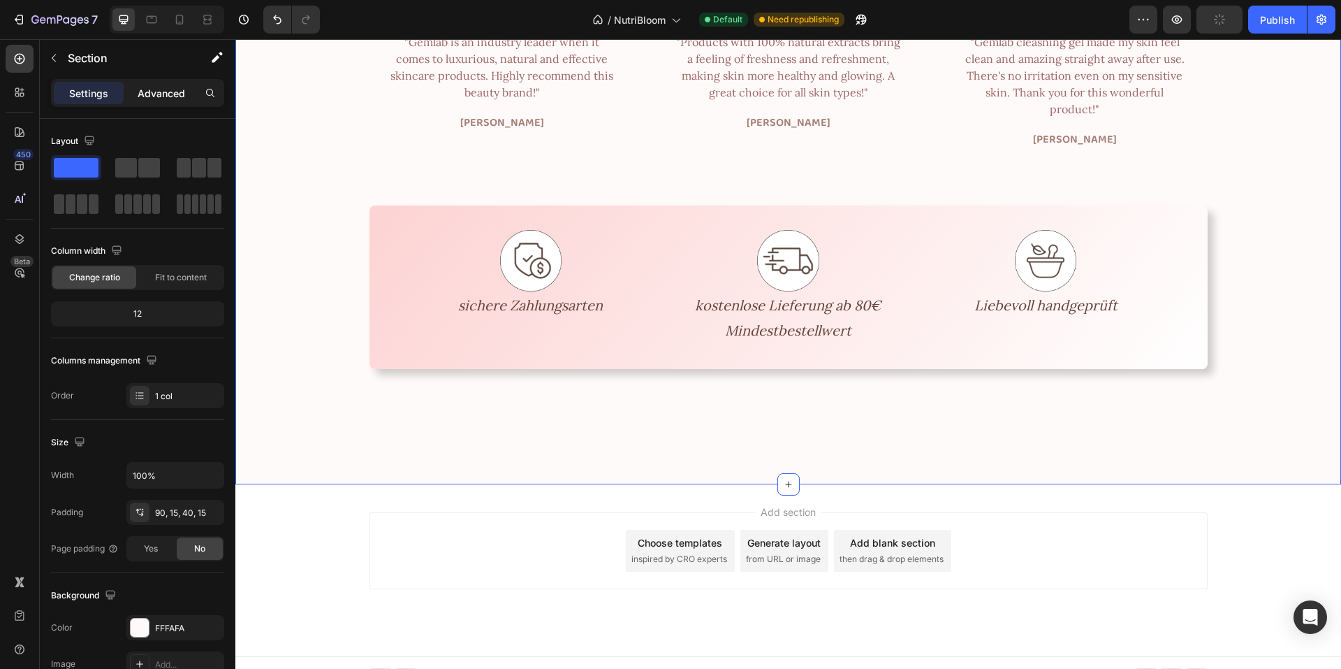
click at [148, 95] on p "Advanced" at bounding box center [162, 93] width 48 height 15
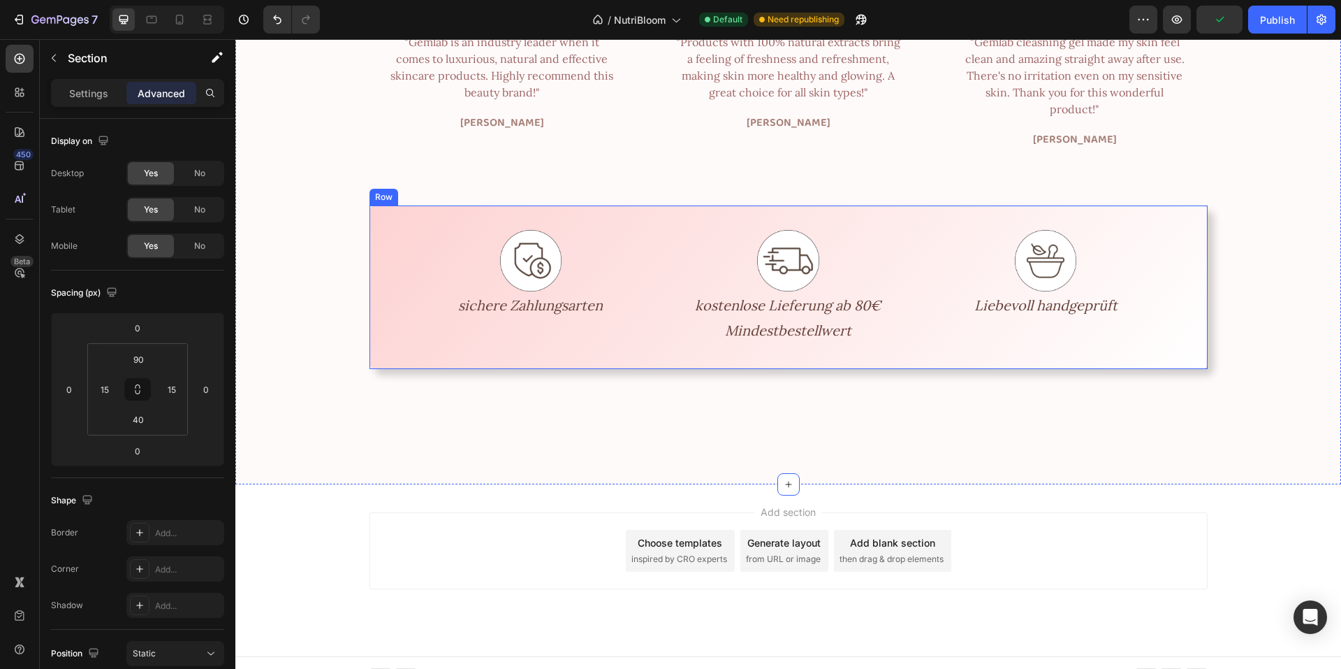
click at [387, 205] on div "Image sichere Zahlungsarten Text Block Image kostenlose Lieferung ab 80€ Mindes…" at bounding box center [789, 286] width 838 height 163
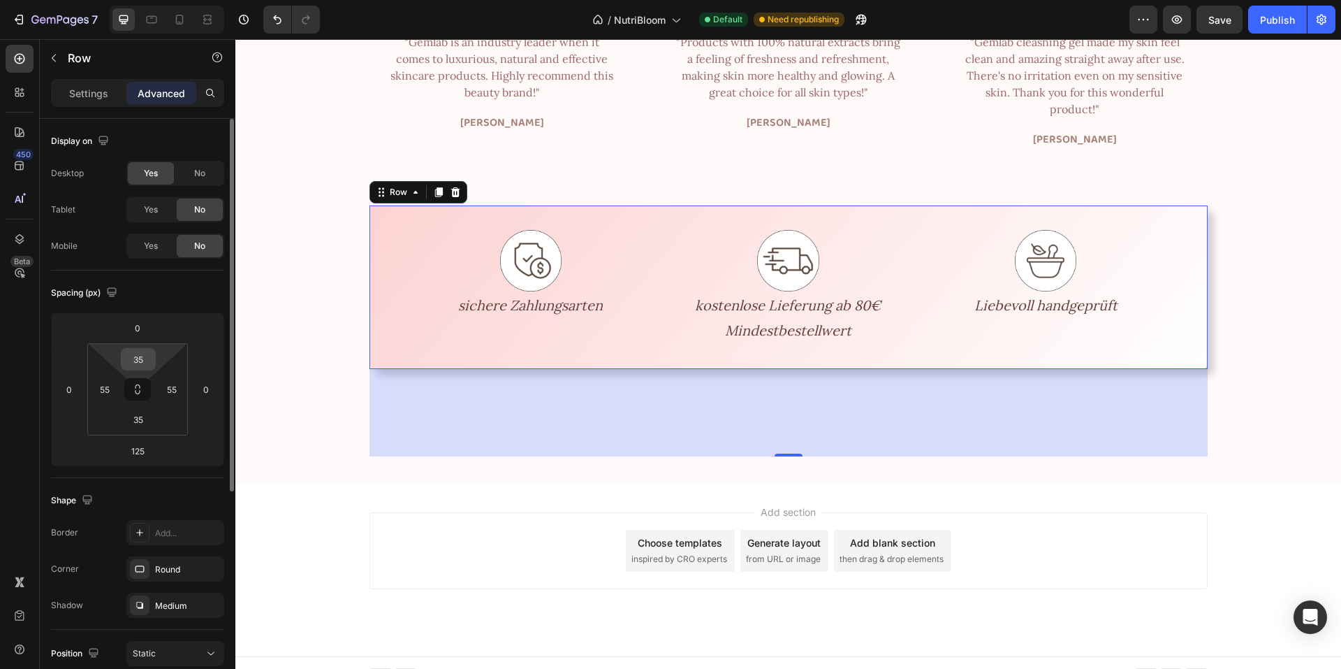
click at [147, 360] on input "35" at bounding box center [138, 359] width 28 height 21
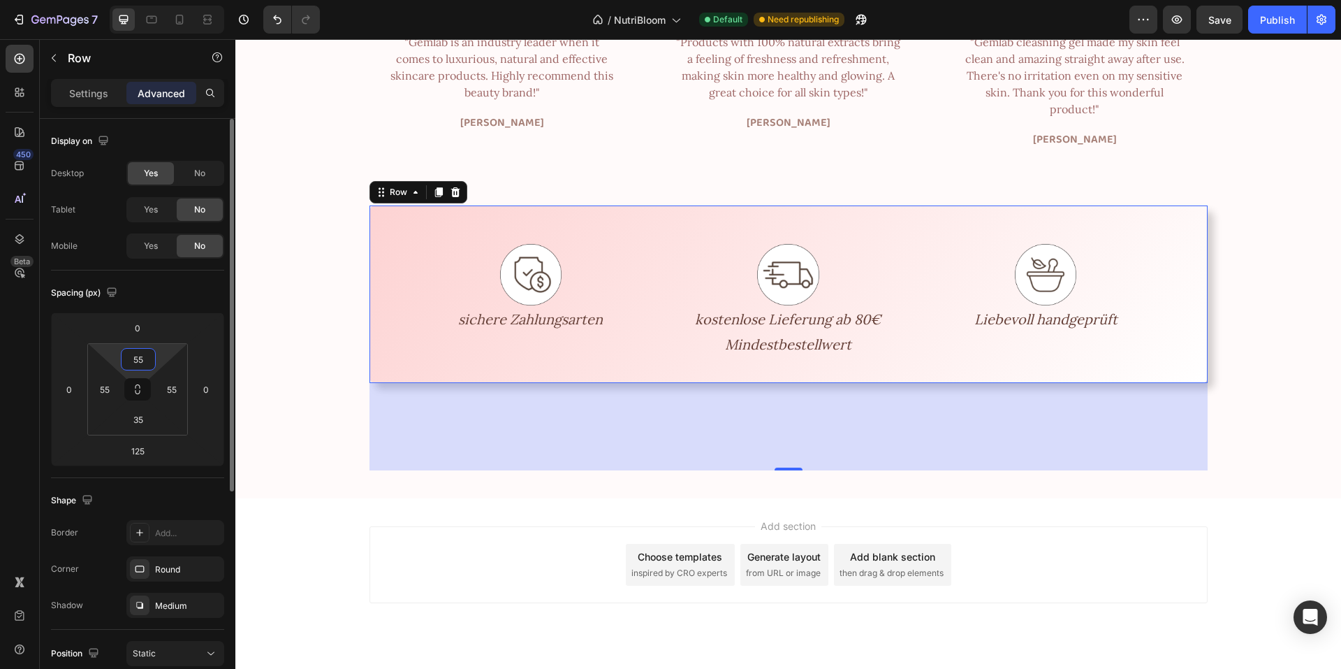
scroll to position [3842, 0]
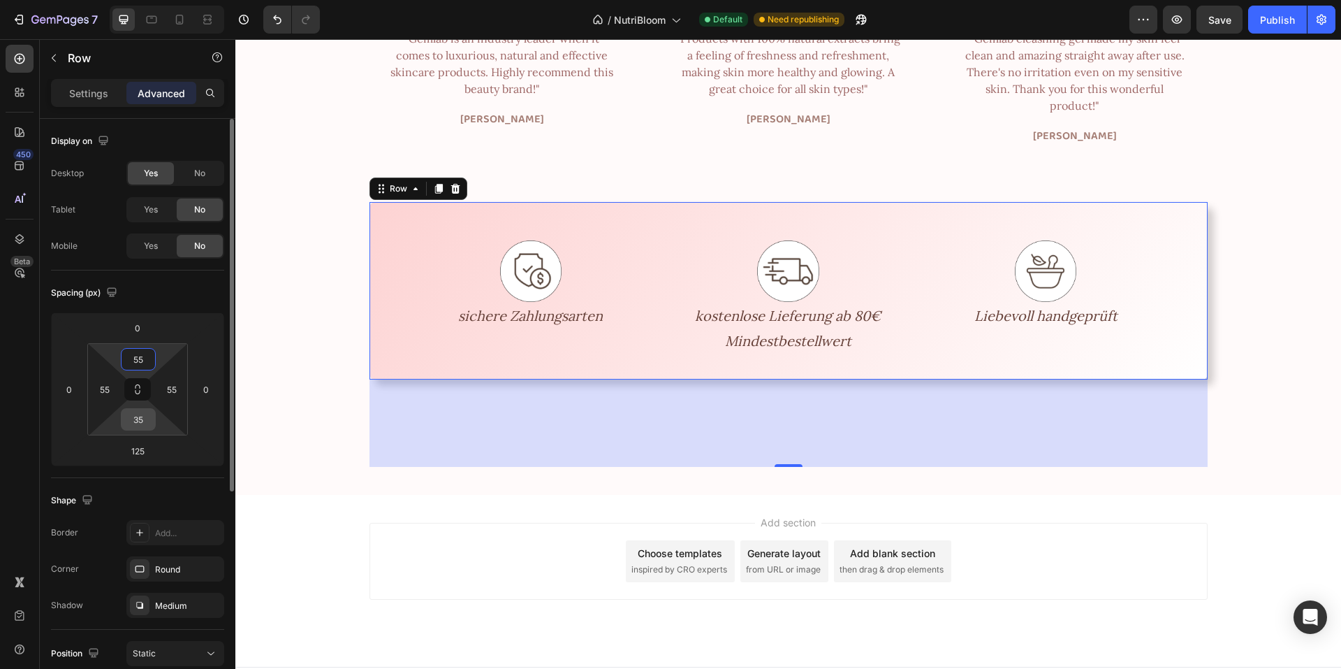
type input "55"
click at [142, 417] on input "35" at bounding box center [138, 419] width 28 height 21
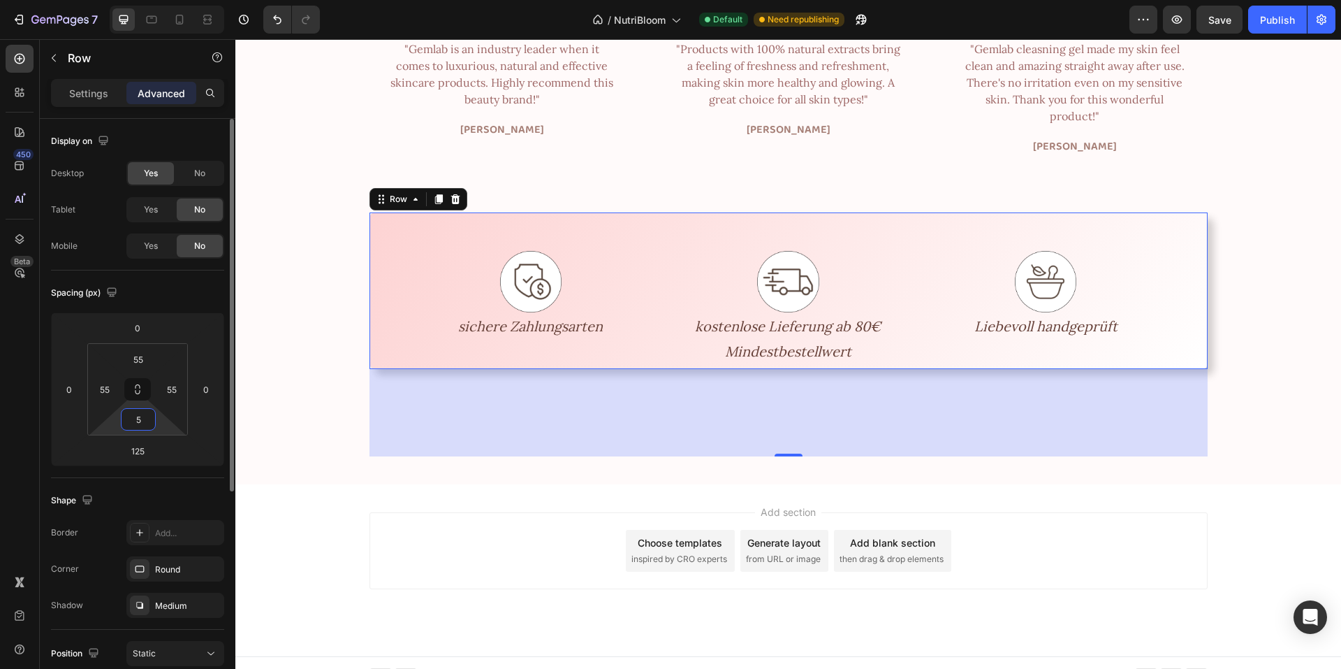
type input "55"
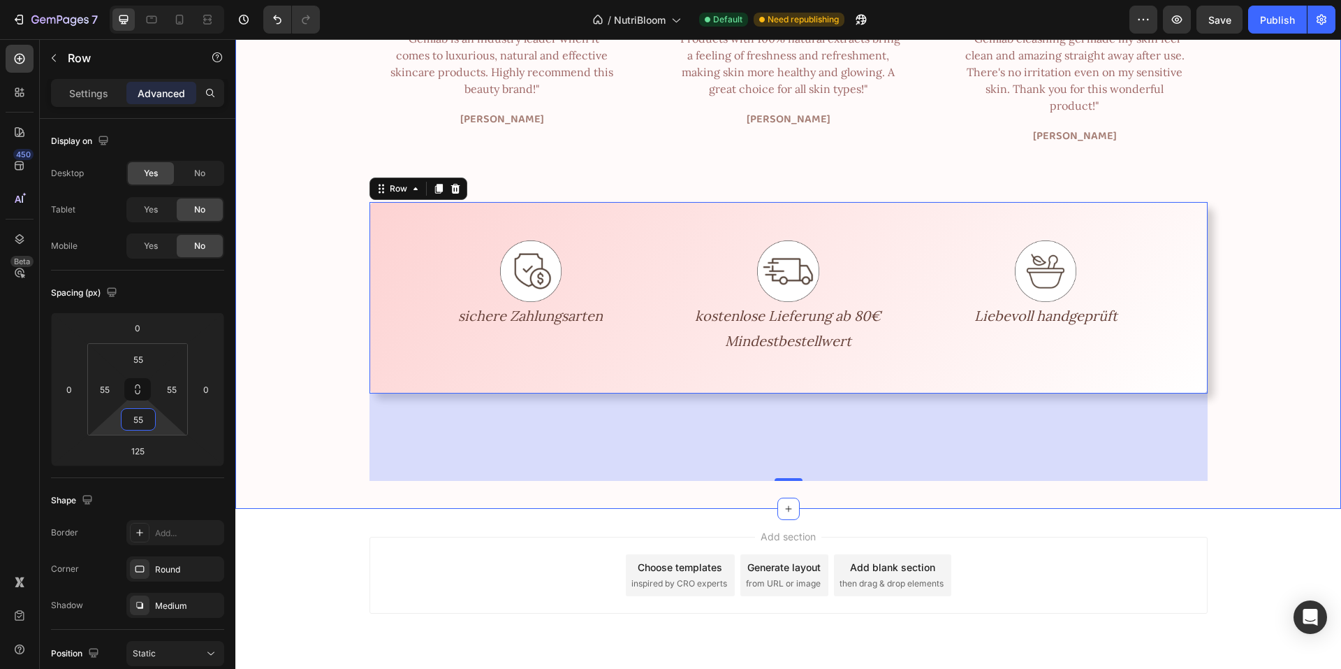
click at [305, 379] on div "Eure Erfahrungen mit Femélia Cycle Drink Heading Icon Icon Icon Icon Icon Icon …" at bounding box center [788, 203] width 1085 height 555
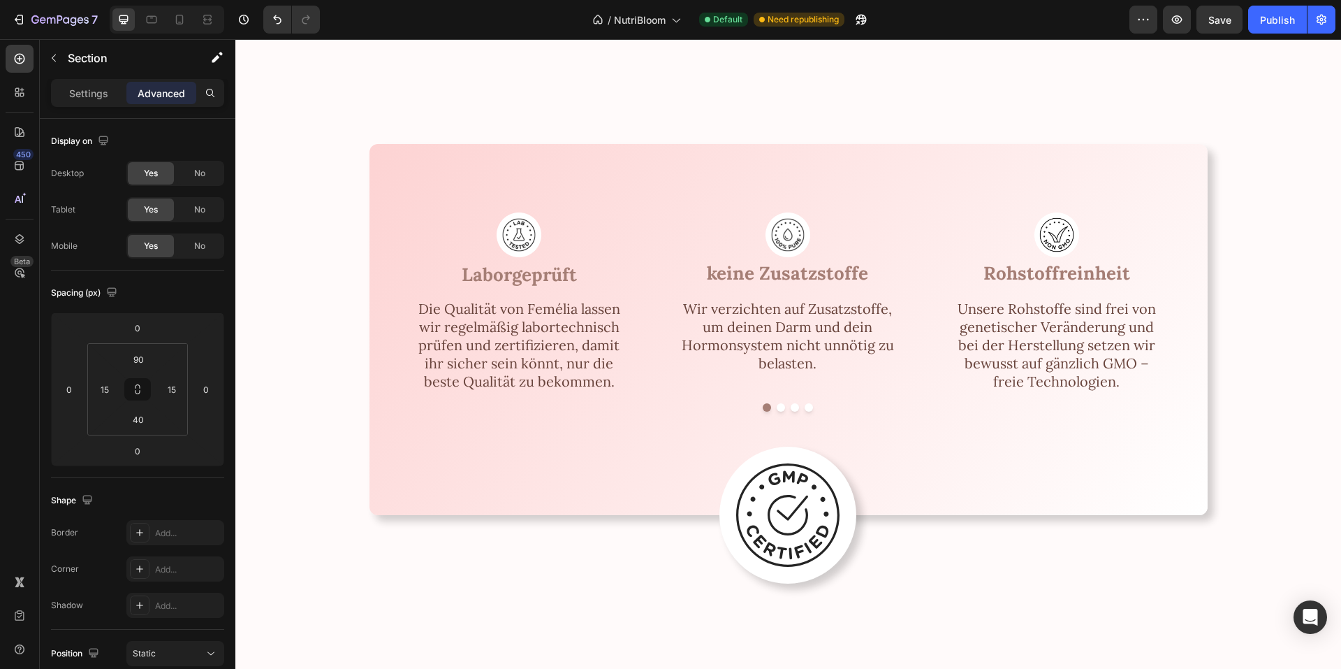
scroll to position [2534, 0]
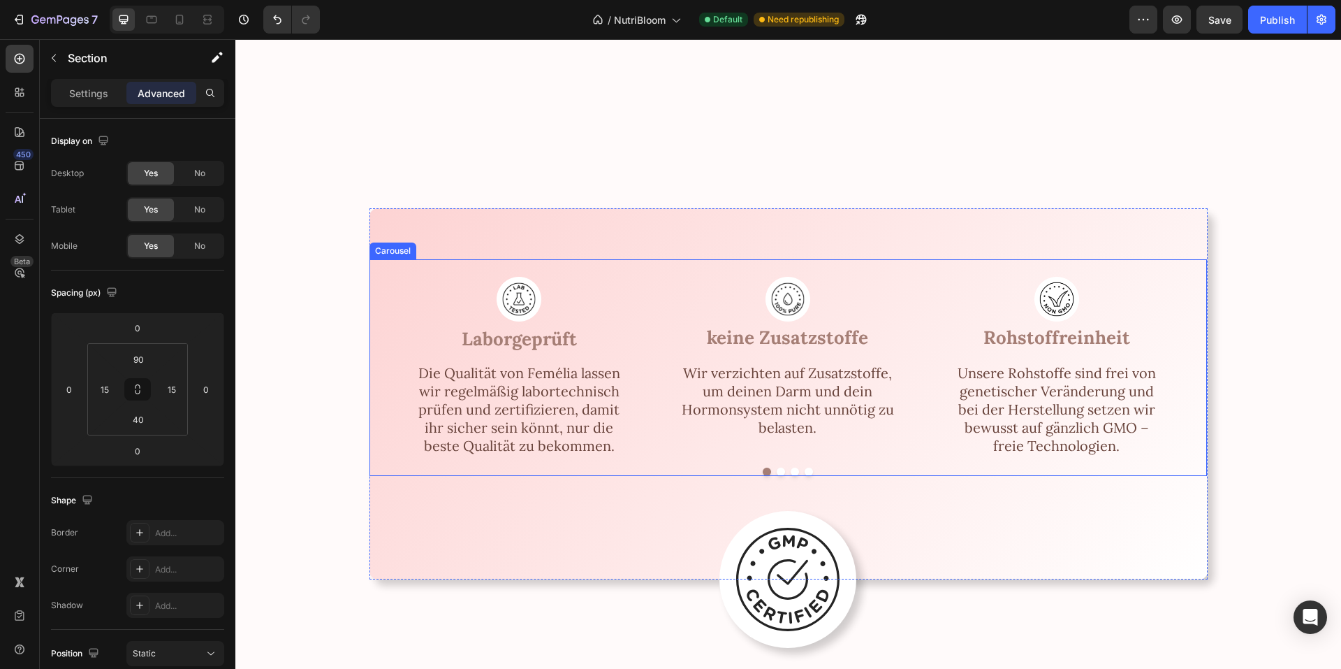
click at [399, 278] on div "Image Laborgeprüft Text Block Die Qualität von Femélia lassen wir regelmäßig la…" at bounding box center [789, 367] width 838 height 217
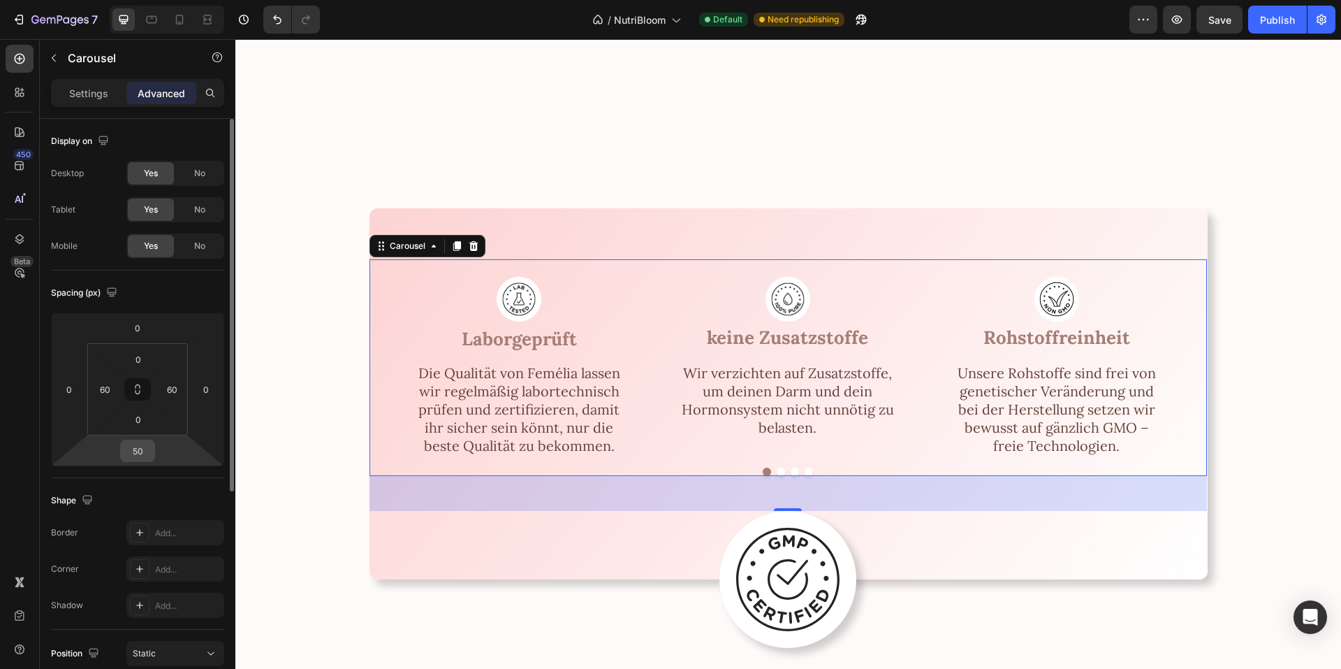
click at [144, 455] on input "50" at bounding box center [138, 450] width 28 height 21
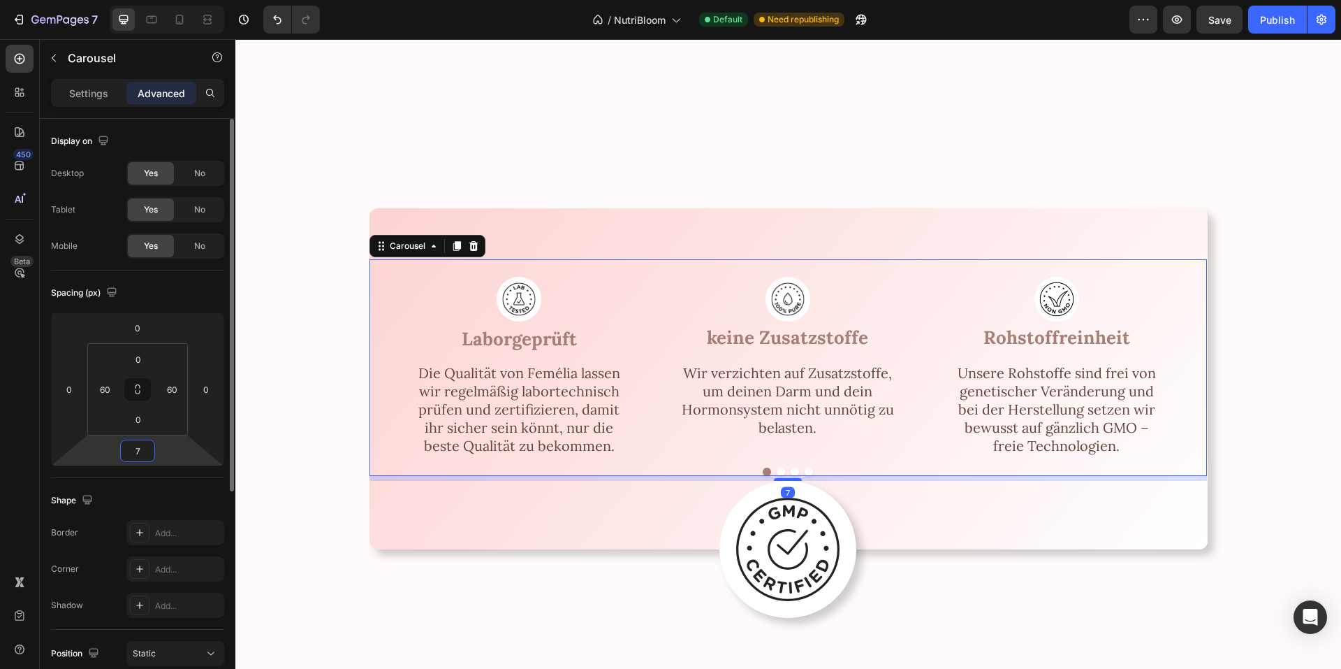
type input "75"
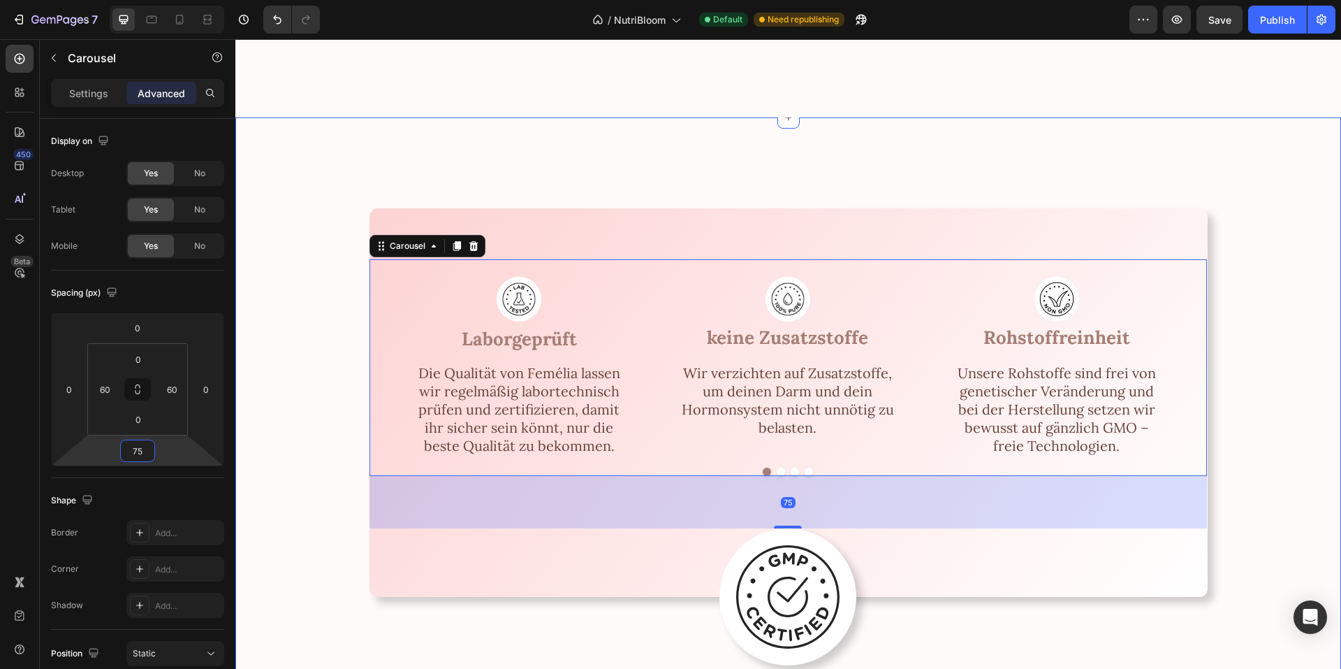
click at [289, 432] on div "Image Laborgeprüft Text Block Die Qualität von Femélia lassen wir regelmäßig la…" at bounding box center [788, 402] width 1022 height 389
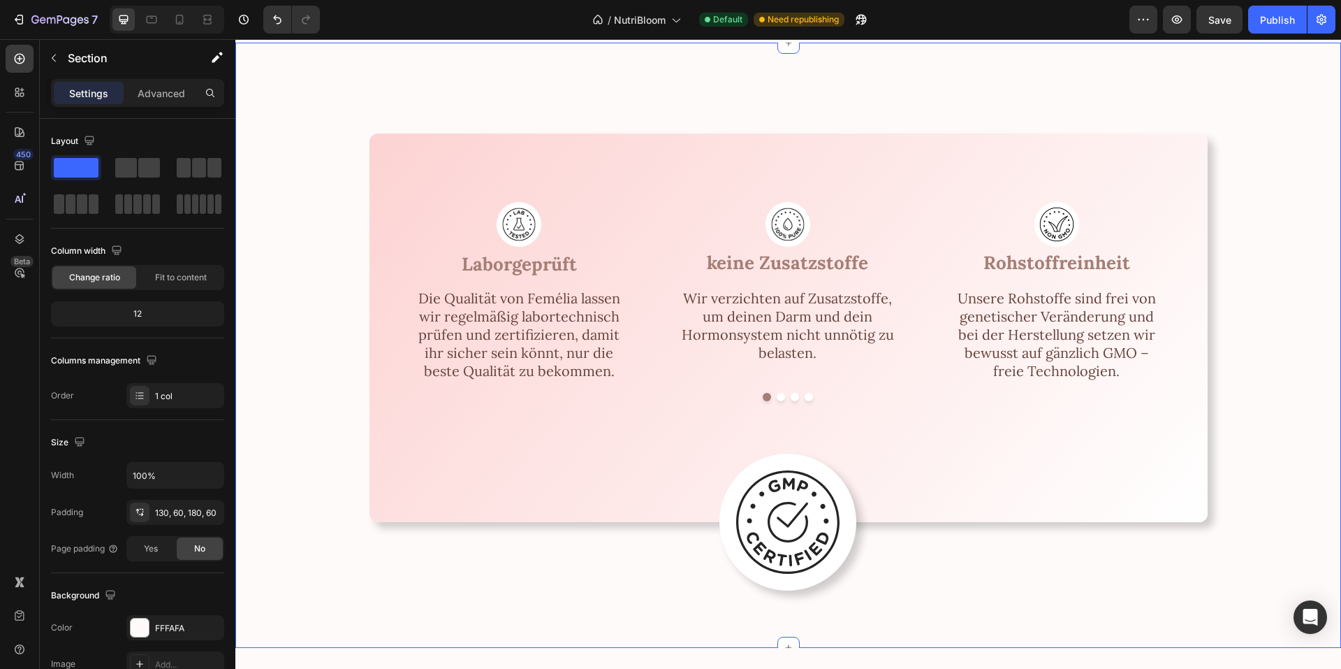
scroll to position [2673, 0]
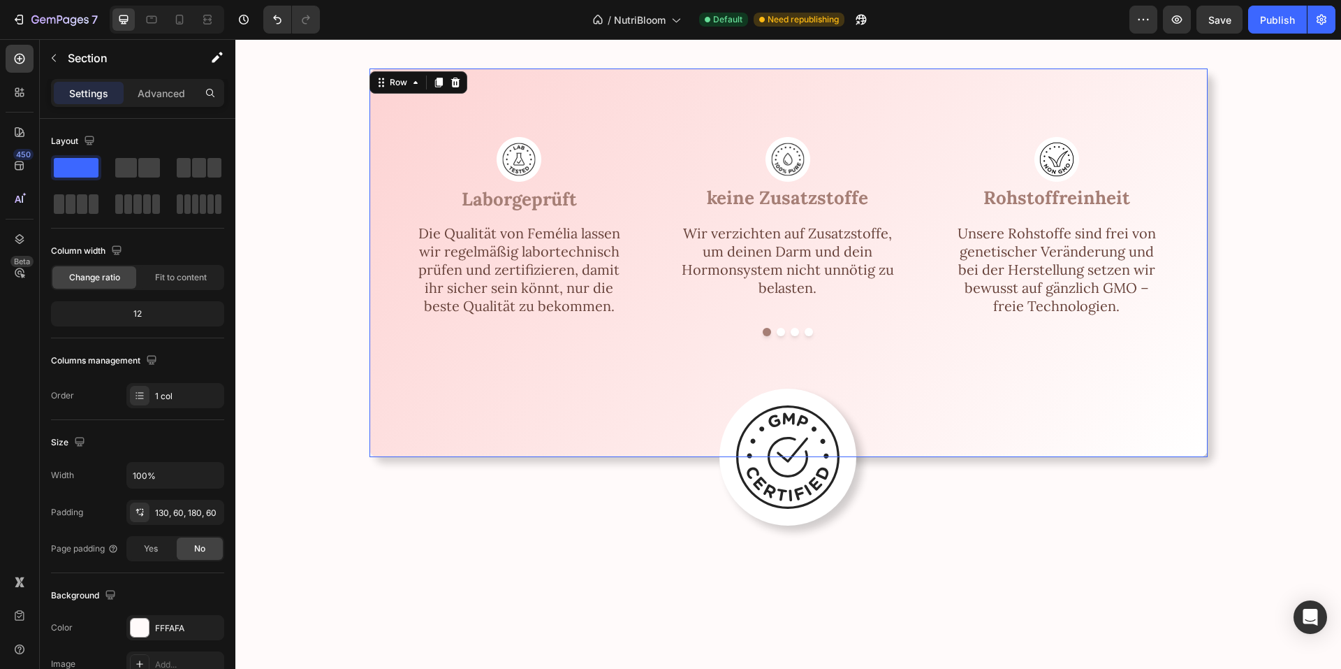
click at [636, 369] on div "Image Laborgeprüft Text Block Die Qualität von Femélia lassen wir regelmäßig la…" at bounding box center [789, 254] width 838 height 270
click at [168, 98] on p "Advanced" at bounding box center [162, 93] width 48 height 15
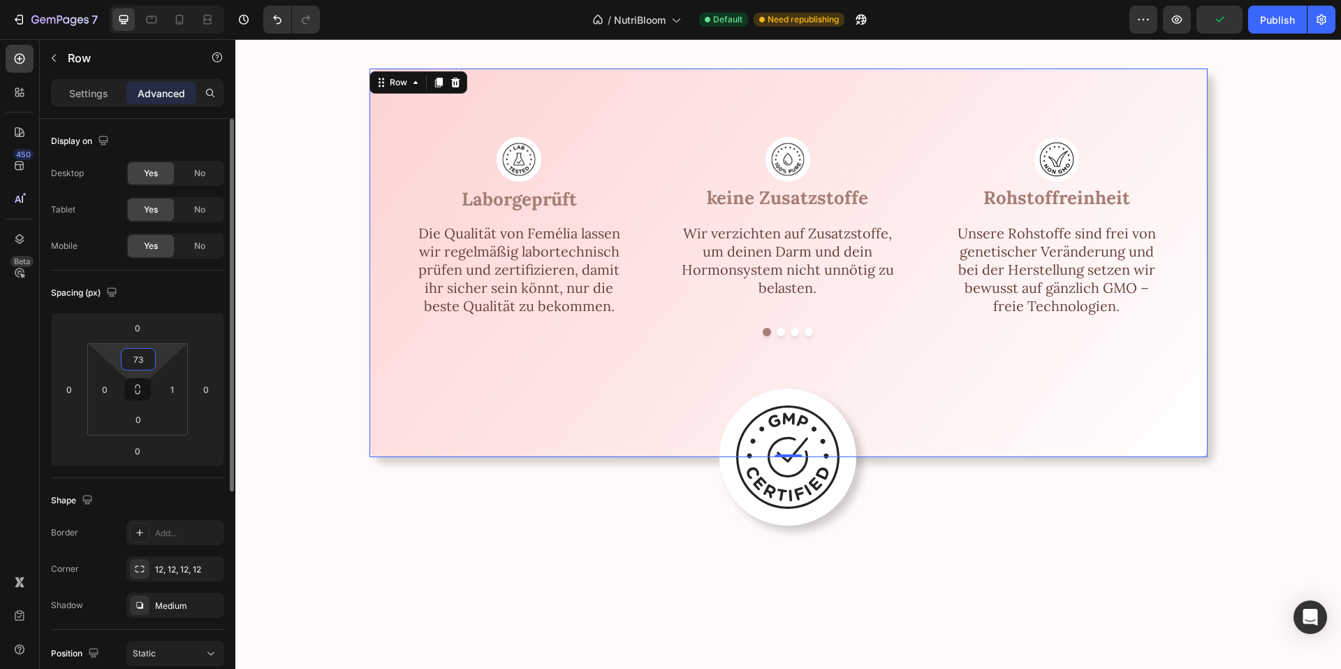
click at [146, 358] on input "73" at bounding box center [138, 359] width 28 height 21
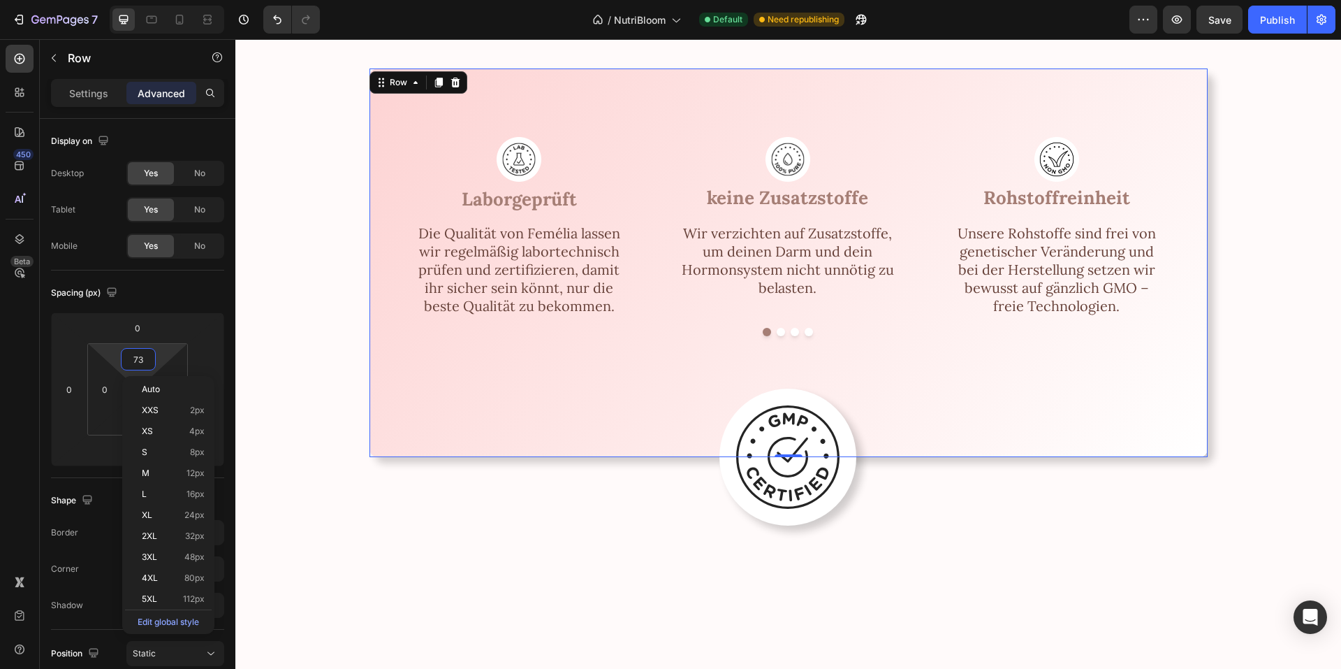
click at [524, 374] on div "Image Laborgeprüft Text Block Die Qualität von Femélia lassen wir regelmäßig la…" at bounding box center [789, 254] width 838 height 270
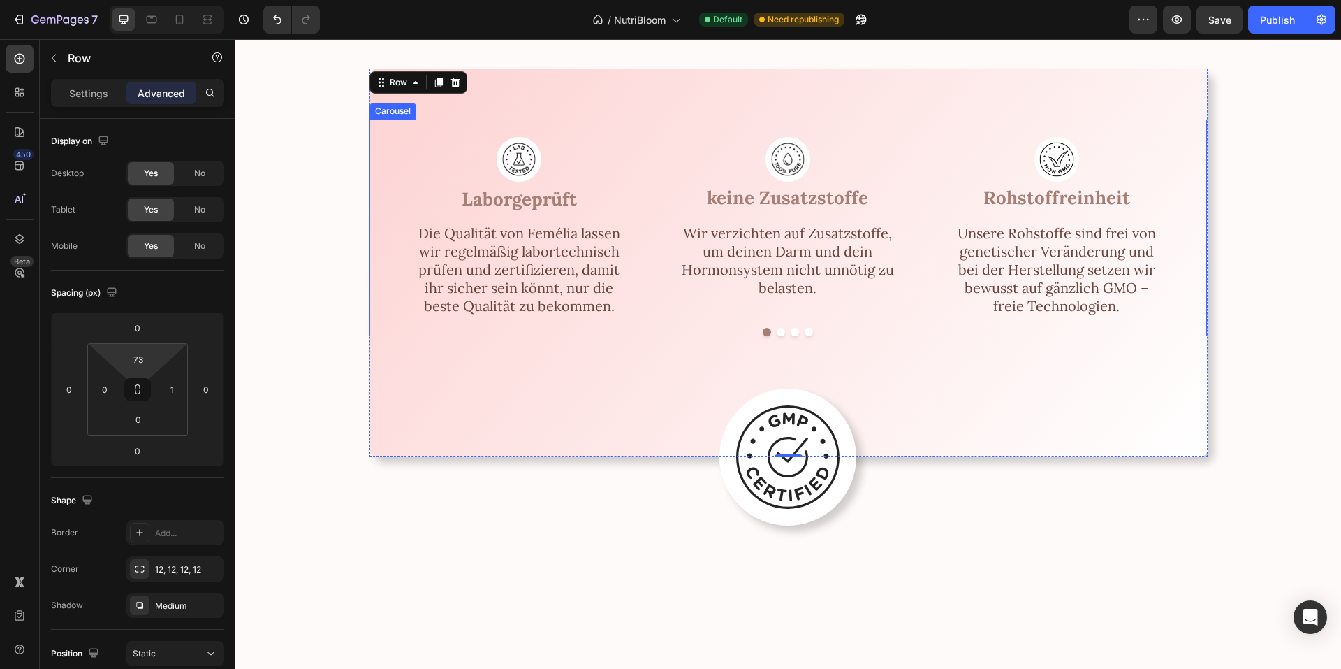
click at [662, 285] on div "Image Laborgeprüft Text Block Die Qualität von Femélia lassen wir regelmäßig la…" at bounding box center [788, 218] width 754 height 198
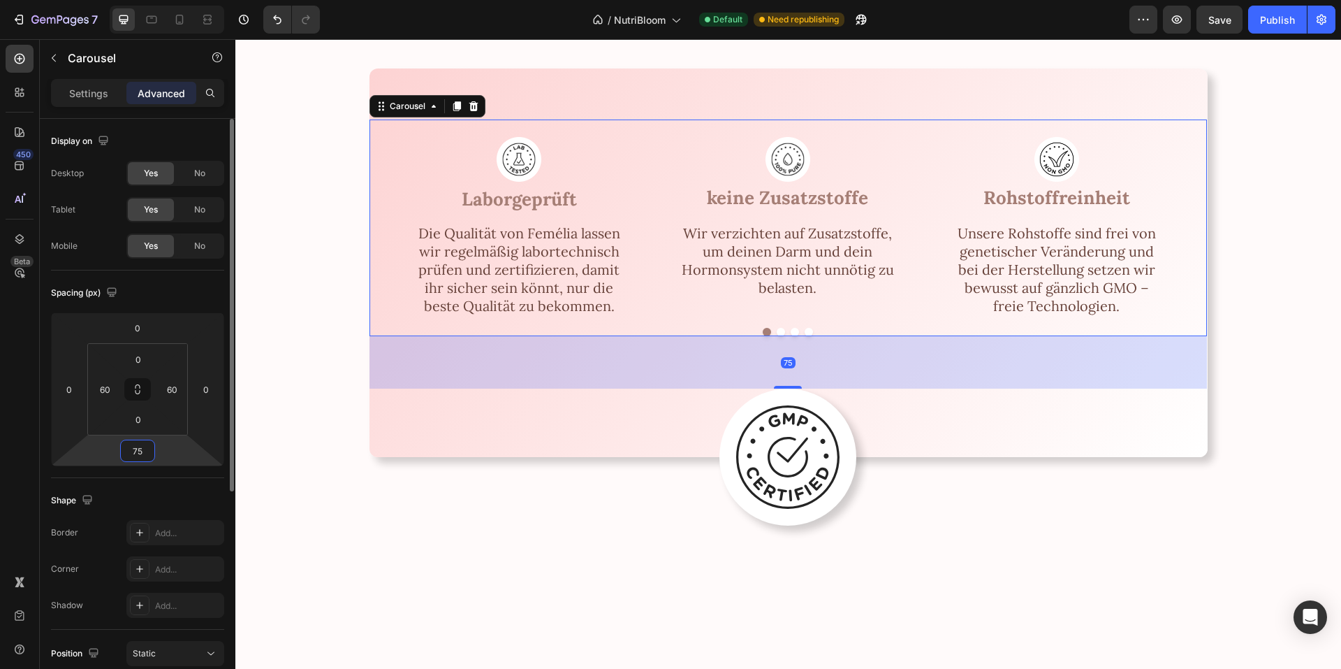
click at [134, 448] on input "75" at bounding box center [138, 450] width 28 height 21
type input "55"
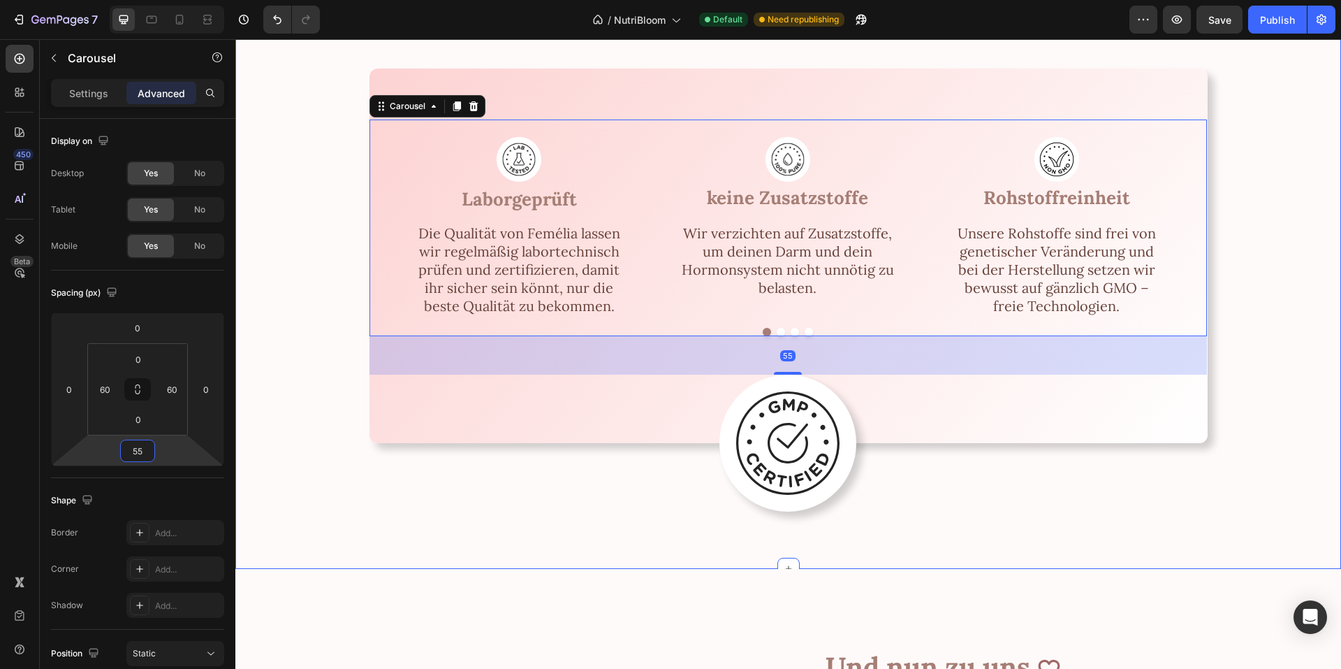
click at [302, 435] on div "Image Laborgeprüft Text Block Die Qualität von Femélia lassen wir regelmäßig la…" at bounding box center [788, 255] width 1022 height 375
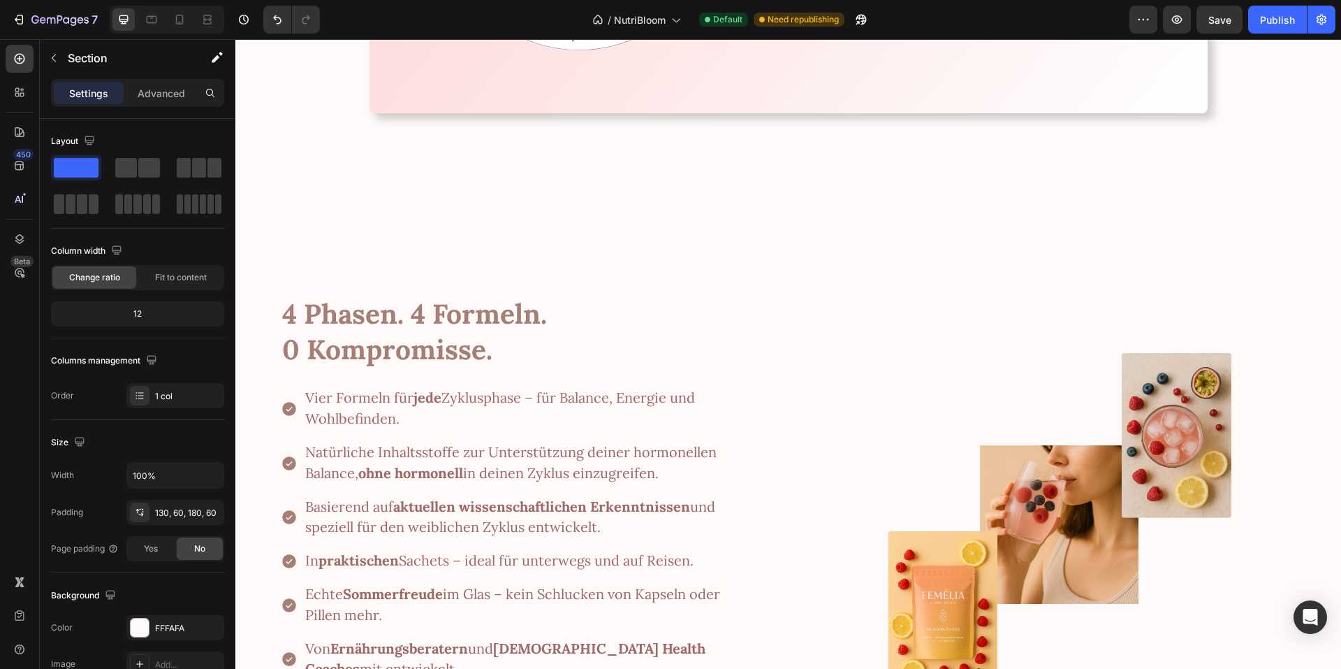
scroll to position [1416, 0]
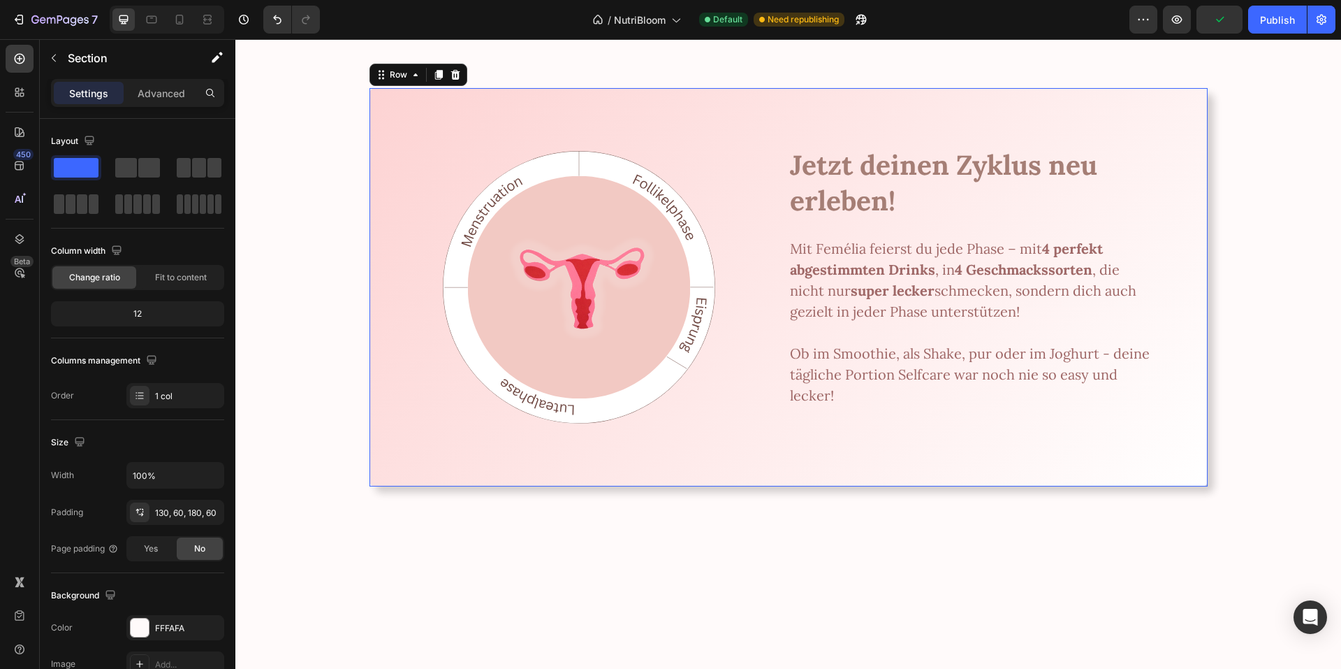
click at [643, 102] on div "Image Jetzt deinen Zyklus neu erleben! Heading Image Mit Femélia feierst du jed…" at bounding box center [789, 287] width 838 height 398
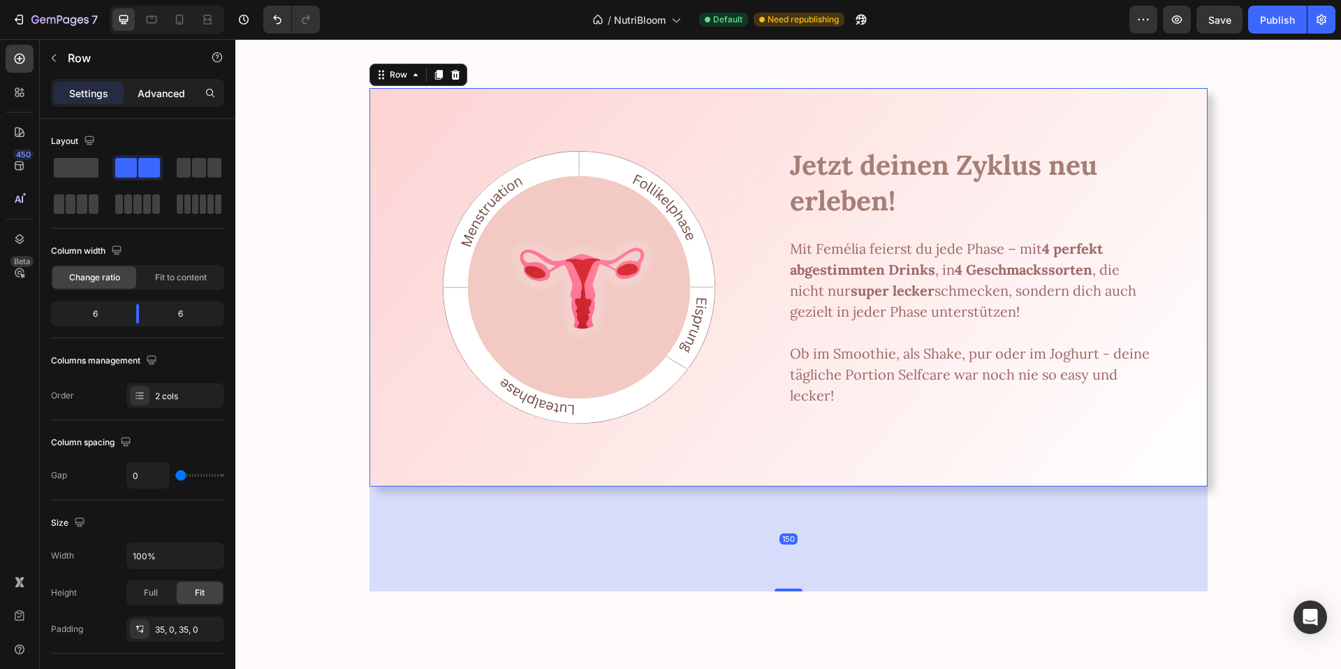
click at [159, 100] on p "Advanced" at bounding box center [162, 93] width 48 height 15
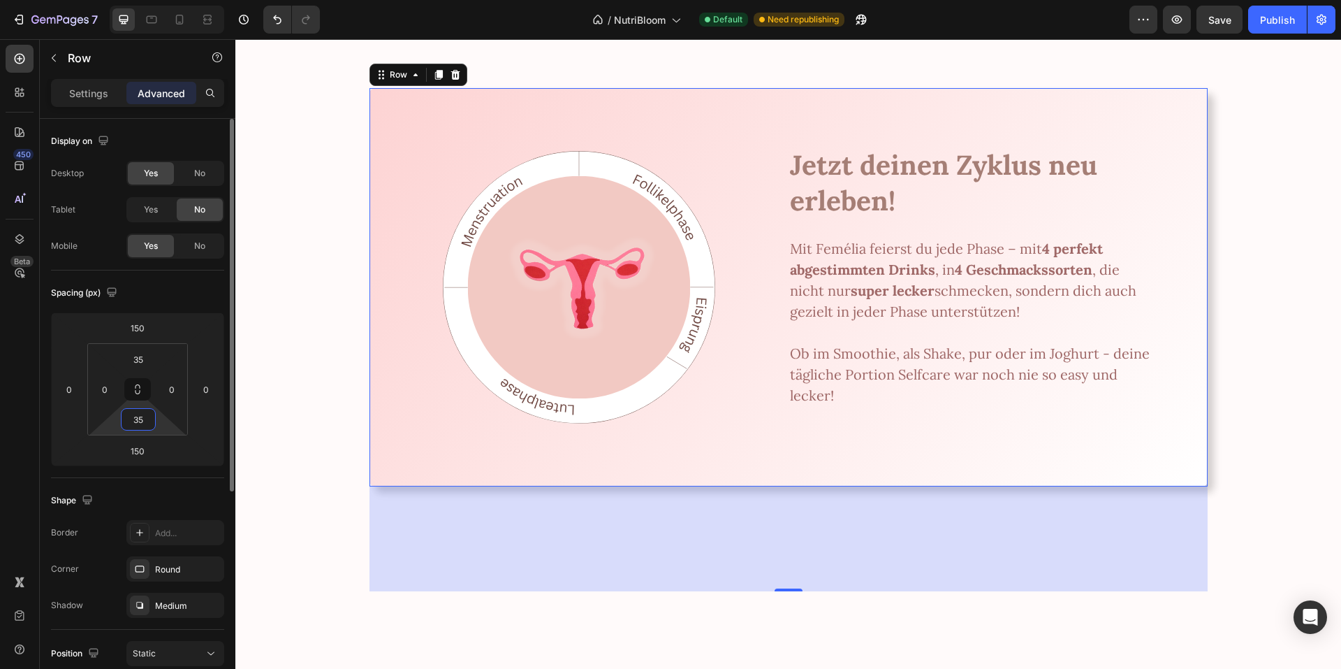
click at [148, 421] on input "35" at bounding box center [138, 419] width 28 height 21
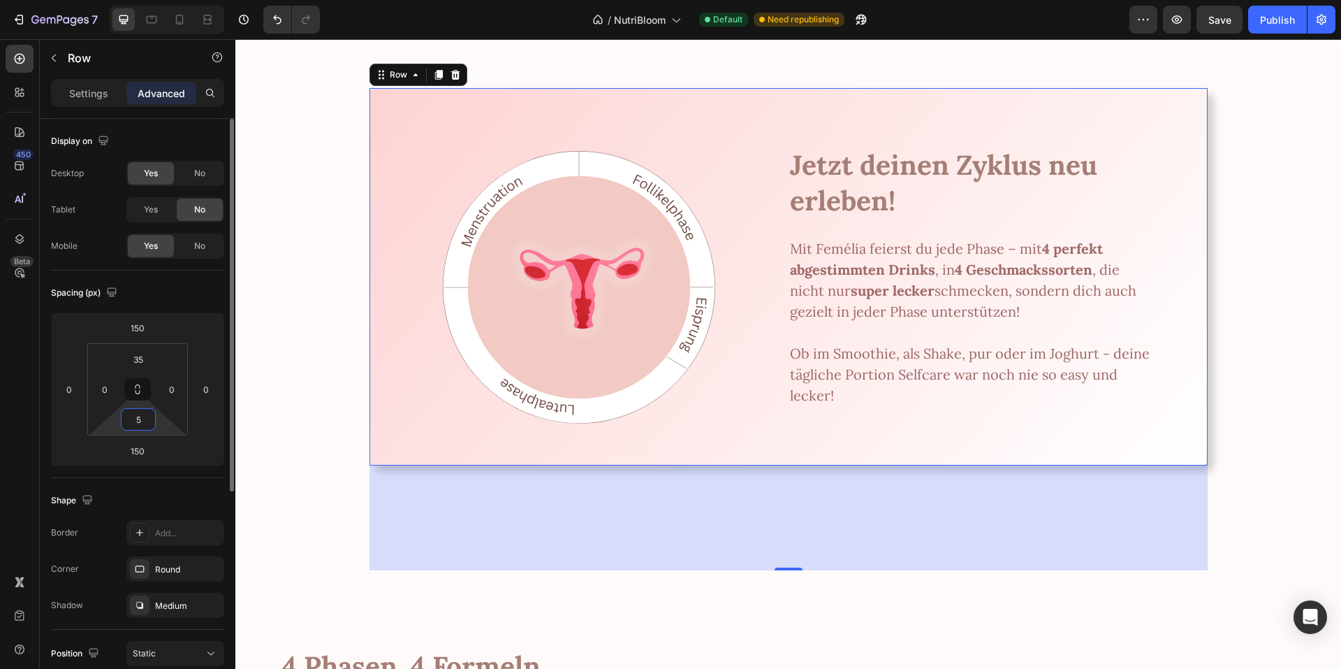
type input "55"
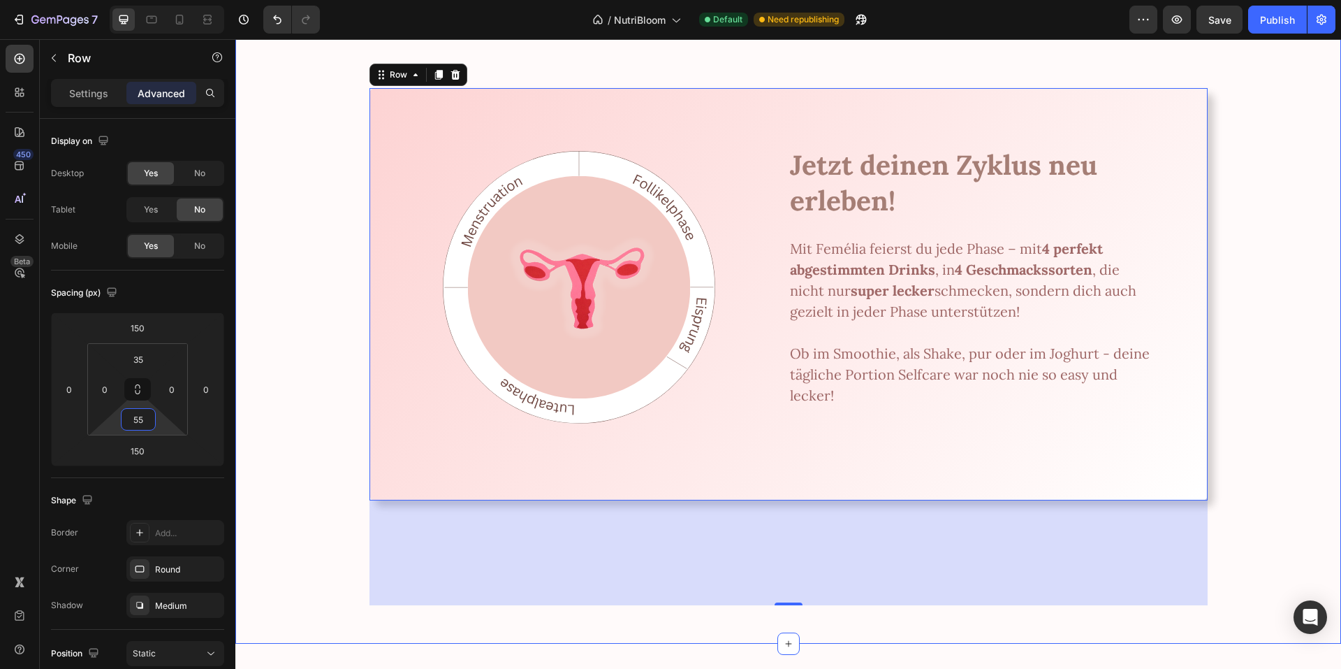
click at [270, 356] on div "Image Image Zyklusgesundheit, die nach [PERSON_NAME] schmeckt. Heading Schluss …" at bounding box center [788, 28] width 1106 height 1153
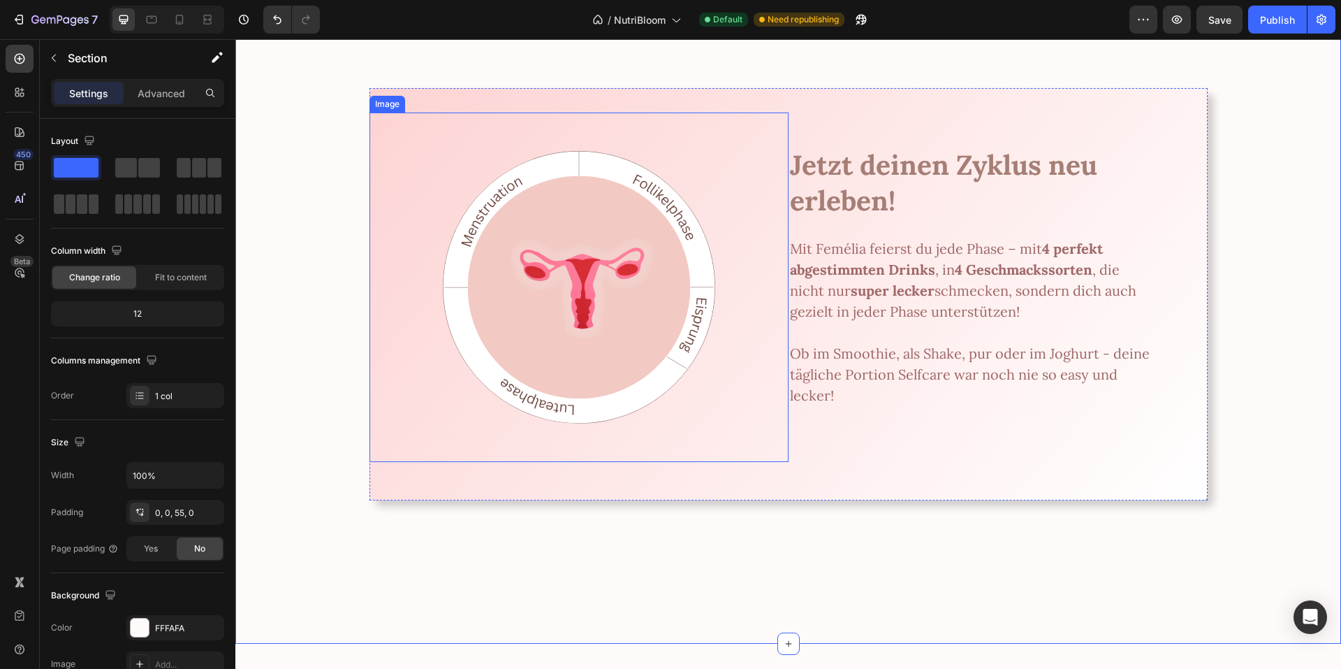
click at [423, 166] on img at bounding box center [578, 286] width 349 height 349
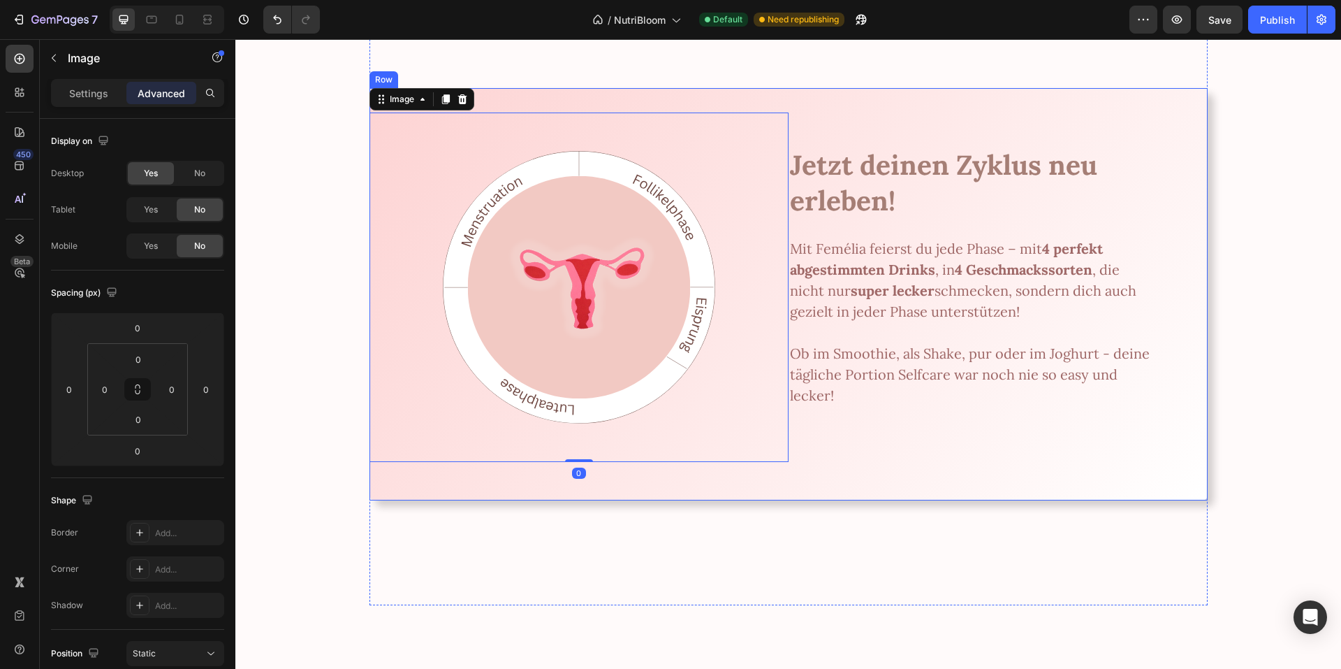
click at [504, 99] on div "Image 0 Jetzt deinen Zyklus neu erleben! Heading Image Mit Femélia feierst du j…" at bounding box center [789, 294] width 838 height 412
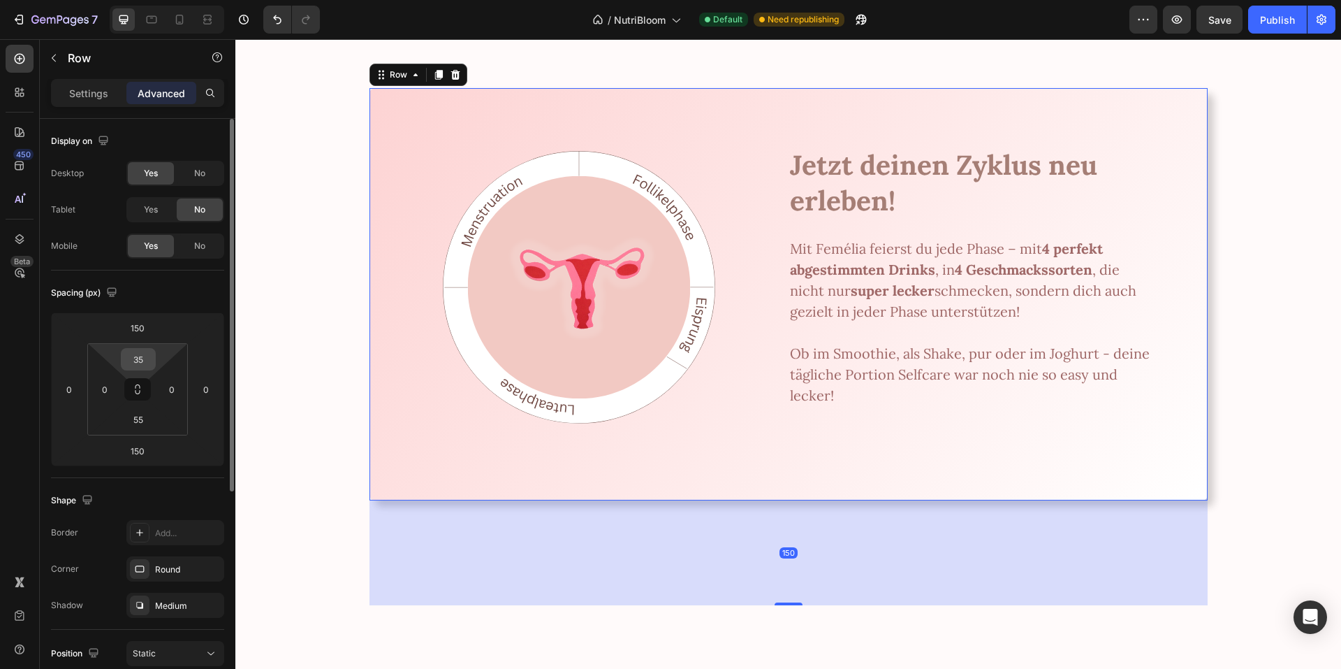
click at [149, 353] on input "35" at bounding box center [138, 359] width 28 height 21
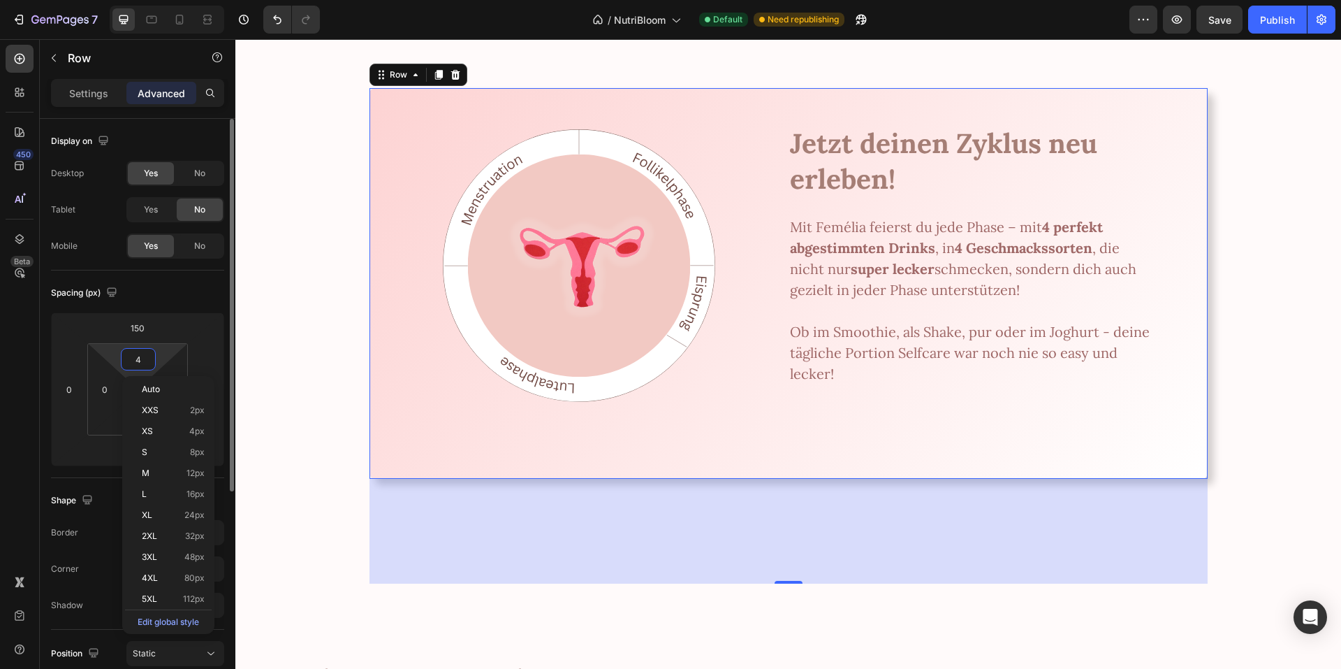
type input "45"
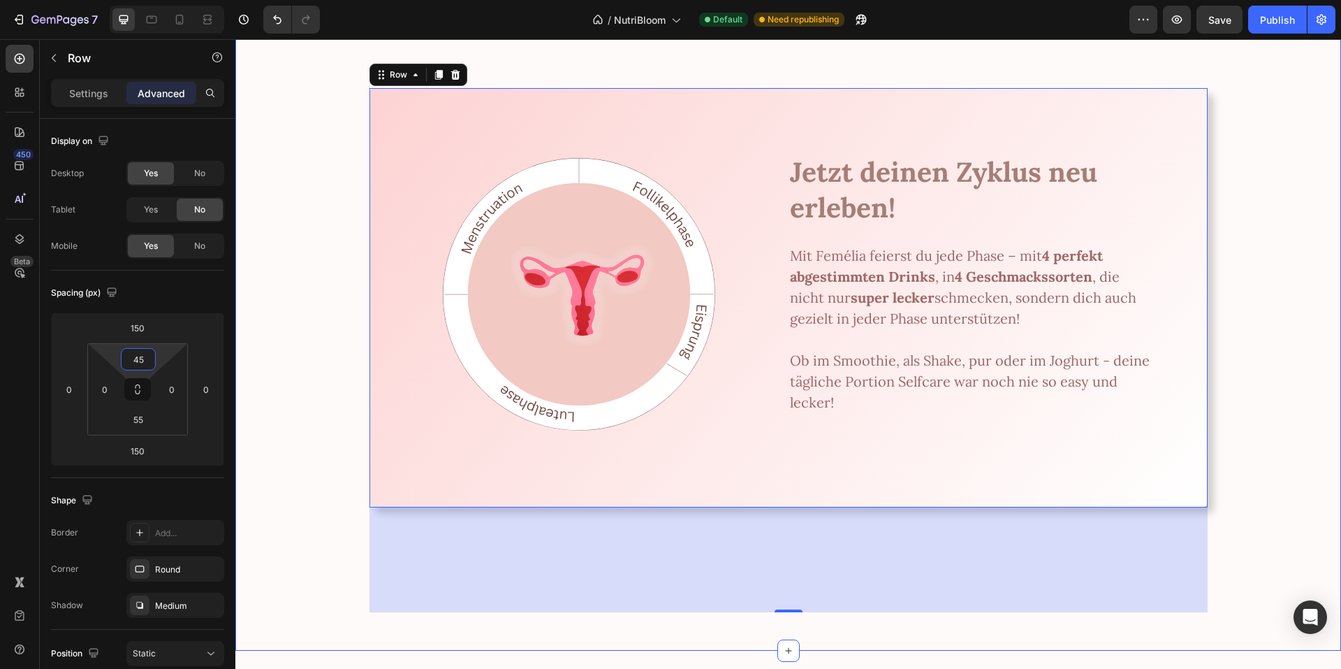
click at [265, 310] on div "Image Image Zyklusgesundheit, die nach [PERSON_NAME] schmeckt. Heading Schluss …" at bounding box center [788, 32] width 1106 height 1160
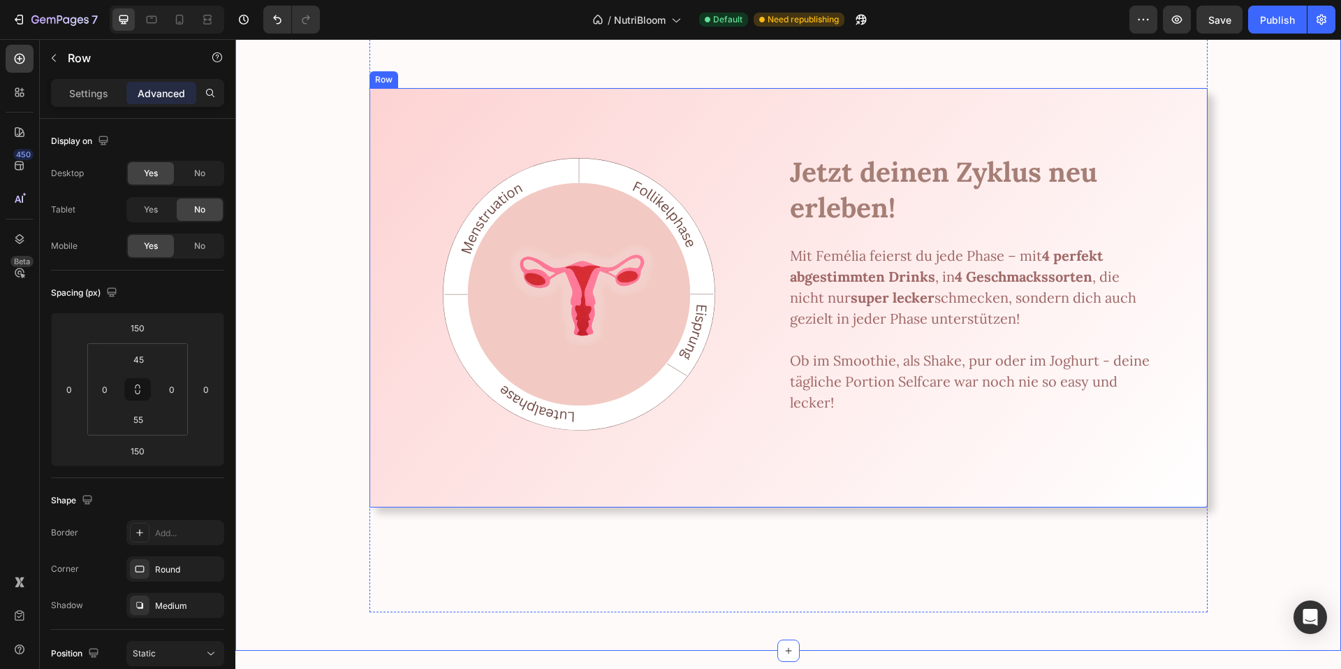
click at [478, 102] on div "Image Jetzt deinen Zyklus neu erleben! Heading Image Mit Femélia feierst du jed…" at bounding box center [789, 297] width 838 height 419
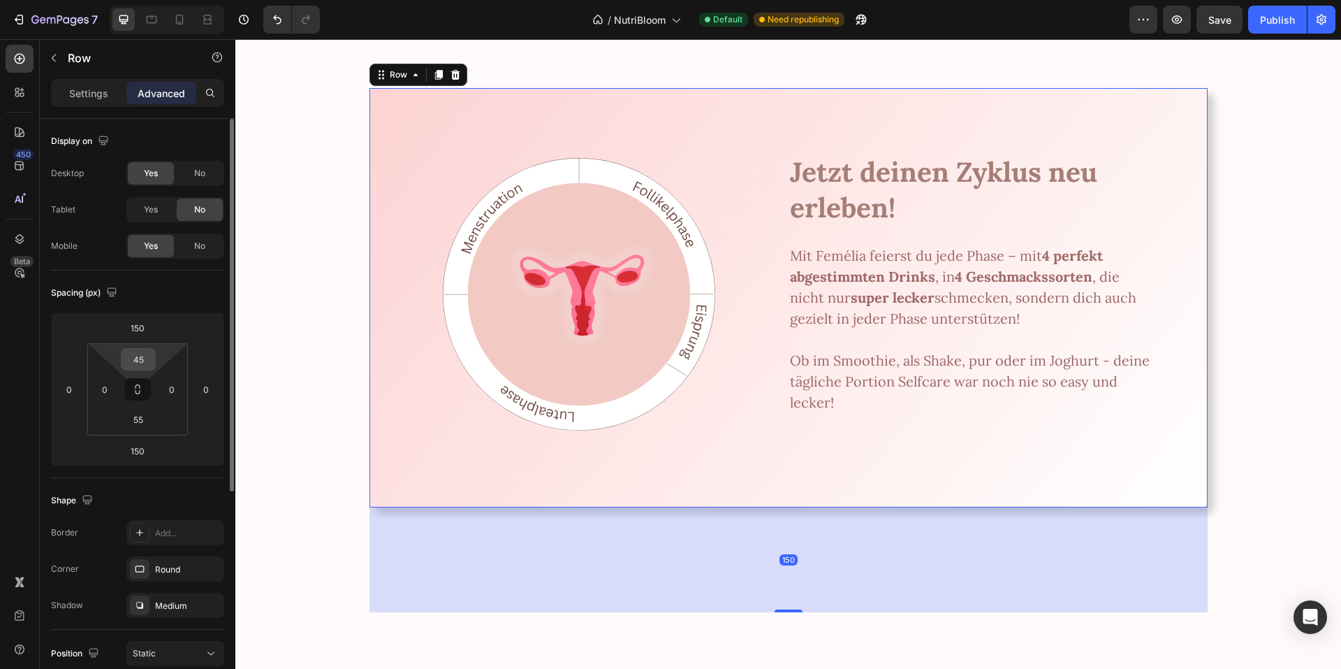
click at [147, 360] on input "45" at bounding box center [138, 359] width 28 height 21
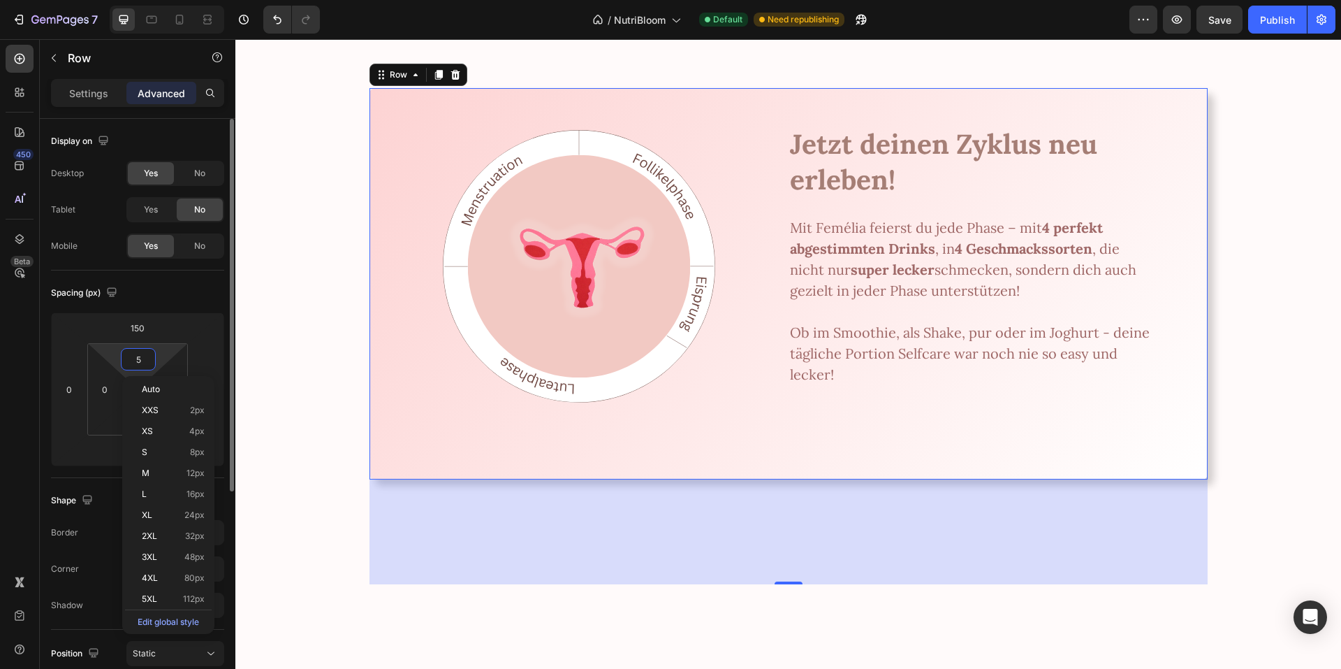
type input "55"
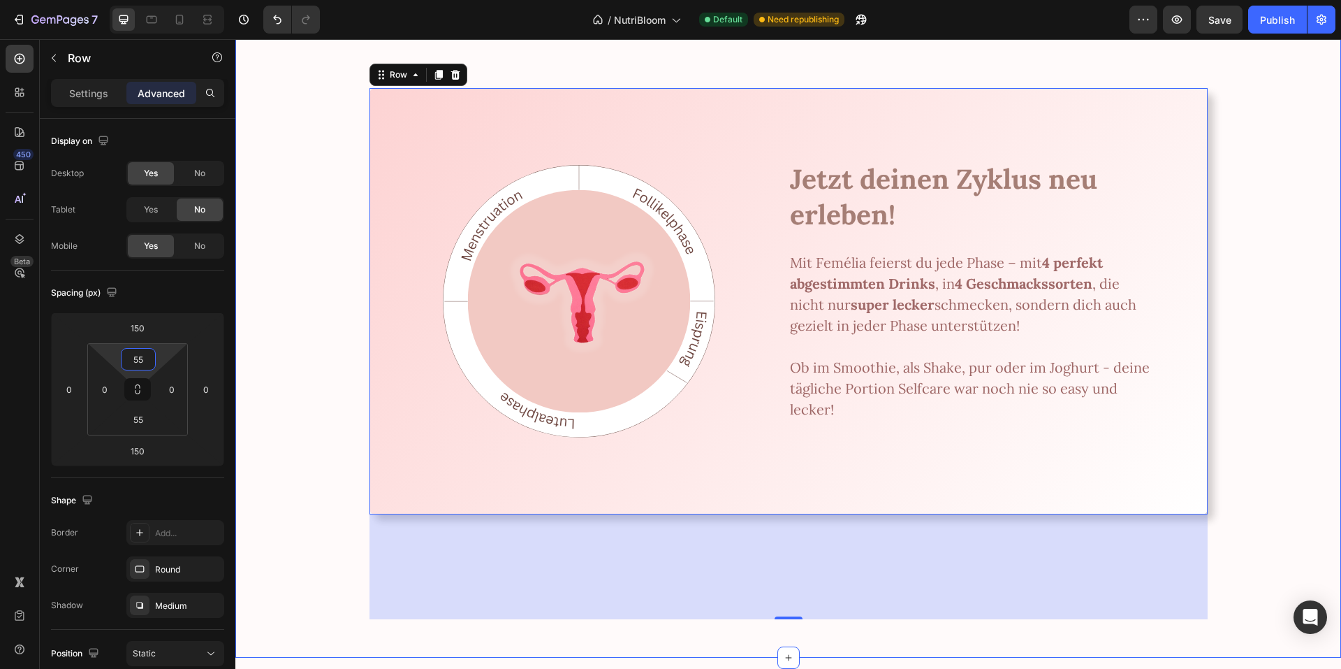
click at [295, 316] on div "Image Image Zyklusgesundheit, die nach [PERSON_NAME] schmeckt. Heading Schluss …" at bounding box center [788, 35] width 1106 height 1167
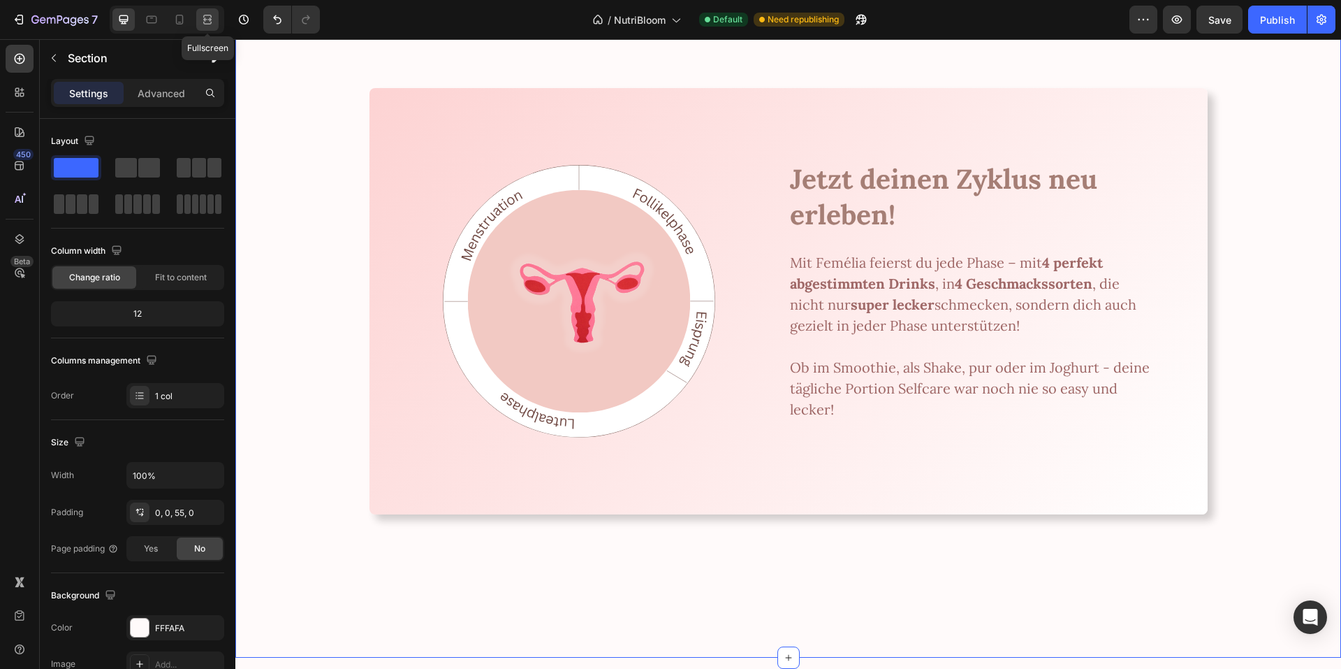
click at [204, 21] on icon at bounding box center [207, 20] width 14 height 14
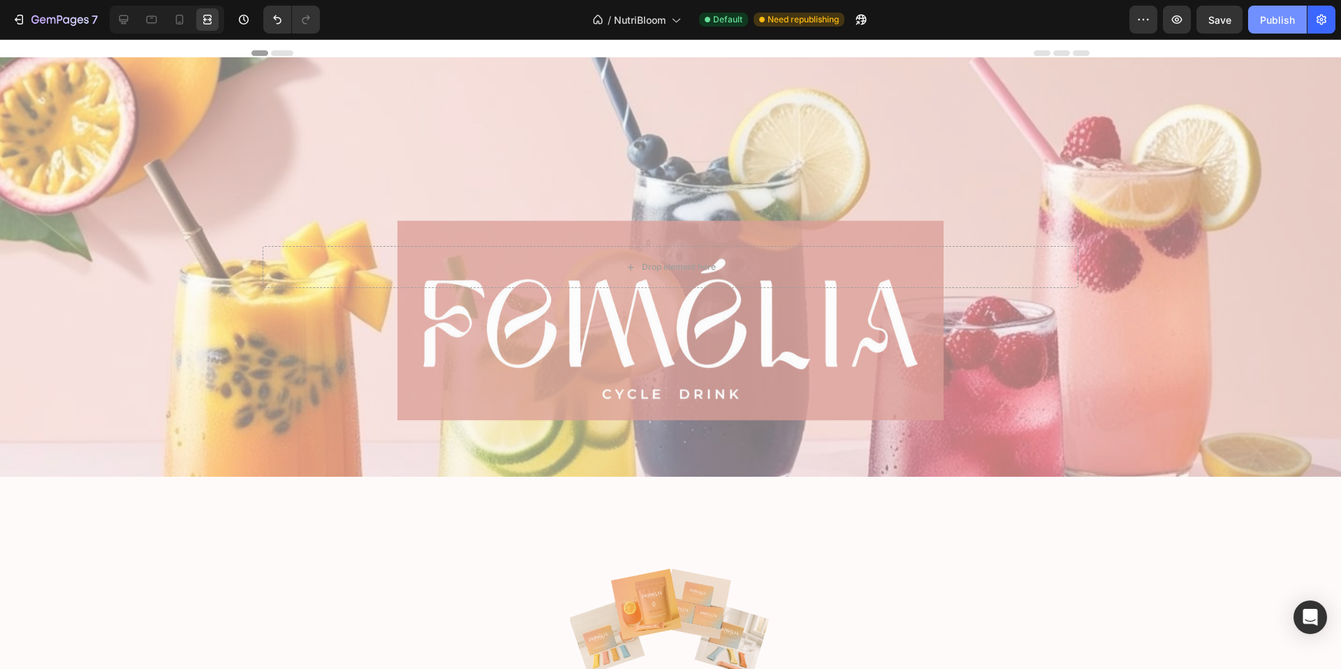
click at [1271, 14] on div "Publish" at bounding box center [1277, 20] width 35 height 15
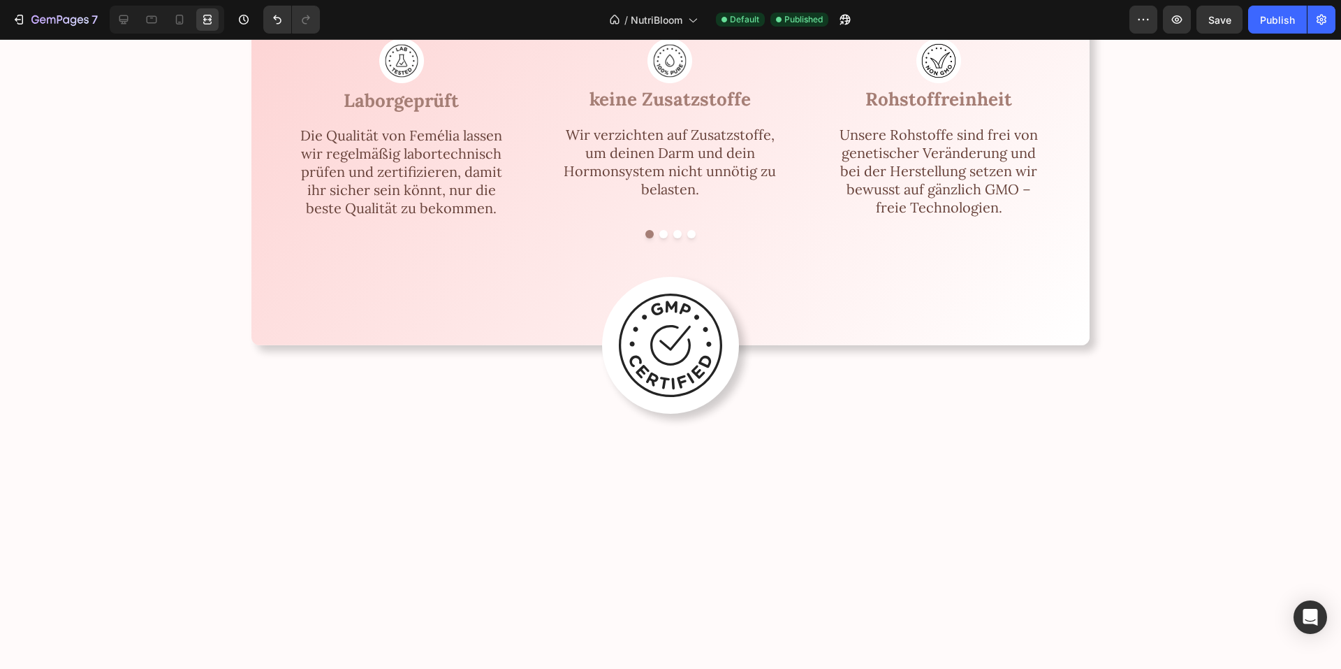
scroll to position [2534, 0]
